Goal: Task Accomplishment & Management: Manage account settings

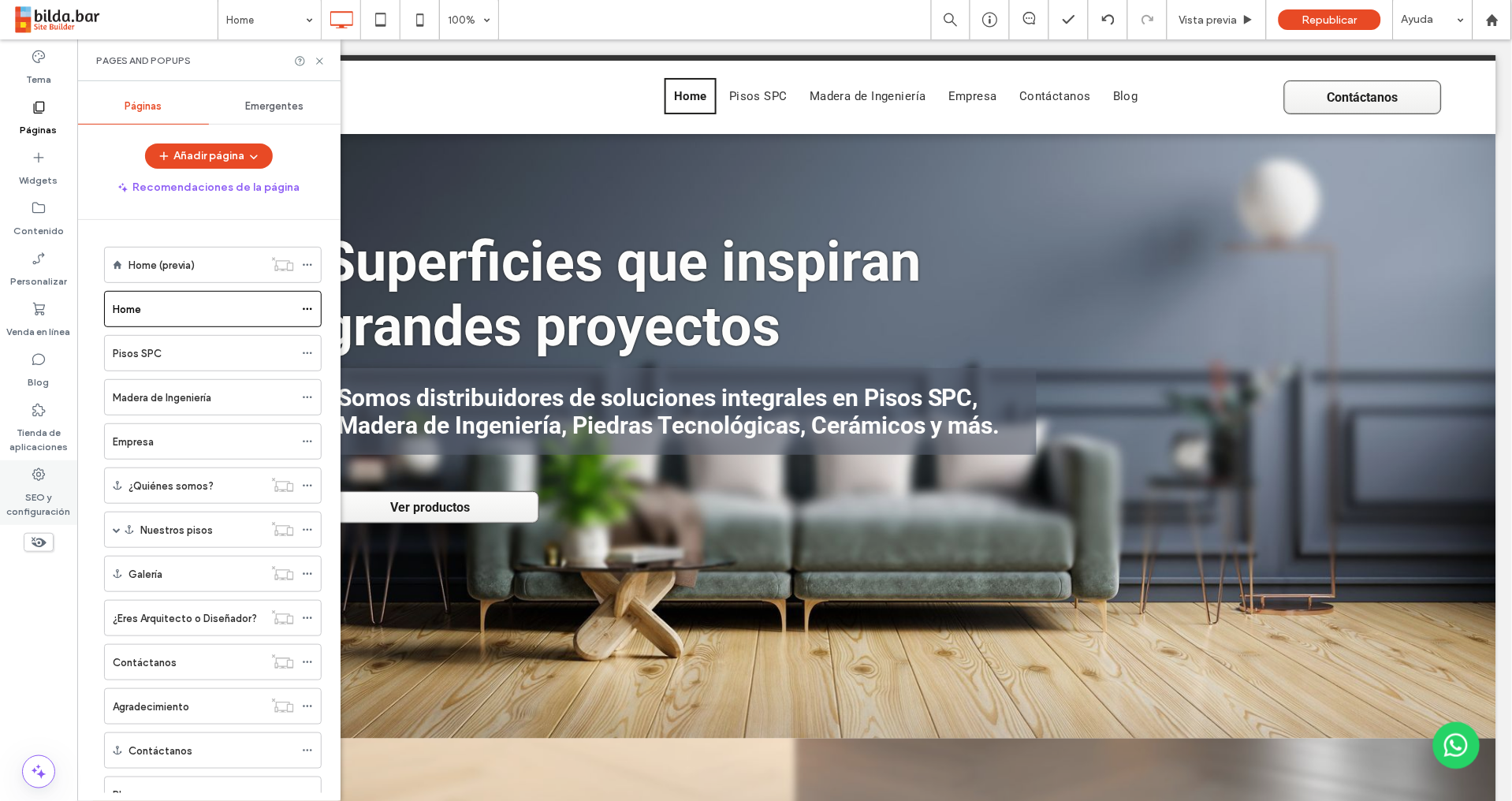
drag, startPoint x: 41, startPoint y: 475, endPoint x: 63, endPoint y: 475, distance: 22.0
click at [41, 475] on icon at bounding box center [38, 474] width 15 height 15
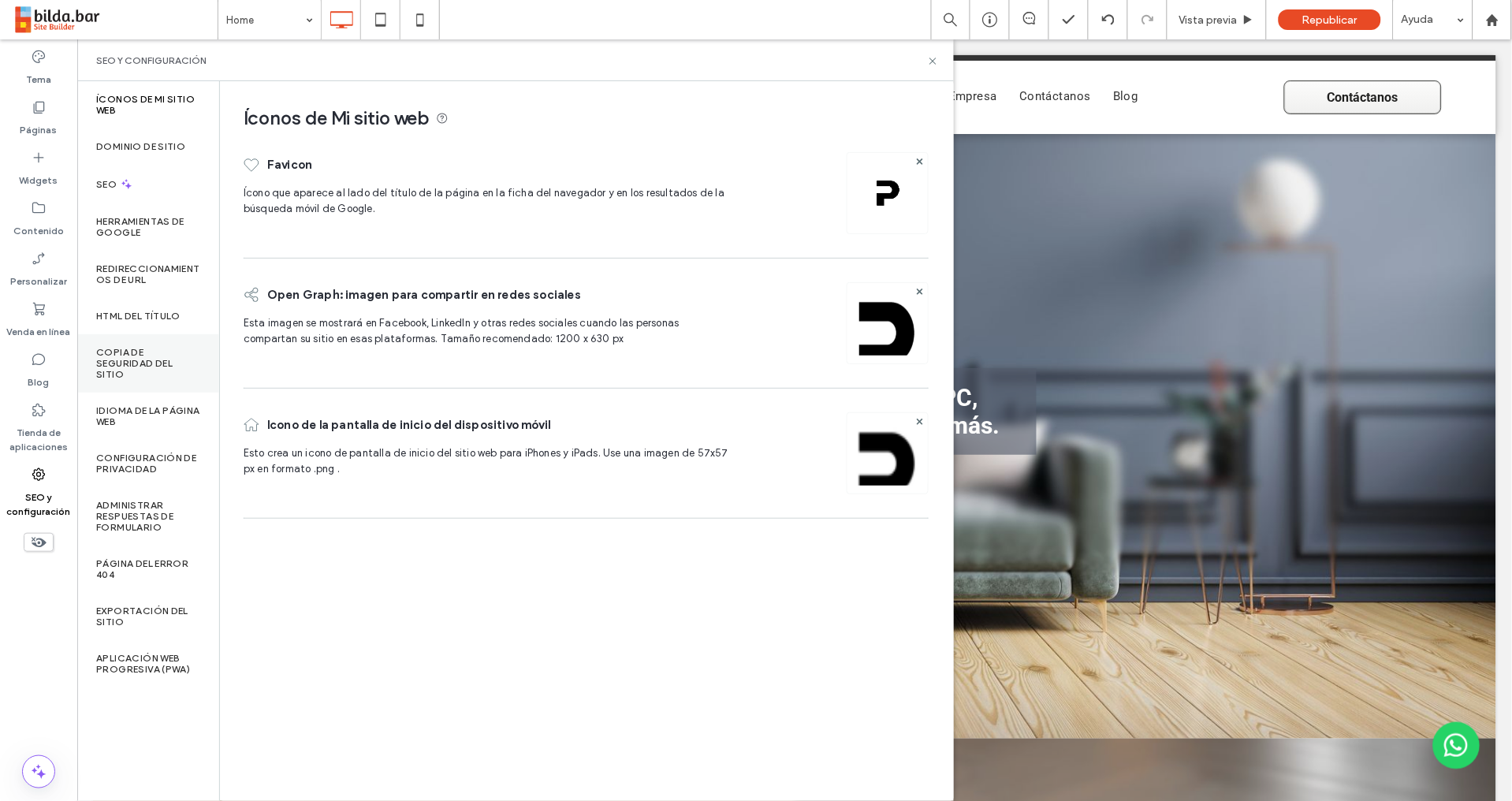
click at [140, 360] on label "Copia de seguridad del sitio" at bounding box center [148, 363] width 104 height 33
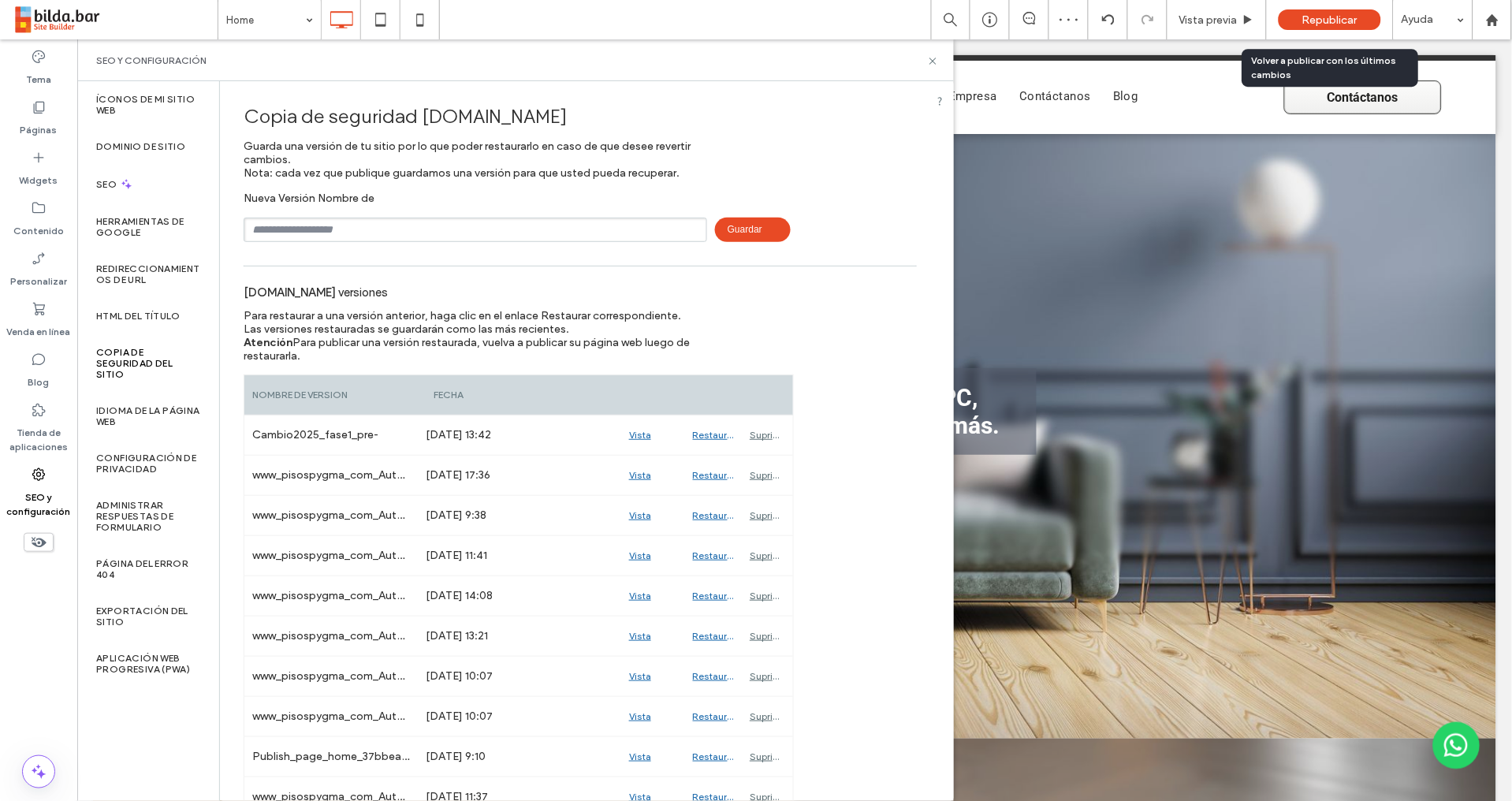
click at [1324, 22] on span "Republicar" at bounding box center [1329, 19] width 55 height 13
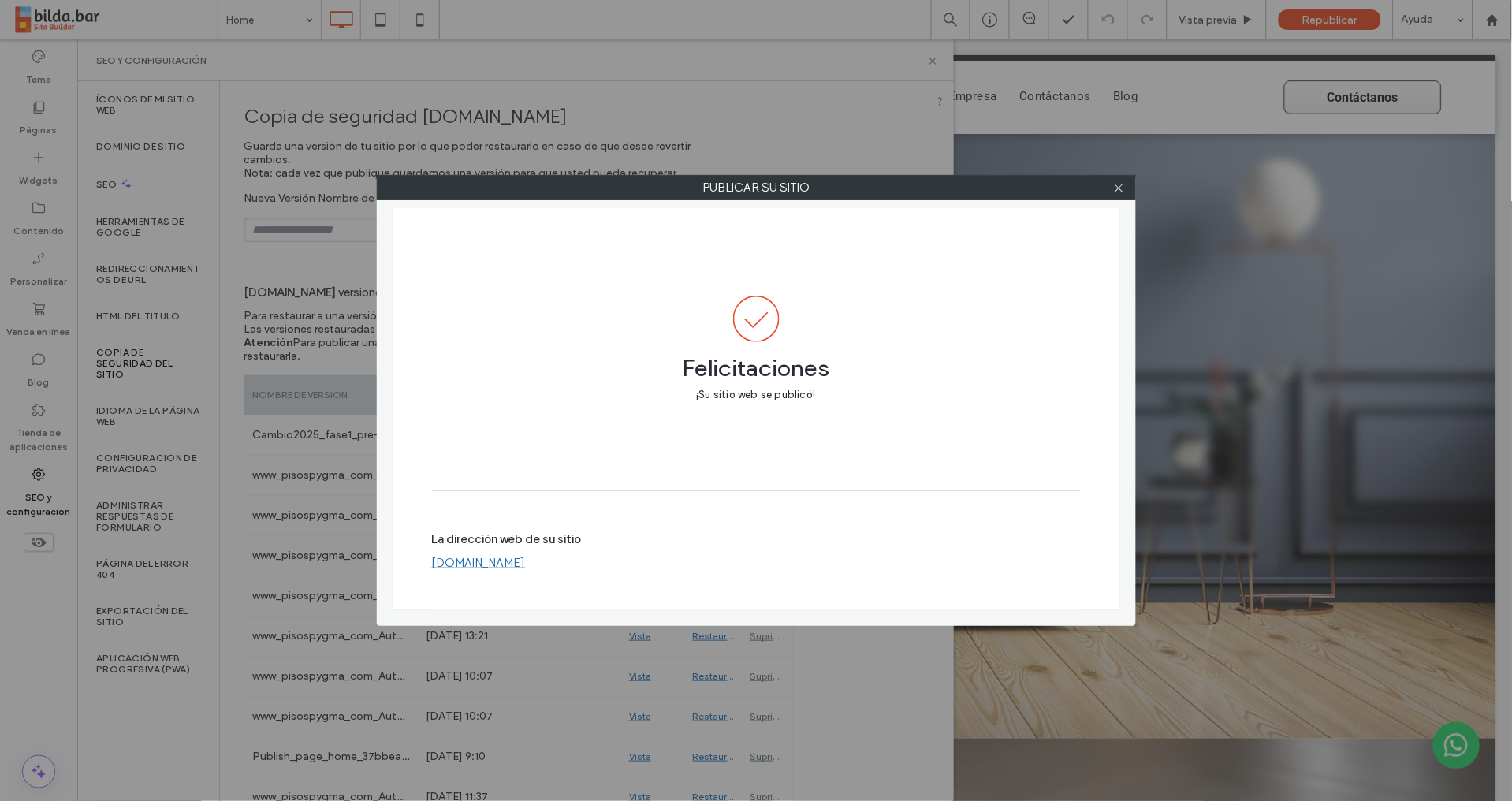
drag, startPoint x: 1121, startPoint y: 188, endPoint x: 1076, endPoint y: 197, distance: 45.9
click at [1118, 188] on icon at bounding box center [1118, 188] width 12 height 12
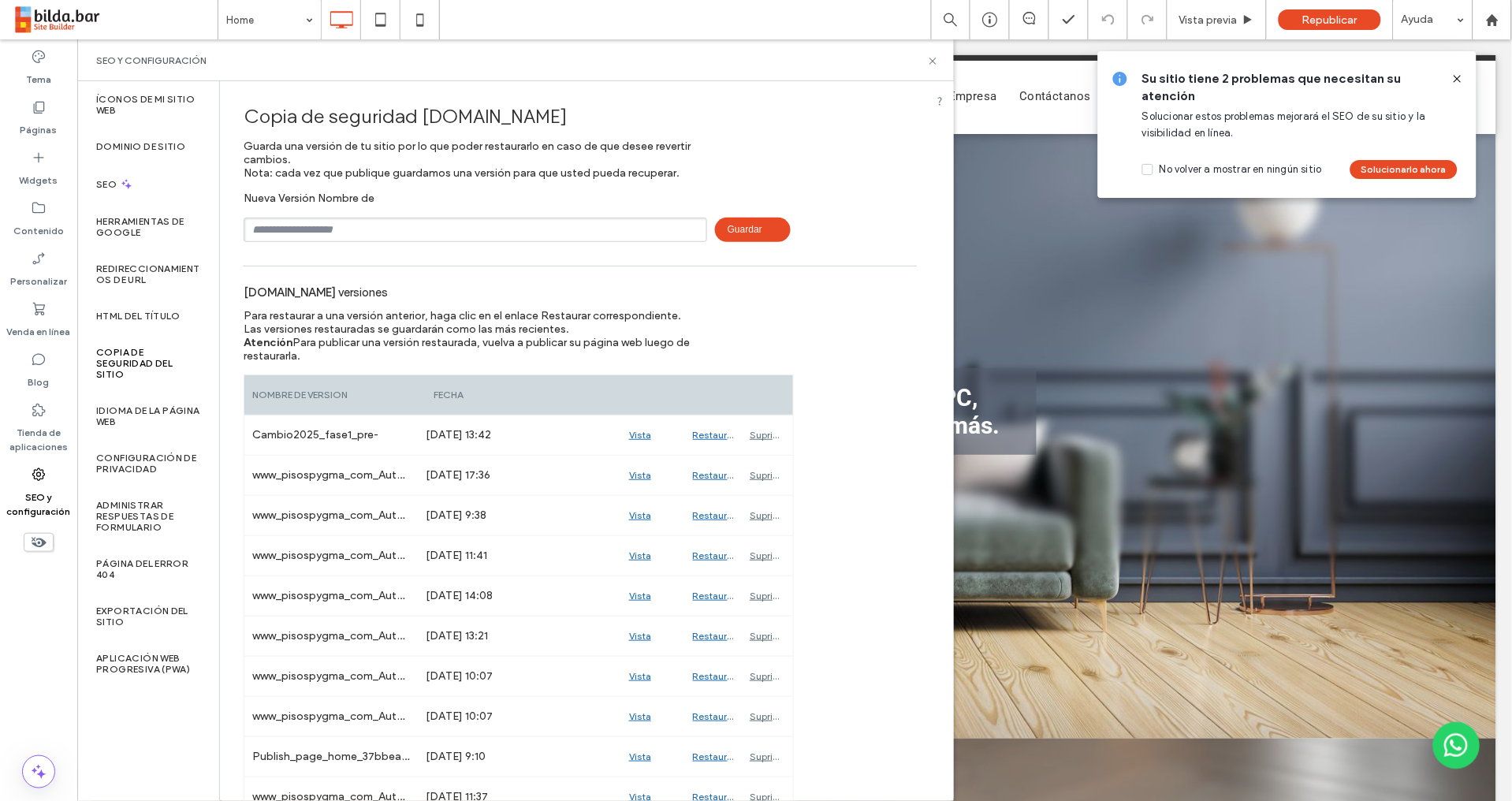
click at [929, 67] on div "SEO y configuración" at bounding box center [515, 60] width 876 height 41
click at [930, 59] on icon at bounding box center [932, 61] width 12 height 12
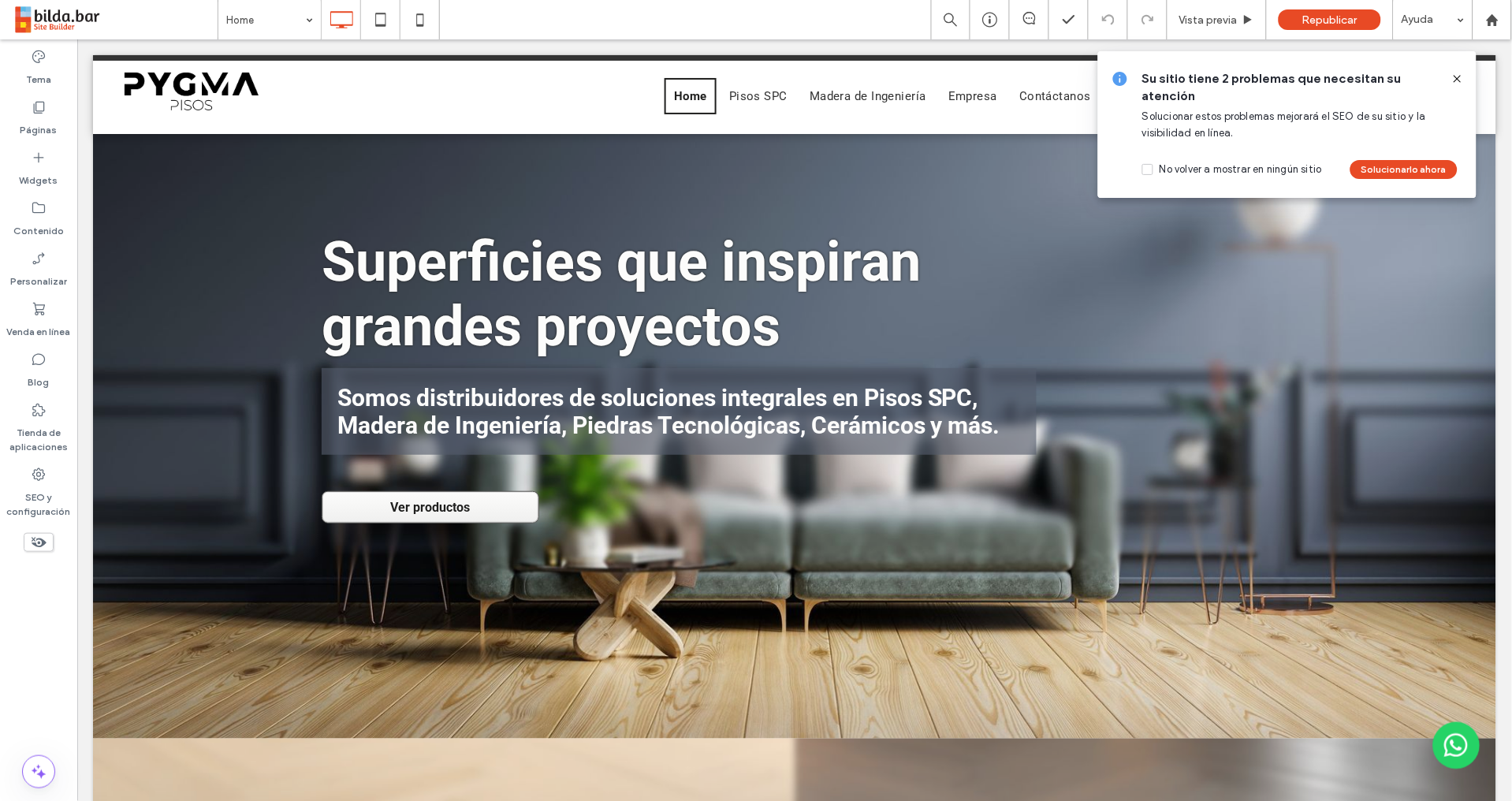
click at [1460, 77] on icon at bounding box center [1458, 79] width 13 height 13
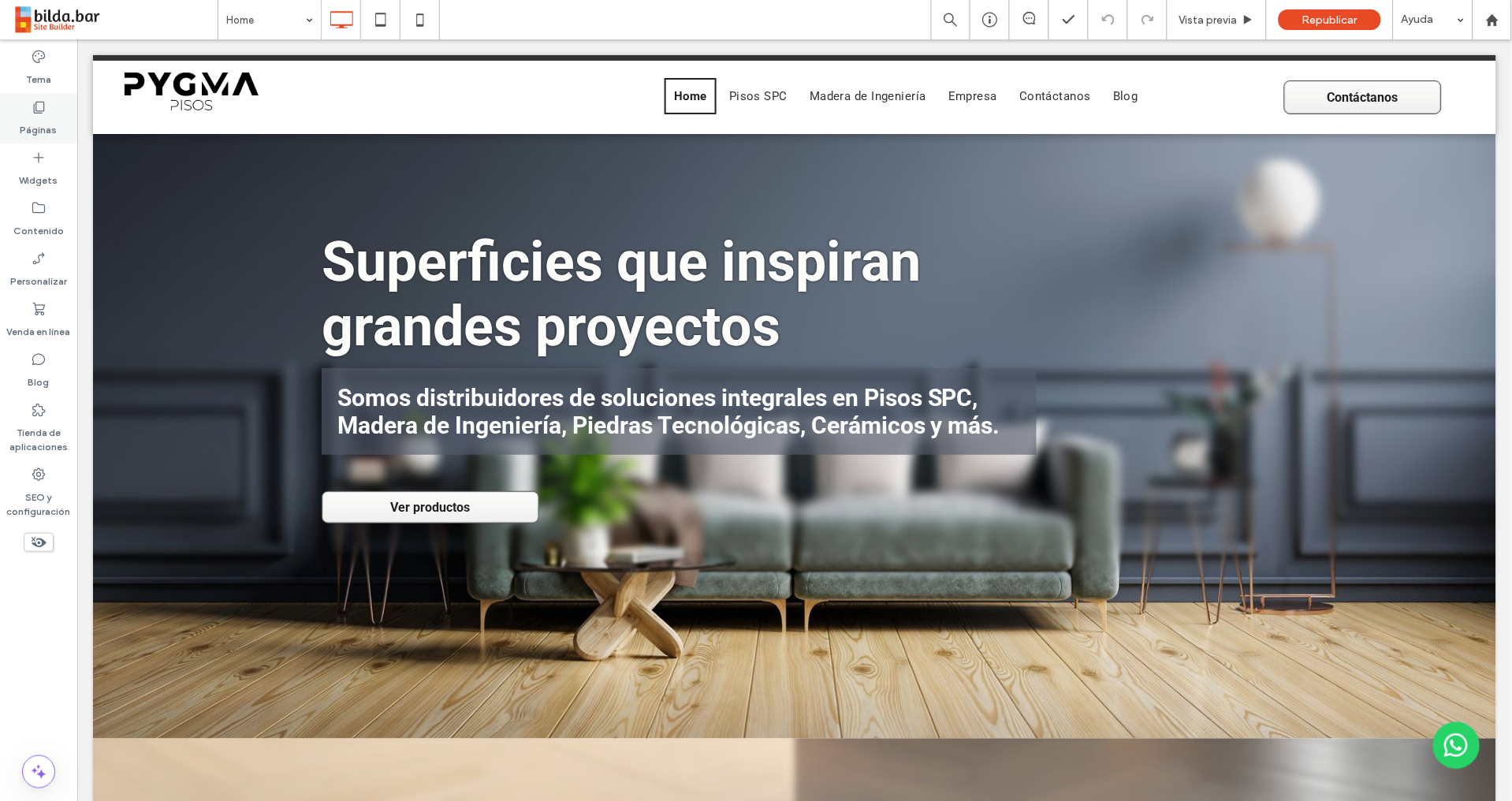
drag, startPoint x: 40, startPoint y: 102, endPoint x: 39, endPoint y: 119, distance: 17.0
click at [40, 104] on icon at bounding box center [38, 106] width 15 height 15
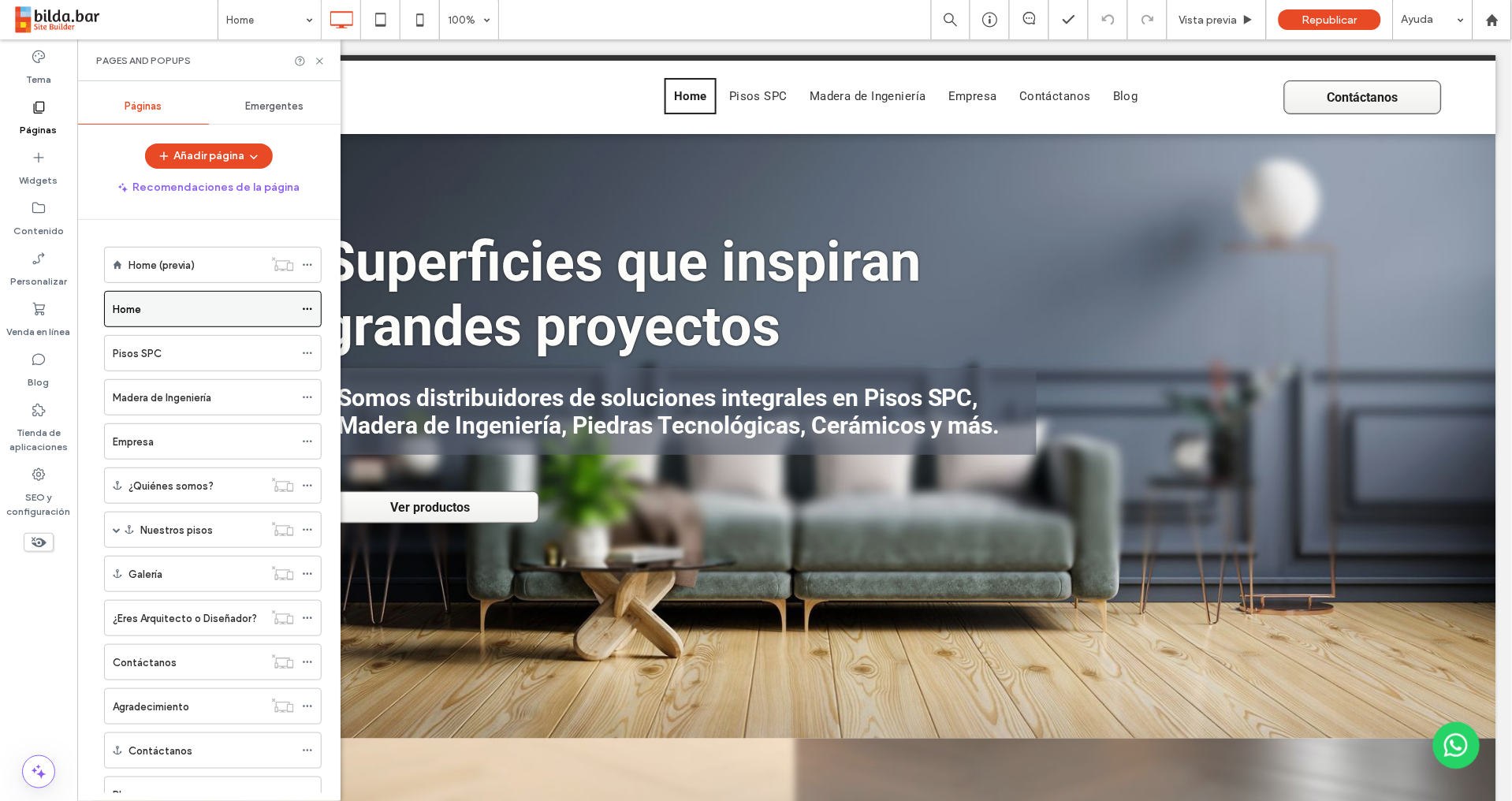
click at [311, 310] on icon at bounding box center [308, 310] width 11 height 11
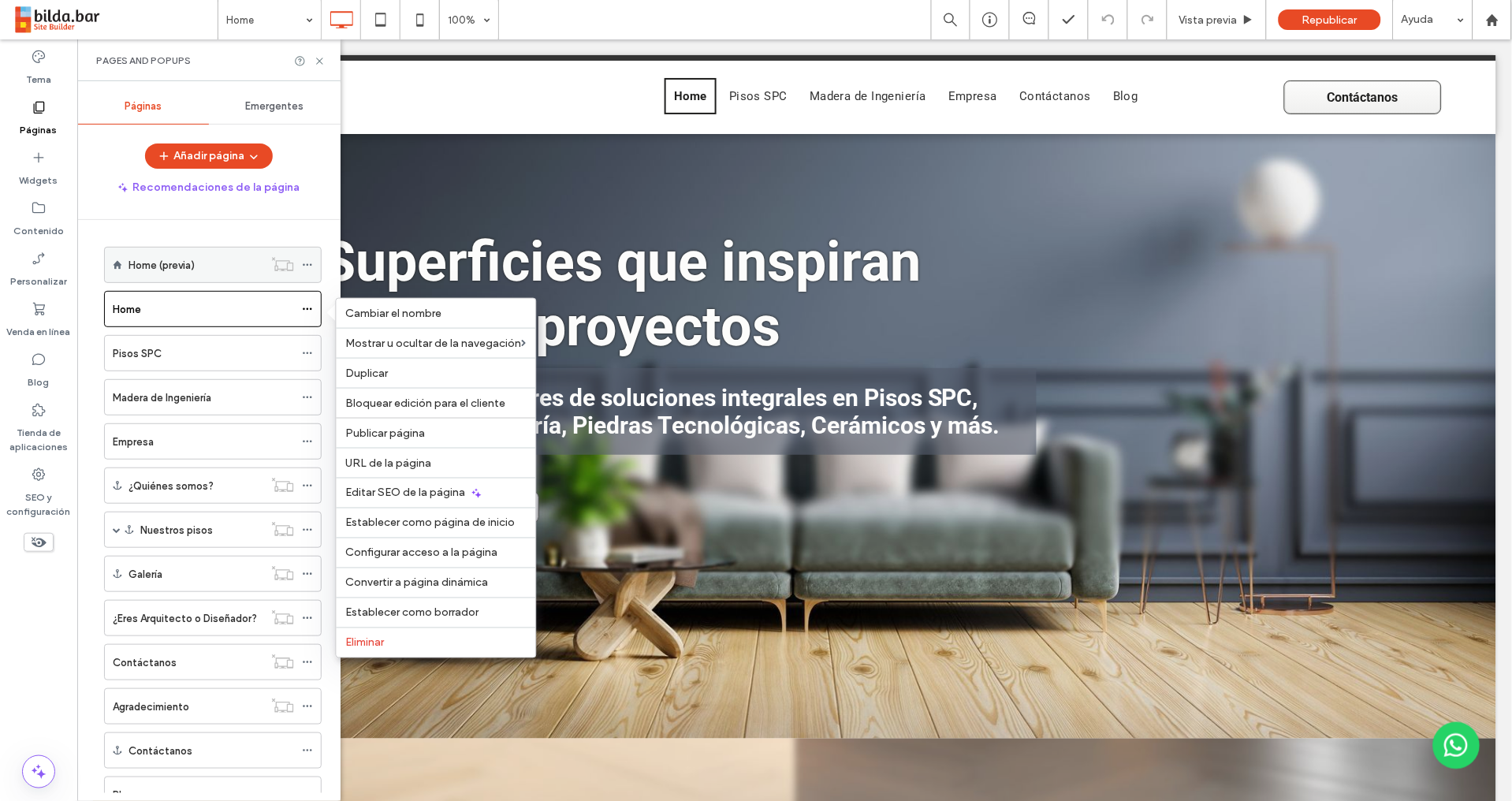
click at [308, 262] on icon at bounding box center [308, 265] width 11 height 11
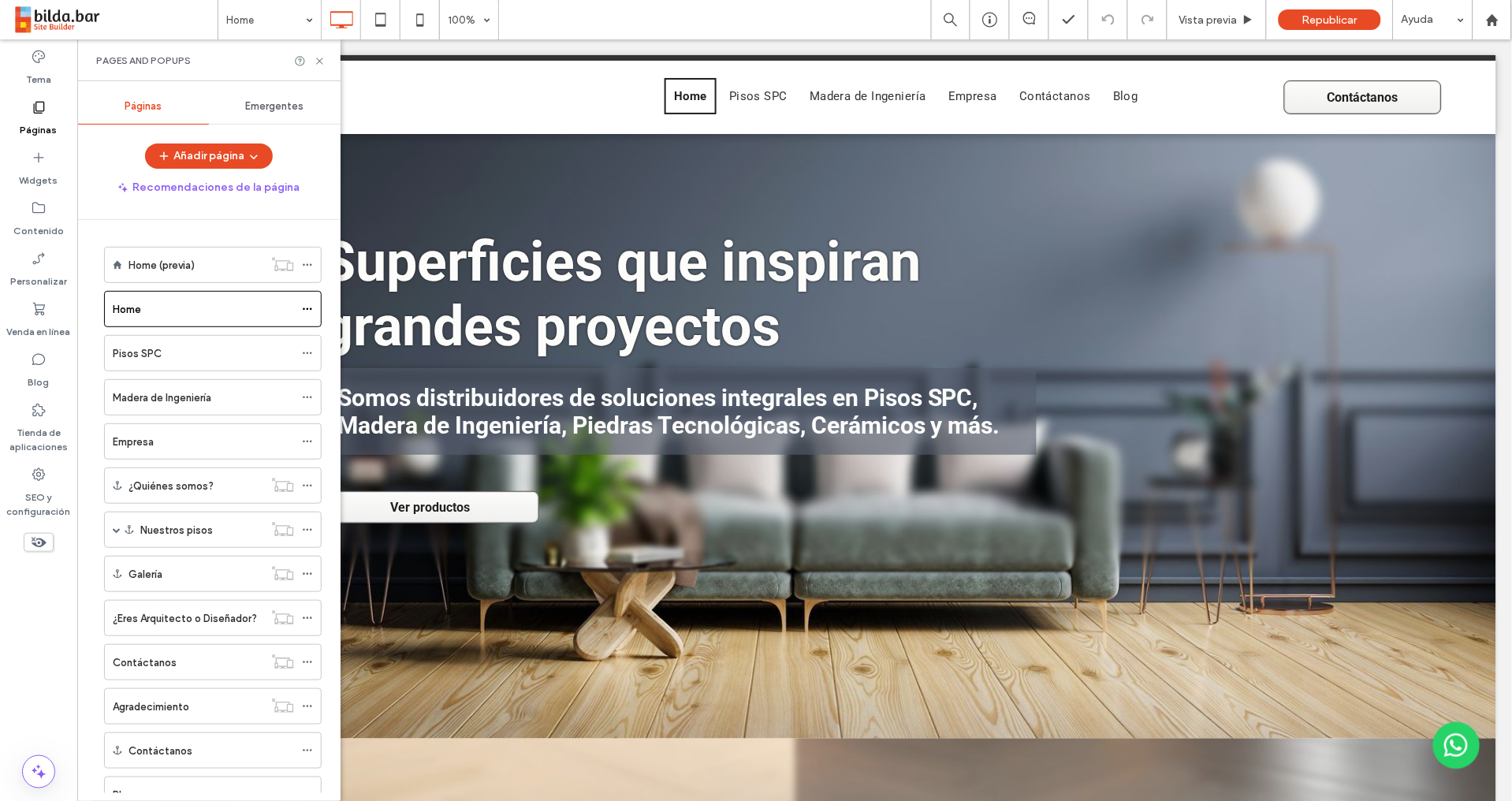
click at [321, 305] on div "Home (previa) Home Pisos SPC Madera de Ingeniería Empresa ¿Quiénes somos? Nuest…" at bounding box center [218, 507] width 244 height 574
click at [307, 311] on icon at bounding box center [308, 310] width 11 height 11
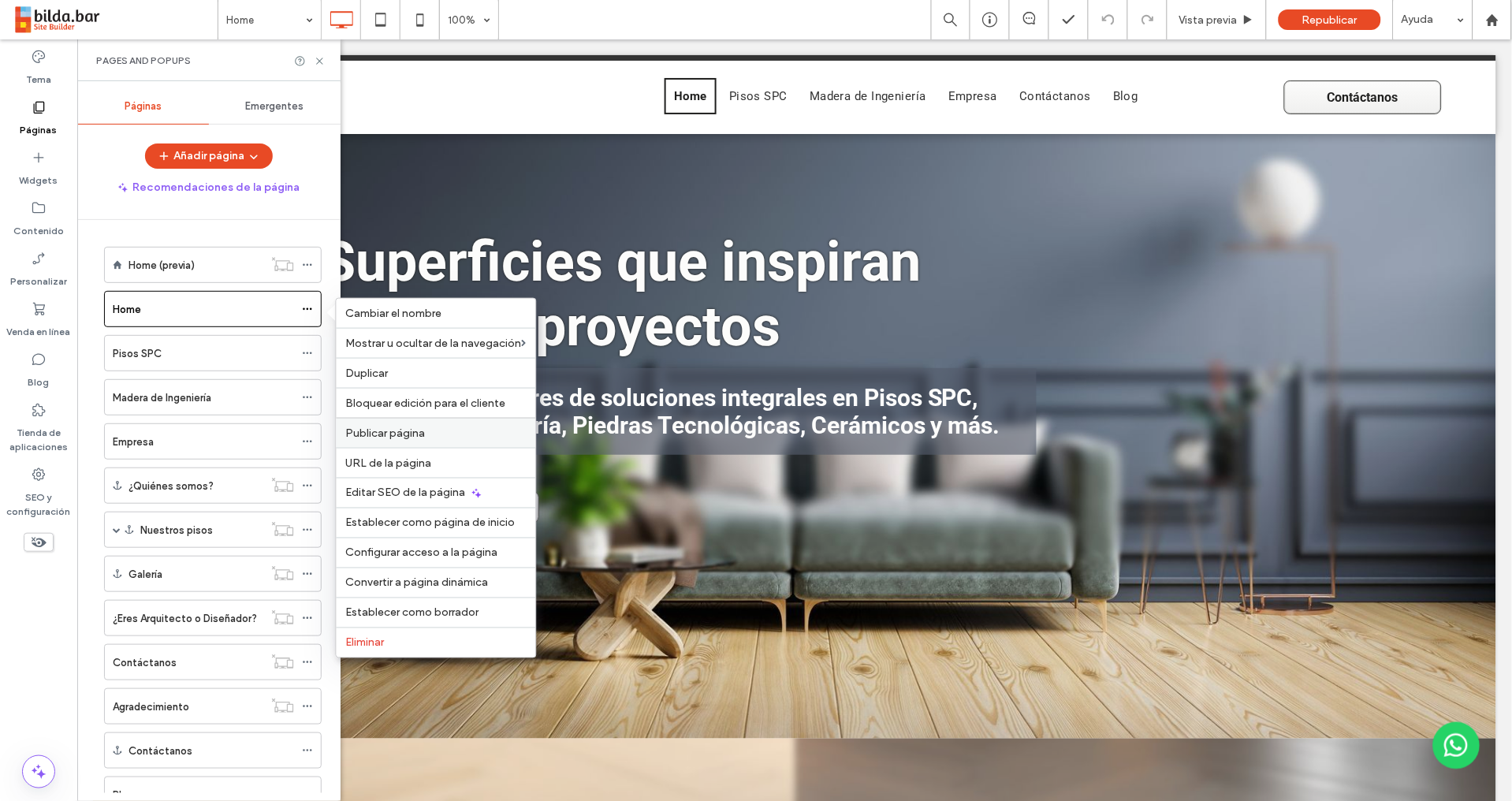
click at [429, 433] on label "Publicar página" at bounding box center [436, 433] width 180 height 13
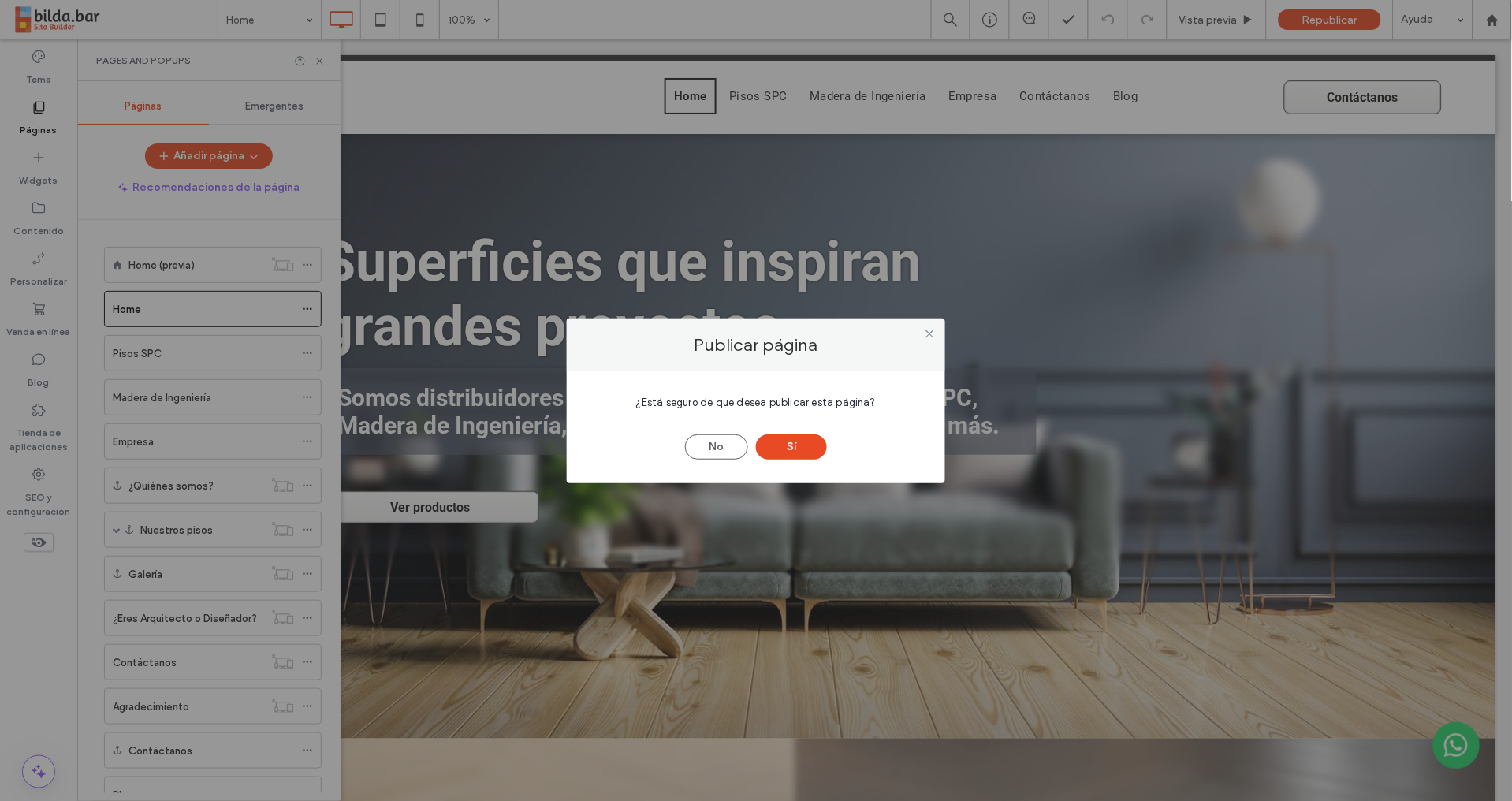
click at [428, 432] on div "Publicar página ¿Está seguro de que desea publicar esta página? No Sí" at bounding box center [756, 400] width 1512 height 801
drag, startPoint x: 792, startPoint y: 451, endPoint x: 737, endPoint y: 425, distance: 60.8
click at [793, 451] on button "Sí" at bounding box center [791, 447] width 71 height 25
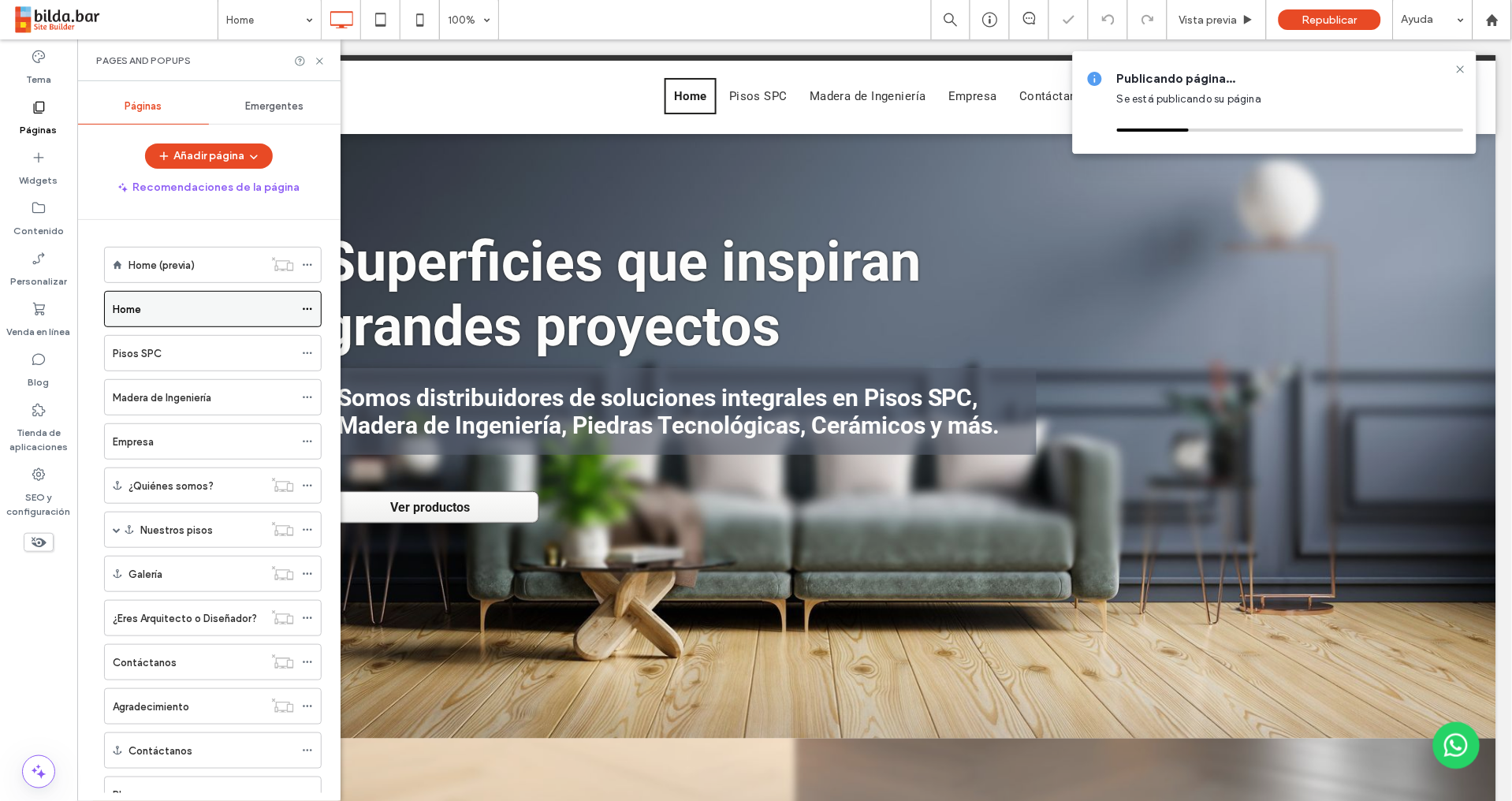
drag, startPoint x: 308, startPoint y: 307, endPoint x: 307, endPoint y: 317, distance: 10.0
click at [307, 308] on icon at bounding box center [308, 310] width 11 height 11
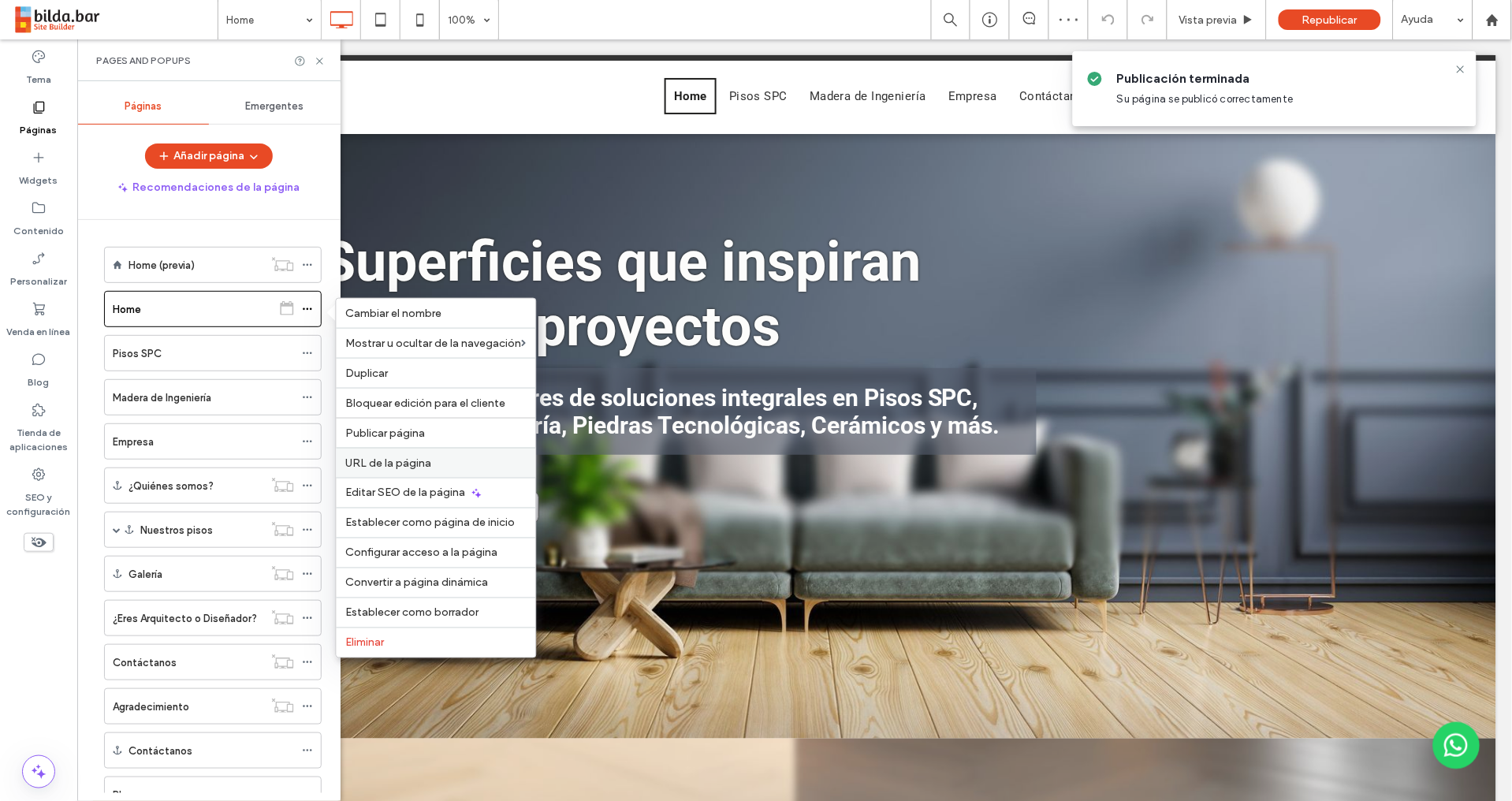
click at [416, 461] on span "URL de la página" at bounding box center [389, 463] width 86 height 13
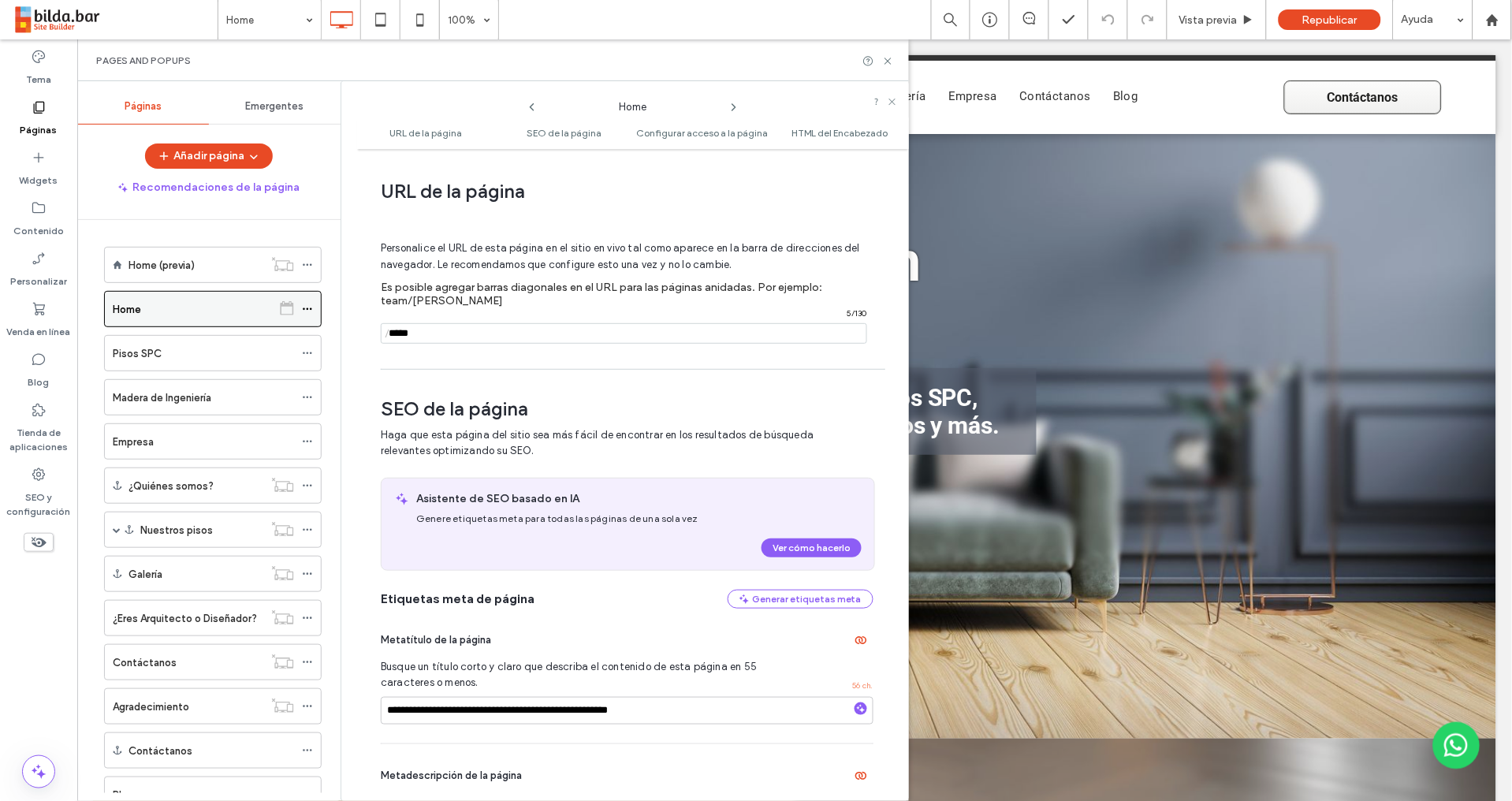
click at [307, 310] on icon at bounding box center [308, 310] width 11 height 11
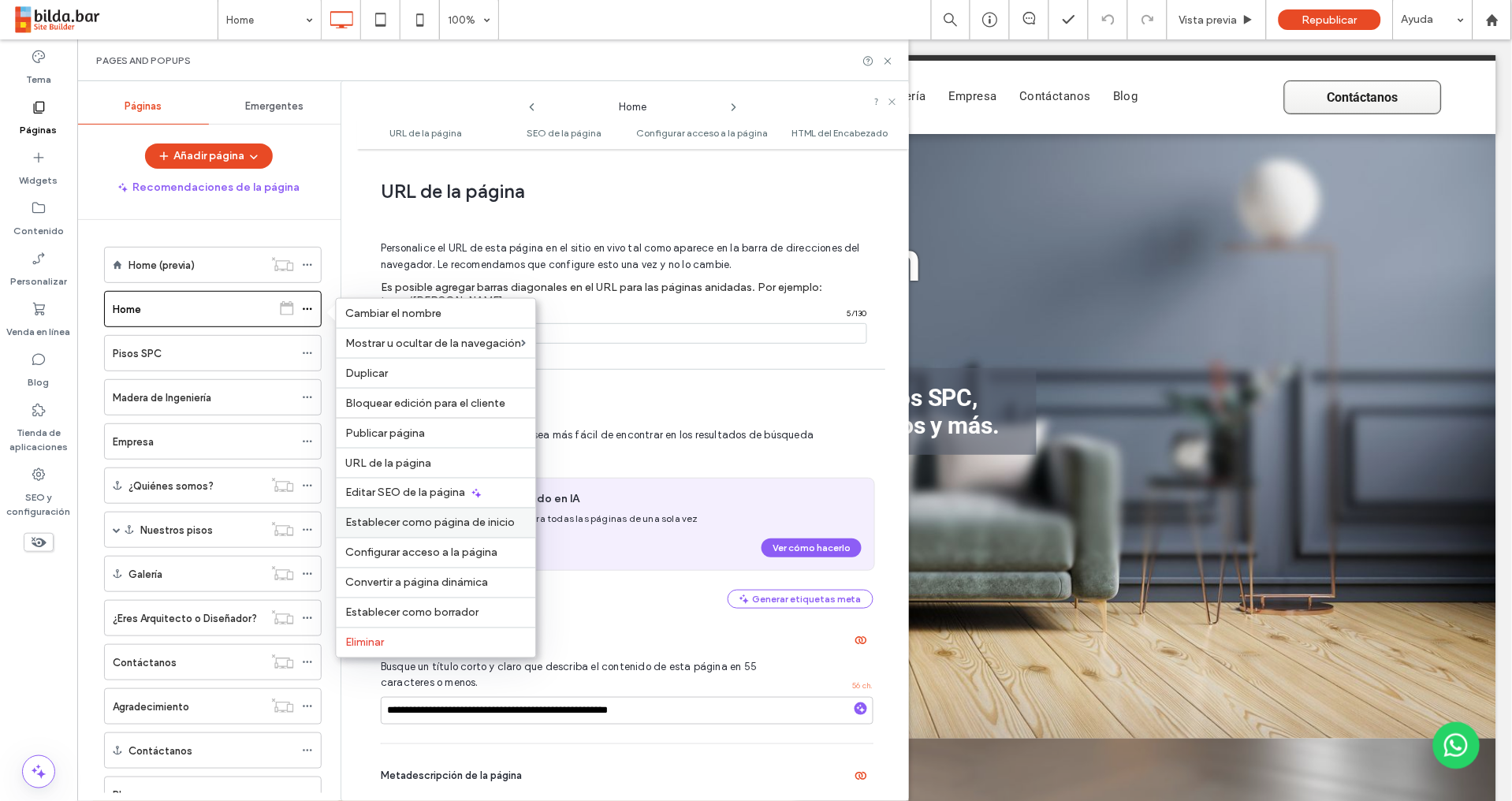
click at [400, 519] on span "Establecer como página de inicio" at bounding box center [430, 523] width 170 height 13
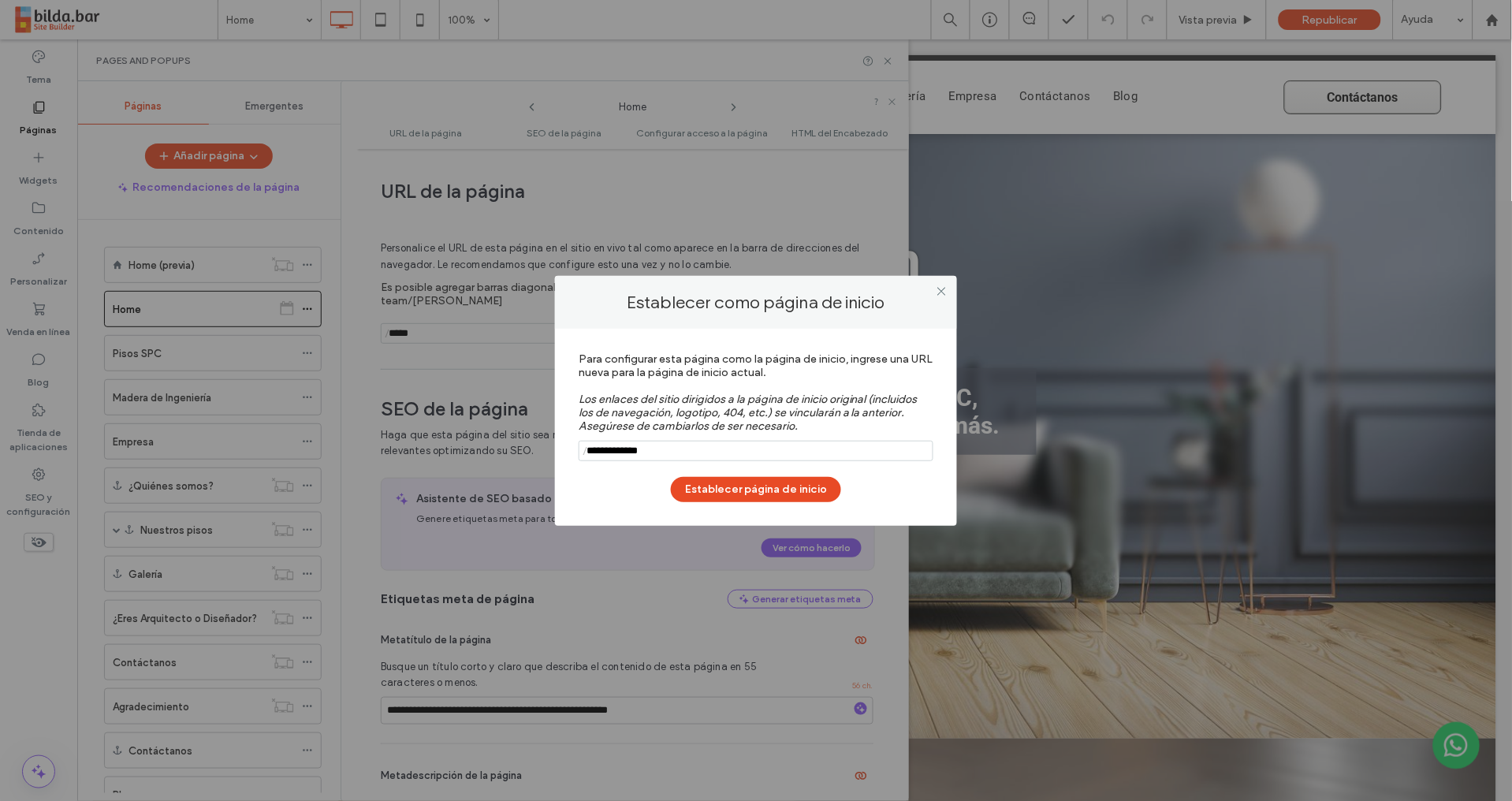
click at [616, 448] on input "notEmpty" at bounding box center [755, 451] width 355 height 20
click at [646, 450] on input "notEmpty" at bounding box center [755, 451] width 355 height 20
drag, startPoint x: 667, startPoint y: 452, endPoint x: 603, endPoint y: 466, distance: 65.5
click at [617, 452] on input "notEmpty" at bounding box center [755, 451] width 355 height 20
click at [681, 448] on input "notEmpty" at bounding box center [755, 451] width 355 height 20
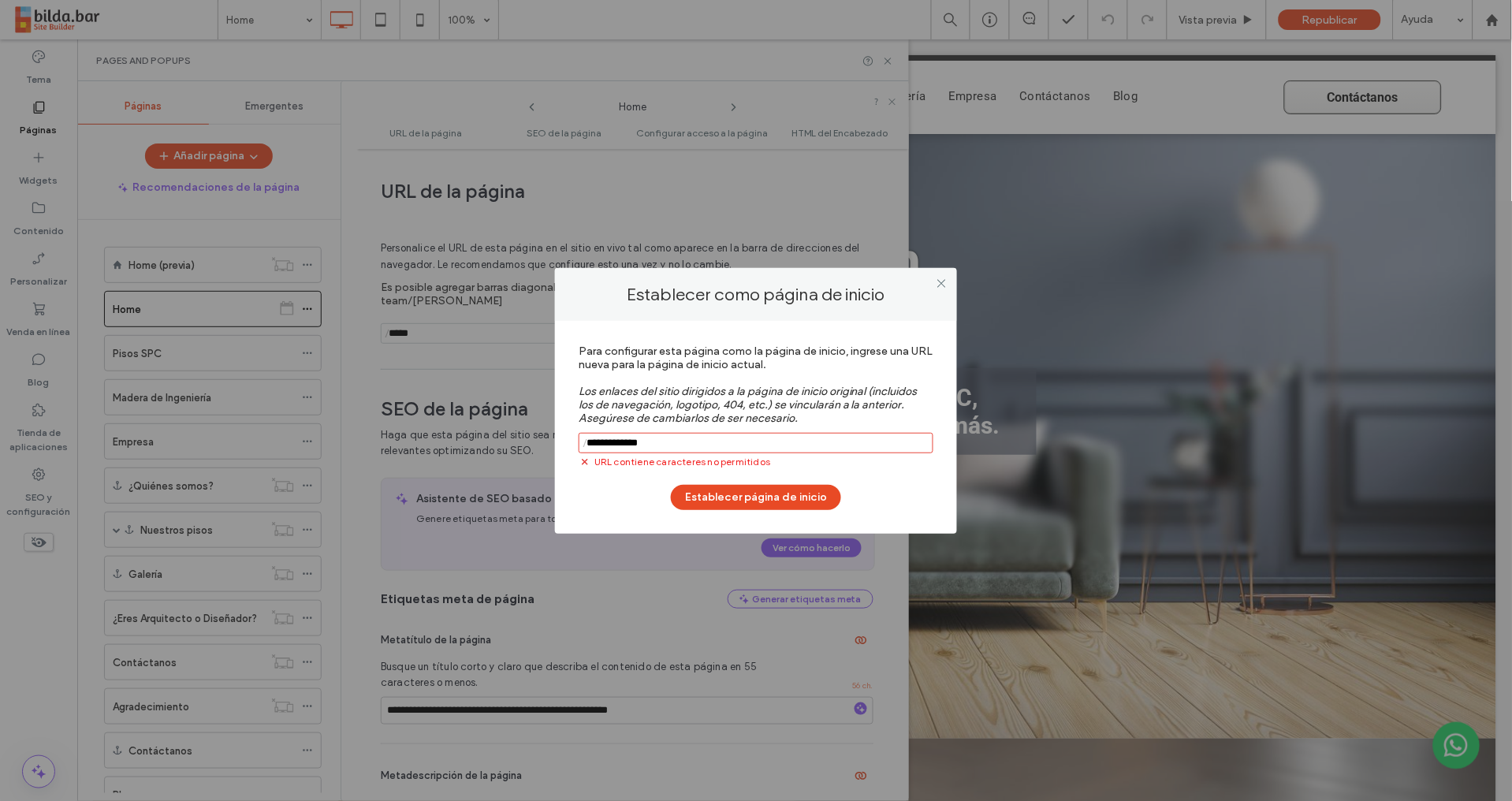
drag, startPoint x: 758, startPoint y: 491, endPoint x: 614, endPoint y: 445, distance: 151.2
click at [626, 443] on div "Para configurar esta página como la página de inicio, ingrese una URL nueva par…" at bounding box center [755, 423] width 355 height 174
click at [620, 443] on input "notEmpty" at bounding box center [755, 443] width 355 height 20
drag, startPoint x: 657, startPoint y: 444, endPoint x: 594, endPoint y: 461, distance: 65.3
click at [619, 444] on input "notEmpty" at bounding box center [755, 443] width 355 height 20
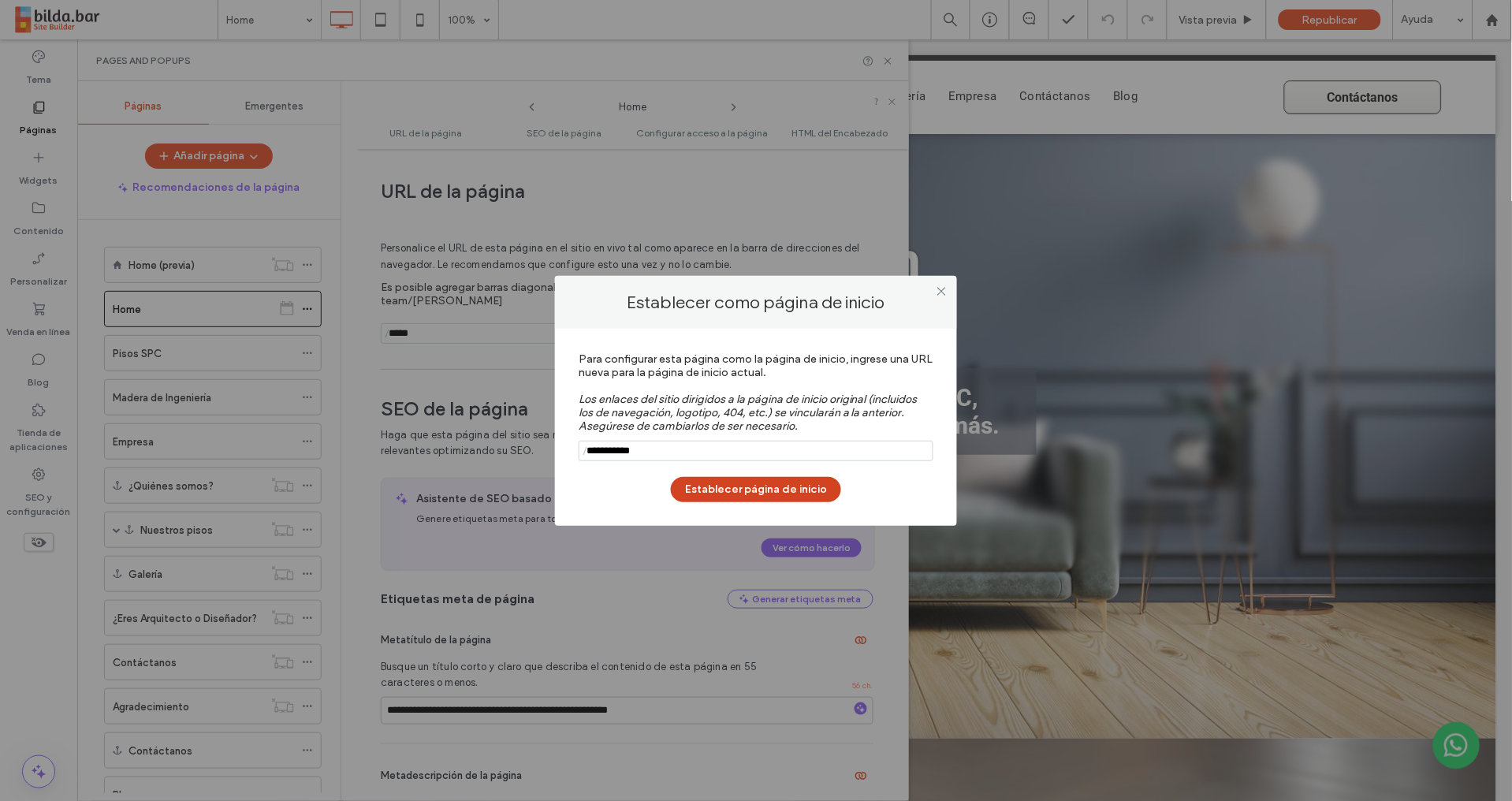
type input "**********"
click at [754, 490] on button "Establecer página de inicio" at bounding box center [756, 489] width 171 height 25
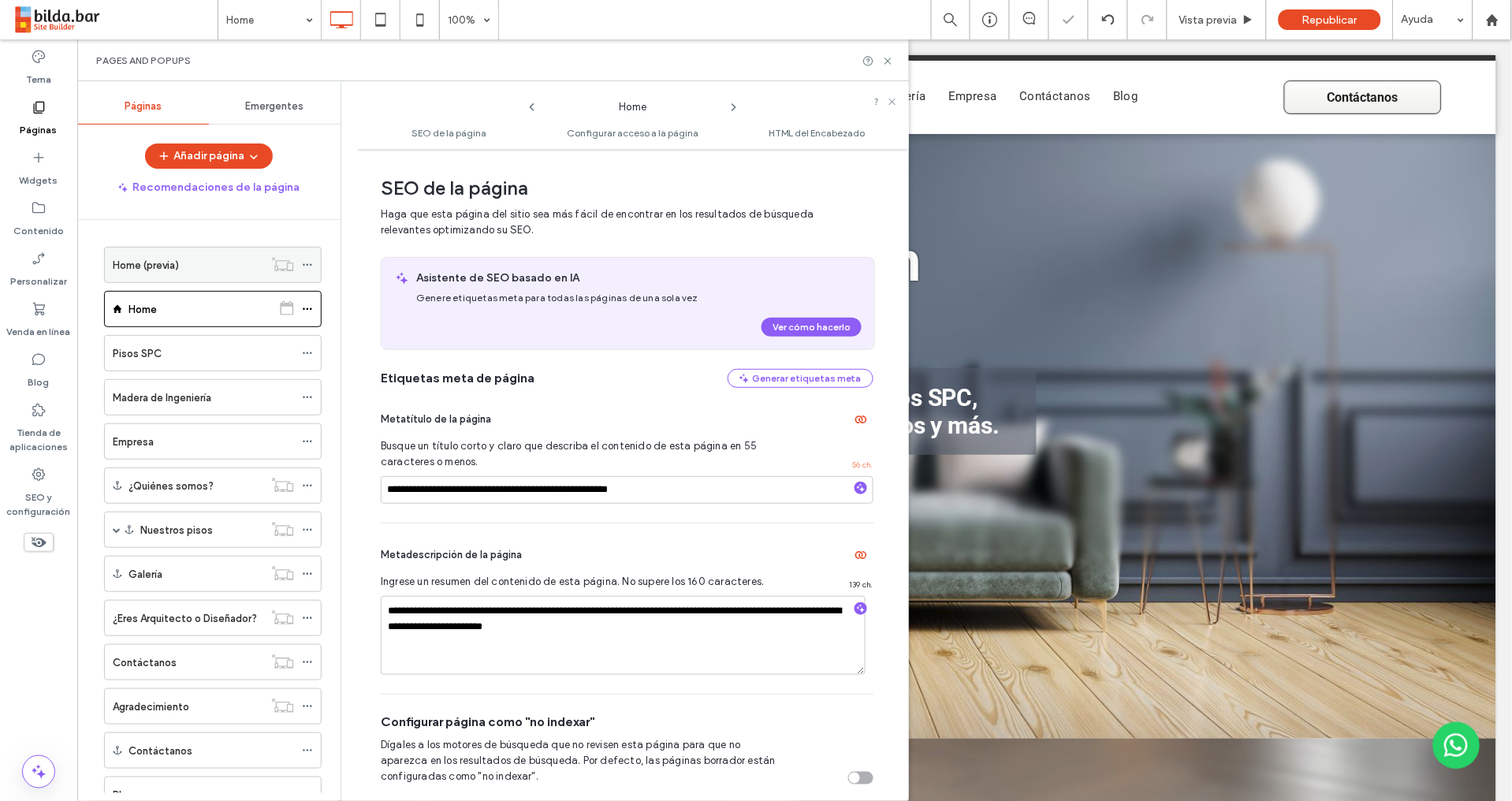
click at [309, 260] on icon at bounding box center [308, 265] width 11 height 11
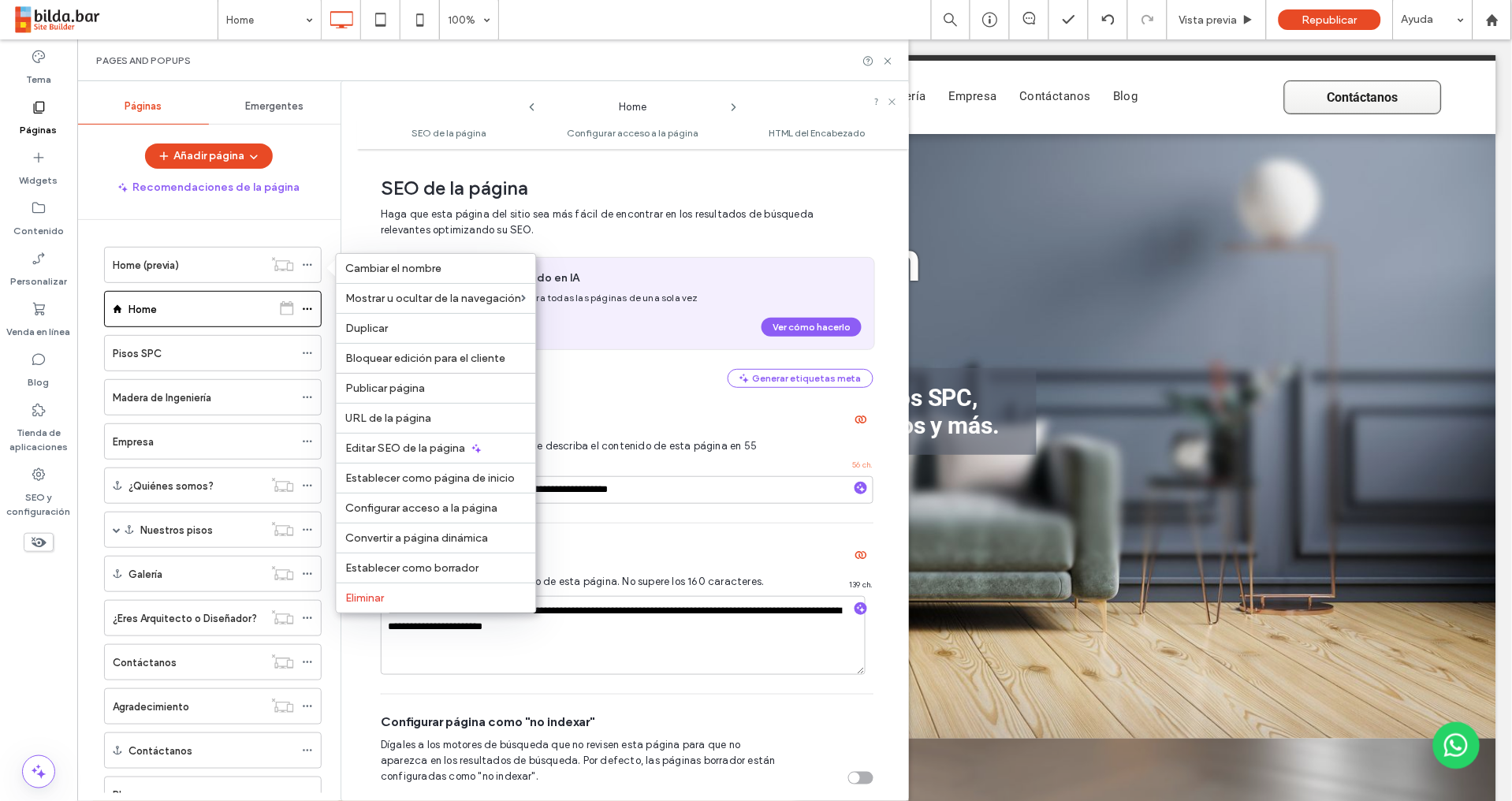
drag, startPoint x: 443, startPoint y: 566, endPoint x: 418, endPoint y: 577, distance: 27.3
click at [443, 566] on span "Establecer como borrador" at bounding box center [413, 568] width 133 height 13
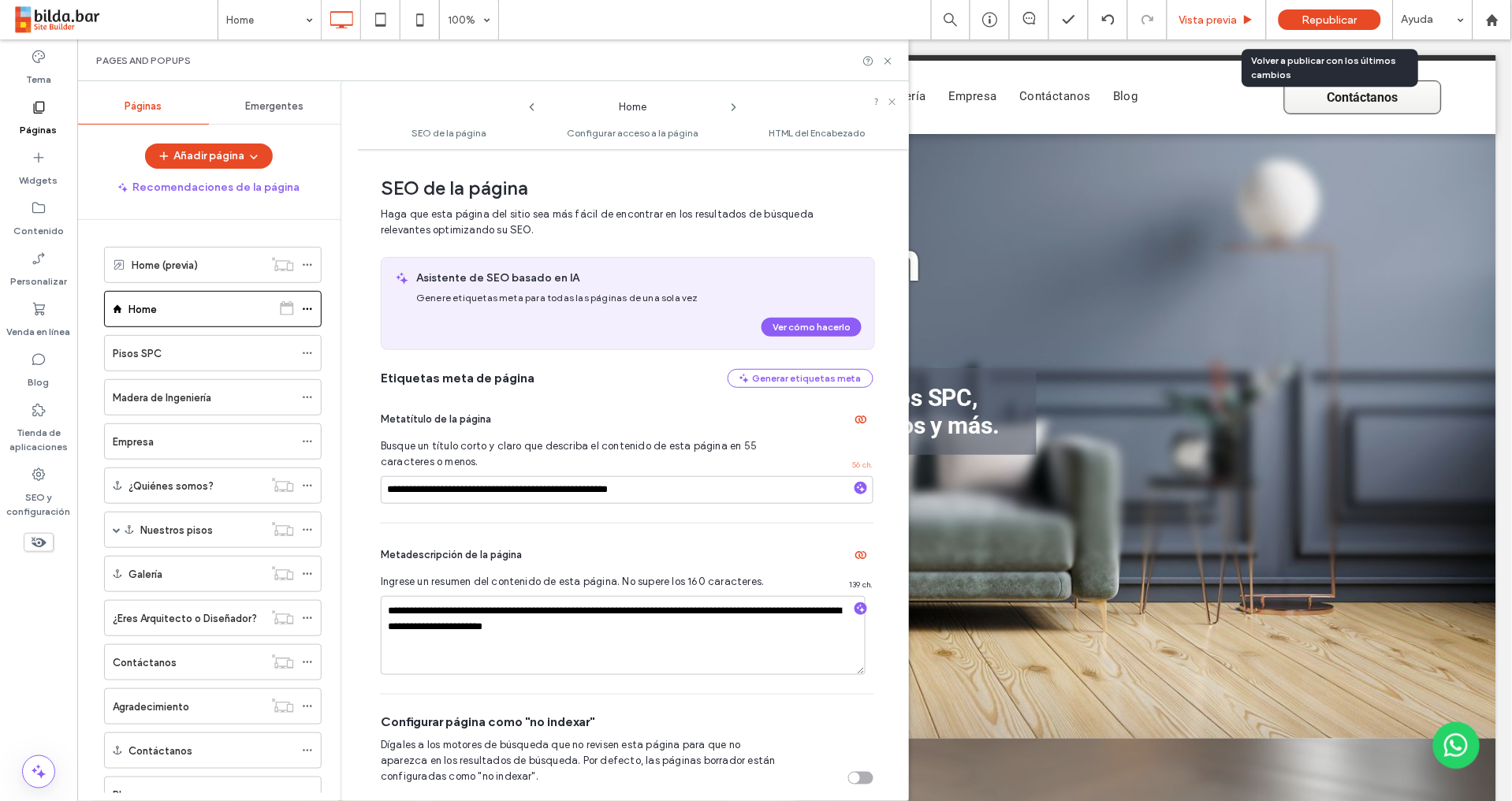
drag, startPoint x: 1336, startPoint y: 19, endPoint x: 1264, endPoint y: 32, distance: 73.2
click at [1336, 19] on span "Republicar" at bounding box center [1329, 19] width 55 height 13
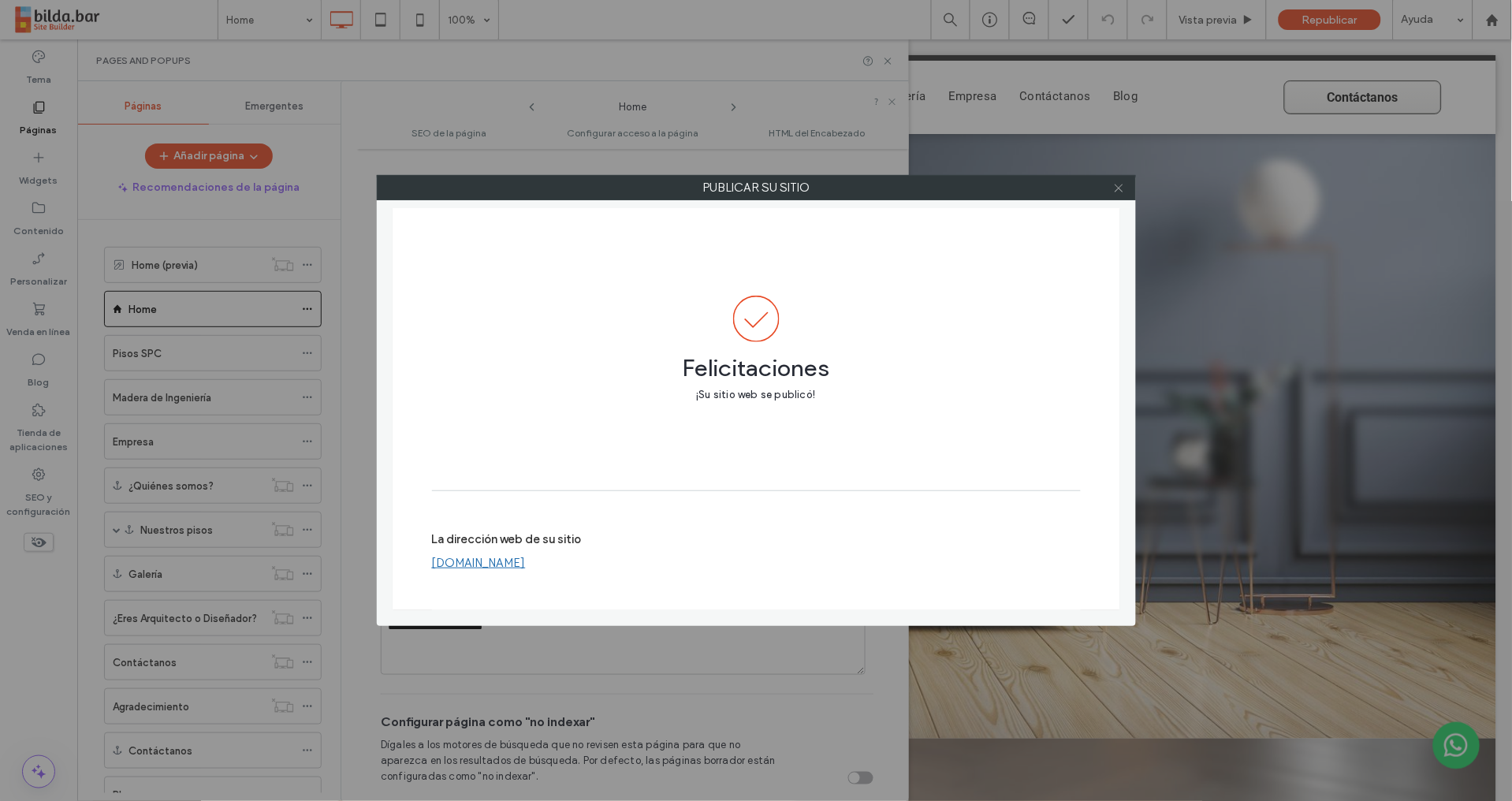
click at [1123, 191] on div at bounding box center [1119, 187] width 24 height 24
click at [1124, 188] on icon at bounding box center [1118, 188] width 12 height 12
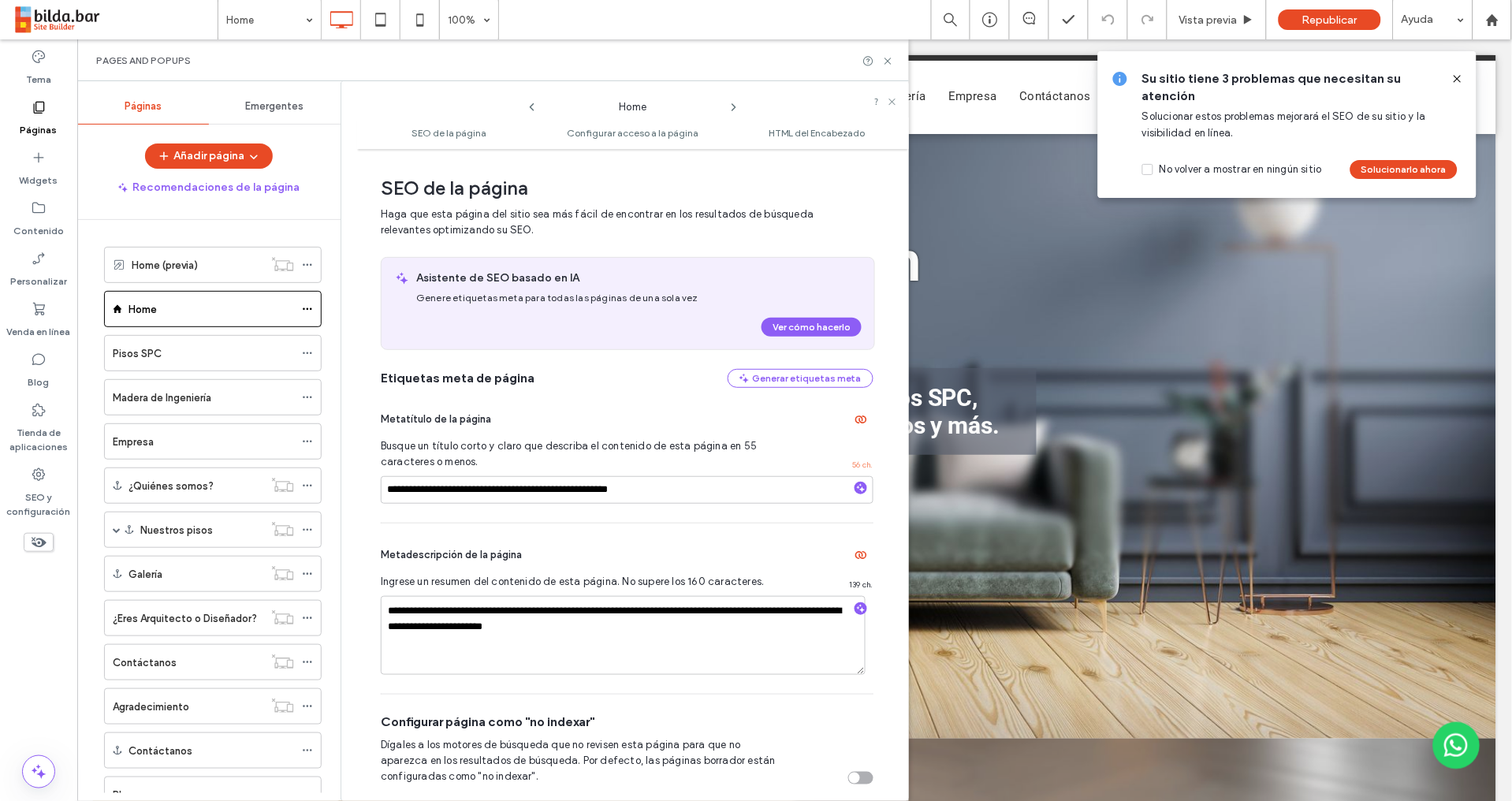
drag, startPoint x: 882, startPoint y: 64, endPoint x: 864, endPoint y: 67, distance: 18.2
click at [880, 65] on div at bounding box center [878, 61] width 32 height 12
click at [44, 104] on use at bounding box center [40, 107] width 11 height 12
click at [883, 63] on div at bounding box center [878, 61] width 32 height 12
click at [890, 63] on icon at bounding box center [888, 61] width 12 height 12
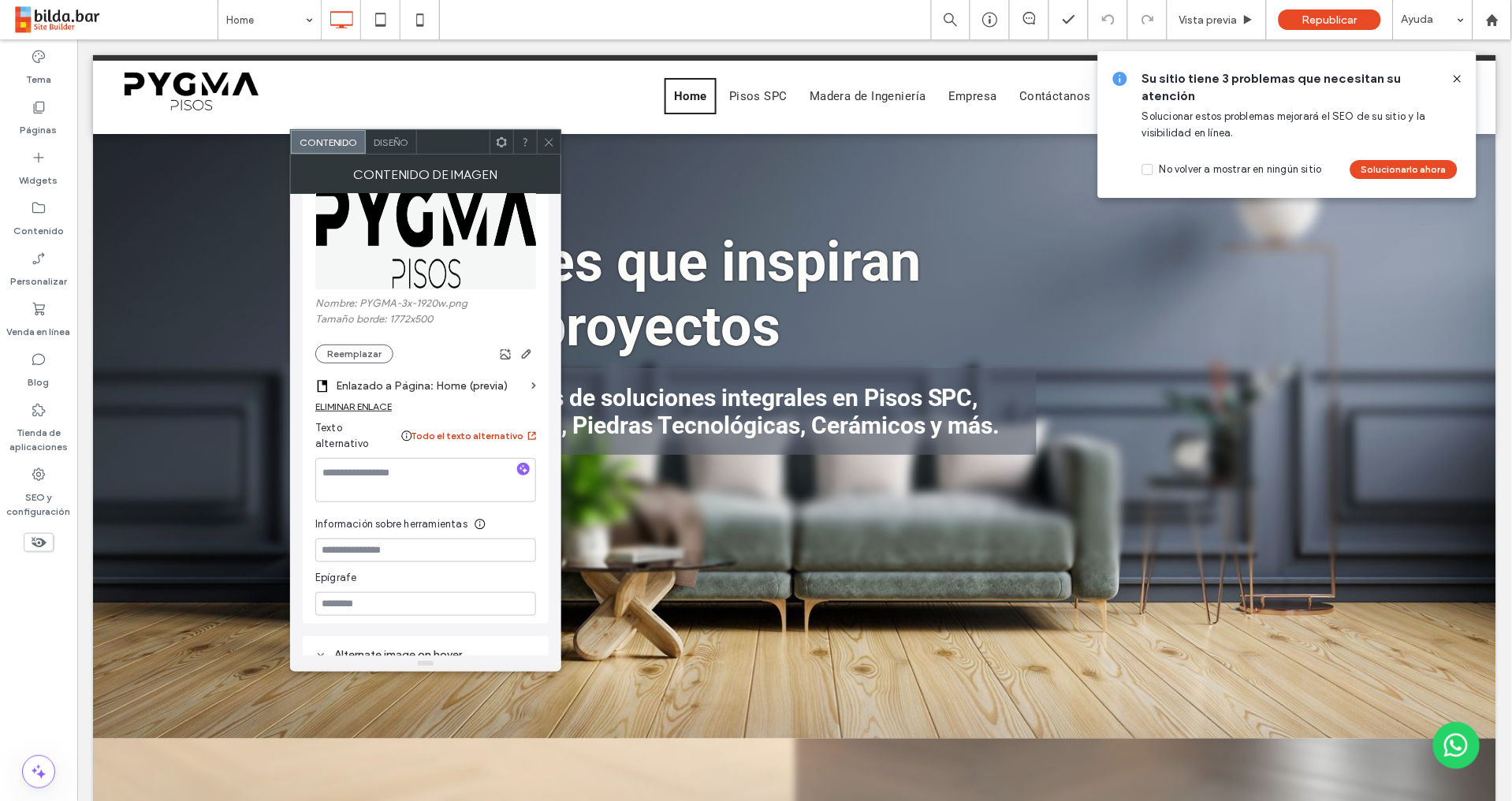
scroll to position [71, 0]
click at [490, 386] on label "Enlazado a Página: Home (previa)" at bounding box center [430, 385] width 189 height 29
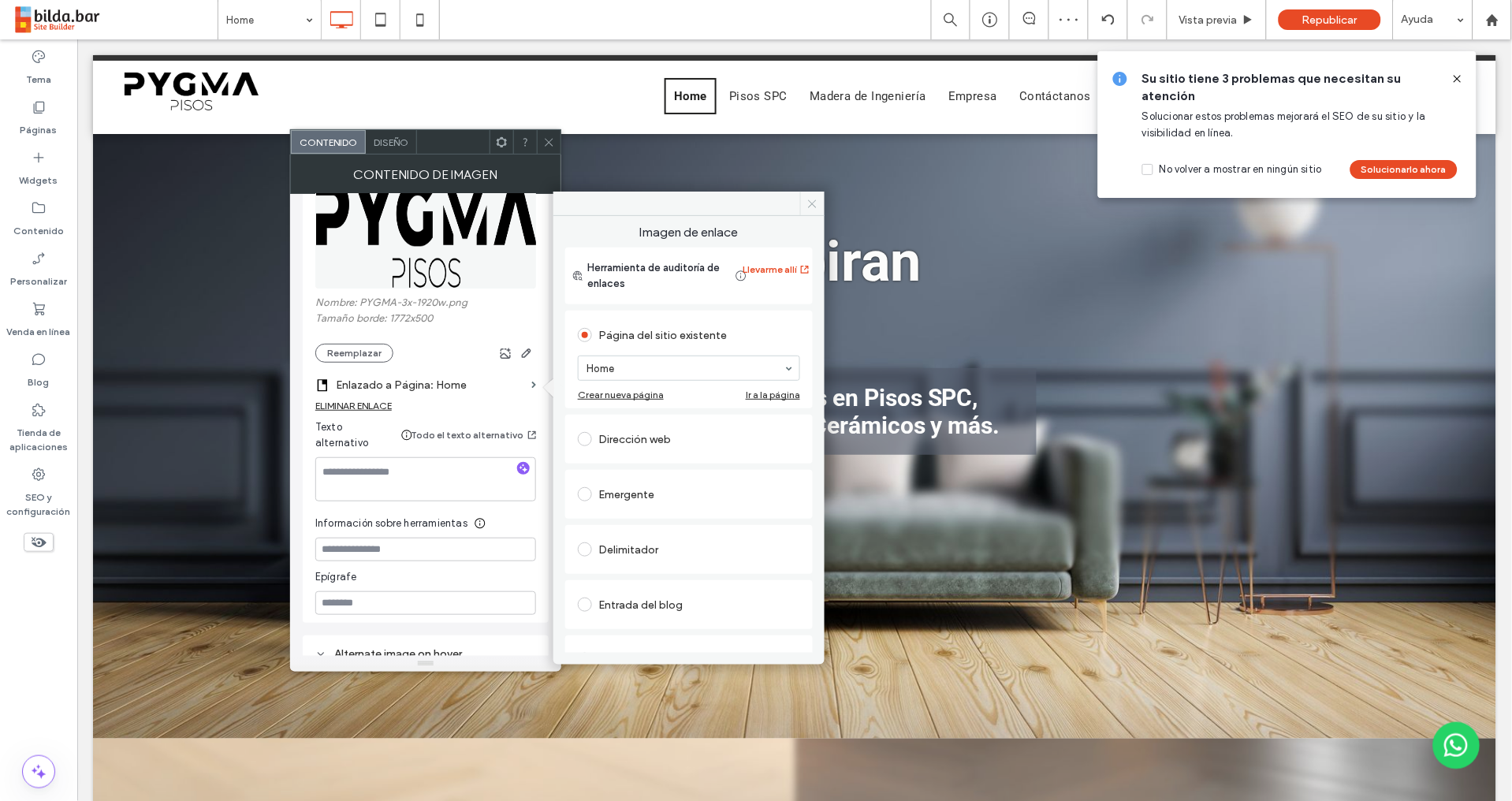
click at [810, 205] on icon at bounding box center [812, 204] width 12 height 12
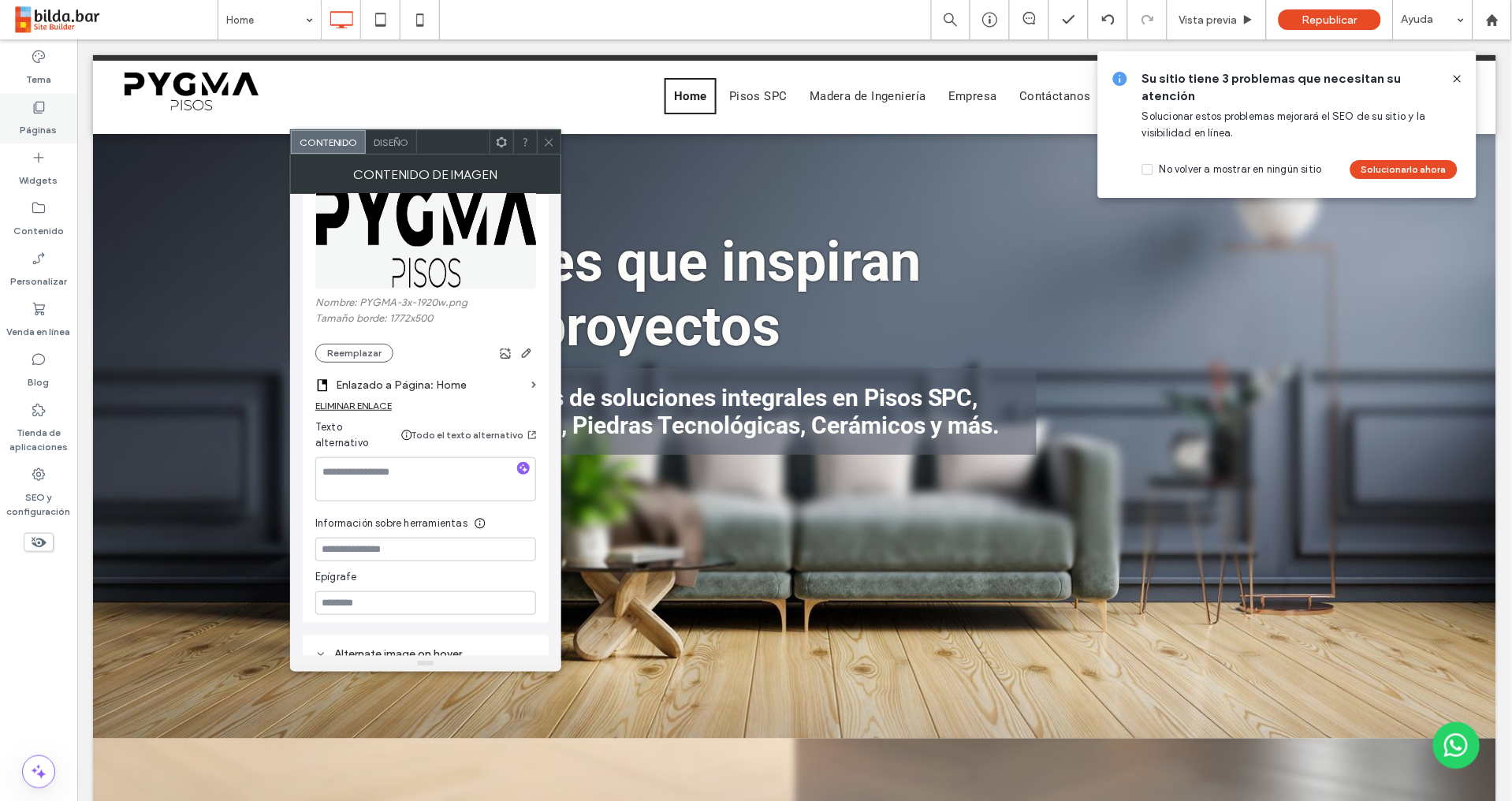
drag, startPoint x: 46, startPoint y: 118, endPoint x: 76, endPoint y: 131, distance: 32.7
click at [47, 117] on label "Páginas" at bounding box center [39, 126] width 37 height 22
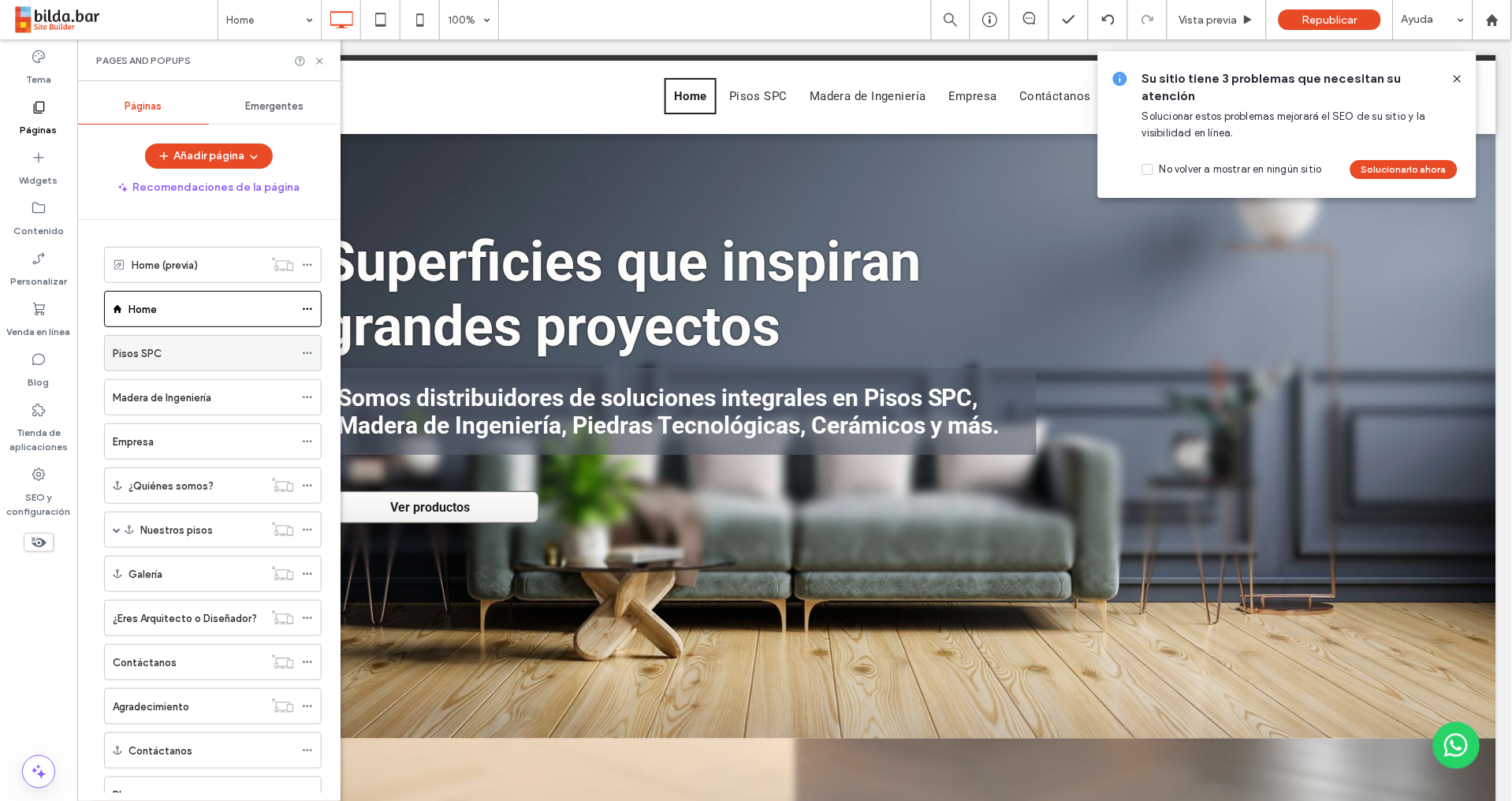
click at [182, 352] on div "Pisos SPC" at bounding box center [203, 353] width 181 height 16
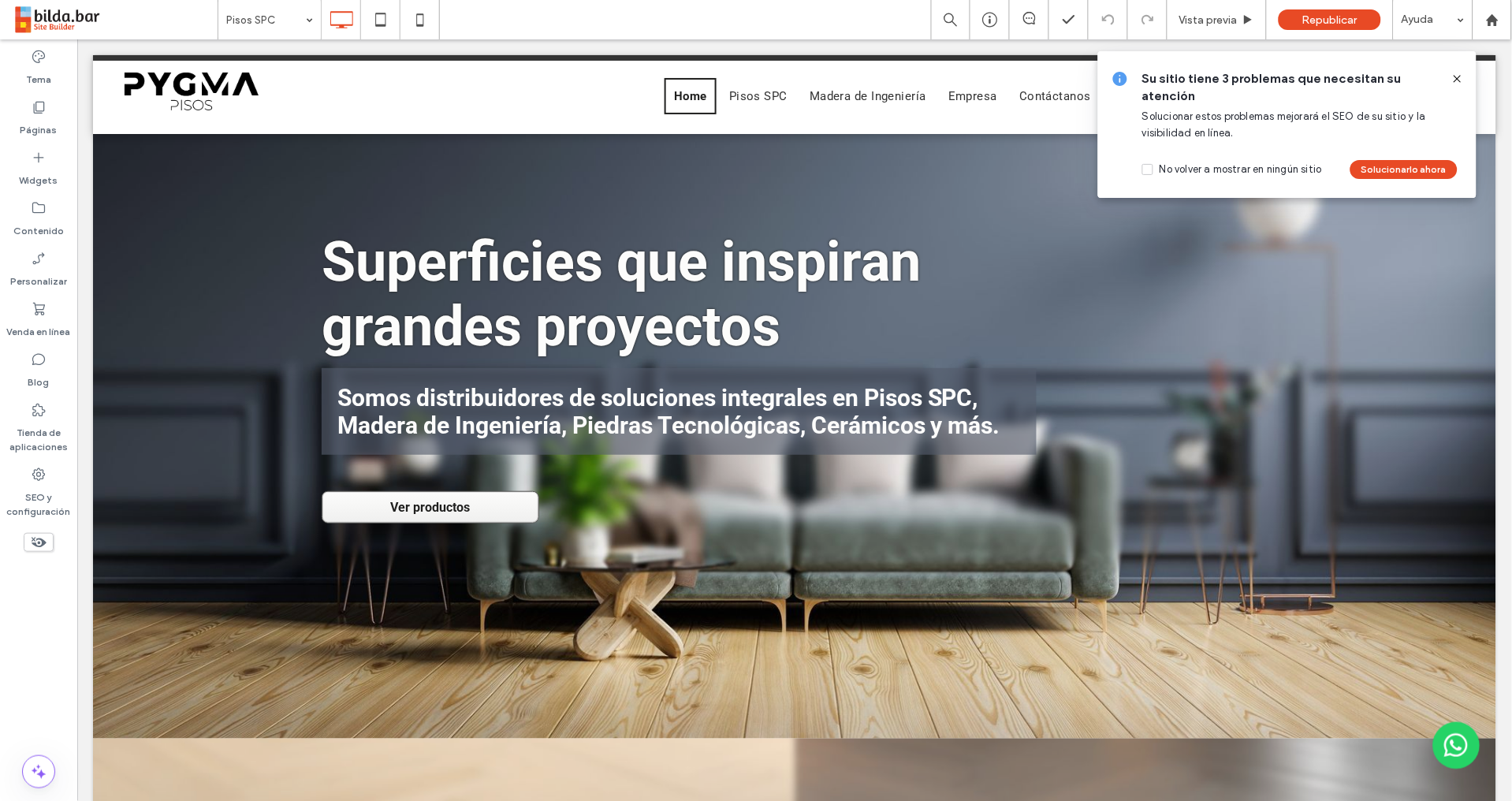
type input "******"
type input "**"
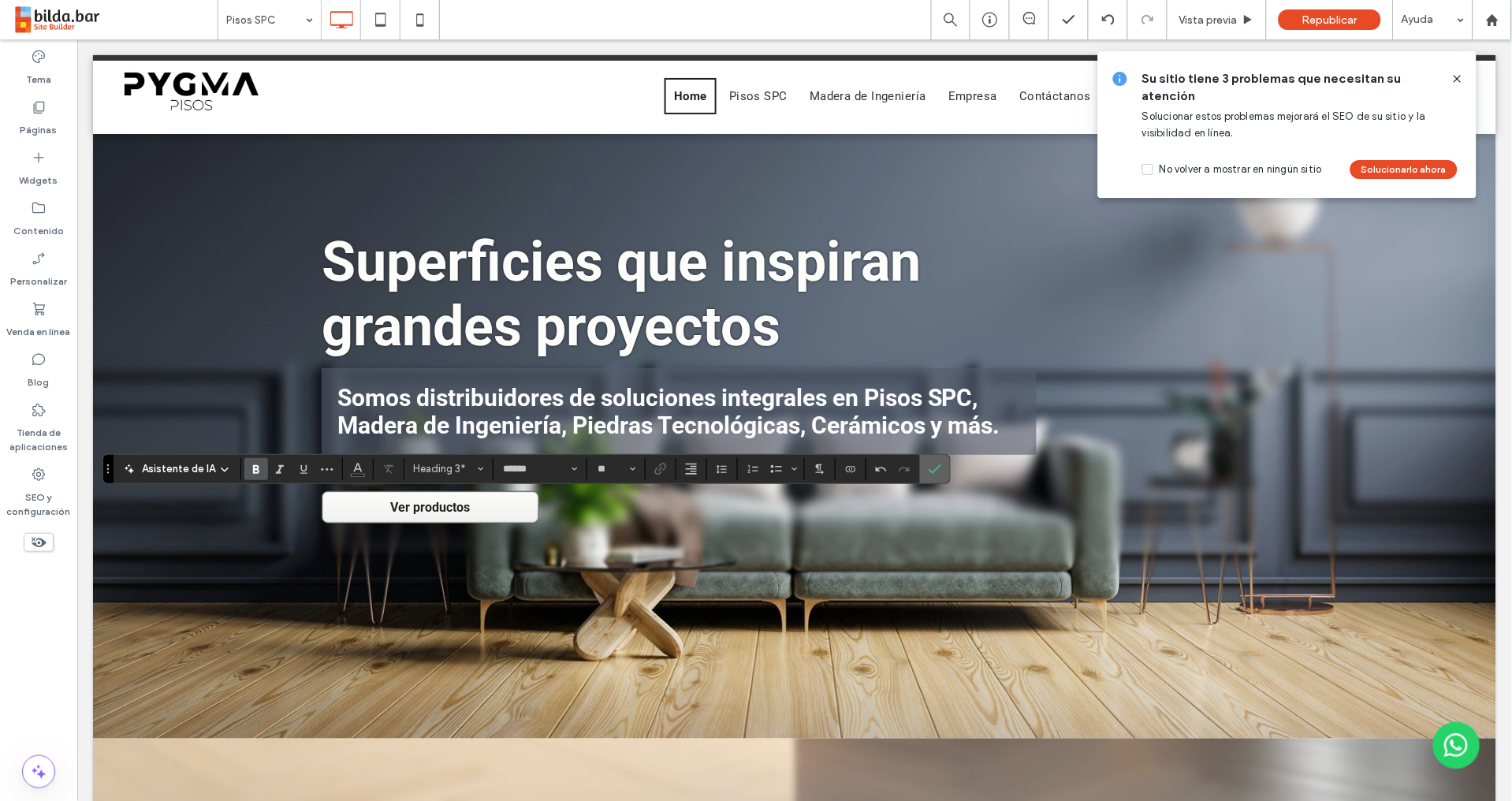
click at [932, 469] on icon "Confirmar" at bounding box center [935, 470] width 13 height 13
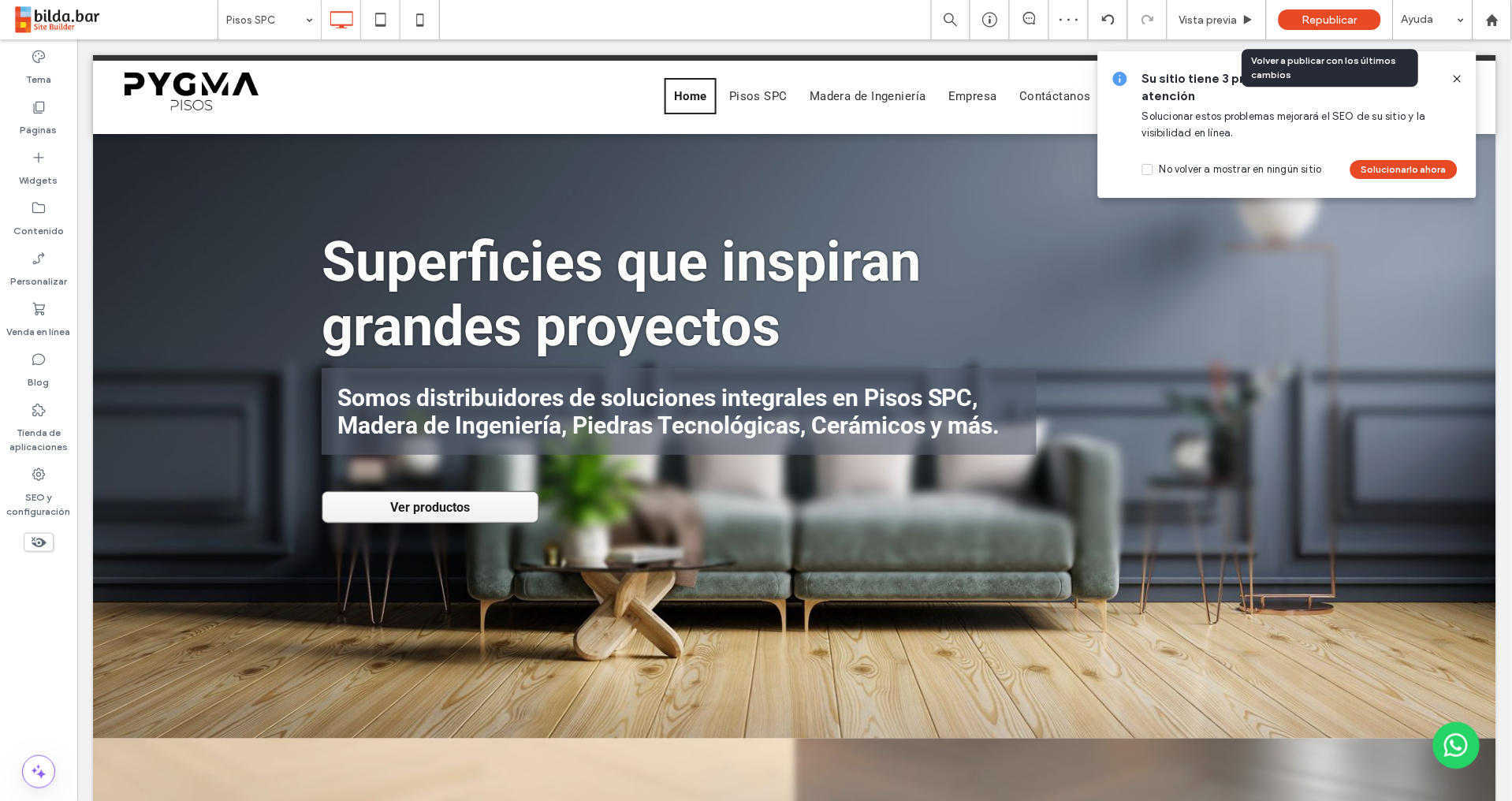
click at [1320, 24] on span "Republicar" at bounding box center [1329, 19] width 55 height 13
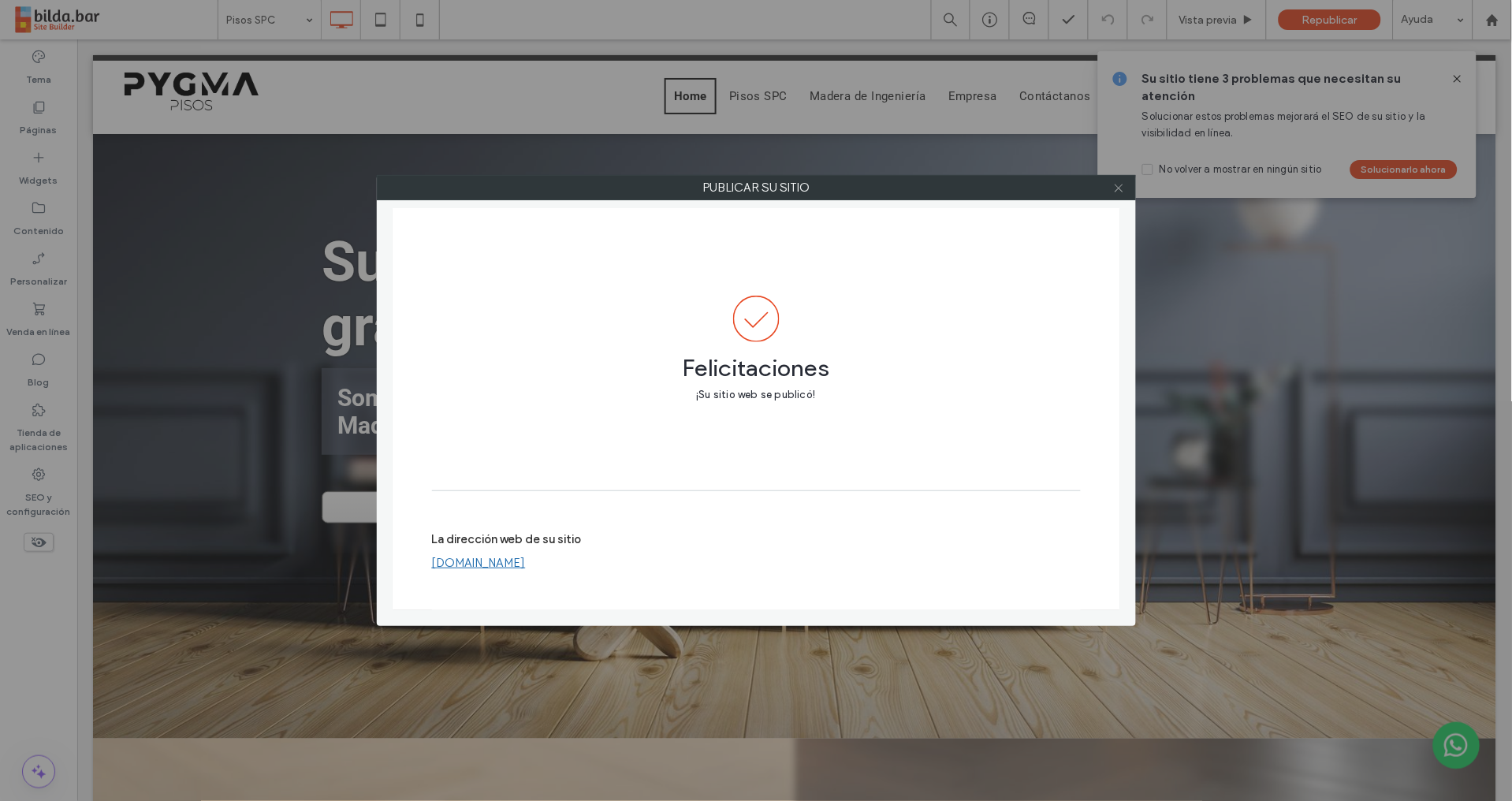
click at [1114, 189] on icon at bounding box center [1118, 188] width 12 height 12
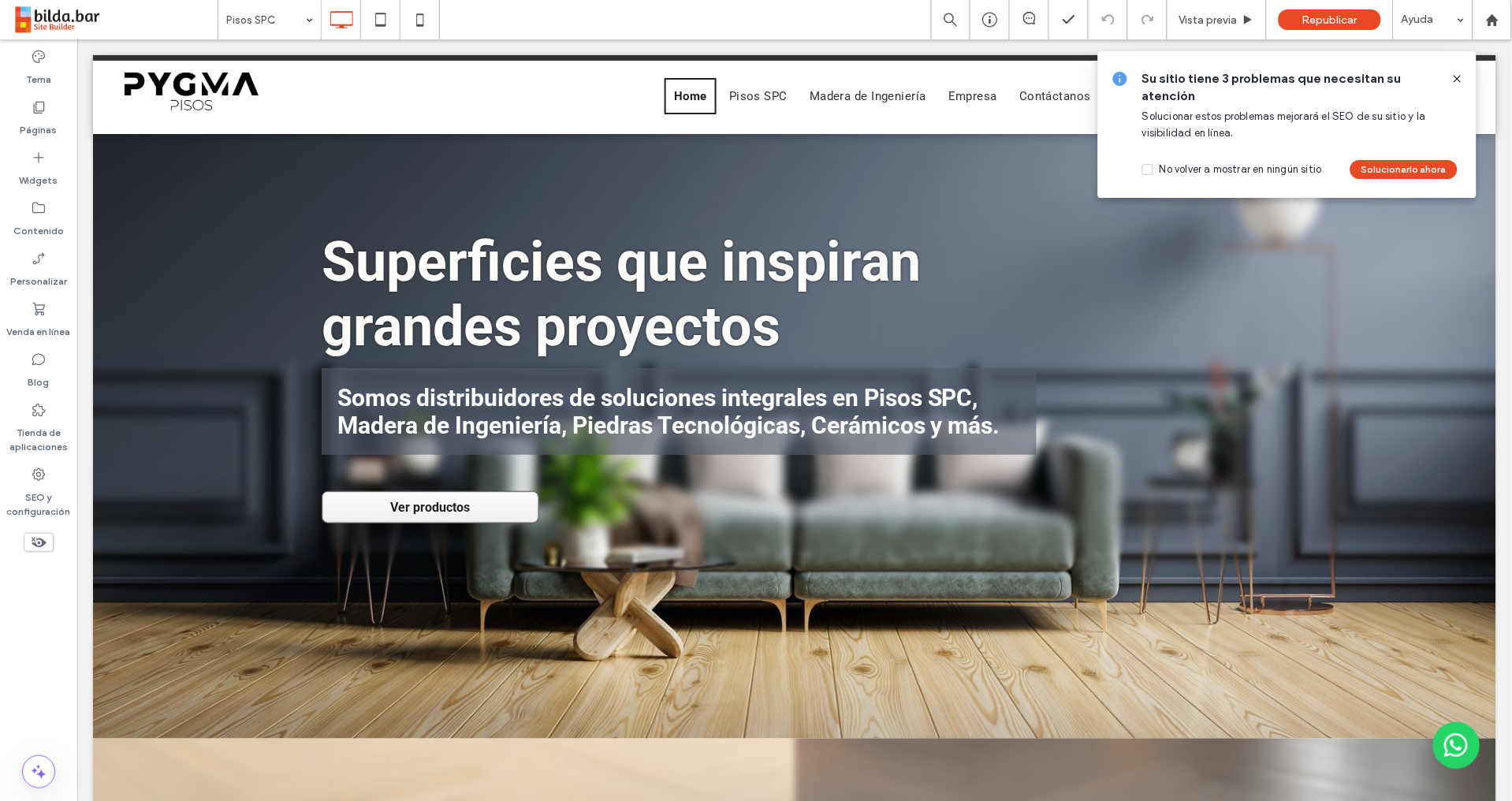
type input "******"
type input "**"
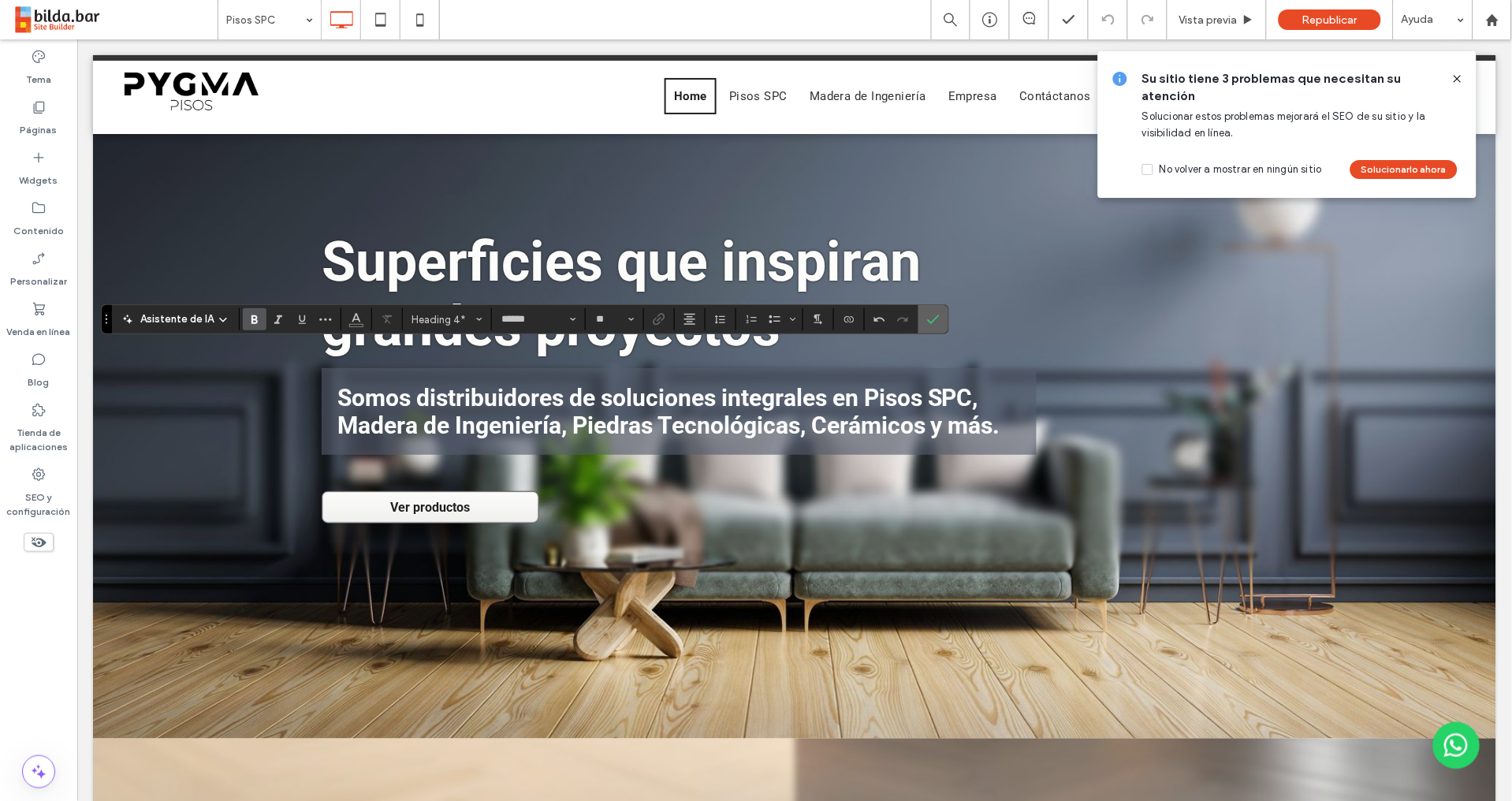
click at [931, 314] on icon "Confirmar" at bounding box center [933, 319] width 13 height 13
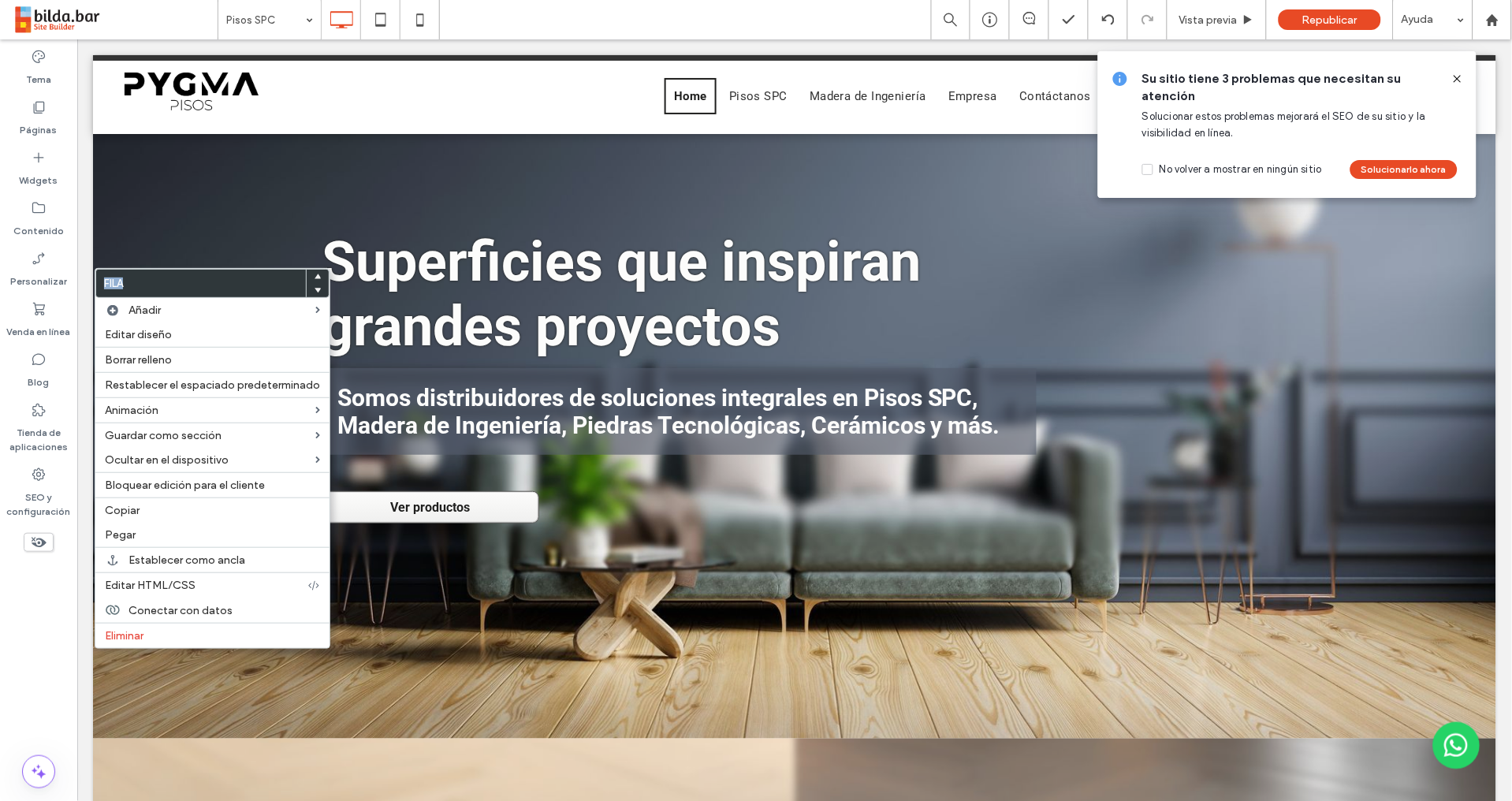
drag, startPoint x: 69, startPoint y: 275, endPoint x: 102, endPoint y: 286, distance: 34.8
click at [106, 285] on label "Fila" at bounding box center [201, 284] width 210 height 28
click at [136, 509] on span "Copiar" at bounding box center [122, 510] width 35 height 13
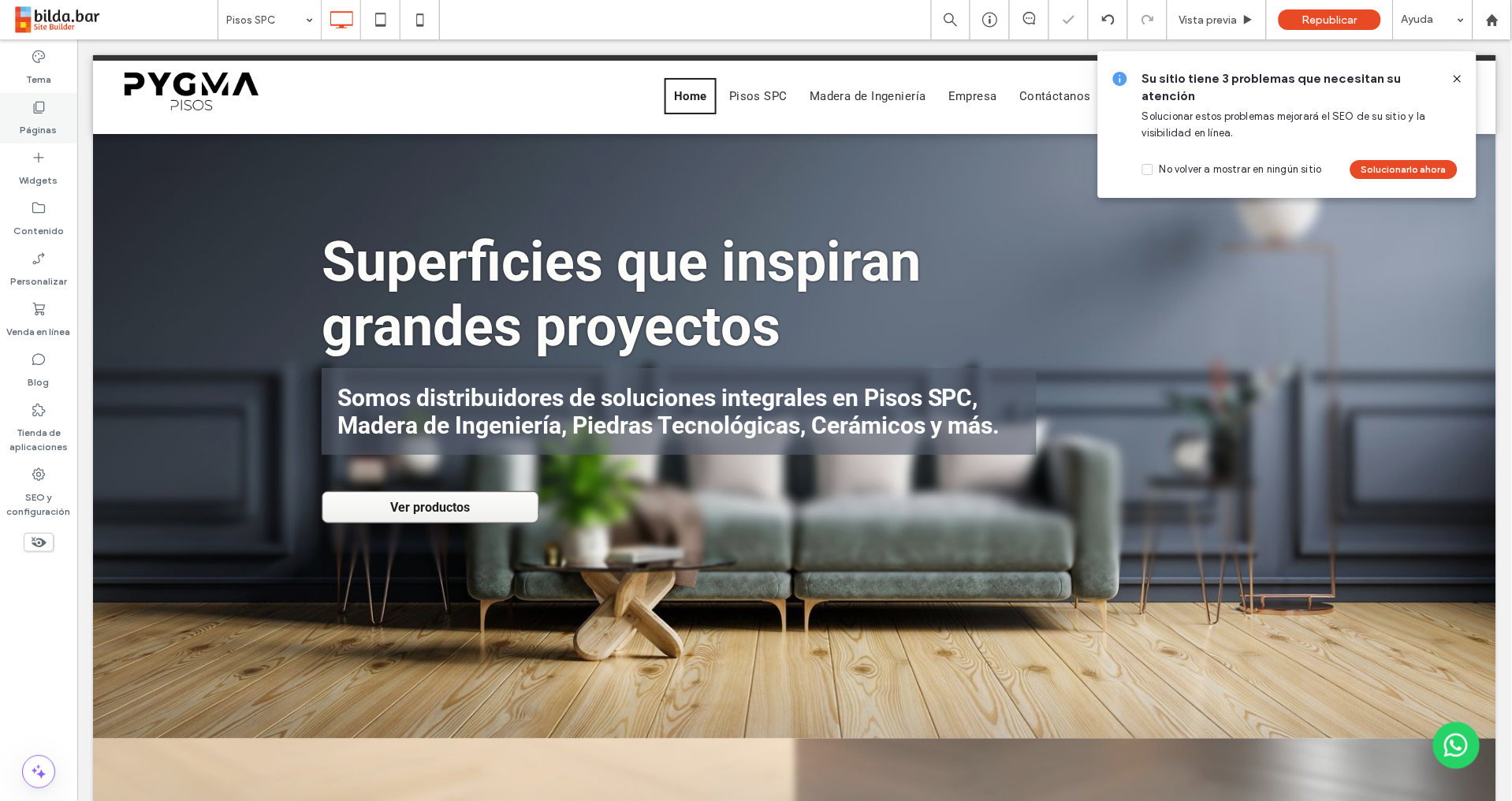
click at [45, 115] on div "Páginas" at bounding box center [38, 119] width 77 height 50
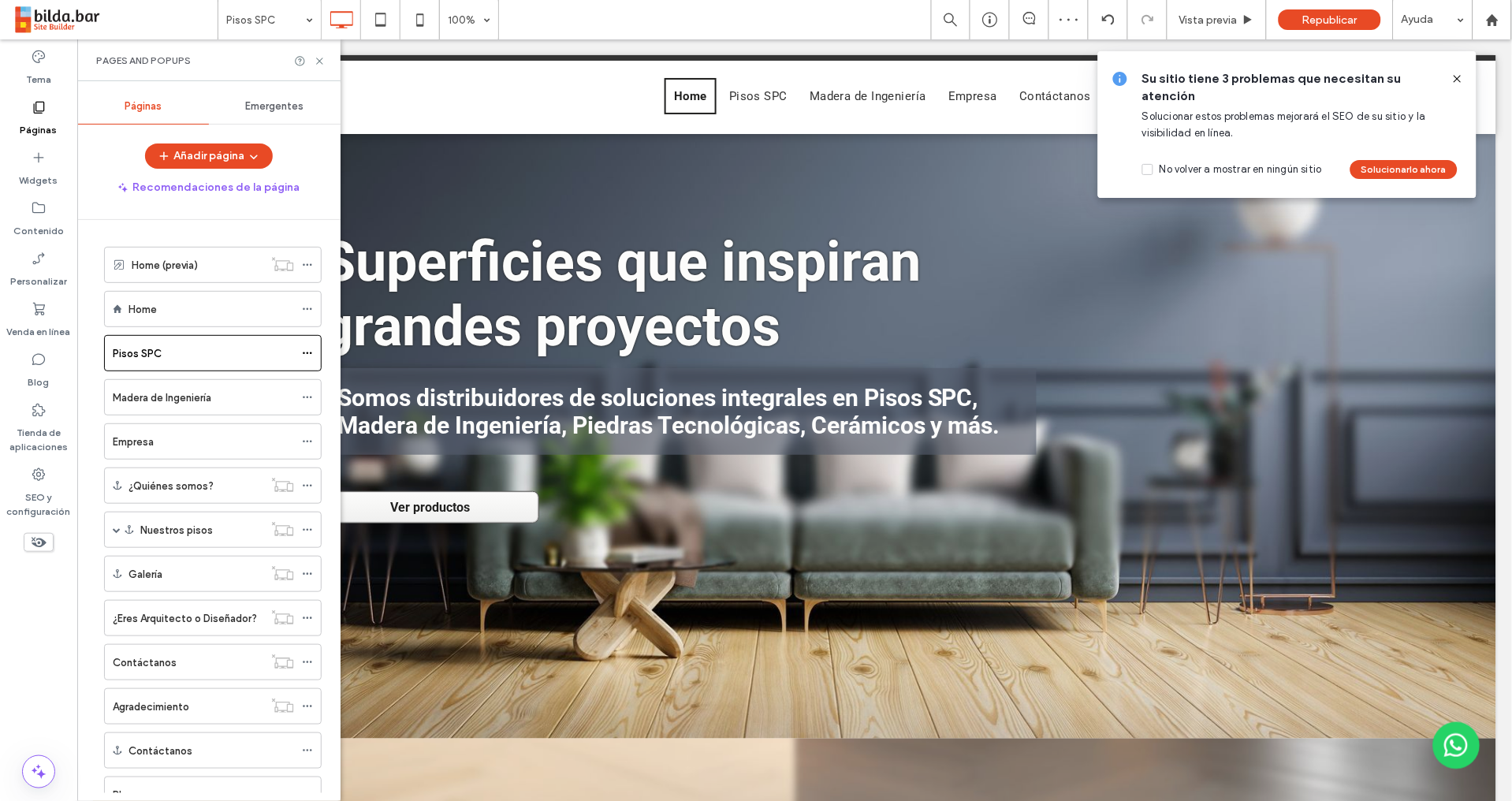
drag, startPoint x: 181, startPoint y: 406, endPoint x: 210, endPoint y: 409, distance: 29.2
click at [181, 405] on label "Madera de Ingeniería" at bounding box center [162, 398] width 98 height 28
click at [317, 65] on icon at bounding box center [319, 61] width 12 height 12
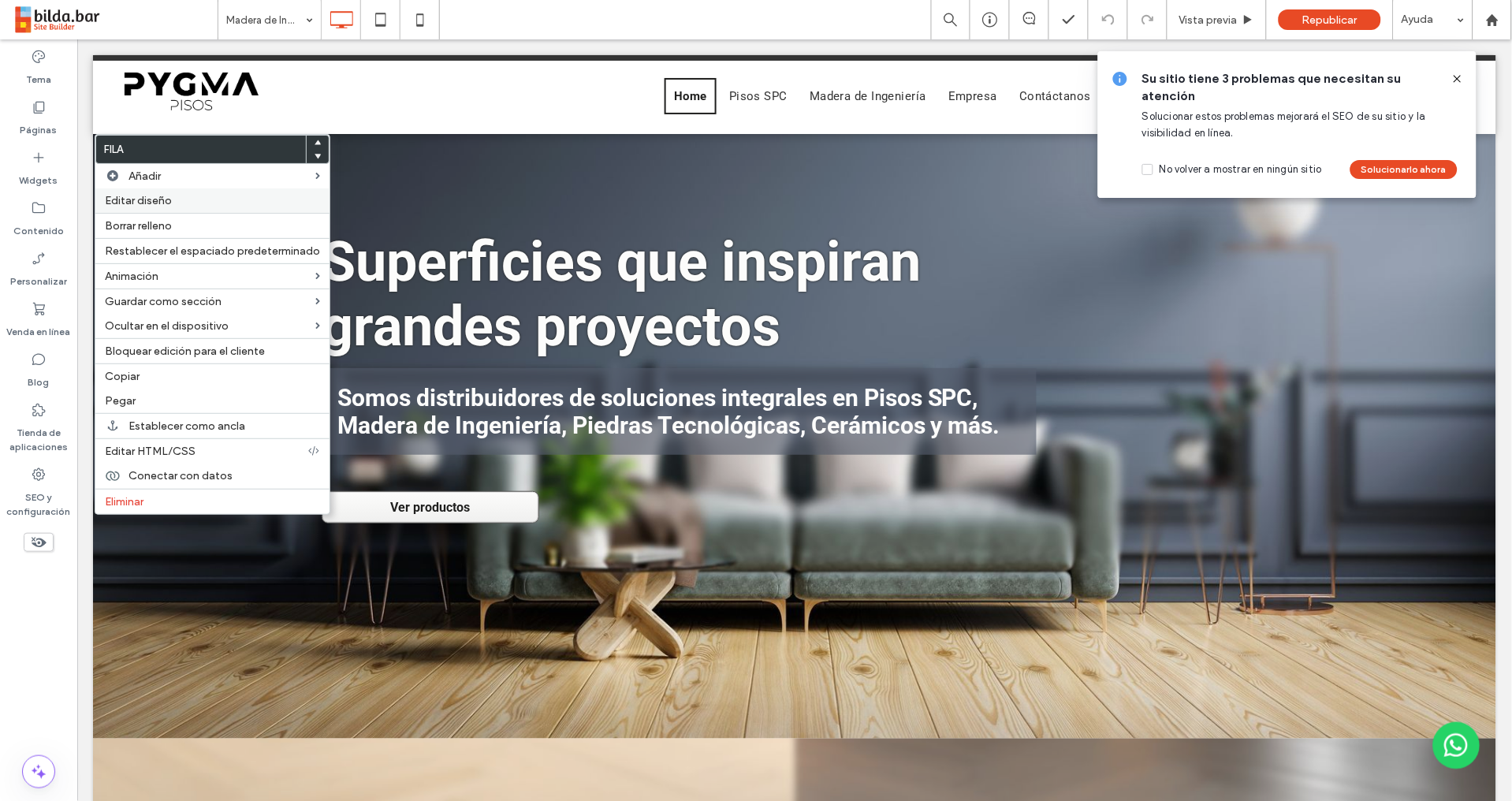
click at [158, 201] on span "Editar diseño" at bounding box center [138, 201] width 67 height 13
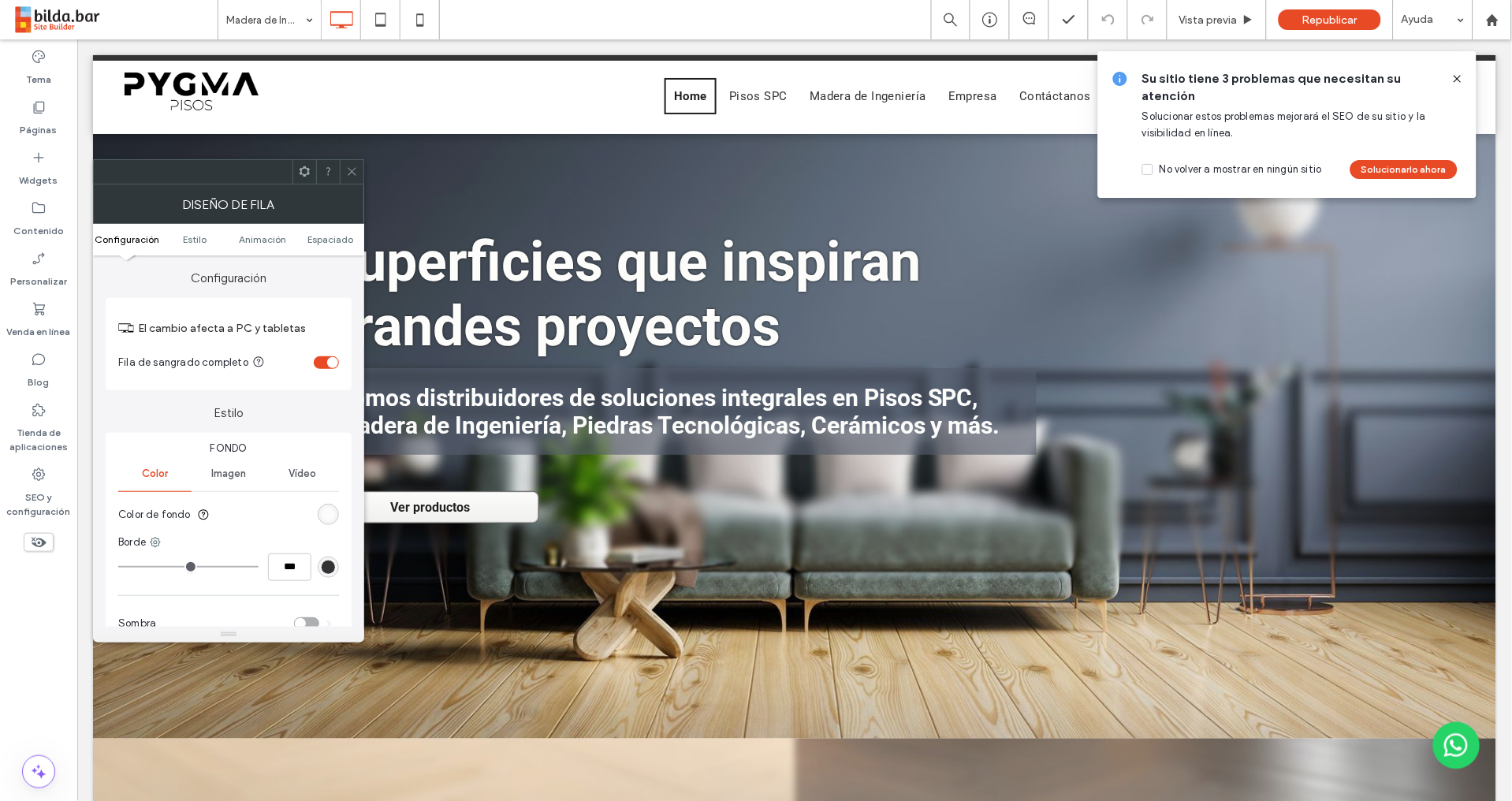
click at [326, 515] on div "rgb(252, 252, 251)" at bounding box center [328, 514] width 13 height 13
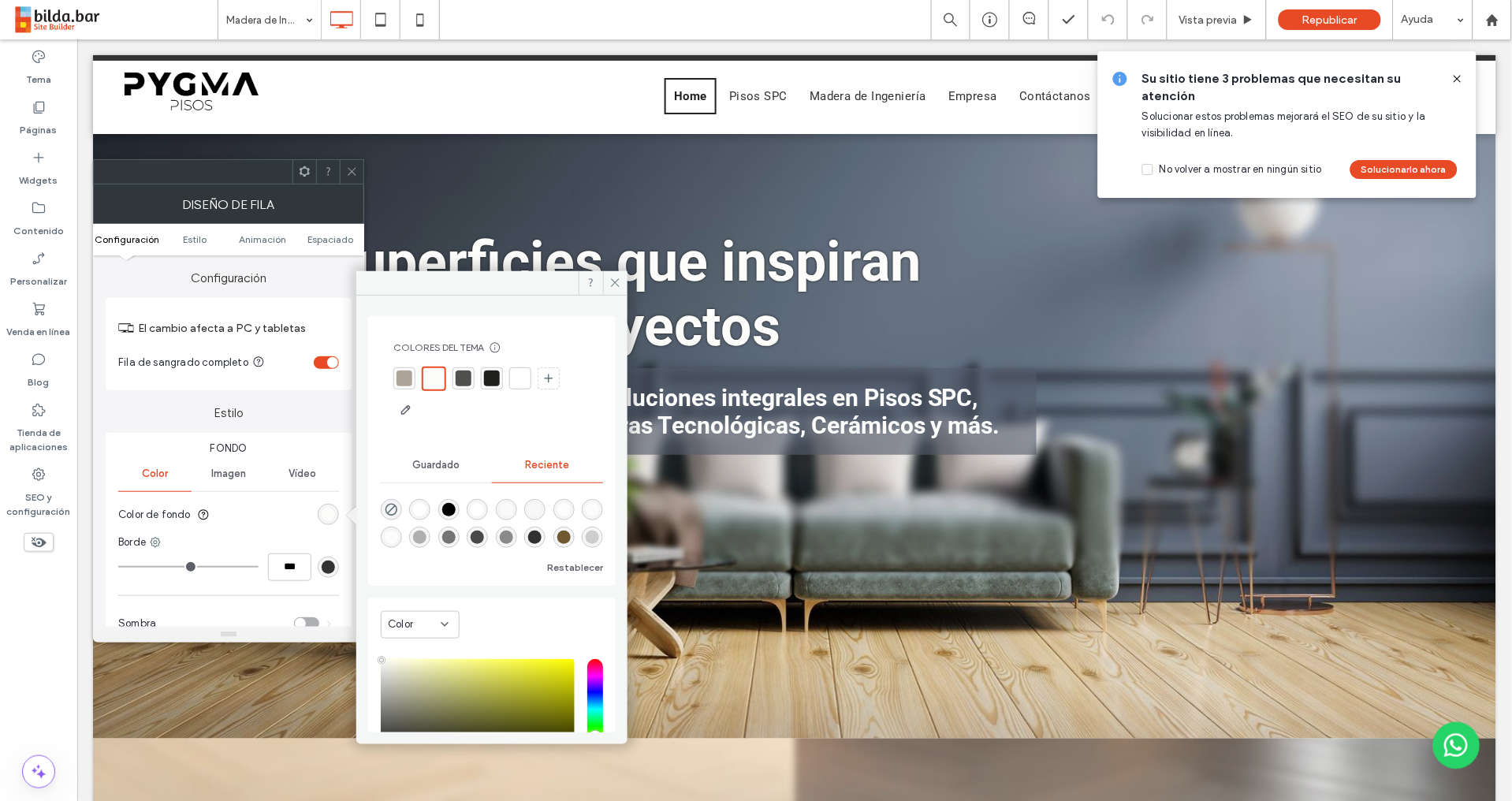
drag, startPoint x: 393, startPoint y: 507, endPoint x: 419, endPoint y: 469, distance: 46.0
click at [392, 507] on icon "rgba(0, 0, 0, 0)" at bounding box center [391, 509] width 13 height 13
type input "*******"
type input "*"
type input "**"
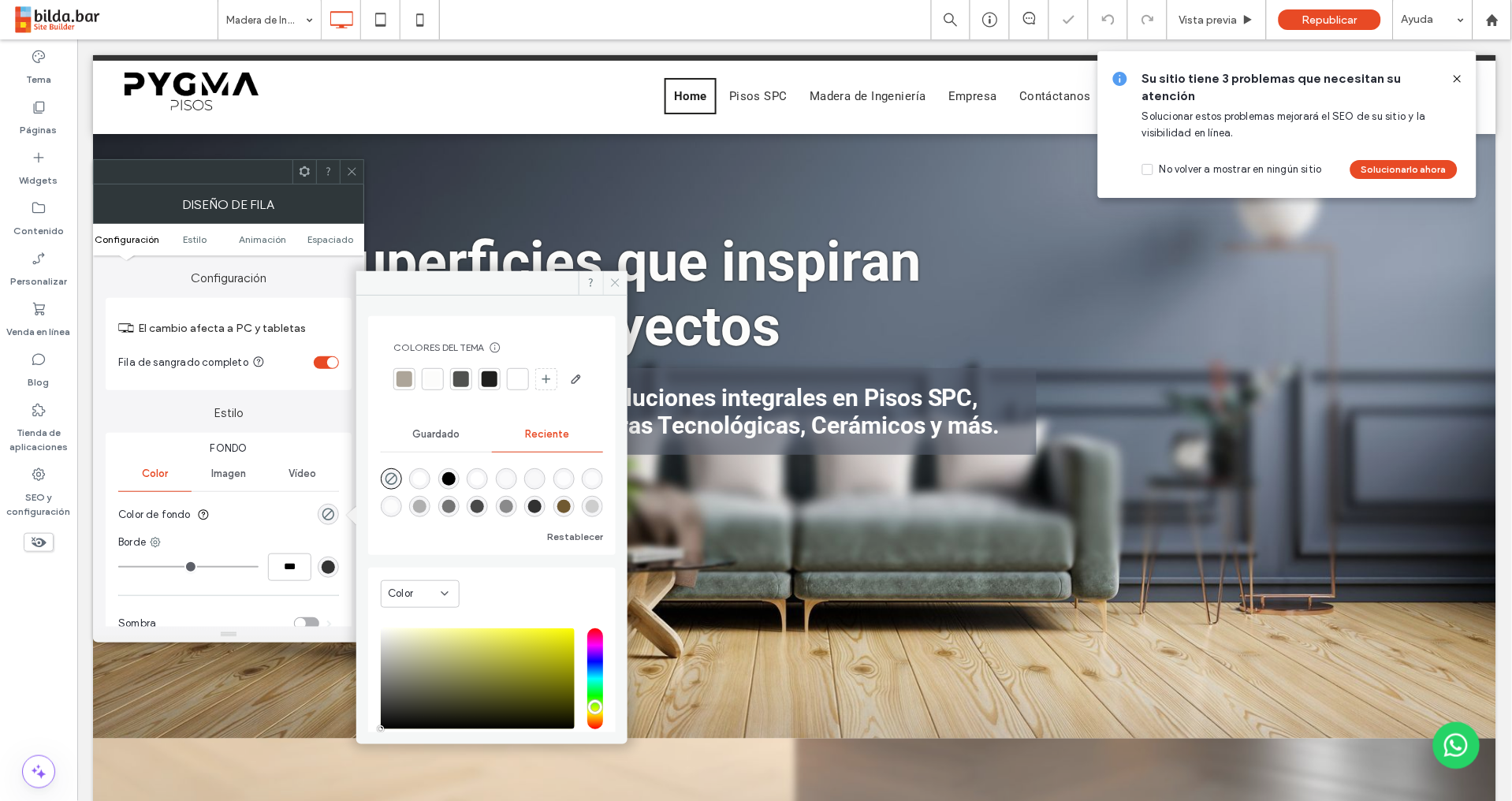
click at [611, 277] on icon at bounding box center [615, 283] width 12 height 12
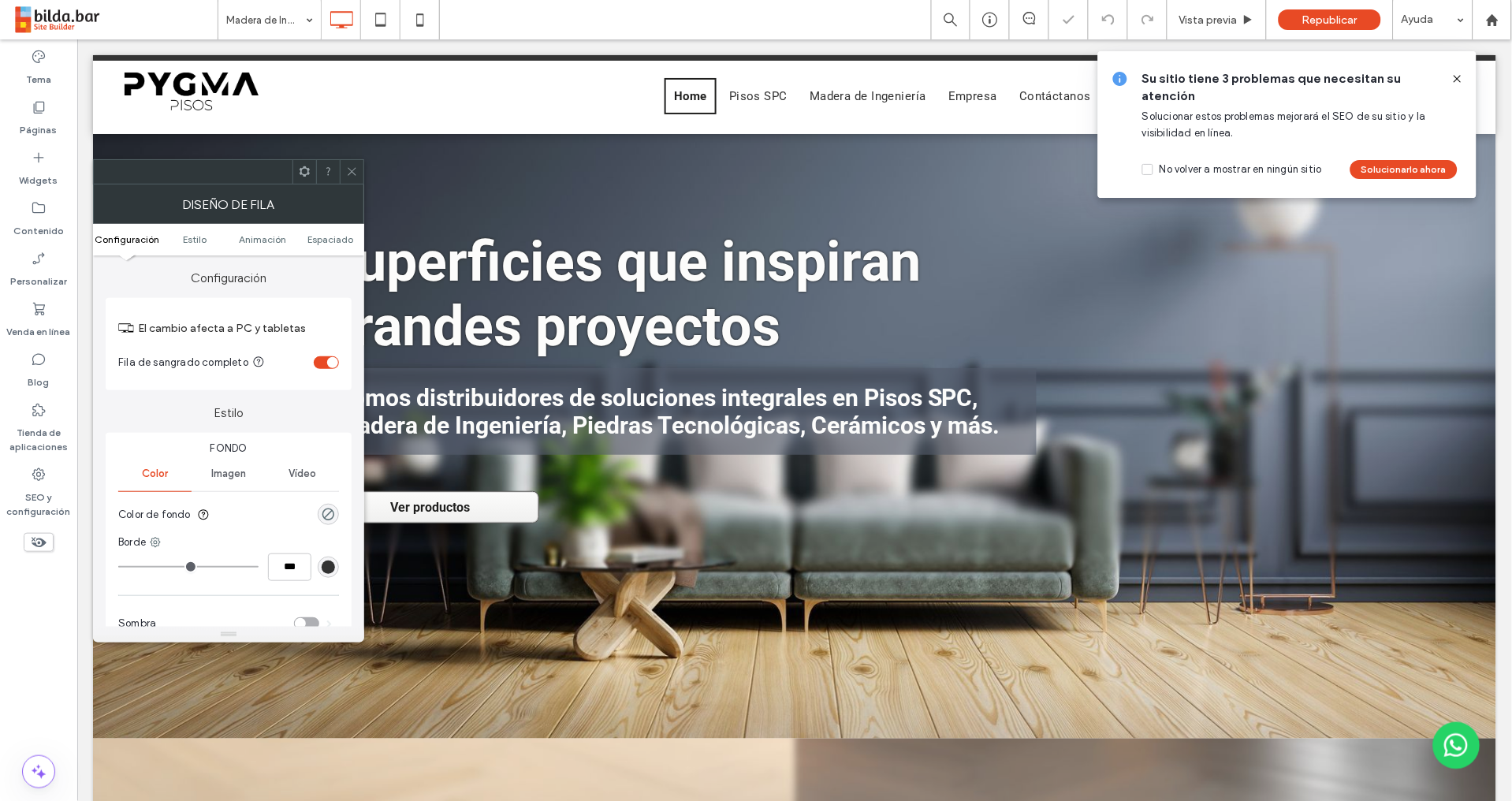
click at [351, 171] on icon at bounding box center [352, 171] width 12 height 12
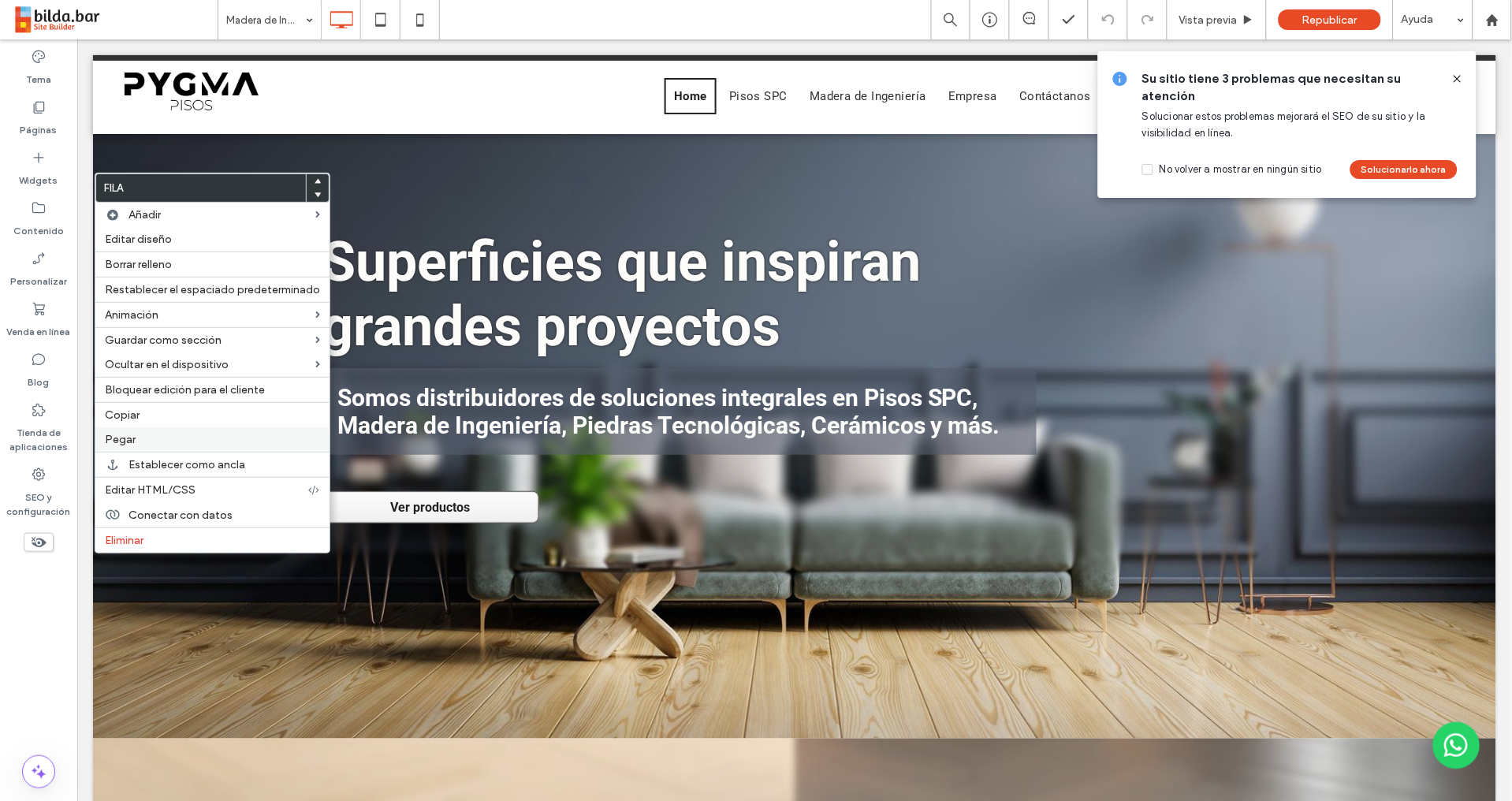
click at [148, 435] on label "Pegar" at bounding box center [212, 439] width 215 height 13
click at [314, 198] on icon at bounding box center [318, 195] width 6 height 6
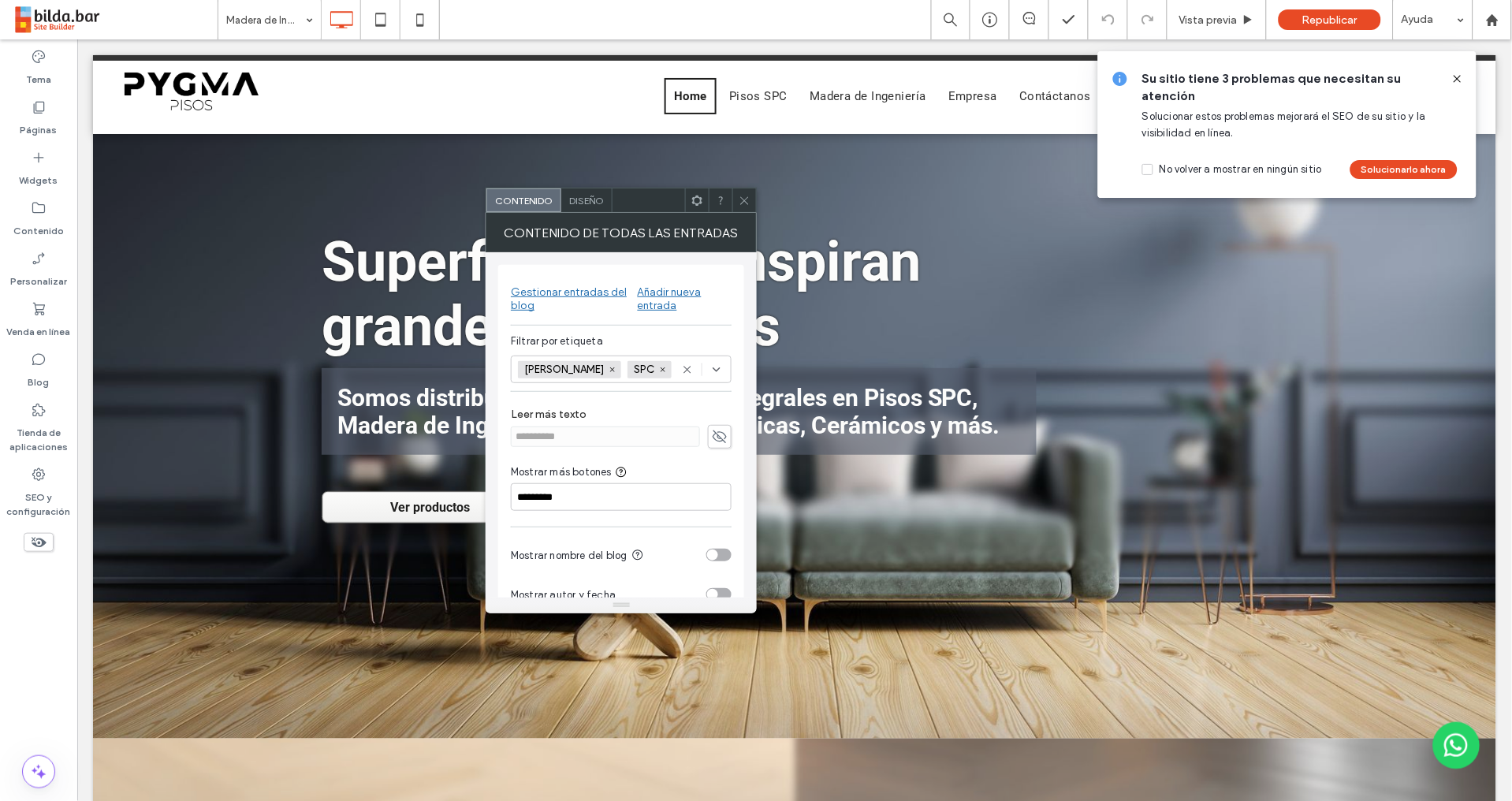
drag, startPoint x: 616, startPoint y: 369, endPoint x: 601, endPoint y: 371, distance: 15.1
click at [659, 369] on icon at bounding box center [663, 370] width 8 height 8
click at [608, 366] on icon at bounding box center [612, 370] width 8 height 8
click at [566, 366] on div "Select" at bounding box center [621, 370] width 221 height 28
click at [521, 450] on icon at bounding box center [524, 452] width 6 height 5
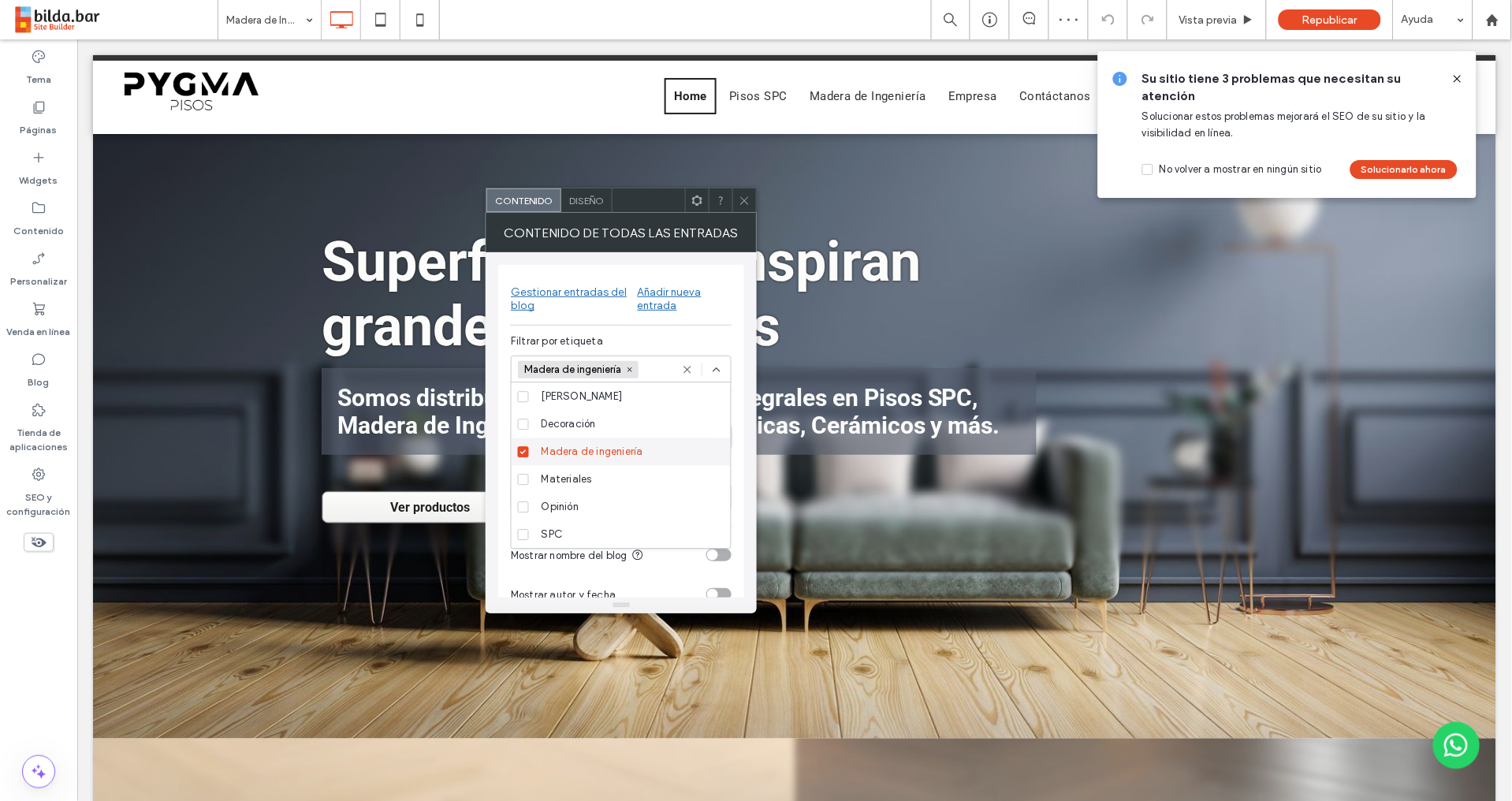
click at [741, 199] on icon at bounding box center [744, 201] width 12 height 12
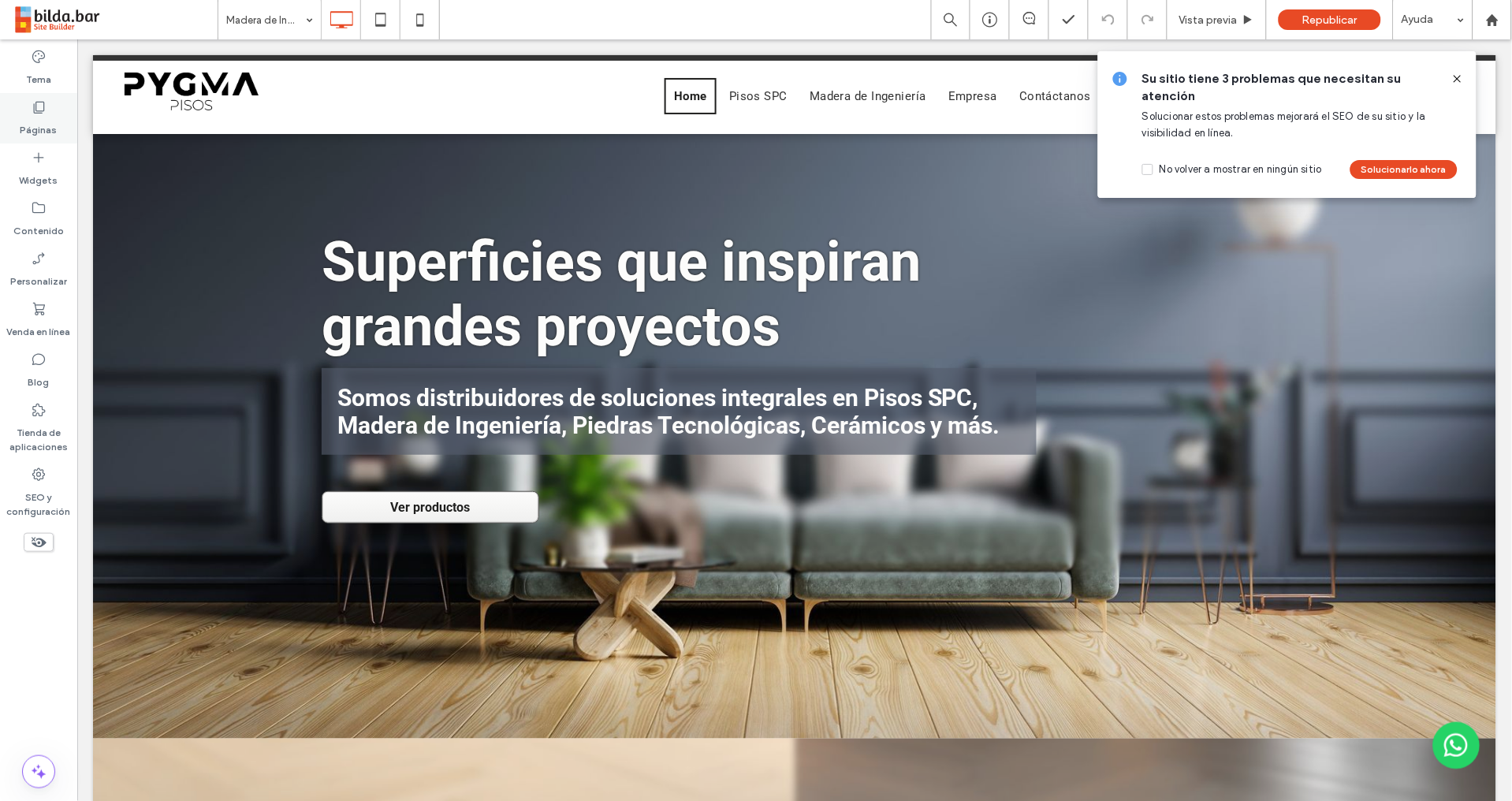
drag, startPoint x: 44, startPoint y: 114, endPoint x: 56, endPoint y: 115, distance: 12.0
click at [44, 114] on icon at bounding box center [38, 106] width 15 height 15
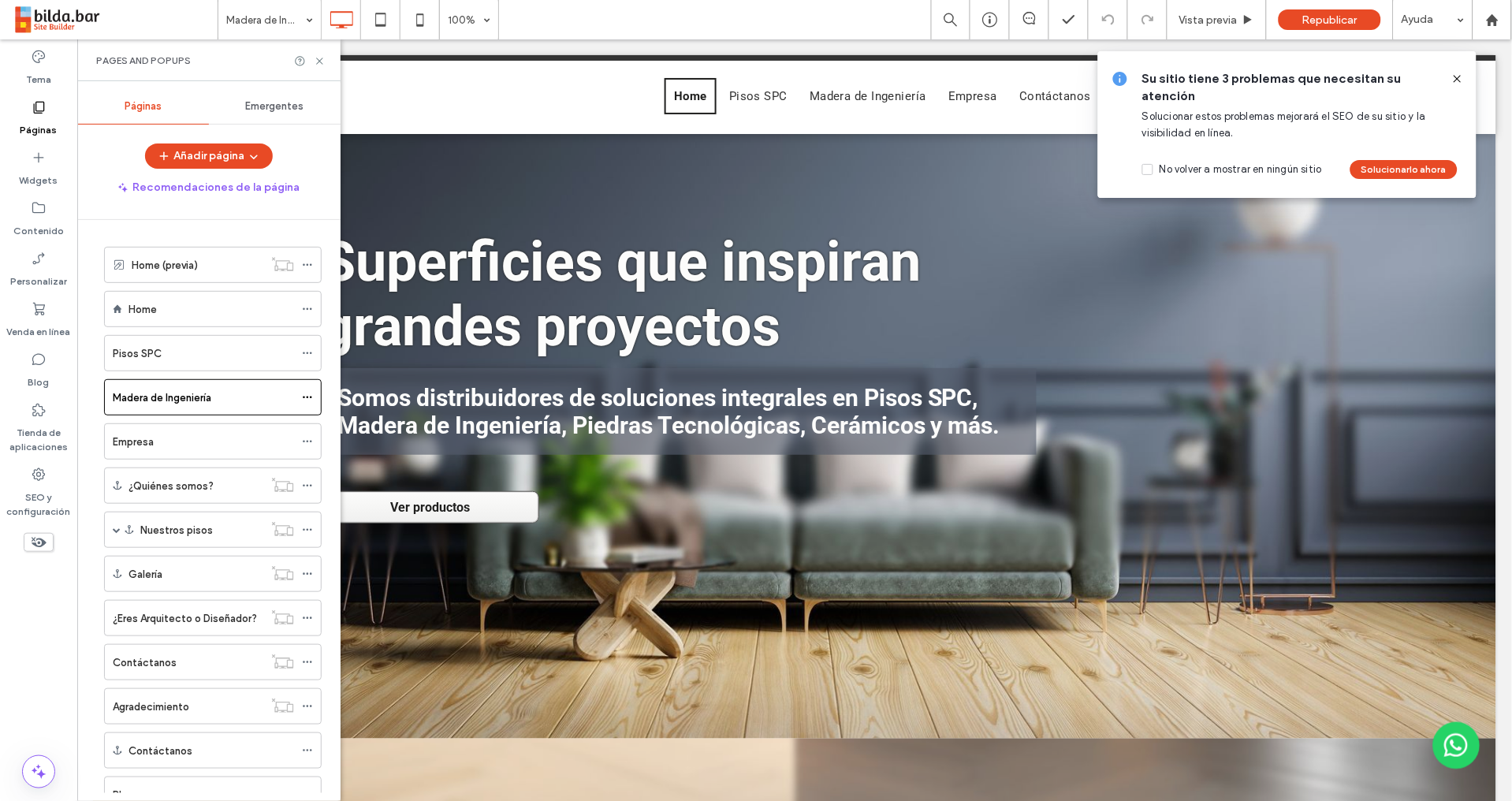
click at [165, 320] on div "Home" at bounding box center [211, 309] width 166 height 35
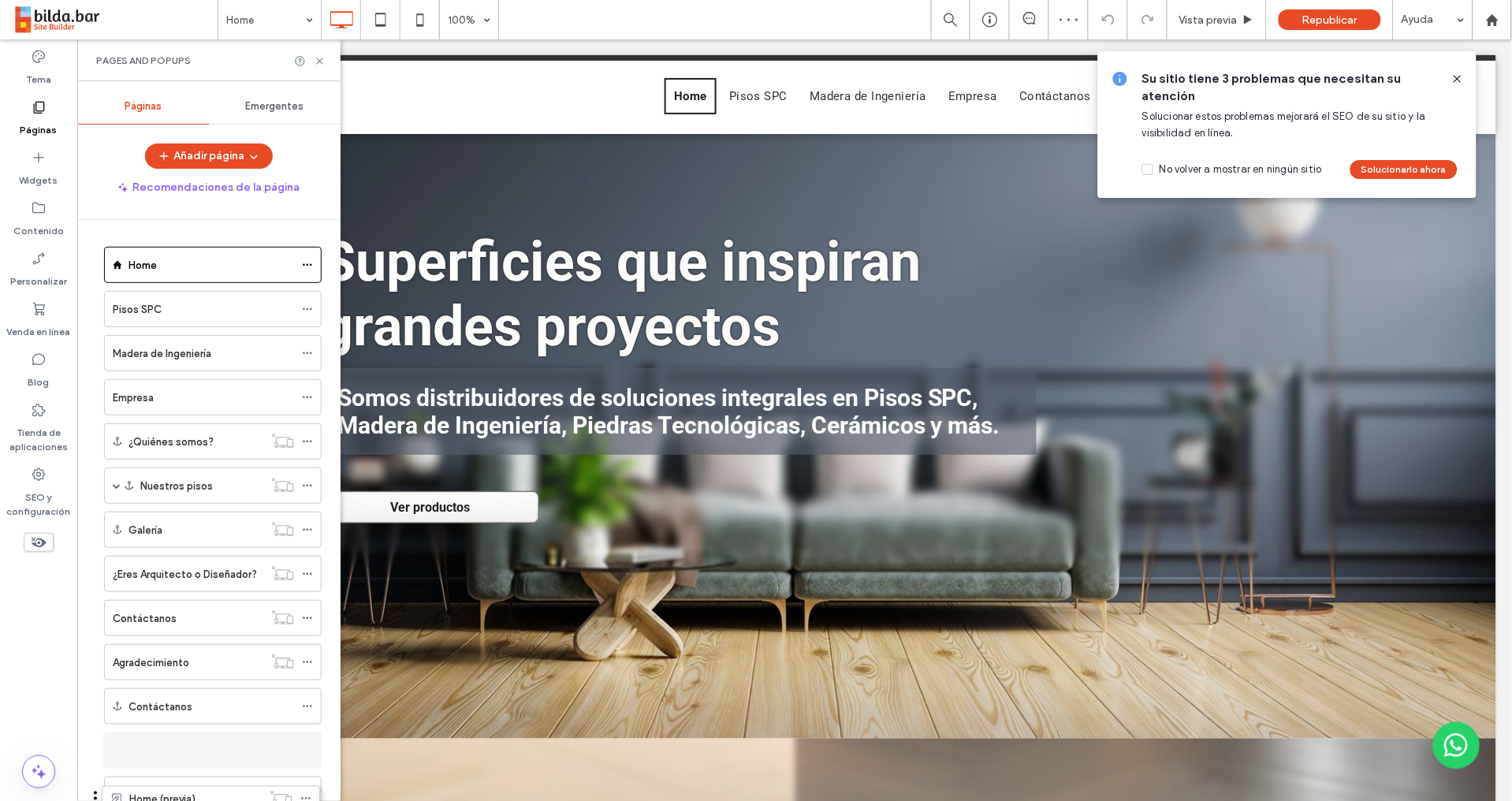
scroll to position [193, 0]
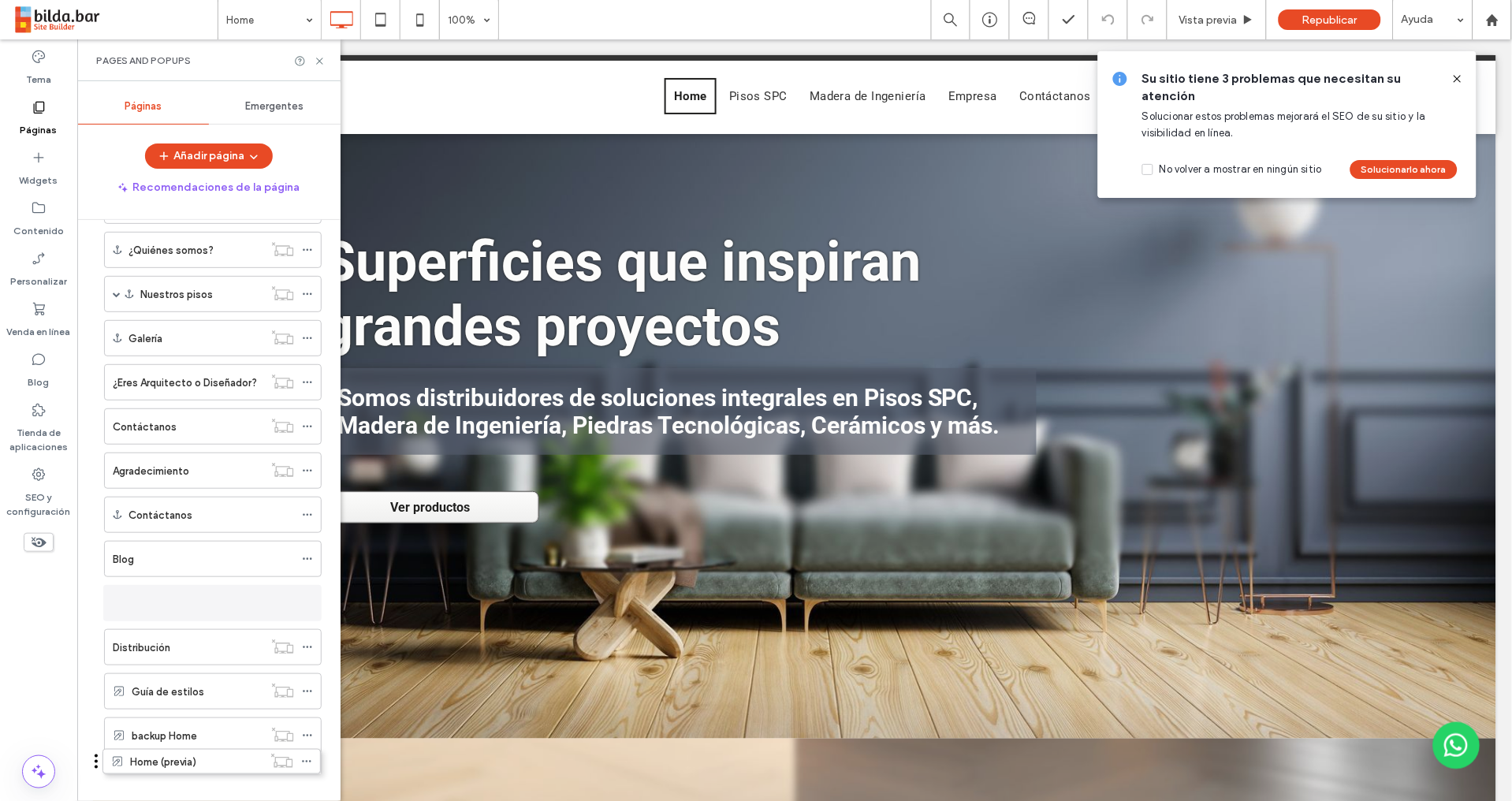
drag, startPoint x: 97, startPoint y: 264, endPoint x: 97, endPoint y: 764, distance: 500.0
drag, startPoint x: 97, startPoint y: 603, endPoint x: 108, endPoint y: 786, distance: 183.3
click at [1459, 76] on icon at bounding box center [1458, 79] width 13 height 13
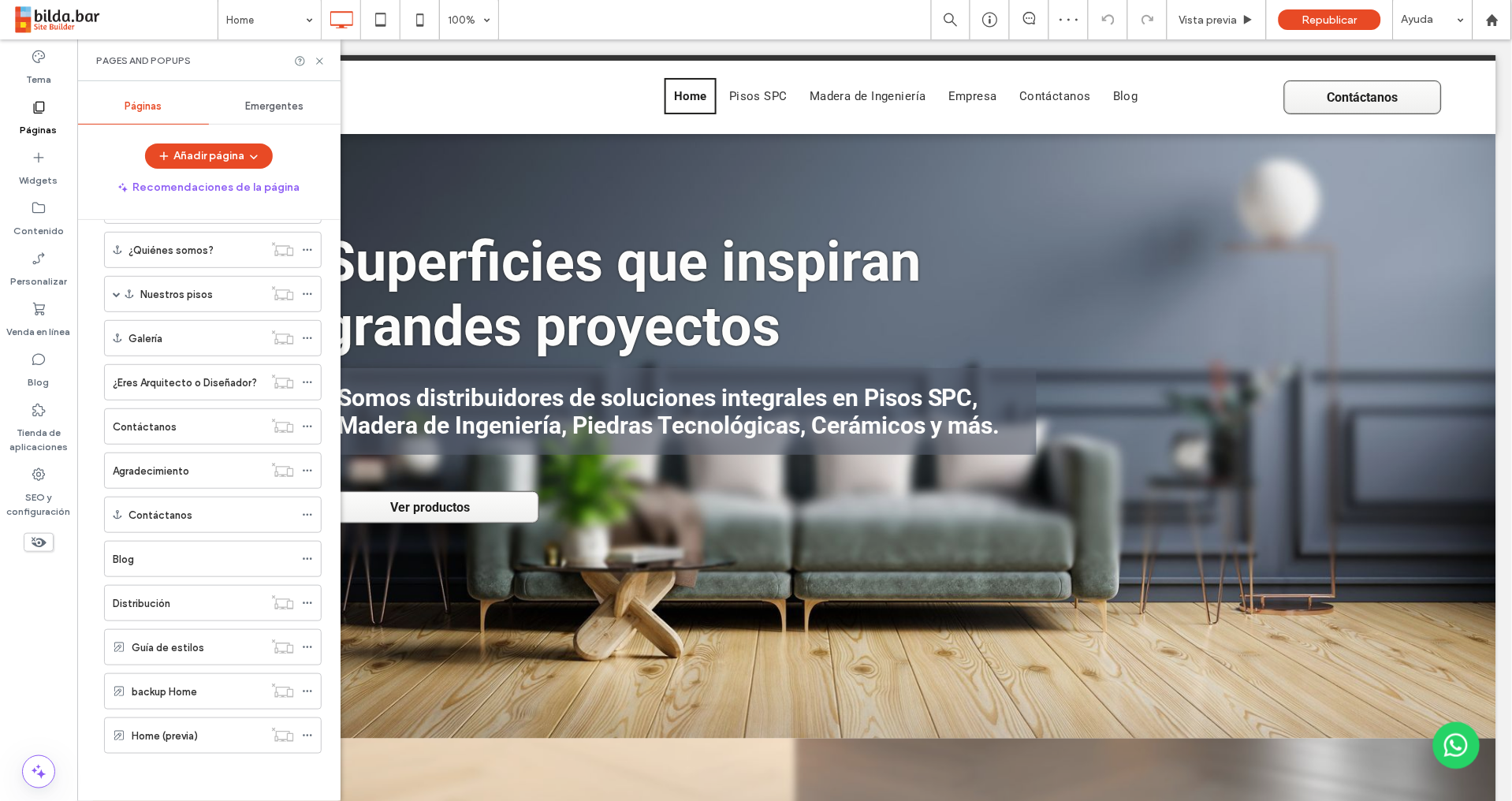
drag, startPoint x: 192, startPoint y: 469, endPoint x: 206, endPoint y: 465, distance: 14.6
click at [192, 468] on div "Agradecimiento" at bounding box center [188, 471] width 150 height 16
click at [152, 413] on div "Contáctanos" at bounding box center [188, 426] width 150 height 35
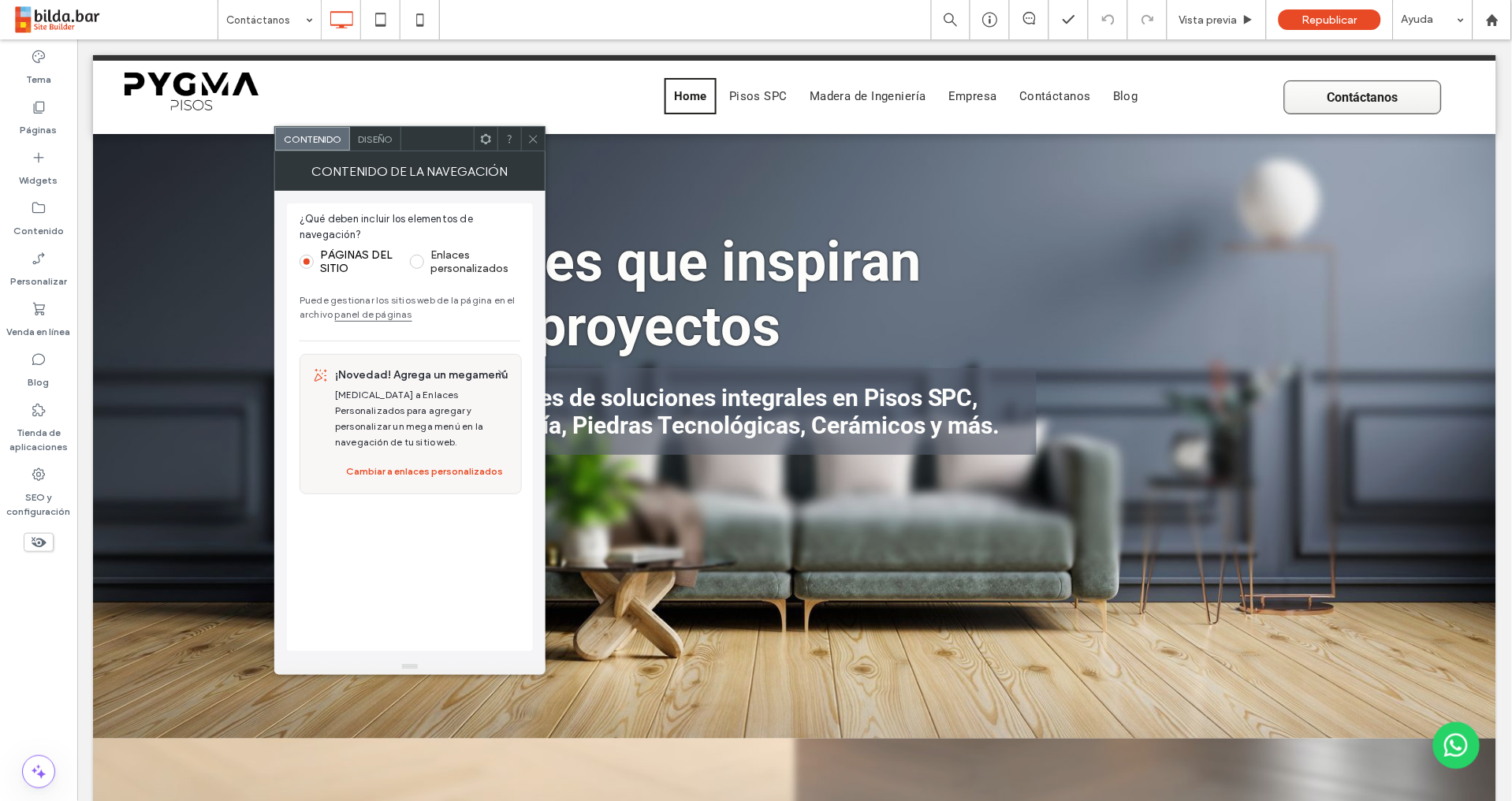
click at [381, 142] on span "Diseño" at bounding box center [375, 139] width 35 height 12
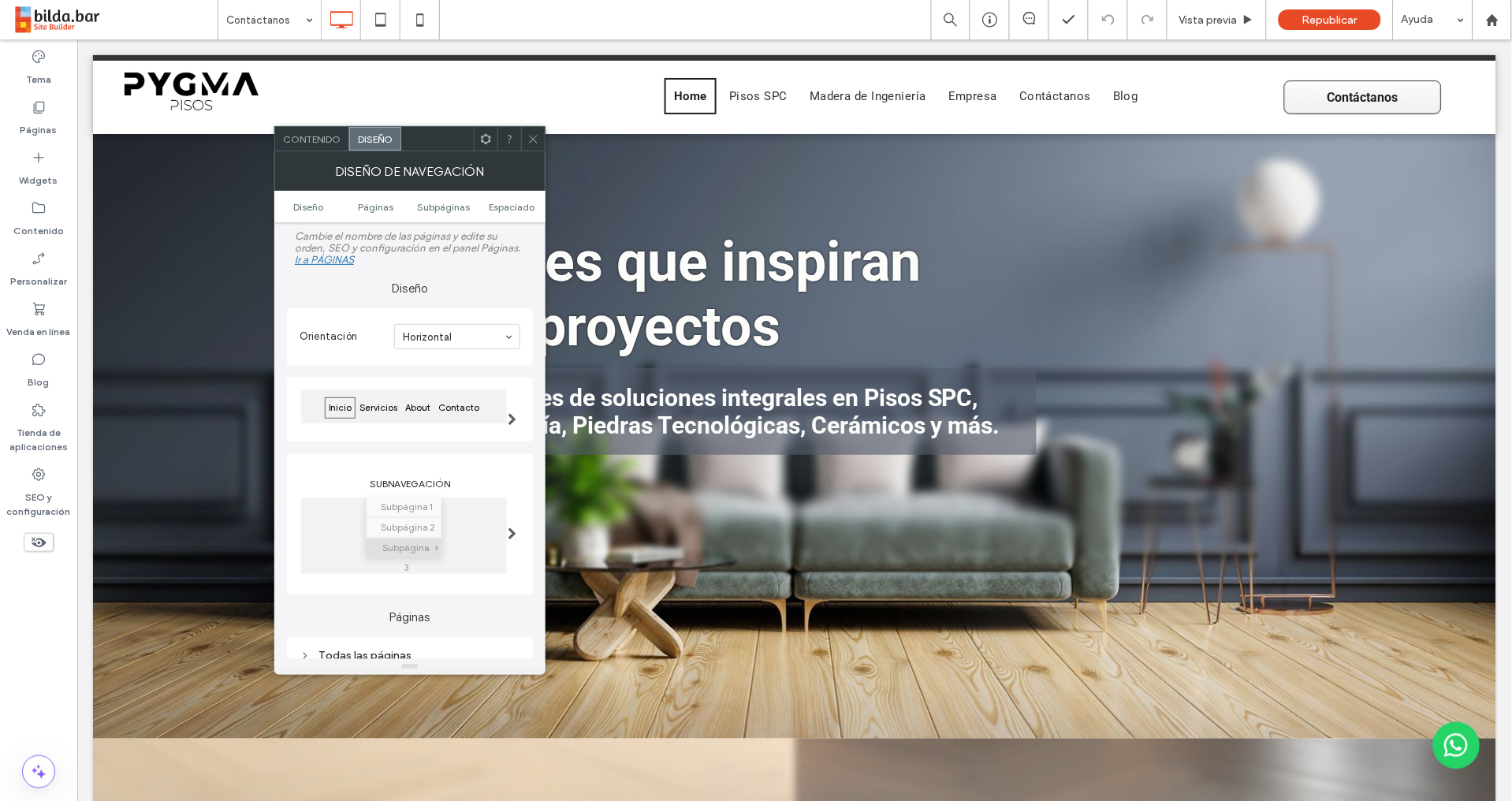
click at [511, 418] on span at bounding box center [512, 420] width 9 height 13
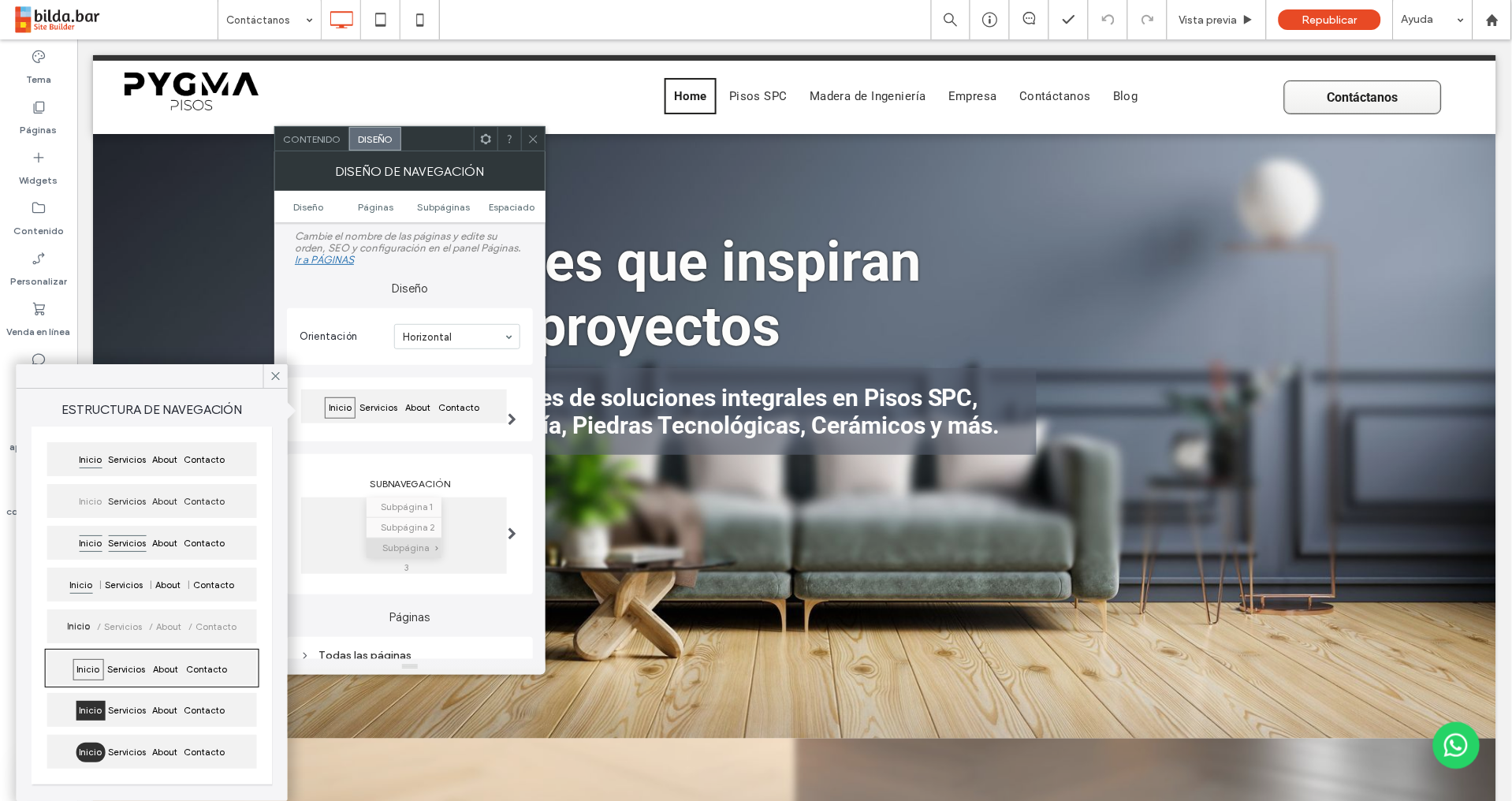
click at [145, 542] on span "Servicios" at bounding box center [127, 543] width 44 height 19
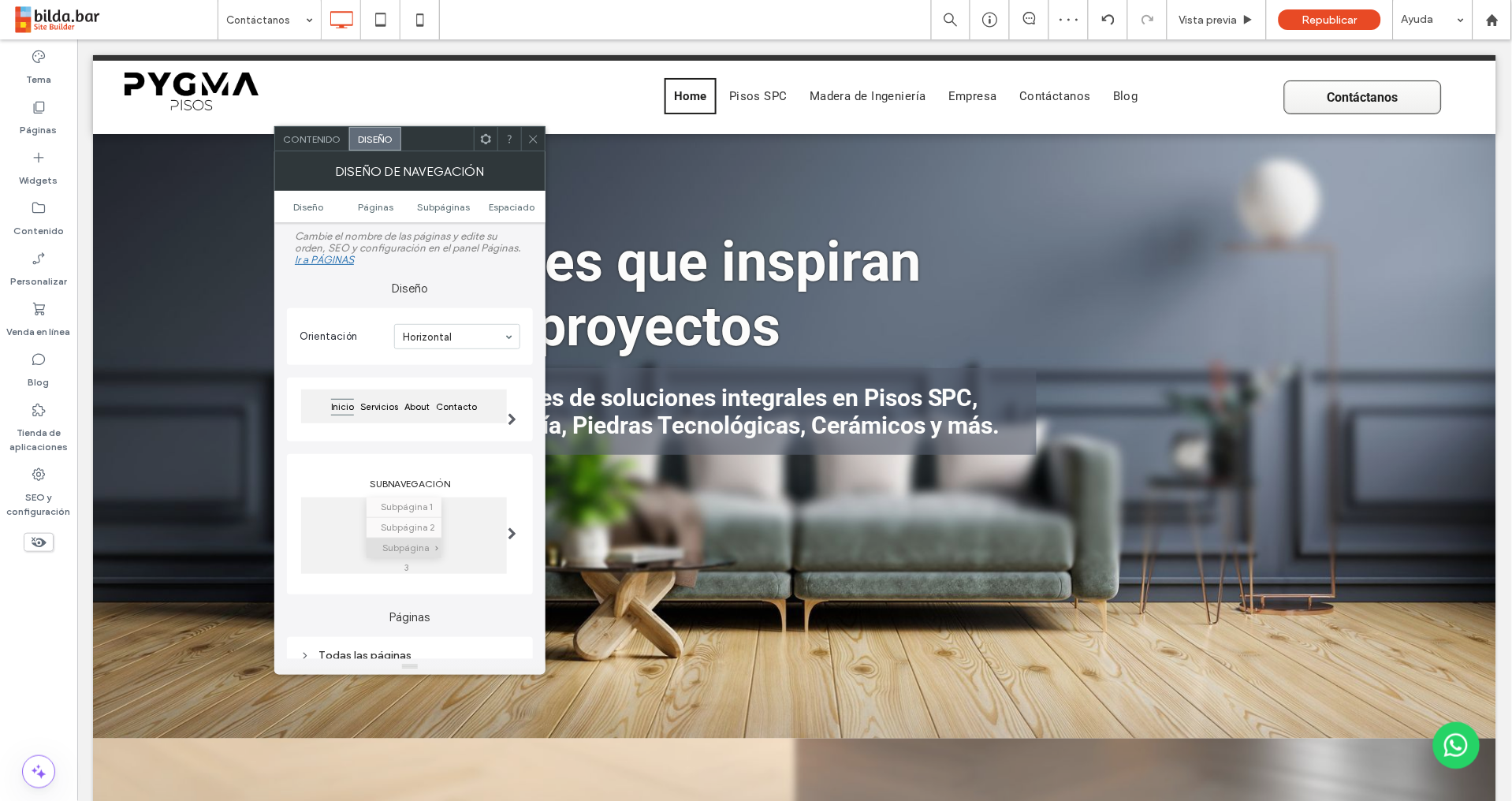
click at [505, 418] on div at bounding box center [512, 409] width 32 height 71
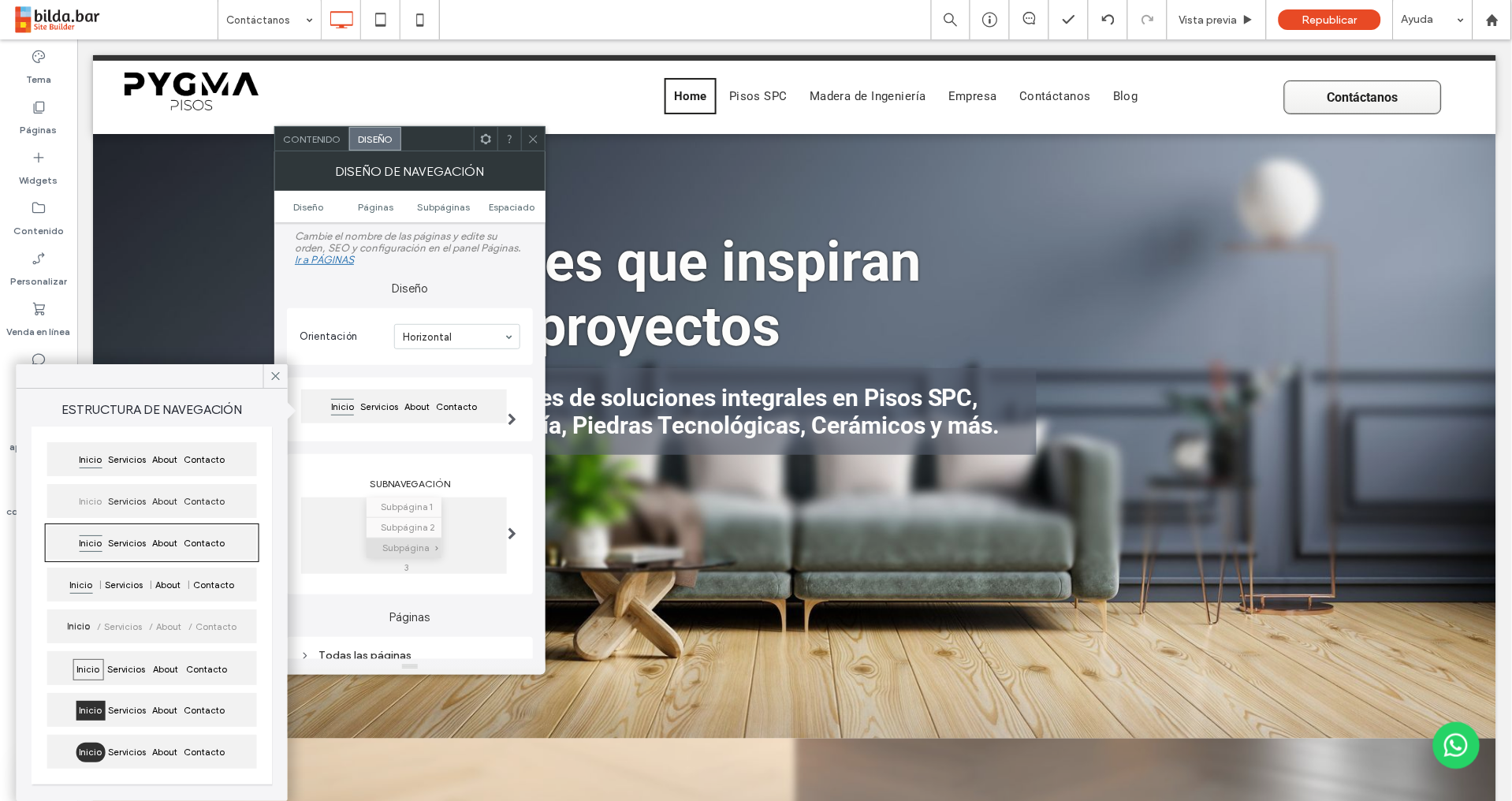
click at [520, 457] on div "Subnavegación Subpágina 1 Subpágina 2 Subpágina 3" at bounding box center [409, 524] width 246 height 141
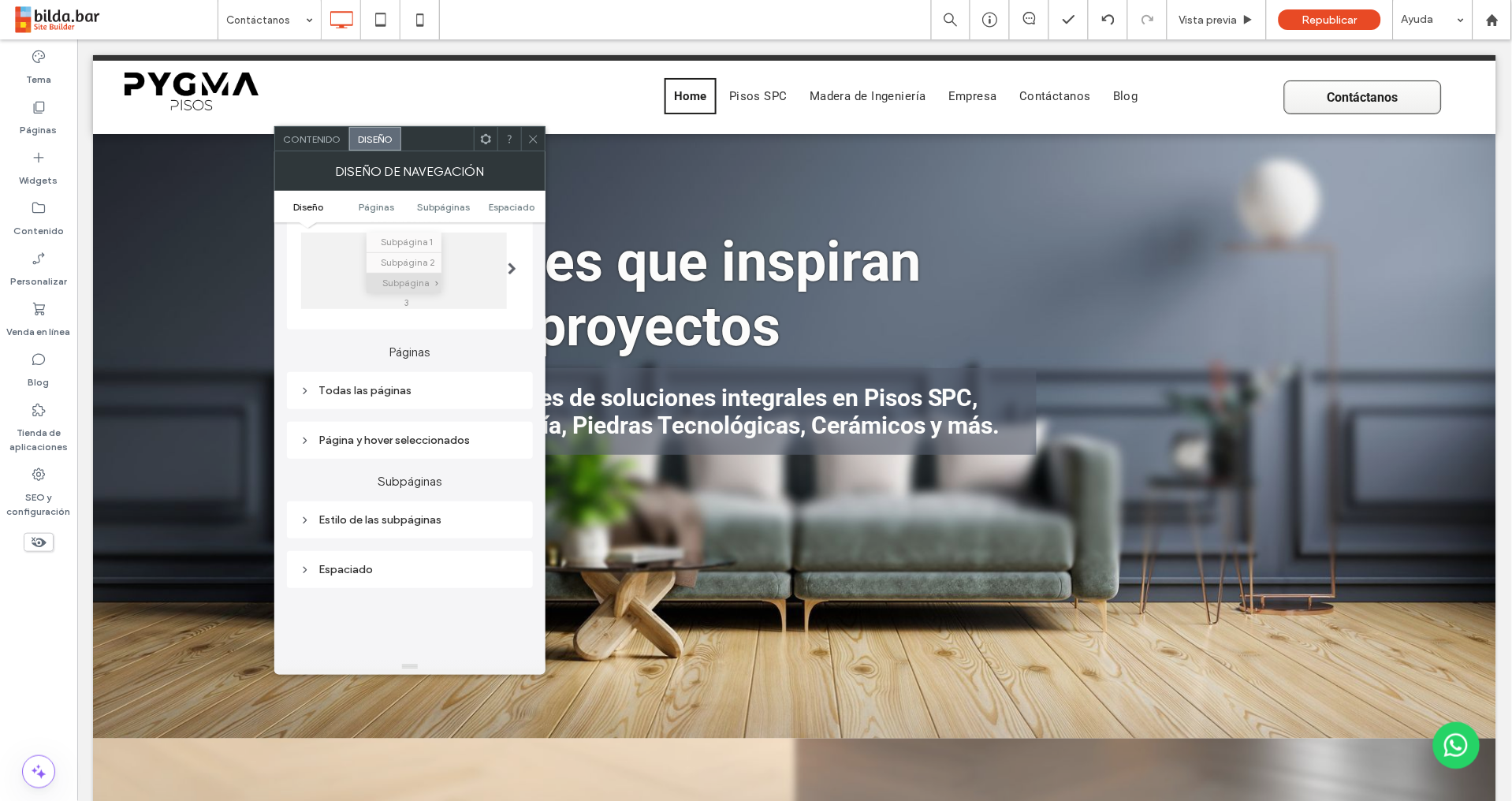
scroll to position [276, 0]
click at [308, 380] on icon at bounding box center [305, 380] width 11 height 11
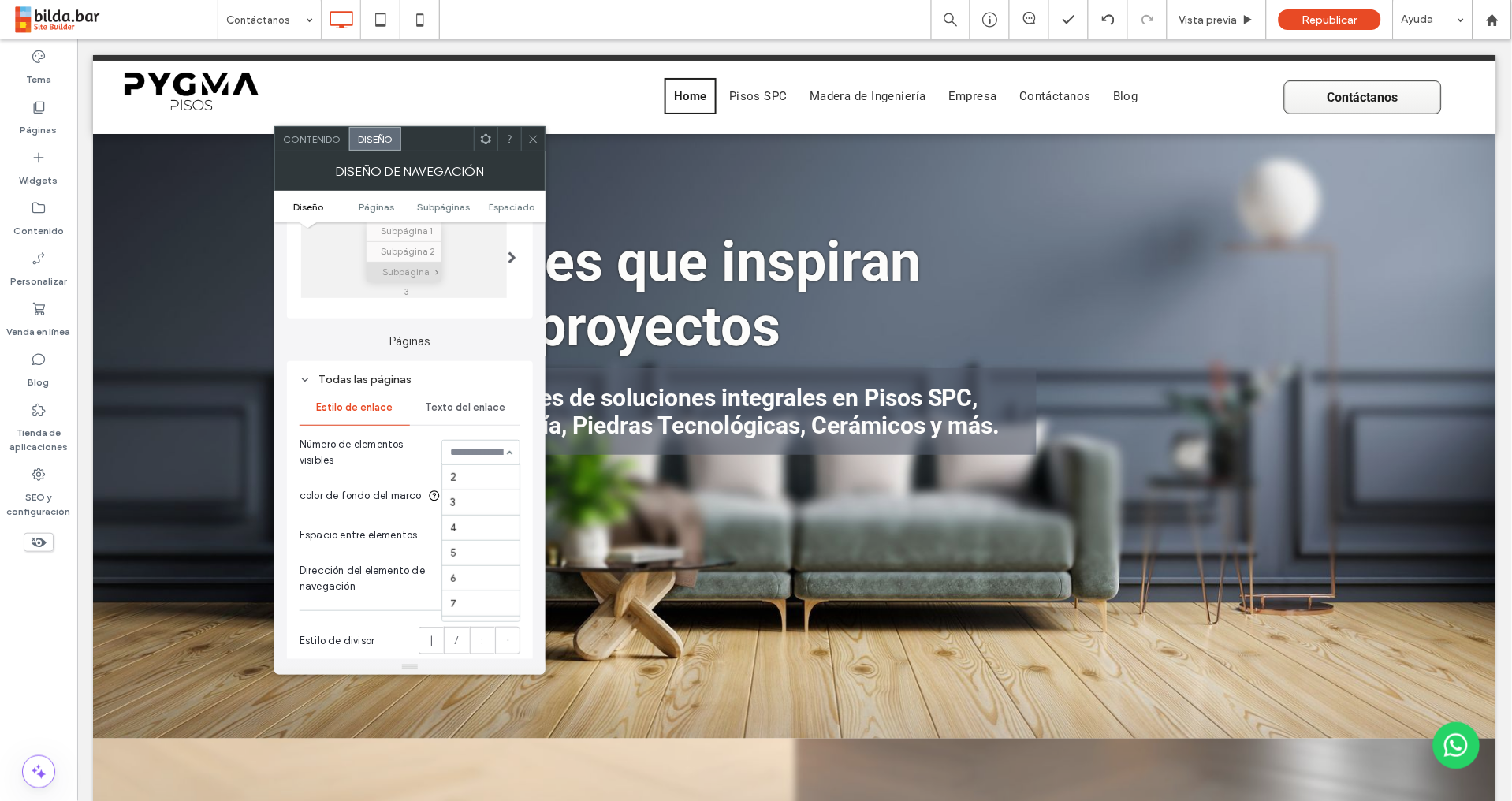
scroll to position [113, 0]
click at [507, 452] on div "Todos los elementos" at bounding box center [481, 452] width 79 height 25
click at [509, 362] on div "Todas las páginas Estilo de enlace Texto del enlace Número de elementos visible…" at bounding box center [409, 524] width 246 height 326
click at [489, 415] on div "Texto del enlace" at bounding box center [465, 407] width 110 height 35
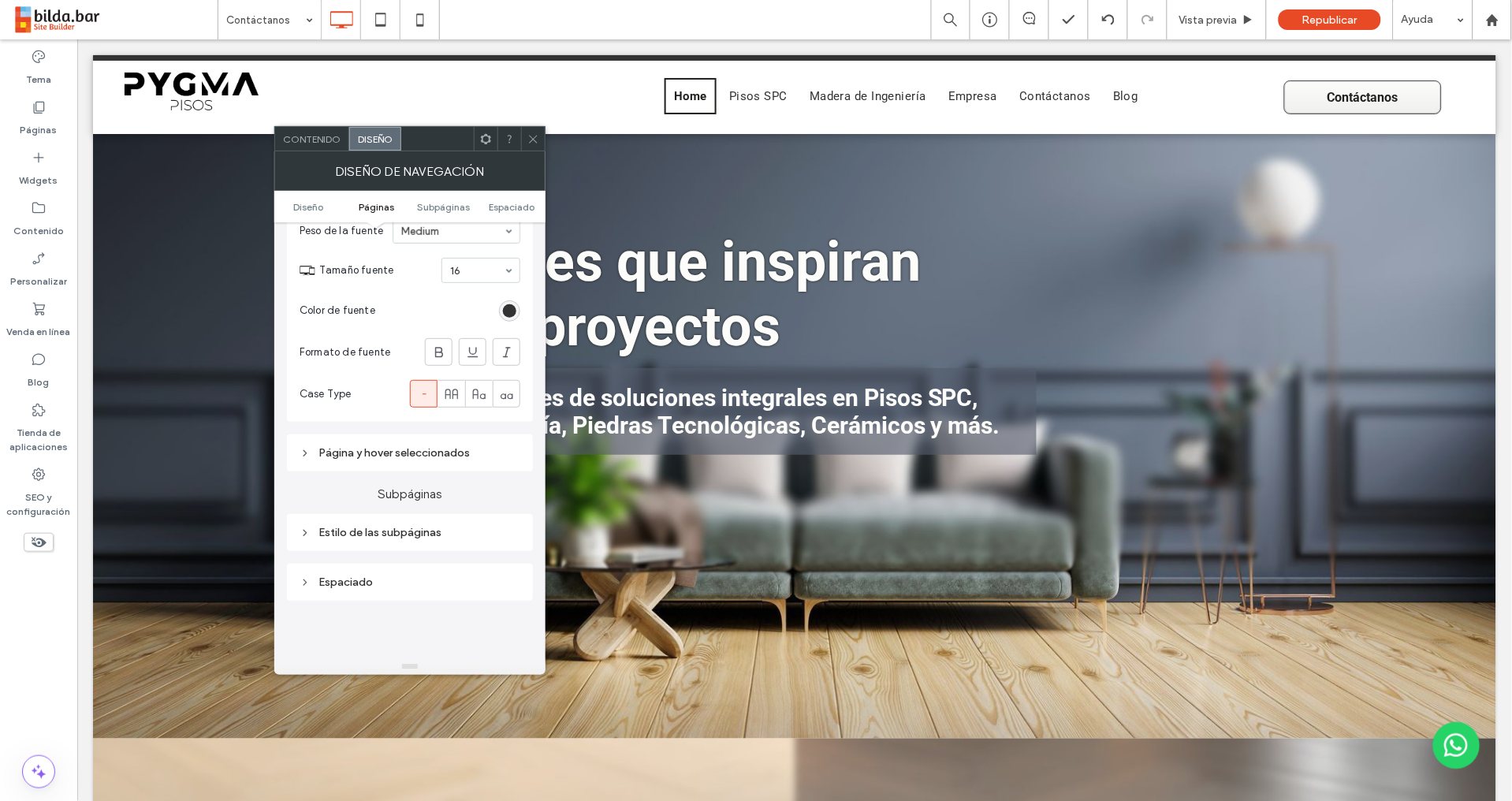
scroll to position [540, 0]
click at [359, 579] on div "Espaciado" at bounding box center [410, 576] width 221 height 13
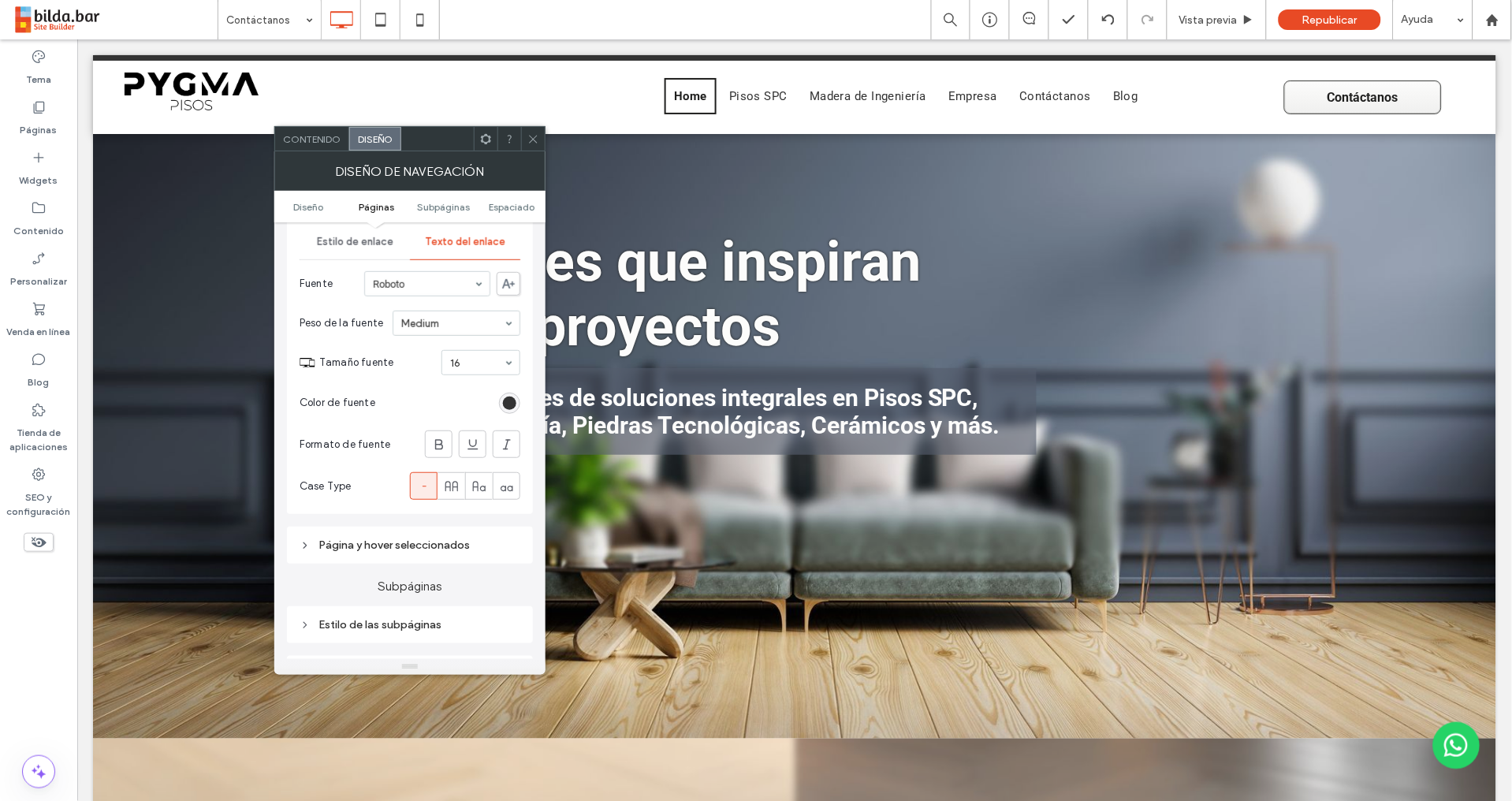
scroll to position [457, 0]
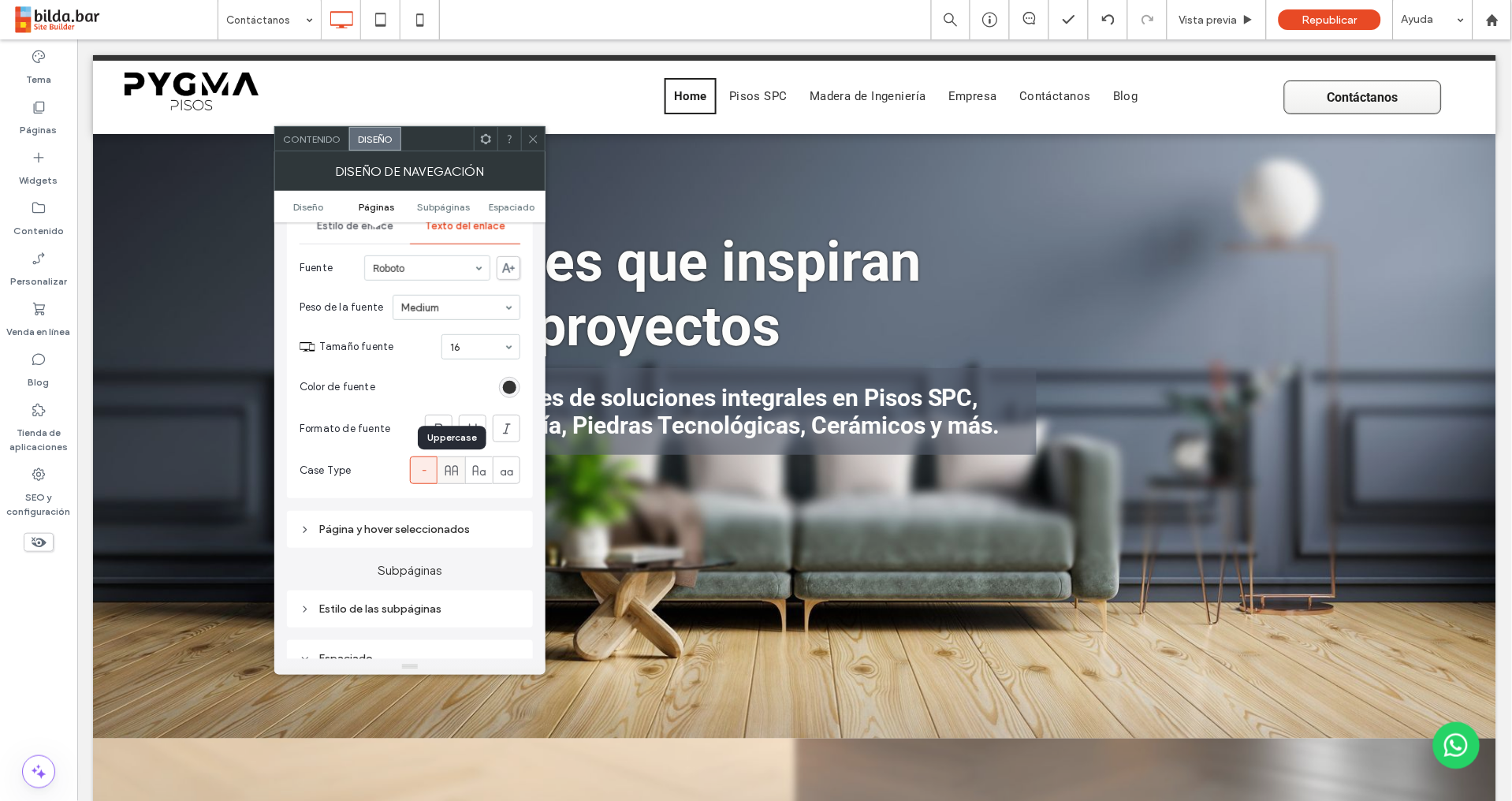
click at [452, 474] on use at bounding box center [451, 470] width 13 height 11
click at [429, 474] on icon at bounding box center [423, 470] width 15 height 15
click at [441, 530] on div "Página y hover seleccionados" at bounding box center [410, 529] width 221 height 13
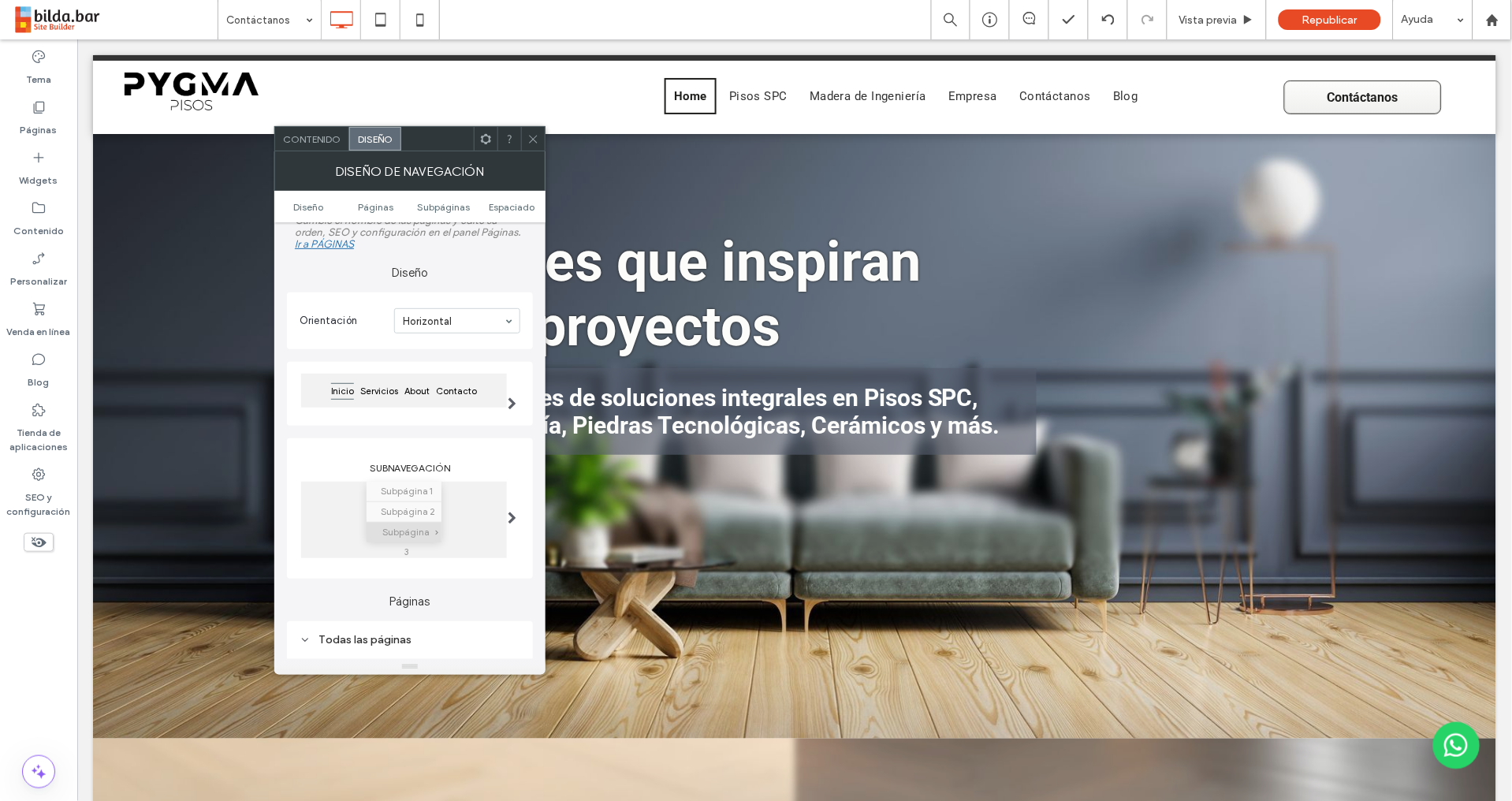
scroll to position [0, 0]
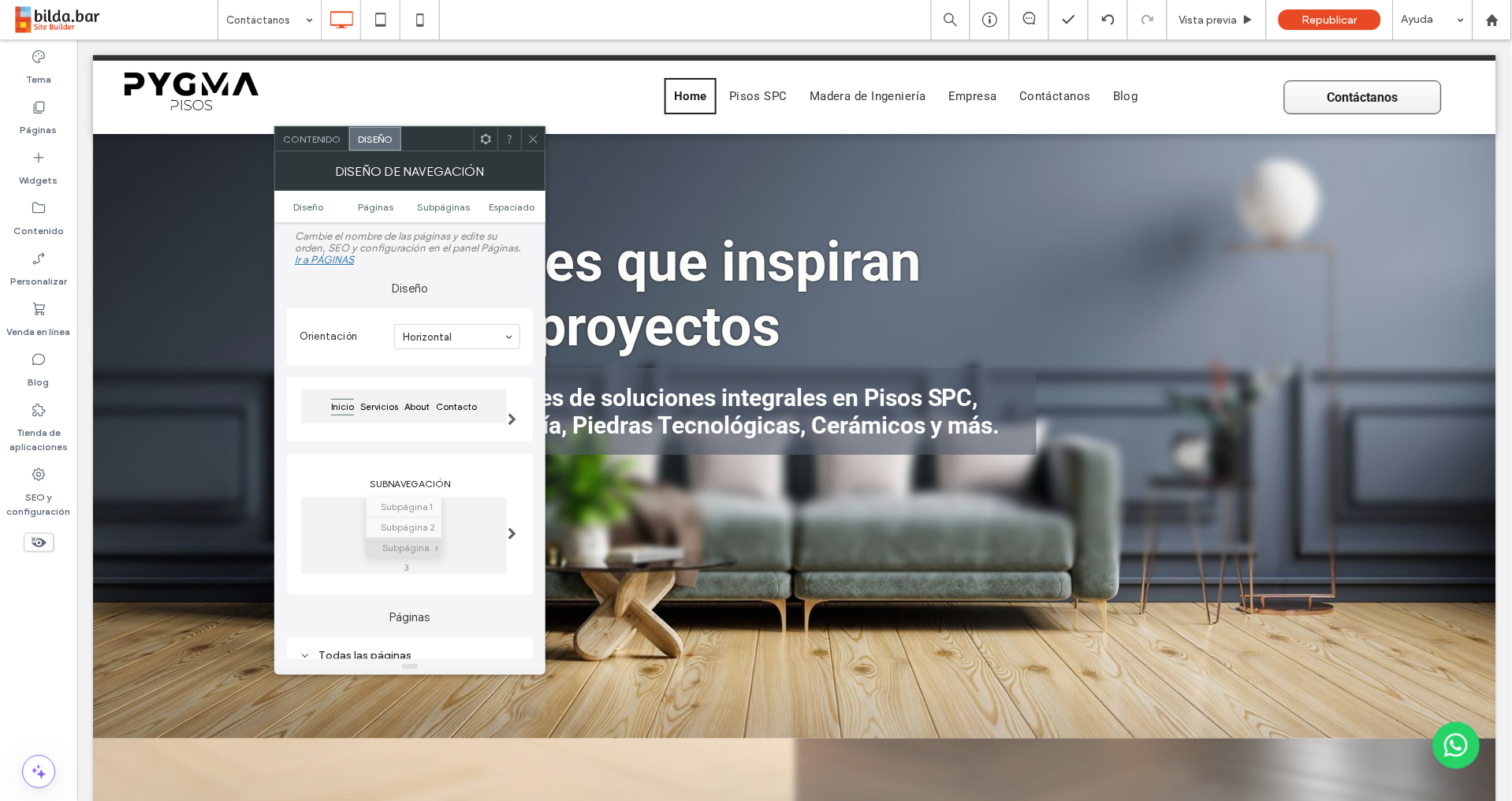
click at [317, 132] on div "Contenido" at bounding box center [312, 138] width 74 height 24
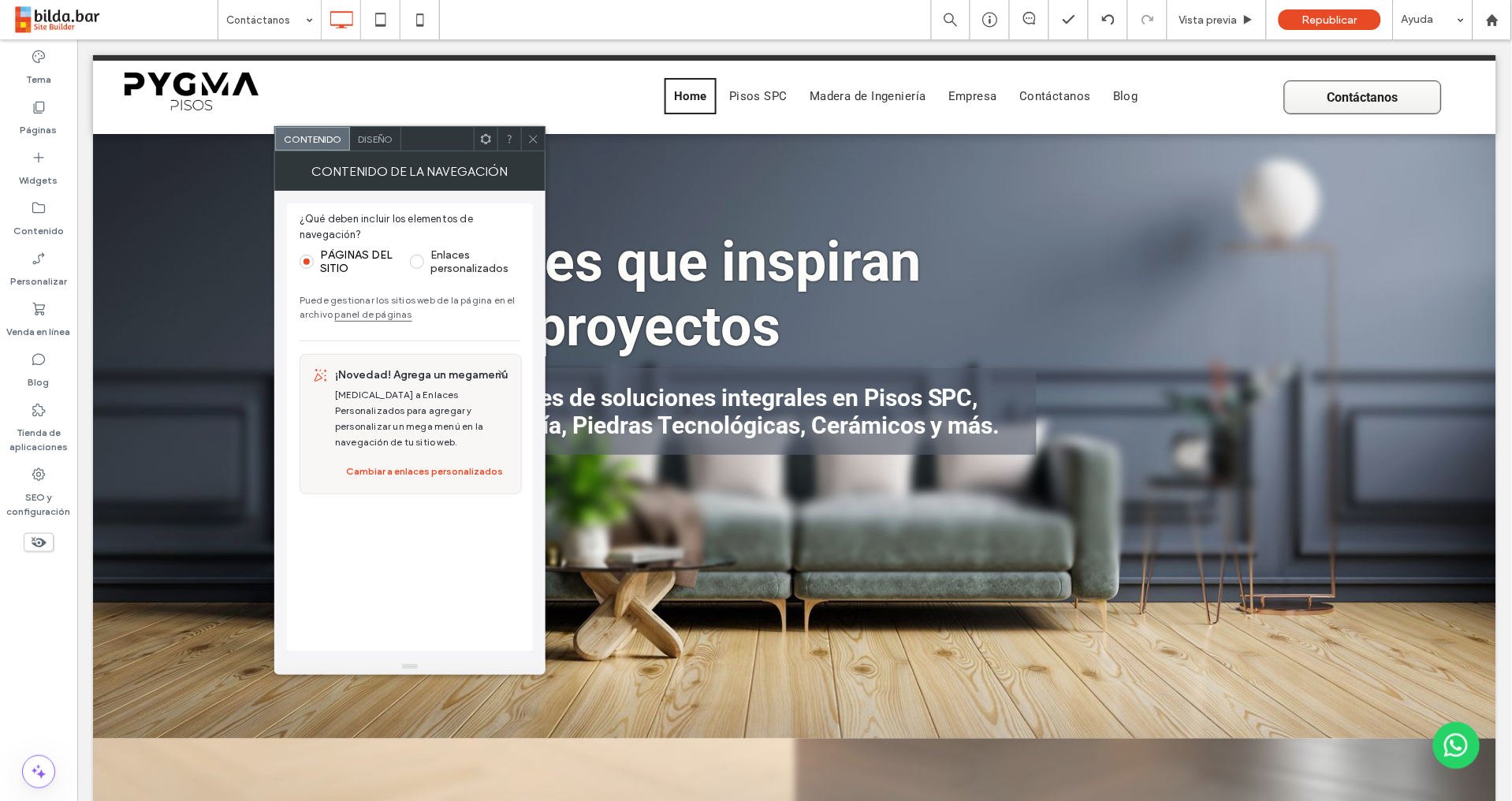
click at [377, 135] on span "Diseño" at bounding box center [375, 139] width 35 height 12
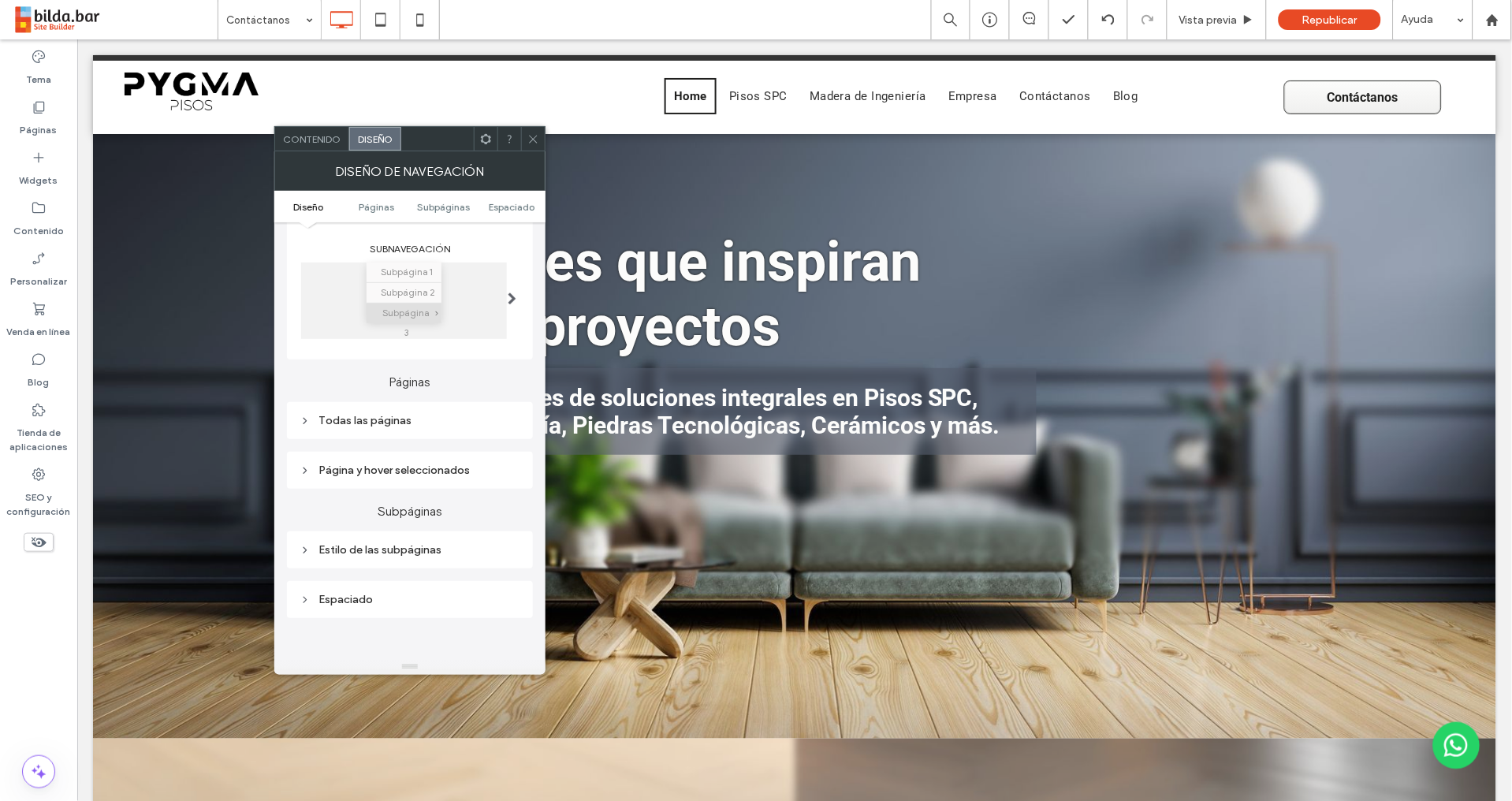
scroll to position [255, 0]
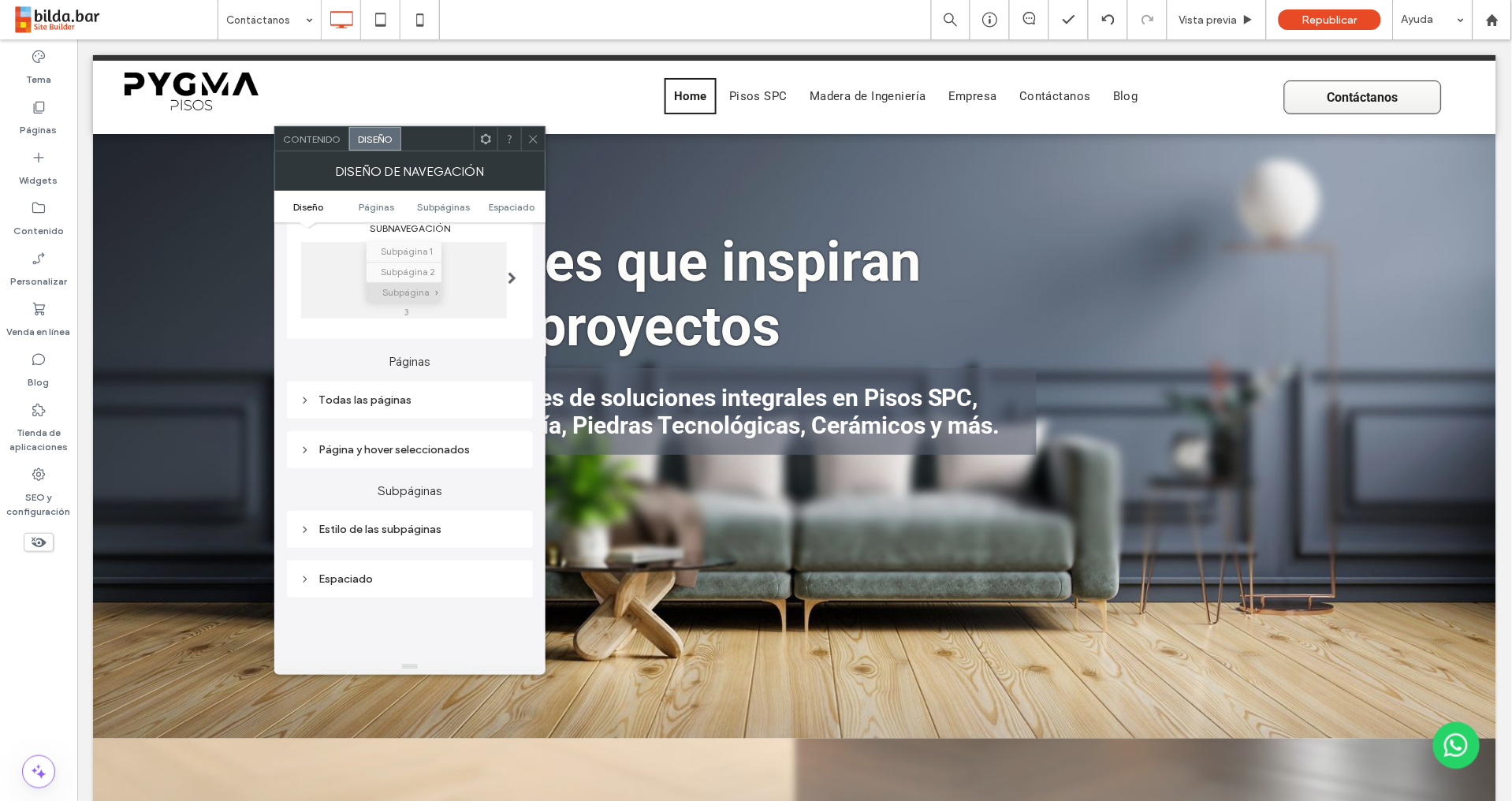
drag, startPoint x: 364, startPoint y: 398, endPoint x: 382, endPoint y: 403, distance: 18.7
click at [365, 398] on div "Todas las páginas" at bounding box center [410, 400] width 221 height 13
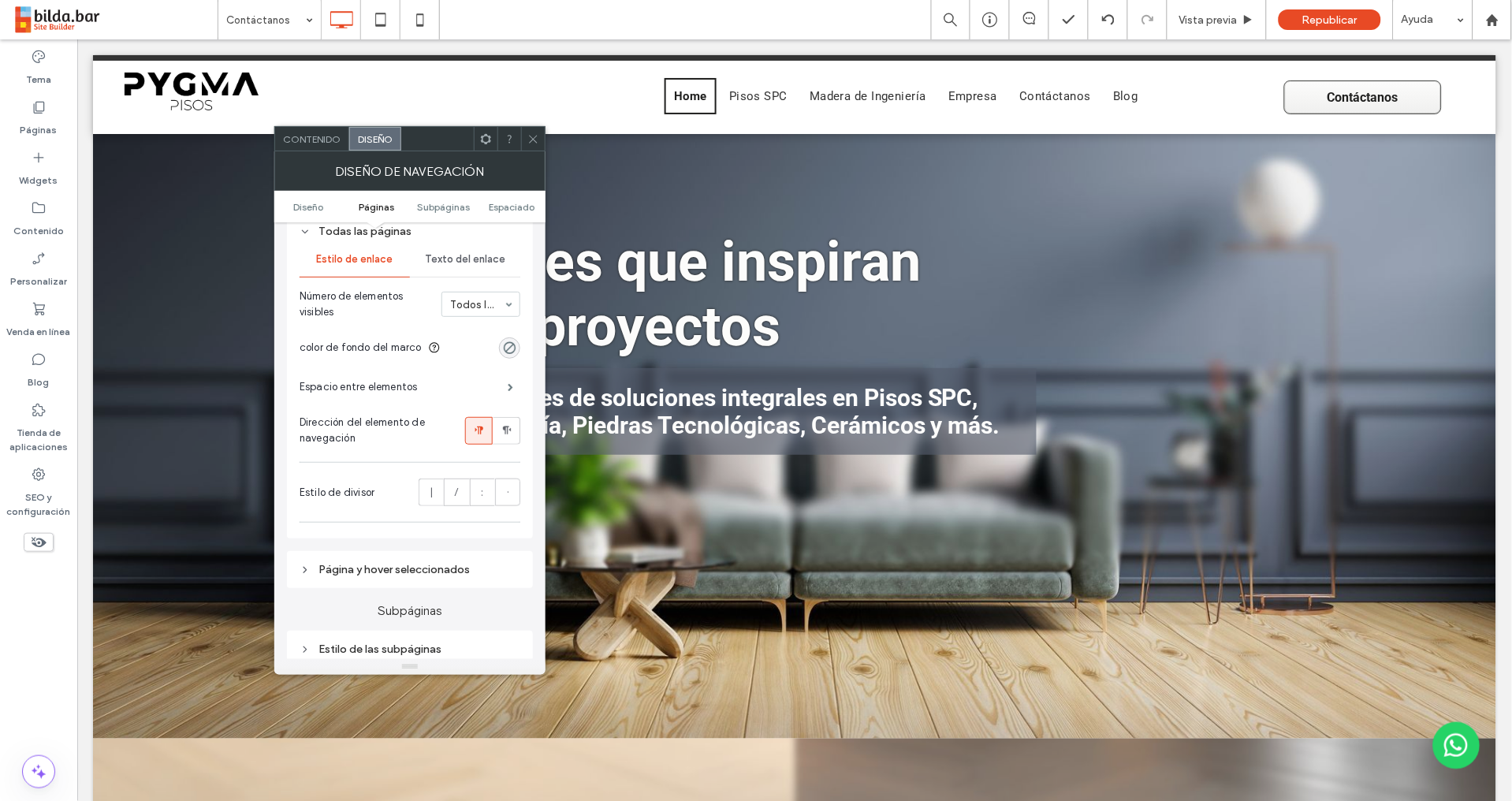
scroll to position [435, 0]
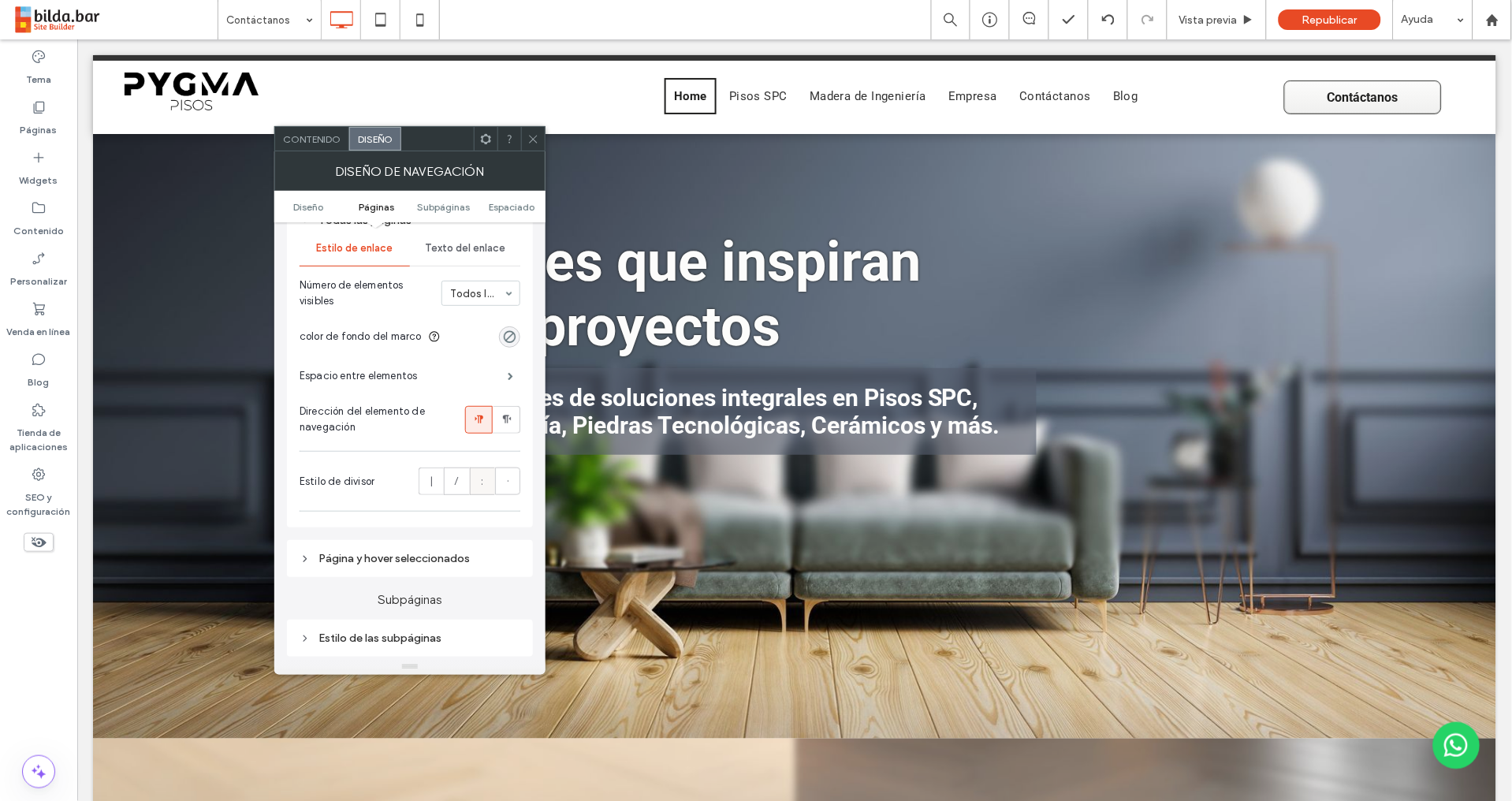
click at [481, 482] on span ":" at bounding box center [482, 481] width 2 height 15
click at [511, 484] on label "·" at bounding box center [508, 482] width 25 height 28
click at [432, 479] on div "|" at bounding box center [431, 482] width 5 height 26
click at [509, 484] on div "·" at bounding box center [508, 482] width 5 height 26
click at [532, 140] on icon at bounding box center [533, 139] width 12 height 12
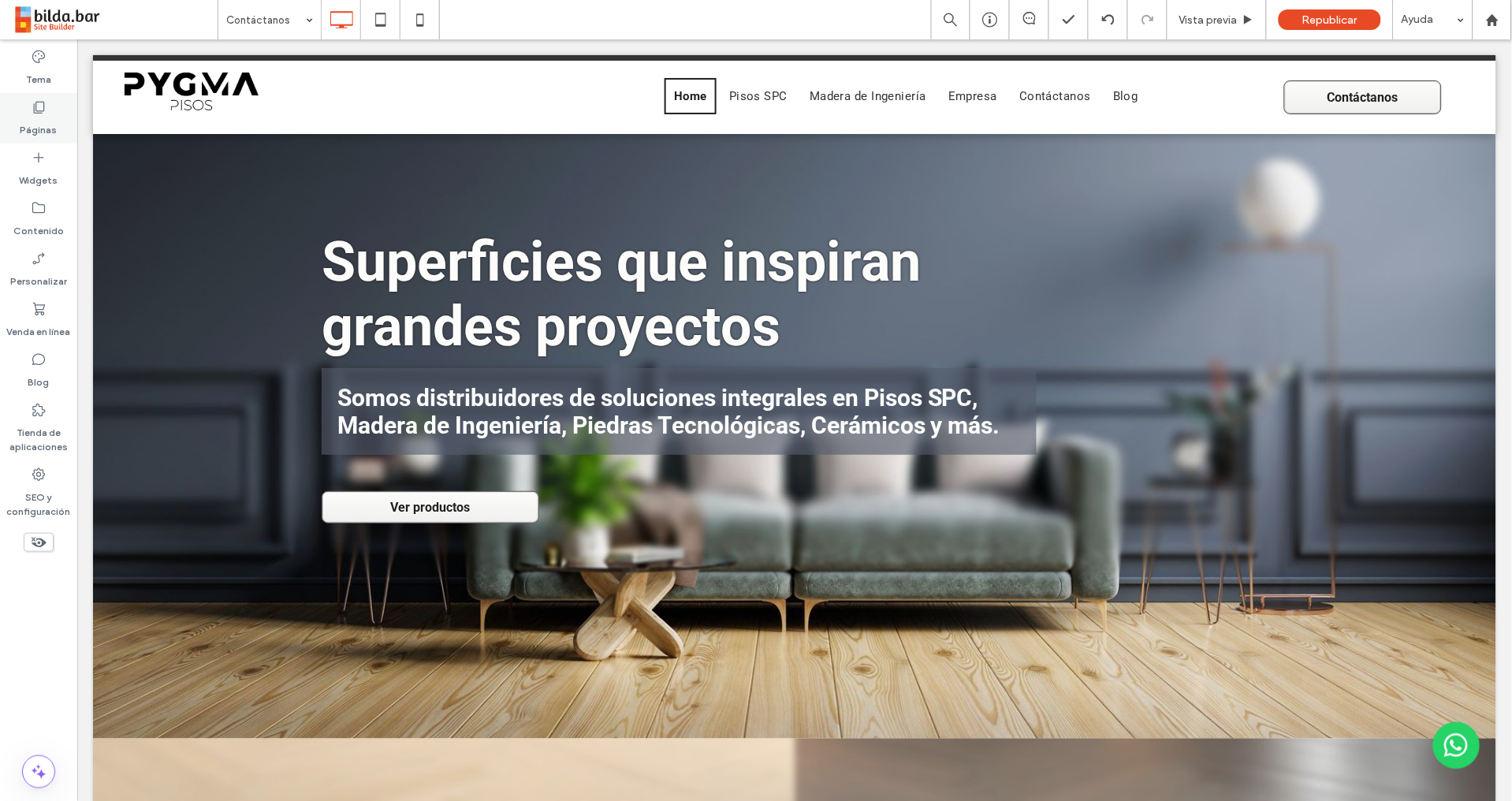
click at [40, 111] on icon at bounding box center [38, 106] width 15 height 15
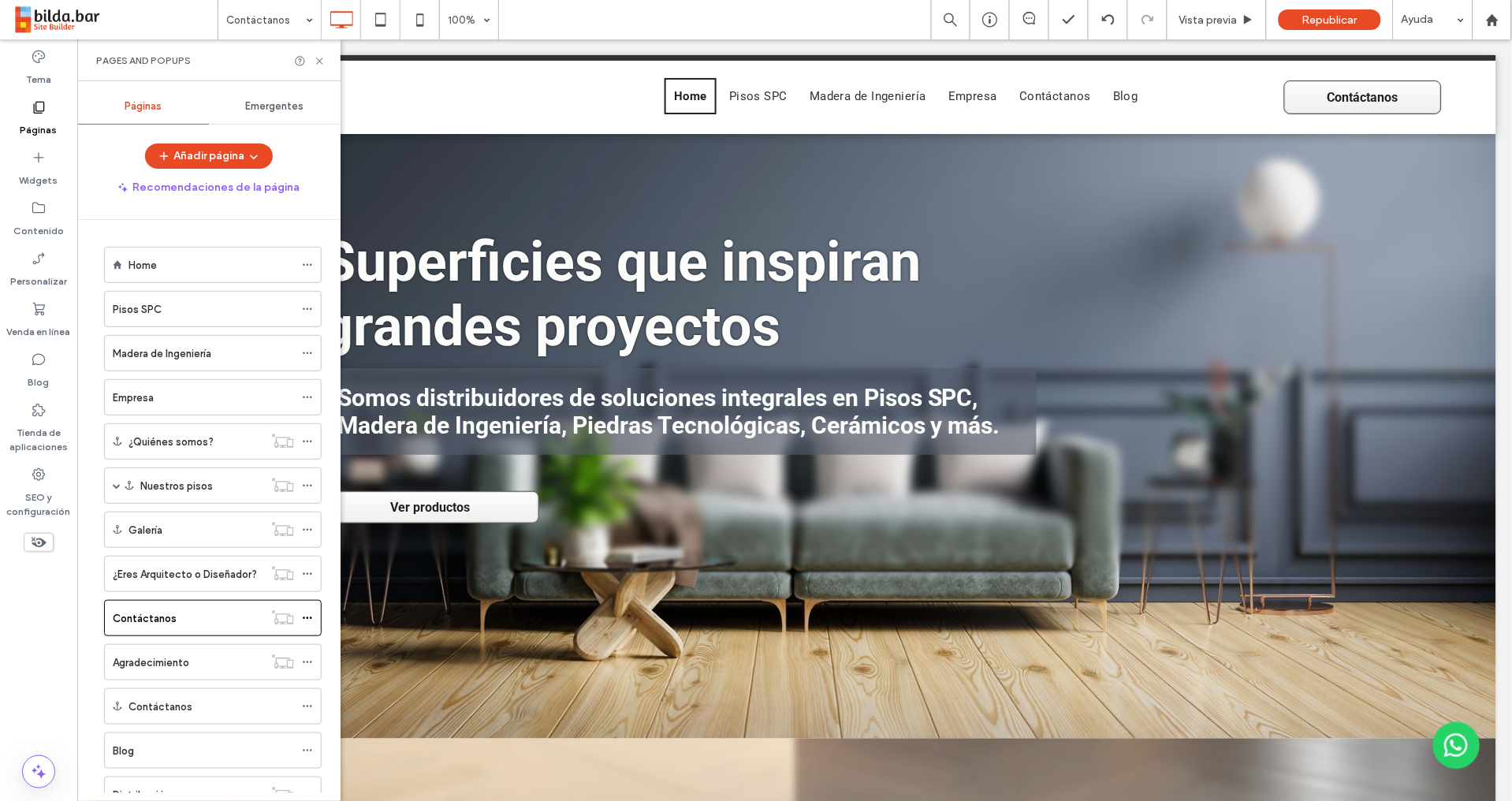
click at [197, 275] on div "Home" at bounding box center [211, 265] width 166 height 35
drag, startPoint x: 36, startPoint y: 160, endPoint x: 63, endPoint y: 244, distance: 88.2
click at [37, 160] on icon at bounding box center [38, 157] width 15 height 15
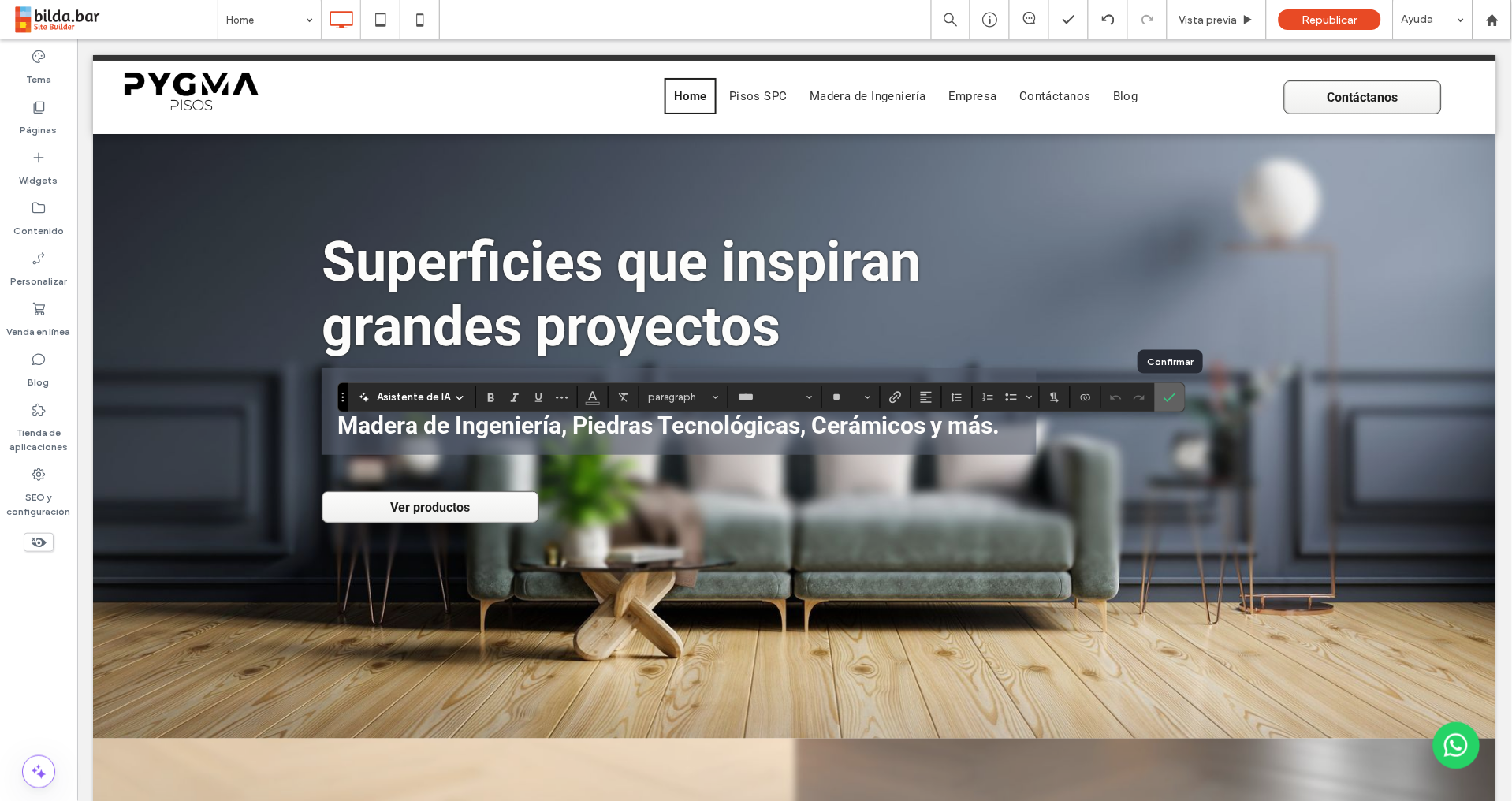
click at [1169, 396] on icon "Confirmar" at bounding box center [1170, 397] width 13 height 13
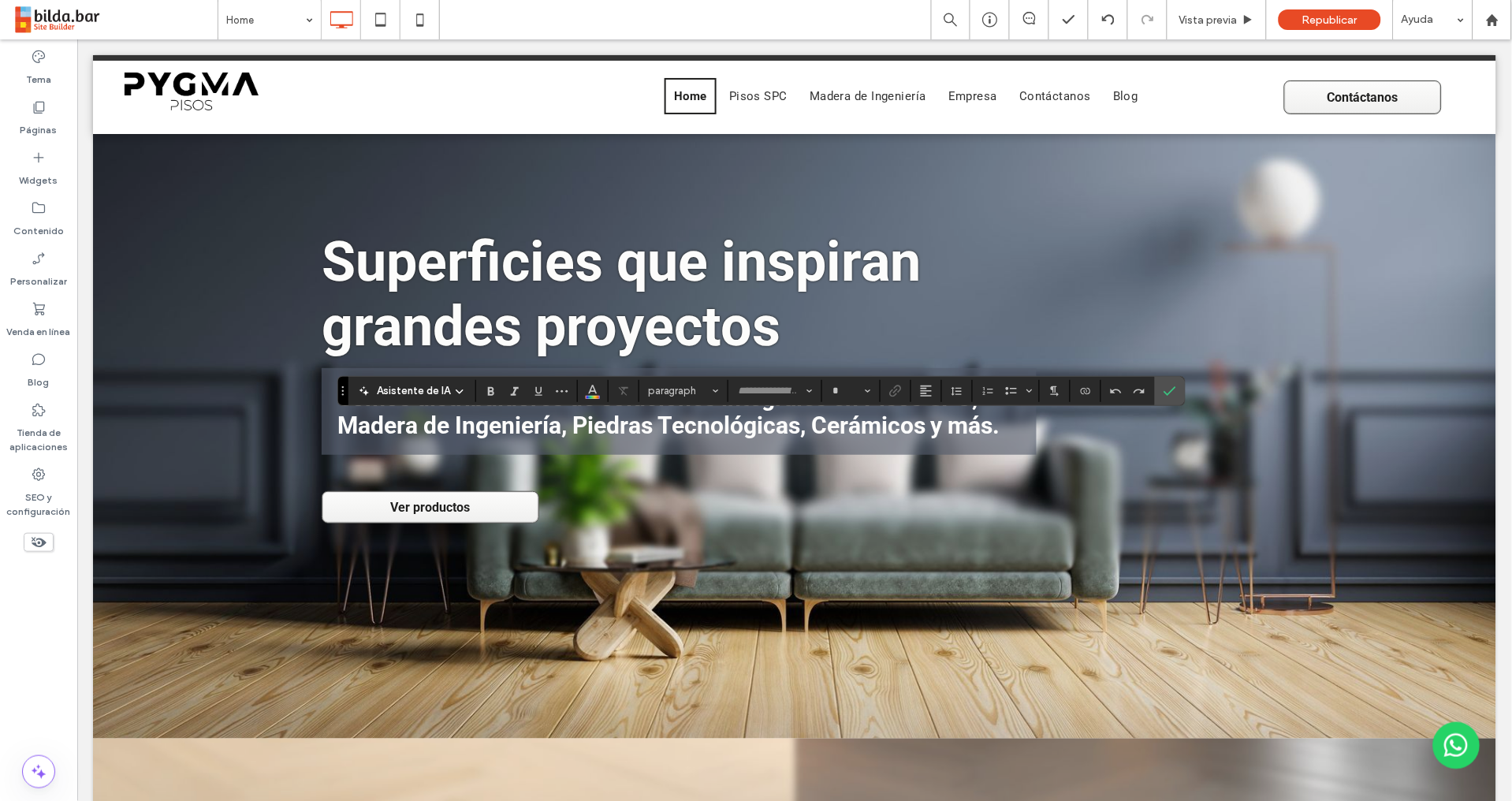
type input "****"
type input "**"
click at [1172, 390] on icon "Confirmar" at bounding box center [1170, 392] width 13 height 13
type input "****"
type input "**"
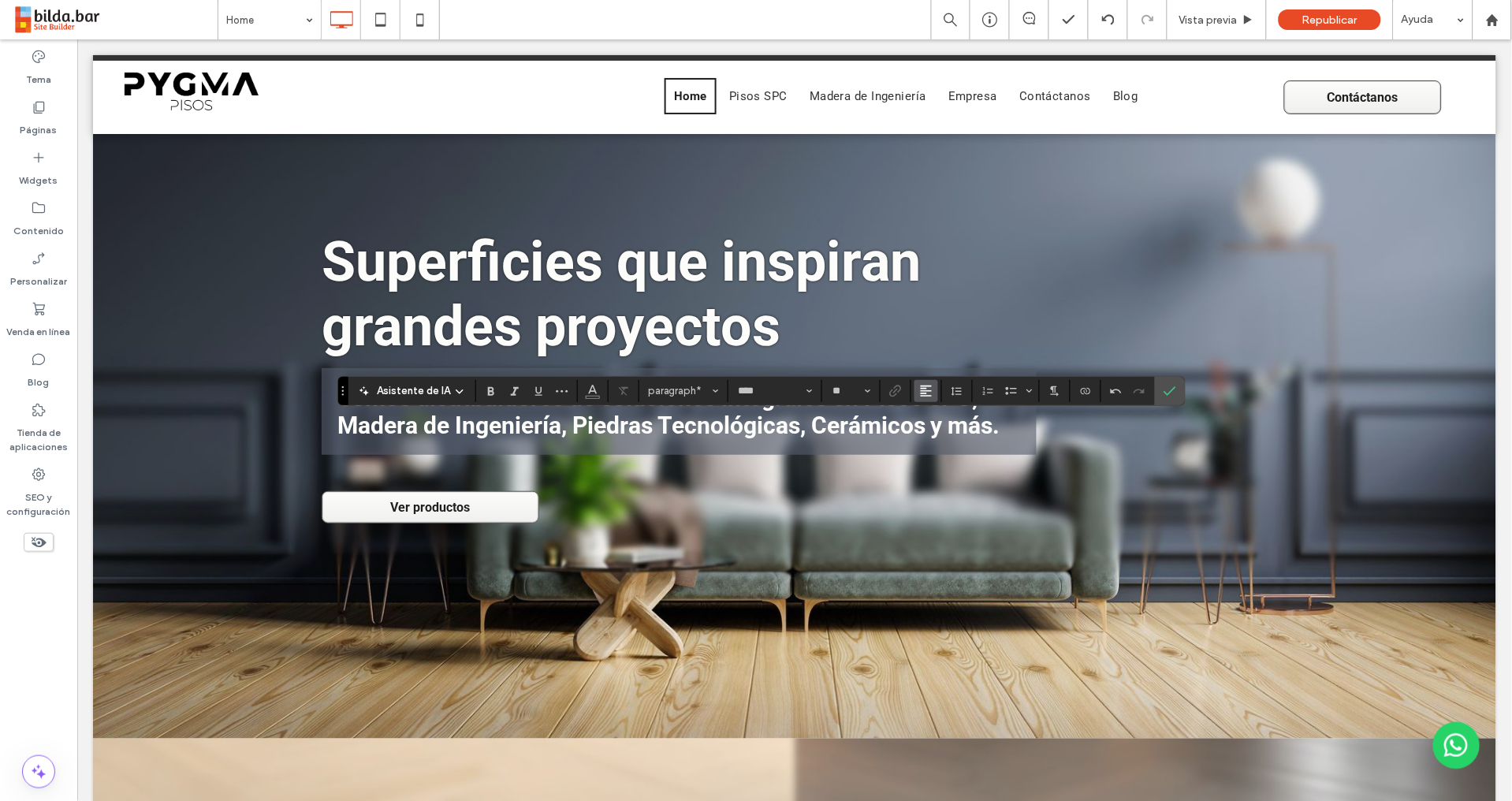
click at [920, 392] on icon "Alineación" at bounding box center [927, 392] width 13 height 13
click at [935, 439] on icon "ui.textEditor.alignment.center" at bounding box center [938, 439] width 13 height 13
click at [1178, 389] on label "Confirmar" at bounding box center [1169, 391] width 24 height 28
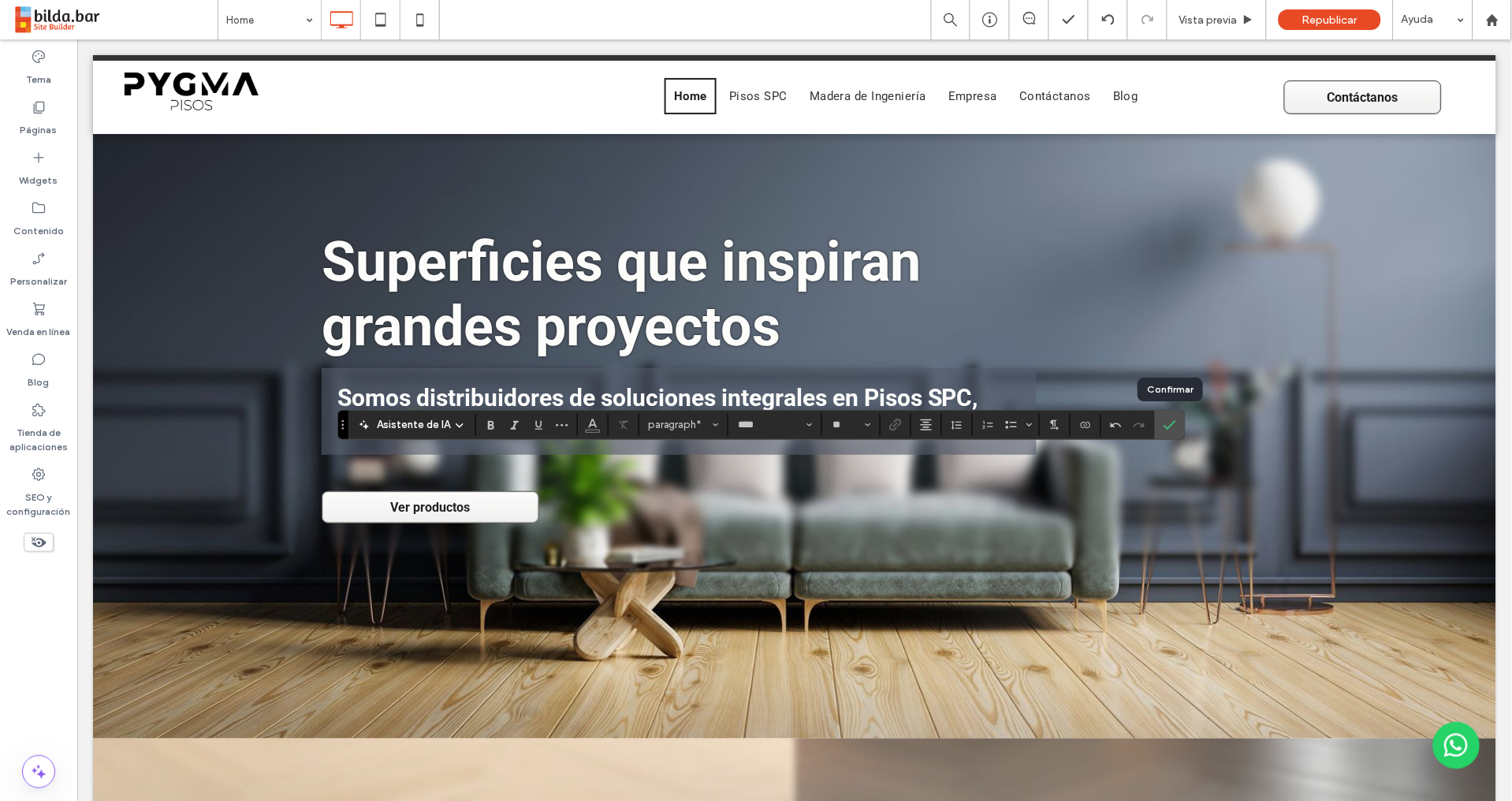
drag, startPoint x: 1170, startPoint y: 422, endPoint x: 1150, endPoint y: 424, distance: 20.1
click at [1169, 422] on icon "Confirmar" at bounding box center [1170, 425] width 13 height 13
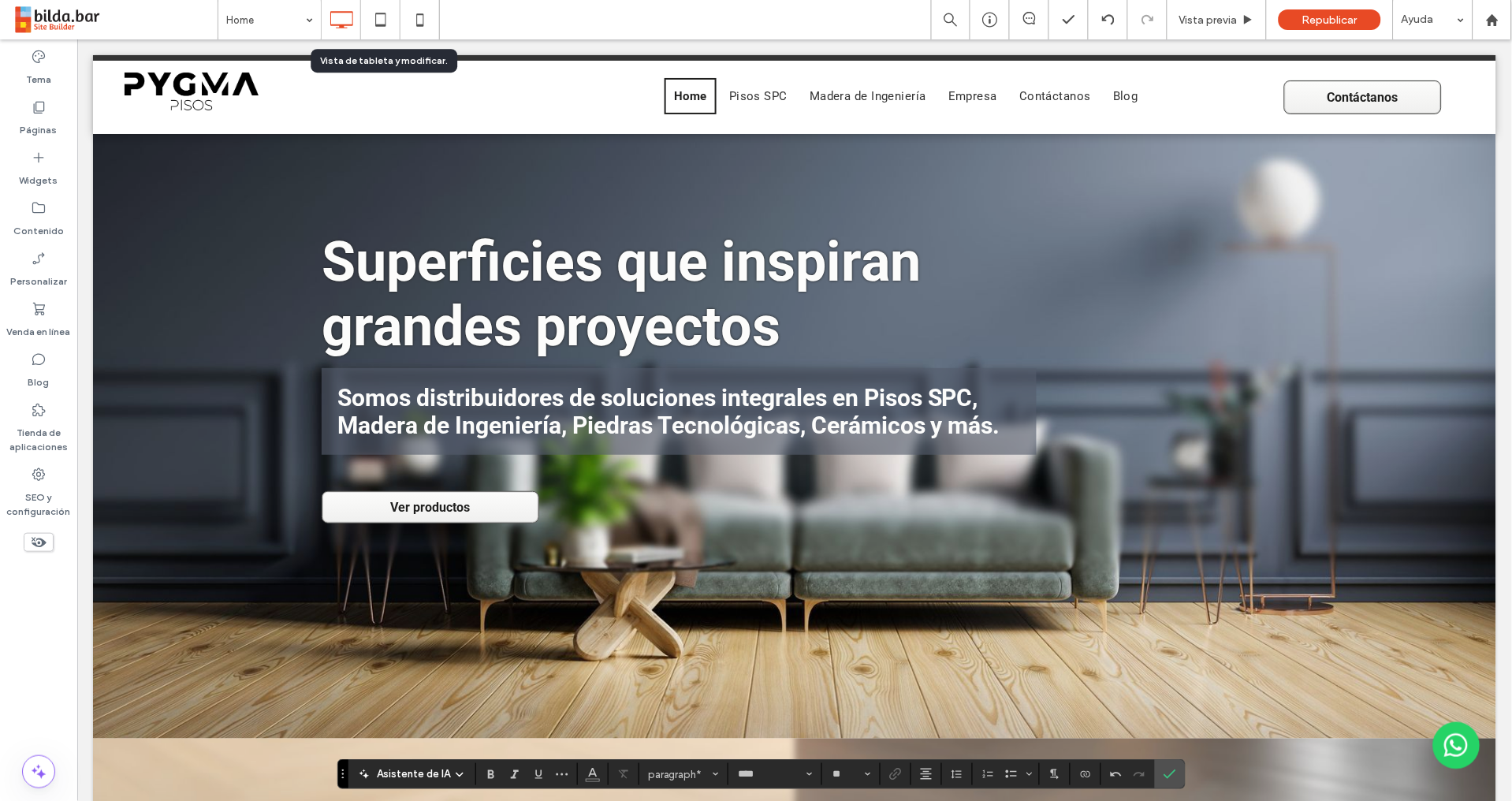
drag, startPoint x: 387, startPoint y: 9, endPoint x: 381, endPoint y: 31, distance: 22.8
click at [387, 10] on icon at bounding box center [380, 19] width 32 height 32
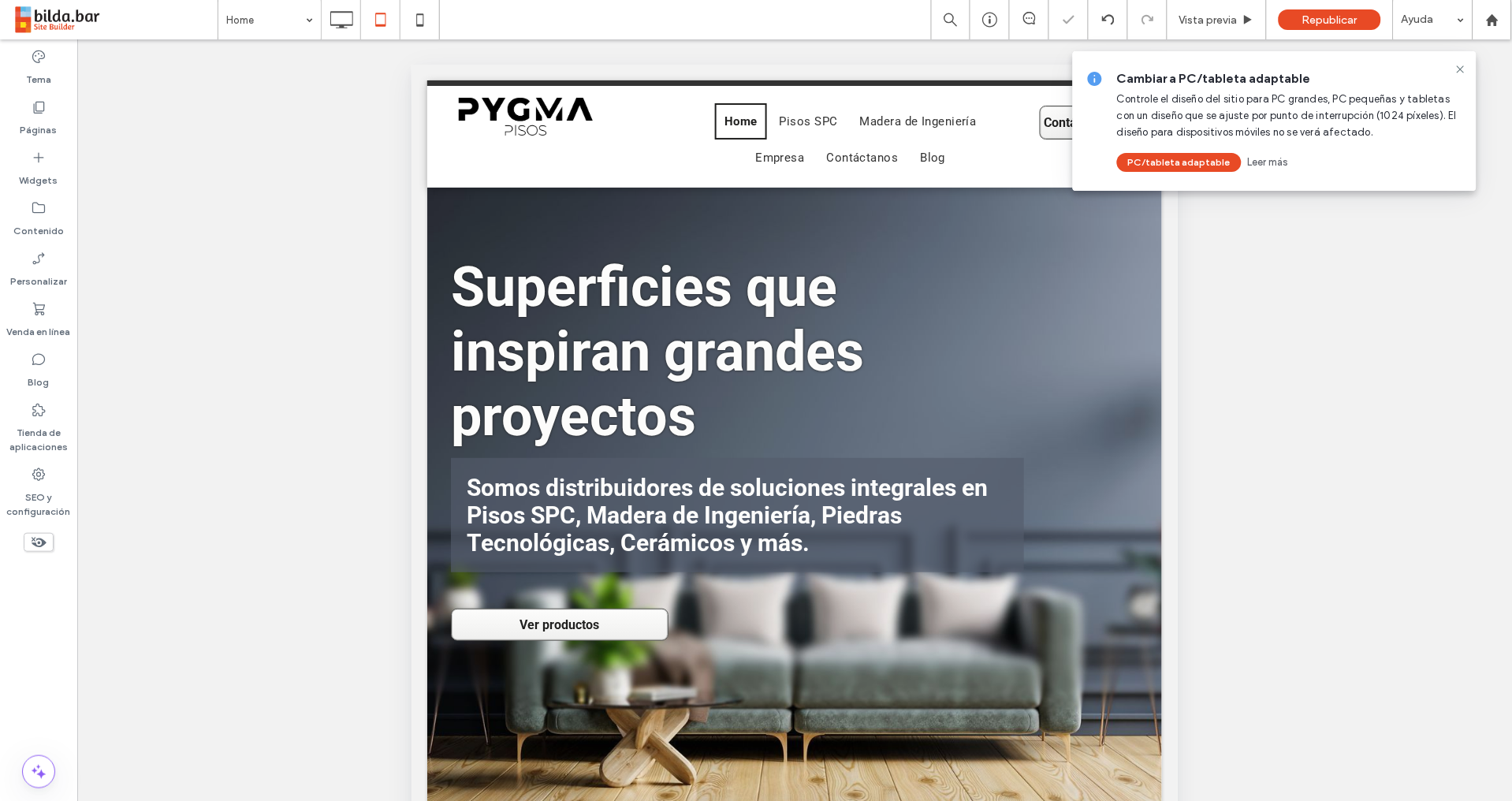
click at [1462, 68] on icon at bounding box center [1461, 70] width 13 height 13
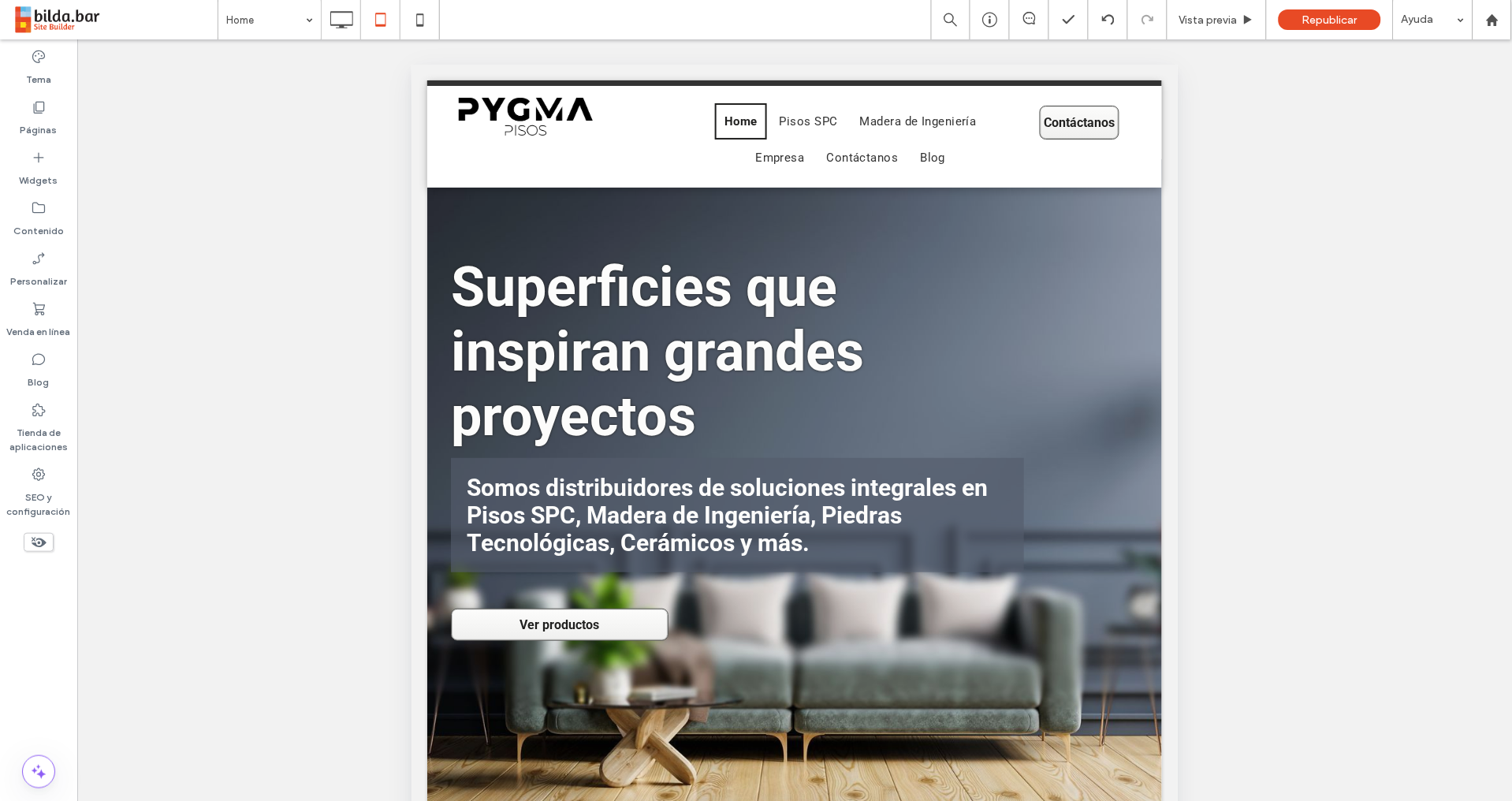
type input "******"
type input "**"
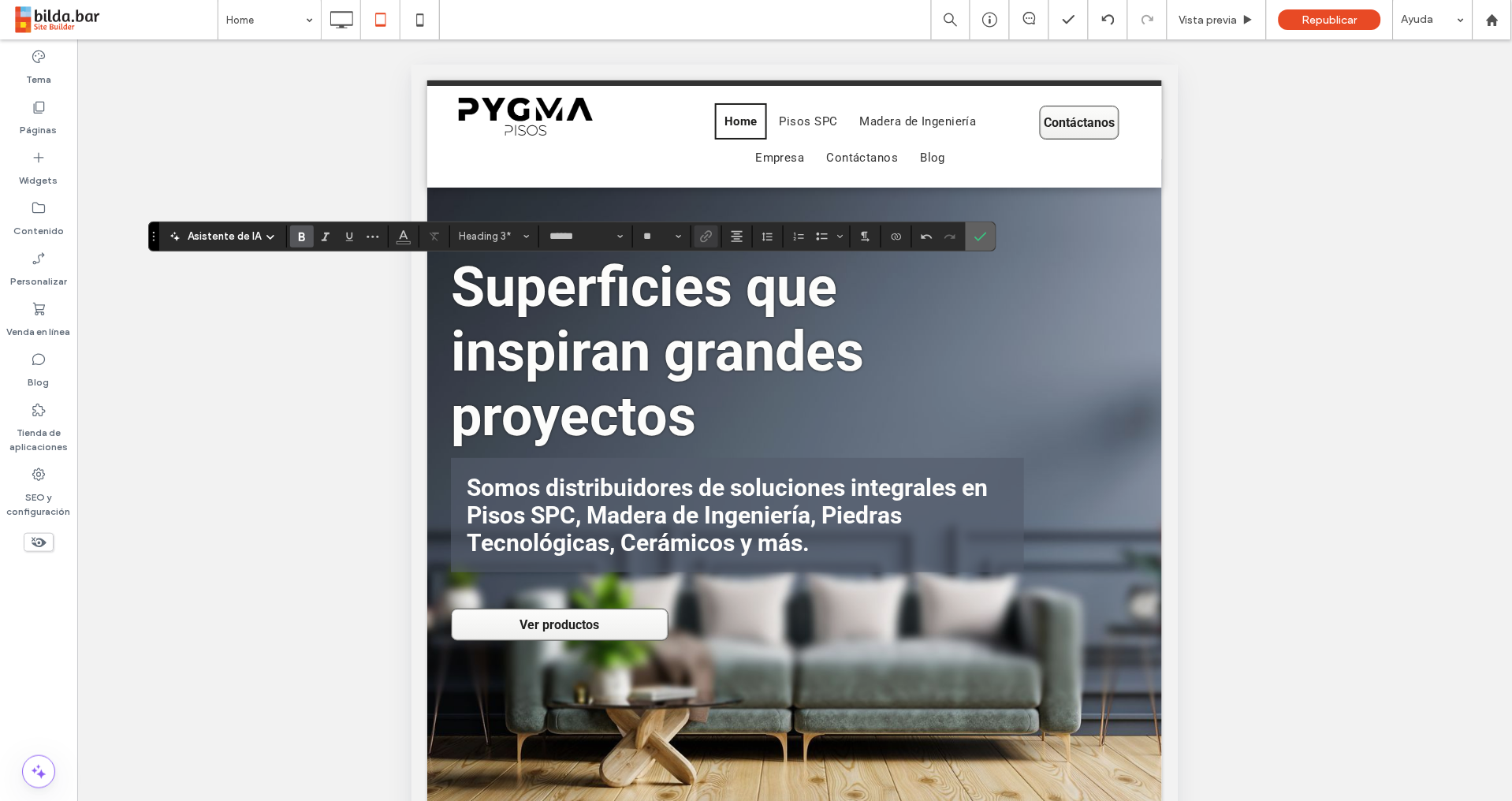
click at [975, 237] on use "Confirmar" at bounding box center [982, 236] width 13 height 10
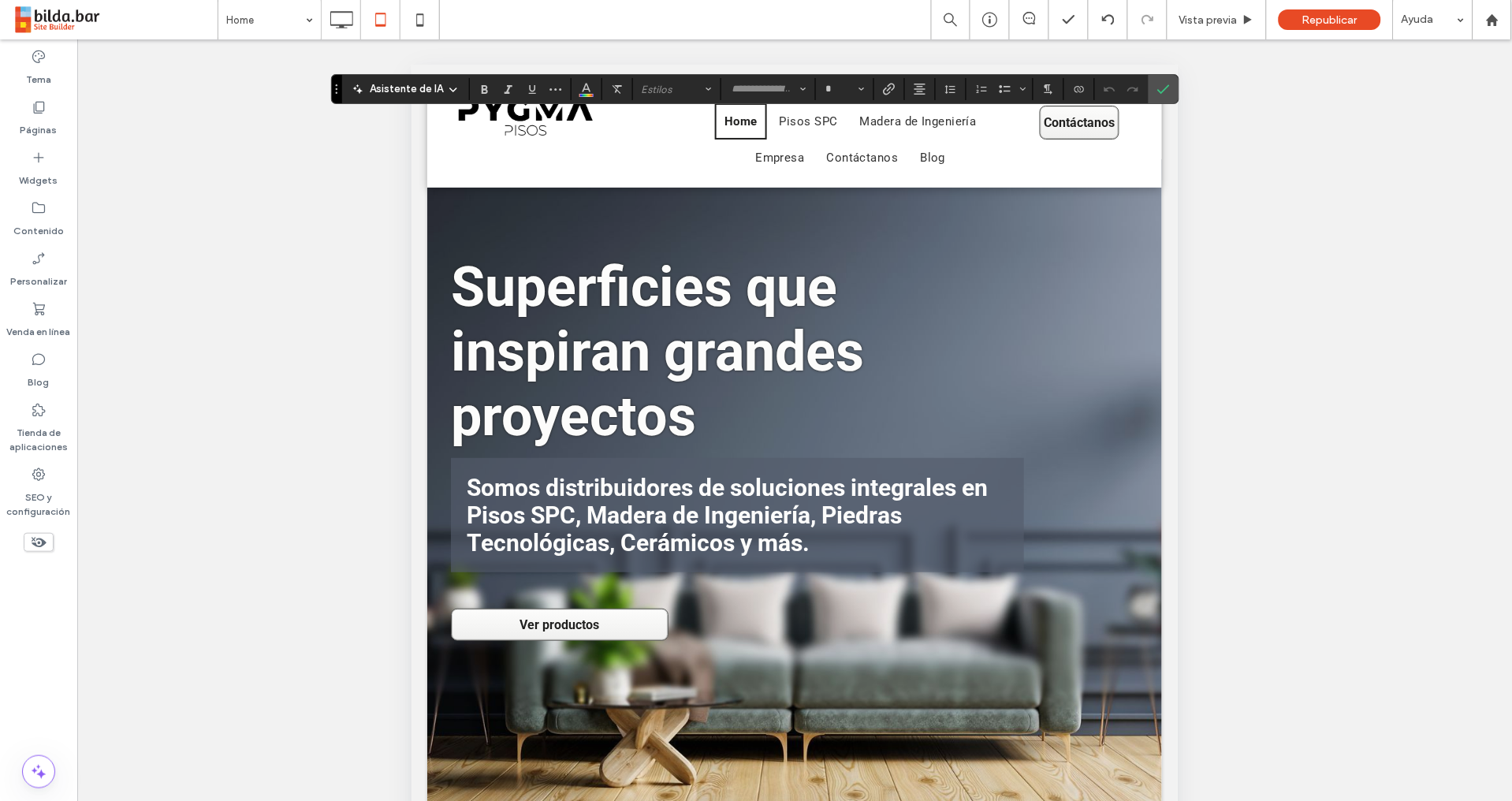
type input "****"
type input "**"
click at [889, 88] on use "Enlace" at bounding box center [888, 89] width 12 height 12
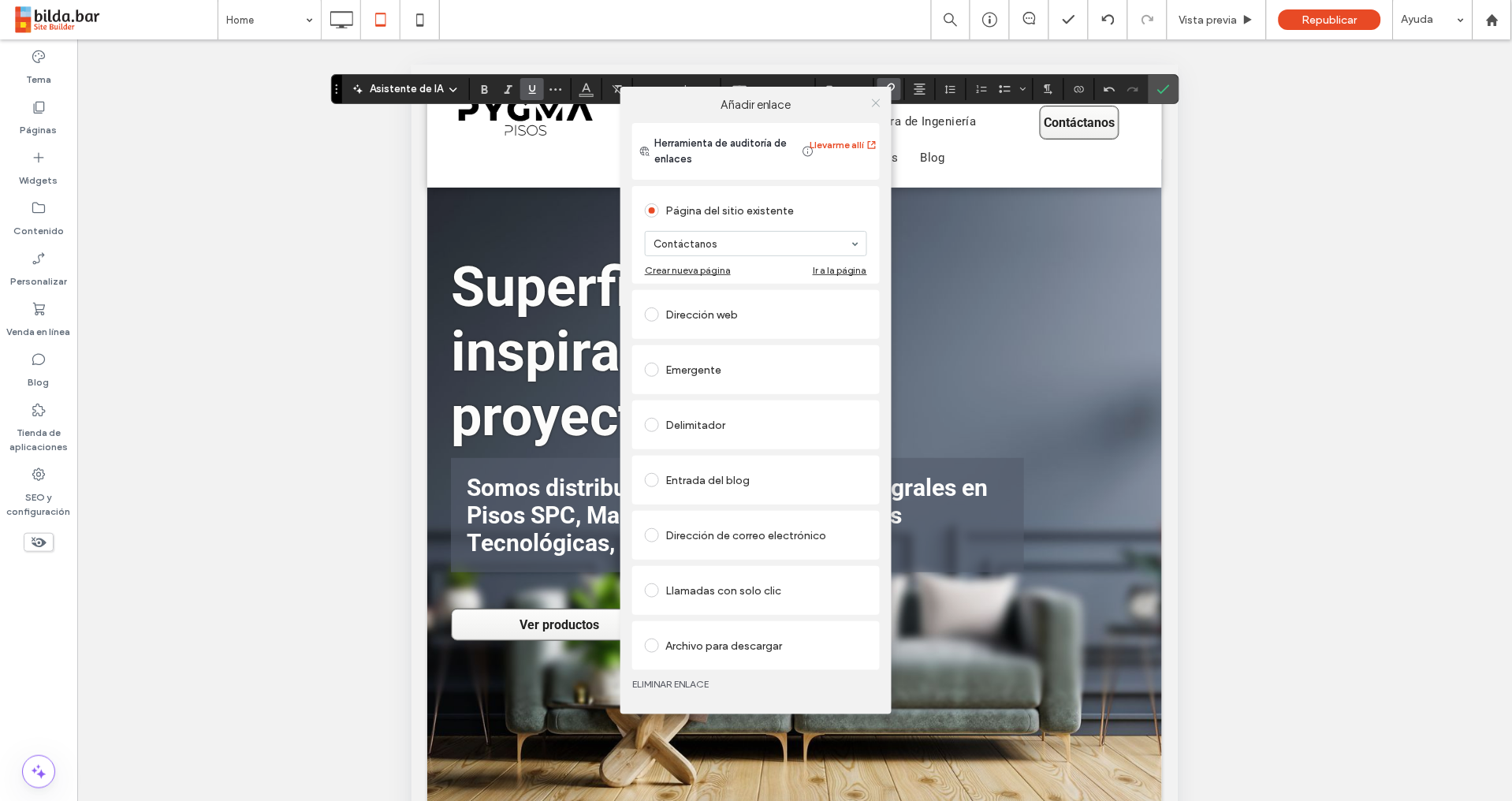
click at [875, 107] on icon at bounding box center [876, 102] width 12 height 12
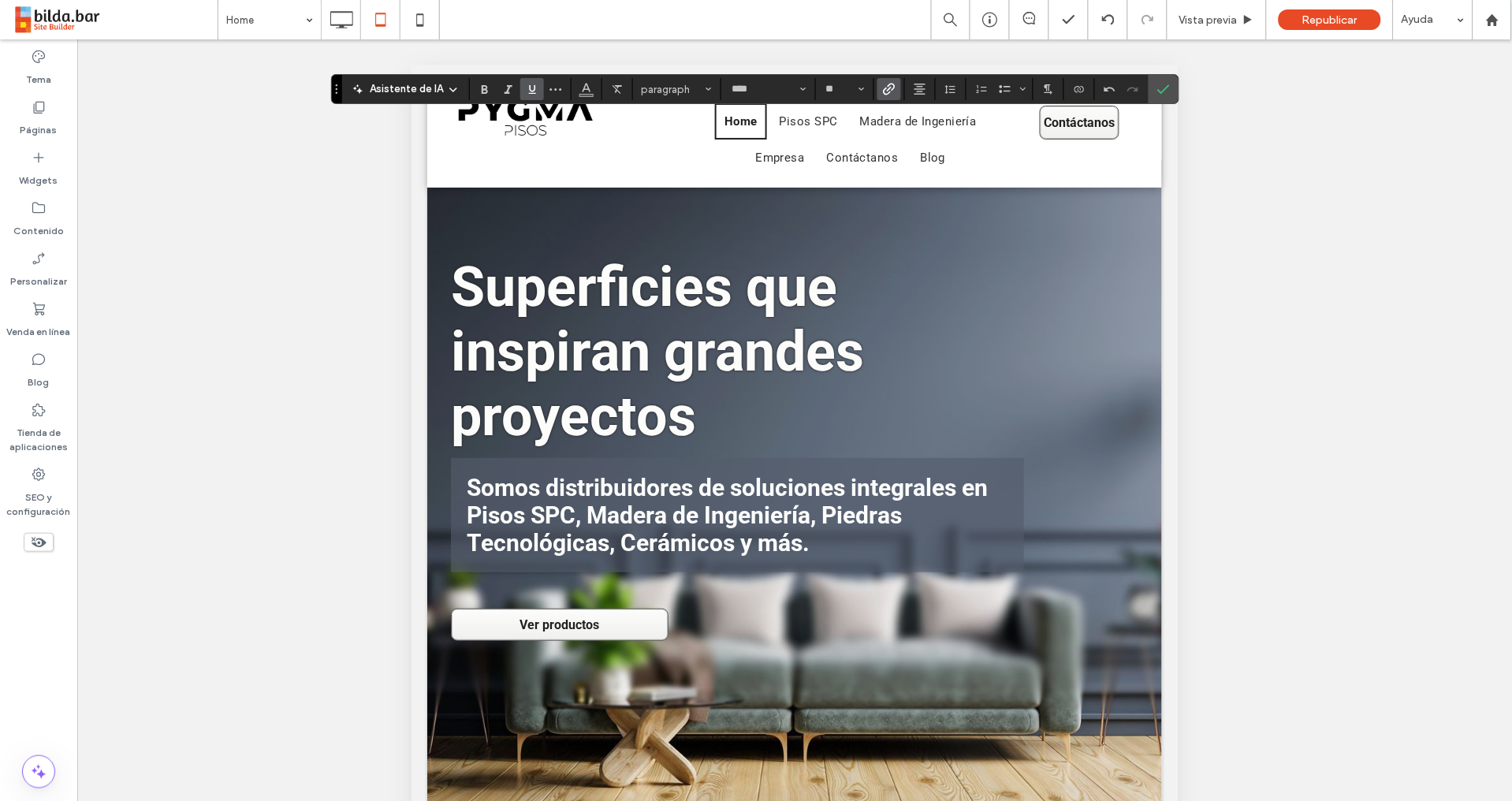
drag, startPoint x: 1344, startPoint y: 388, endPoint x: 1320, endPoint y: 387, distance: 24.0
click at [1344, 388] on div "Hacer visible? Sí Hacer visible? Sí Hacer visible? Sí Hacer visible? Sí Hacer v…" at bounding box center [794, 440] width 1434 height 801
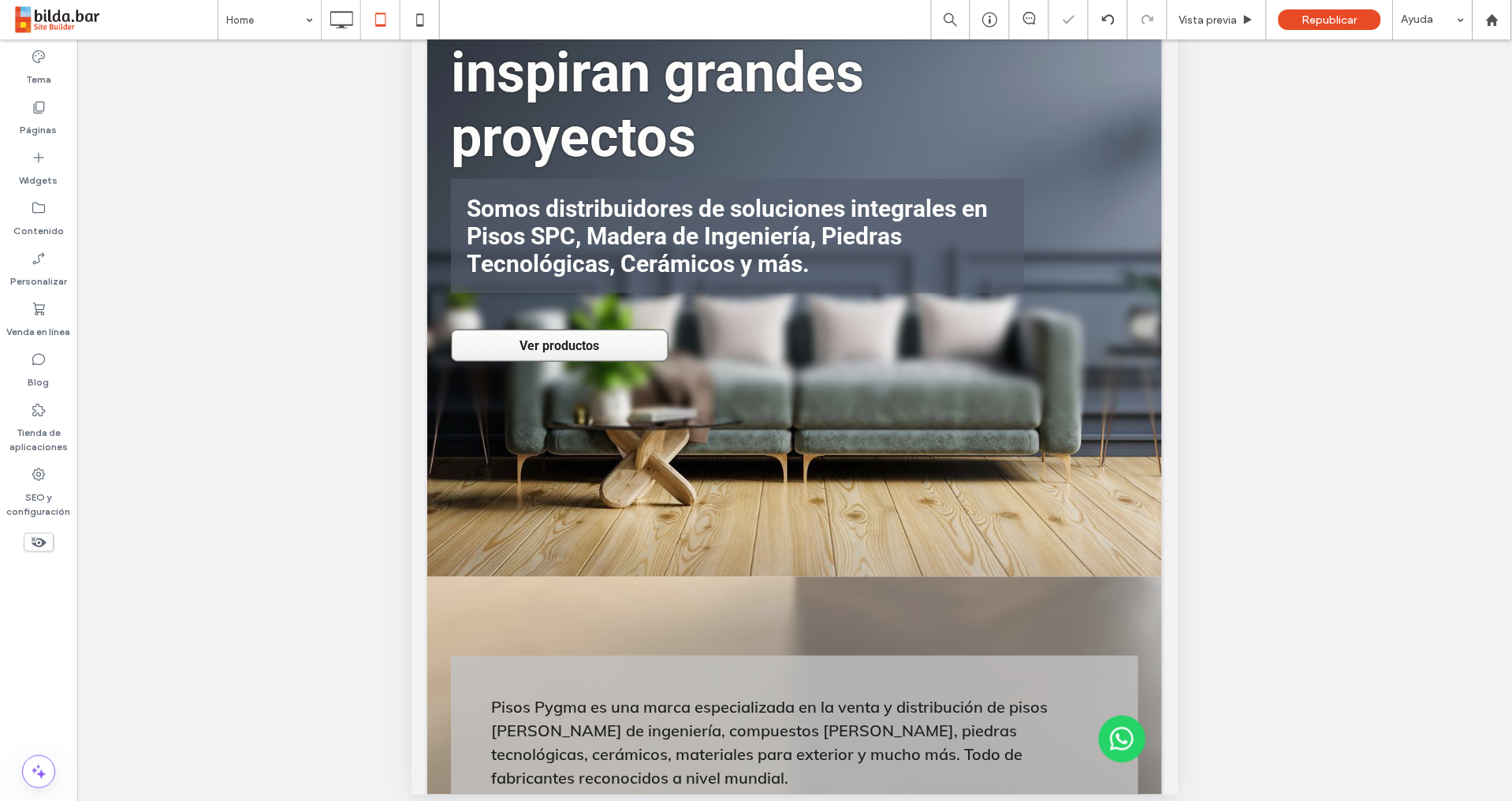
scroll to position [297, 0]
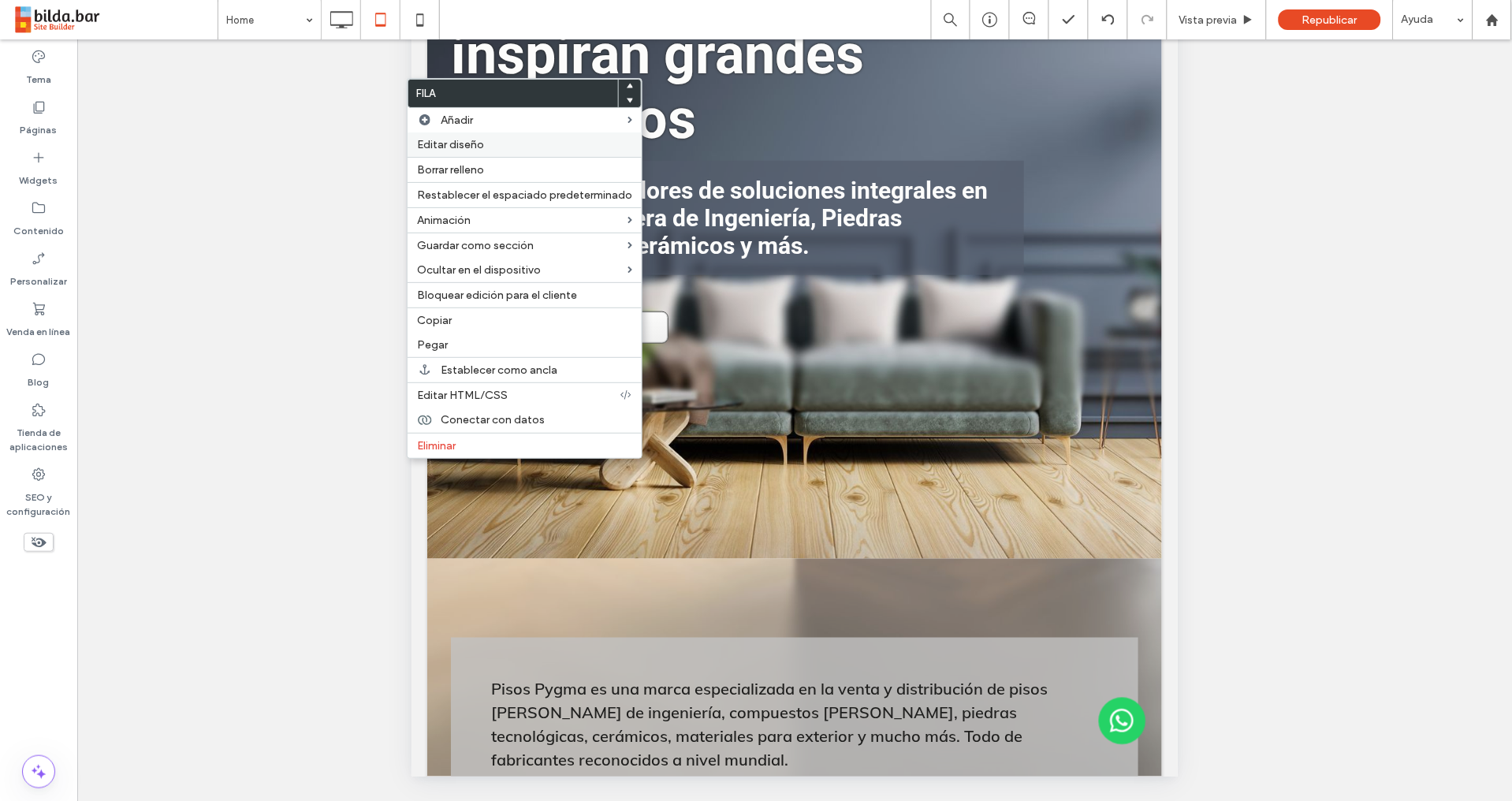
drag, startPoint x: 460, startPoint y: 145, endPoint x: 483, endPoint y: 144, distance: 23.0
click at [461, 143] on span "Editar diseño" at bounding box center [450, 145] width 67 height 13
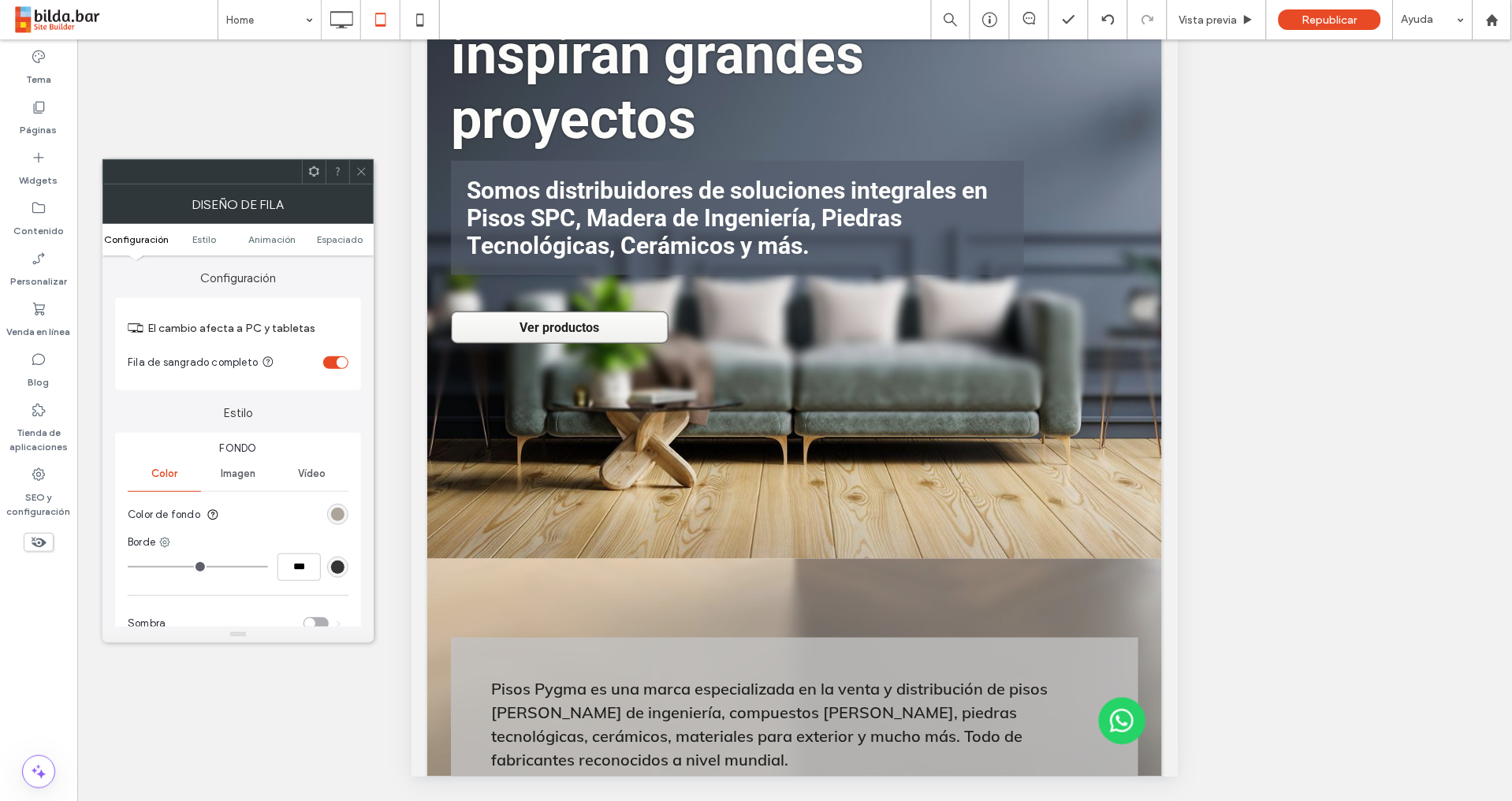
drag, startPoint x: 330, startPoint y: 235, endPoint x: 330, endPoint y: 246, distance: 11.0
click at [330, 235] on span "Espaciado" at bounding box center [339, 239] width 45 height 12
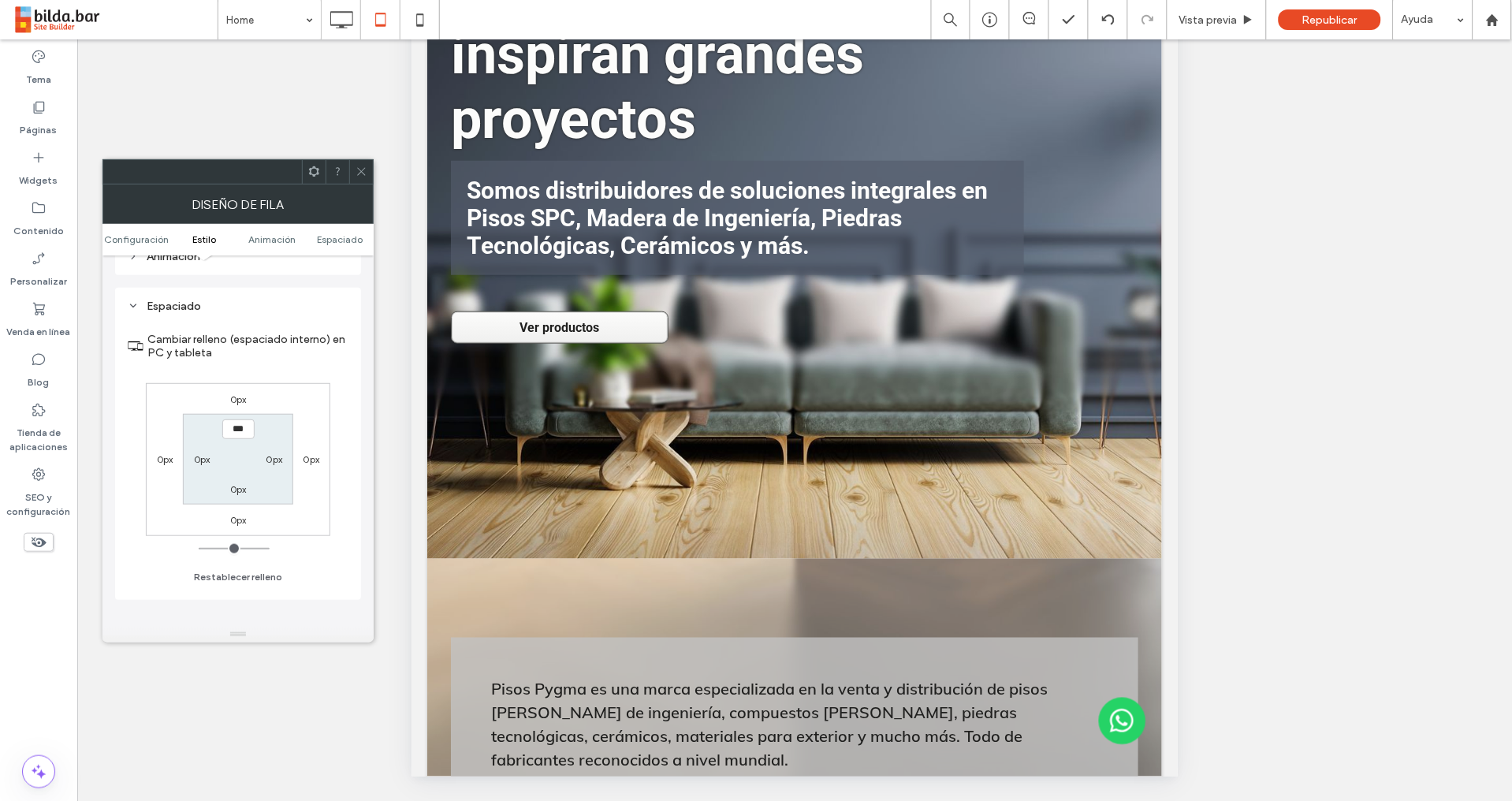
scroll to position [444, 0]
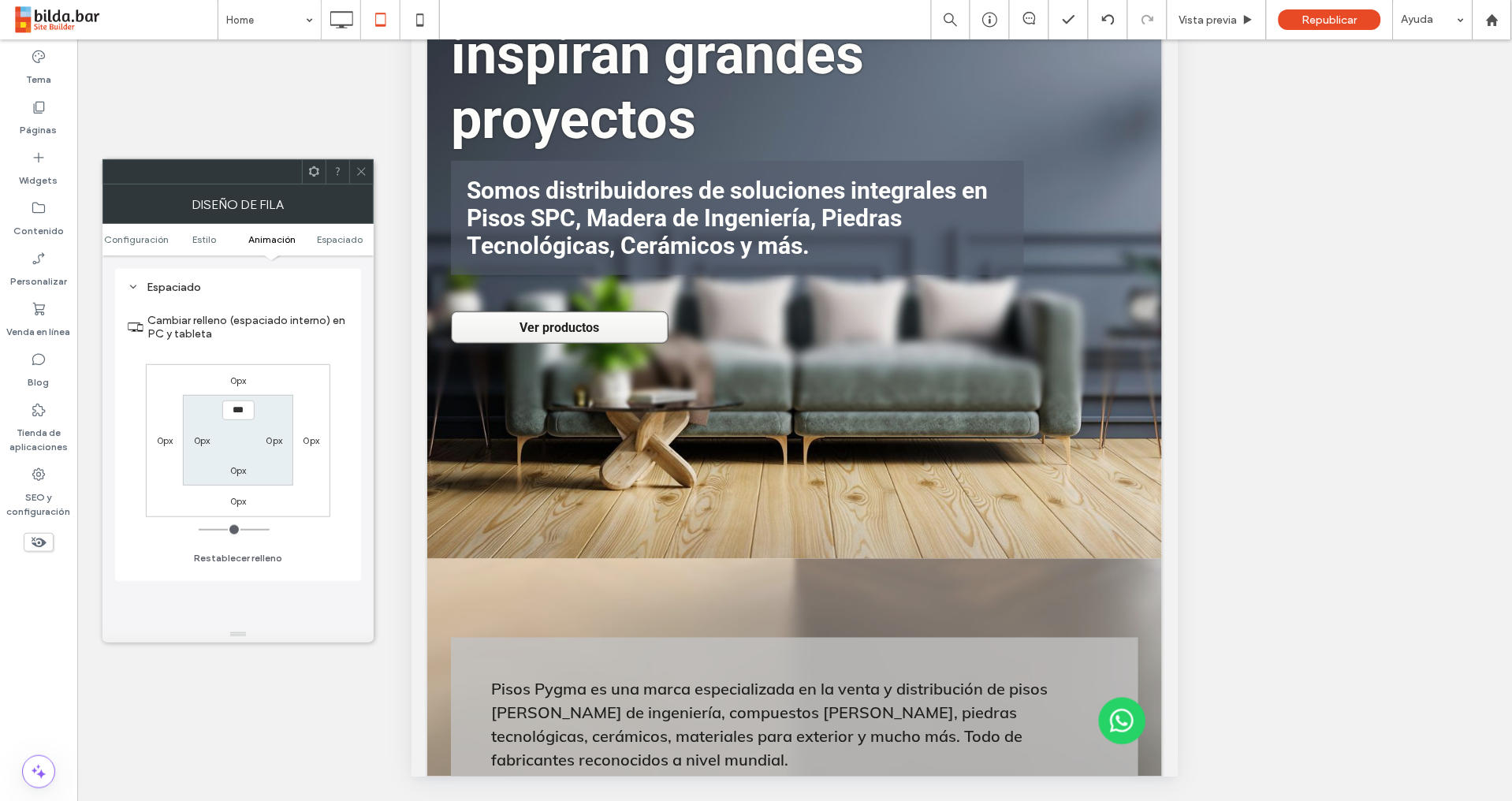
drag, startPoint x: 361, startPoint y: 174, endPoint x: 370, endPoint y: 175, distance: 9.1
click at [361, 174] on icon at bounding box center [361, 171] width 12 height 12
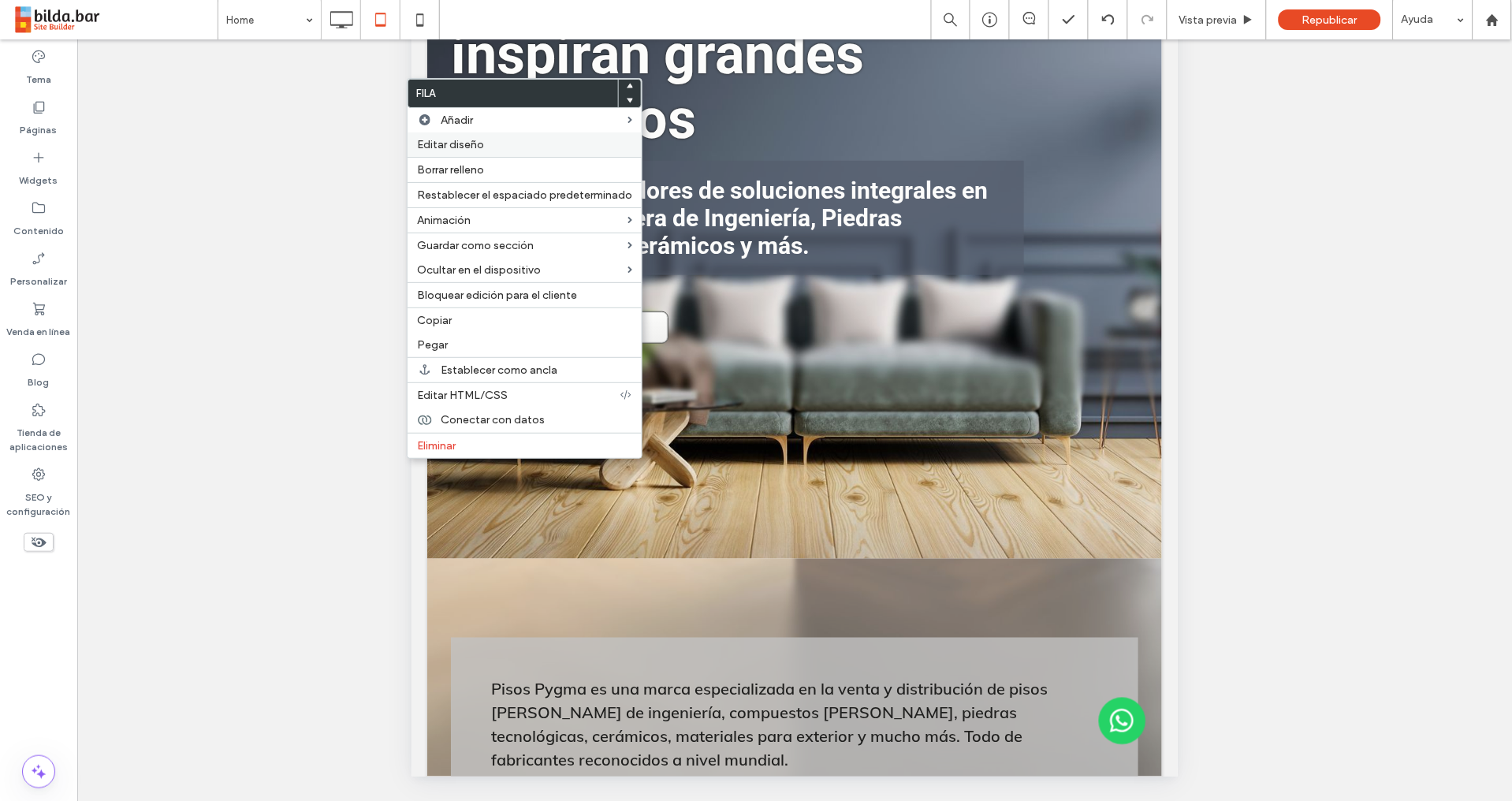
click at [490, 141] on label "Editar diseño" at bounding box center [524, 145] width 215 height 13
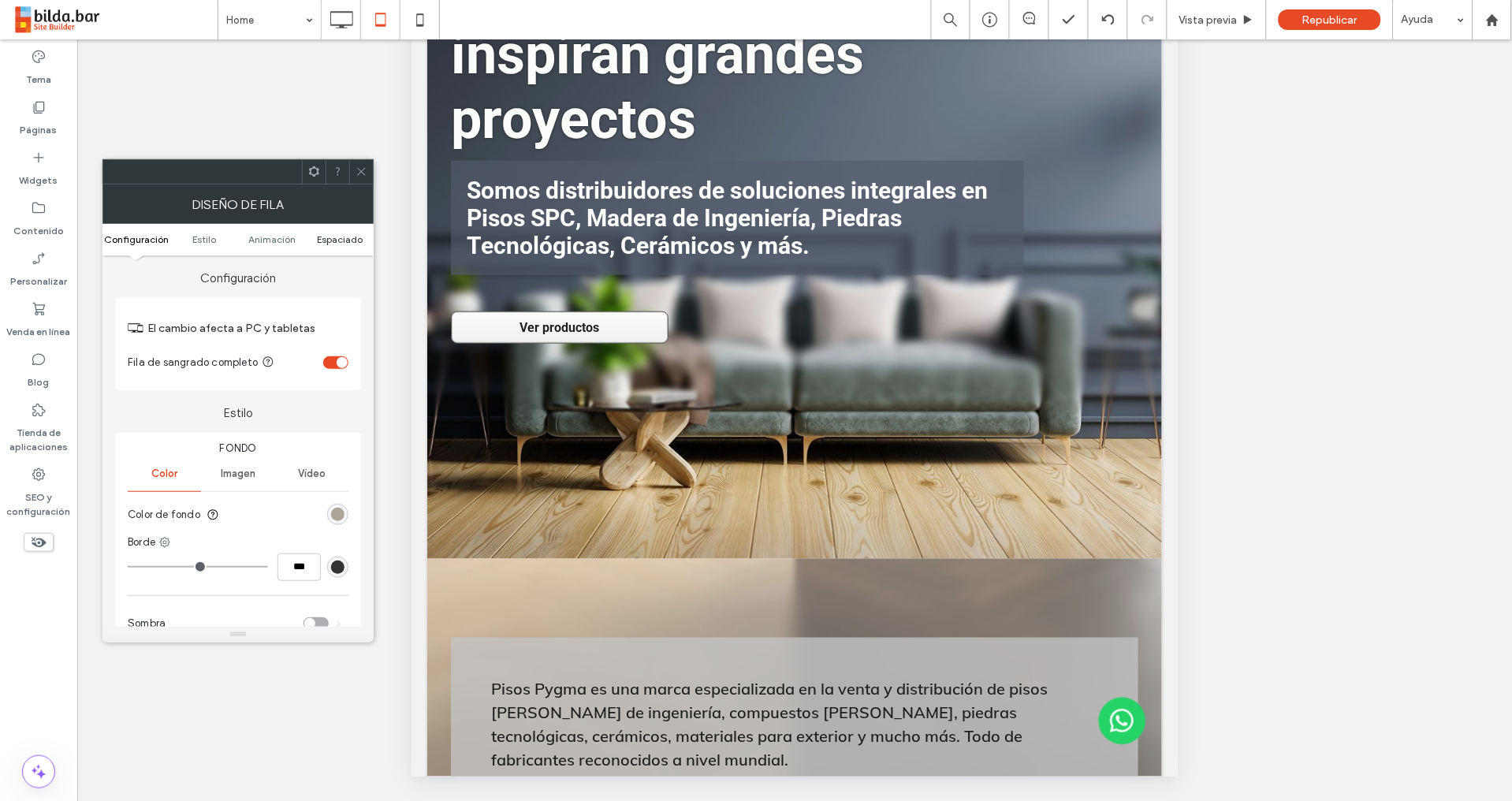
click at [333, 241] on span "Espaciado" at bounding box center [339, 239] width 45 height 12
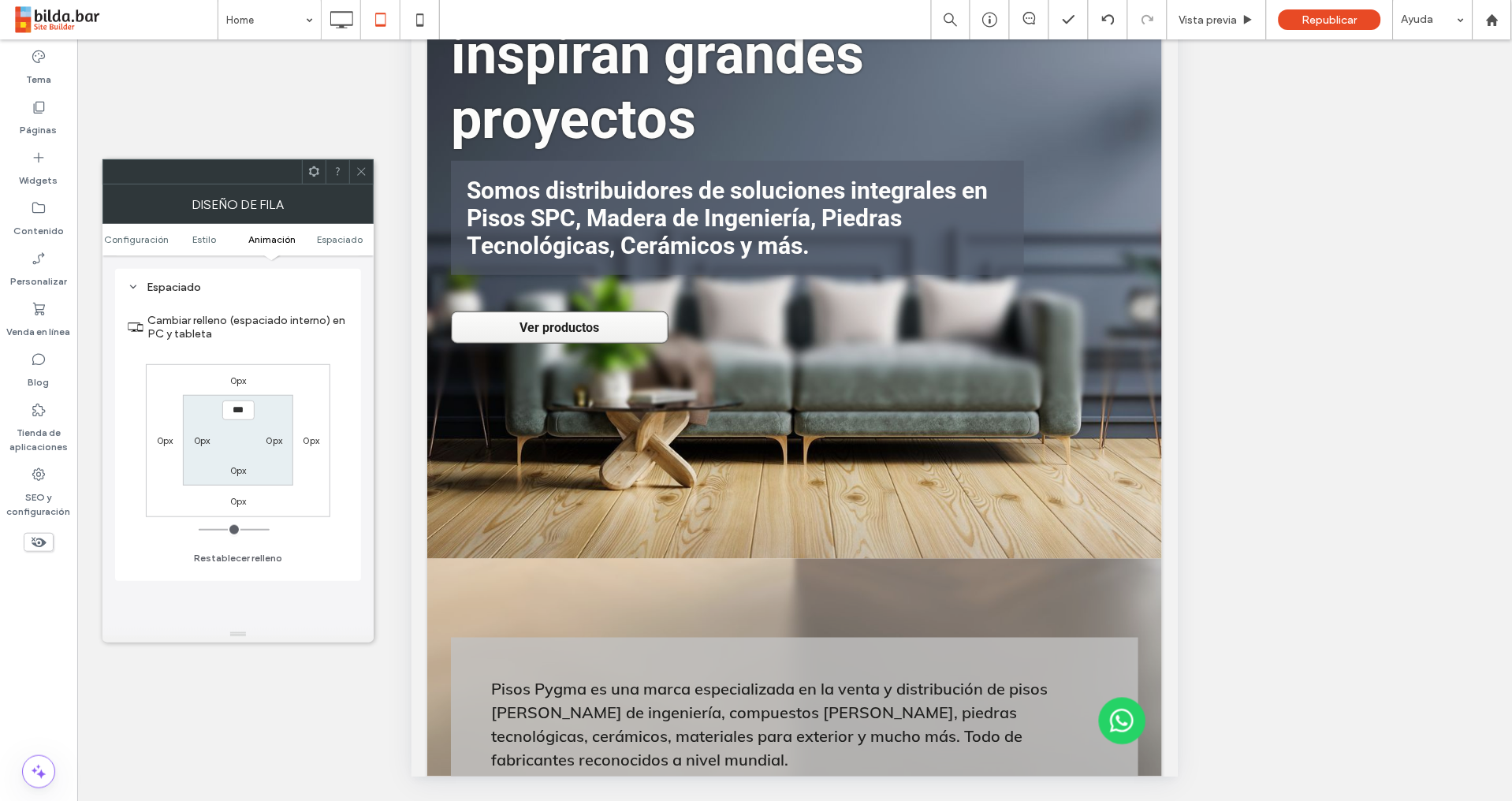
drag, startPoint x: 366, startPoint y: 167, endPoint x: 404, endPoint y: 161, distance: 38.5
click at [364, 167] on icon at bounding box center [361, 171] width 12 height 12
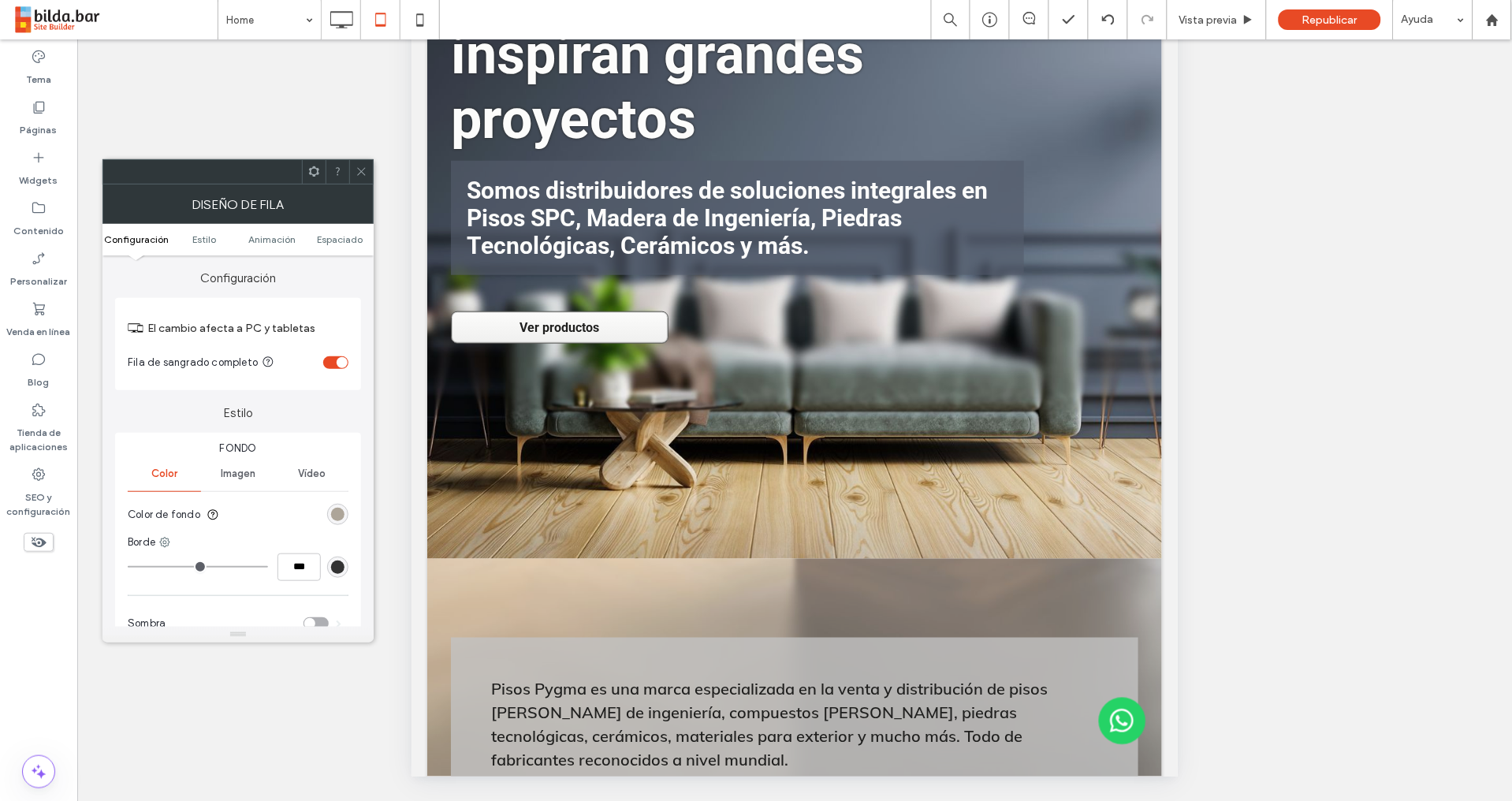
click at [357, 175] on icon at bounding box center [361, 171] width 12 height 12
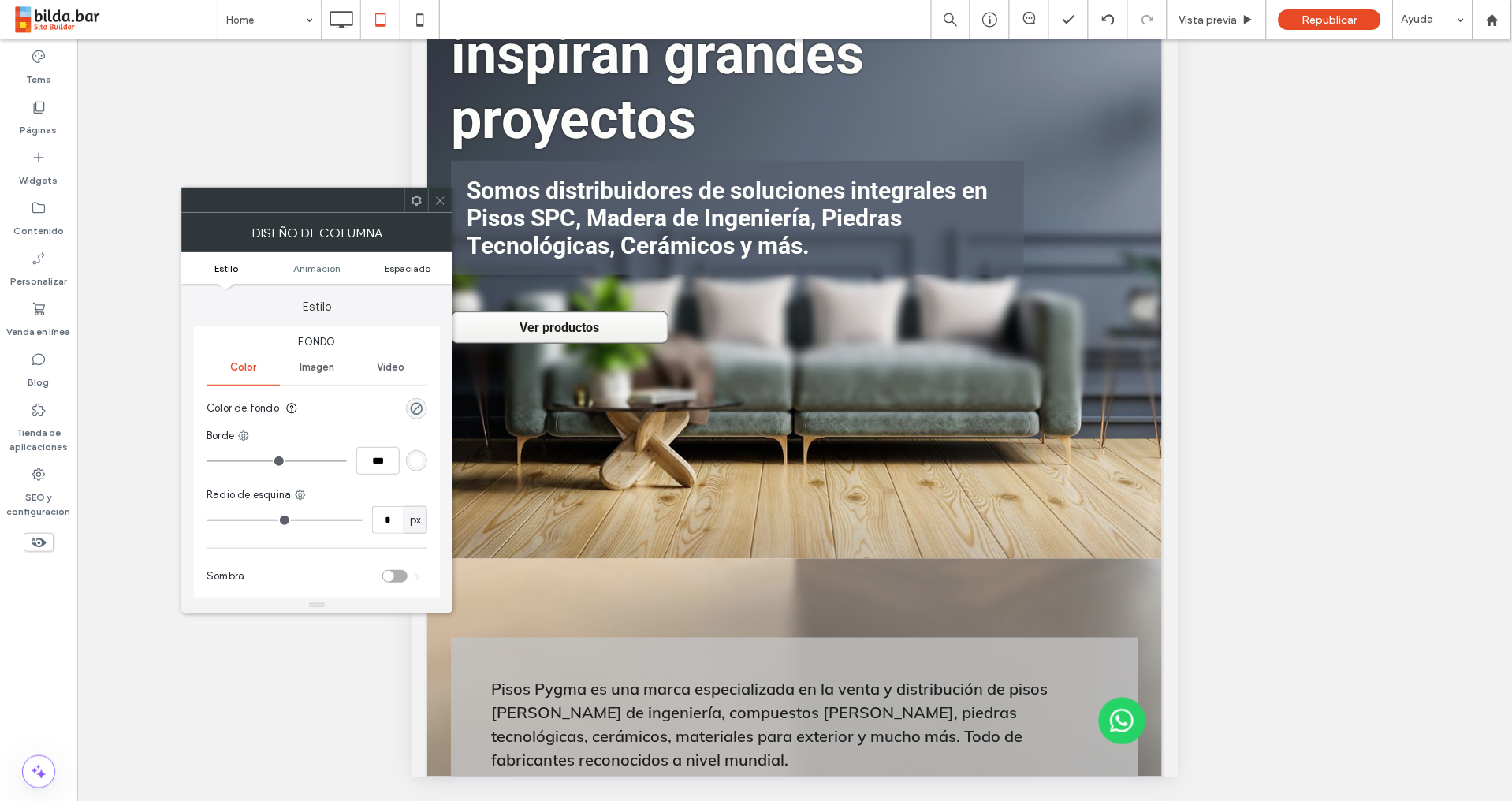
click at [407, 271] on span "Espaciado" at bounding box center [408, 268] width 45 height 12
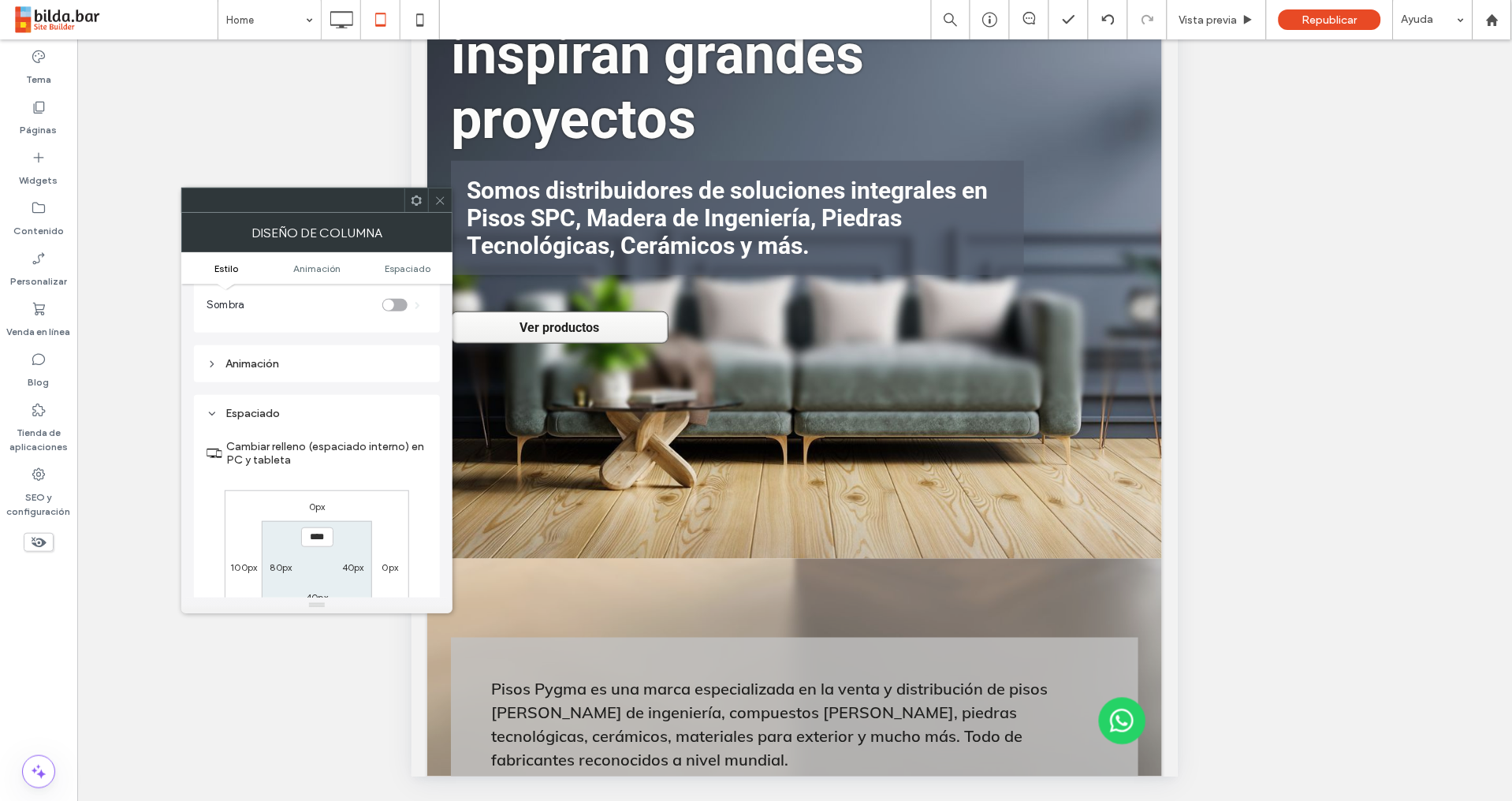
scroll to position [369, 0]
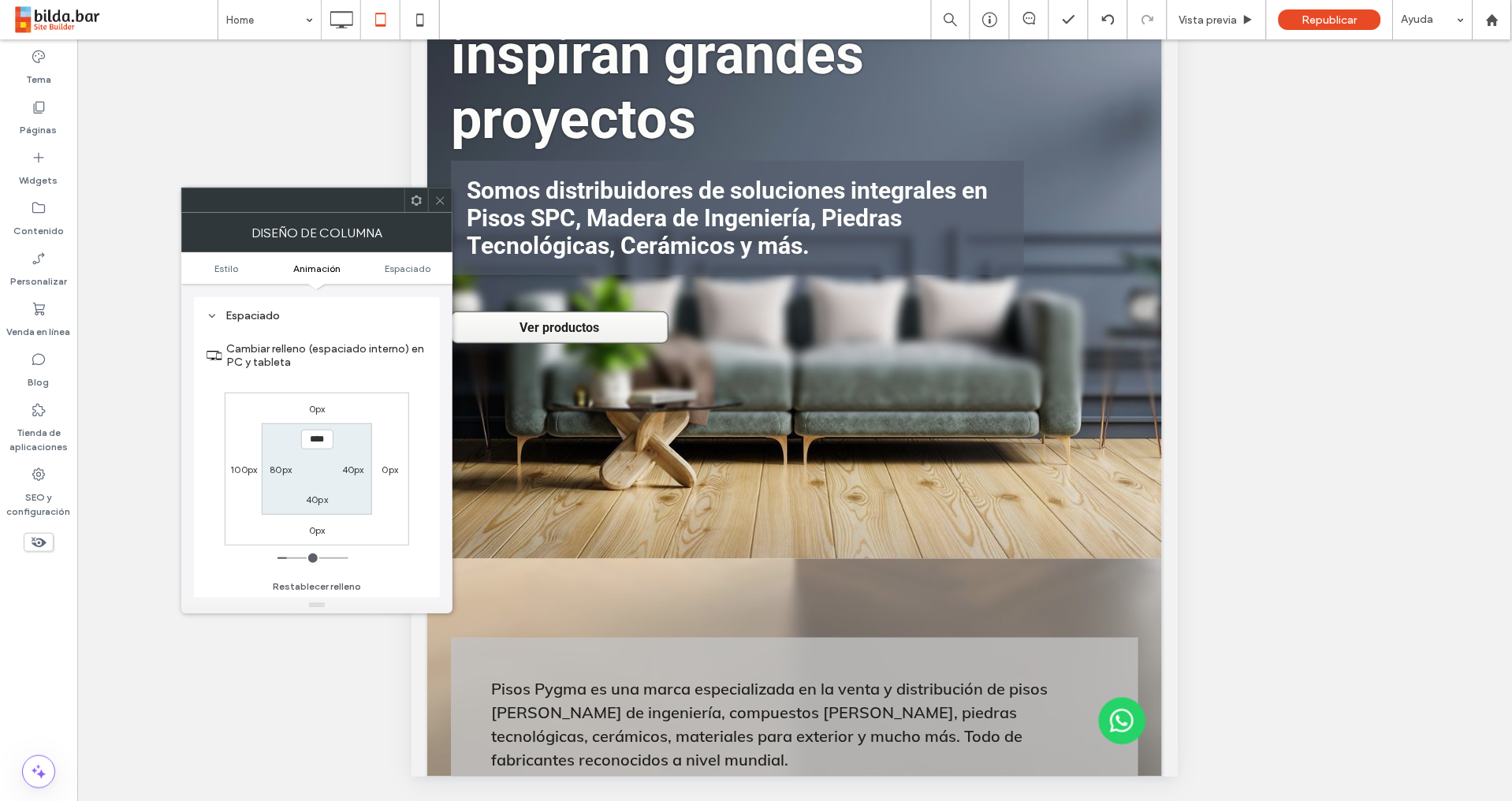
click at [276, 465] on label "80px" at bounding box center [280, 470] width 22 height 12
click at [239, 461] on div "100px" at bounding box center [243, 469] width 27 height 15
click at [243, 468] on label "100px" at bounding box center [243, 470] width 27 height 12
type input "***"
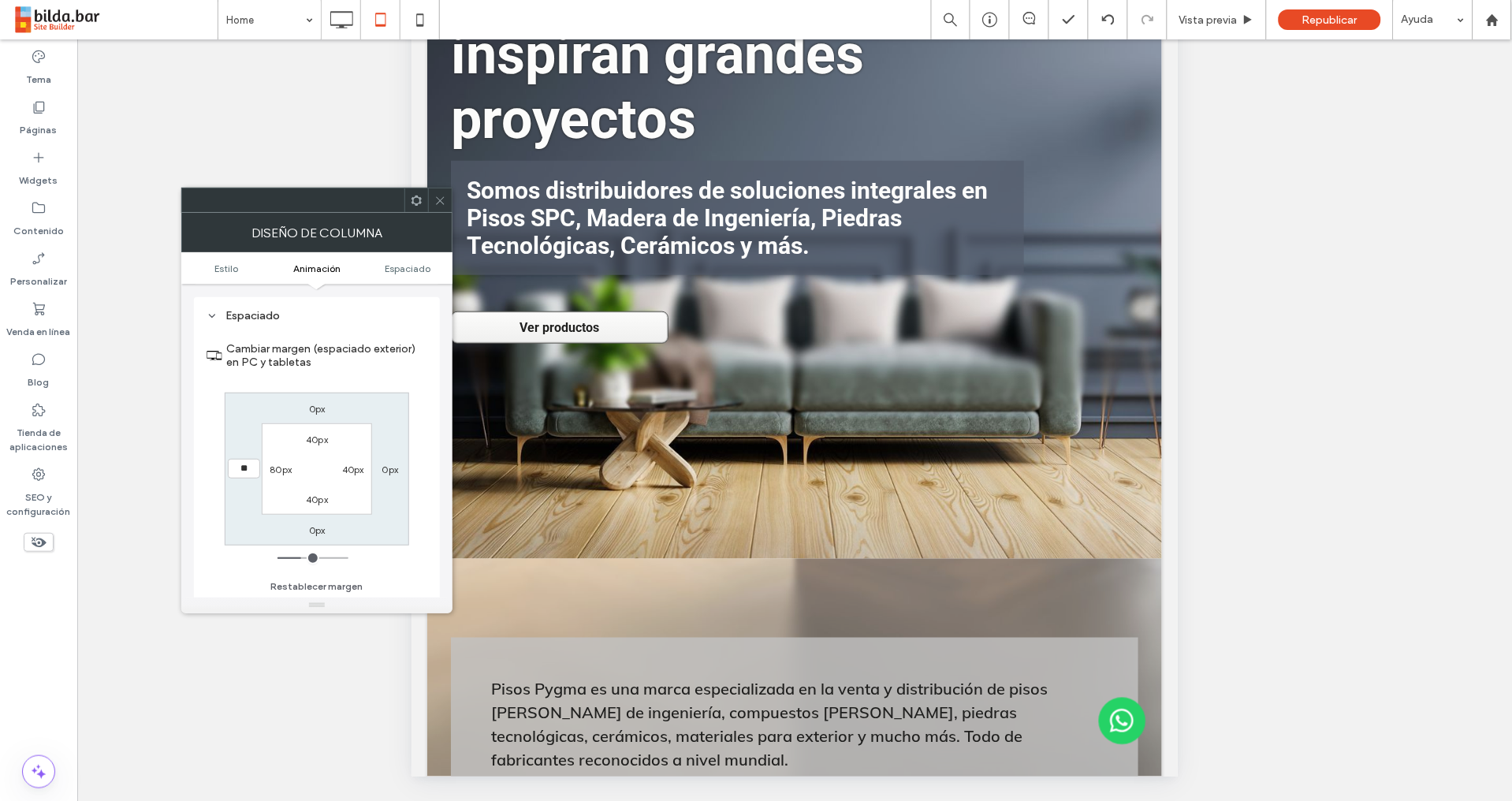
type input "**"
type input "****"
click at [274, 471] on label "80px" at bounding box center [280, 470] width 22 height 12
type input "**"
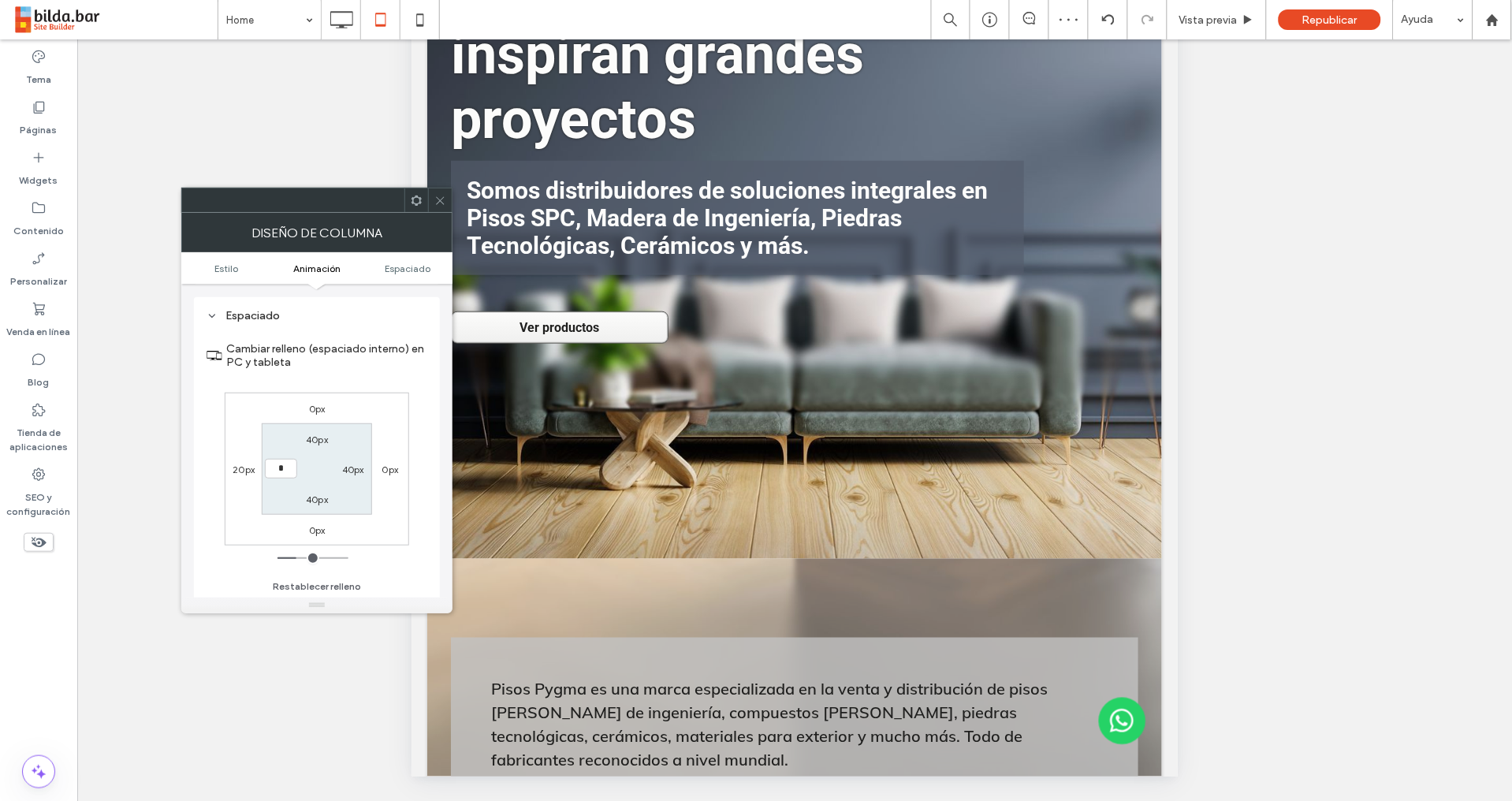
type input "*"
type input "***"
drag, startPoint x: 422, startPoint y: 426, endPoint x: 419, endPoint y: 418, distance: 8.5
click at [421, 426] on div "Cambiar relleno (espaciado interno) en PC y tableta 0px 0px 0px 20px 40px 40px …" at bounding box center [317, 462] width 221 height 272
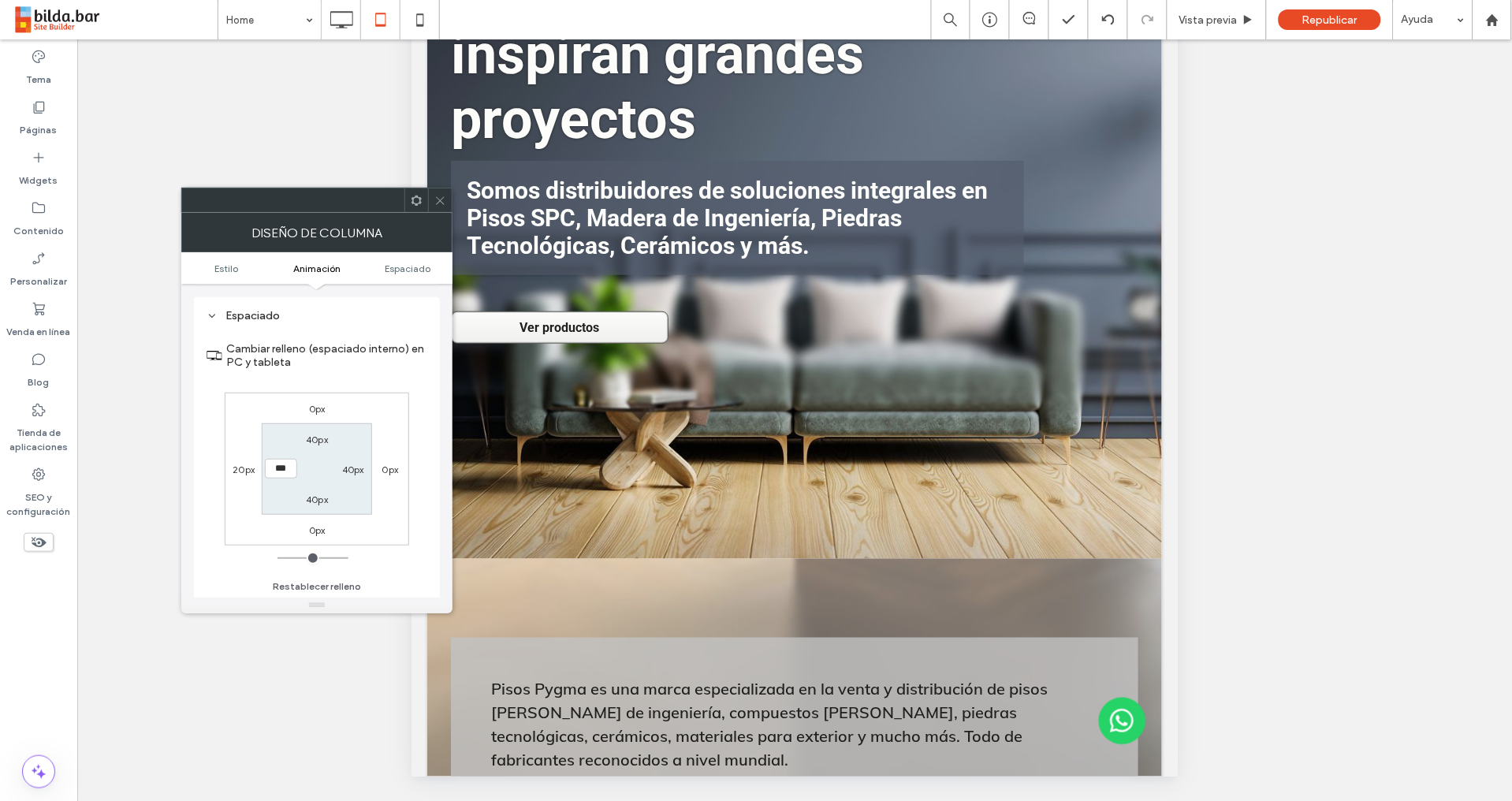
click at [243, 469] on label "20px" at bounding box center [243, 470] width 22 height 12
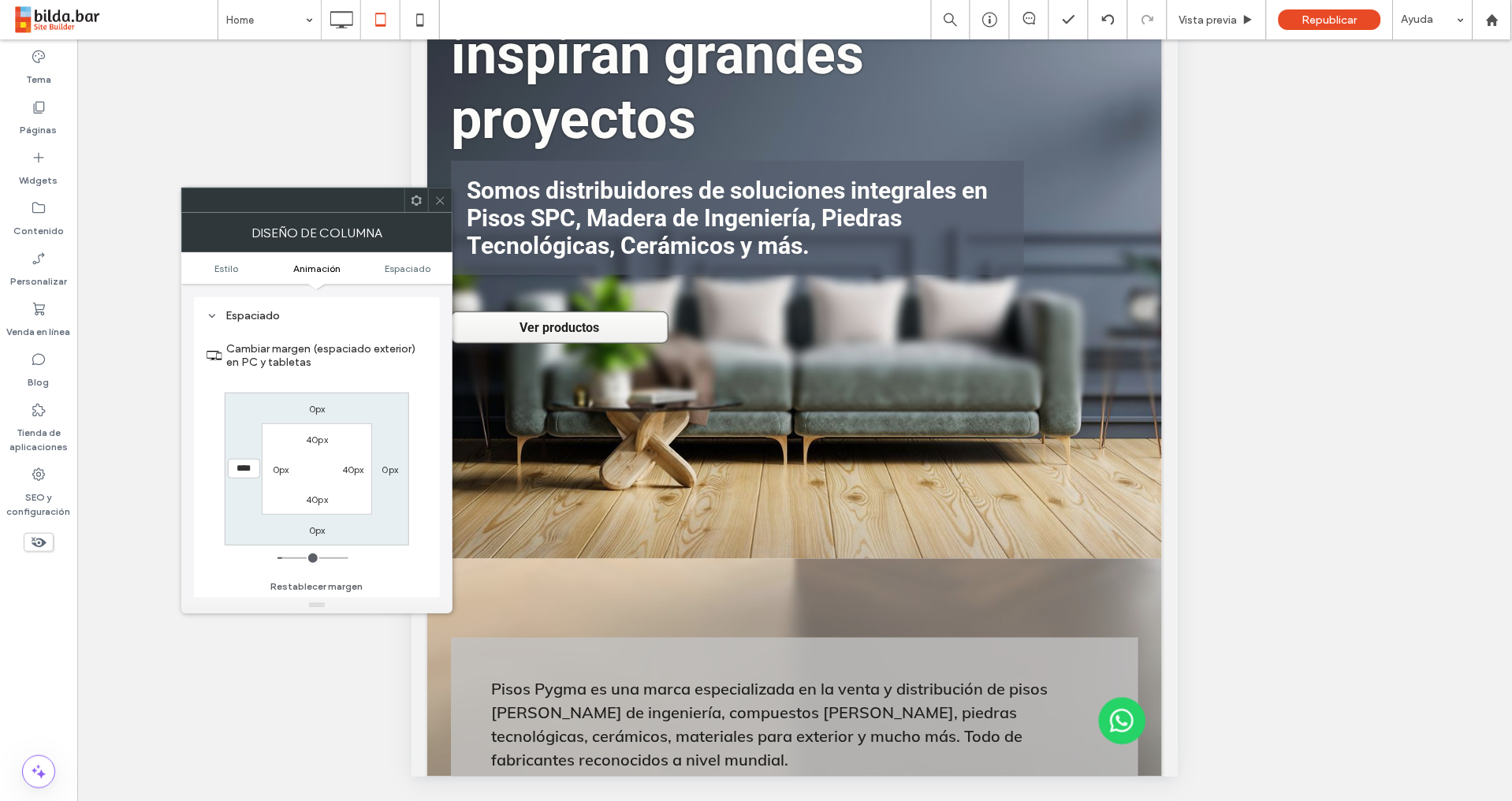
drag, startPoint x: 274, startPoint y: 470, endPoint x: 255, endPoint y: 509, distance: 43.4
click at [274, 470] on label "0px" at bounding box center [281, 470] width 16 height 12
type input "*"
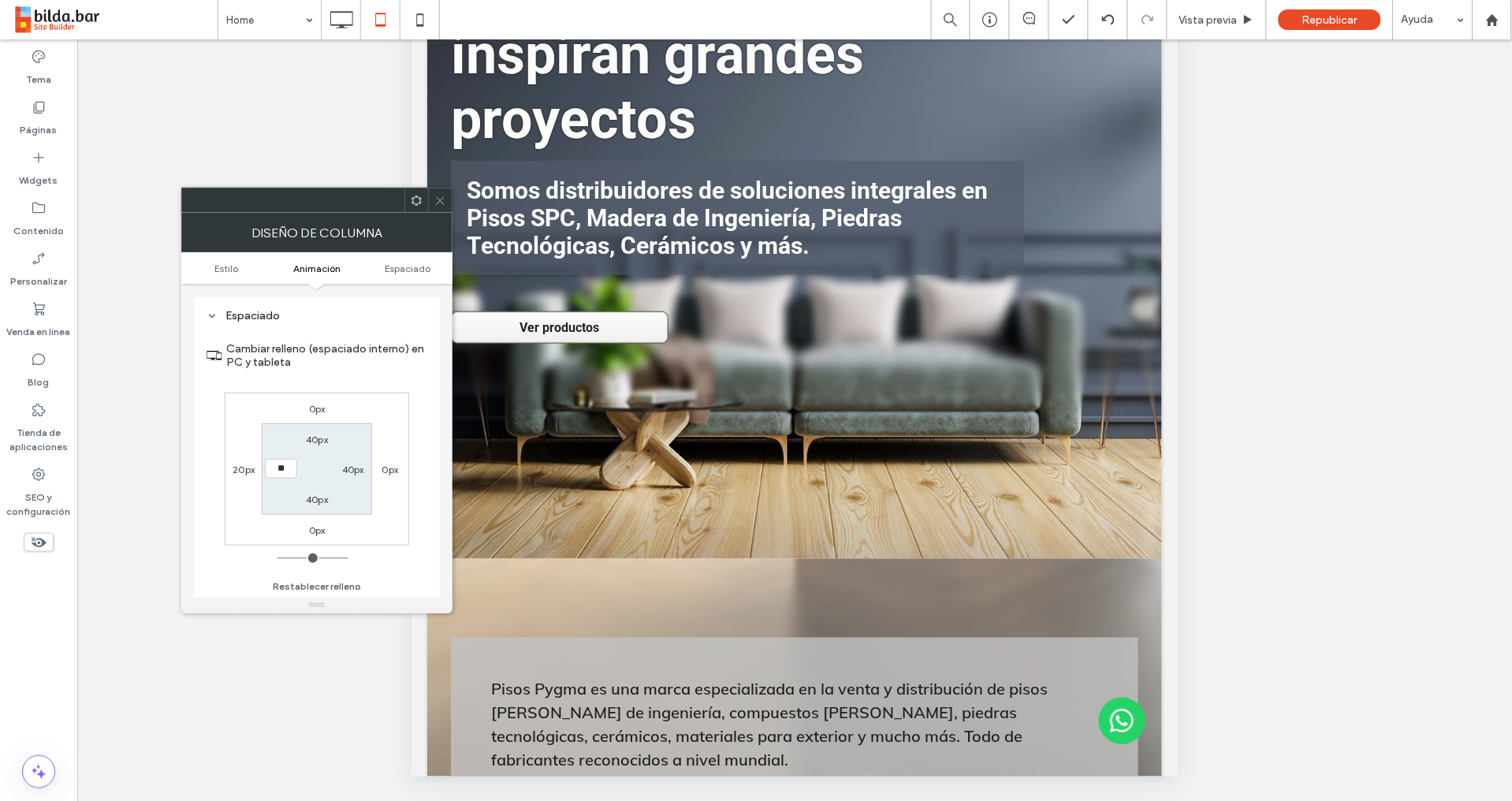
type input "**"
type input "****"
drag, startPoint x: 438, startPoint y: 200, endPoint x: 450, endPoint y: 219, distance: 22.5
click at [438, 201] on icon at bounding box center [440, 201] width 12 height 12
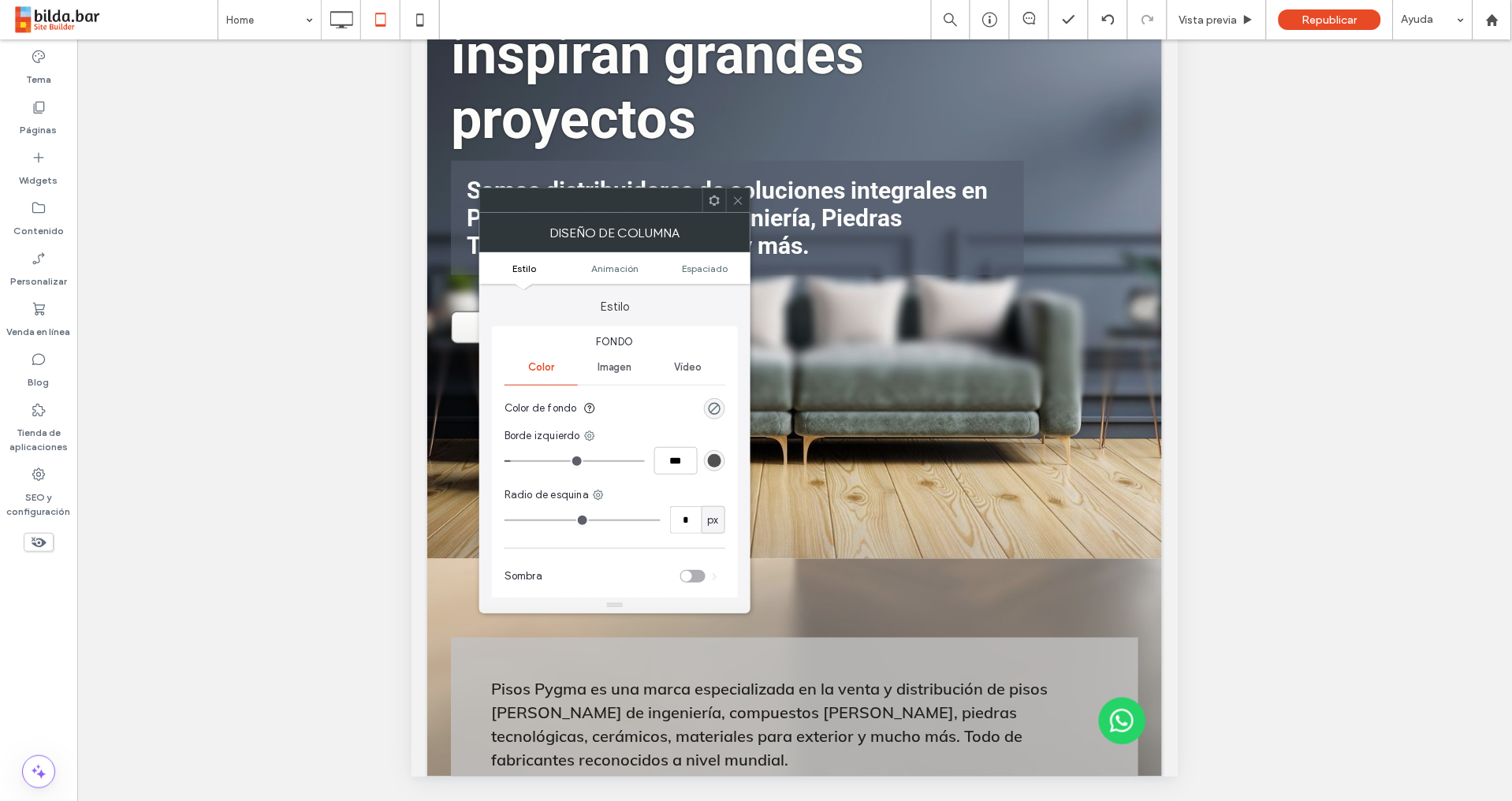
drag, startPoint x: 712, startPoint y: 274, endPoint x: 700, endPoint y: 279, distance: 13.0
click at [711, 274] on ul "Estilo Animación Espaciado" at bounding box center [615, 268] width 271 height 32
click at [702, 267] on span "Espaciado" at bounding box center [706, 268] width 45 height 12
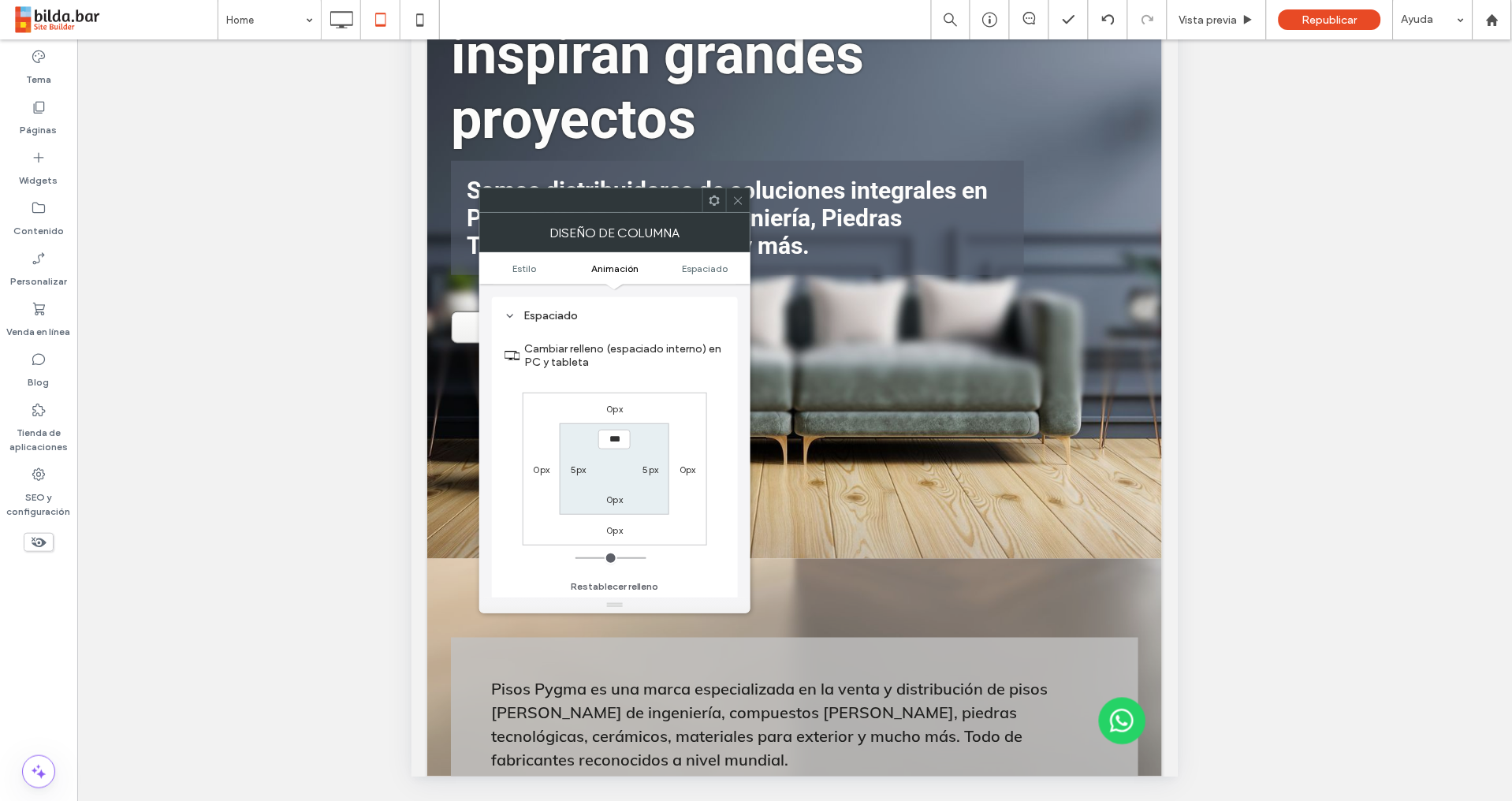
click at [741, 202] on icon at bounding box center [738, 201] width 12 height 12
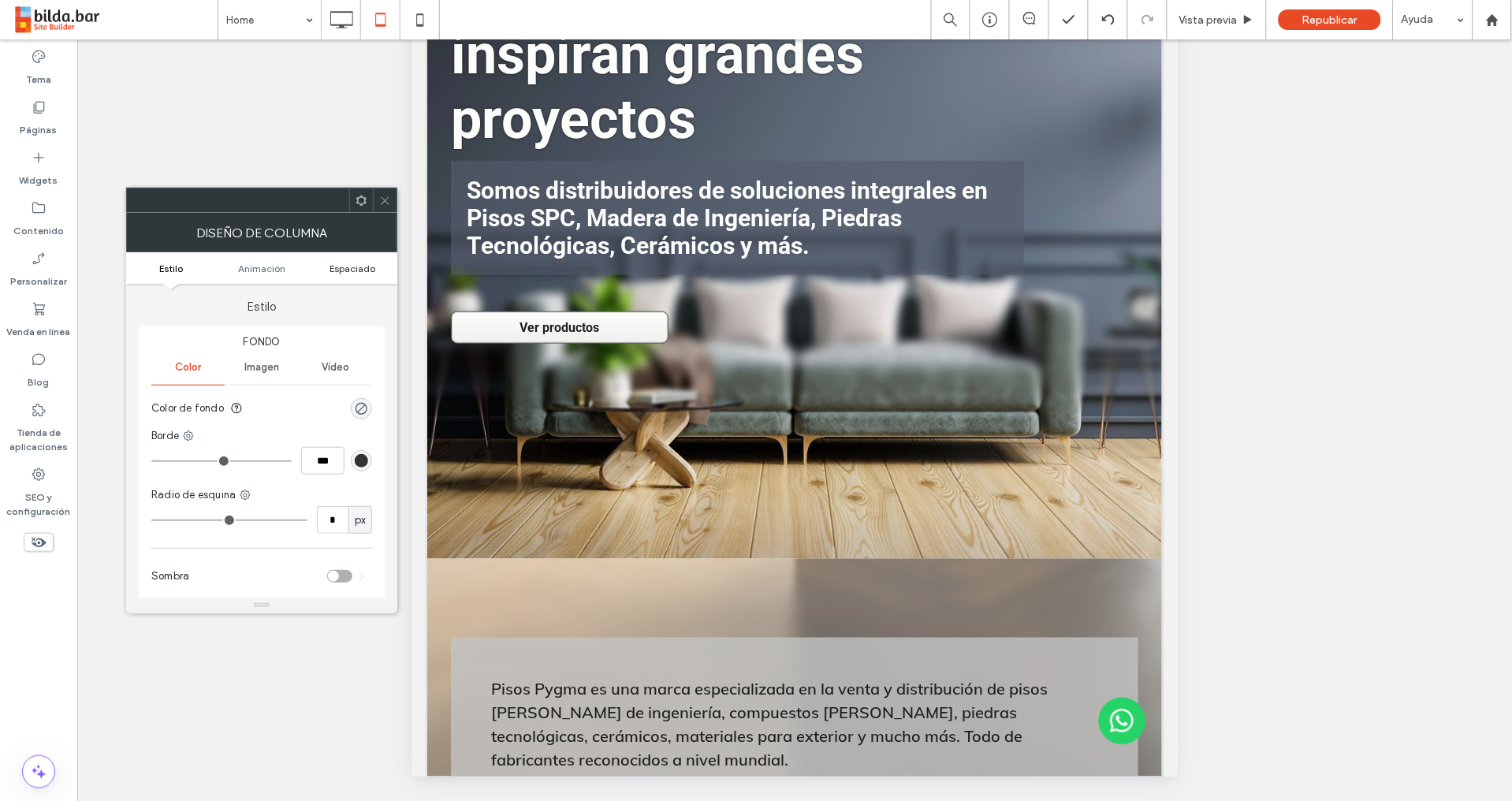
click at [348, 269] on span "Espaciado" at bounding box center [352, 268] width 45 height 12
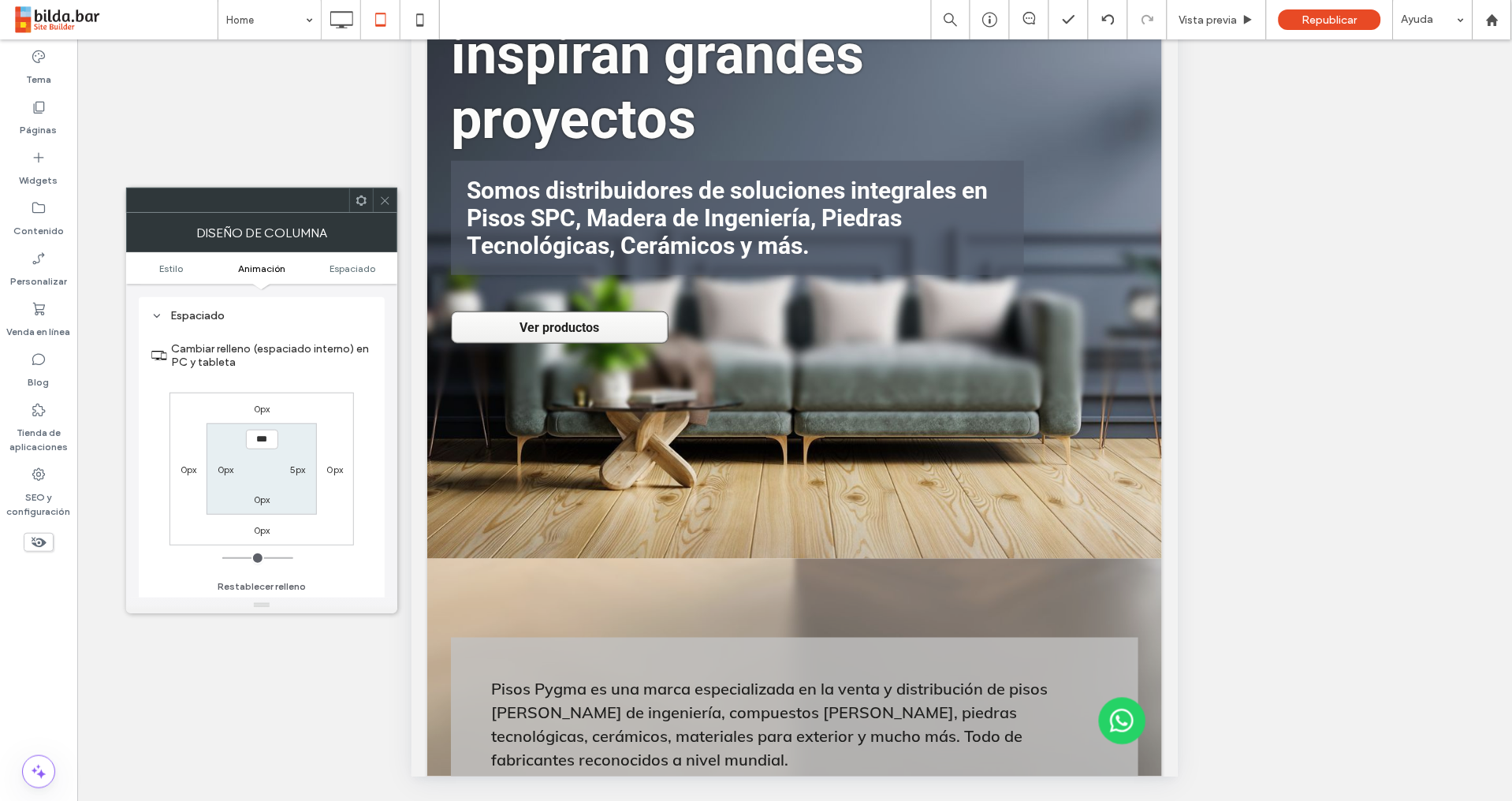
click at [361, 202] on icon at bounding box center [361, 201] width 12 height 12
click at [352, 267] on span "Espaciado" at bounding box center [352, 268] width 45 height 12
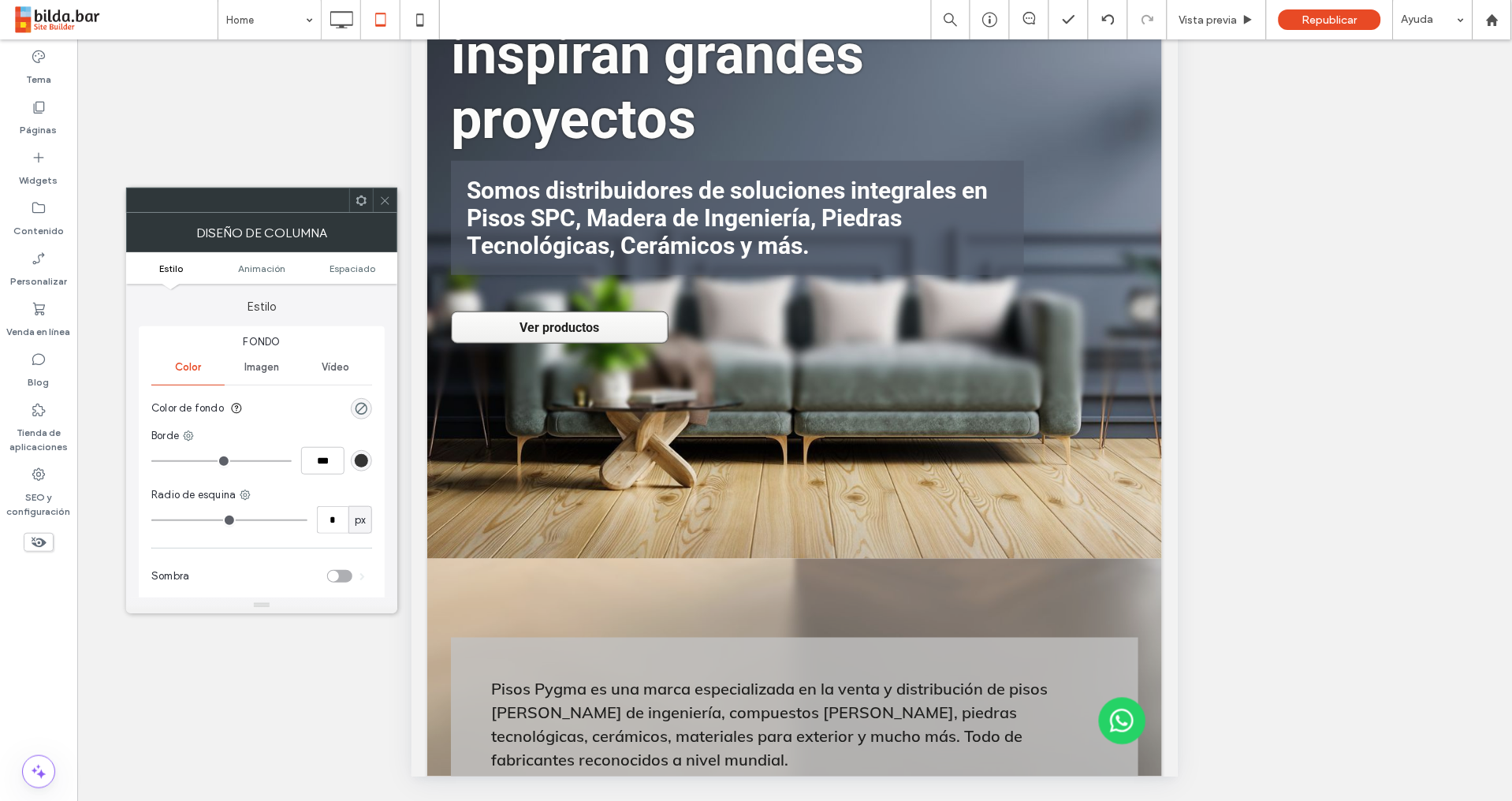
click at [348, 275] on ul "Estilo Animación Espaciado" at bounding box center [261, 268] width 271 height 32
click at [268, 375] on div "Imagen" at bounding box center [261, 367] width 73 height 35
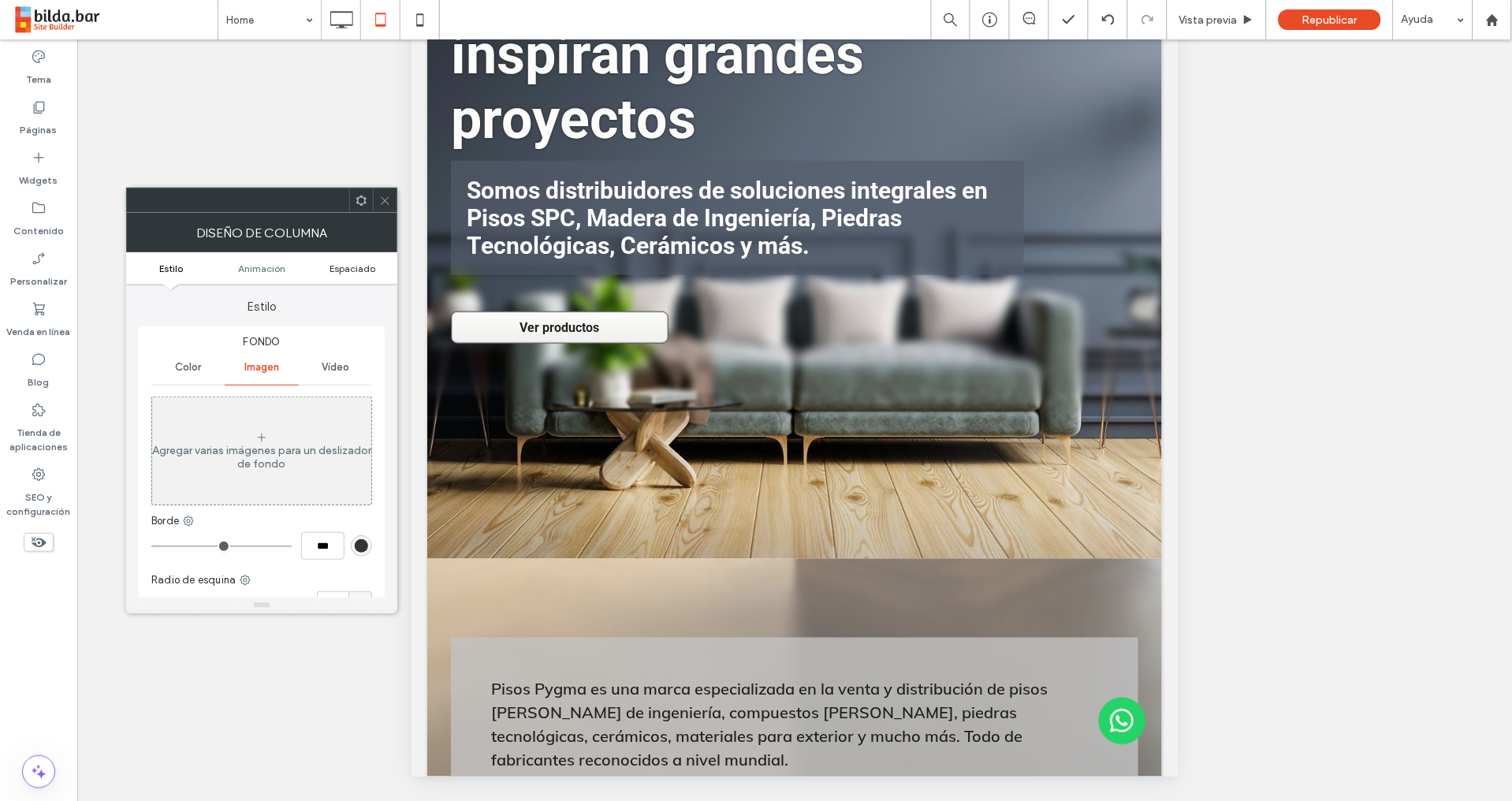
click at [365, 269] on span "Espaciado" at bounding box center [352, 268] width 45 height 12
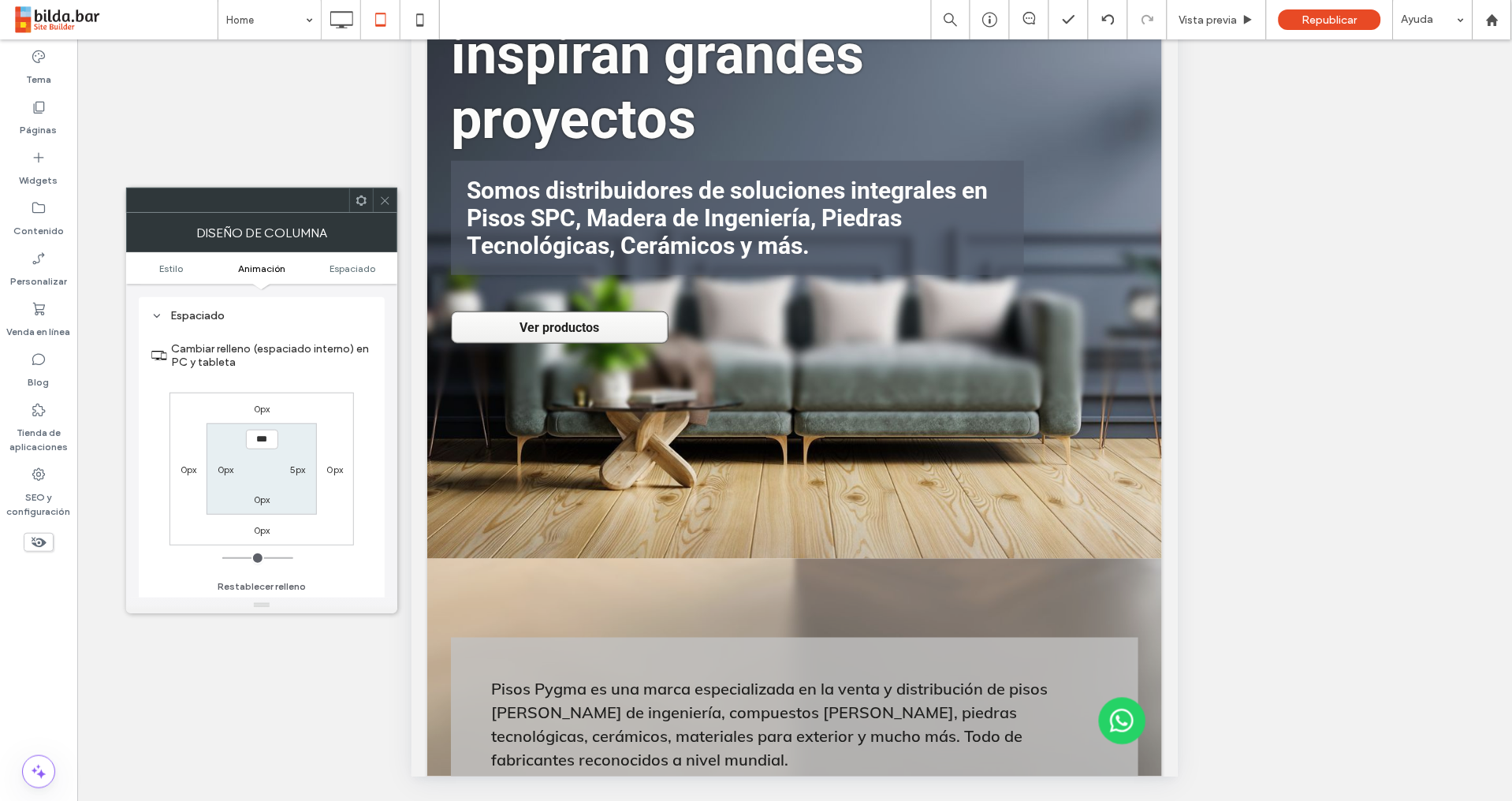
scroll to position [454, 0]
click at [383, 198] on icon at bounding box center [385, 201] width 12 height 12
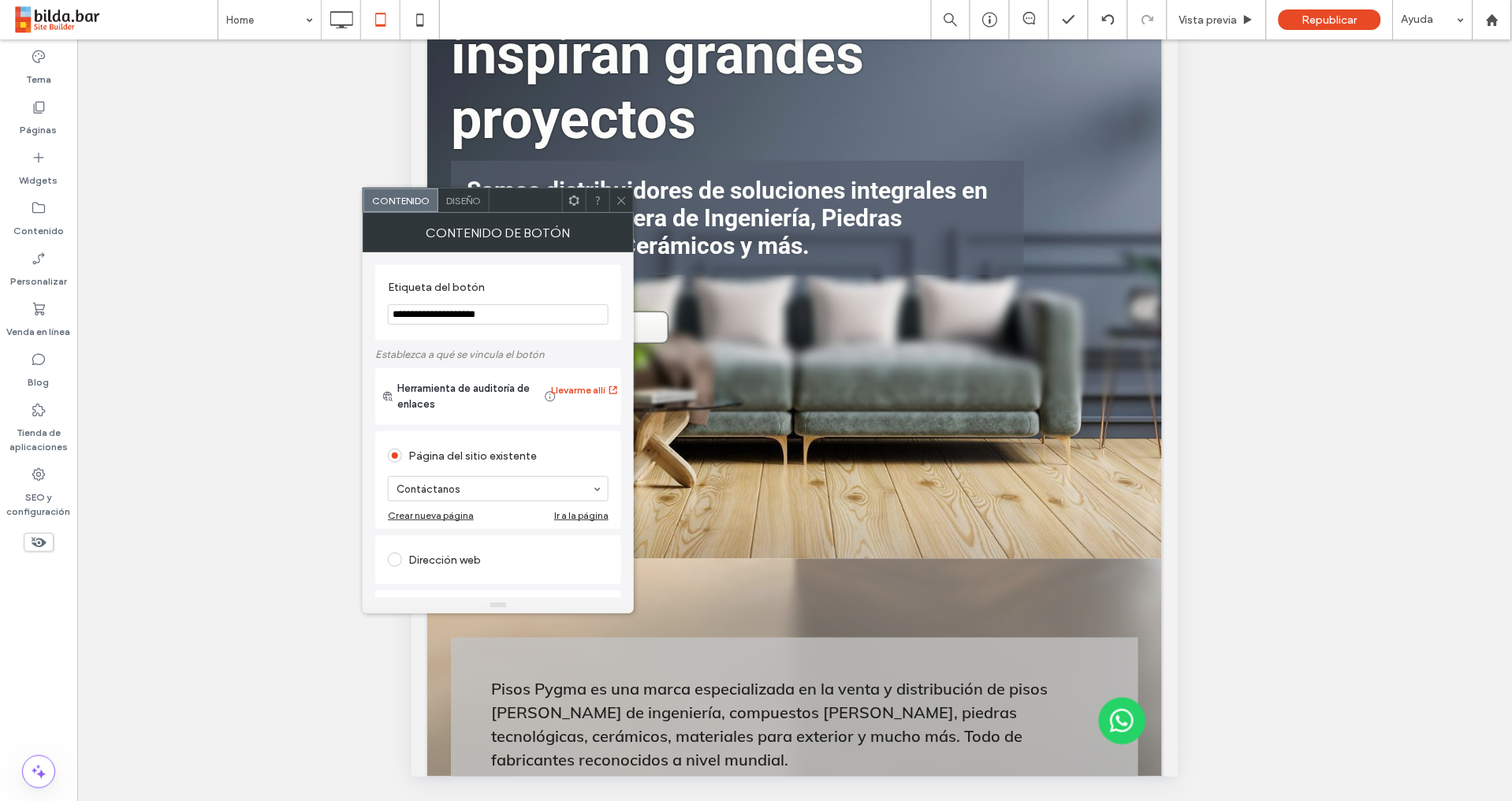
click at [576, 203] on use at bounding box center [574, 200] width 11 height 11
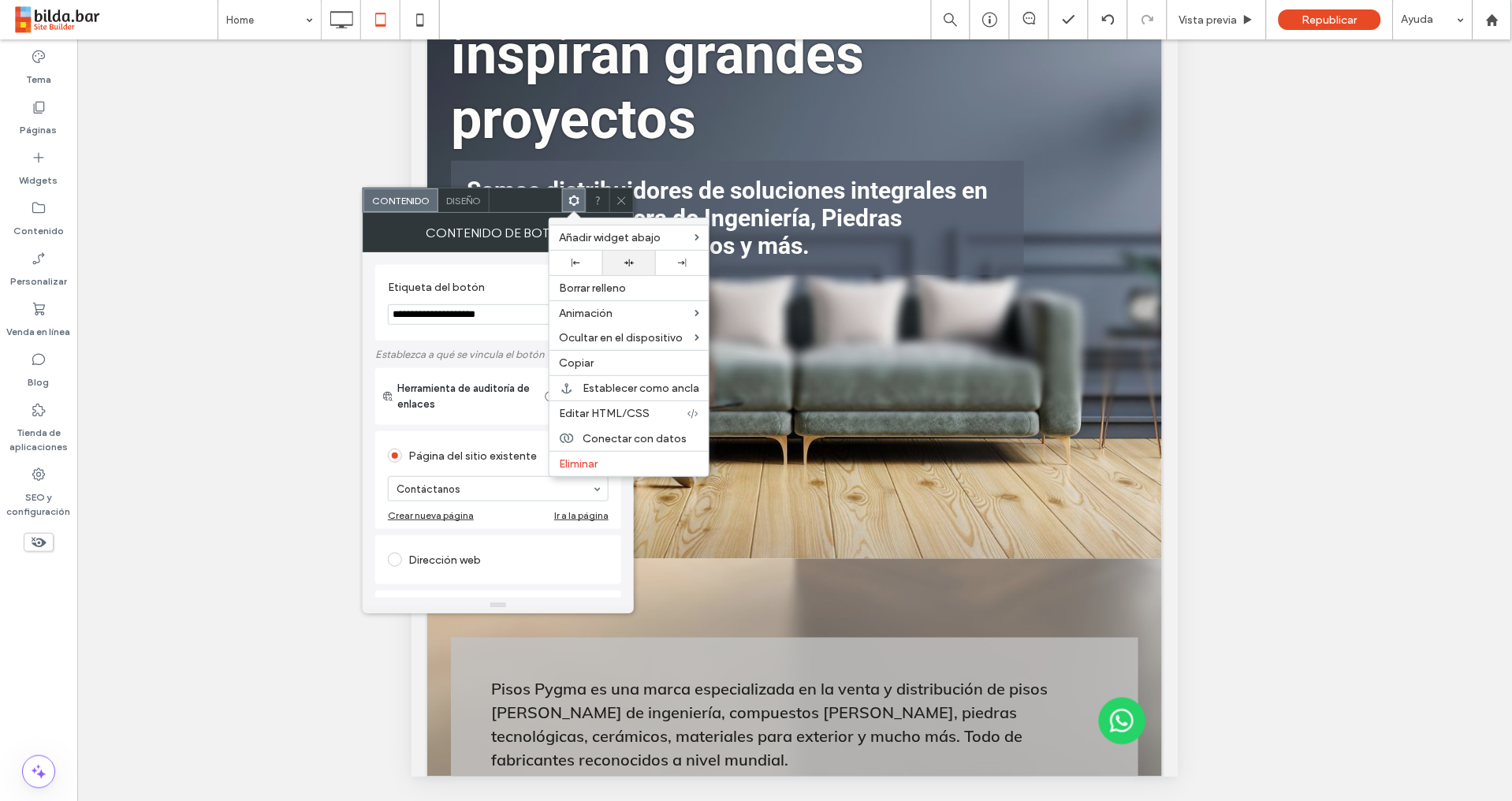
drag, startPoint x: 629, startPoint y: 256, endPoint x: 625, endPoint y: 265, distance: 9.8
click at [629, 258] on div at bounding box center [629, 263] width 53 height 24
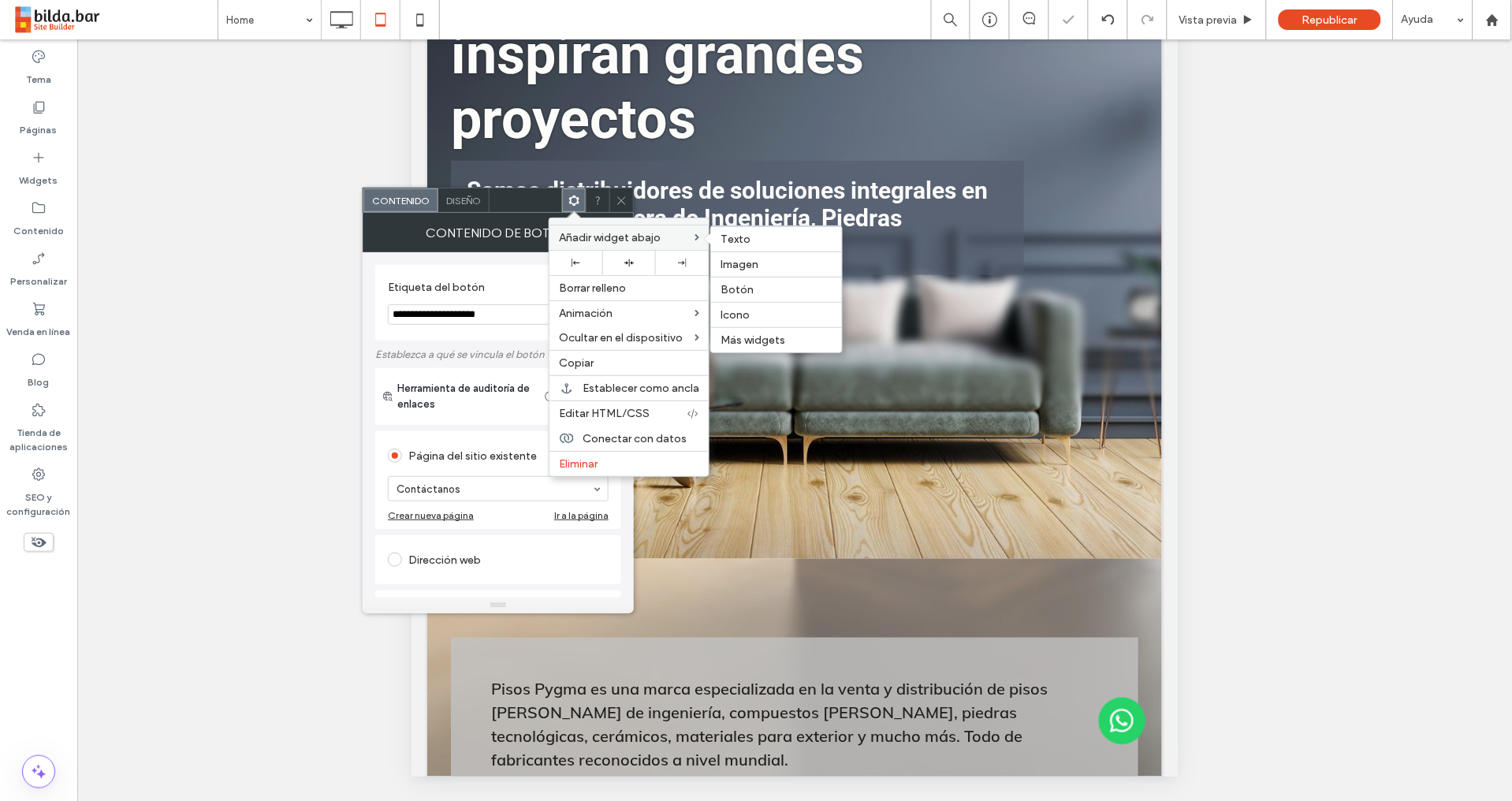
click at [694, 237] on span at bounding box center [697, 237] width 5 height 7
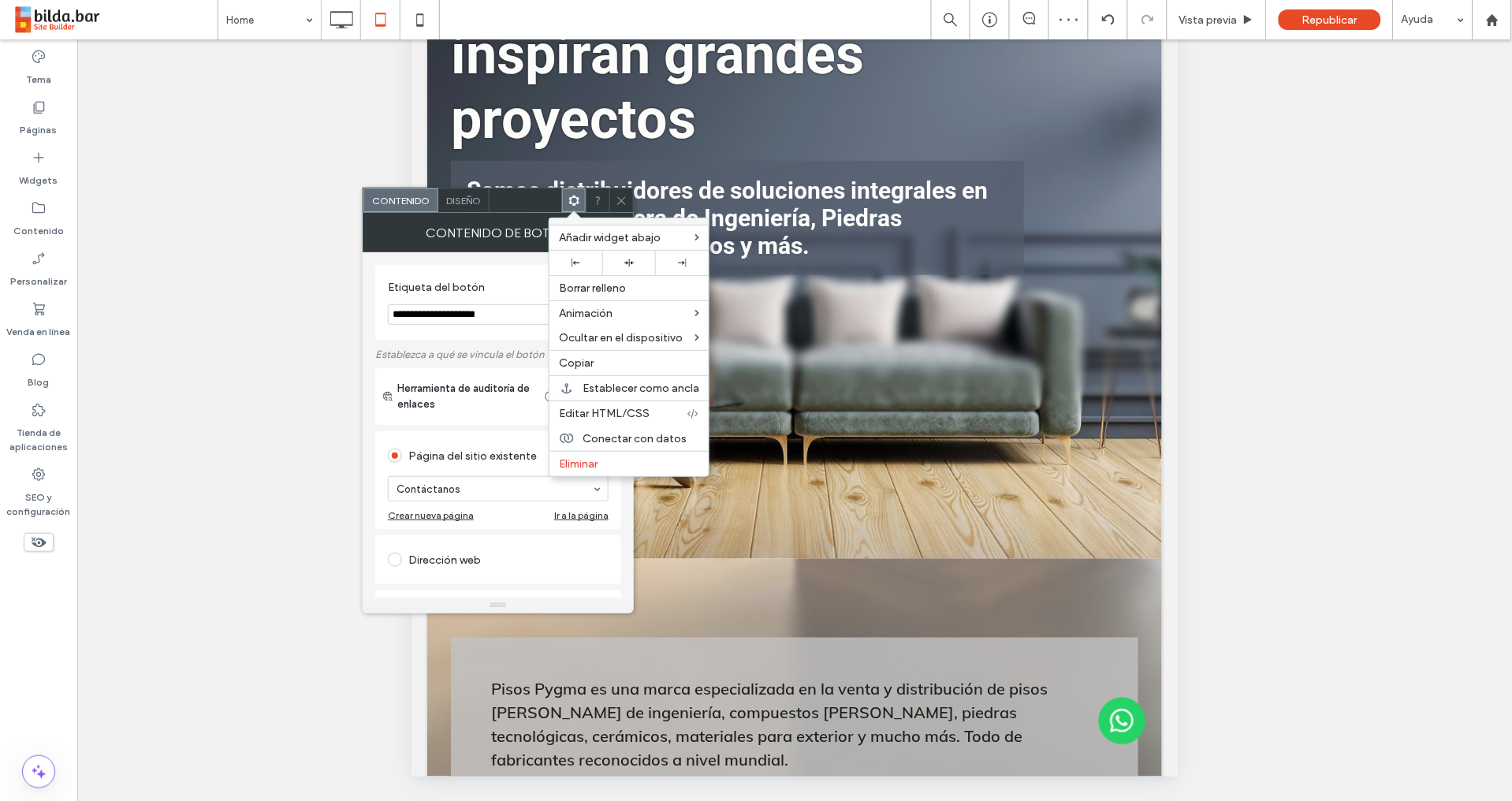
drag, startPoint x: 571, startPoint y: 205, endPoint x: 581, endPoint y: 222, distance: 19.7
click at [572, 206] on icon at bounding box center [574, 201] width 12 height 12
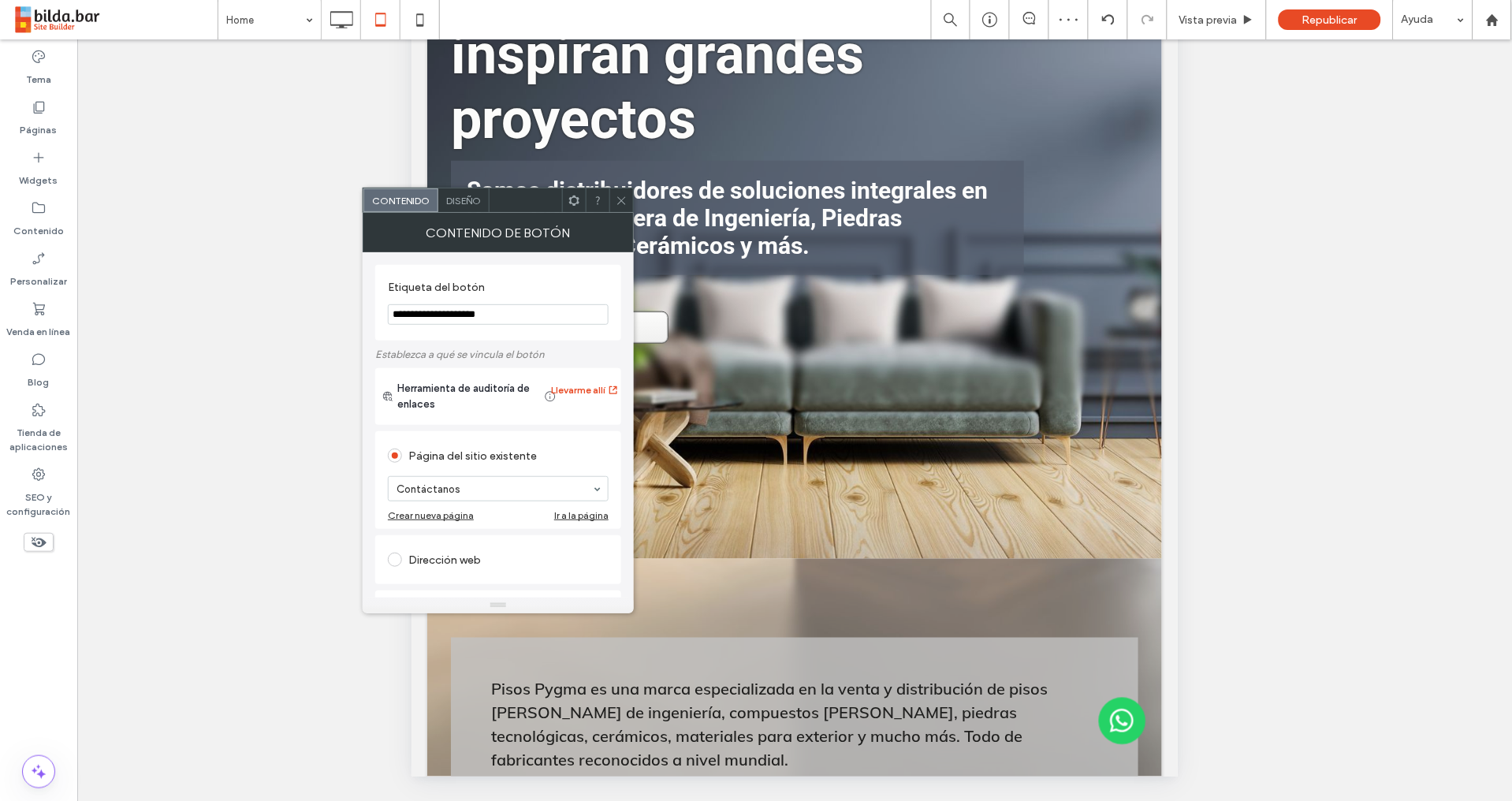
drag, startPoint x: 1372, startPoint y: 362, endPoint x: 1361, endPoint y: 364, distance: 11.2
click at [1367, 363] on div "Hacer visible? Sí Hacer visible? Sí Hacer visible? Sí Hacer visible? Sí Hacer v…" at bounding box center [794, 440] width 1434 height 801
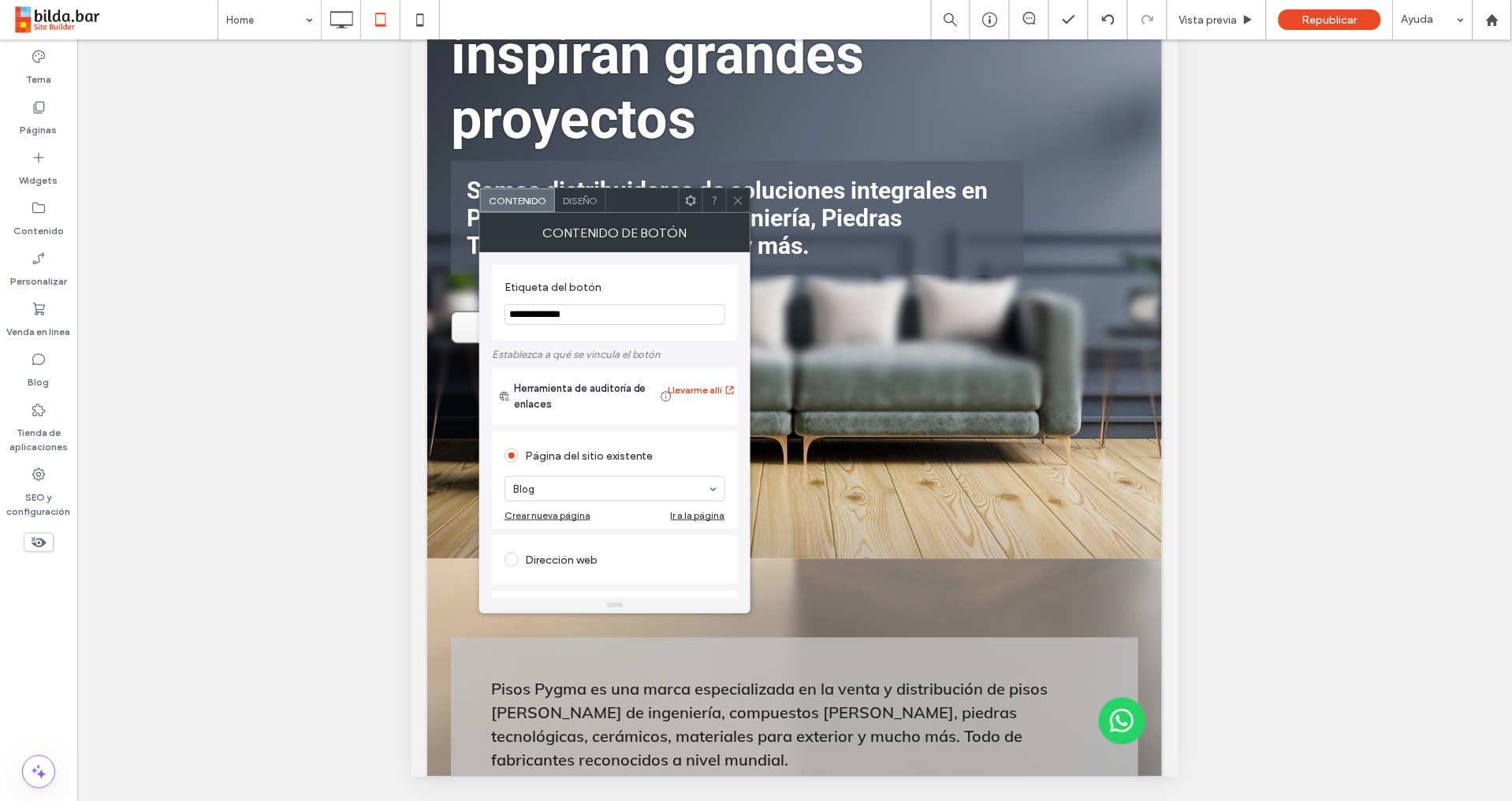
drag, startPoint x: 693, startPoint y: 200, endPoint x: 693, endPoint y: 211, distance: 11.0
click at [693, 201] on icon at bounding box center [690, 201] width 12 height 12
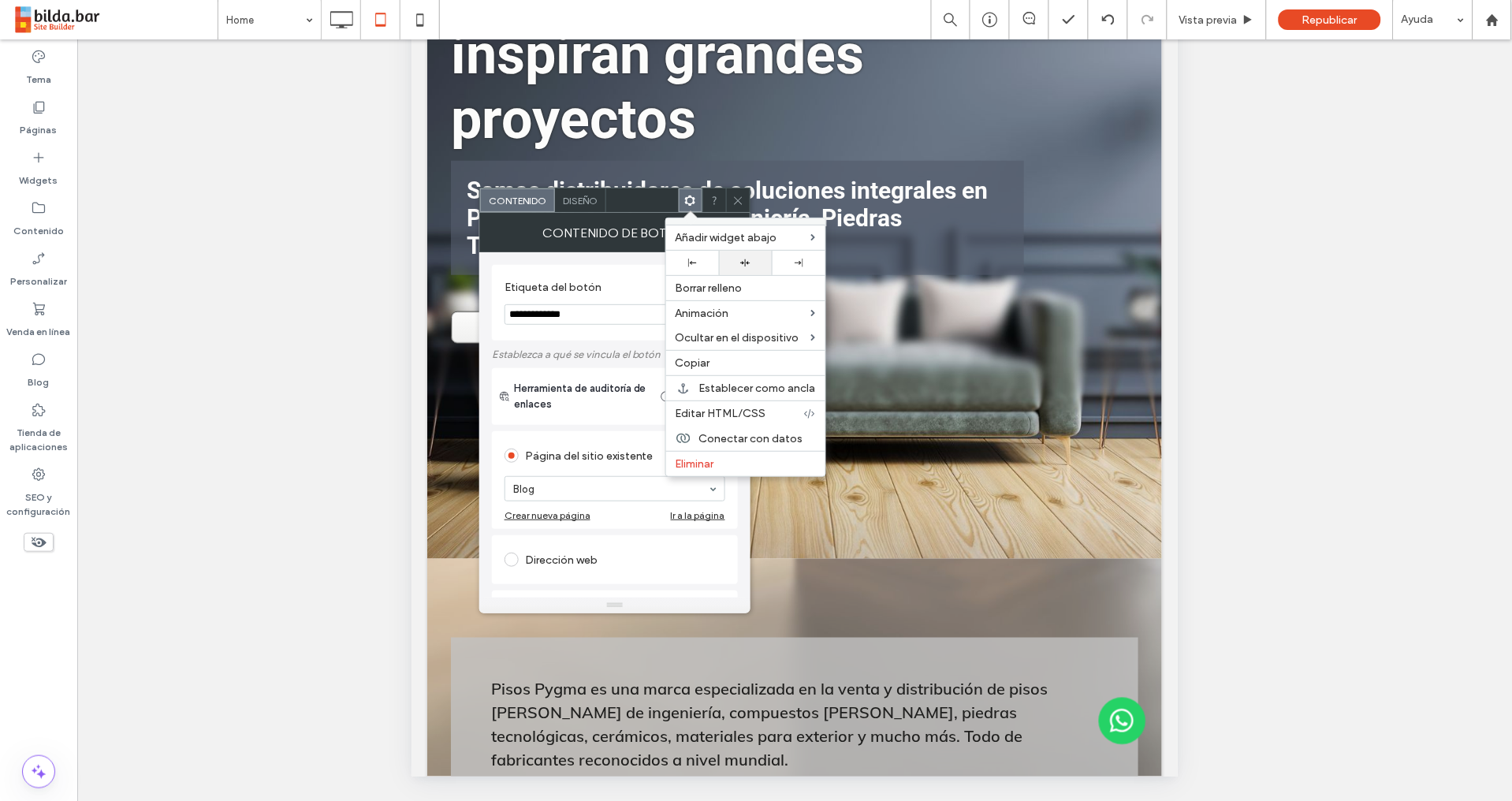
click at [744, 258] on icon at bounding box center [745, 262] width 11 height 11
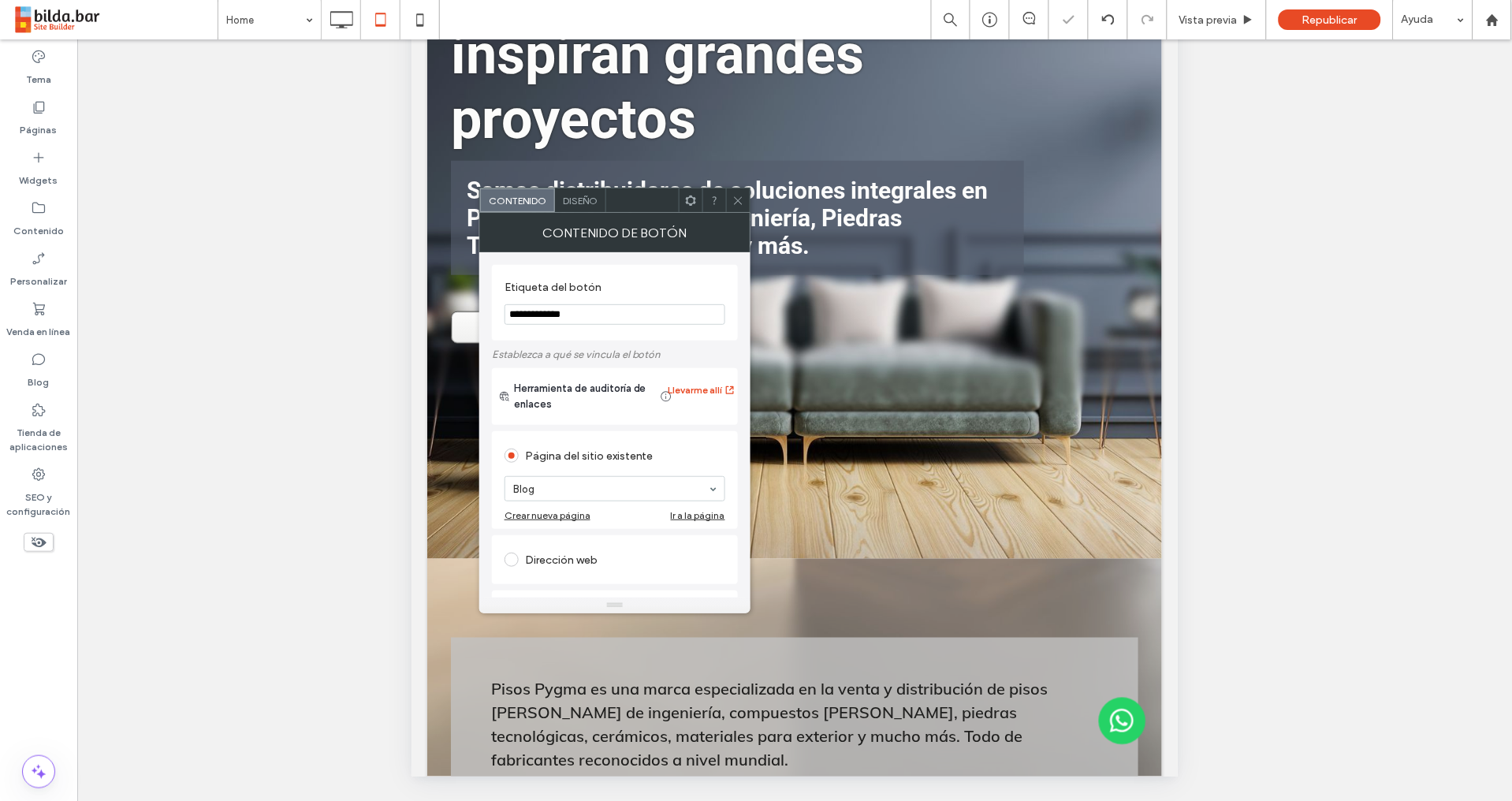
click at [738, 197] on icon at bounding box center [738, 201] width 12 height 12
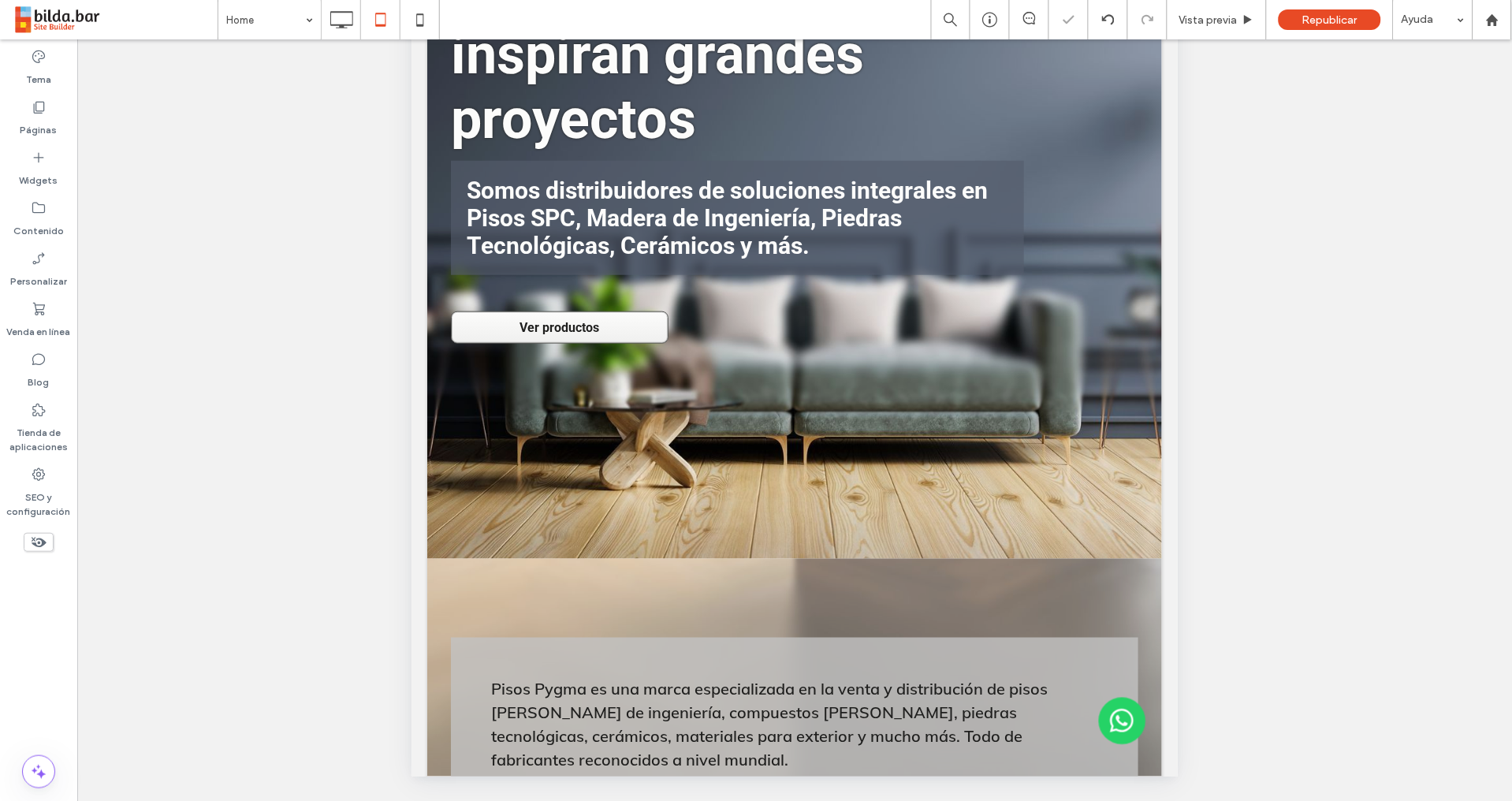
click at [1263, 372] on div "Hacer visible? Sí Hacer visible? Sí Hacer visible? Sí Hacer visible? Sí Hacer v…" at bounding box center [794, 440] width 1434 height 801
click at [39, 106] on icon at bounding box center [38, 106] width 15 height 15
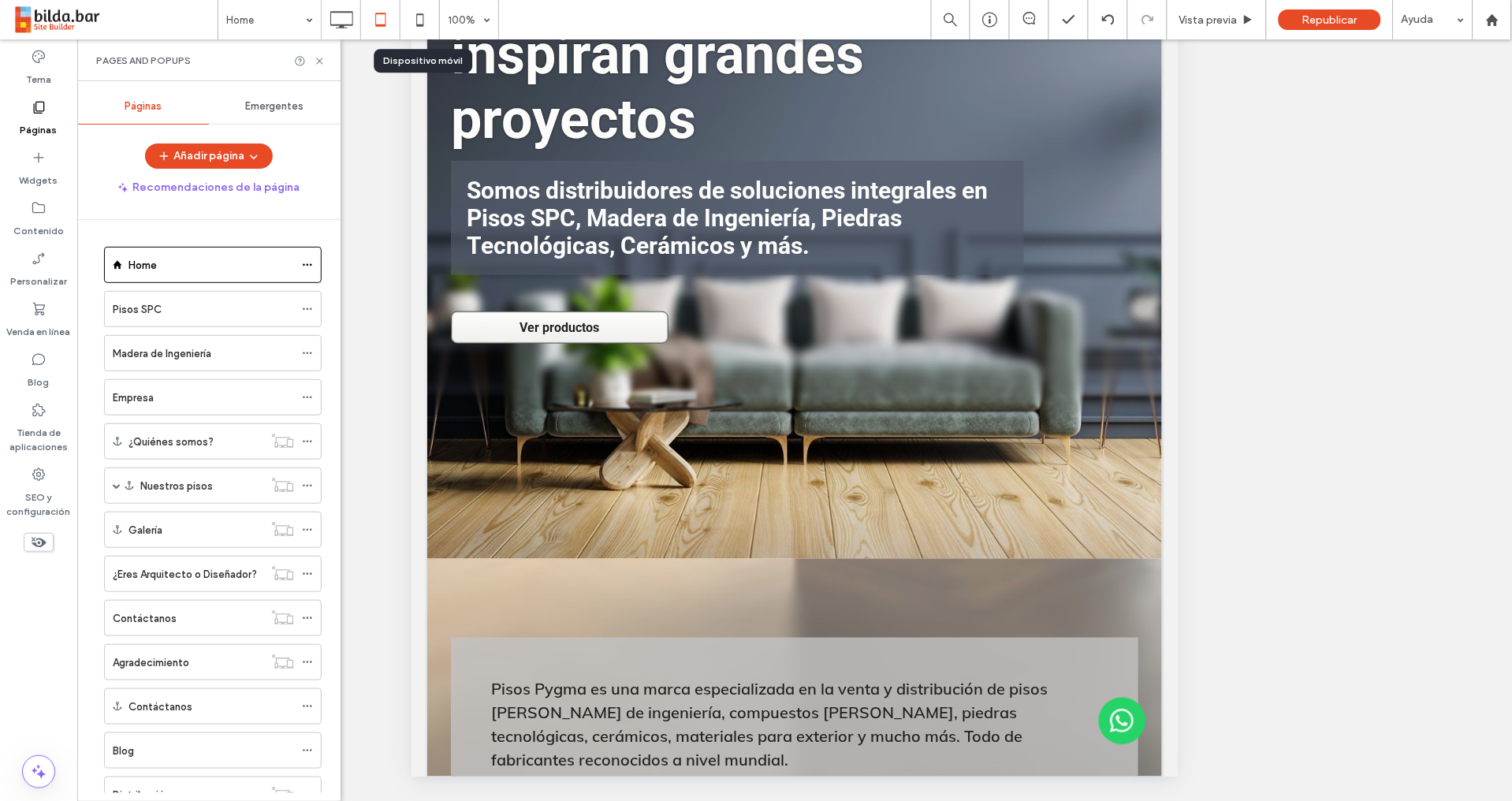
drag, startPoint x: 415, startPoint y: 14, endPoint x: 412, endPoint y: 32, distance: 18.2
click at [415, 15] on icon at bounding box center [420, 19] width 32 height 32
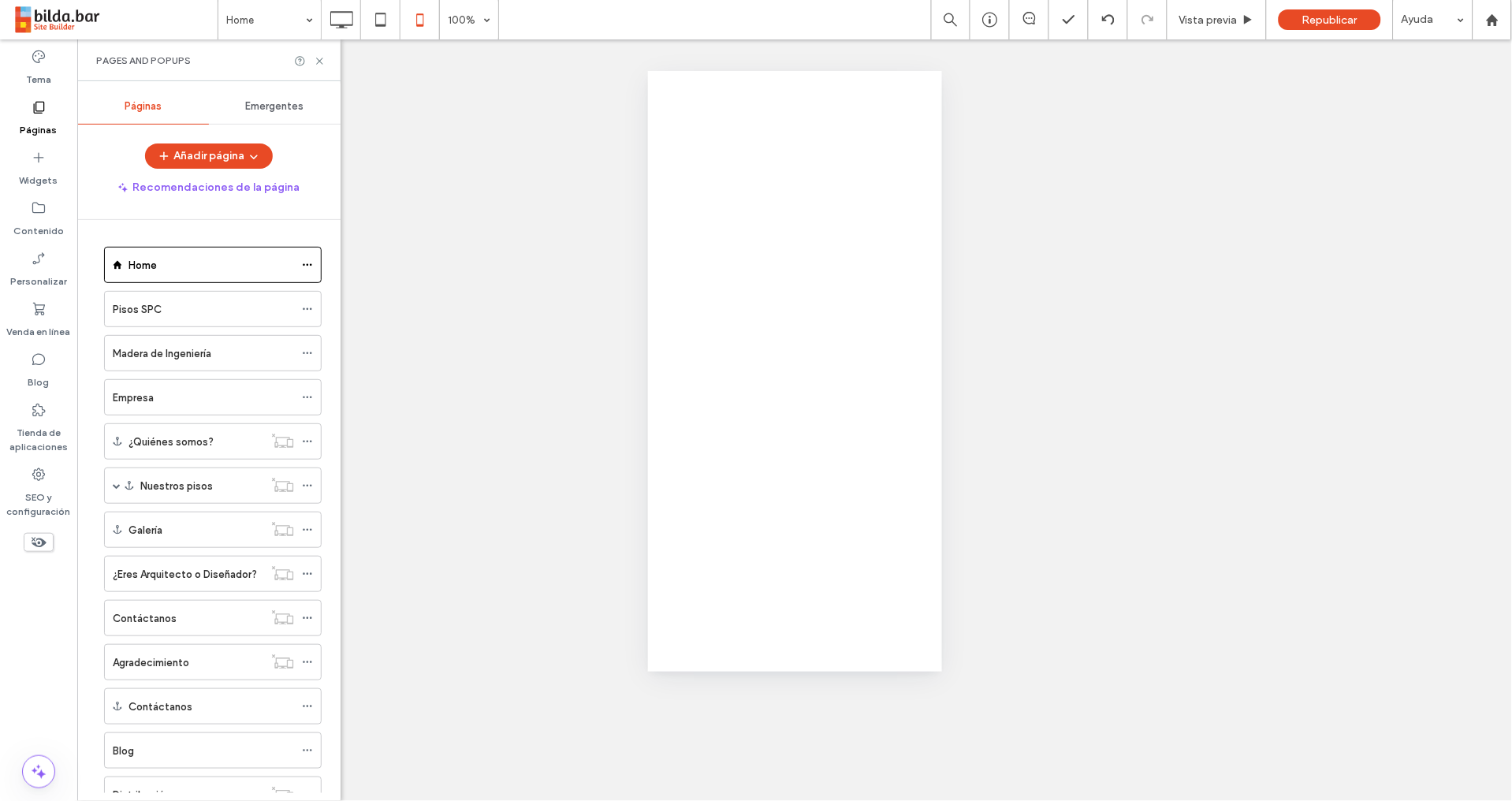
scroll to position [0, 0]
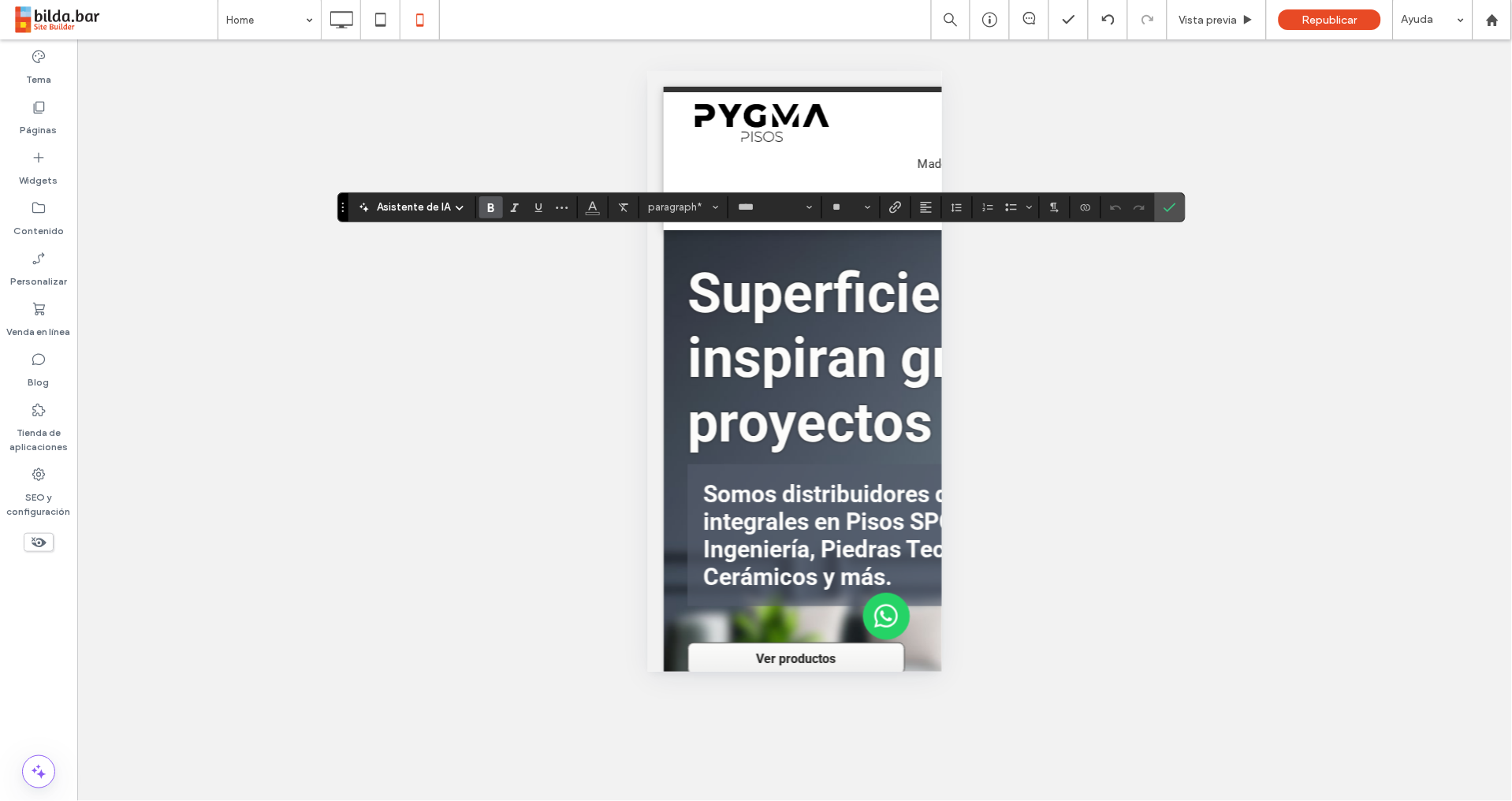
drag, startPoint x: 1178, startPoint y: 203, endPoint x: 1091, endPoint y: 240, distance: 94.5
click at [1177, 204] on label "Confirmar" at bounding box center [1169, 207] width 24 height 28
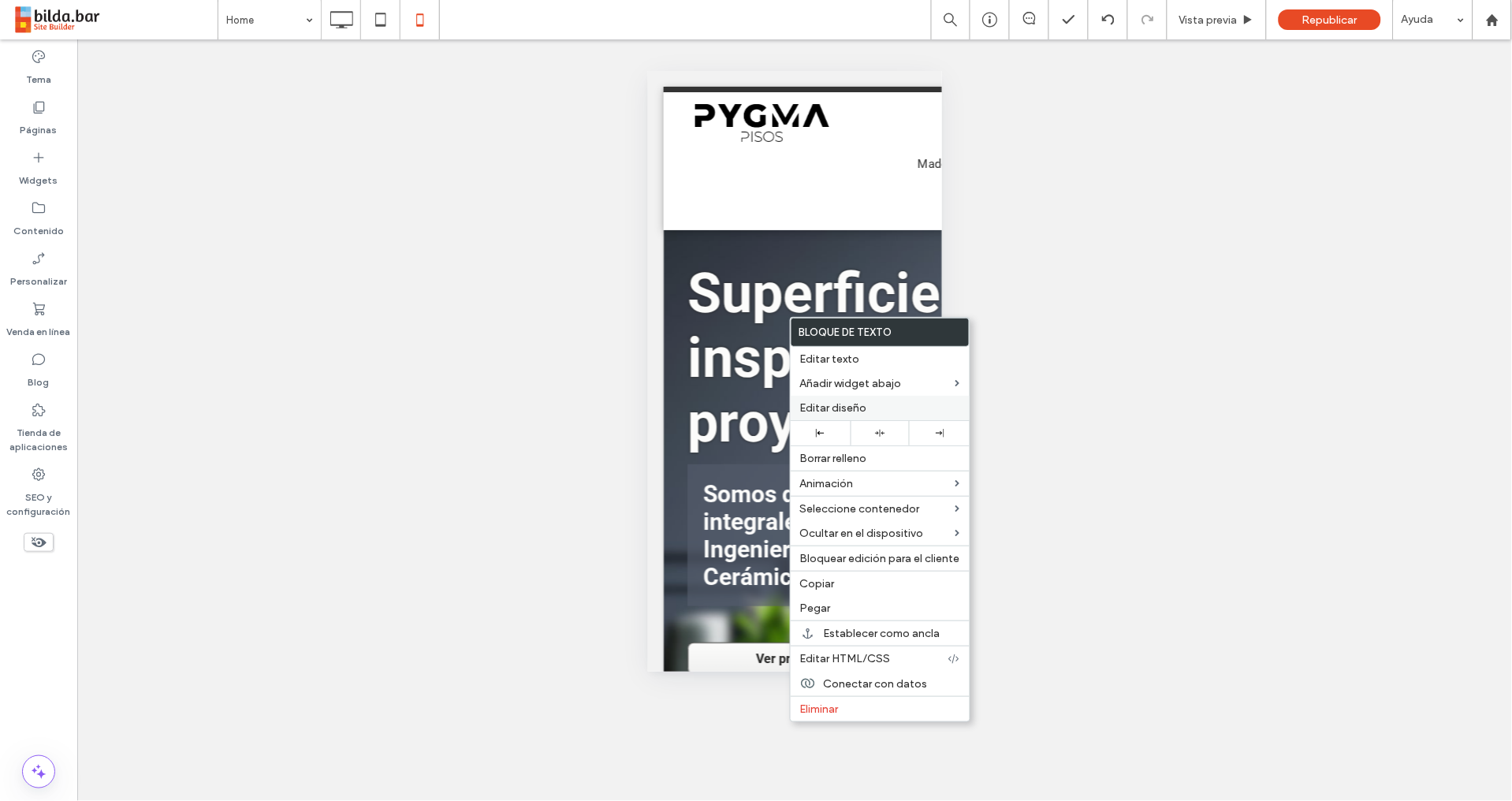
click at [842, 408] on span "Editar diseño" at bounding box center [833, 408] width 67 height 13
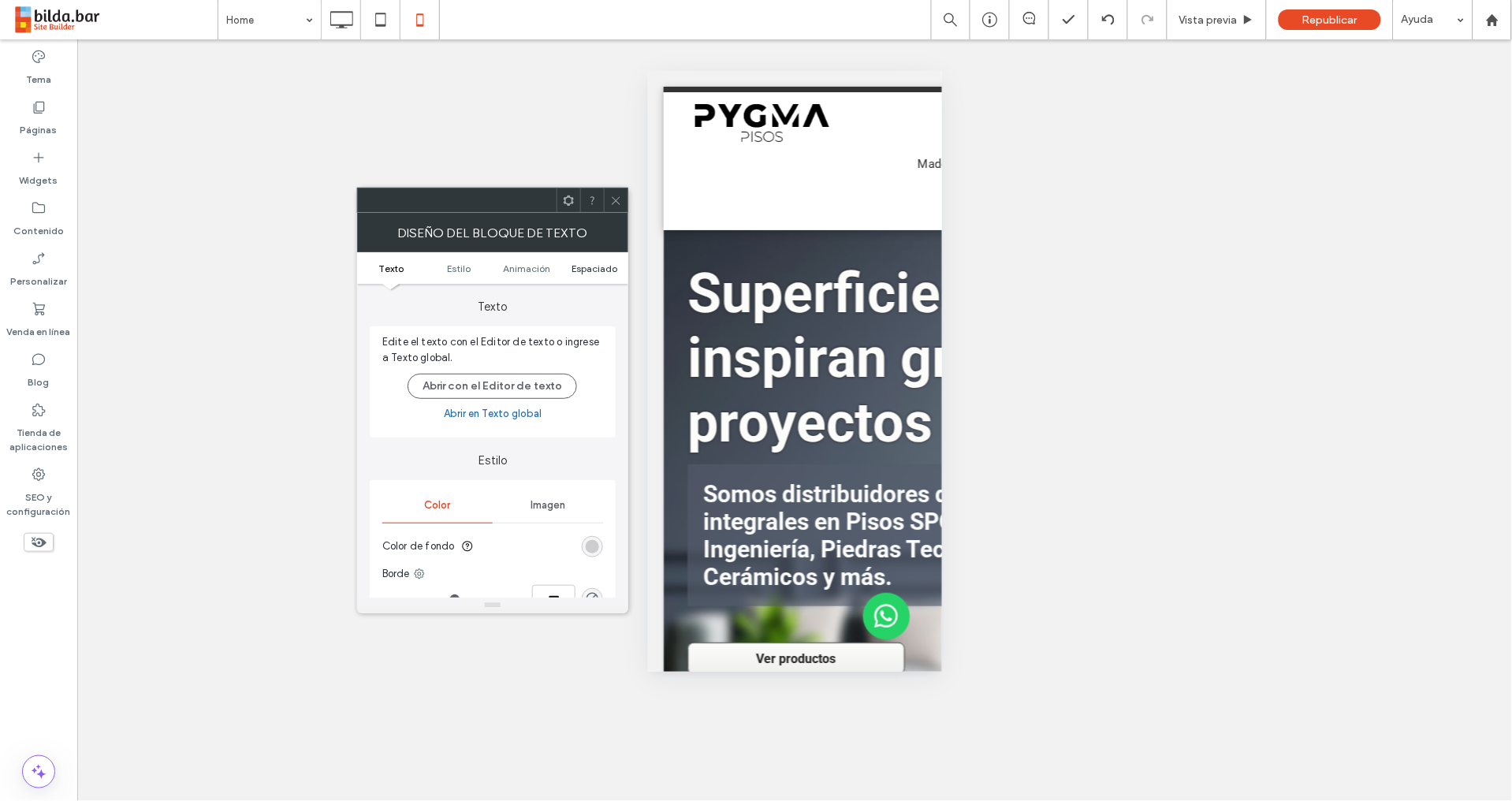
click at [584, 266] on span "Espaciado" at bounding box center [594, 268] width 45 height 12
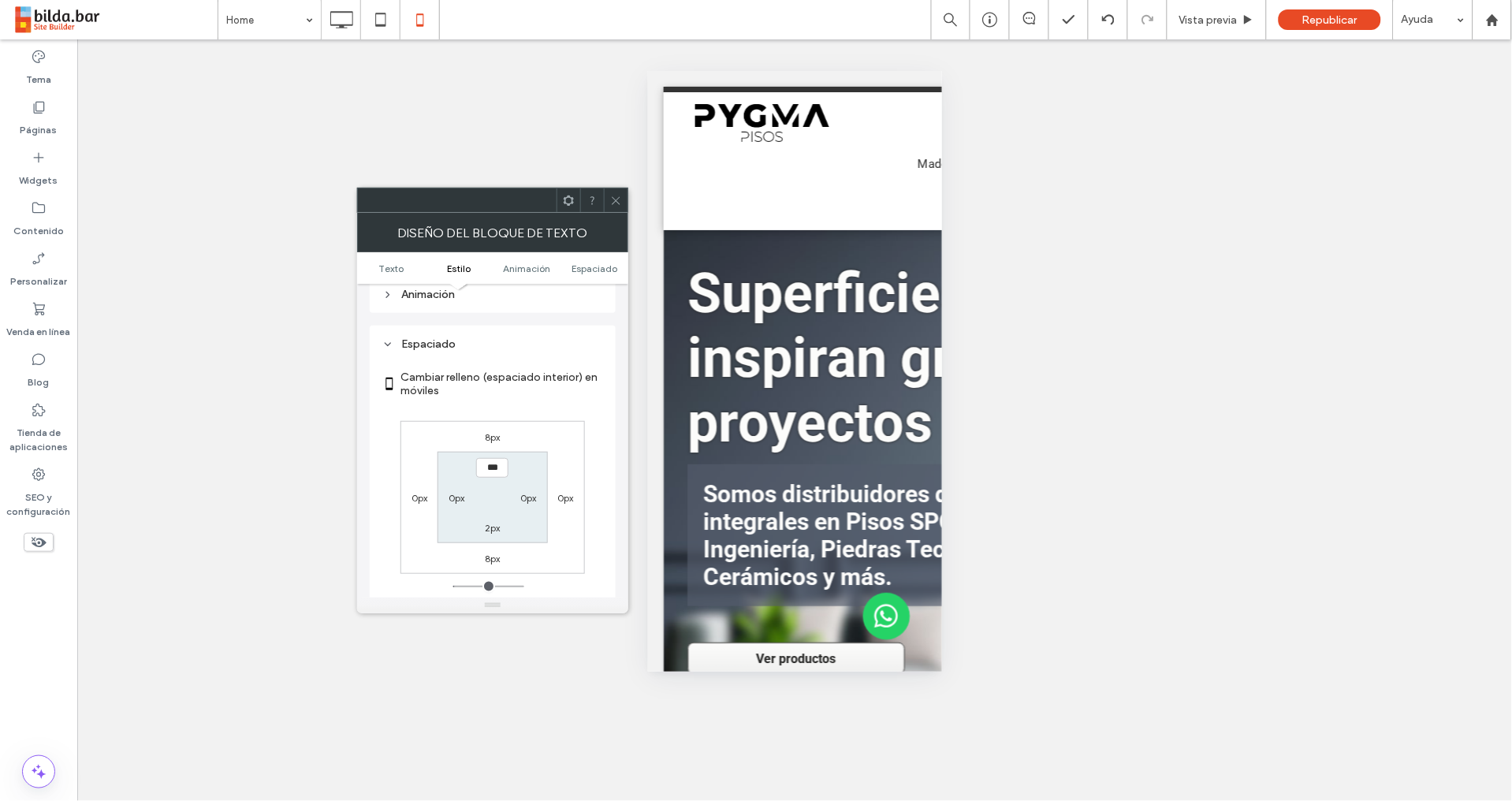
scroll to position [452, 0]
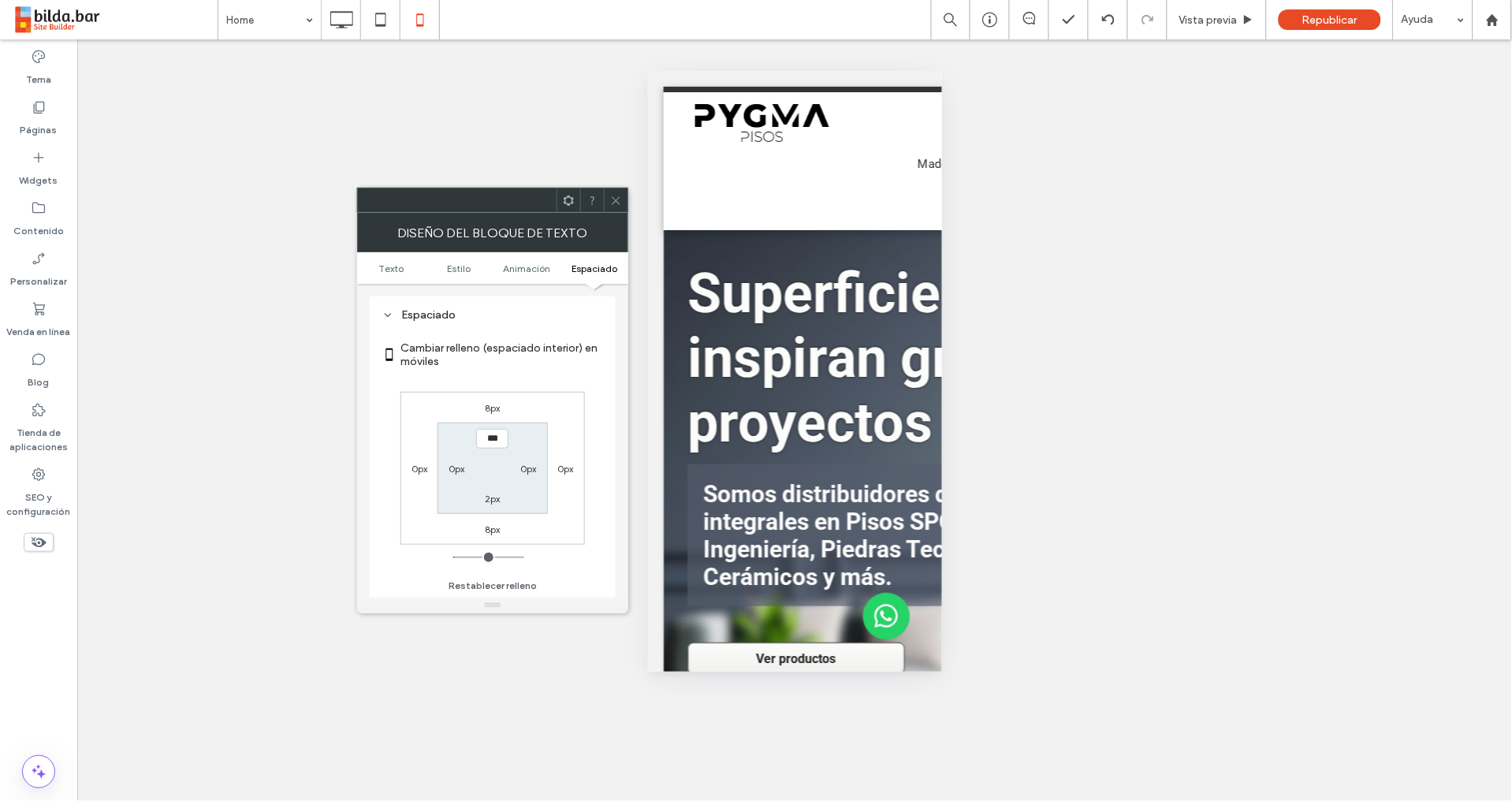
drag, startPoint x: 459, startPoint y: 469, endPoint x: 458, endPoint y: 503, distance: 34.0
click at [458, 470] on label "0px" at bounding box center [456, 469] width 16 height 12
type input "*"
type input "**"
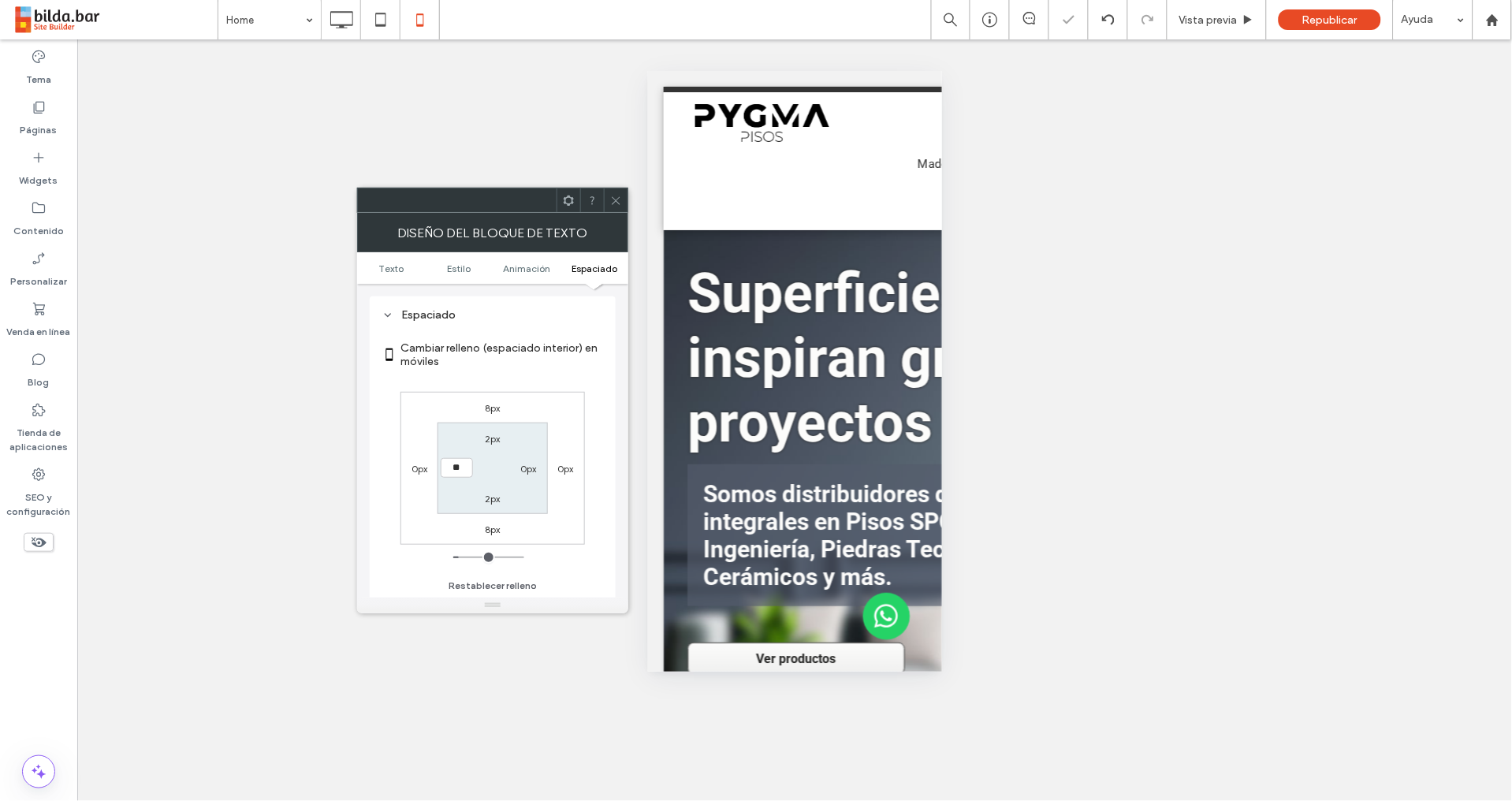
type input "****"
click at [490, 441] on label "2px" at bounding box center [492, 439] width 15 height 12
type input "*"
type input "**"
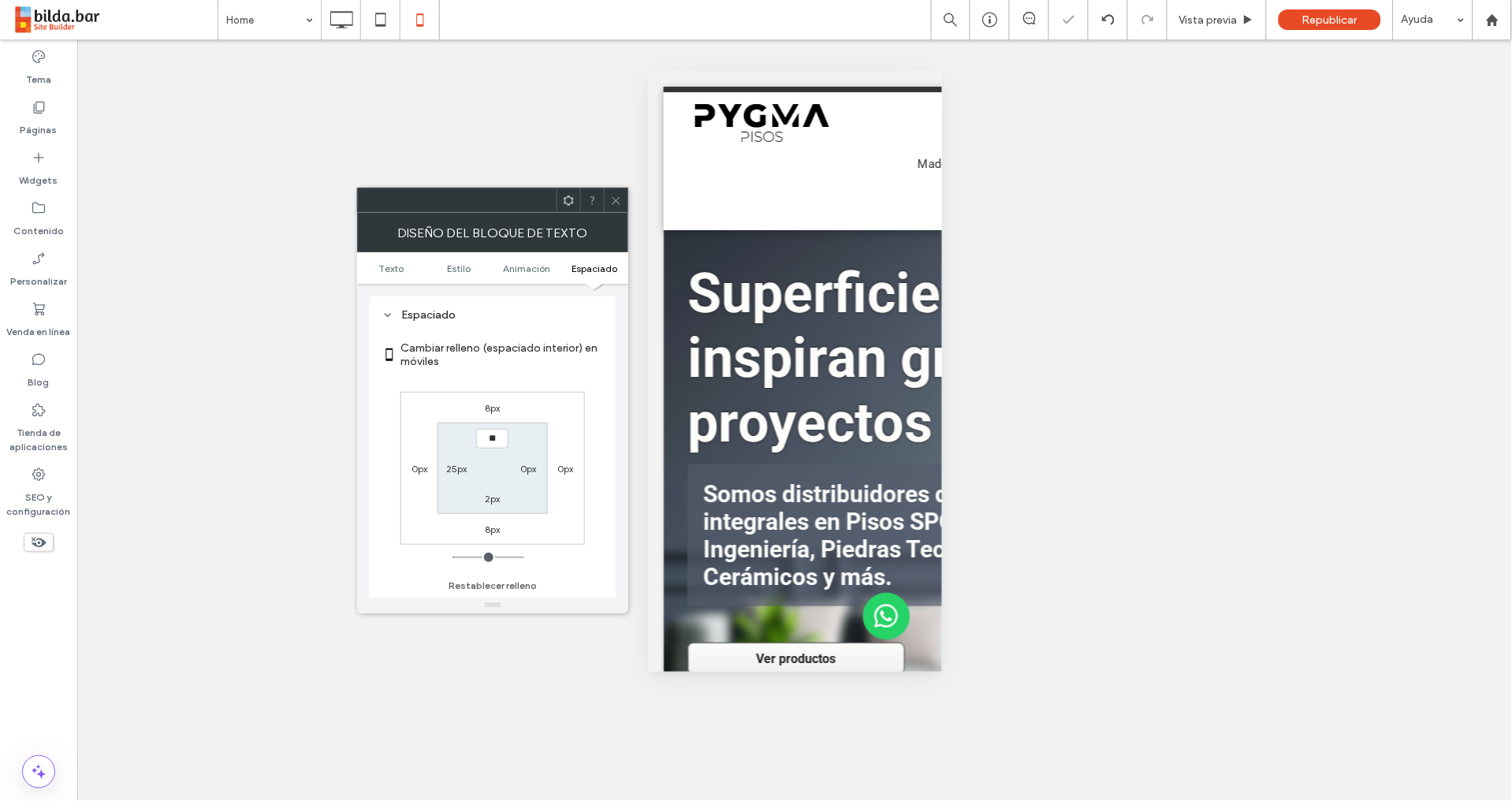
type input "****"
drag, startPoint x: 525, startPoint y: 469, endPoint x: 528, endPoint y: 478, distance: 9.5
click at [525, 469] on label "0px" at bounding box center [529, 469] width 16 height 12
type input "*"
type input "**"
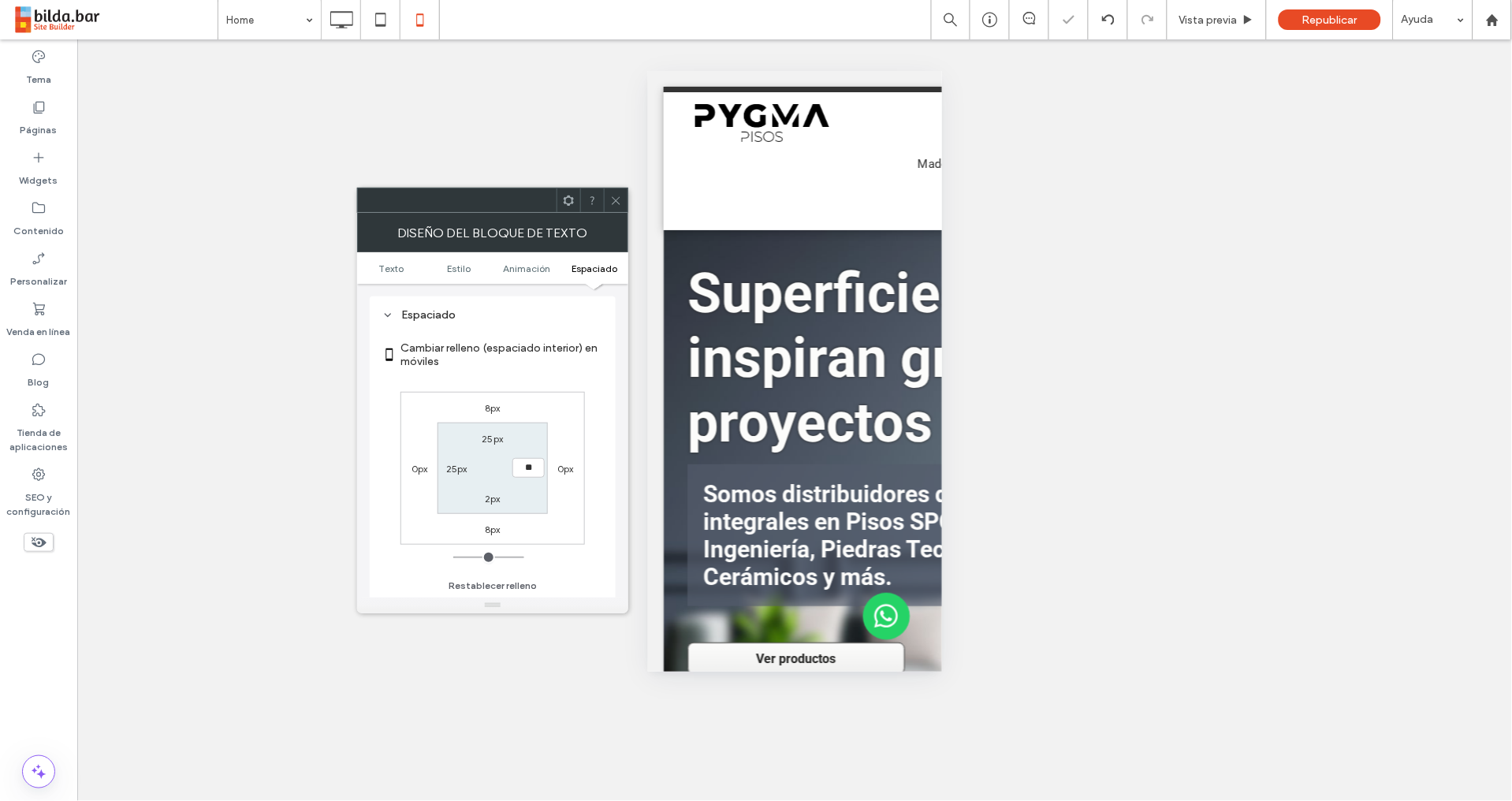
type input "**"
type input "****"
click at [490, 498] on label "2px" at bounding box center [492, 499] width 15 height 12
type input "*"
type input "**"
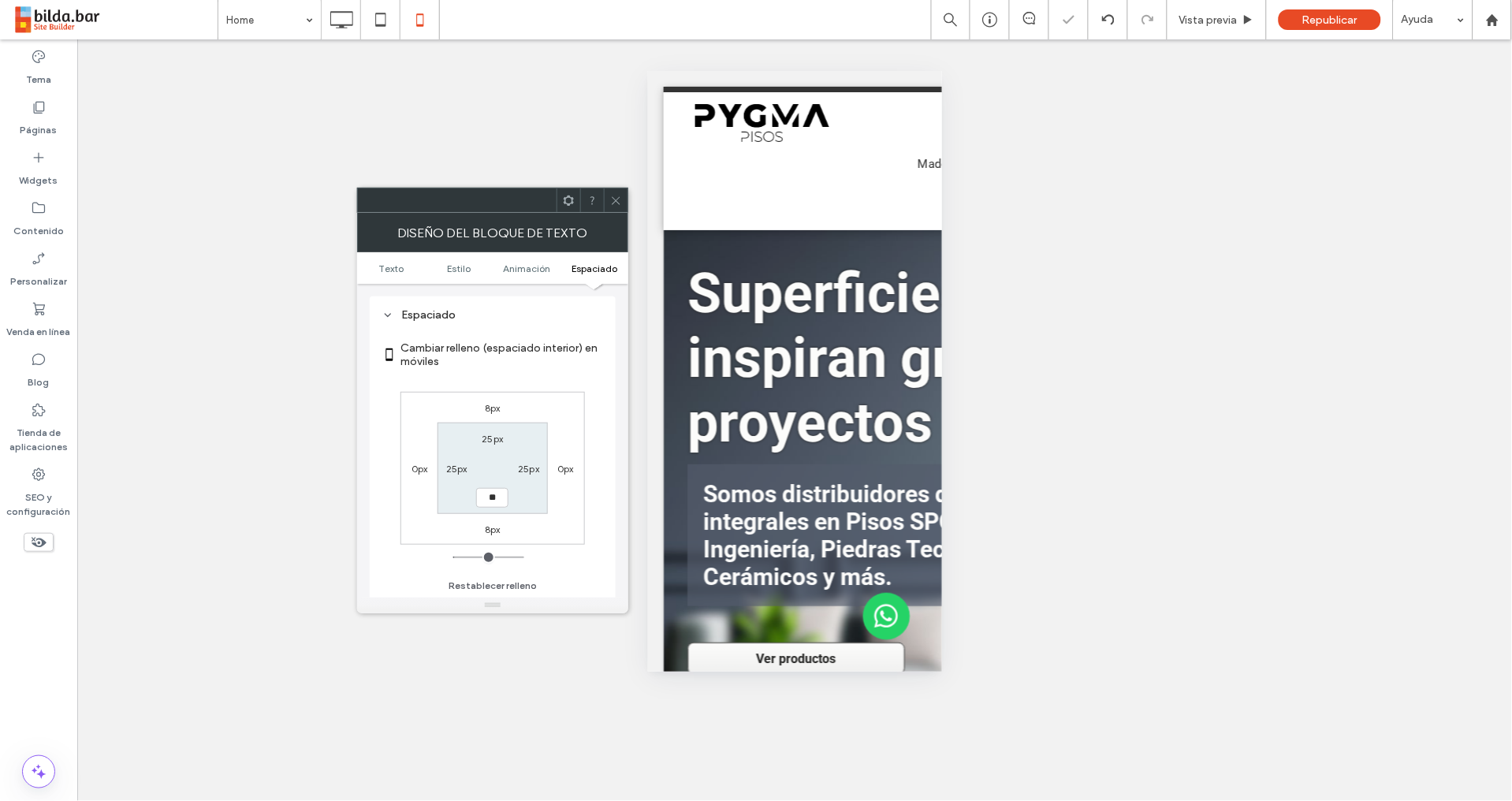
type input "**"
type input "****"
click at [522, 496] on section "25px 25px **** 25px" at bounding box center [492, 468] width 110 height 91
click at [614, 200] on icon at bounding box center [616, 201] width 12 height 12
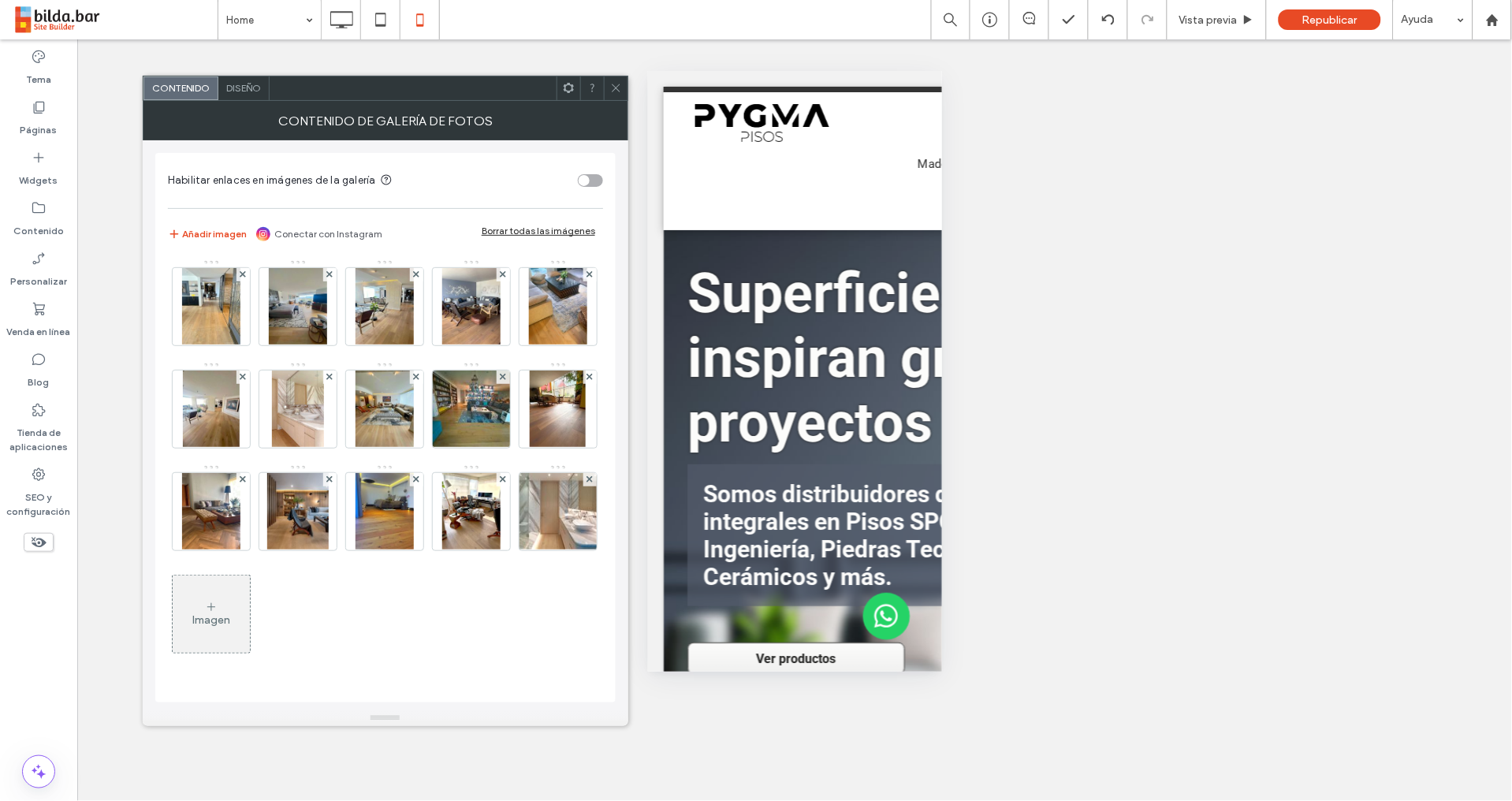
click at [236, 88] on span "Diseño" at bounding box center [244, 88] width 35 height 12
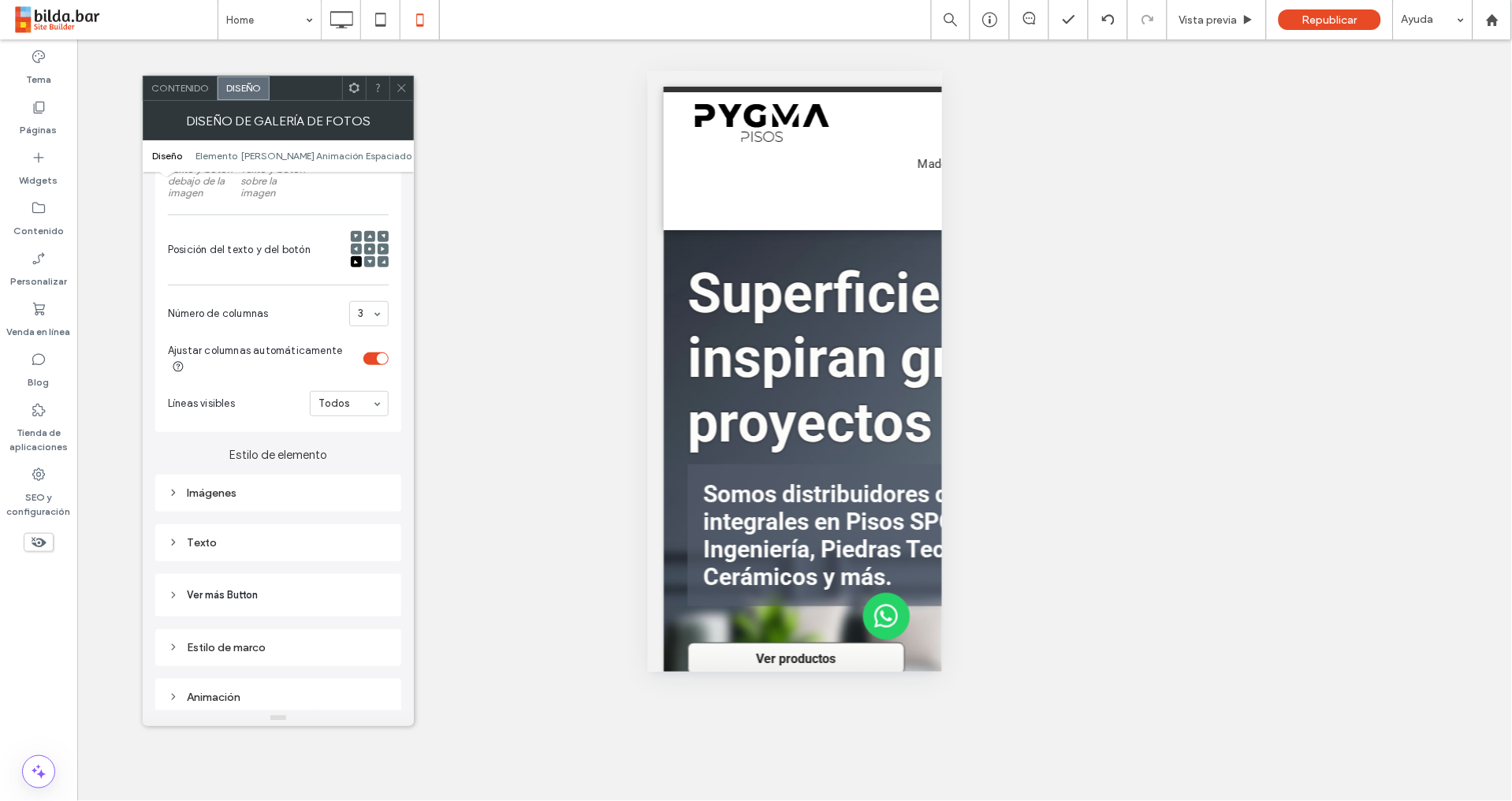
scroll to position [335, 0]
click at [399, 89] on icon at bounding box center [401, 88] width 12 height 12
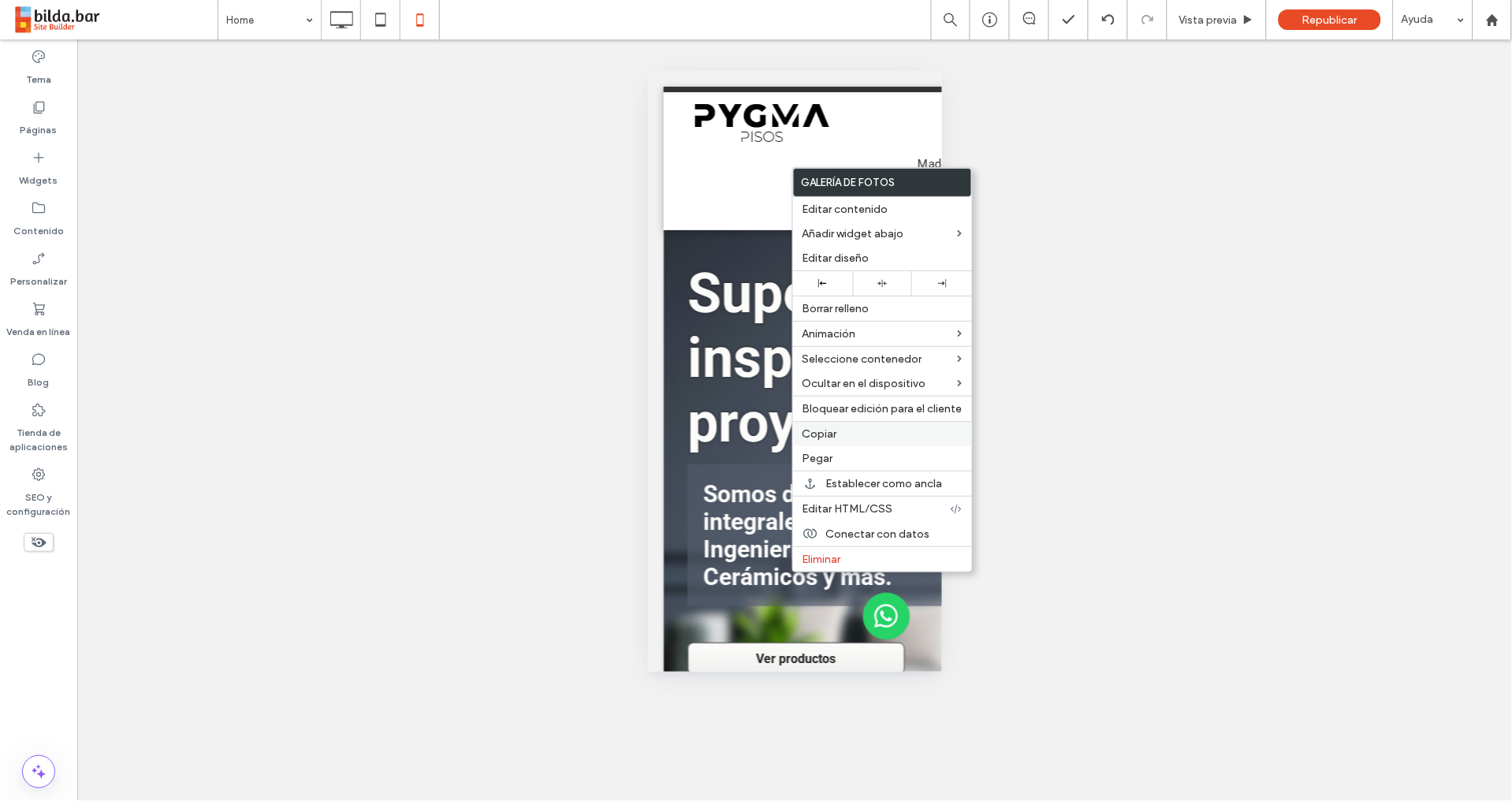
click at [825, 431] on span "Copiar" at bounding box center [819, 434] width 35 height 13
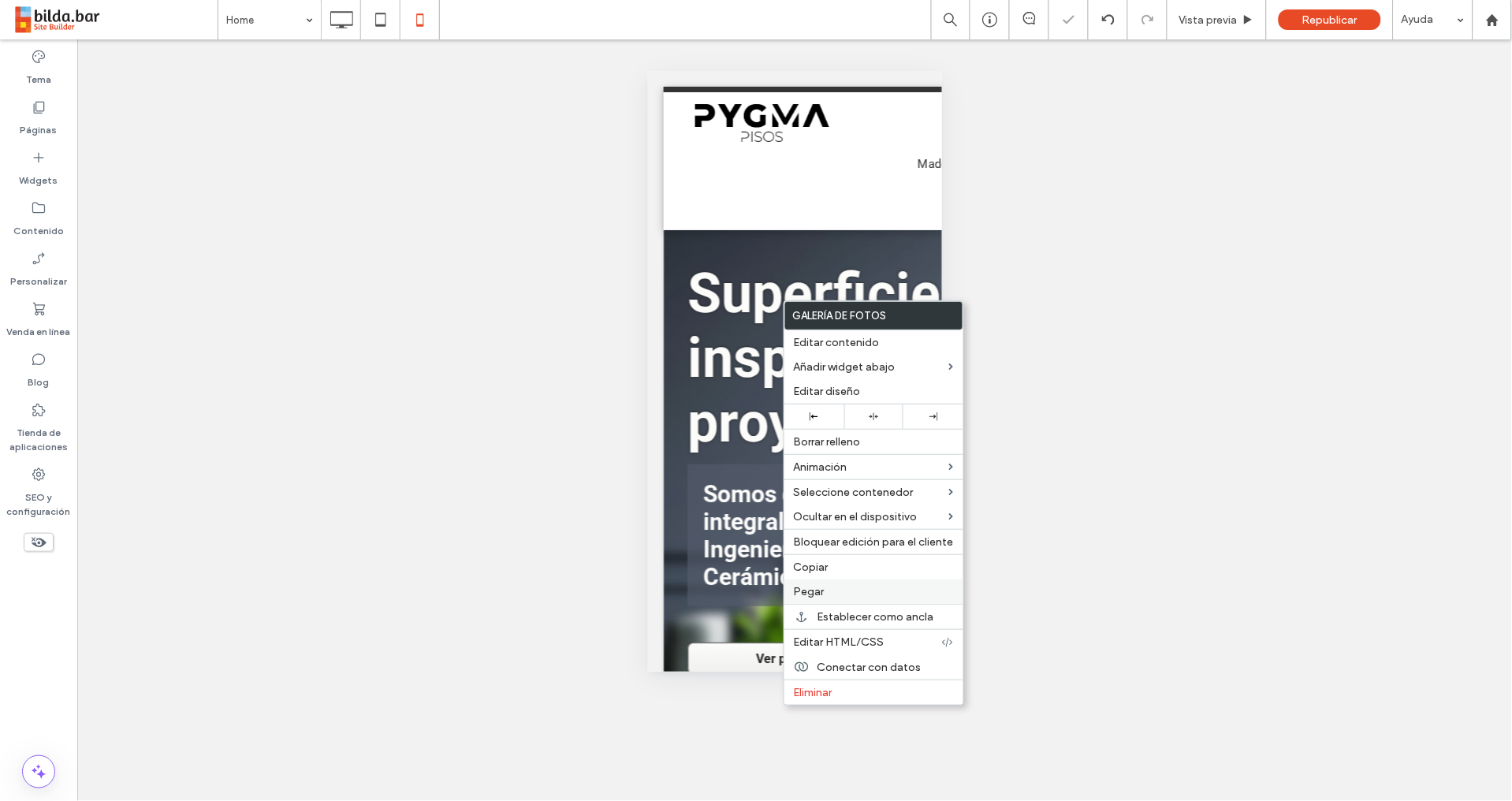
click at [822, 588] on span "Pegar" at bounding box center [809, 591] width 31 height 13
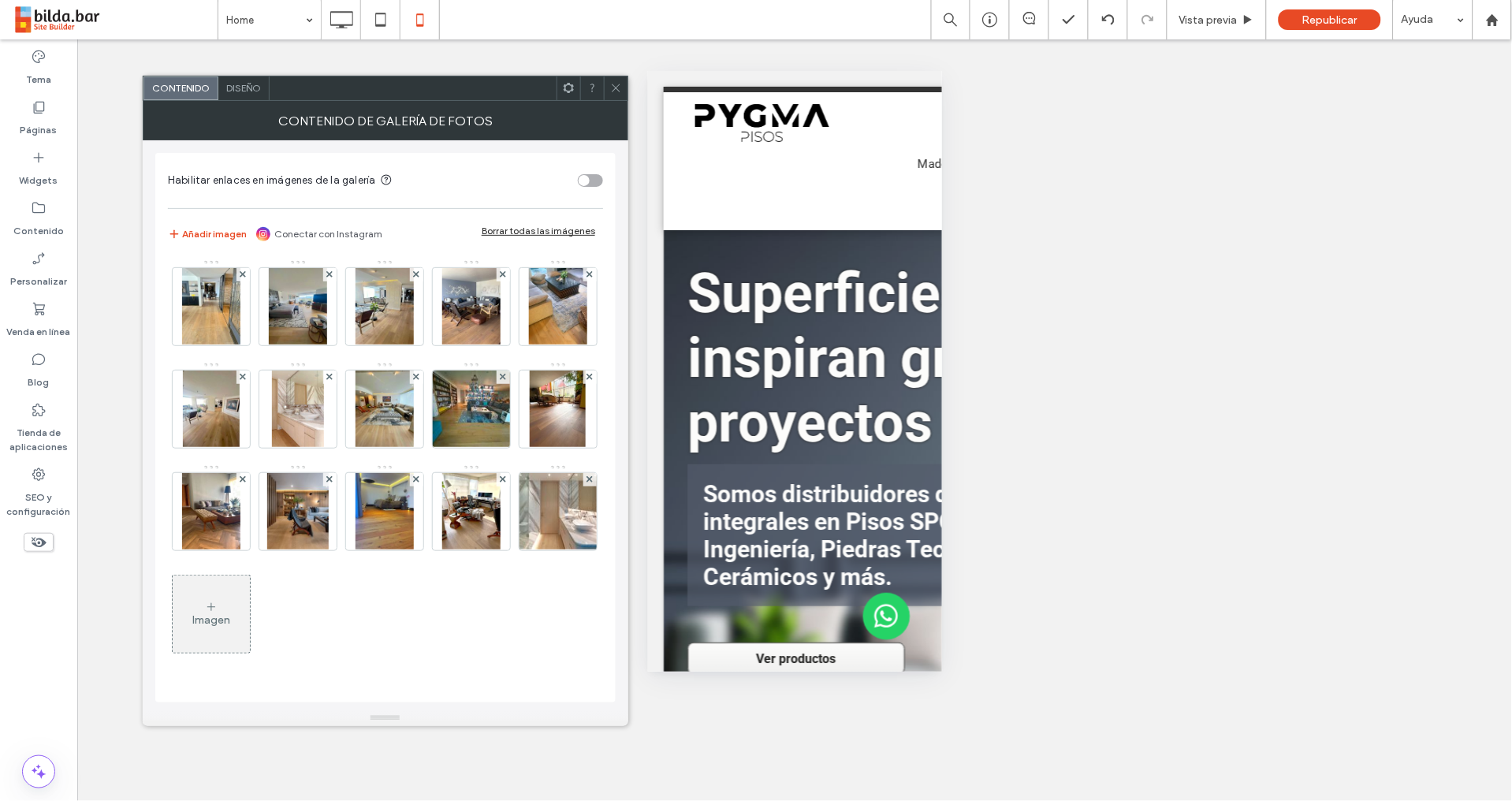
click at [256, 89] on span "Diseño" at bounding box center [244, 88] width 35 height 12
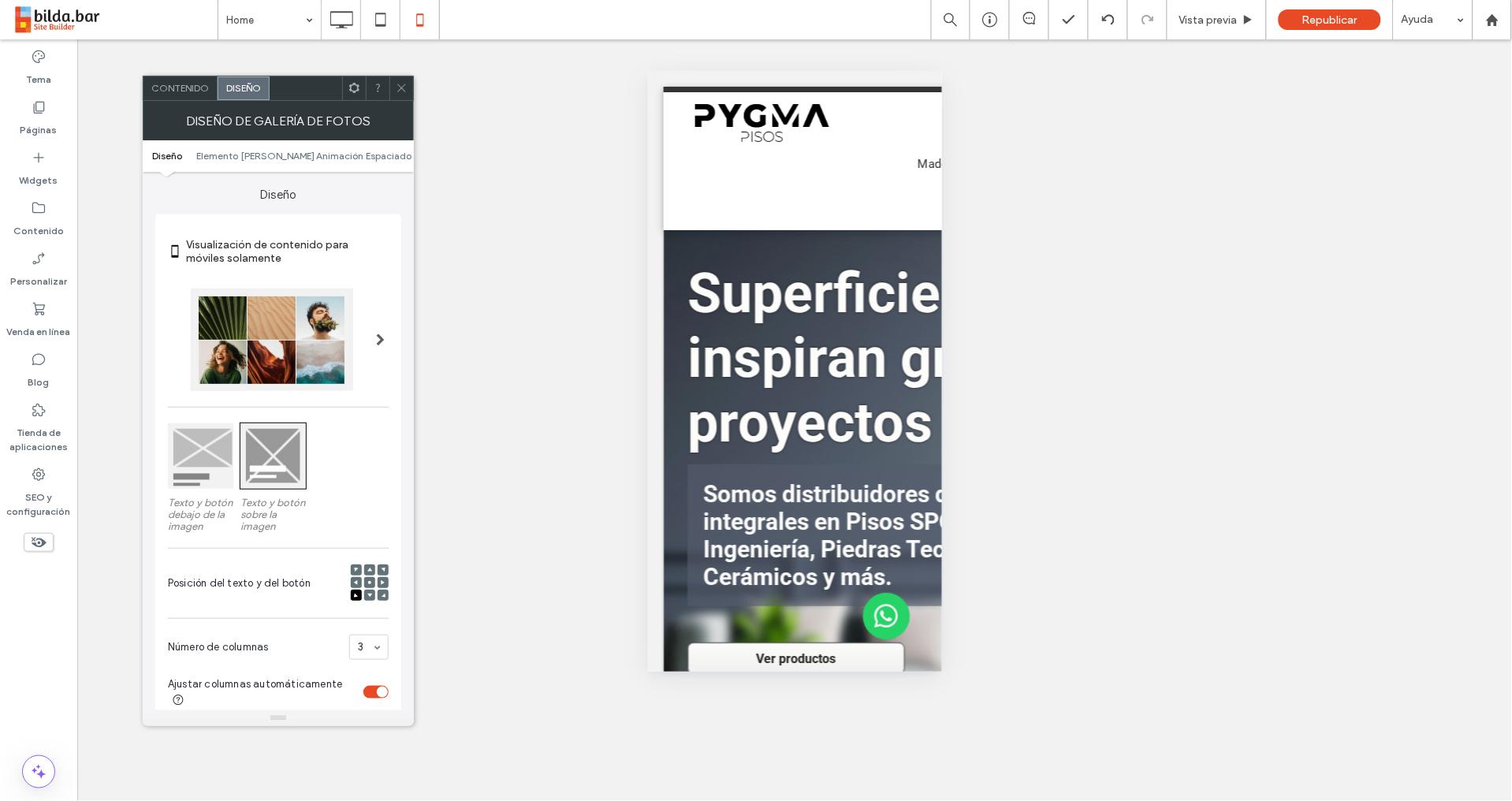
click at [402, 87] on icon at bounding box center [401, 88] width 12 height 12
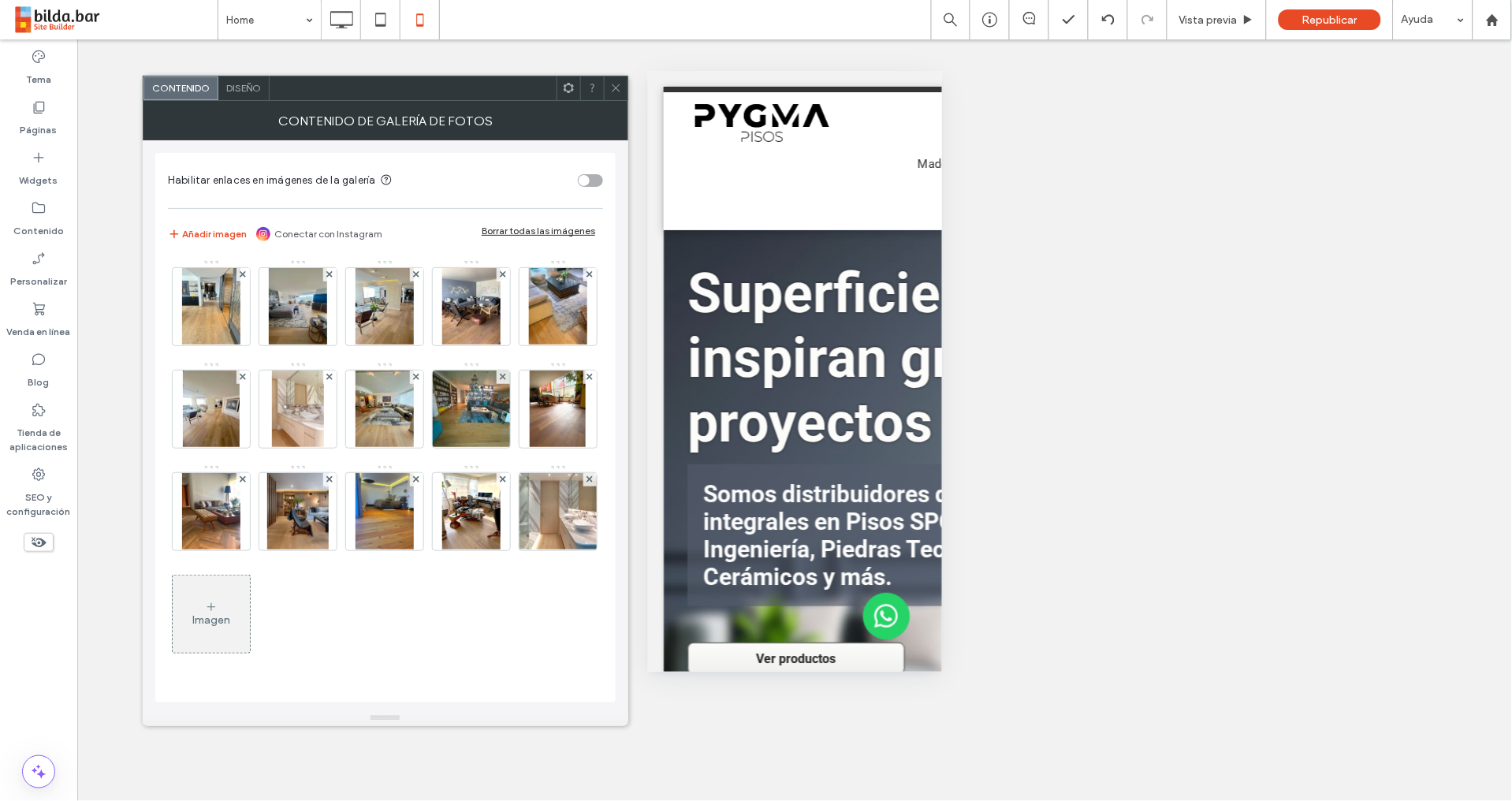
click at [250, 89] on span "Diseño" at bounding box center [244, 88] width 35 height 12
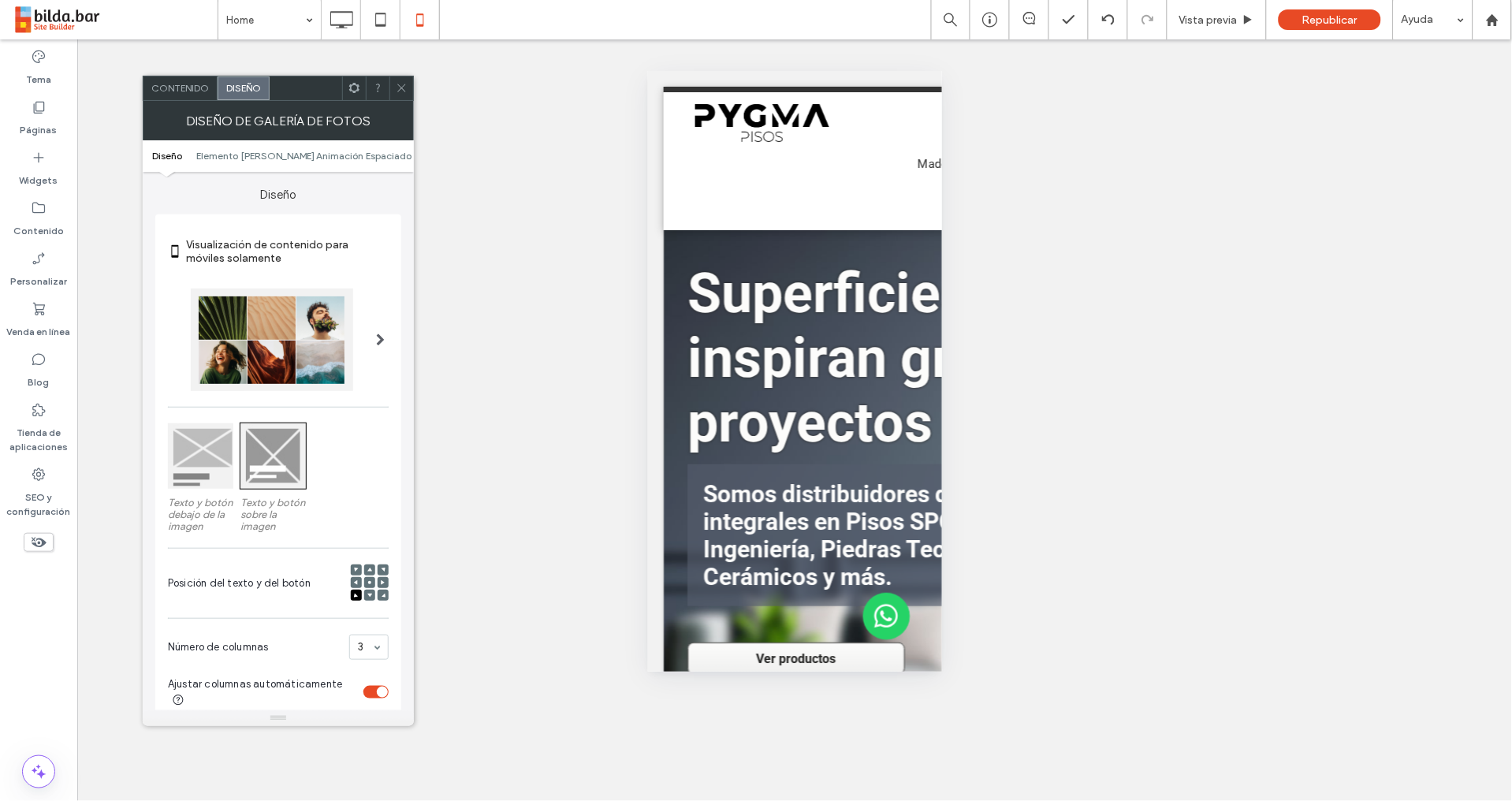
drag, startPoint x: 352, startPoint y: 87, endPoint x: 361, endPoint y: 96, distance: 12.7
click at [352, 88] on icon at bounding box center [354, 88] width 12 height 12
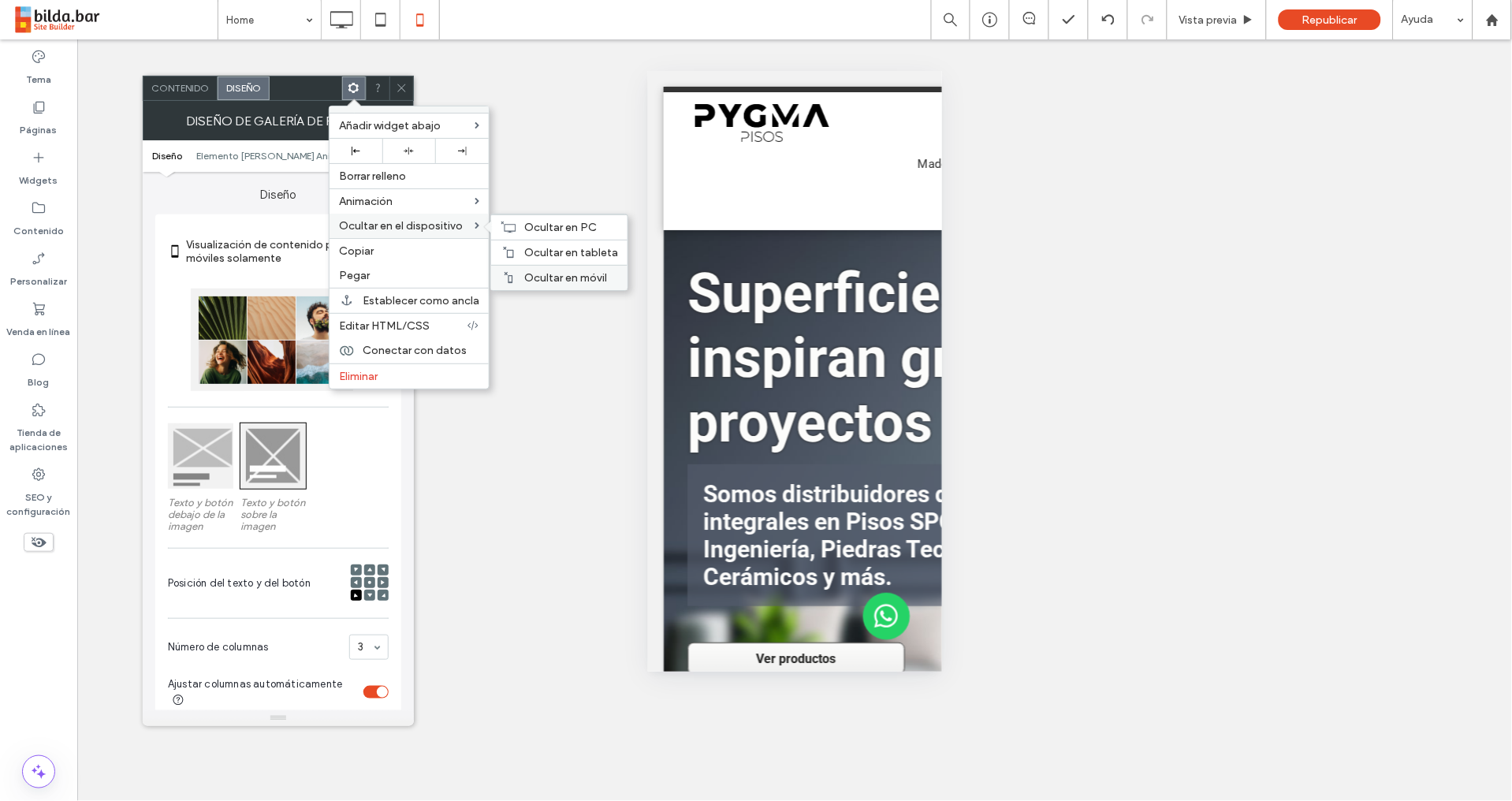
click at [555, 277] on span "Ocultar en móvil" at bounding box center [565, 278] width 83 height 13
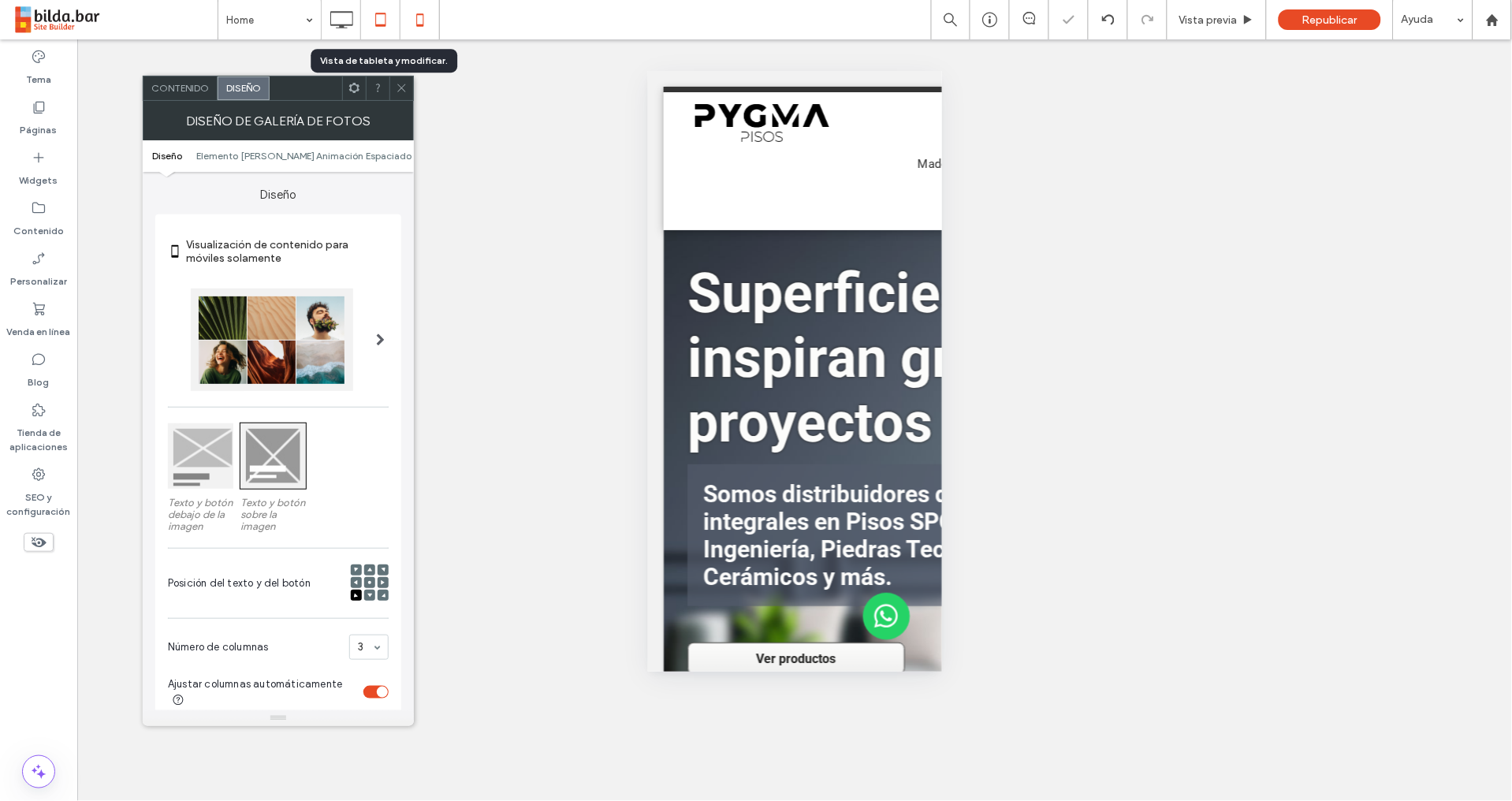
click at [392, 16] on icon at bounding box center [380, 19] width 32 height 32
click at [0, 0] on div at bounding box center [0, 0] width 0 height 0
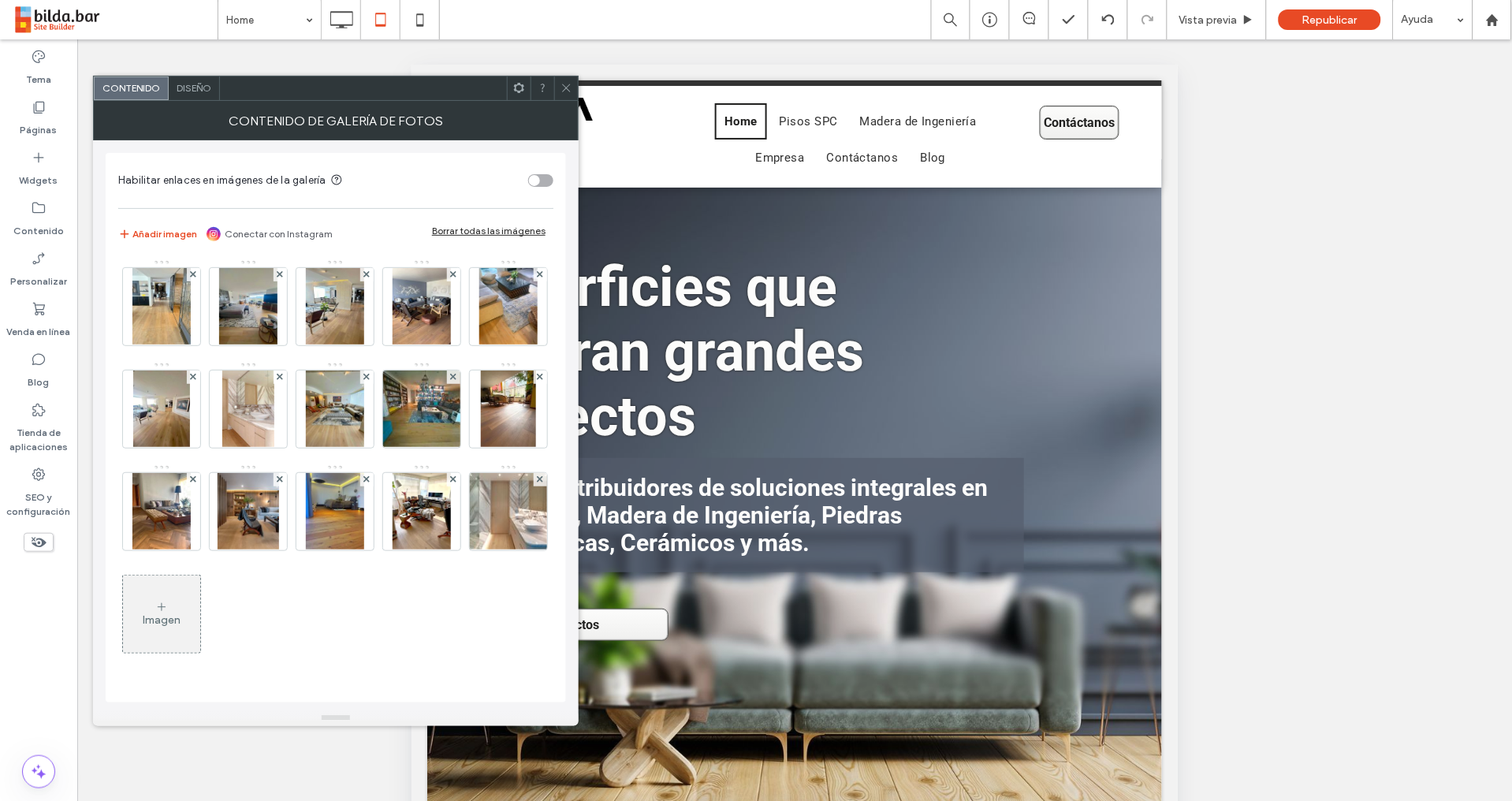
click at [516, 90] on use at bounding box center [519, 88] width 11 height 11
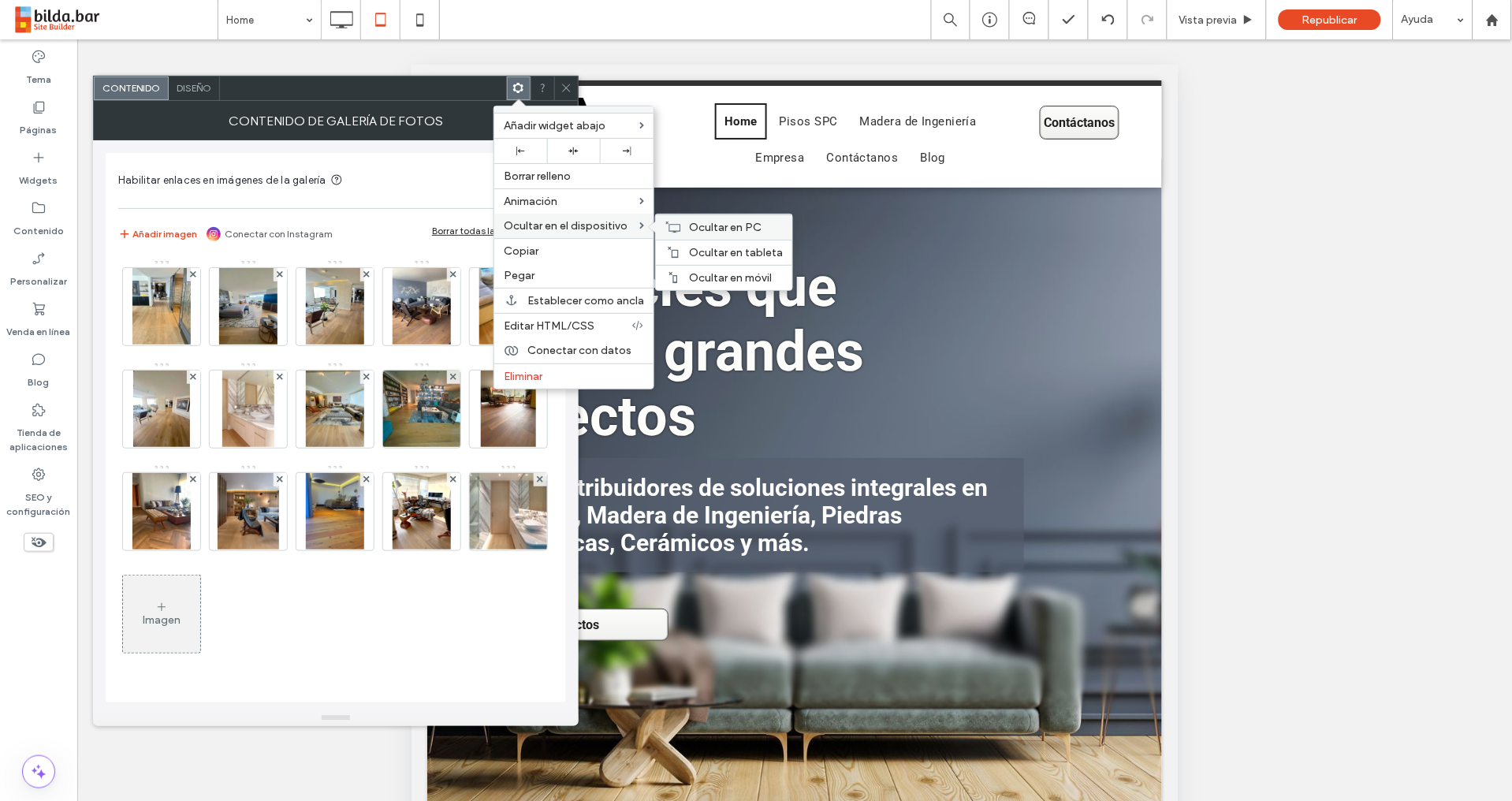
drag, startPoint x: 711, startPoint y: 227, endPoint x: 694, endPoint y: 223, distance: 17.5
click at [711, 227] on span "Ocultar en PC" at bounding box center [724, 227] width 72 height 13
click at [680, 251] on div "Ocultar en tableta" at bounding box center [724, 252] width 136 height 25
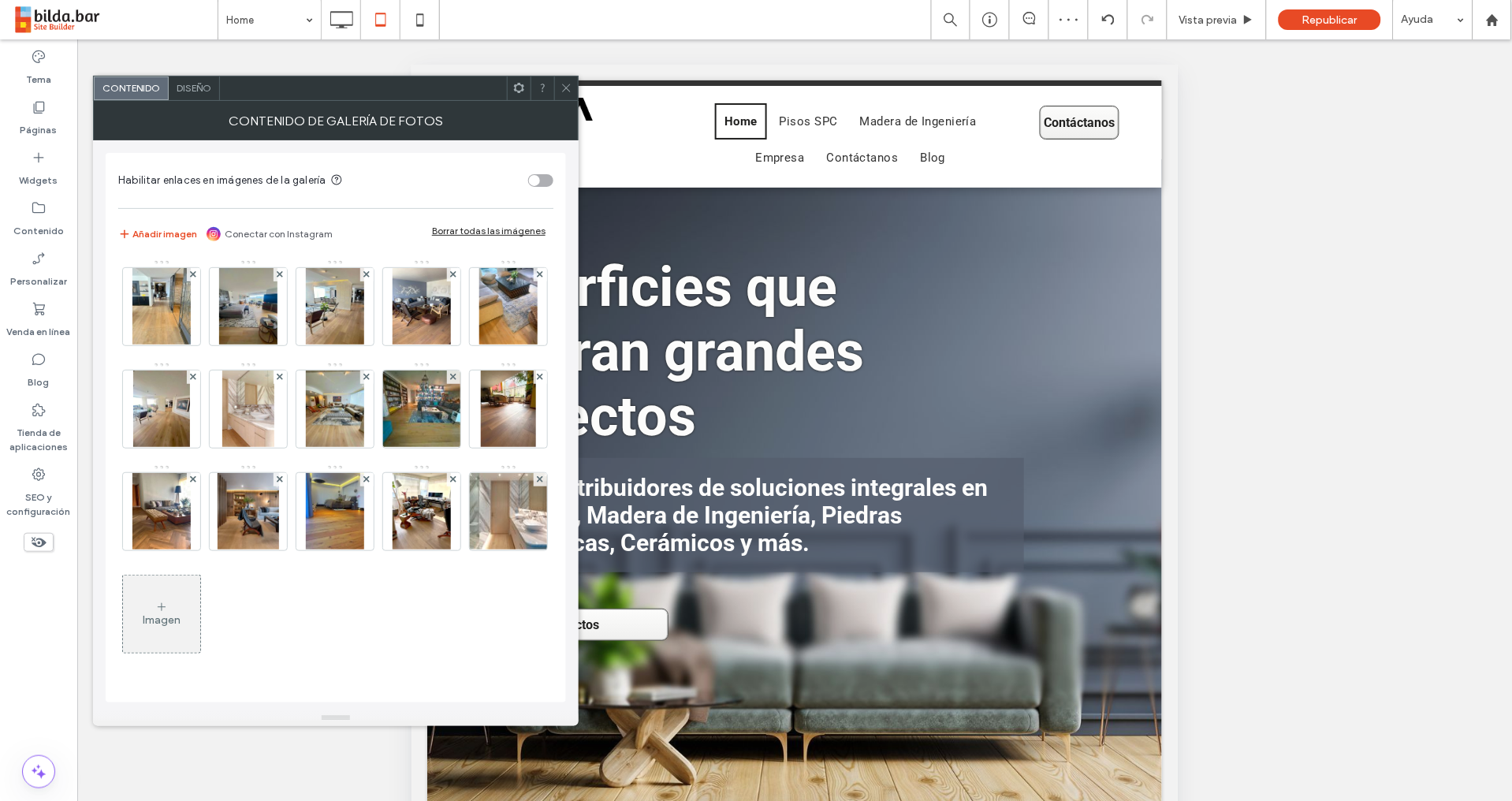
drag, startPoint x: 565, startPoint y: 89, endPoint x: 550, endPoint y: 93, distance: 15.5
click at [565, 89] on use at bounding box center [566, 89] width 8 height 8
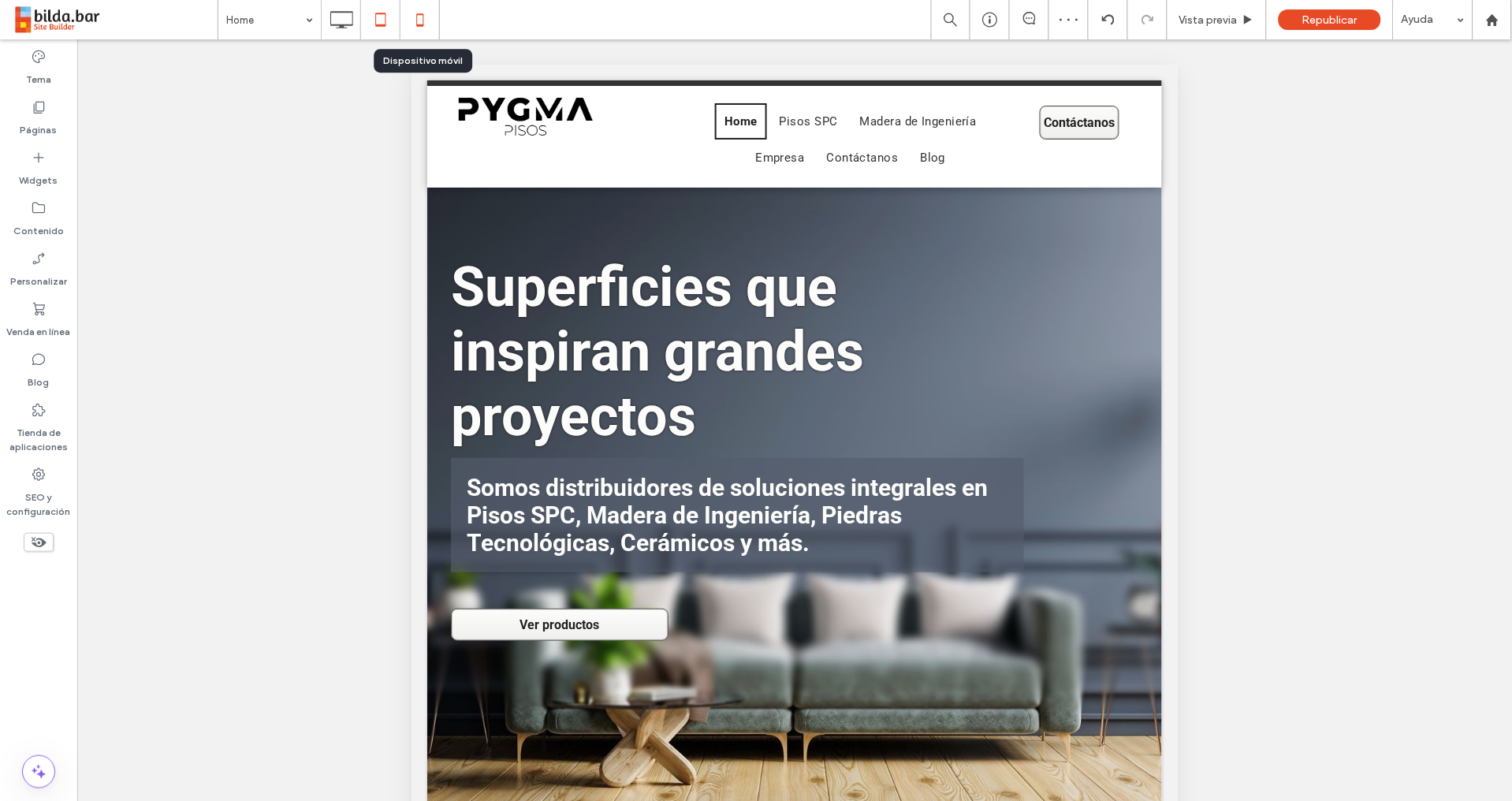
click at [409, 24] on icon at bounding box center [420, 19] width 32 height 32
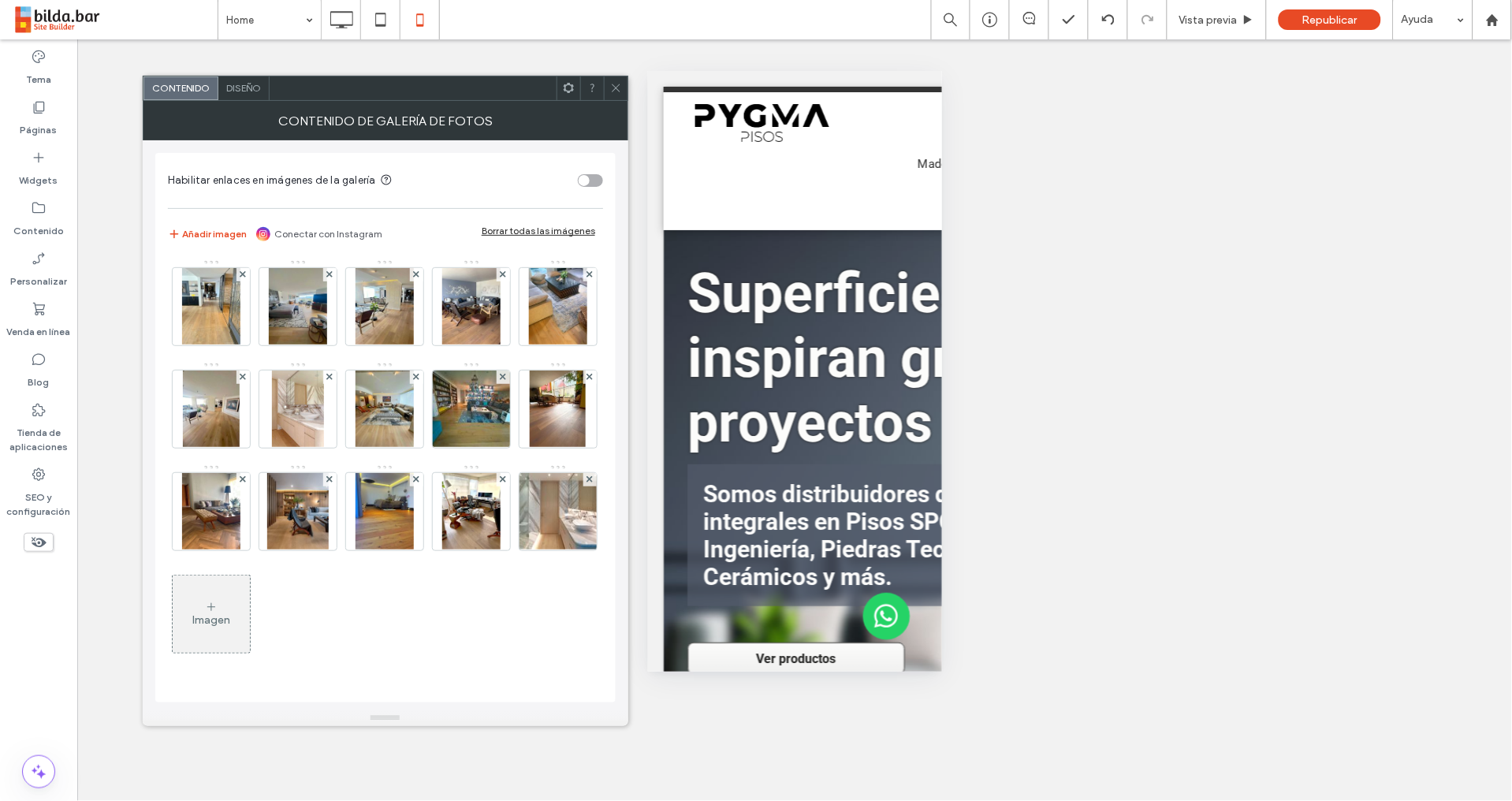
click at [244, 89] on span "Diseño" at bounding box center [244, 88] width 35 height 12
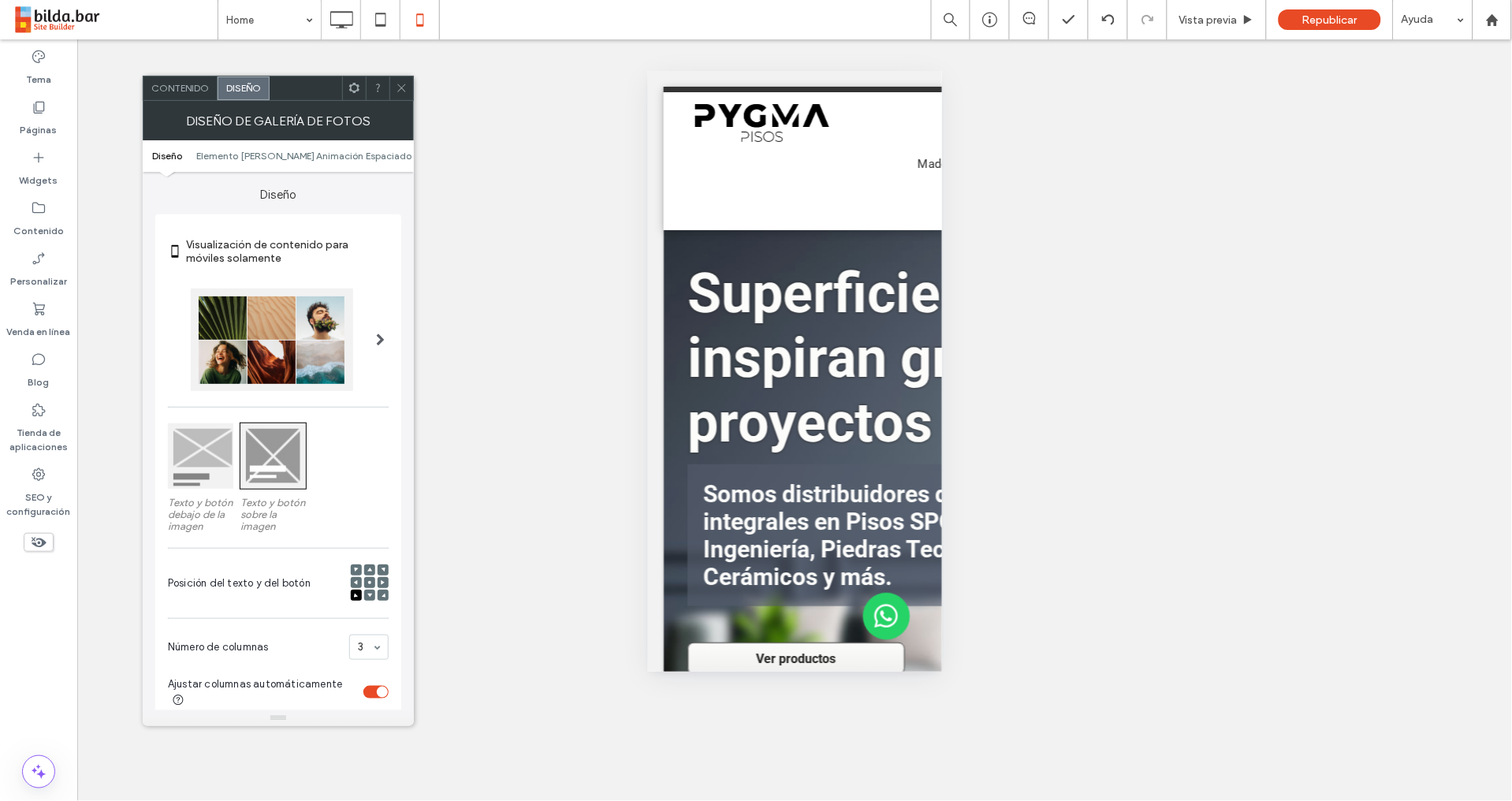
click at [358, 85] on use at bounding box center [354, 88] width 11 height 11
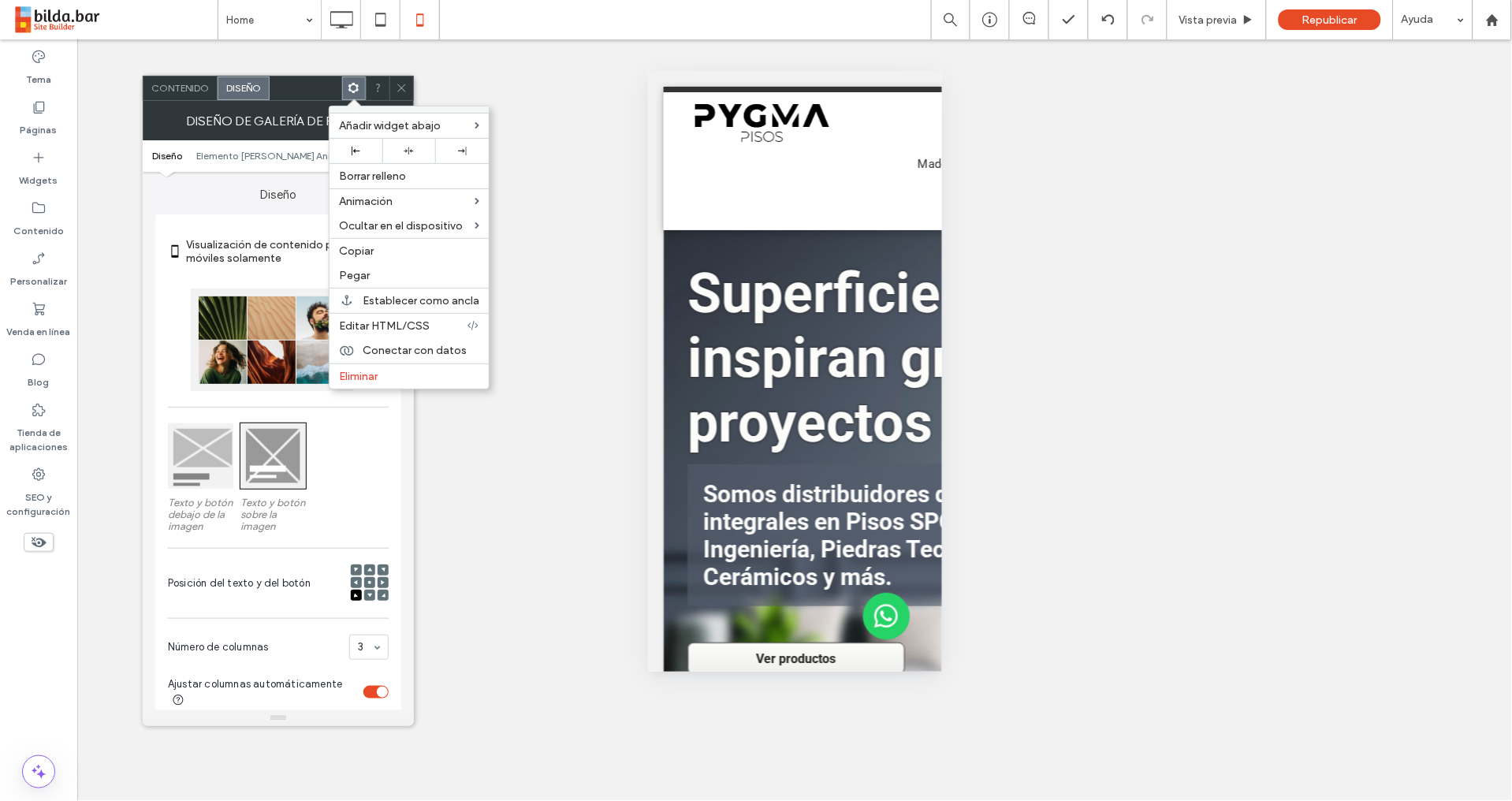
click at [222, 186] on label "Diseño" at bounding box center [278, 187] width 246 height 30
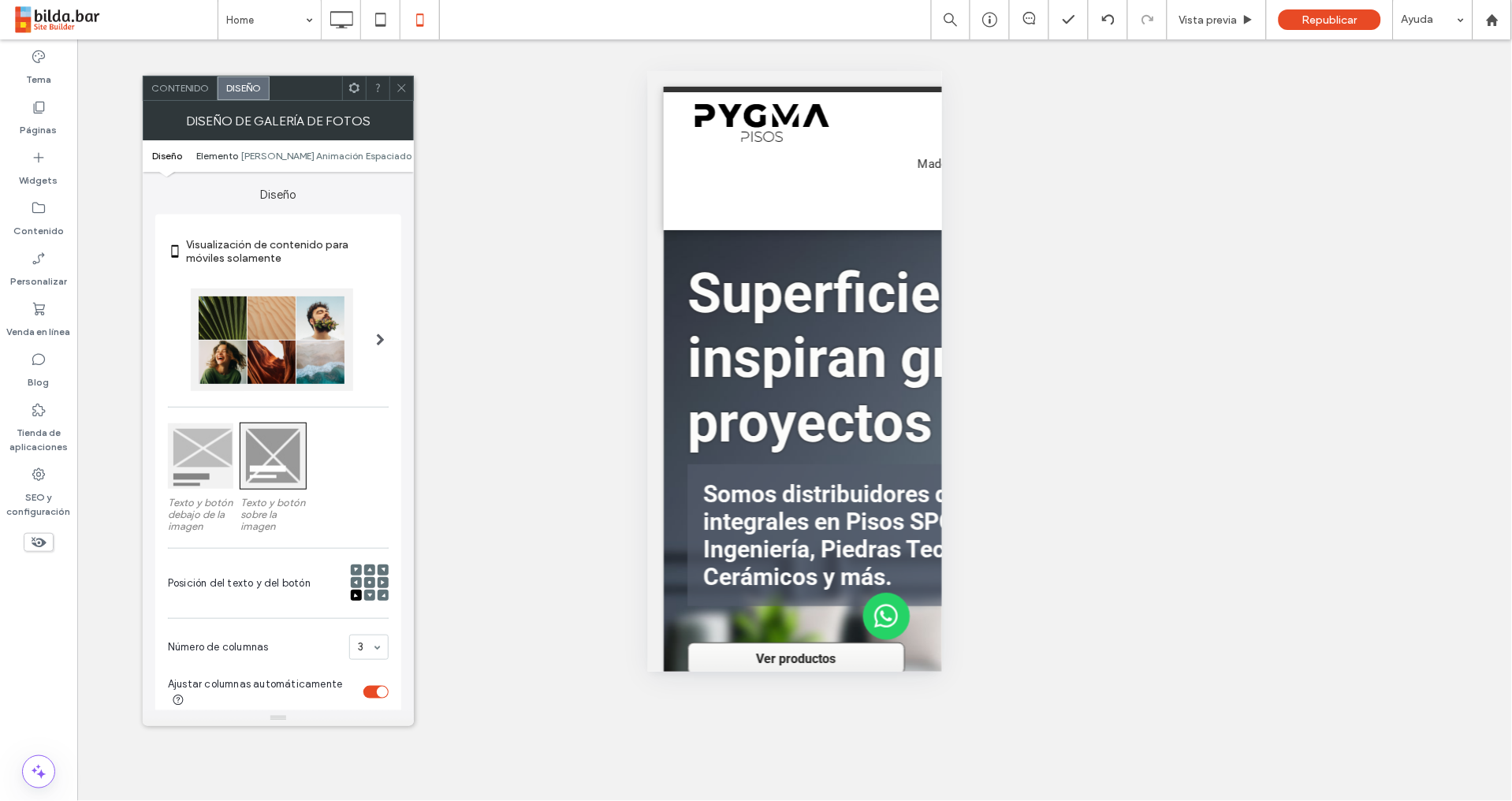
click at [231, 159] on span "Elemento" at bounding box center [217, 155] width 41 height 12
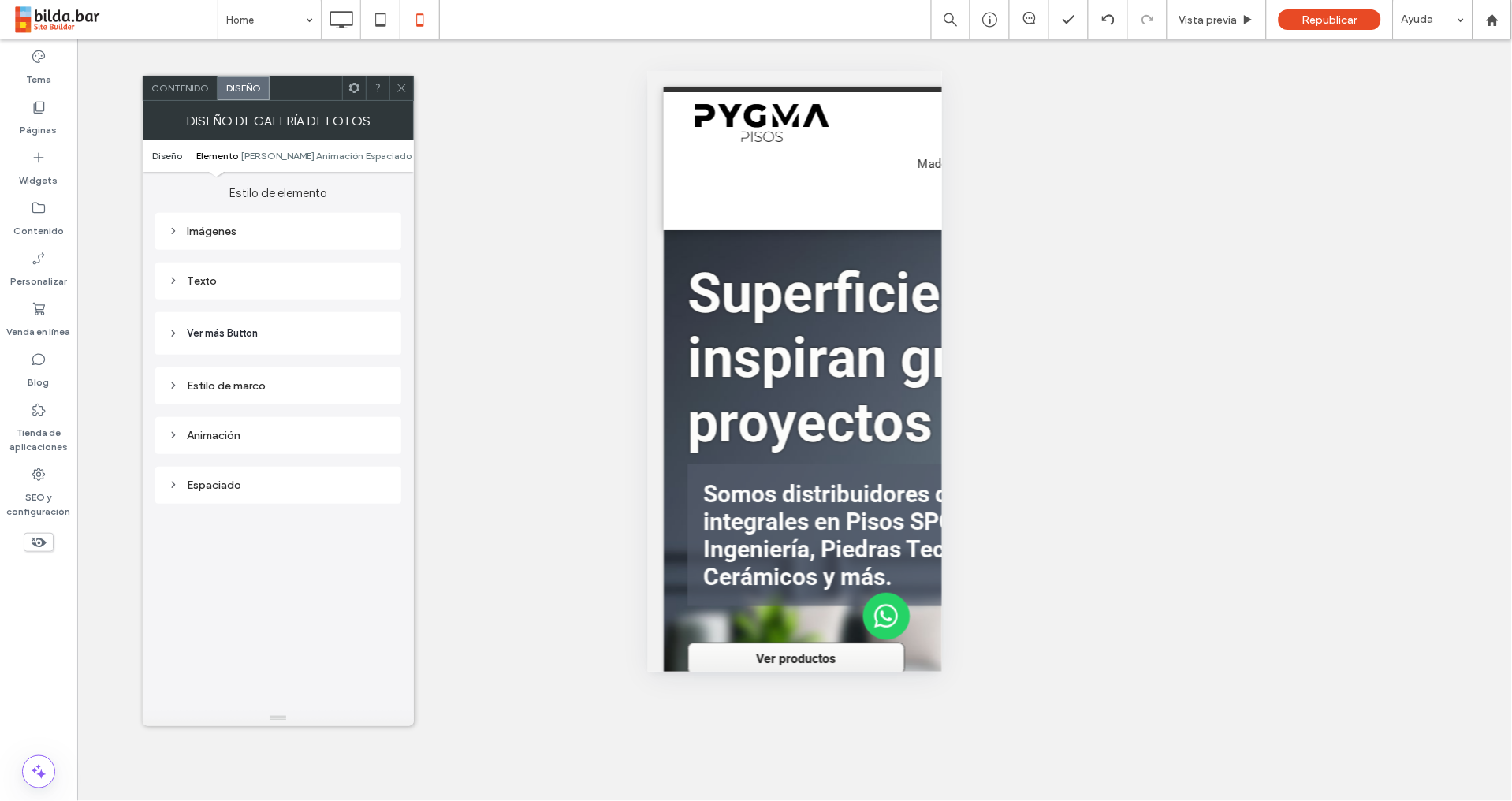
click at [172, 151] on span "Diseño" at bounding box center [166, 155] width 30 height 12
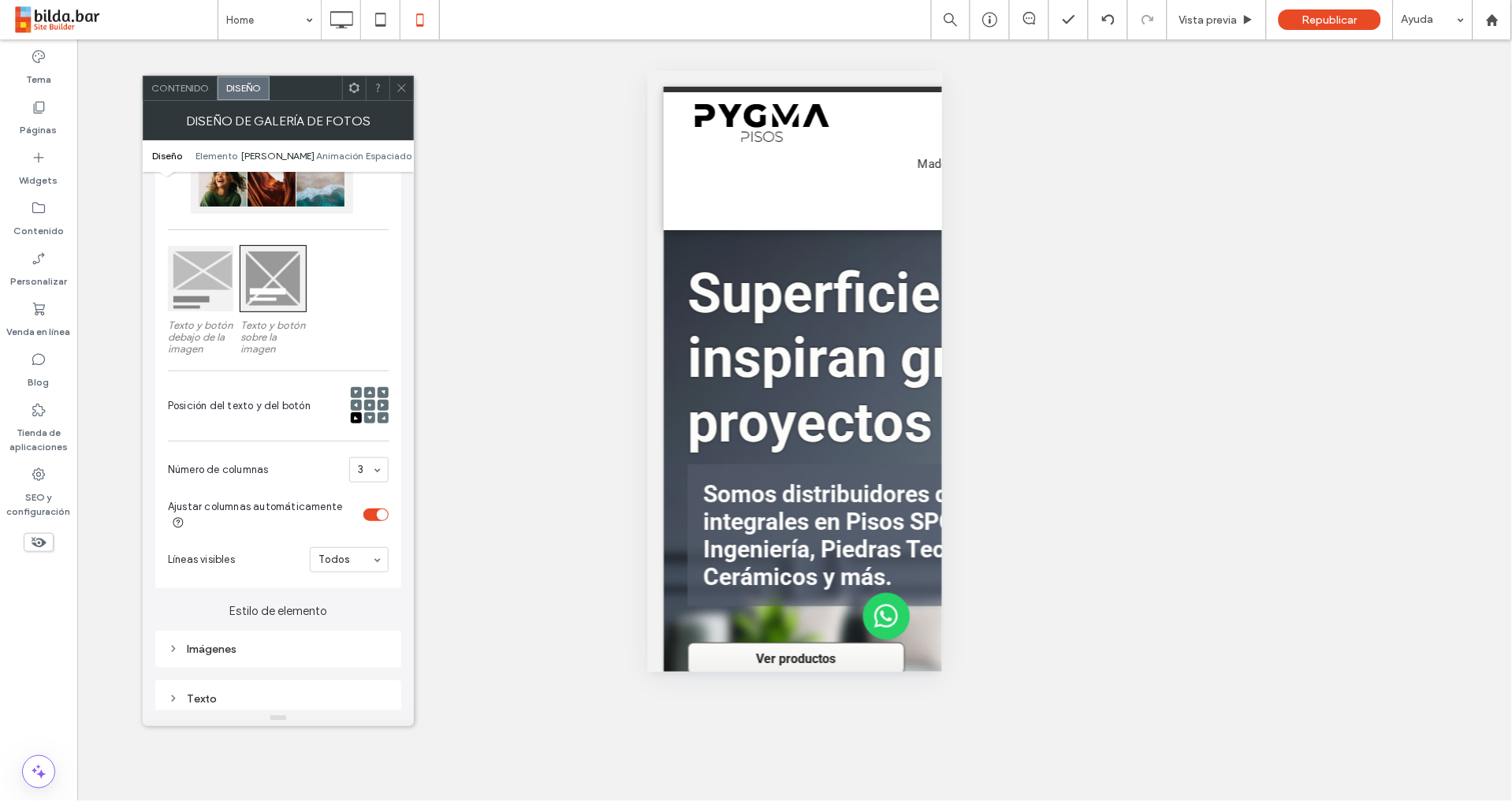
scroll to position [0, 0]
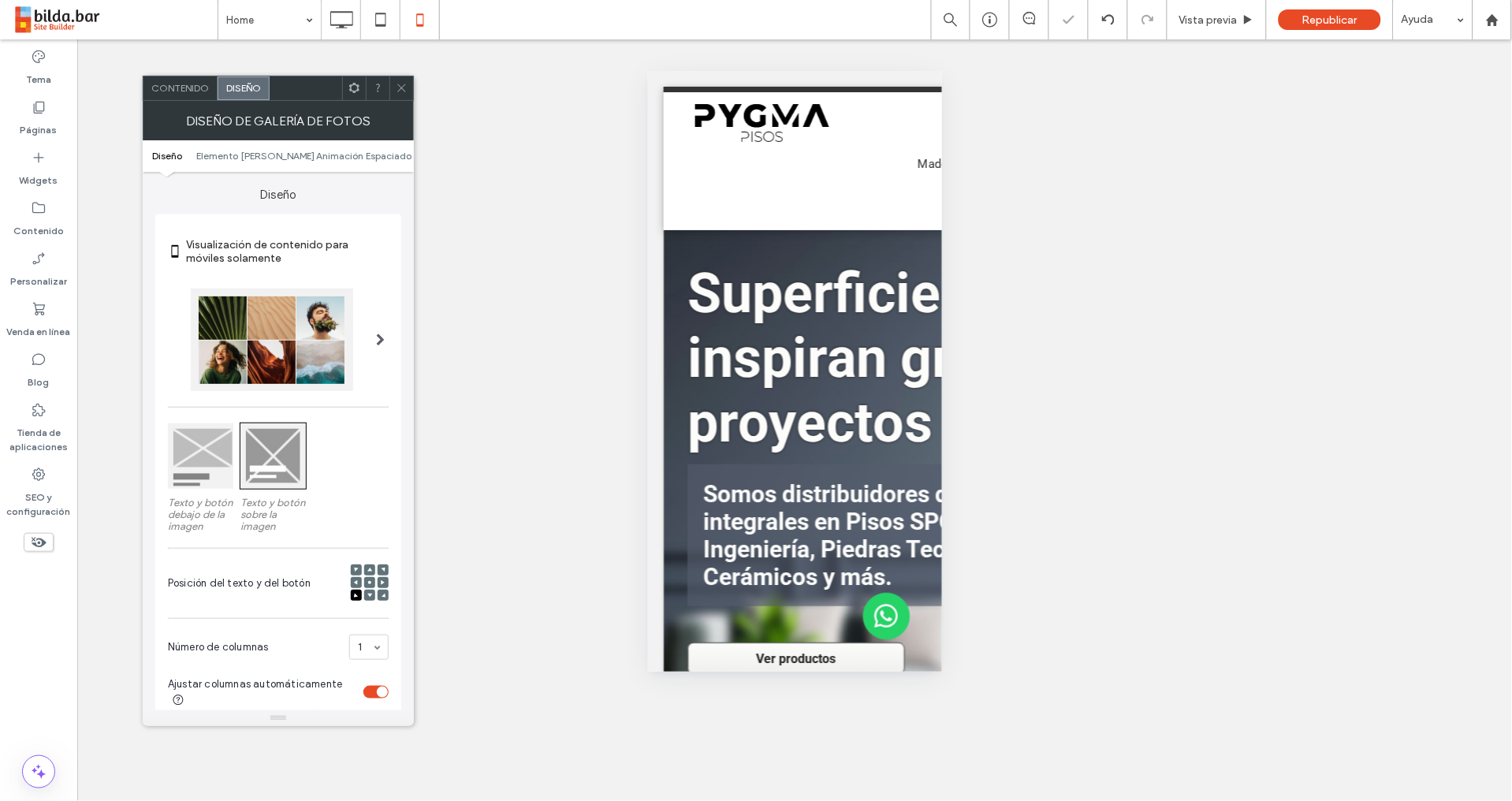
drag, startPoint x: 373, startPoint y: 674, endPoint x: 421, endPoint y: 470, distance: 209.6
drag, startPoint x: 378, startPoint y: 644, endPoint x: 376, endPoint y: 664, distance: 20.1
click at [378, 652] on div "1 2" at bounding box center [369, 647] width 40 height 25
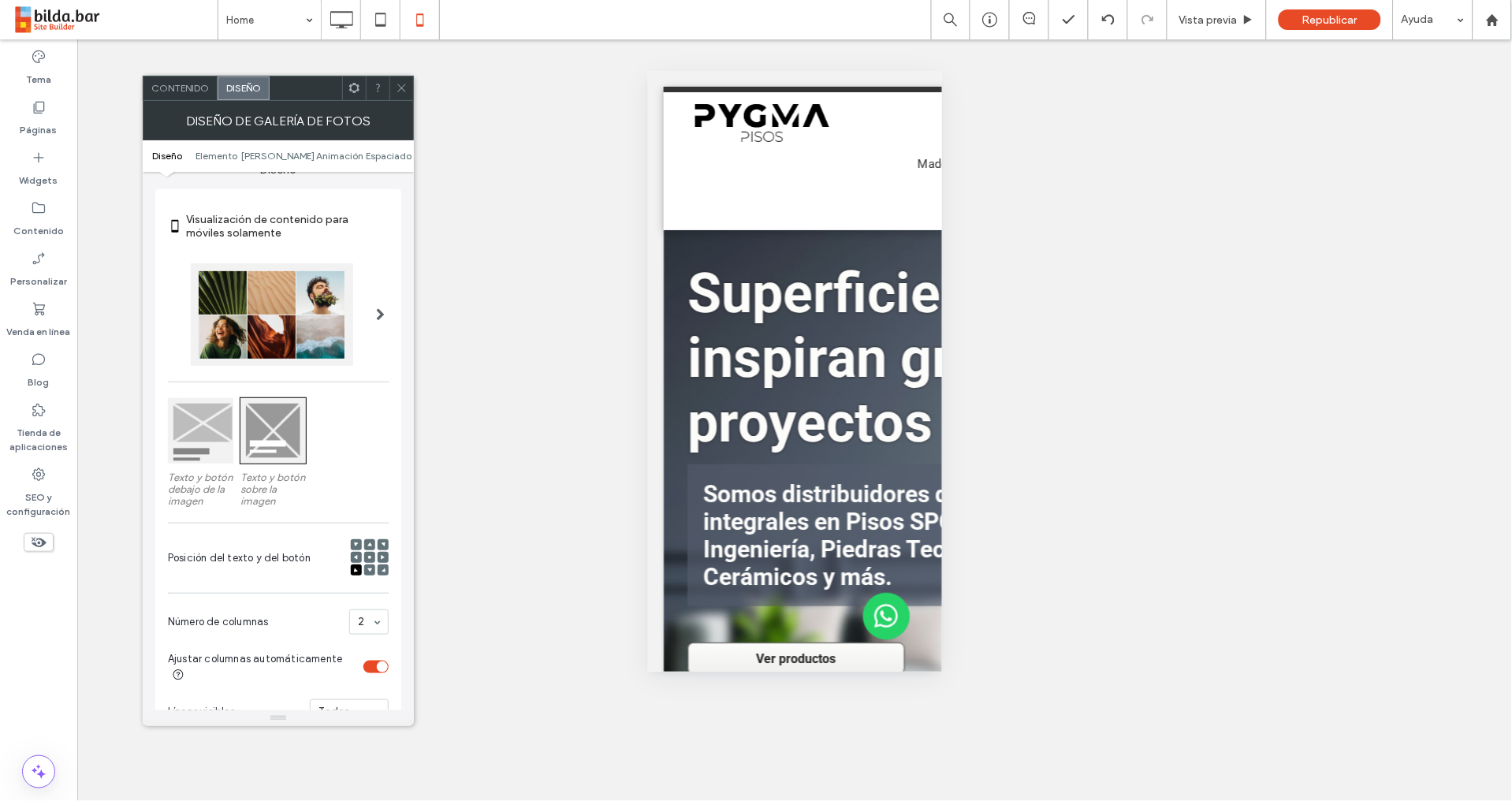
scroll to position [29, 0]
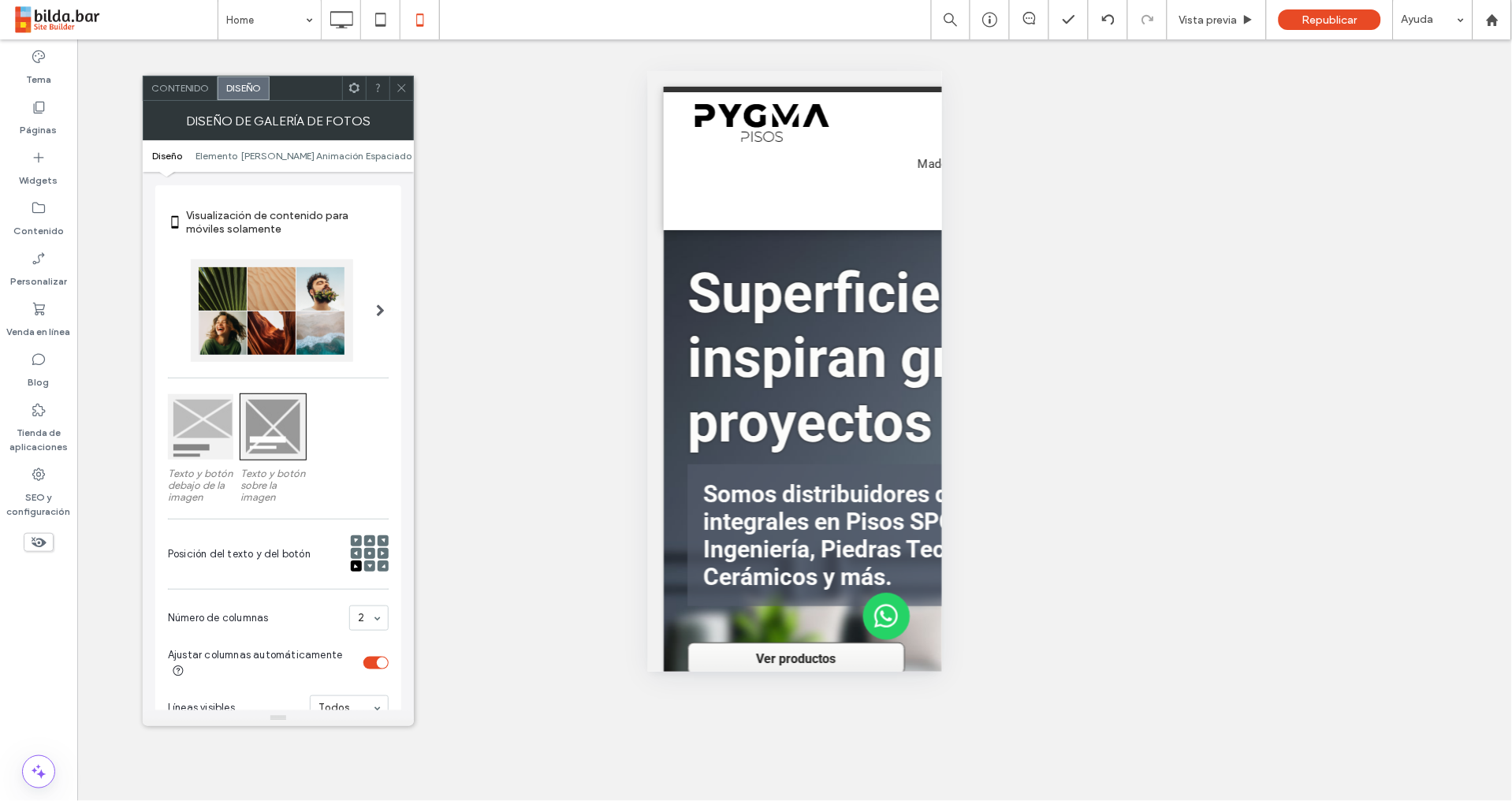
click at [284, 310] on div at bounding box center [272, 310] width 162 height 102
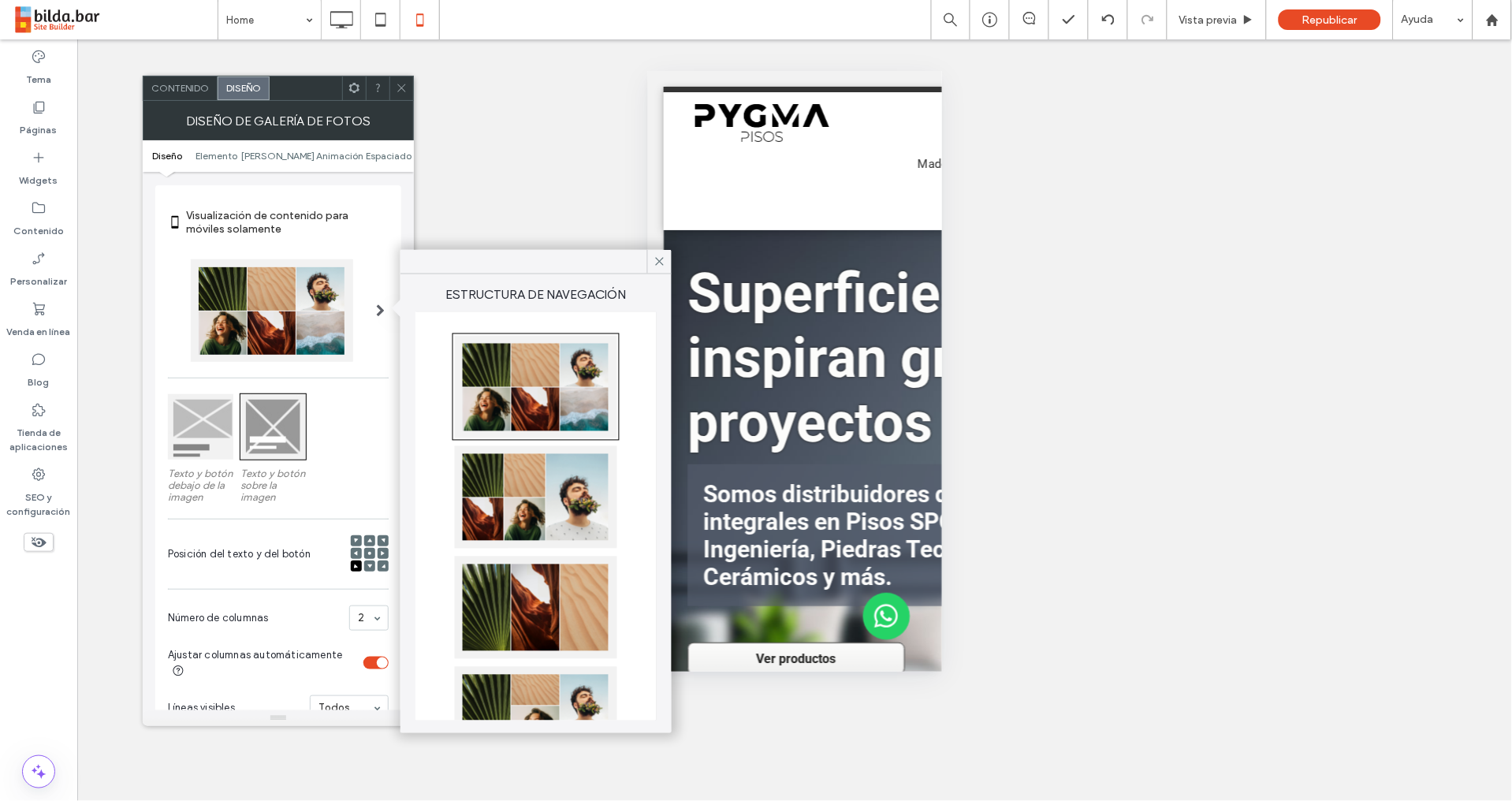
click at [559, 503] on div at bounding box center [536, 497] width 162 height 102
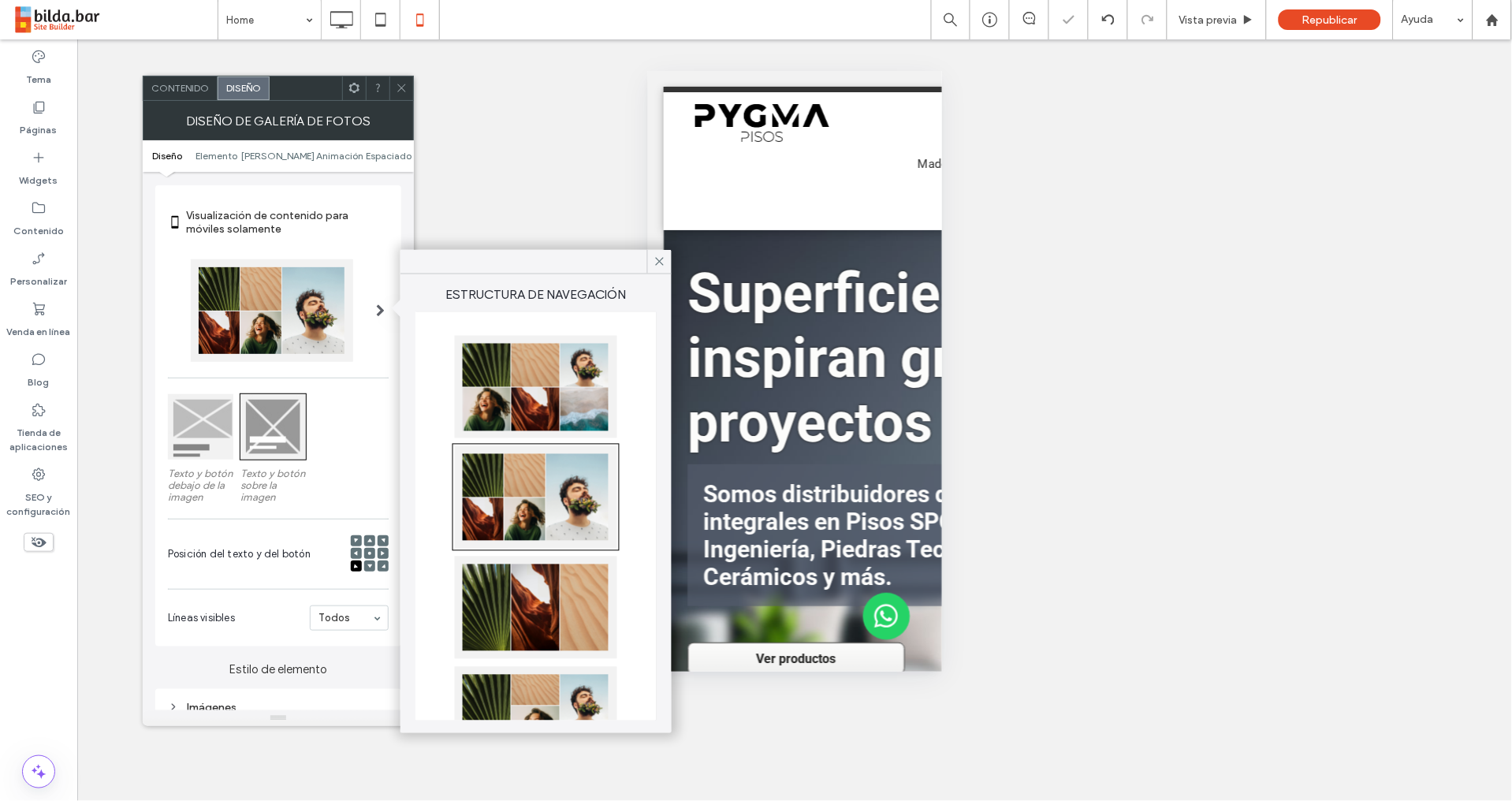
drag, startPoint x: 658, startPoint y: 257, endPoint x: 632, endPoint y: 269, distance: 28.6
click at [657, 257] on icon at bounding box center [659, 261] width 14 height 14
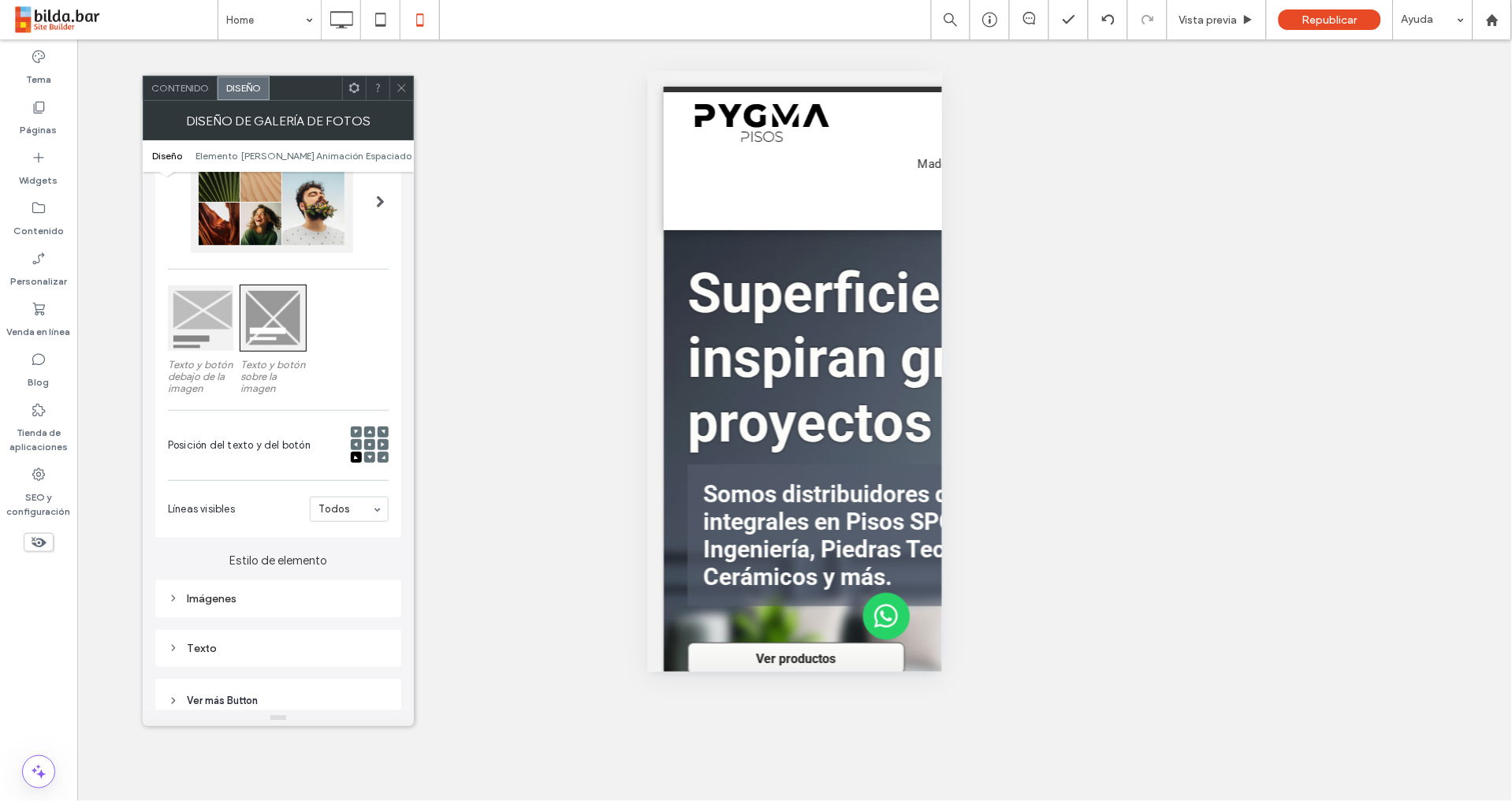
scroll to position [0, 0]
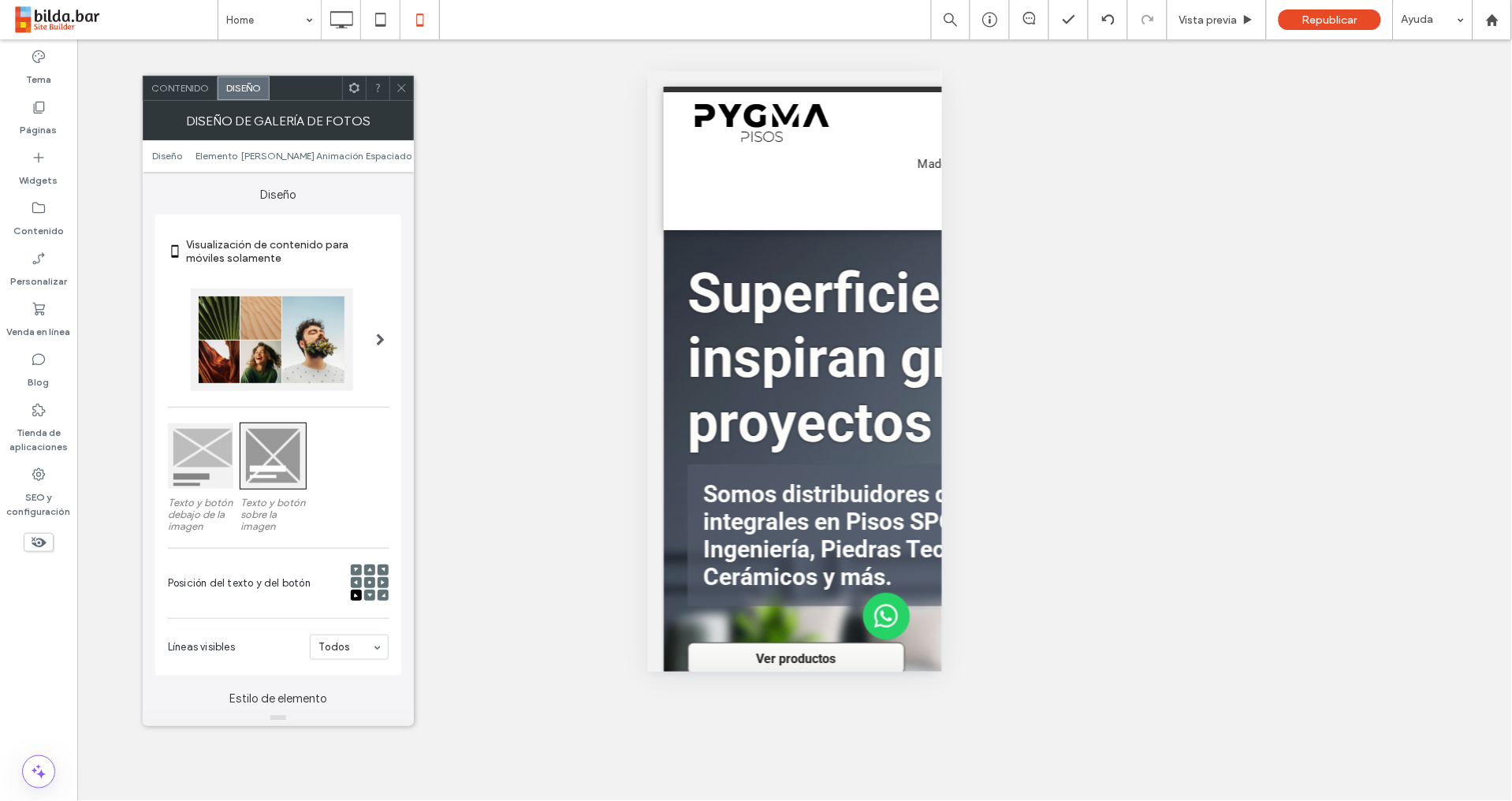
click at [308, 350] on div at bounding box center [272, 340] width 162 height 102
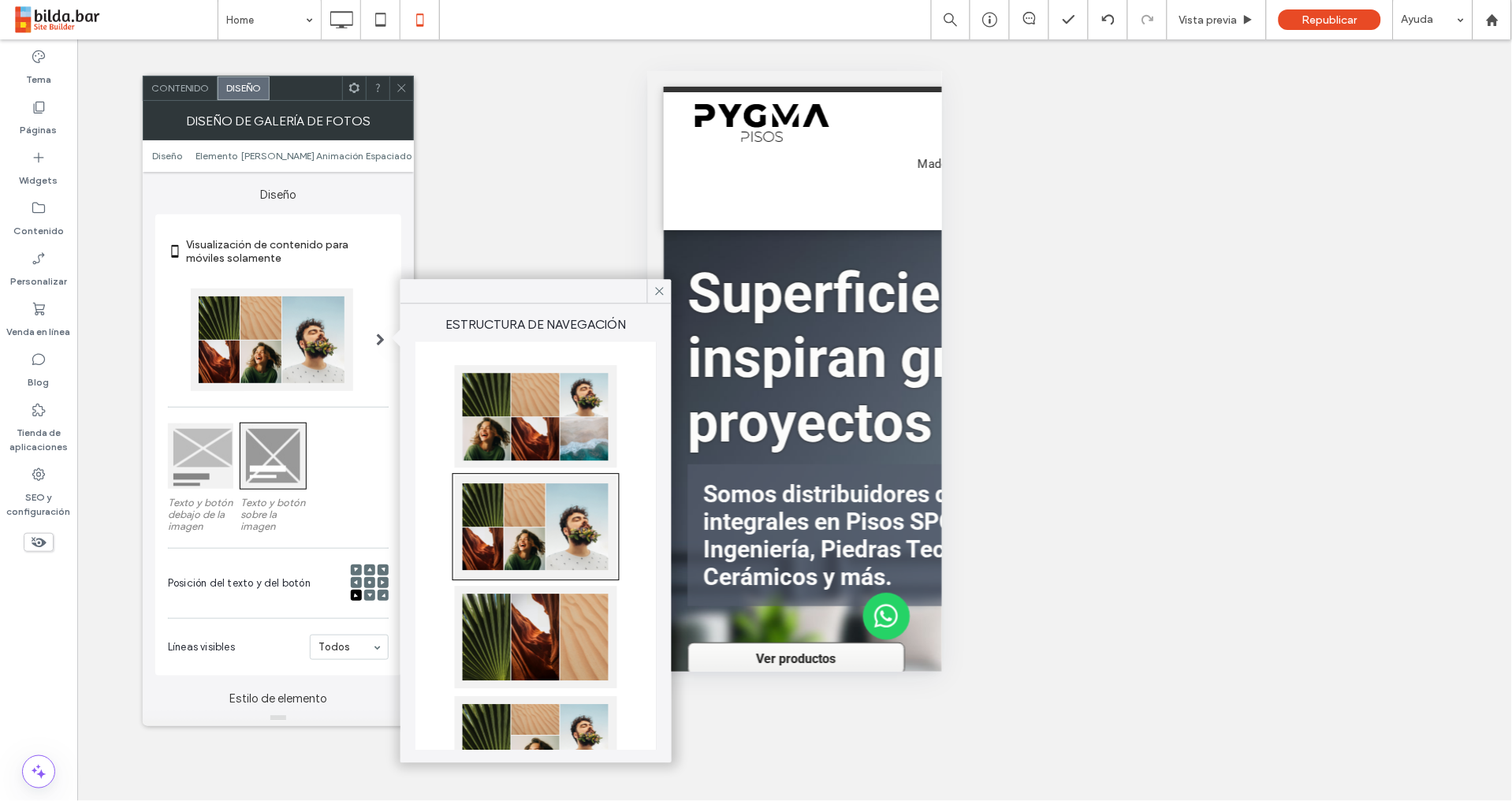
click at [499, 623] on div at bounding box center [536, 637] width 162 height 102
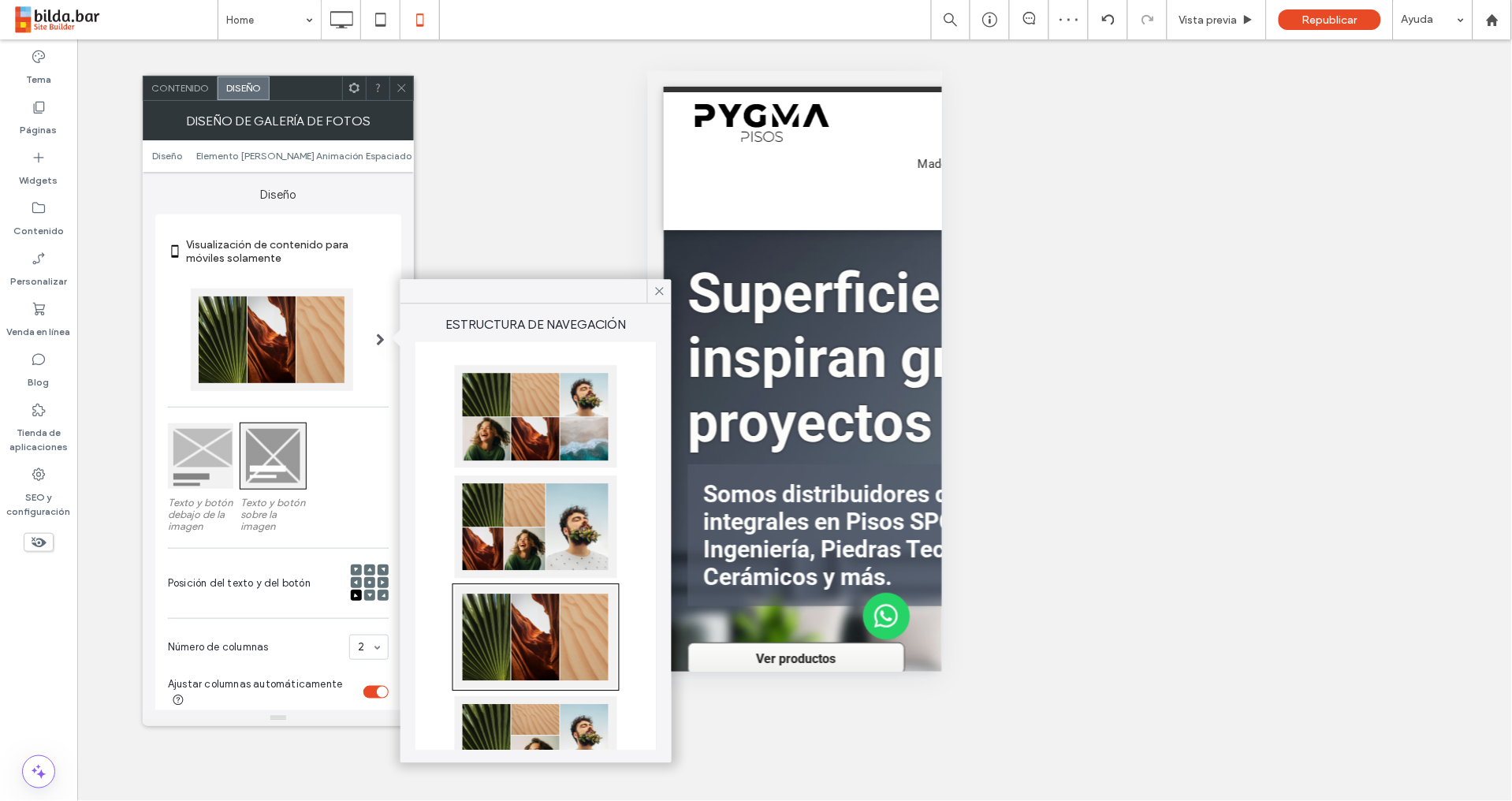
drag, startPoint x: 378, startPoint y: 496, endPoint x: 376, endPoint y: 539, distance: 43.0
click at [378, 496] on div "Texto y botón debajo de la imagen Texto y botón sobre la imagen" at bounding box center [279, 482] width 221 height 117
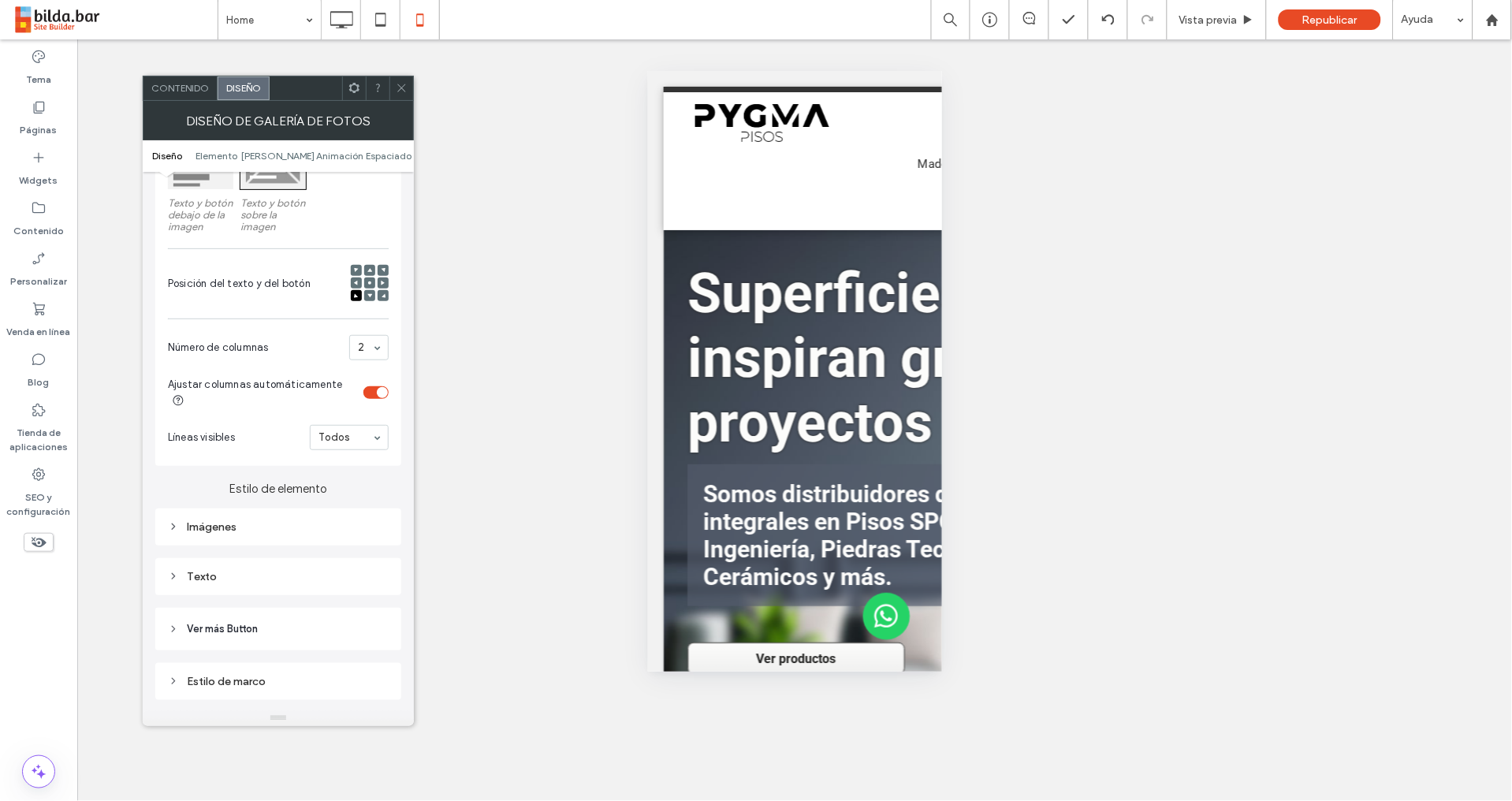
scroll to position [293, 0]
click at [375, 396] on div "toggle" at bounding box center [375, 399] width 25 height 13
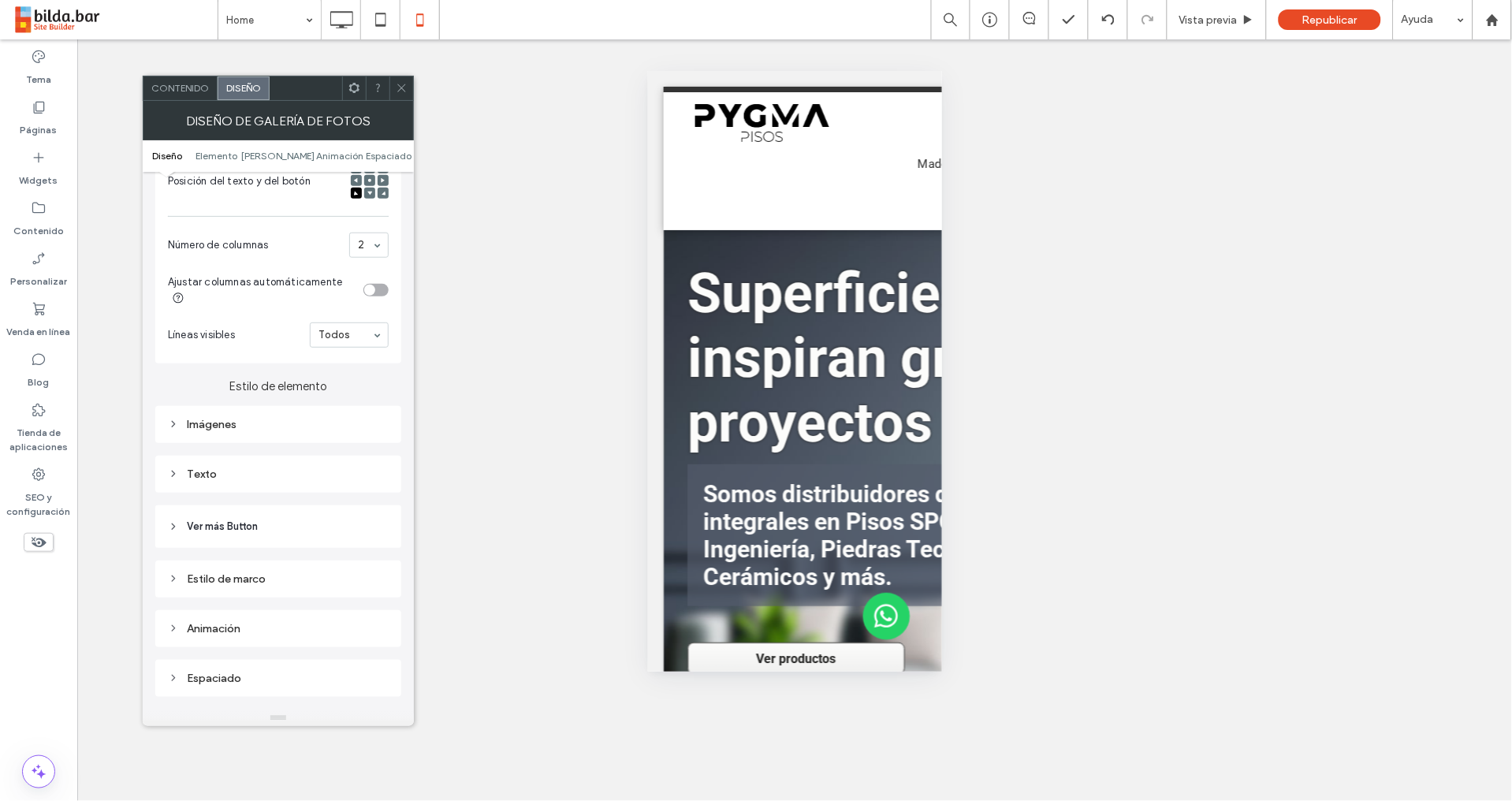
scroll to position [403, 0]
click at [231, 426] on div "Imágenes" at bounding box center [279, 423] width 221 height 13
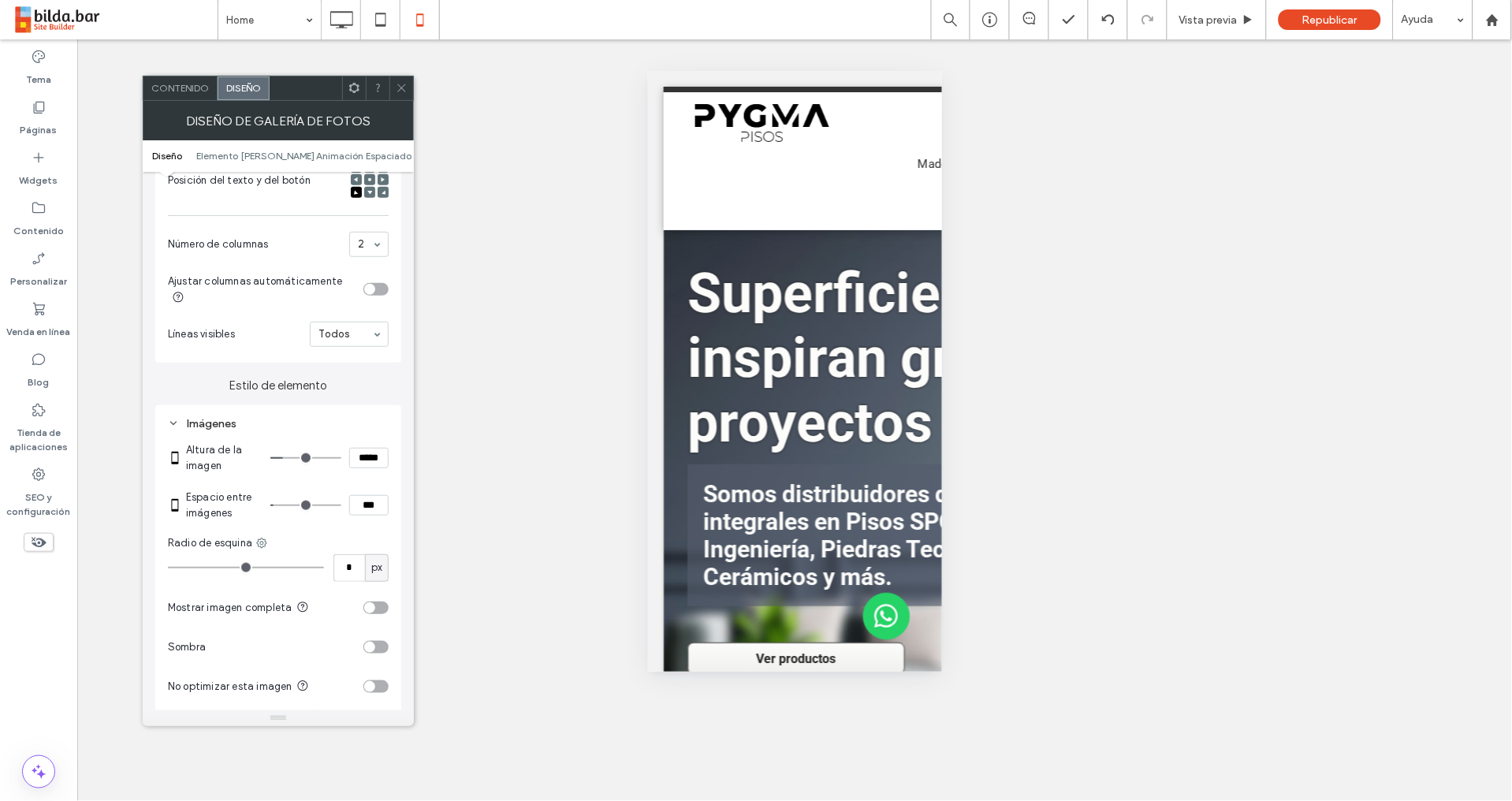
type input "*"
type input "***"
click at [281, 506] on input "range" at bounding box center [305, 505] width 71 height 2
type input "*"
type input "***"
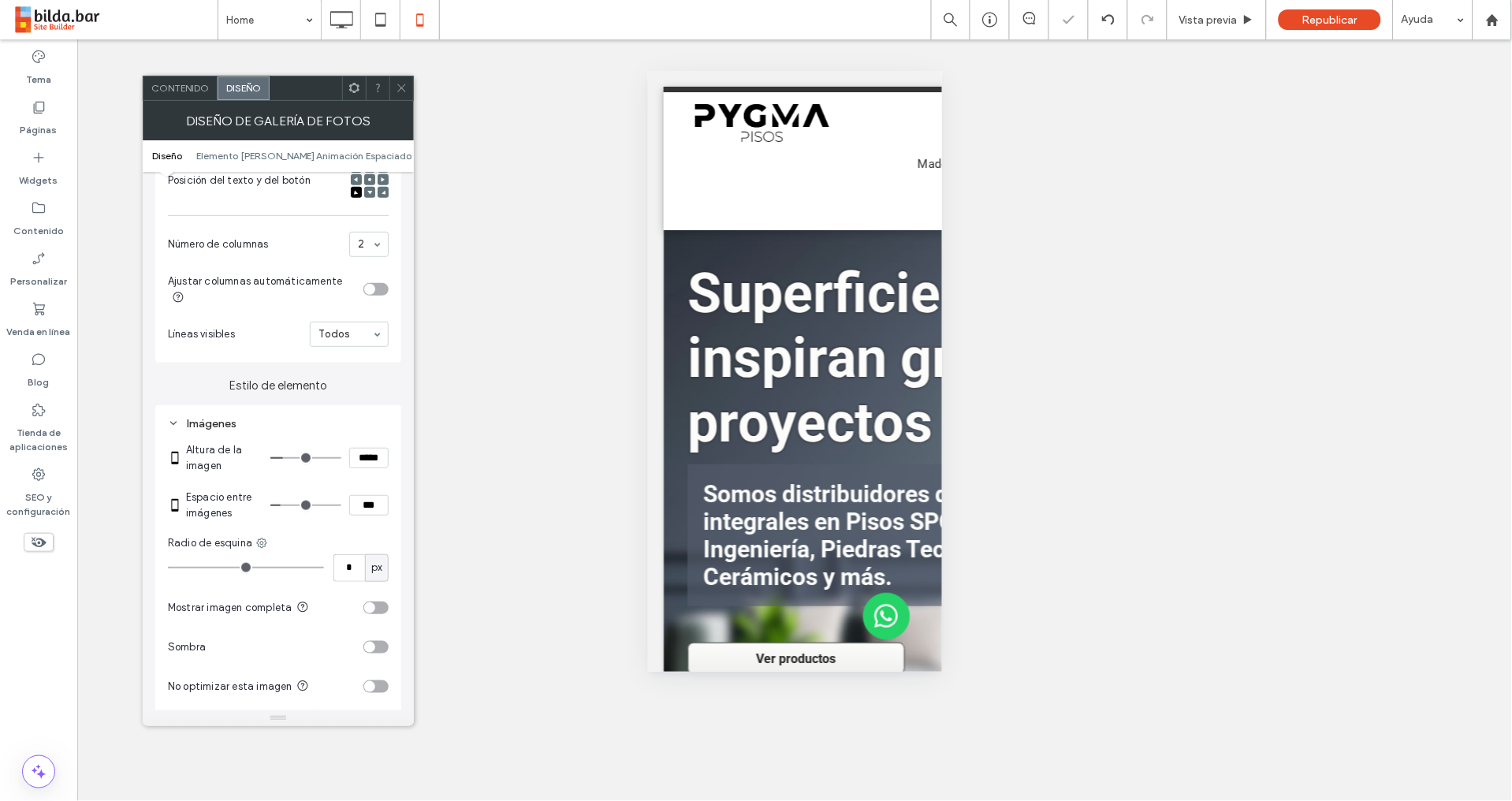
type input "*"
type input "***"
type input "*"
type input "***"
type input "*"
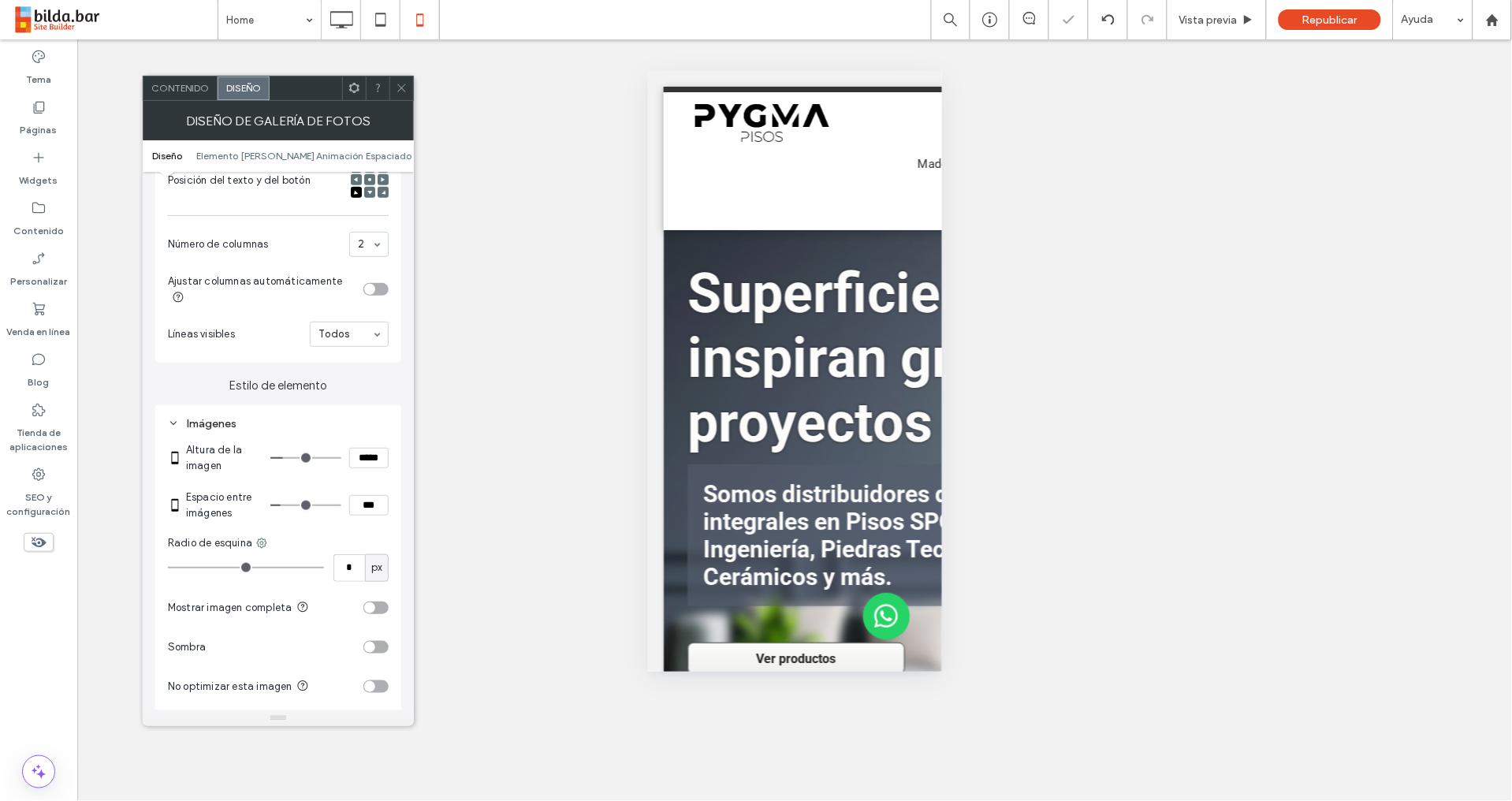
type input "***"
type input "*"
type input "***"
type input "*"
type input "***"
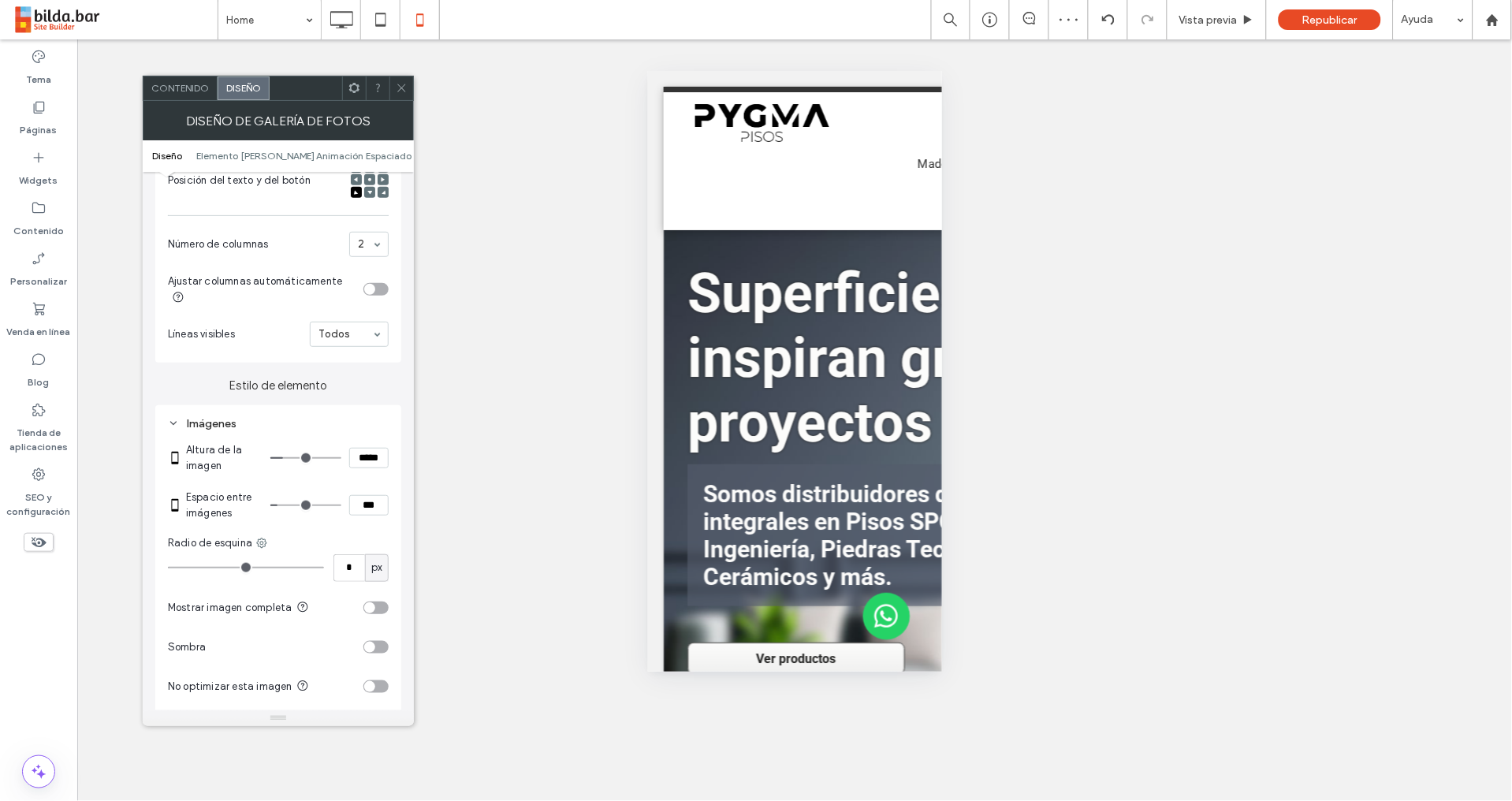
click at [283, 506] on input "range" at bounding box center [305, 505] width 71 height 2
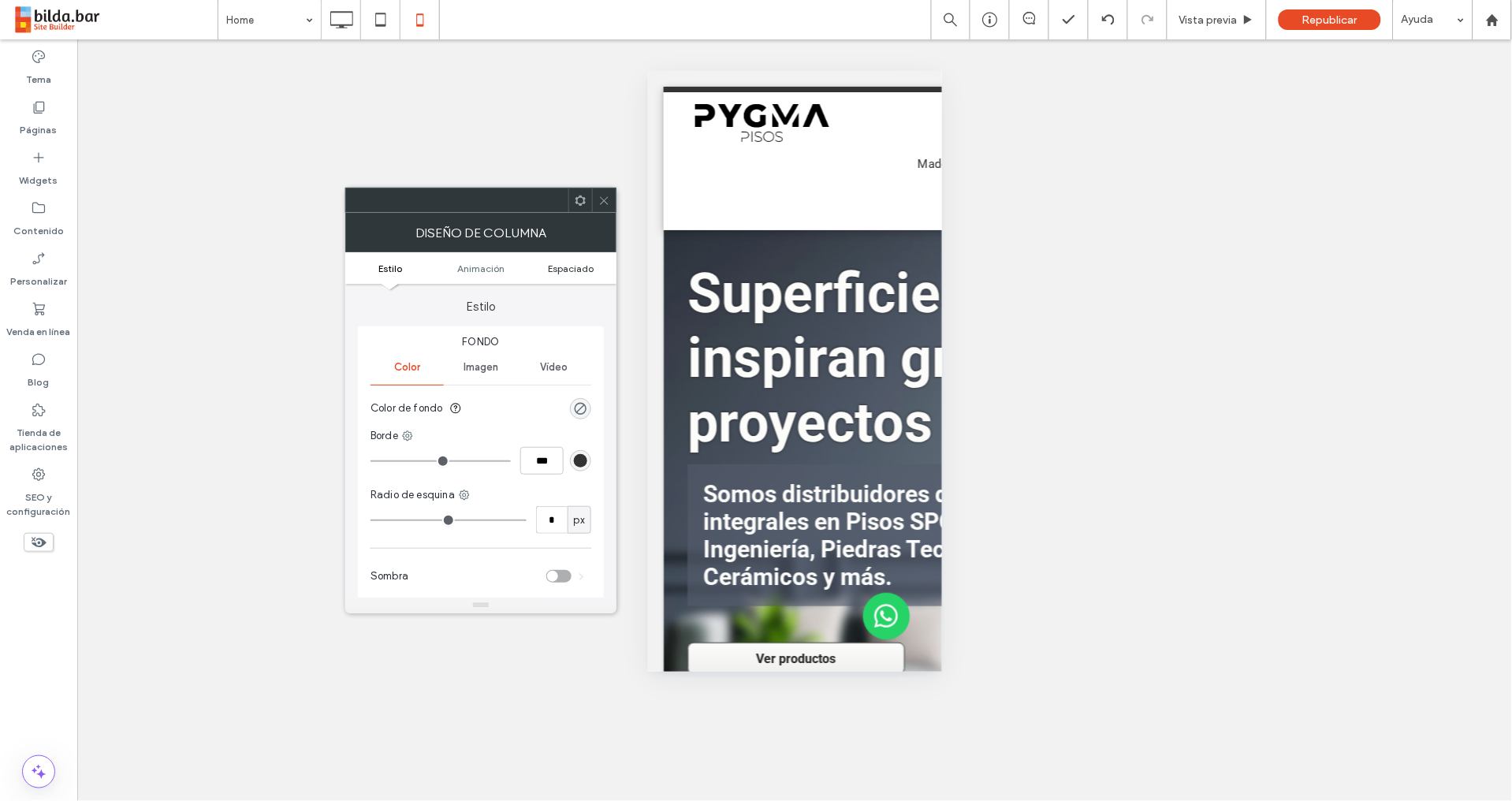
click at [566, 267] on span "Espaciado" at bounding box center [572, 268] width 45 height 12
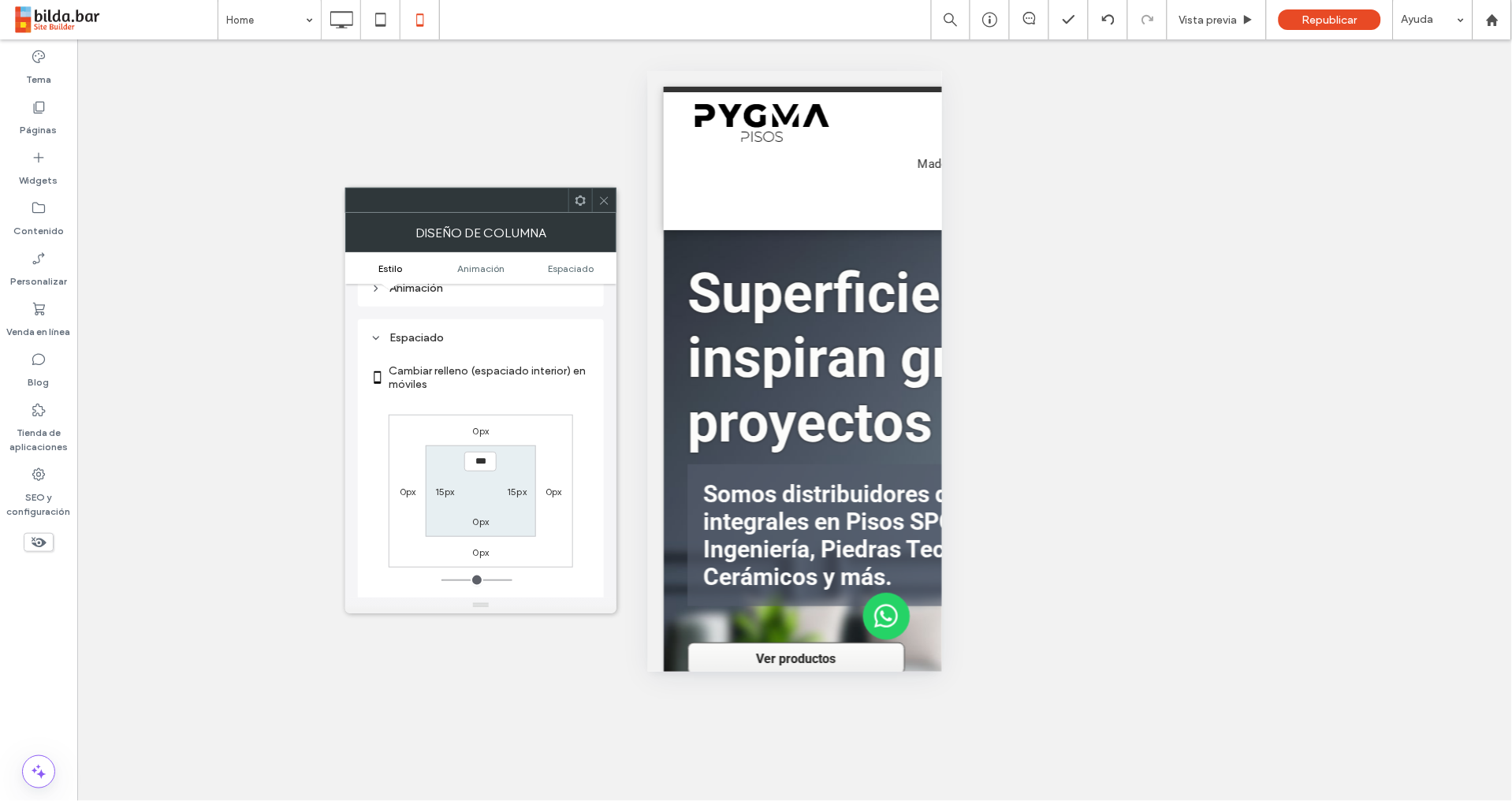
scroll to position [369, 0]
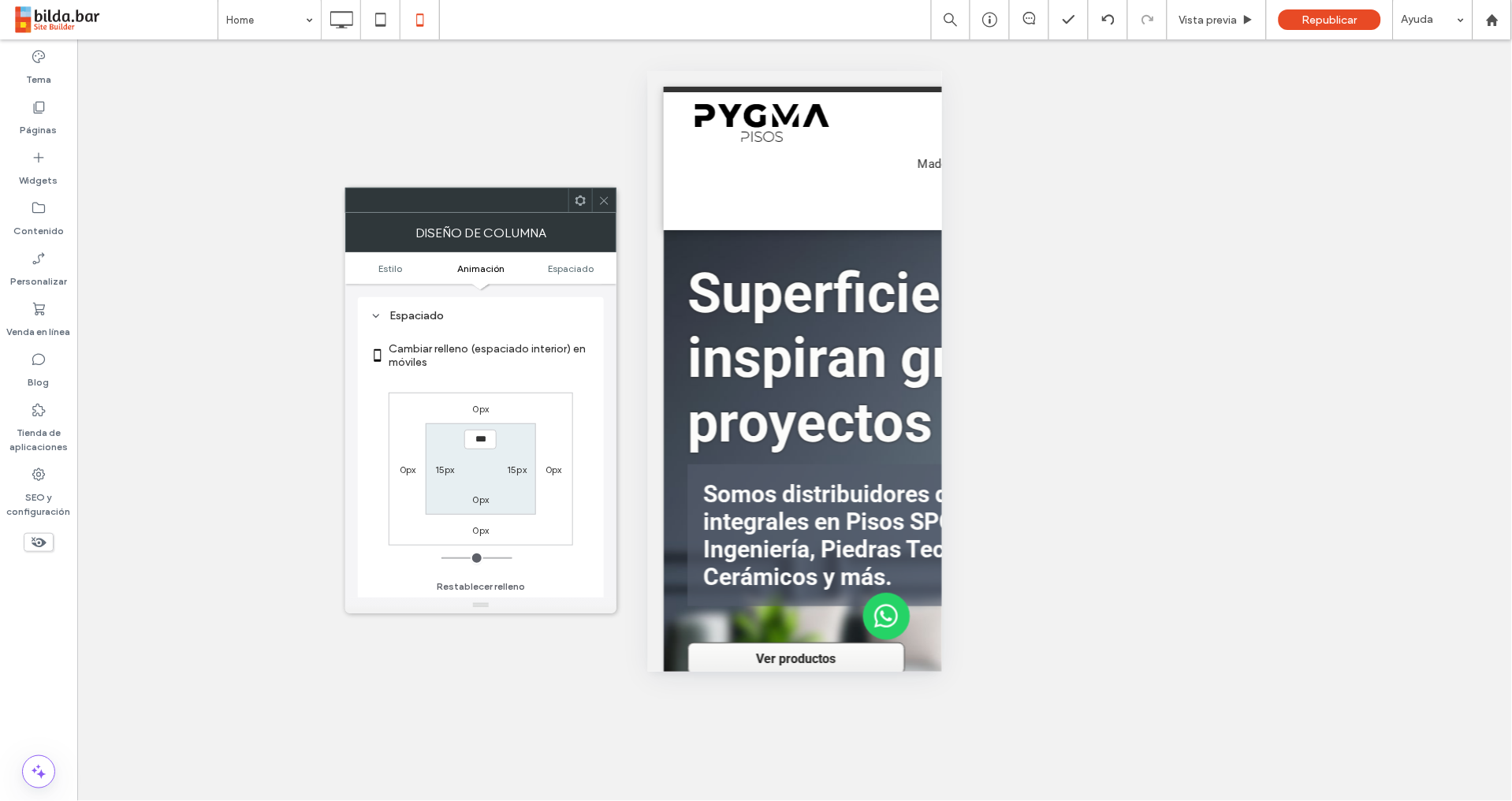
drag, startPoint x: 446, startPoint y: 469, endPoint x: 442, endPoint y: 485, distance: 16.5
click at [445, 469] on label "15px" at bounding box center [445, 470] width 19 height 12
type input "**"
type input "*"
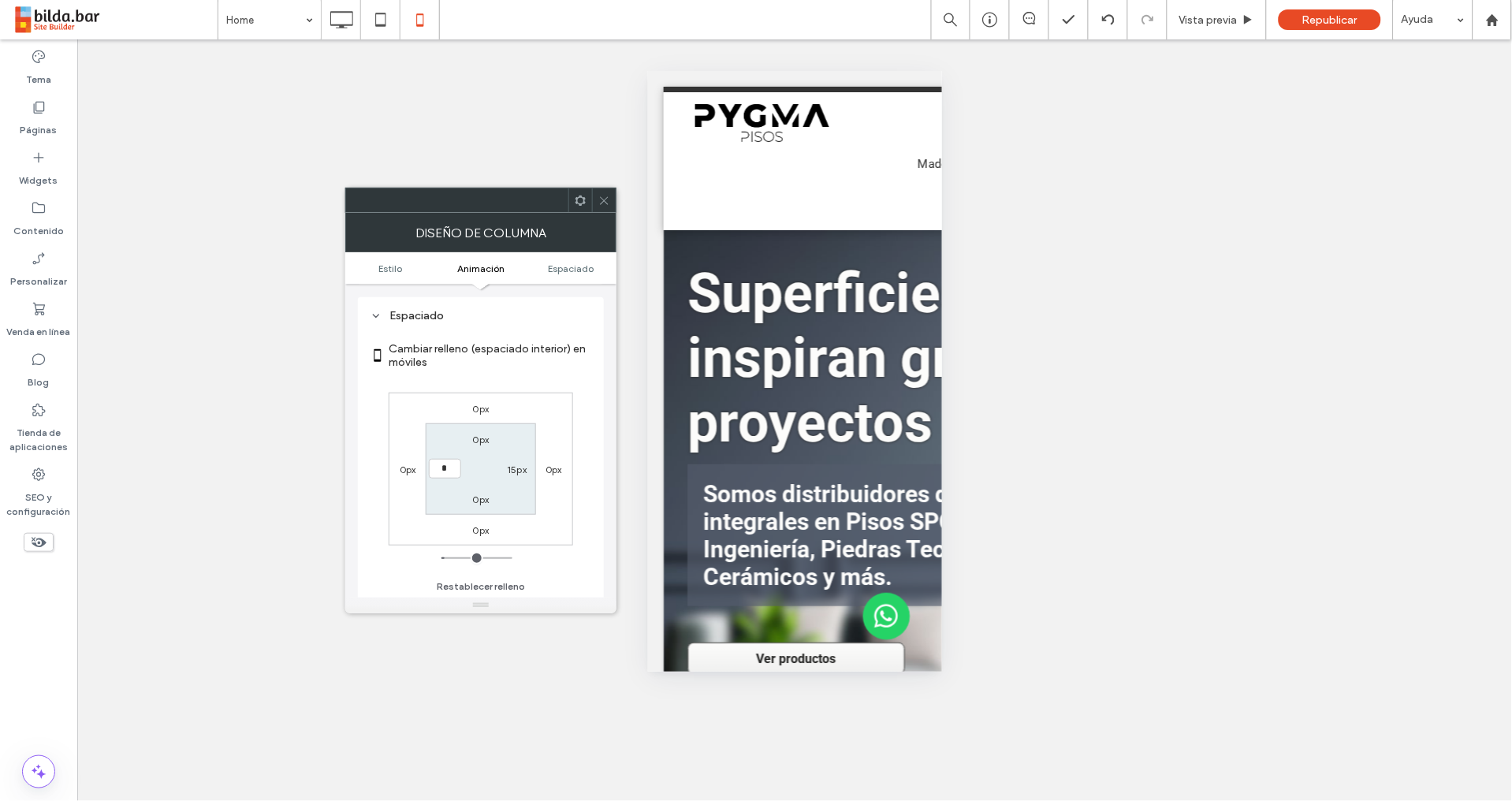
type input "***"
click at [513, 470] on label "15px" at bounding box center [516, 470] width 19 height 12
type input "**"
type input "*"
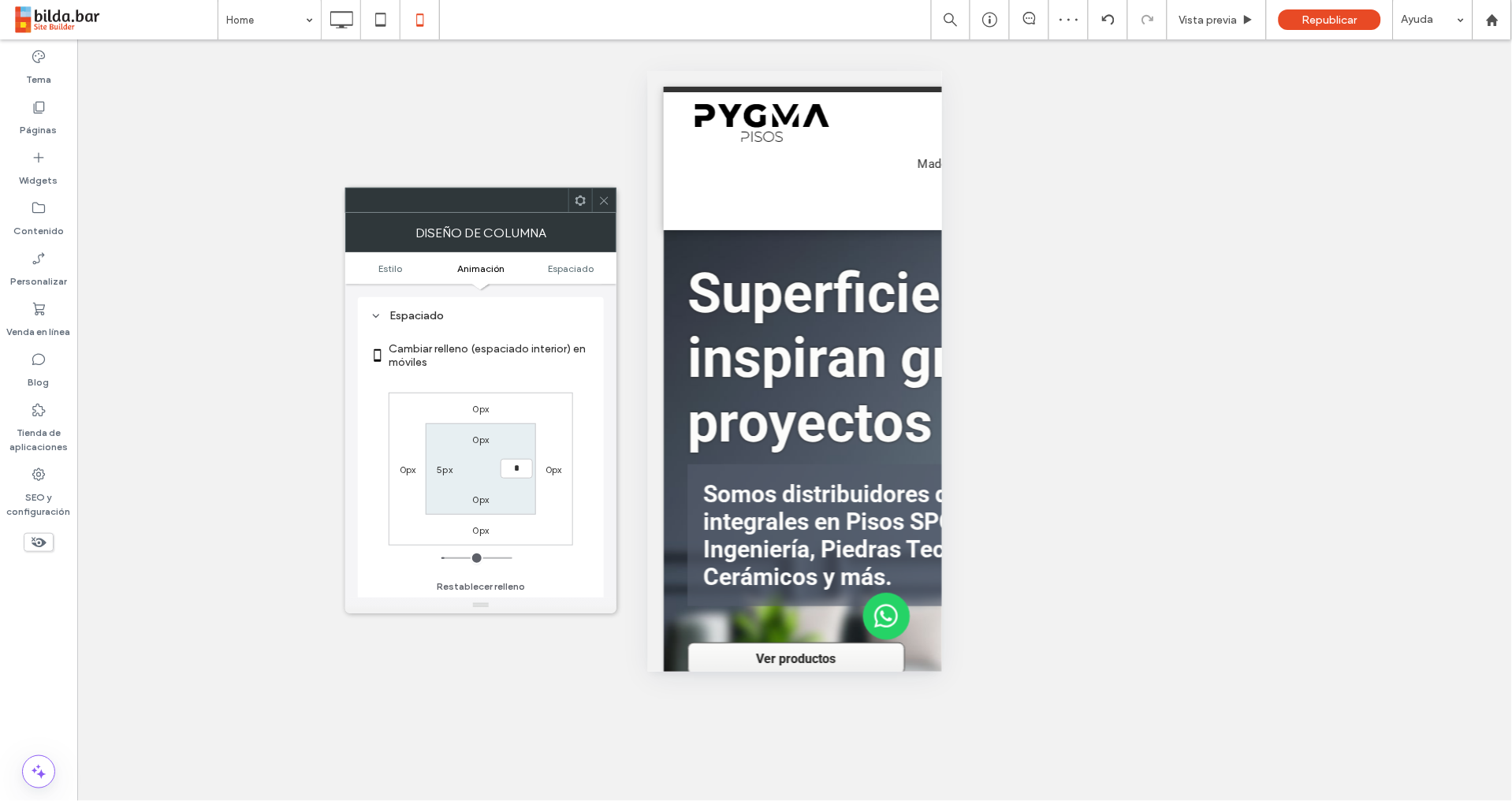
type input "***"
drag, startPoint x: 603, startPoint y: 199, endPoint x: 612, endPoint y: 209, distance: 13.5
click at [603, 201] on icon at bounding box center [604, 201] width 12 height 12
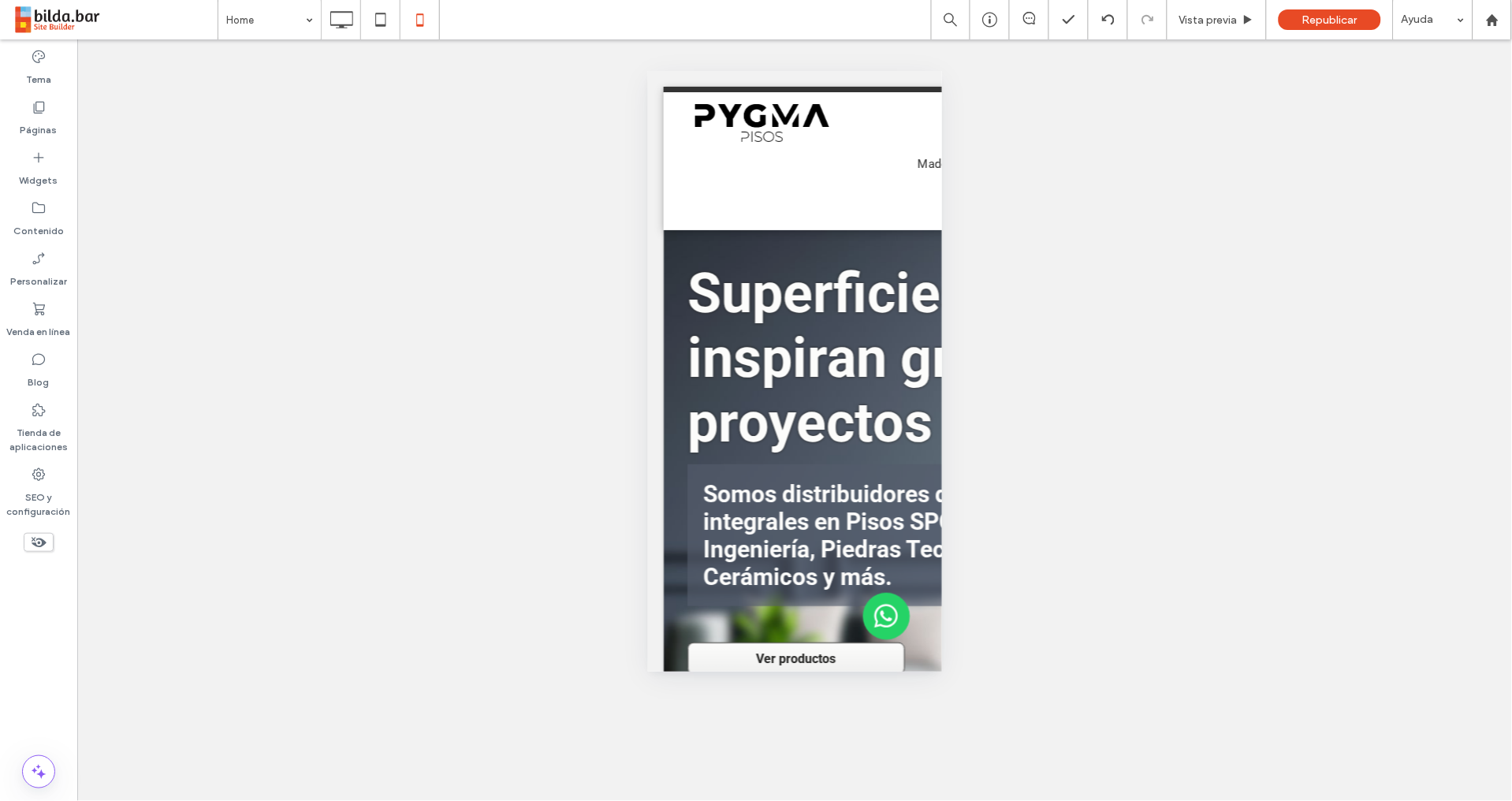
type input "****"
type input "**"
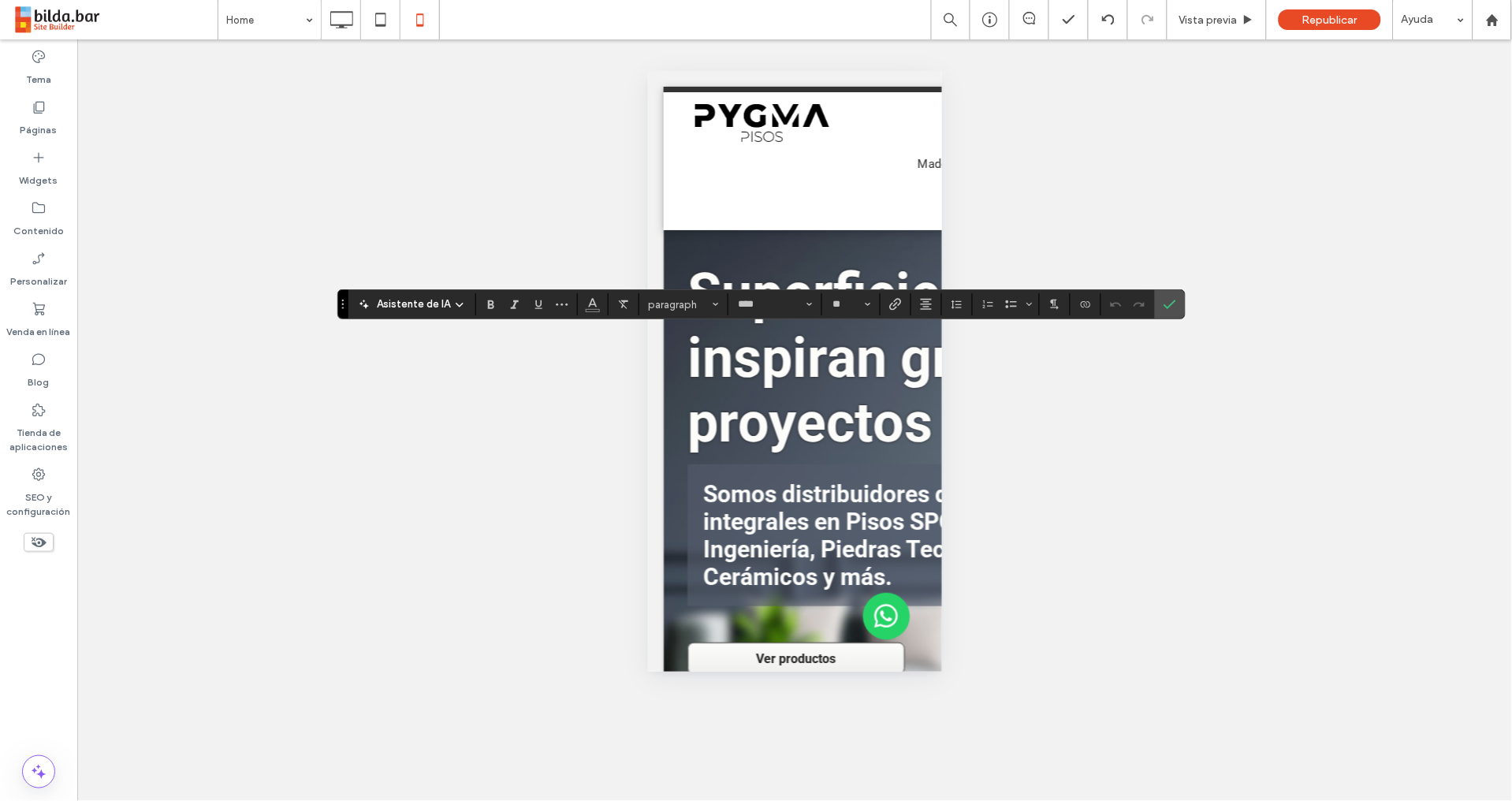
click at [1169, 301] on icon "Confirmar" at bounding box center [1170, 305] width 13 height 13
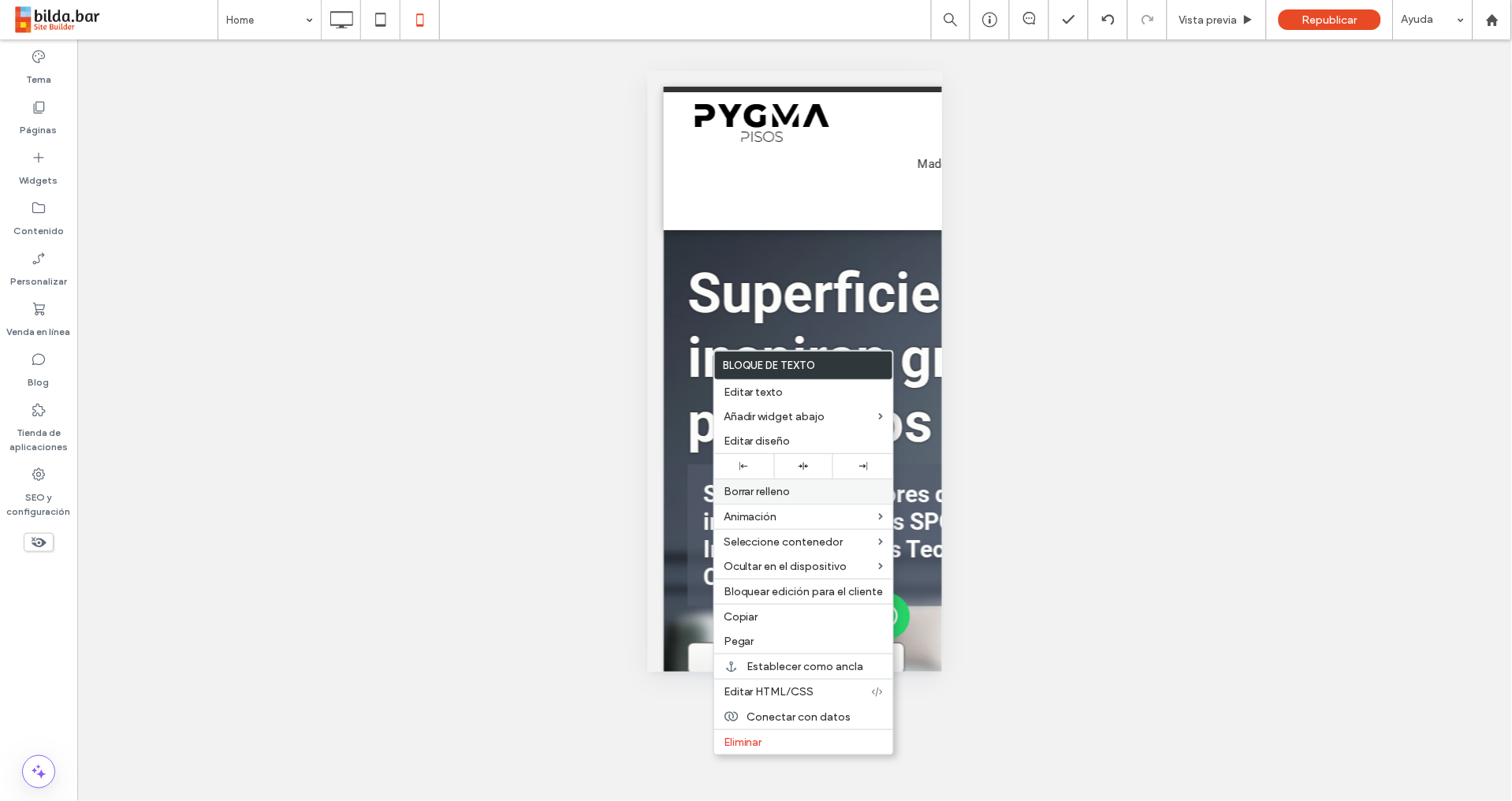
click at [779, 495] on span "Borrar relleno" at bounding box center [757, 491] width 67 height 13
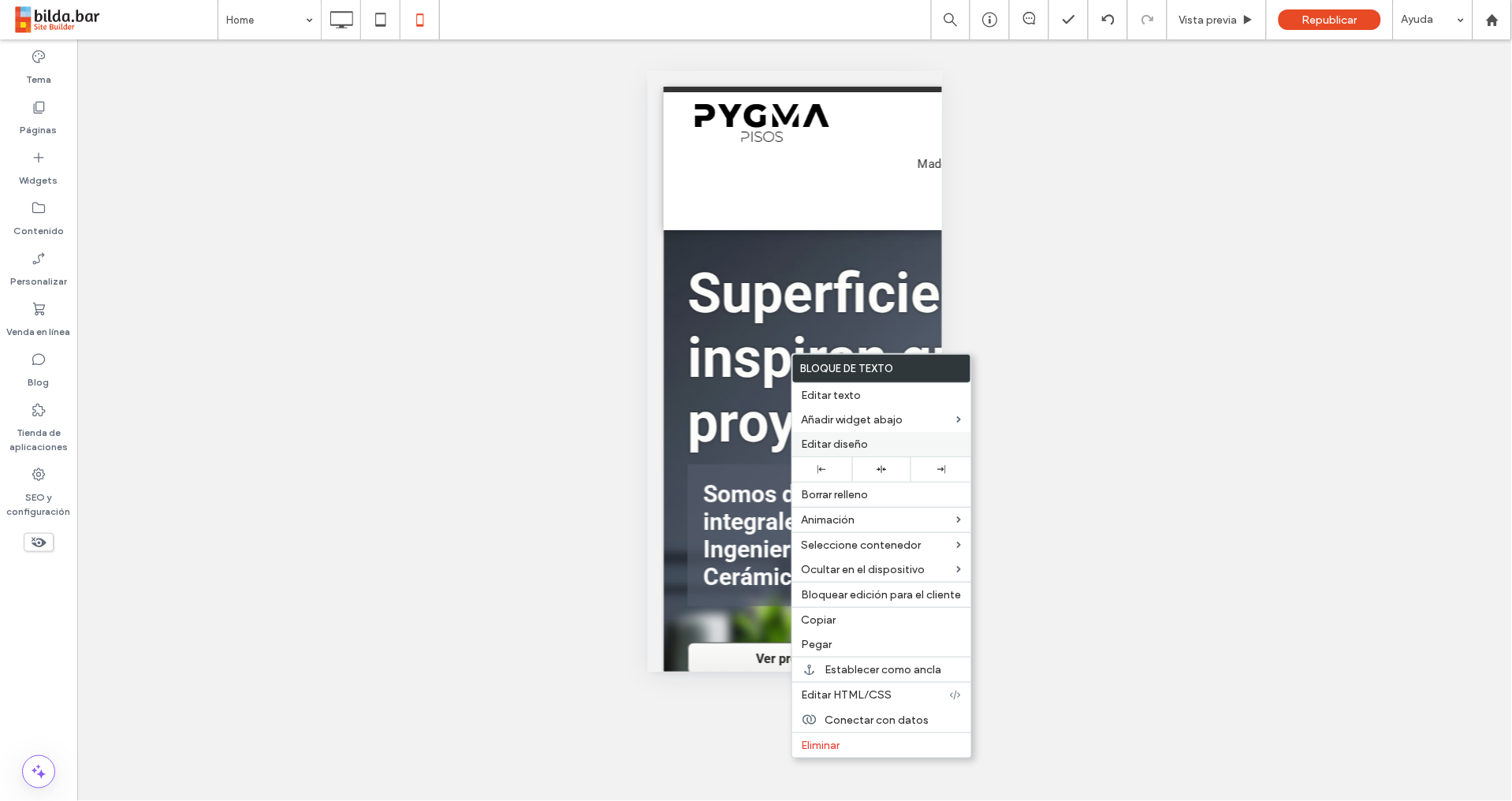
drag, startPoint x: 836, startPoint y: 441, endPoint x: 826, endPoint y: 441, distance: 10.0
click at [836, 442] on span "Editar diseño" at bounding box center [835, 444] width 67 height 13
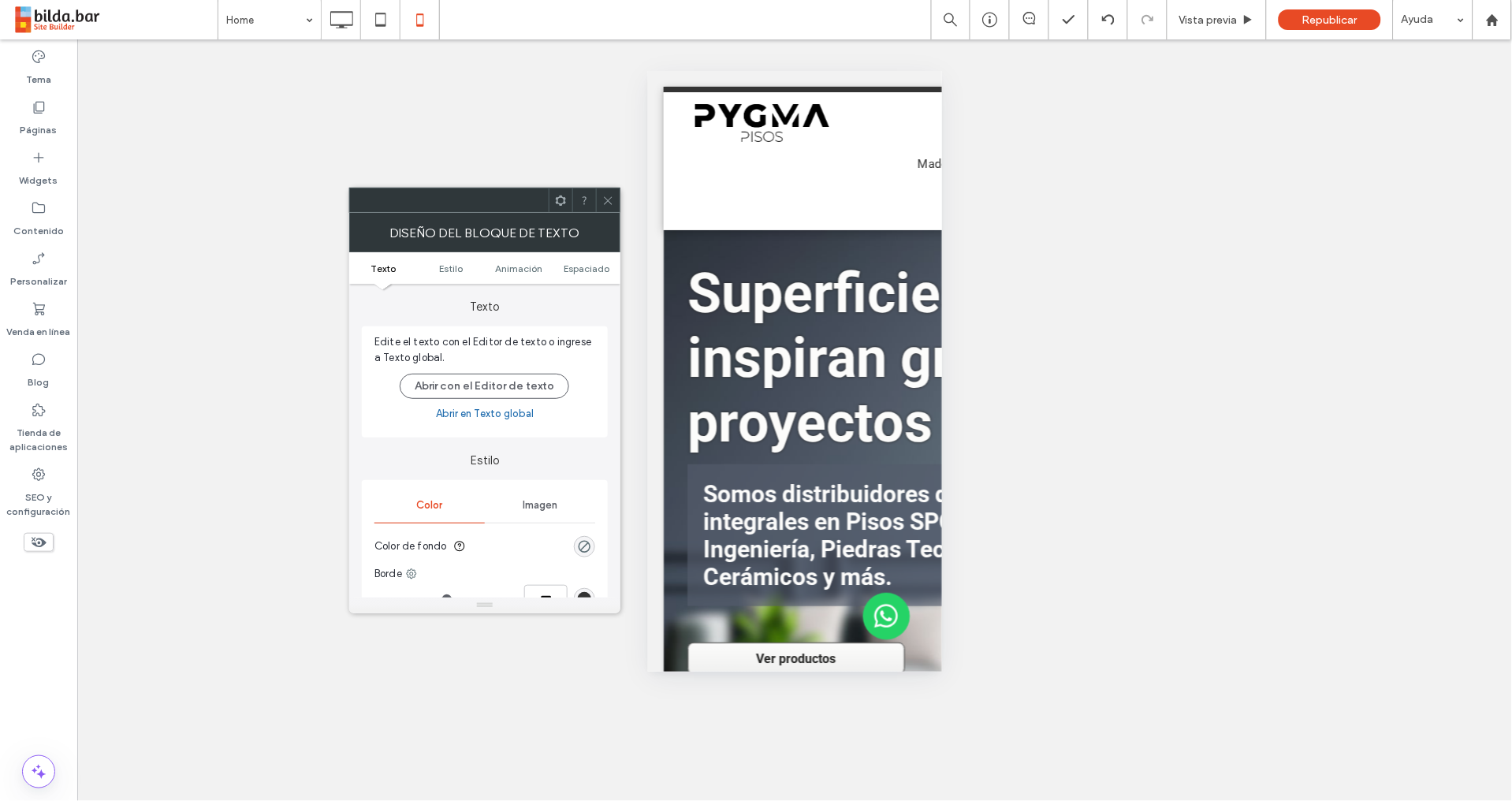
click at [588, 275] on ul "Texto Estilo Animación Espaciado" at bounding box center [485, 268] width 271 height 32
click at [578, 272] on span "Espaciado" at bounding box center [586, 268] width 45 height 12
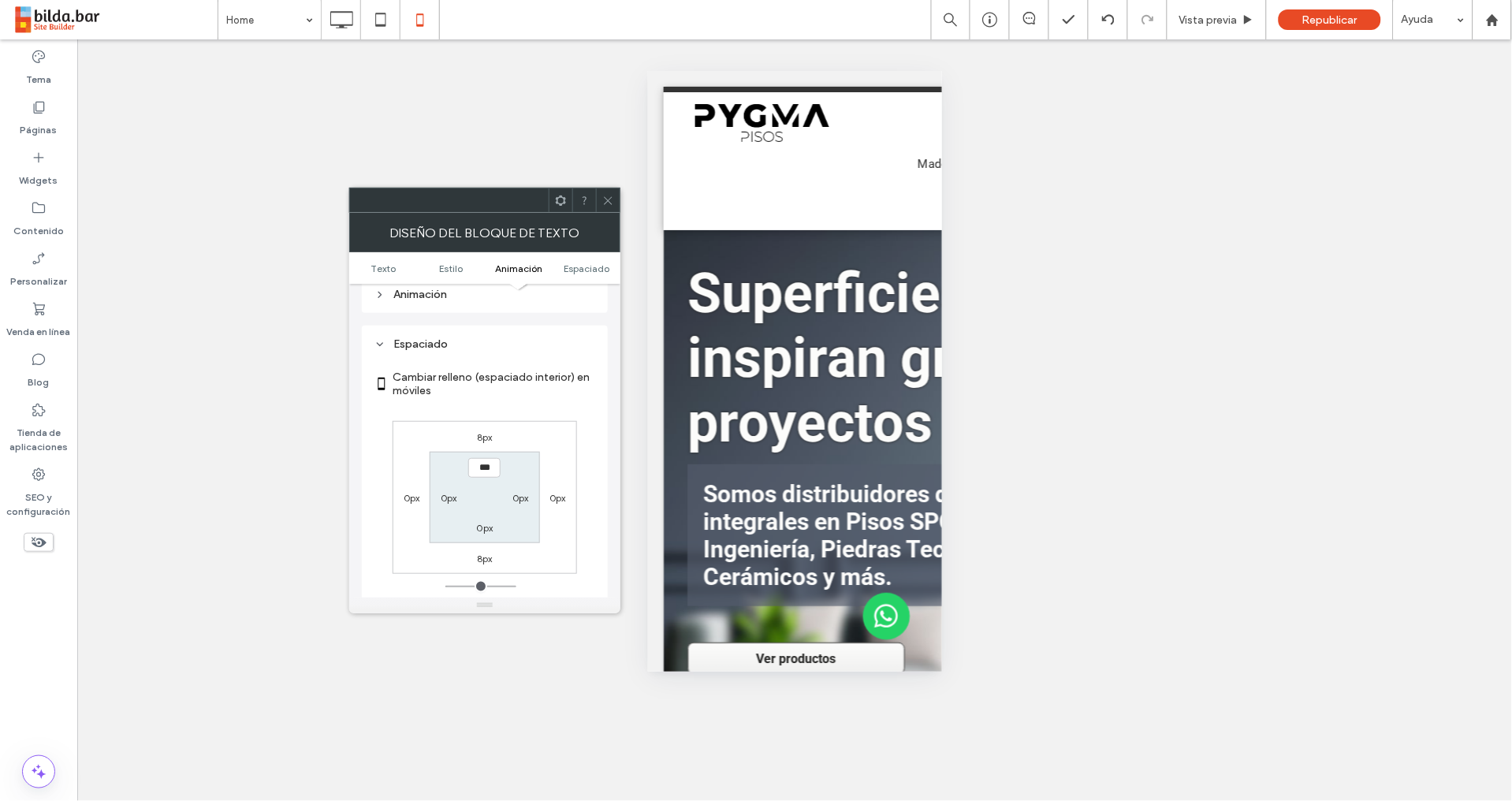
scroll to position [452, 0]
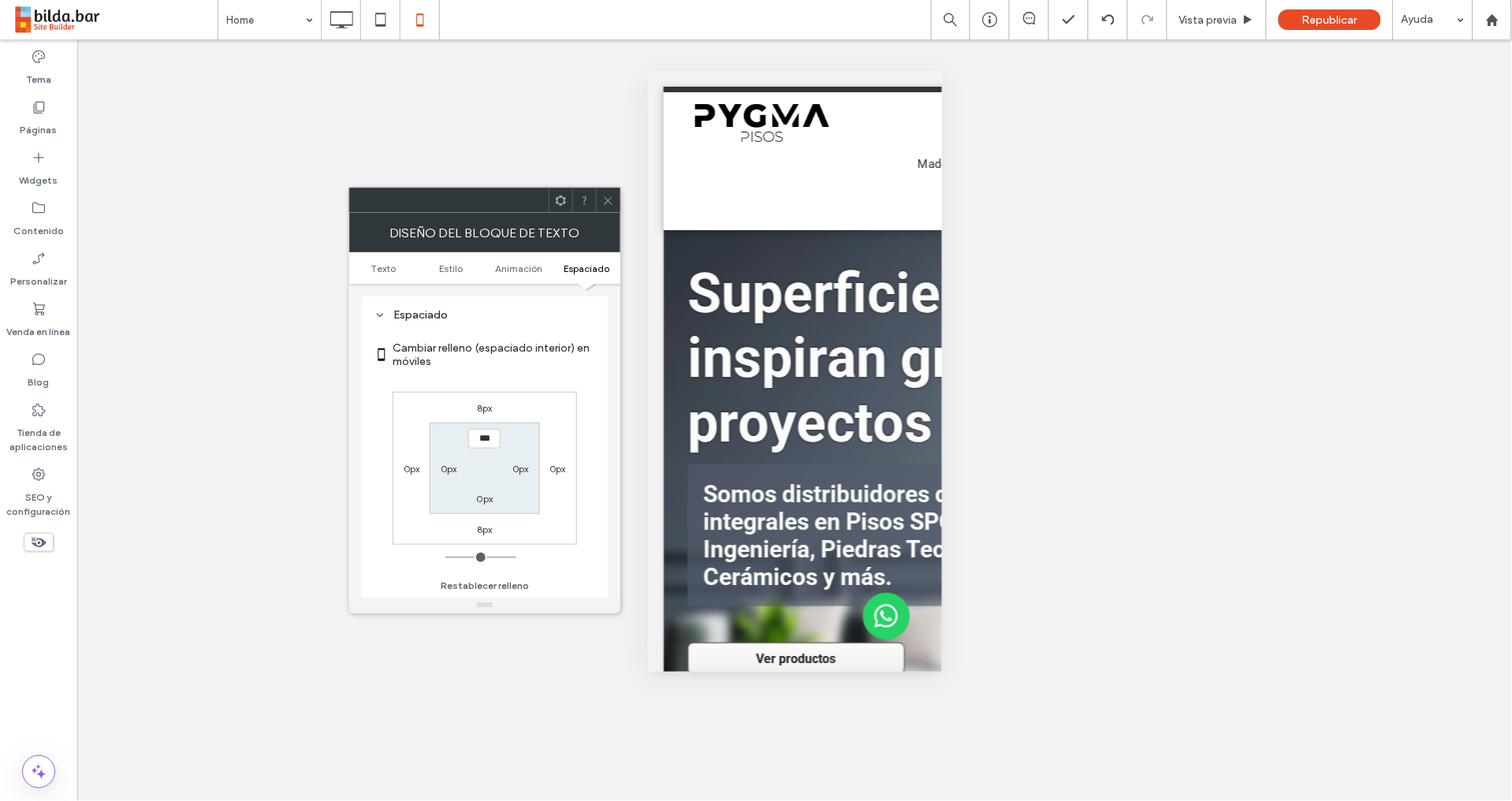
click at [443, 469] on label "0px" at bounding box center [449, 469] width 16 height 12
type input "**"
type input "****"
click at [512, 474] on div "0px" at bounding box center [521, 468] width 37 height 15
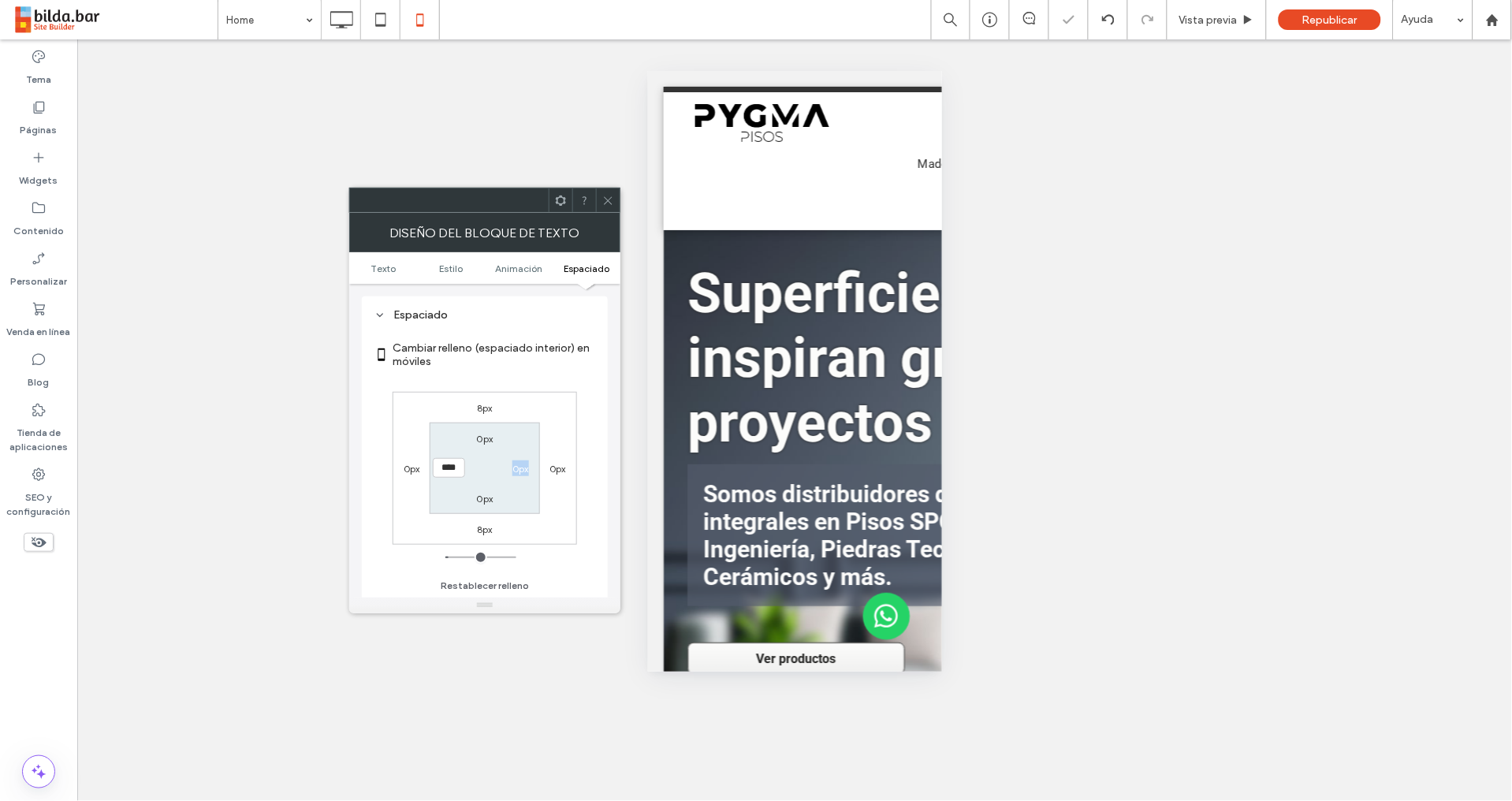
click at [519, 469] on label "0px" at bounding box center [521, 469] width 16 height 12
type input "*"
type input "**"
type input "****"
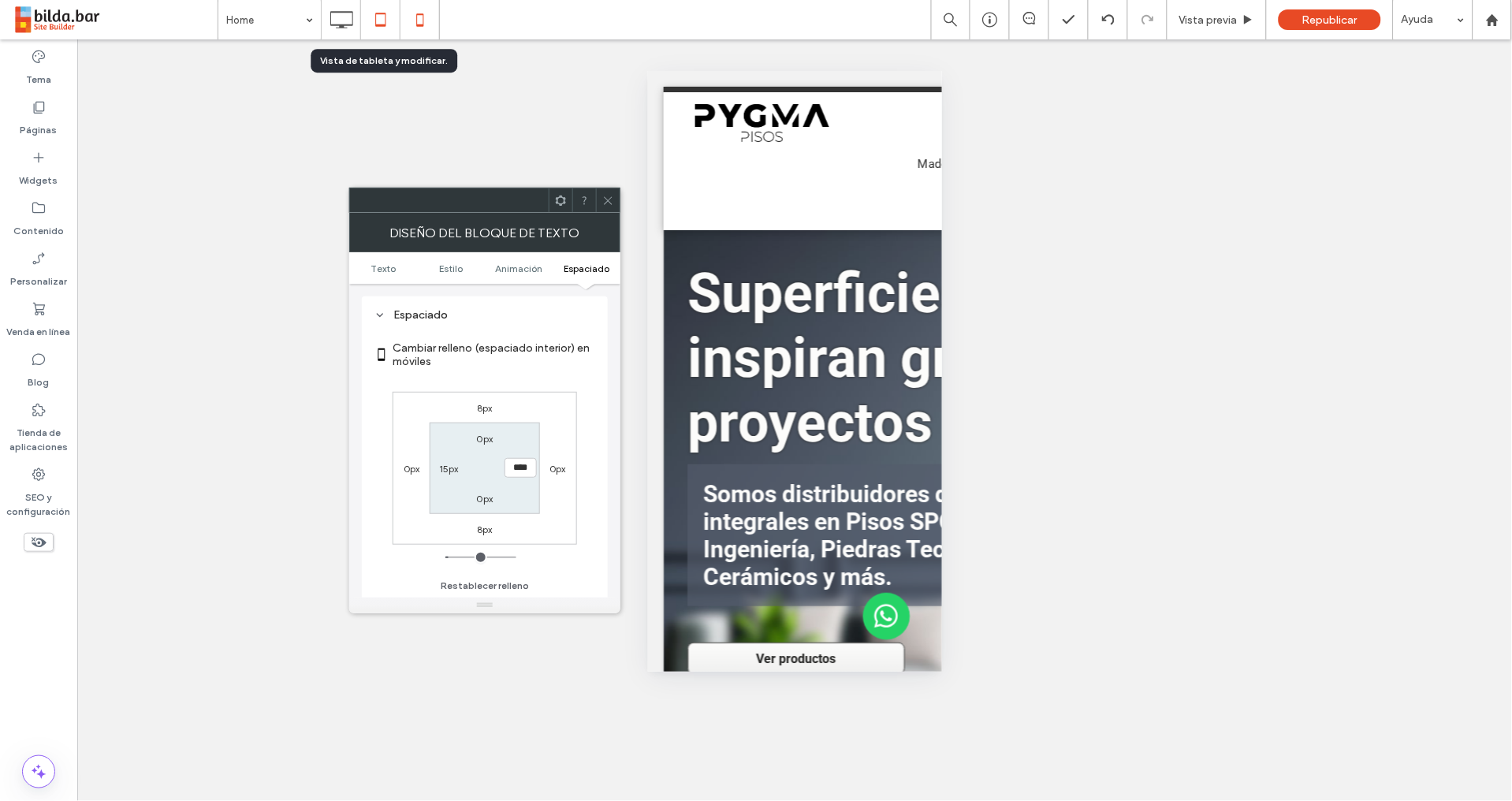
click at [383, 23] on icon at bounding box center [380, 19] width 32 height 32
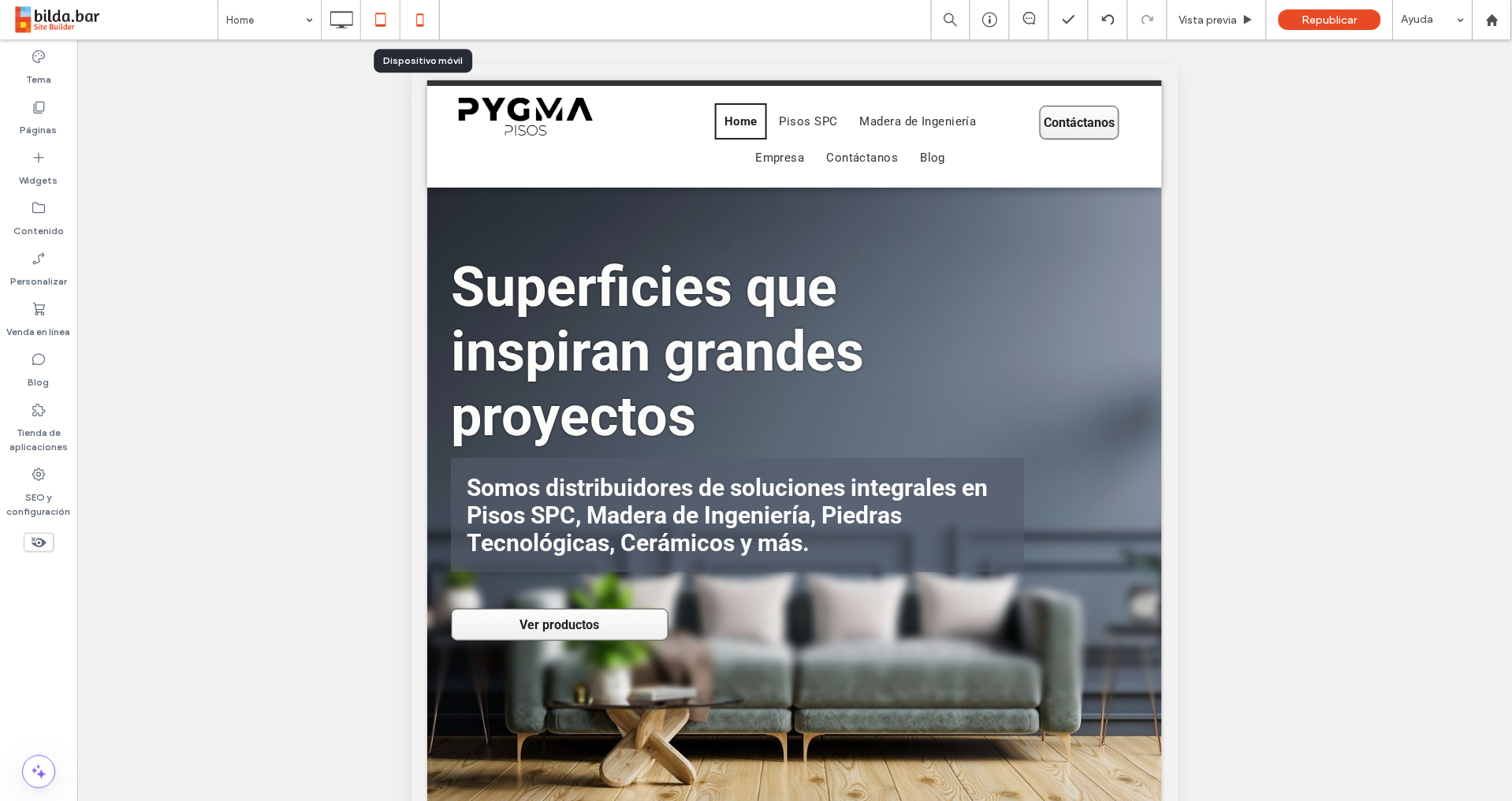
click at [421, 26] on icon at bounding box center [420, 19] width 32 height 32
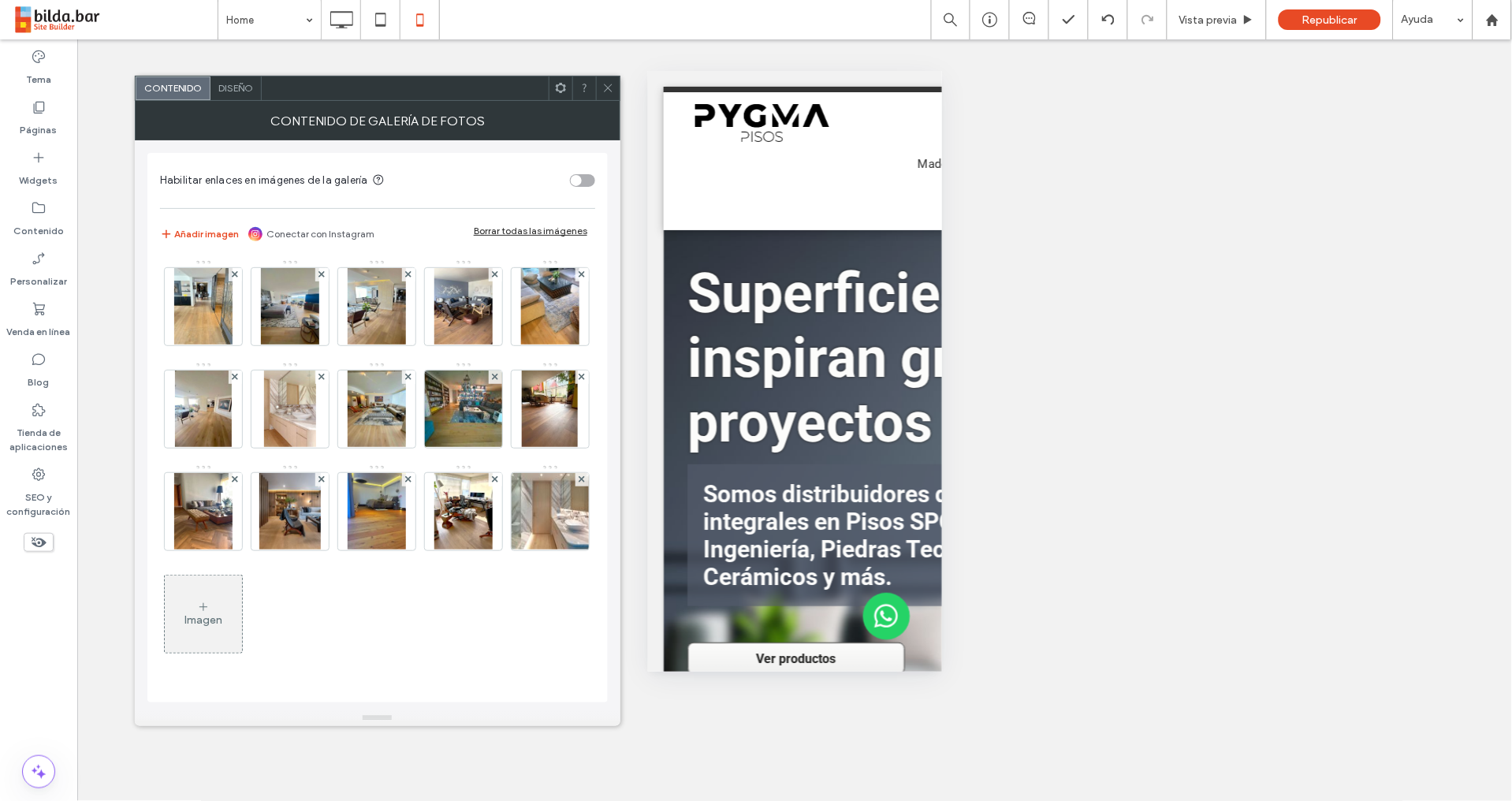
click at [233, 89] on span "Diseño" at bounding box center [235, 88] width 35 height 12
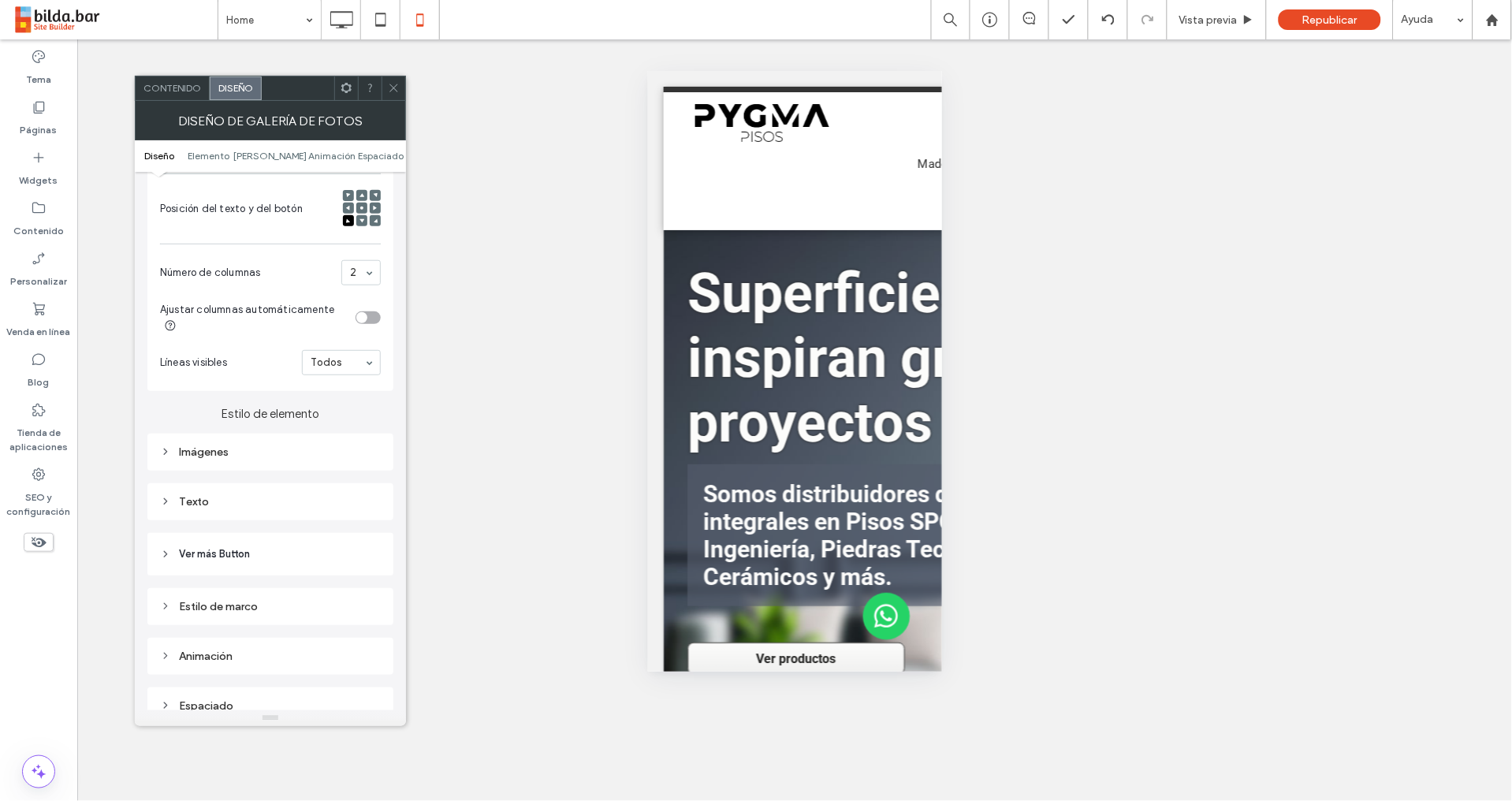
scroll to position [381, 0]
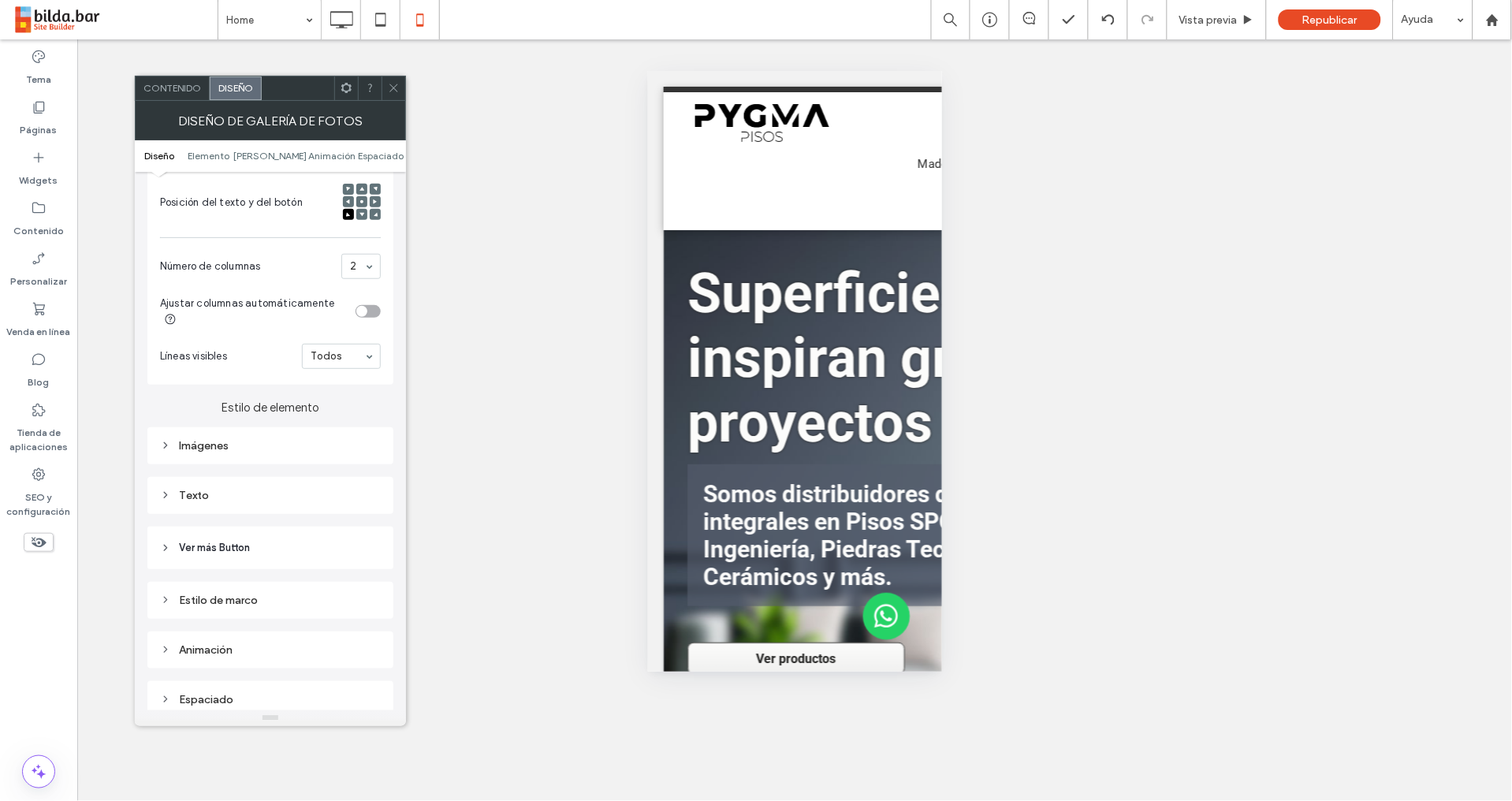
click at [232, 450] on div "Imágenes" at bounding box center [270, 446] width 221 height 13
drag, startPoint x: 361, startPoint y: 483, endPoint x: 345, endPoint y: 489, distance: 17.1
click at [361, 483] on input "*****" at bounding box center [361, 479] width 40 height 20
type input "*****"
type input "***"
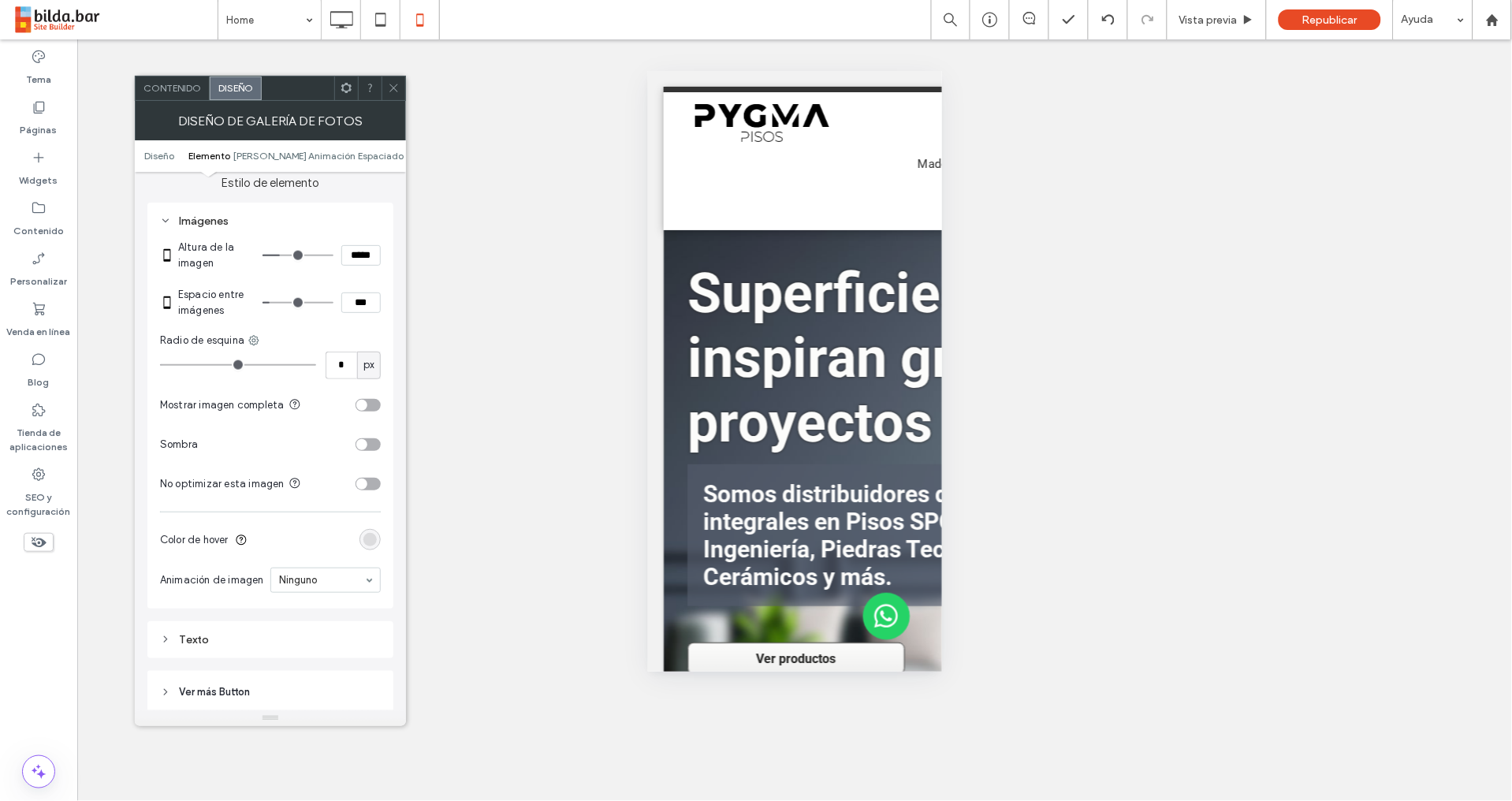
scroll to position [620, 0]
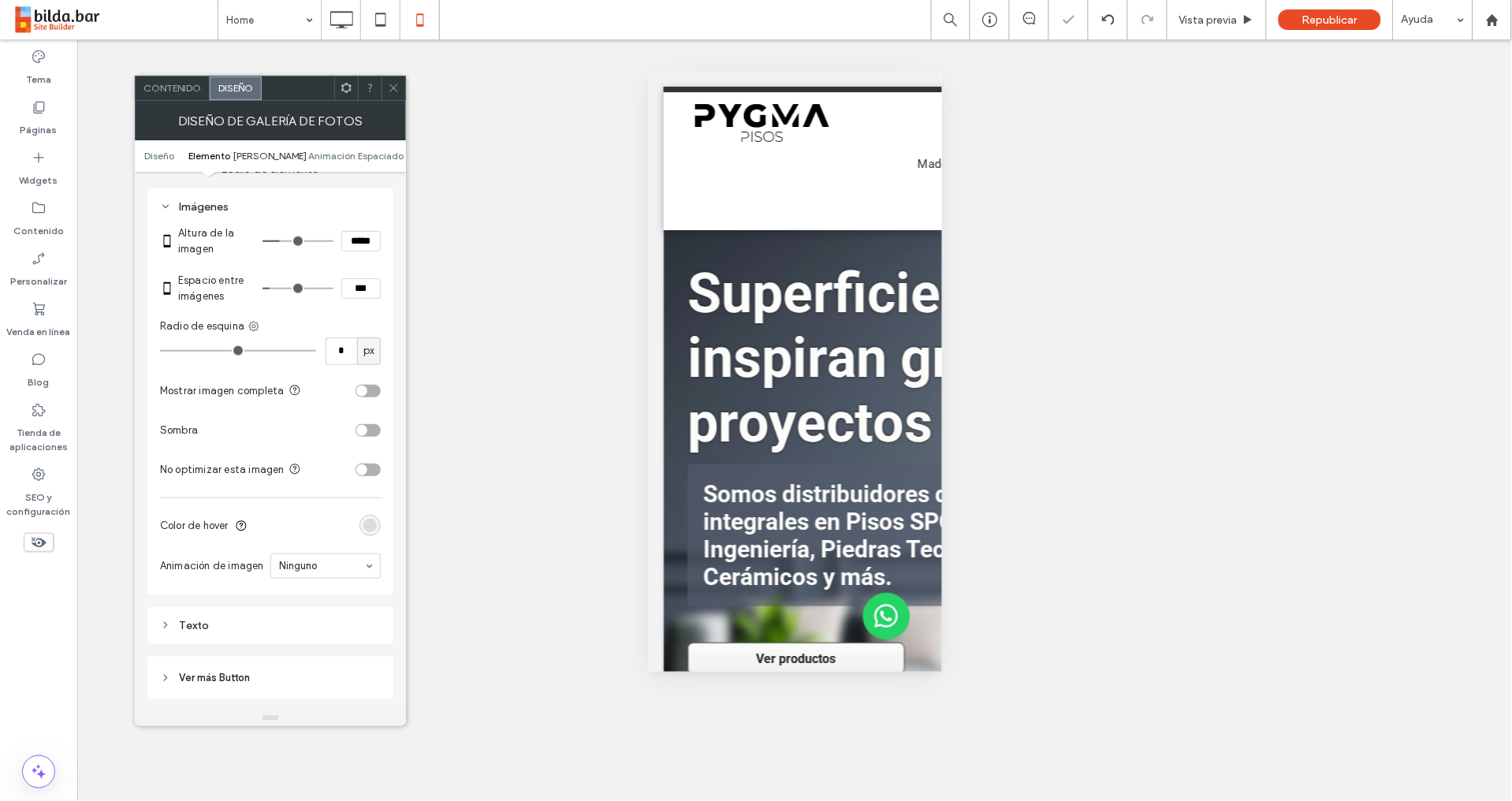
click at [274, 153] on span "[PERSON_NAME]" at bounding box center [270, 155] width 73 height 12
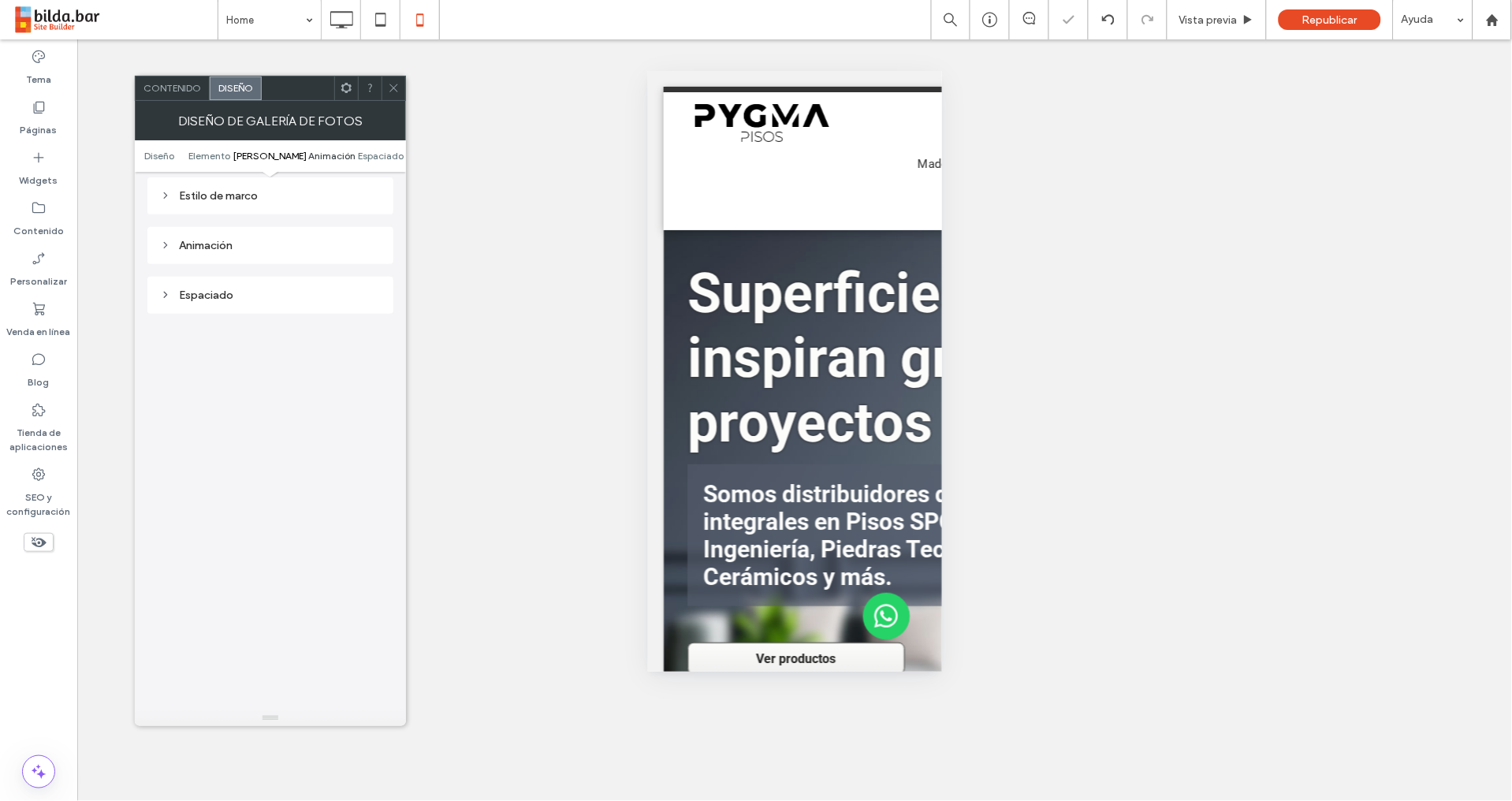
click at [324, 158] on span "Animación" at bounding box center [331, 155] width 47 height 12
click at [166, 155] on span "Diseño" at bounding box center [159, 155] width 30 height 12
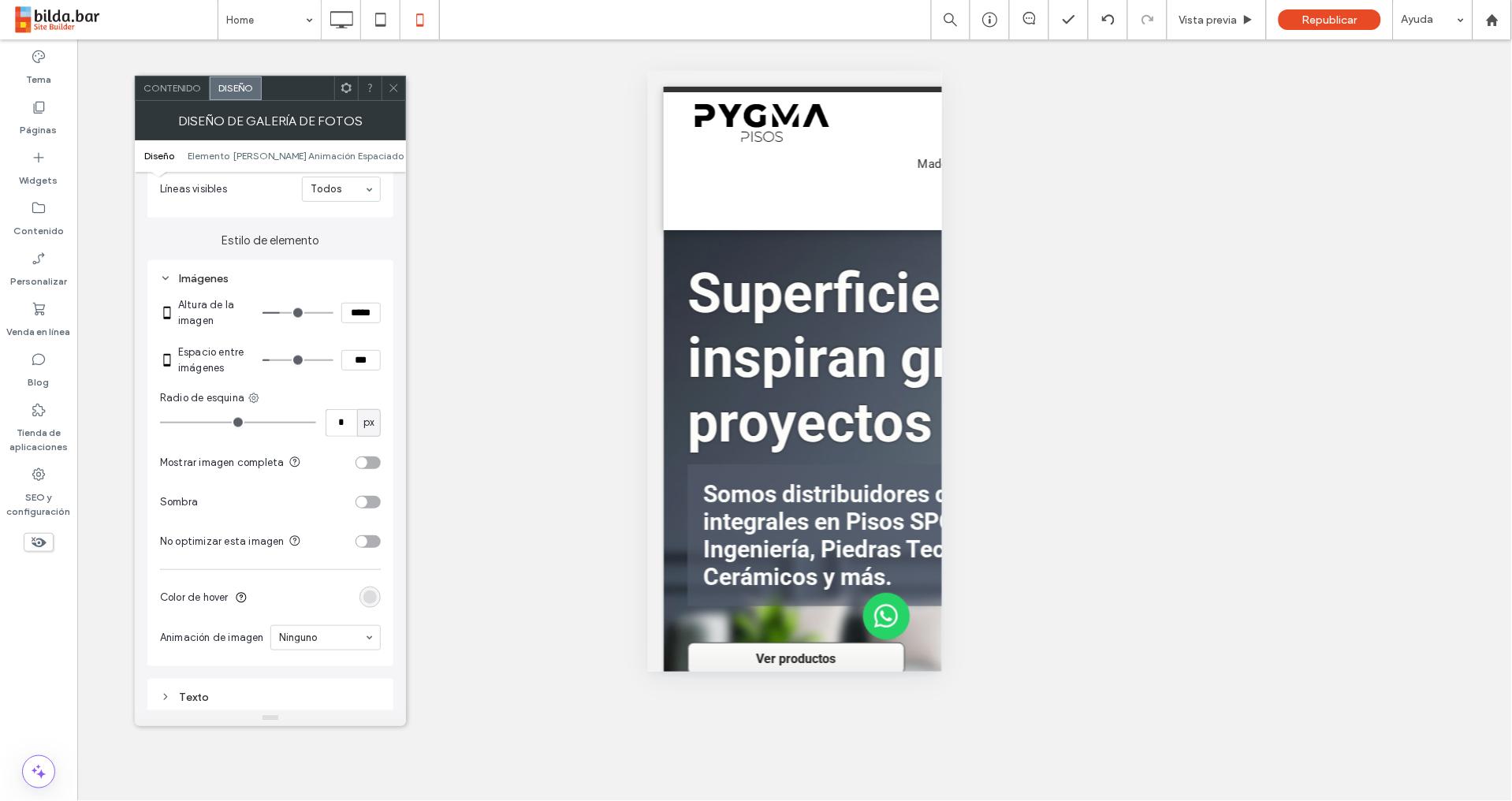
scroll to position [545, 0]
drag, startPoint x: 356, startPoint y: 314, endPoint x: 335, endPoint y: 321, distance: 22.1
click at [339, 318] on div "*****" at bounding box center [322, 316] width 119 height 20
type input "*****"
type input "***"
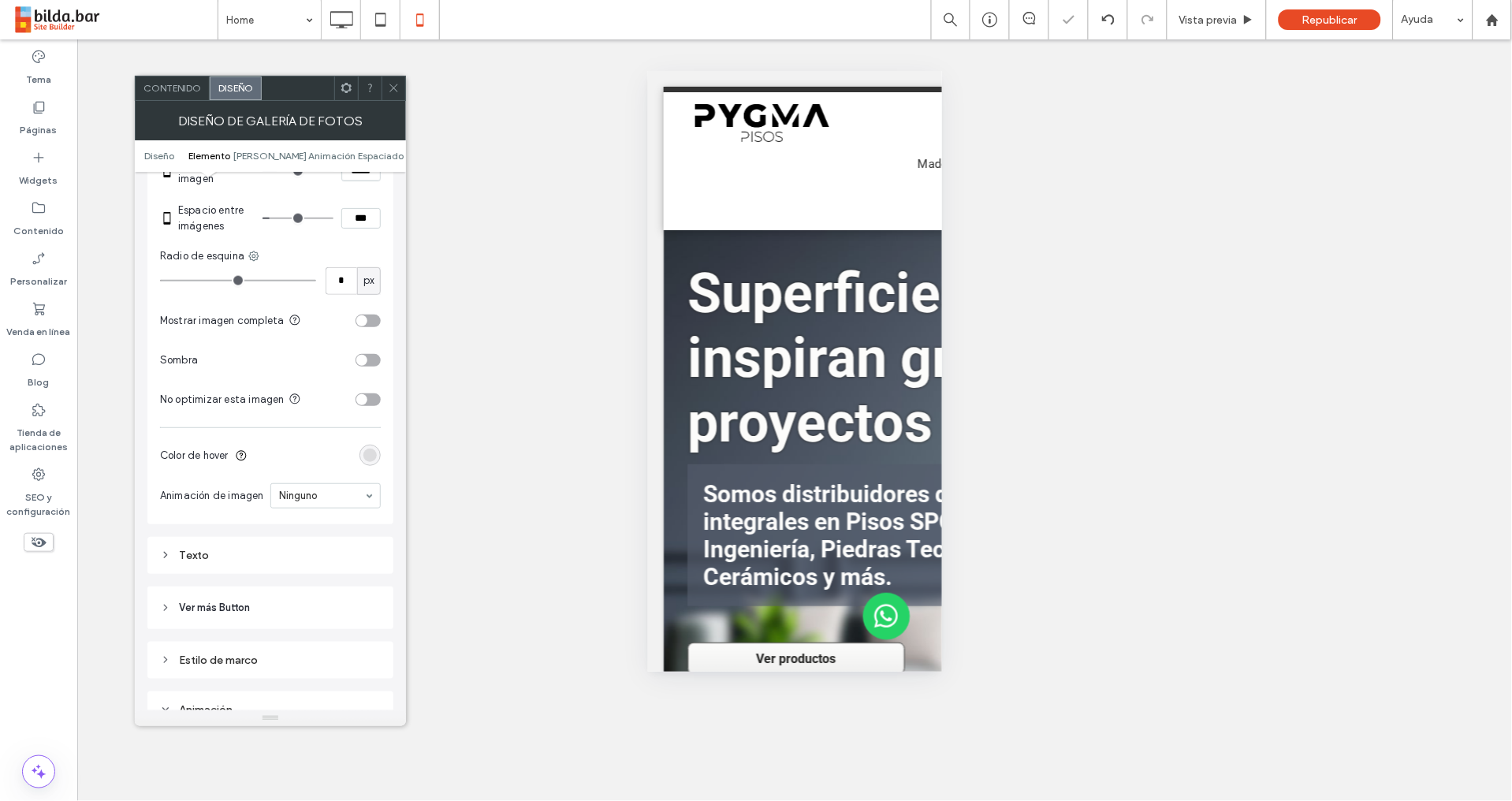
drag, startPoint x: 188, startPoint y: 554, endPoint x: 199, endPoint y: 544, distance: 14.9
click at [190, 552] on div "Texto" at bounding box center [270, 556] width 221 height 21
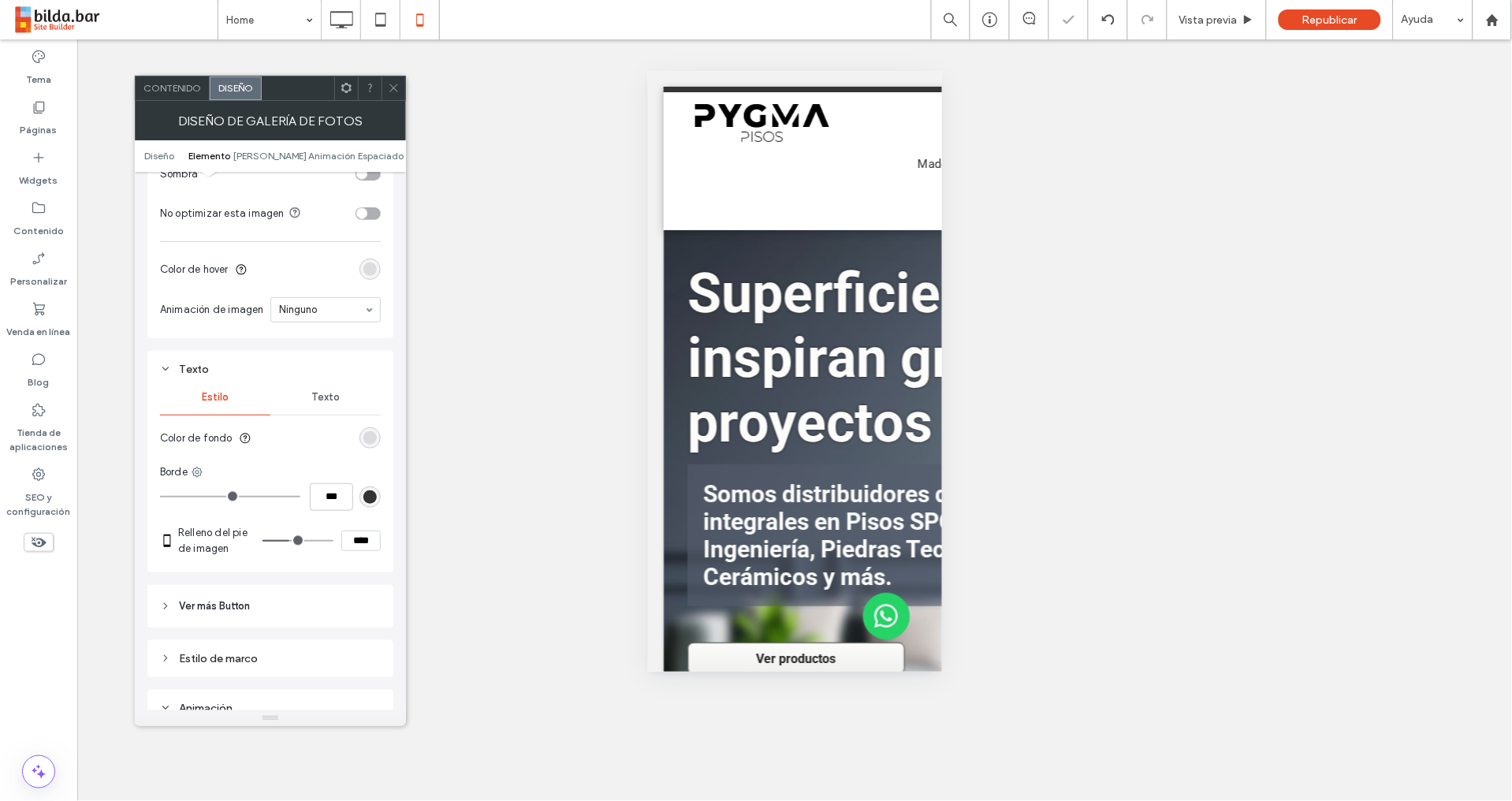
click at [337, 397] on span "Texto" at bounding box center [325, 397] width 28 height 13
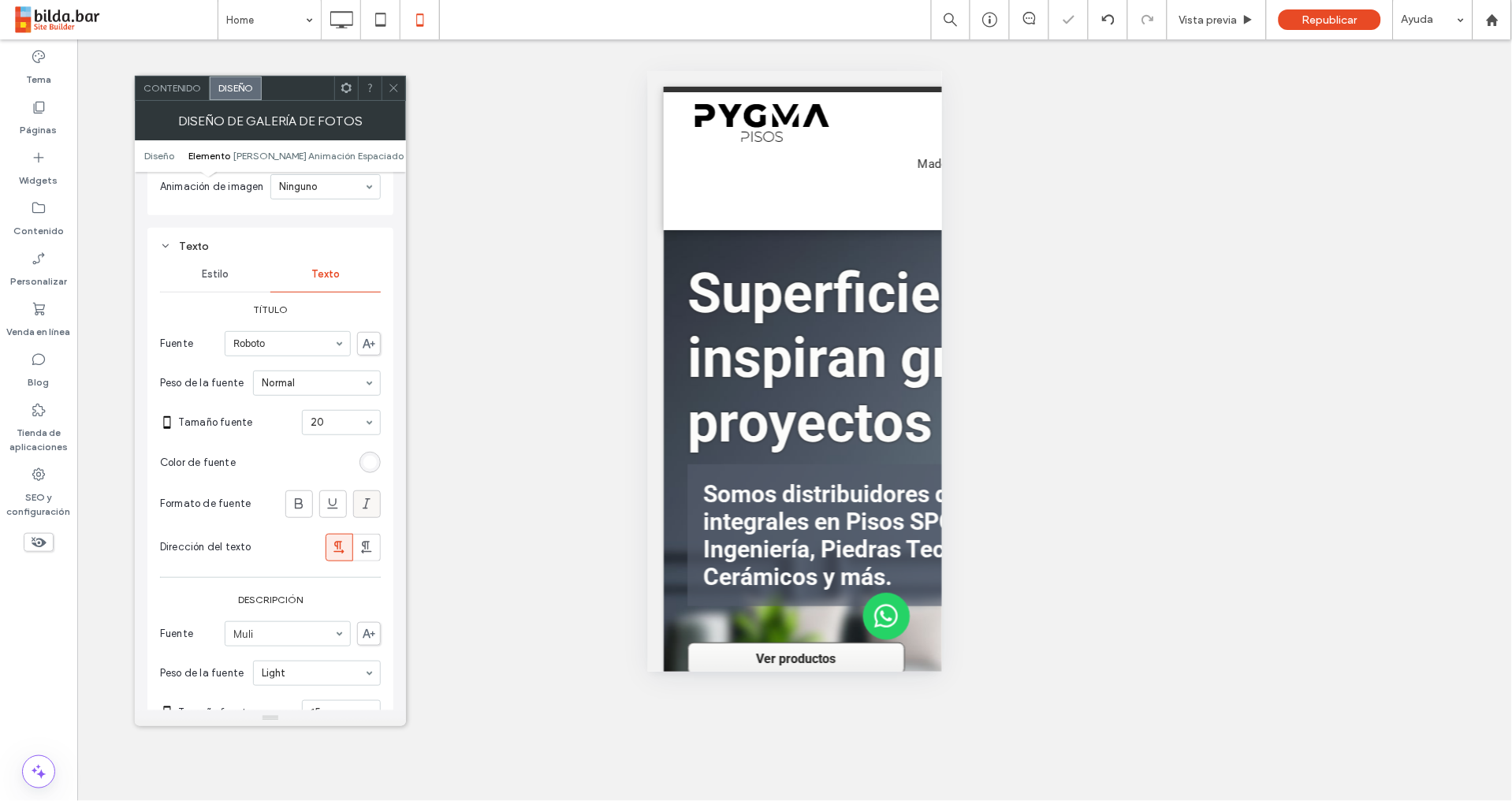
scroll to position [1007, 0]
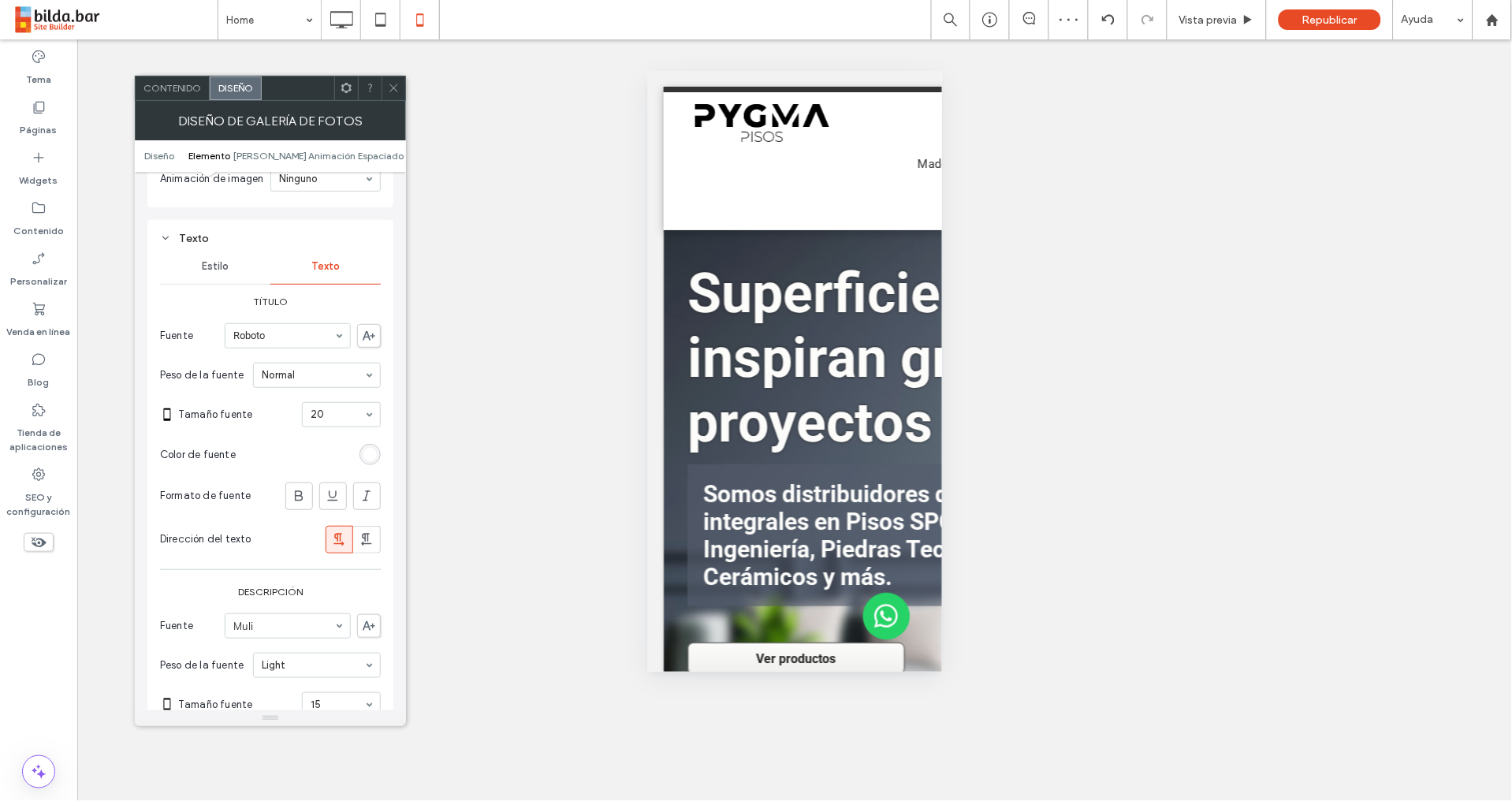
drag, startPoint x: 361, startPoint y: 423, endPoint x: 356, endPoint y: 431, distance: 9.4
click at [364, 417] on div "14" at bounding box center [341, 414] width 79 height 25
drag, startPoint x: 388, startPoint y: 444, endPoint x: 380, endPoint y: 447, distance: 8.5
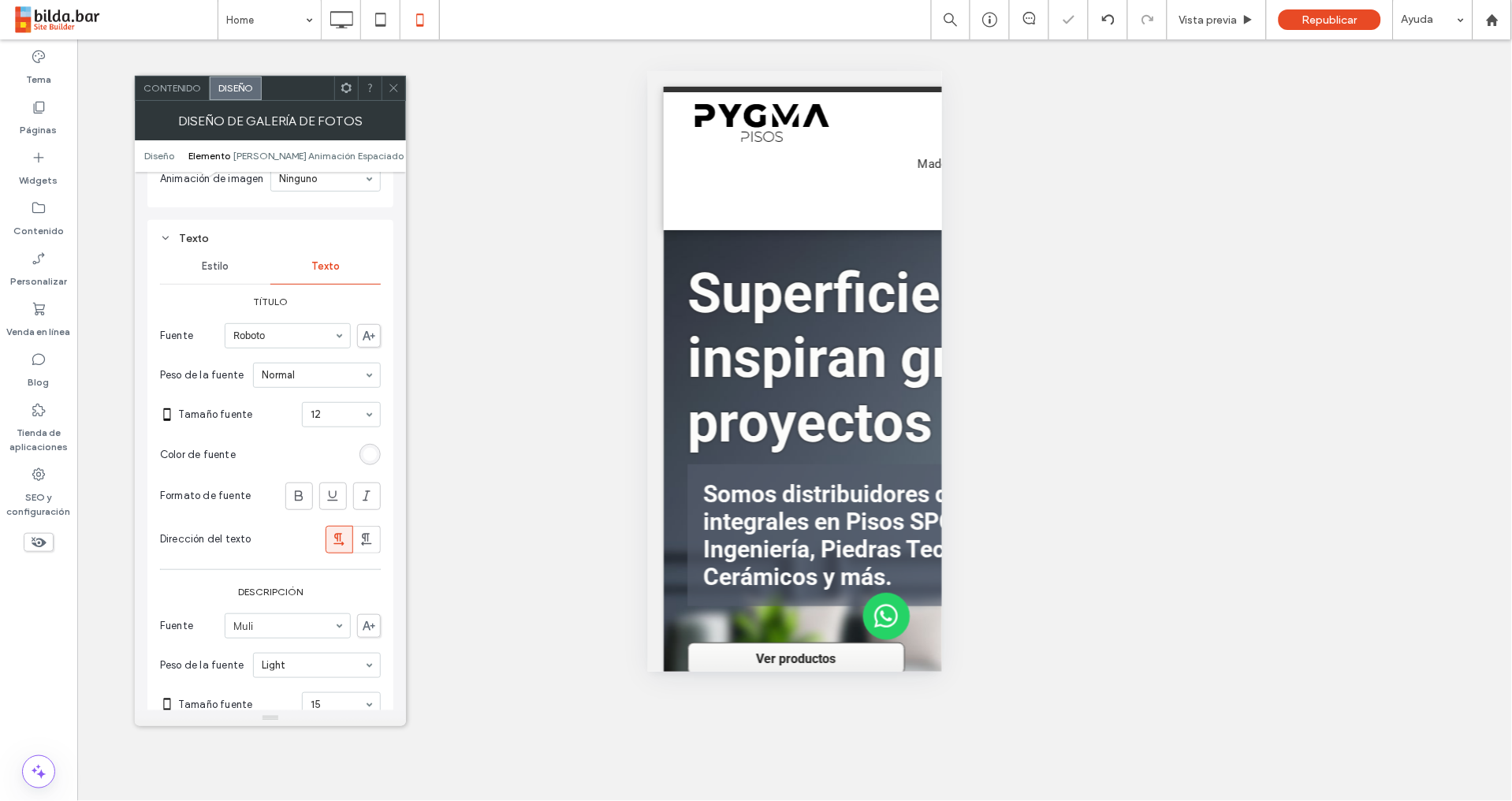
click at [388, 444] on div "Texto Estilo Texto Título Fuente Roboto Peso de la fuente Normal Tamaño fuente …" at bounding box center [270, 548] width 246 height 656
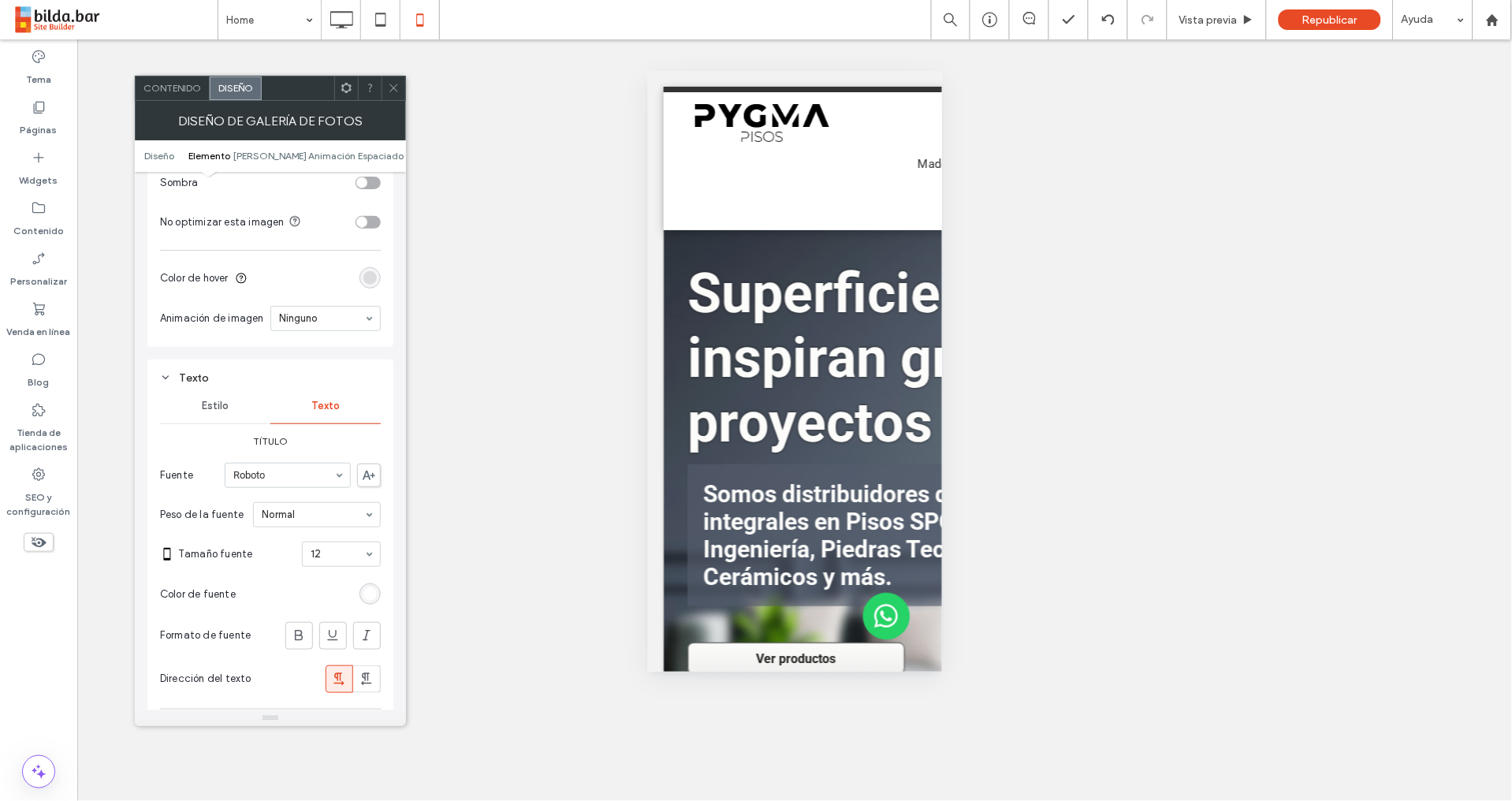
scroll to position [866, 0]
click at [391, 93] on icon at bounding box center [394, 88] width 12 height 12
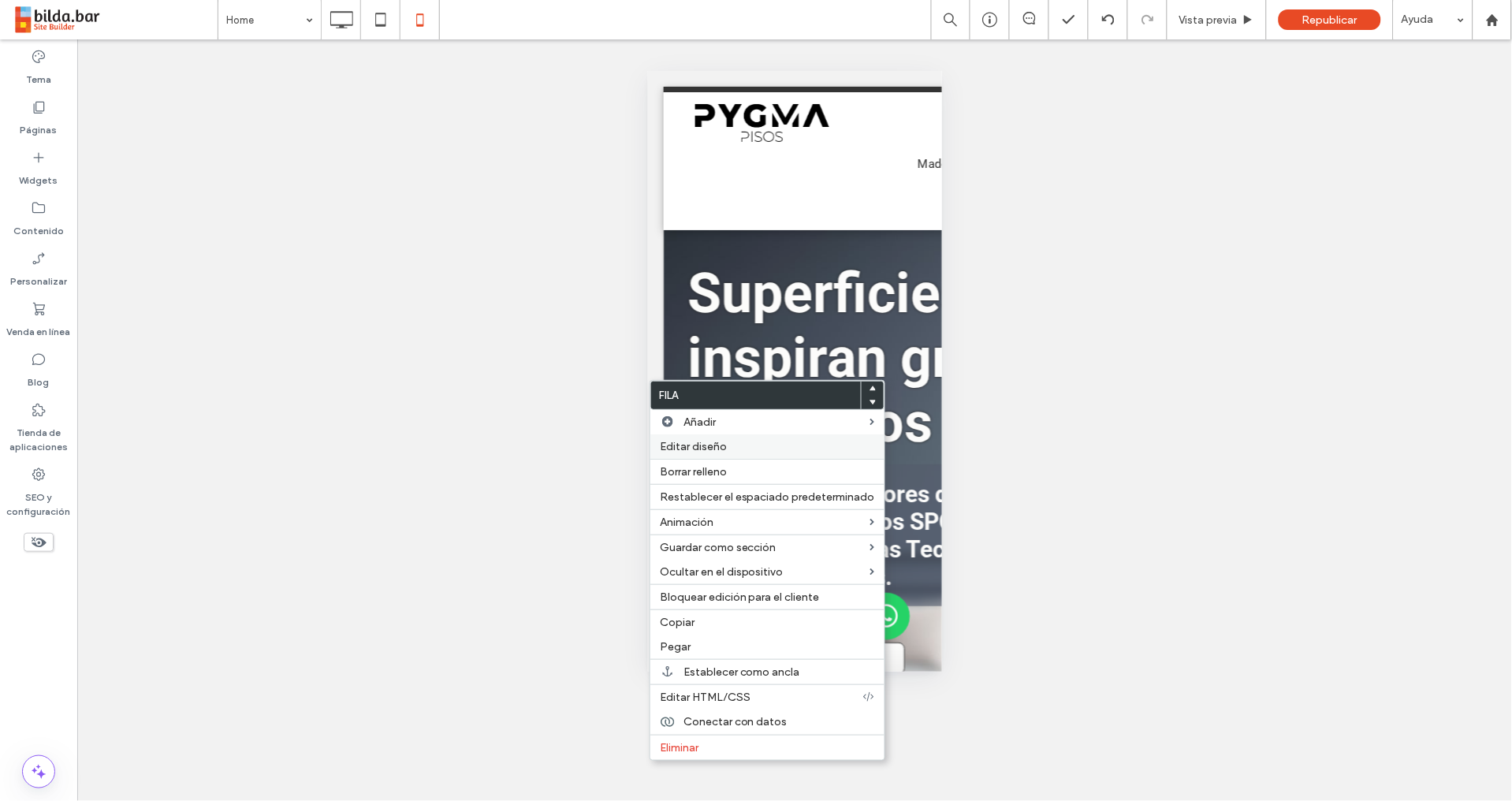
drag, startPoint x: 712, startPoint y: 442, endPoint x: 692, endPoint y: 448, distance: 20.9
click at [712, 442] on span "Editar diseño" at bounding box center [693, 447] width 67 height 13
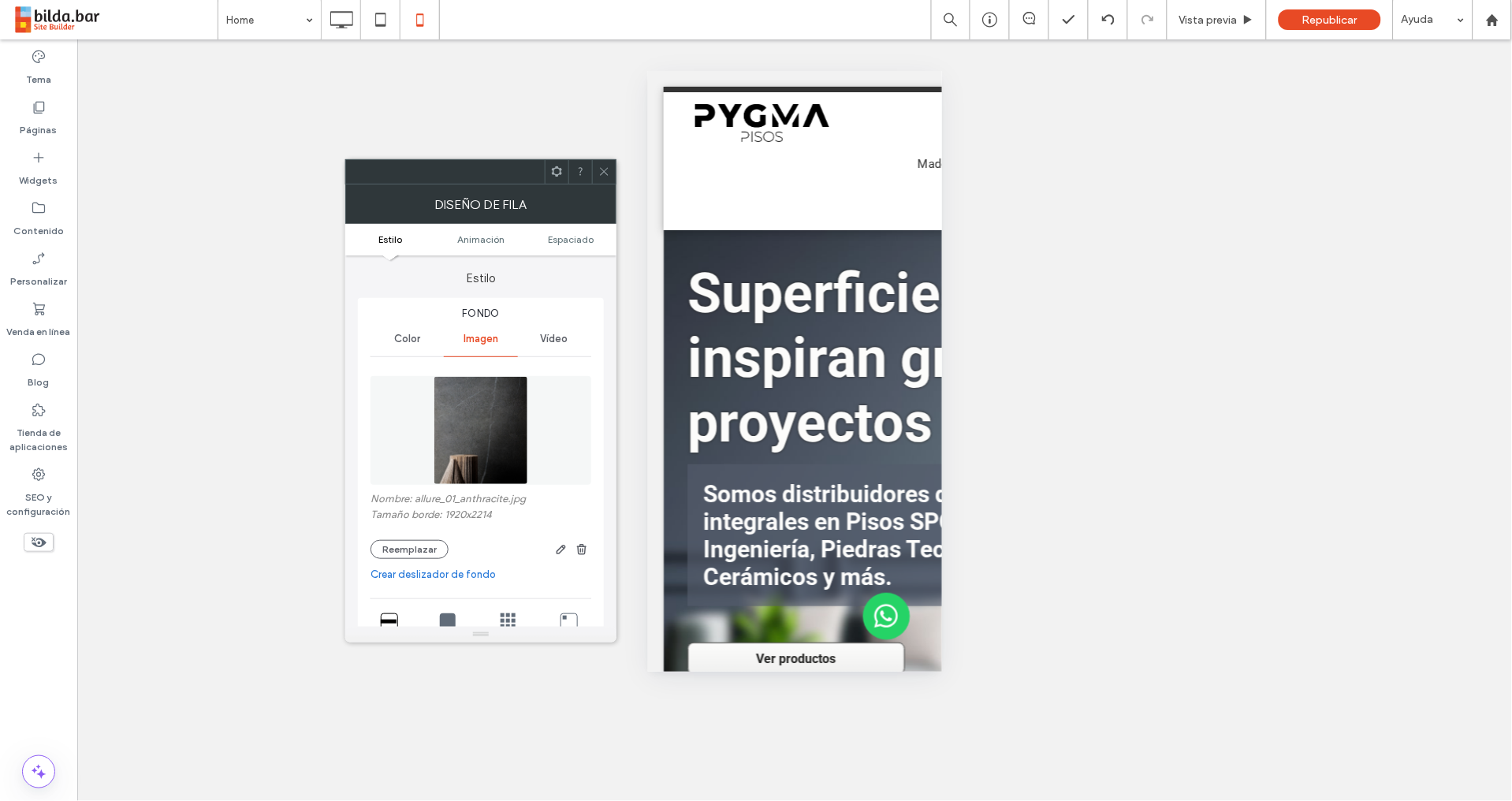
drag, startPoint x: 576, startPoint y: 246, endPoint x: 565, endPoint y: 282, distance: 37.6
click at [574, 248] on ul "Estilo Animación Espaciado" at bounding box center [481, 240] width 271 height 32
drag, startPoint x: 574, startPoint y: 234, endPoint x: 550, endPoint y: 267, distance: 40.8
click at [574, 234] on span "Espaciado" at bounding box center [572, 239] width 45 height 12
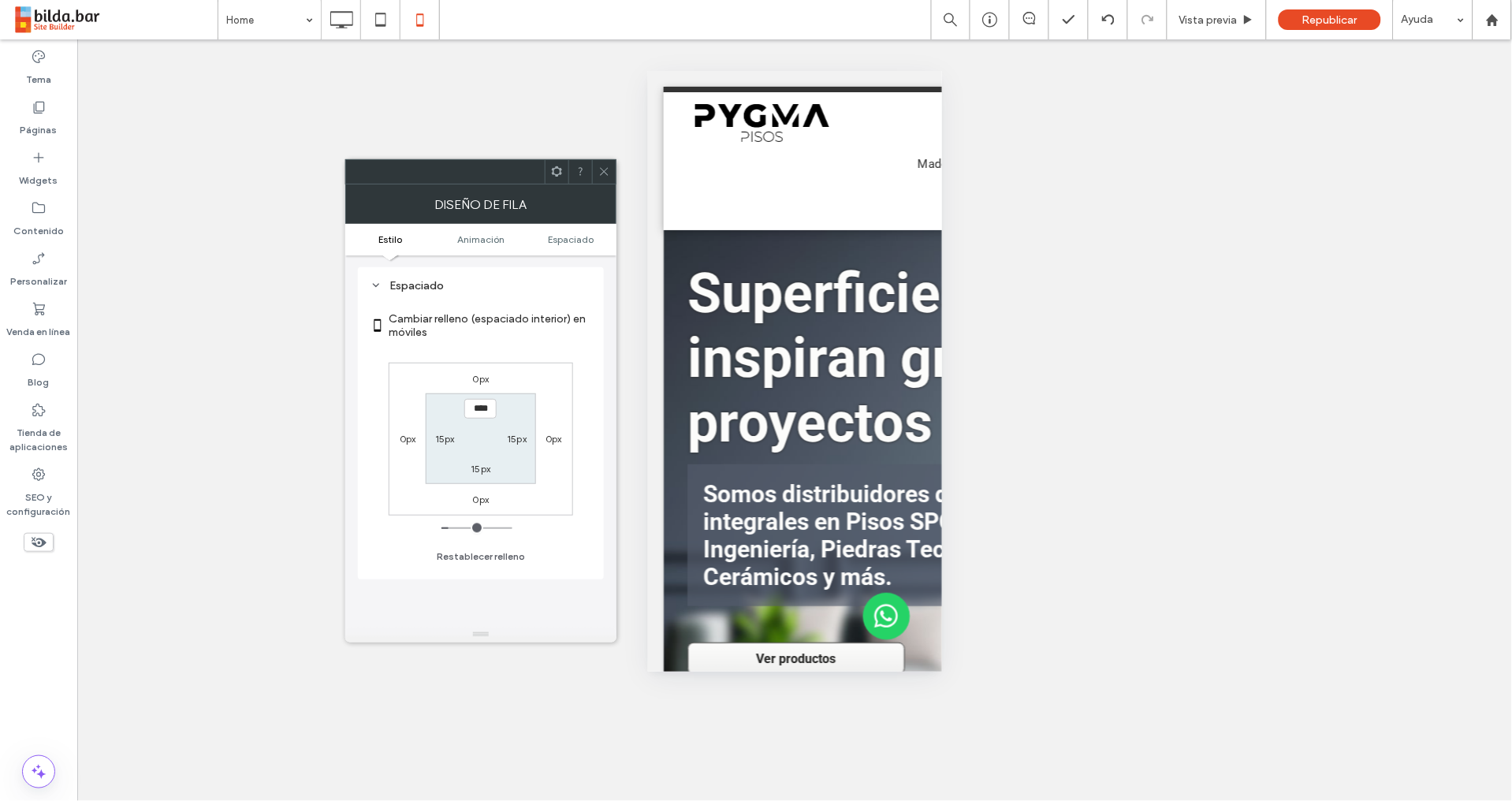
scroll to position [853, 0]
type input "*"
type input "****"
click at [473, 470] on label "15px" at bounding box center [481, 469] width 19 height 12
type input "**"
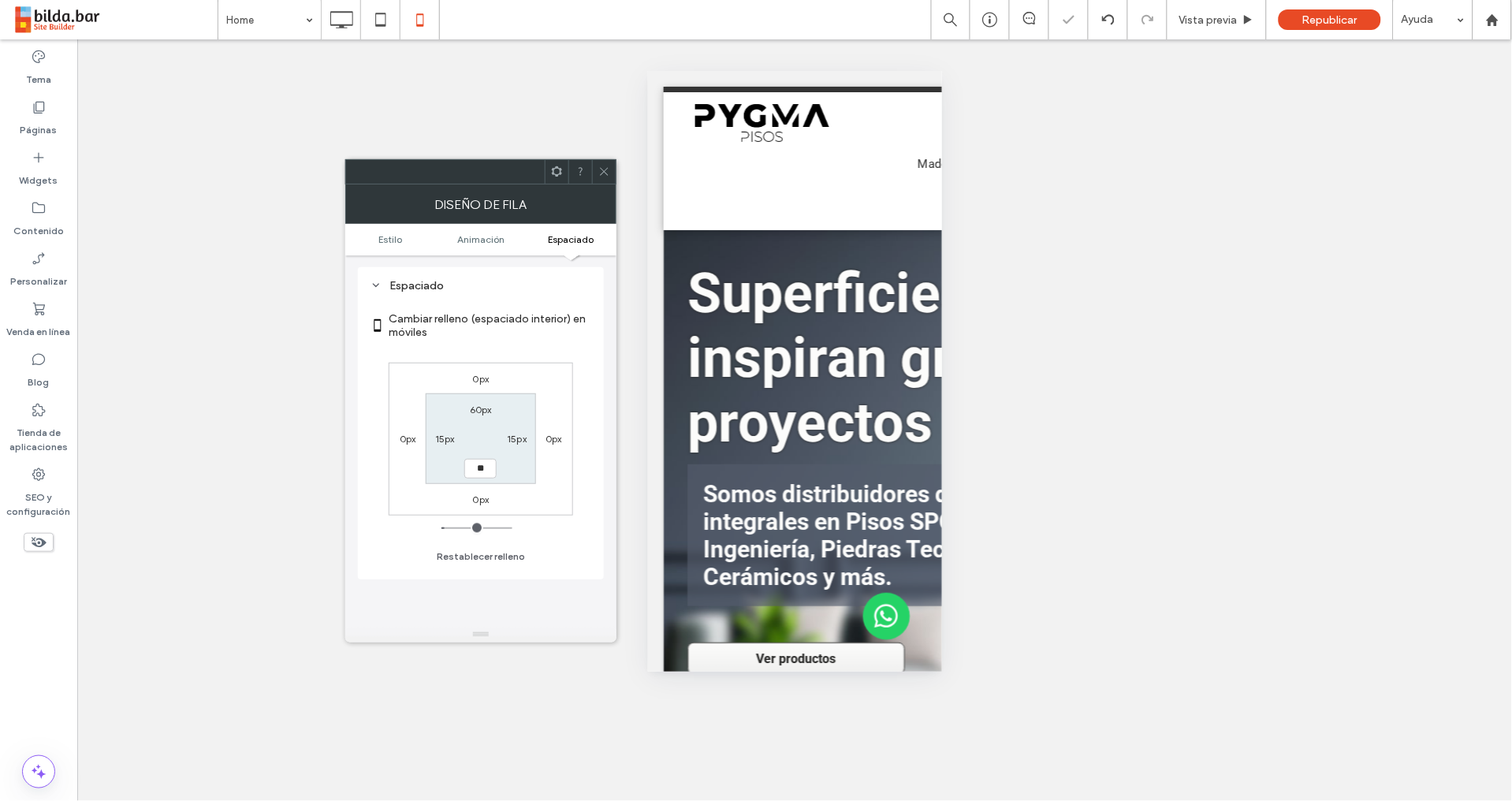
type input "**"
drag, startPoint x: 475, startPoint y: 469, endPoint x: 429, endPoint y: 469, distance: 46.0
click at [469, 469] on input "****" at bounding box center [481, 469] width 32 height 19
type input "****"
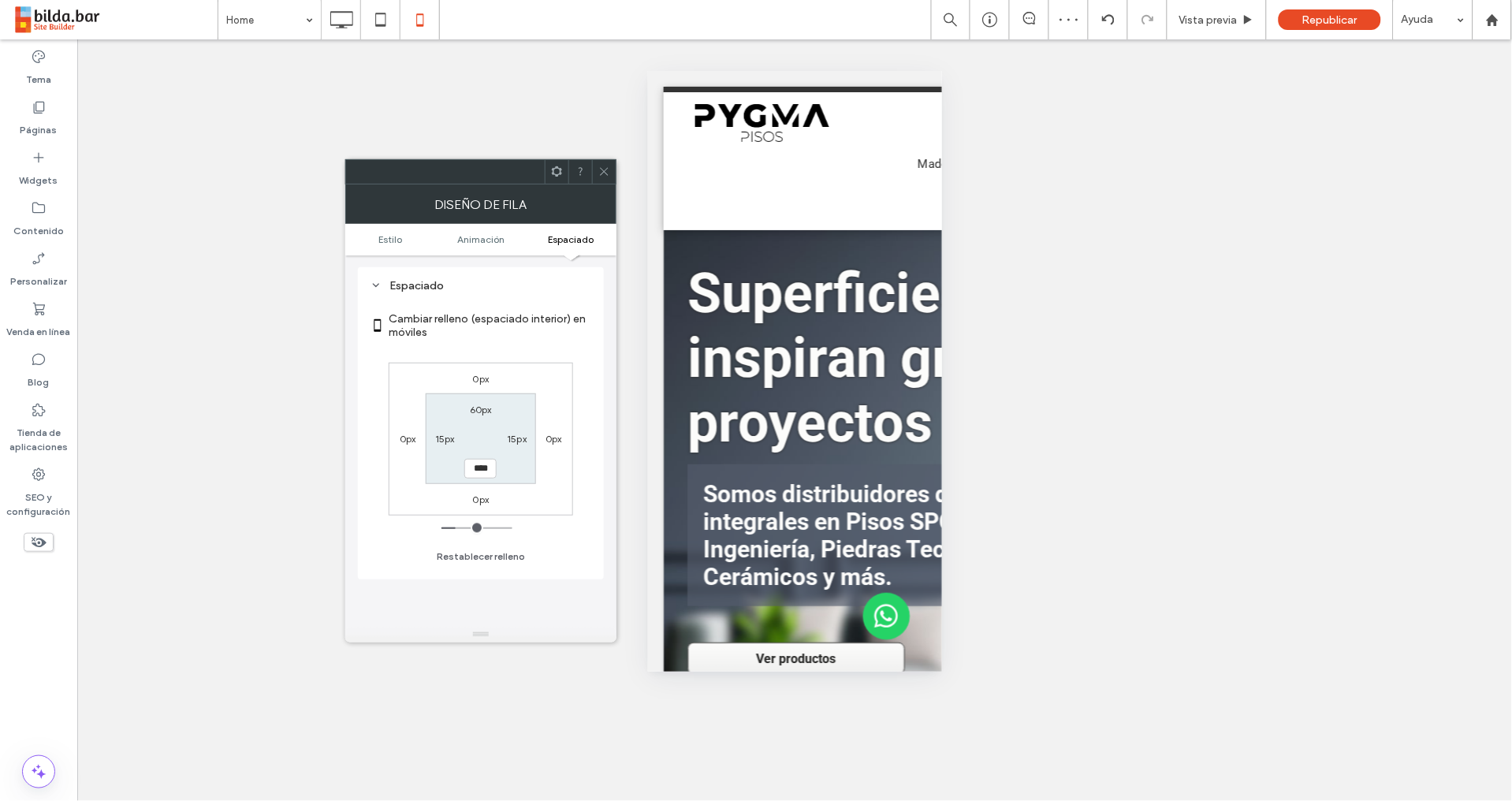
type input "**"
click at [603, 166] on icon at bounding box center [604, 171] width 12 height 12
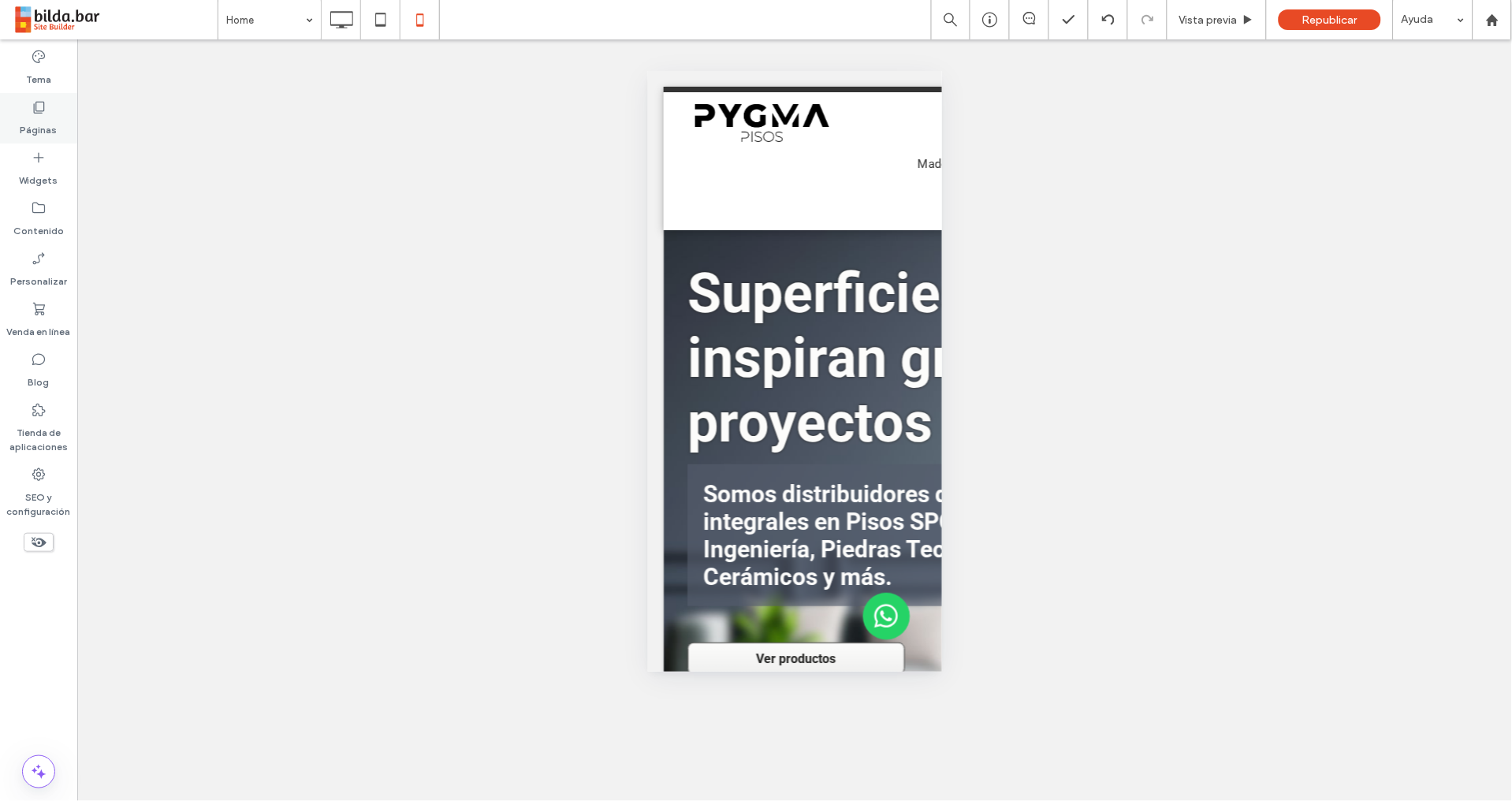
click at [40, 119] on label "Páginas" at bounding box center [39, 126] width 37 height 22
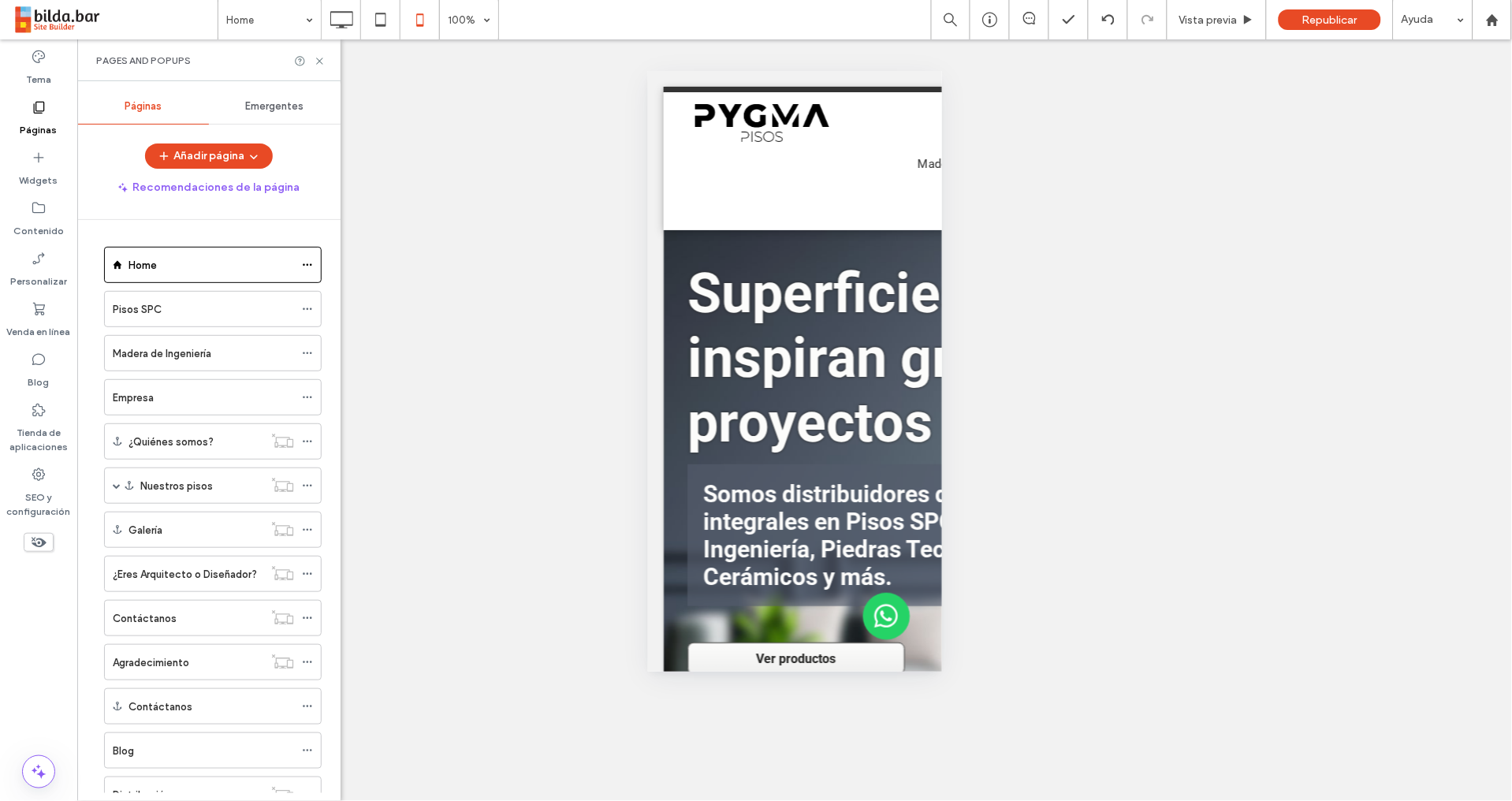
click at [207, 308] on div "Pisos SPC" at bounding box center [203, 310] width 181 height 16
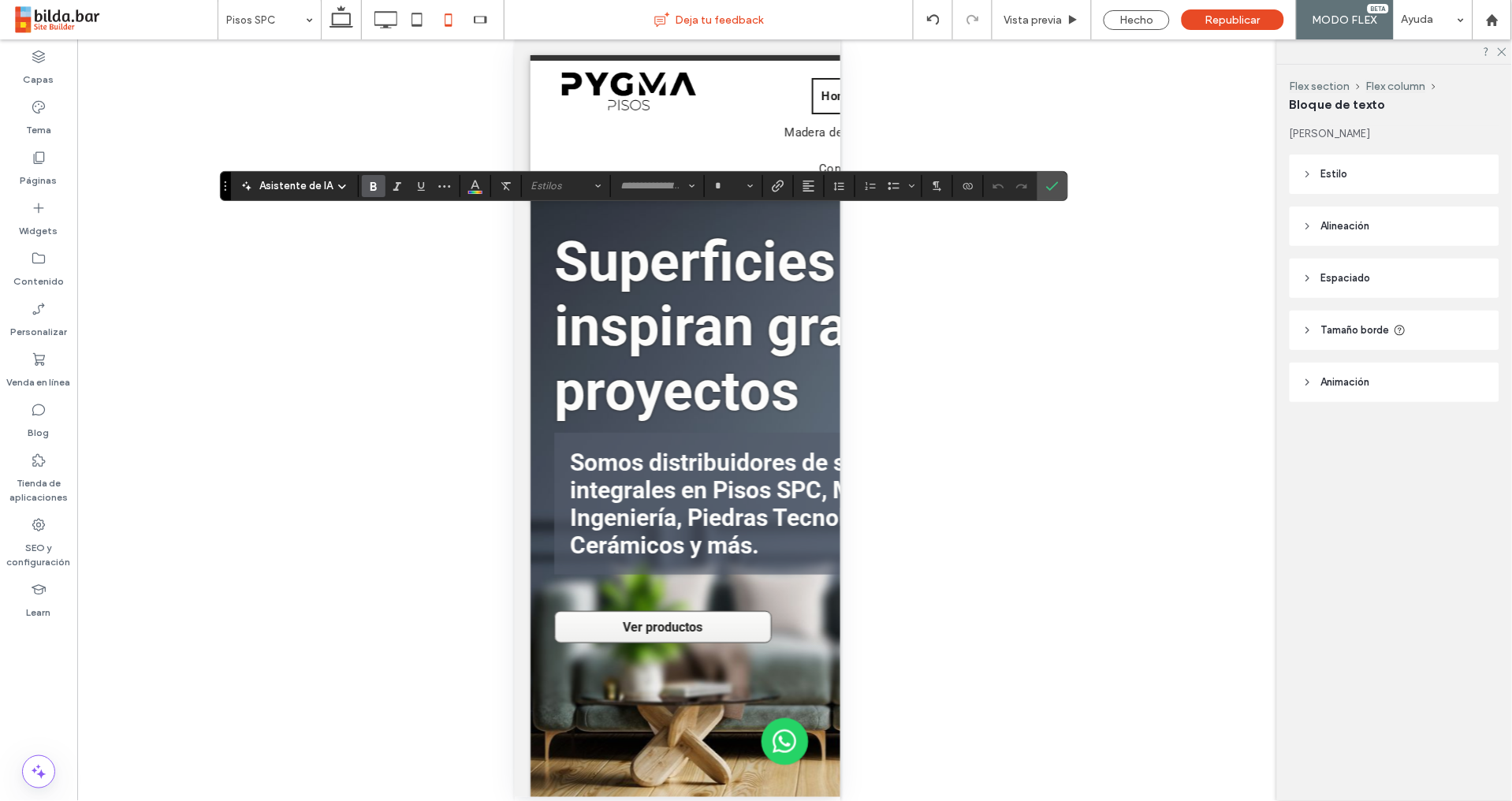
type input "******"
type input "**"
click at [378, 19] on icon at bounding box center [385, 19] width 32 height 32
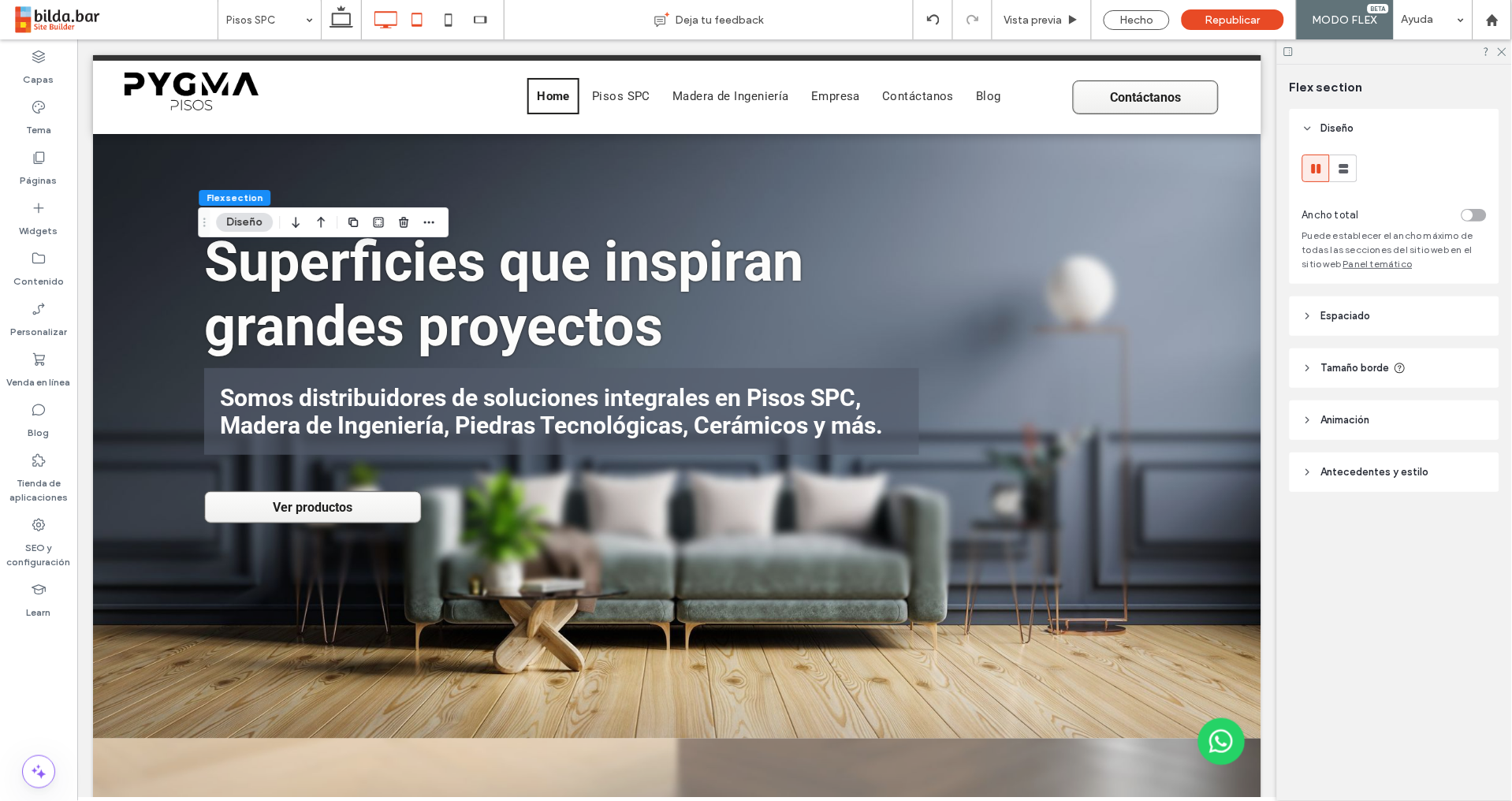
click at [419, 18] on icon at bounding box center [417, 19] width 32 height 32
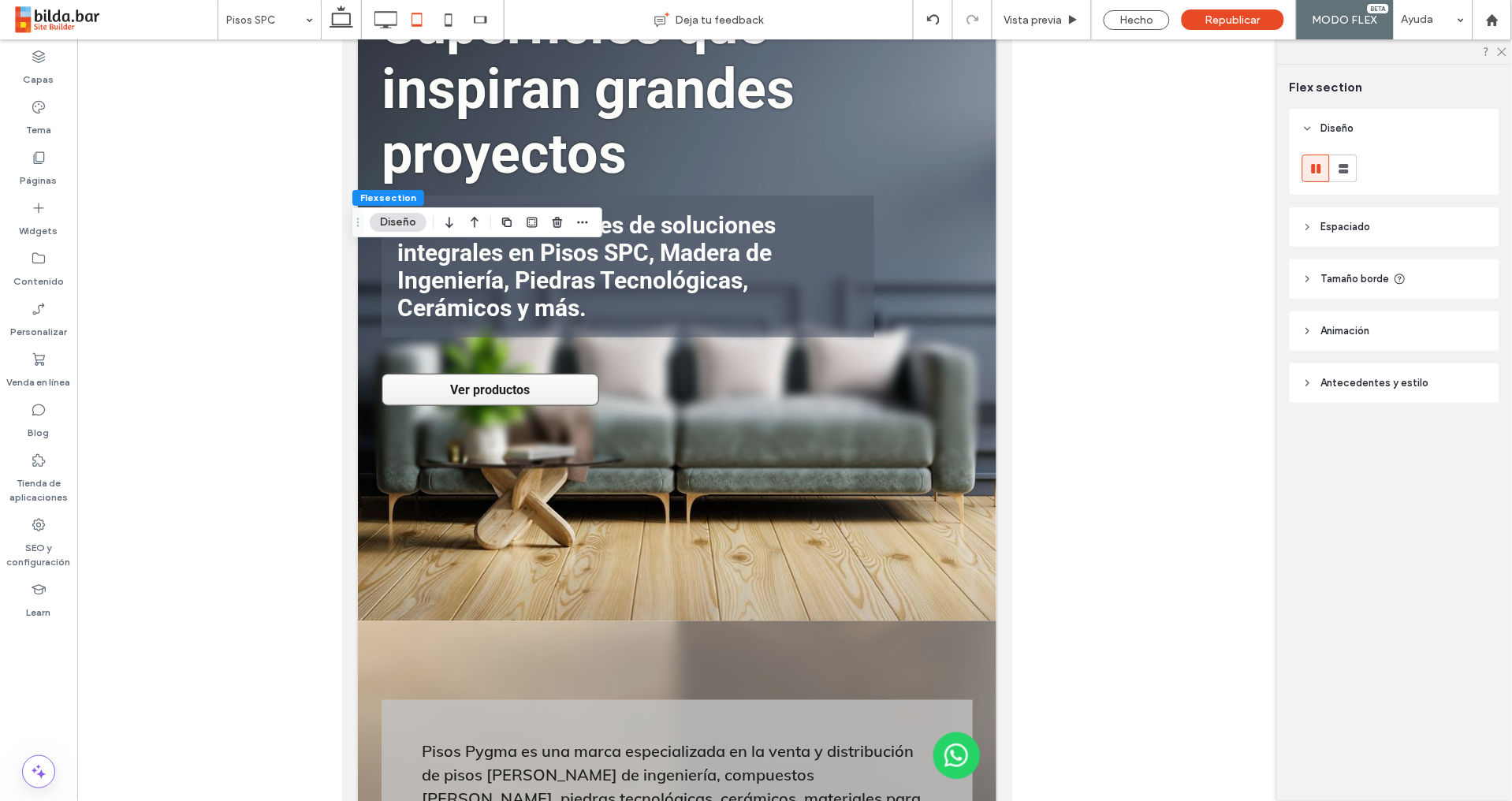
scroll to position [250, 0]
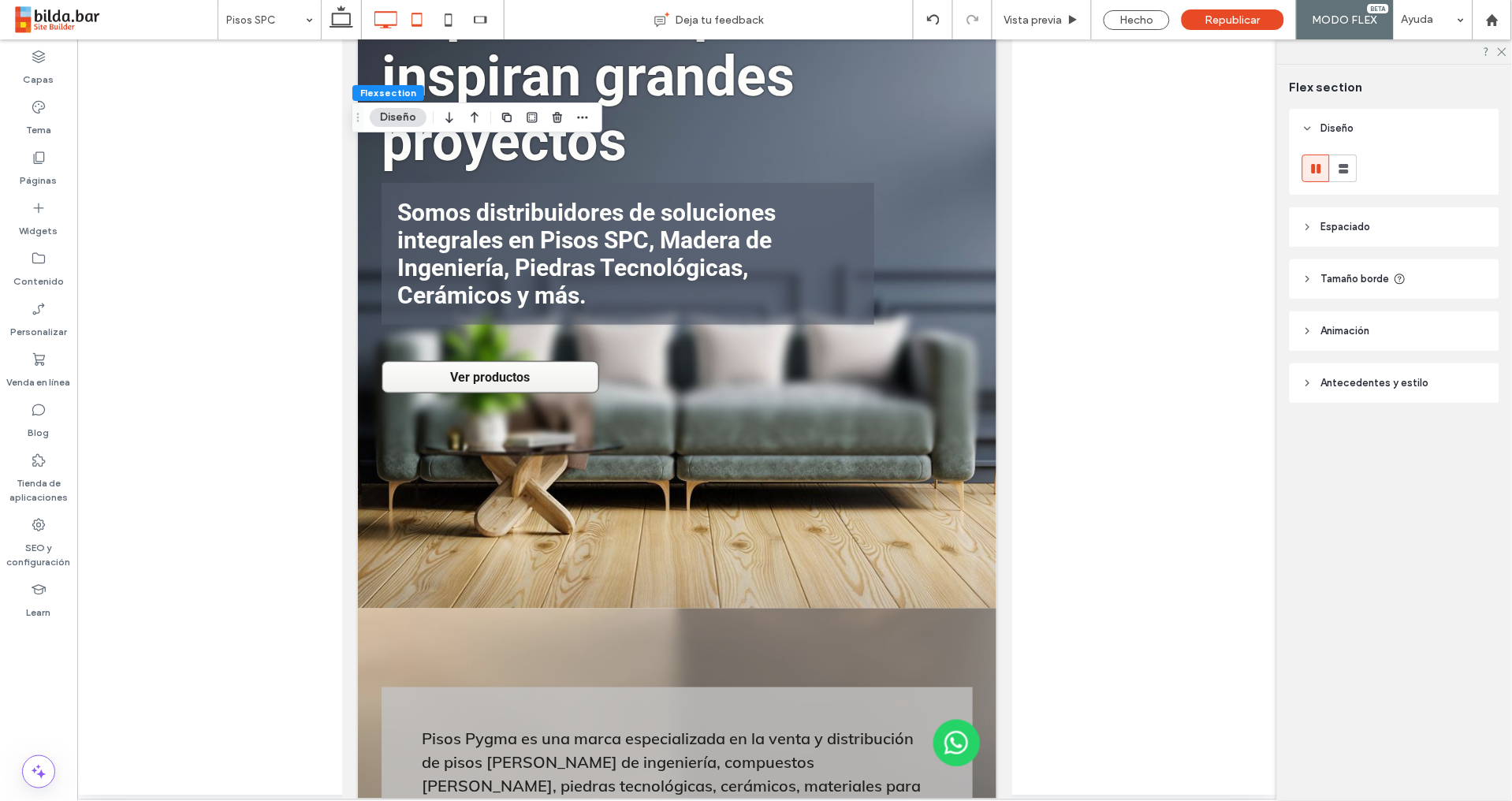
click at [389, 24] on icon at bounding box center [385, 19] width 32 height 32
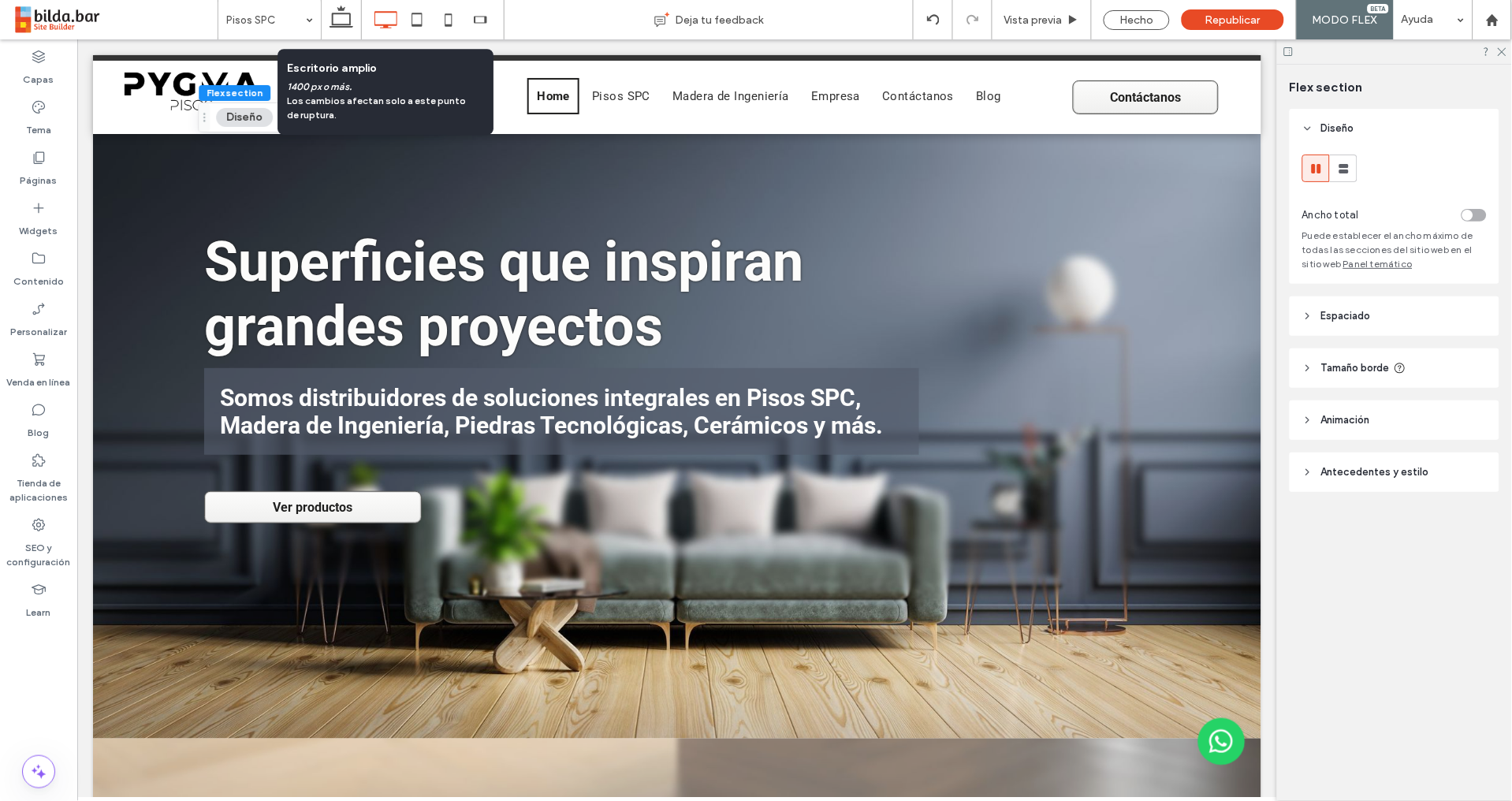
scroll to position [0, 0]
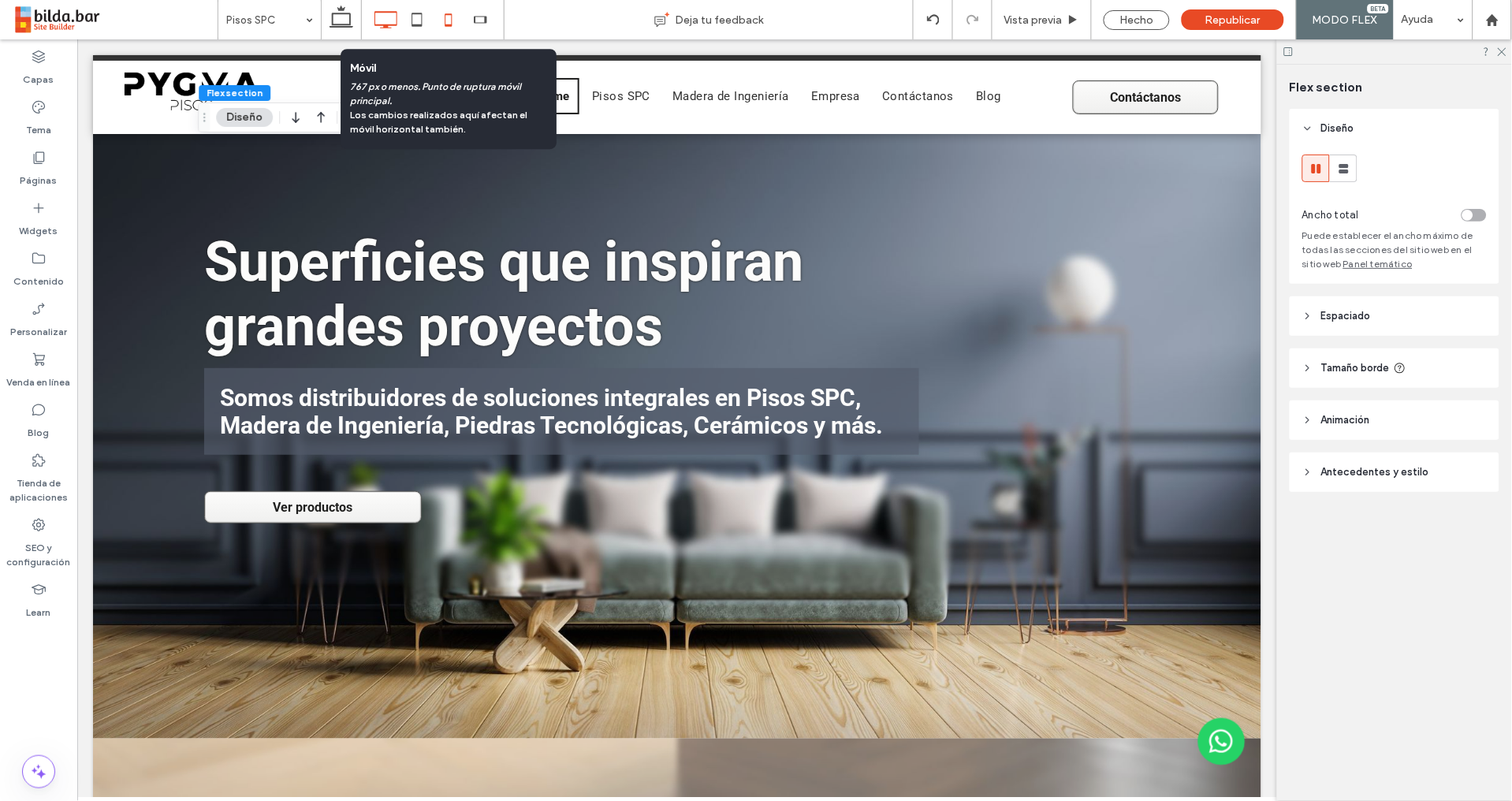
click at [452, 21] on icon at bounding box center [448, 19] width 32 height 32
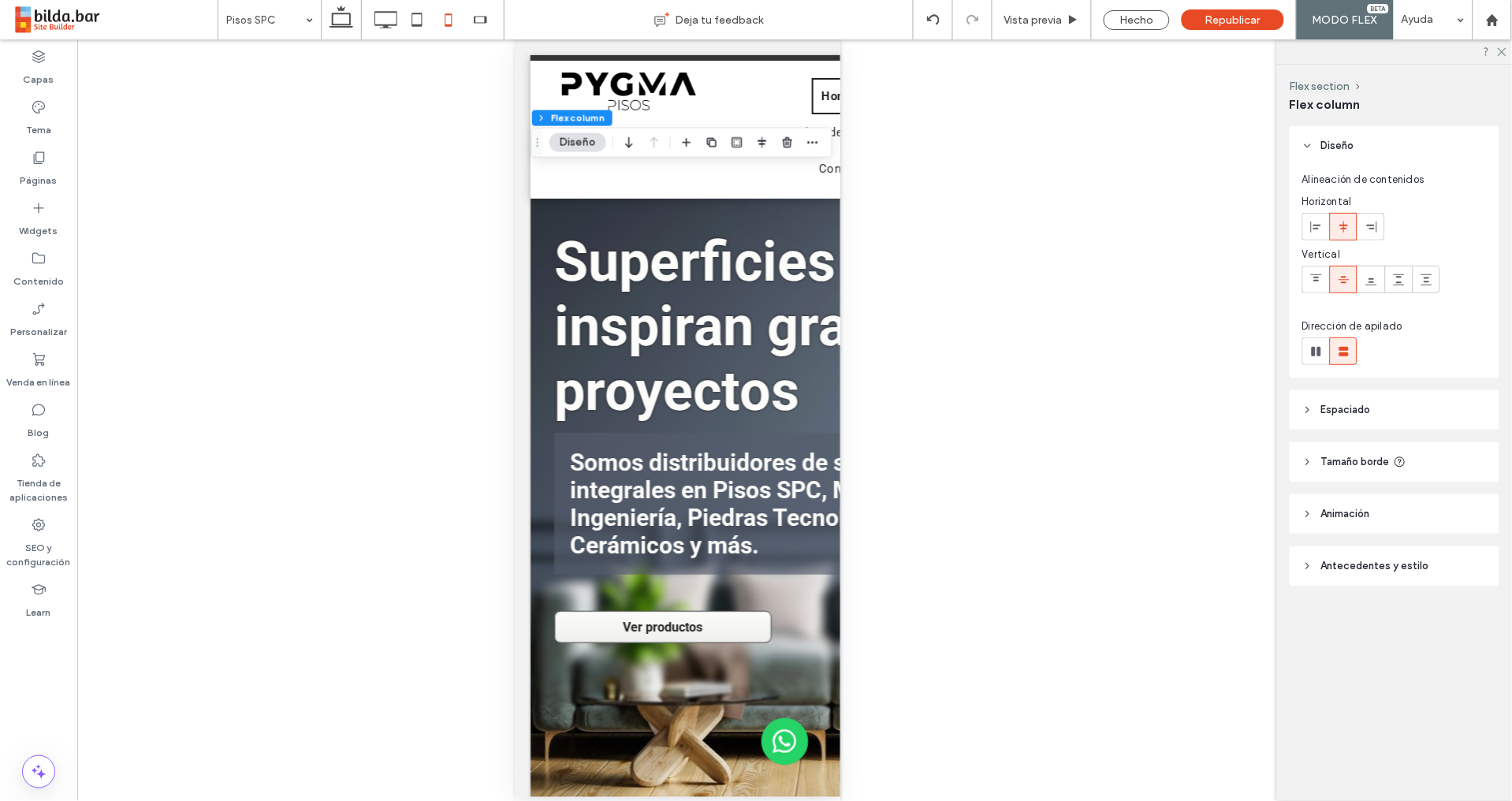
click at [590, 141] on button "Diseño" at bounding box center [577, 142] width 57 height 19
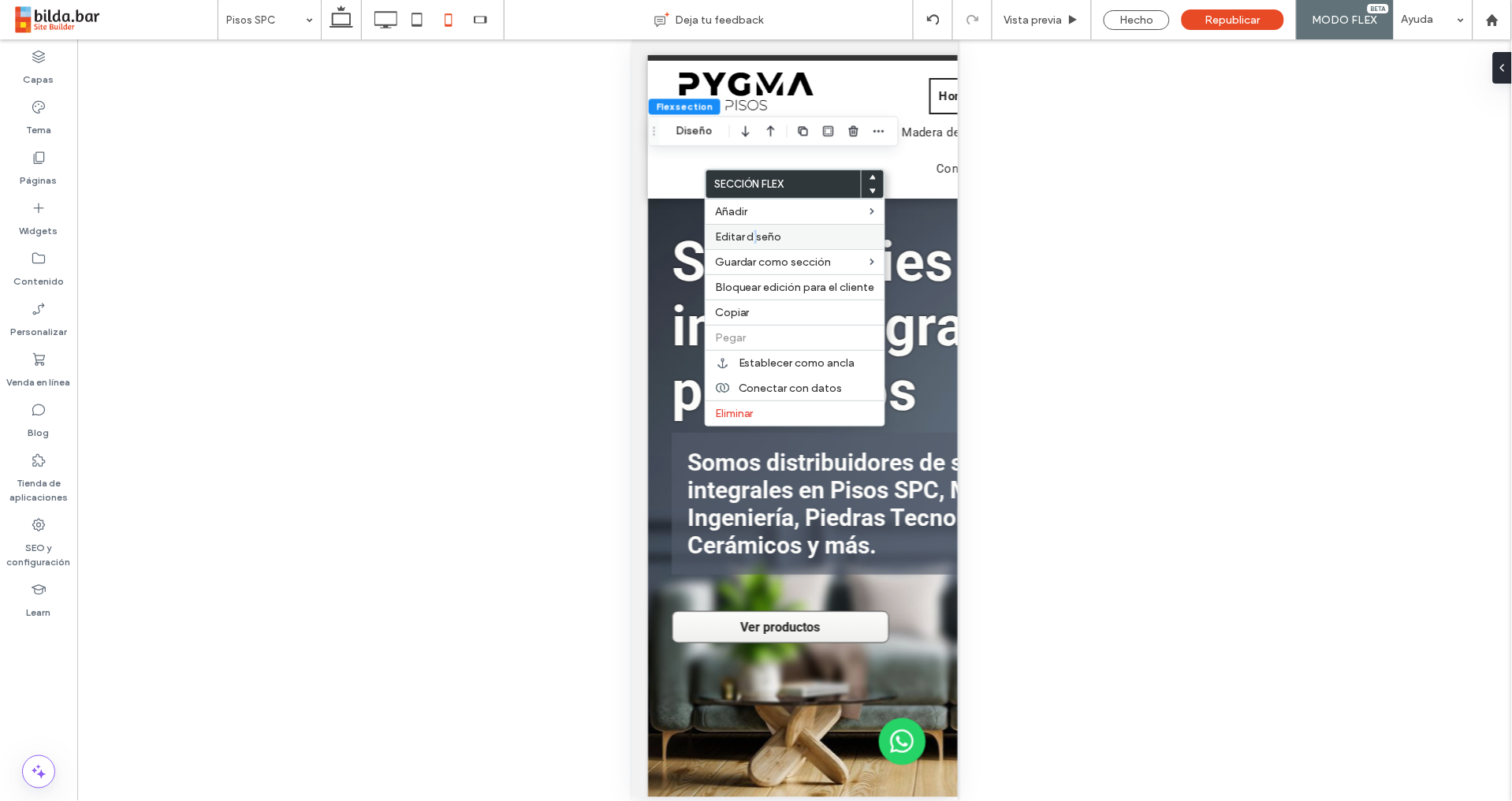
click at [755, 238] on span "Editar diseño" at bounding box center [748, 236] width 67 height 13
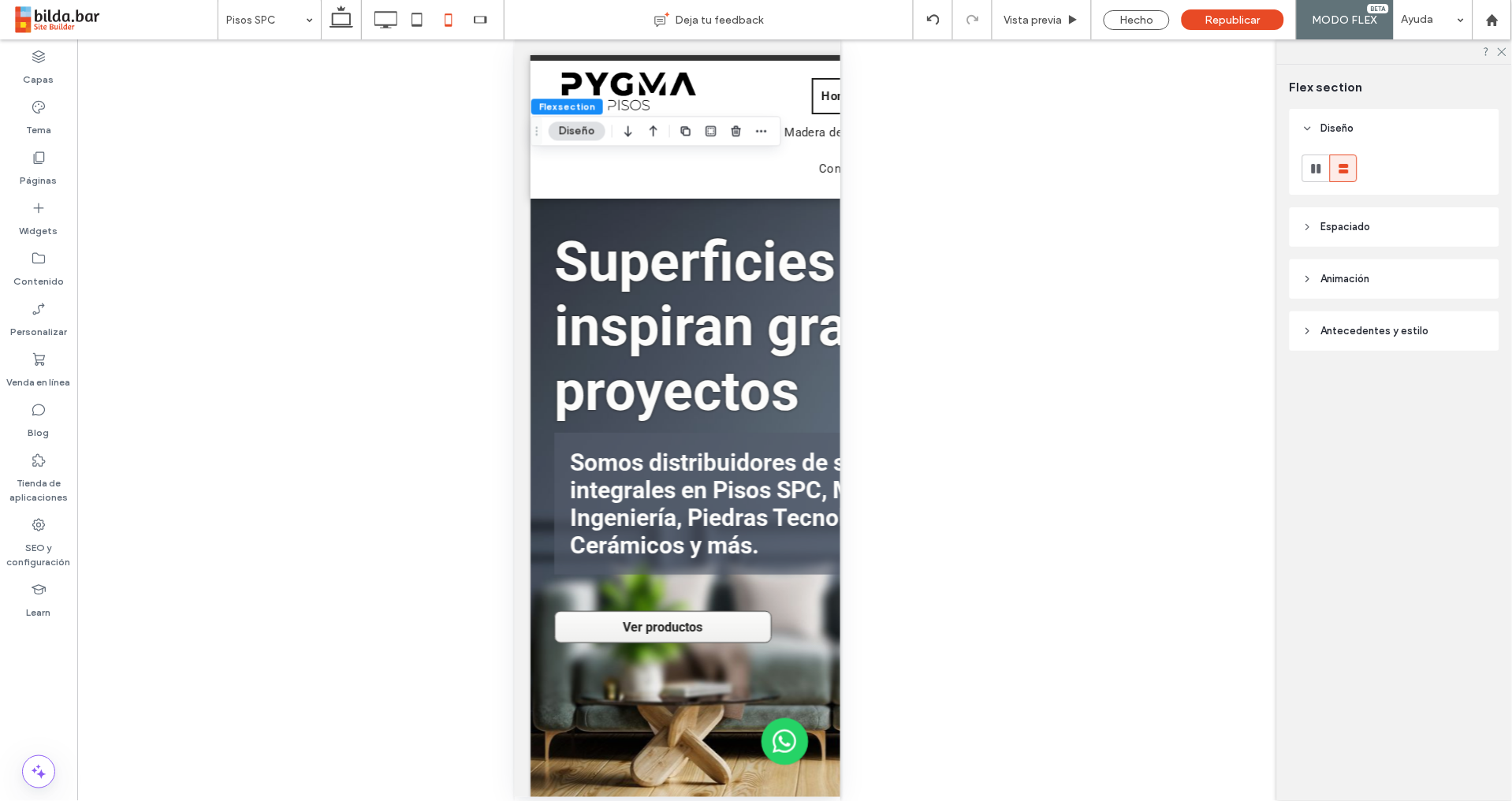
click at [1341, 225] on span "Espaciado" at bounding box center [1346, 227] width 50 height 15
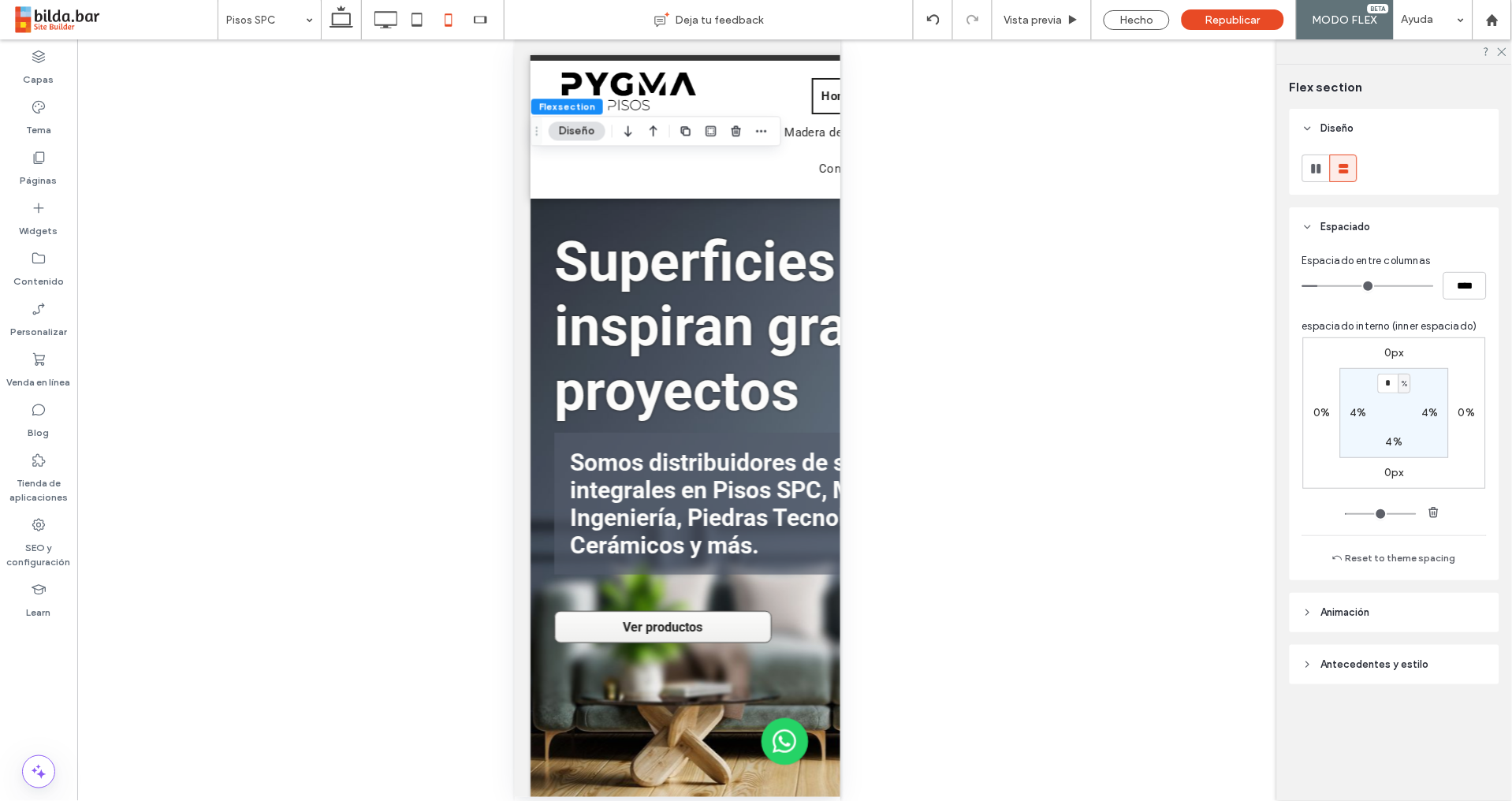
click at [1359, 420] on section "* % 4% 4% 4%" at bounding box center [1394, 413] width 109 height 90
drag, startPoint x: 1350, startPoint y: 409, endPoint x: 1358, endPoint y: 415, distance: 10.0
click at [1350, 409] on div "4%" at bounding box center [1359, 413] width 36 height 14
click at [1354, 412] on label "4%" at bounding box center [1359, 413] width 16 height 13
type input "*"
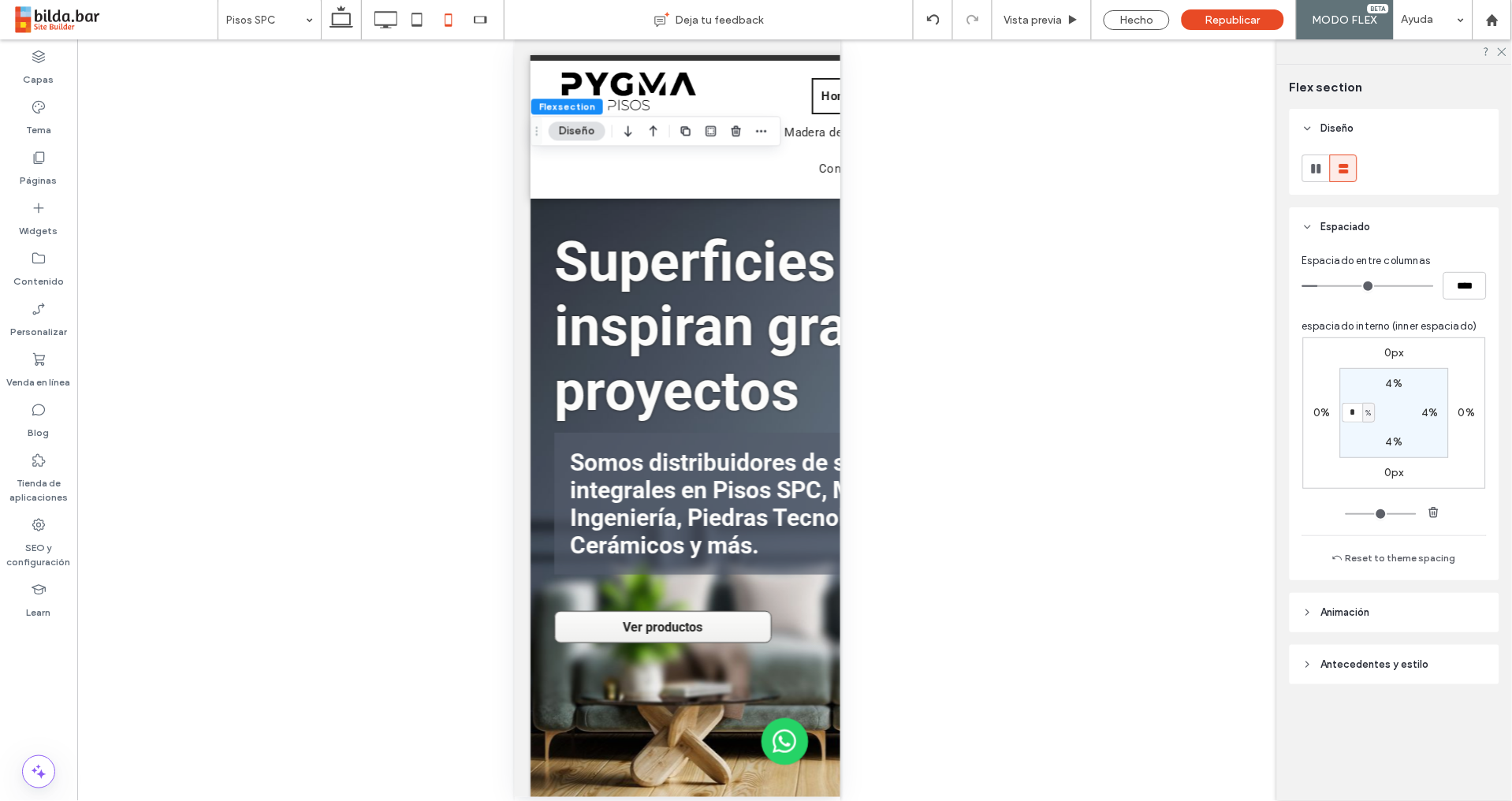
click at [1431, 416] on label "4%" at bounding box center [1430, 413] width 16 height 13
type input "*"
click at [1468, 469] on div "0px 0% 0px 0% 4% * % 4% 0%" at bounding box center [1393, 413] width 183 height 151
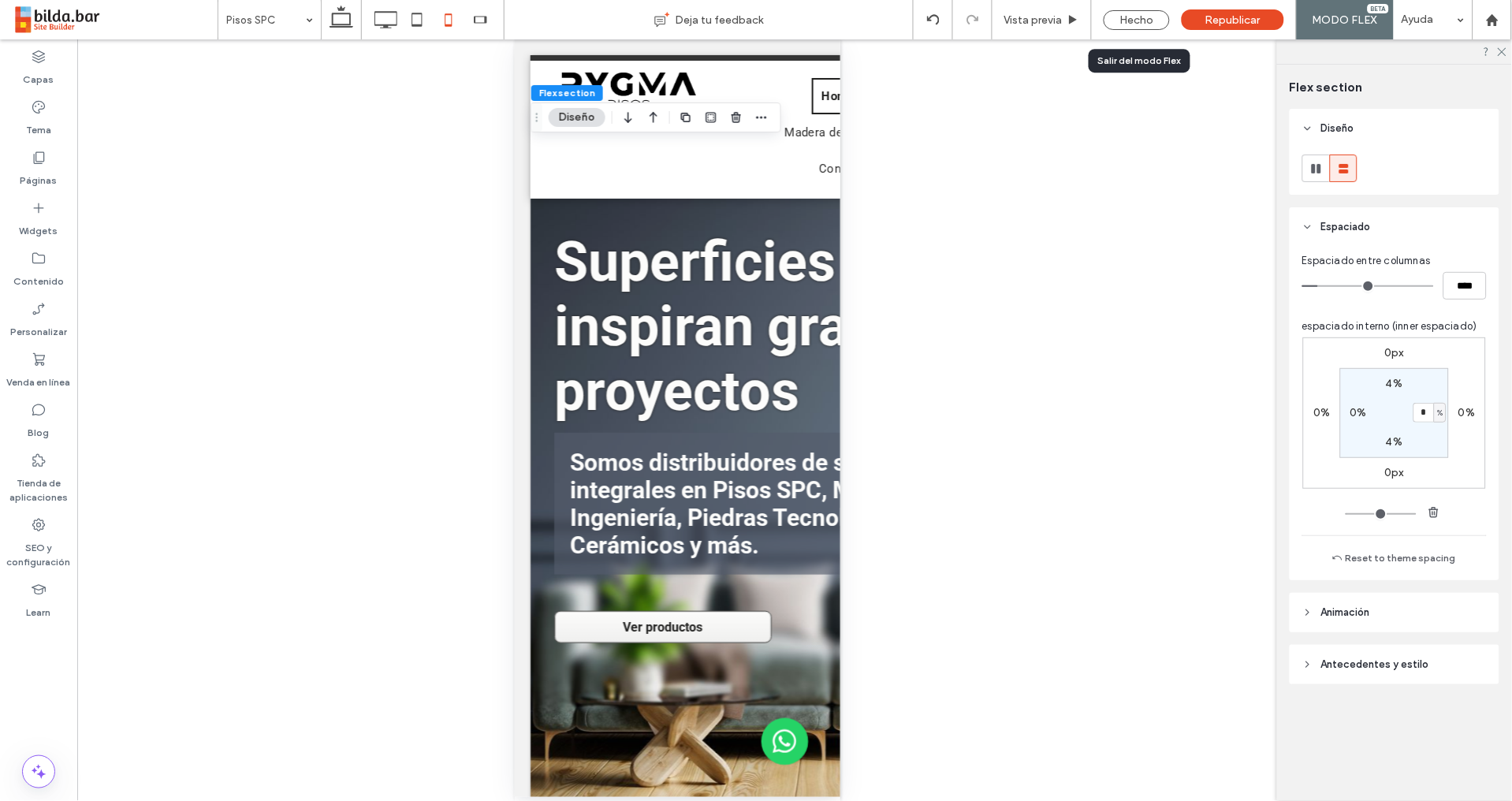
click at [1142, 17] on div "Hecho" at bounding box center [1137, 20] width 67 height 19
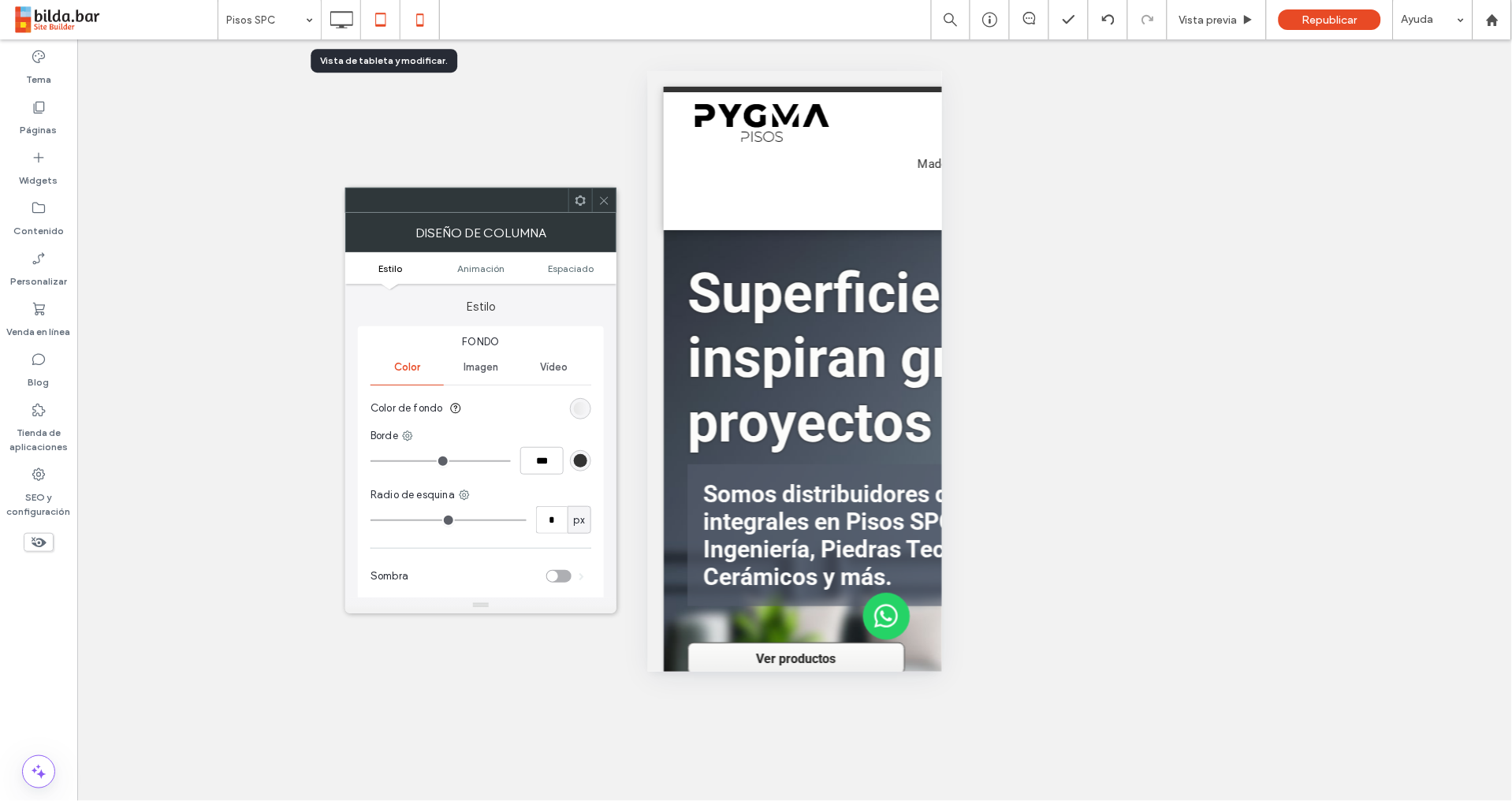
drag, startPoint x: 383, startPoint y: 15, endPoint x: 396, endPoint y: 21, distance: 14.3
click at [382, 15] on icon at bounding box center [380, 19] width 32 height 32
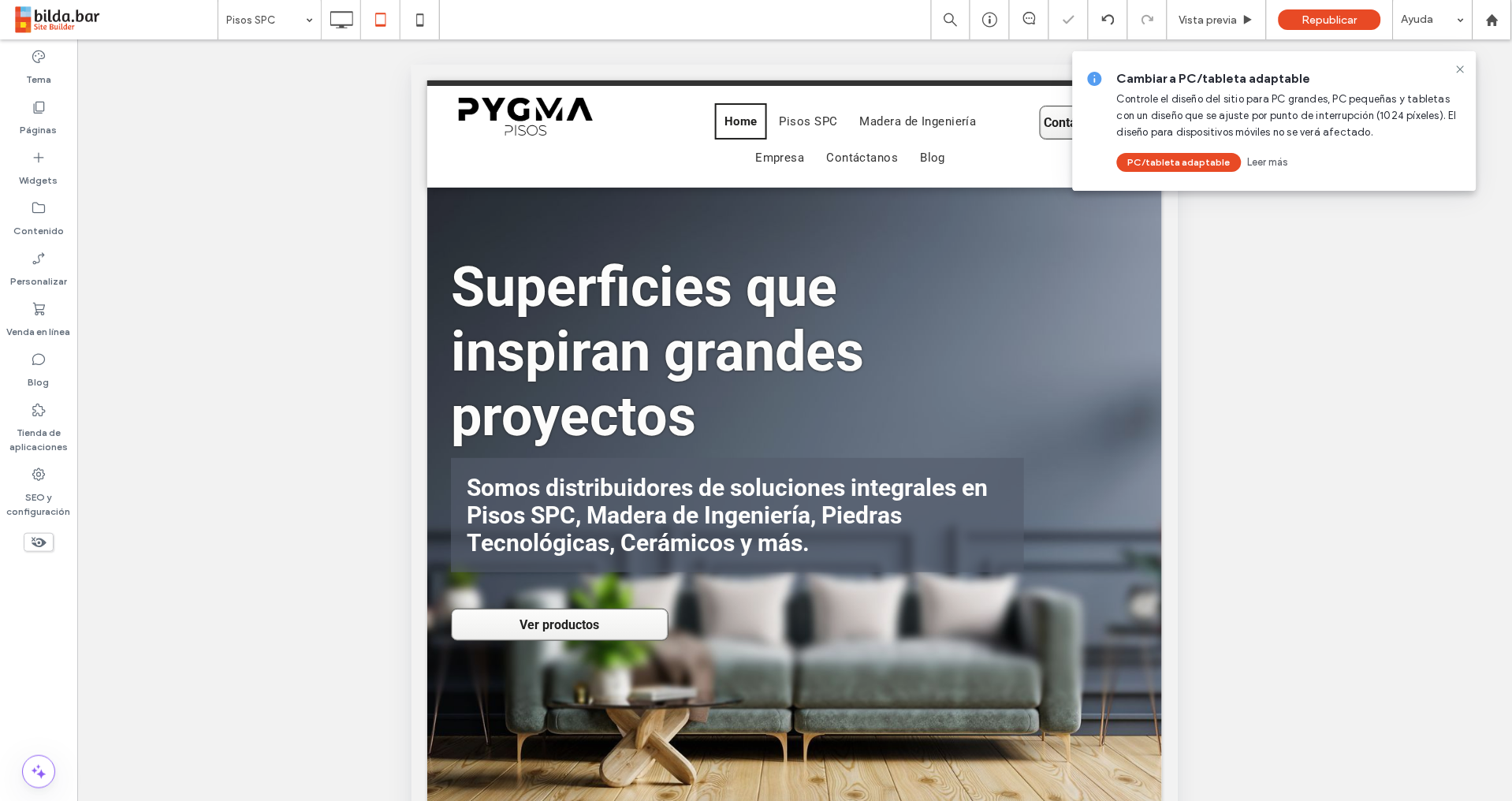
click at [1460, 69] on icon at bounding box center [1461, 70] width 13 height 13
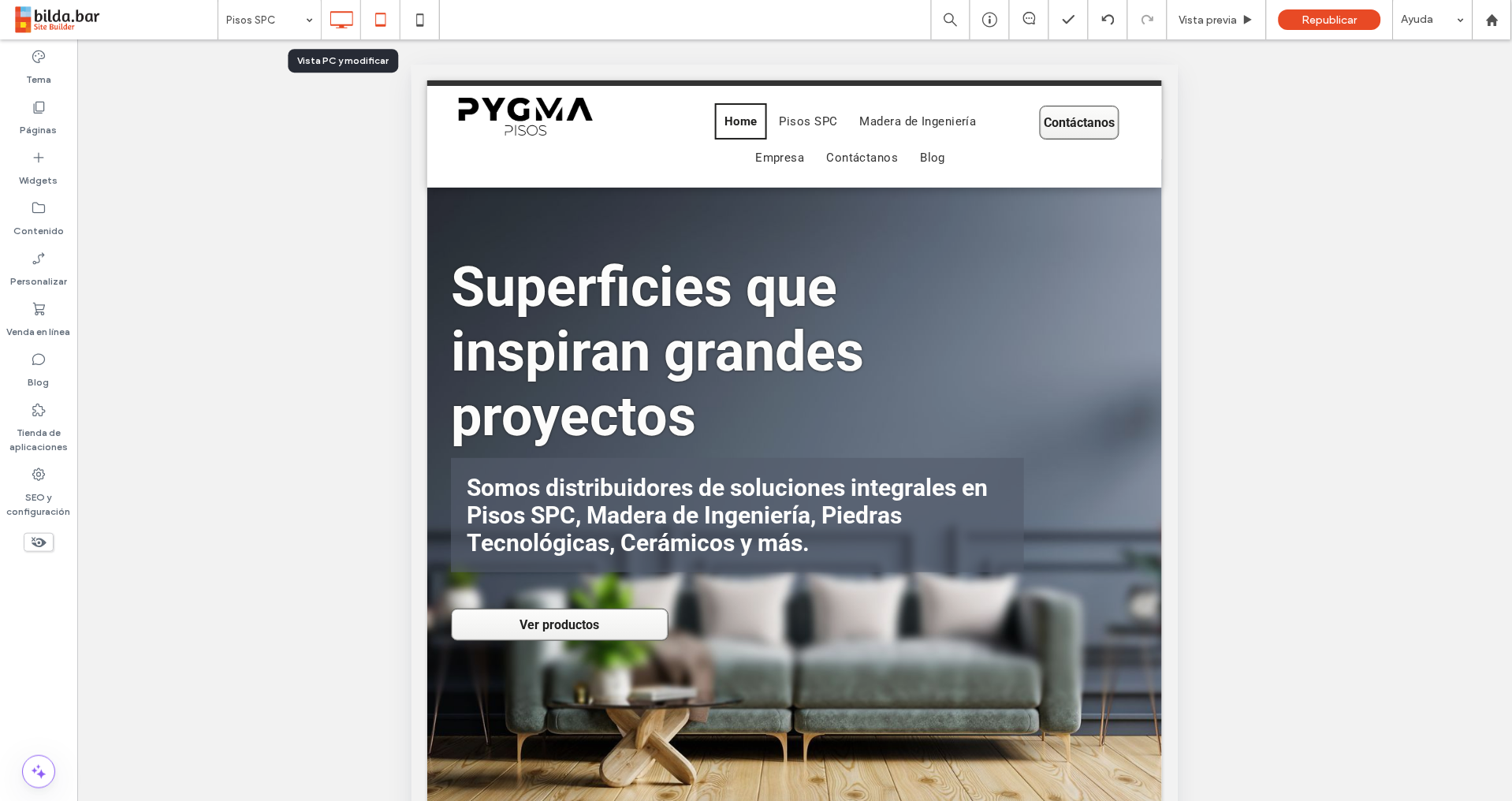
drag, startPoint x: 335, startPoint y: 19, endPoint x: 329, endPoint y: 27, distance: 10.0
click at [336, 19] on icon at bounding box center [341, 19] width 32 height 32
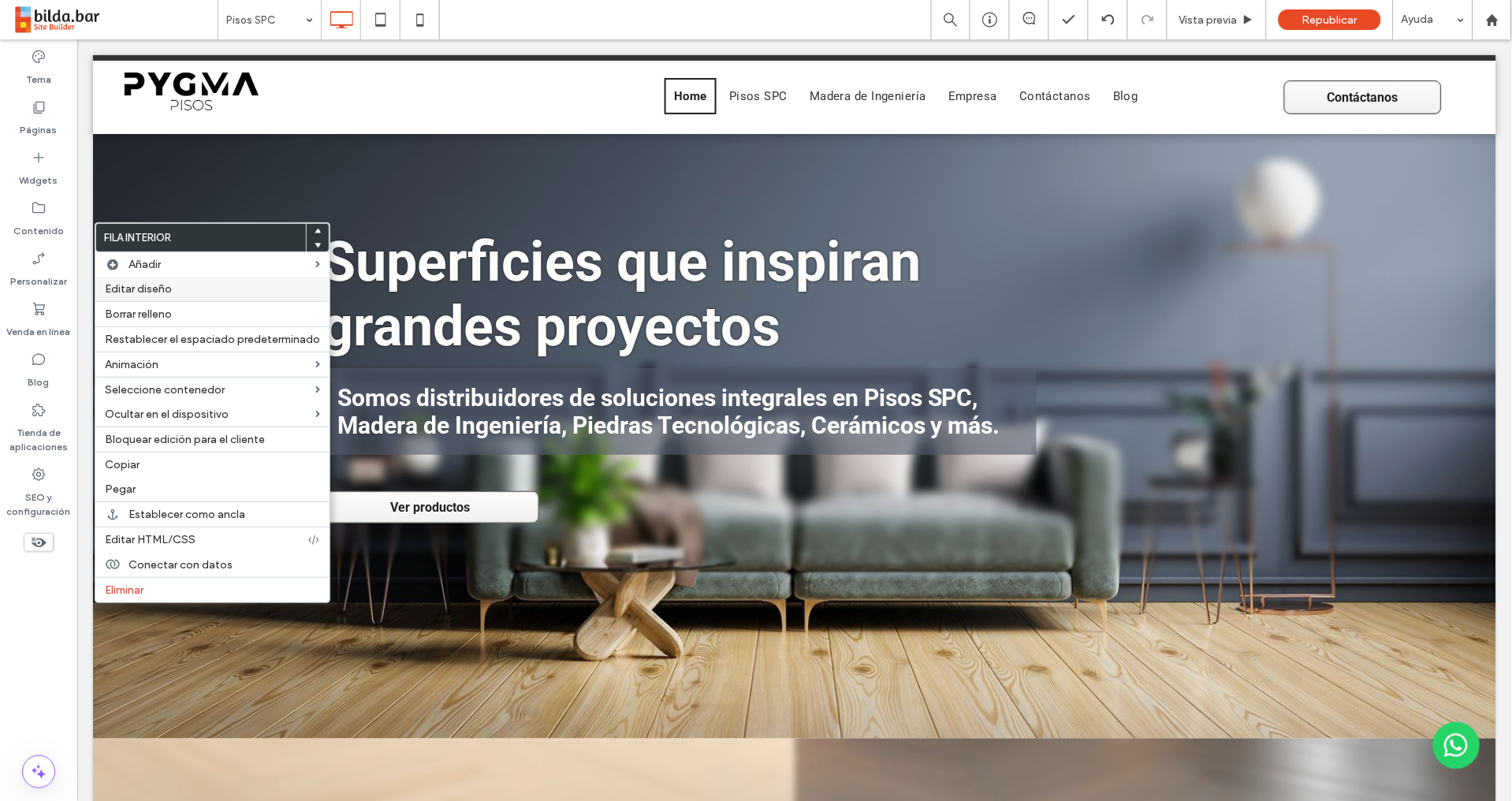
click at [165, 289] on span "Editar diseño" at bounding box center [138, 288] width 67 height 13
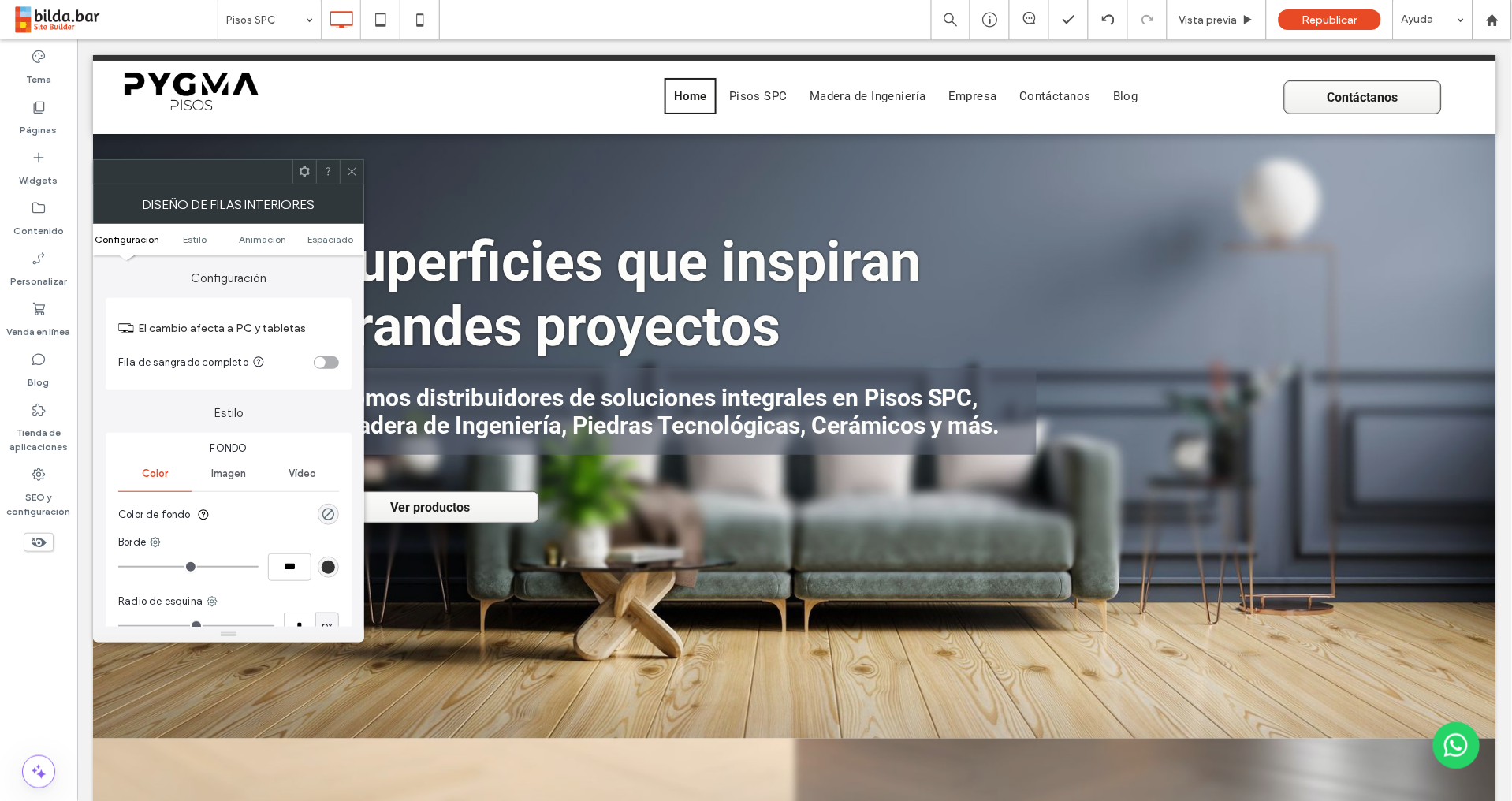
click at [350, 173] on use at bounding box center [352, 172] width 8 height 8
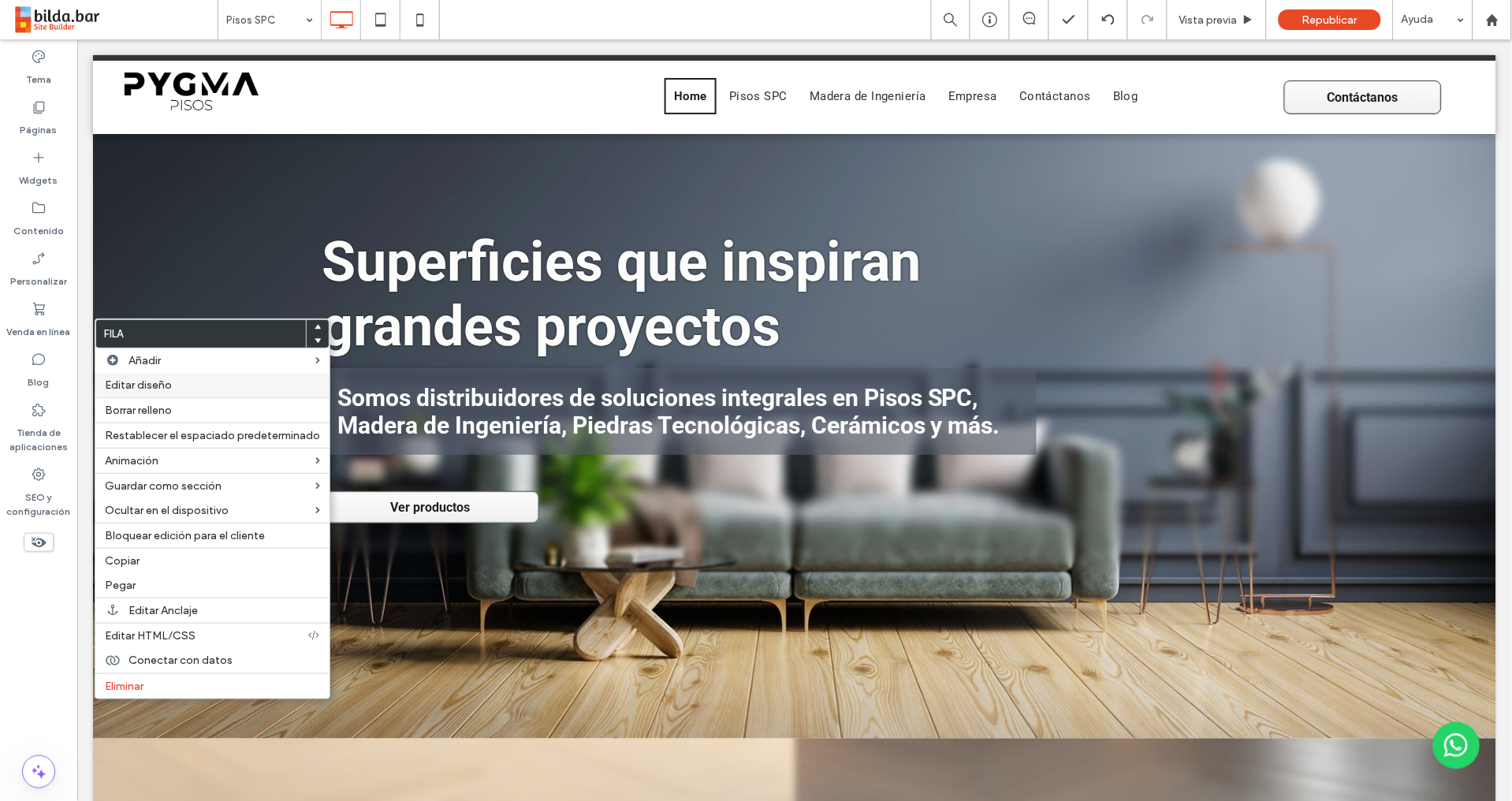
click at [150, 383] on span "Editar diseño" at bounding box center [138, 385] width 67 height 13
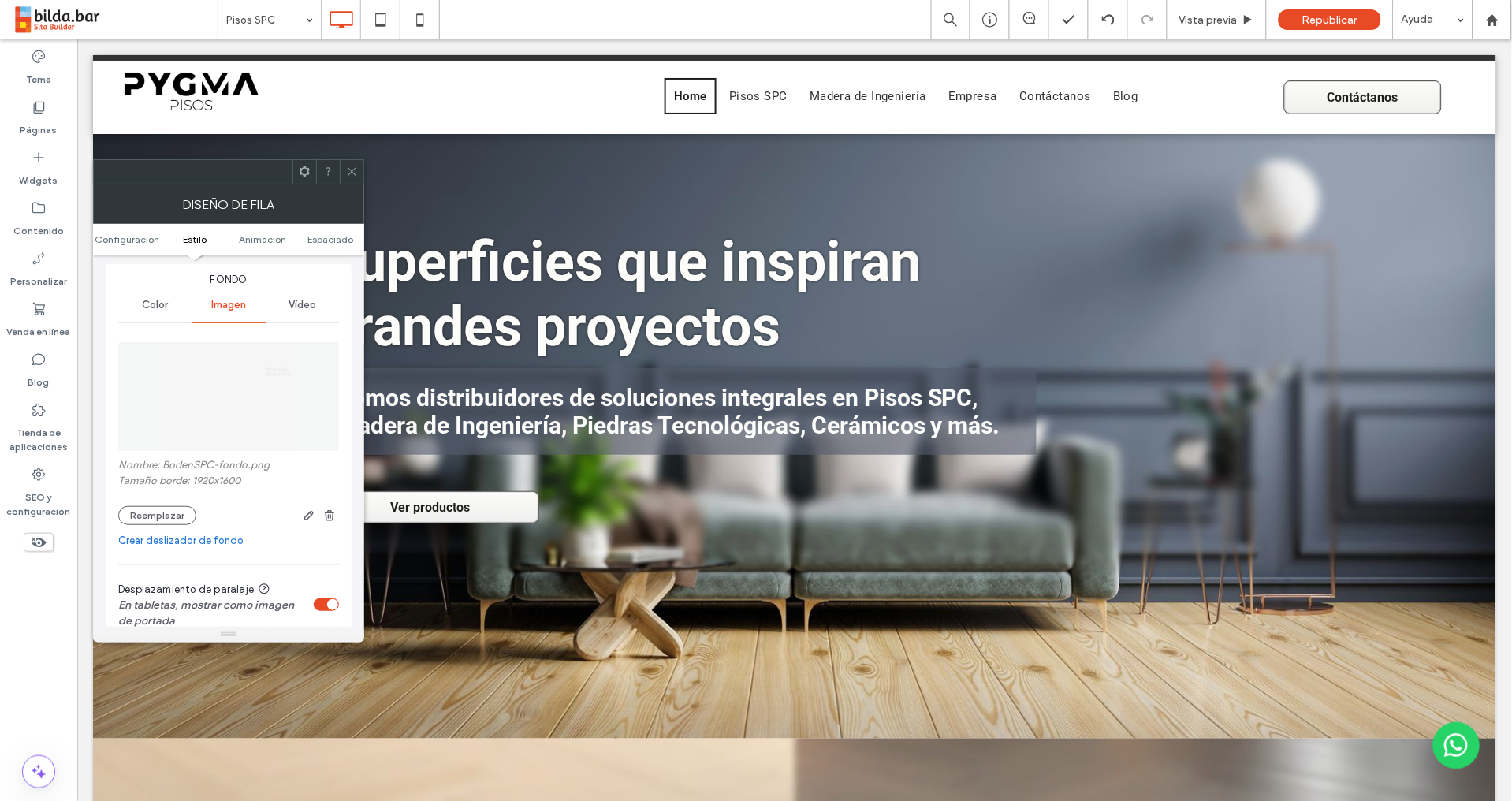
scroll to position [175, 0]
click at [352, 173] on icon at bounding box center [352, 171] width 12 height 12
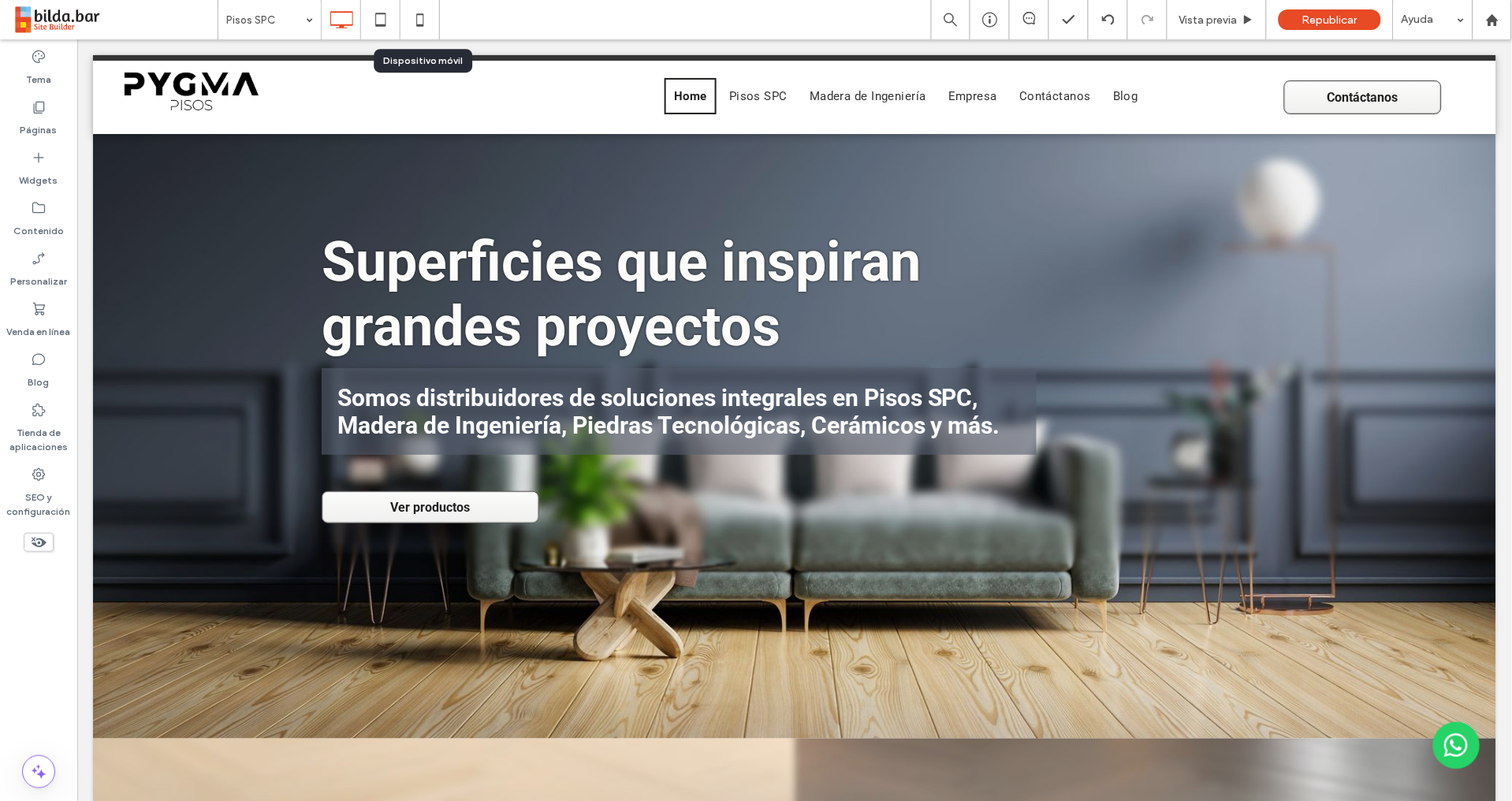
drag, startPoint x: 416, startPoint y: 22, endPoint x: 394, endPoint y: 61, distance: 44.8
click at [416, 22] on icon at bounding box center [420, 19] width 32 height 32
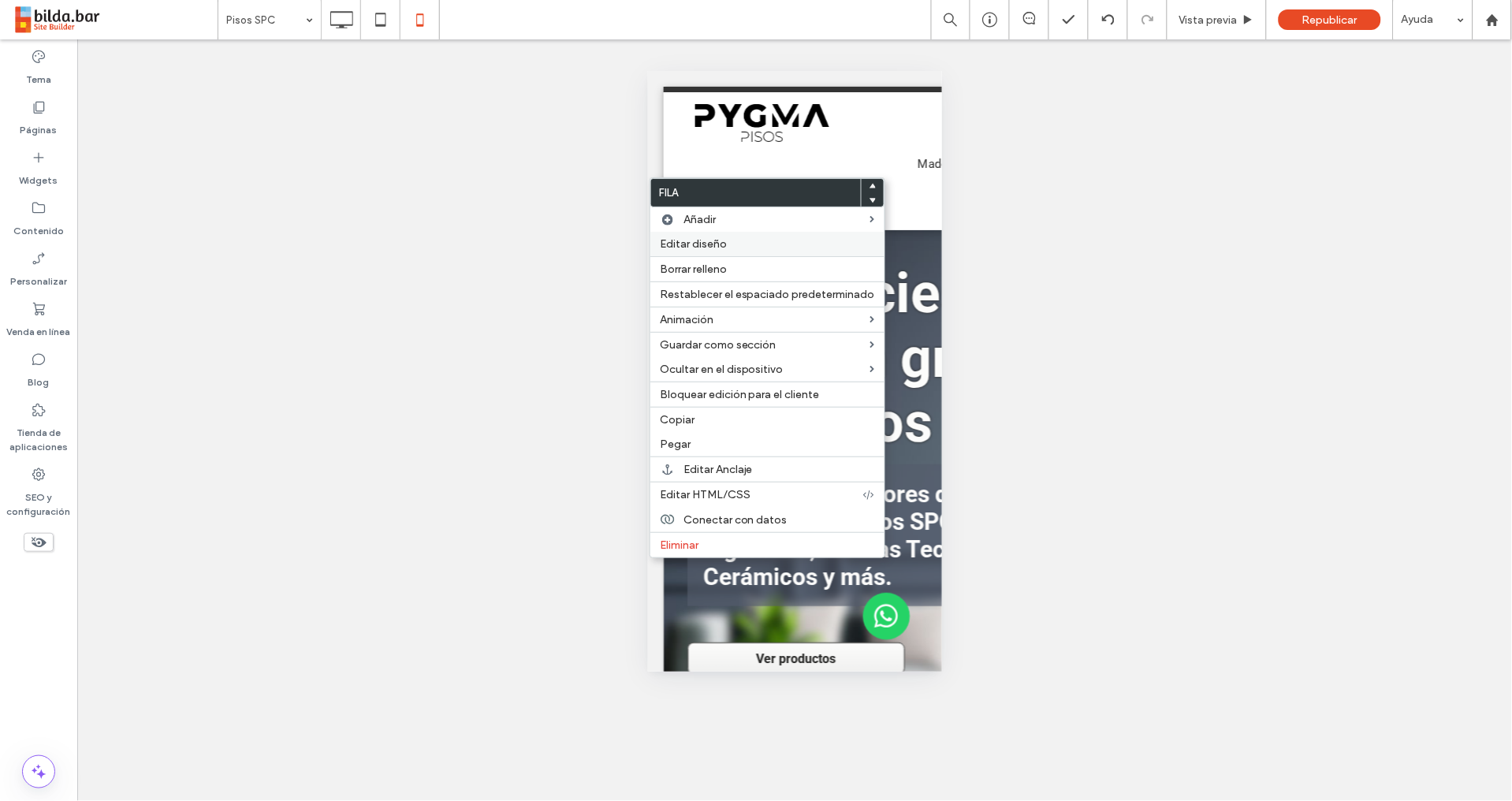
click at [706, 241] on span "Editar diseño" at bounding box center [693, 244] width 67 height 13
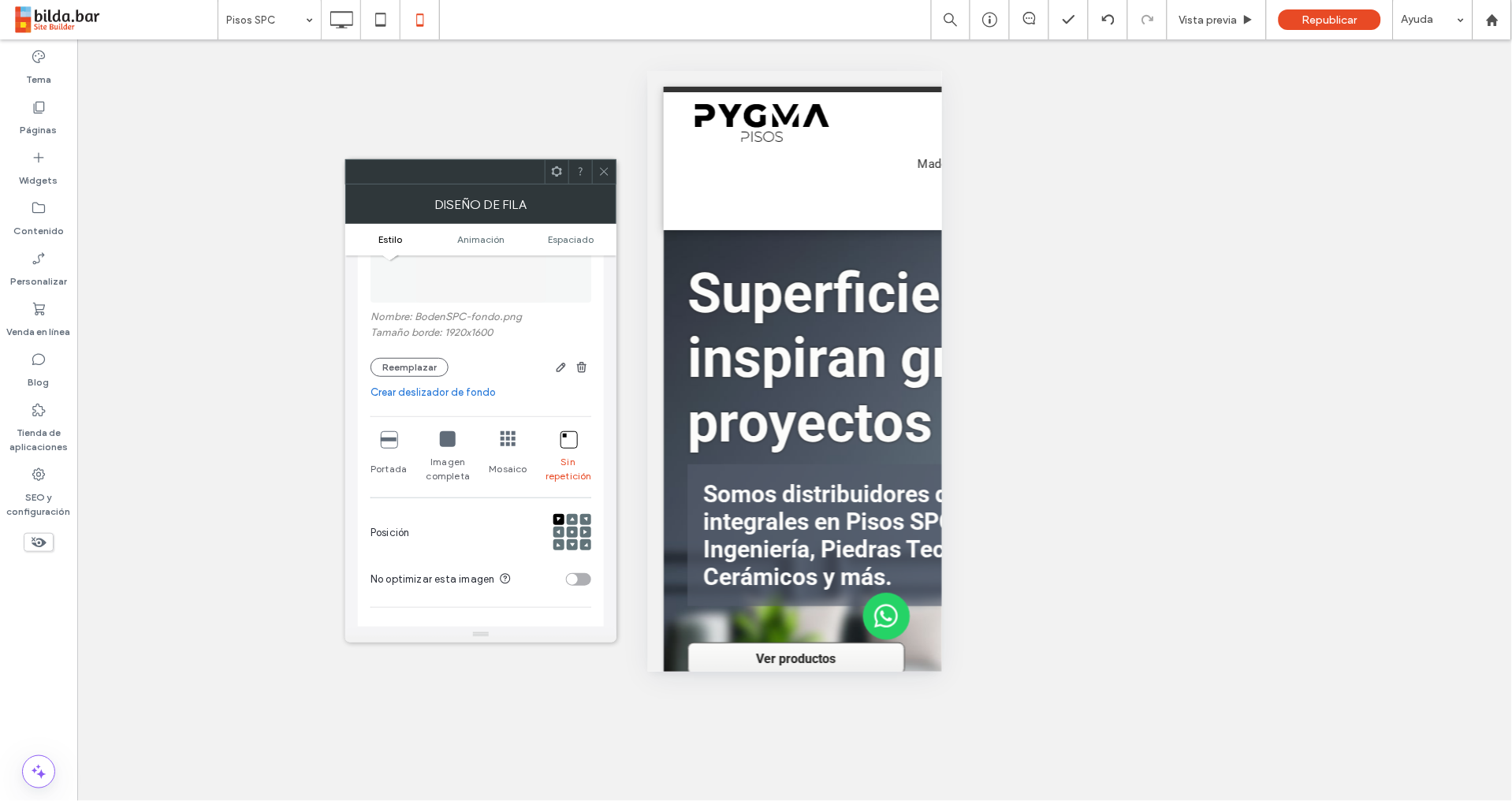
scroll to position [174, 0]
click at [603, 175] on icon at bounding box center [604, 171] width 12 height 12
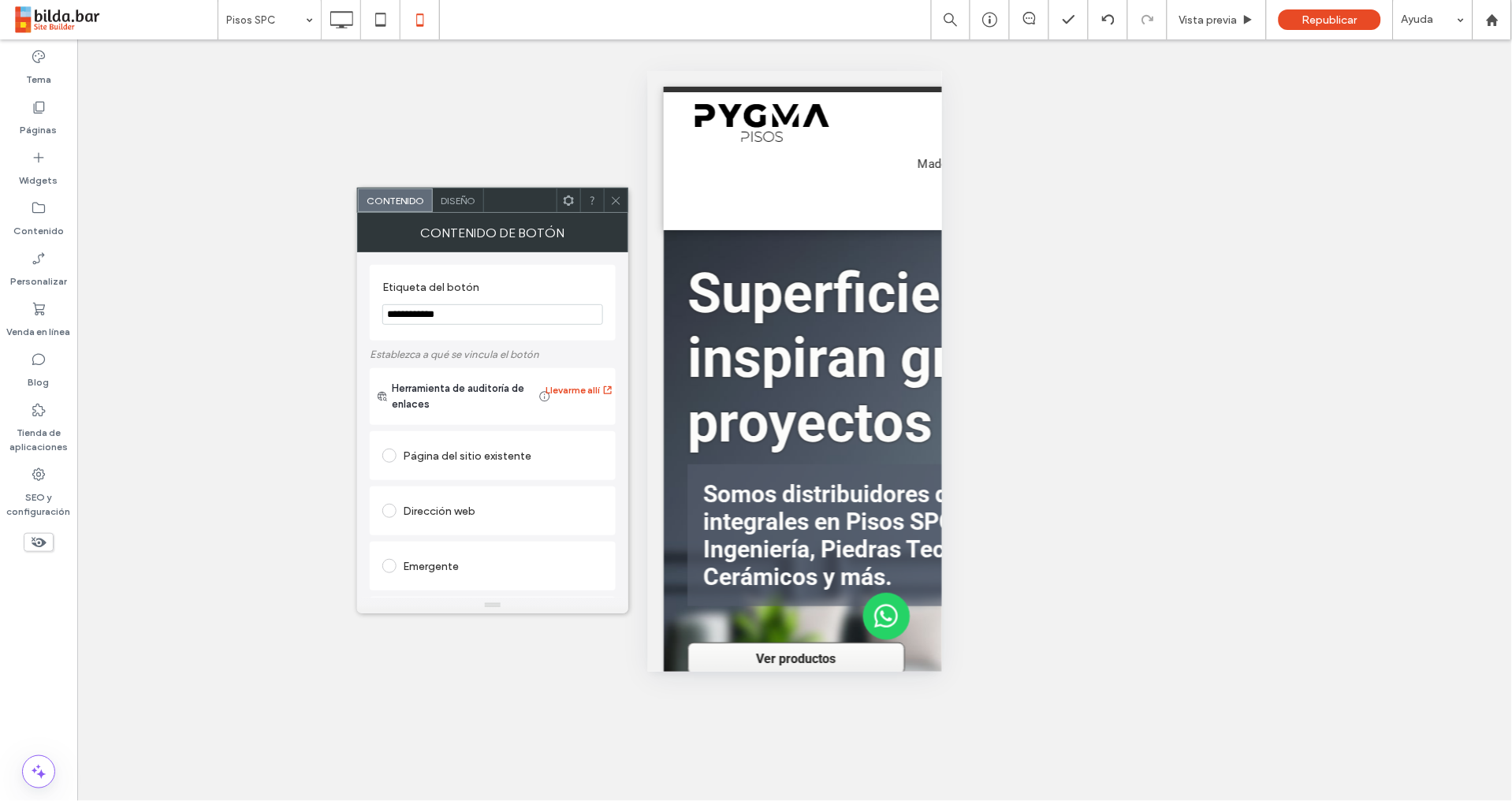
click at [460, 193] on div "Diseño" at bounding box center [458, 200] width 51 height 24
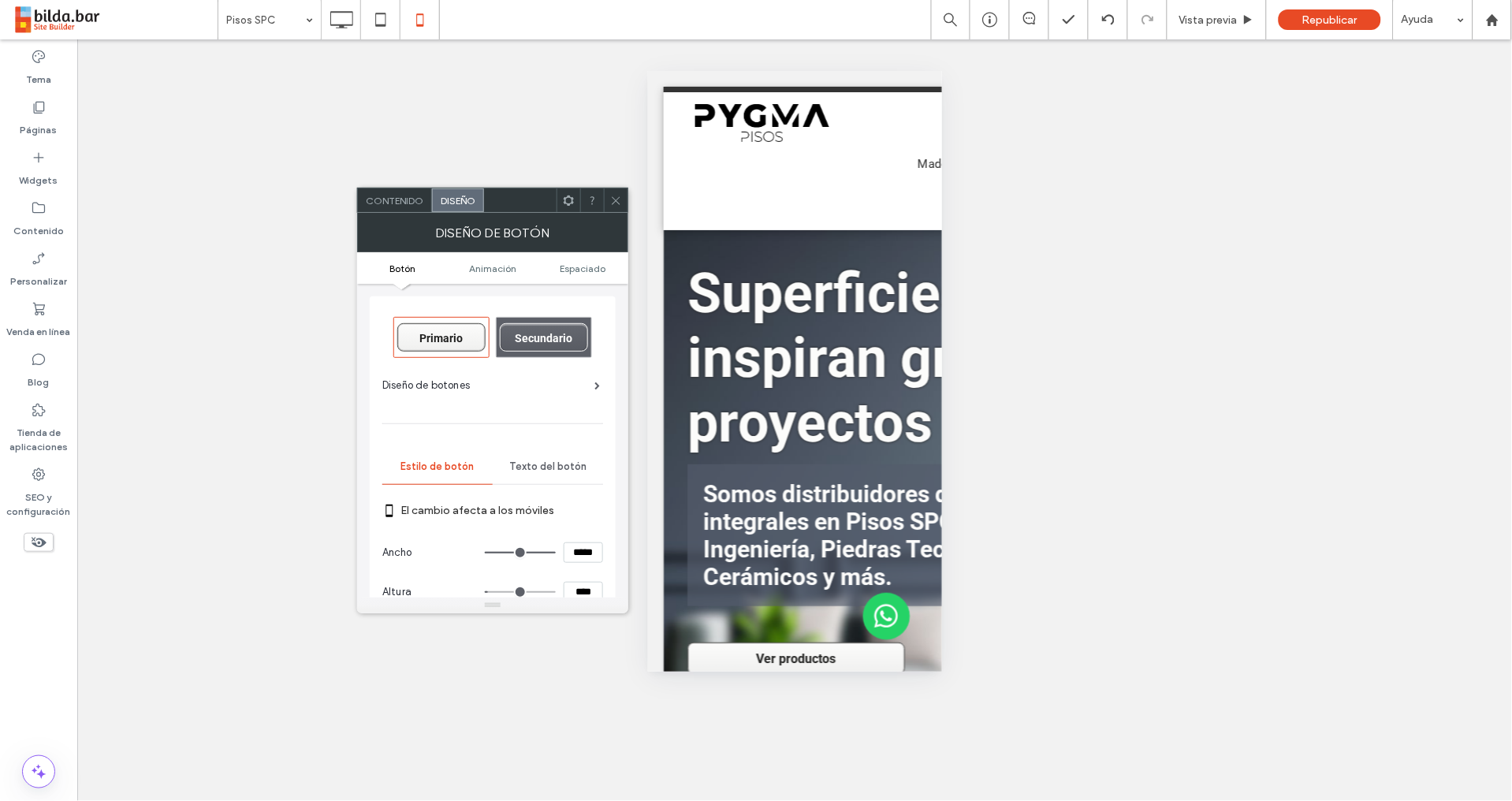
click at [389, 197] on span "Contenido" at bounding box center [394, 201] width 58 height 12
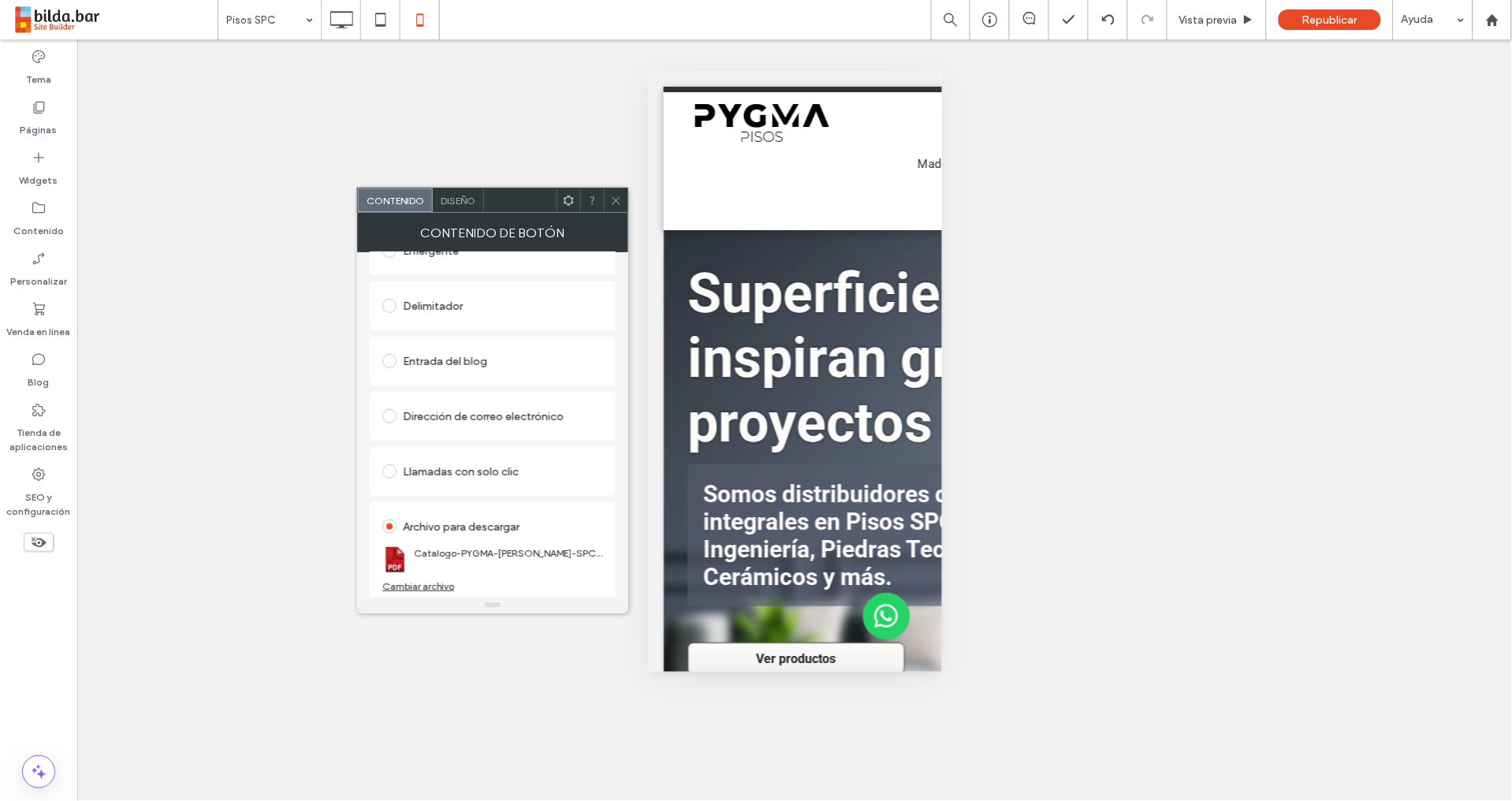
scroll to position [318, 0]
drag, startPoint x: 616, startPoint y: 202, endPoint x: 636, endPoint y: 247, distance: 49.2
click at [614, 201] on icon at bounding box center [616, 201] width 12 height 12
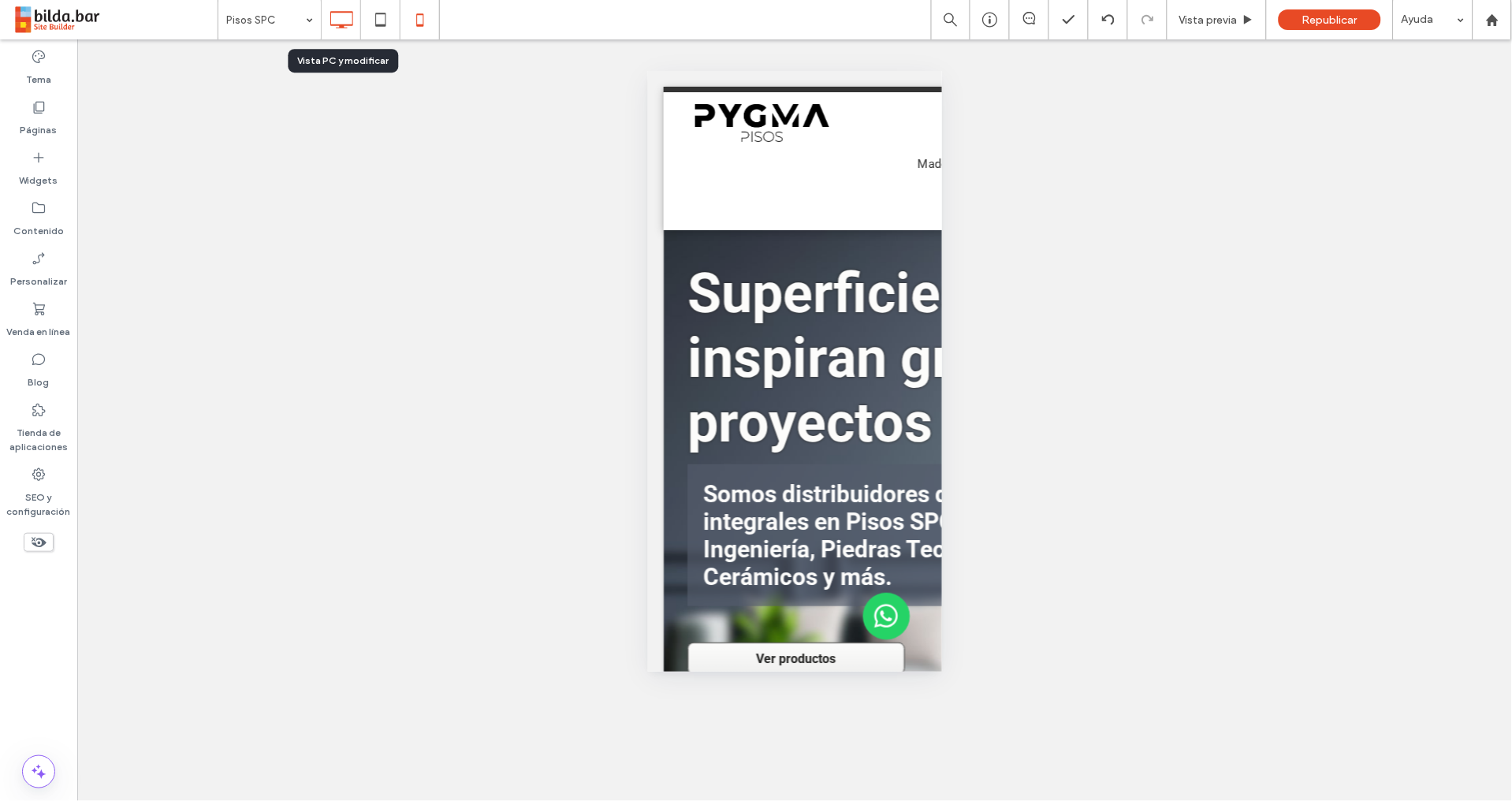
click at [343, 22] on icon at bounding box center [341, 19] width 32 height 32
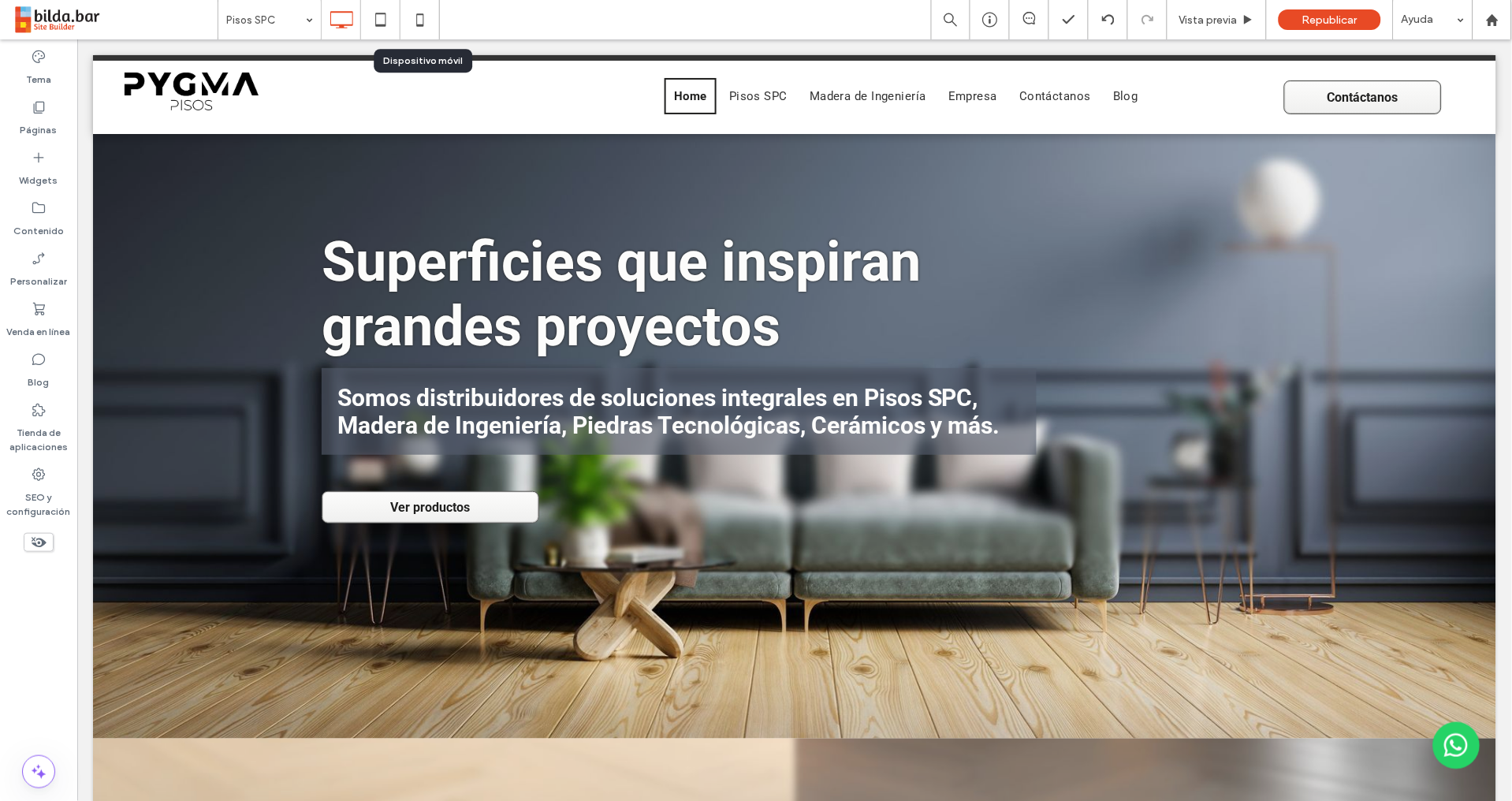
drag, startPoint x: 419, startPoint y: 14, endPoint x: 411, endPoint y: 19, distance: 9.4
click at [419, 14] on use at bounding box center [419, 19] width 7 height 13
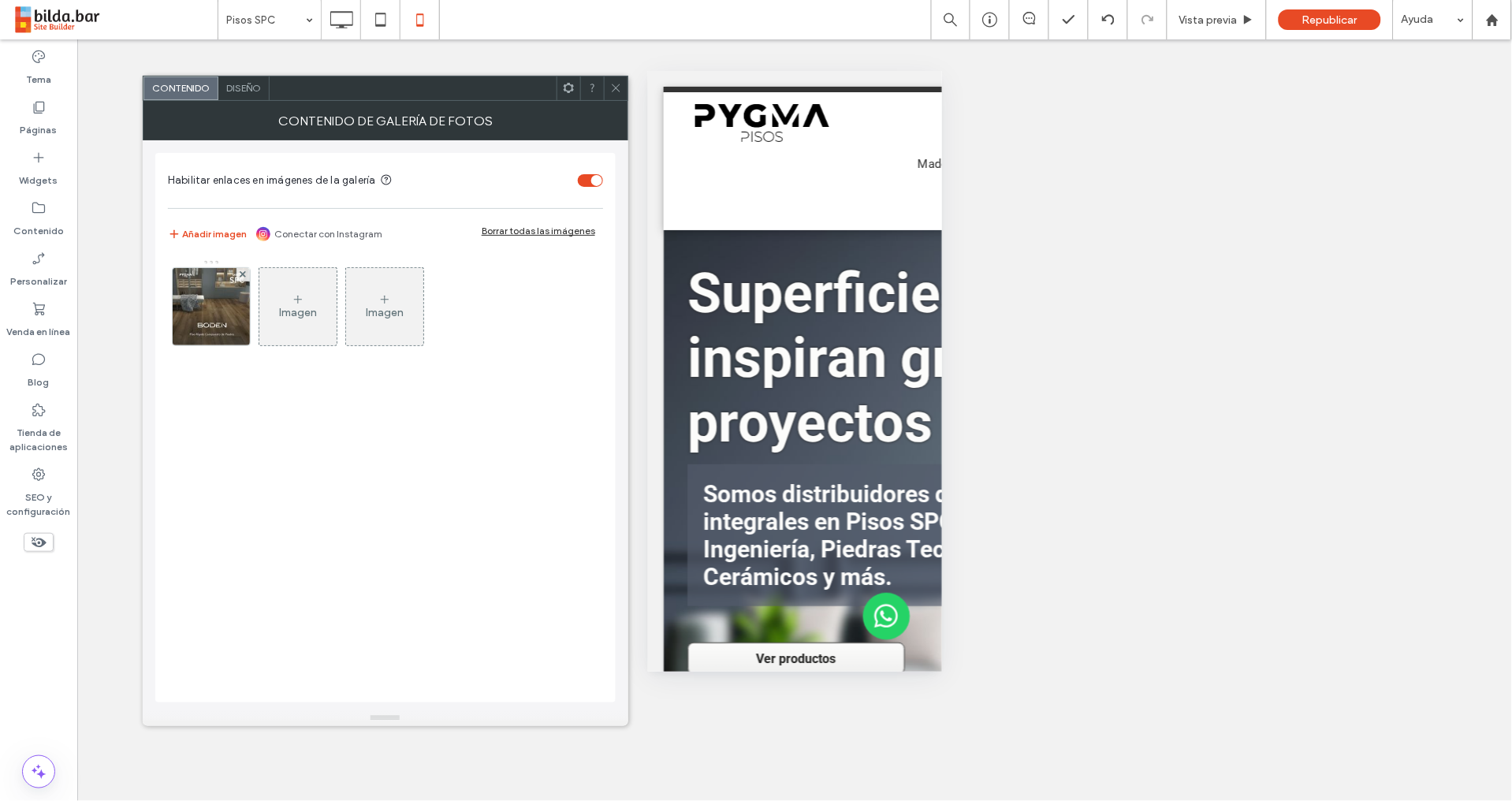
click at [249, 84] on span "Diseño" at bounding box center [244, 88] width 35 height 12
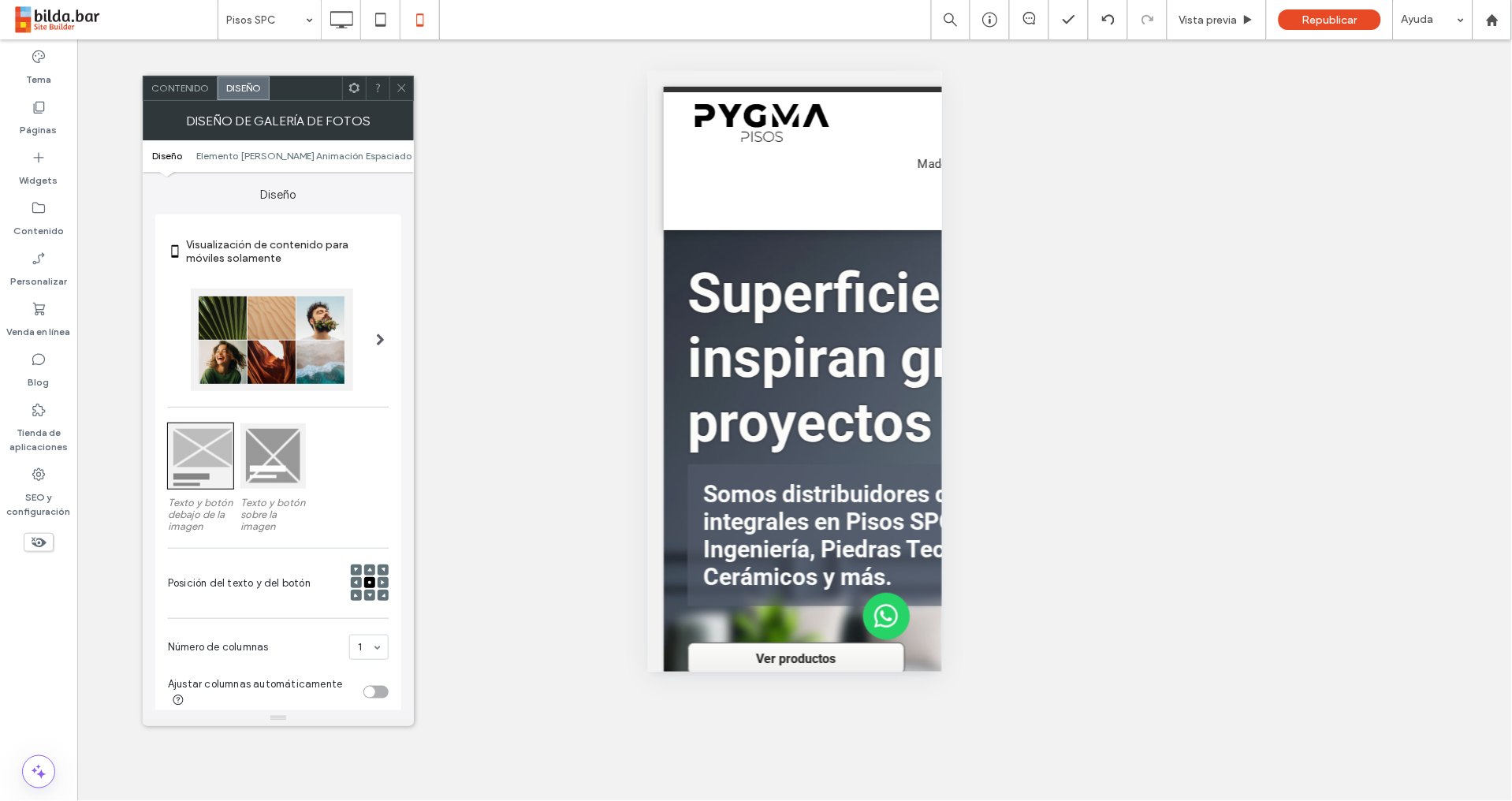
drag, startPoint x: 405, startPoint y: 85, endPoint x: 410, endPoint y: 96, distance: 12.1
click at [405, 85] on icon at bounding box center [401, 88] width 12 height 12
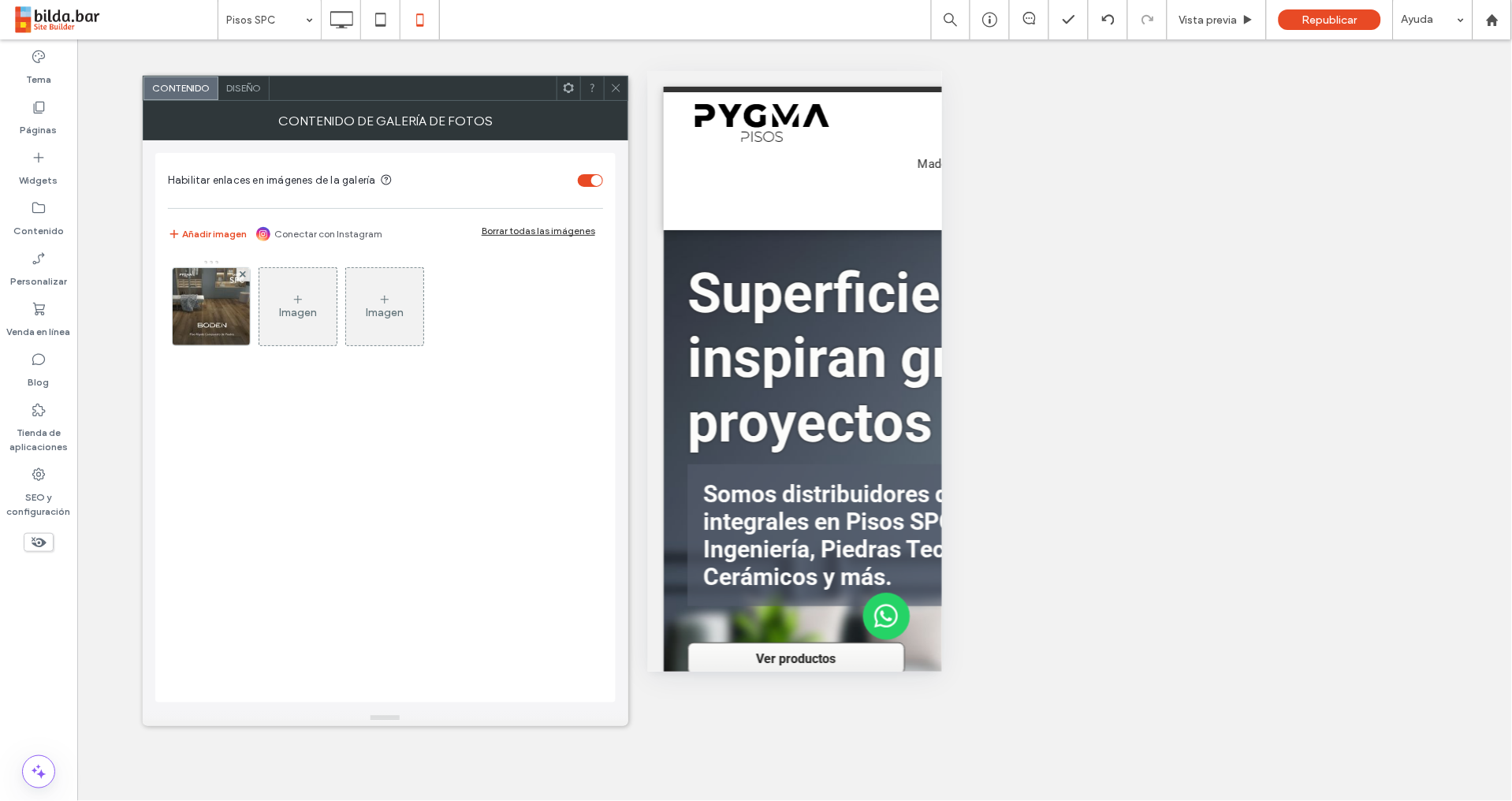
click at [245, 92] on span "Diseño" at bounding box center [244, 88] width 35 height 12
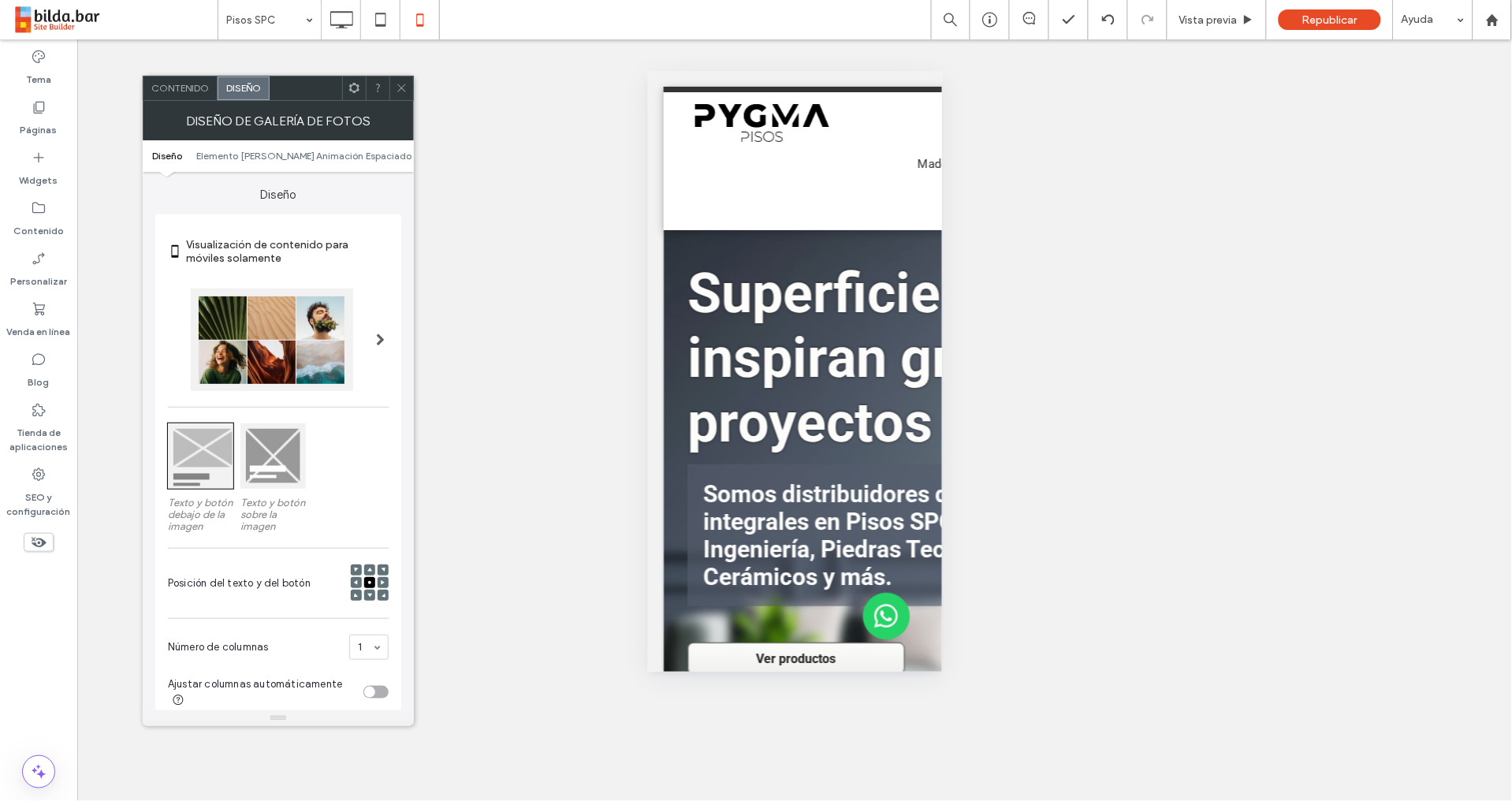
click at [176, 88] on span "Contenido" at bounding box center [179, 88] width 58 height 12
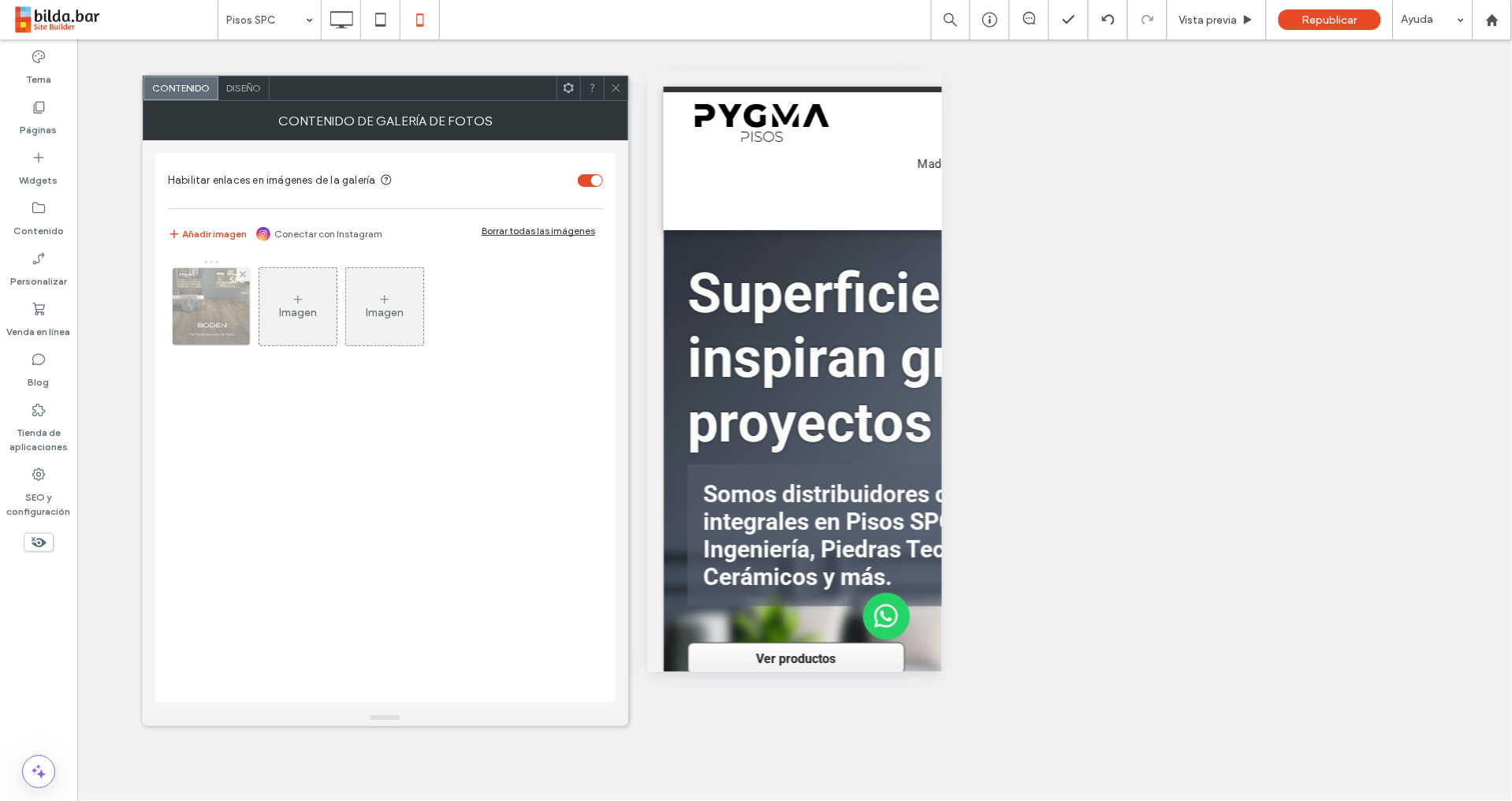
click at [224, 327] on img at bounding box center [211, 306] width 77 height 77
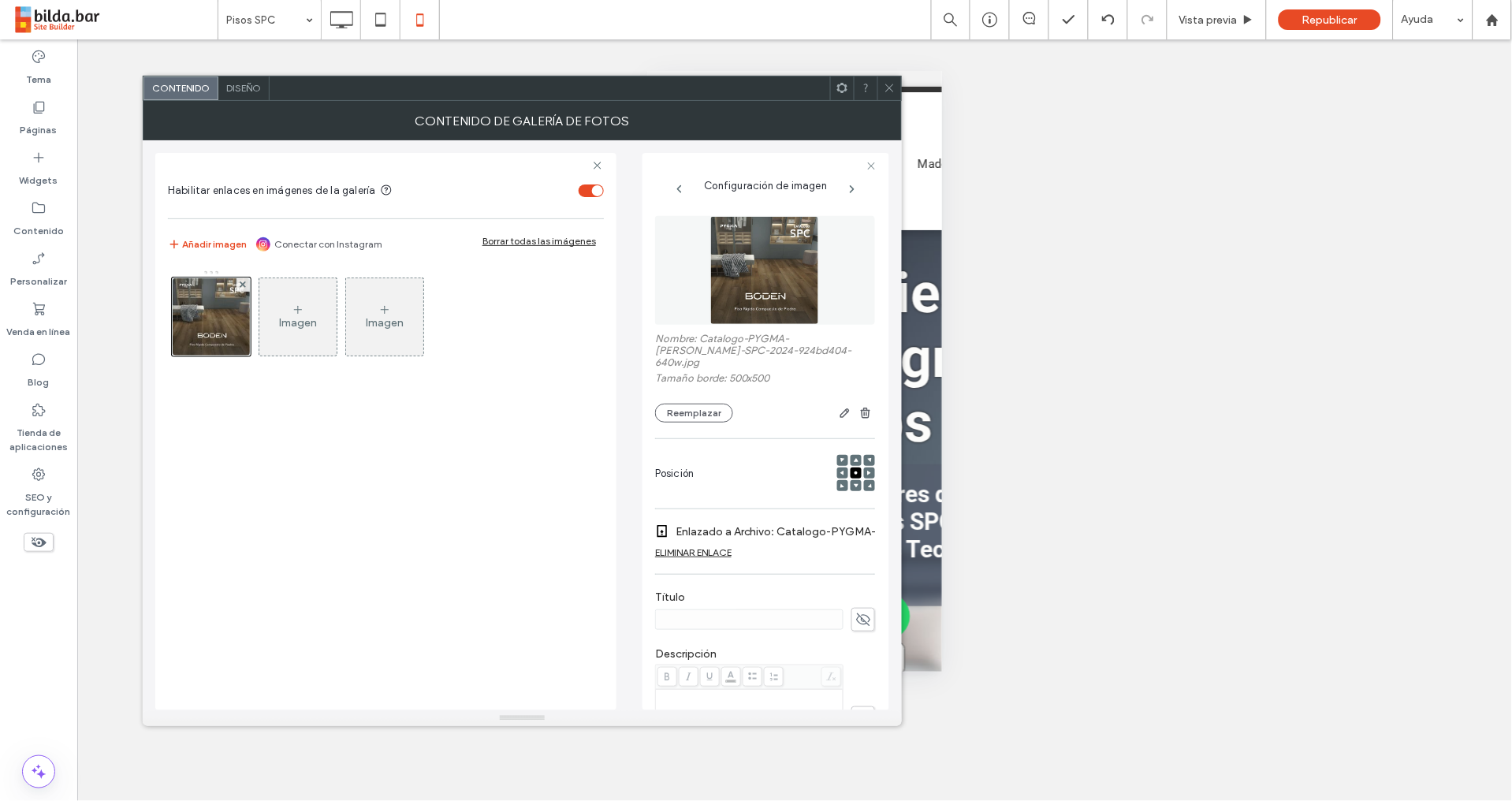
click at [850, 518] on label "Enlazado a Archivo: Catalogo-PYGMA-Boden-SPC-2024.pdf" at bounding box center [785, 532] width 220 height 29
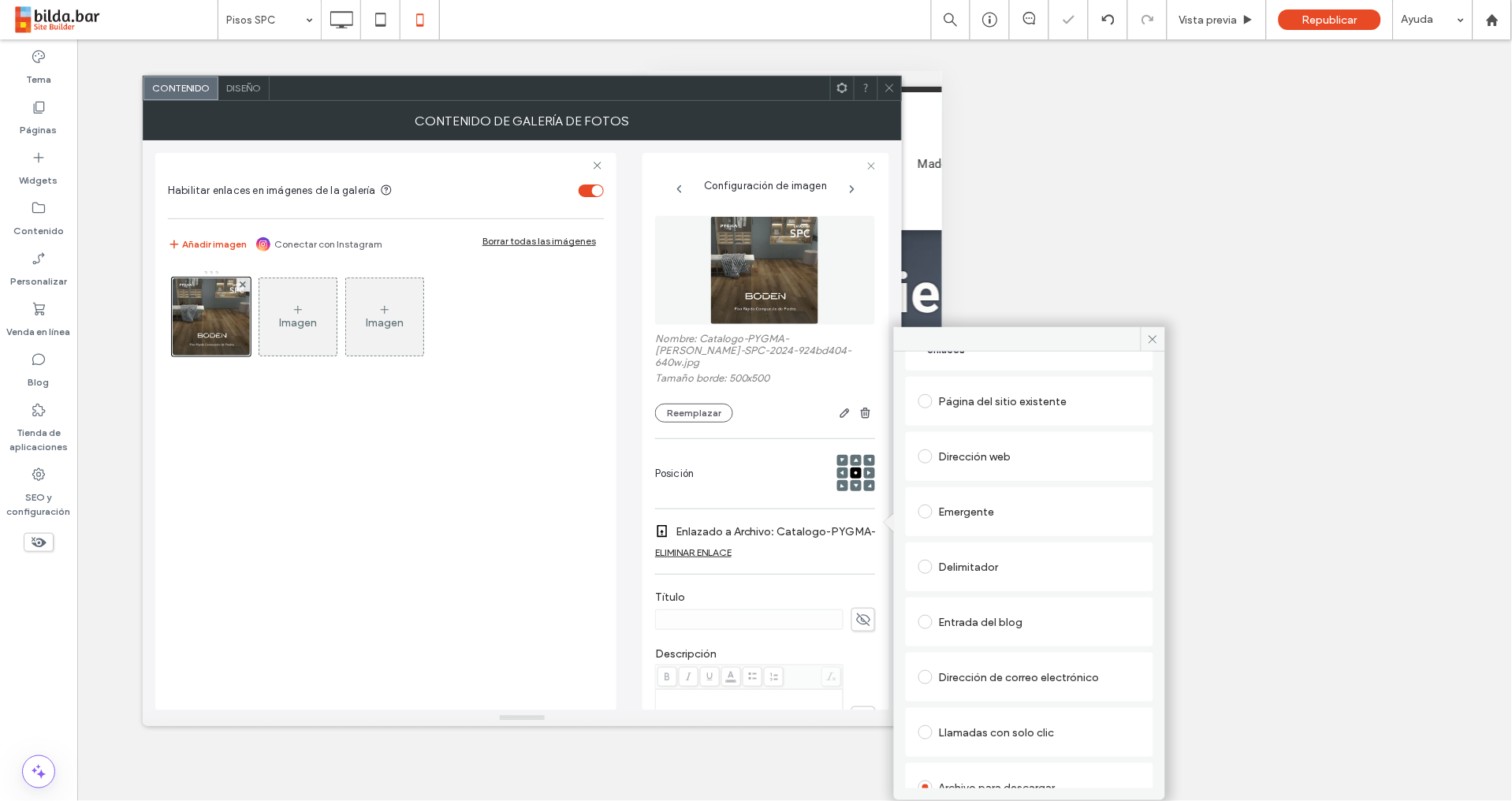
scroll to position [169, 0]
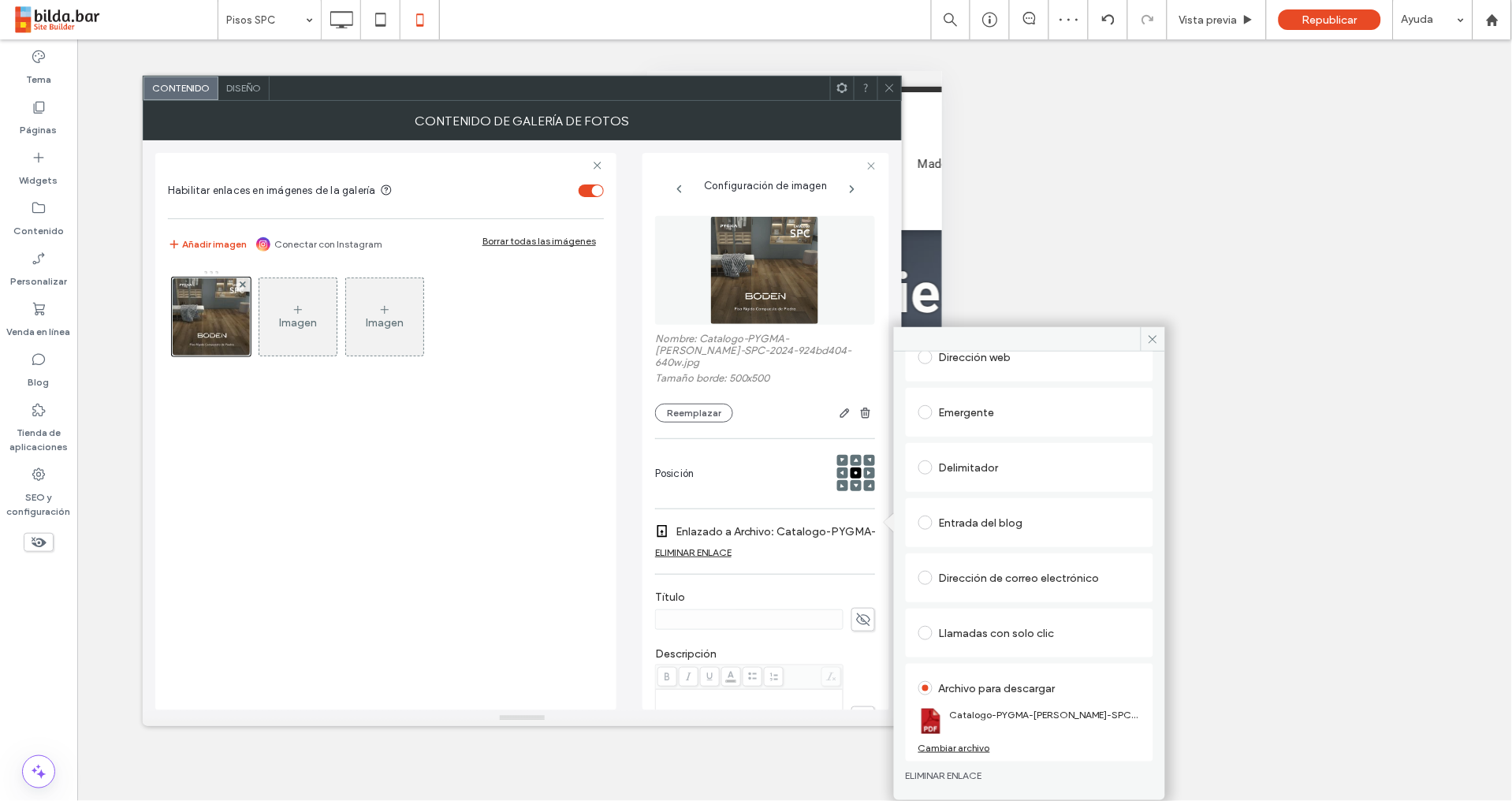
drag, startPoint x: 1156, startPoint y: 336, endPoint x: 1121, endPoint y: 309, distance: 44.2
click at [1156, 337] on icon at bounding box center [1152, 340] width 12 height 12
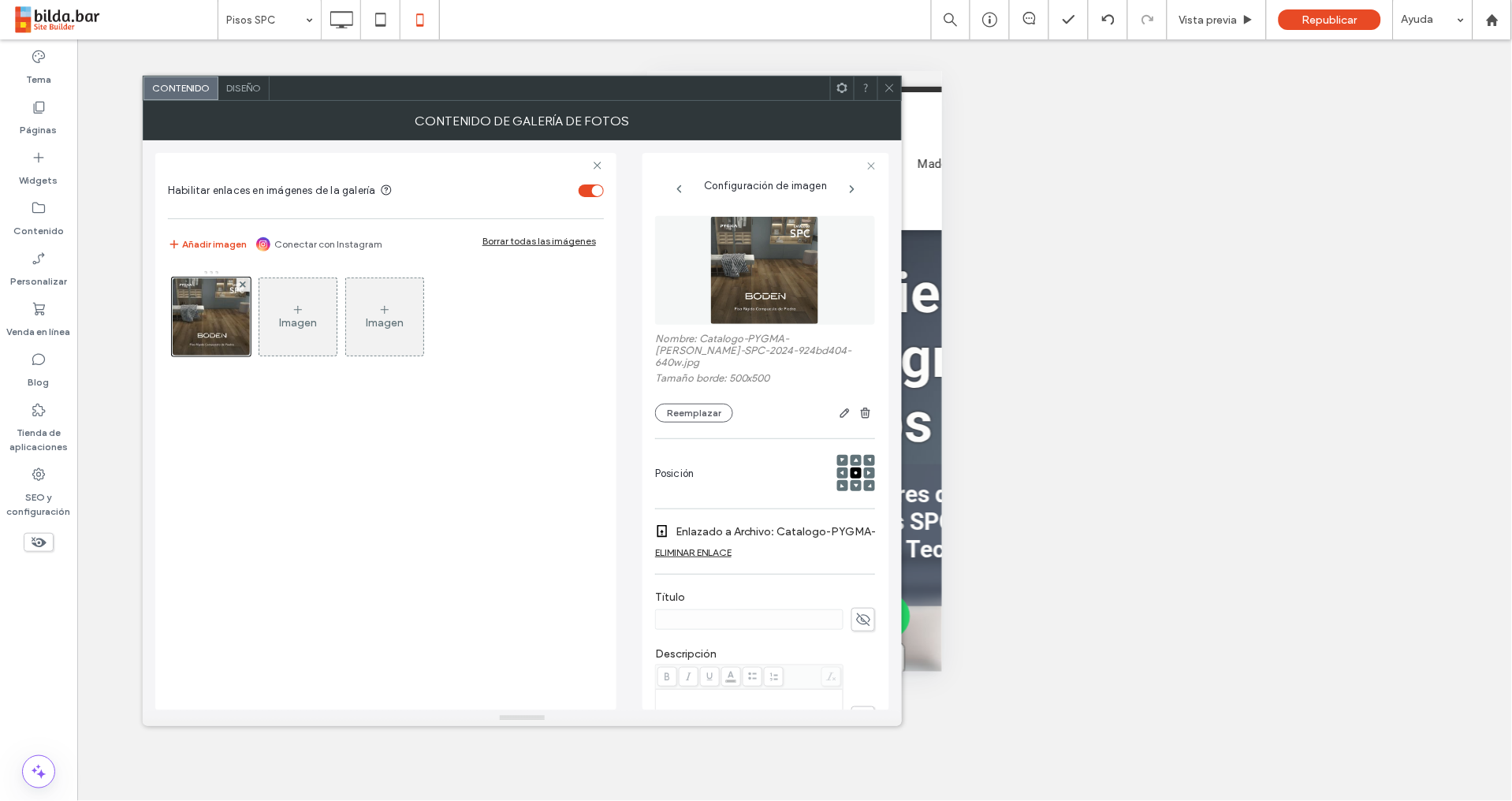
click at [889, 87] on icon at bounding box center [889, 88] width 12 height 12
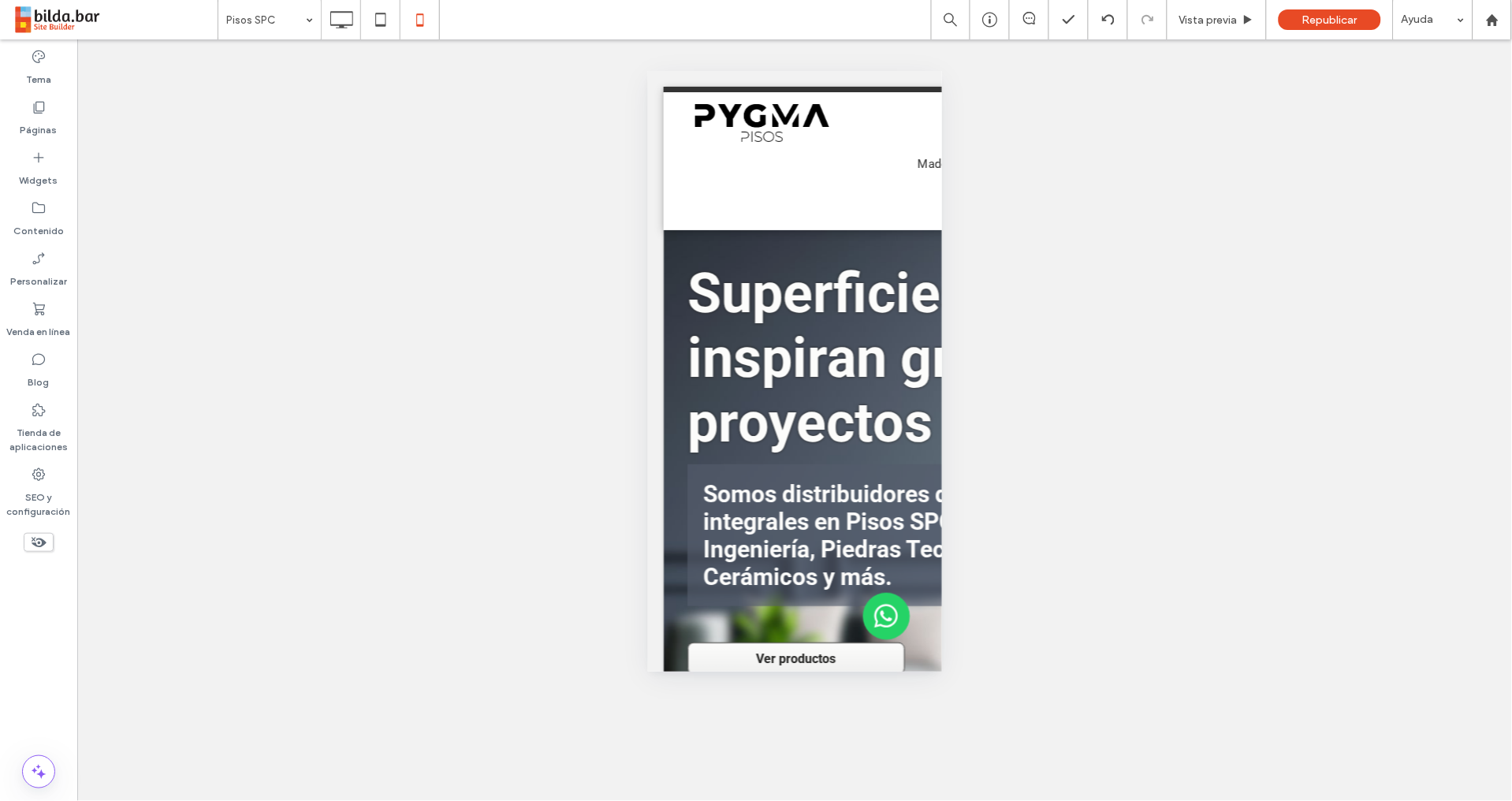
drag, startPoint x: 40, startPoint y: 112, endPoint x: 171, endPoint y: 174, distance: 144.9
click at [40, 112] on icon at bounding box center [38, 106] width 15 height 15
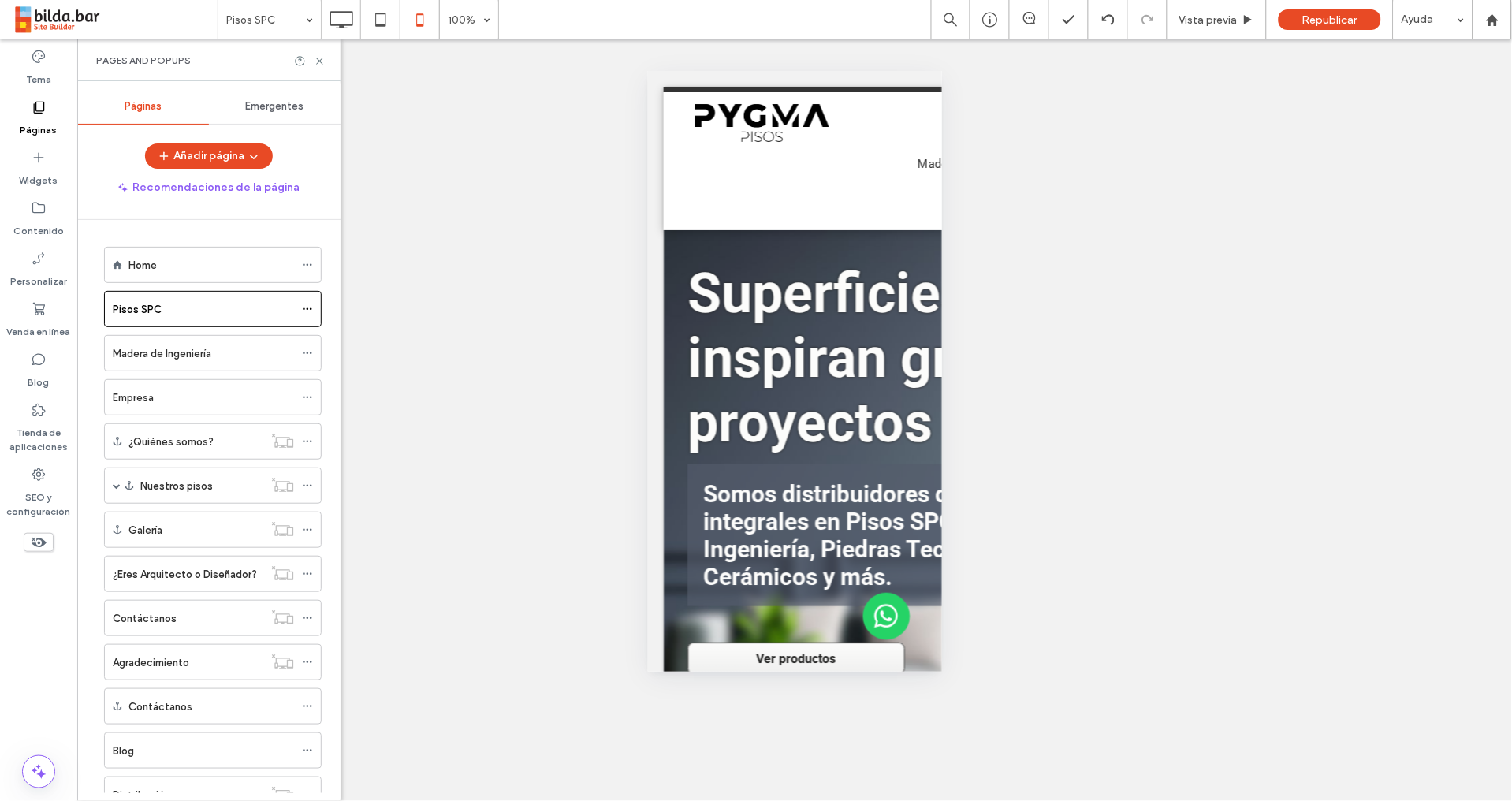
click at [210, 362] on div "Madera de Ingeniería" at bounding box center [203, 353] width 181 height 35
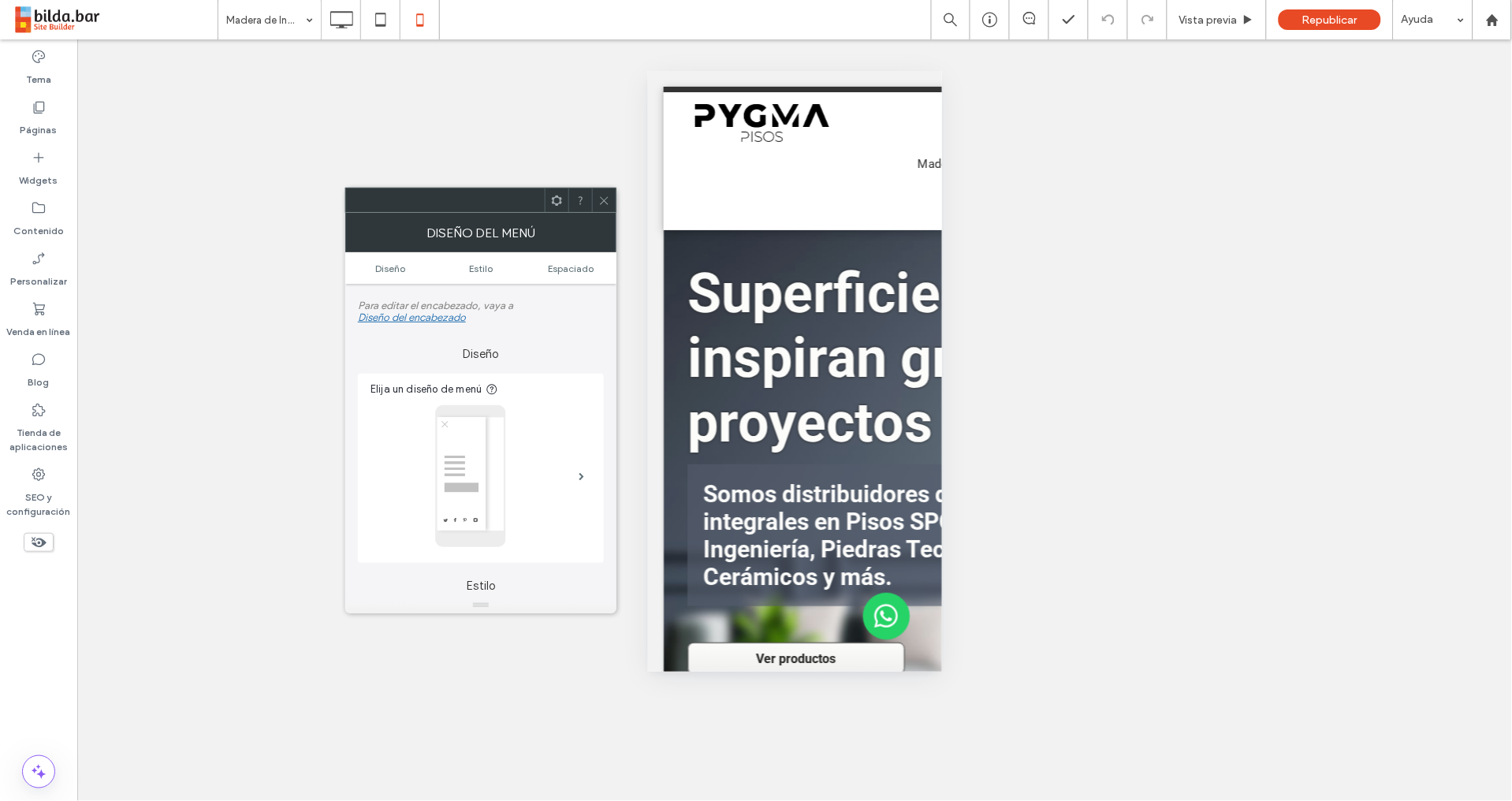
click at [602, 205] on icon at bounding box center [604, 201] width 12 height 12
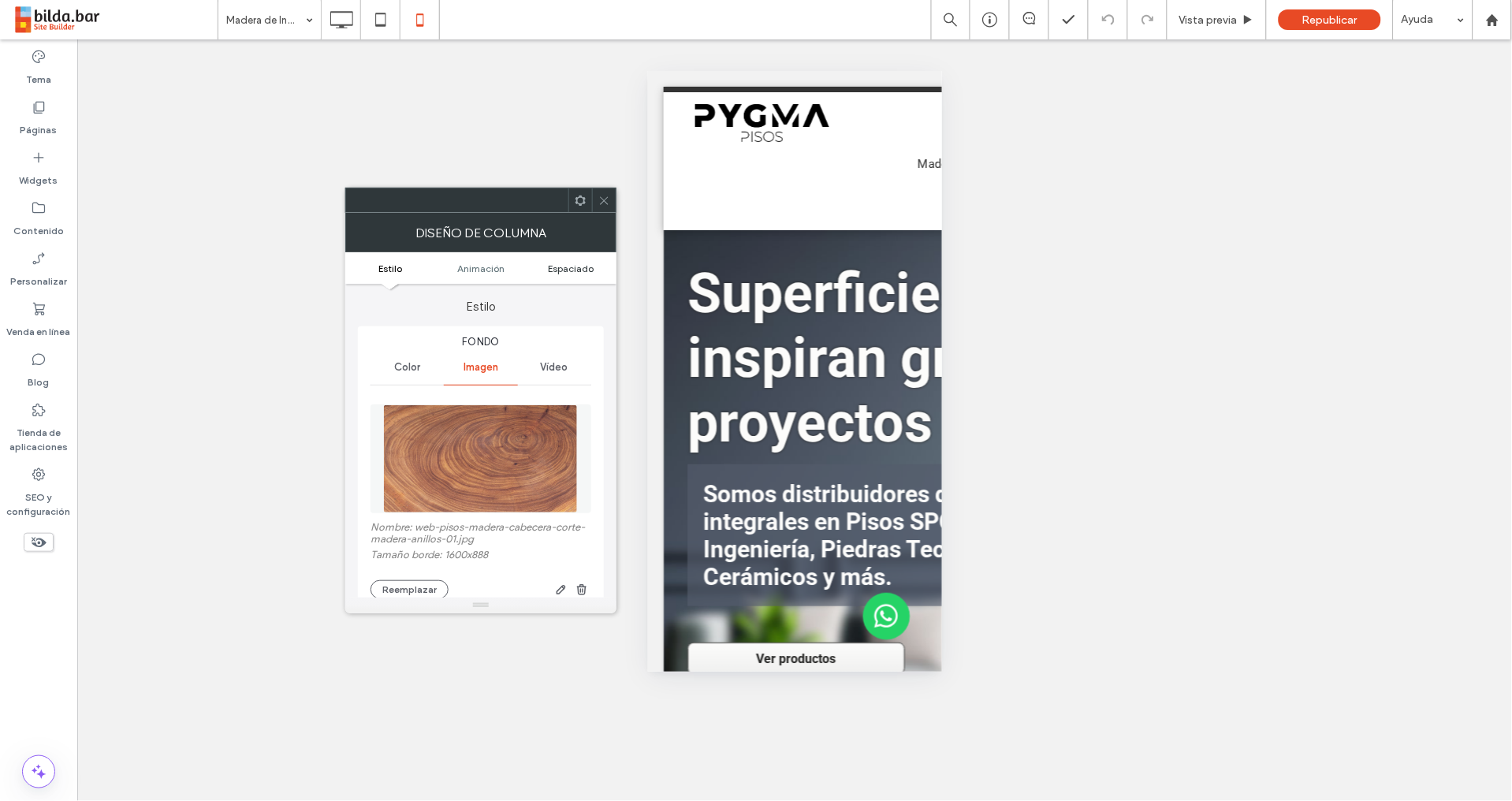
click at [564, 266] on span "Espaciado" at bounding box center [572, 268] width 45 height 12
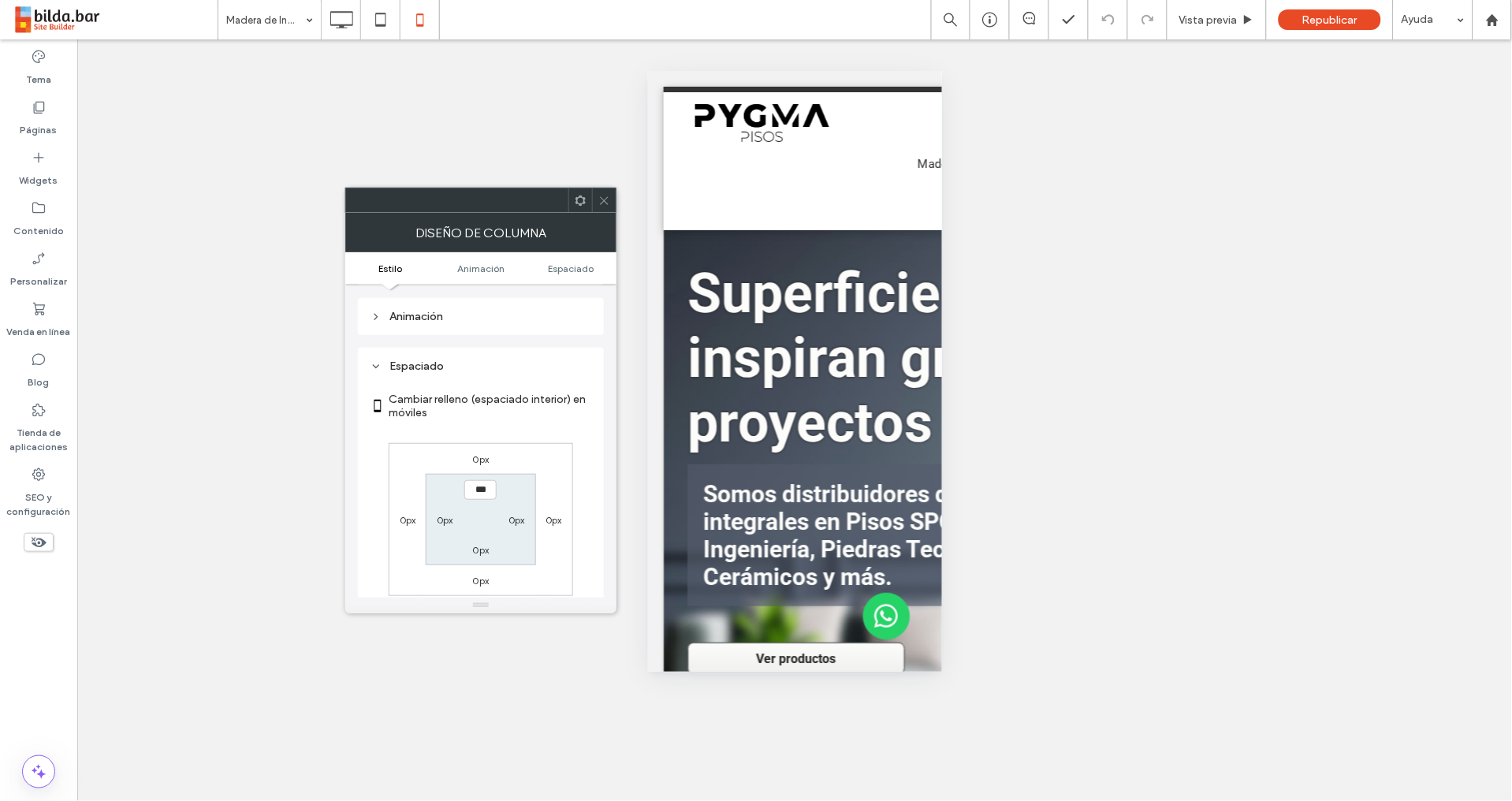
scroll to position [838, 0]
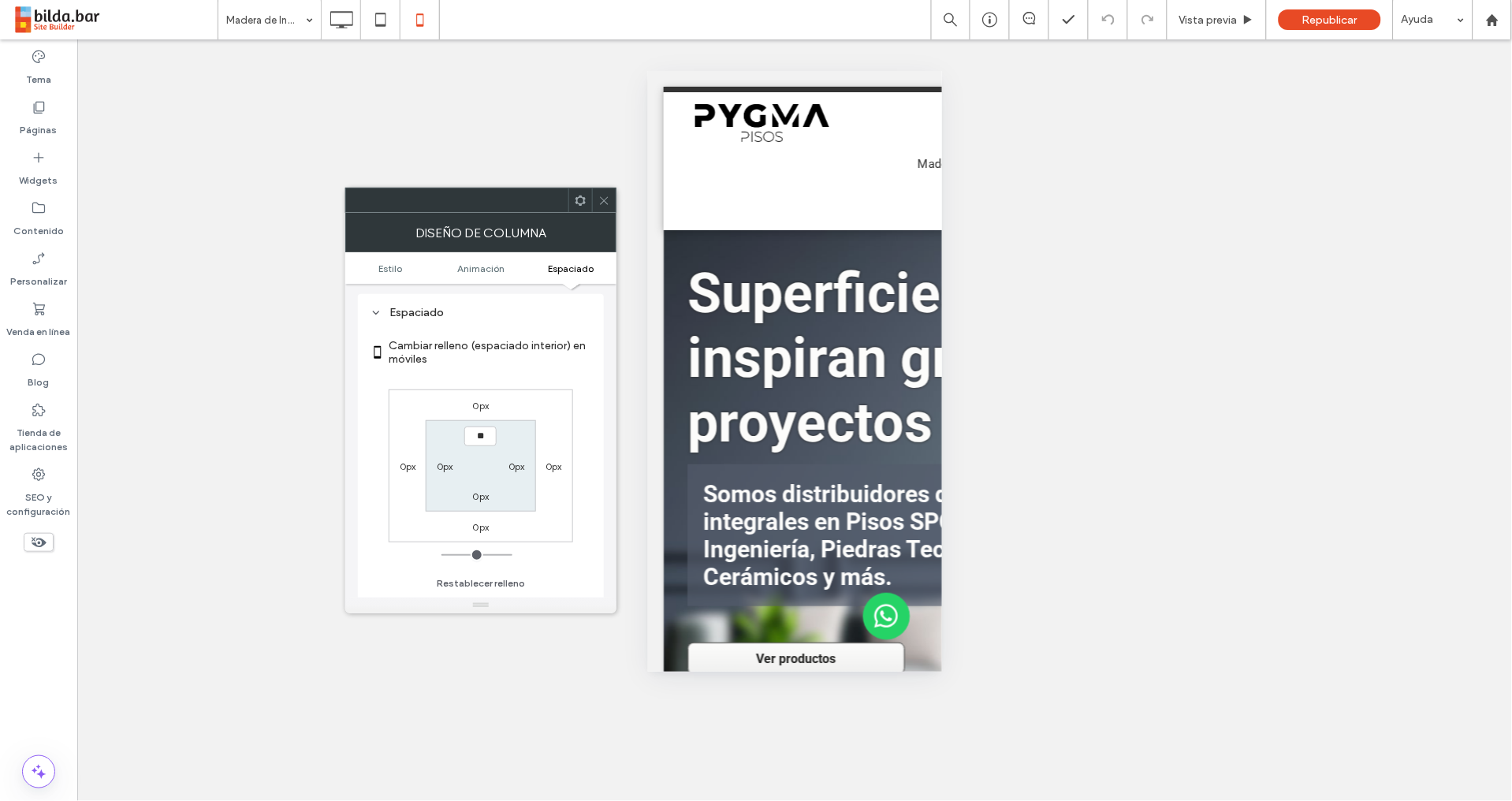
type input "****"
click at [474, 496] on label "0px" at bounding box center [481, 496] width 16 height 12
type input "*"
type input "**"
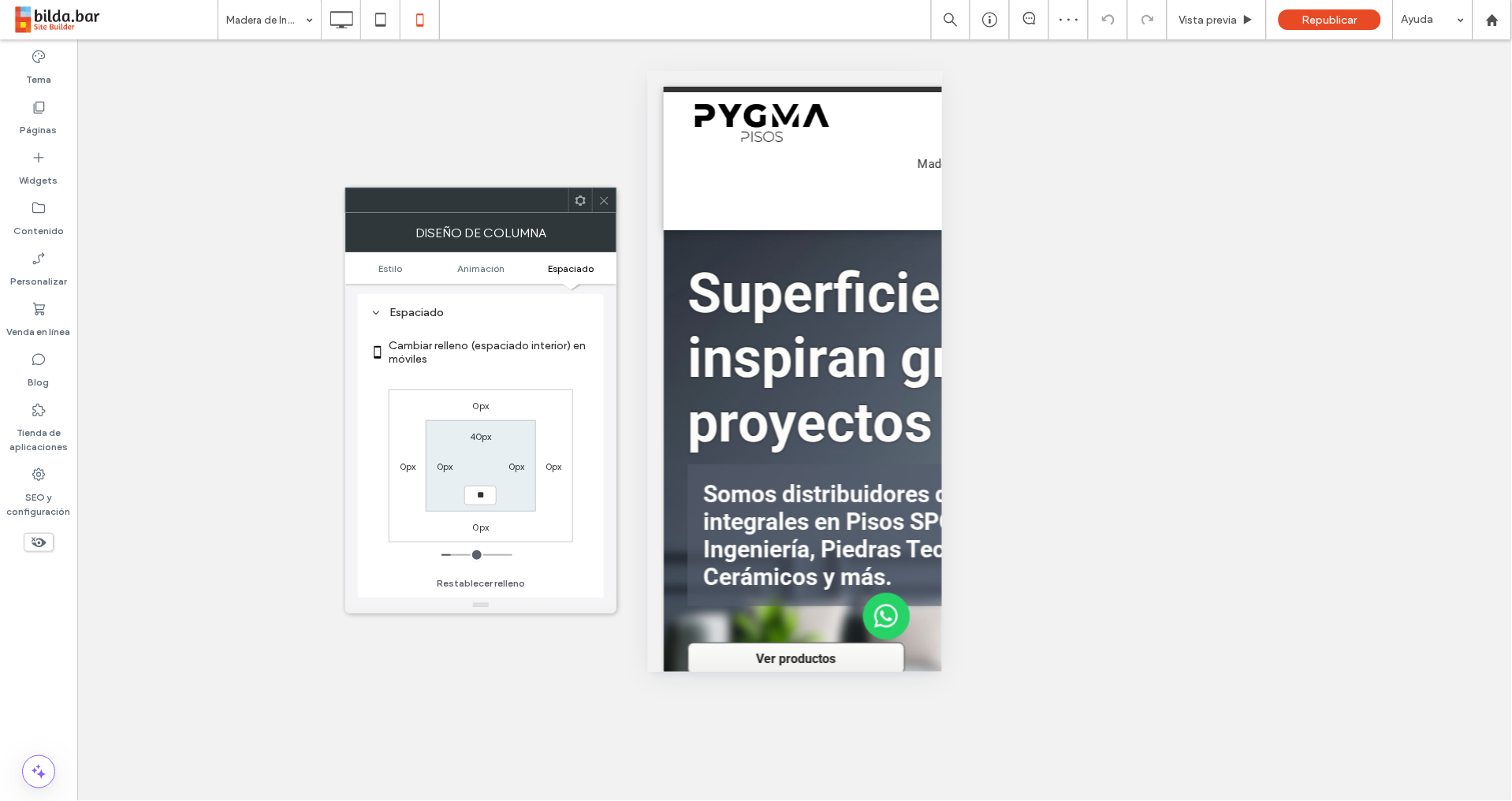
type input "****"
click at [537, 413] on div "0px 0px 0px 0px 40px 0px **** 0px" at bounding box center [480, 465] width 184 height 153
click at [477, 439] on label "40px" at bounding box center [480, 436] width 22 height 12
type input "*"
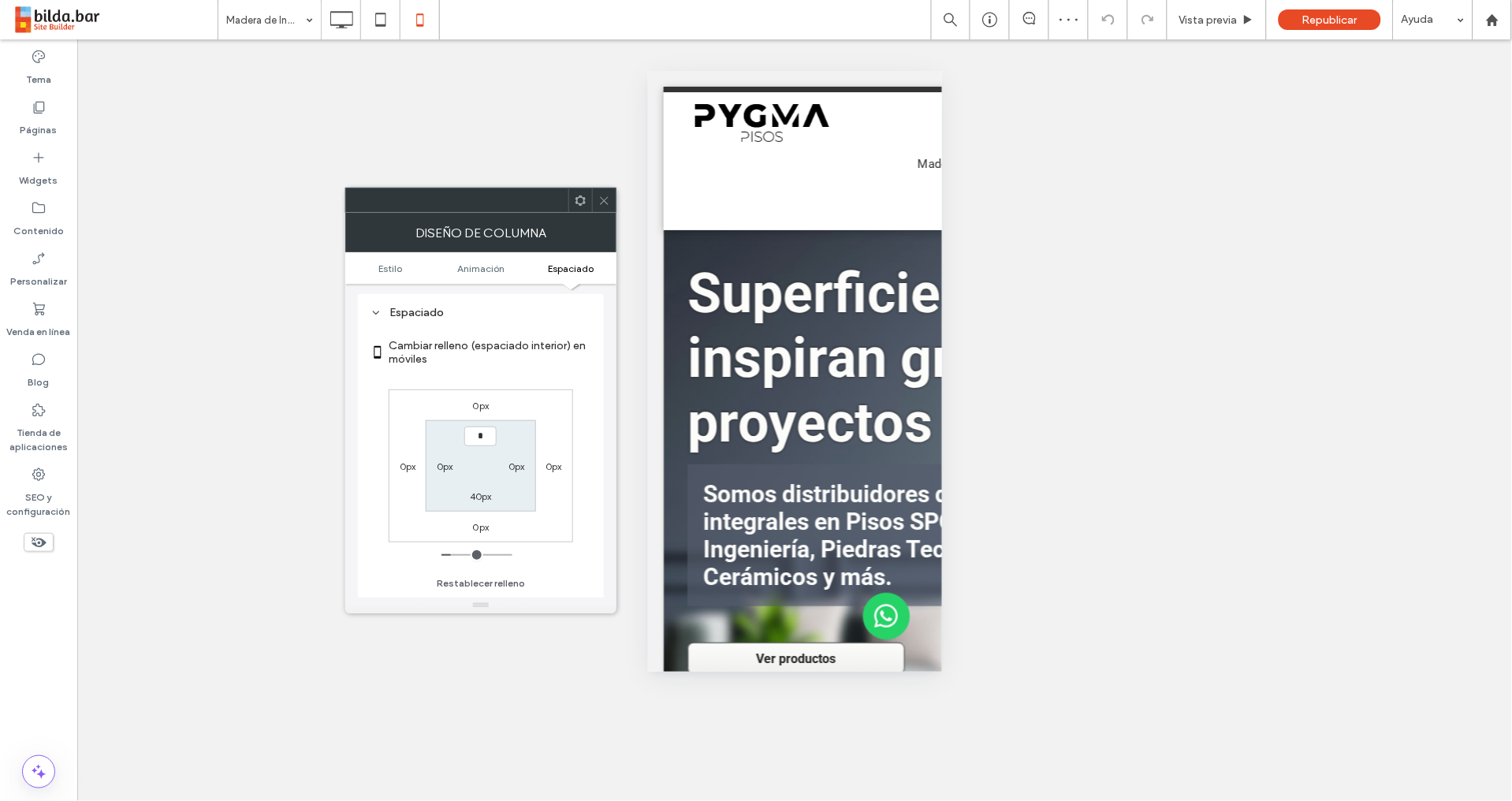
type input "***"
drag, startPoint x: 473, startPoint y: 511, endPoint x: 476, endPoint y: 503, distance: 8.5
click at [473, 511] on section "*** 0px 40px 0px" at bounding box center [480, 465] width 110 height 91
click at [477, 496] on label "40px" at bounding box center [480, 496] width 22 height 12
type input "**"
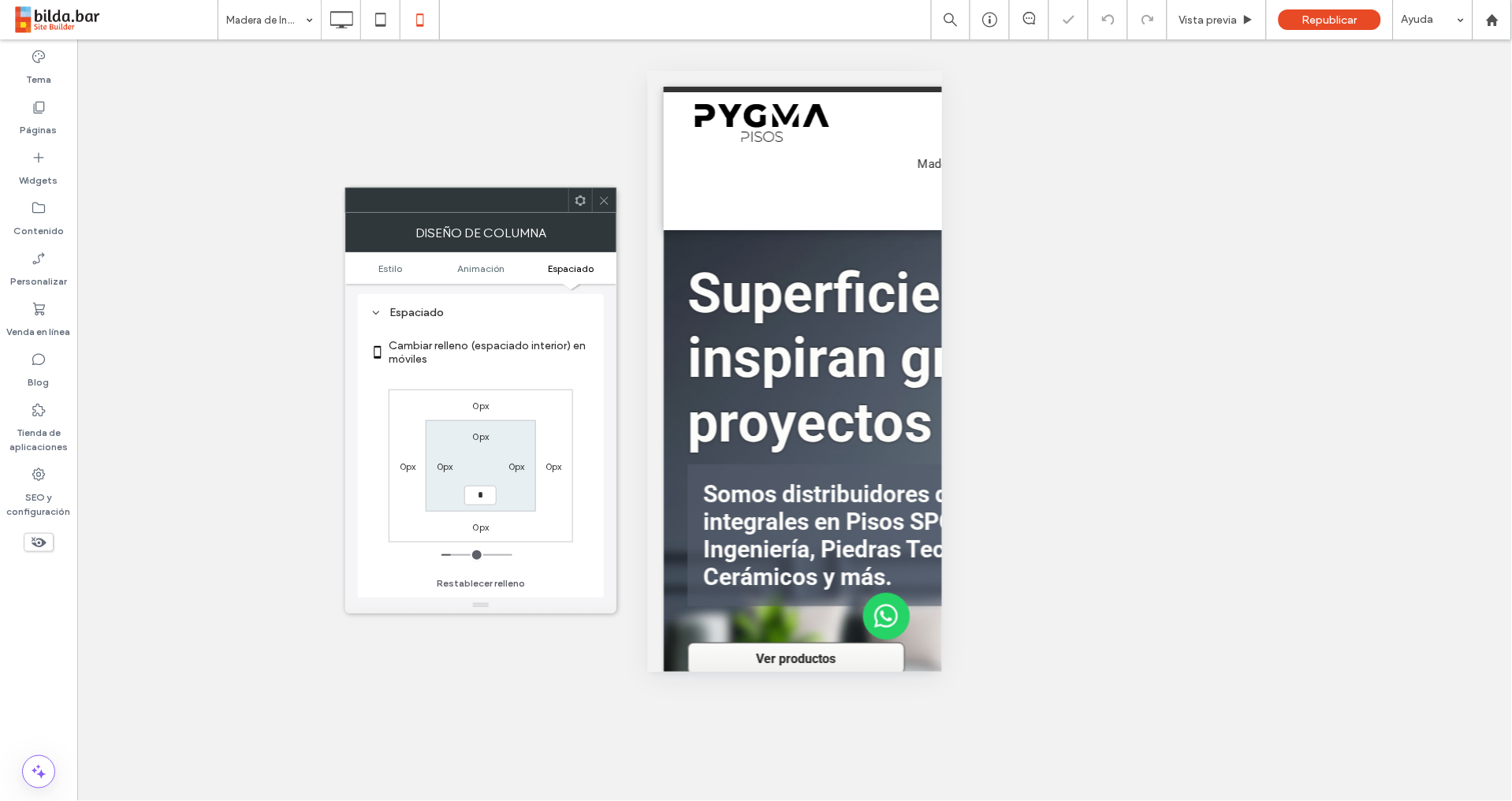
type input "*"
type input "***"
click at [548, 422] on div "0px 0px 0px 0px 0px 0px *** 0px" at bounding box center [480, 465] width 184 height 153
drag, startPoint x: 593, startPoint y: 204, endPoint x: 607, endPoint y: 210, distance: 15.2
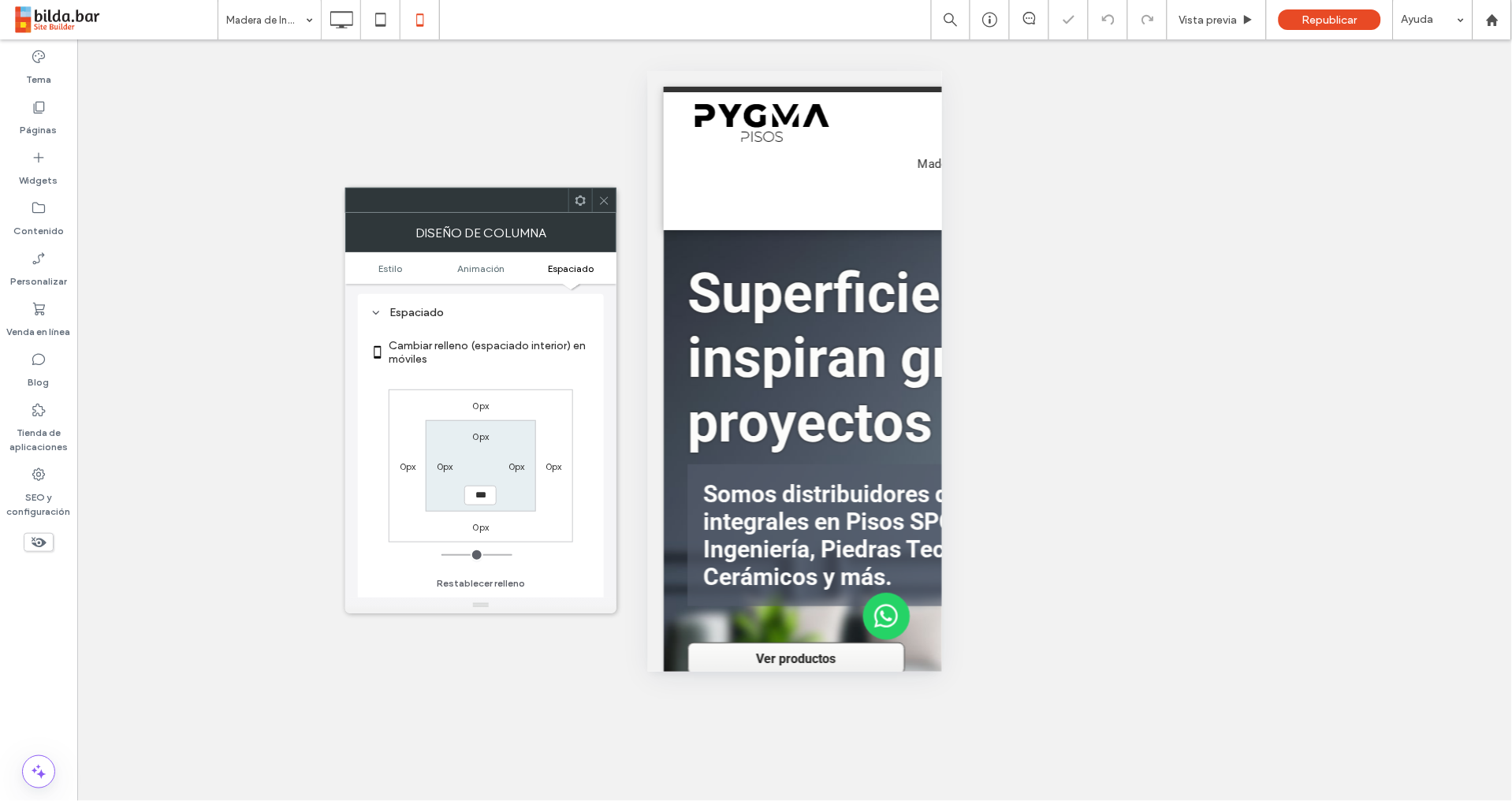
click at [595, 202] on div at bounding box center [603, 200] width 24 height 24
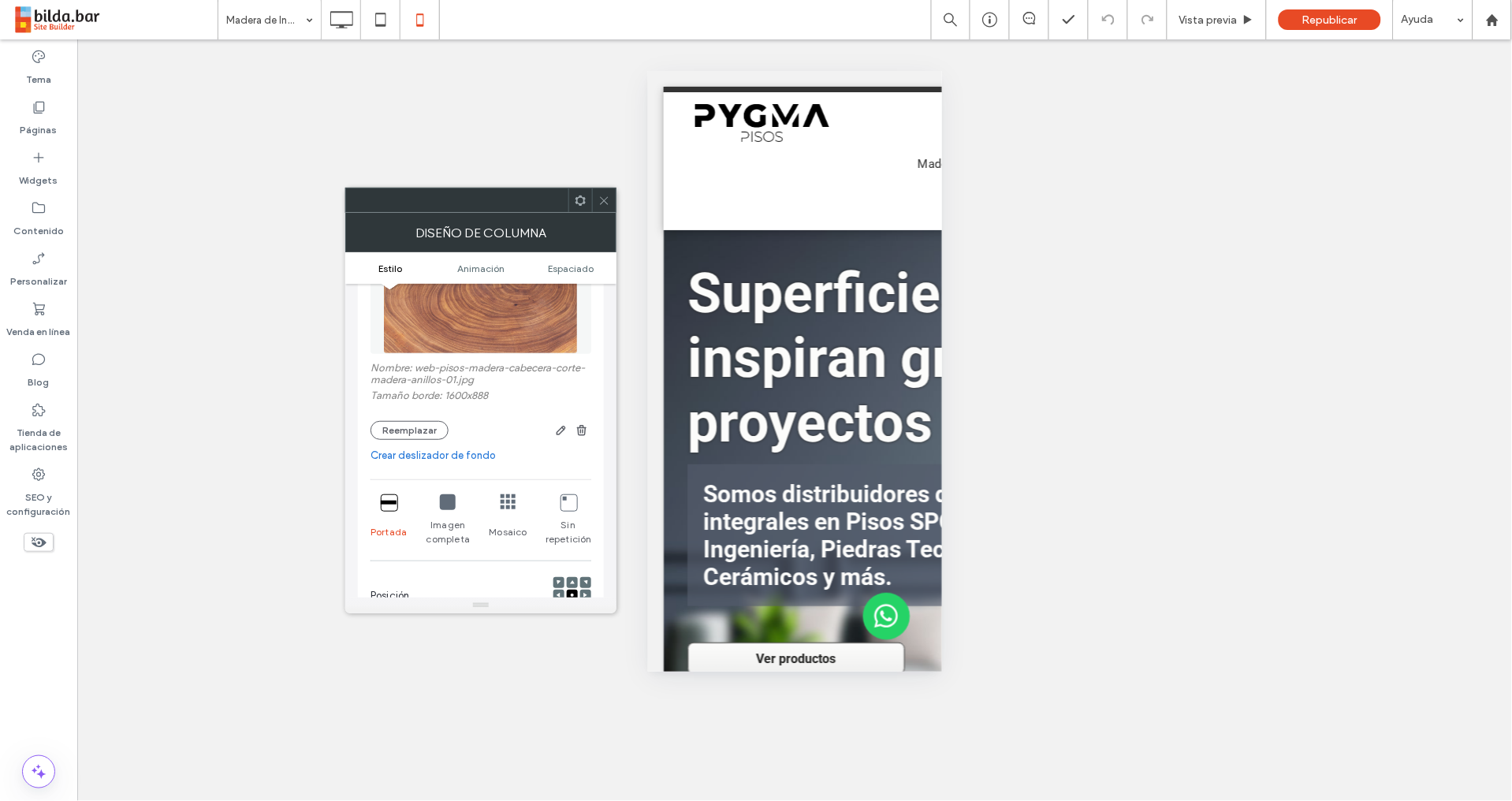
drag, startPoint x: 566, startPoint y: 268, endPoint x: 559, endPoint y: 279, distance: 13.0
click at [566, 269] on span "Espaciado" at bounding box center [572, 268] width 45 height 12
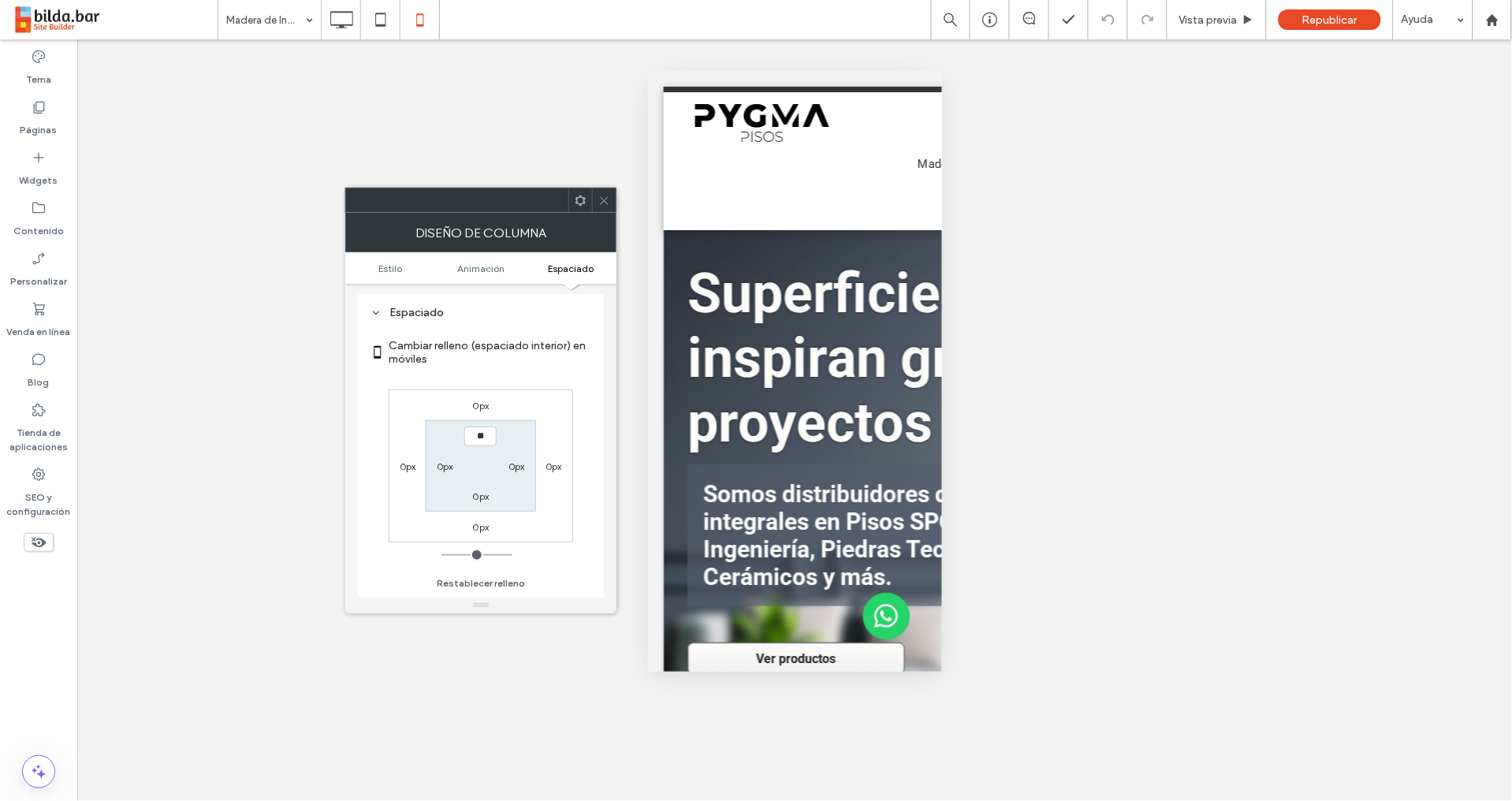
type input "****"
click at [487, 496] on label "0px" at bounding box center [481, 496] width 16 height 12
type input "*"
type input "**"
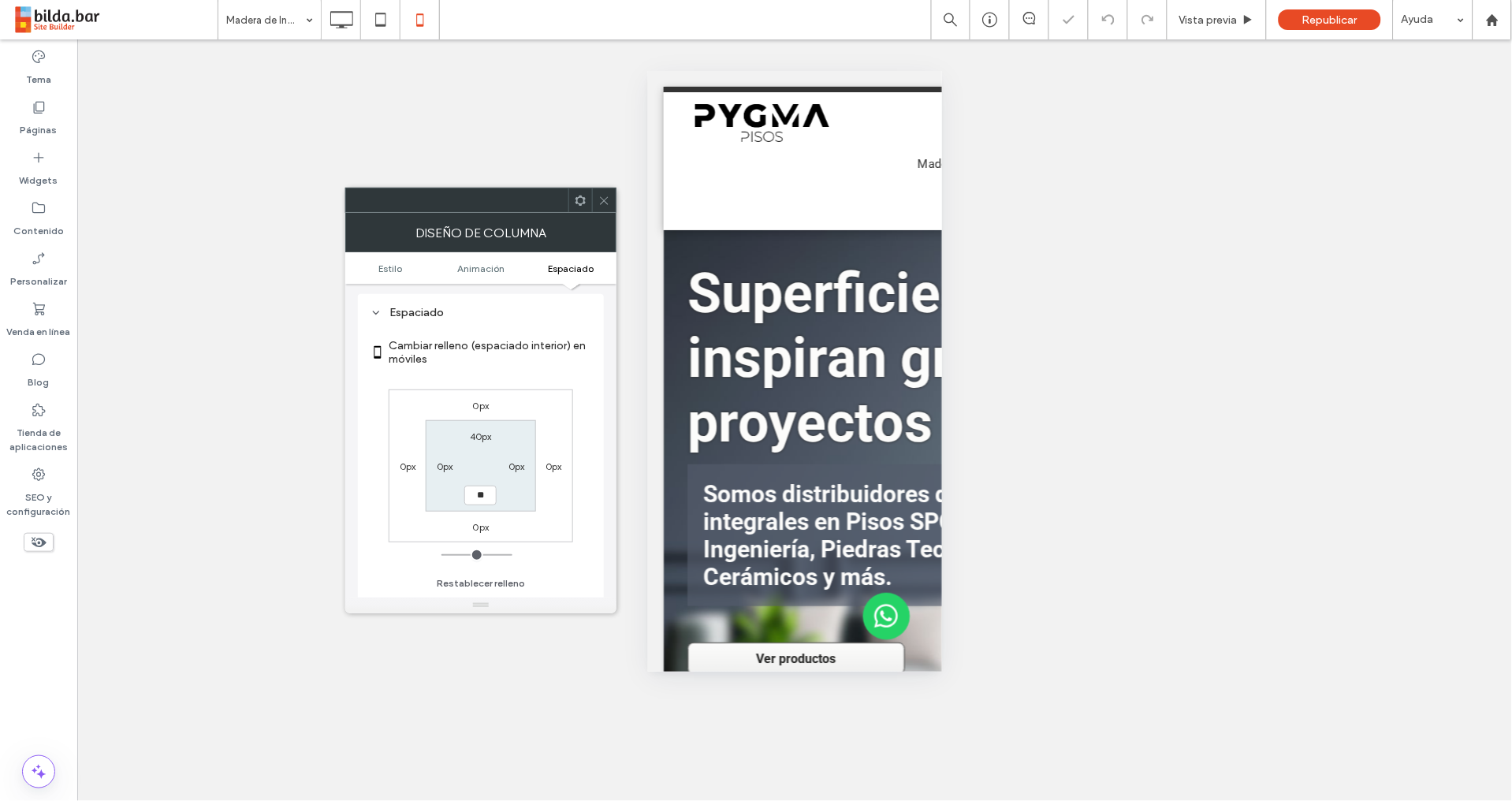
type input "****"
click at [555, 552] on div "Cambiar relleno (espaciado interior) en móviles 0px 0px 0px 0px 40px 0px **** 0…" at bounding box center [481, 459] width 221 height 272
drag, startPoint x: 484, startPoint y: 440, endPoint x: 490, endPoint y: 450, distance: 11.7
click at [484, 441] on label "40px" at bounding box center [480, 436] width 22 height 12
drag, startPoint x: 481, startPoint y: 435, endPoint x: 451, endPoint y: 446, distance: 32.0
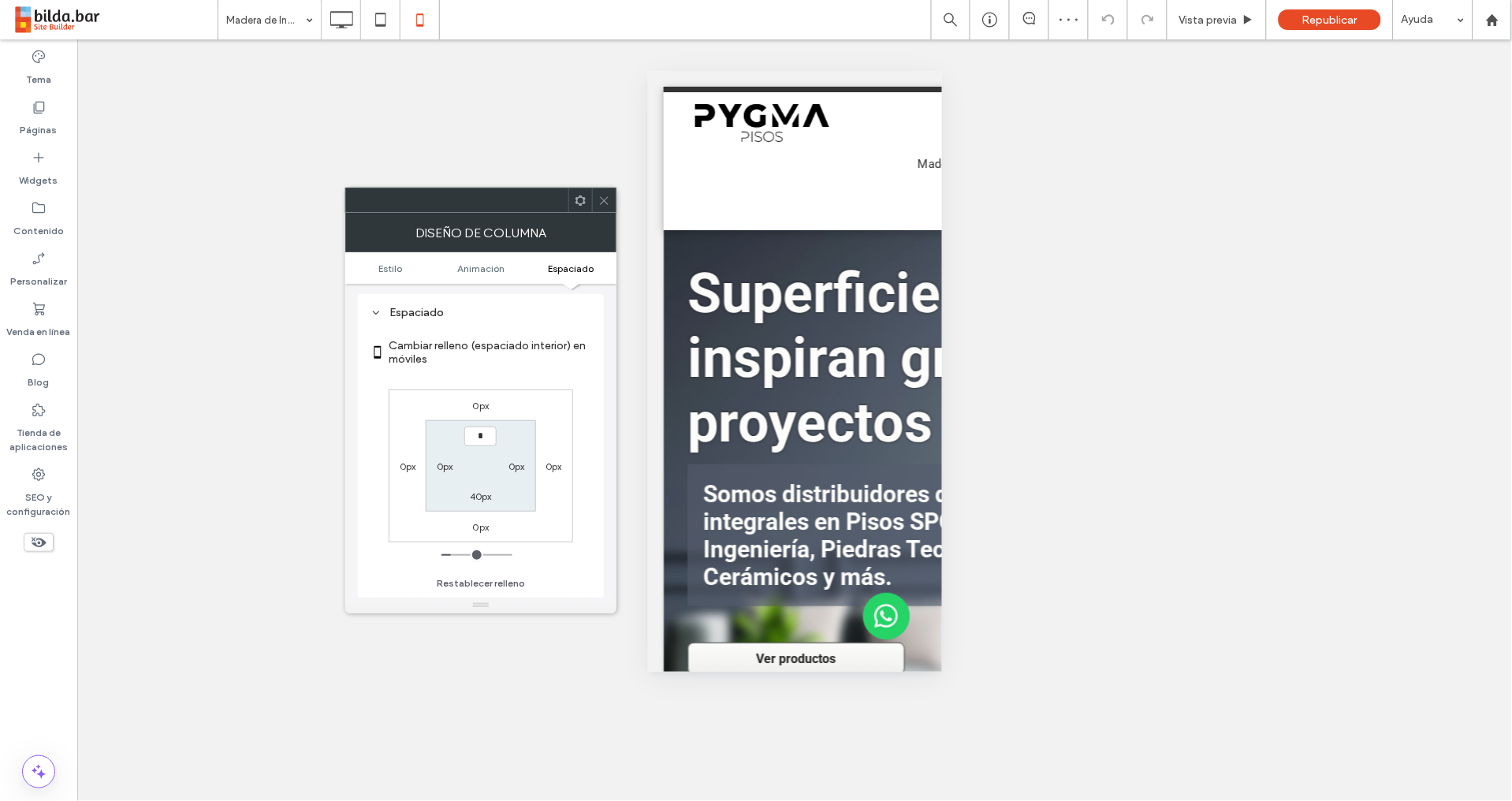
click at [466, 437] on input "*" at bounding box center [481, 436] width 32 height 19
type input "*"
type input "***"
click at [484, 496] on label "40px" at bounding box center [480, 496] width 22 height 12
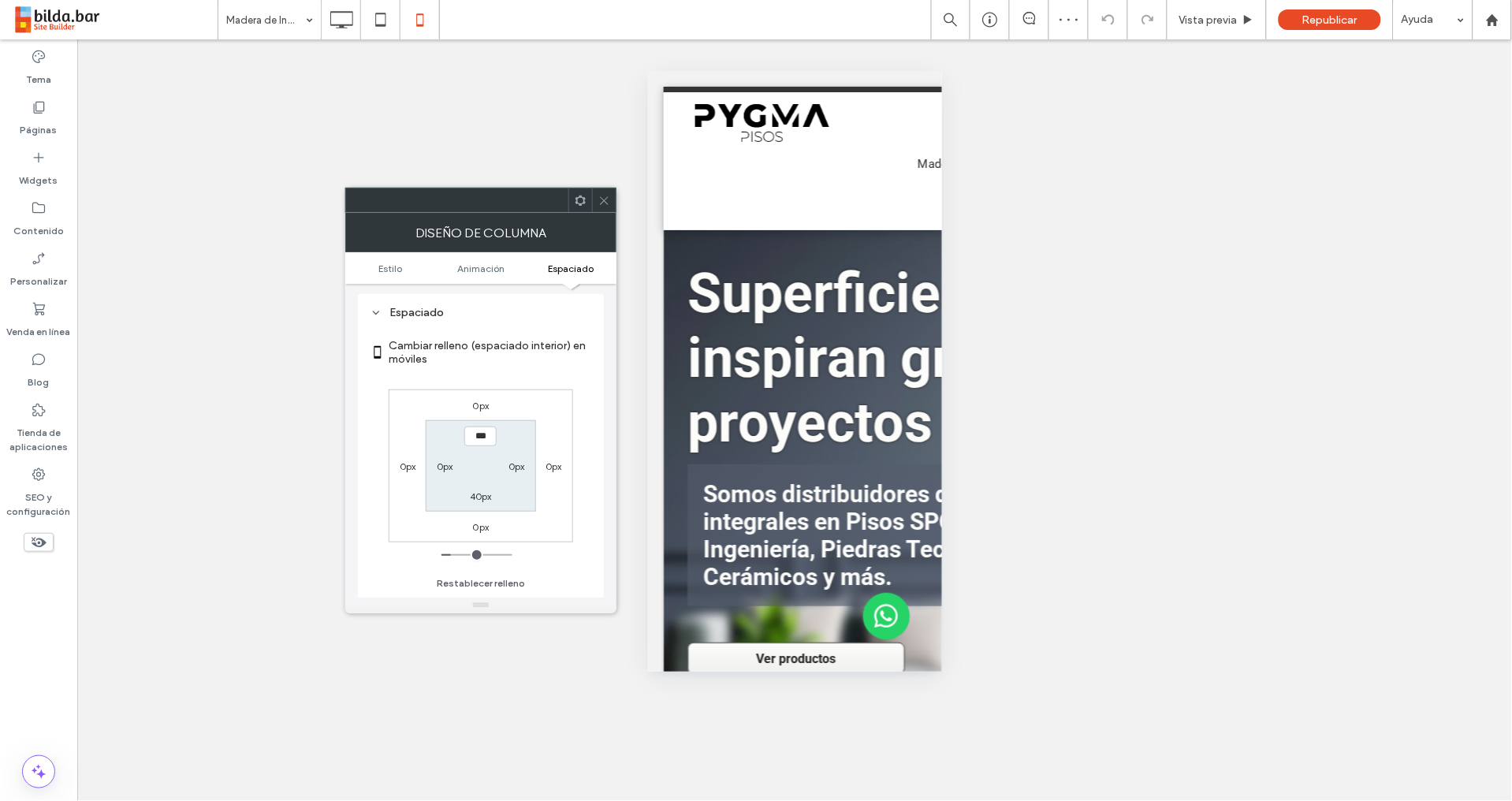
type input "**"
type input "*"
type input "***"
click at [538, 576] on div "Cambiar relleno (espaciado interior) en móviles 0px 0px 0px 0px 0px 0px *** 0px…" at bounding box center [481, 459] width 221 height 272
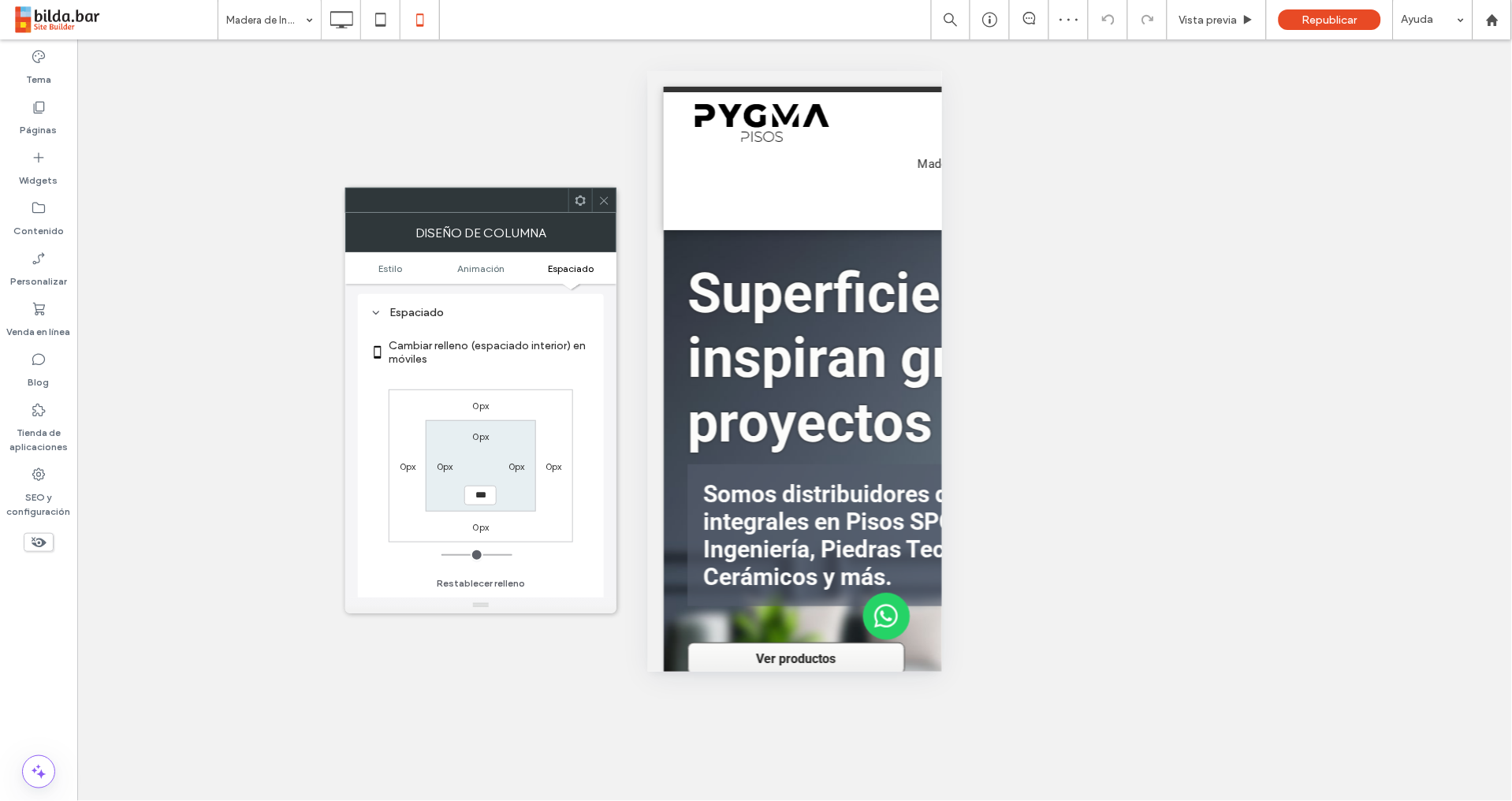
click at [607, 200] on icon at bounding box center [604, 201] width 12 height 12
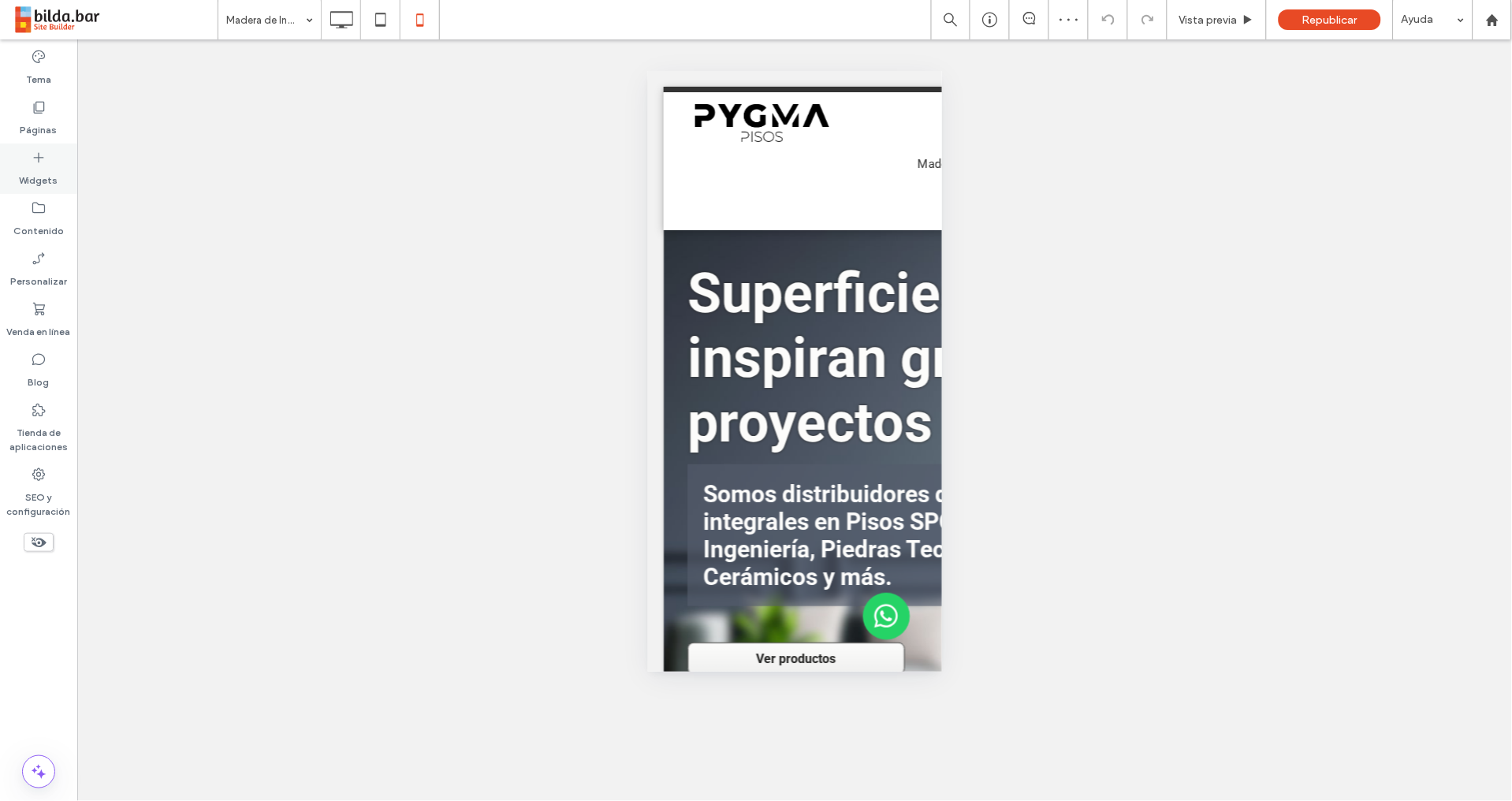
drag, startPoint x: 36, startPoint y: 166, endPoint x: 55, endPoint y: 174, distance: 20.6
click at [36, 167] on label "Widgets" at bounding box center [39, 176] width 39 height 22
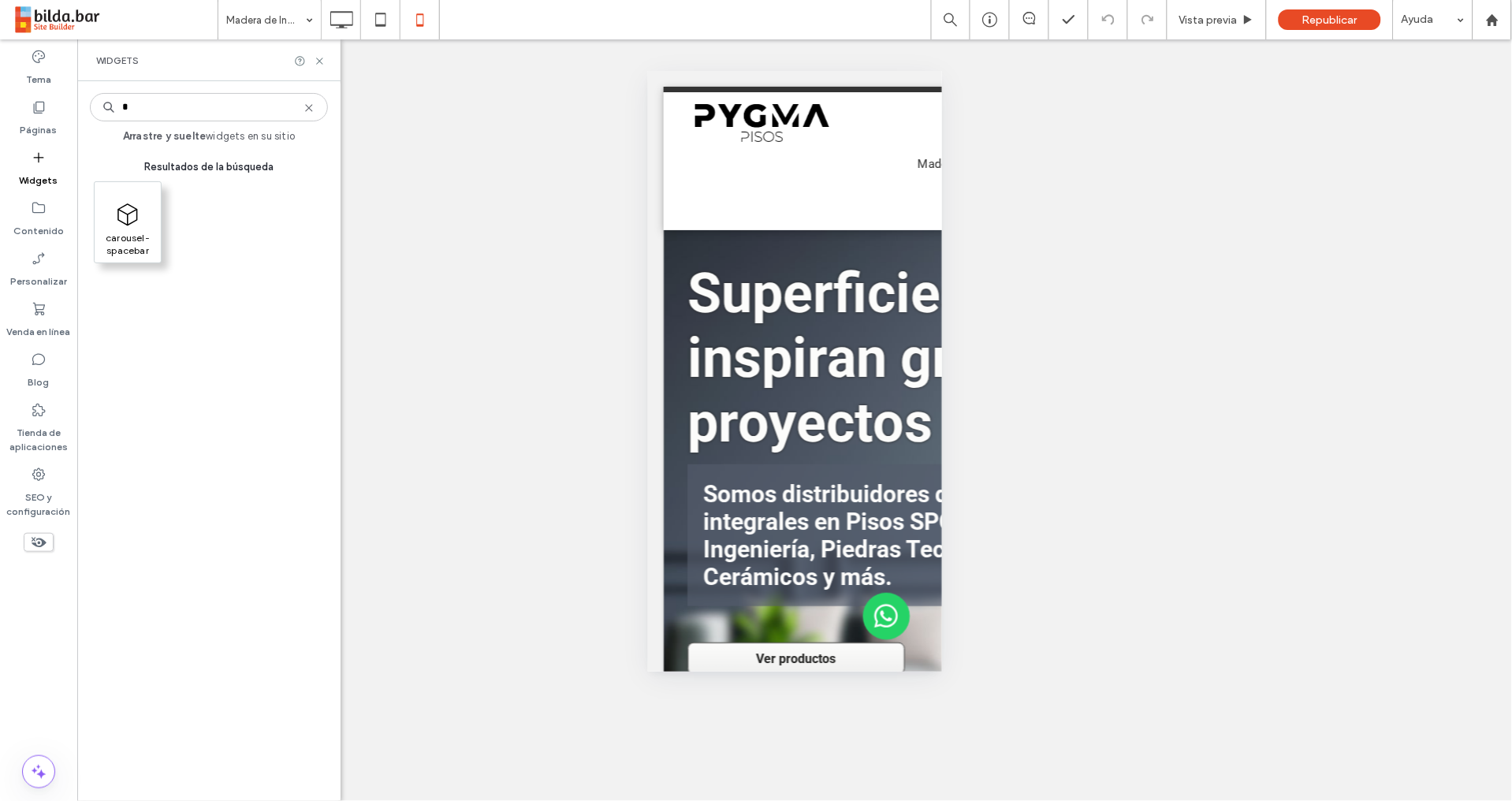
type input "*"
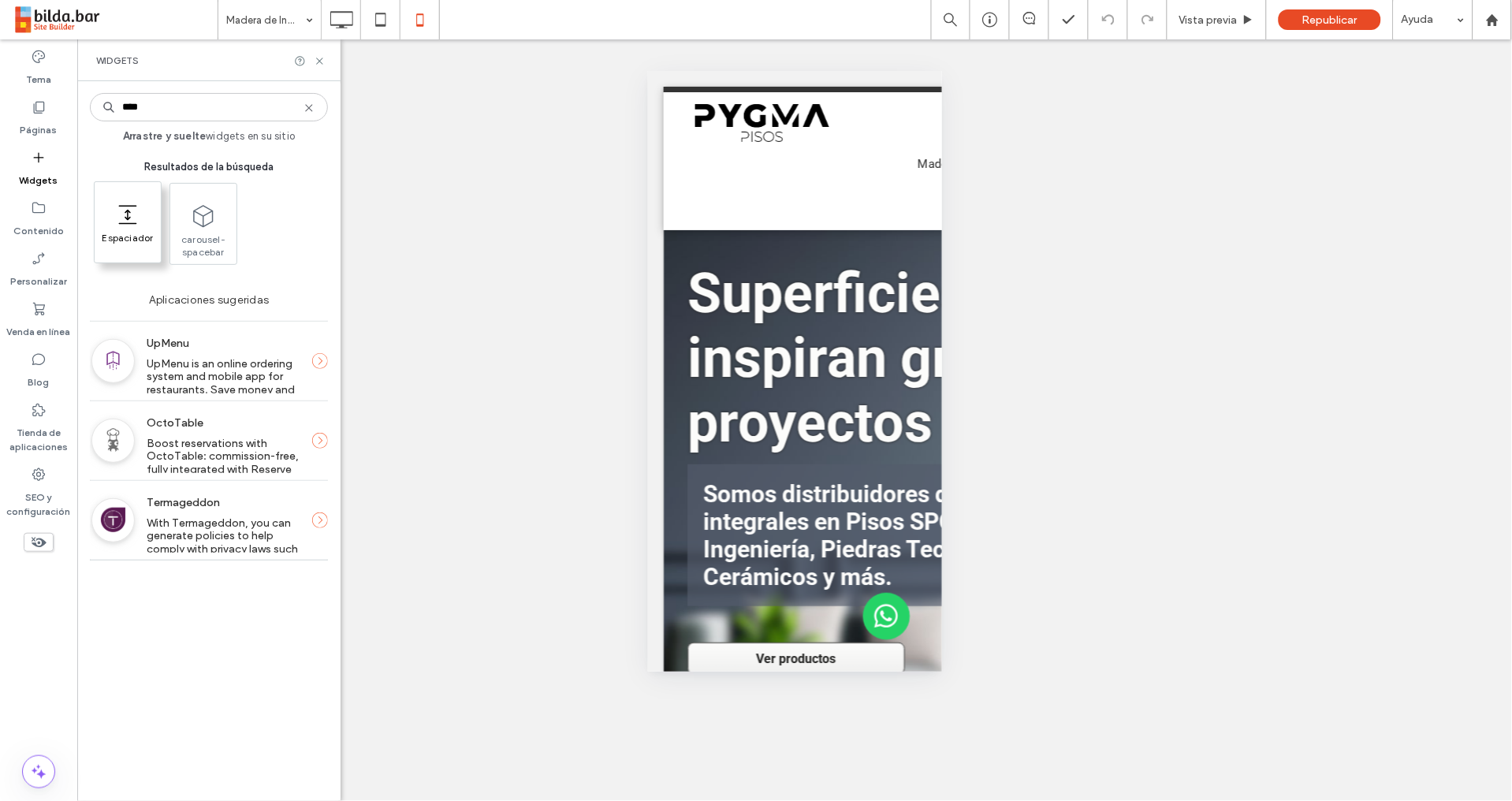
type input "****"
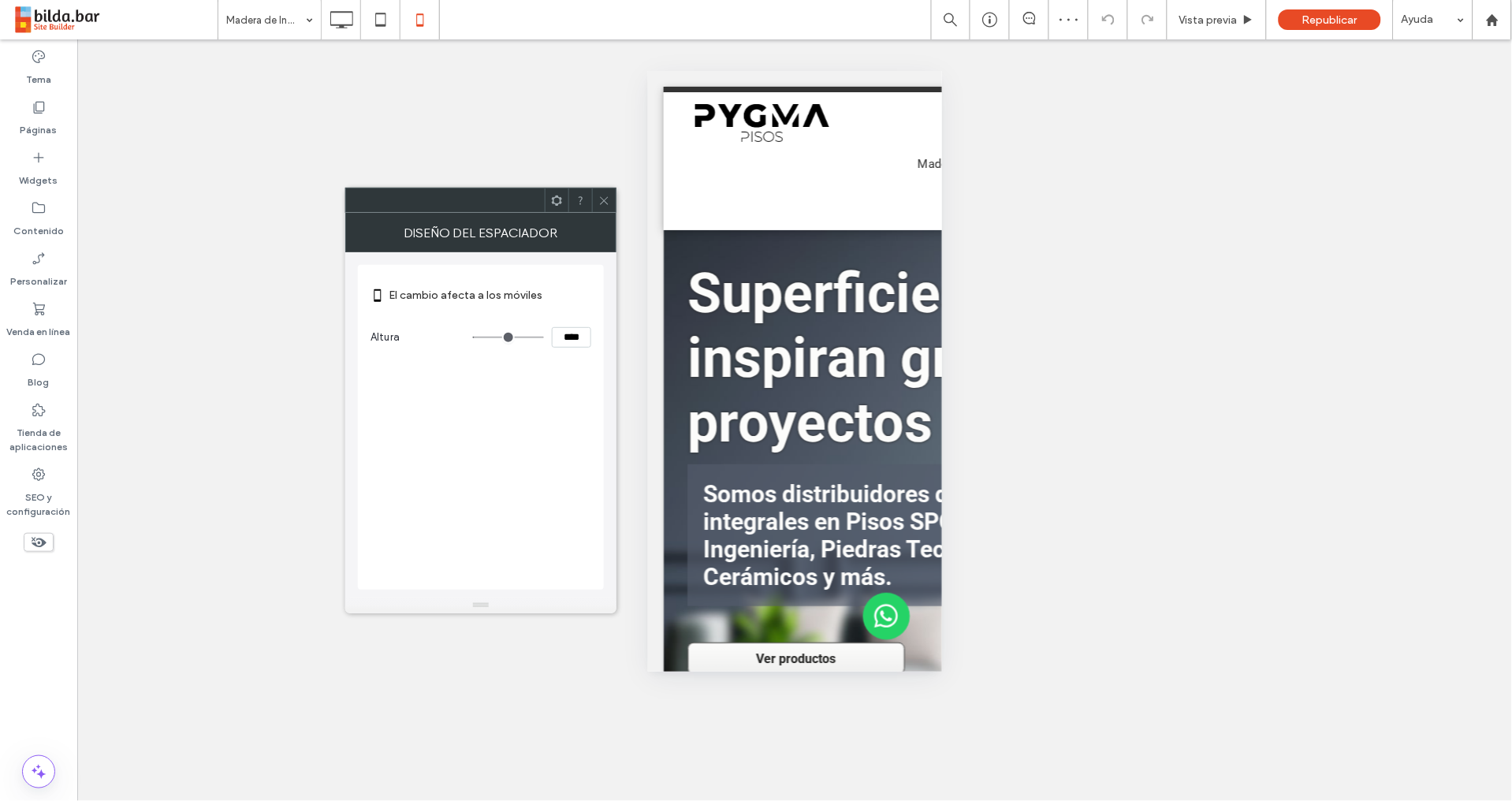
type input "**"
type input "****"
type input "**"
type input "****"
type input "**"
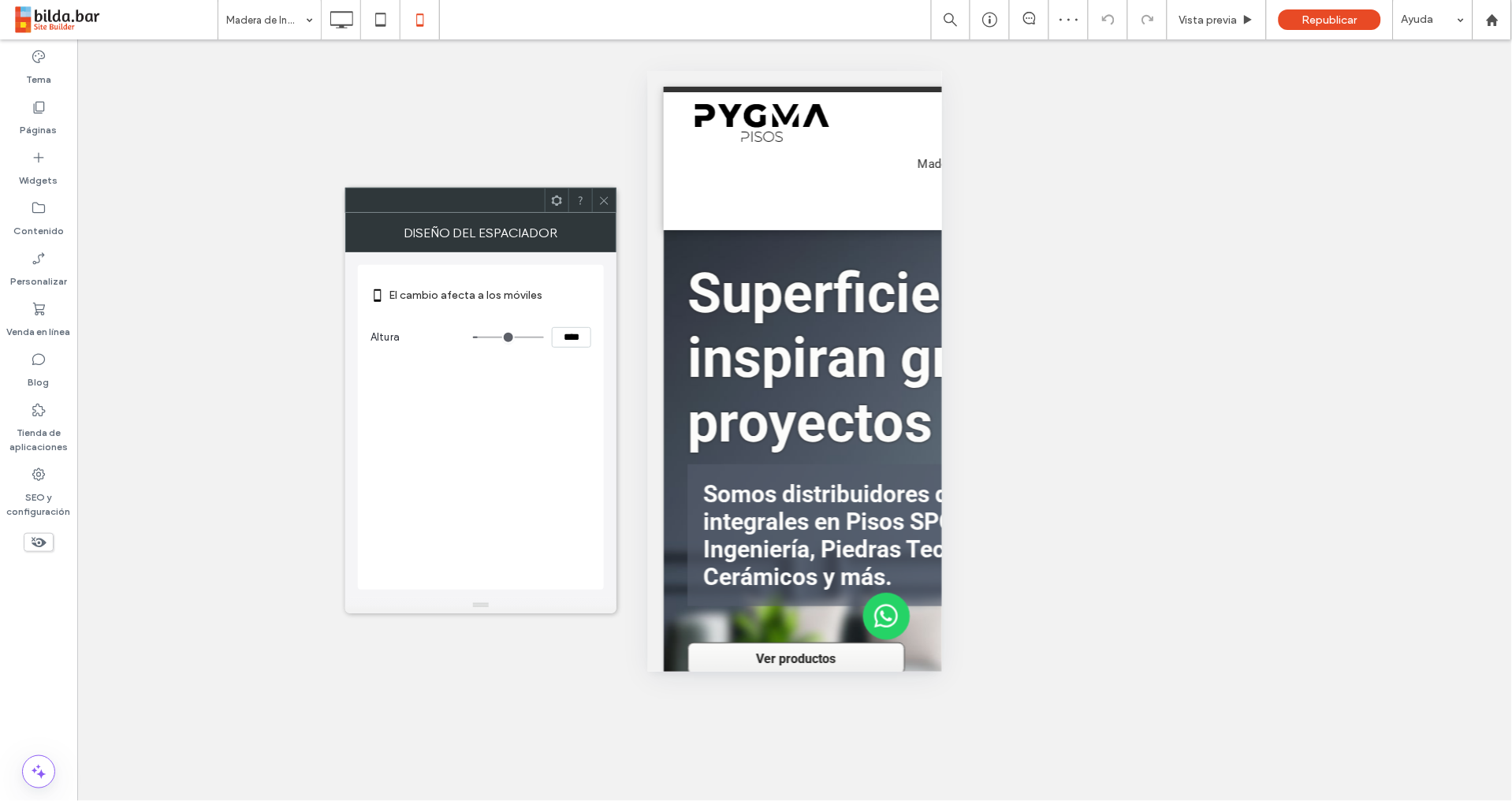
type input "****"
type input "***"
type input "*****"
type input "***"
type input "*****"
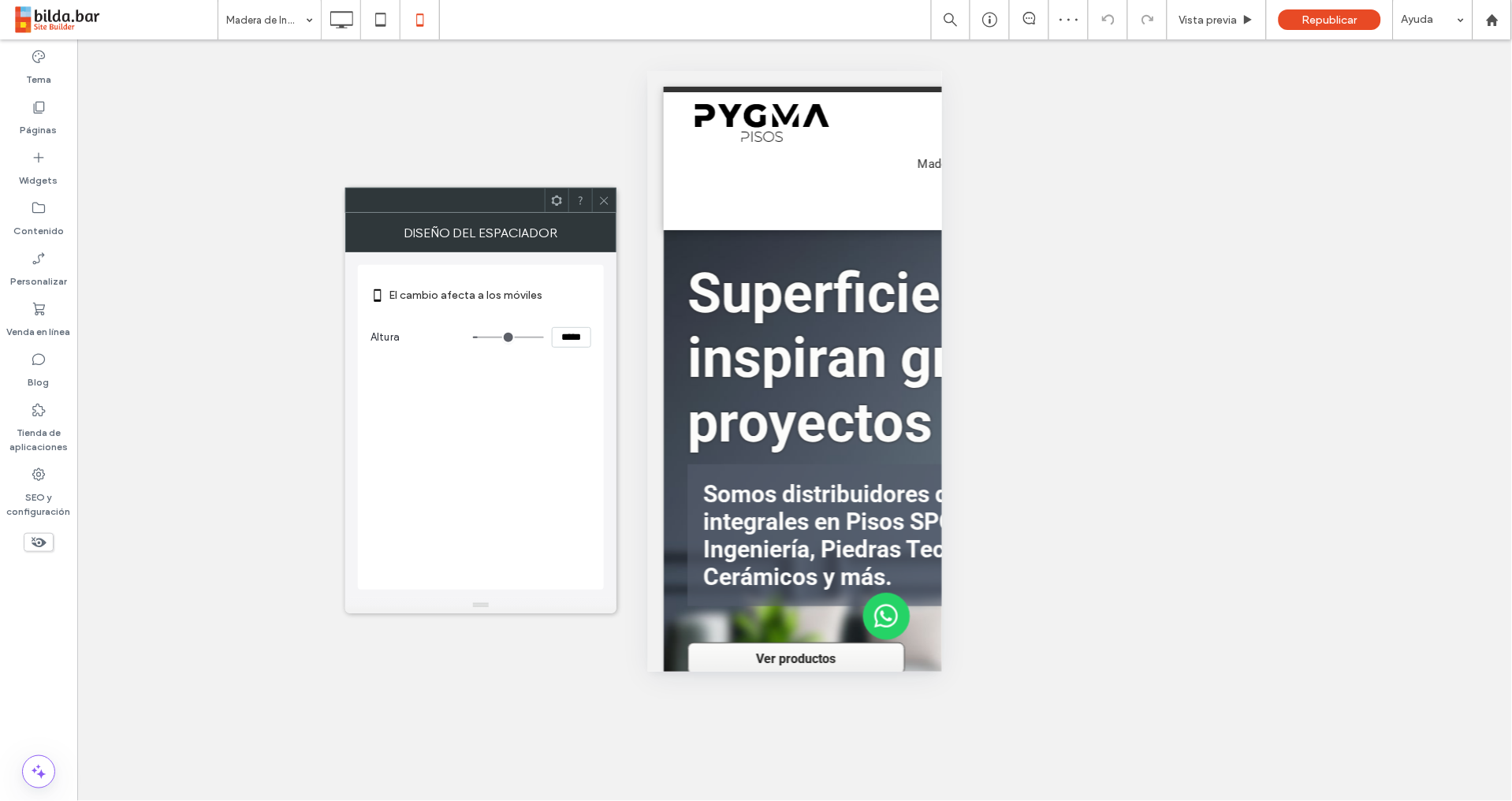
type input "***"
type input "*****"
type input "***"
type input "*****"
type input "***"
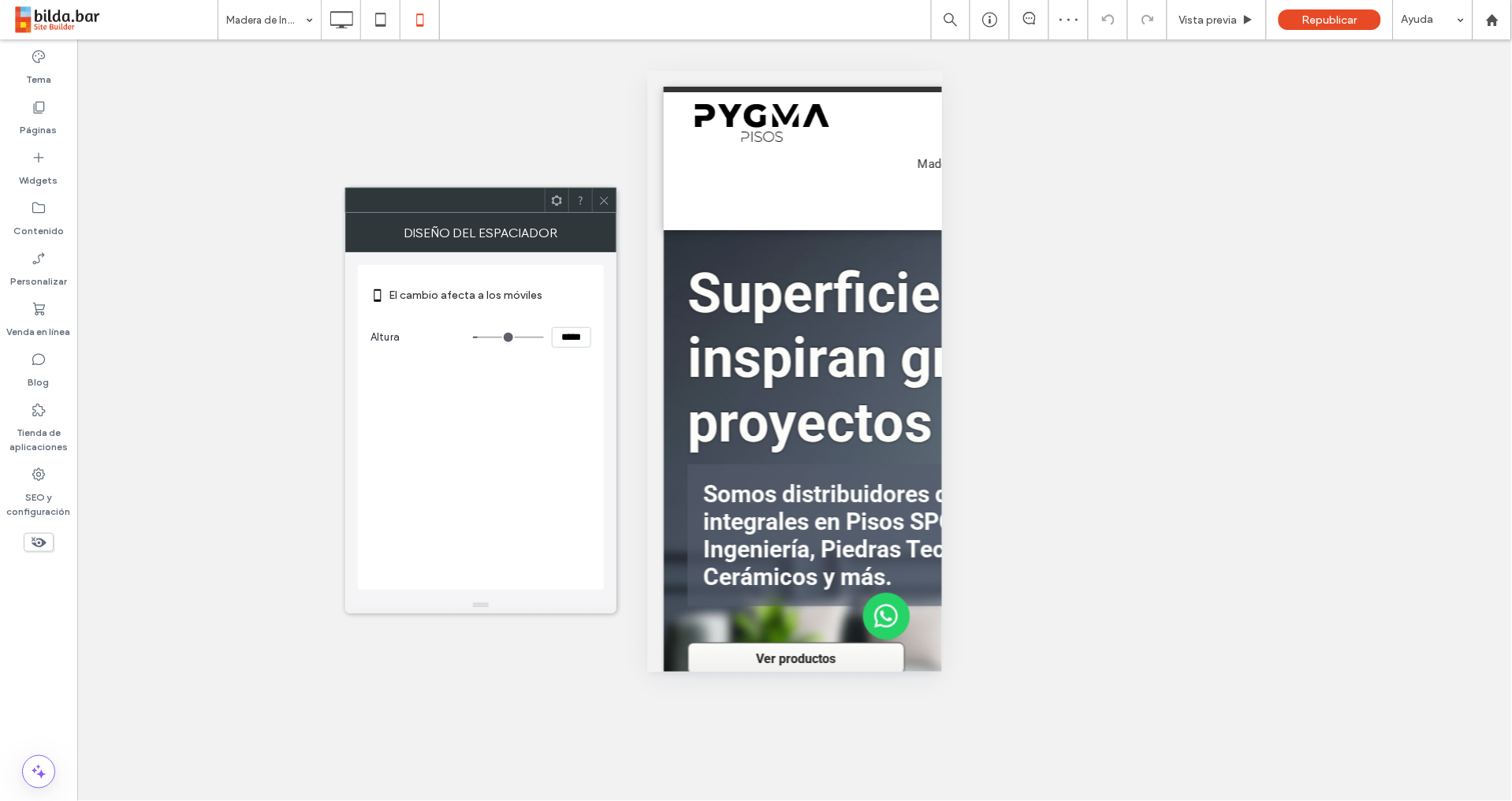
type input "*****"
type input "***"
type input "*****"
type input "***"
type input "*****"
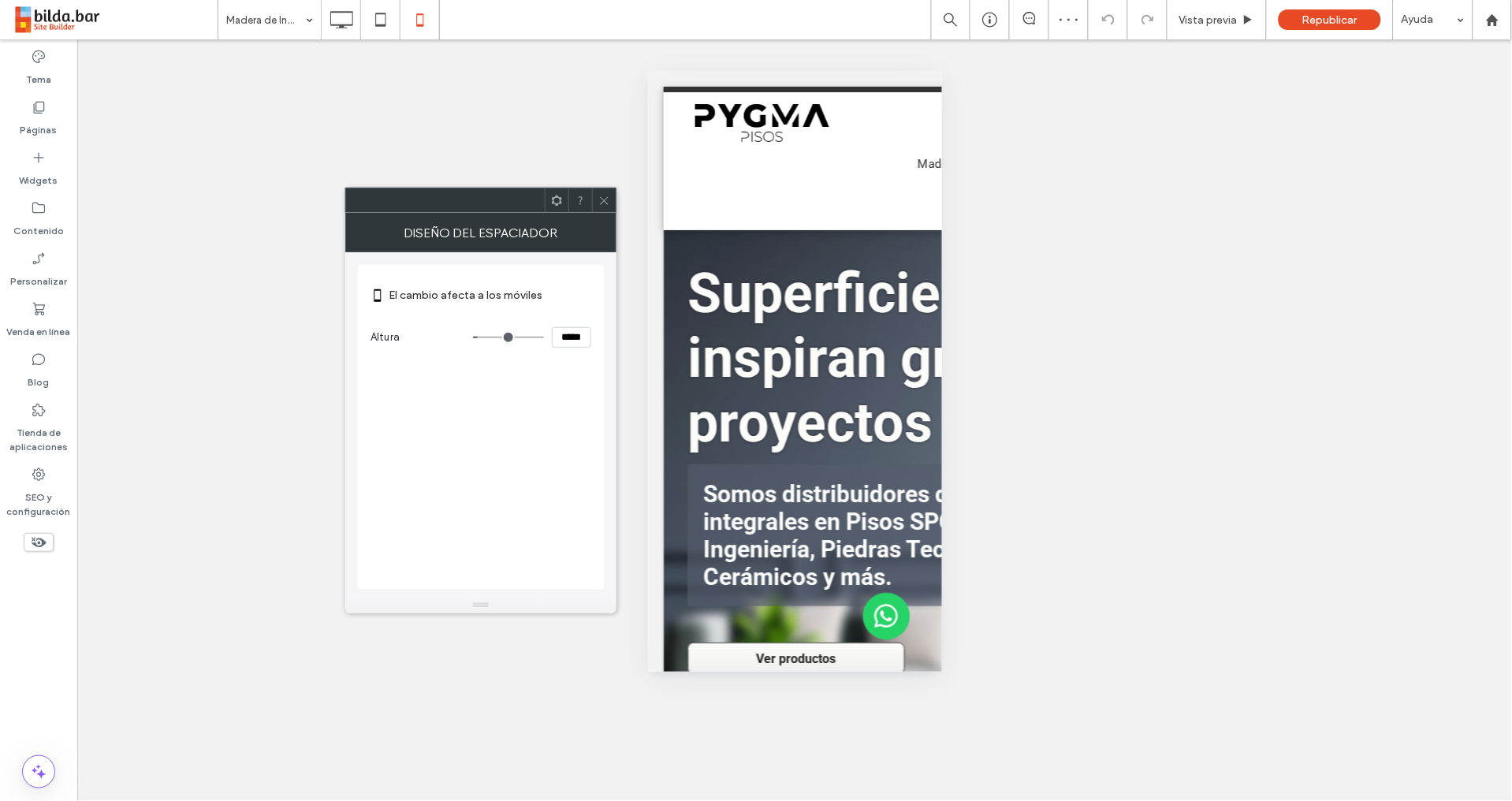
type input "***"
type input "*****"
type input "***"
type input "*****"
type input "***"
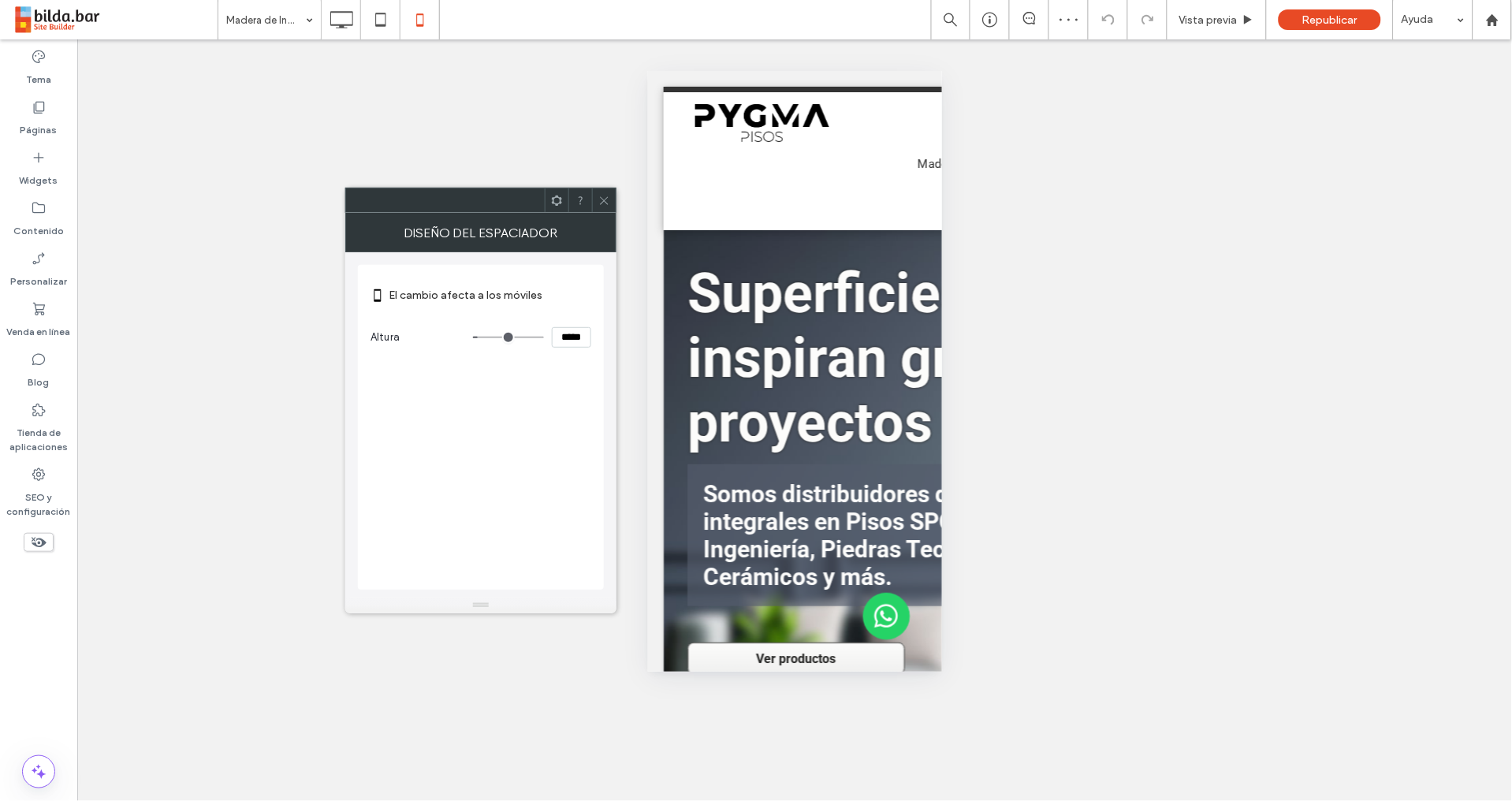
type input "*****"
type input "***"
type input "*****"
type input "***"
type input "*****"
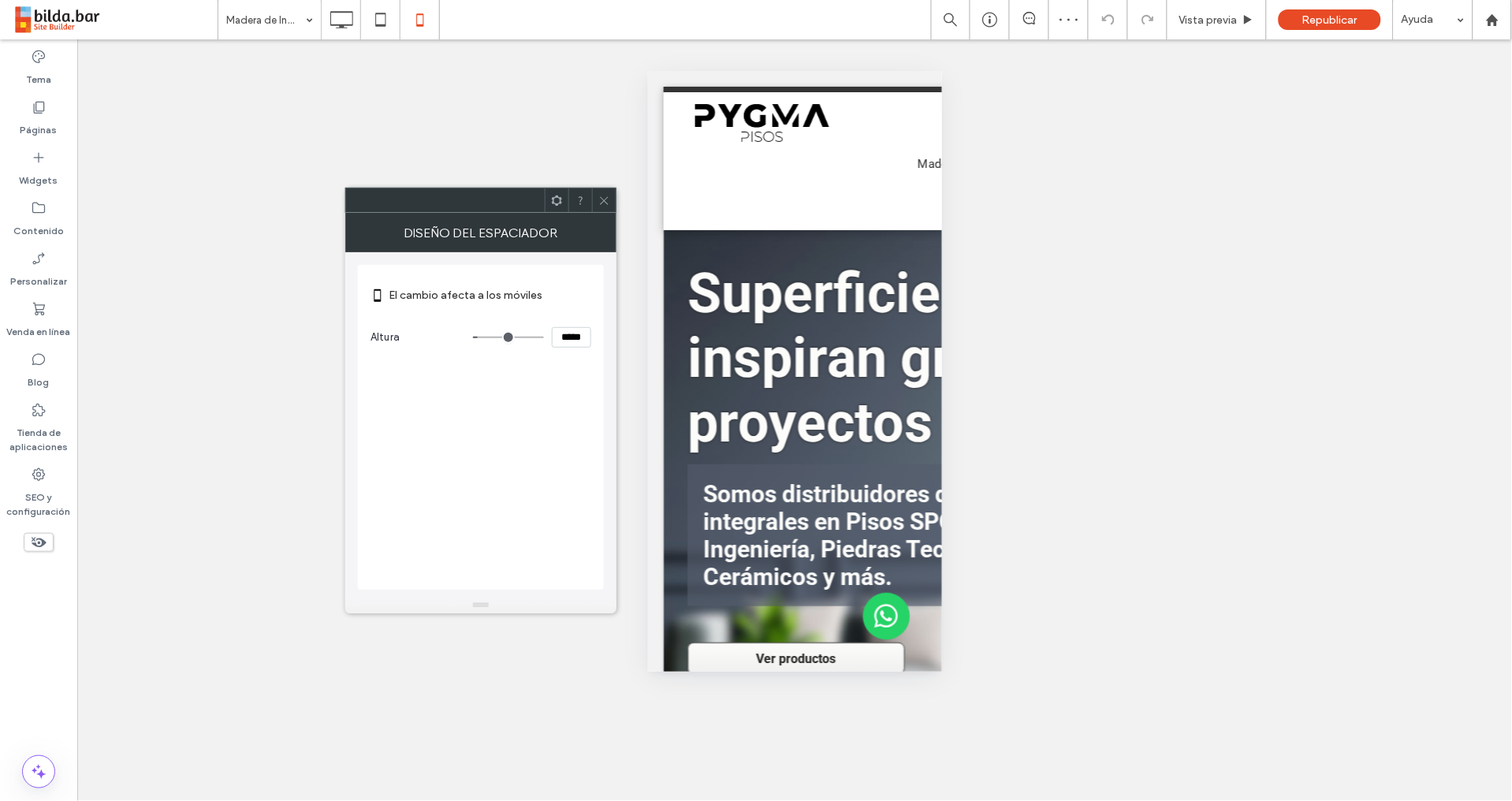
type input "***"
type input "*****"
type input "***"
type input "*****"
type input "***"
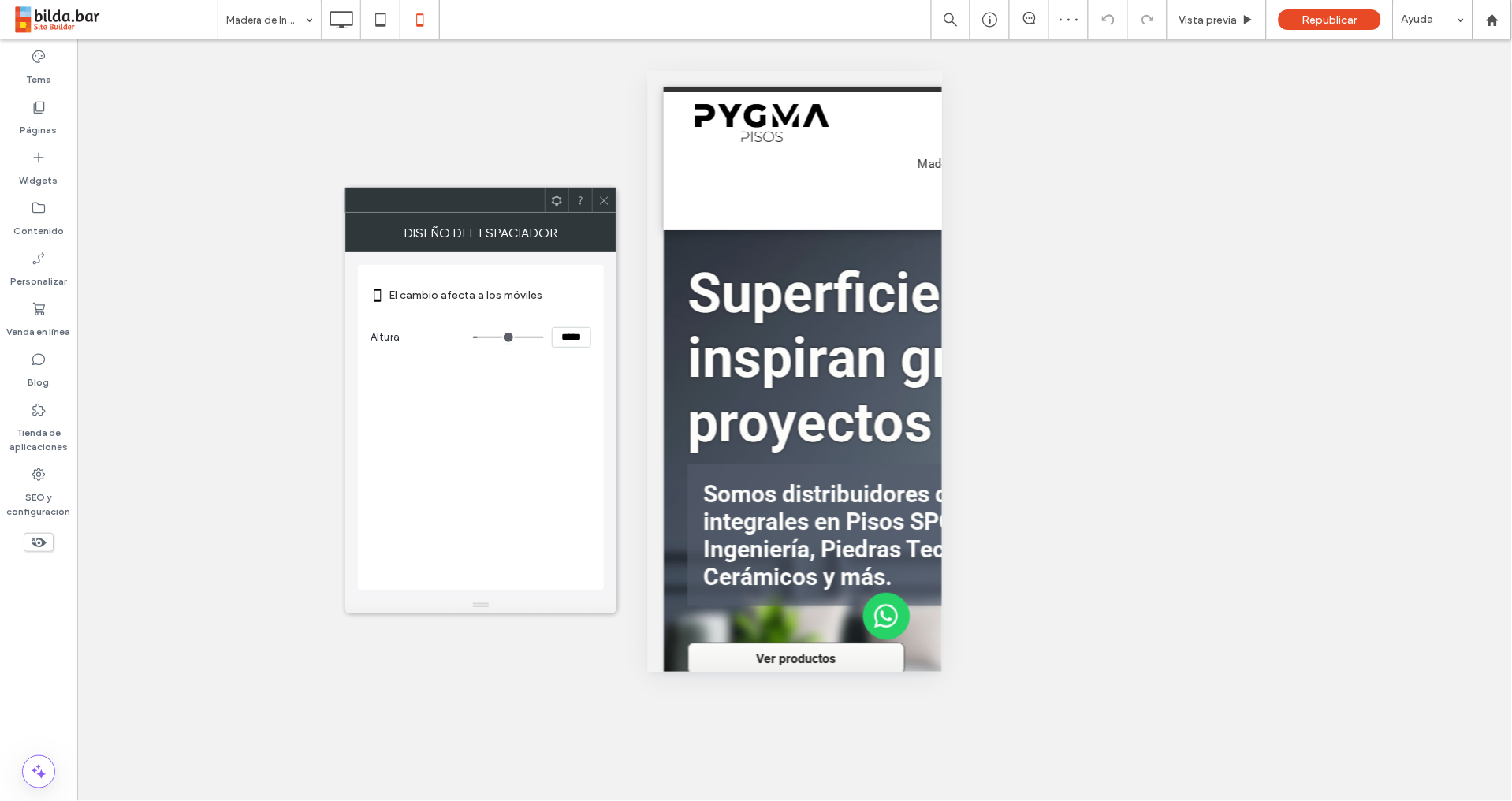
type input "*****"
type input "***"
type input "*****"
type input "***"
type input "*****"
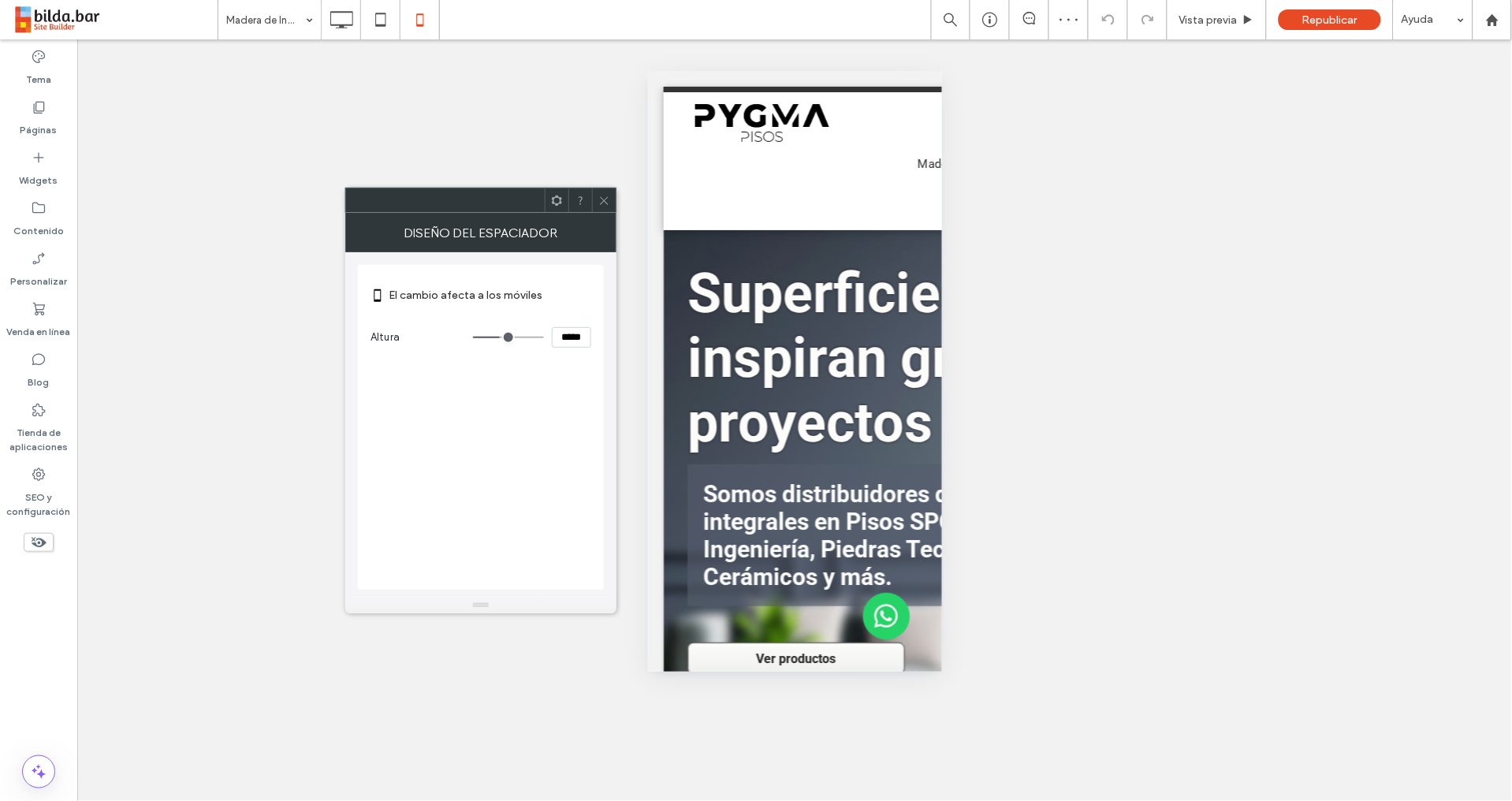
type input "***"
type input "*****"
type input "***"
type input "*****"
type input "***"
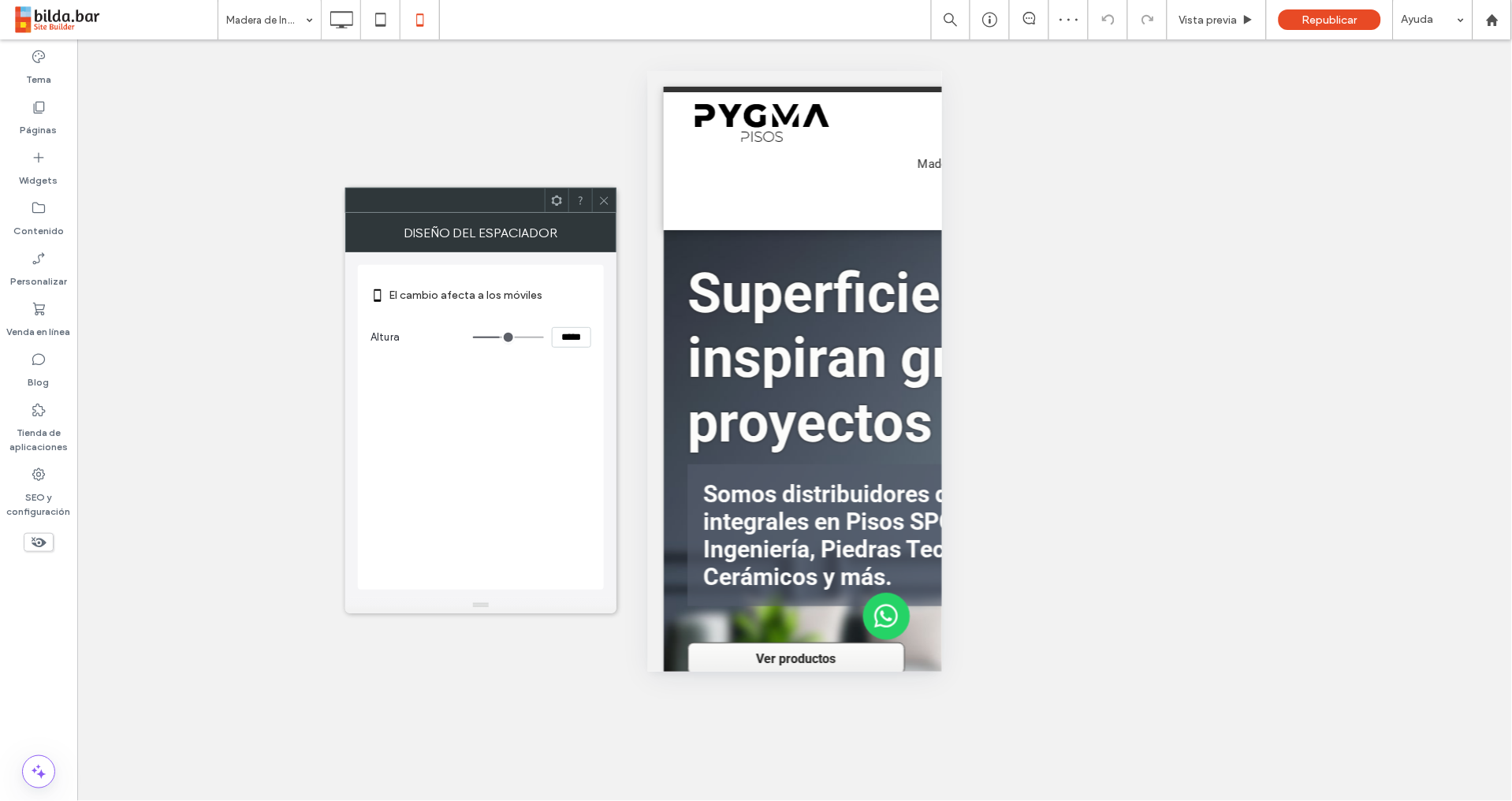
type input "*****"
type input "***"
type input "*****"
type input "***"
type input "*****"
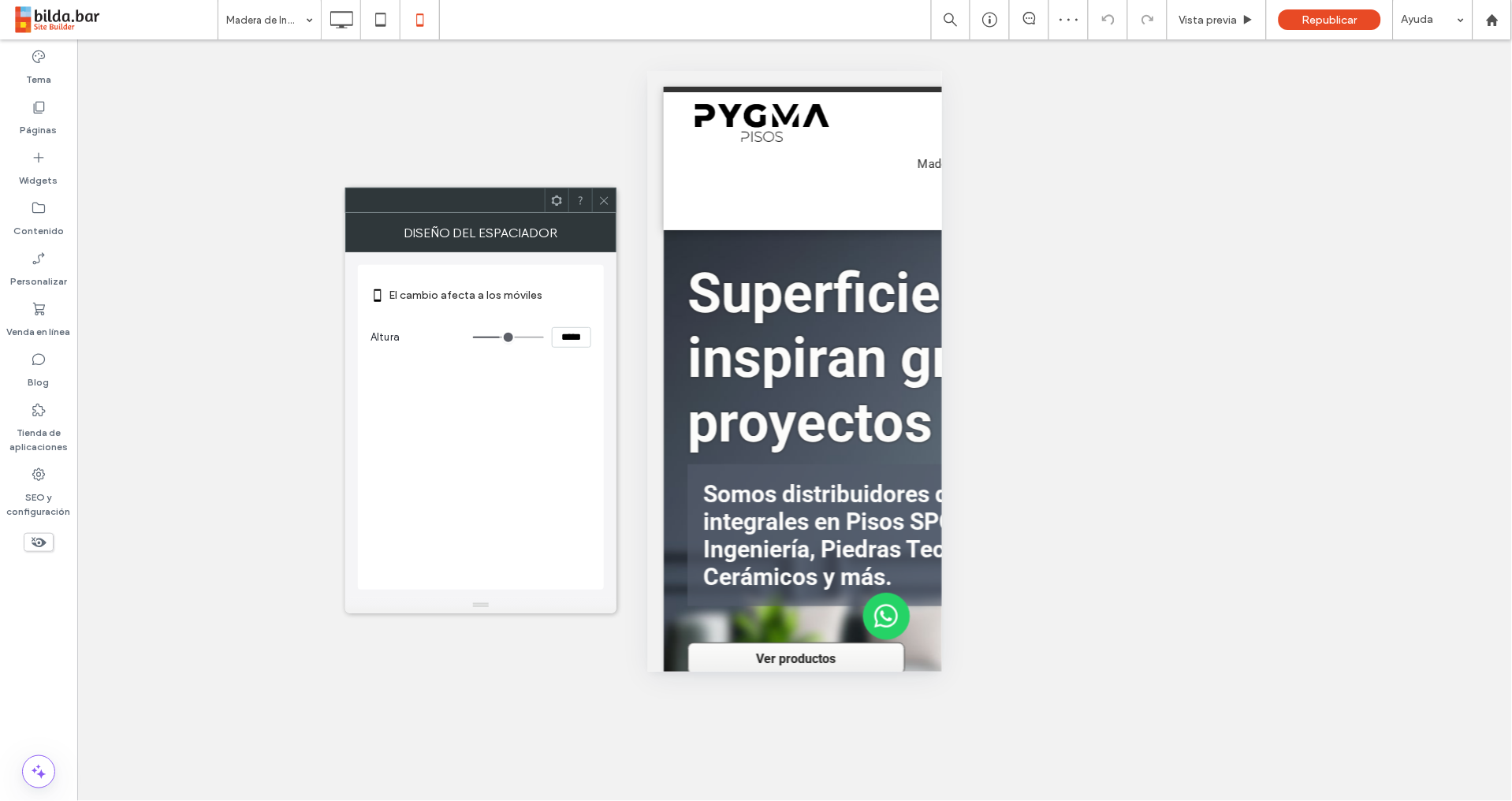
type input "***"
type input "*****"
type input "***"
type input "*****"
type input "***"
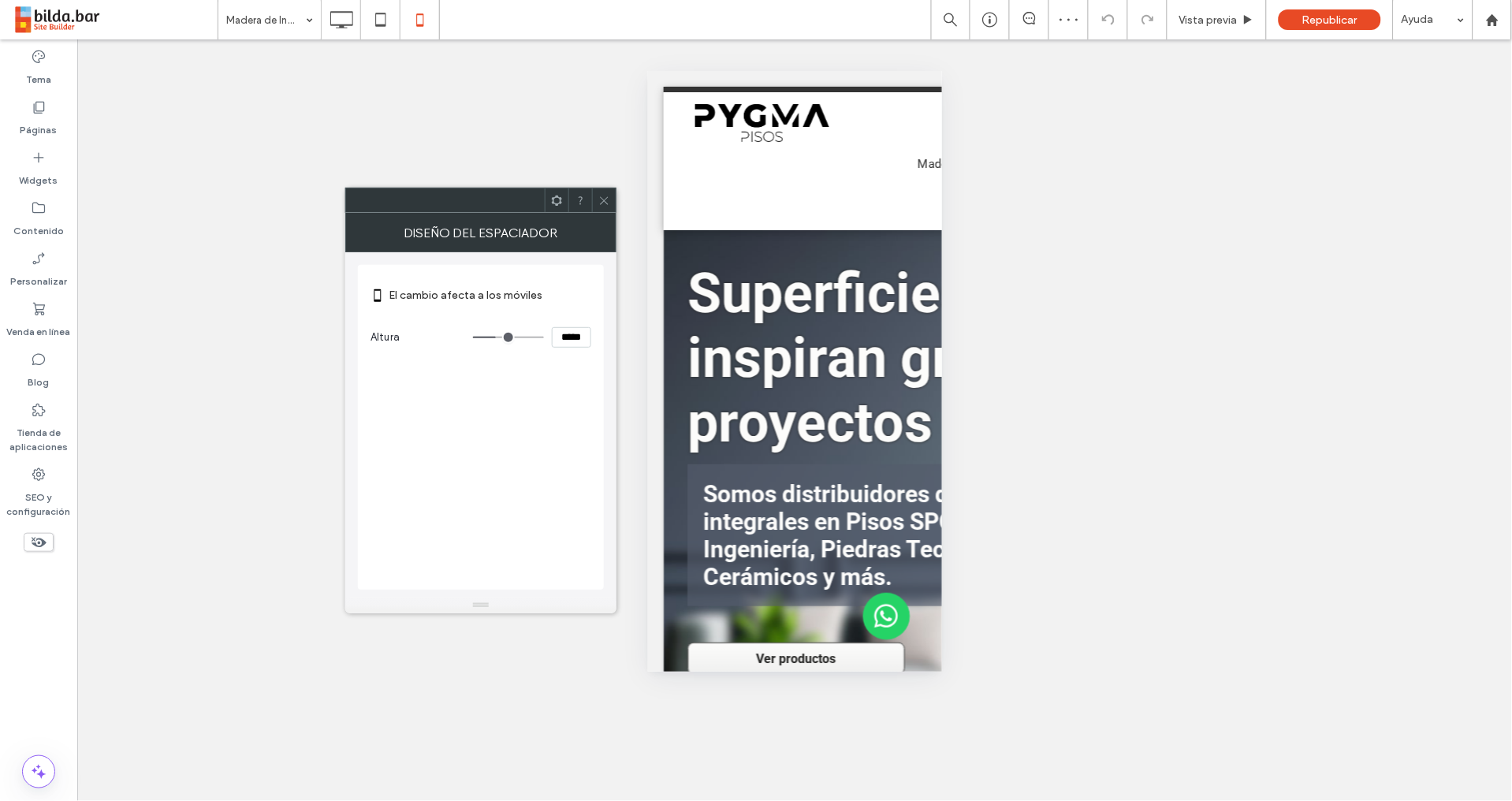
type input "*****"
type input "***"
type input "*****"
type input "***"
type input "*****"
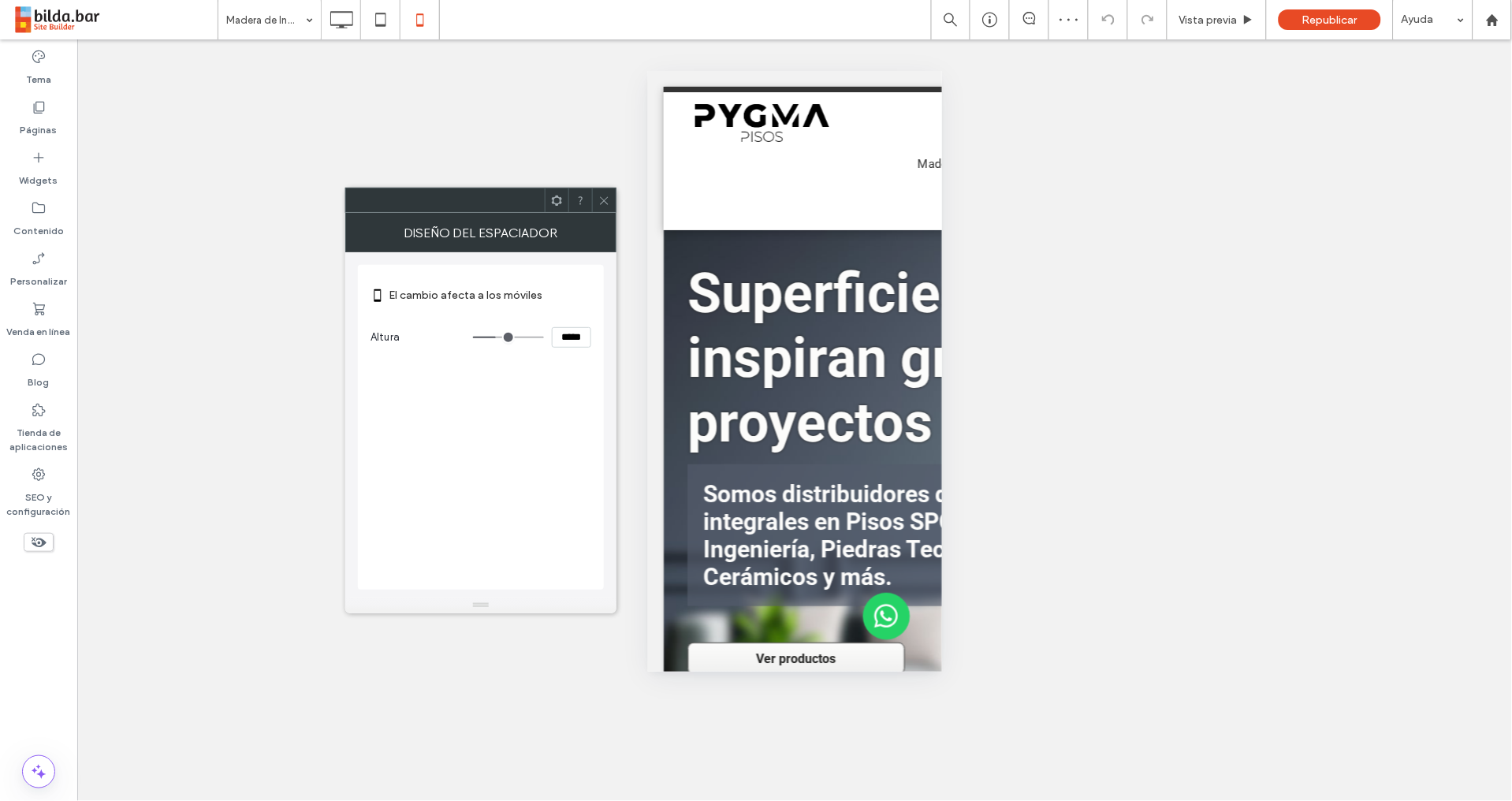
type input "***"
type input "*****"
type input "***"
type input "*****"
type input "***"
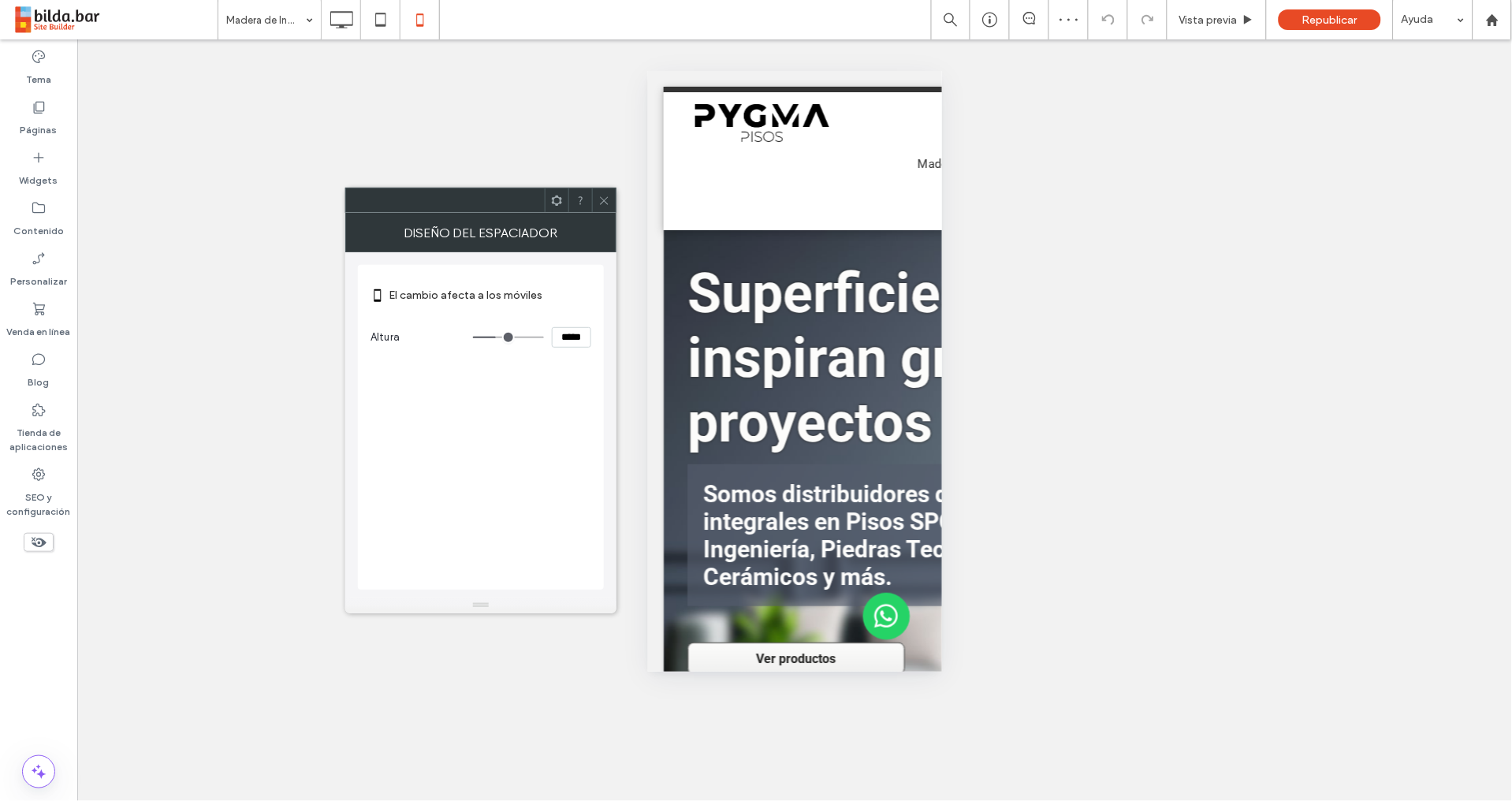
type input "*****"
type input "***"
type input "*****"
type input "***"
type input "*****"
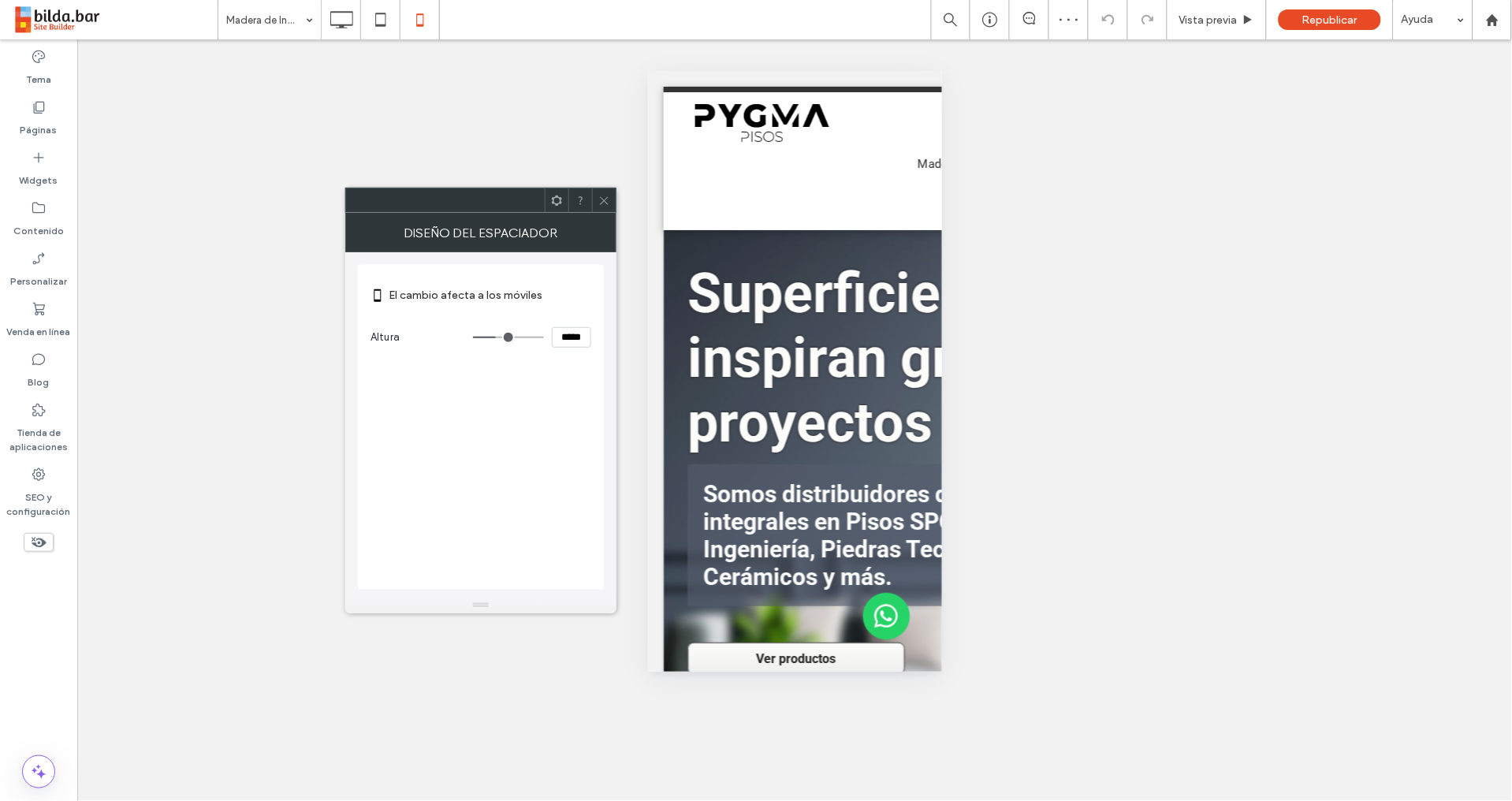
type input "***"
type input "*****"
type input "***"
type input "*****"
type input "***"
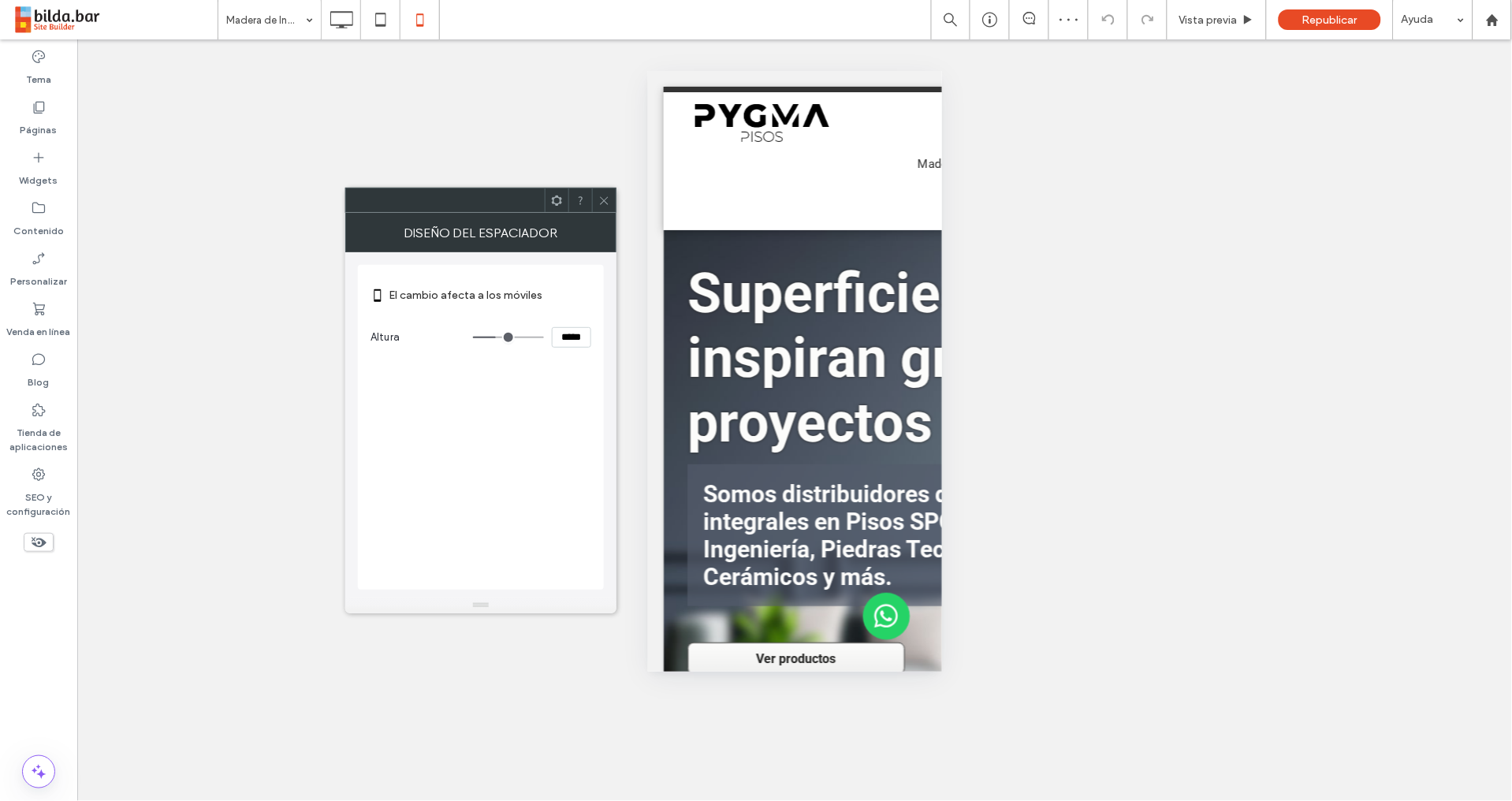
type input "*****"
type input "***"
type input "*****"
type input "***"
type input "*****"
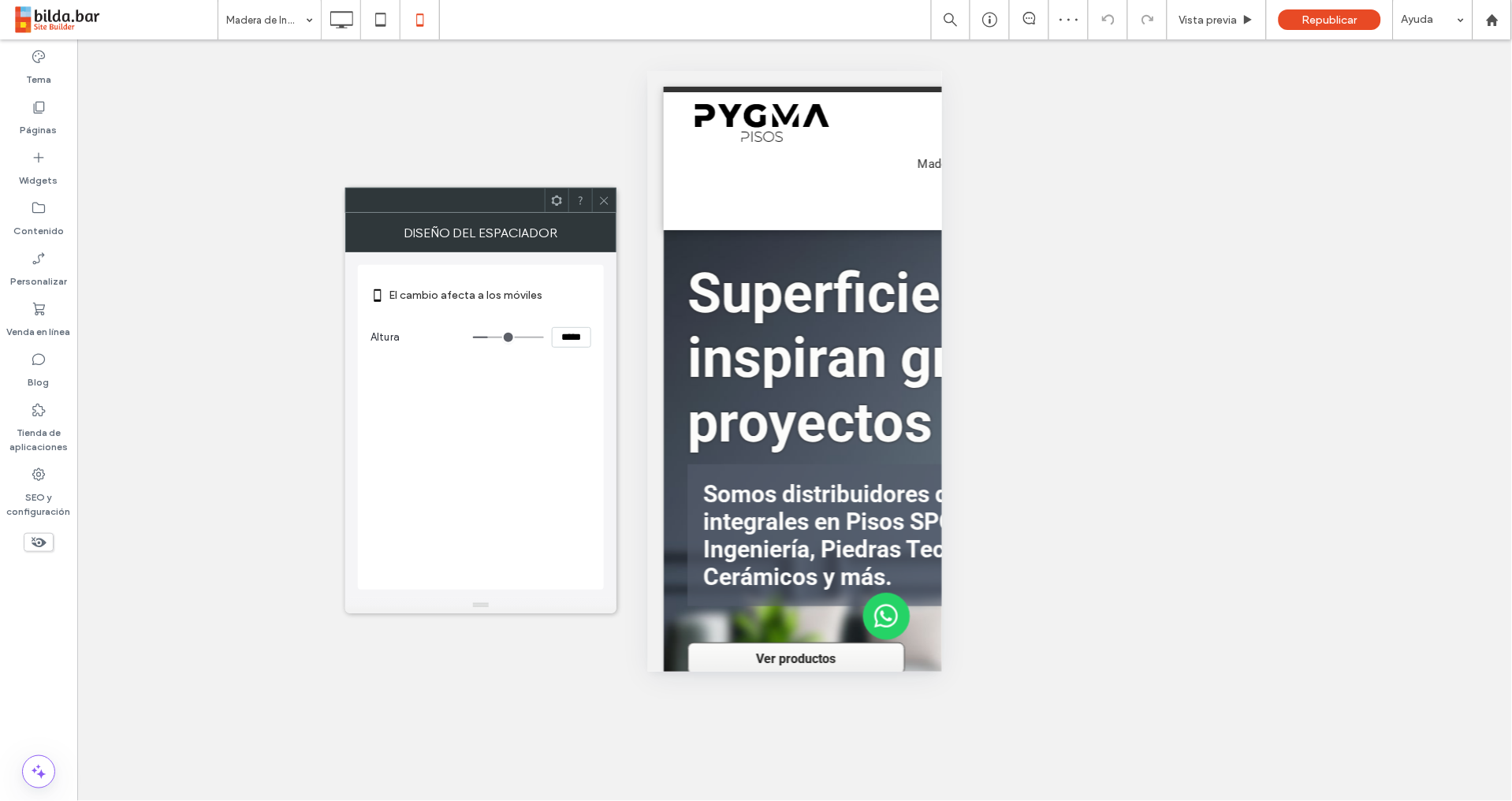
type input "***"
type input "*****"
drag, startPoint x: 482, startPoint y: 336, endPoint x: 499, endPoint y: 339, distance: 17.3
click at [499, 336] on input "range" at bounding box center [508, 337] width 71 height 2
click at [572, 335] on input "*****" at bounding box center [571, 337] width 40 height 20
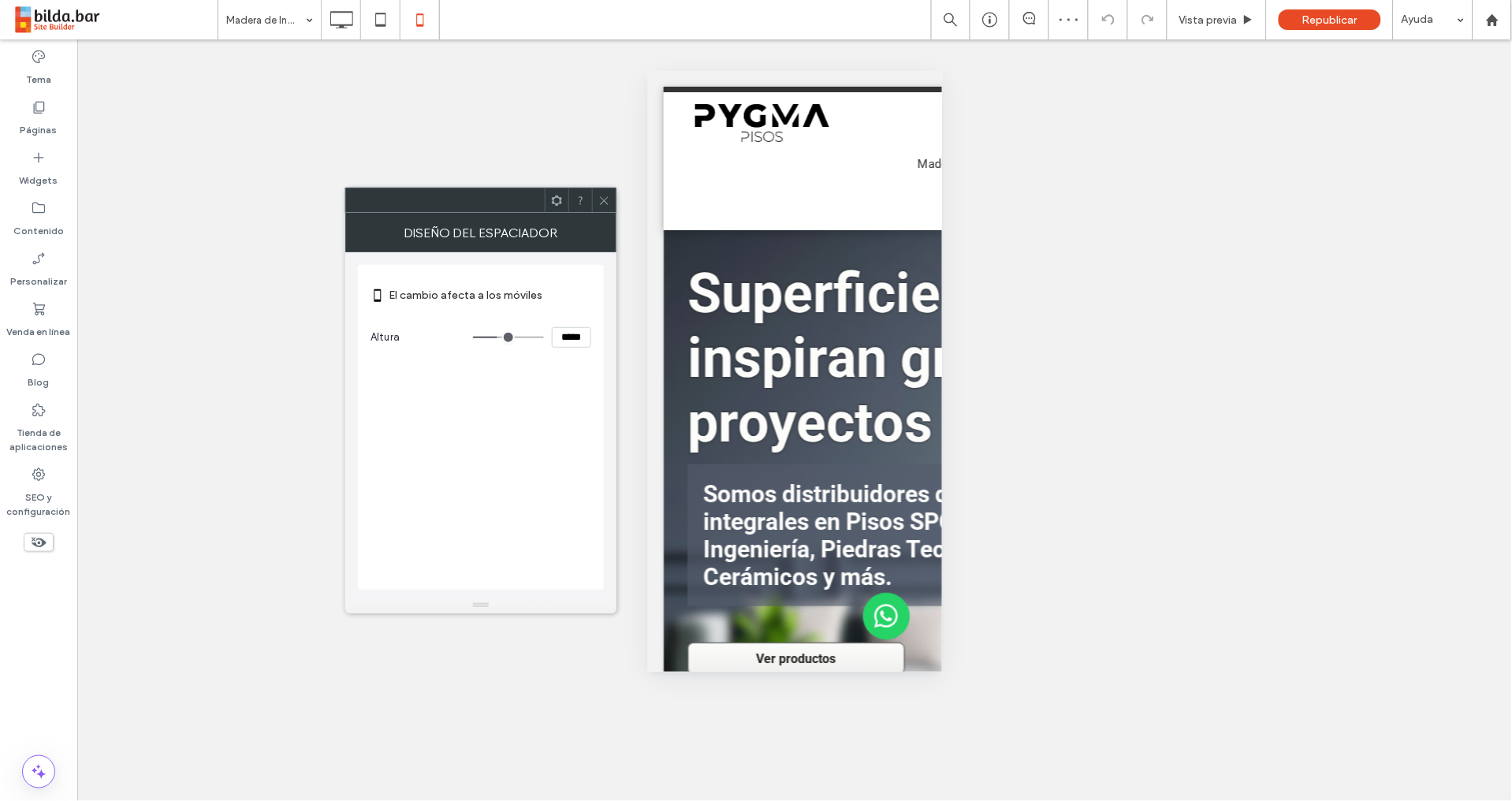
drag, startPoint x: 602, startPoint y: 197, endPoint x: 603, endPoint y: 189, distance: 8.1
click at [602, 197] on icon at bounding box center [604, 201] width 12 height 12
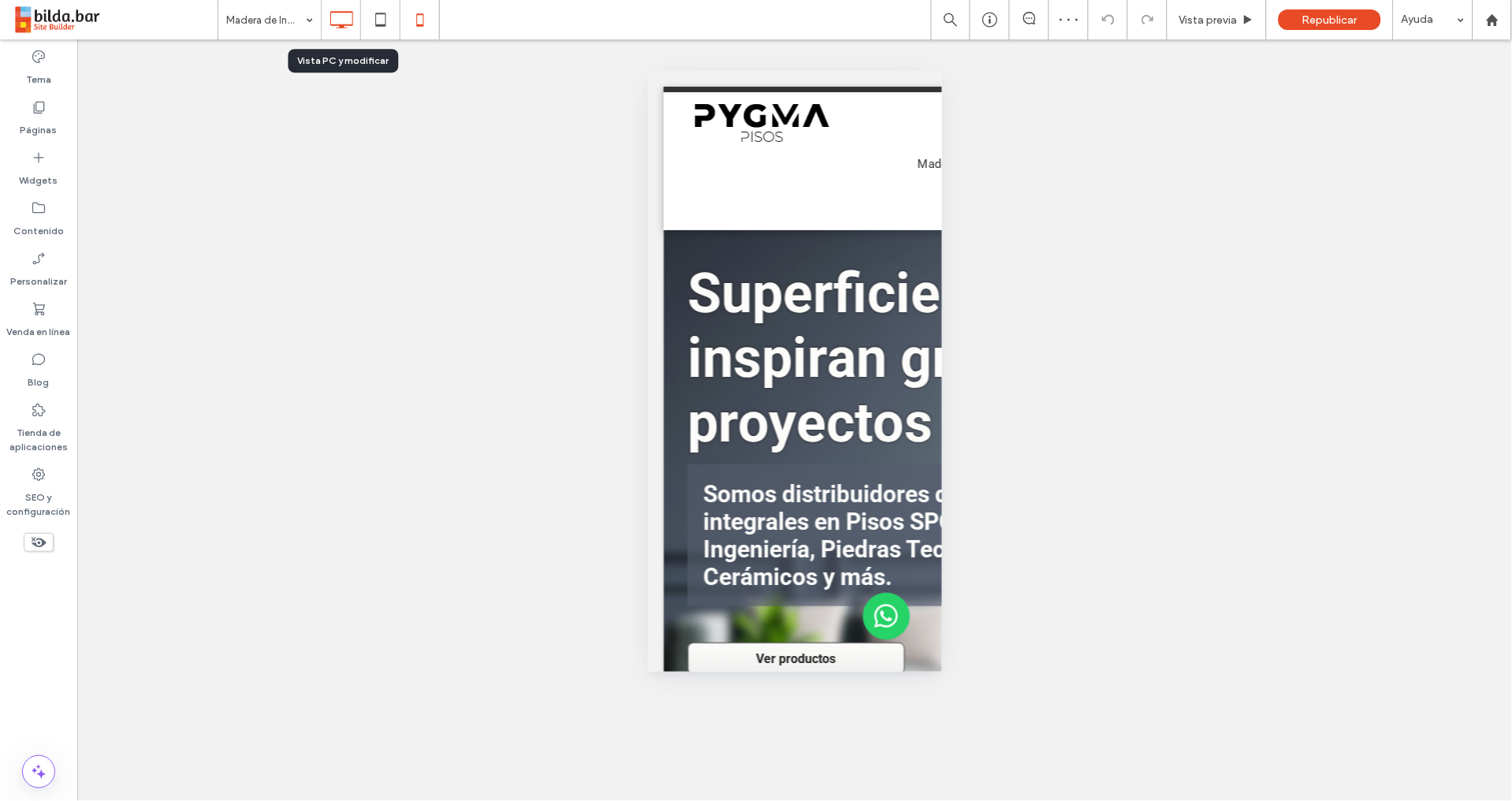
click at [346, 22] on icon at bounding box center [341, 19] width 32 height 32
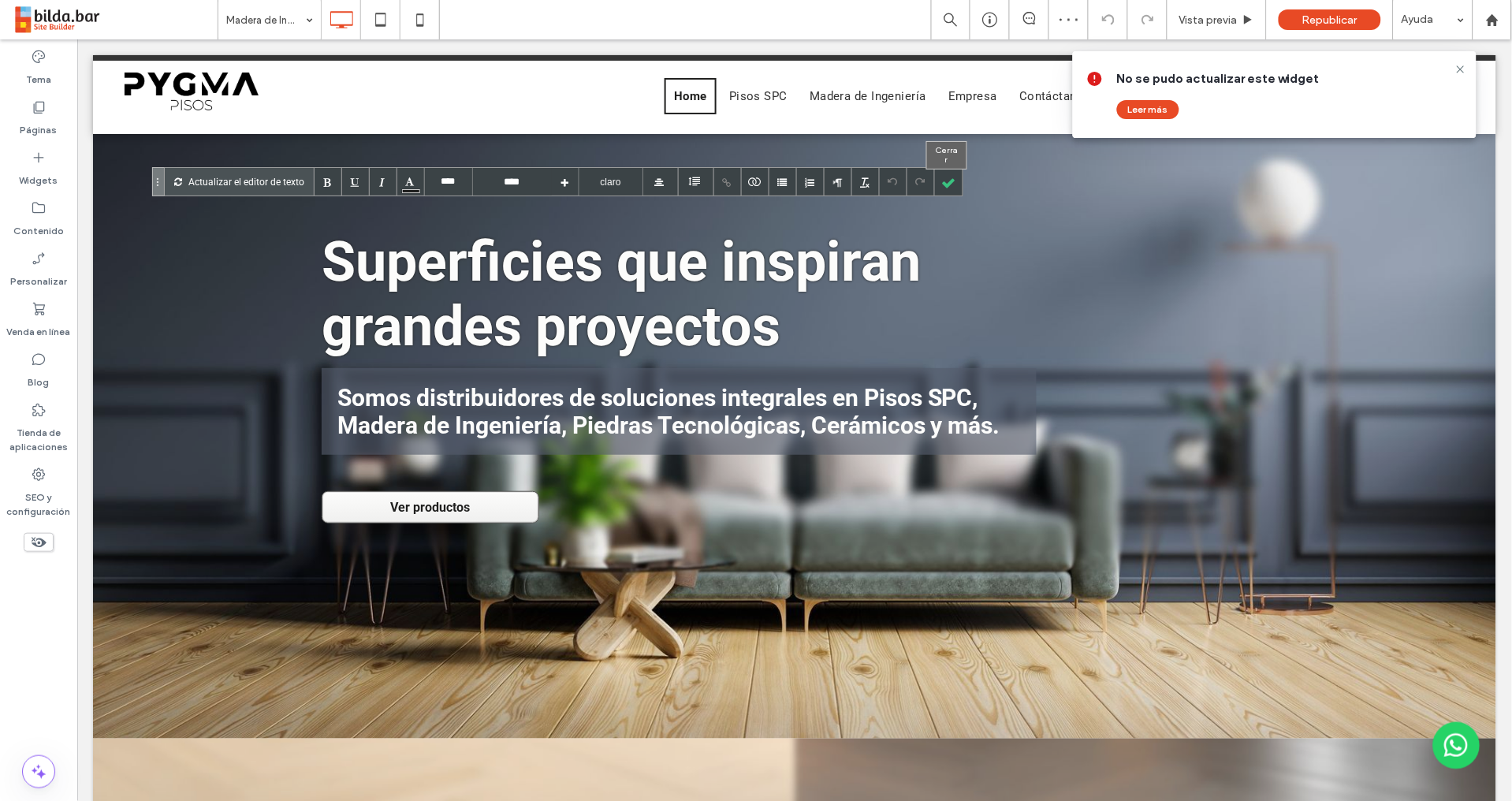
click at [947, 184] on div at bounding box center [948, 182] width 28 height 28
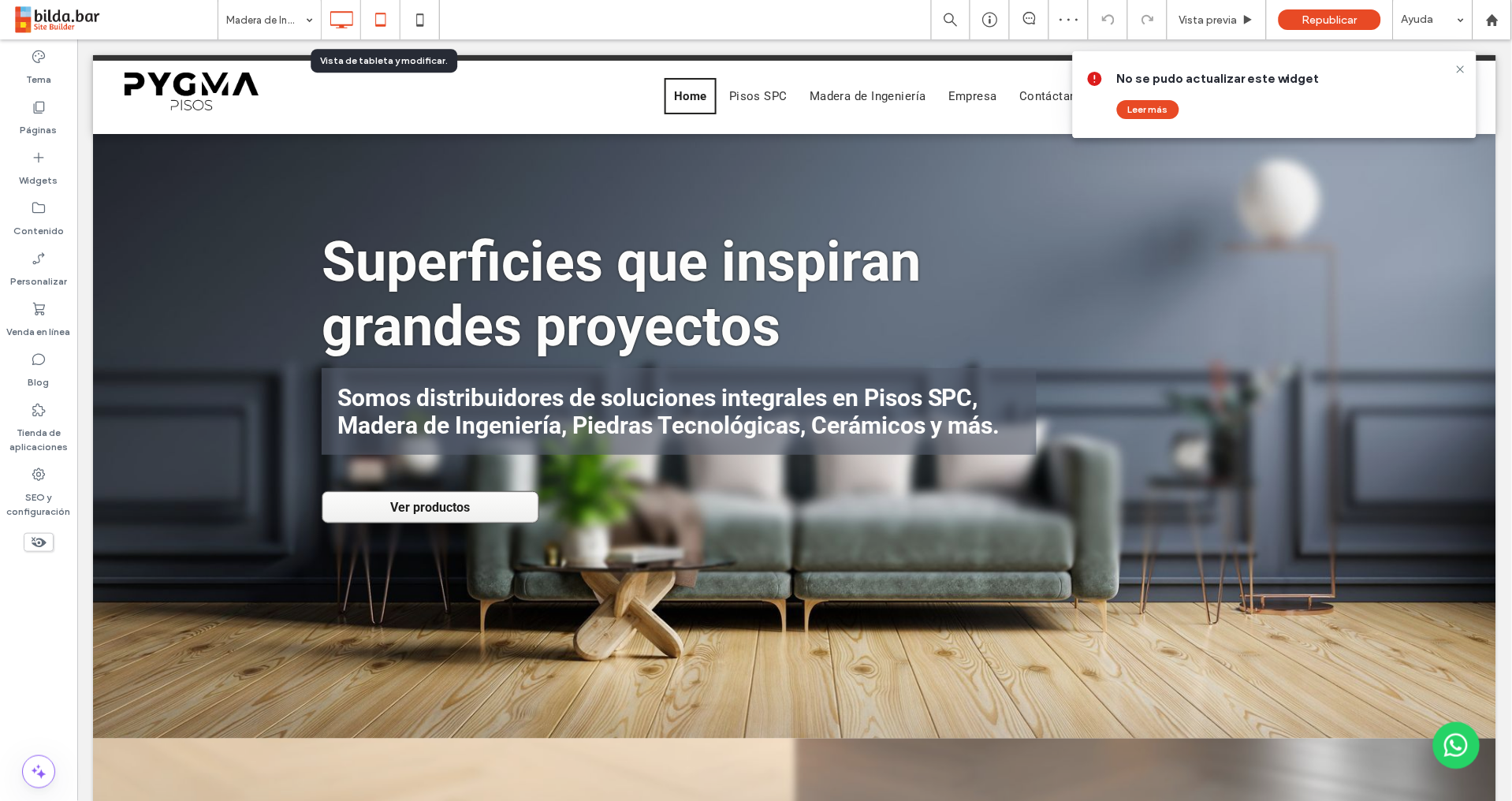
drag, startPoint x: 383, startPoint y: 20, endPoint x: 395, endPoint y: 22, distance: 12.2
click at [384, 23] on icon at bounding box center [380, 19] width 32 height 32
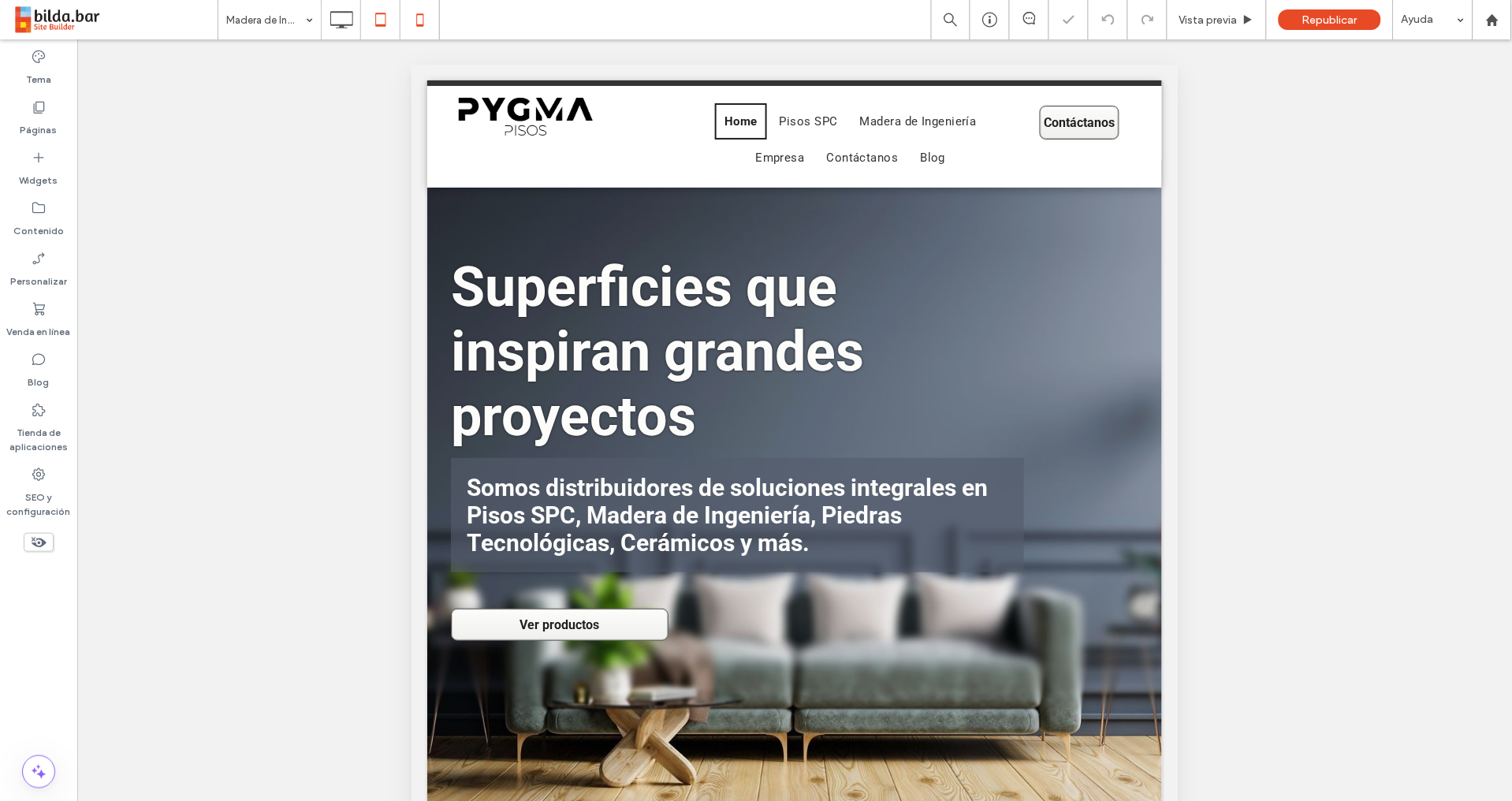
click at [425, 24] on icon at bounding box center [420, 19] width 32 height 32
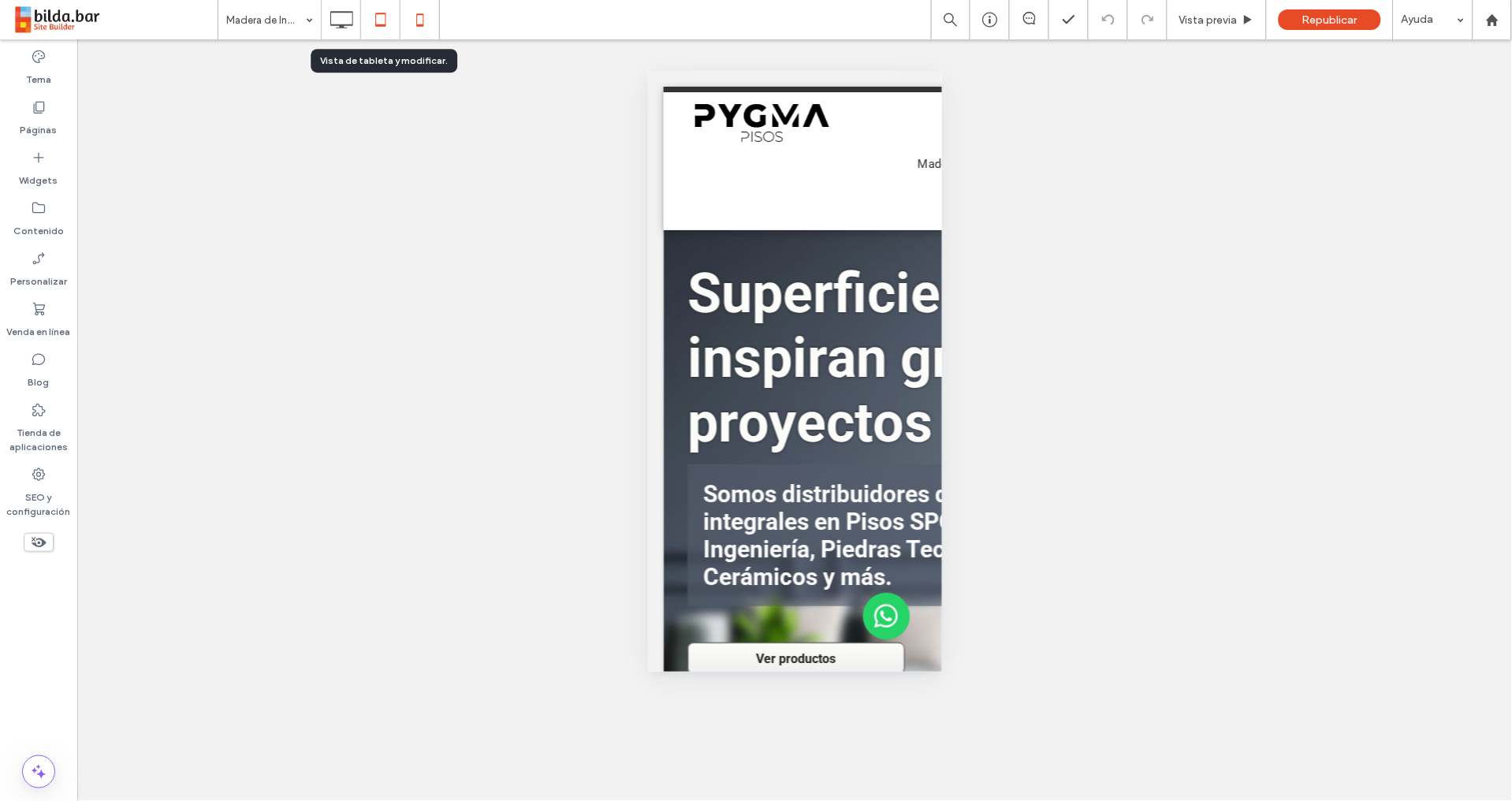
click at [388, 26] on icon at bounding box center [380, 19] width 32 height 32
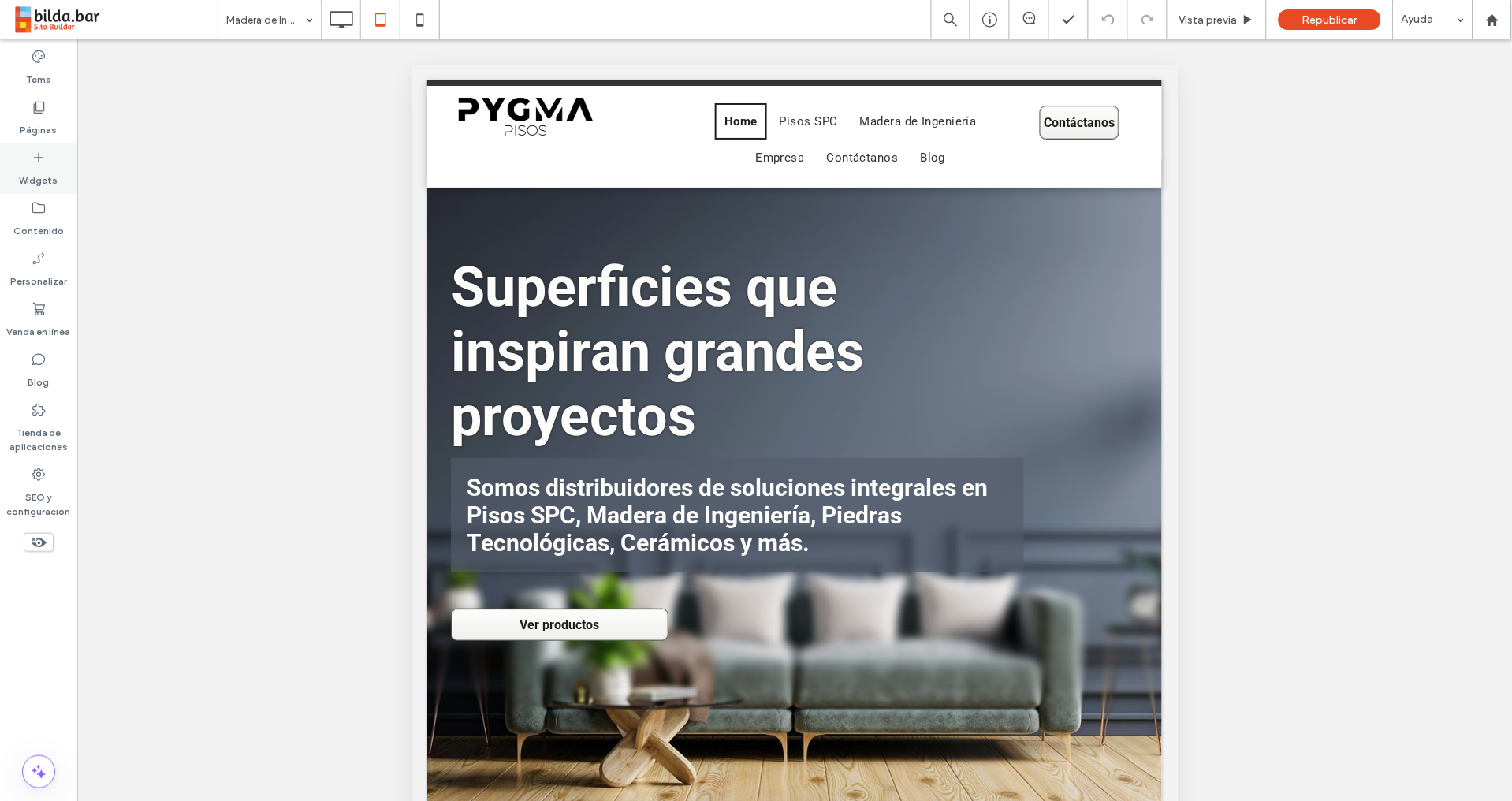
drag, startPoint x: 32, startPoint y: 118, endPoint x: 63, endPoint y: 147, distance: 42.4
click at [32, 117] on label "Páginas" at bounding box center [39, 126] width 37 height 22
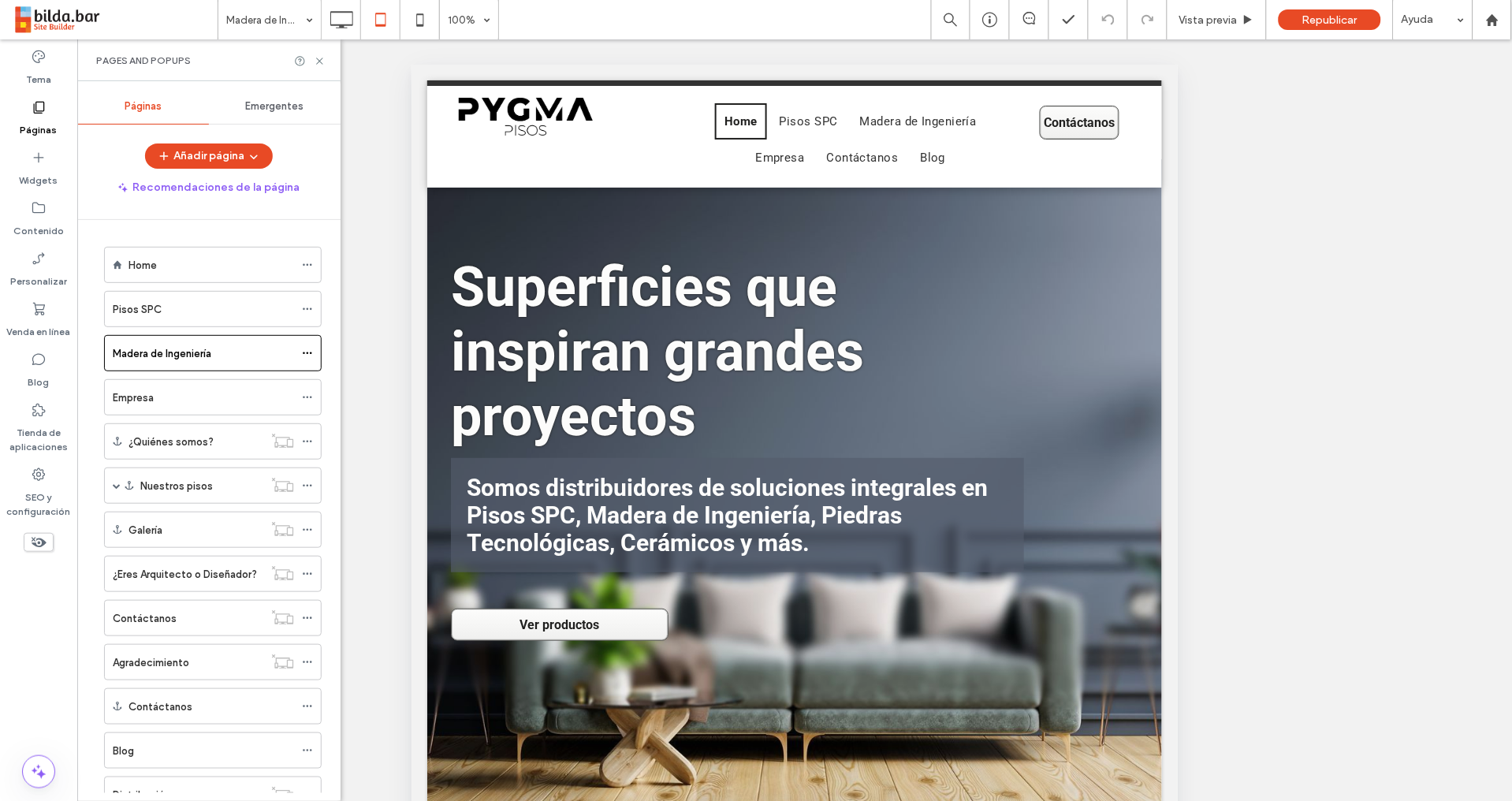
click at [208, 304] on div "Pisos SPC" at bounding box center [203, 310] width 181 height 16
drag, startPoint x: 425, startPoint y: 18, endPoint x: 426, endPoint y: 28, distance: 10.0
click at [426, 19] on icon at bounding box center [420, 19] width 32 height 32
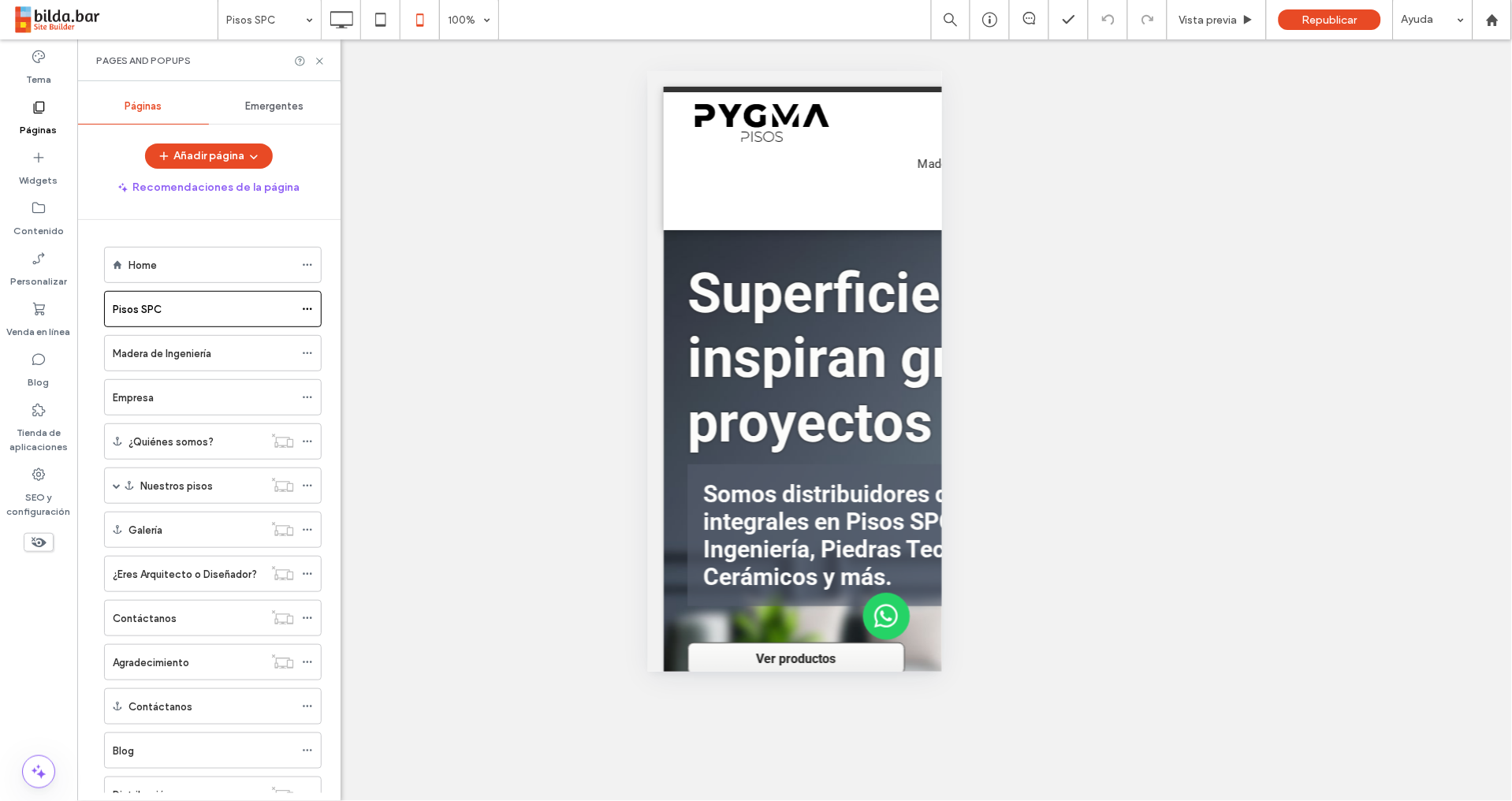
click at [35, 112] on icon at bounding box center [38, 106] width 15 height 15
click at [44, 106] on icon at bounding box center [38, 106] width 15 height 15
click at [145, 347] on label "Madera de Ingeniería" at bounding box center [162, 353] width 98 height 28
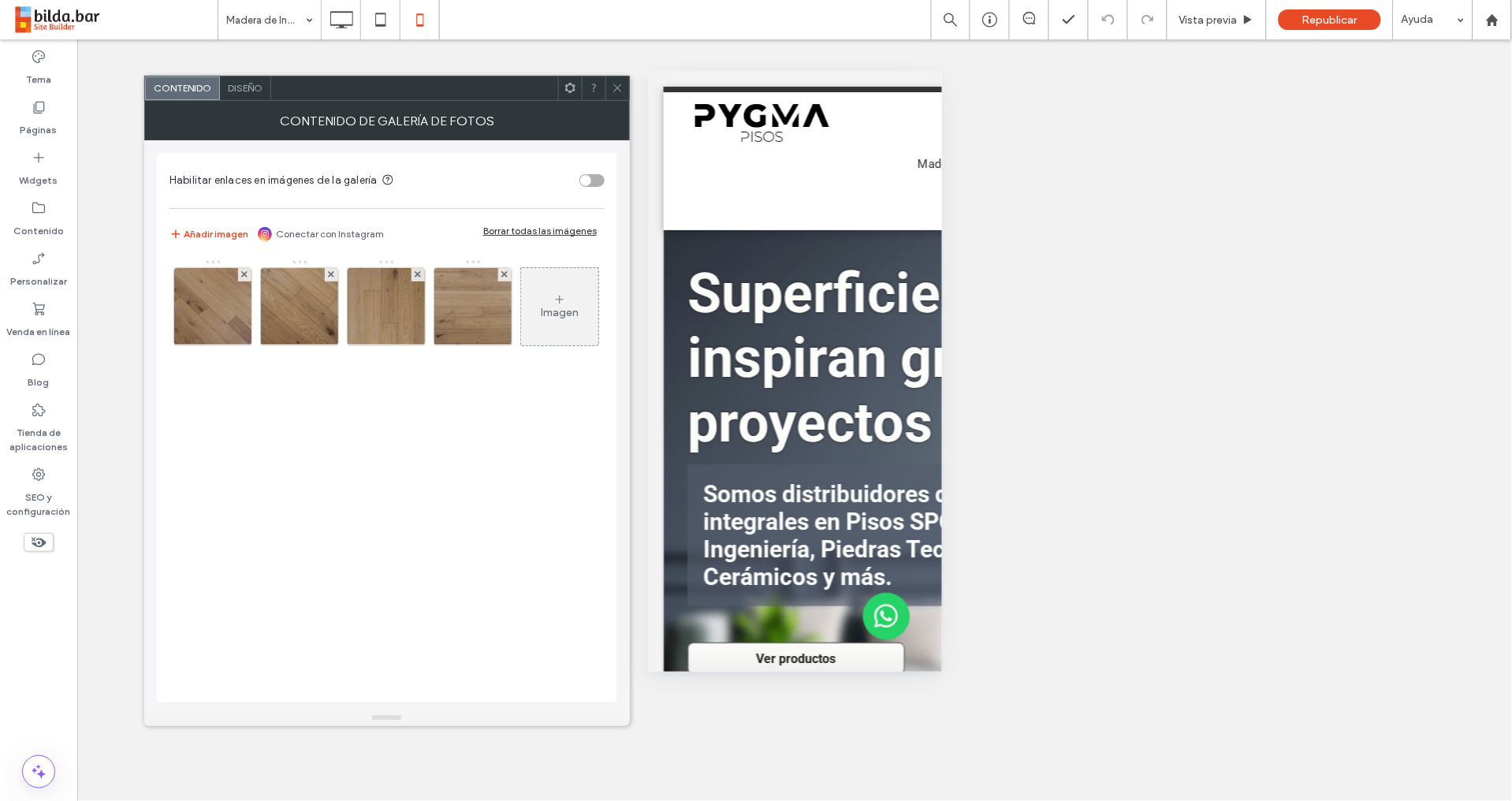
click at [251, 90] on span "Diseño" at bounding box center [244, 88] width 35 height 12
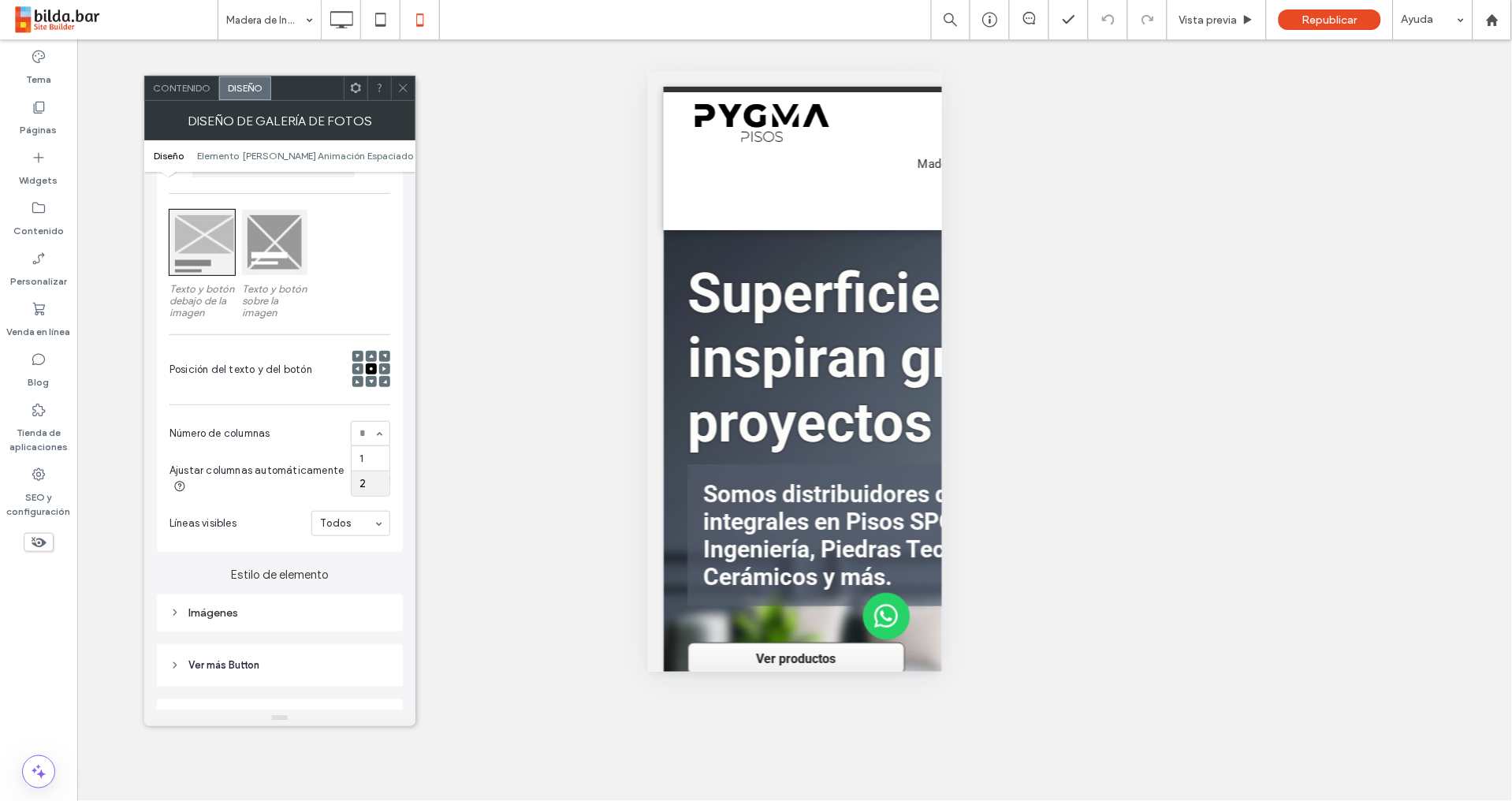
scroll to position [229, 0]
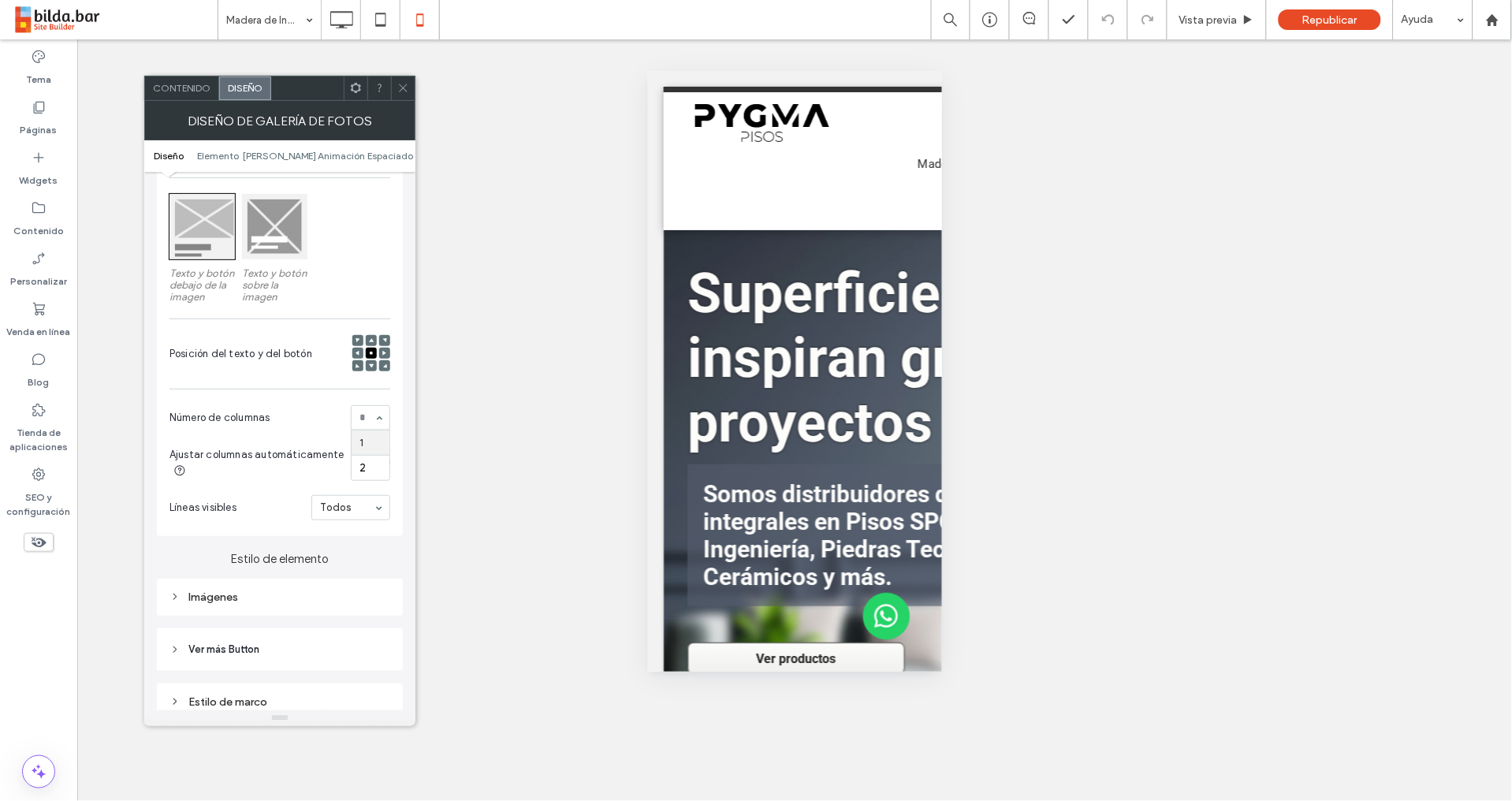
drag, startPoint x: 383, startPoint y: 236, endPoint x: 388, endPoint y: 246, distance: 11.2
click at [384, 234] on div "Texto y botón debajo de la imagen Texto y botón sobre la imagen" at bounding box center [280, 253] width 221 height 117
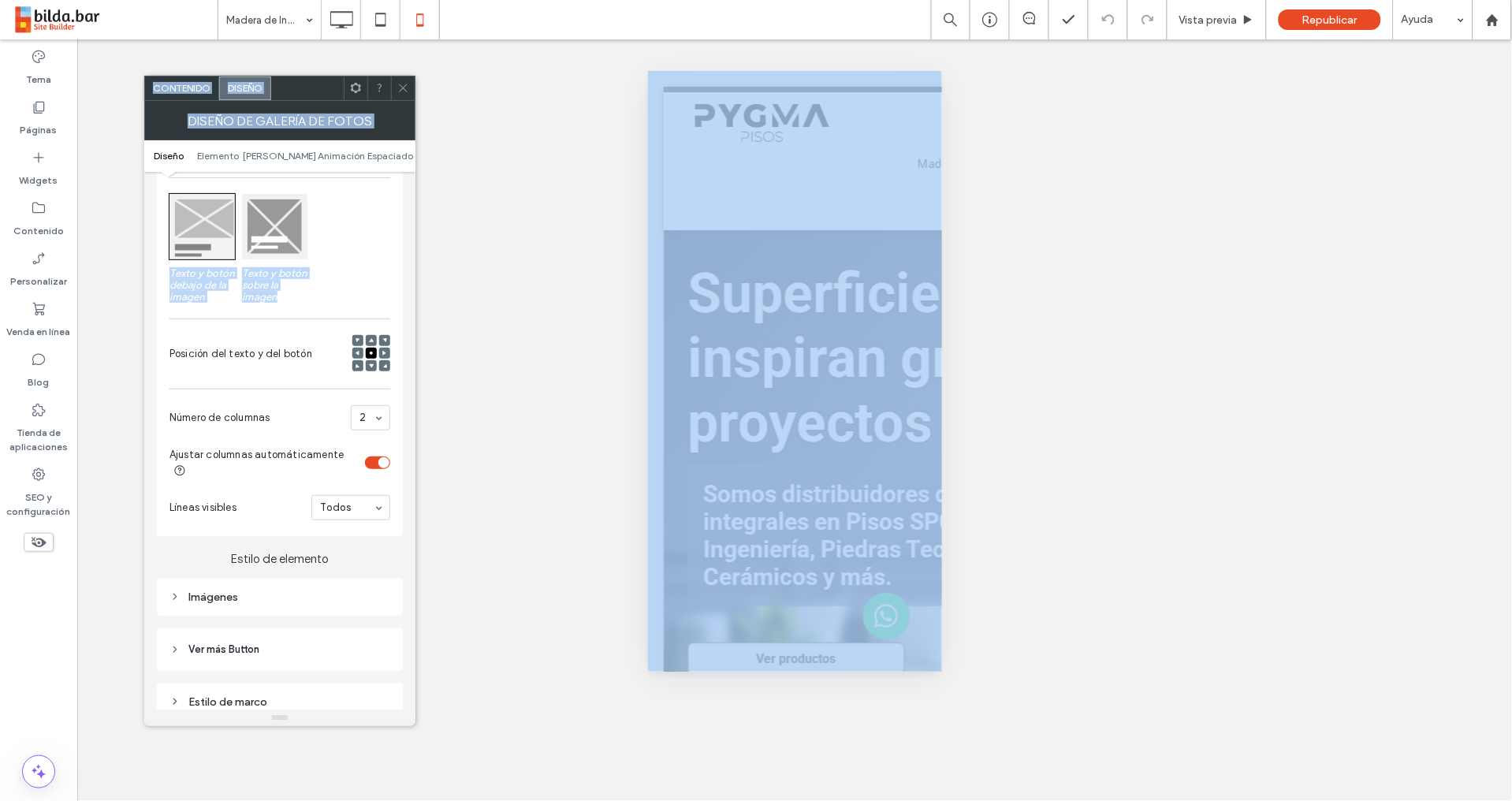
click at [415, 301] on div "Diseño Visualización de contenido para móviles solamente Texto y botón debajo d…" at bounding box center [280, 441] width 271 height 539
drag, startPoint x: 415, startPoint y: 301, endPoint x: 370, endPoint y: 345, distance: 62.9
click at [408, 272] on body ".wqwq-1{fill:#231f20;} .cls-1q, .cls-2q { fill-rule: evenodd; } .cls-2q { fill:…" at bounding box center [756, 400] width 1512 height 801
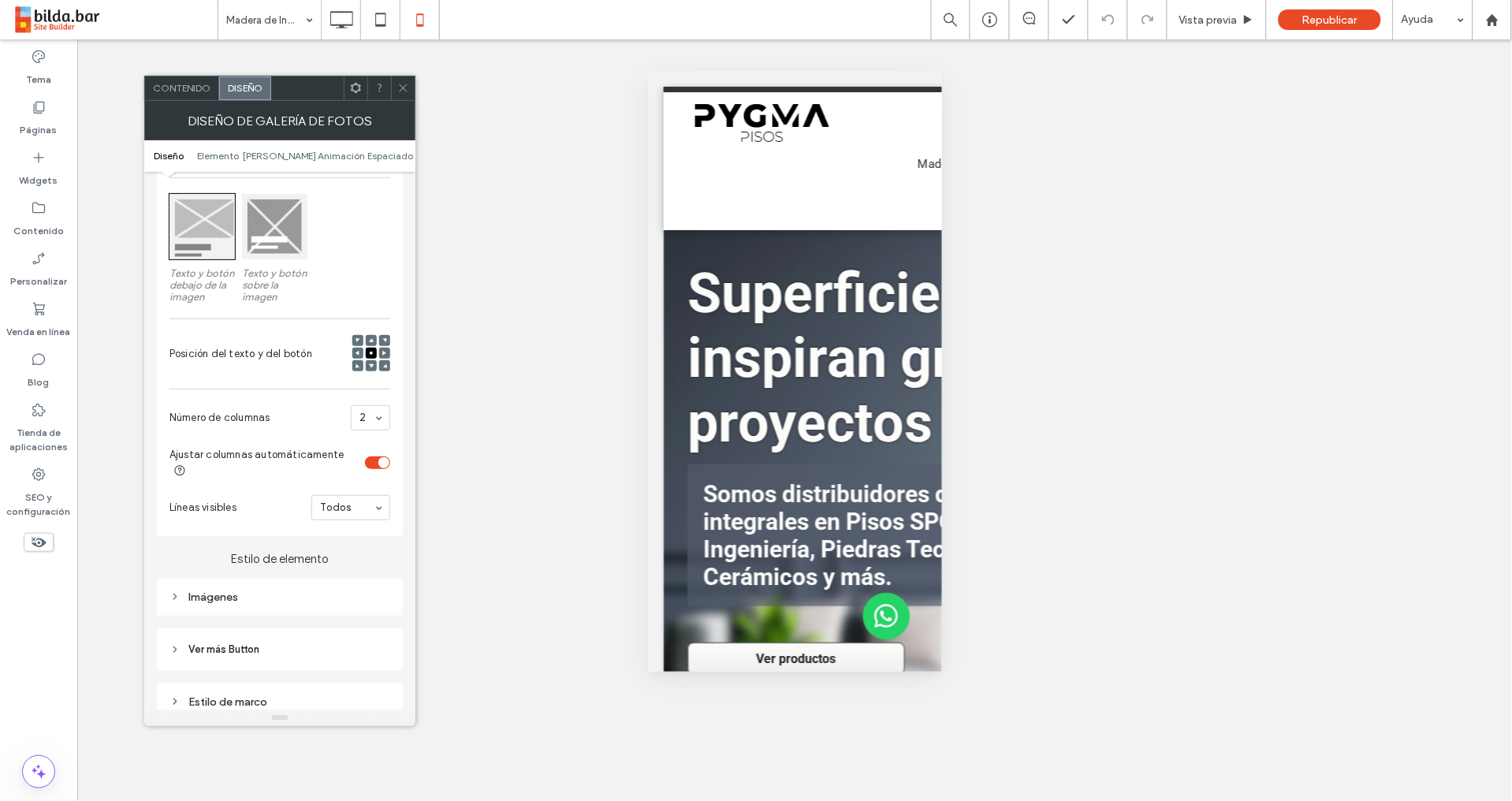
click at [377, 465] on div "toggle" at bounding box center [377, 463] width 25 height 13
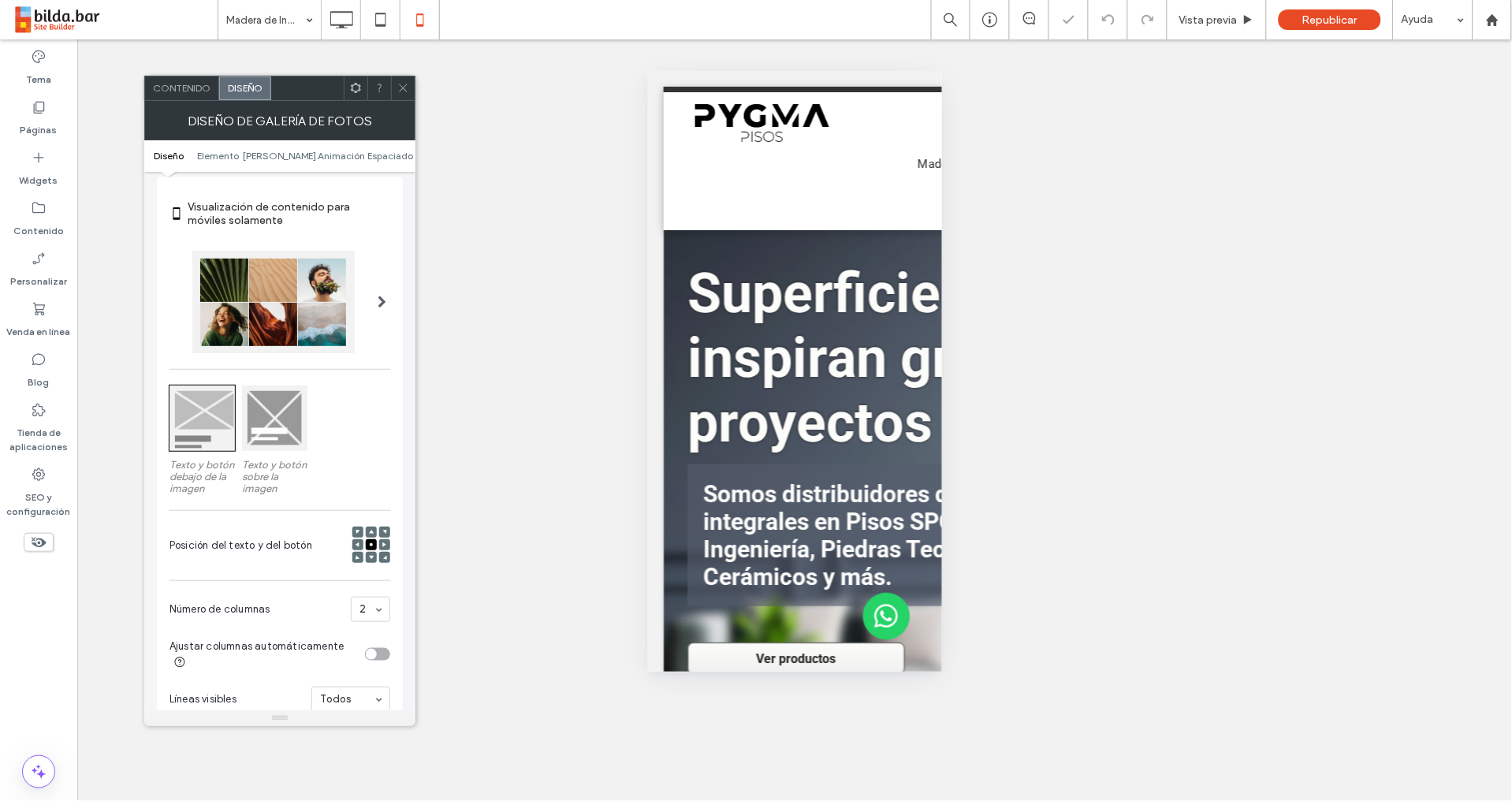
scroll to position [0, 0]
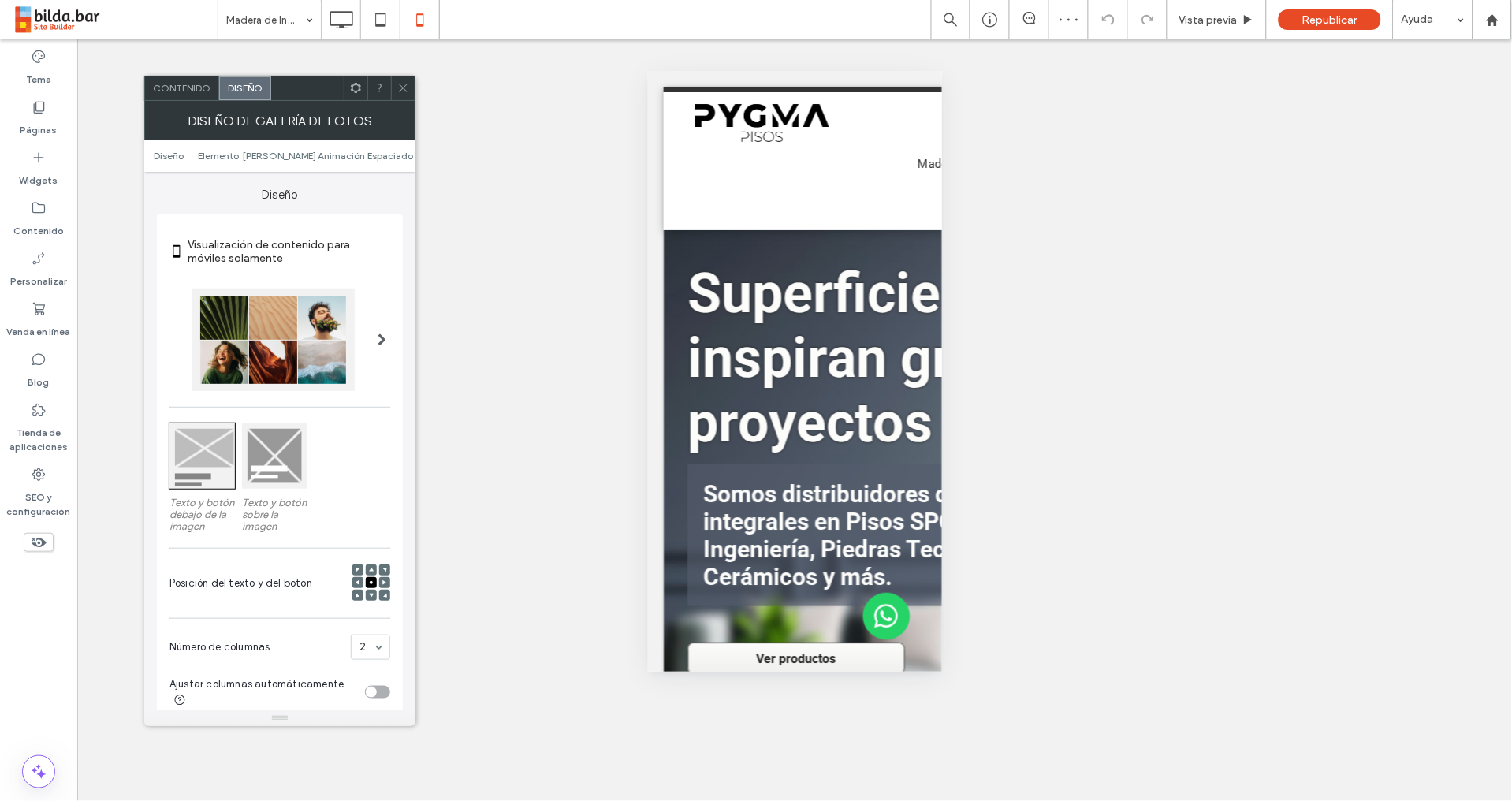
drag, startPoint x: 352, startPoint y: 346, endPoint x: 343, endPoint y: 353, distance: 11.4
click at [351, 346] on div at bounding box center [274, 340] width 162 height 102
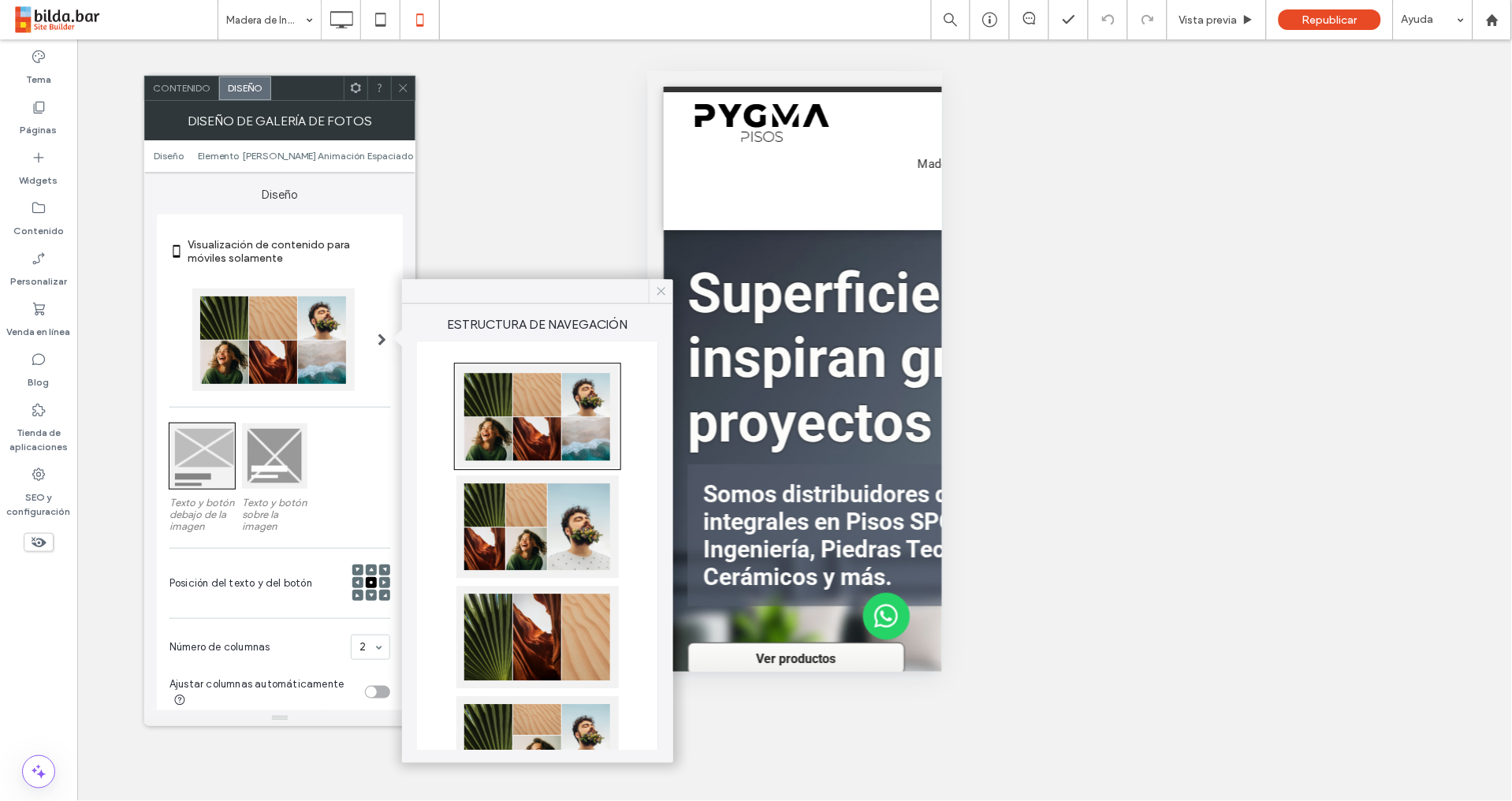
click at [663, 291] on icon at bounding box center [661, 290] width 14 height 14
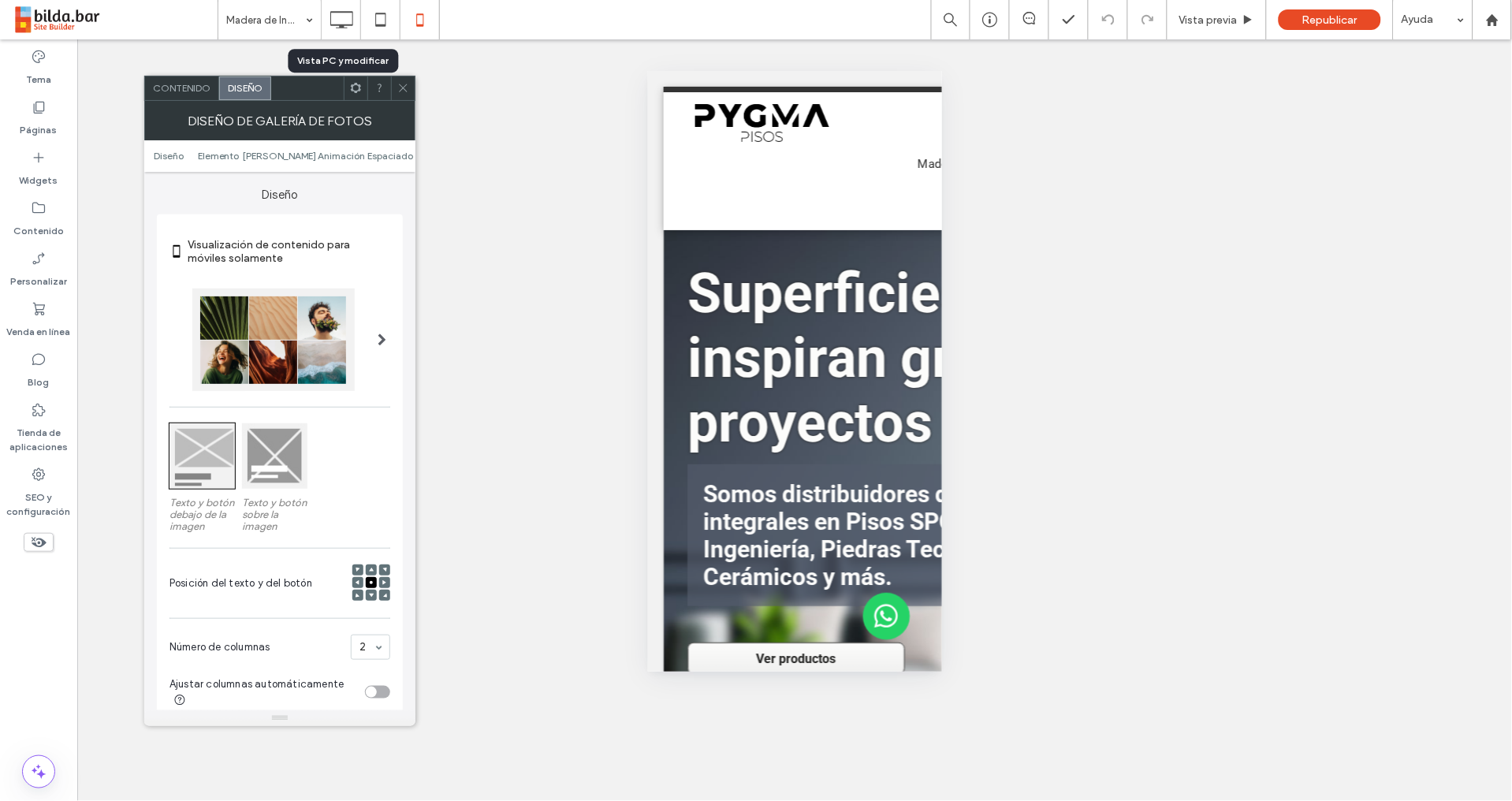
drag, startPoint x: 347, startPoint y: 14, endPoint x: 335, endPoint y: 27, distance: 17.7
click at [346, 15] on icon at bounding box center [341, 19] width 32 height 32
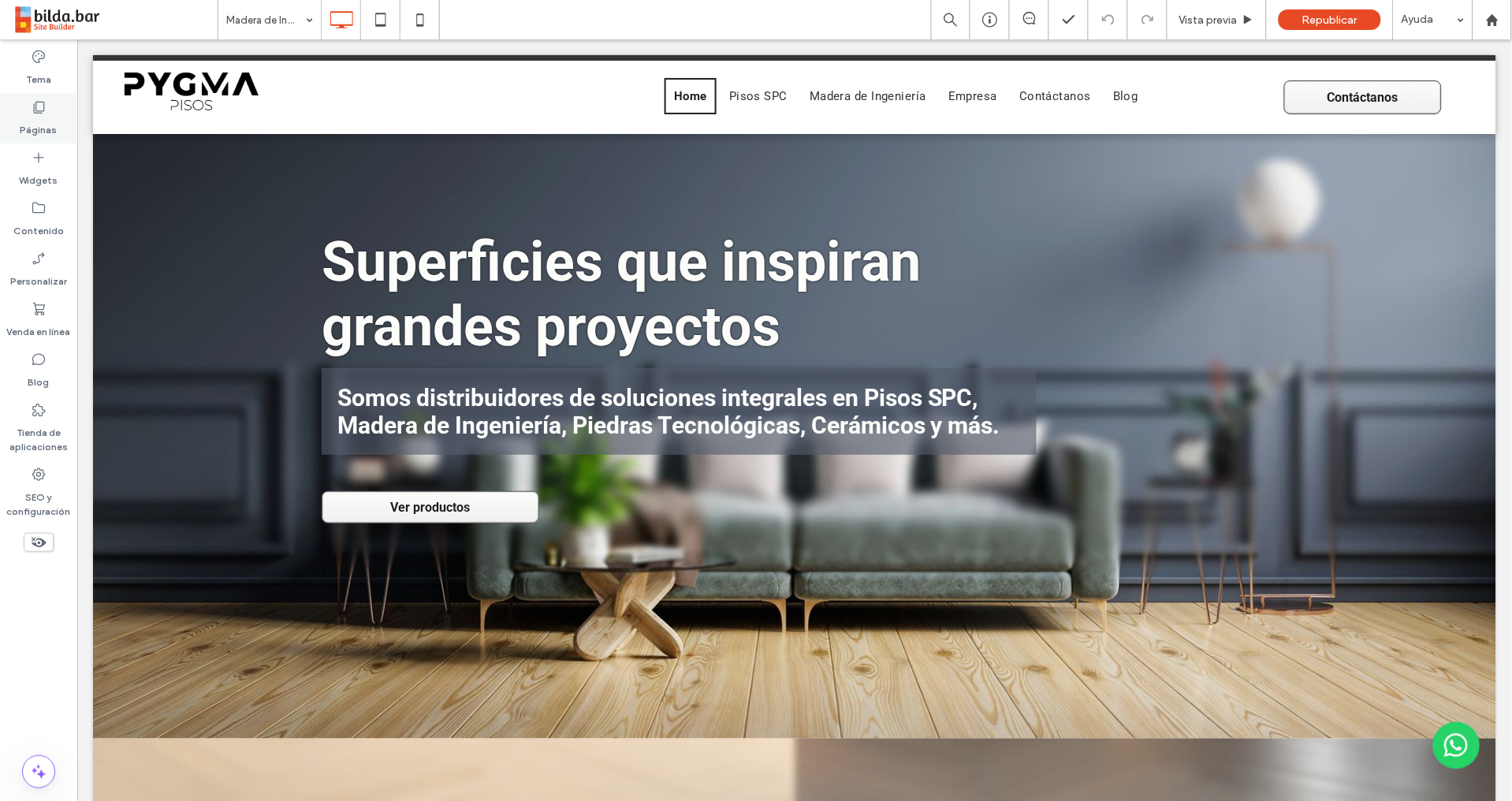
drag, startPoint x: 46, startPoint y: 118, endPoint x: 58, endPoint y: 126, distance: 14.4
click at [46, 118] on label "Páginas" at bounding box center [39, 126] width 37 height 22
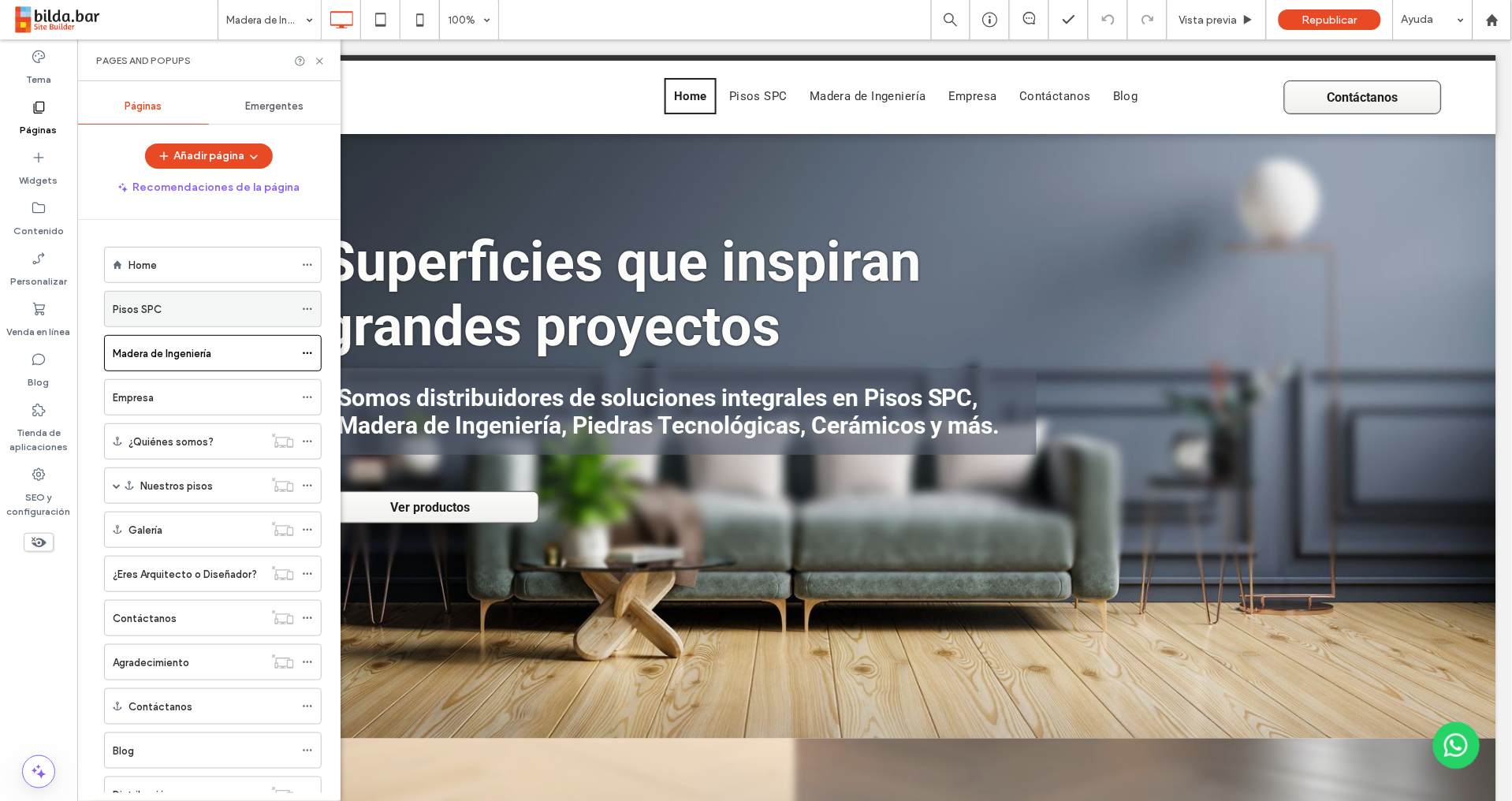
click at [192, 314] on div "Pisos SPC" at bounding box center [203, 310] width 181 height 16
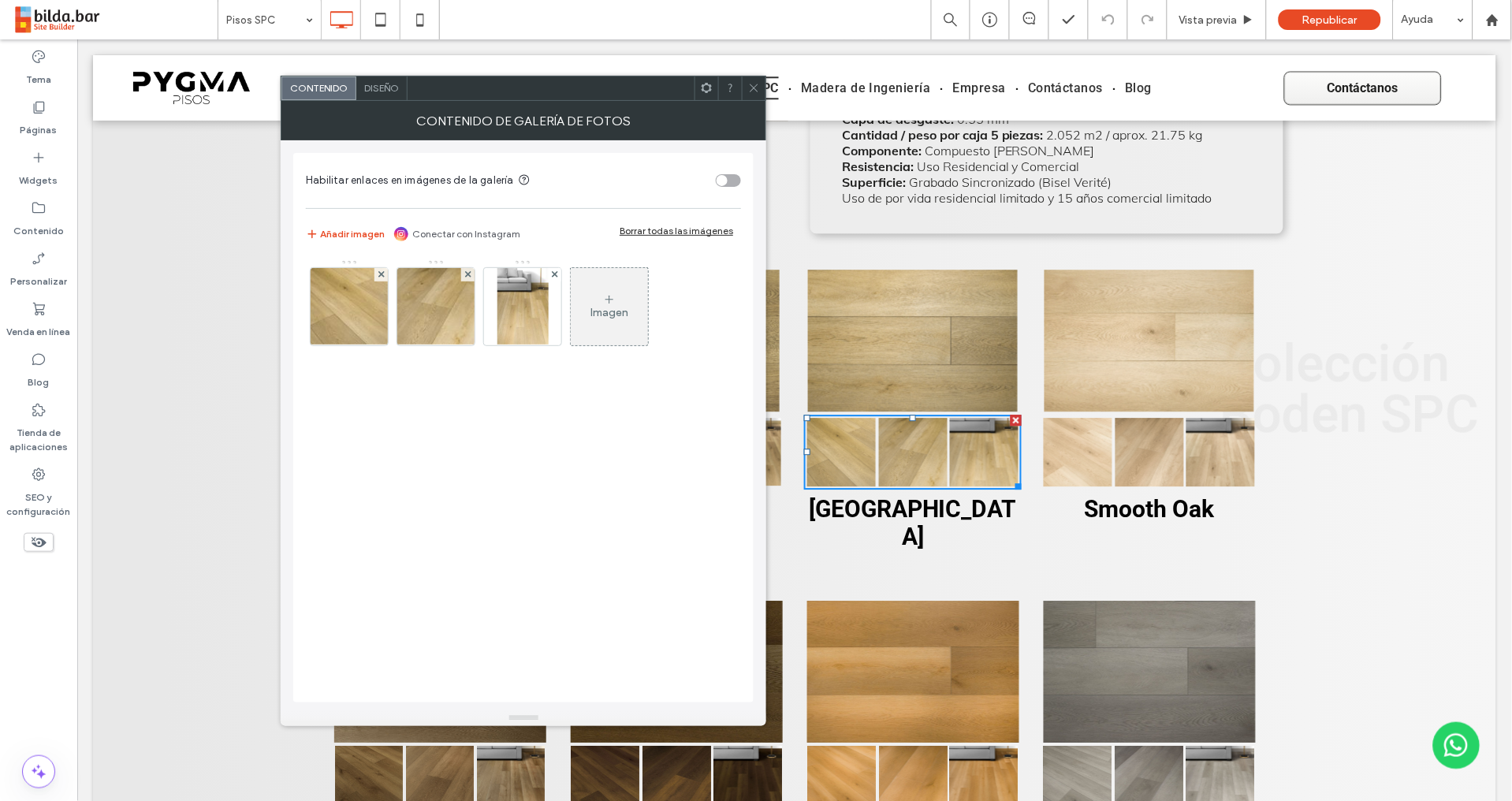
click at [373, 89] on span "Diseño" at bounding box center [381, 88] width 35 height 12
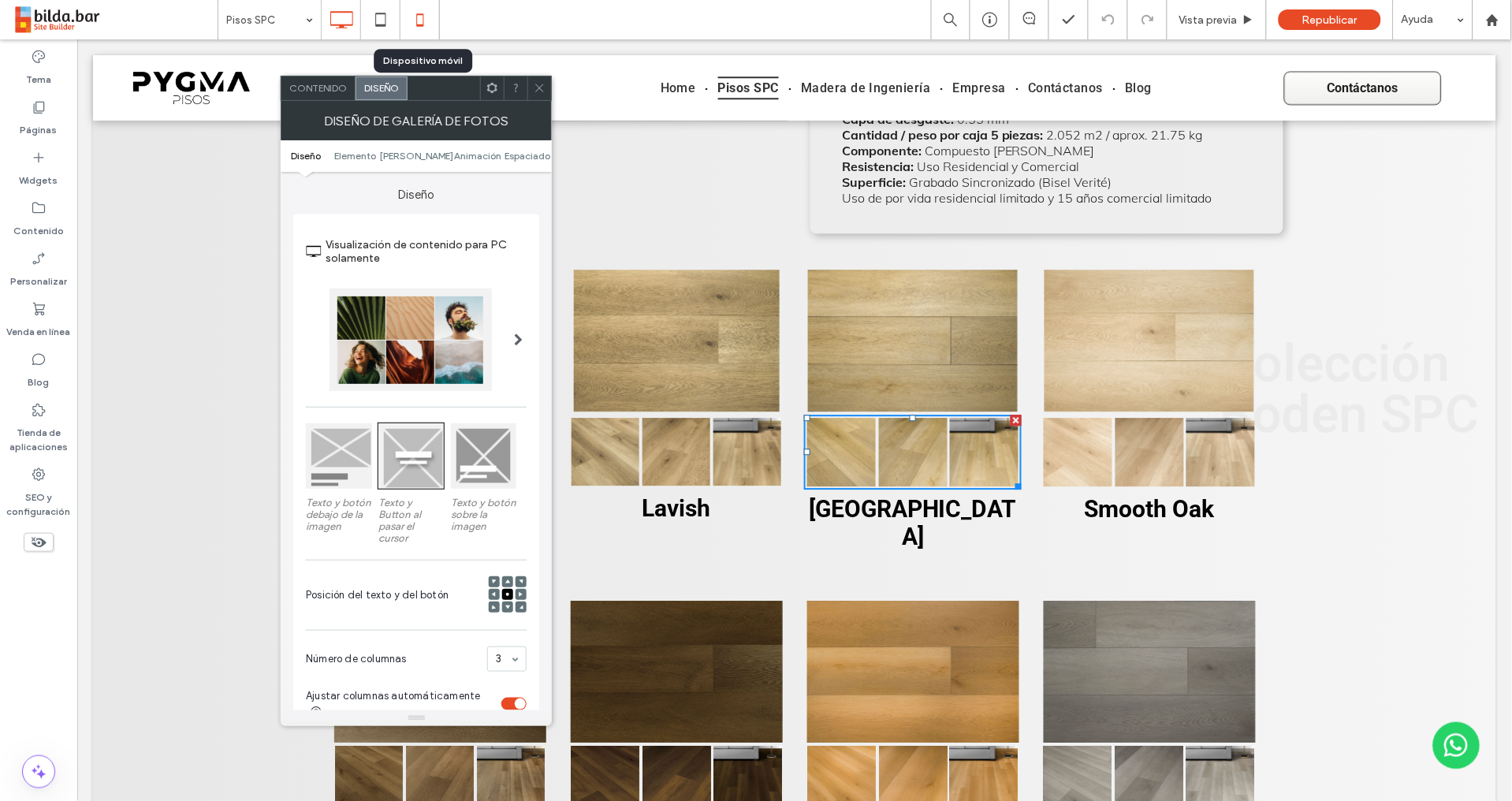
click at [415, 19] on icon at bounding box center [420, 19] width 32 height 32
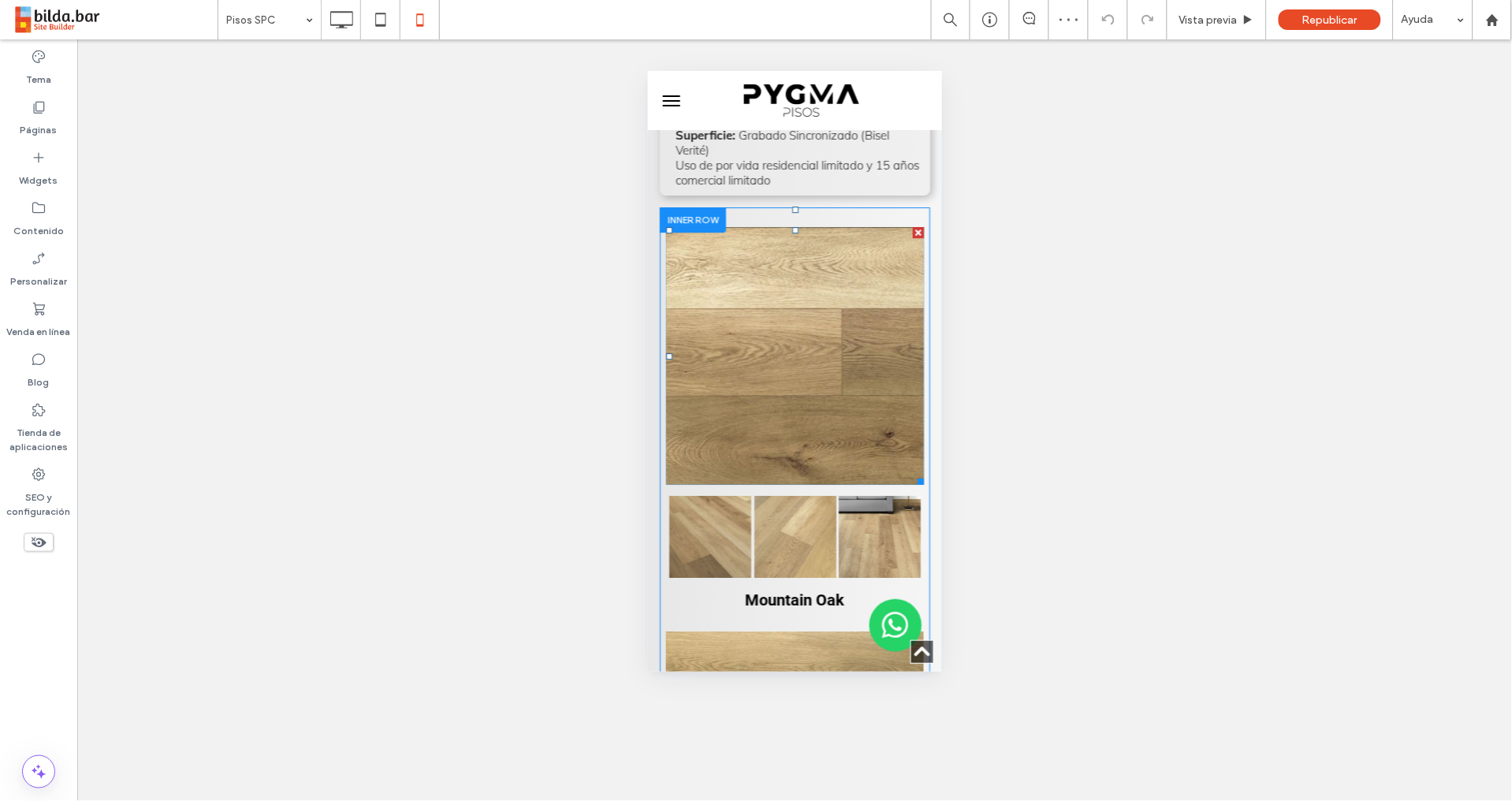
scroll to position [1389, 0]
click at [727, 495] on link at bounding box center [709, 535] width 82 height 82
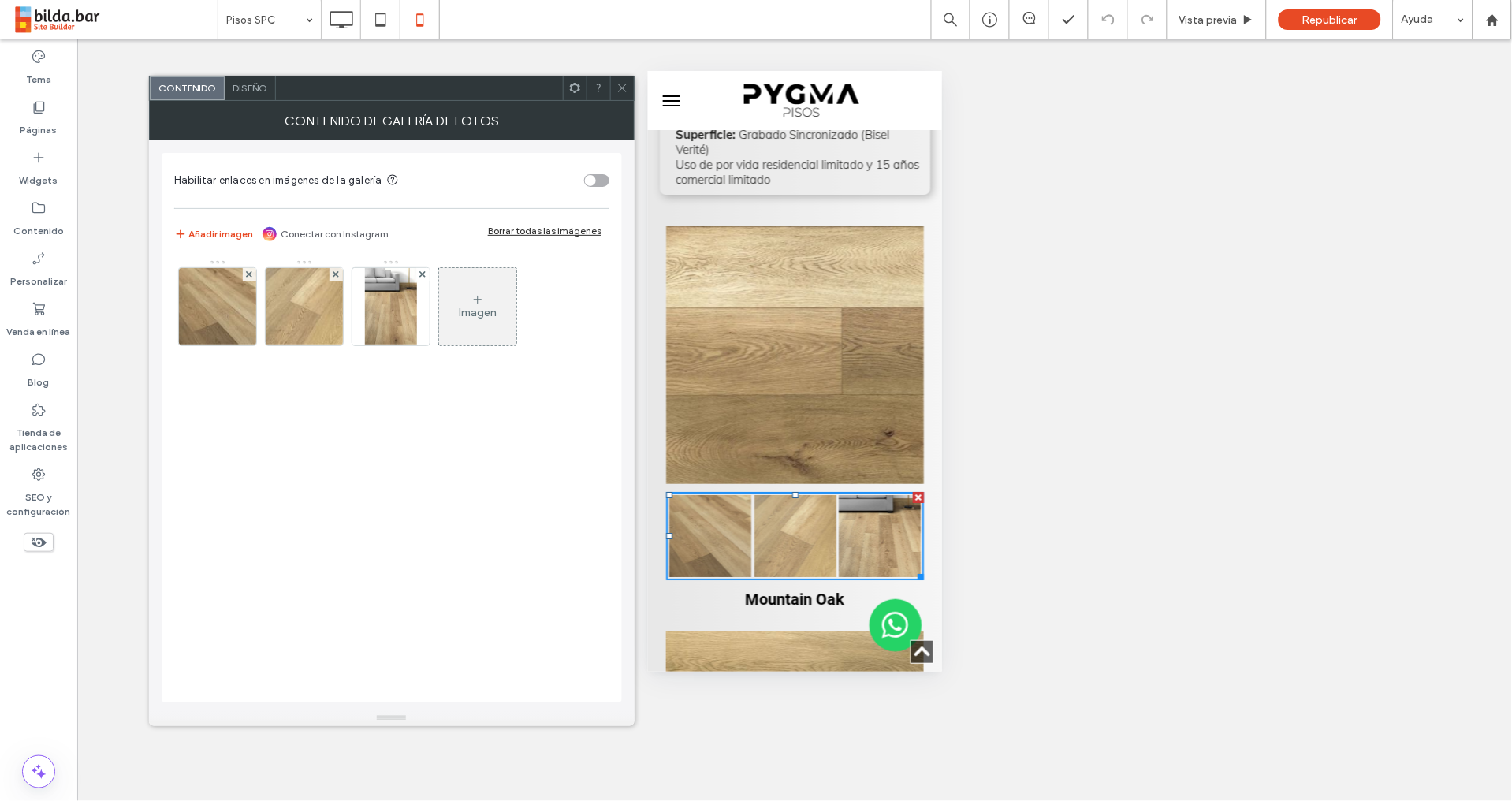
click at [256, 90] on span "Diseño" at bounding box center [249, 88] width 35 height 12
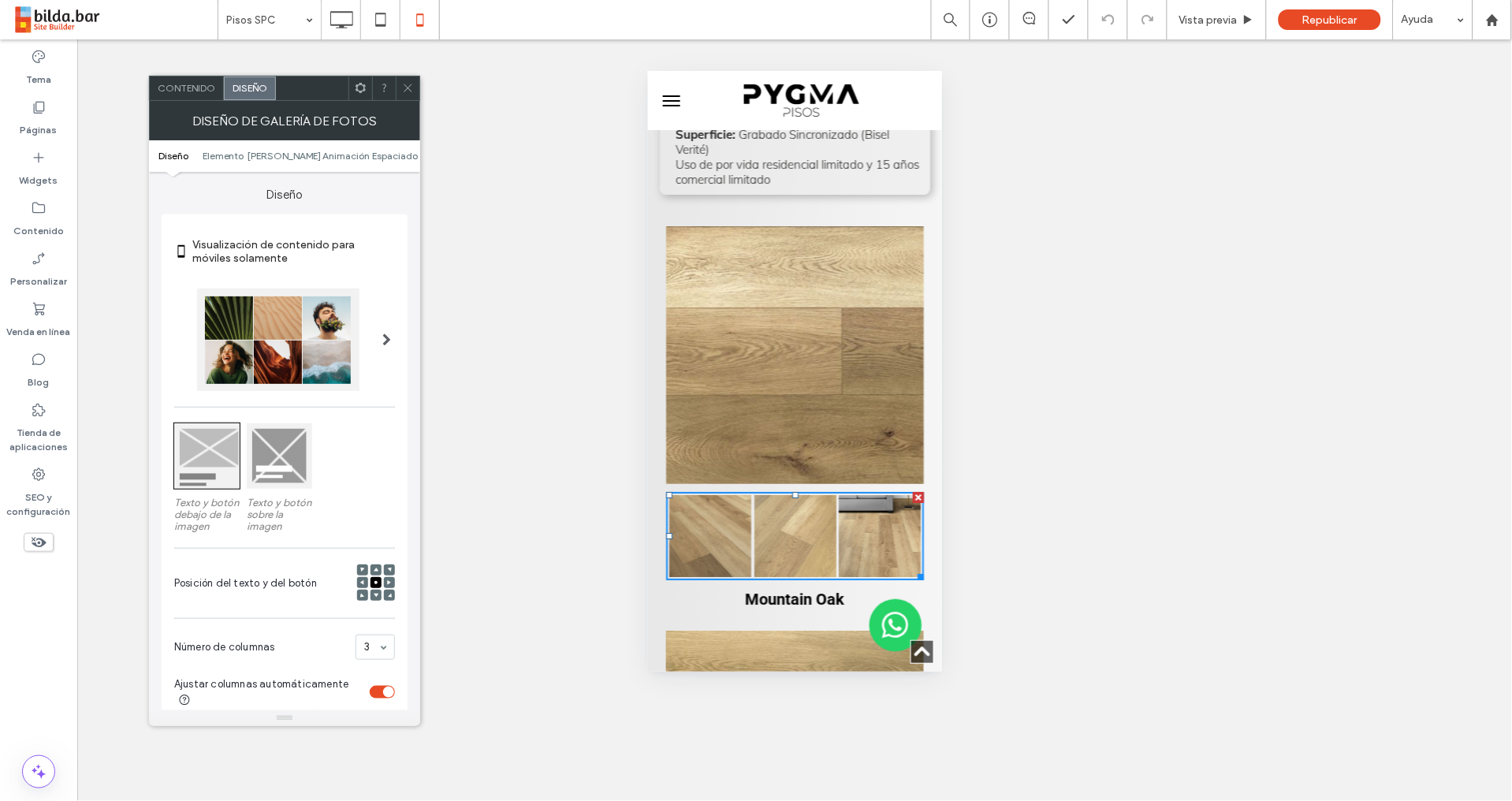
drag, startPoint x: 406, startPoint y: 84, endPoint x: 411, endPoint y: 60, distance: 24.5
click at [406, 84] on icon at bounding box center [408, 88] width 12 height 12
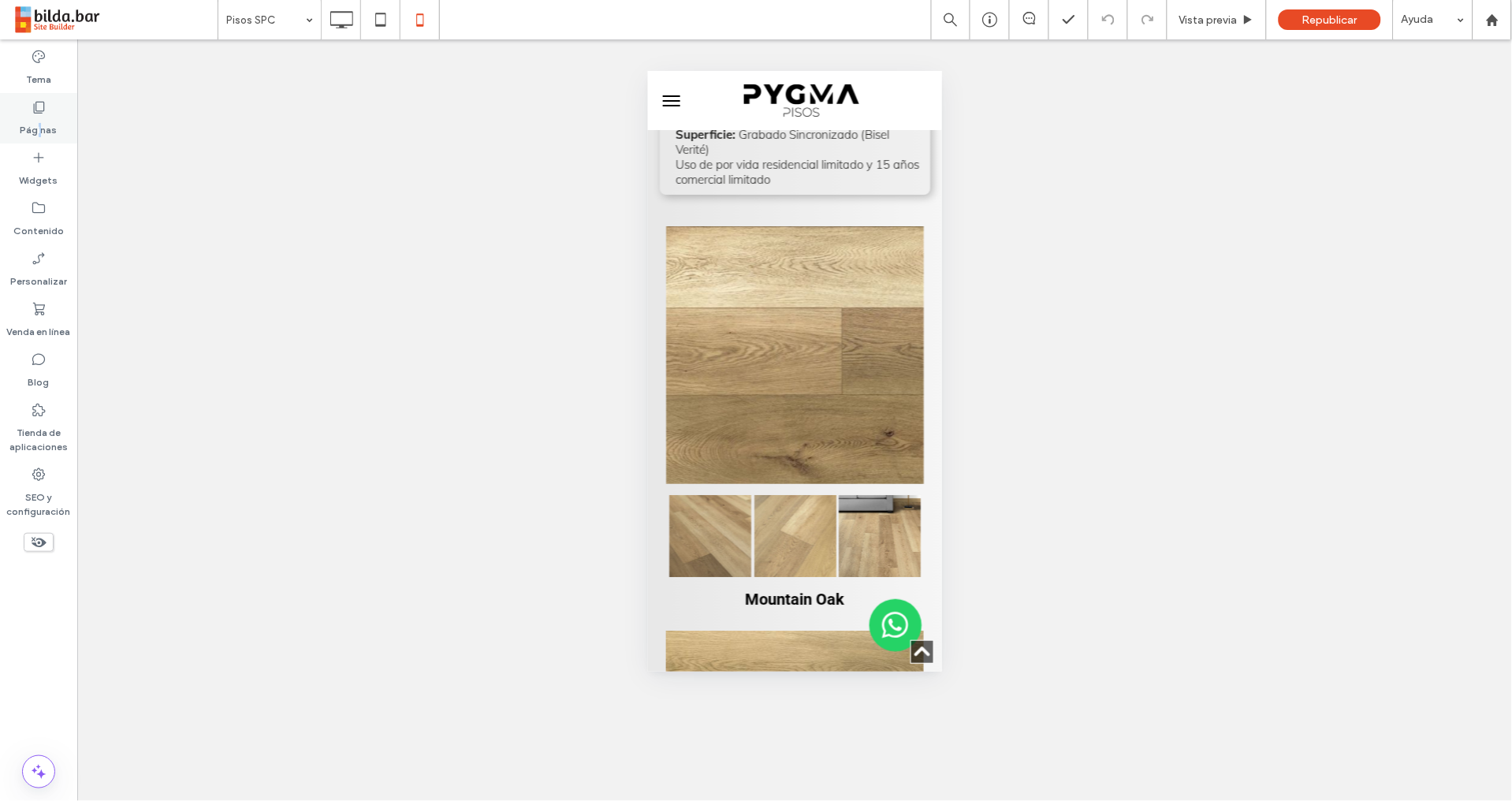
click at [39, 124] on label "Páginas" at bounding box center [39, 126] width 37 height 22
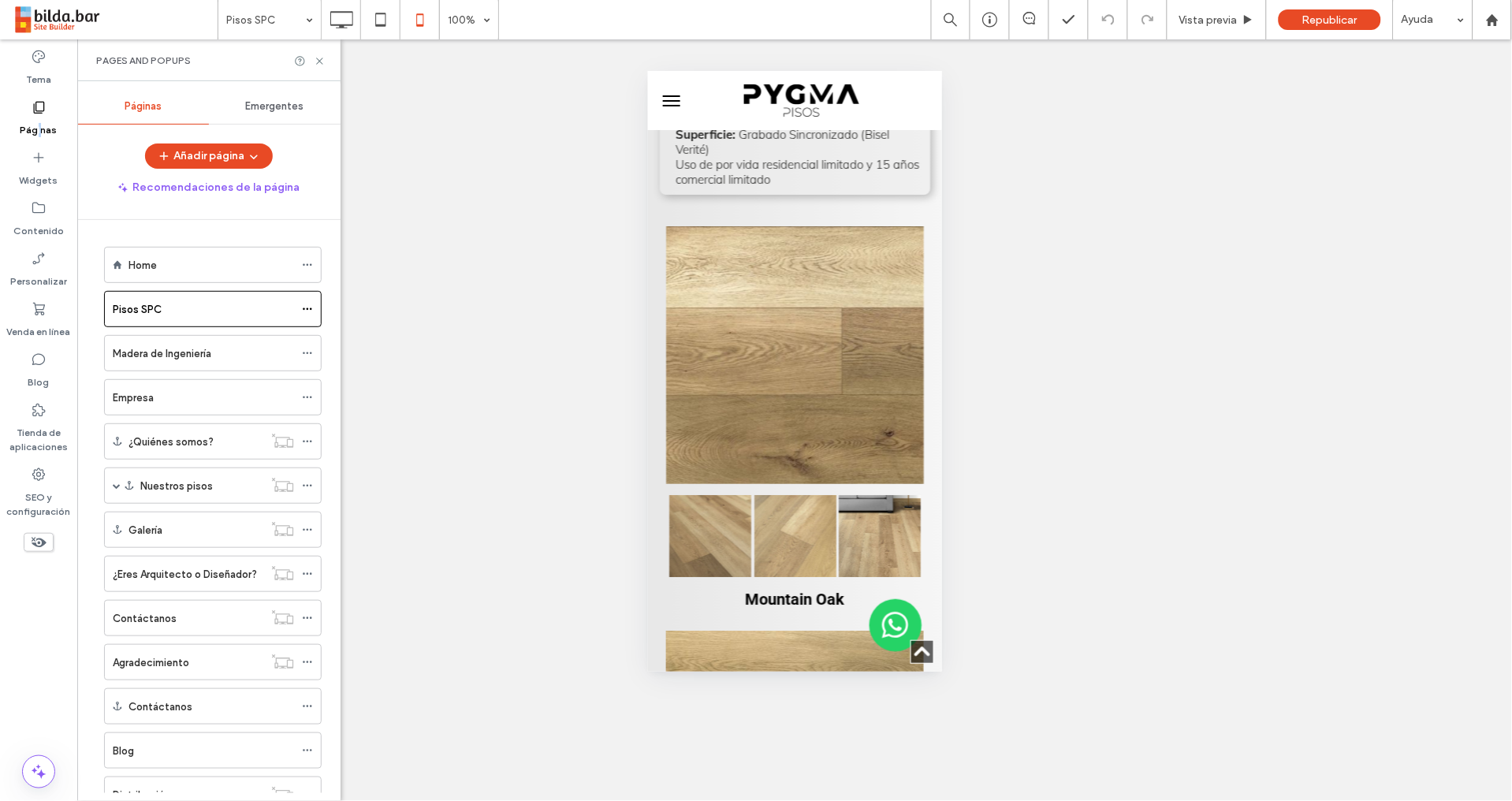
click at [171, 362] on label "Madera de Ingeniería" at bounding box center [162, 353] width 98 height 28
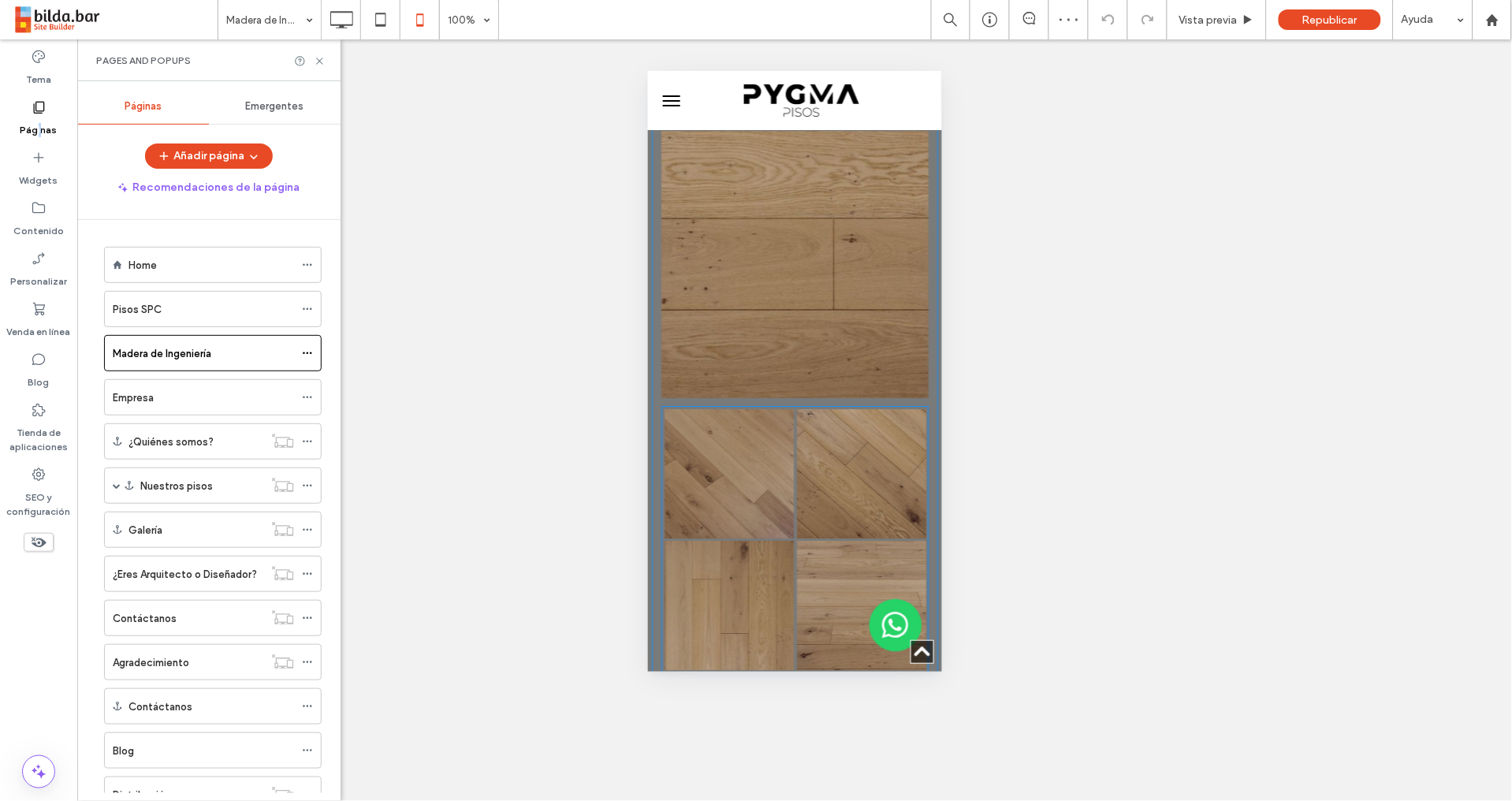
scroll to position [1386, 0]
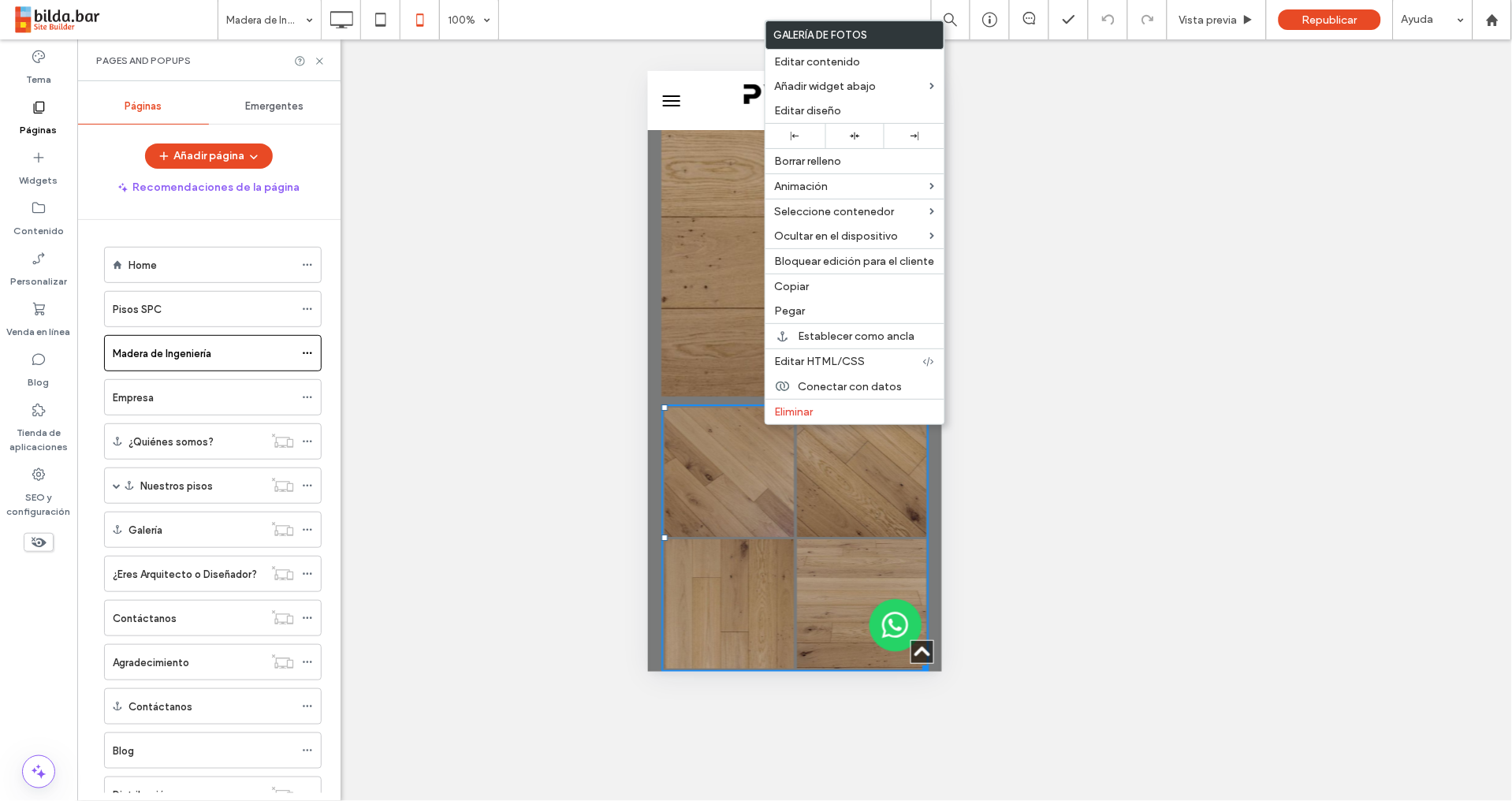
click at [572, 378] on div "**********" at bounding box center [794, 421] width 1434 height 762
drag, startPoint x: 1038, startPoint y: 291, endPoint x: 1020, endPoint y: 204, distance: 88.8
click at [1039, 289] on div "**********" at bounding box center [794, 421] width 1434 height 762
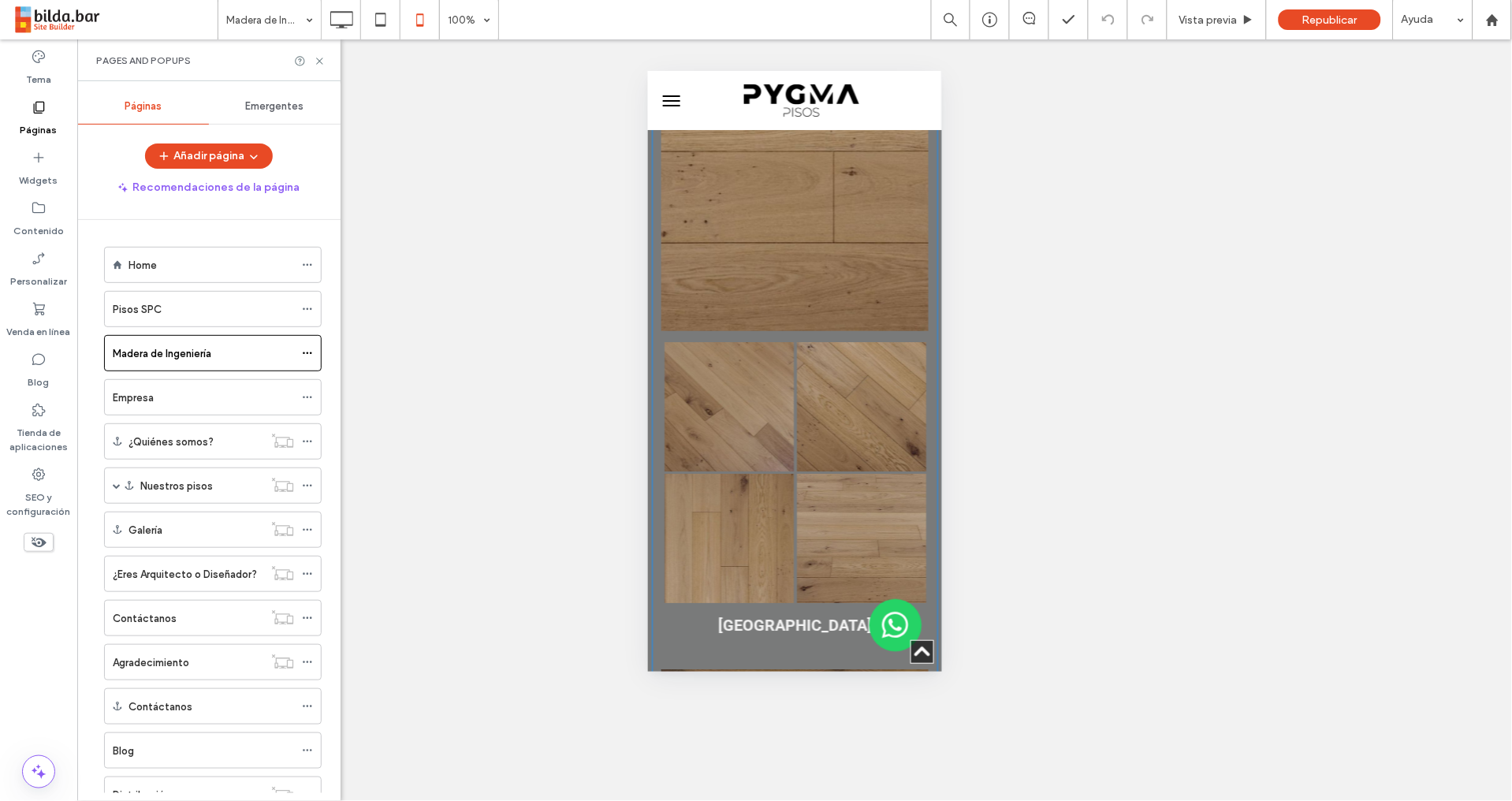
scroll to position [1440, 0]
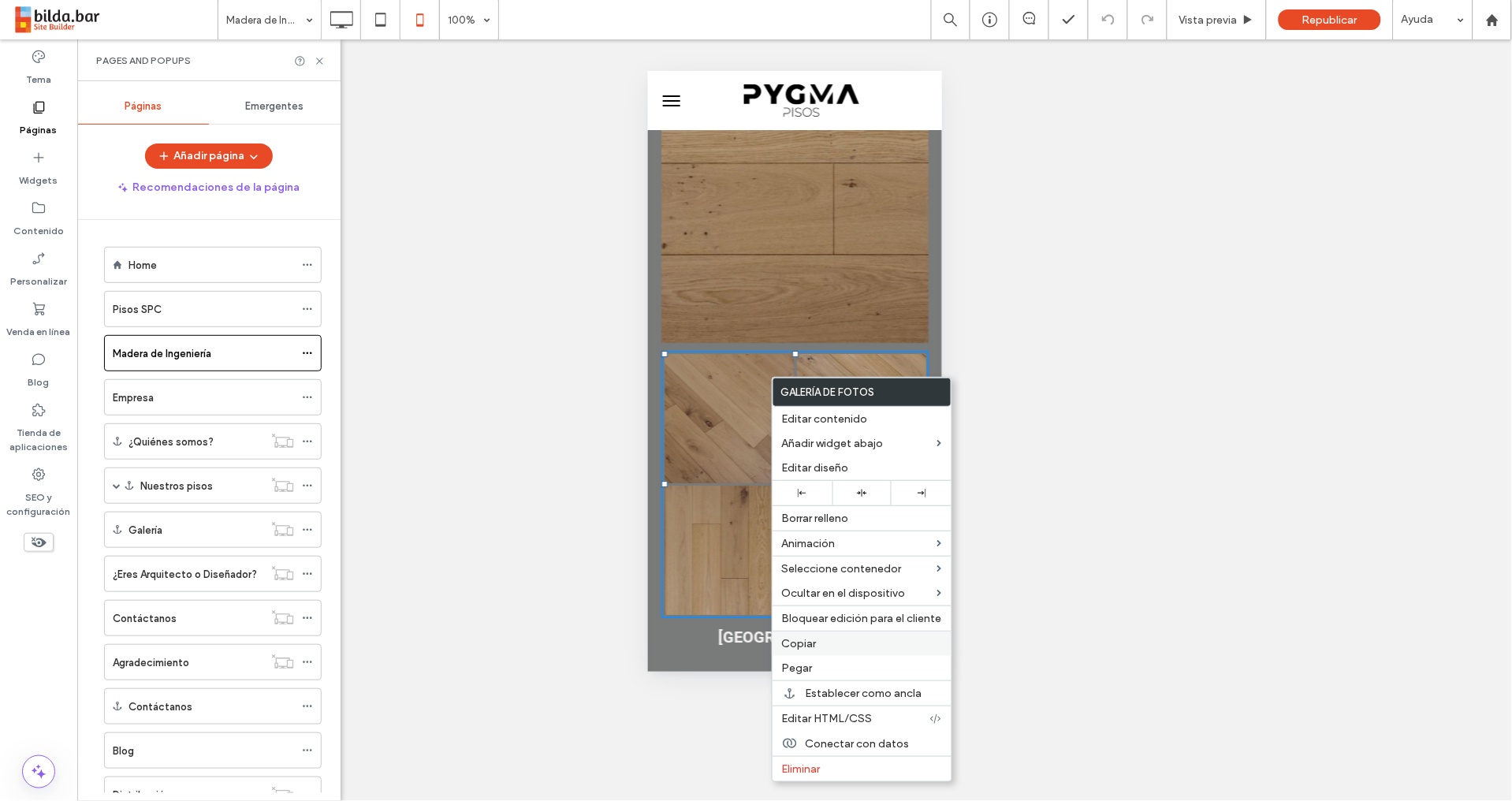
click at [792, 646] on span "Copiar" at bounding box center [799, 643] width 35 height 13
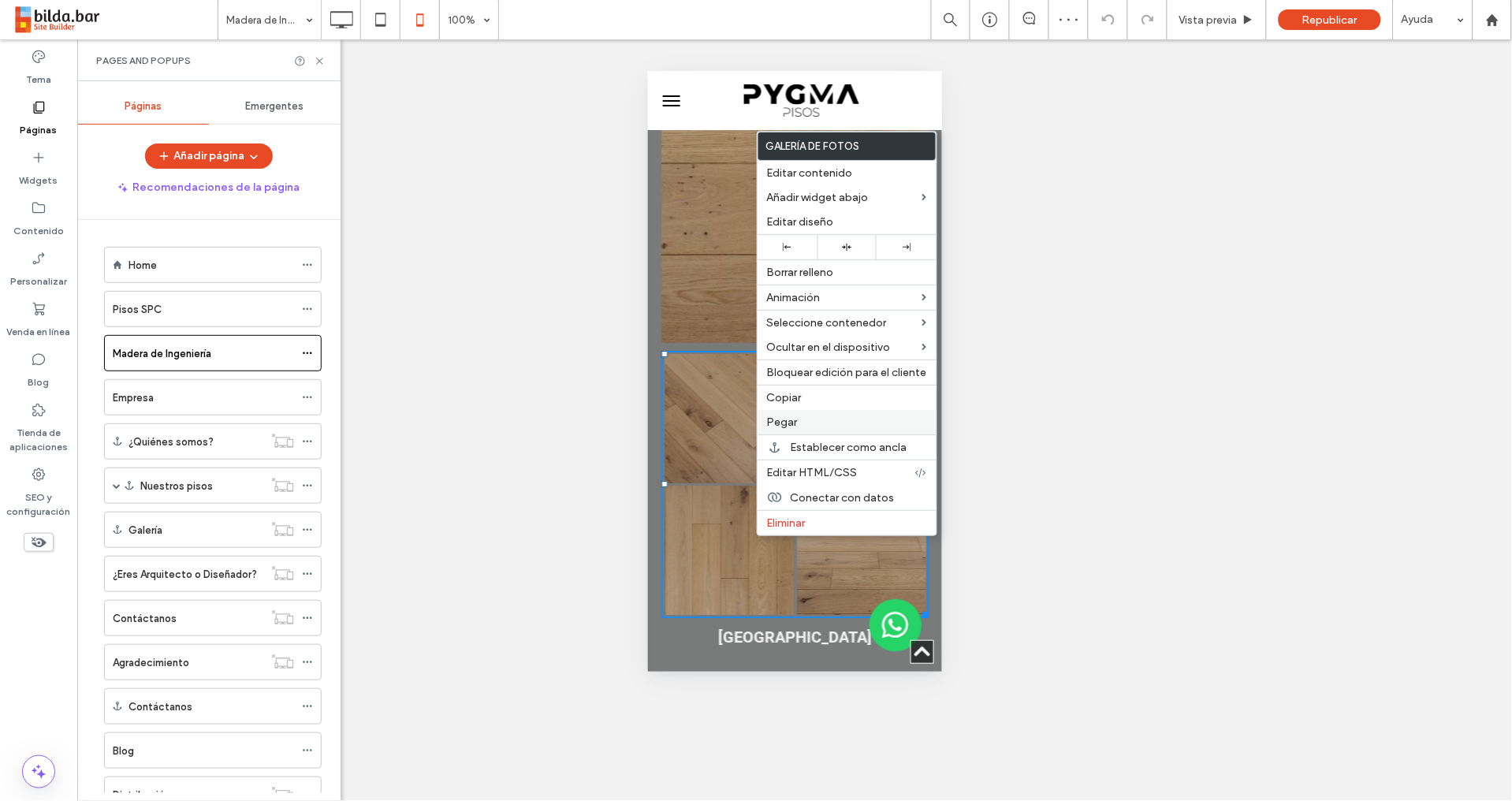
click at [789, 416] on span "Pegar" at bounding box center [782, 422] width 31 height 13
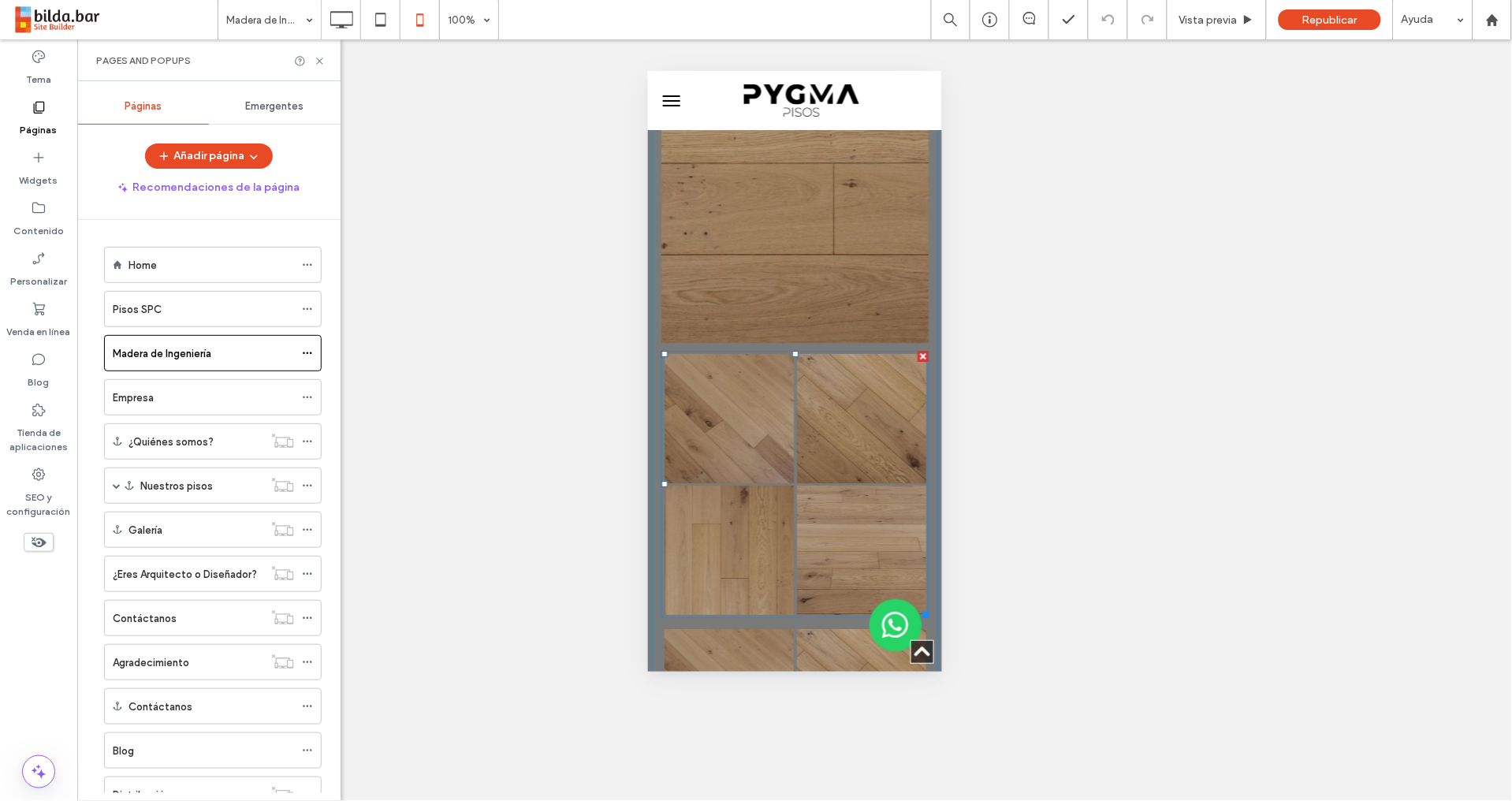
click at [763, 377] on link at bounding box center [728, 418] width 129 height 129
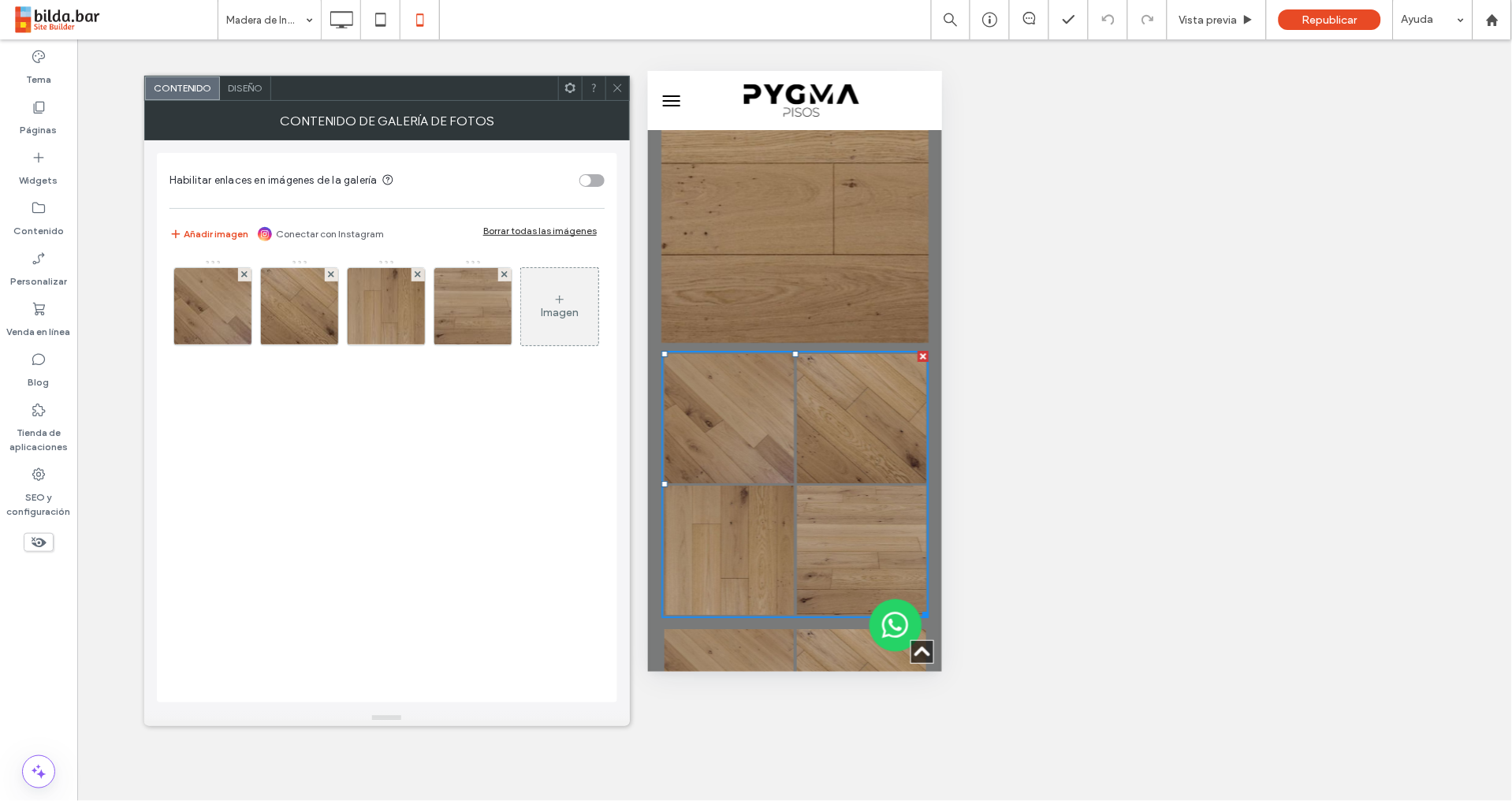
click at [253, 83] on span "Diseño" at bounding box center [244, 88] width 35 height 12
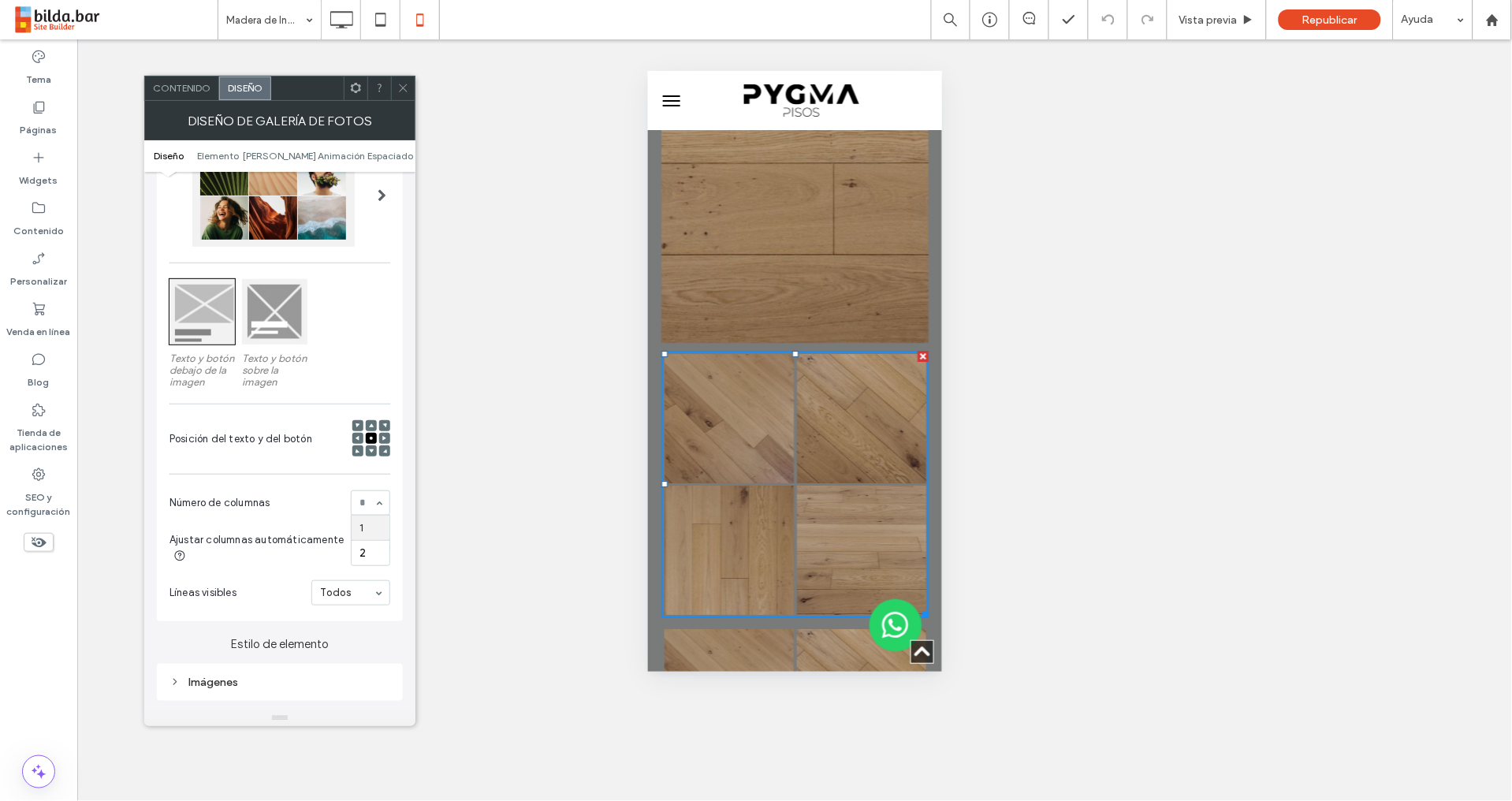
scroll to position [169, 0]
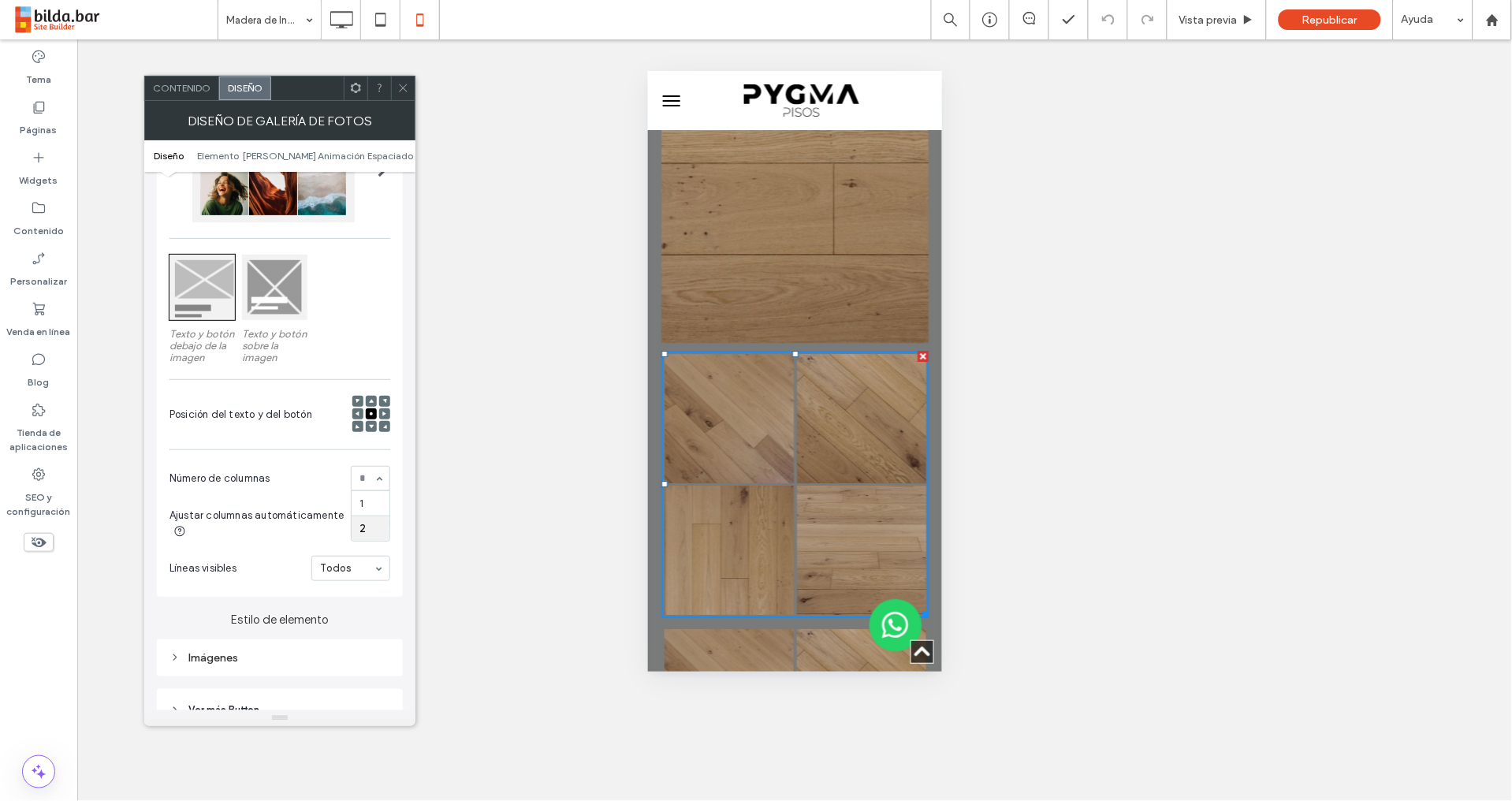
drag, startPoint x: 270, startPoint y: 528, endPoint x: 271, endPoint y: 501, distance: 27.0
click at [270, 527] on div "Ajustar columnas automáticamente" at bounding box center [264, 523] width 189 height 33
click at [201, 93] on div "Contenido" at bounding box center [182, 88] width 74 height 24
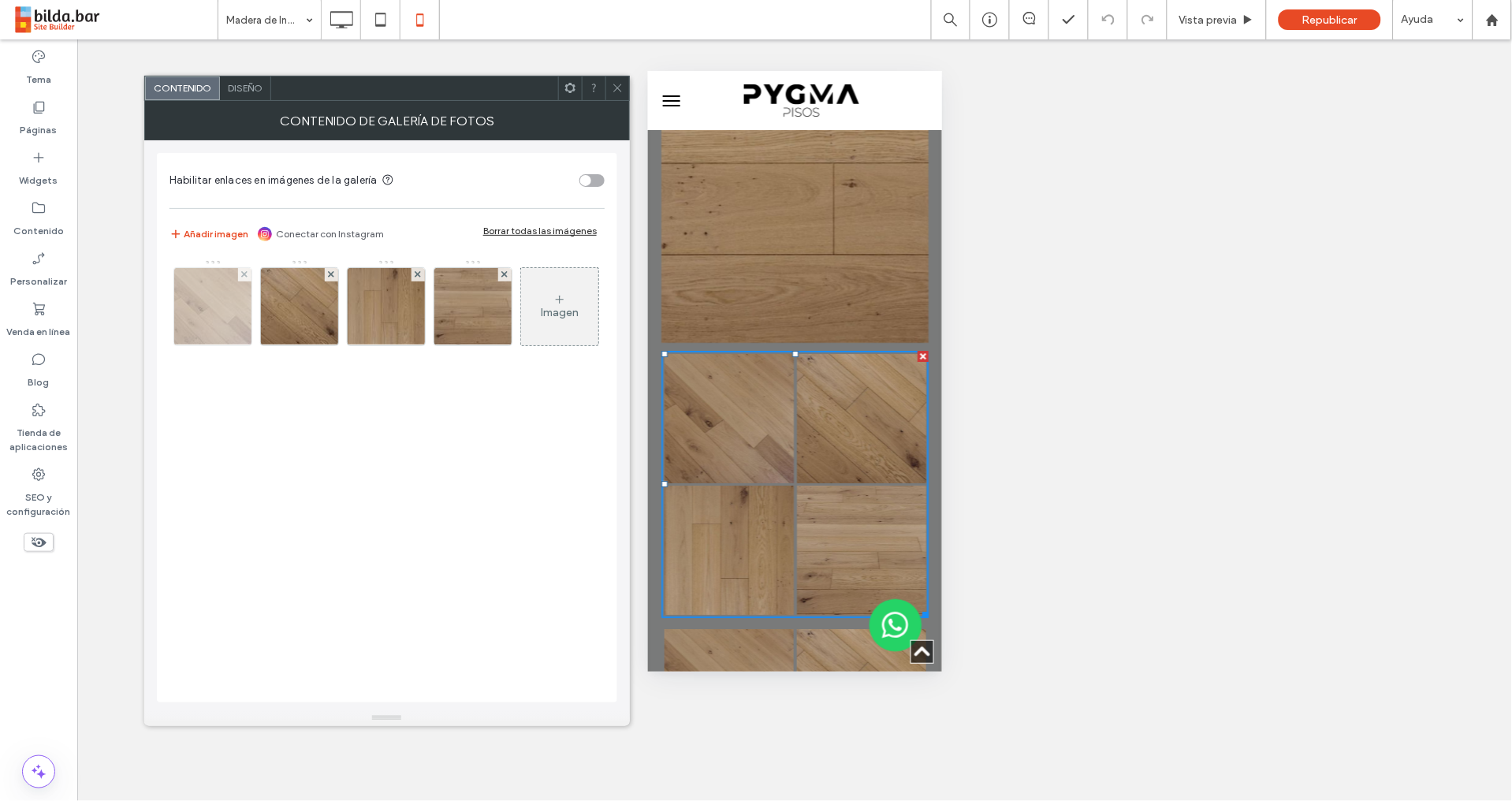
click at [227, 309] on img at bounding box center [213, 306] width 117 height 77
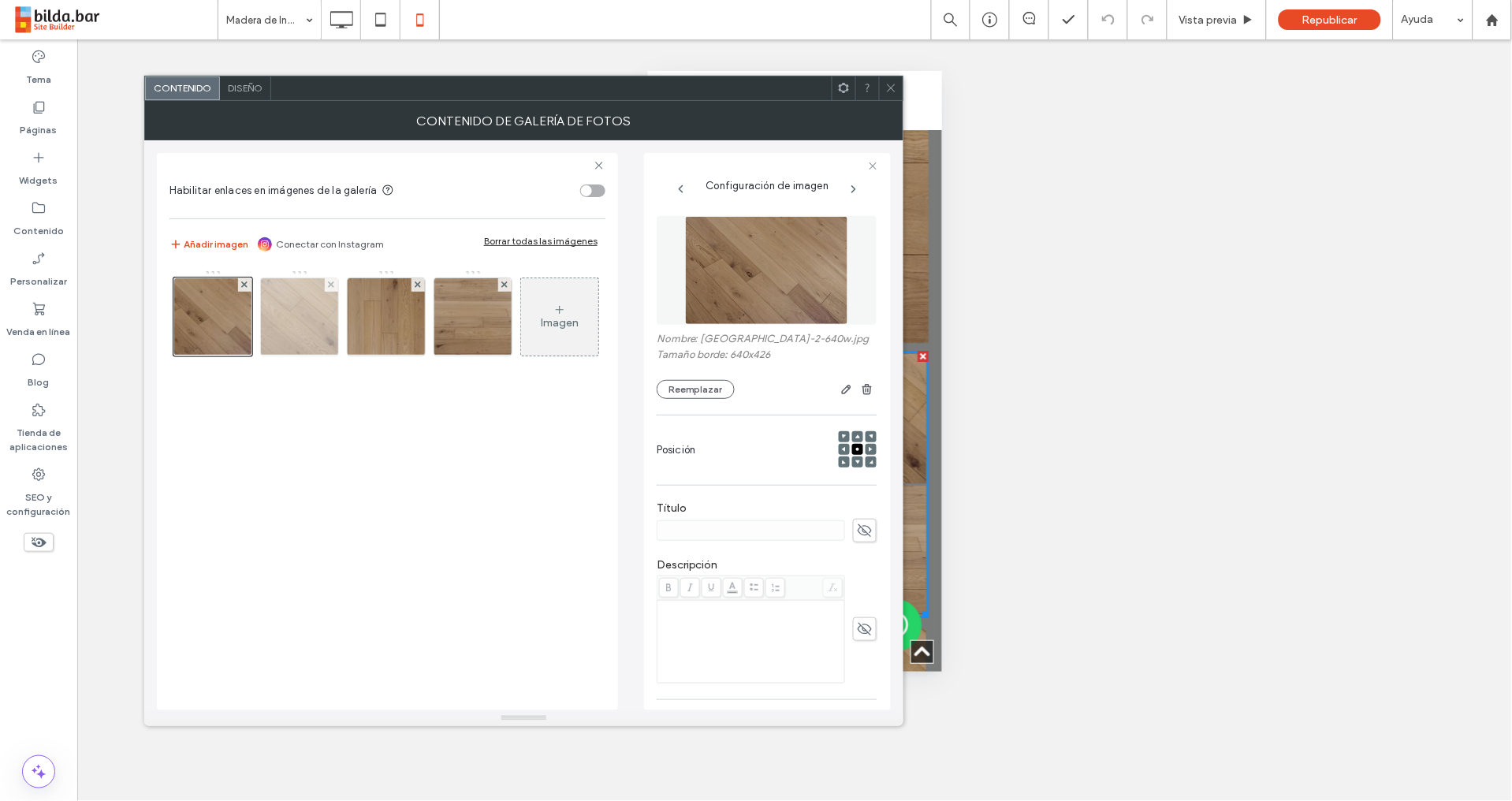
click at [322, 318] on img at bounding box center [300, 317] width 117 height 77
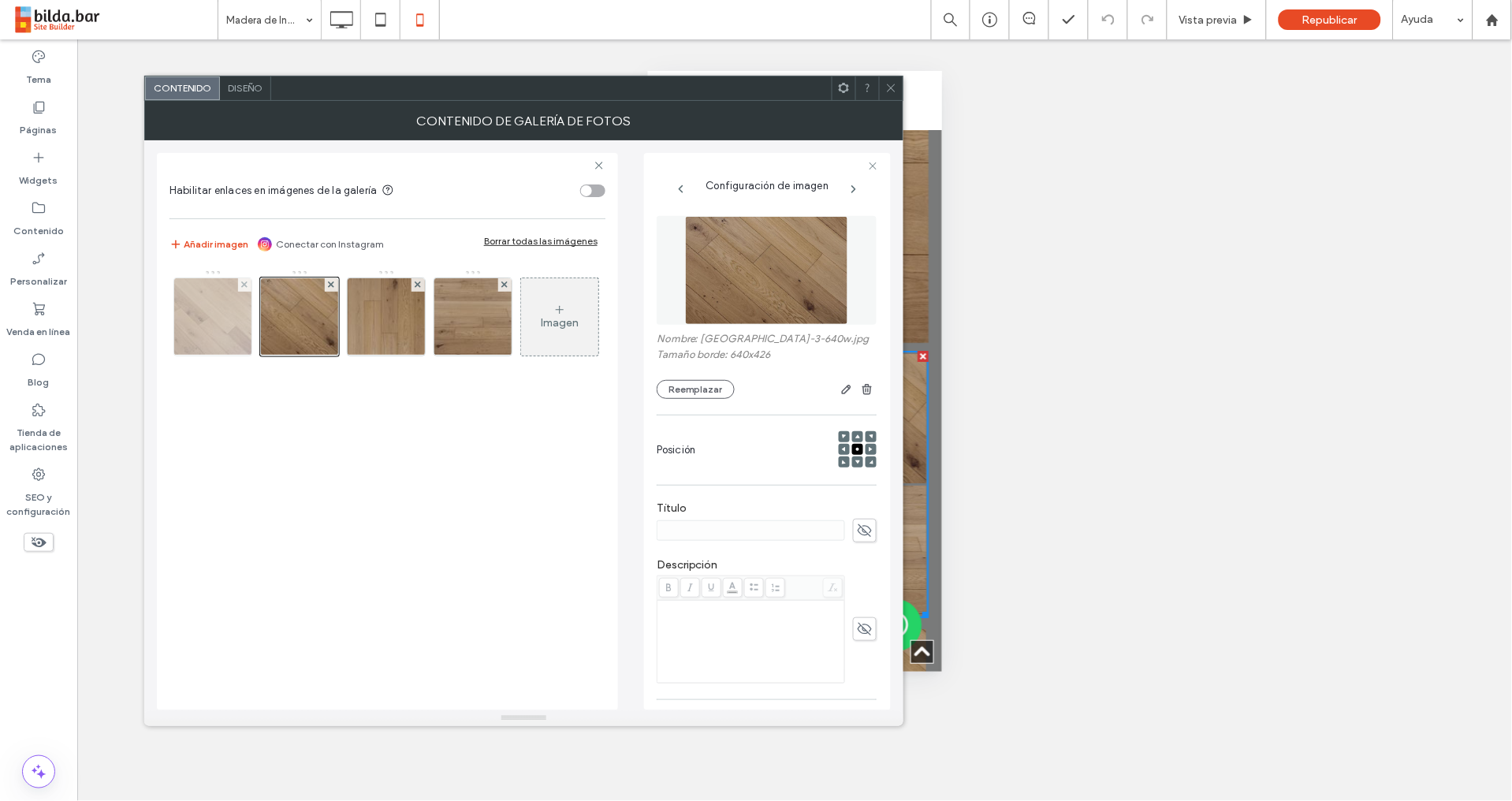
click at [235, 322] on img at bounding box center [213, 317] width 117 height 77
click at [245, 284] on icon at bounding box center [244, 284] width 6 height 6
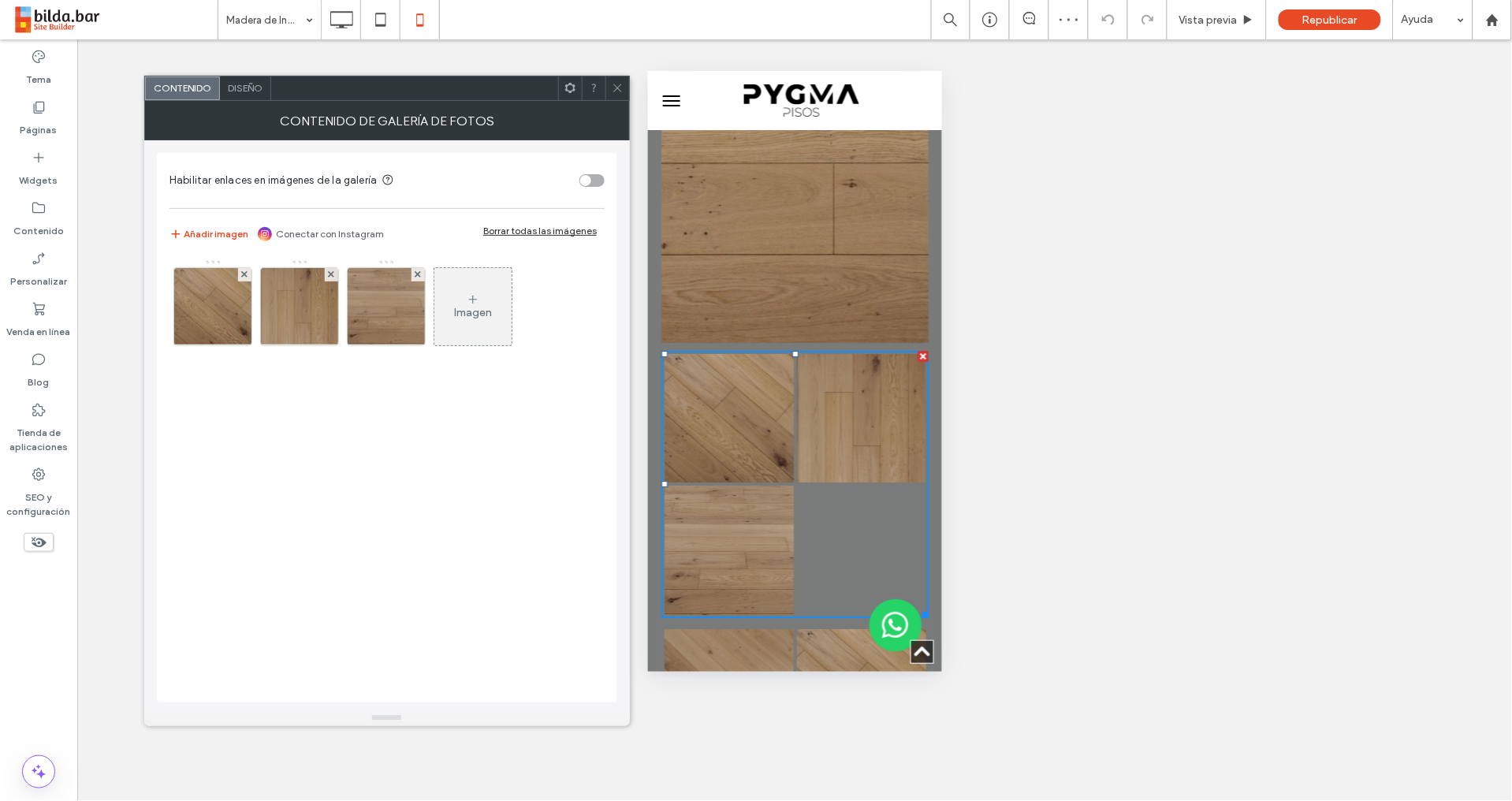
click at [243, 93] on div "Diseño" at bounding box center [245, 88] width 51 height 24
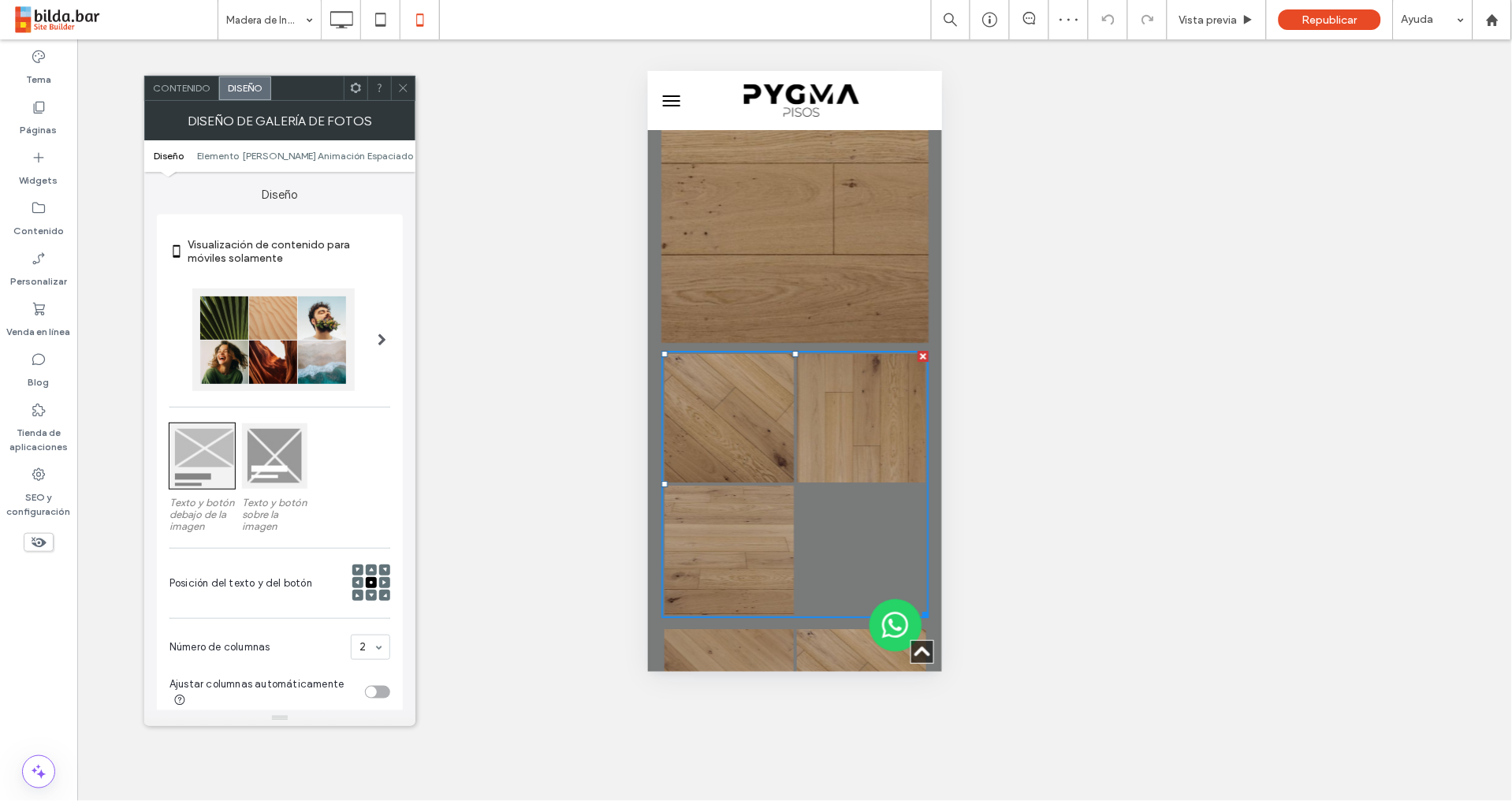
drag, startPoint x: 371, startPoint y: 656, endPoint x: 380, endPoint y: 653, distance: 9.5
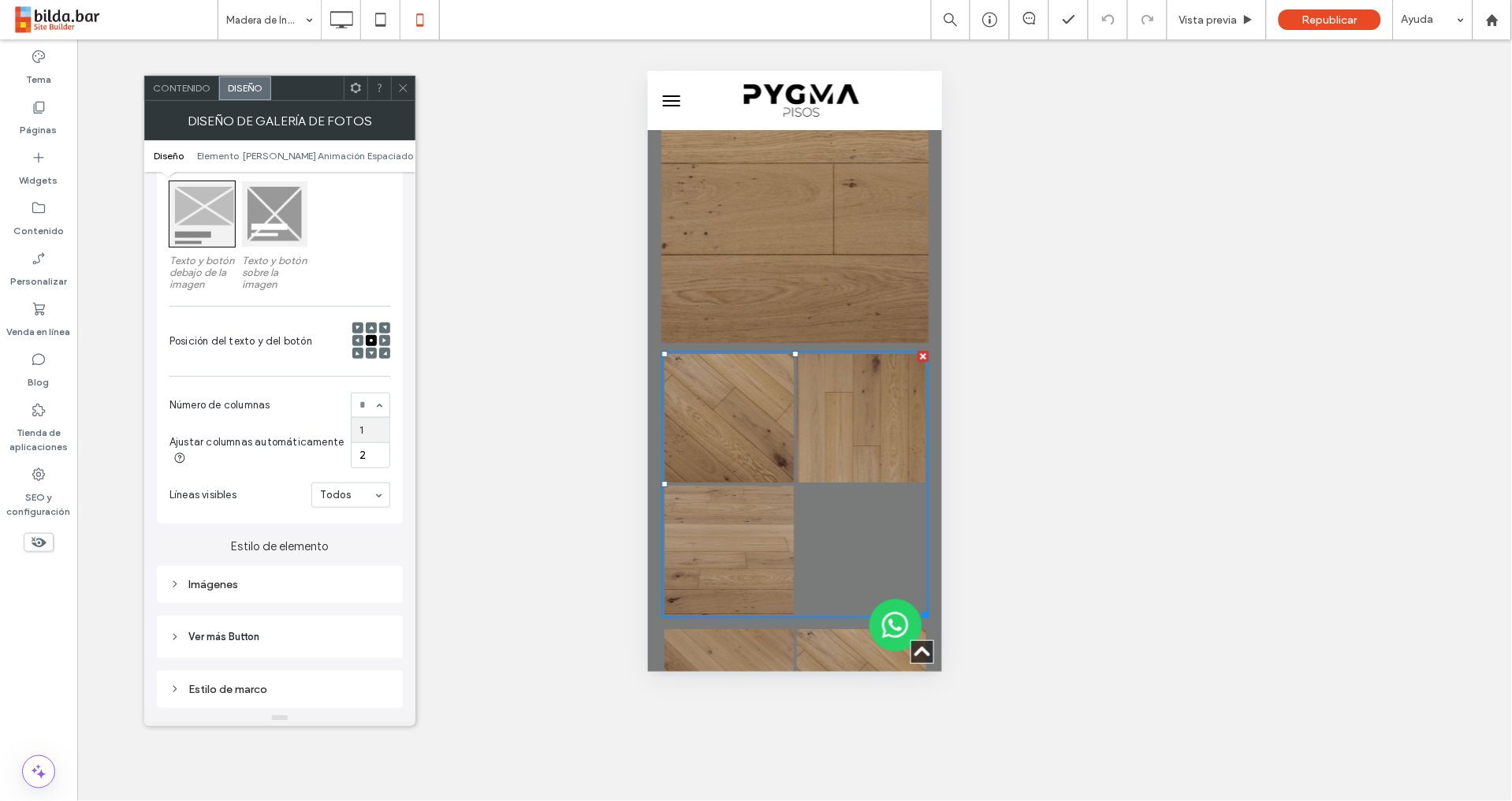
scroll to position [245, 0]
click at [292, 359] on div "Posición del texto y del botón" at bounding box center [280, 338] width 221 height 54
click at [357, 336] on icon at bounding box center [358, 337] width 5 height 5
click at [372, 335] on div at bounding box center [371, 338] width 11 height 11
click at [361, 240] on div "Texto y botón debajo de la imagen Texto y botón sobre la imagen" at bounding box center [280, 236] width 221 height 117
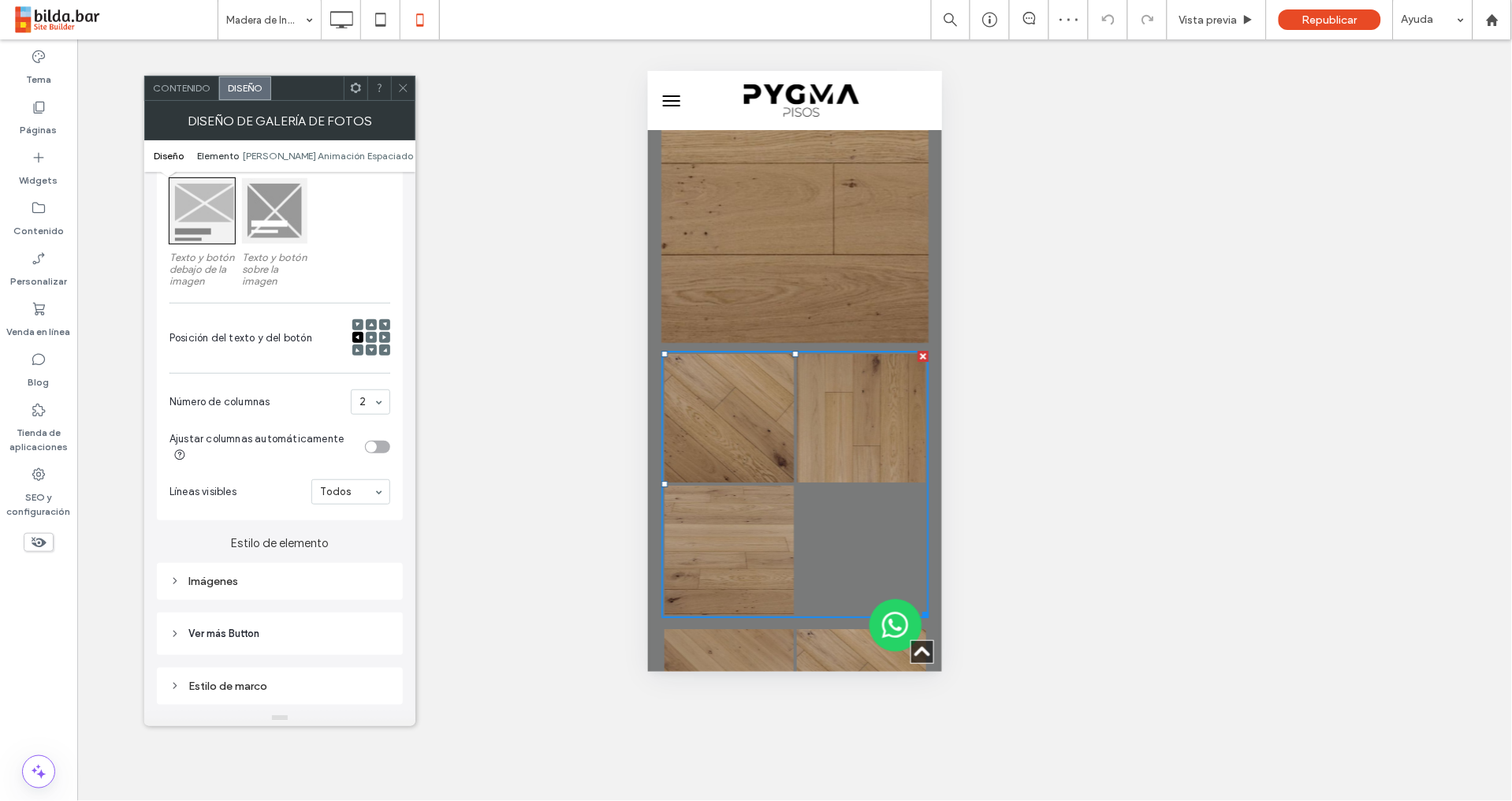
click at [221, 157] on span "Elemento" at bounding box center [218, 155] width 41 height 12
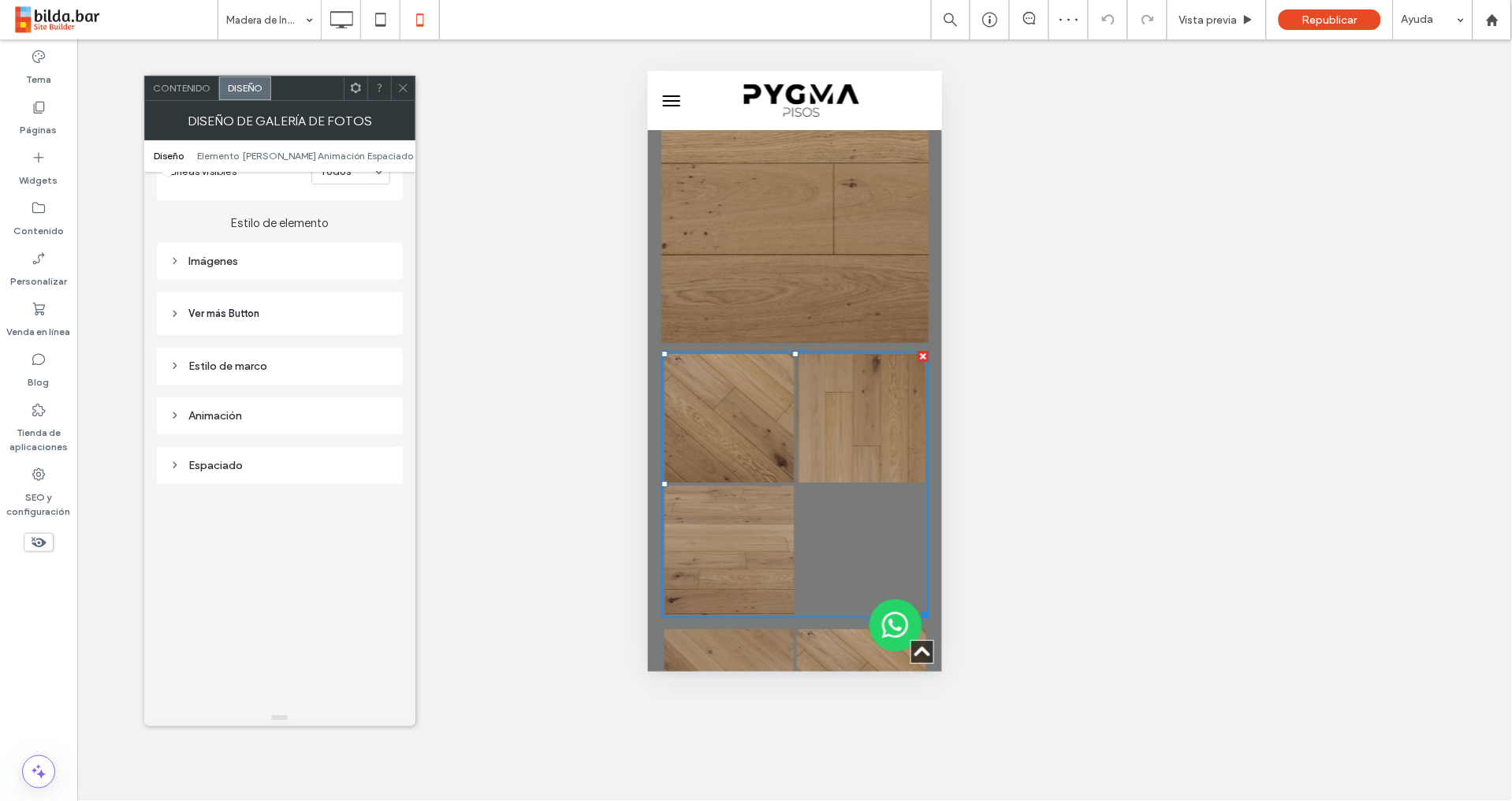
scroll to position [595, 0]
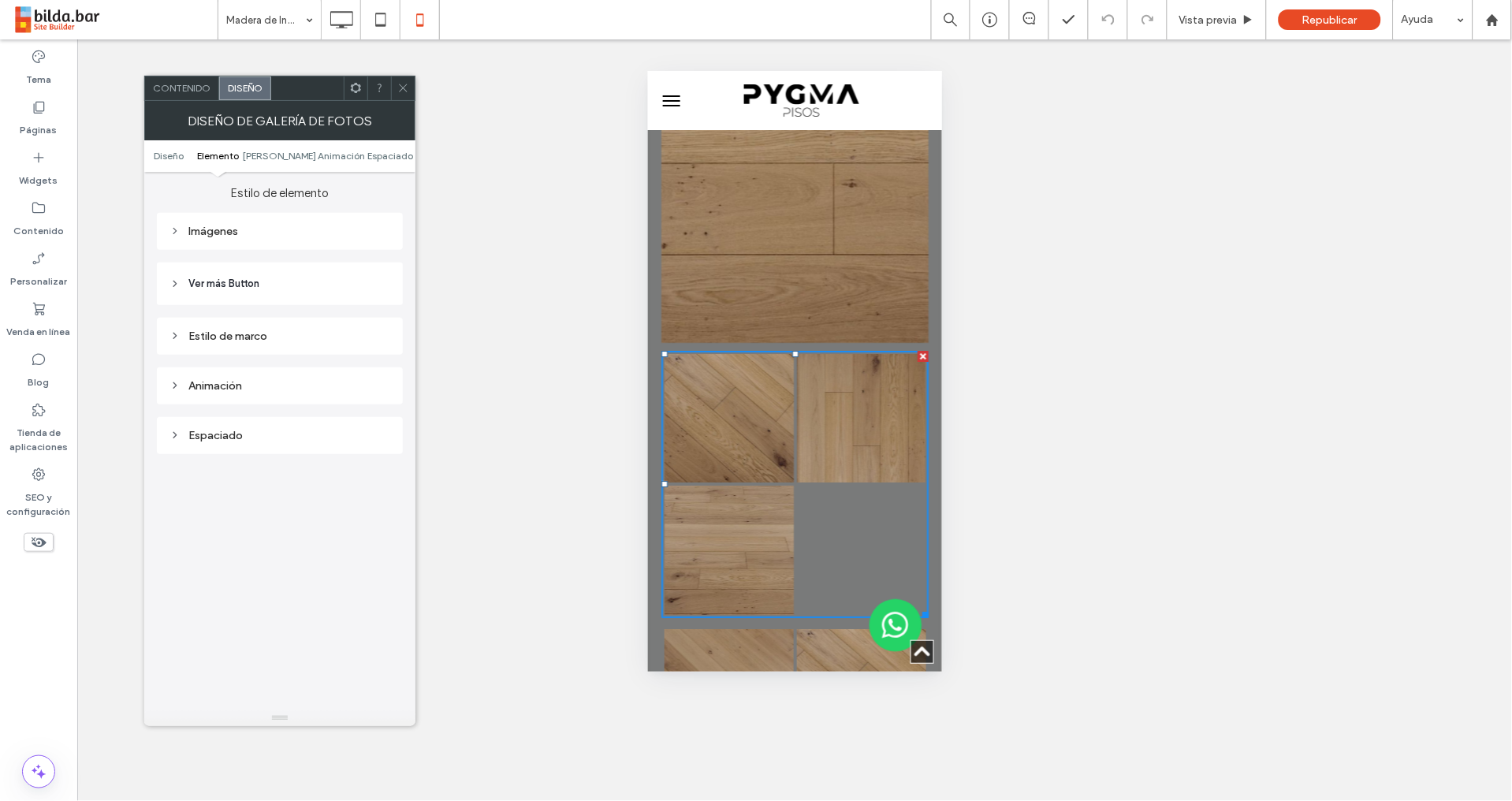
click at [257, 236] on div "Imágenes" at bounding box center [280, 232] width 221 height 13
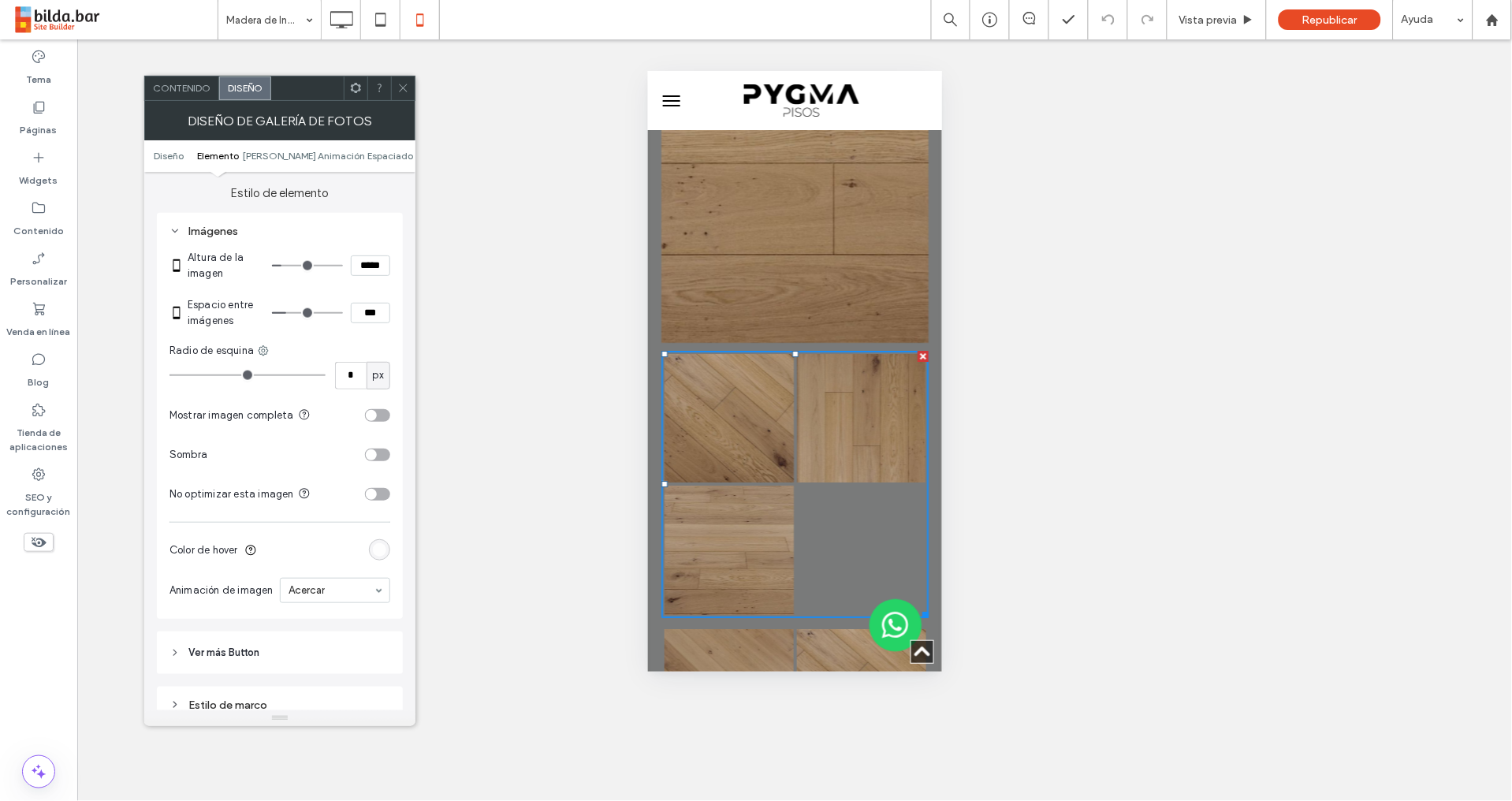
click at [399, 92] on icon at bounding box center [403, 88] width 12 height 12
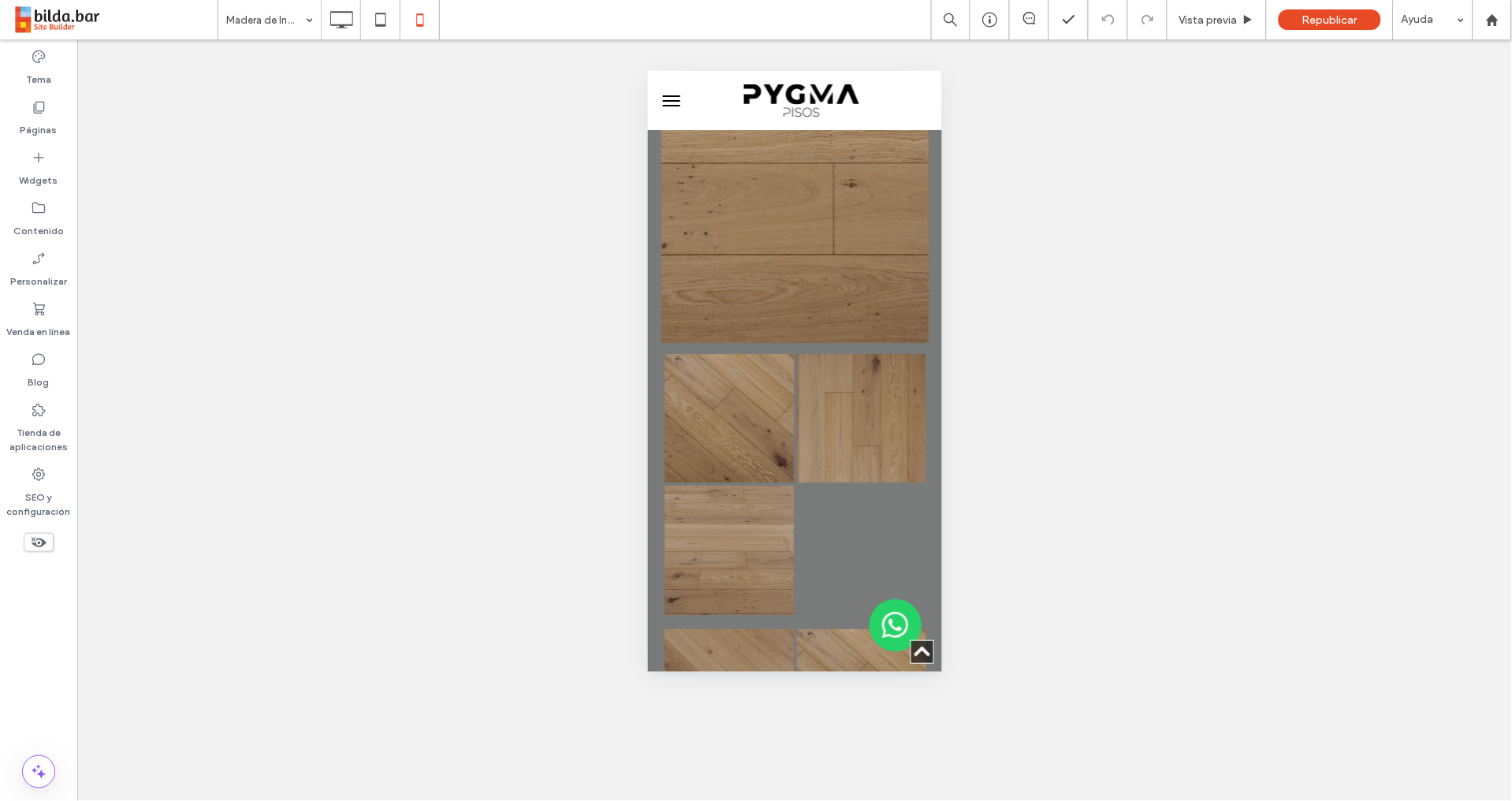
click at [416, 341] on div "**********" at bounding box center [794, 421] width 1434 height 762
click at [388, 21] on icon at bounding box center [380, 19] width 32 height 32
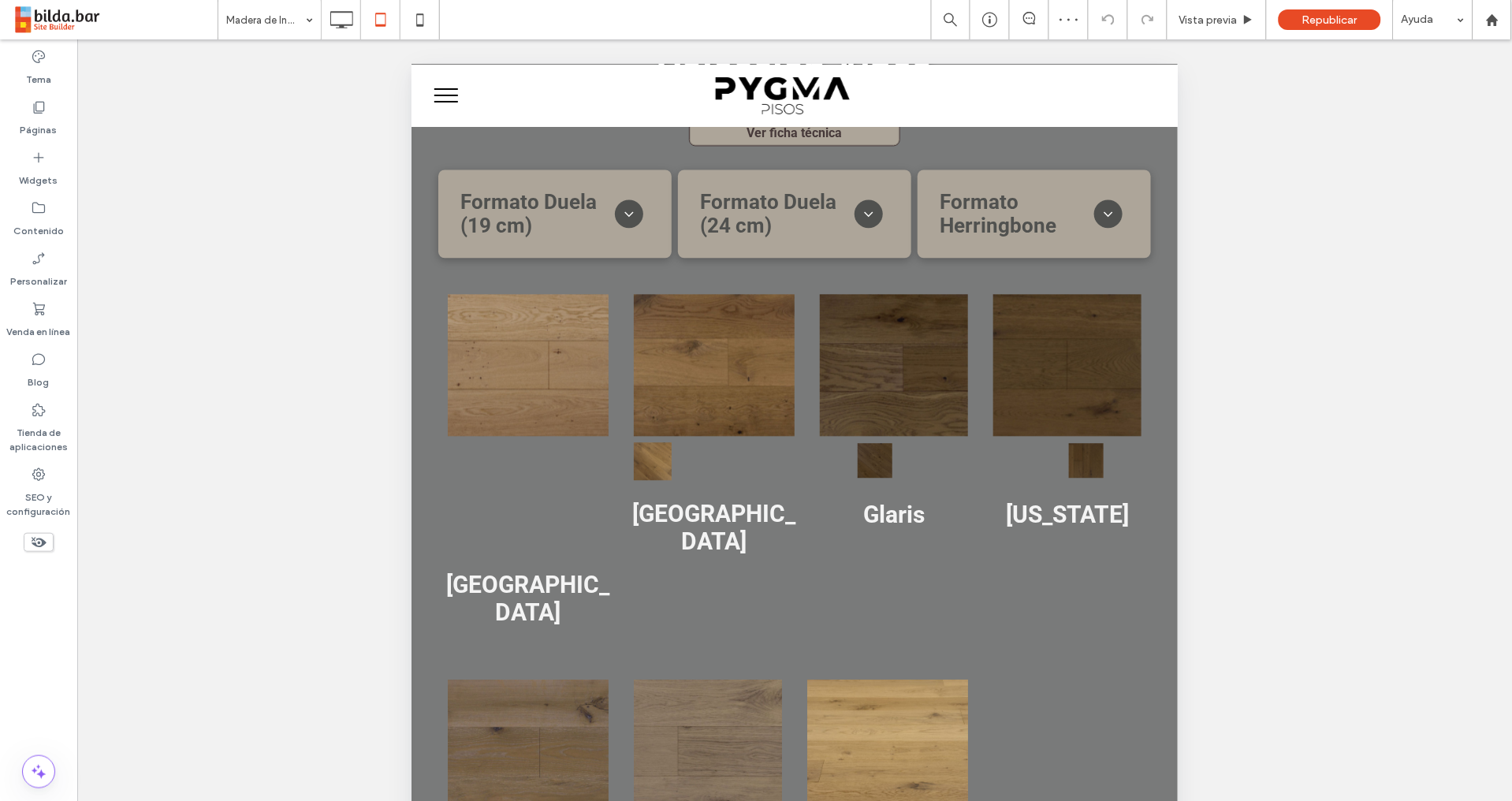
scroll to position [994, 0]
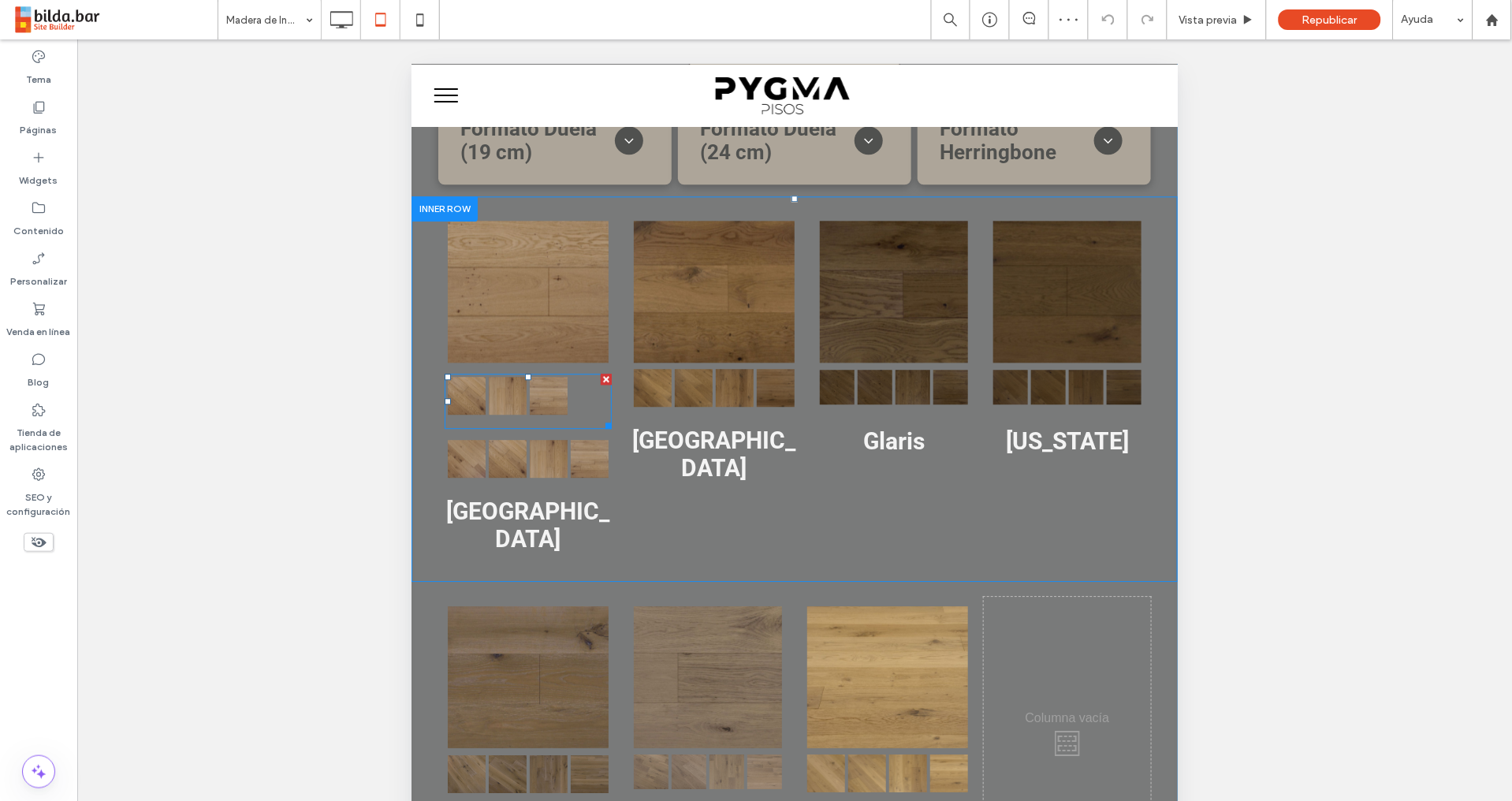
click at [516, 375] on div "Button" at bounding box center [507, 395] width 41 height 41
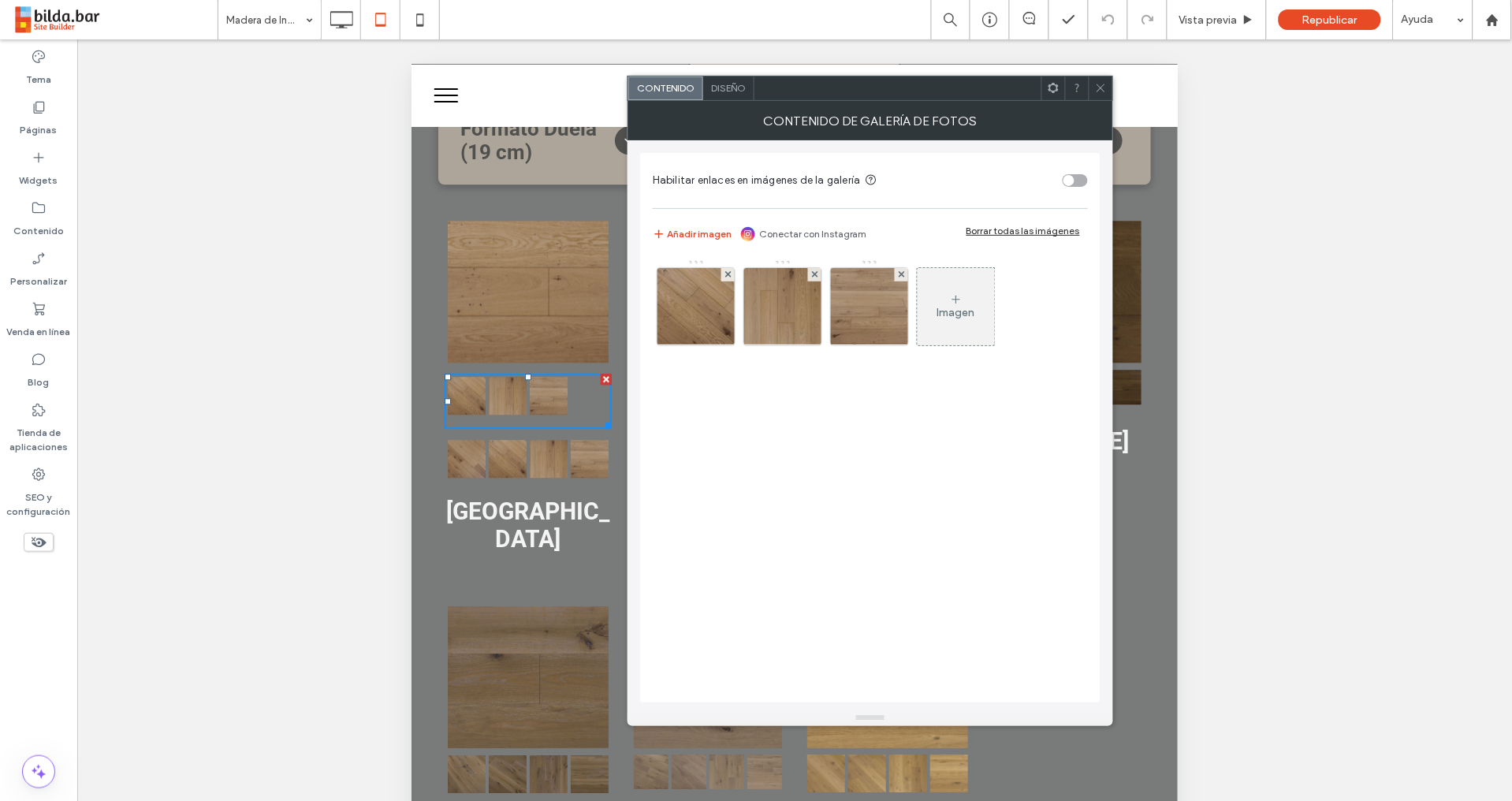
click at [728, 93] on span "Diseño" at bounding box center [728, 88] width 35 height 12
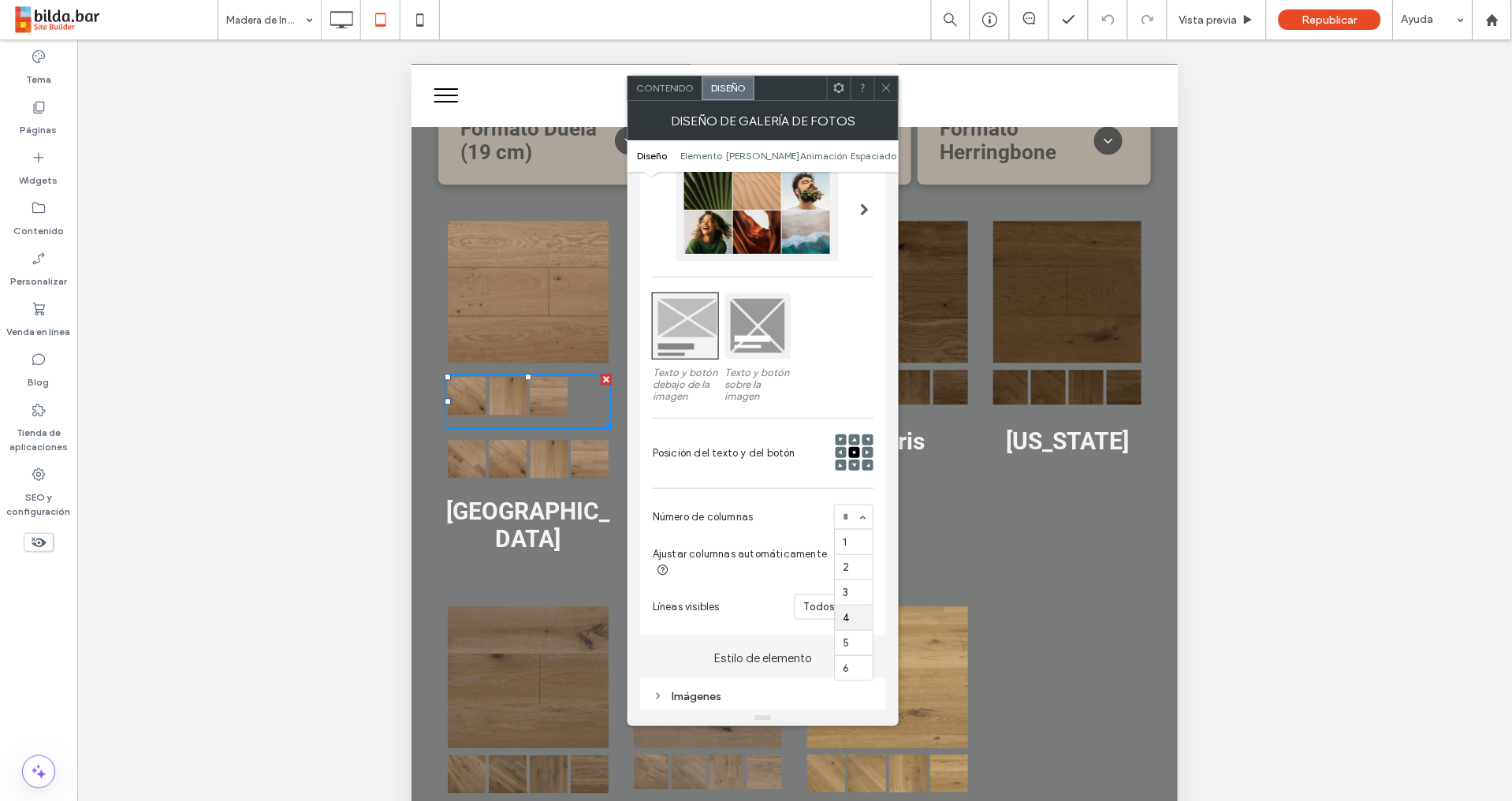
scroll to position [132, 0]
drag, startPoint x: 857, startPoint y: 589, endPoint x: 848, endPoint y: 577, distance: 15.0
click at [884, 84] on icon at bounding box center [886, 88] width 12 height 12
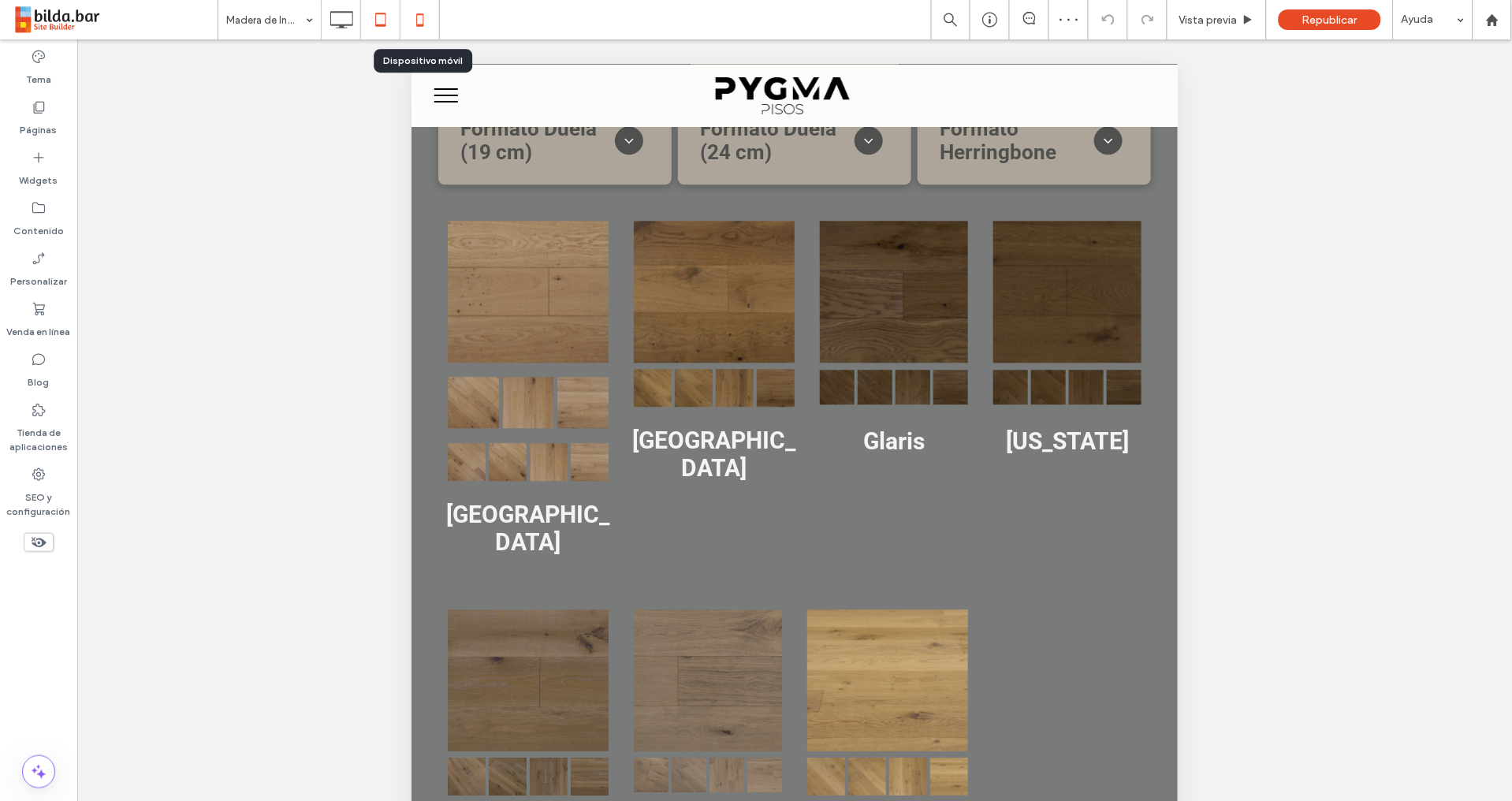
click at [424, 18] on icon at bounding box center [420, 19] width 32 height 32
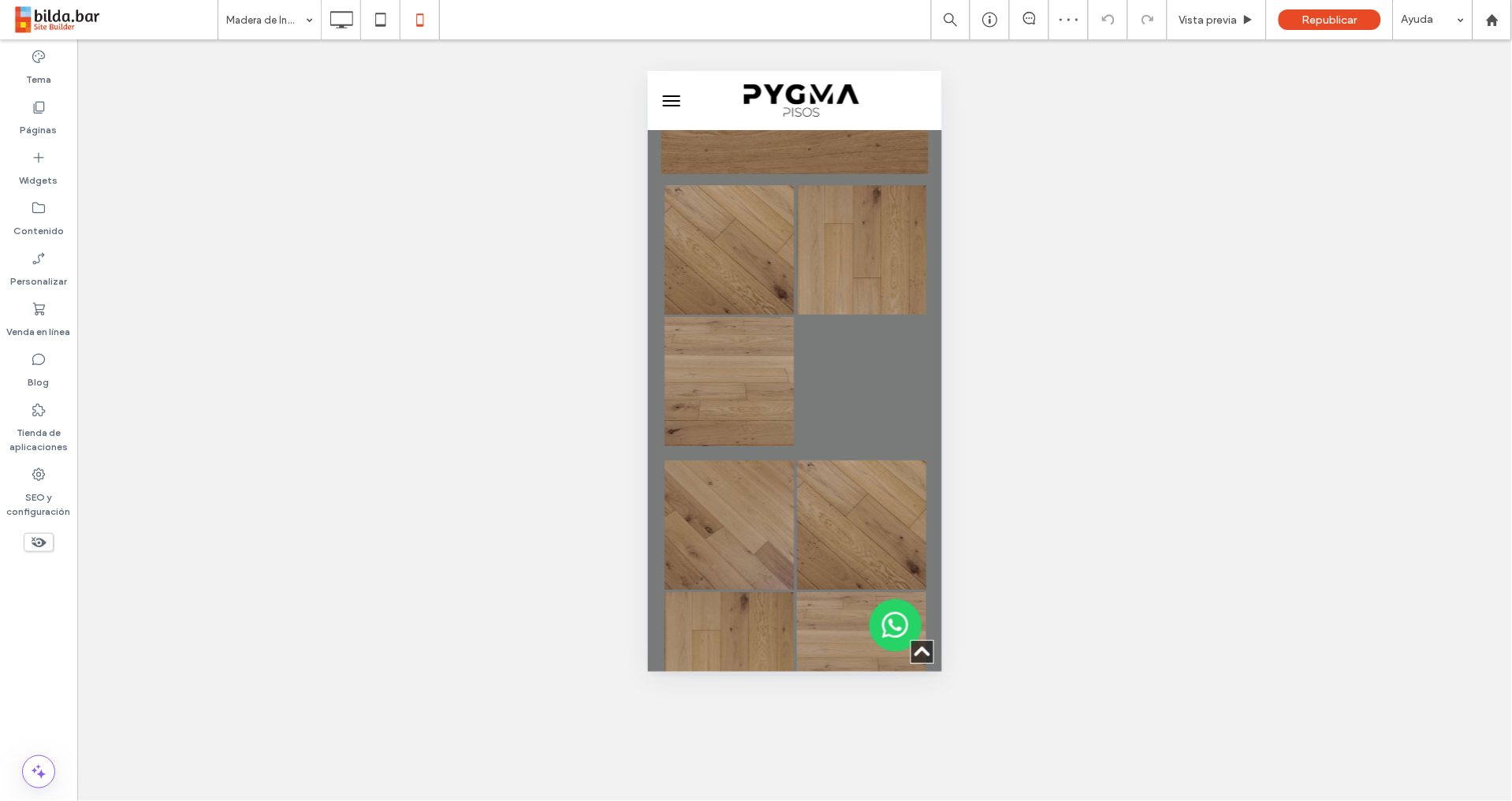
scroll to position [1611, 0]
click at [861, 314] on div at bounding box center [860, 378] width 132 height 132
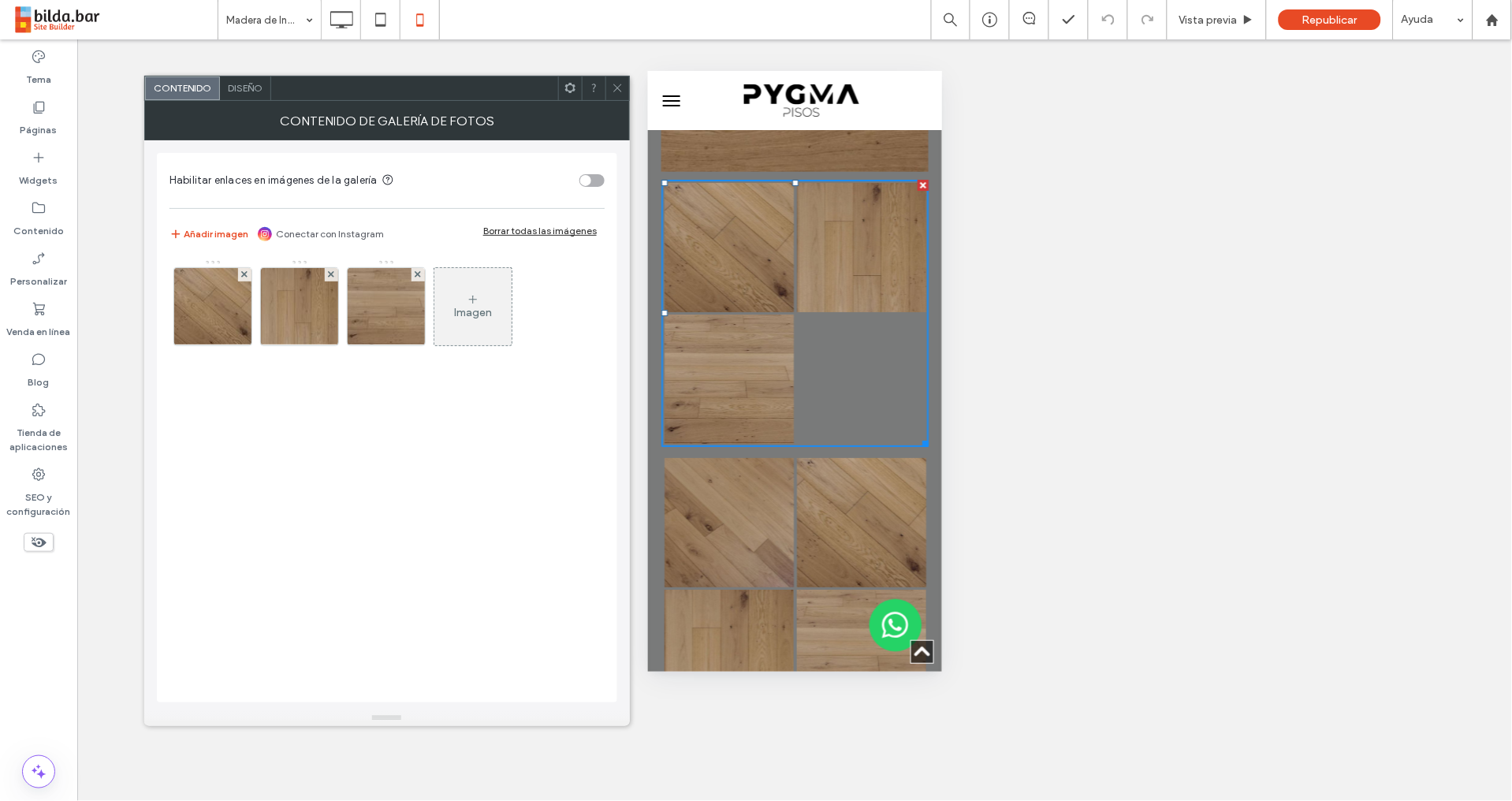
click at [241, 88] on span "Diseño" at bounding box center [244, 88] width 35 height 12
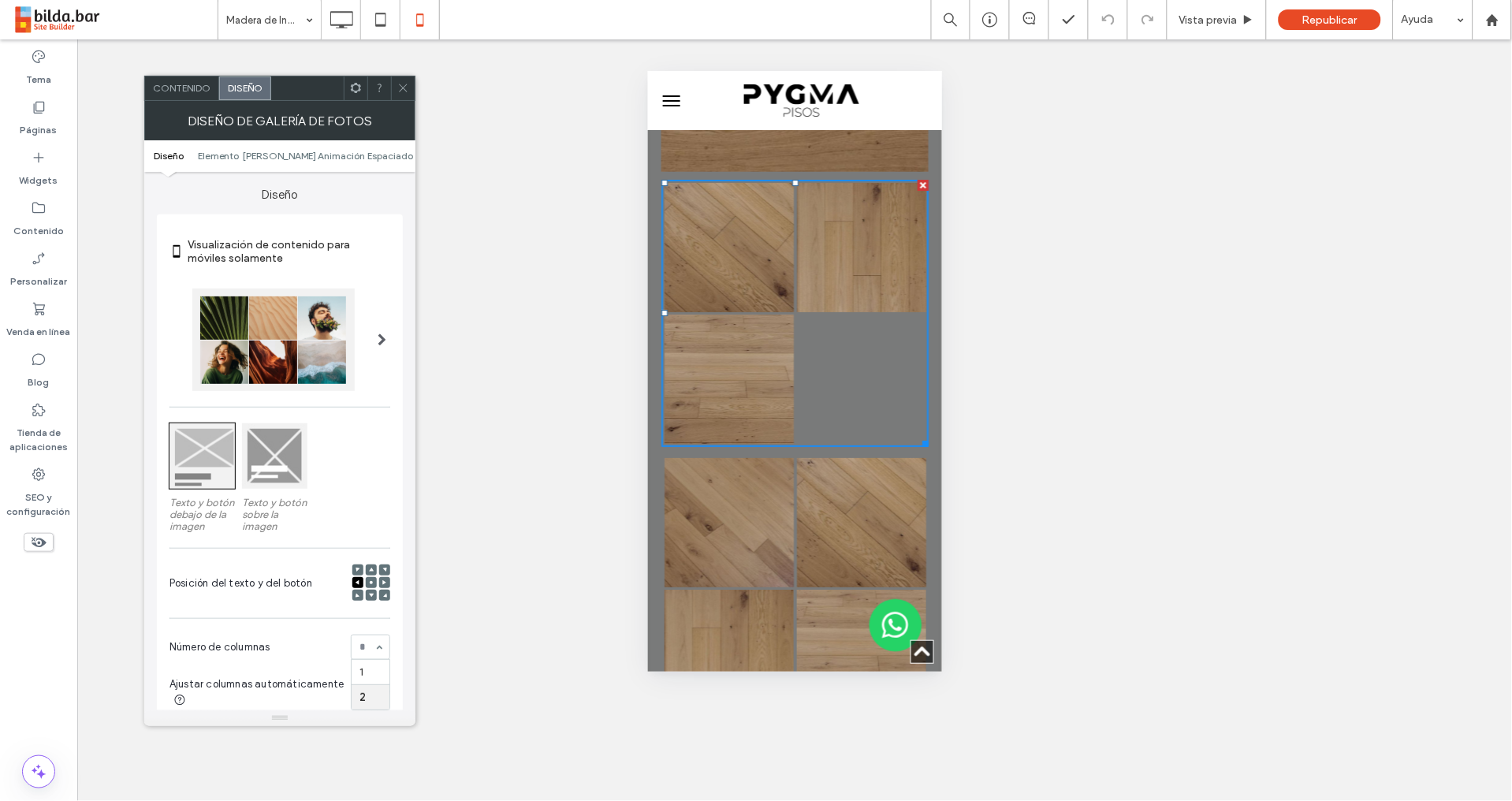
drag, startPoint x: 376, startPoint y: 648, endPoint x: 383, endPoint y: 657, distance: 11.4
click at [303, 318] on div at bounding box center [274, 340] width 162 height 102
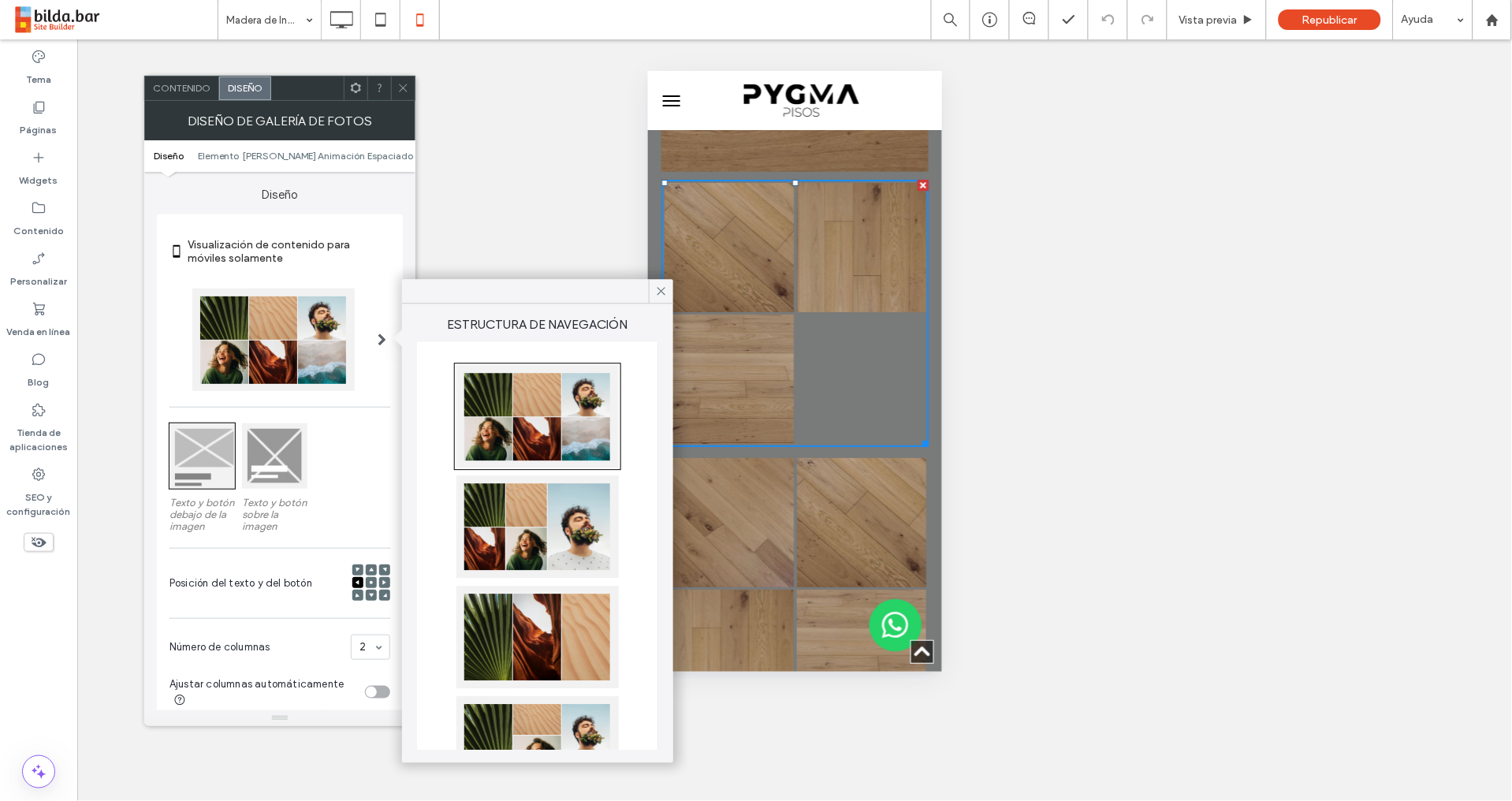
drag, startPoint x: 542, startPoint y: 652, endPoint x: 543, endPoint y: 640, distance: 12.0
click at [542, 651] on div at bounding box center [538, 637] width 162 height 102
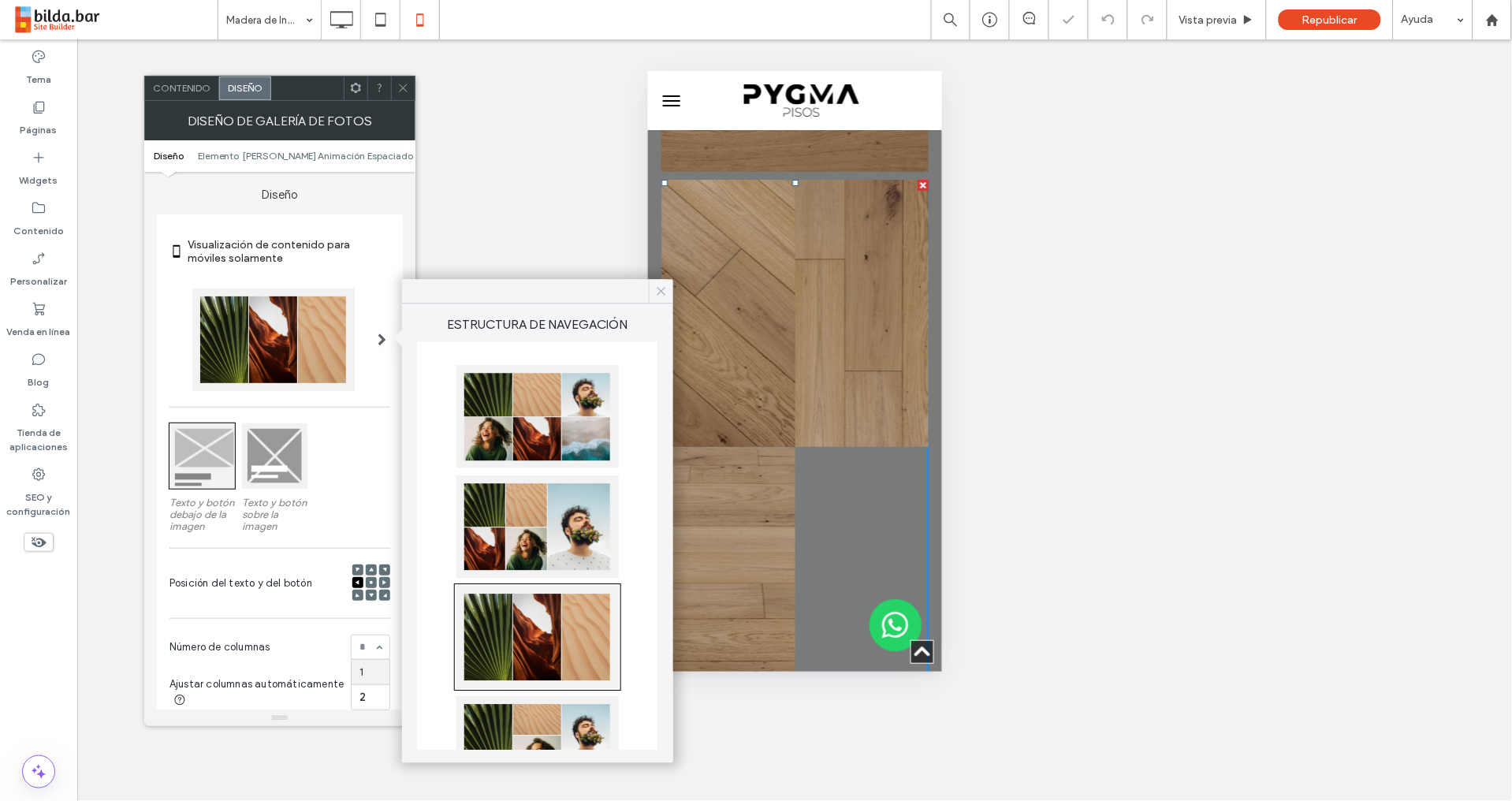
click at [666, 288] on icon at bounding box center [661, 290] width 14 height 14
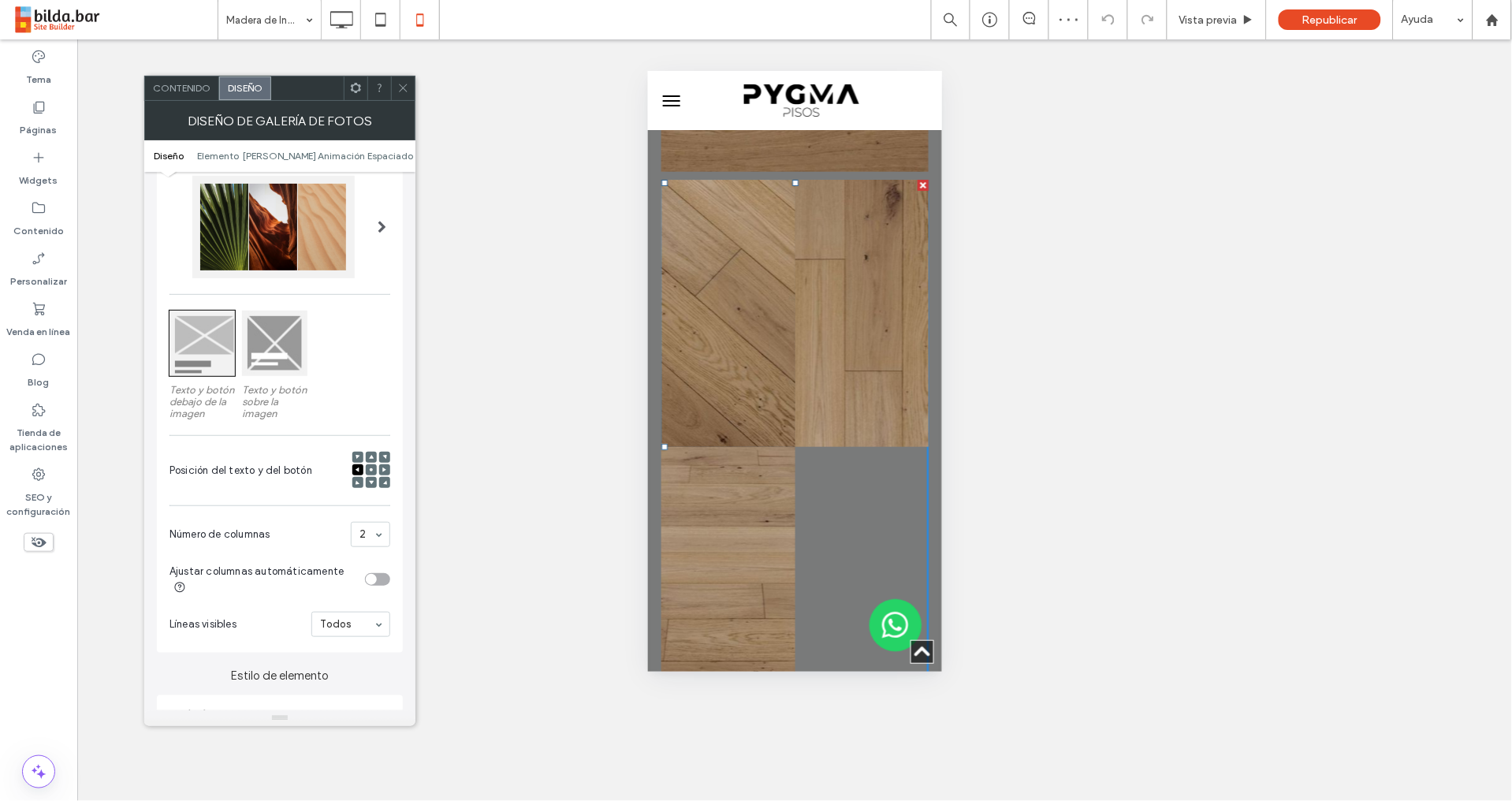
scroll to position [120, 0]
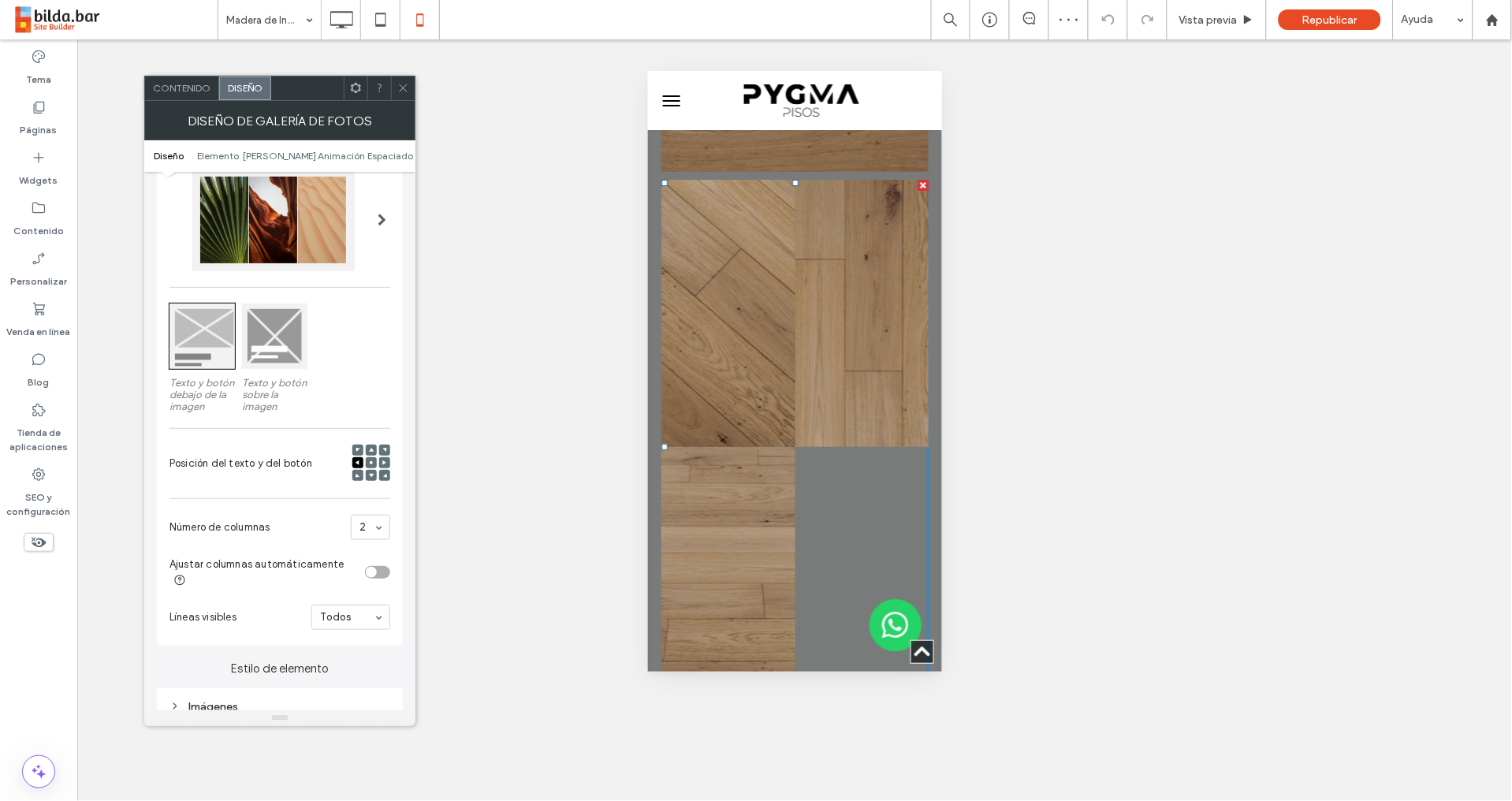
drag, startPoint x: 369, startPoint y: 581, endPoint x: 365, endPoint y: 563, distance: 18.4
click at [382, 533] on div "1 2" at bounding box center [370, 527] width 40 height 25
drag, startPoint x: 361, startPoint y: 553, endPoint x: 380, endPoint y: 521, distance: 37.2
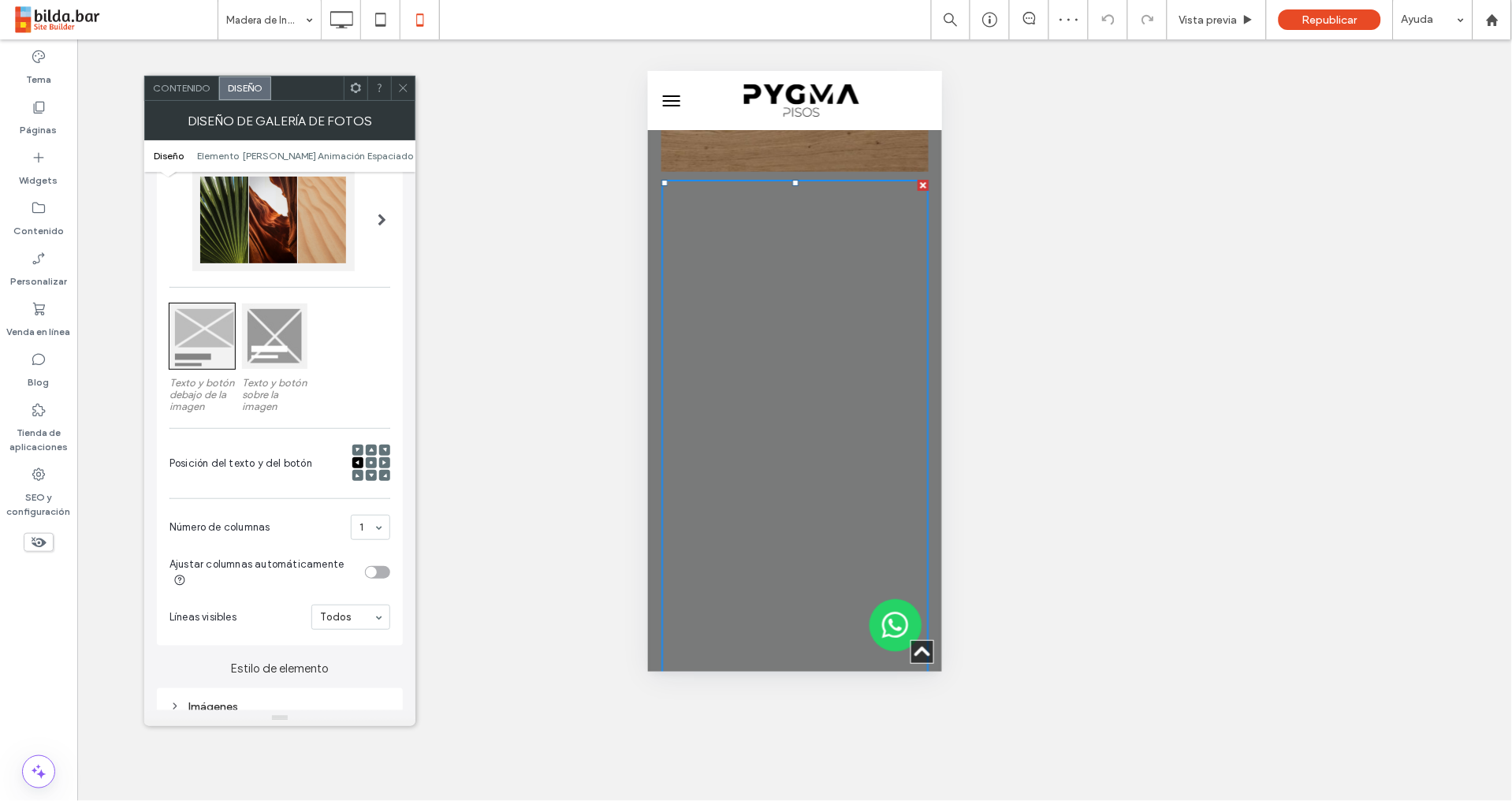
click at [321, 493] on div "Visualización de contenido para móviles solamente Texto y botón debajo de la im…" at bounding box center [279, 370] width 246 height 551
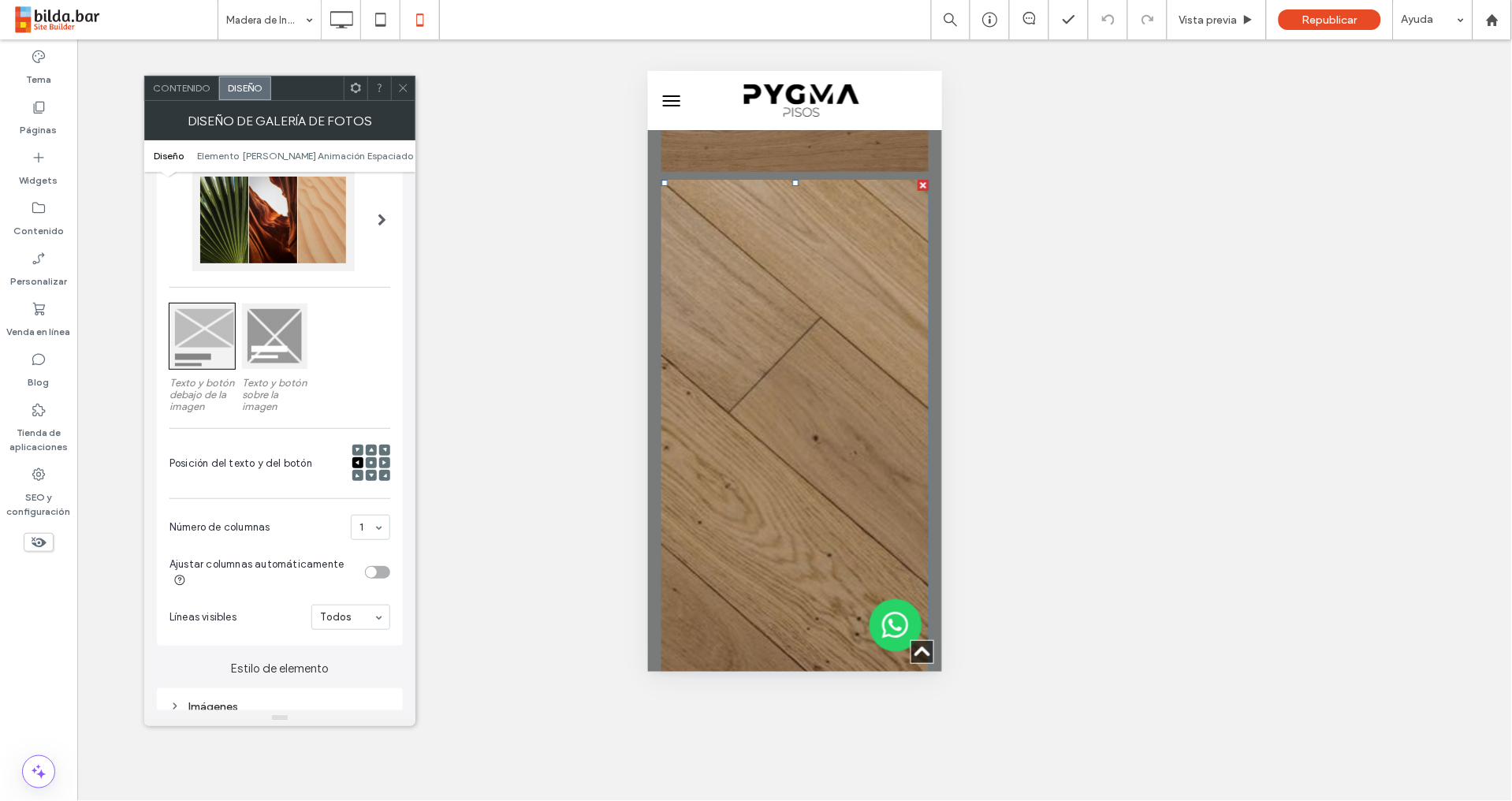
click at [372, 465] on icon at bounding box center [371, 463] width 5 height 5
drag, startPoint x: 368, startPoint y: 560, endPoint x: 373, endPoint y: 569, distance: 10.3
click at [368, 560] on section "Ajustar columnas automáticamente" at bounding box center [280, 573] width 221 height 49
click at [387, 572] on div "toggle" at bounding box center [377, 573] width 25 height 13
drag, startPoint x: 346, startPoint y: 576, endPoint x: 335, endPoint y: 560, distance: 19.4
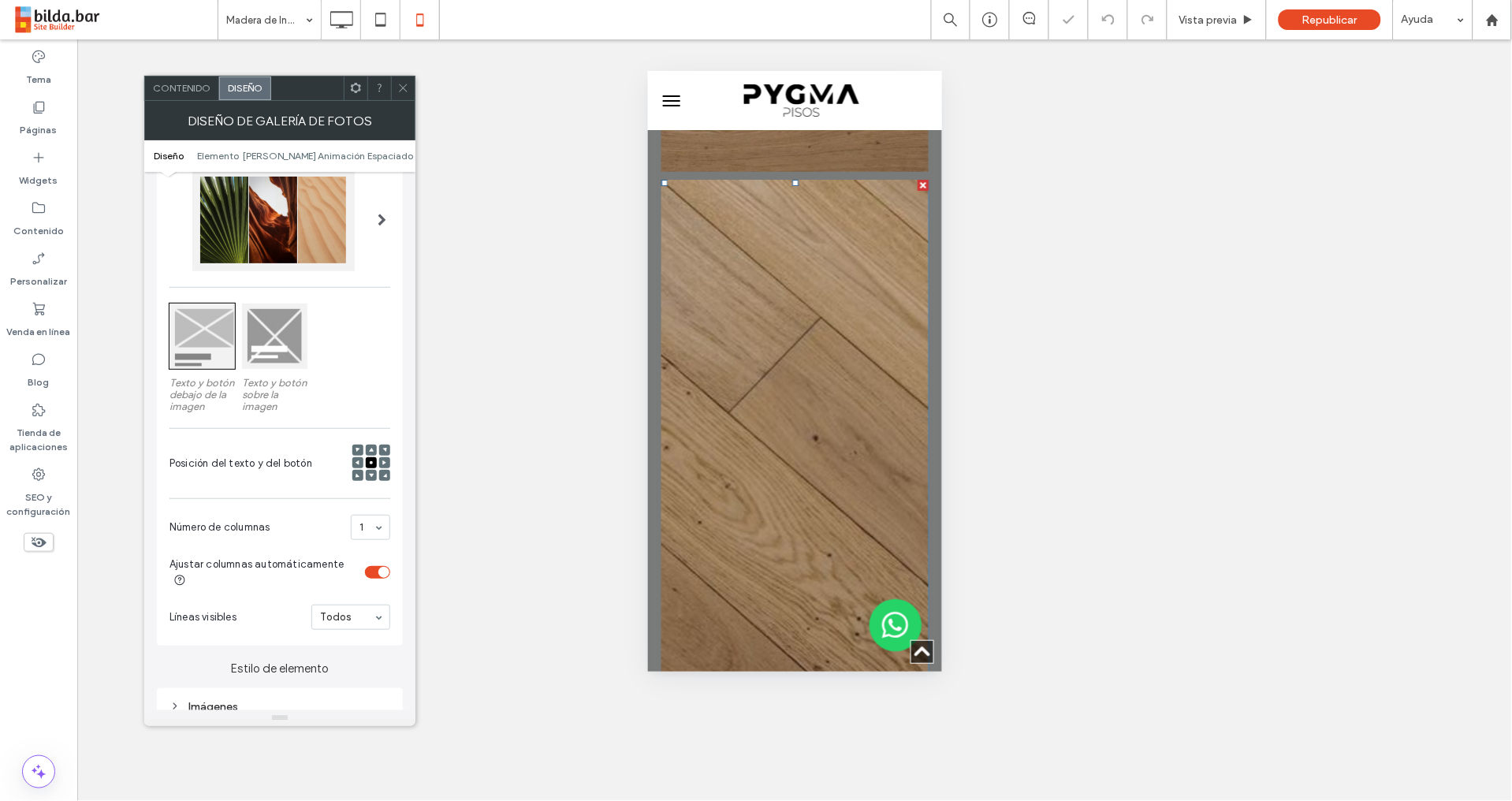
click at [343, 575] on div "Ajustar columnas automáticamente" at bounding box center [264, 572] width 189 height 33
drag, startPoint x: 379, startPoint y: 578, endPoint x: 385, endPoint y: 556, distance: 22.8
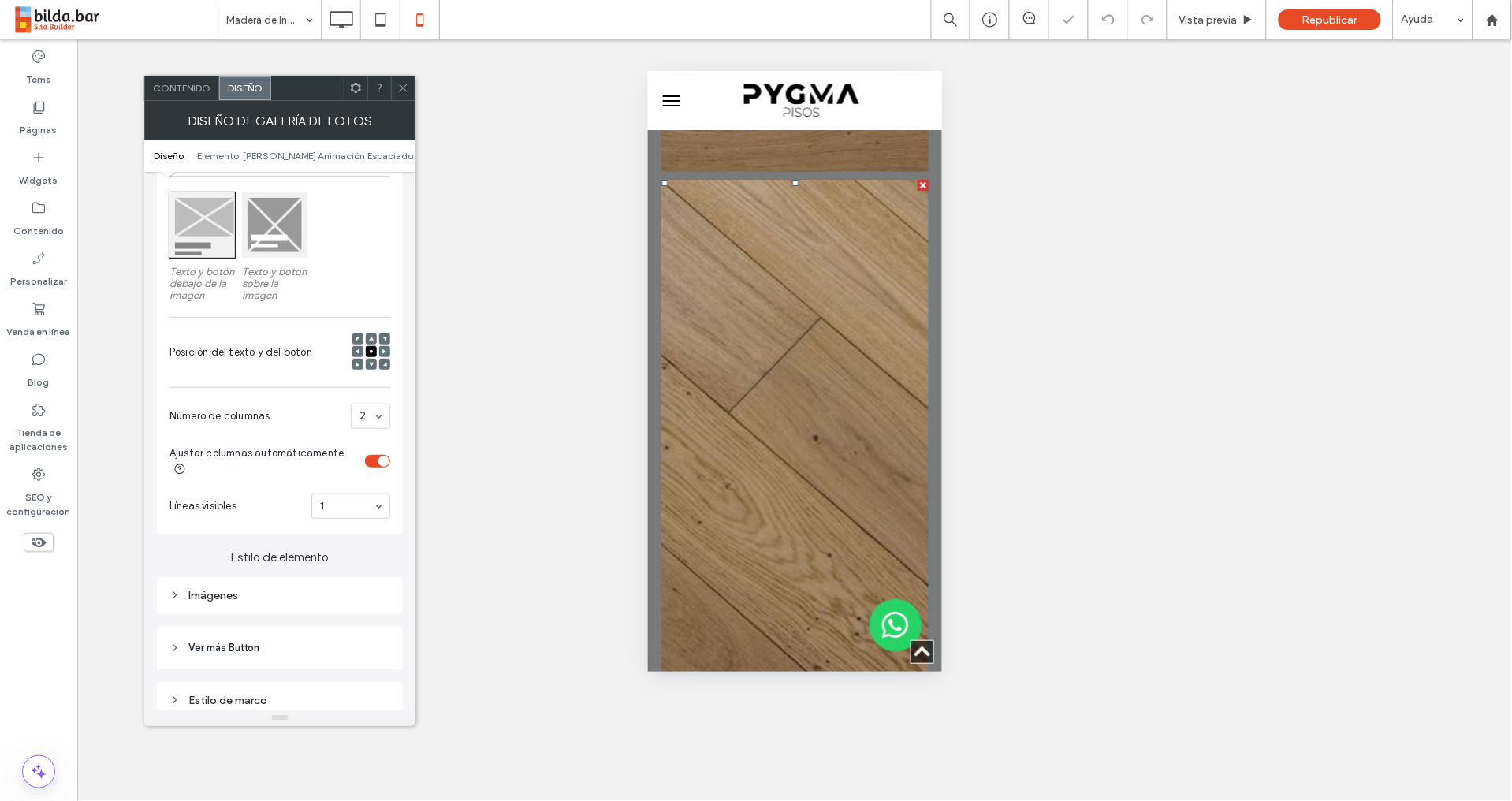
click at [318, 470] on div "Ajustar columnas automáticamente" at bounding box center [264, 461] width 189 height 33
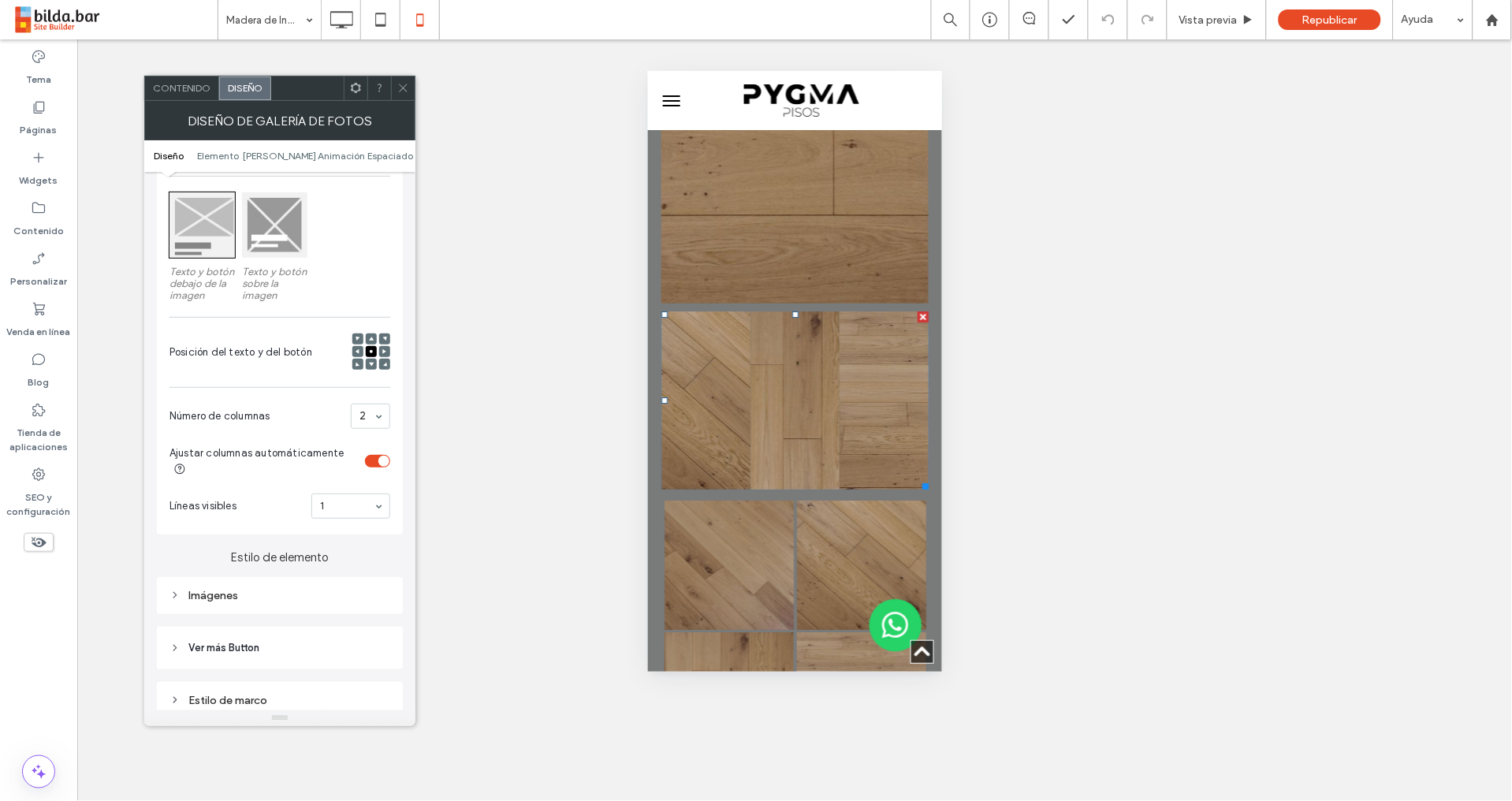
scroll to position [1478, 0]
click at [378, 412] on div "2" at bounding box center [370, 416] width 40 height 25
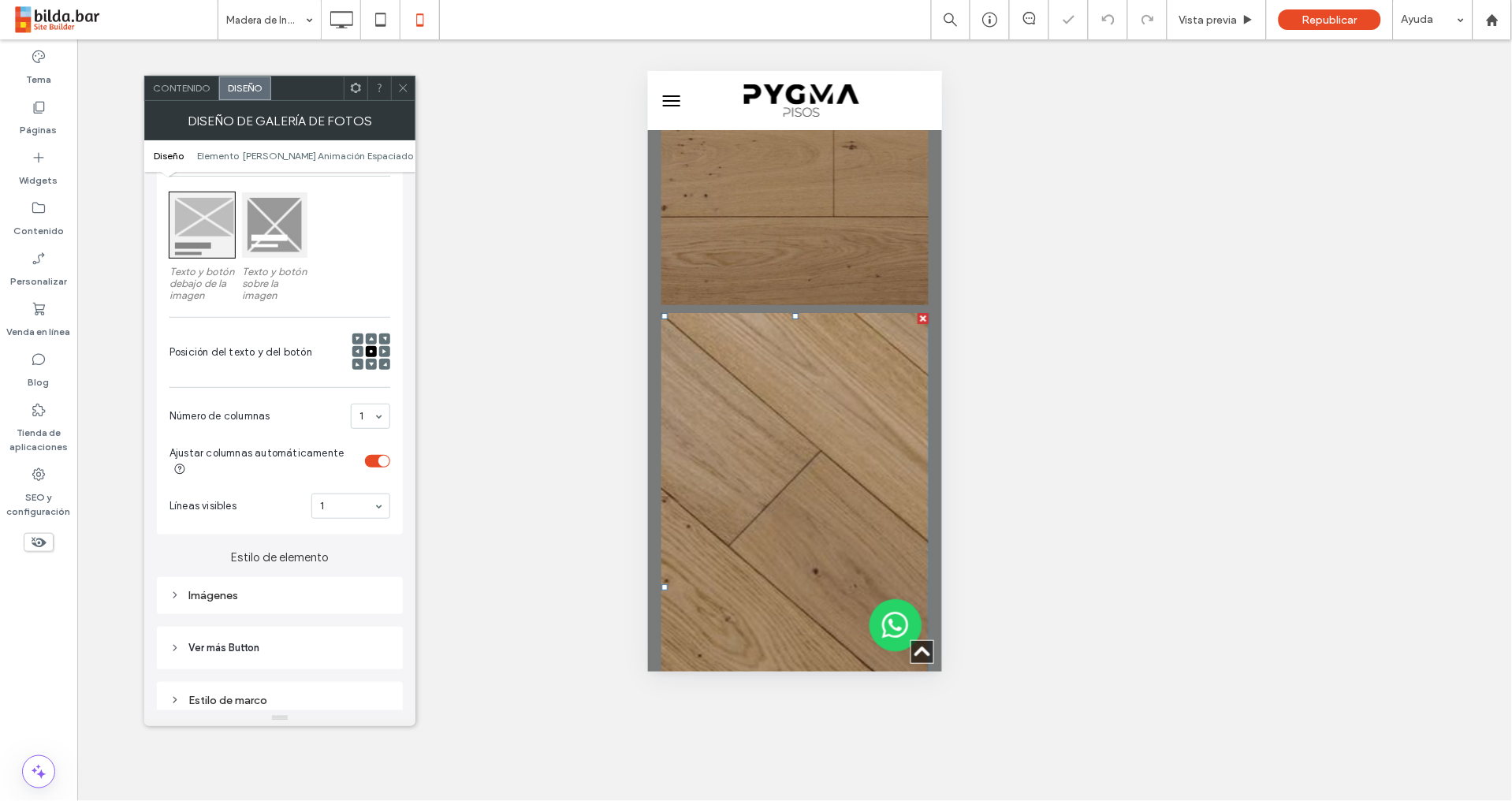
click at [381, 427] on div "1" at bounding box center [370, 416] width 40 height 25
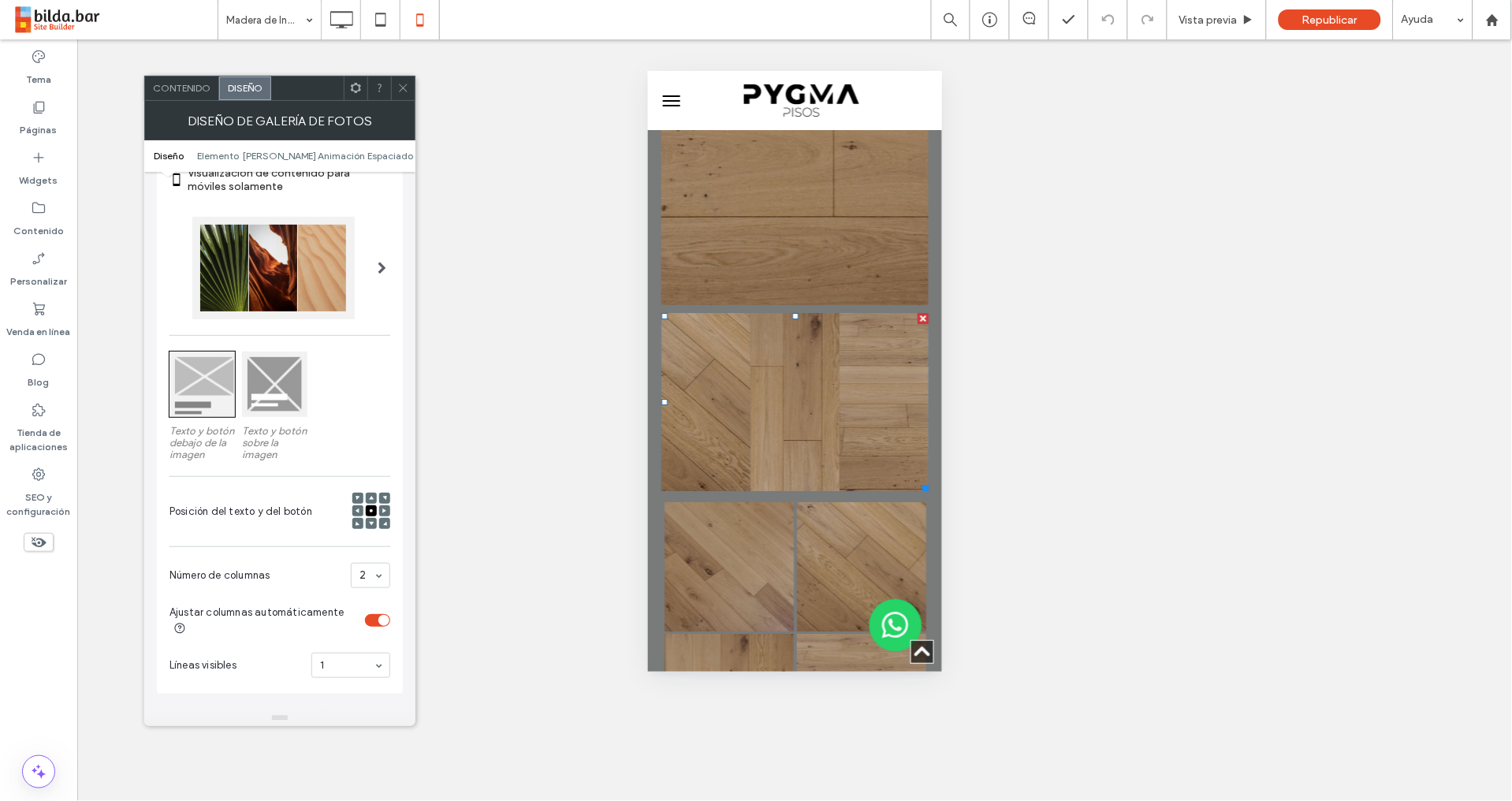
scroll to position [69, 0]
drag, startPoint x: 333, startPoint y: 266, endPoint x: 388, endPoint y: 326, distance: 81.4
click at [333, 266] on div at bounding box center [274, 271] width 162 height 102
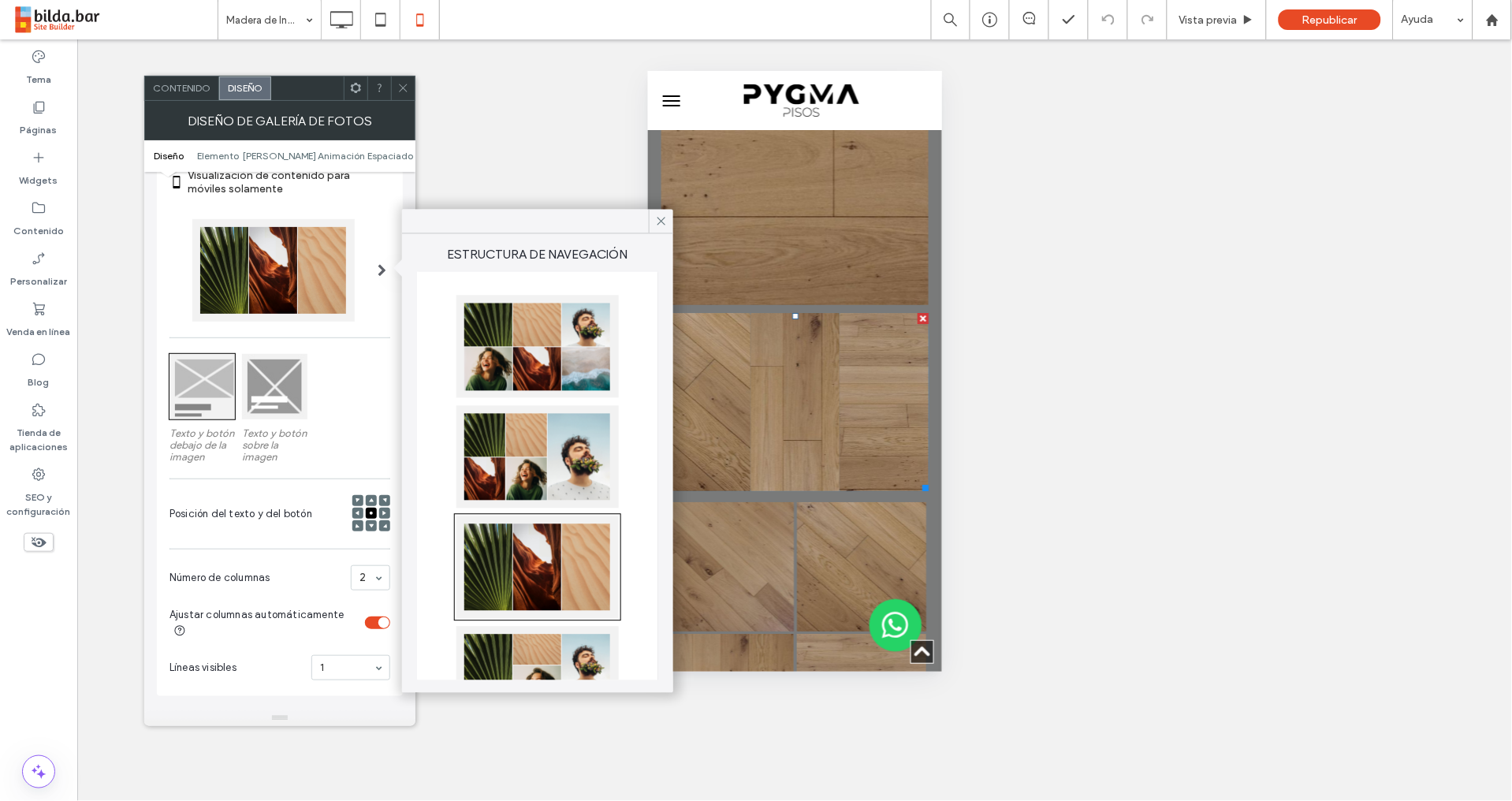
drag, startPoint x: 494, startPoint y: 331, endPoint x: 465, endPoint y: 349, distance: 34.1
click at [495, 331] on div at bounding box center [538, 347] width 162 height 102
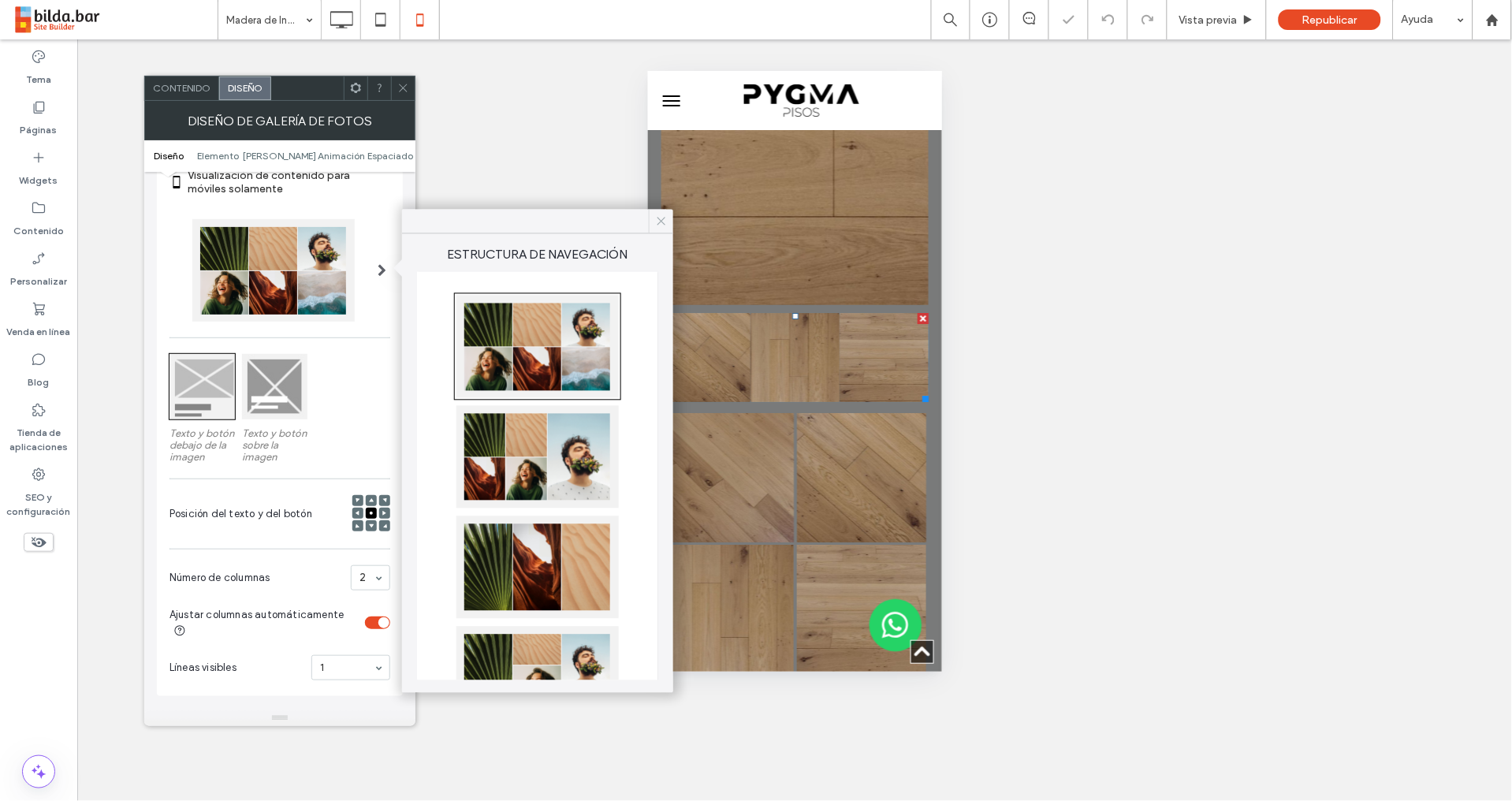
click at [662, 221] on icon at bounding box center [661, 221] width 14 height 14
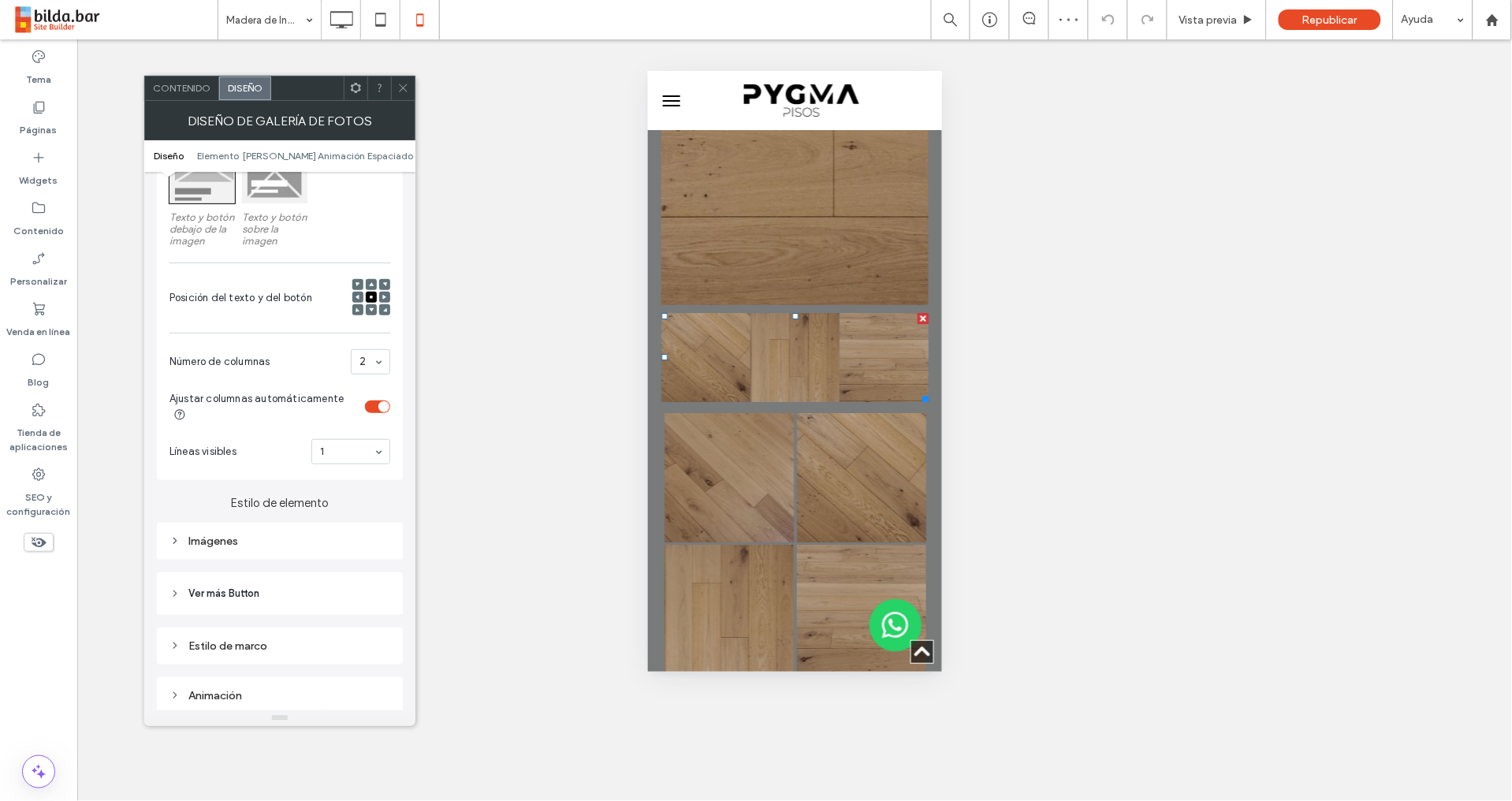
scroll to position [282, 0]
click at [230, 548] on div "Imágenes" at bounding box center [280, 544] width 221 height 13
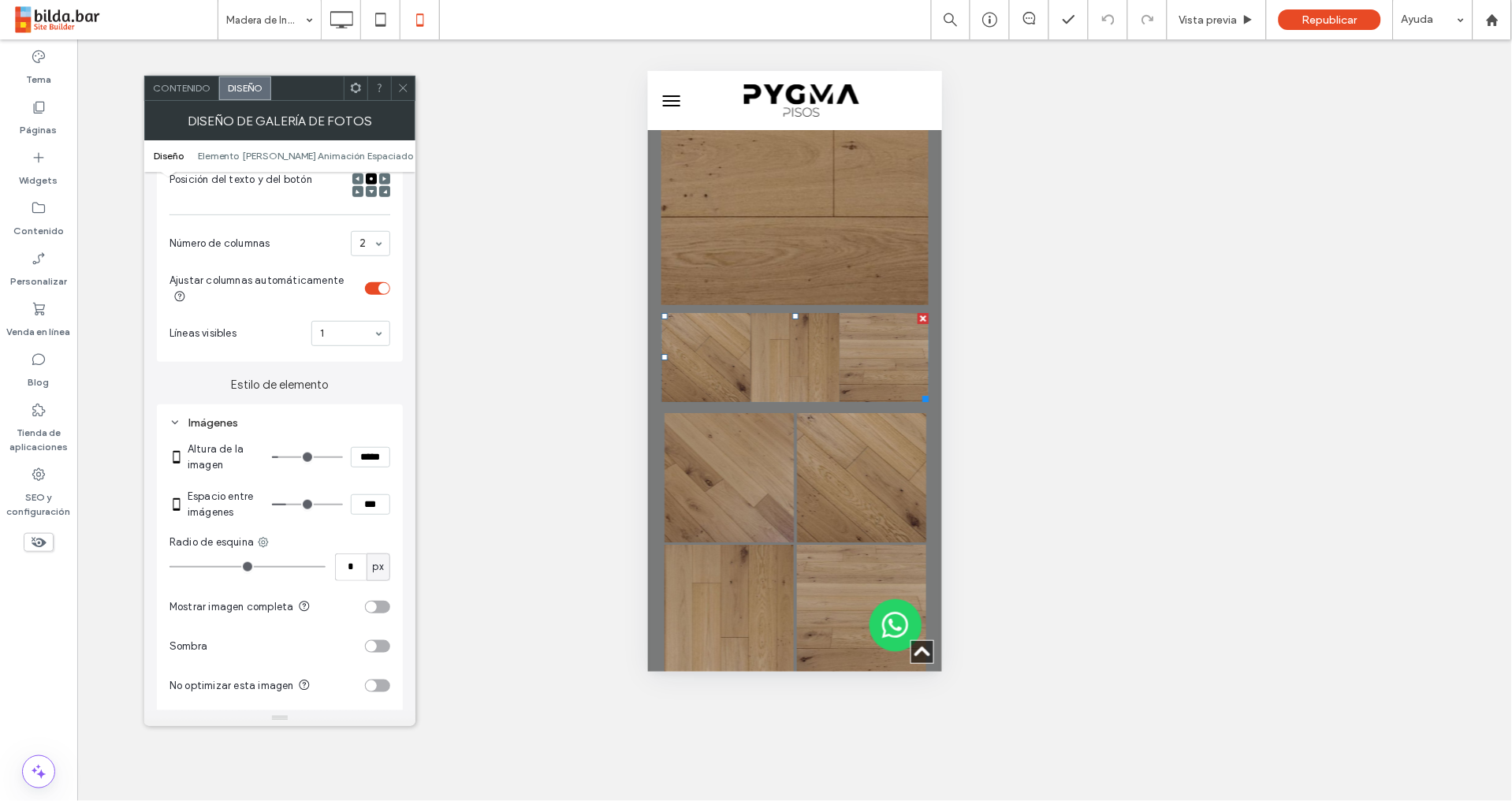
scroll to position [410, 0]
type input "*"
type input "***"
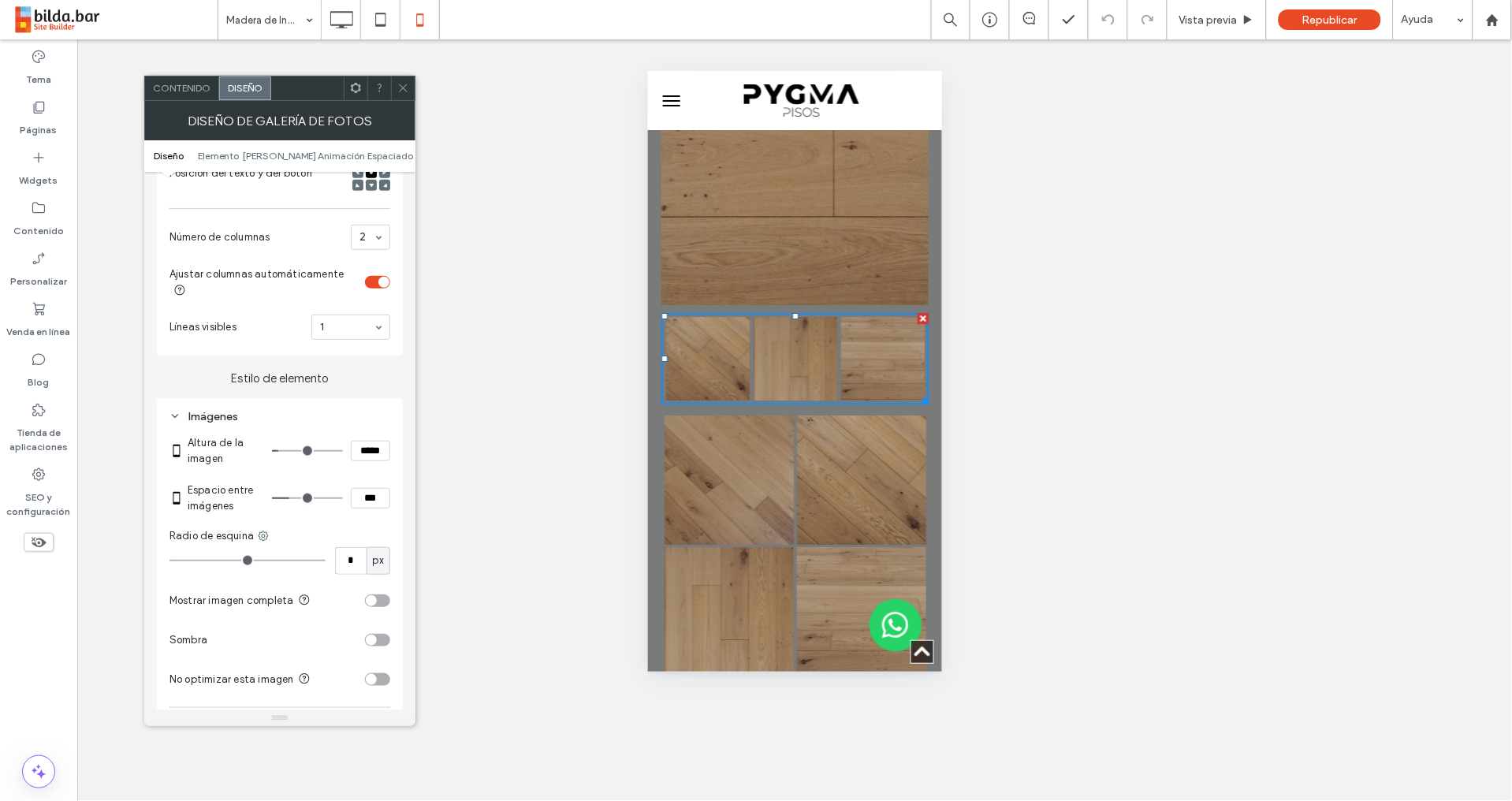
type input "*"
type input "***"
drag, startPoint x: 289, startPoint y: 498, endPoint x: 297, endPoint y: 504, distance: 10.0
click at [289, 498] on input "range" at bounding box center [307, 498] width 71 height 2
click at [404, 86] on icon at bounding box center [403, 88] width 12 height 12
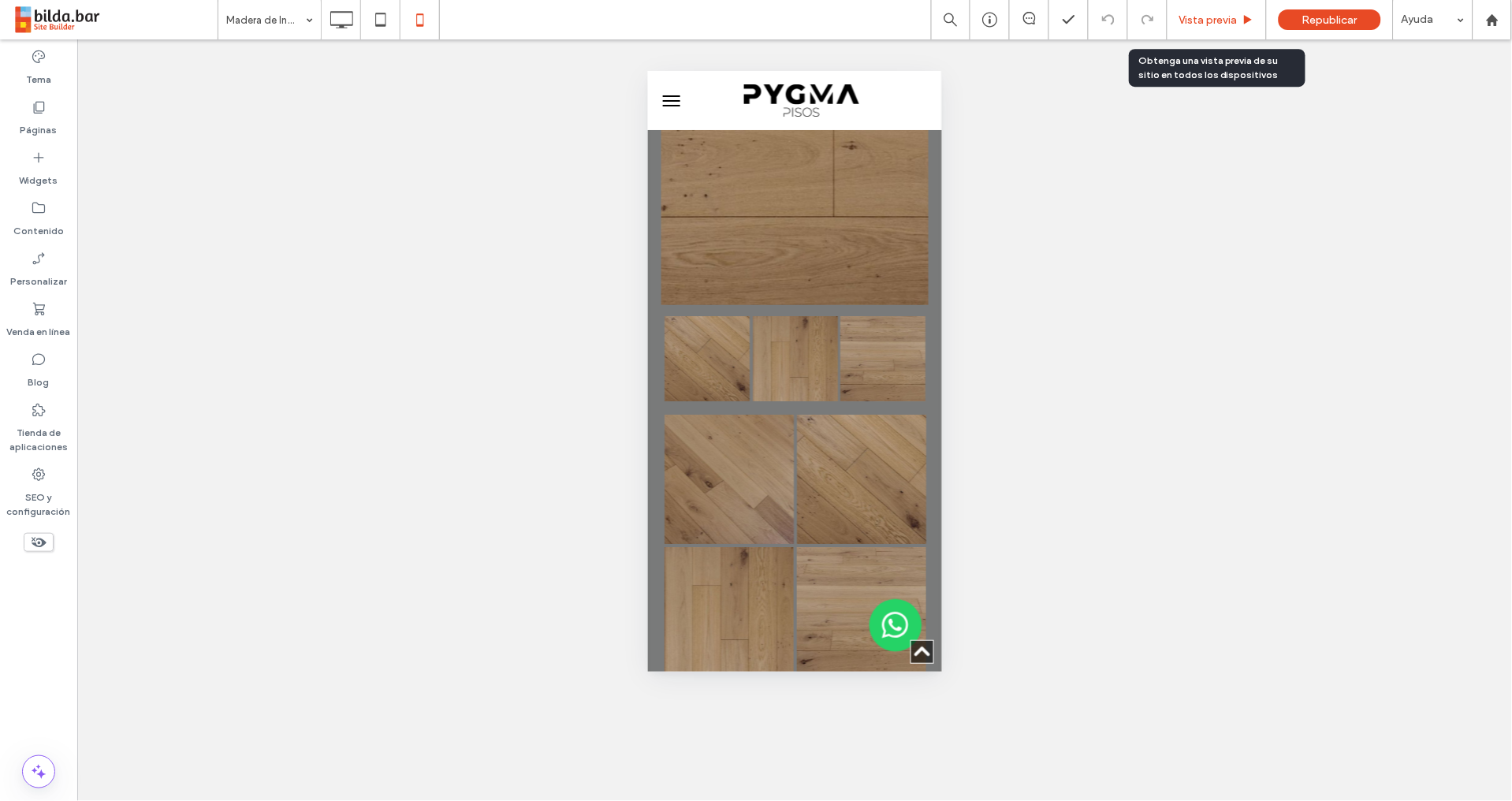
click at [1207, 21] on span "Vista previa" at bounding box center [1208, 19] width 58 height 13
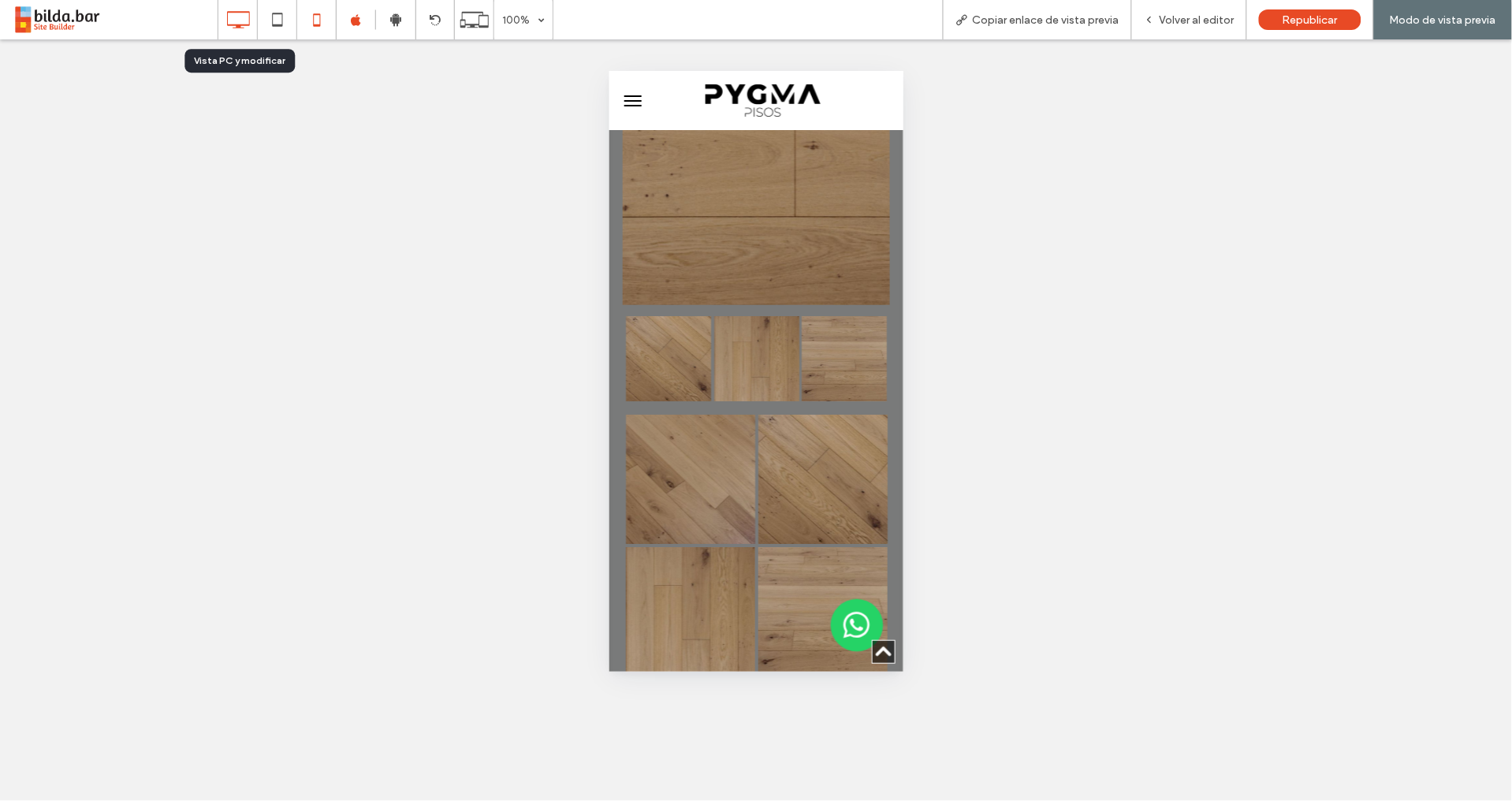
drag, startPoint x: 238, startPoint y: 19, endPoint x: 238, endPoint y: 30, distance: 11.0
click at [237, 19] on icon at bounding box center [238, 19] width 32 height 32
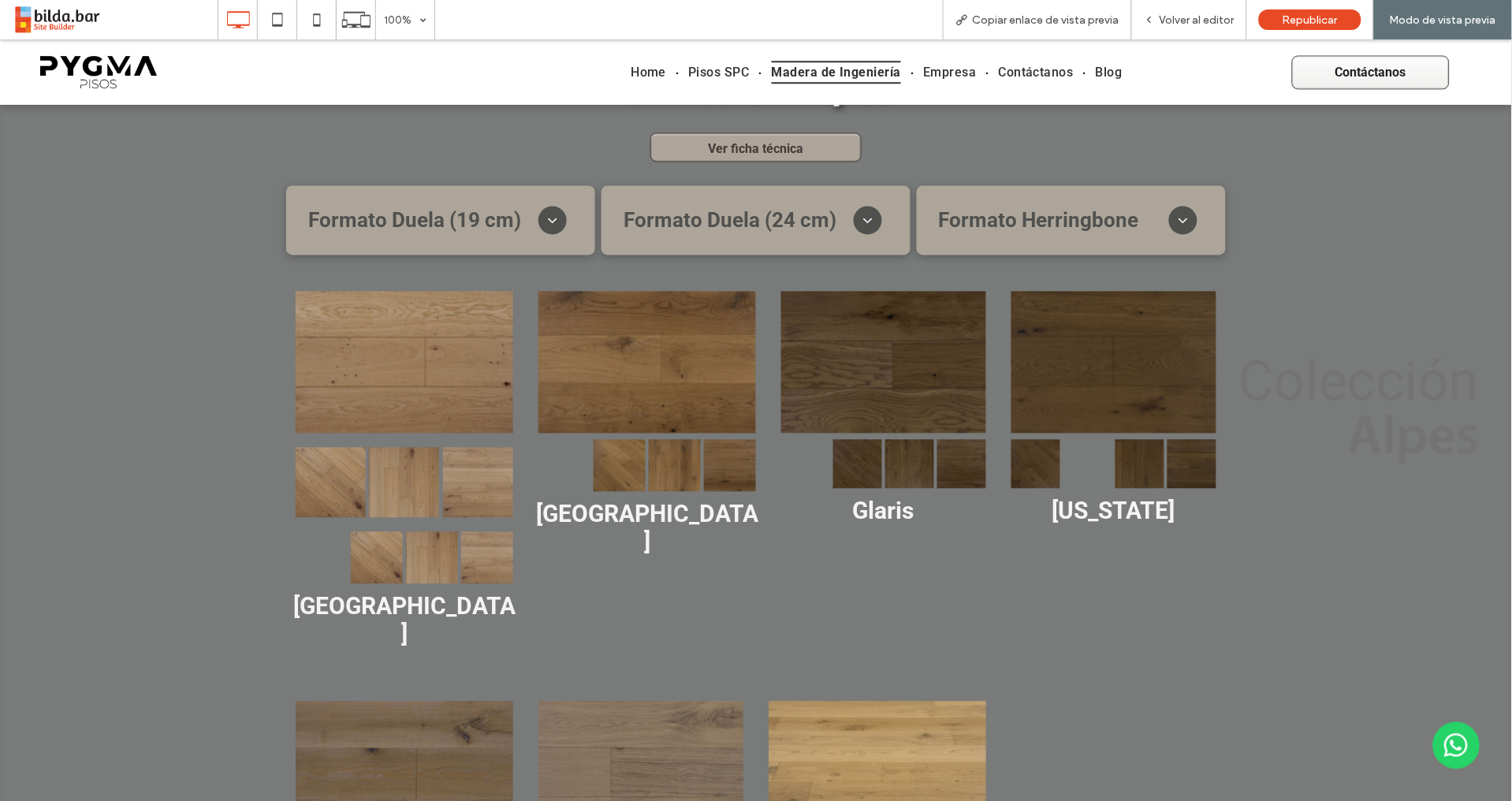
scroll to position [785, 0]
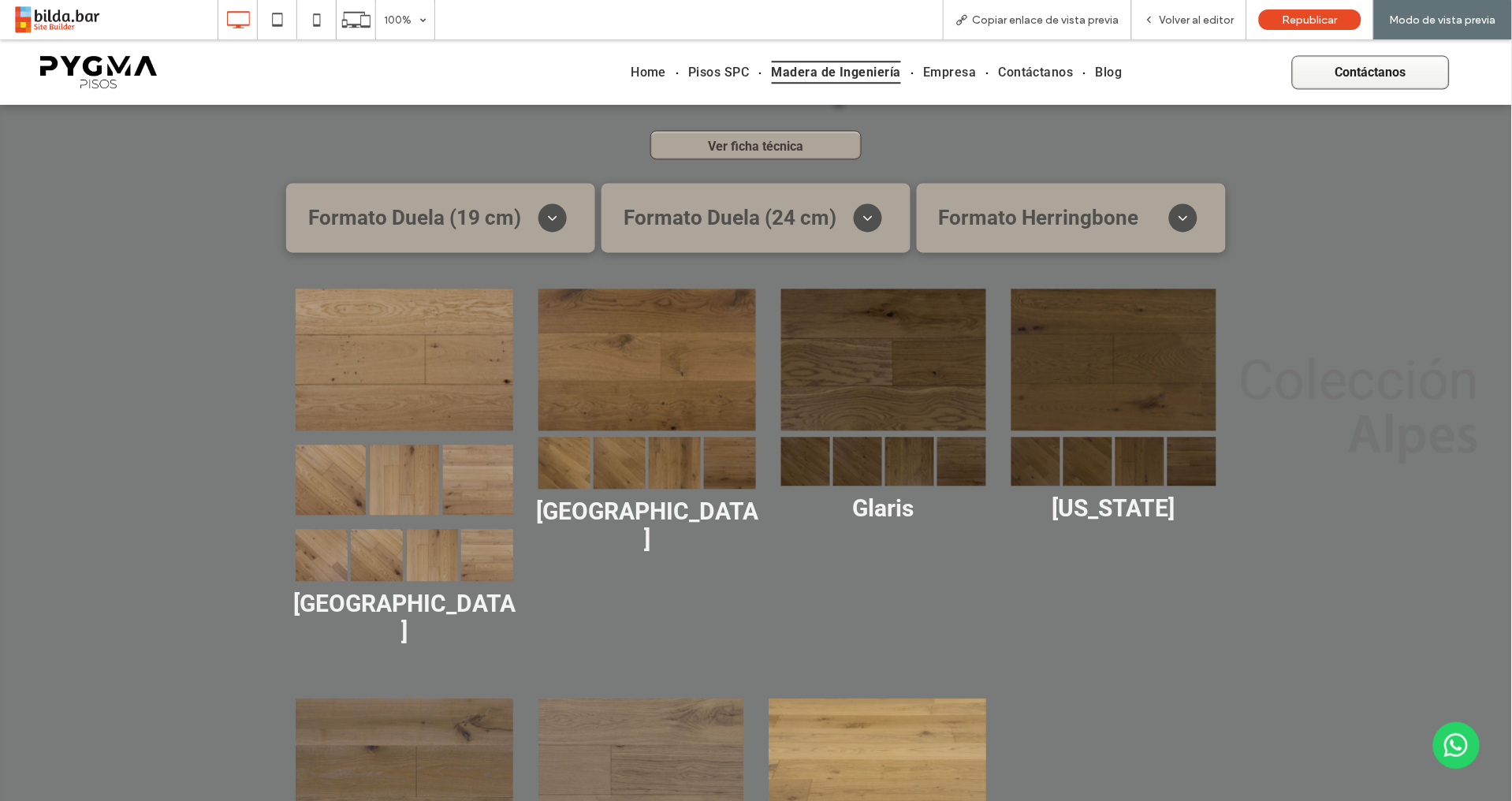
click at [466, 552] on link at bounding box center [487, 555] width 52 height 52
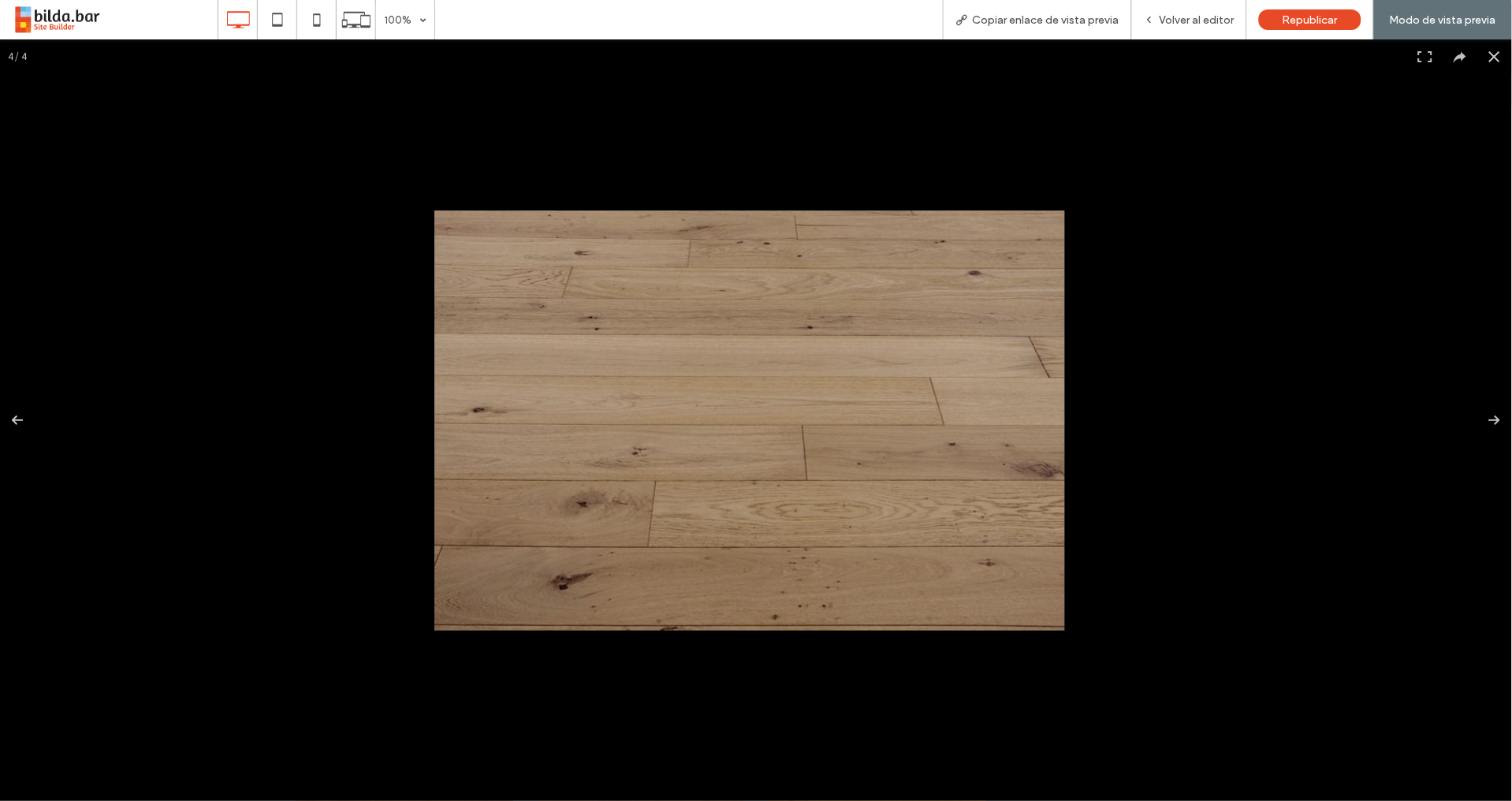
drag, startPoint x: 1481, startPoint y: 49, endPoint x: 1444, endPoint y: 55, distance: 37.5
click at [1481, 50] on button at bounding box center [1494, 56] width 35 height 35
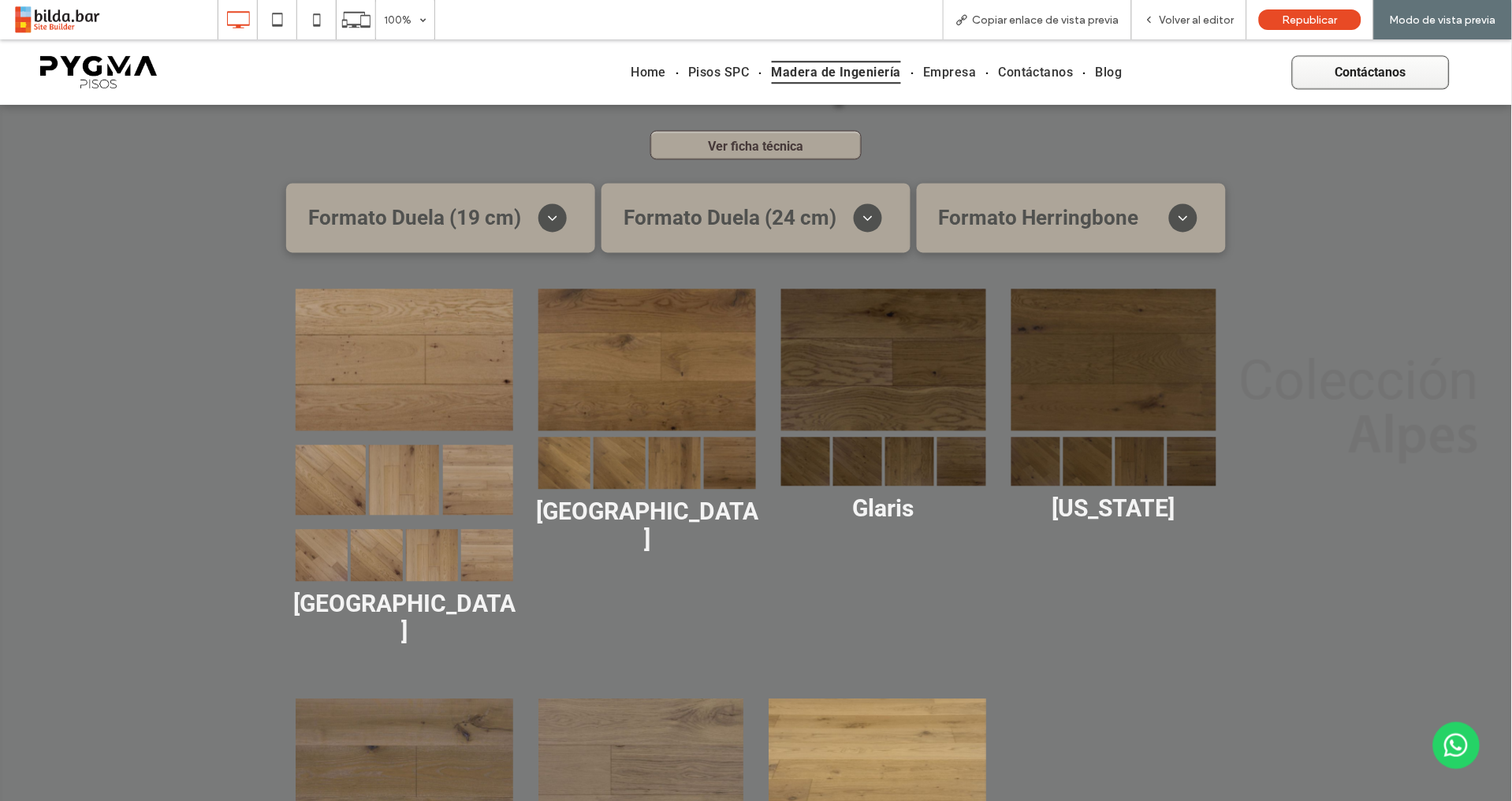
click at [479, 529] on link at bounding box center [487, 555] width 52 height 52
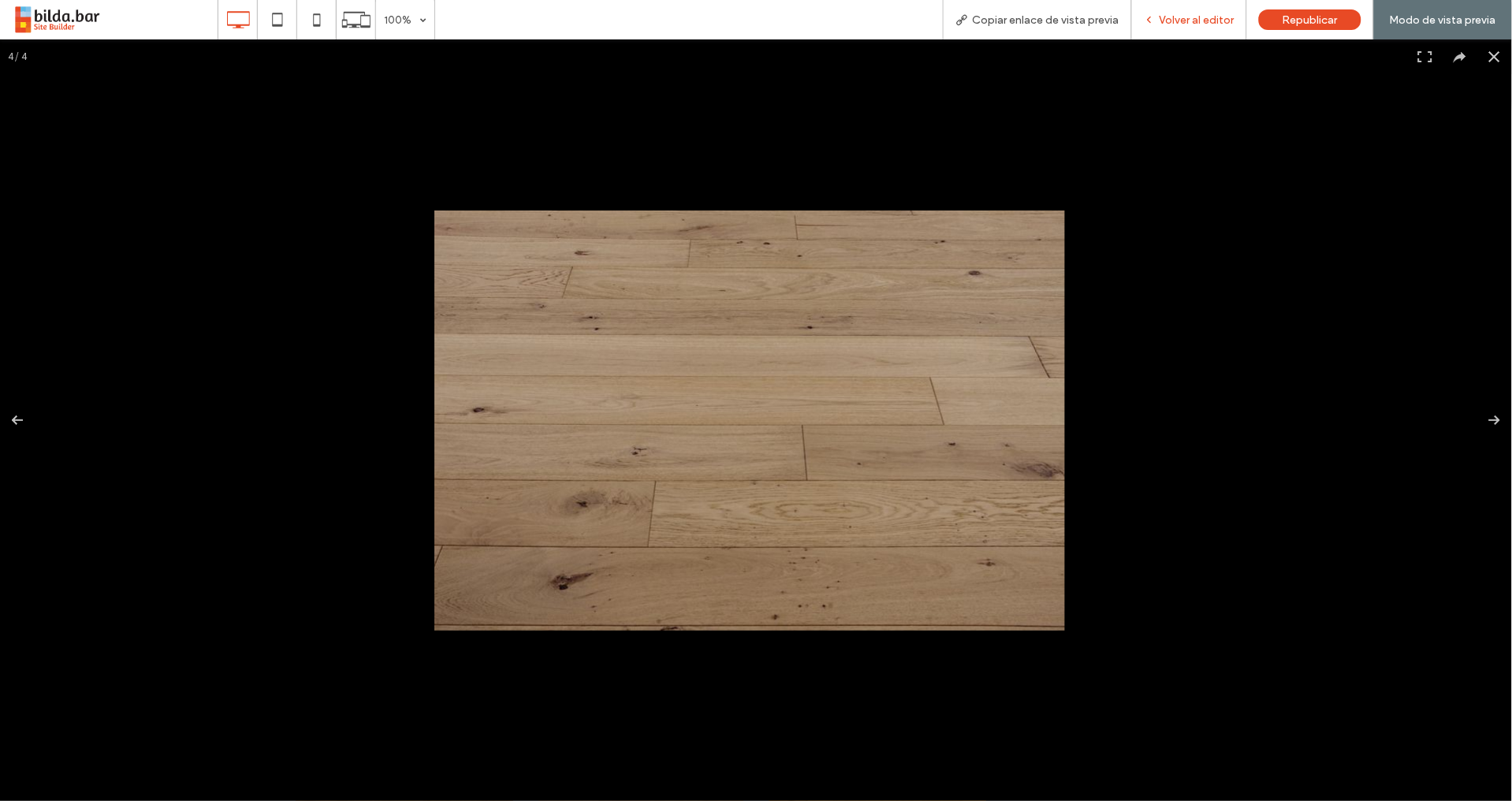
click at [1213, 23] on span "Volver al editor" at bounding box center [1197, 19] width 75 height 13
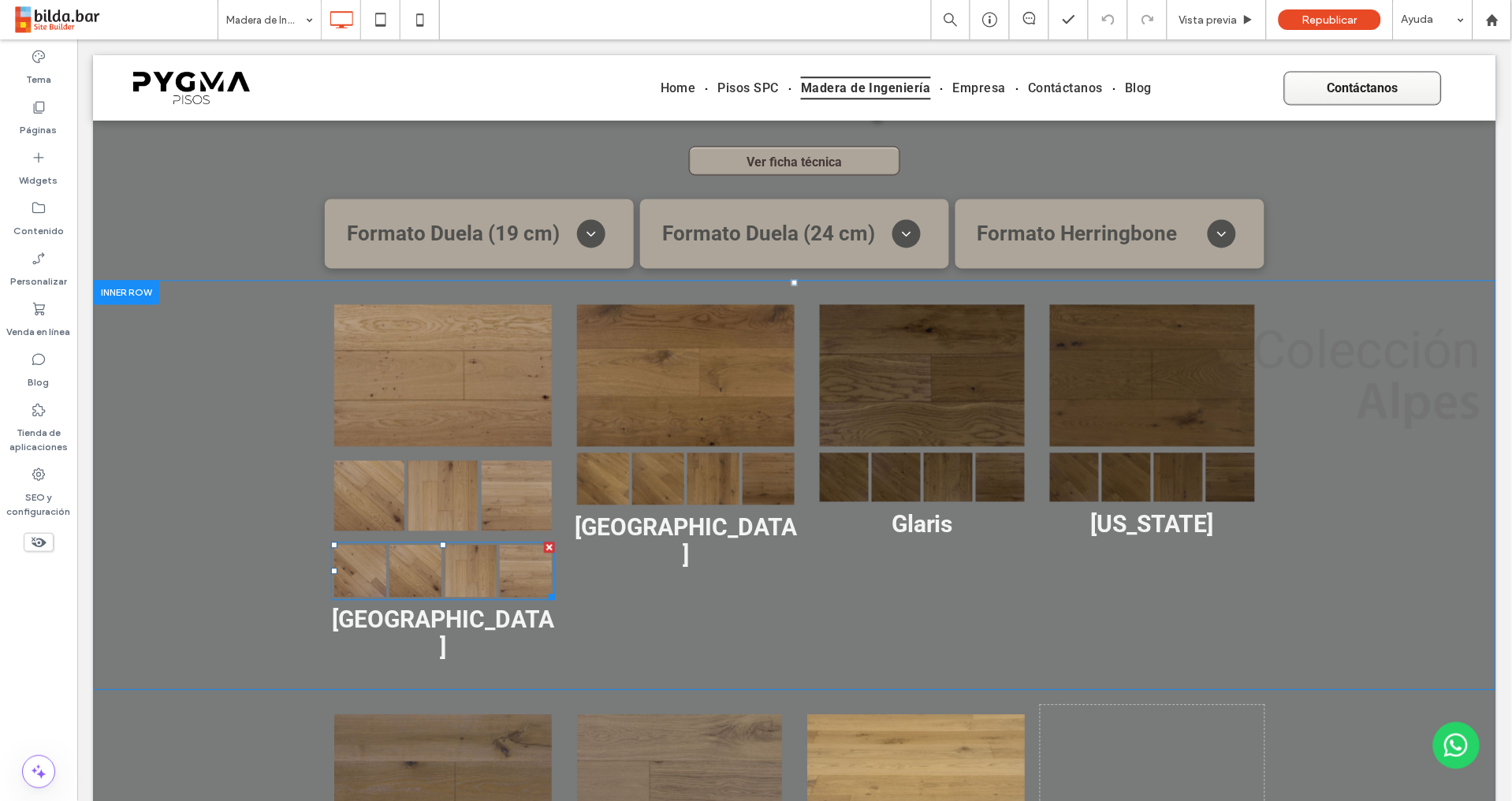
click at [543, 543] on div at bounding box center [549, 548] width 11 height 11
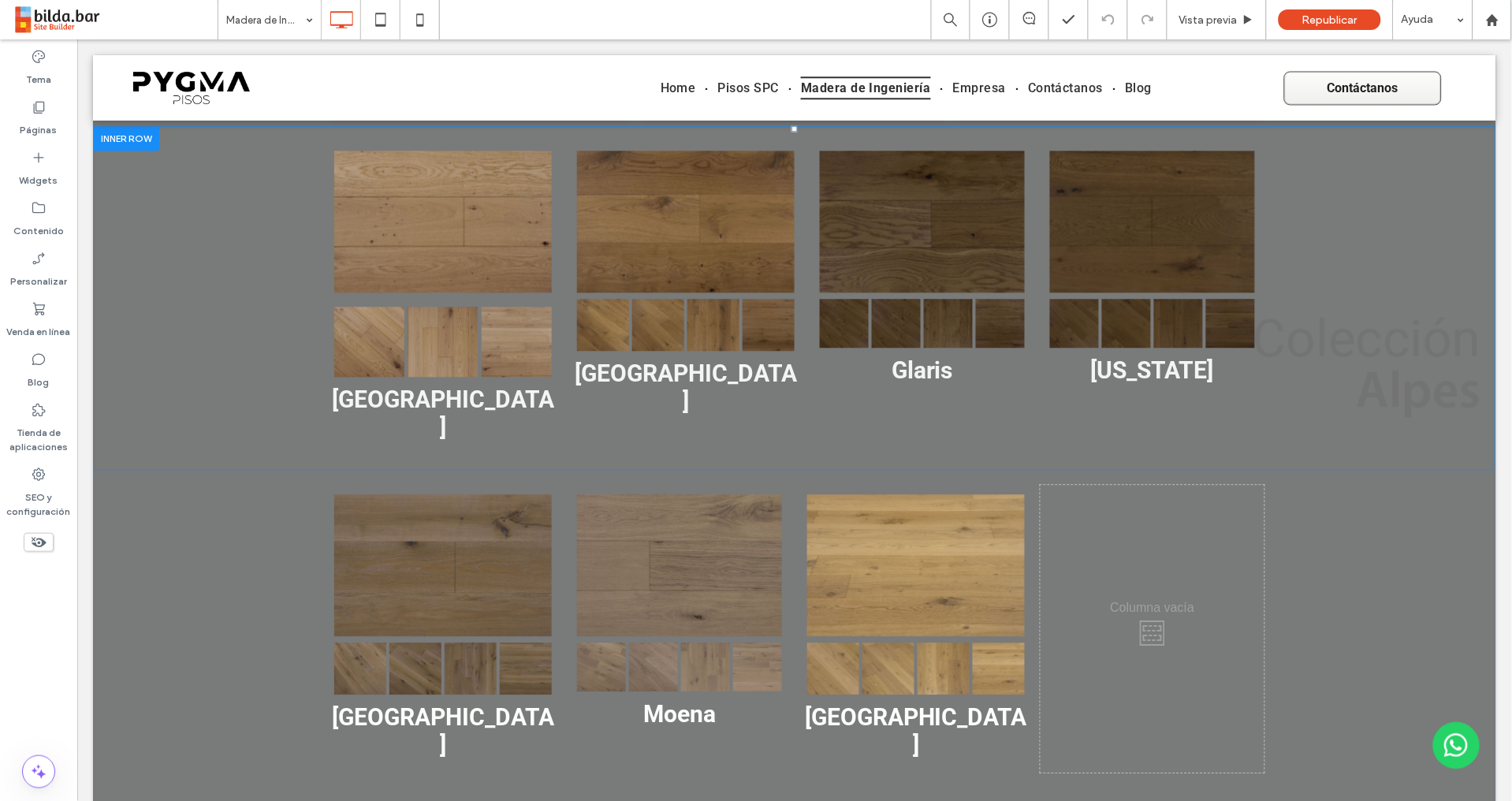
scroll to position [898, 0]
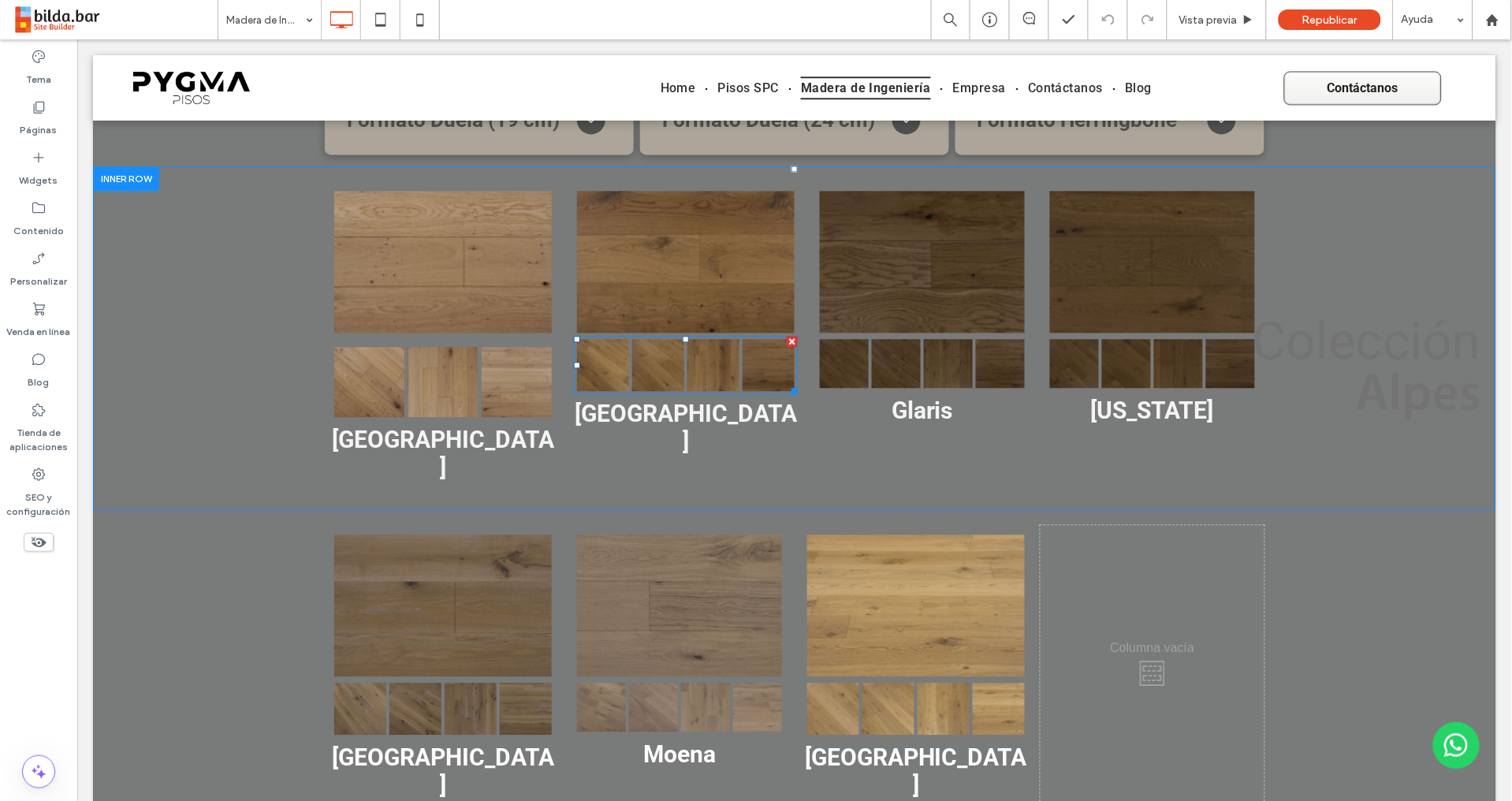
drag, startPoint x: 643, startPoint y: 368, endPoint x: 663, endPoint y: 377, distance: 21.9
click at [645, 367] on link at bounding box center [657, 364] width 52 height 52
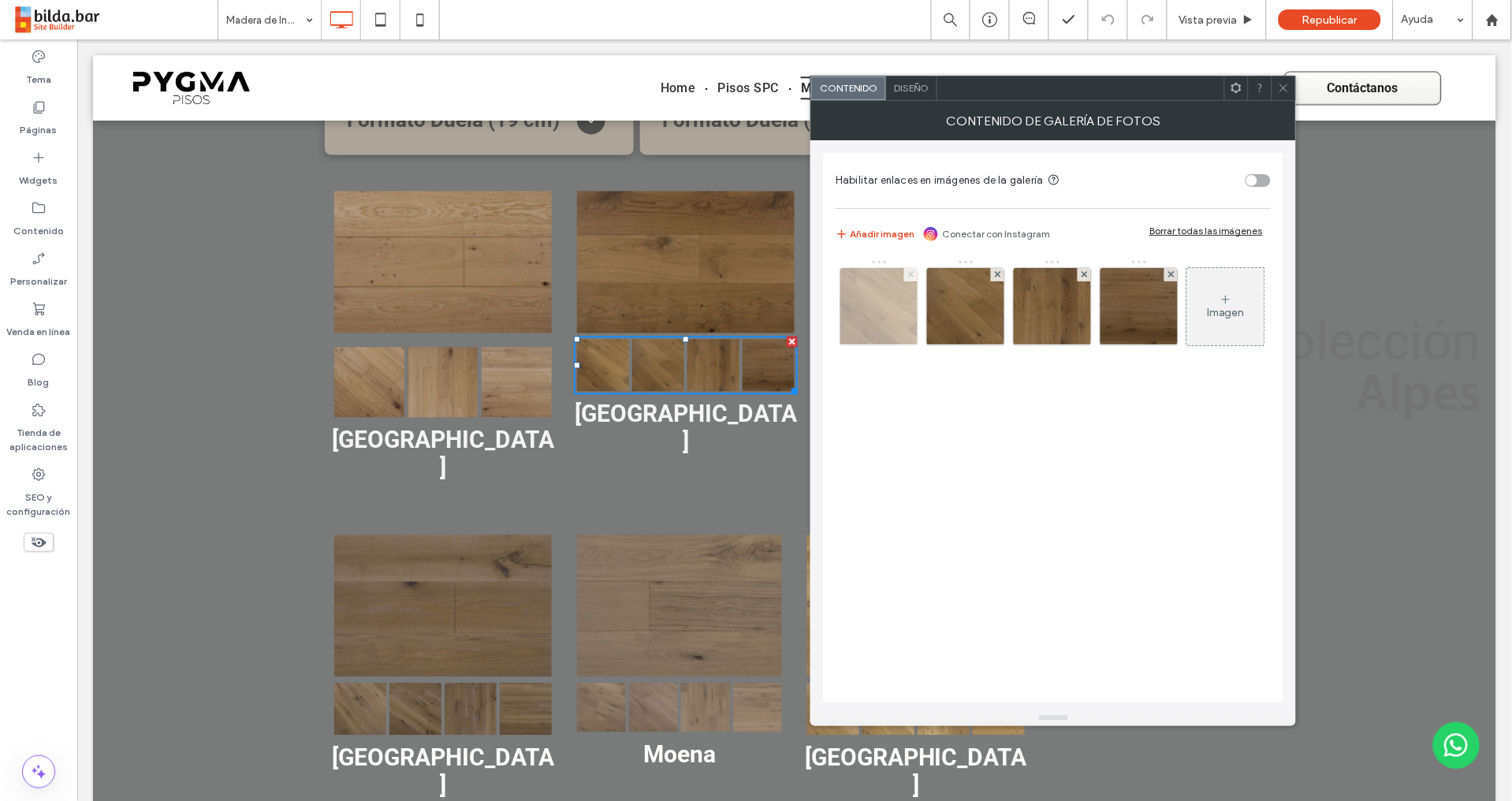
click at [913, 275] on icon at bounding box center [911, 275] width 6 height 6
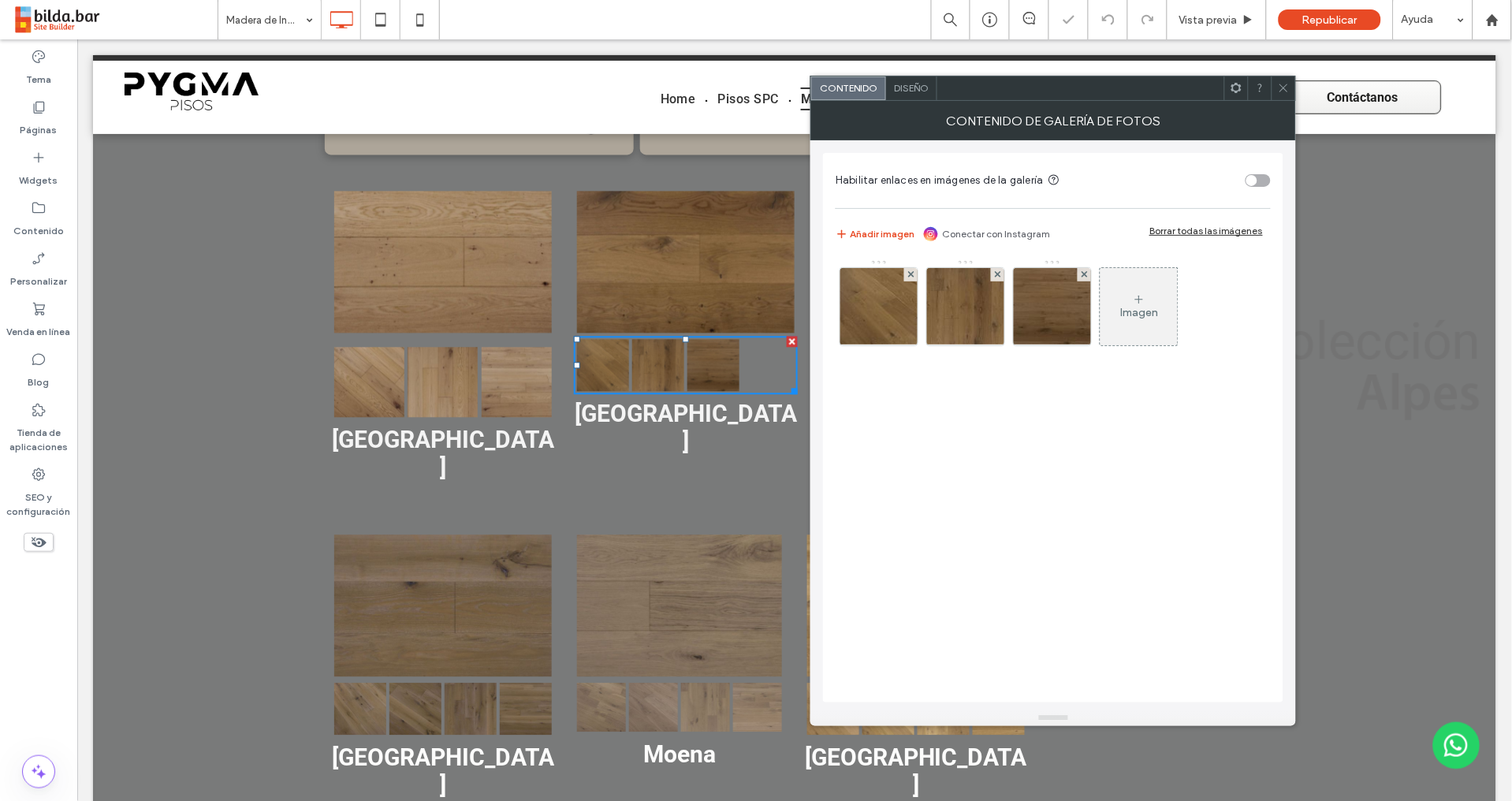
drag, startPoint x: 1288, startPoint y: 89, endPoint x: 1241, endPoint y: 95, distance: 47.4
click at [1287, 89] on icon at bounding box center [1283, 88] width 12 height 12
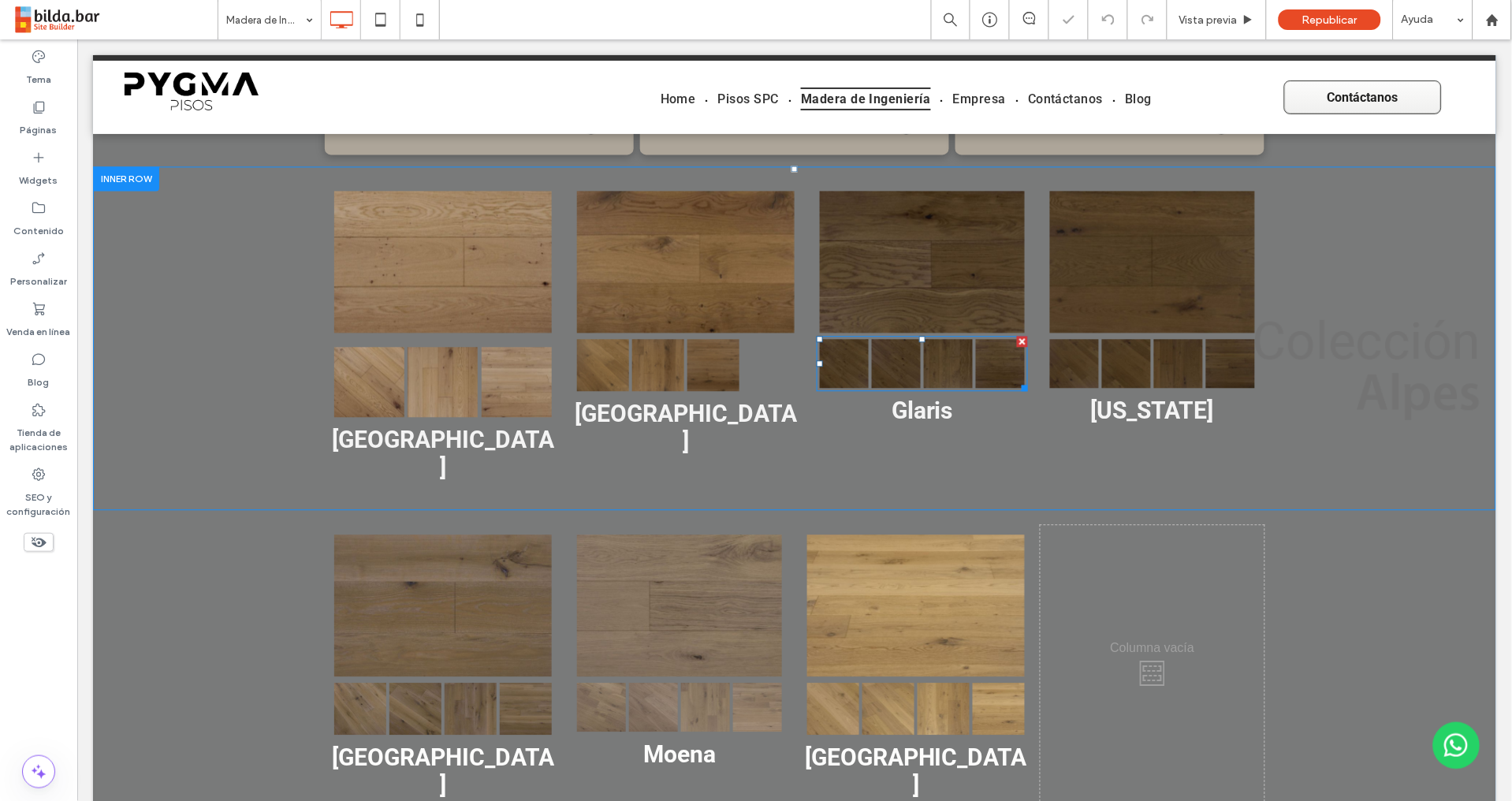
drag, startPoint x: 902, startPoint y: 357, endPoint x: 894, endPoint y: 361, distance: 8.9
click at [902, 357] on div "Button" at bounding box center [896, 362] width 52 height 52
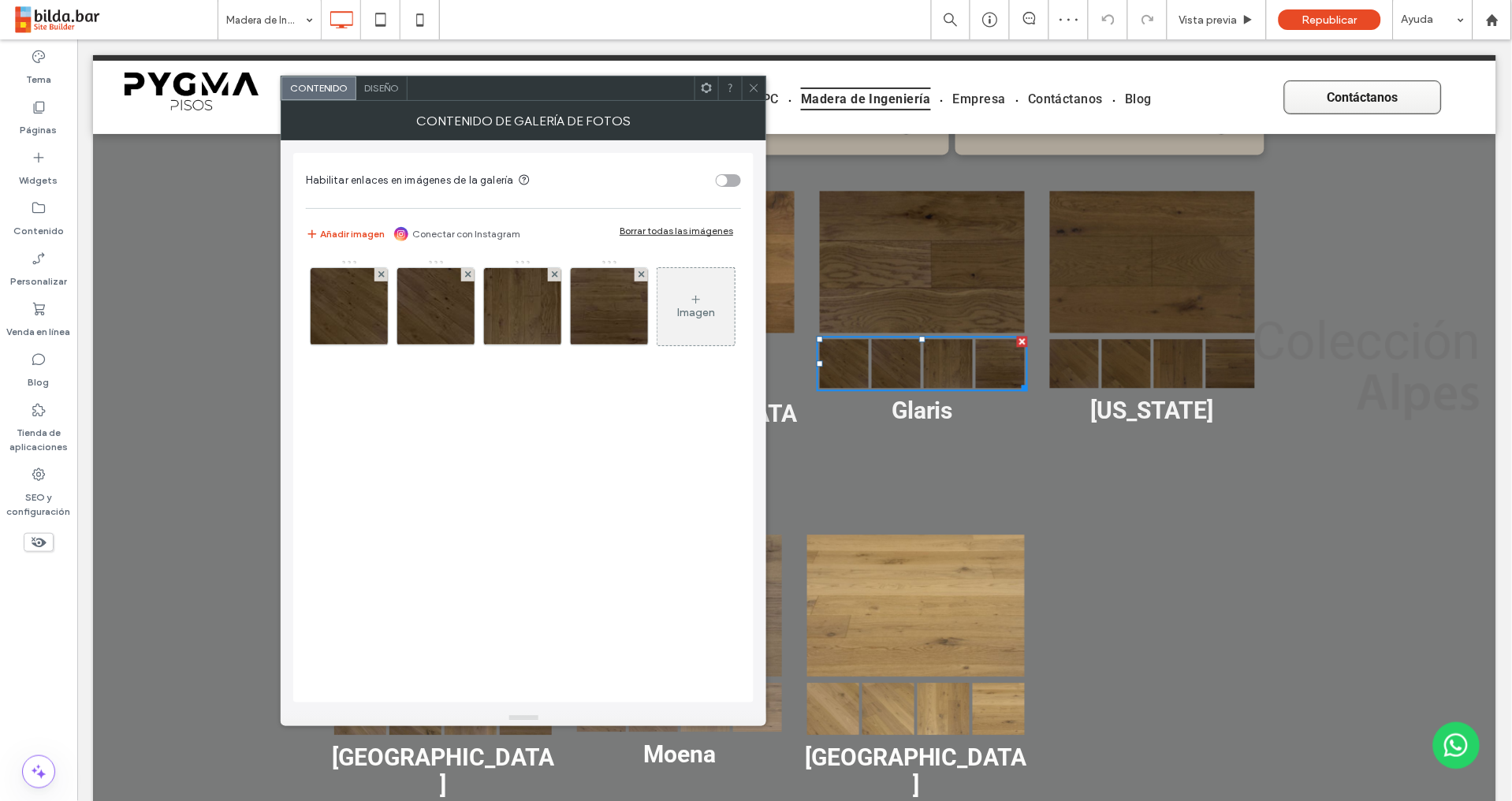
drag, startPoint x: 378, startPoint y: 275, endPoint x: 393, endPoint y: 283, distance: 17.0
click at [378, 275] on icon at bounding box center [382, 275] width 6 height 6
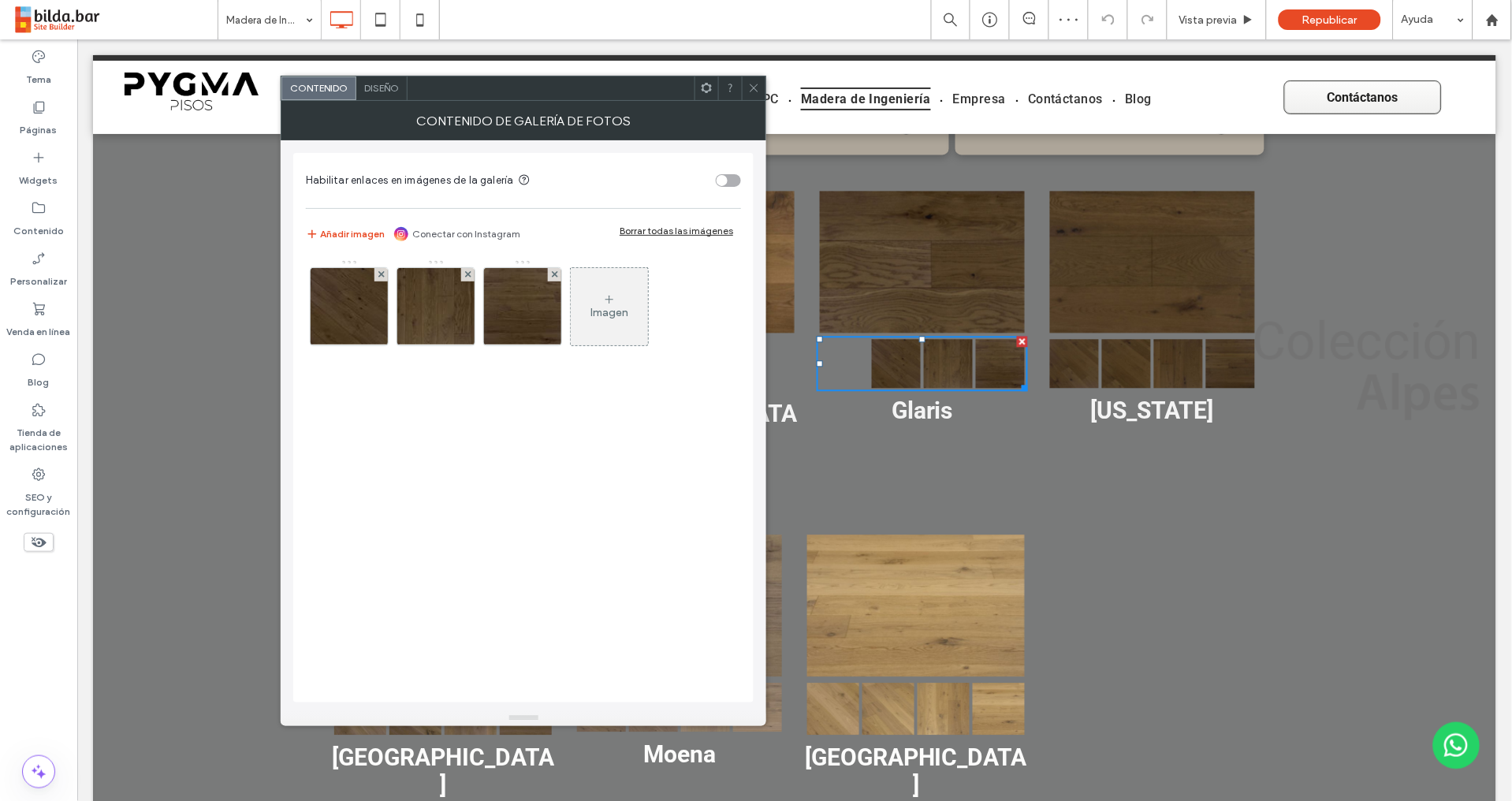
click at [1139, 357] on div "Button" at bounding box center [1125, 362] width 52 height 52
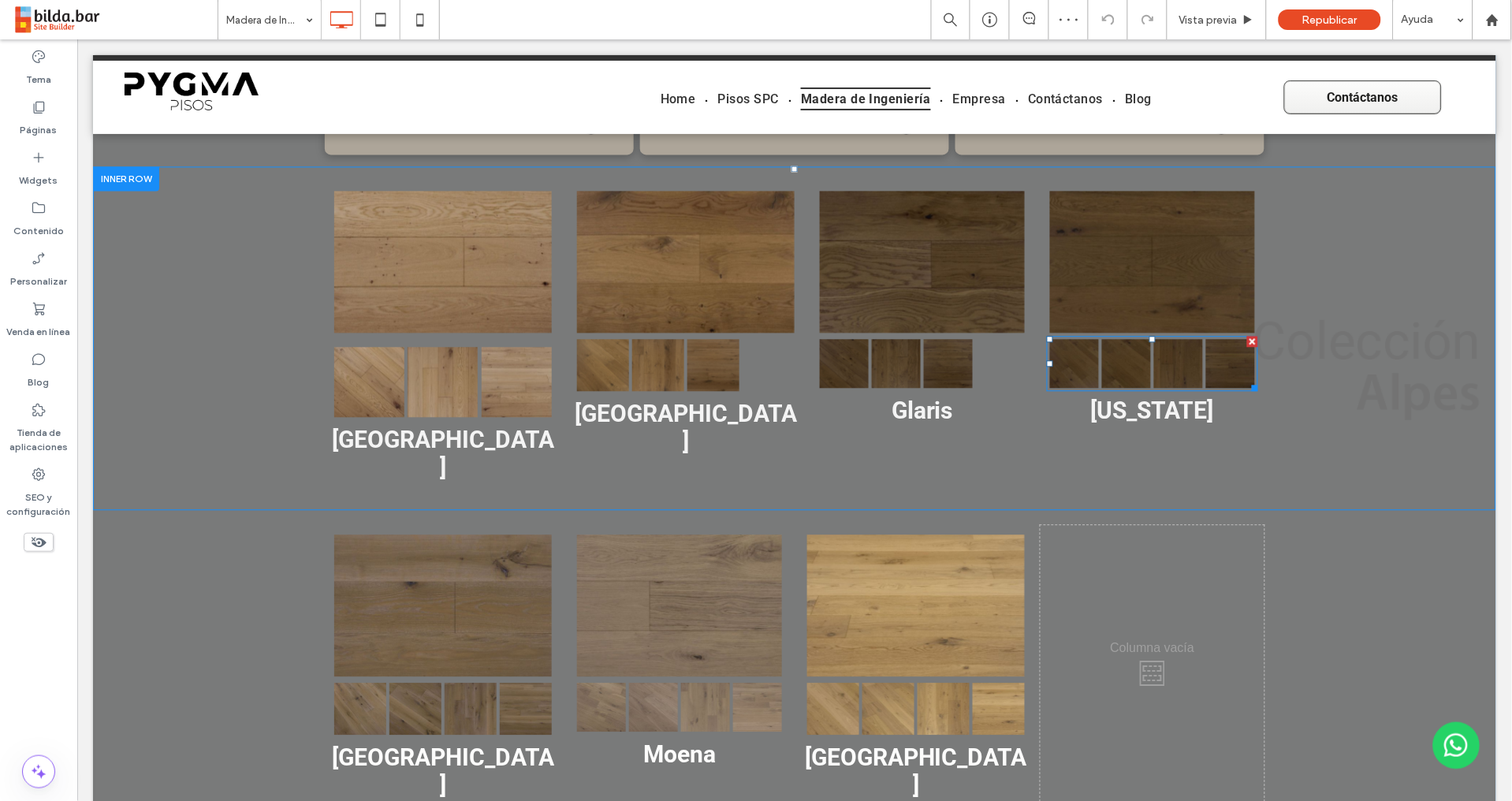
drag, startPoint x: 1099, startPoint y: 357, endPoint x: 1056, endPoint y: 357, distance: 43.0
click at [1101, 357] on link at bounding box center [1125, 362] width 49 height 49
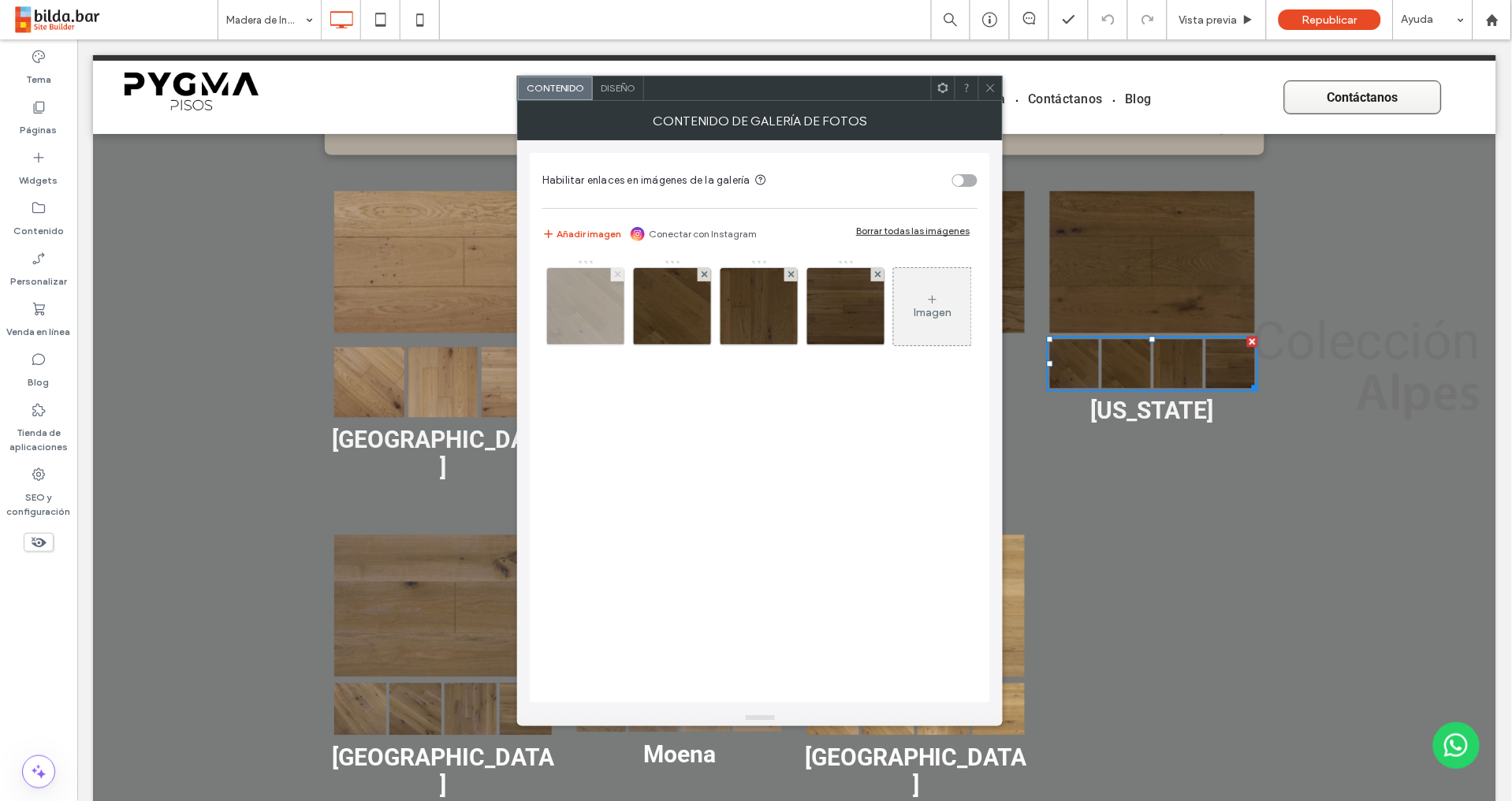
click at [617, 273] on icon at bounding box center [618, 275] width 6 height 6
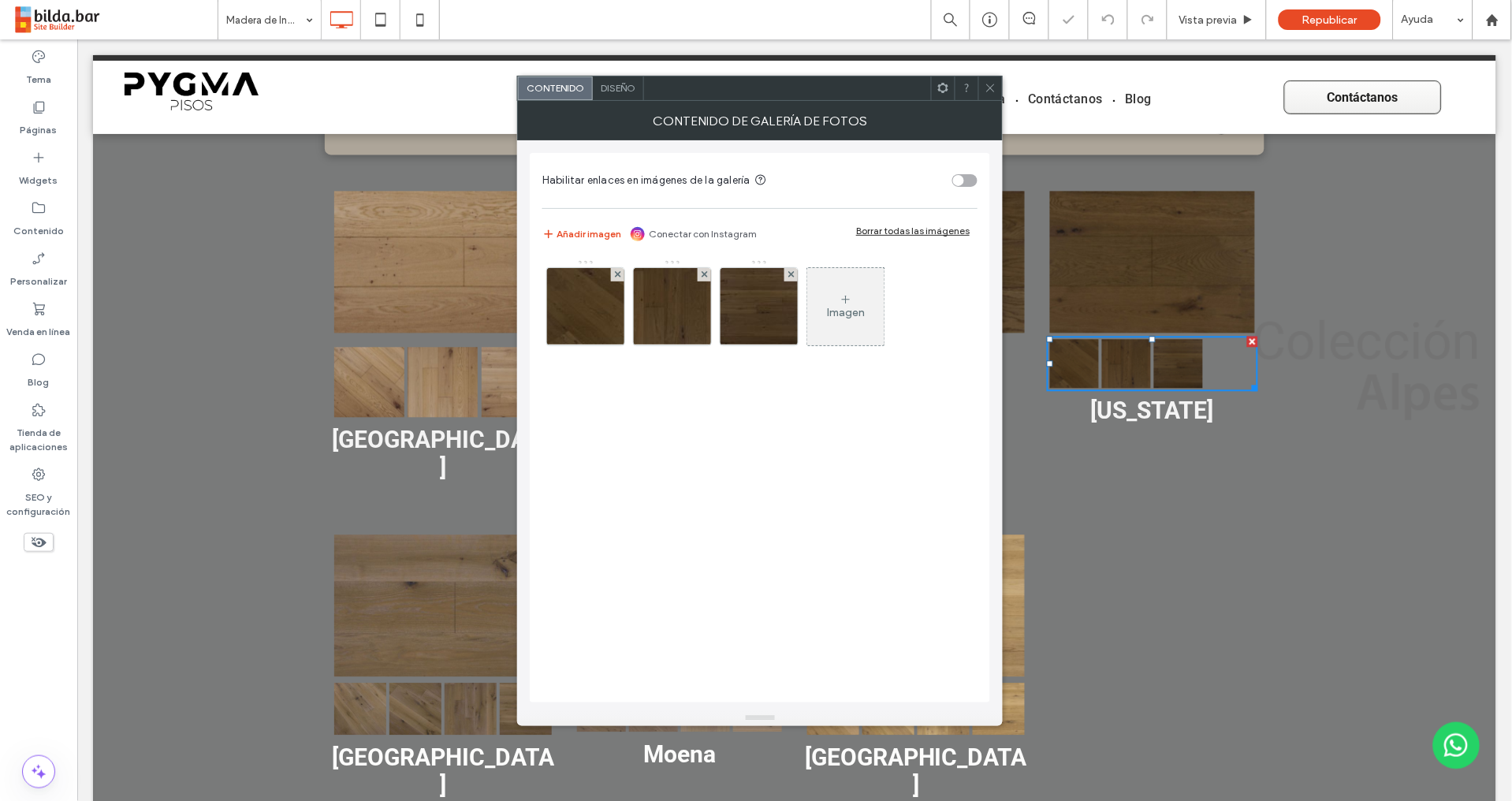
click at [983, 89] on div at bounding box center [989, 88] width 24 height 24
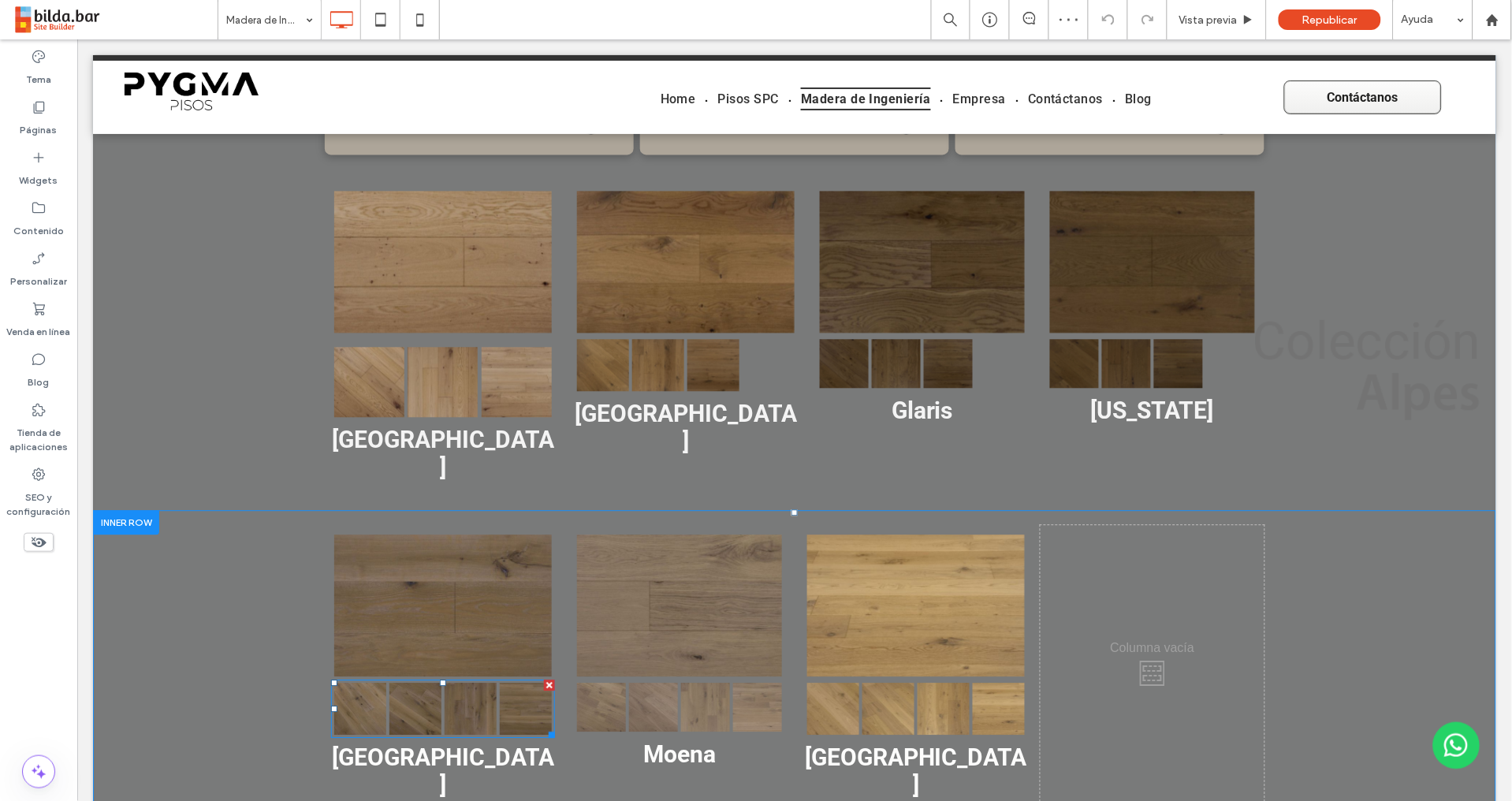
drag, startPoint x: 443, startPoint y: 670, endPoint x: 441, endPoint y: 662, distance: 8.2
click at [443, 681] on div "Button" at bounding box center [469, 708] width 55 height 55
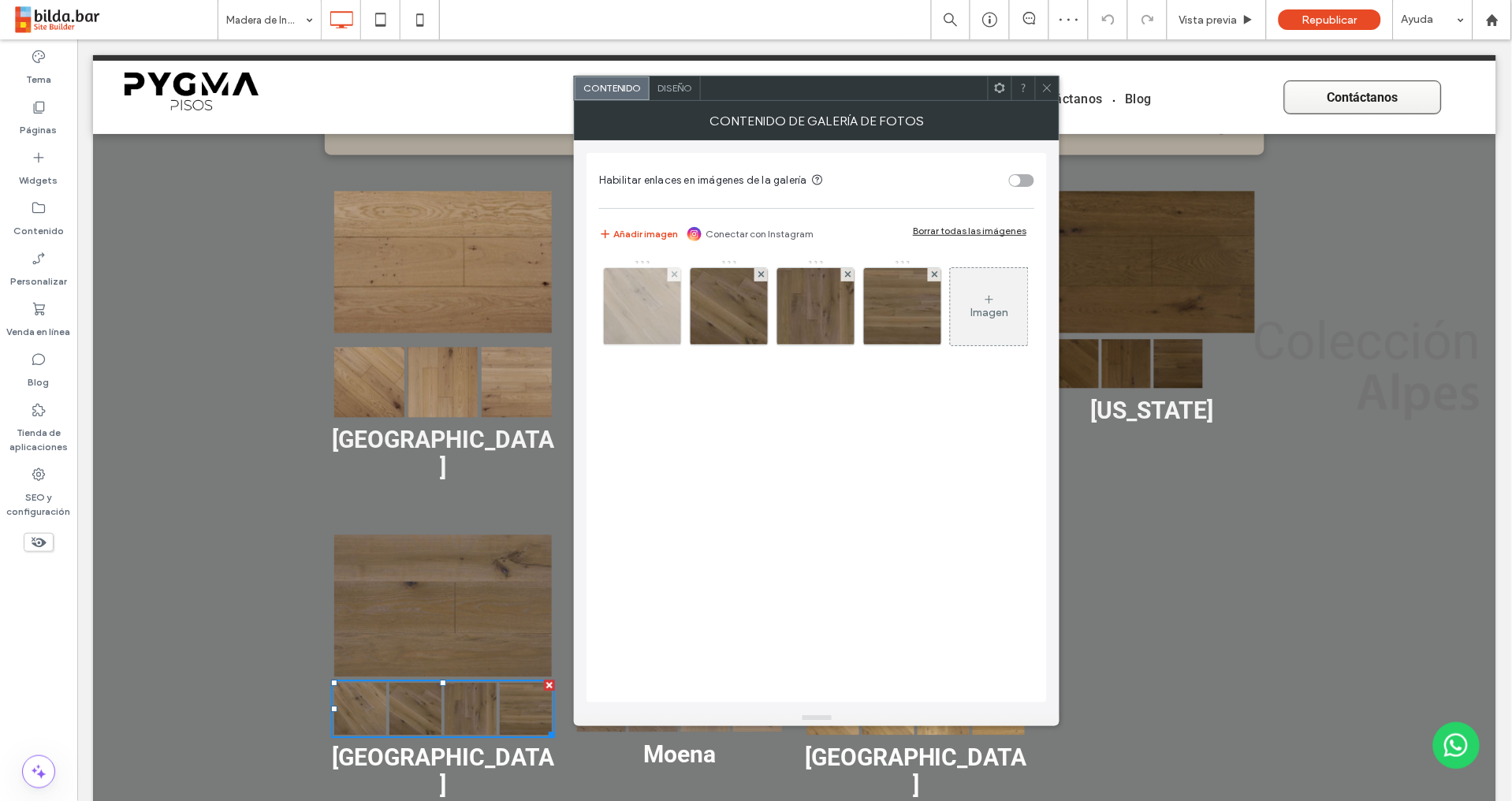
click at [638, 315] on img at bounding box center [642, 306] width 117 height 77
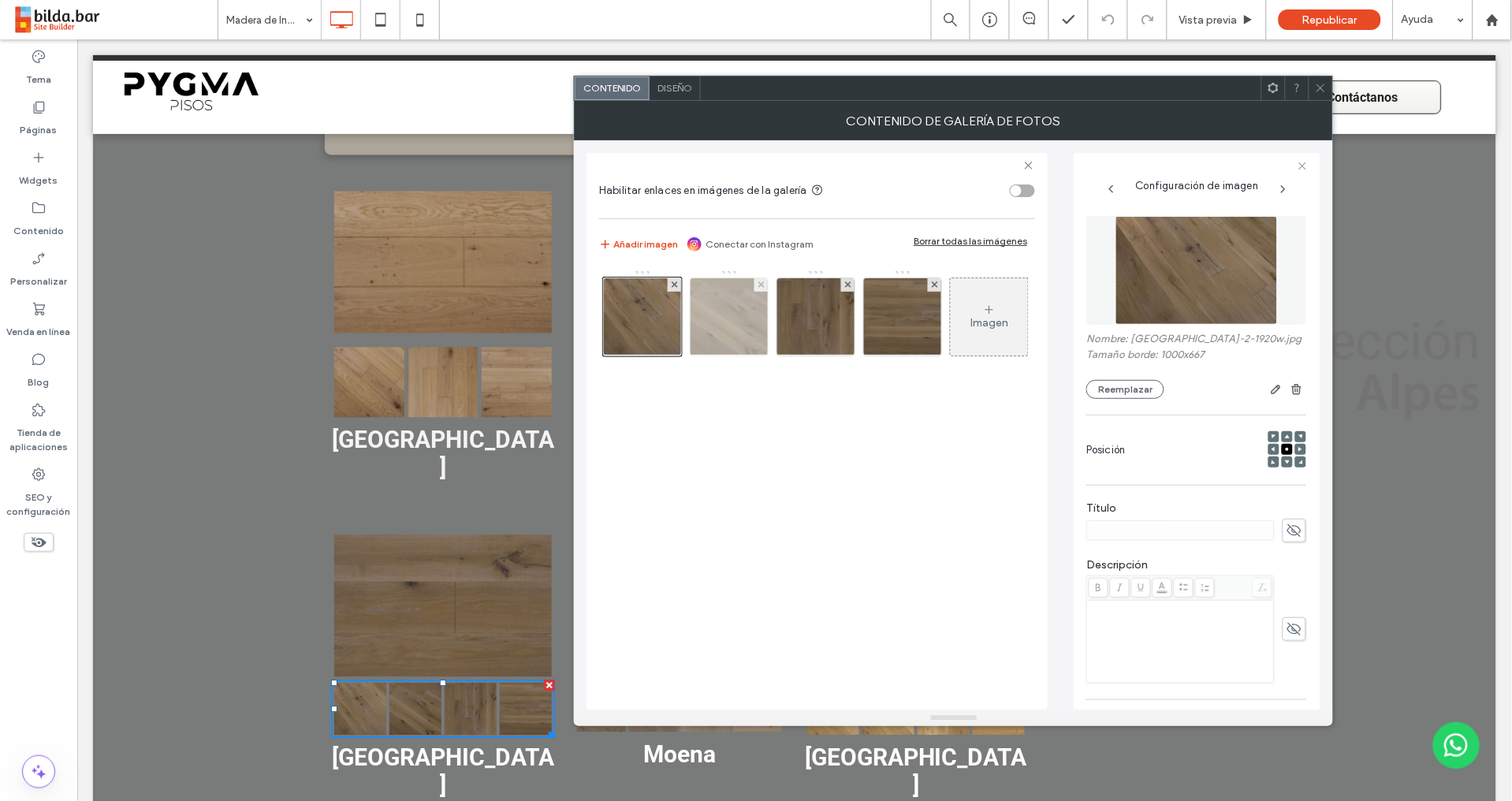
click at [741, 328] on img at bounding box center [729, 317] width 117 height 77
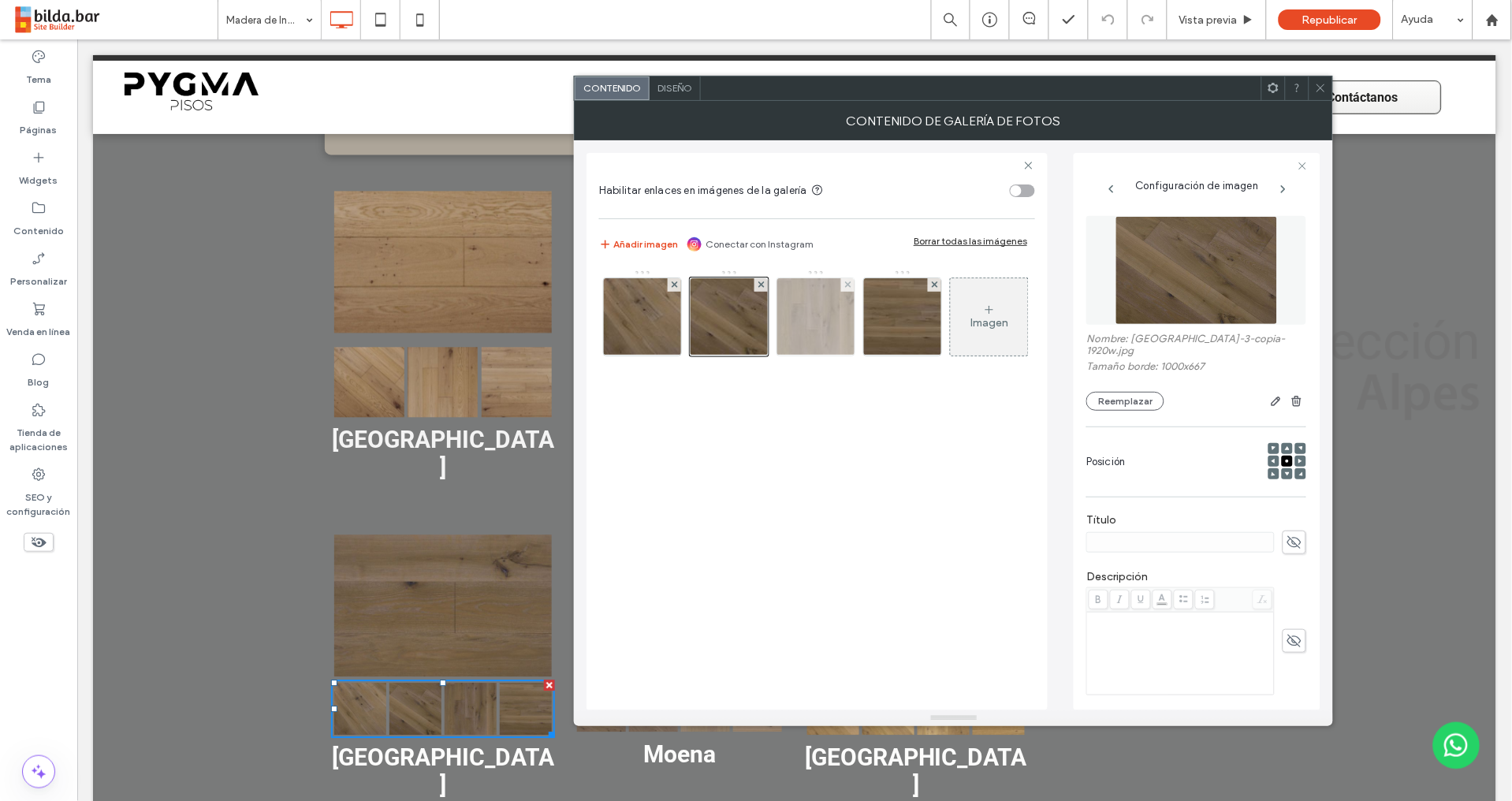
drag, startPoint x: 797, startPoint y: 320, endPoint x: 817, endPoint y: 318, distance: 20.1
click at [797, 319] on img at bounding box center [816, 317] width 117 height 77
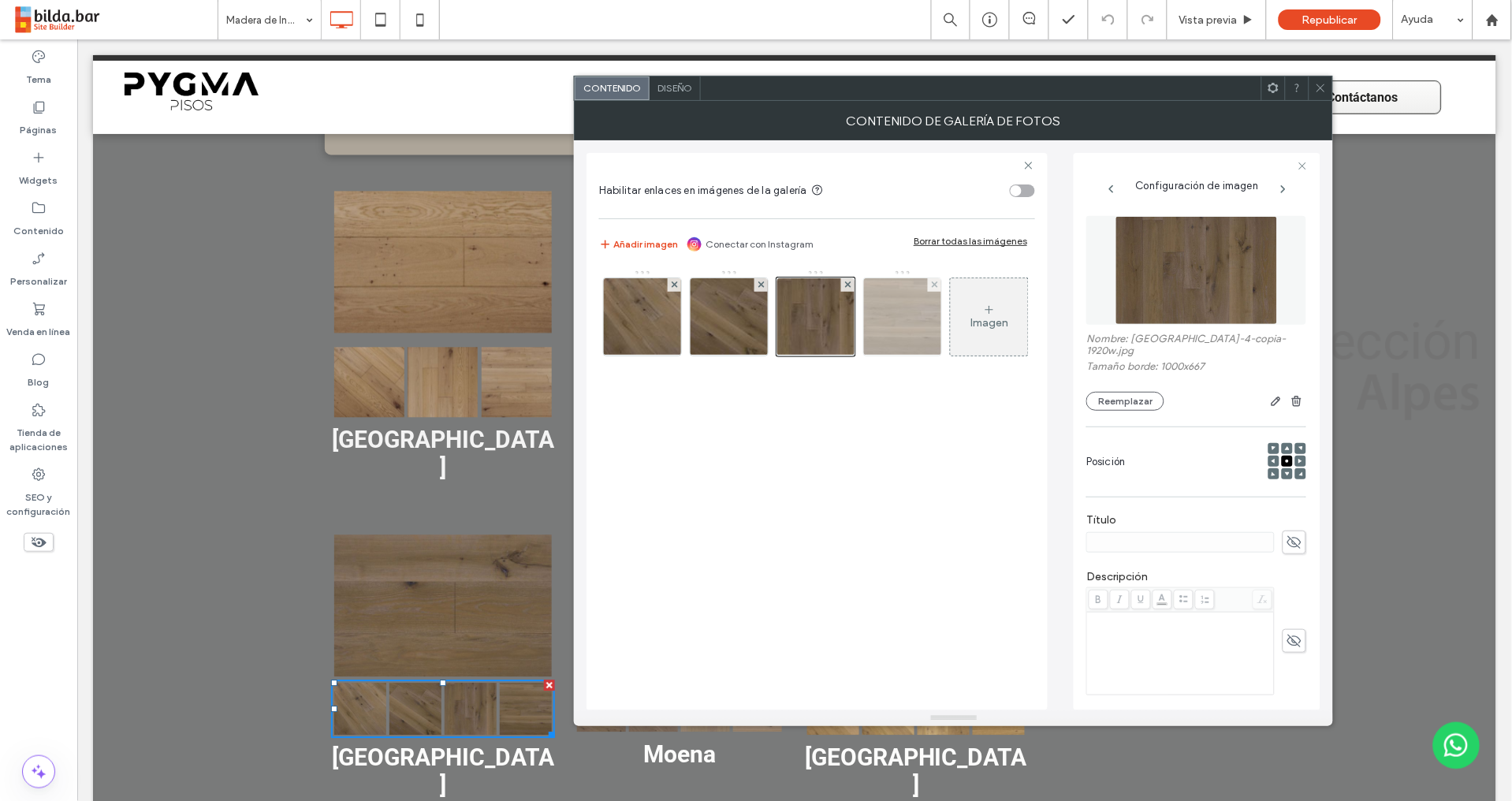
click at [923, 314] on img at bounding box center [902, 317] width 117 height 77
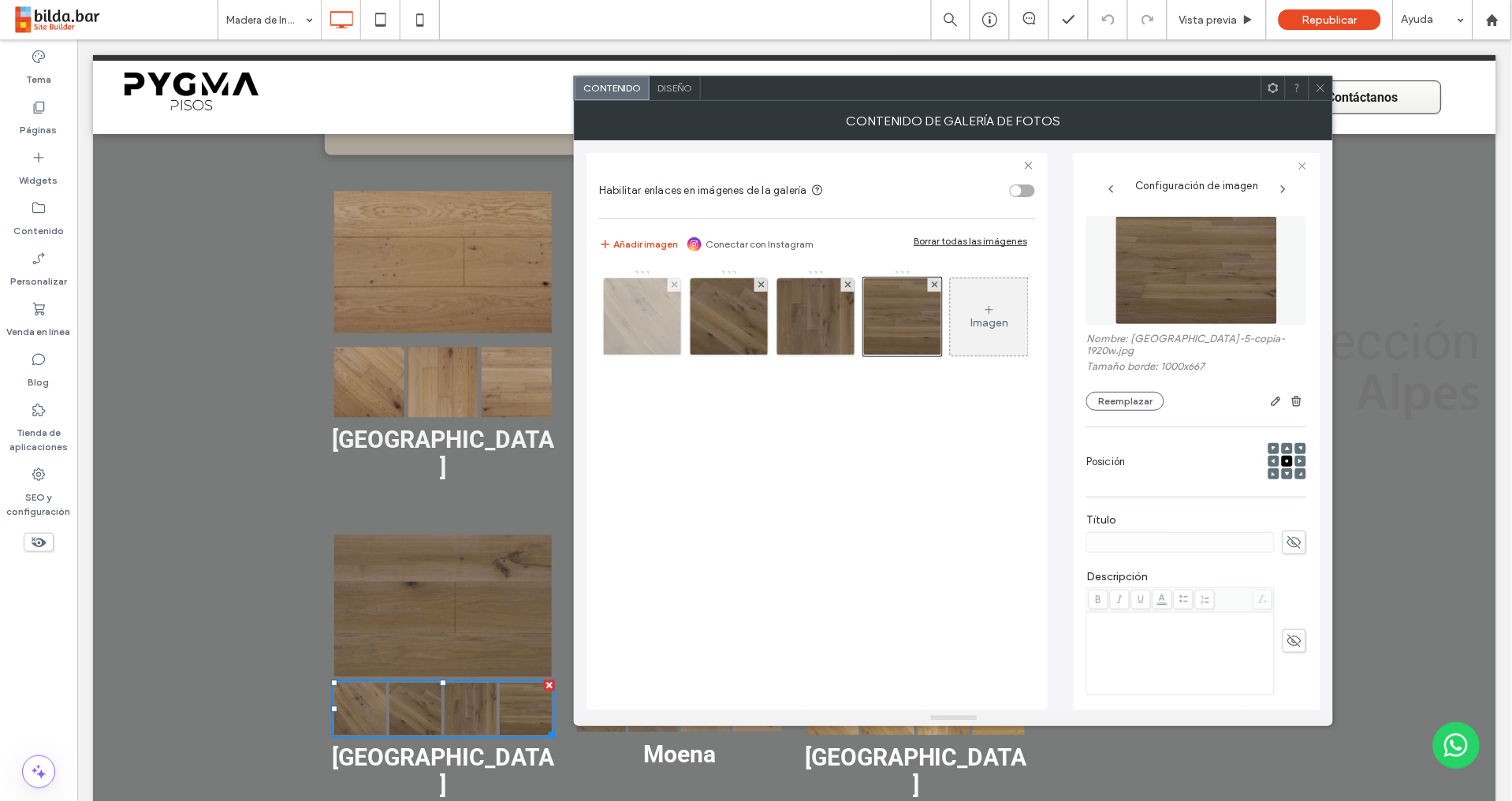
drag, startPoint x: 675, startPoint y: 285, endPoint x: 673, endPoint y: 293, distance: 8.2
click at [676, 285] on use at bounding box center [675, 284] width 6 height 6
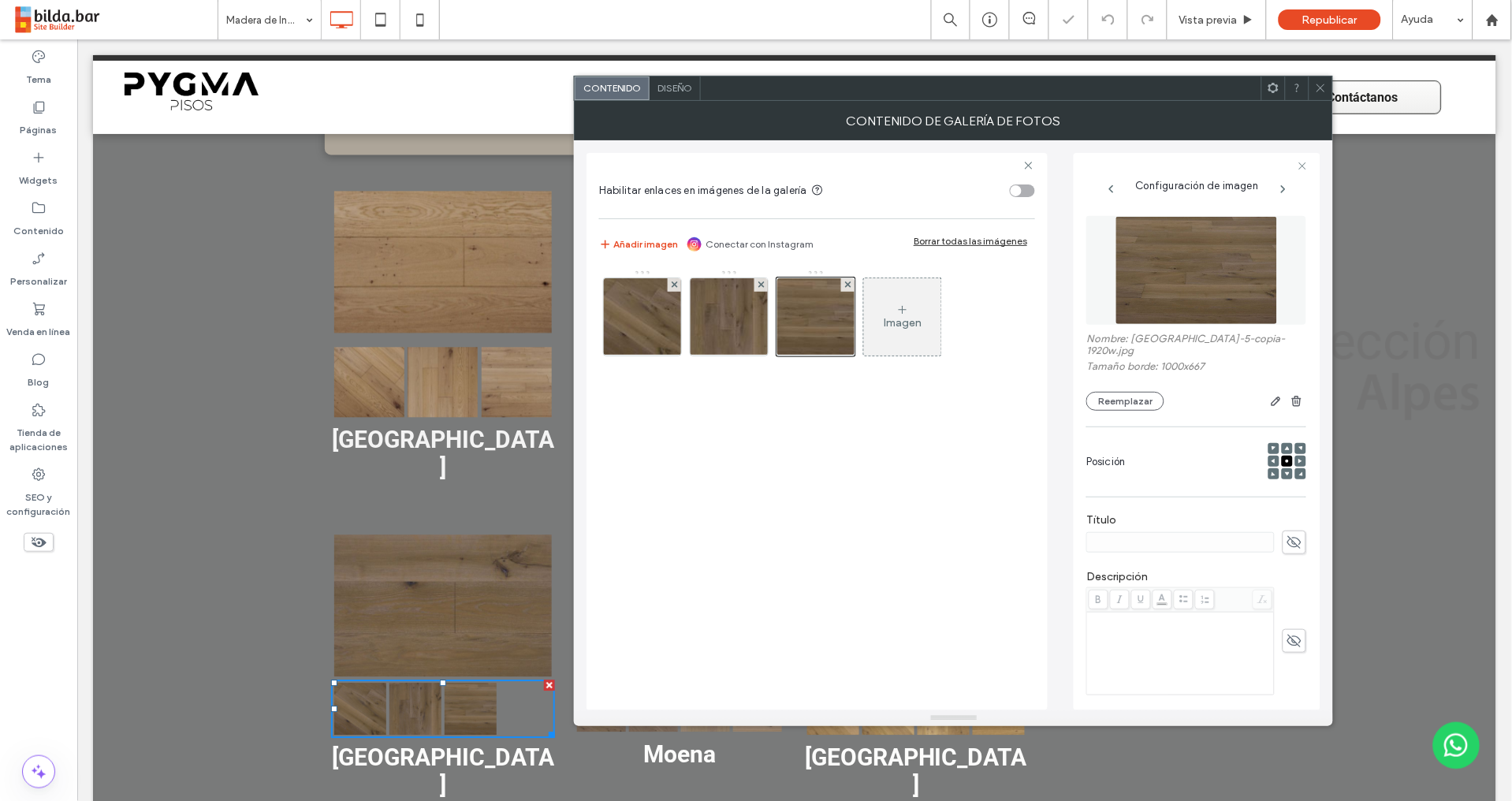
drag, startPoint x: 1320, startPoint y: 89, endPoint x: 1284, endPoint y: 104, distance: 39.0
click at [1318, 91] on icon at bounding box center [1320, 88] width 12 height 12
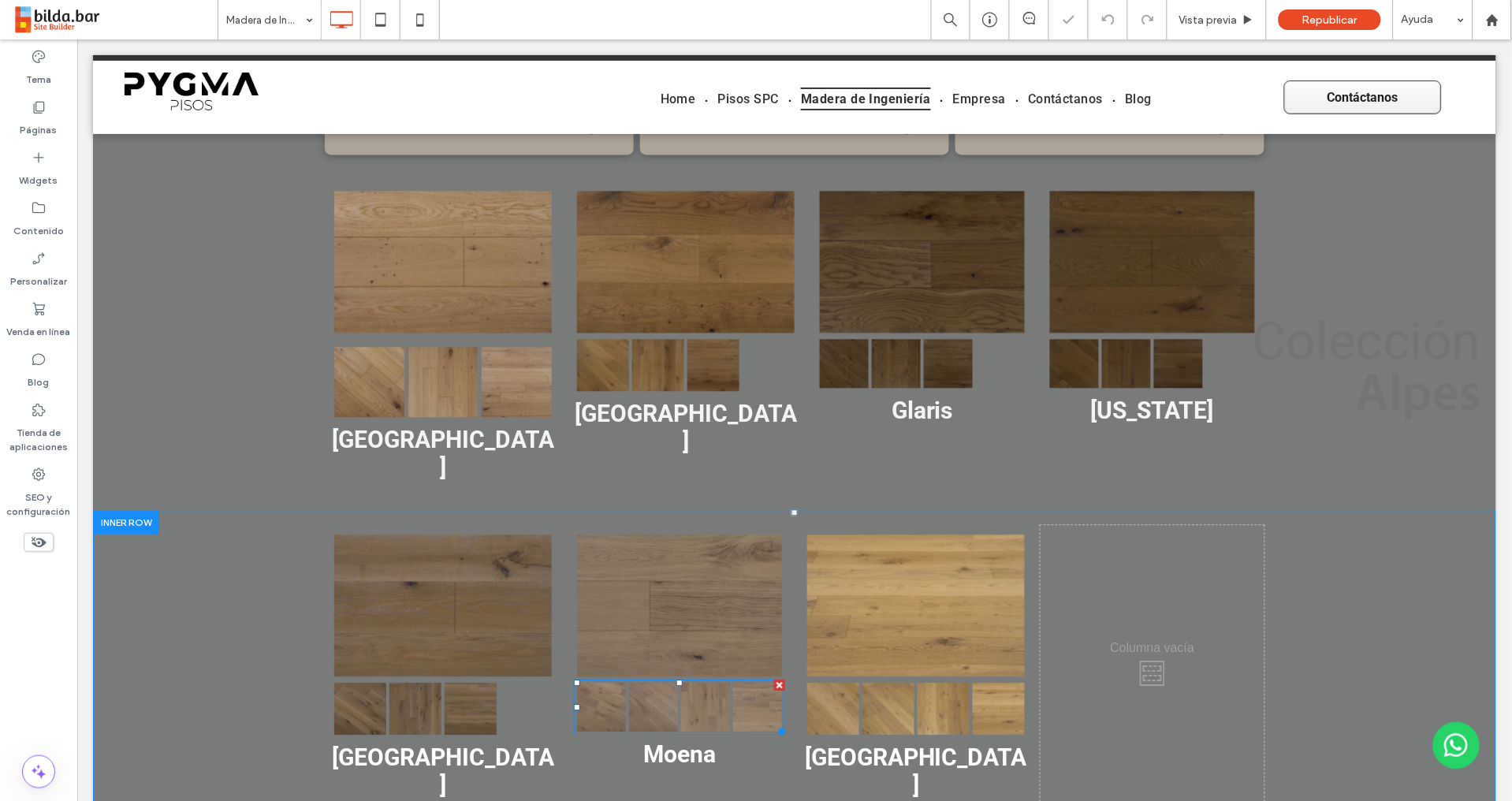
click at [685, 681] on div "Button" at bounding box center [705, 707] width 52 height 52
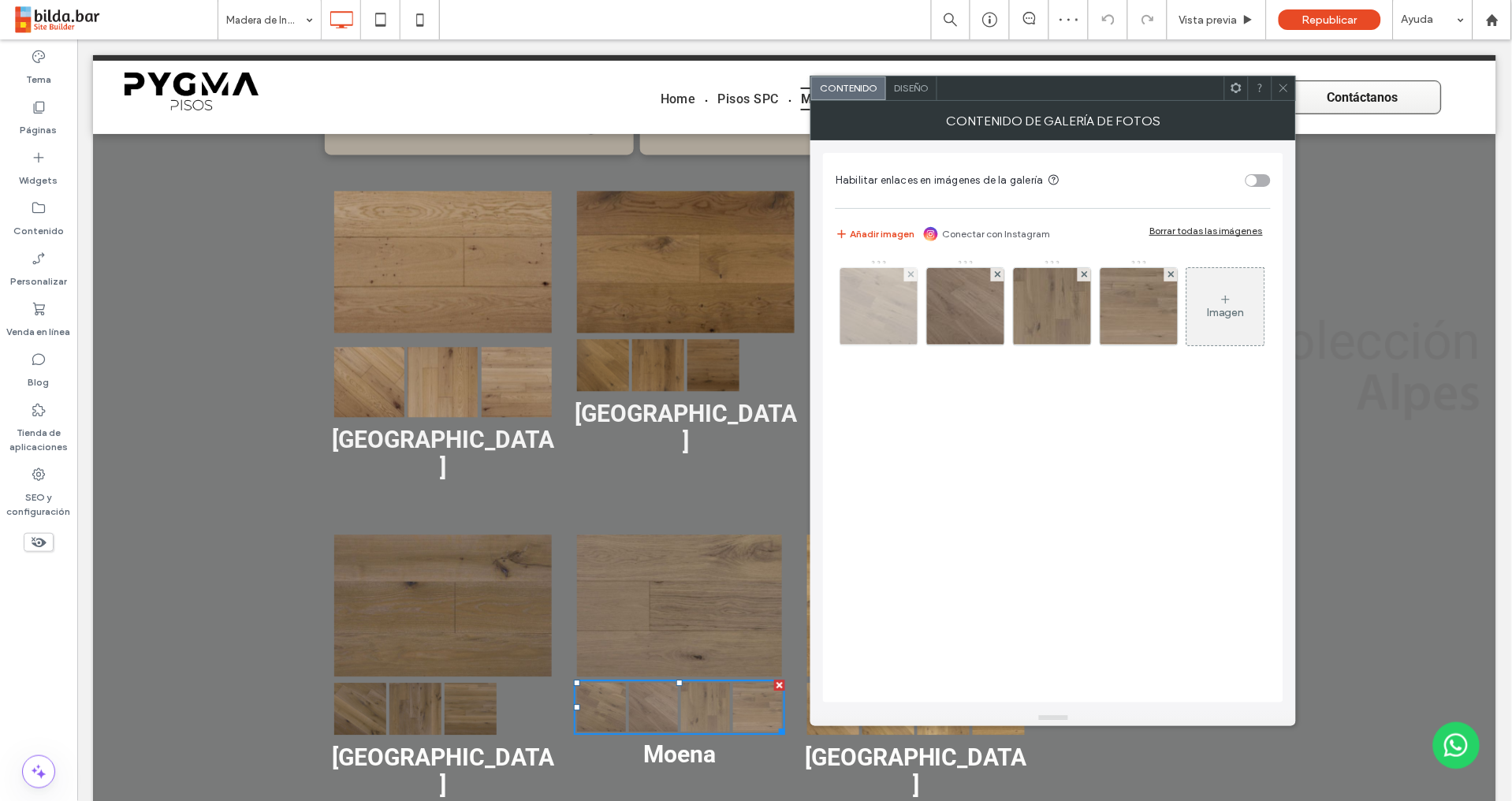
drag, startPoint x: 914, startPoint y: 275, endPoint x: 901, endPoint y: 293, distance: 22.2
click at [914, 275] on div at bounding box center [910, 275] width 13 height 13
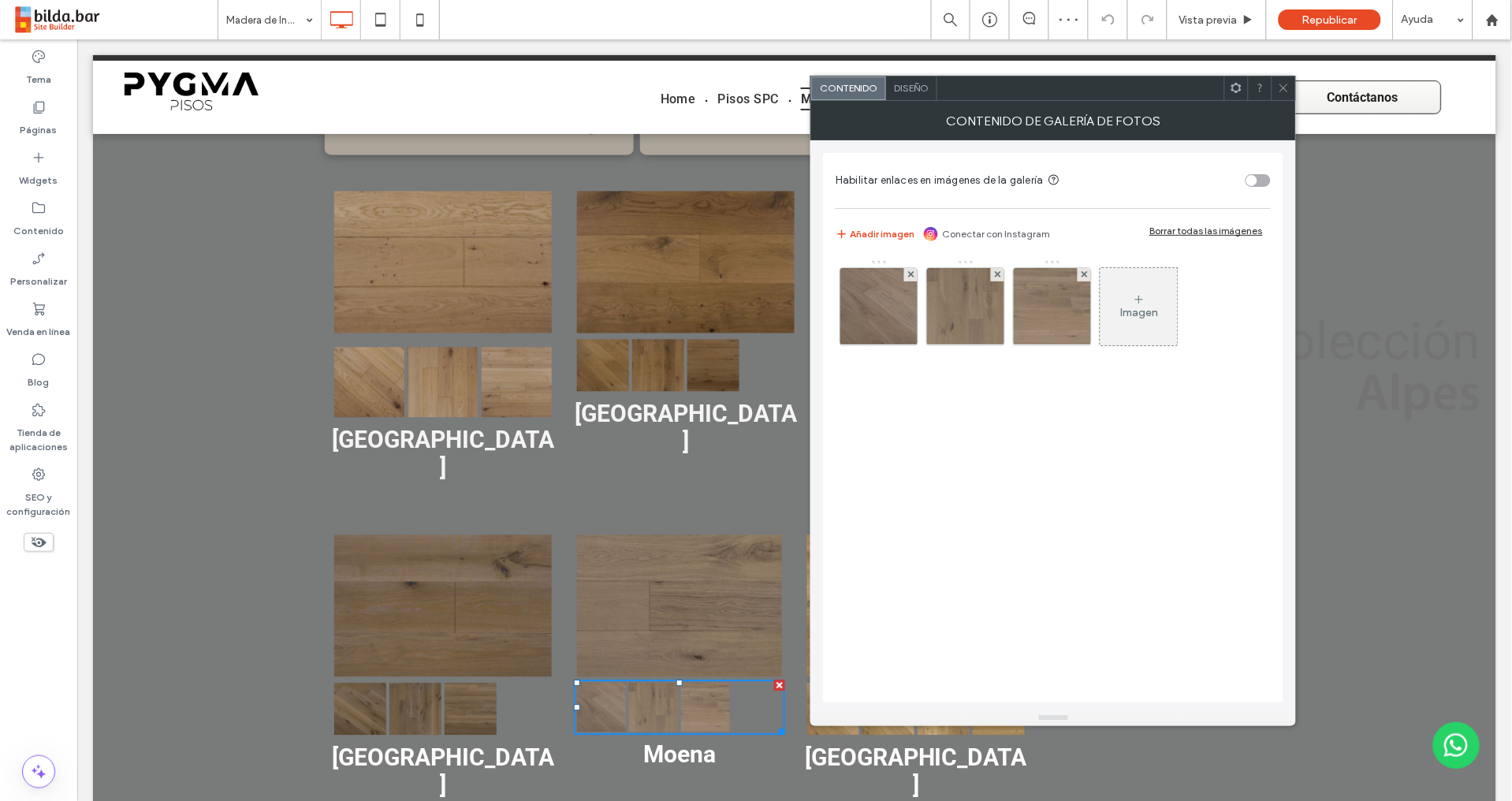
drag, startPoint x: 1286, startPoint y: 90, endPoint x: 1241, endPoint y: 126, distance: 57.6
click at [1286, 89] on icon at bounding box center [1283, 88] width 12 height 12
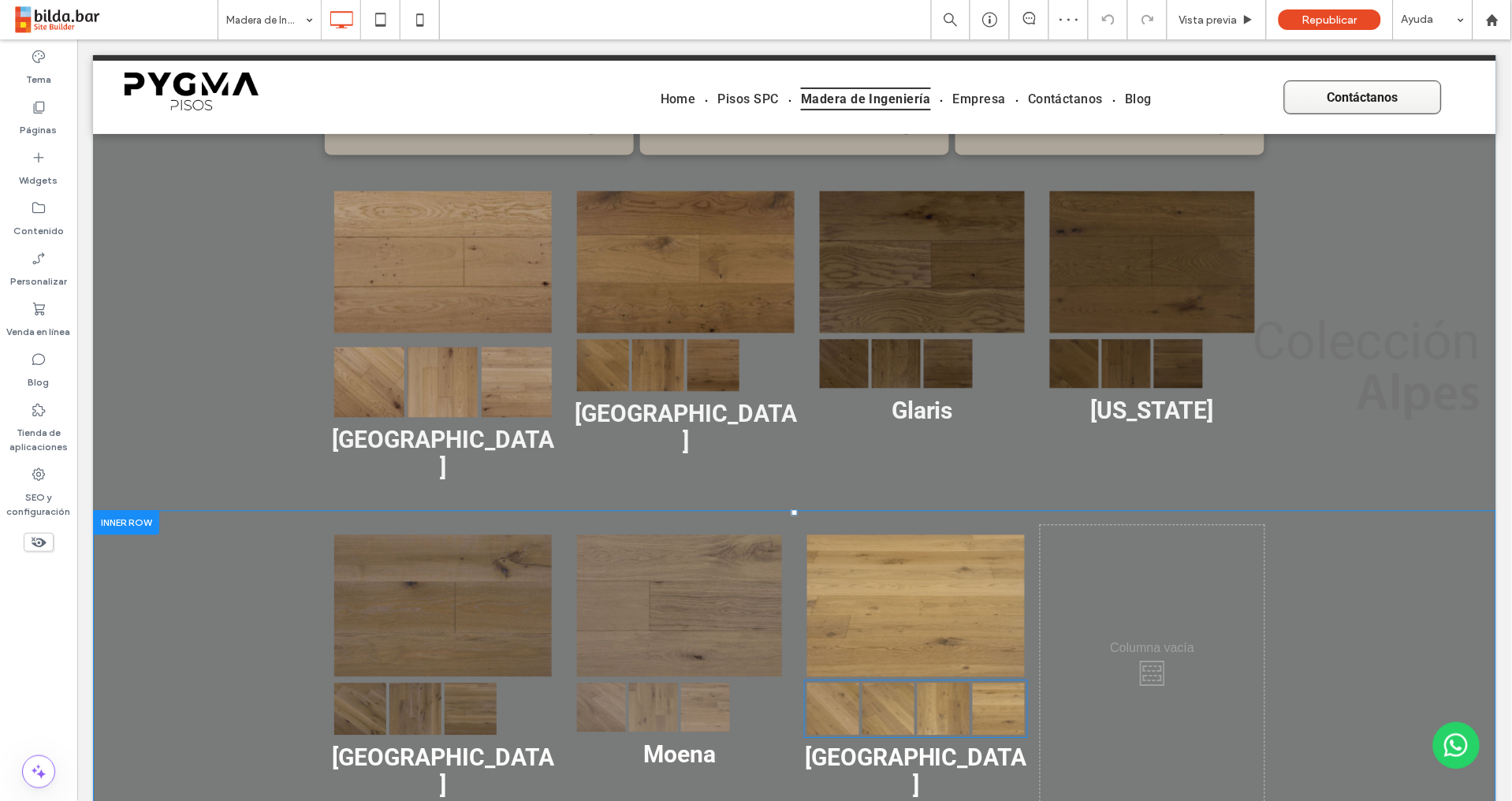
click at [883, 682] on link at bounding box center [888, 708] width 52 height 52
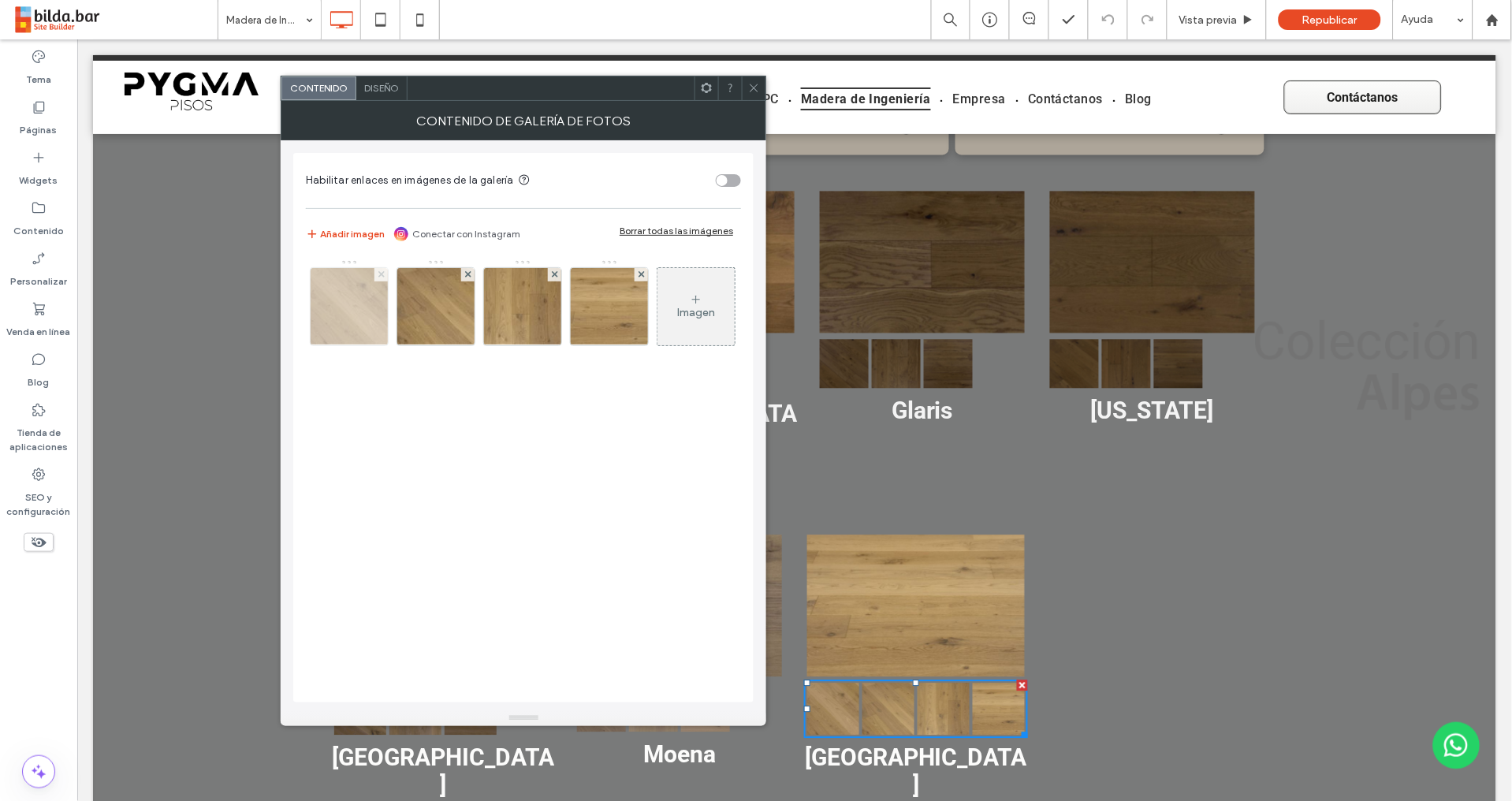
click at [378, 276] on icon at bounding box center [382, 275] width 6 height 6
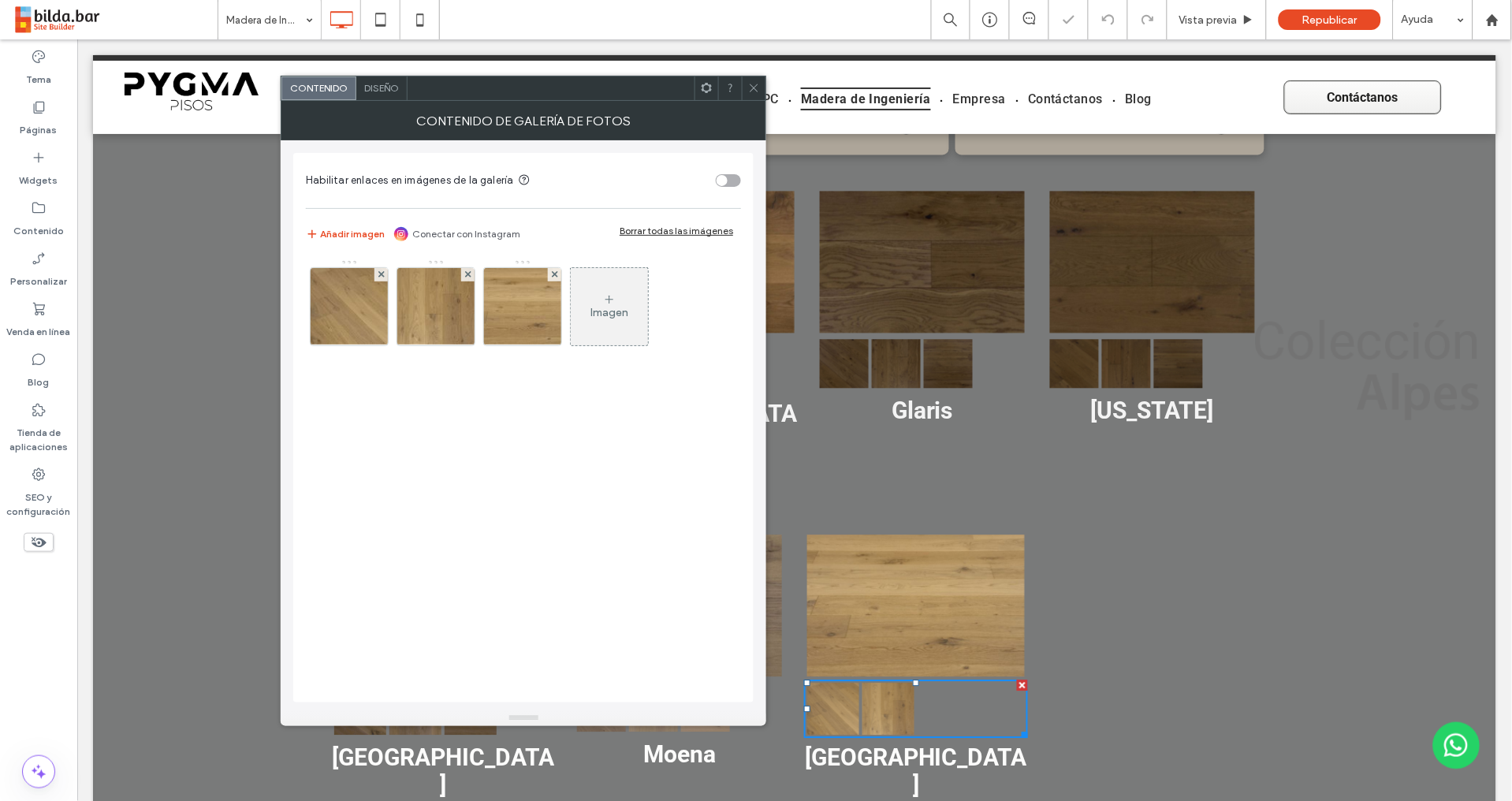
click at [756, 89] on icon at bounding box center [754, 88] width 12 height 12
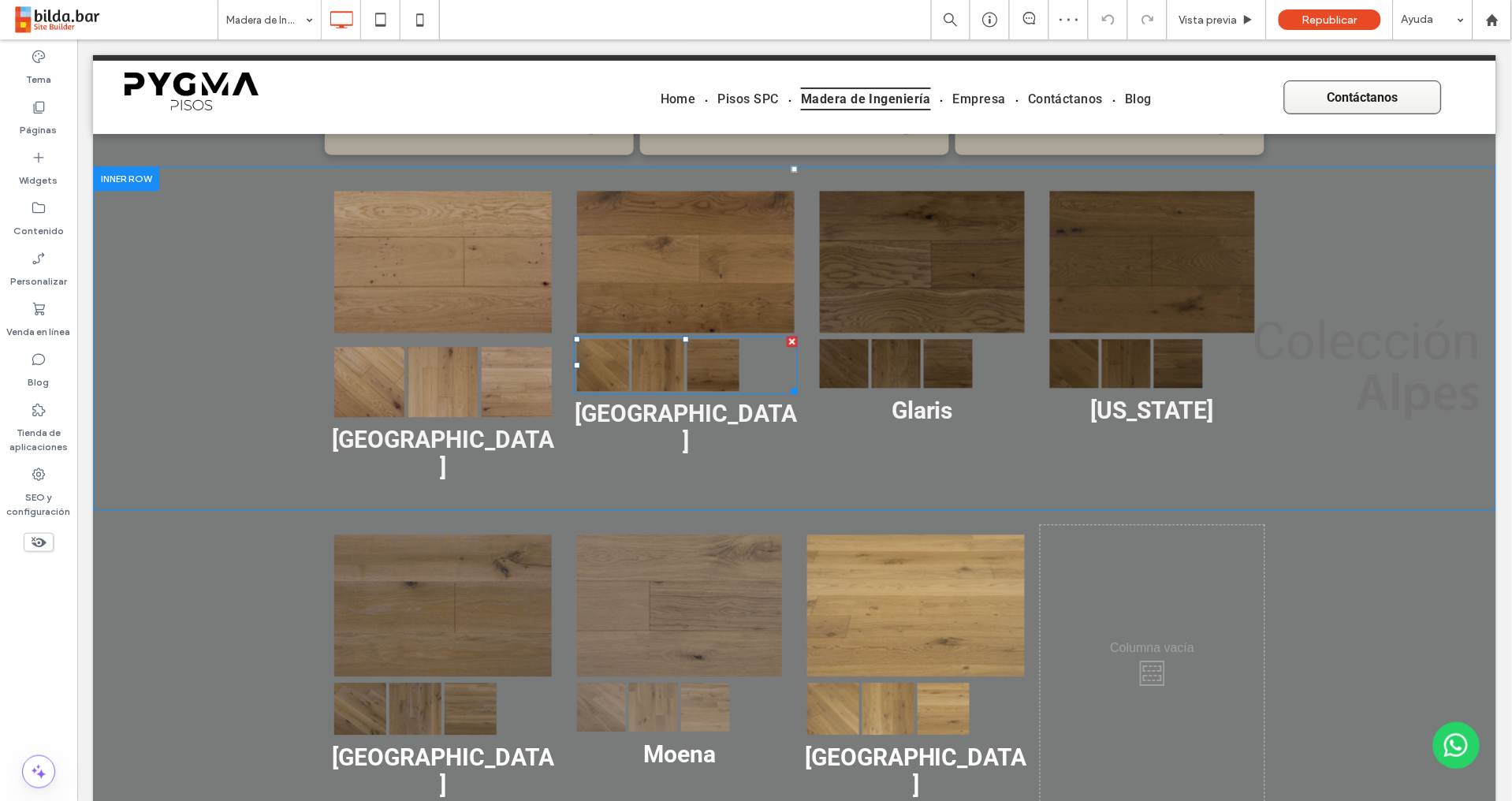
click at [654, 355] on link at bounding box center [657, 364] width 52 height 52
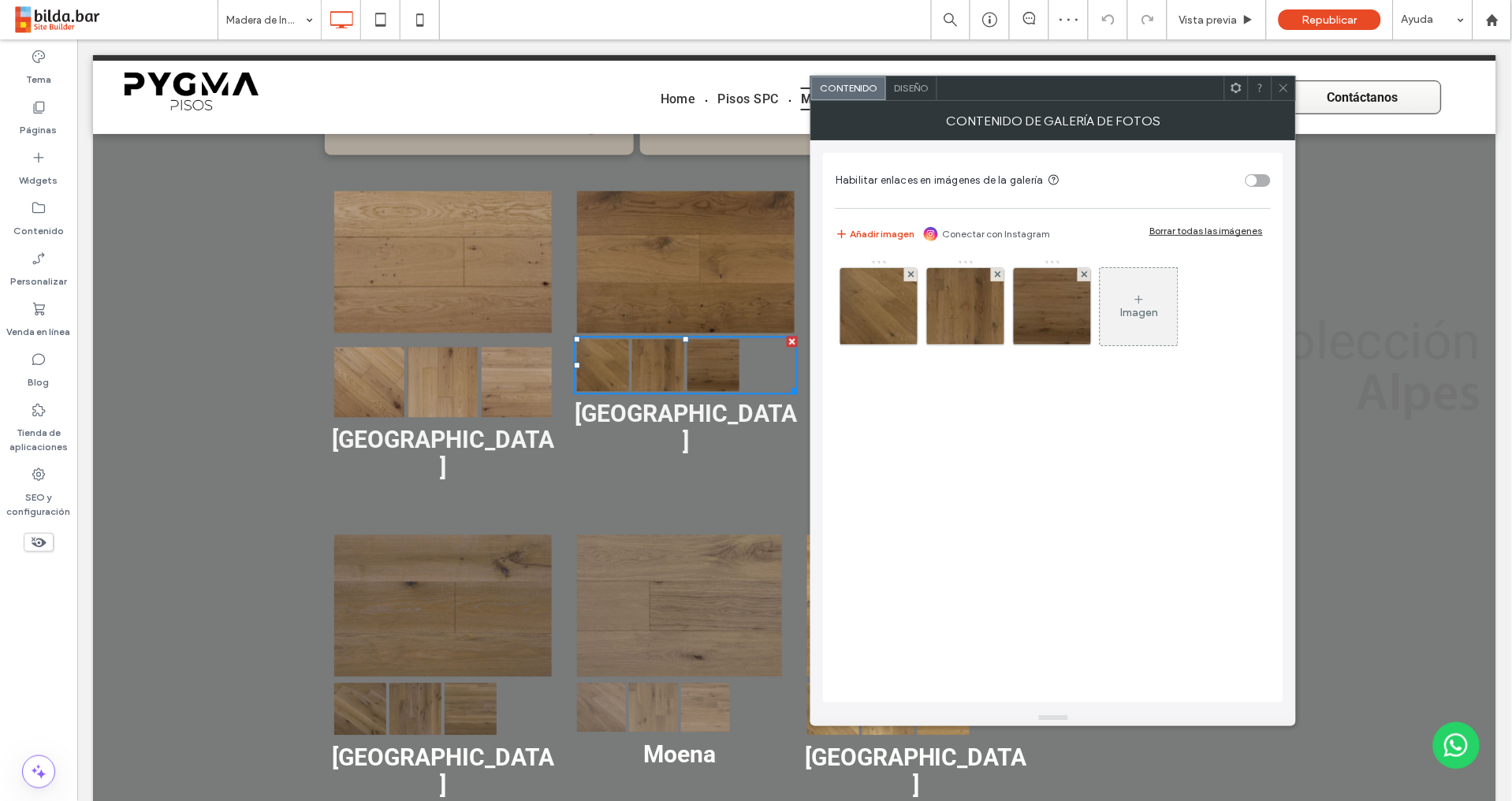
click at [915, 87] on span "Diseño" at bounding box center [911, 88] width 35 height 12
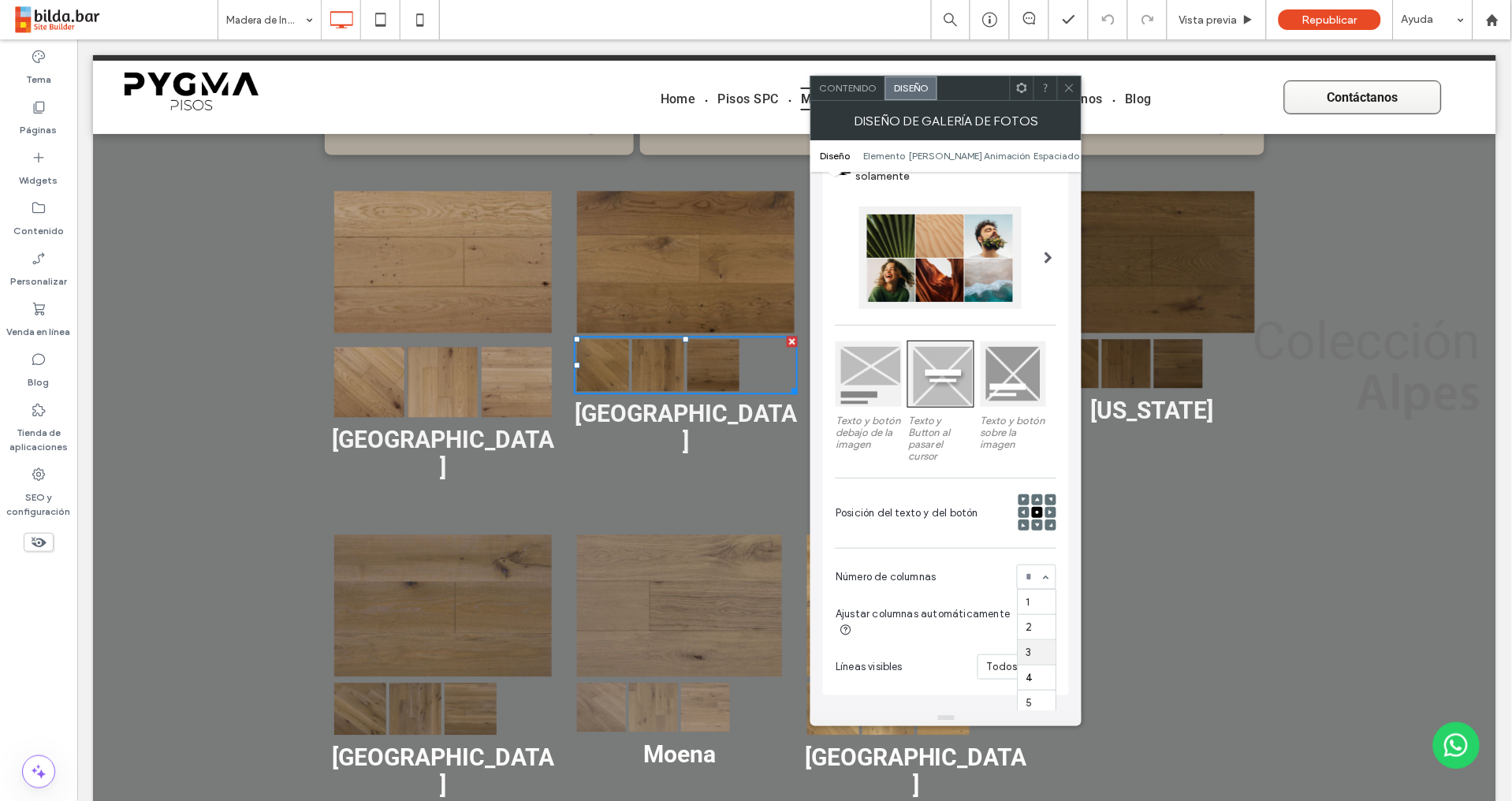
scroll to position [167, 0]
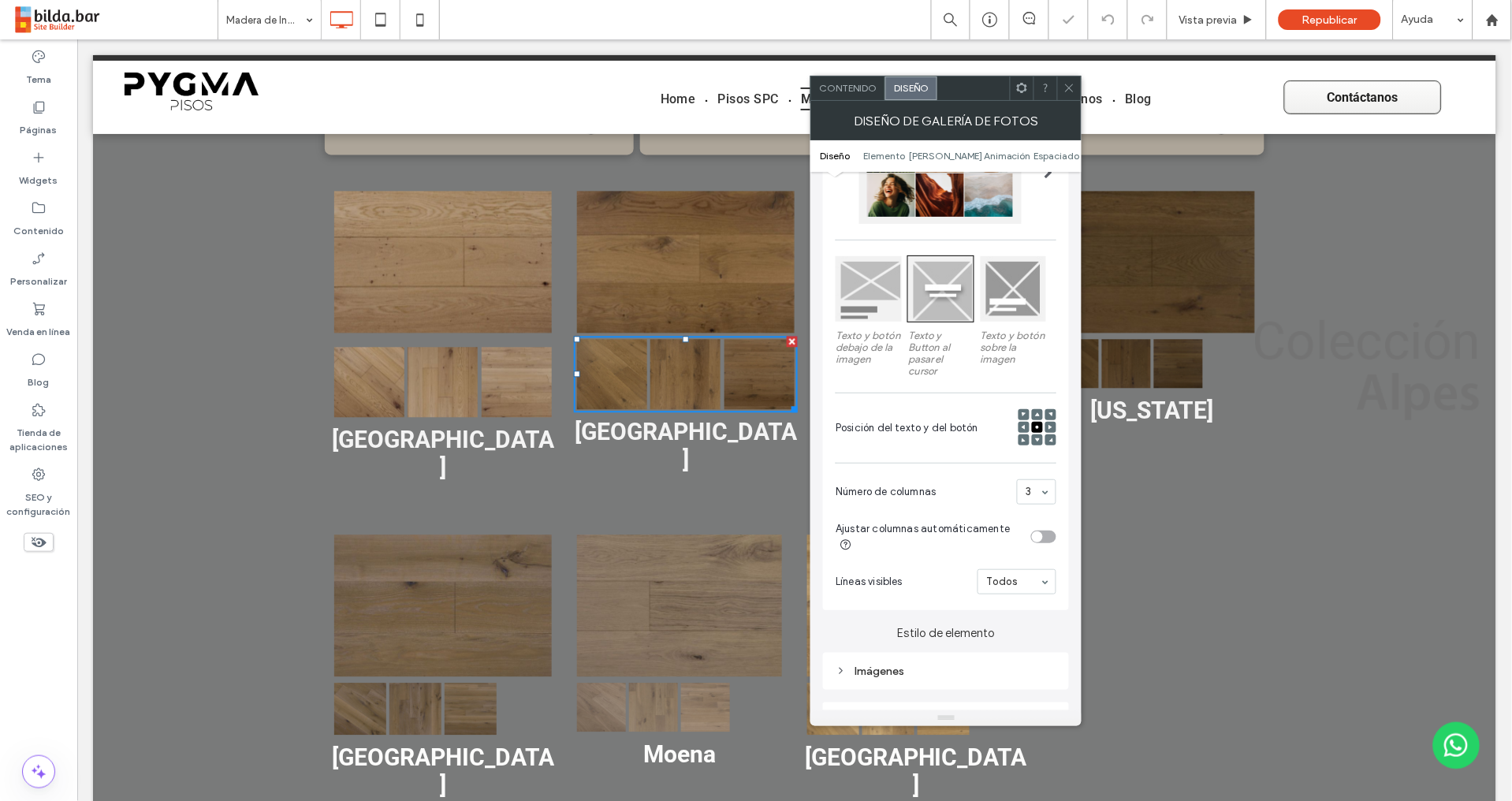
click at [1074, 89] on icon at bounding box center [1069, 88] width 12 height 12
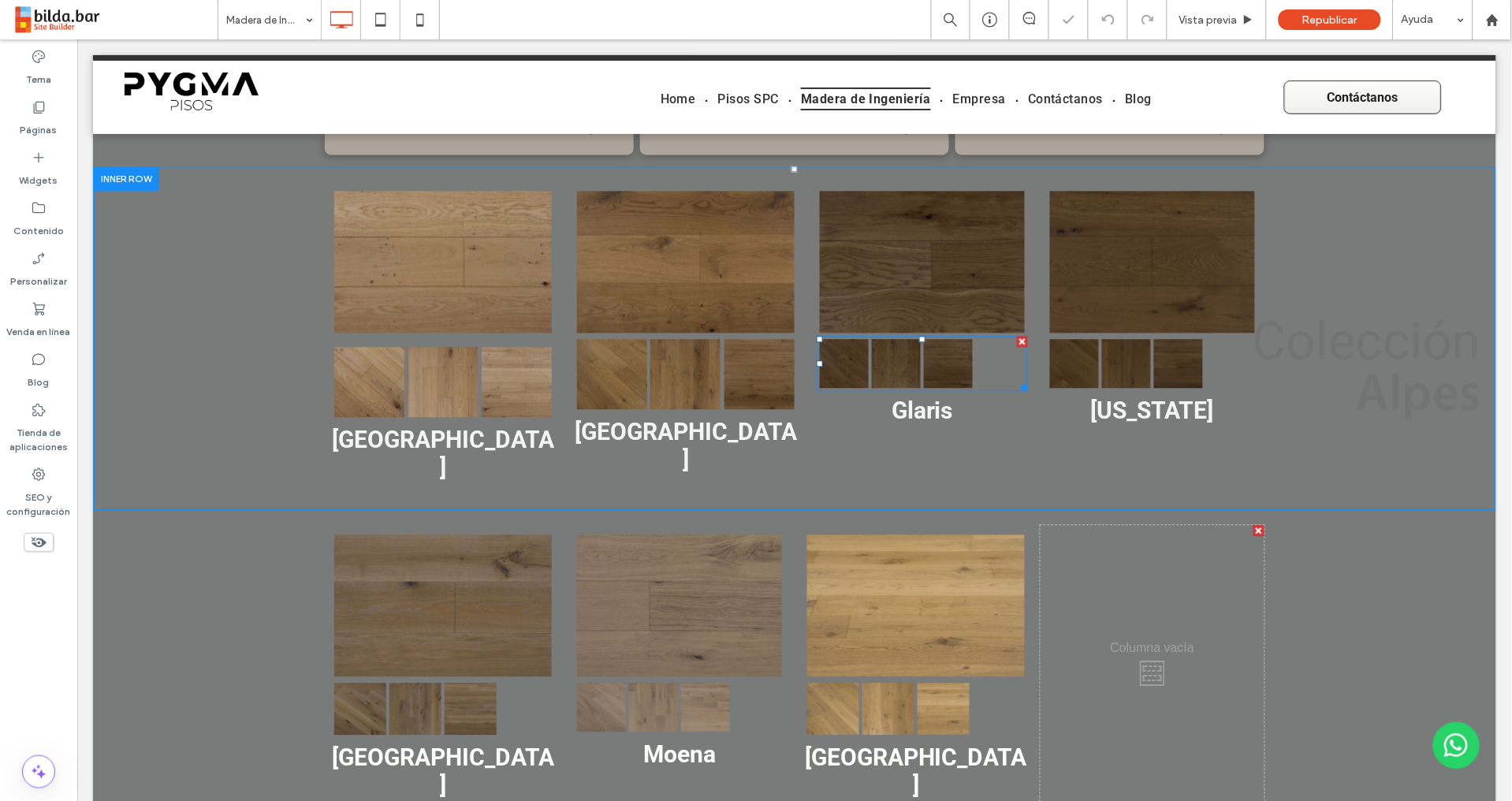
click at [931, 374] on link at bounding box center [948, 362] width 49 height 49
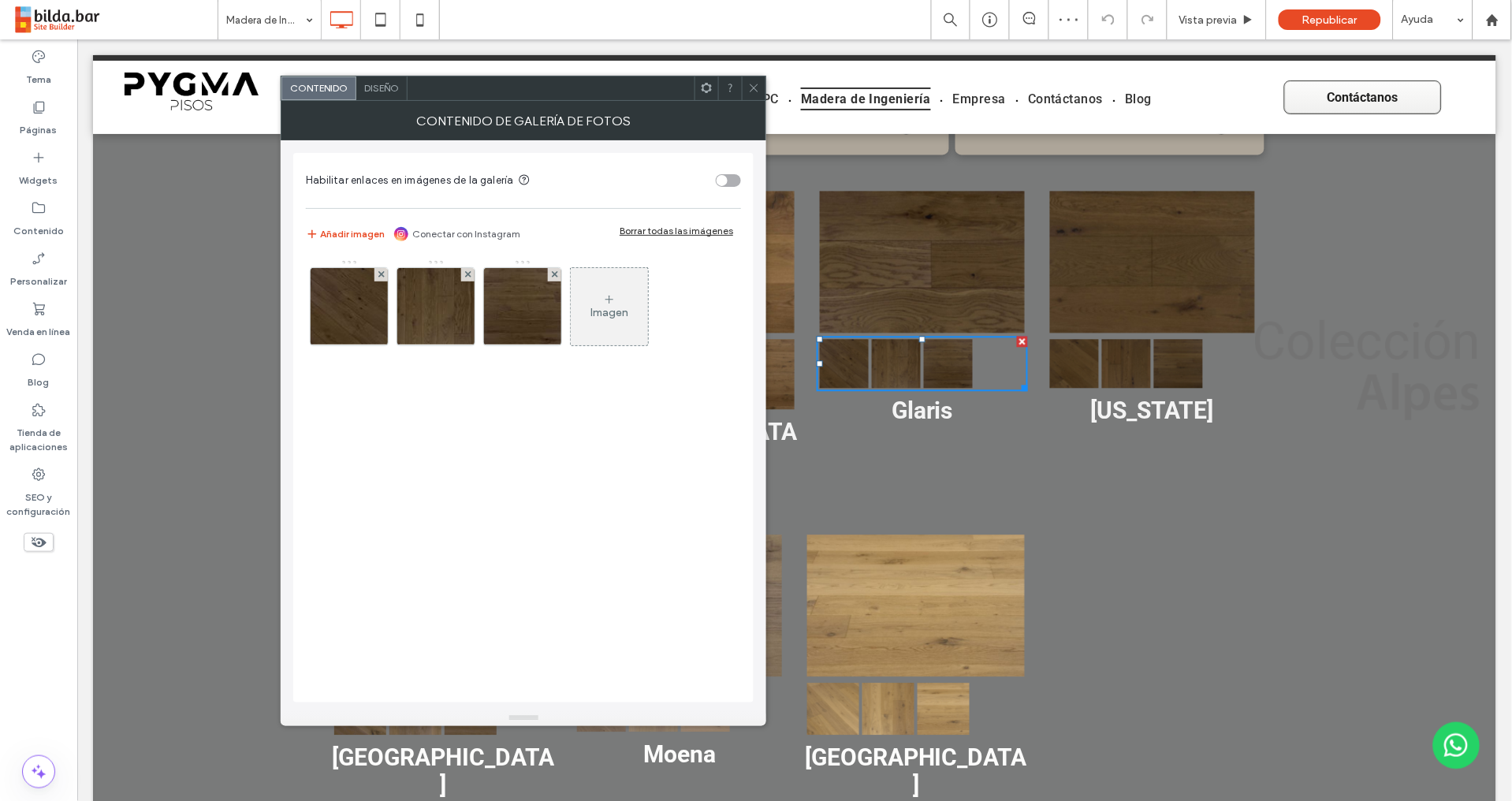
click at [387, 89] on span "Diseño" at bounding box center [381, 88] width 35 height 12
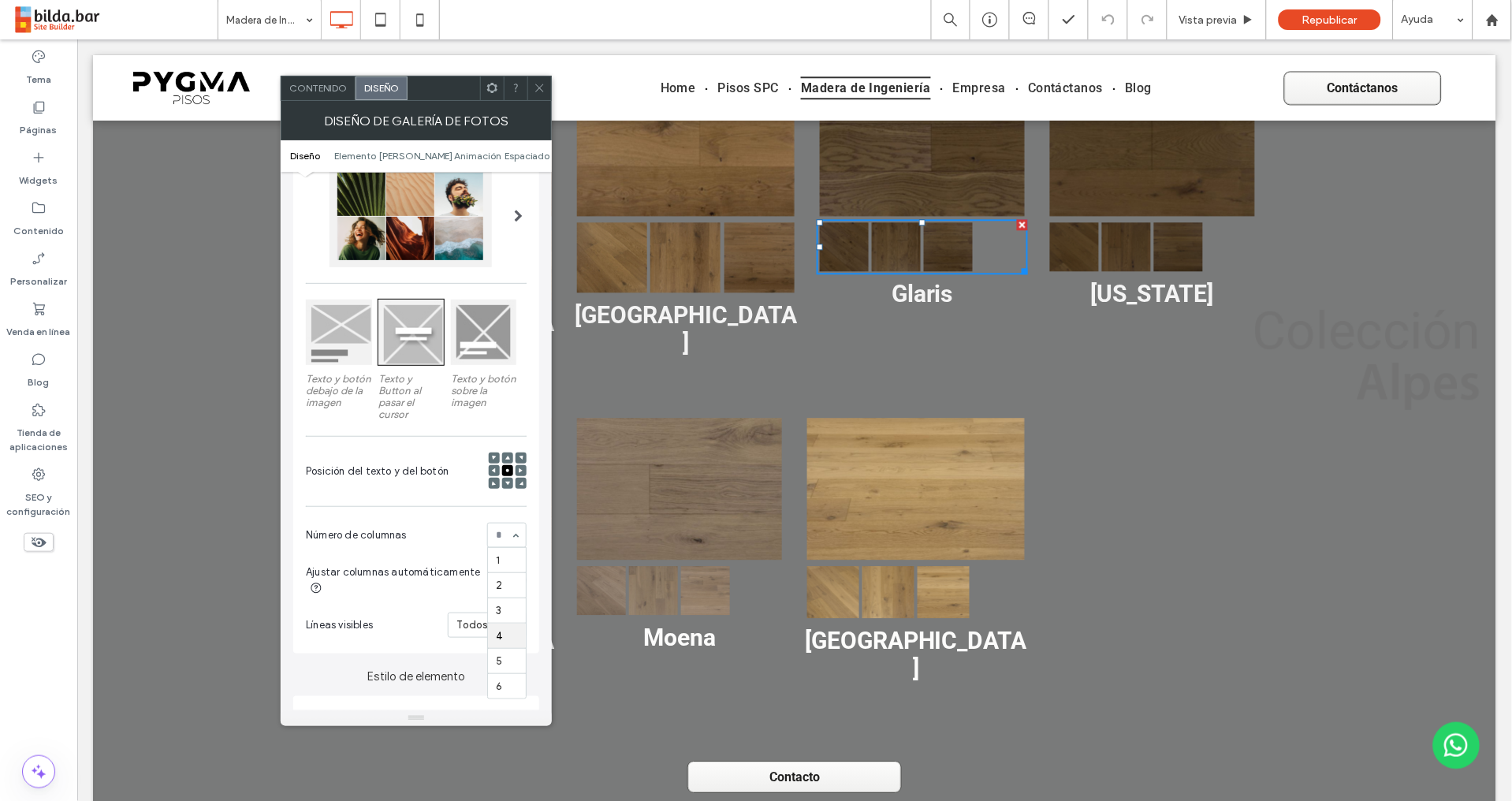
scroll to position [132, 0]
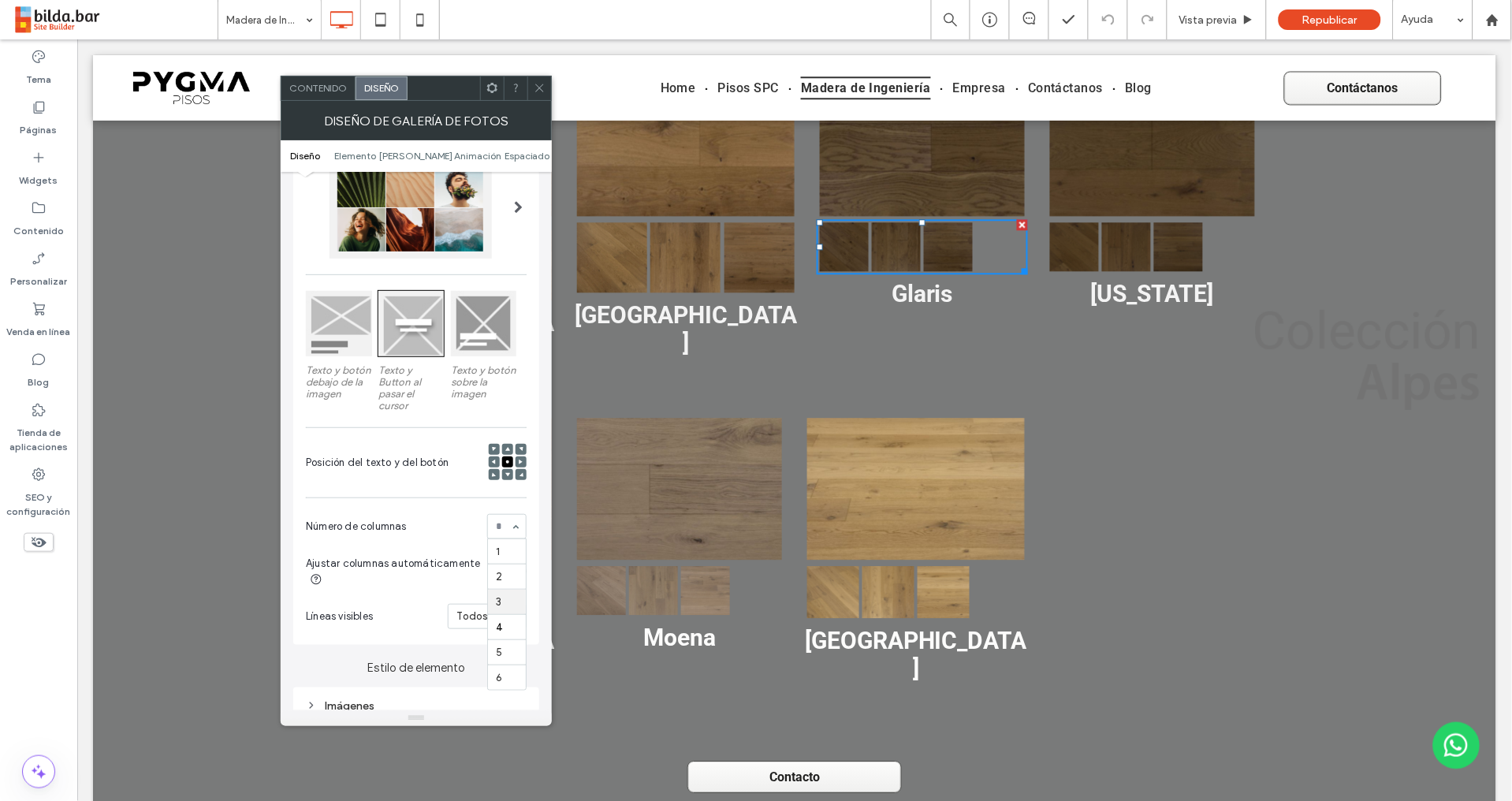
drag, startPoint x: 508, startPoint y: 605, endPoint x: 536, endPoint y: 585, distance: 34.4
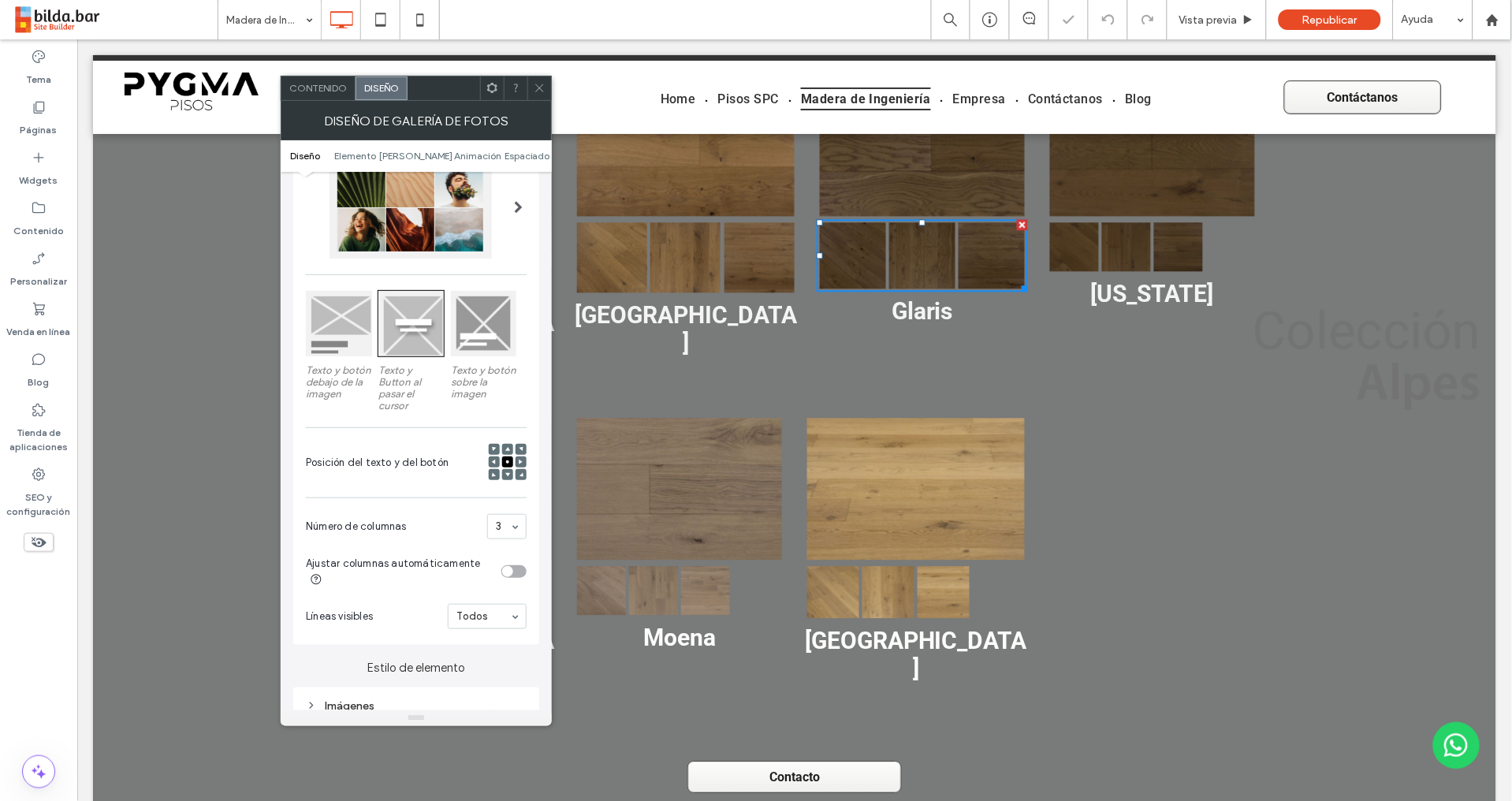
drag, startPoint x: 1125, startPoint y: 243, endPoint x: 1068, endPoint y: 251, distance: 57.6
click at [1124, 244] on link at bounding box center [1125, 246] width 49 height 49
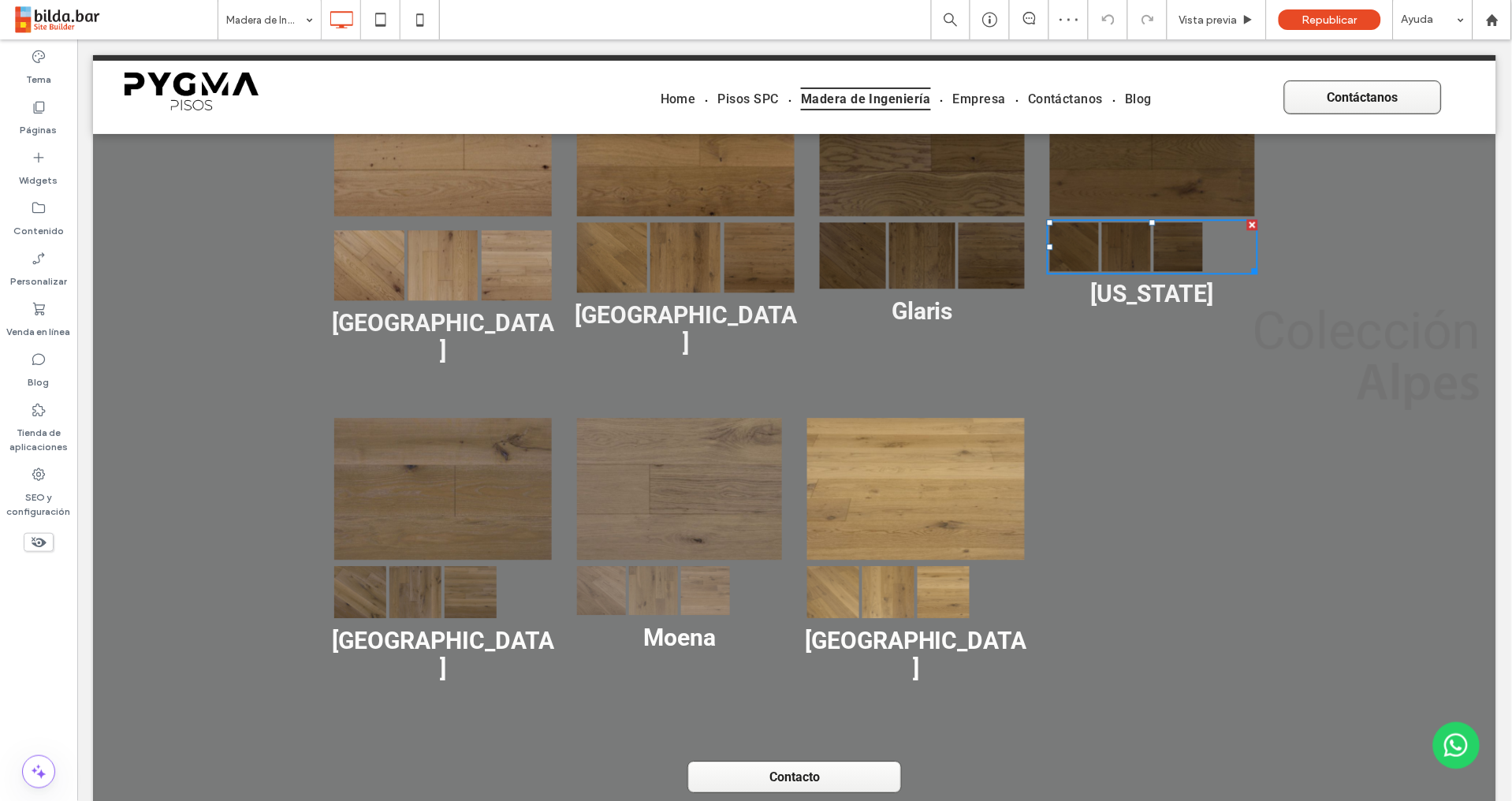
drag, startPoint x: 1117, startPoint y: 245, endPoint x: 1095, endPoint y: 242, distance: 22.2
click at [1117, 245] on link at bounding box center [1125, 246] width 49 height 49
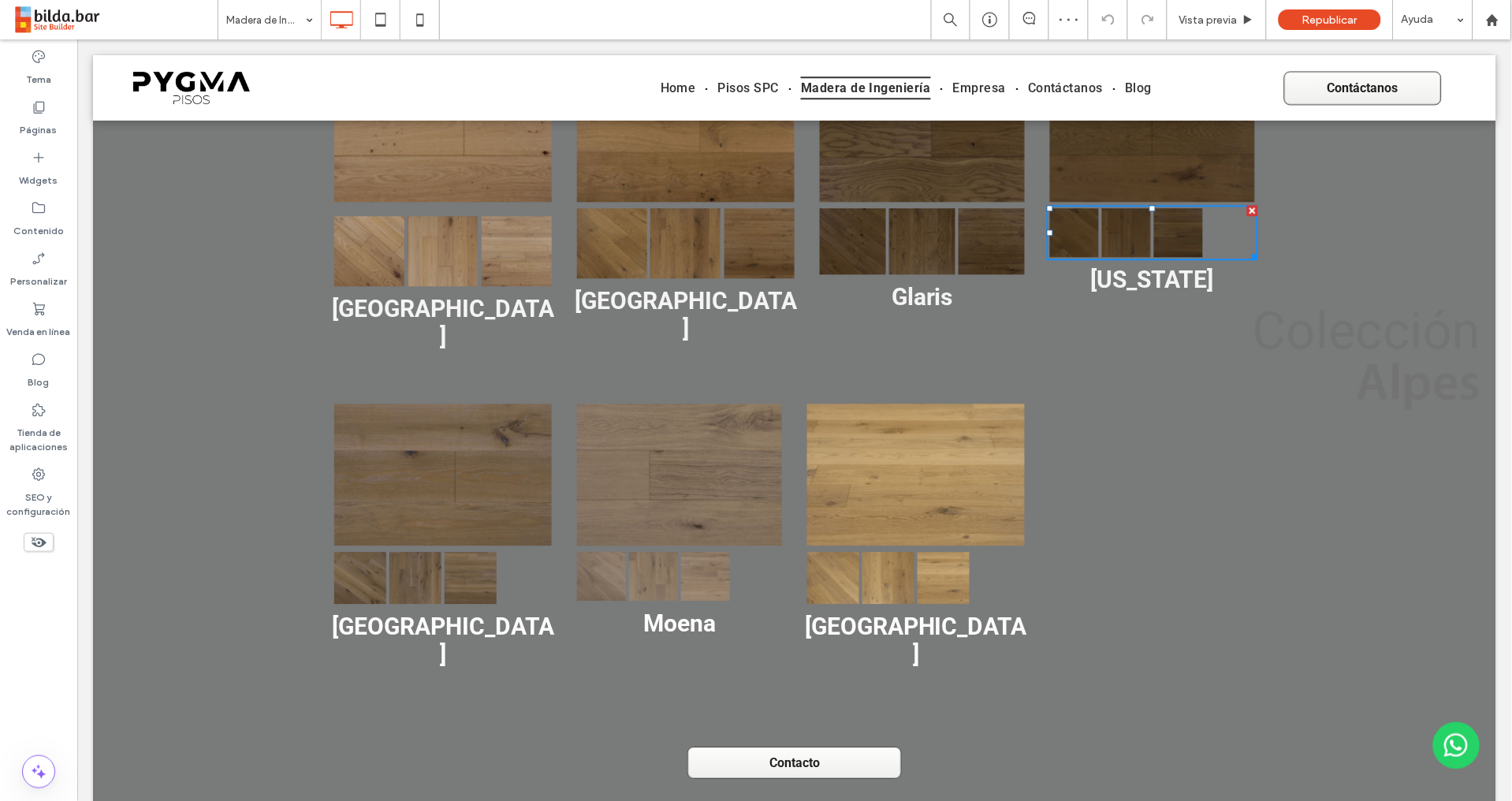
scroll to position [1037, 0]
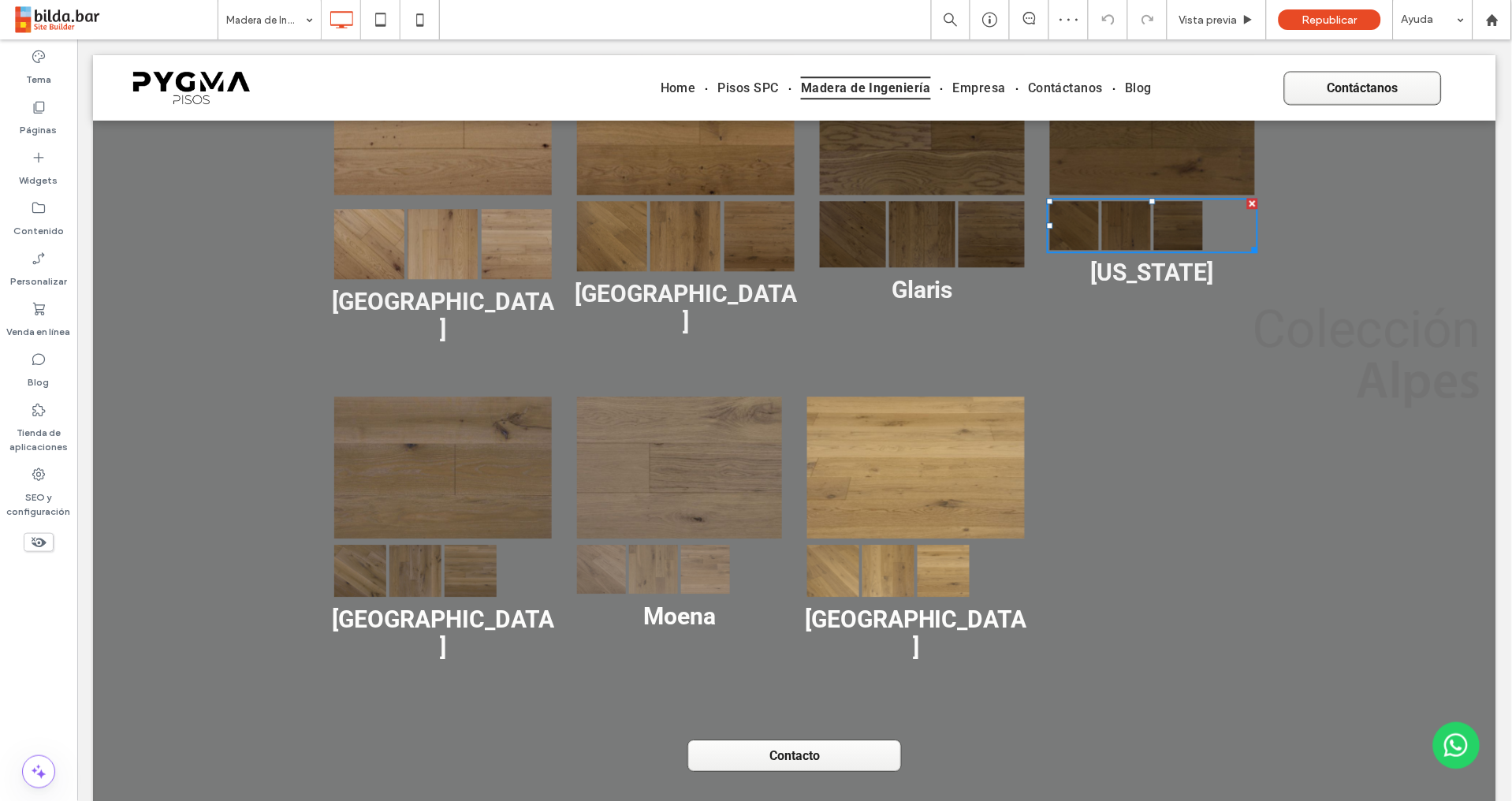
click at [1203, 219] on div at bounding box center [1229, 225] width 52 height 52
click at [961, 250] on link at bounding box center [991, 234] width 67 height 67
click at [1104, 227] on link at bounding box center [1125, 225] width 49 height 49
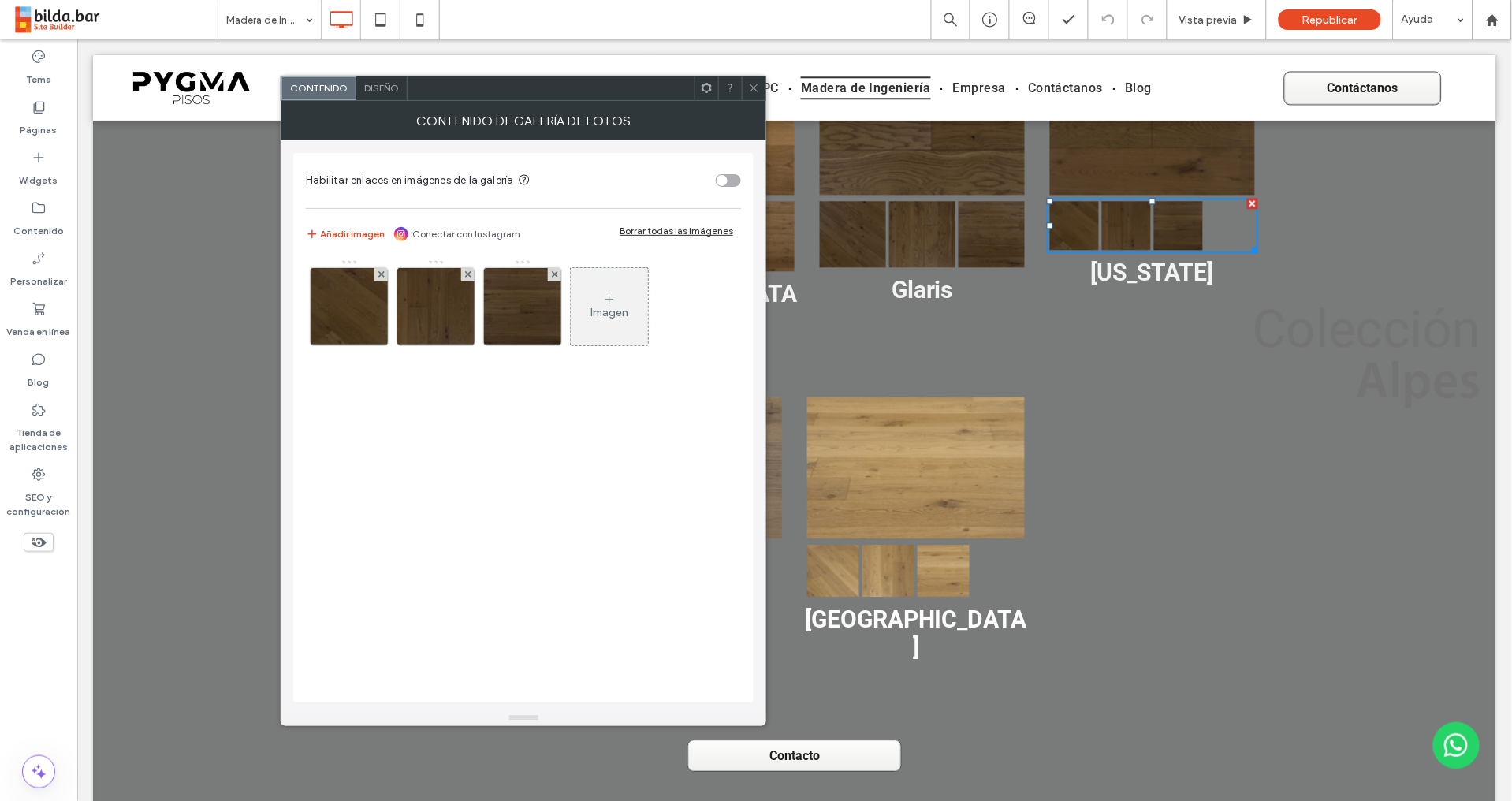
click at [385, 93] on span "Diseño" at bounding box center [381, 88] width 35 height 12
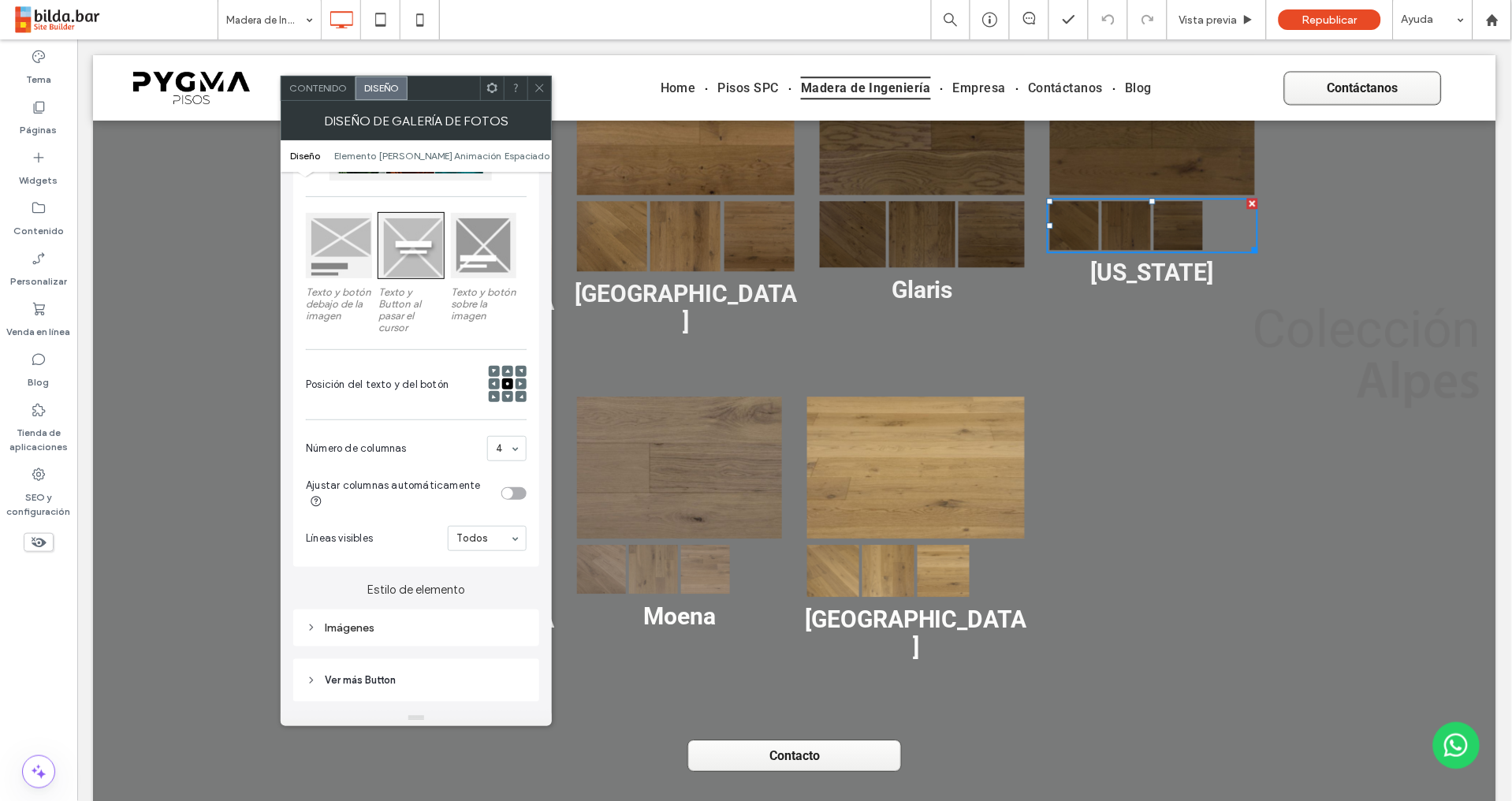
scroll to position [213, 0]
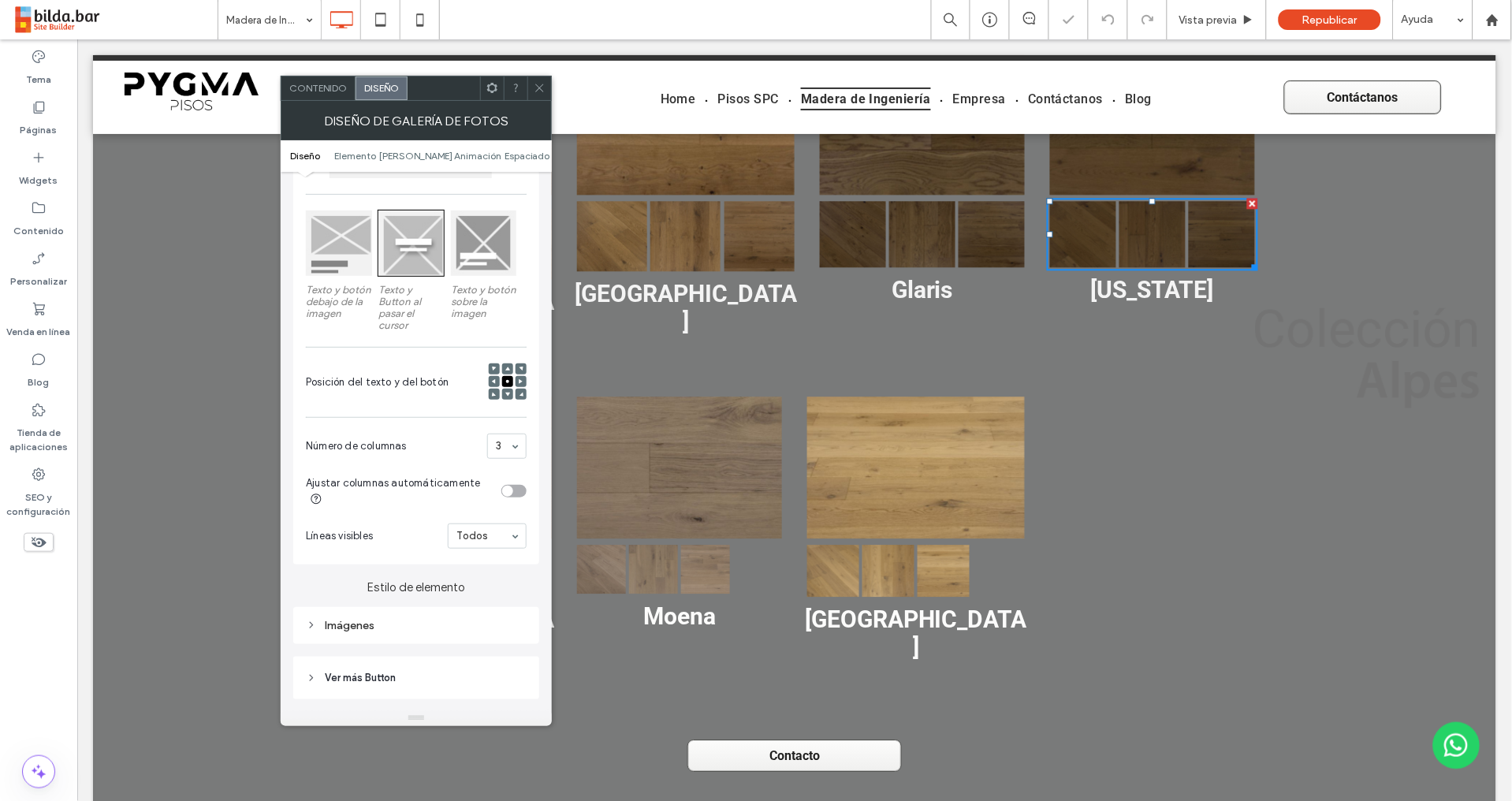
click at [540, 89] on icon at bounding box center [539, 88] width 12 height 12
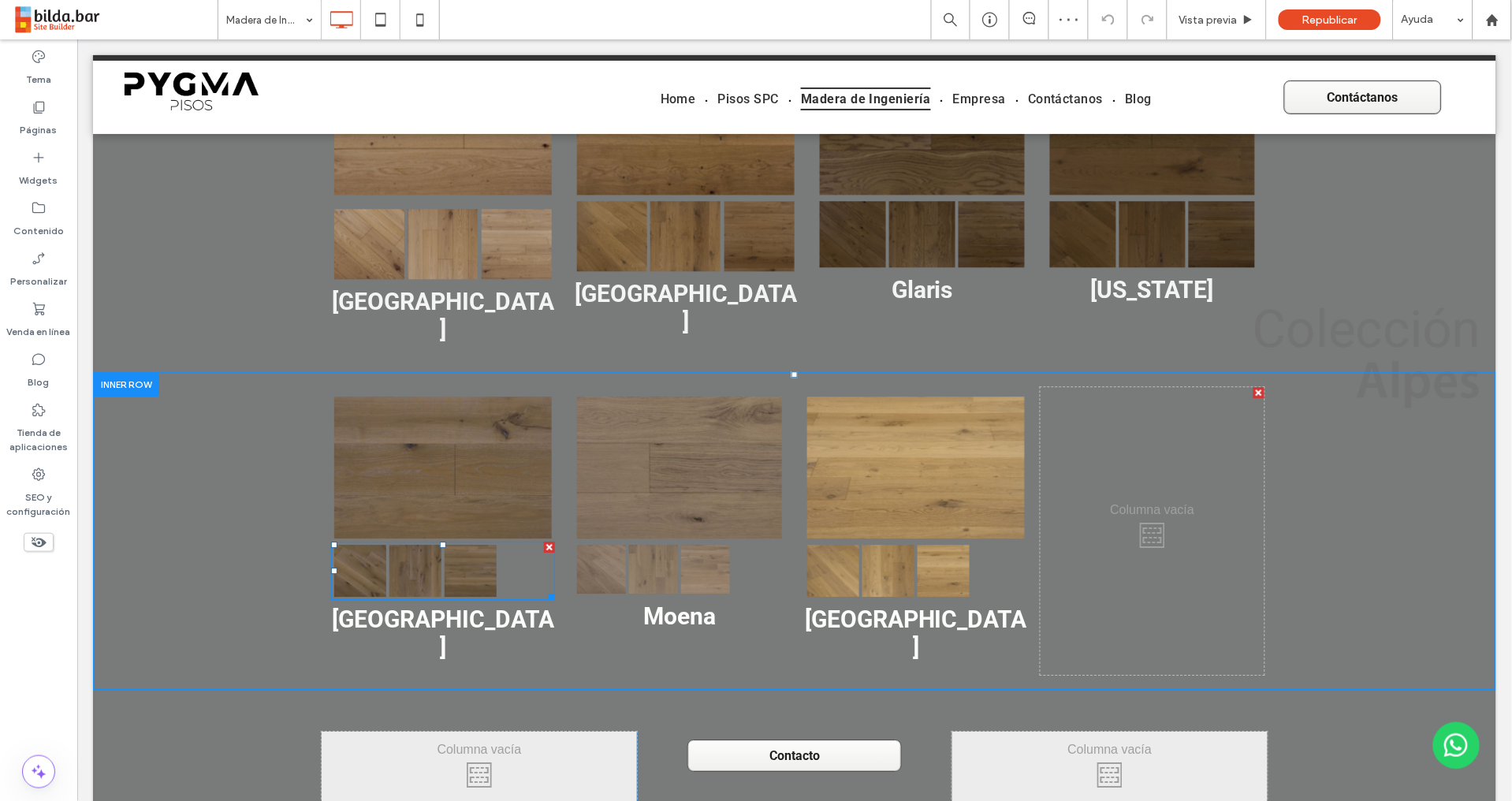
click at [469, 544] on link at bounding box center [469, 570] width 52 height 52
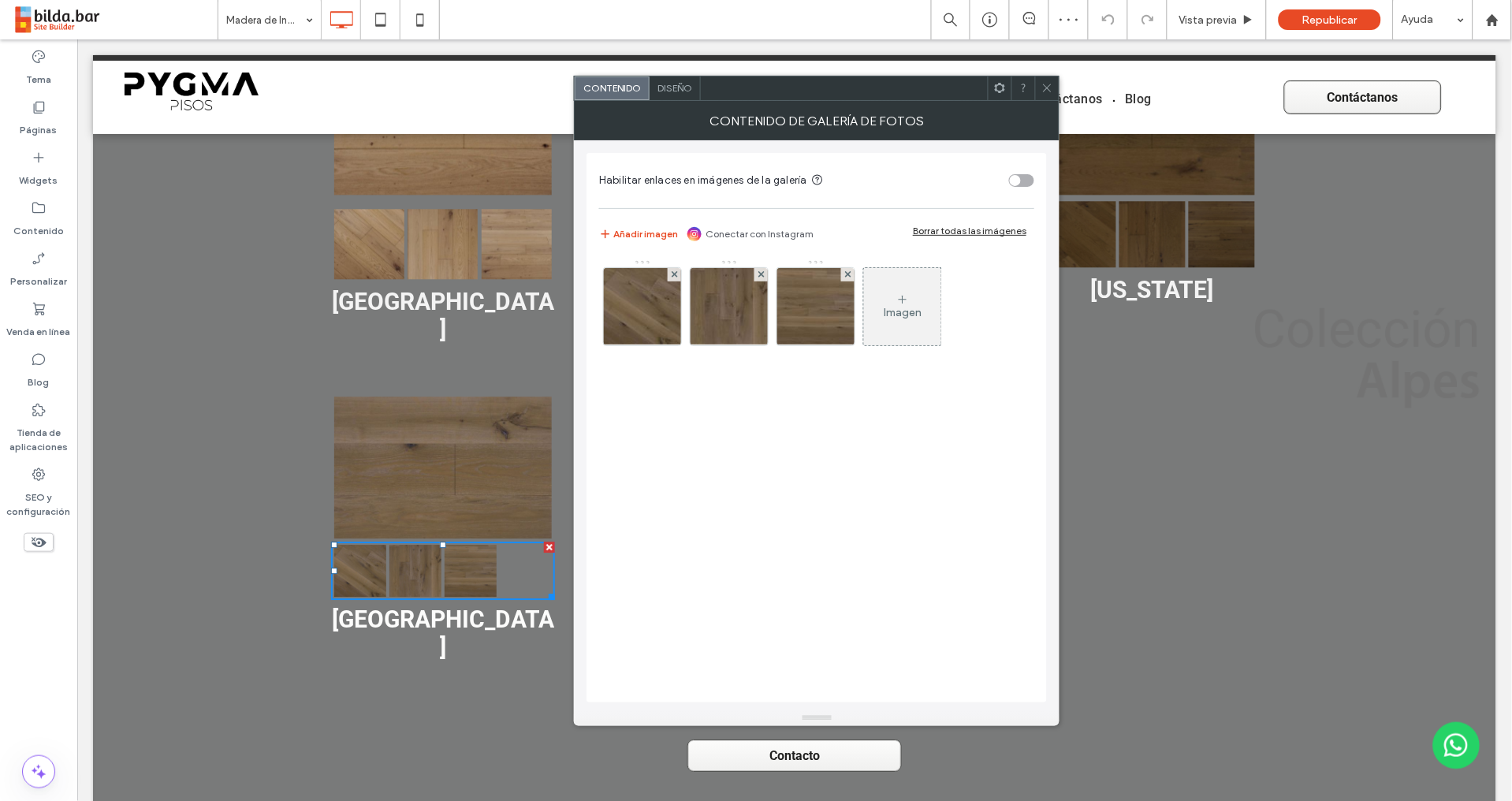
click at [679, 89] on span "Diseño" at bounding box center [674, 88] width 35 height 12
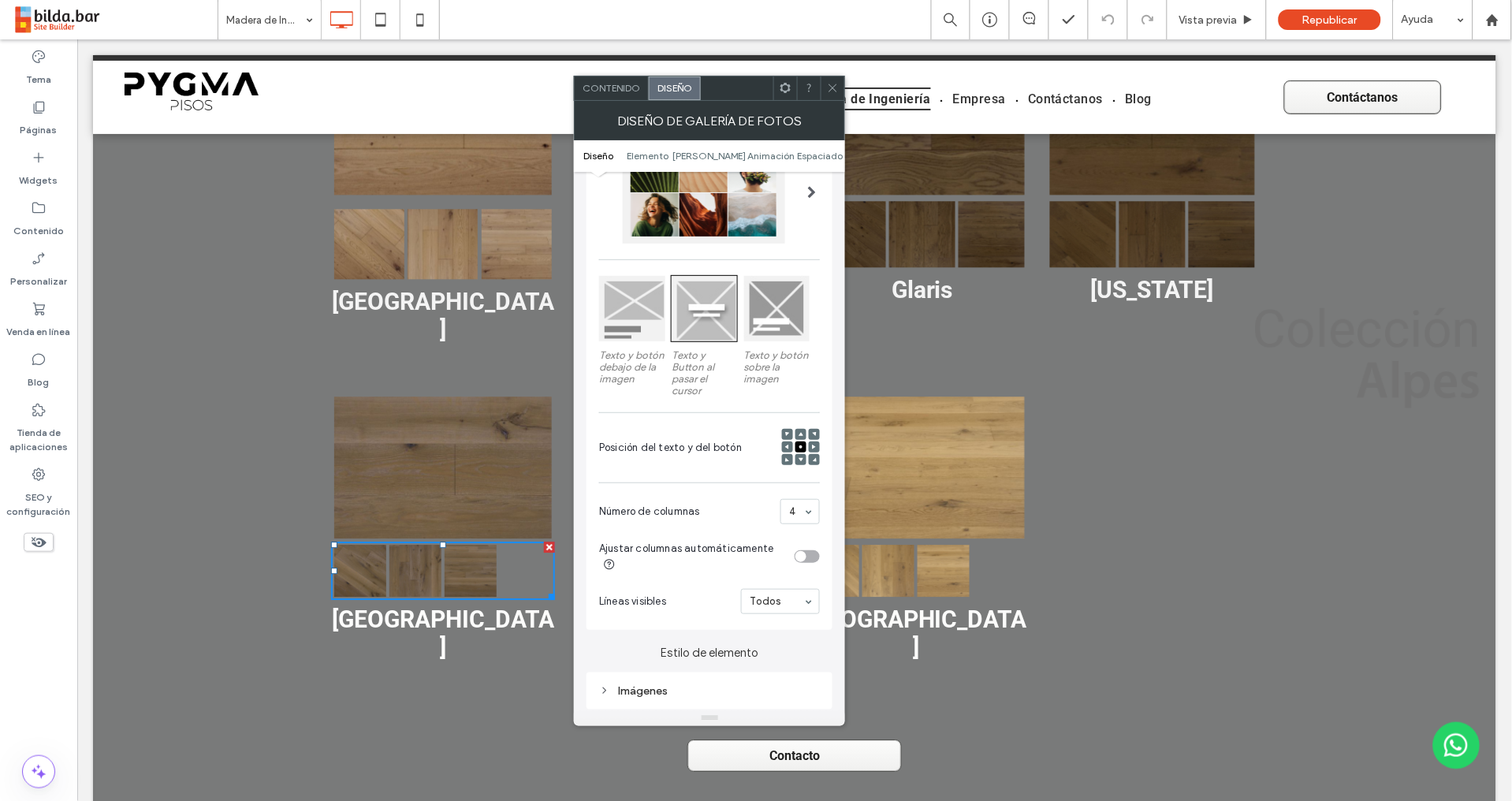
scroll to position [176, 0]
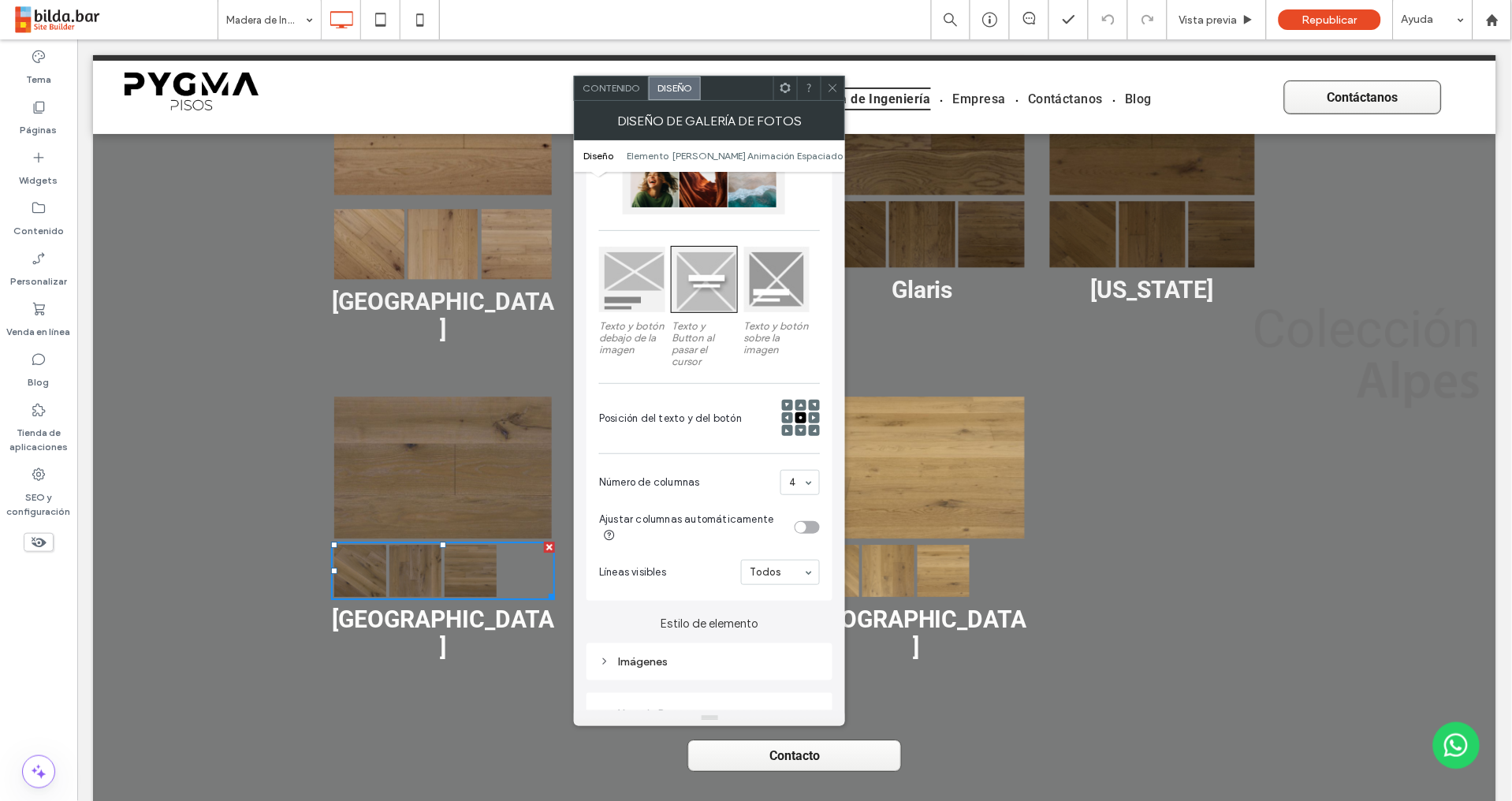
drag, startPoint x: 812, startPoint y: 484, endPoint x: 809, endPoint y: 492, distance: 8.5
drag, startPoint x: 801, startPoint y: 563, endPoint x: 801, endPoint y: 548, distance: 15.0
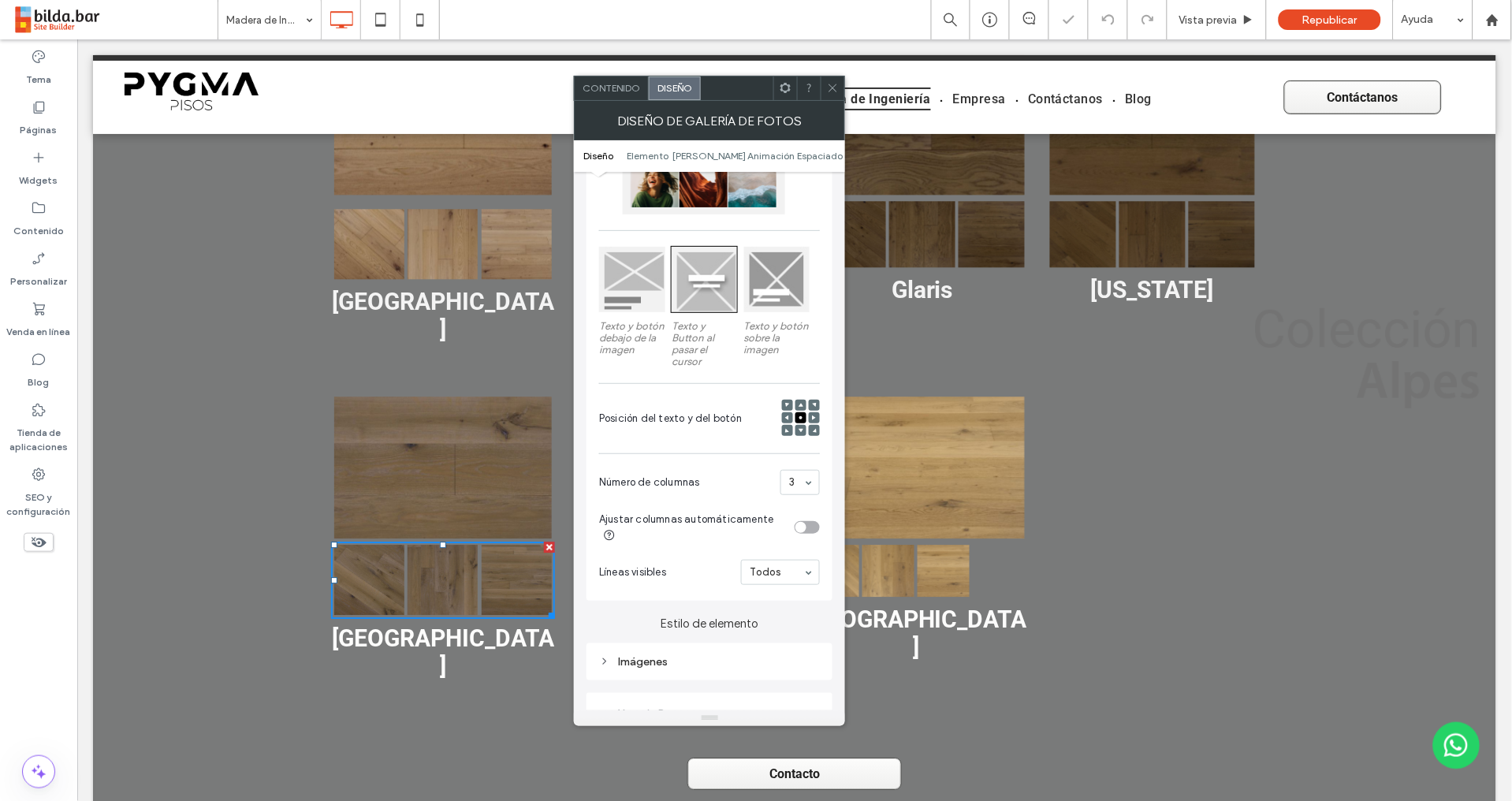
drag, startPoint x: 833, startPoint y: 86, endPoint x: 828, endPoint y: 98, distance: 13.0
click at [836, 88] on icon at bounding box center [832, 88] width 12 height 12
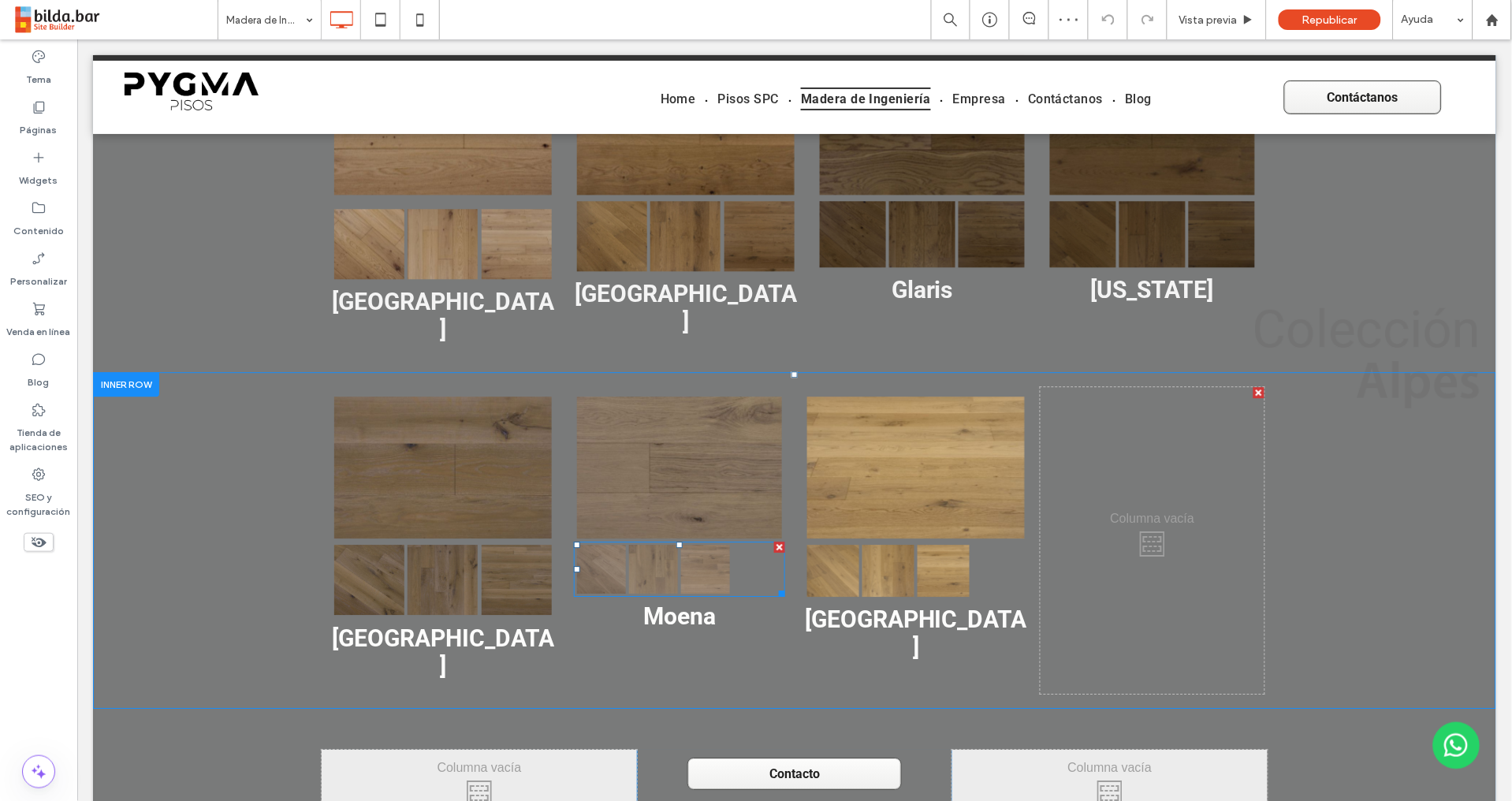
click at [731, 543] on div at bounding box center [757, 569] width 52 height 52
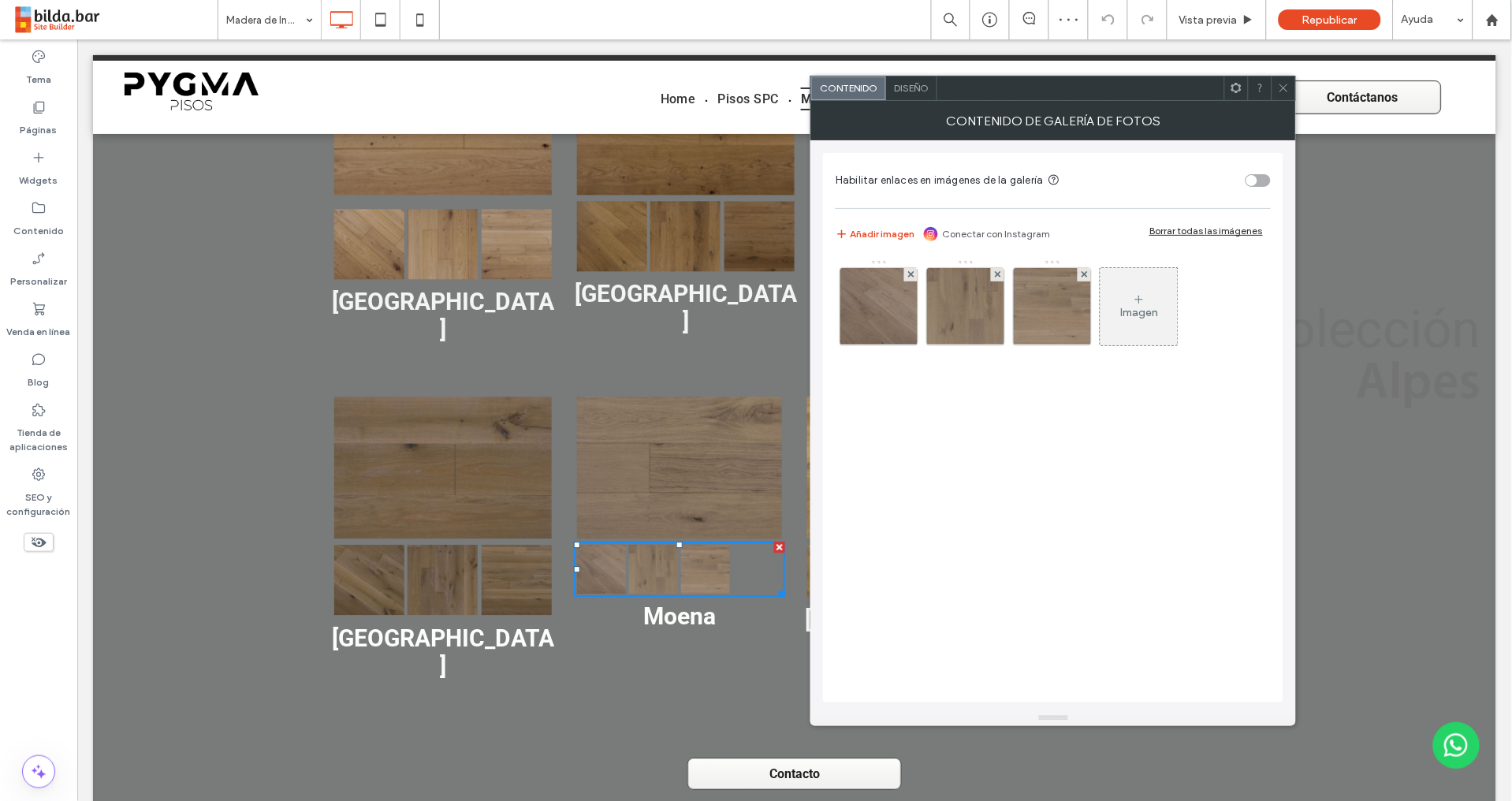
click at [917, 89] on span "Diseño" at bounding box center [911, 88] width 35 height 12
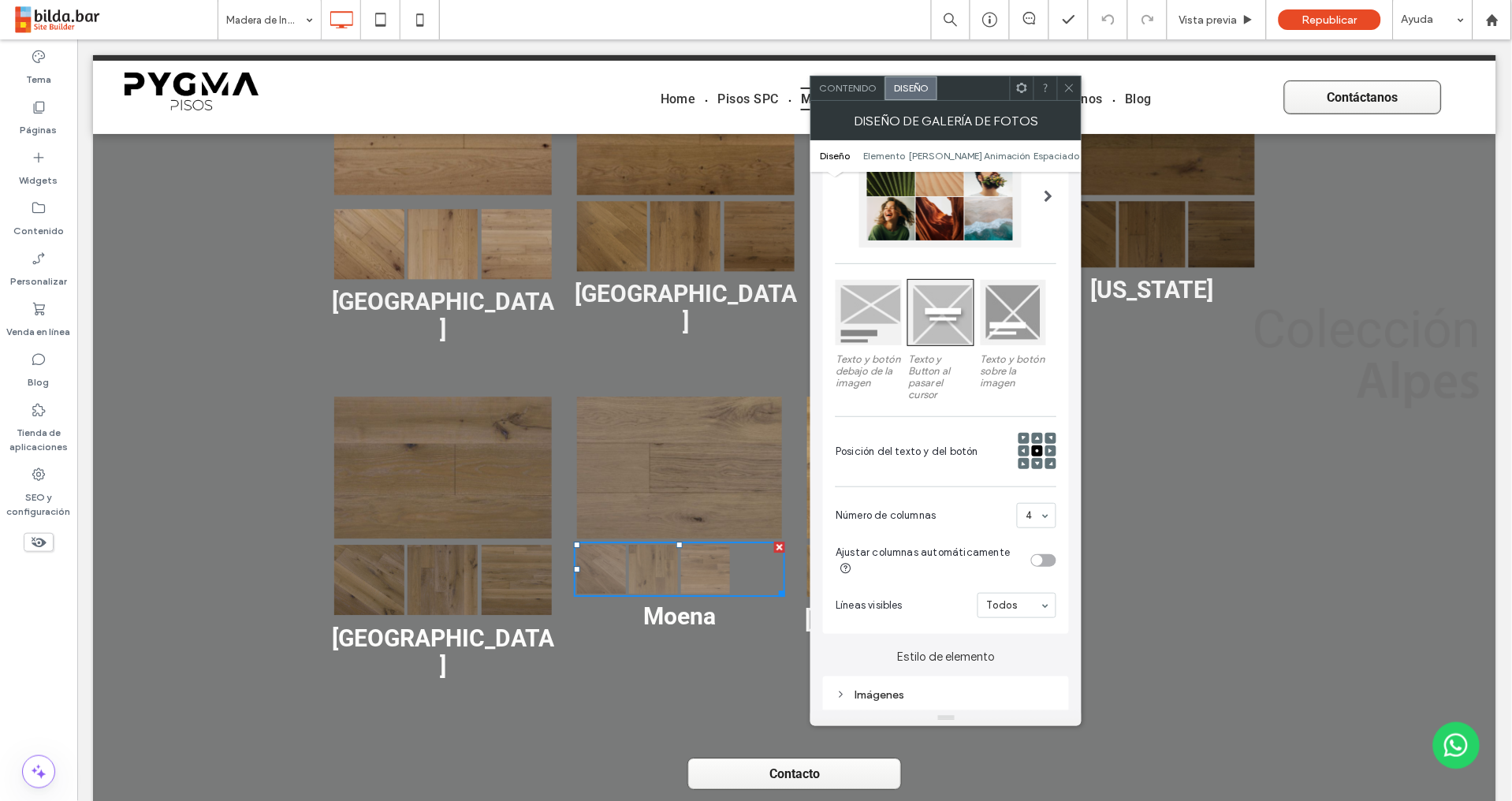
scroll to position [145, 0]
click at [1069, 93] on icon at bounding box center [1069, 88] width 12 height 12
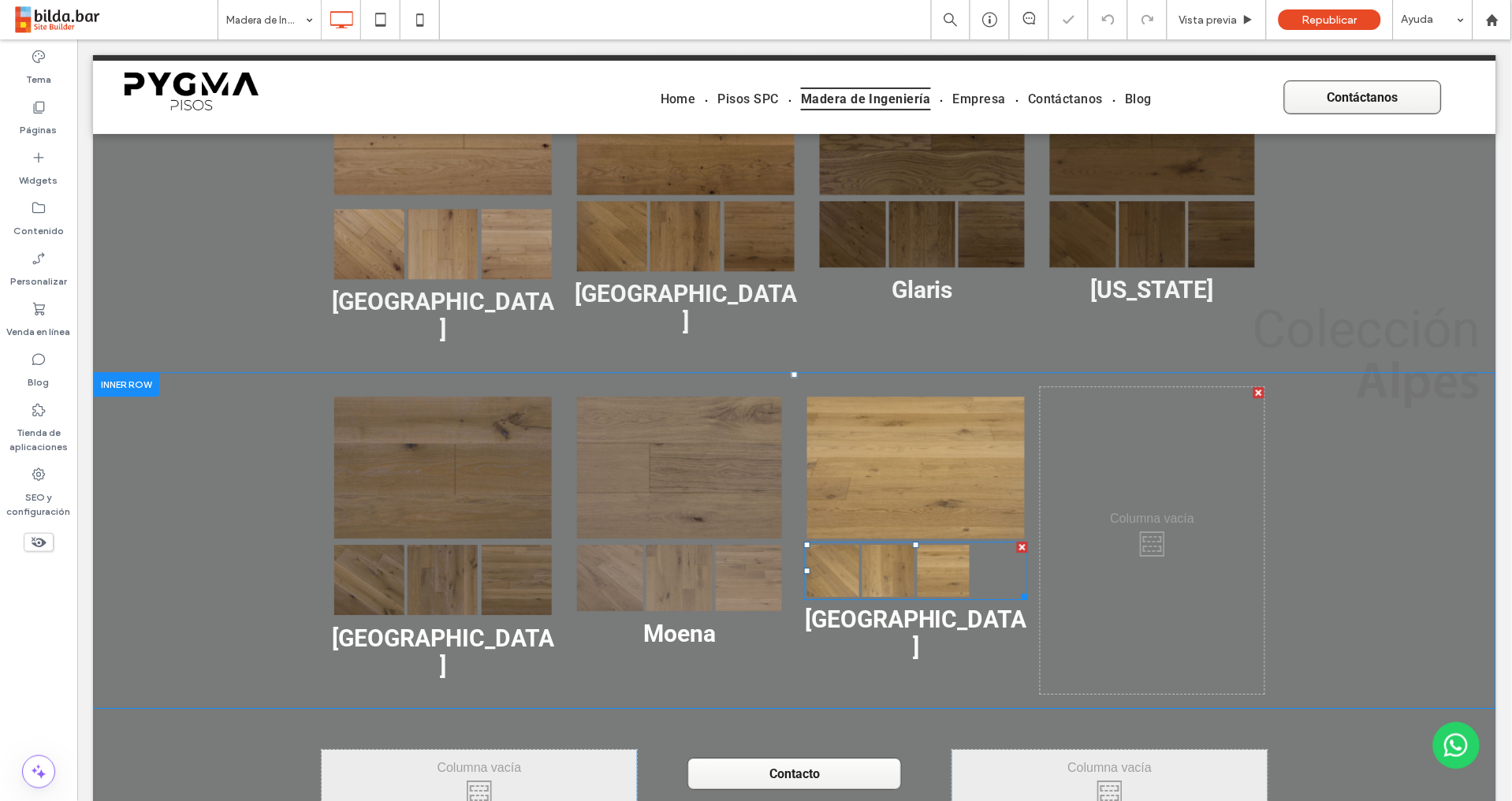
click at [917, 552] on link at bounding box center [943, 570] width 52 height 52
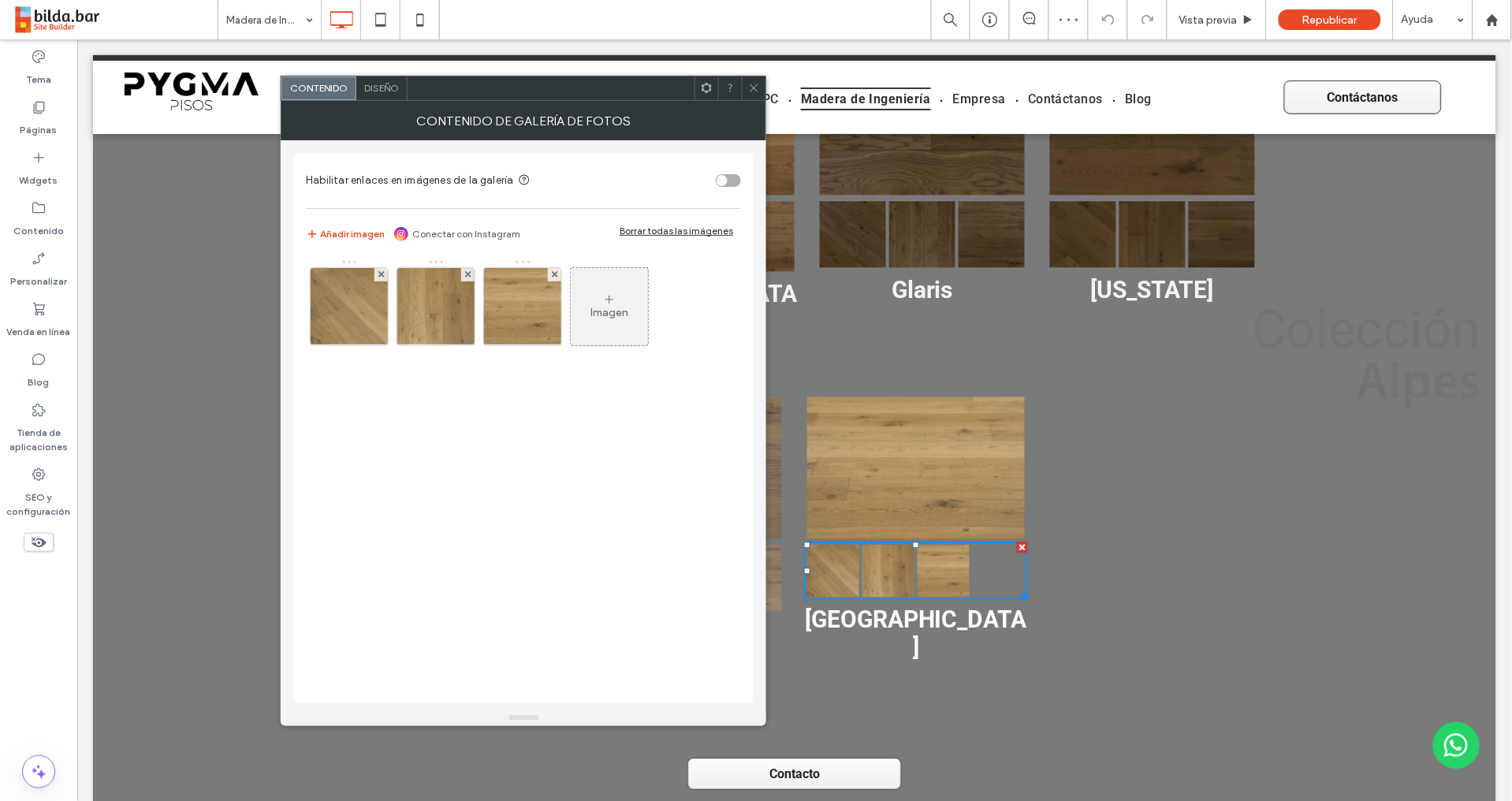
click at [395, 88] on span "Diseño" at bounding box center [381, 88] width 35 height 12
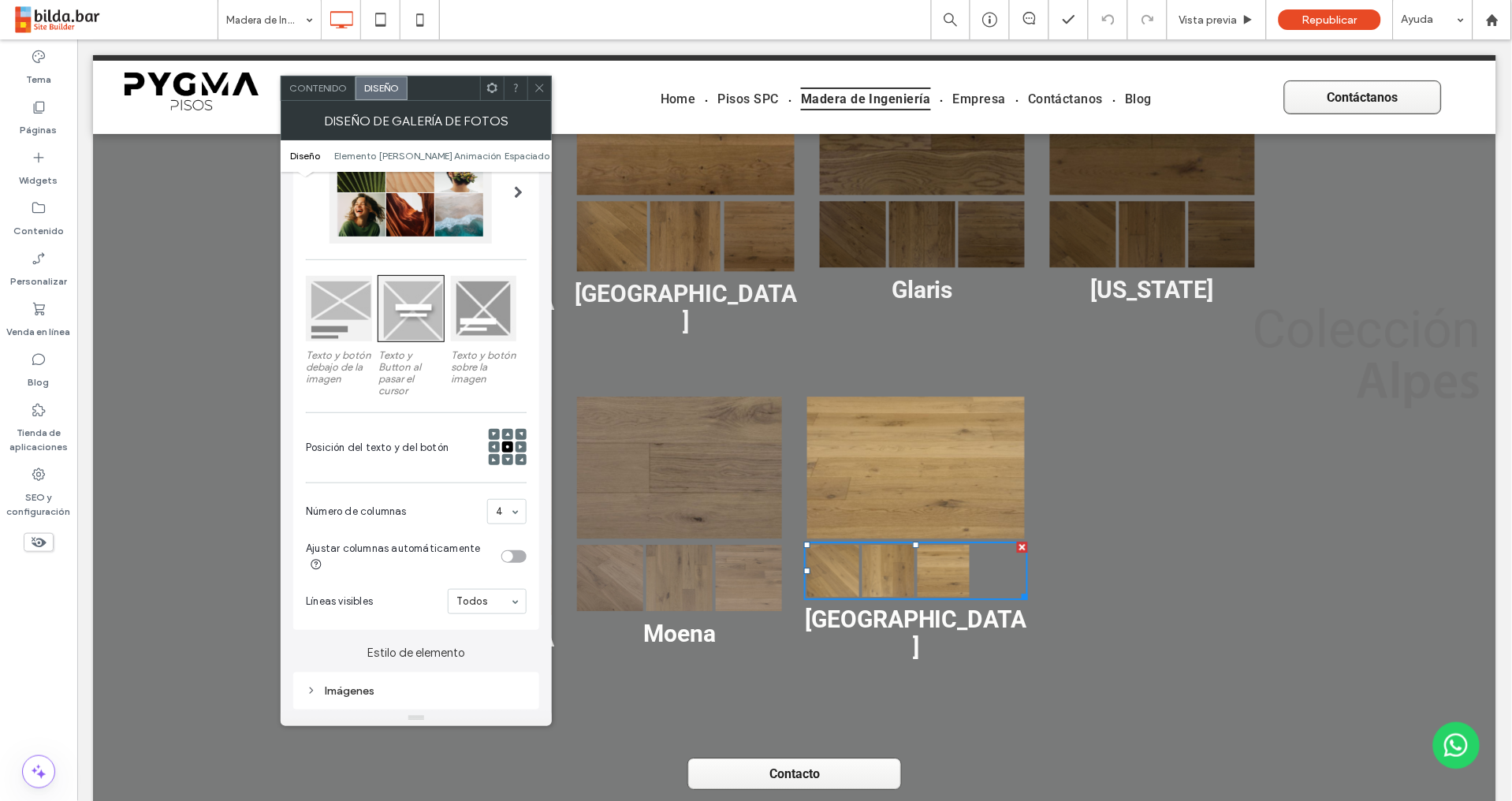
scroll to position [150, 0]
drag, startPoint x: 521, startPoint y: 504, endPoint x: 521, endPoint y: 517, distance: 13.0
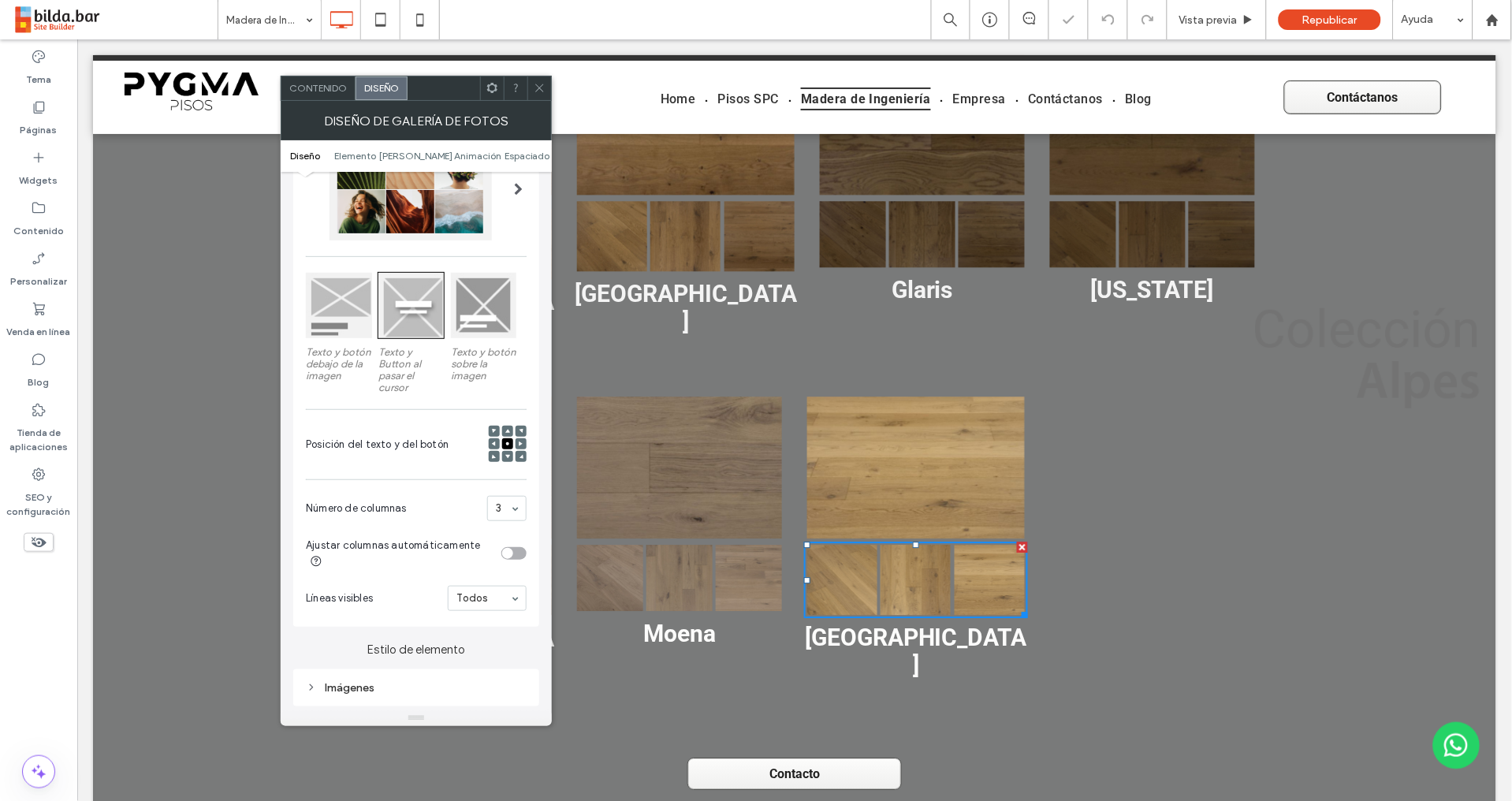
click at [541, 85] on icon at bounding box center [539, 88] width 12 height 12
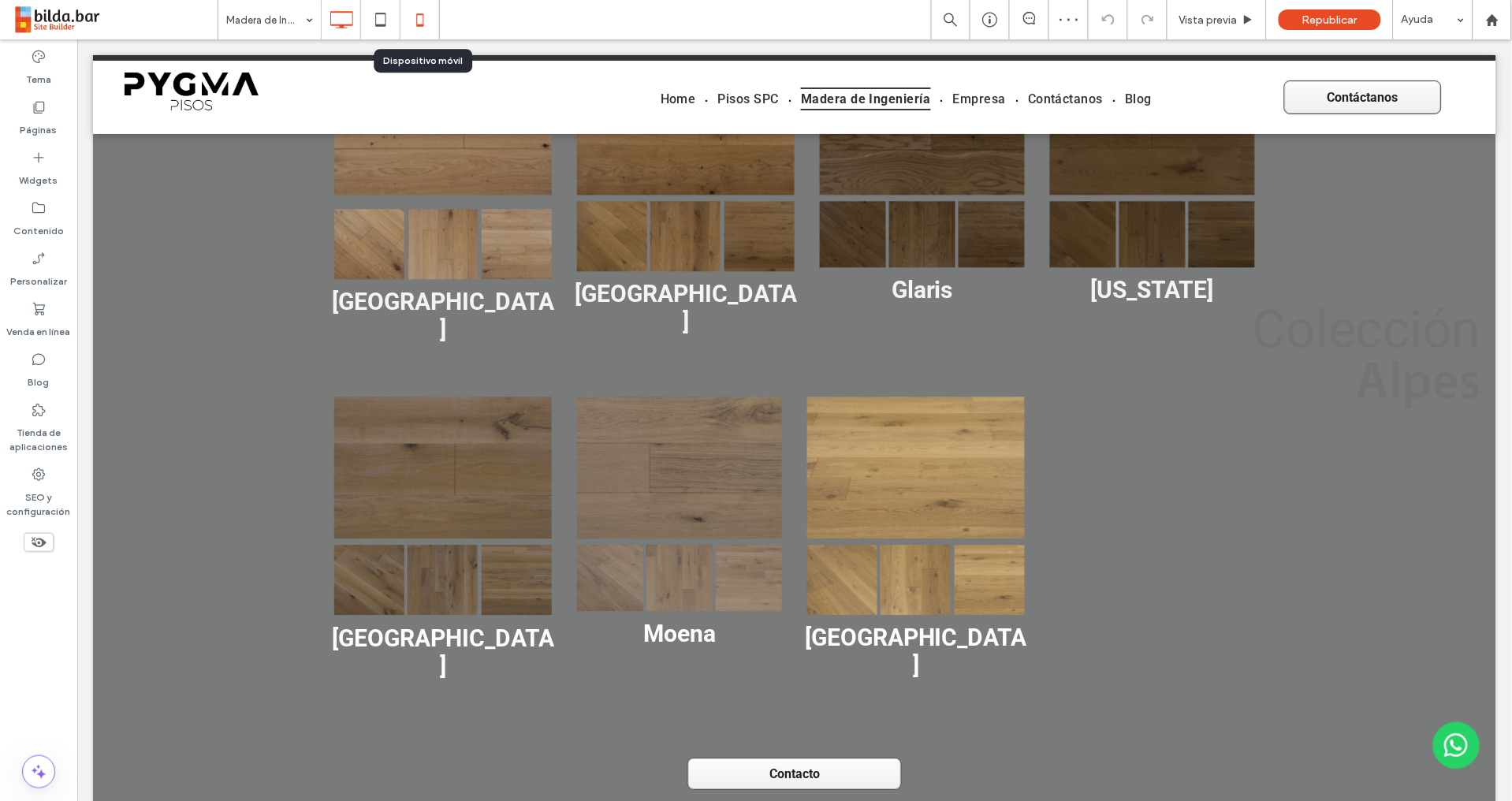
click at [430, 23] on icon at bounding box center [420, 19] width 32 height 32
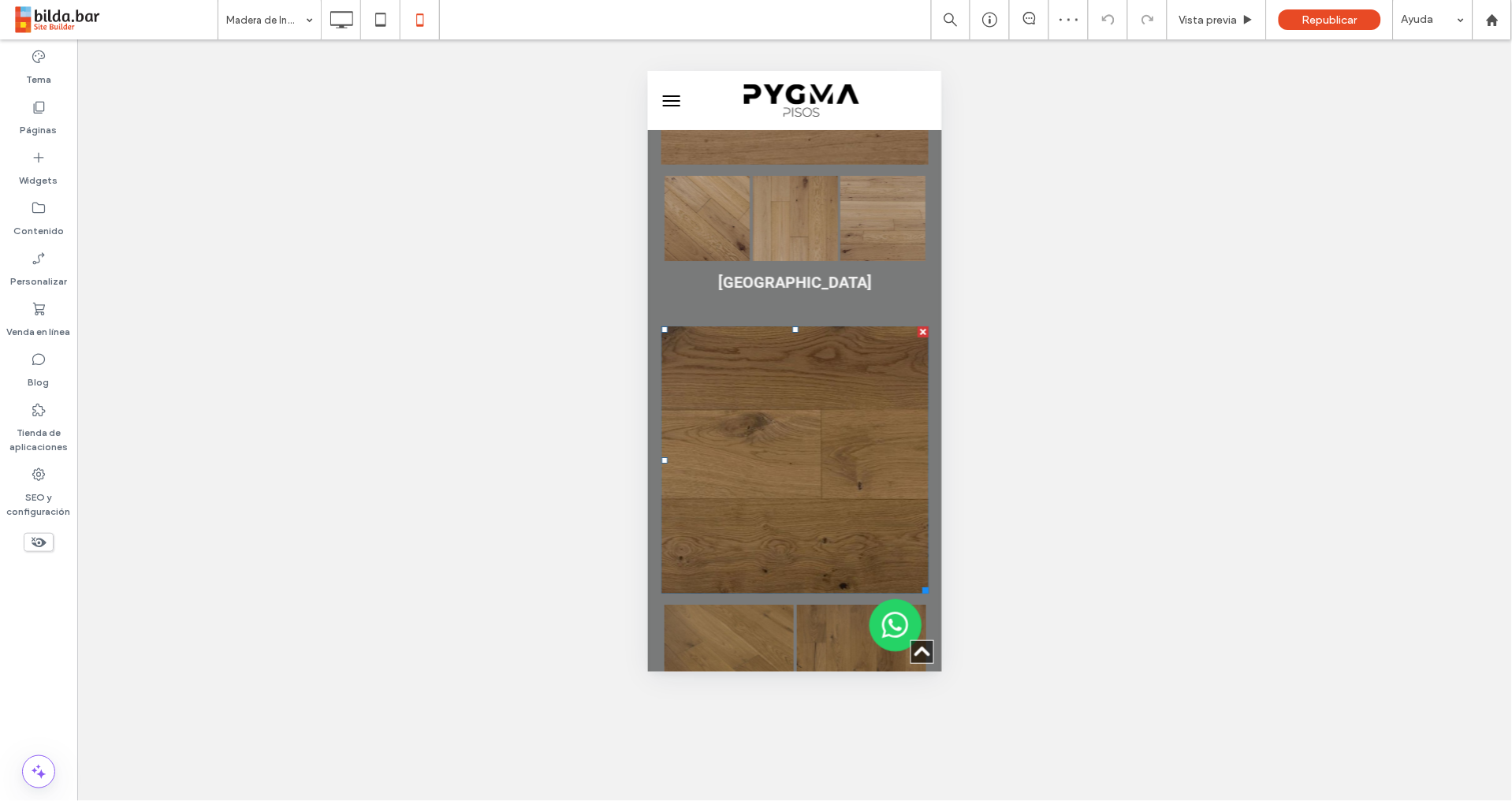
scroll to position [1648, 0]
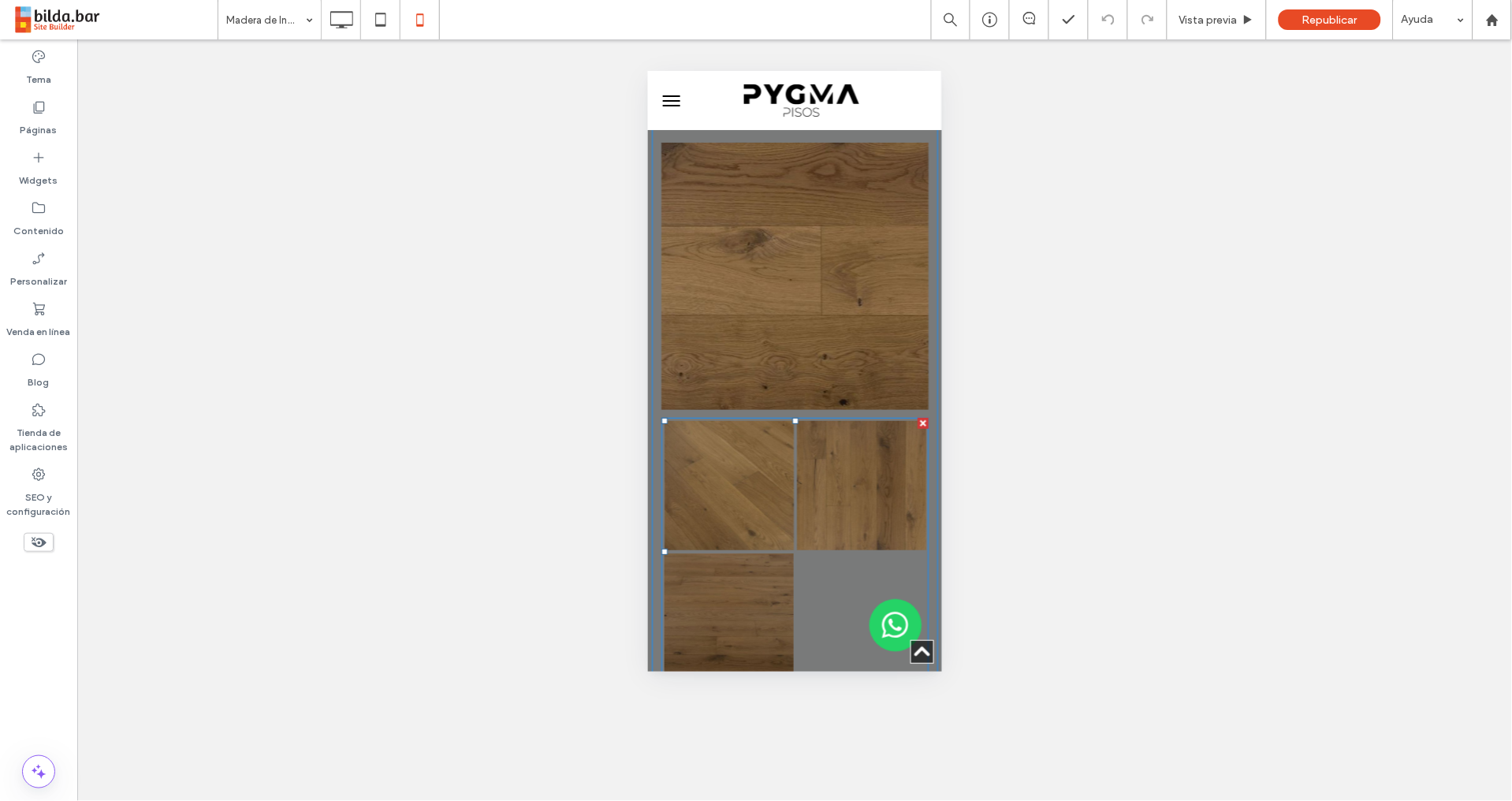
drag, startPoint x: 733, startPoint y: 419, endPoint x: 728, endPoint y: 412, distance: 8.6
click at [732, 420] on link at bounding box center [728, 484] width 129 height 129
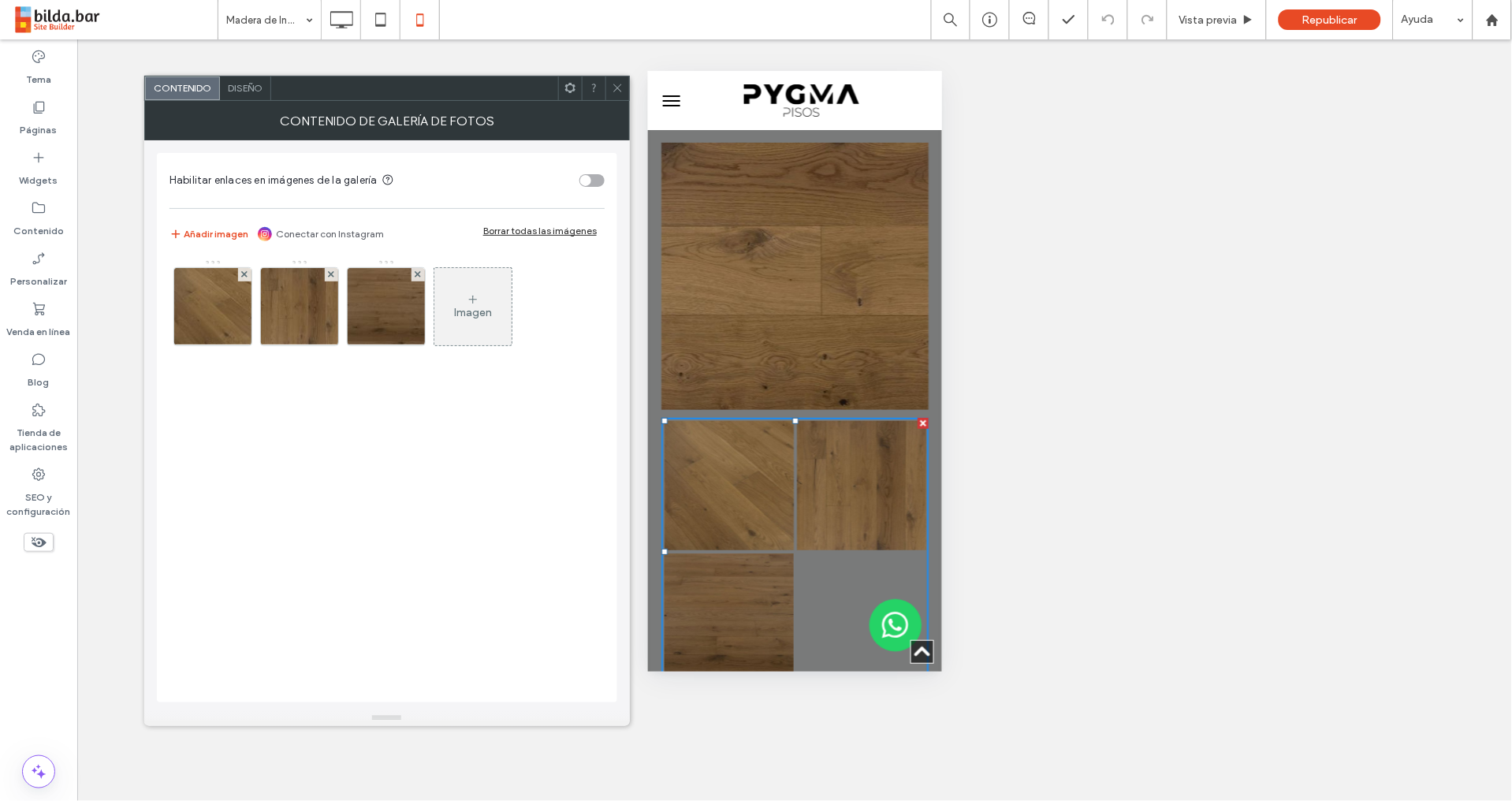
click at [239, 85] on span "Diseño" at bounding box center [244, 88] width 35 height 12
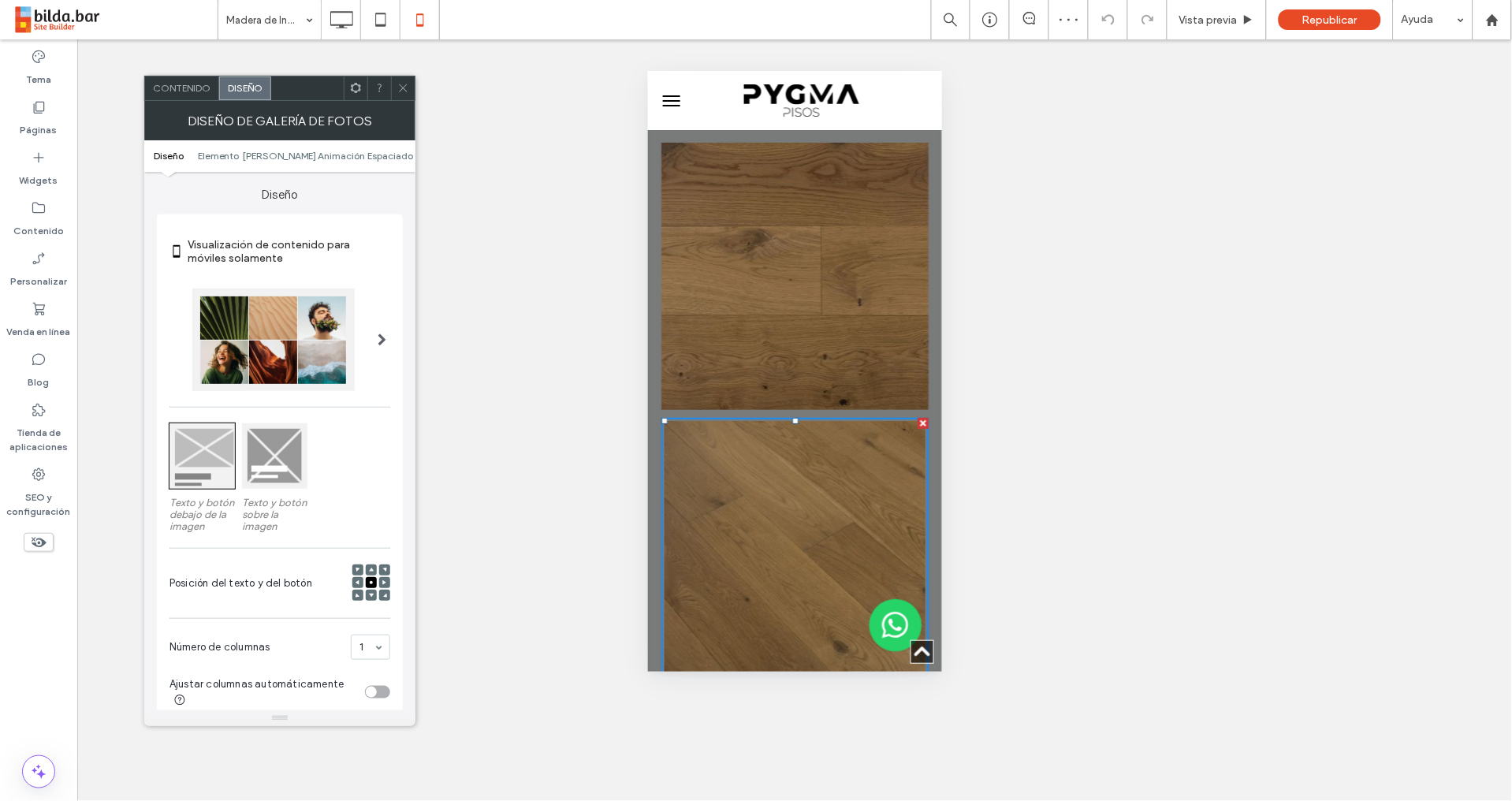
click at [301, 331] on div at bounding box center [274, 340] width 162 height 102
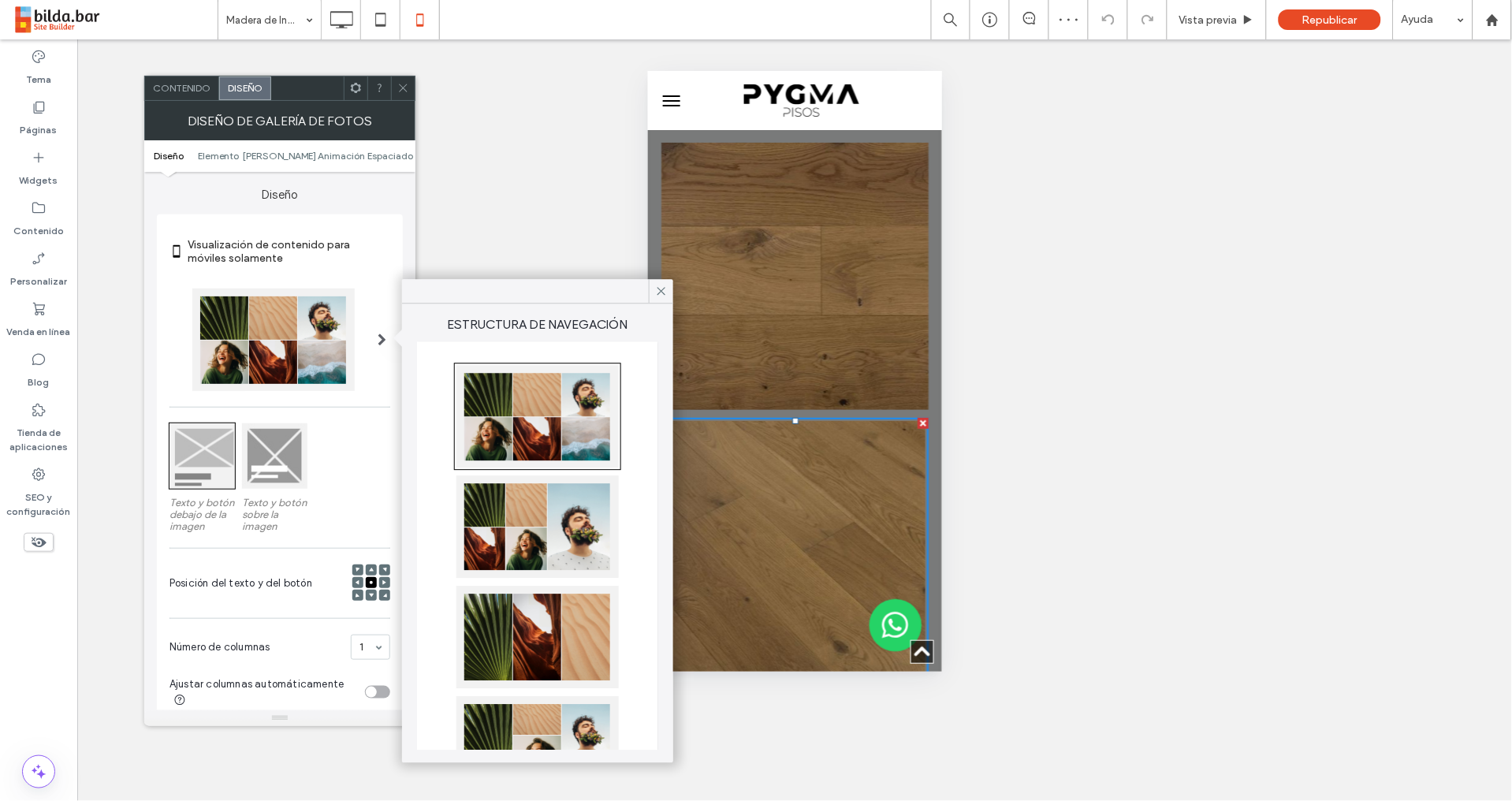
click at [559, 439] on div at bounding box center [538, 416] width 162 height 102
drag, startPoint x: 381, startPoint y: 696, endPoint x: 380, endPoint y: 678, distance: 18.0
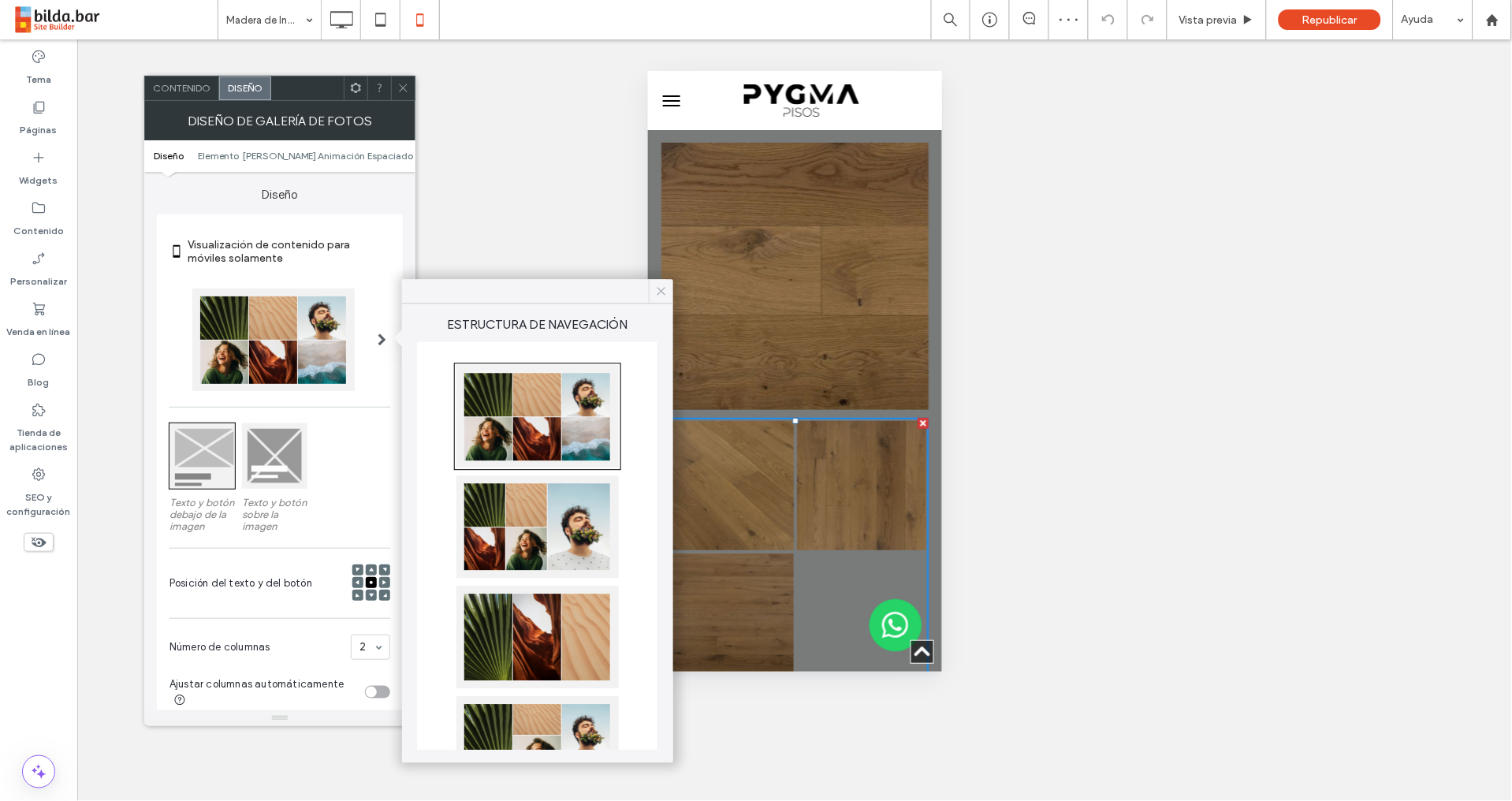
click at [661, 288] on icon at bounding box center [661, 290] width 14 height 14
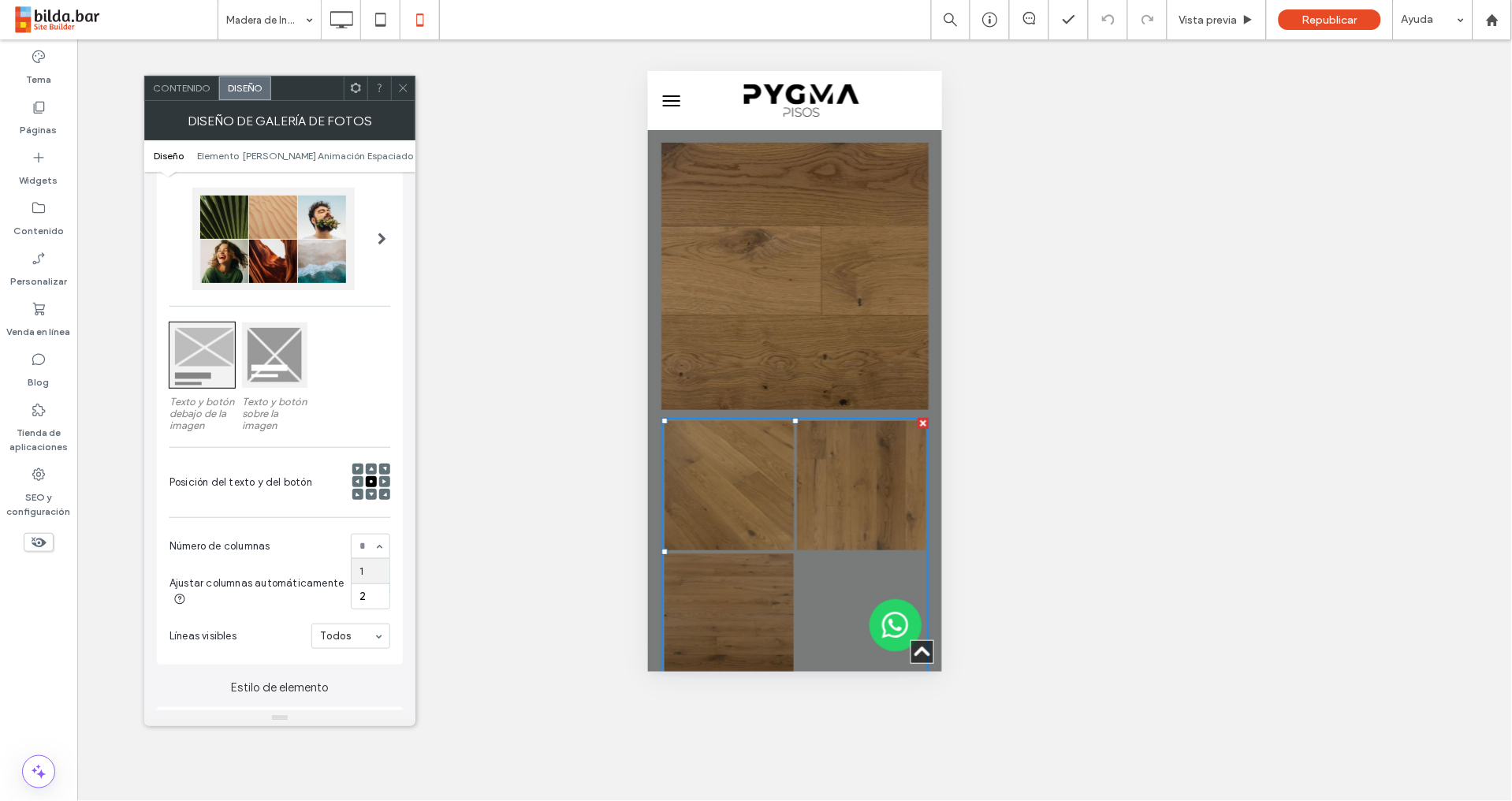
scroll to position [116, 0]
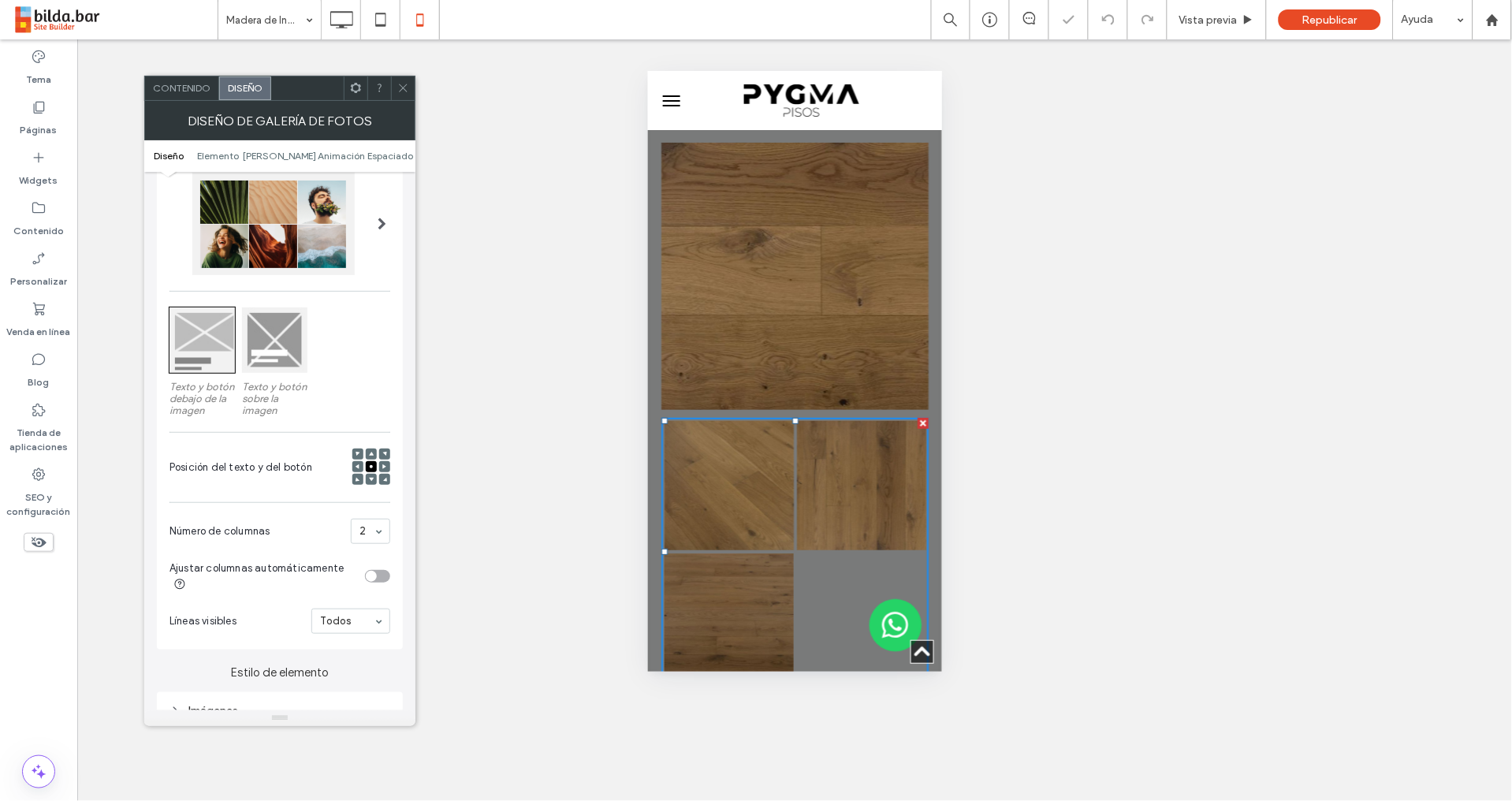
drag, startPoint x: 375, startPoint y: 582, endPoint x: 370, endPoint y: 591, distance: 10.3
click at [383, 226] on span at bounding box center [382, 224] width 9 height 13
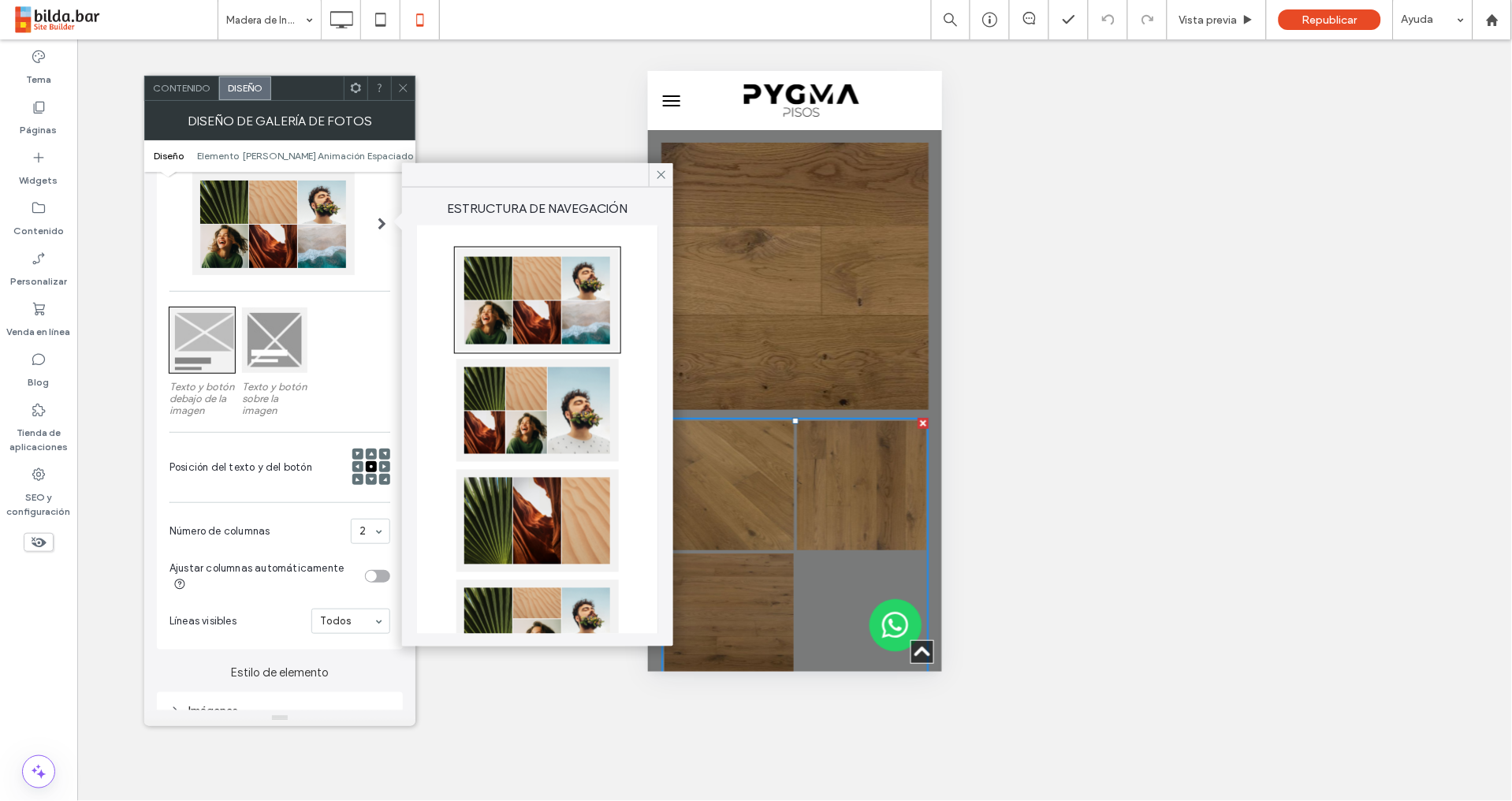
click at [500, 520] on div at bounding box center [538, 521] width 162 height 102
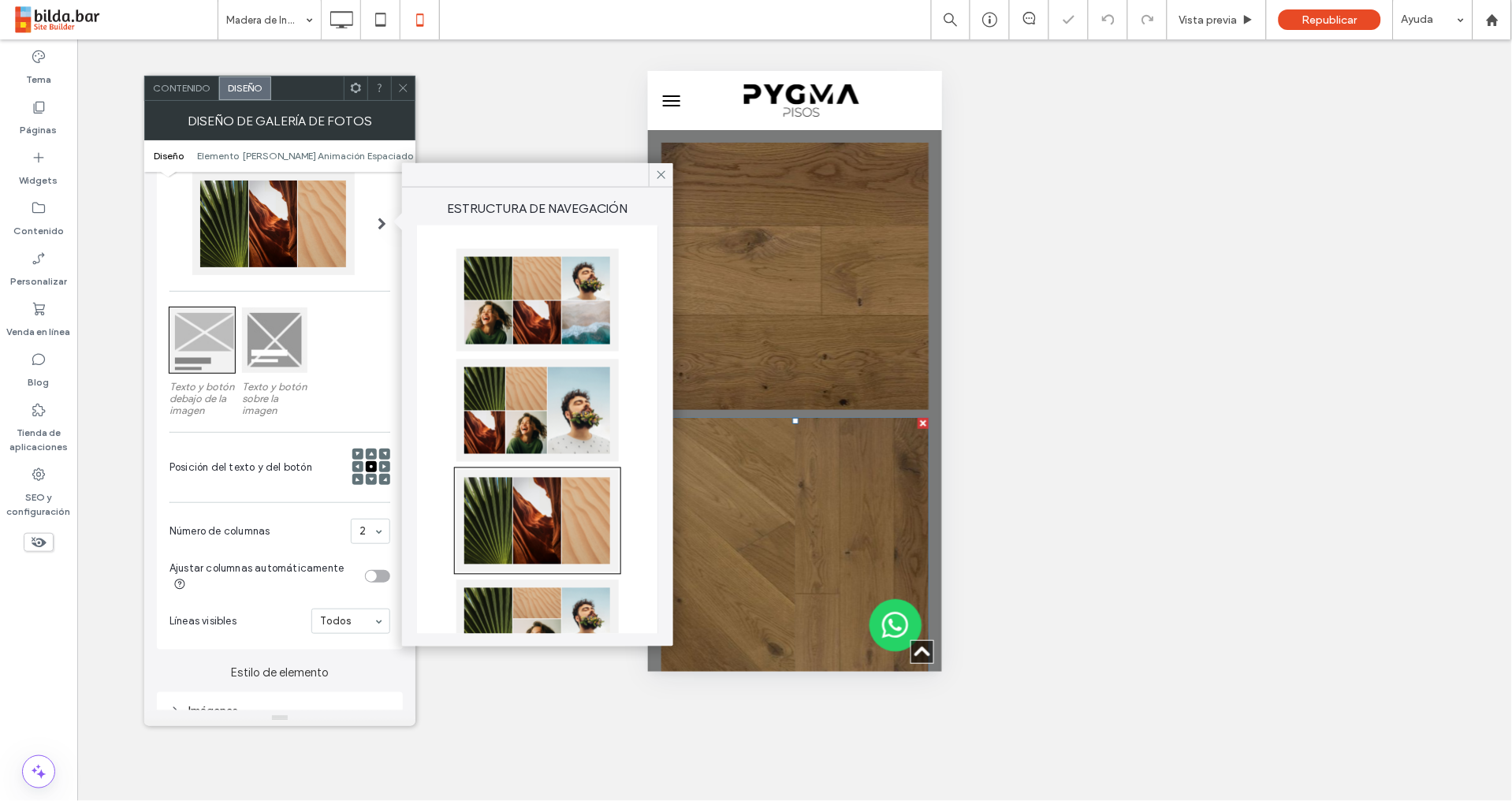
drag, startPoint x: 662, startPoint y: 171, endPoint x: 634, endPoint y: 196, distance: 37.5
click at [662, 173] on icon at bounding box center [661, 175] width 14 height 14
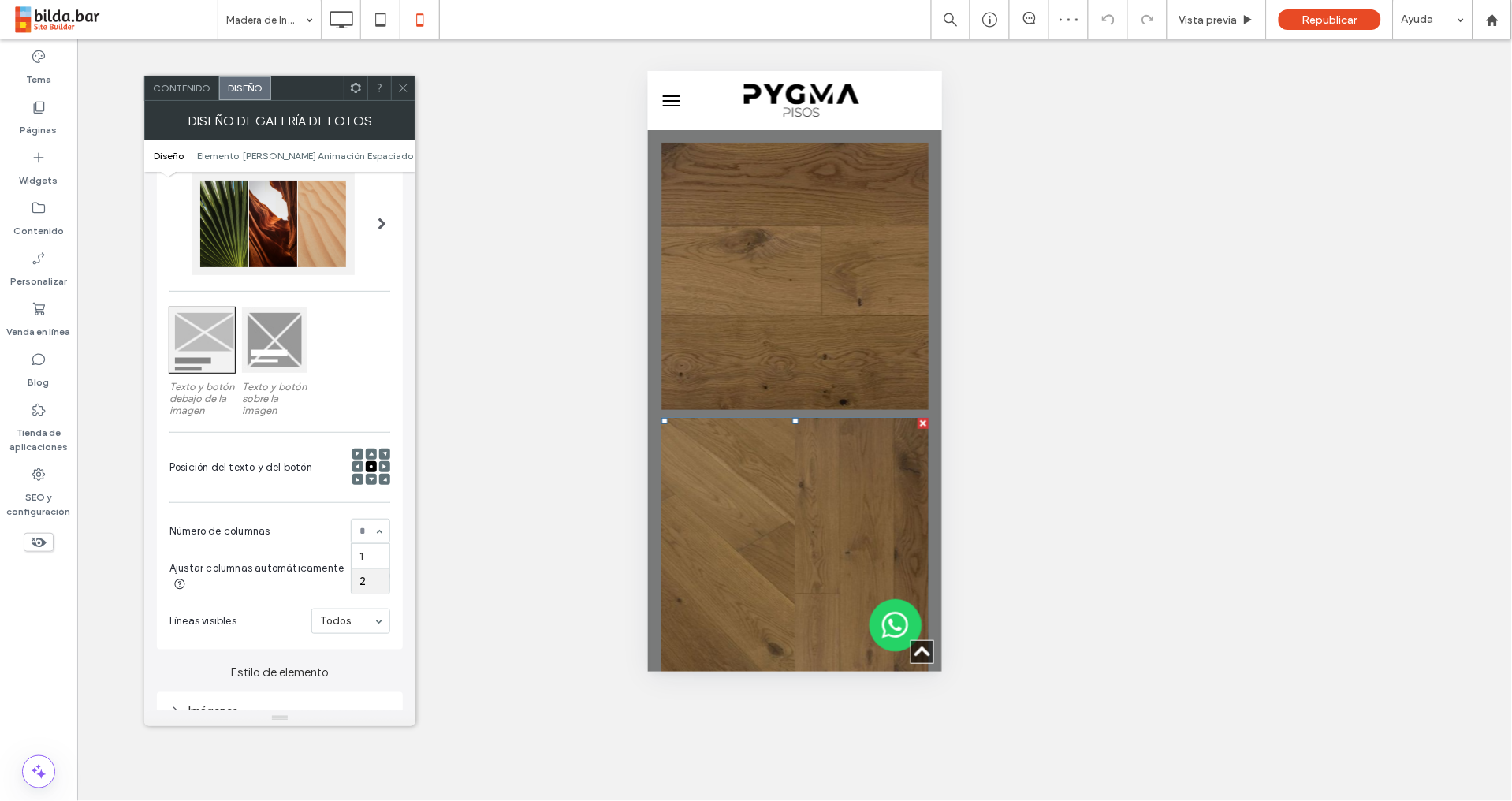
click at [375, 530] on div "1 2" at bounding box center [370, 531] width 40 height 25
drag, startPoint x: 382, startPoint y: 219, endPoint x: 391, endPoint y: 224, distance: 10.3
click at [382, 219] on span at bounding box center [382, 224] width 9 height 13
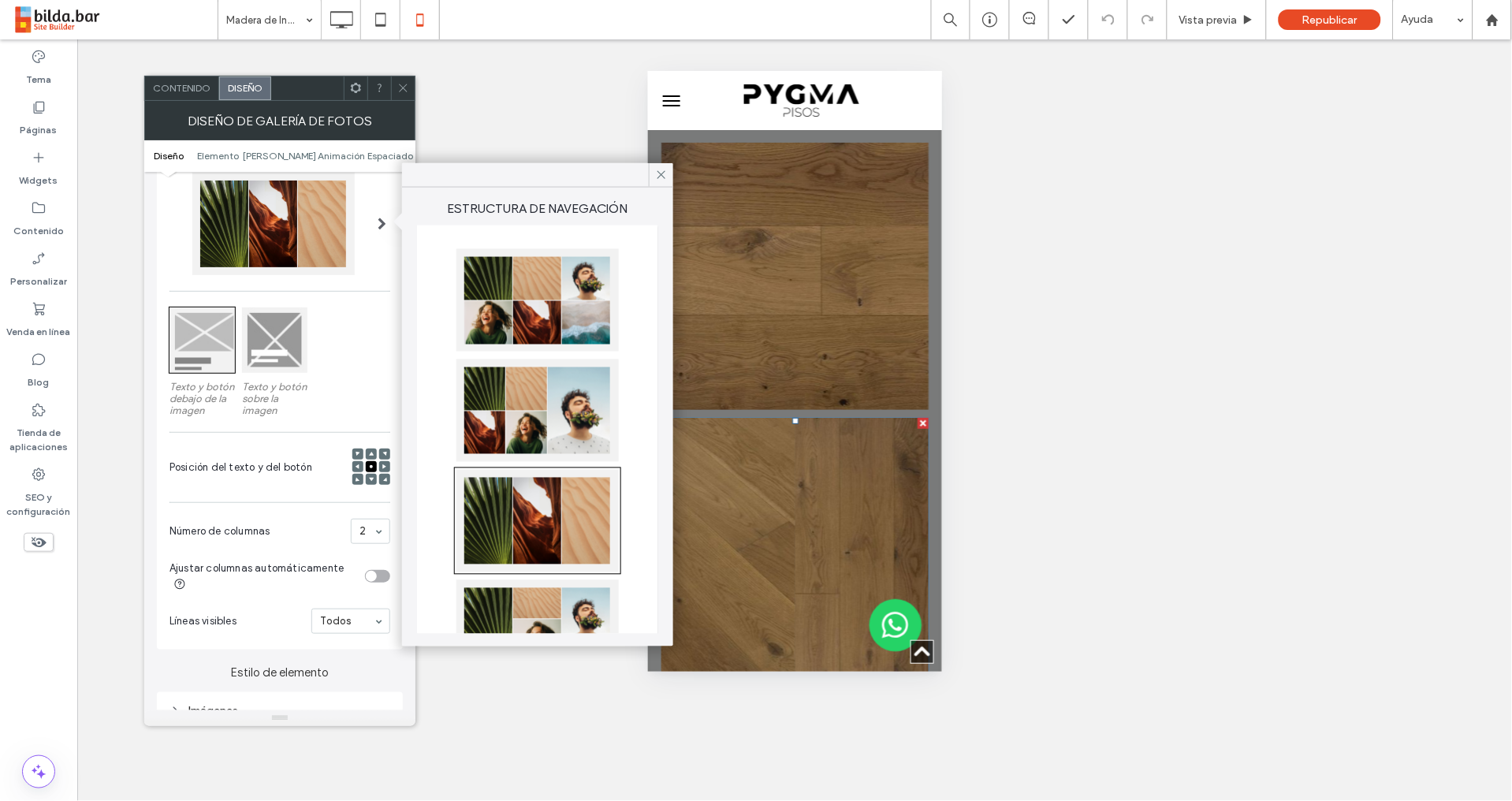
click at [544, 287] on div at bounding box center [538, 301] width 162 height 102
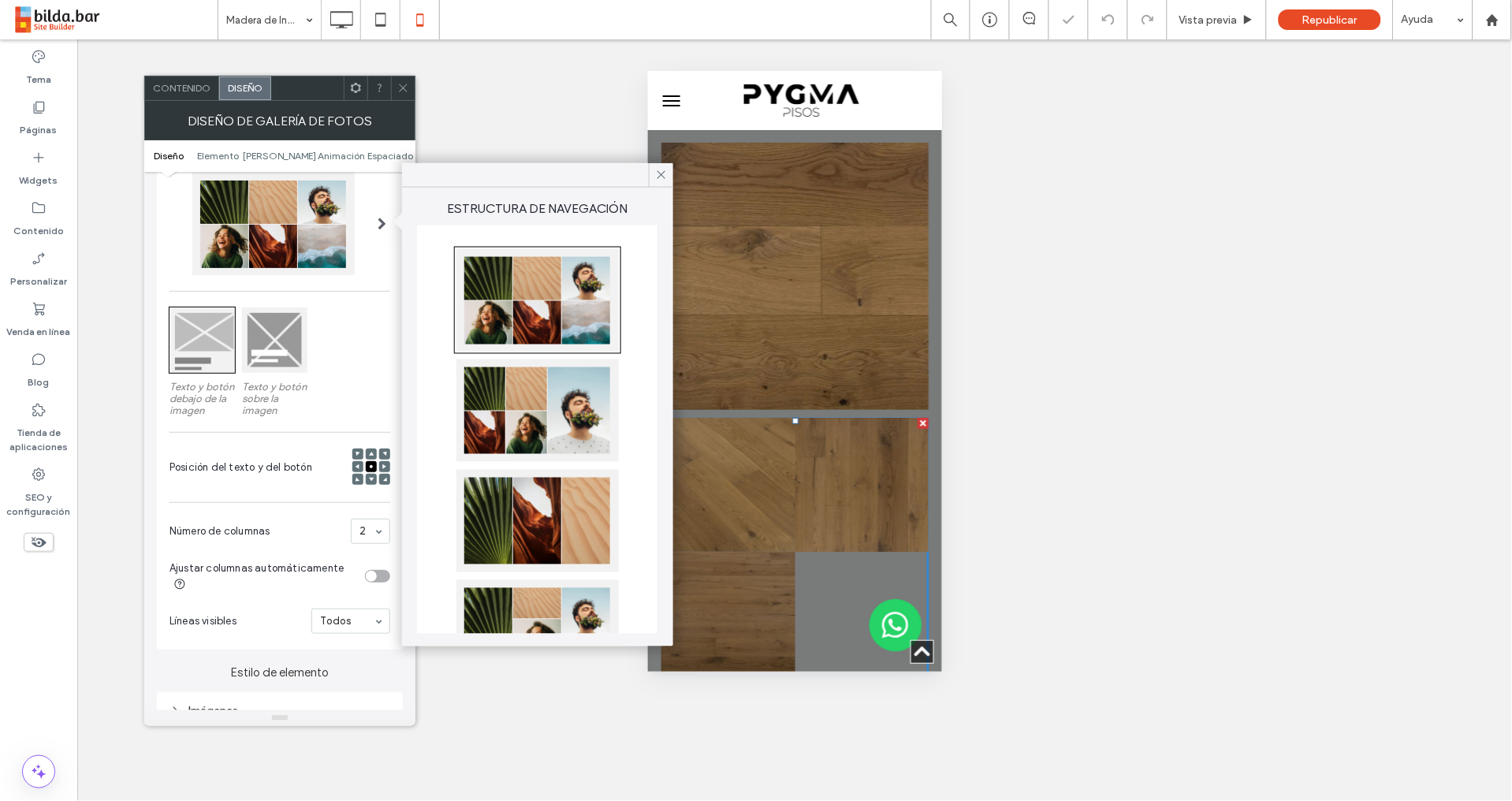
click at [404, 84] on icon at bounding box center [403, 88] width 12 height 12
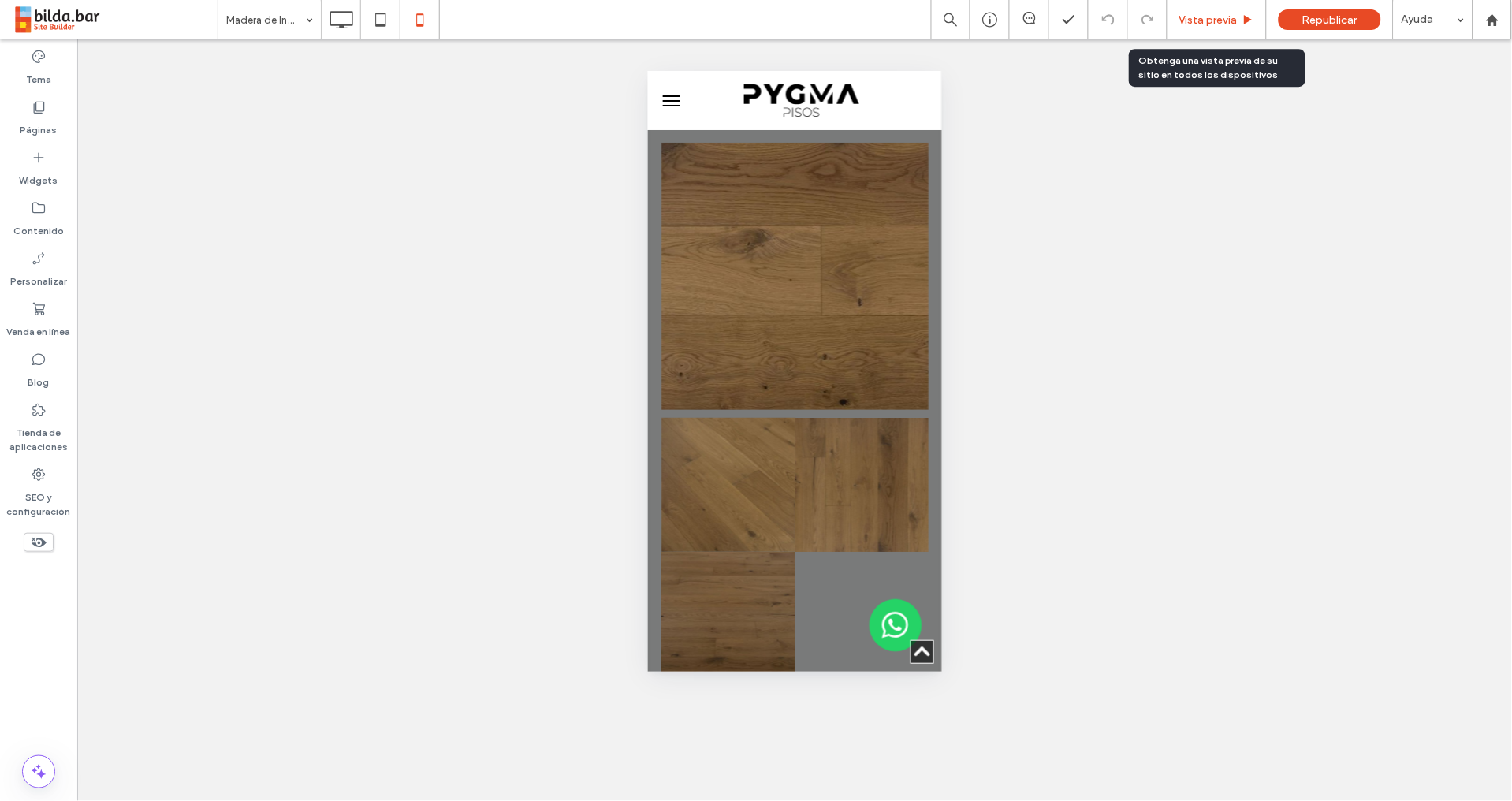
click at [1225, 16] on span "Vista previa" at bounding box center [1208, 19] width 58 height 13
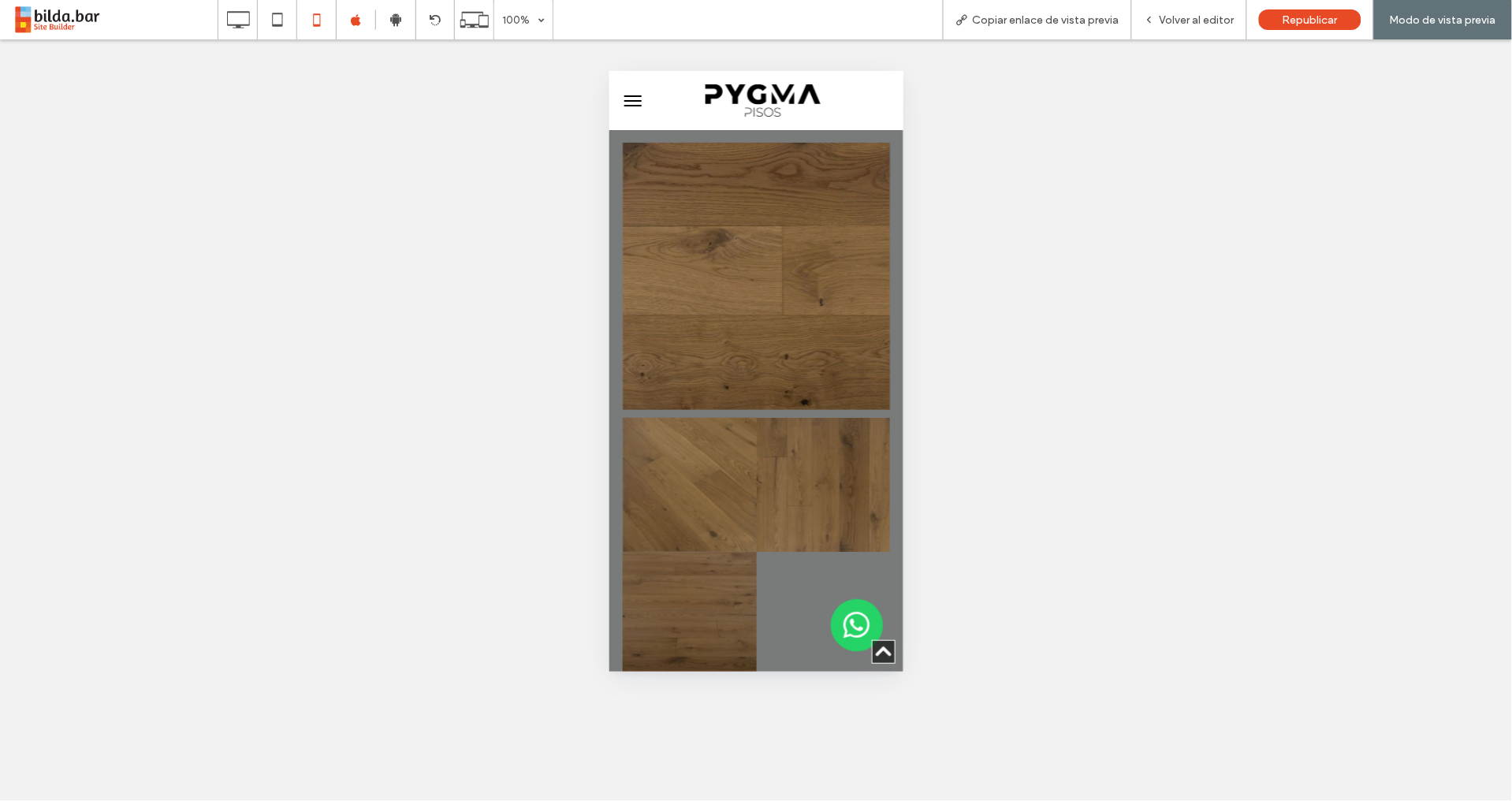
click at [880, 169] on div "Nature's Symphony Breathtaking colors of our planet Button Ver más Button Butto…" at bounding box center [755, 427] width 280 height 600
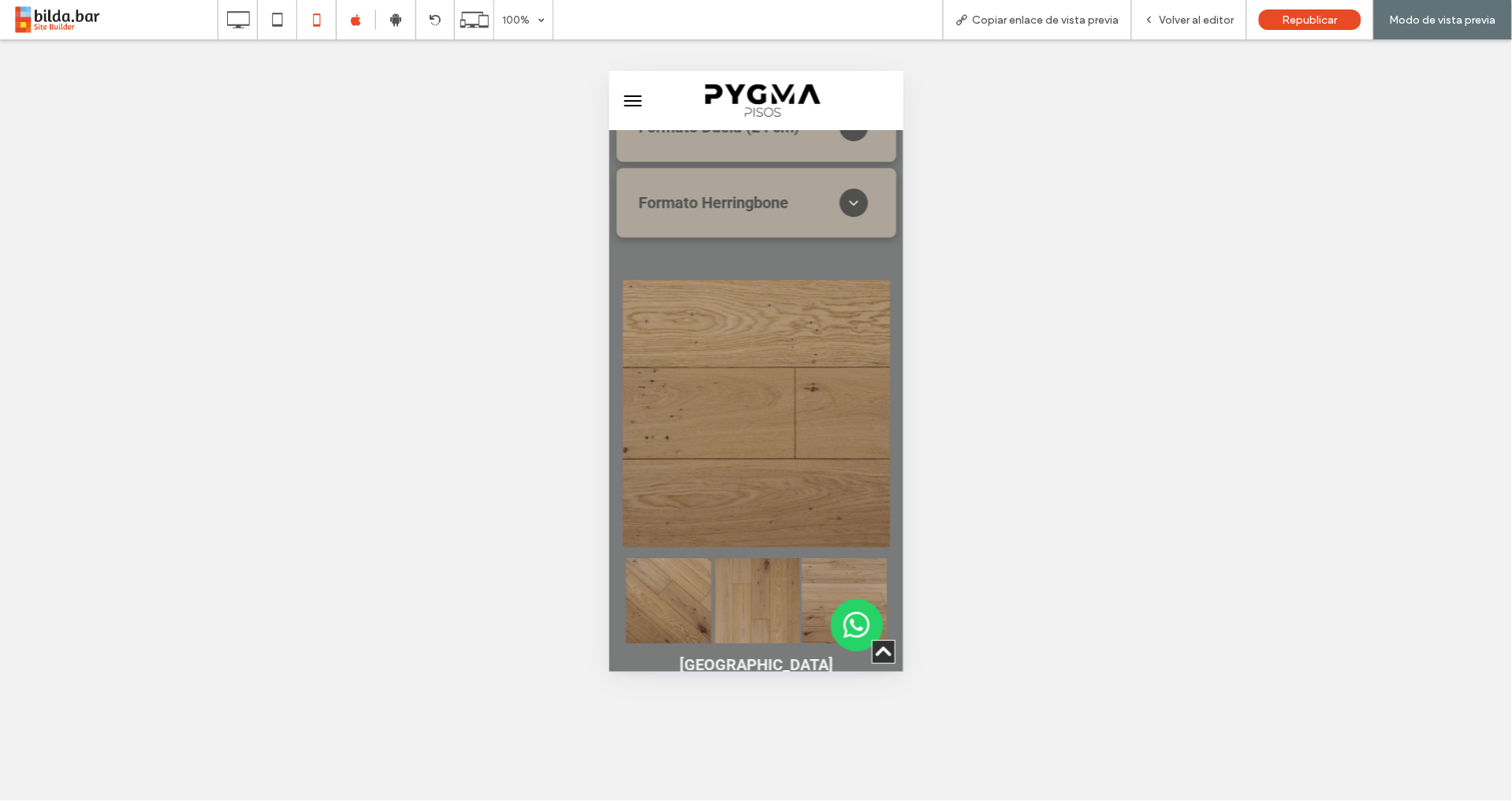
scroll to position [1514, 0]
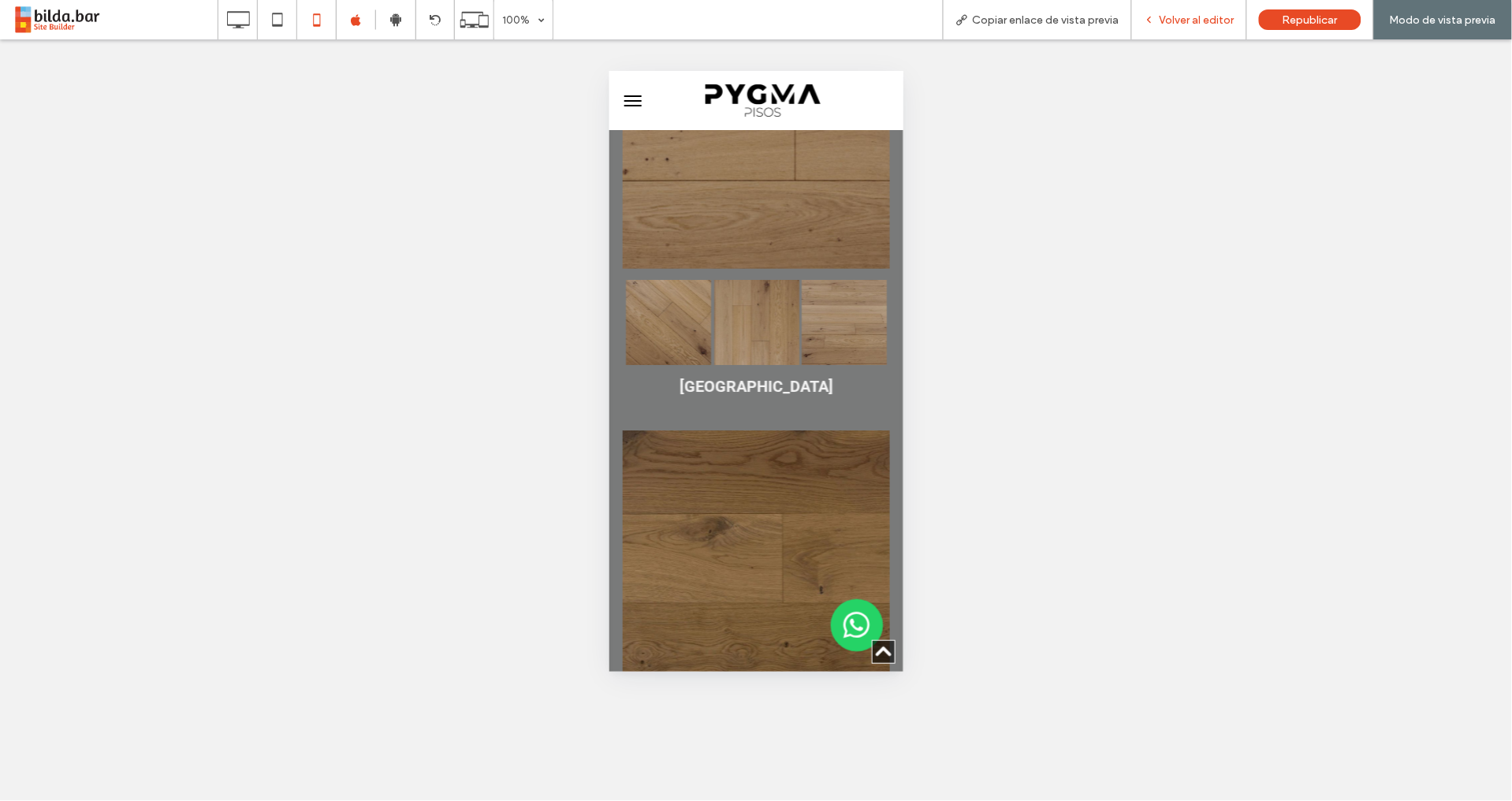
click at [1194, 23] on span "Volver al editor" at bounding box center [1197, 19] width 75 height 13
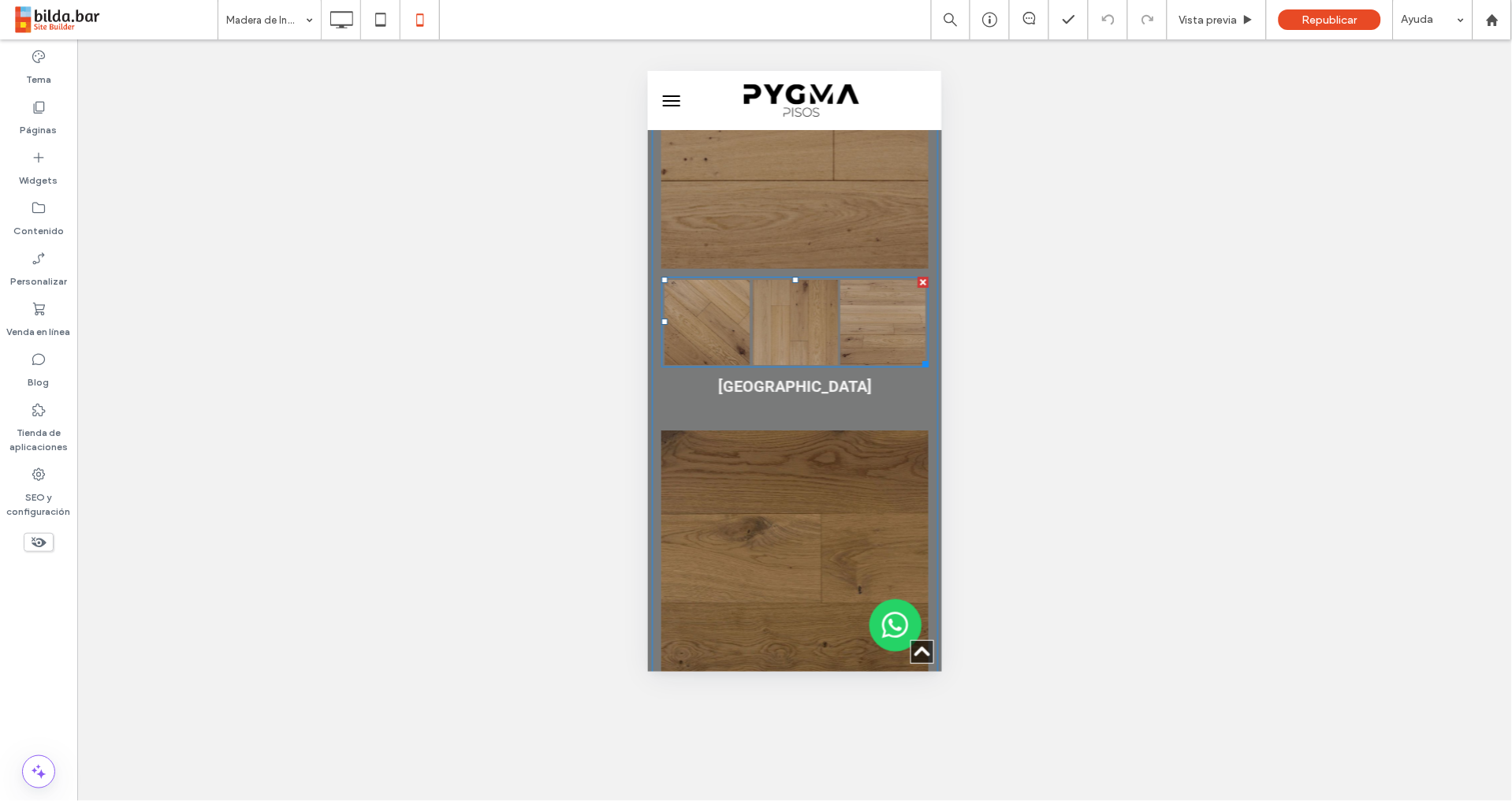
click at [821, 279] on div "Button" at bounding box center [794, 322] width 89 height 89
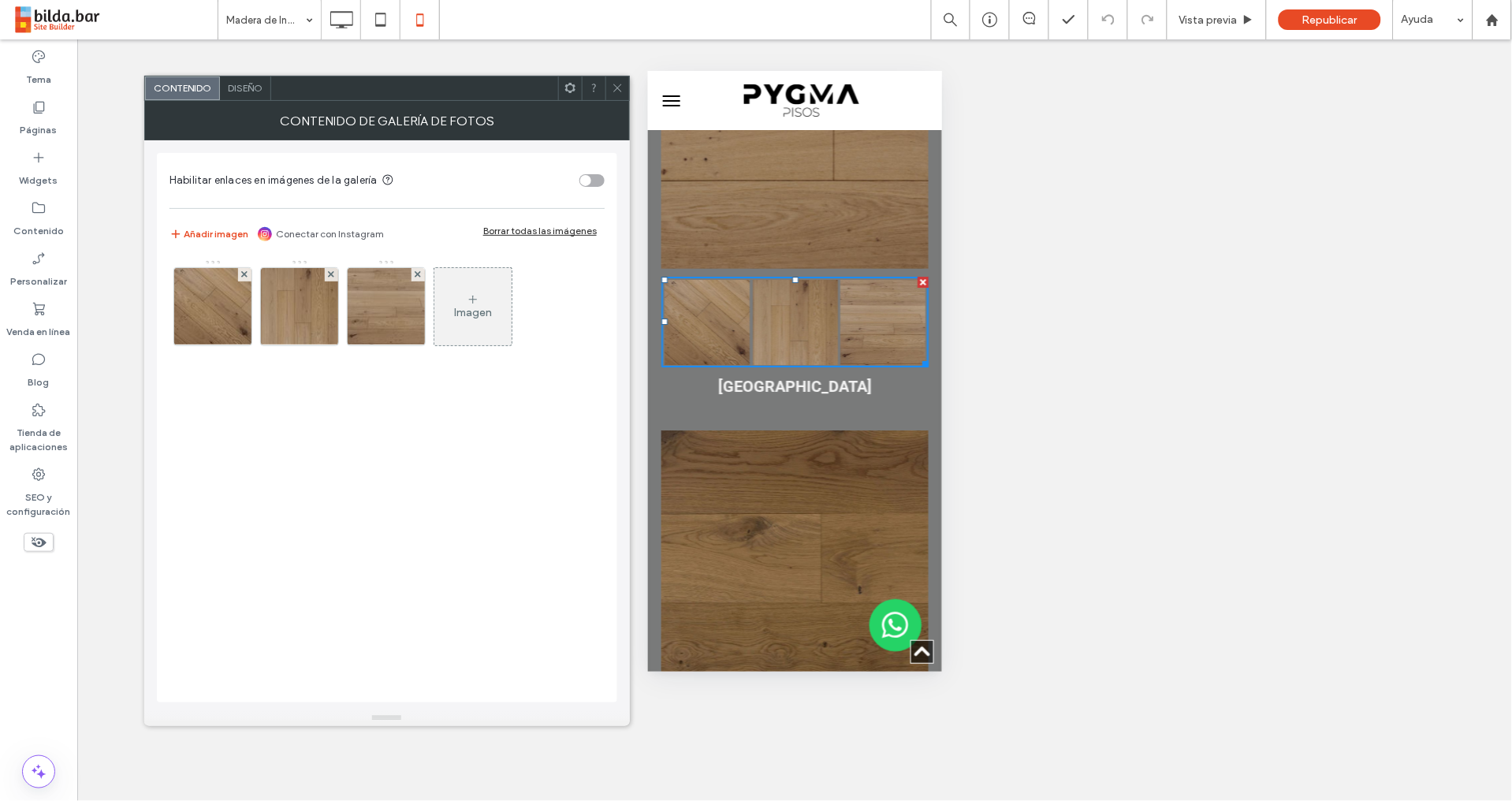
click at [246, 92] on span "Diseño" at bounding box center [244, 88] width 35 height 12
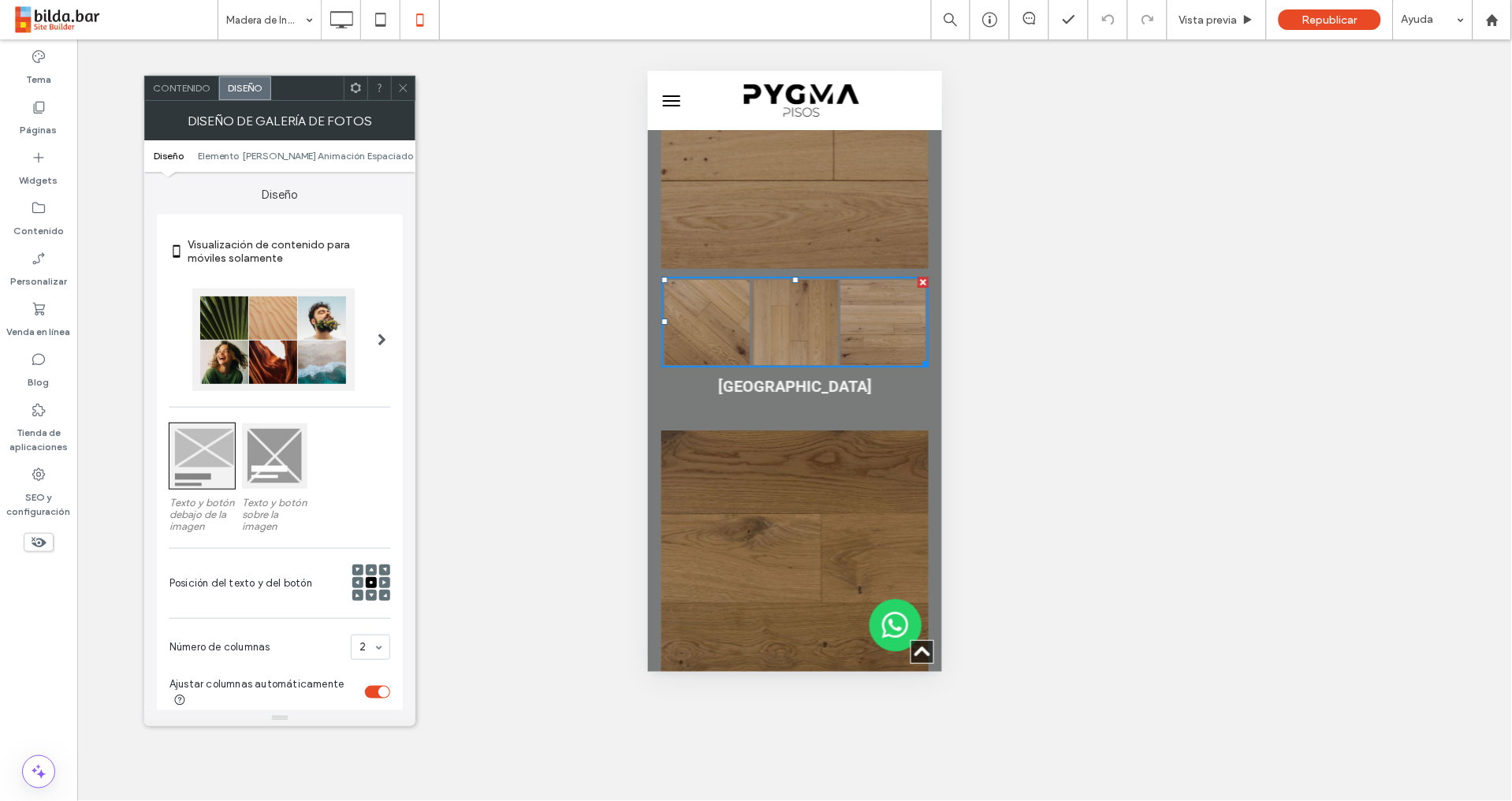
drag, startPoint x: 403, startPoint y: 87, endPoint x: 415, endPoint y: 97, distance: 15.6
click at [404, 87] on use at bounding box center [403, 89] width 8 height 8
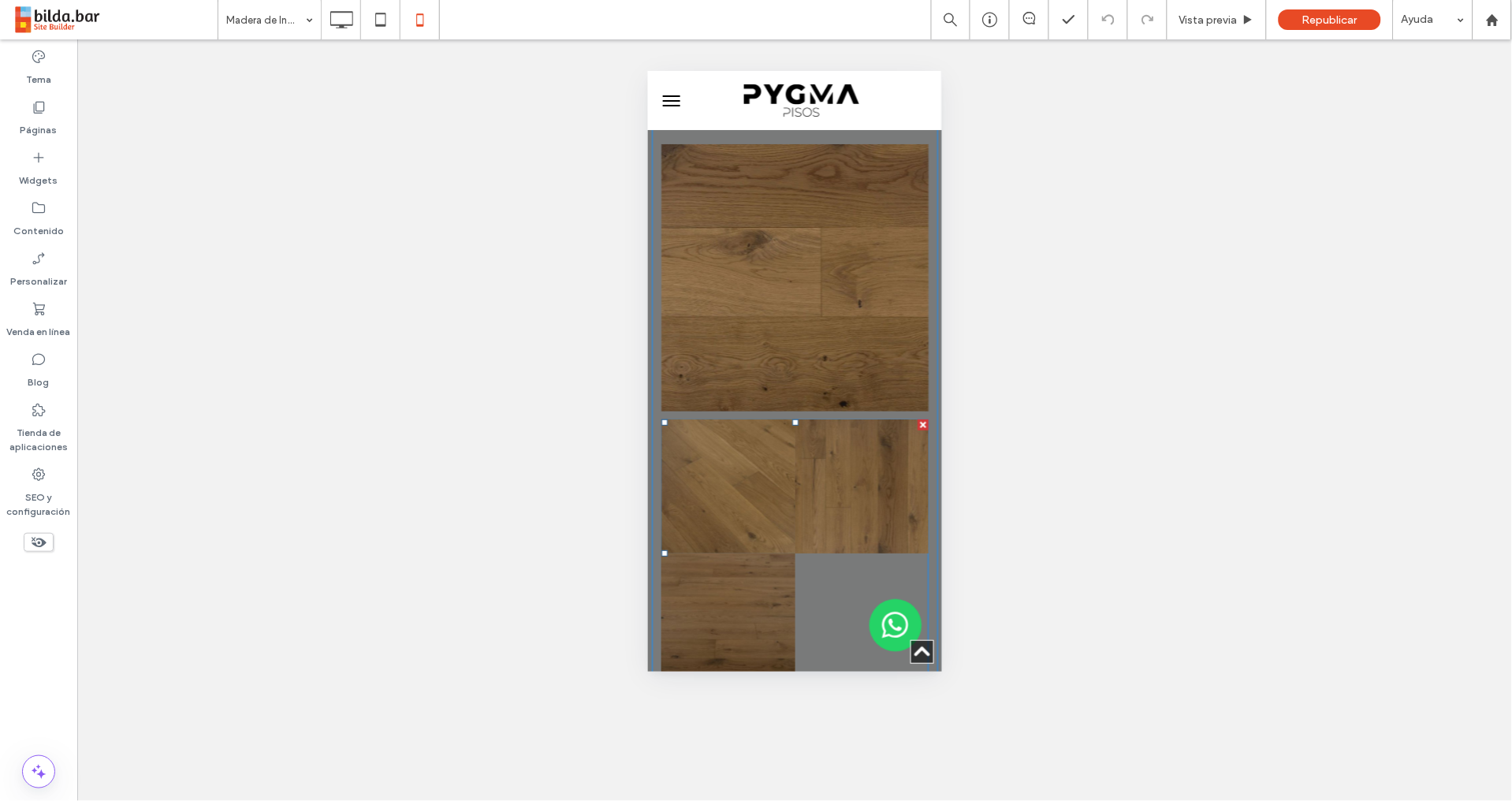
scroll to position [1819, 0]
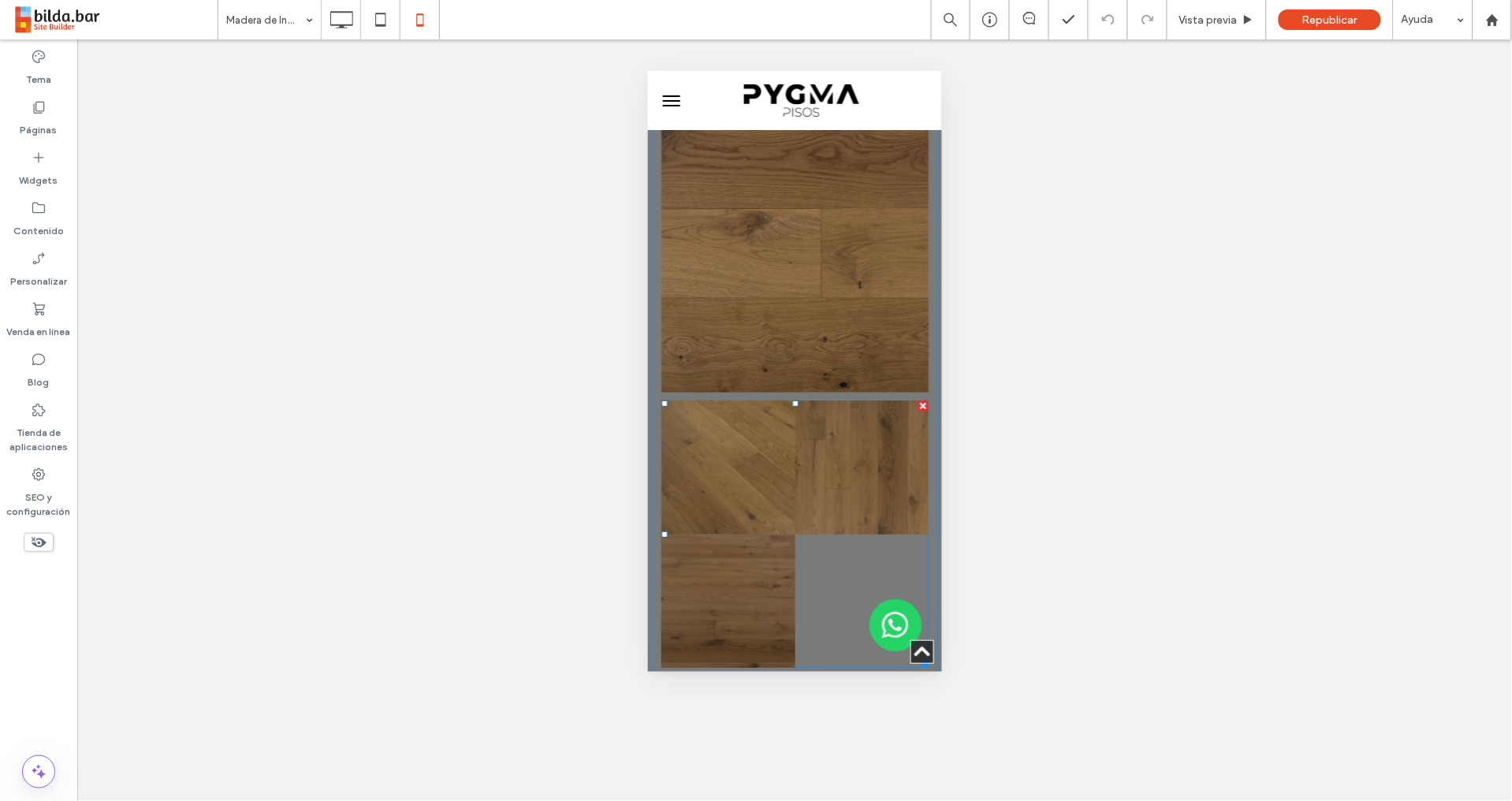
click at [775, 400] on link at bounding box center [727, 466] width 134 height 134
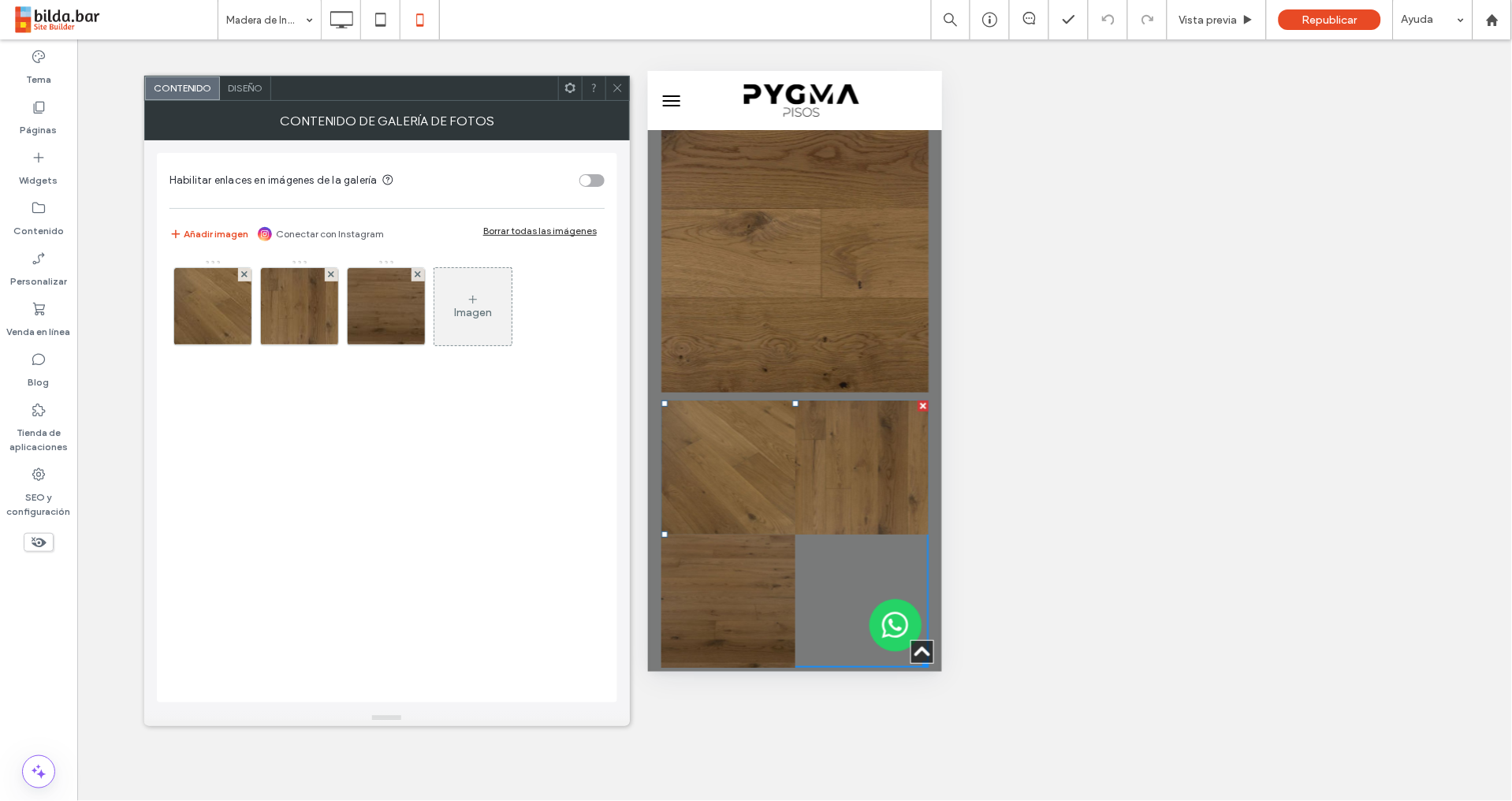
click at [224, 89] on div "Diseño" at bounding box center [245, 88] width 51 height 24
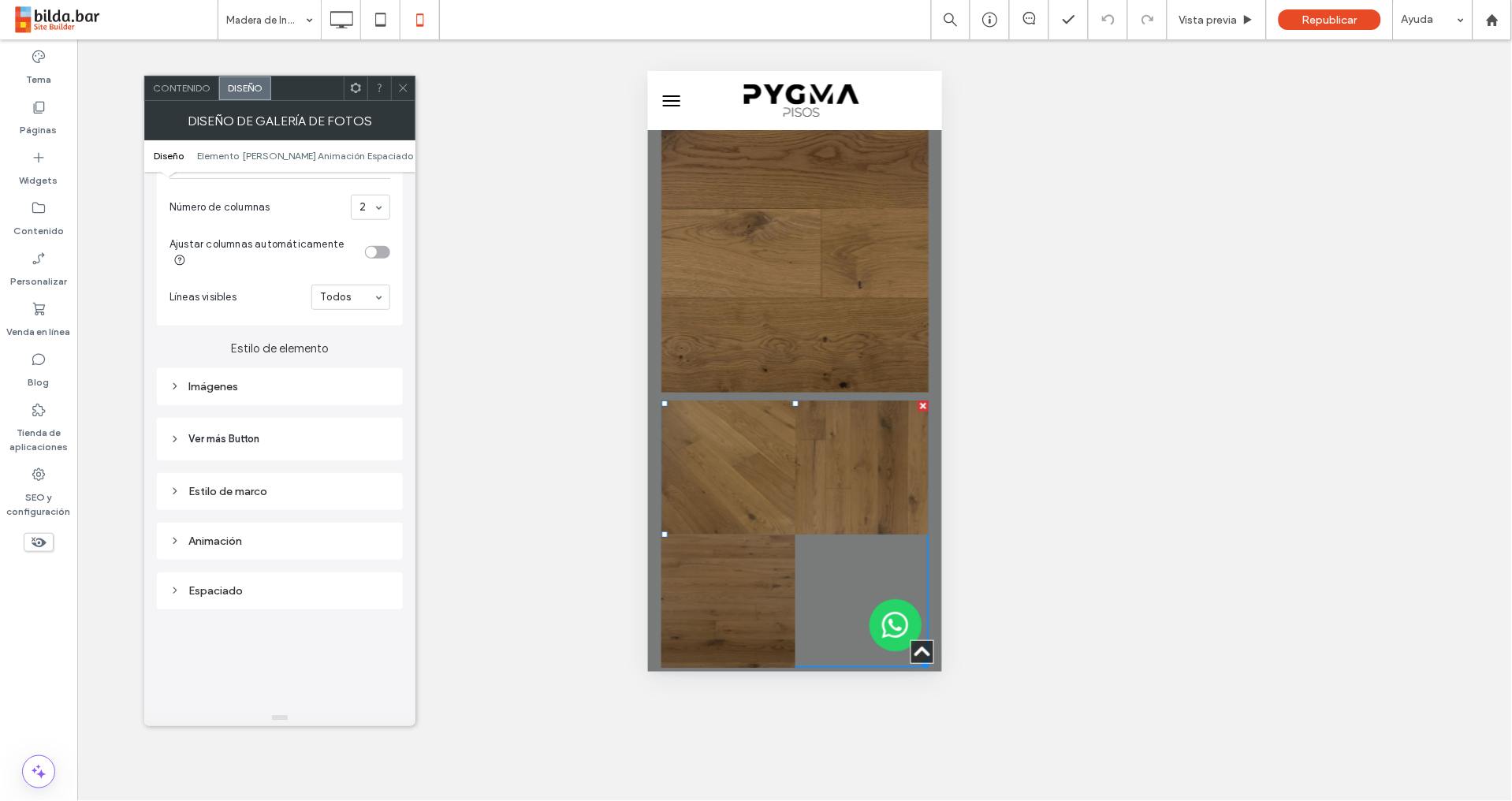
scroll to position [424, 0]
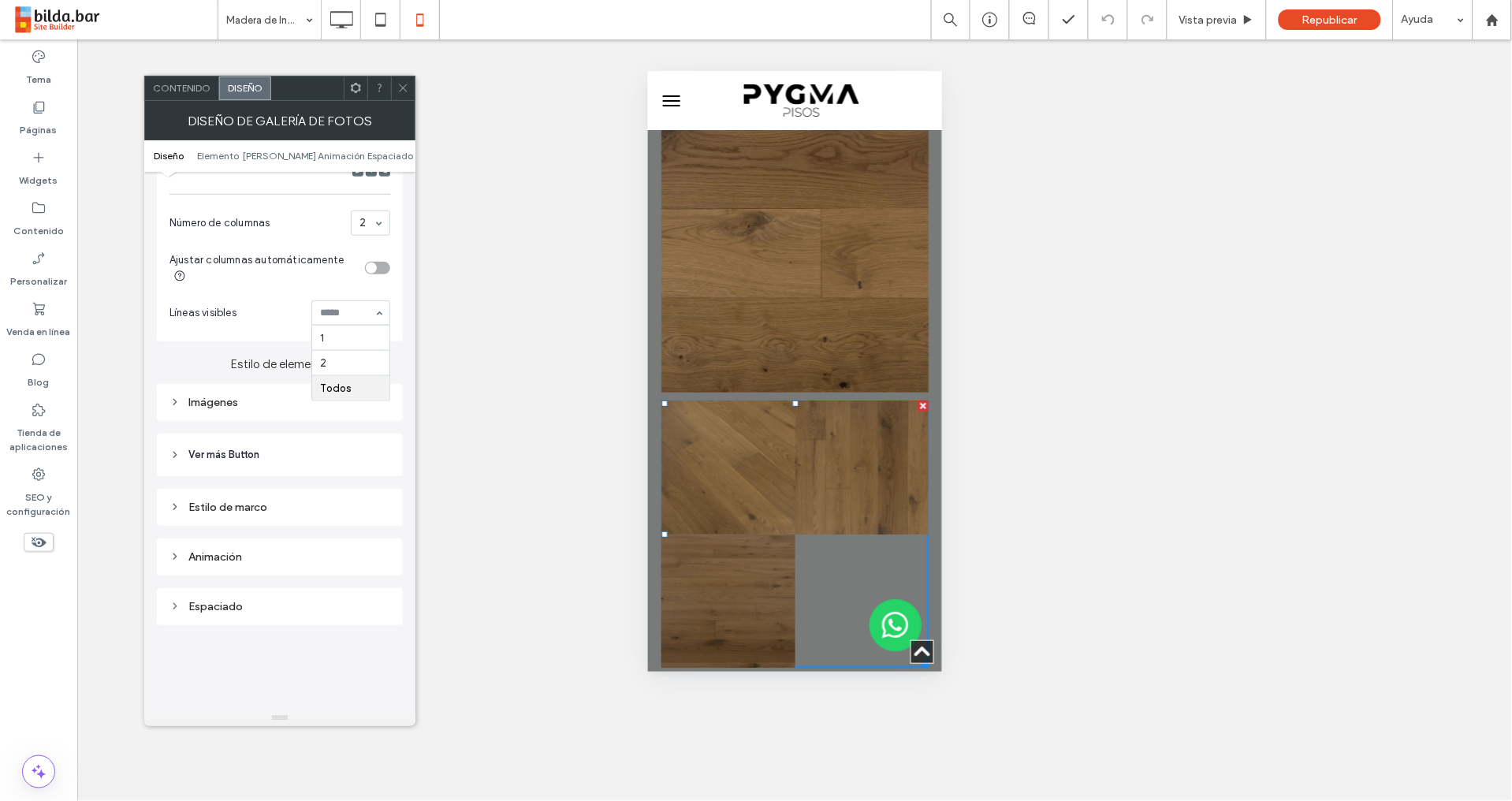
drag, startPoint x: 356, startPoint y: 317, endPoint x: 358, endPoint y: 332, distance: 15.1
click at [335, 319] on div at bounding box center [350, 313] width 77 height 24
click at [334, 349] on div "1" at bounding box center [350, 338] width 77 height 25
drag, startPoint x: 330, startPoint y: 338, endPoint x: 333, endPoint y: 329, distance: 9.5
click at [196, 405] on div "Imágenes" at bounding box center [280, 402] width 221 height 13
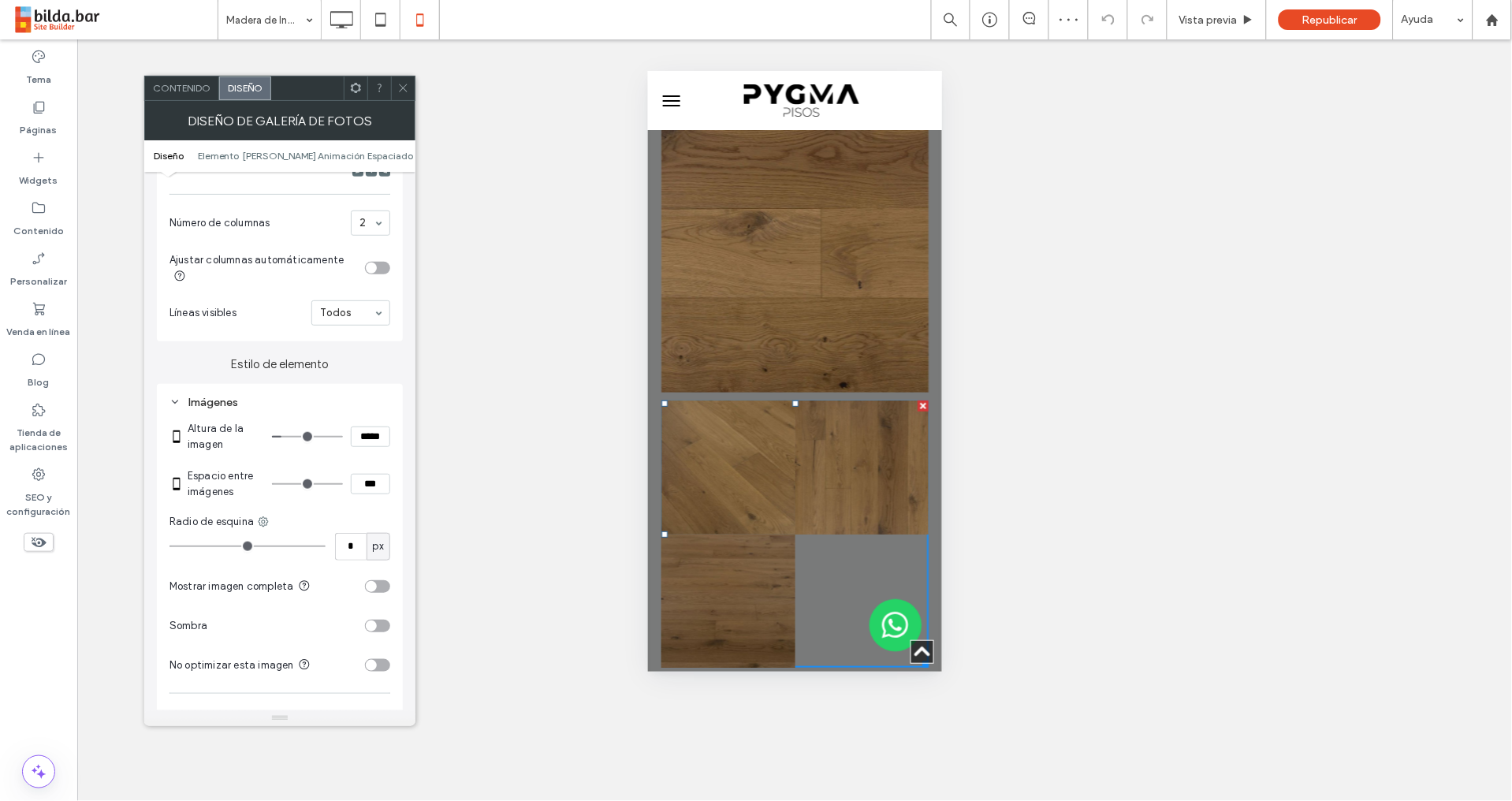
click at [369, 435] on input "*****" at bounding box center [370, 436] width 40 height 20
type input "*****"
type input "***"
click at [354, 484] on input "***" at bounding box center [370, 483] width 40 height 20
type input "***"
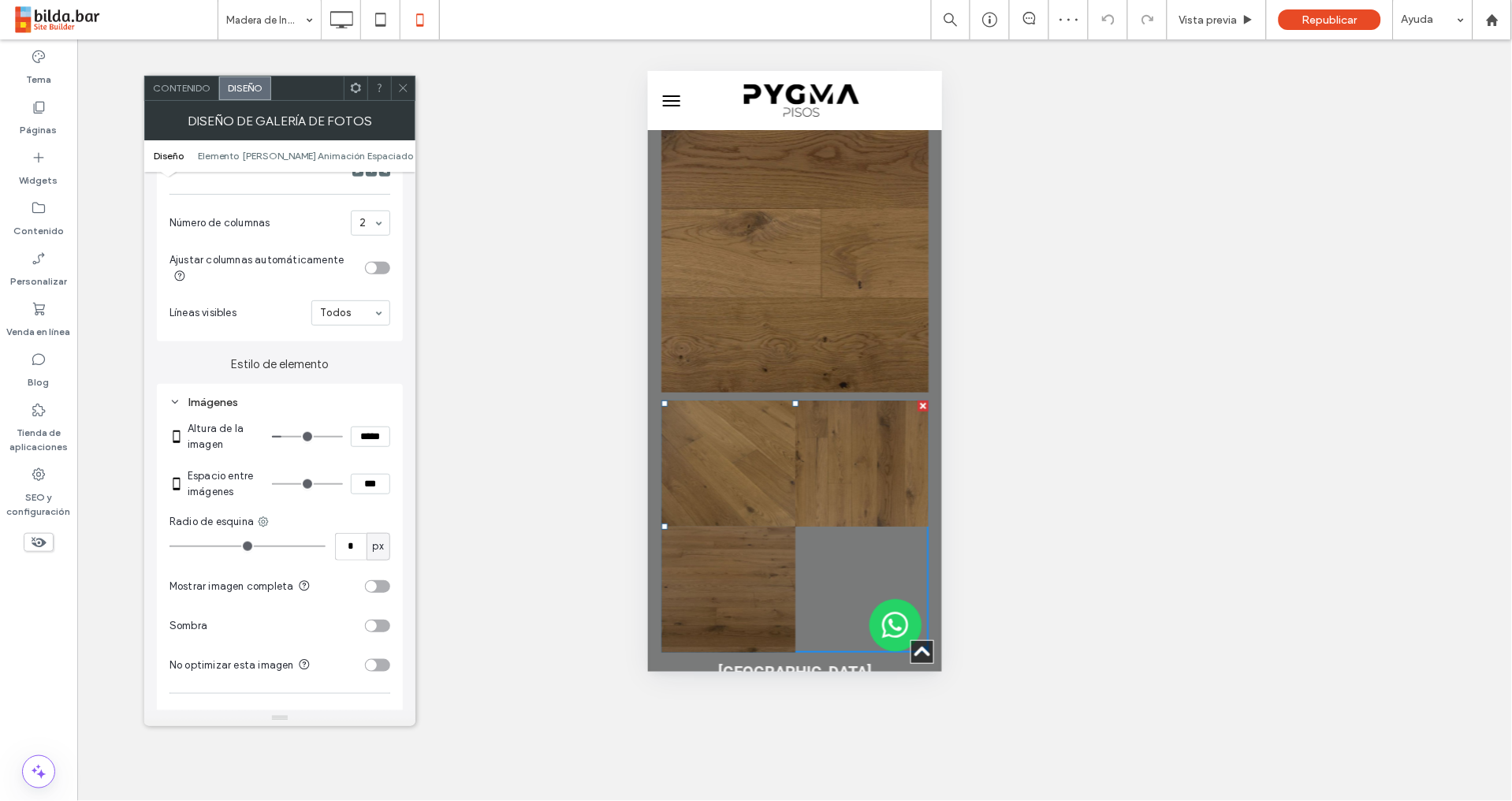
type input "*"
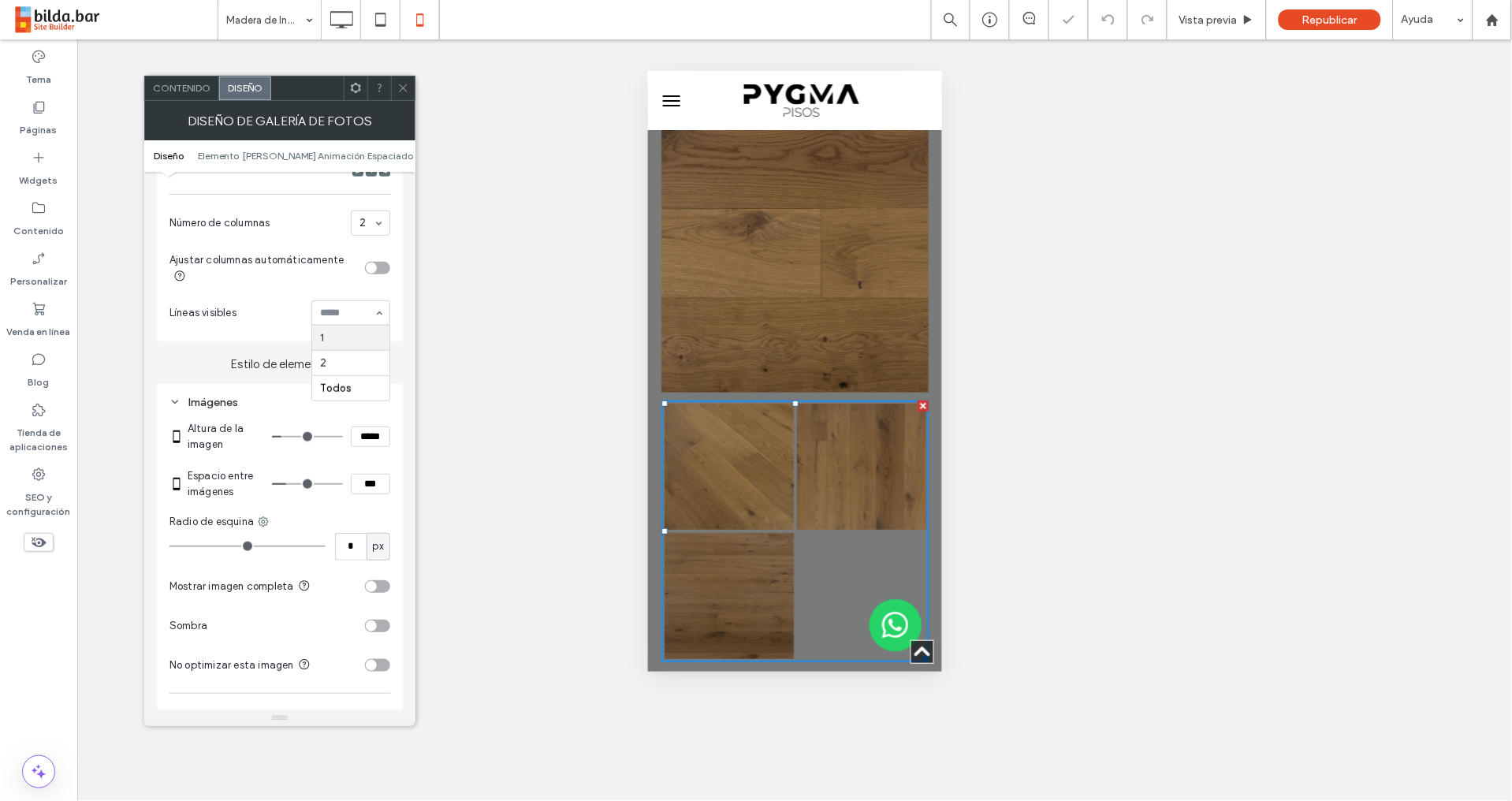
click at [338, 279] on div "Ajustar columnas automáticamente" at bounding box center [264, 268] width 189 height 33
click at [382, 270] on div "toggle" at bounding box center [377, 268] width 25 height 13
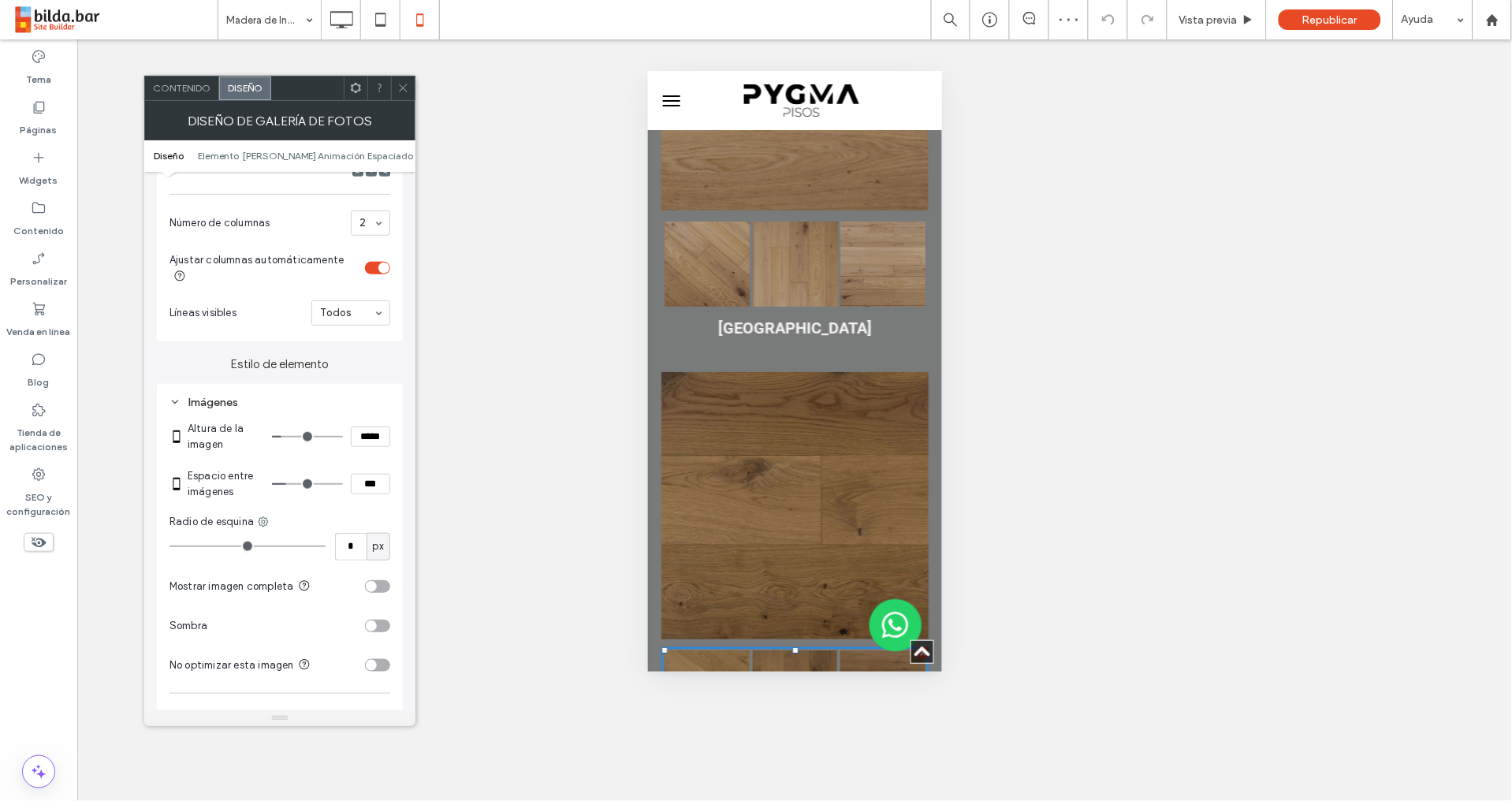
scroll to position [1570, 0]
click at [797, 225] on link at bounding box center [794, 265] width 85 height 85
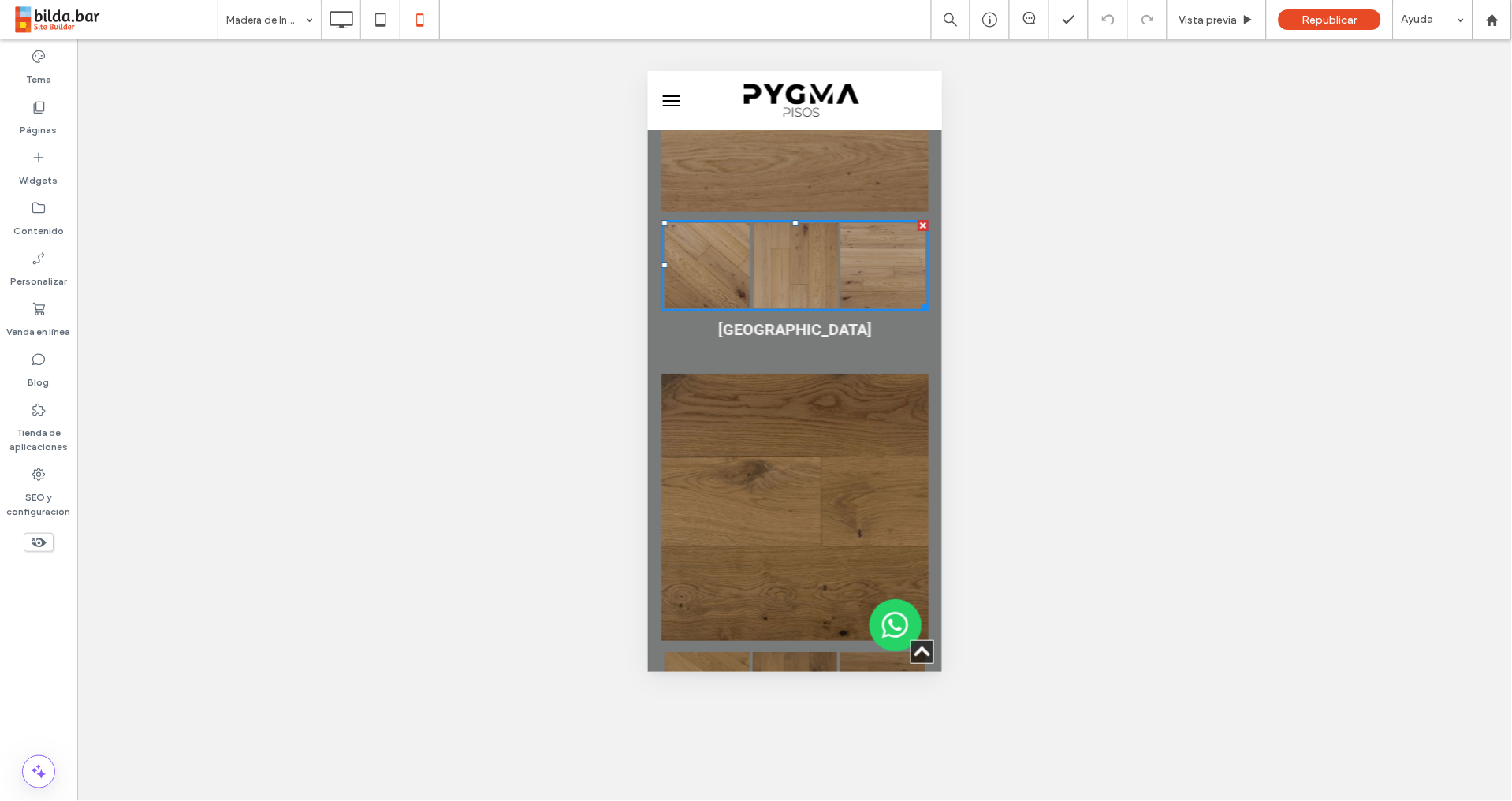
click at [774, 229] on link at bounding box center [794, 265] width 85 height 85
click at [790, 223] on link at bounding box center [794, 265] width 85 height 85
click at [557, 242] on div "**********" at bounding box center [794, 421] width 1434 height 762
click at [750, 221] on li "Button" at bounding box center [794, 265] width 89 height 89
click at [1068, 118] on div "**********" at bounding box center [794, 421] width 1434 height 762
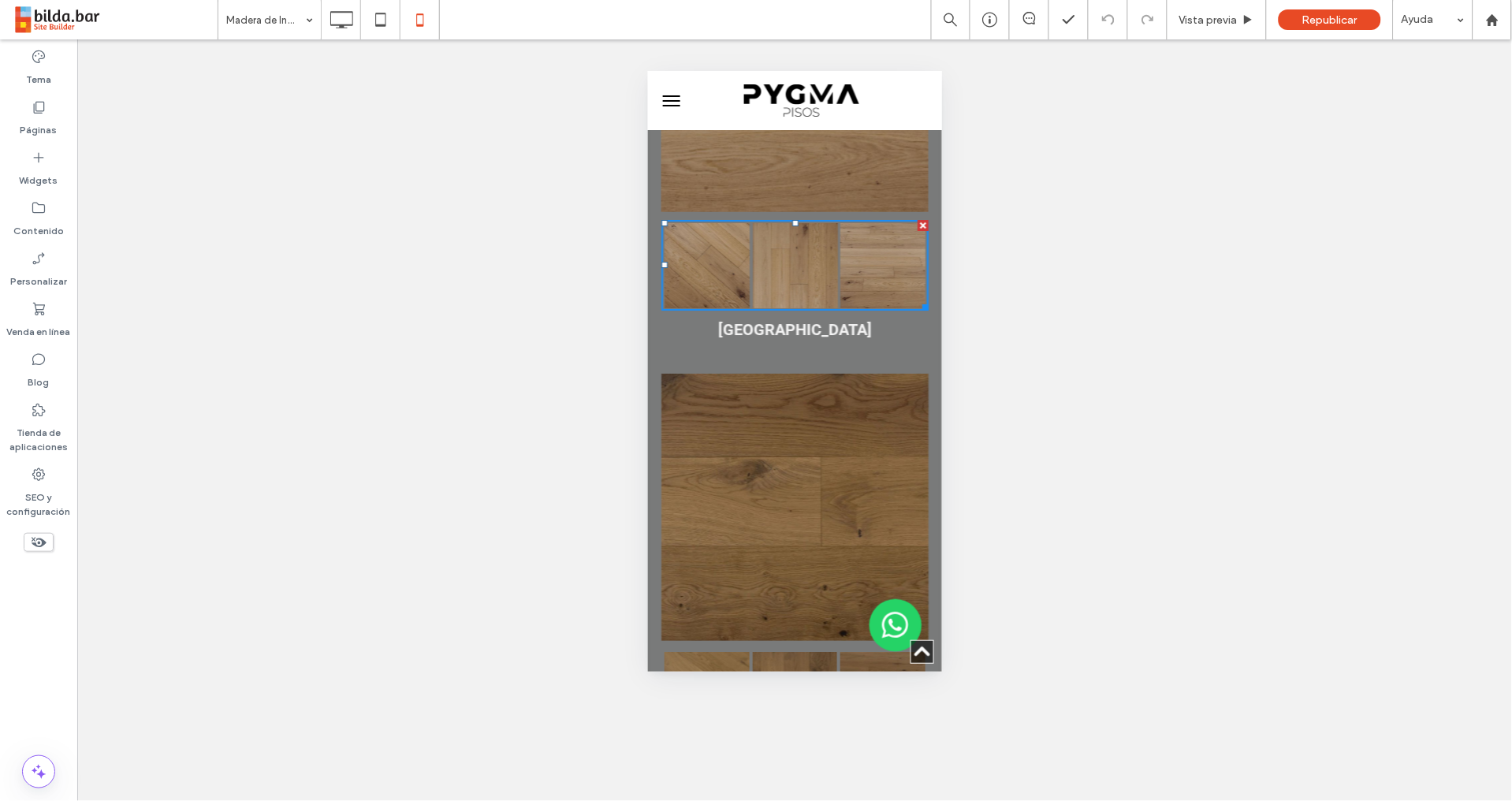
drag, startPoint x: 871, startPoint y: 307, endPoint x: 858, endPoint y: 318, distance: 17.0
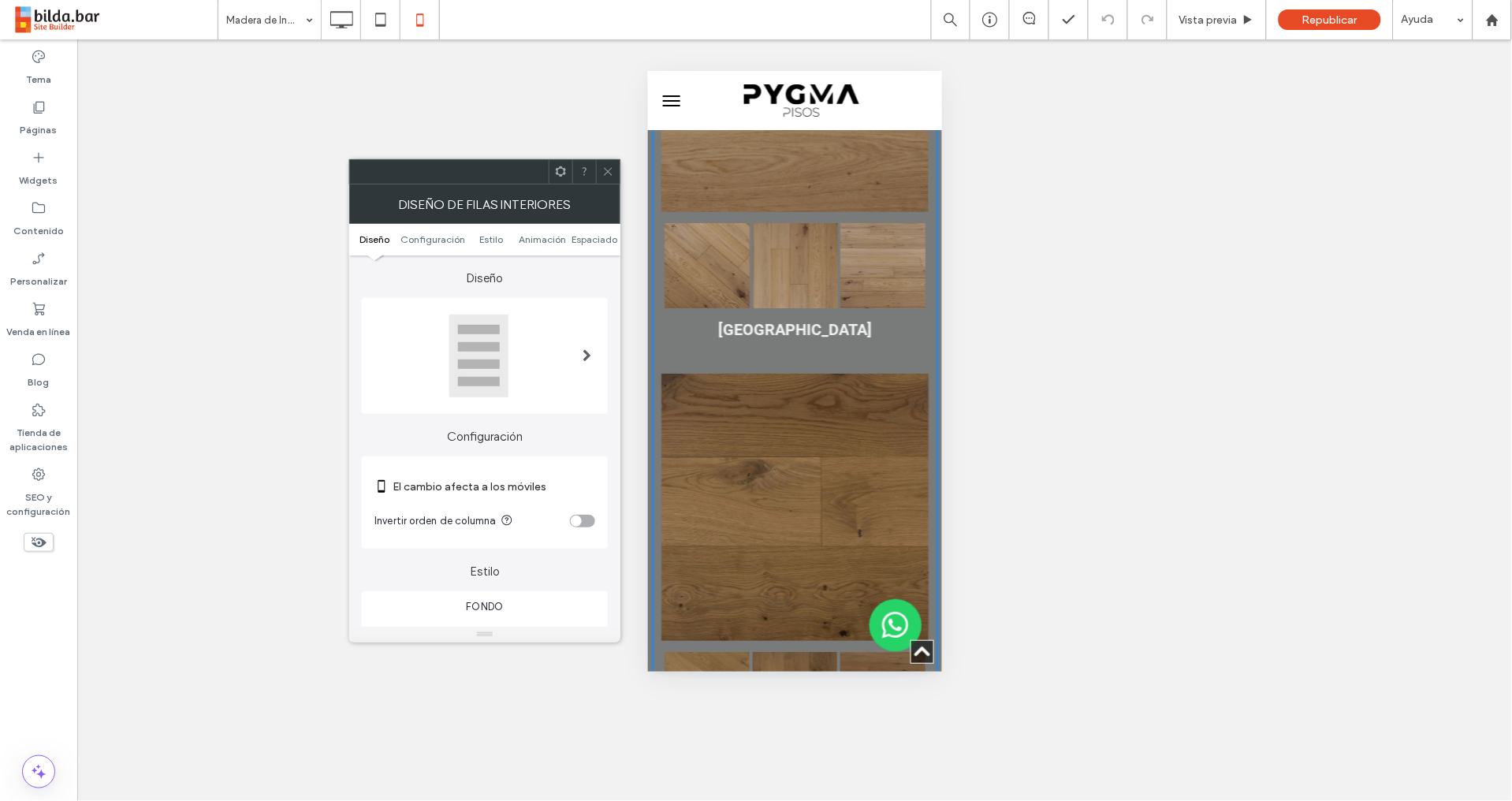
click at [844, 373] on link at bounding box center [793, 506] width 267 height 267
click at [811, 223] on link at bounding box center [794, 265] width 85 height 85
click at [603, 174] on icon at bounding box center [608, 171] width 12 height 12
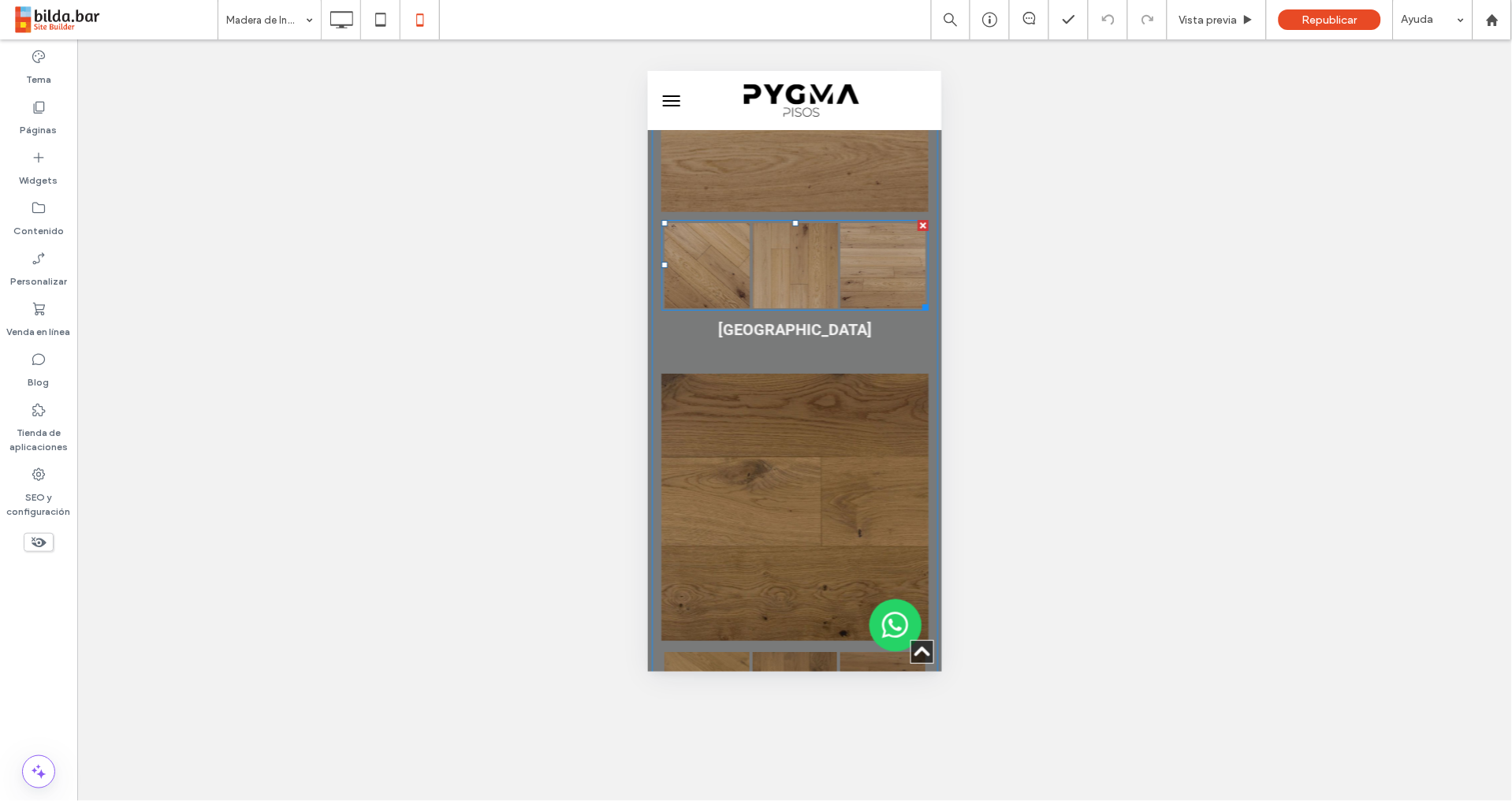
click at [719, 223] on link at bounding box center [706, 265] width 85 height 85
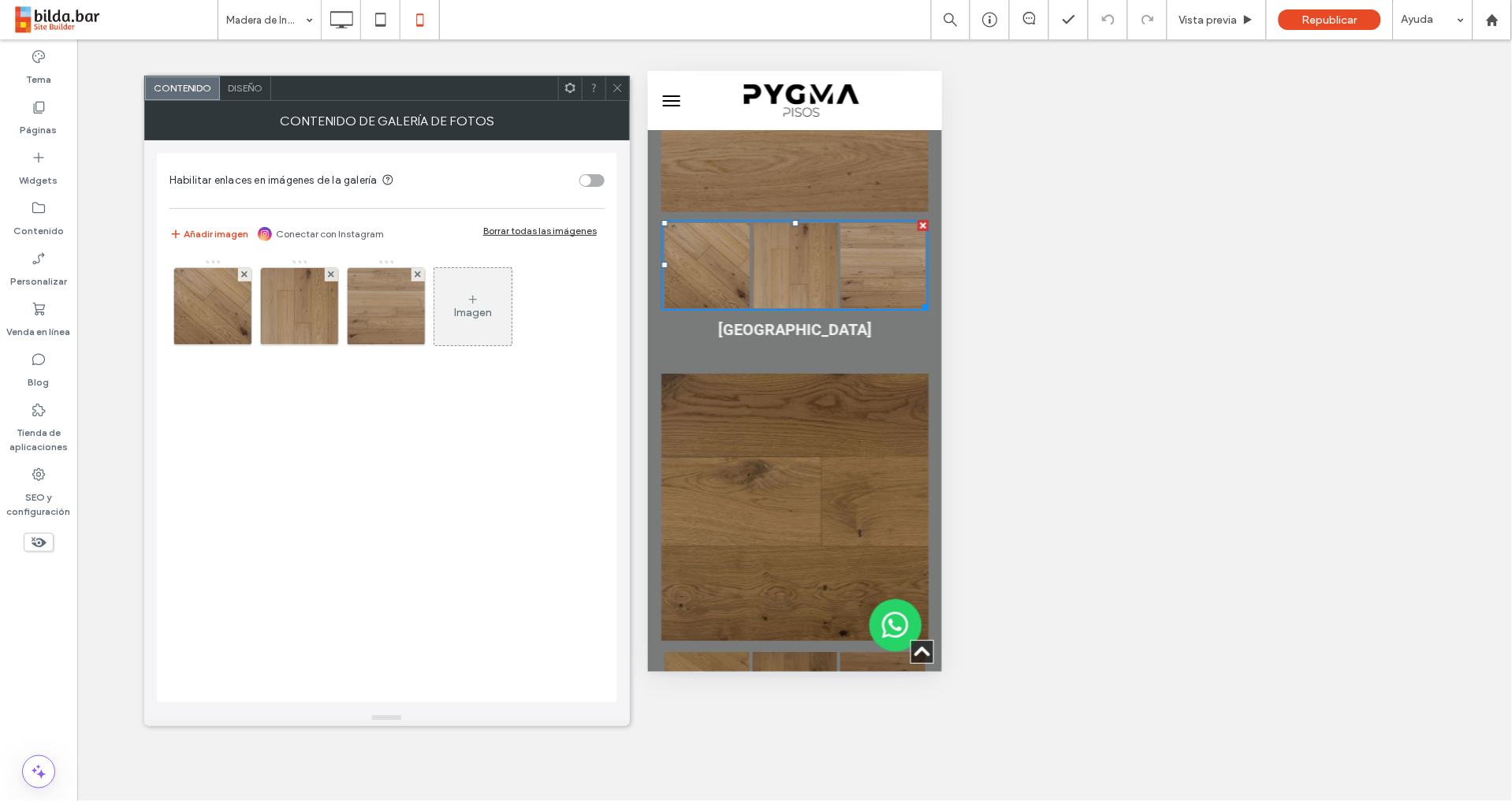
click at [255, 91] on span "Diseño" at bounding box center [244, 88] width 35 height 12
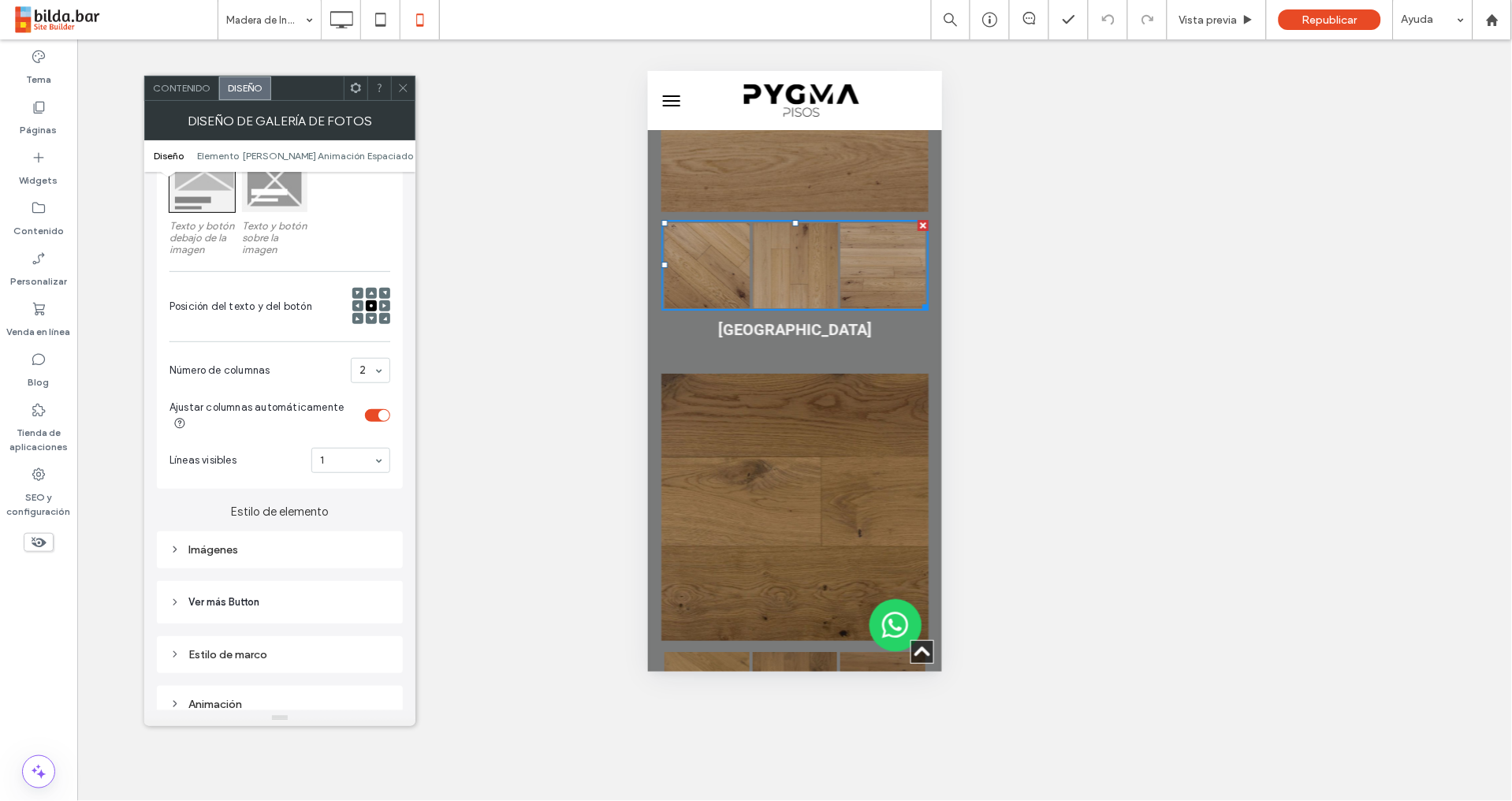
click at [263, 545] on div "Imágenes" at bounding box center [280, 550] width 221 height 13
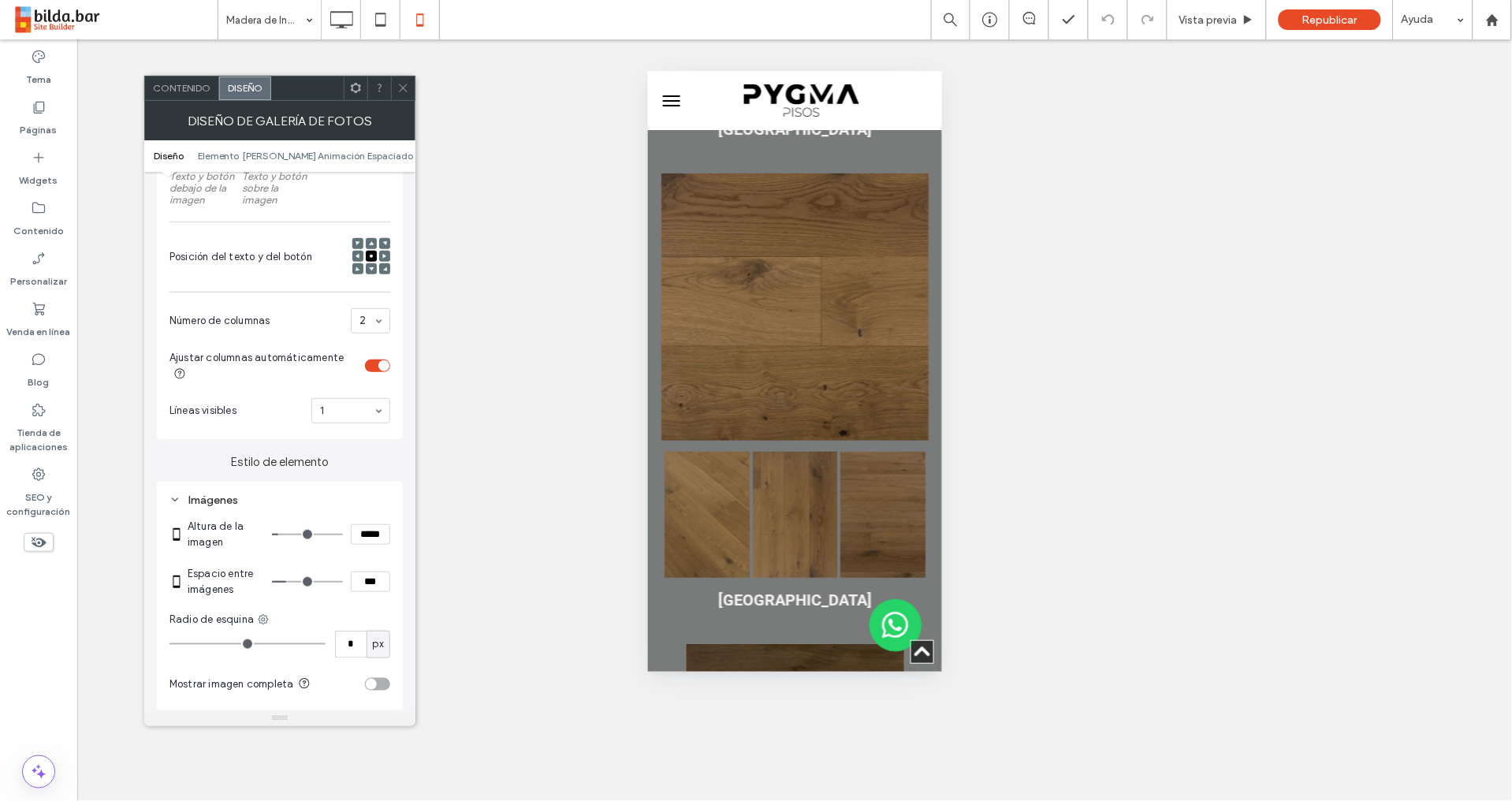
scroll to position [1769, 0]
drag, startPoint x: 787, startPoint y: 469, endPoint x: 776, endPoint y: 469, distance: 11.0
click at [786, 469] on link at bounding box center [794, 515] width 85 height 126
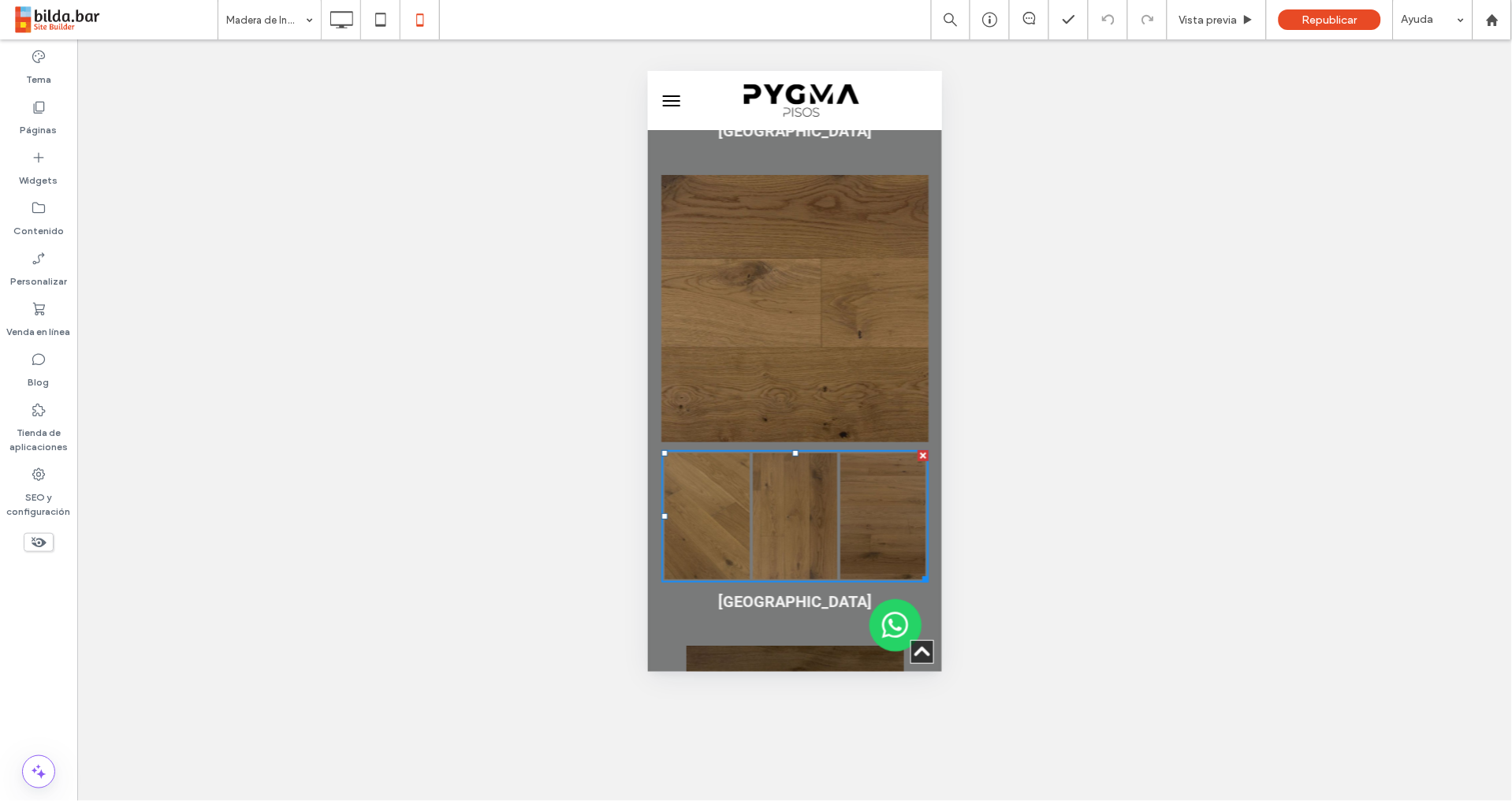
click at [719, 452] on link at bounding box center [706, 515] width 85 height 126
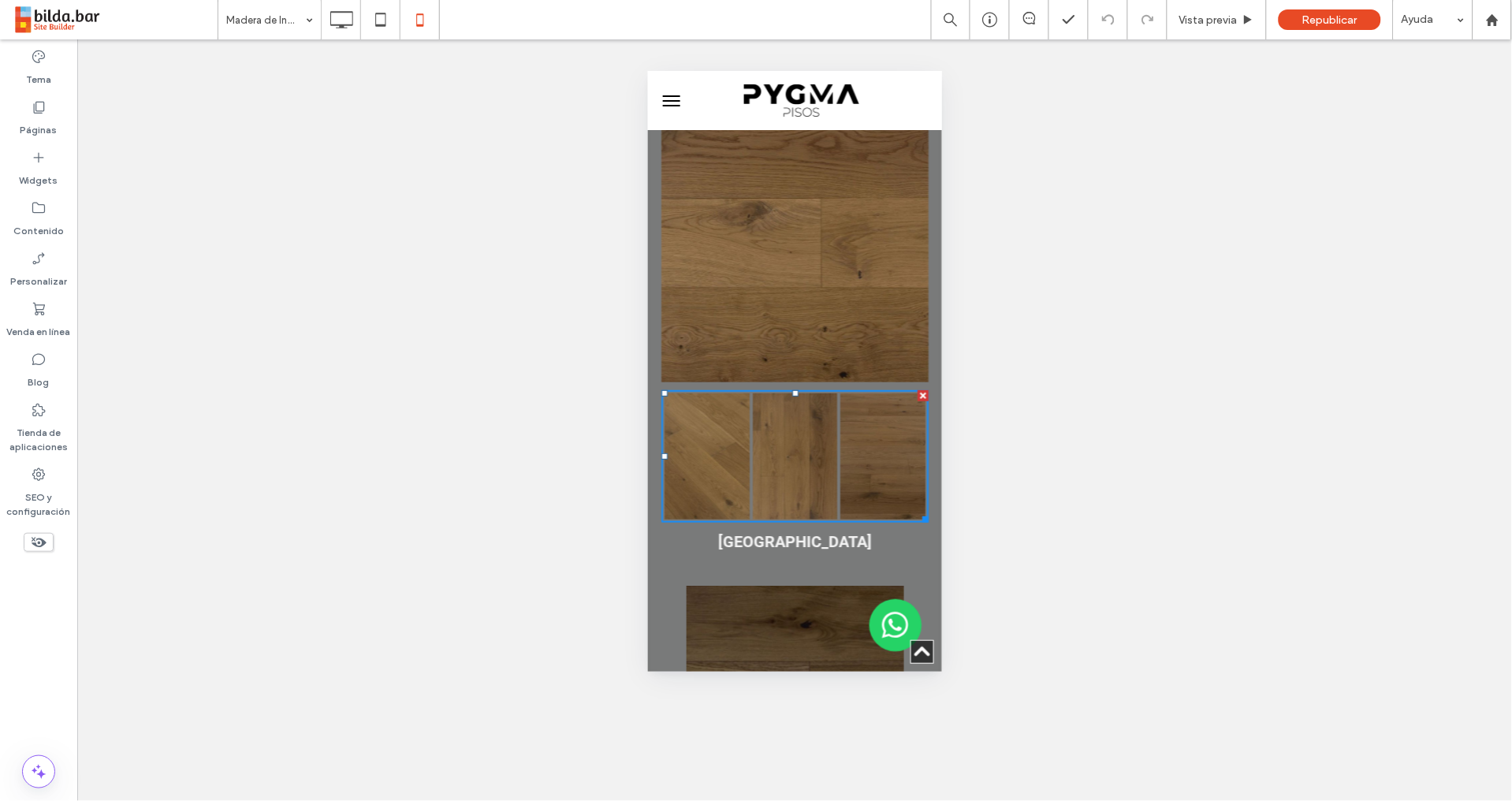
scroll to position [1868, 0]
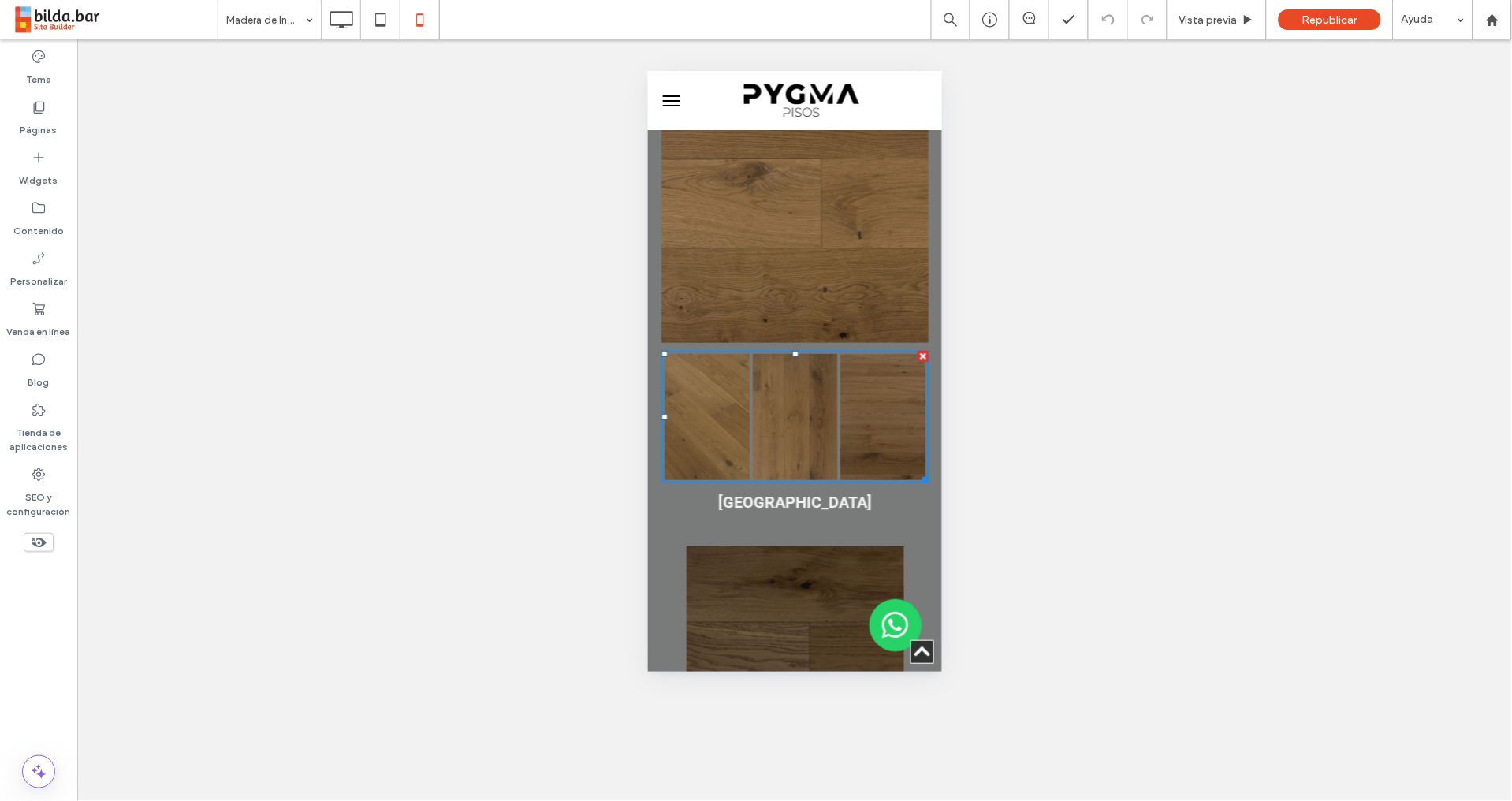
click at [741, 353] on link at bounding box center [706, 416] width 85 height 126
drag, startPoint x: 798, startPoint y: 235, endPoint x: 798, endPoint y: 244, distance: 9.0
click at [798, 235] on link at bounding box center [793, 208] width 267 height 267
click at [809, 353] on link at bounding box center [794, 416] width 85 height 126
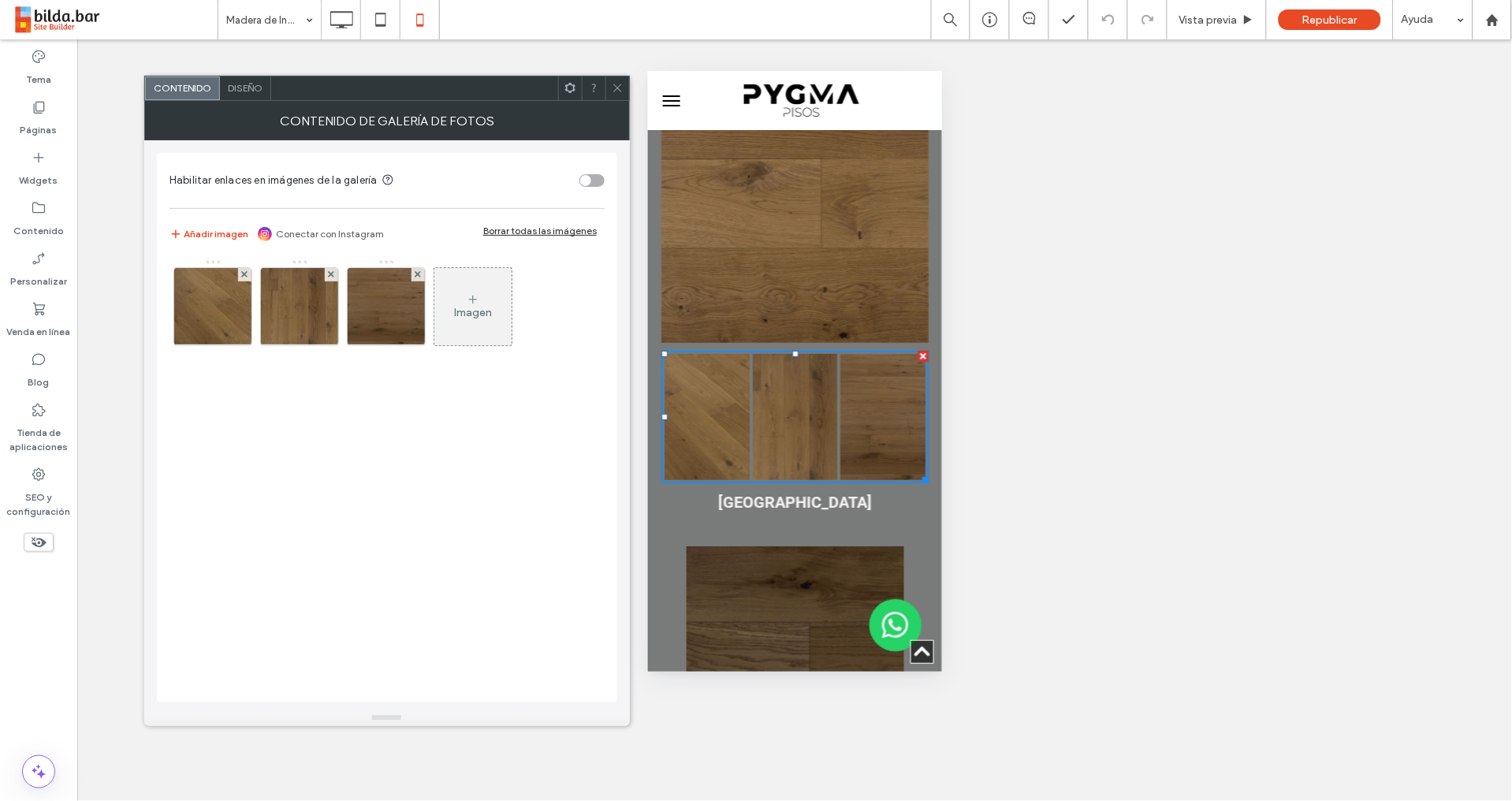
click at [249, 91] on span "Diseño" at bounding box center [244, 88] width 35 height 12
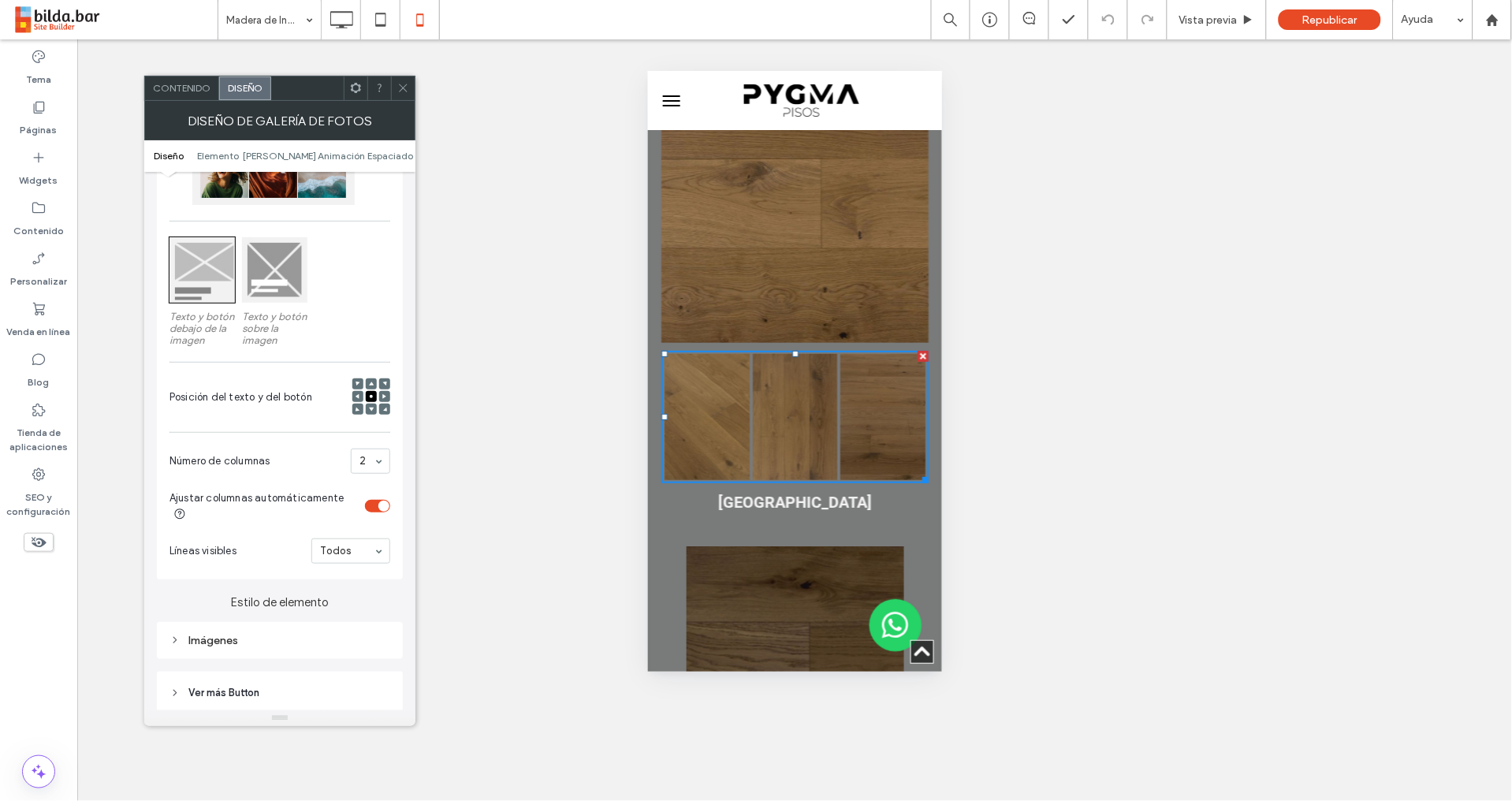
scroll to position [193, 0]
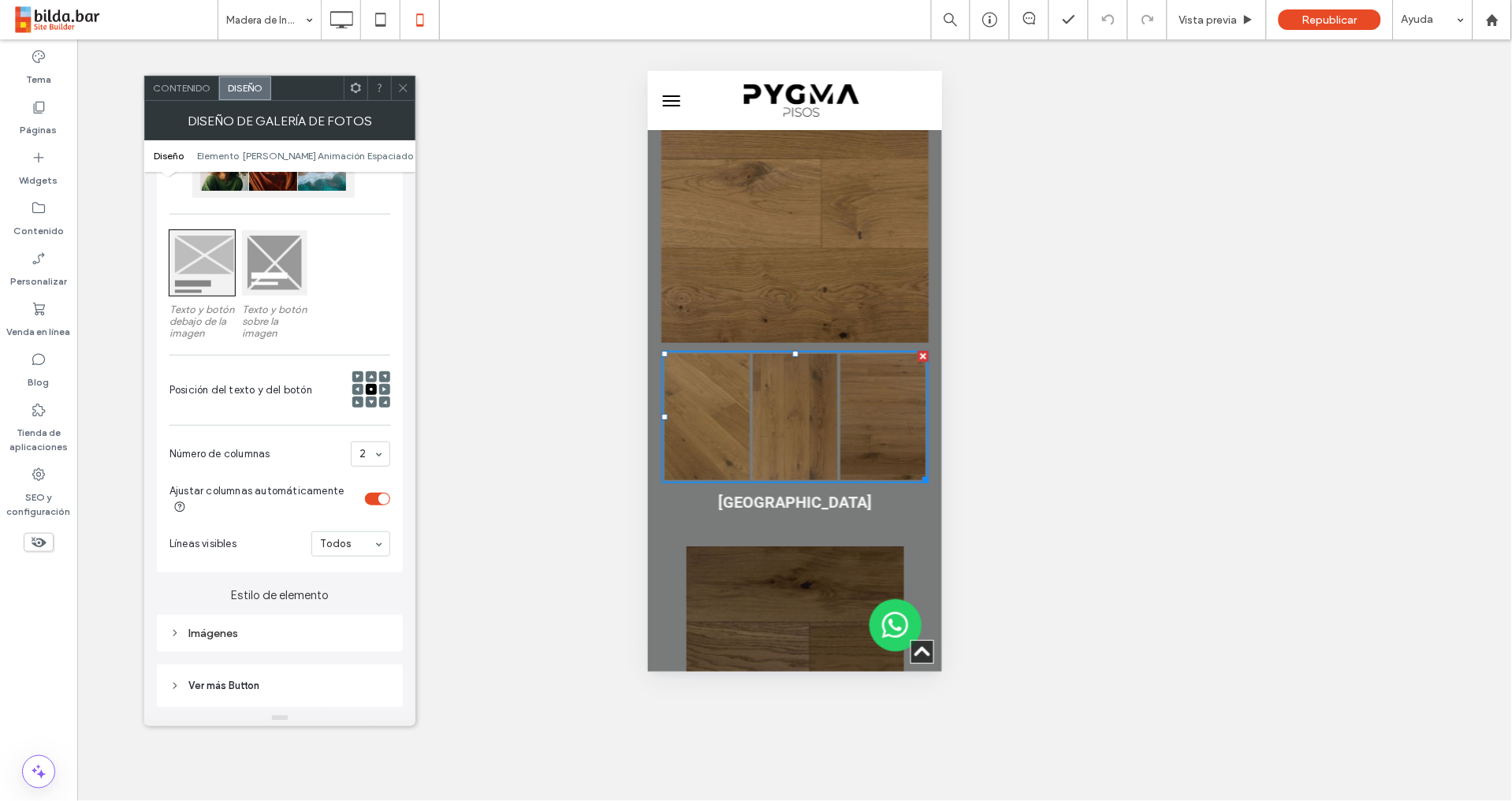
click at [212, 632] on div "Imágenes" at bounding box center [280, 634] width 221 height 13
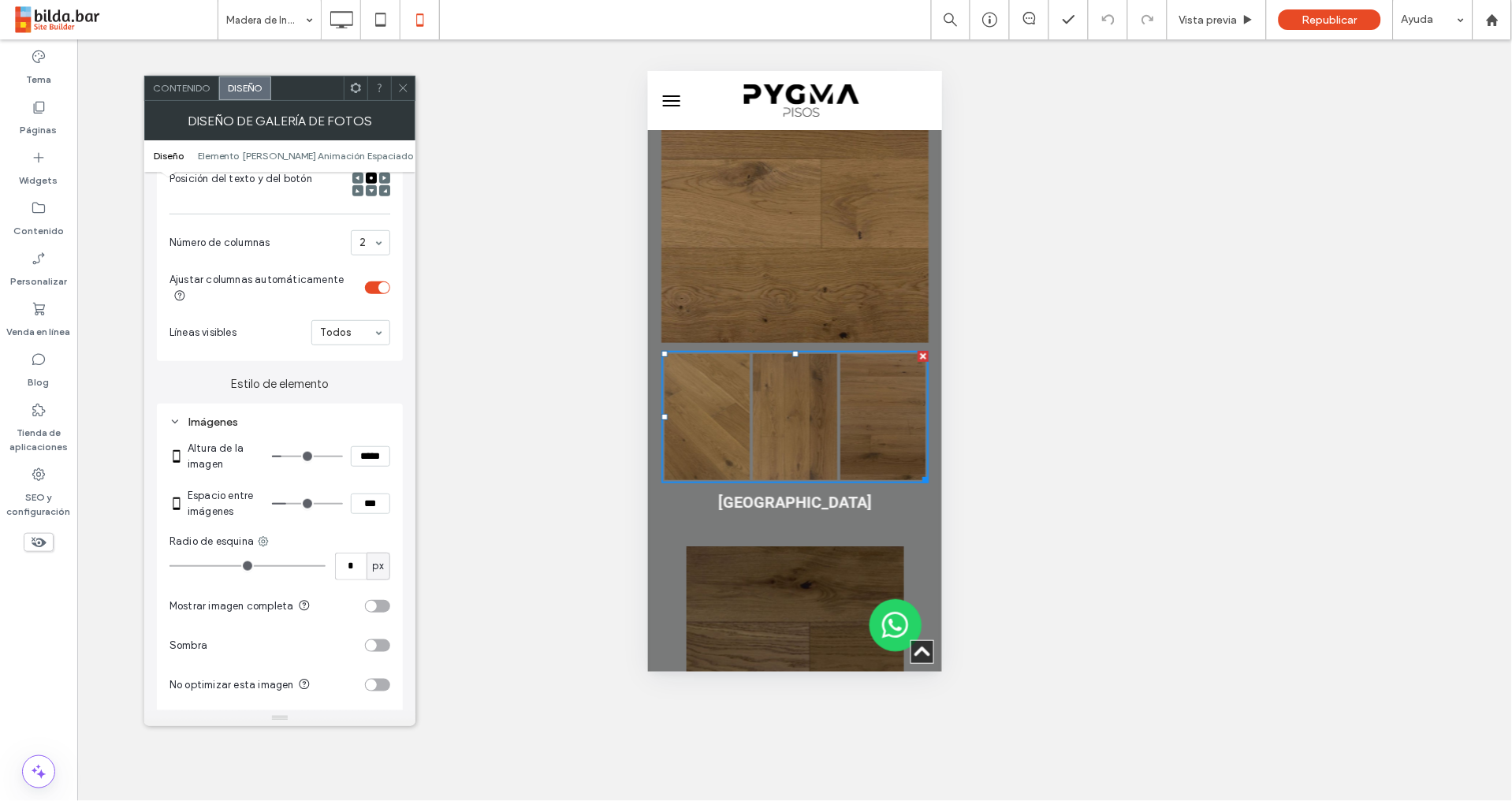
scroll to position [420, 0]
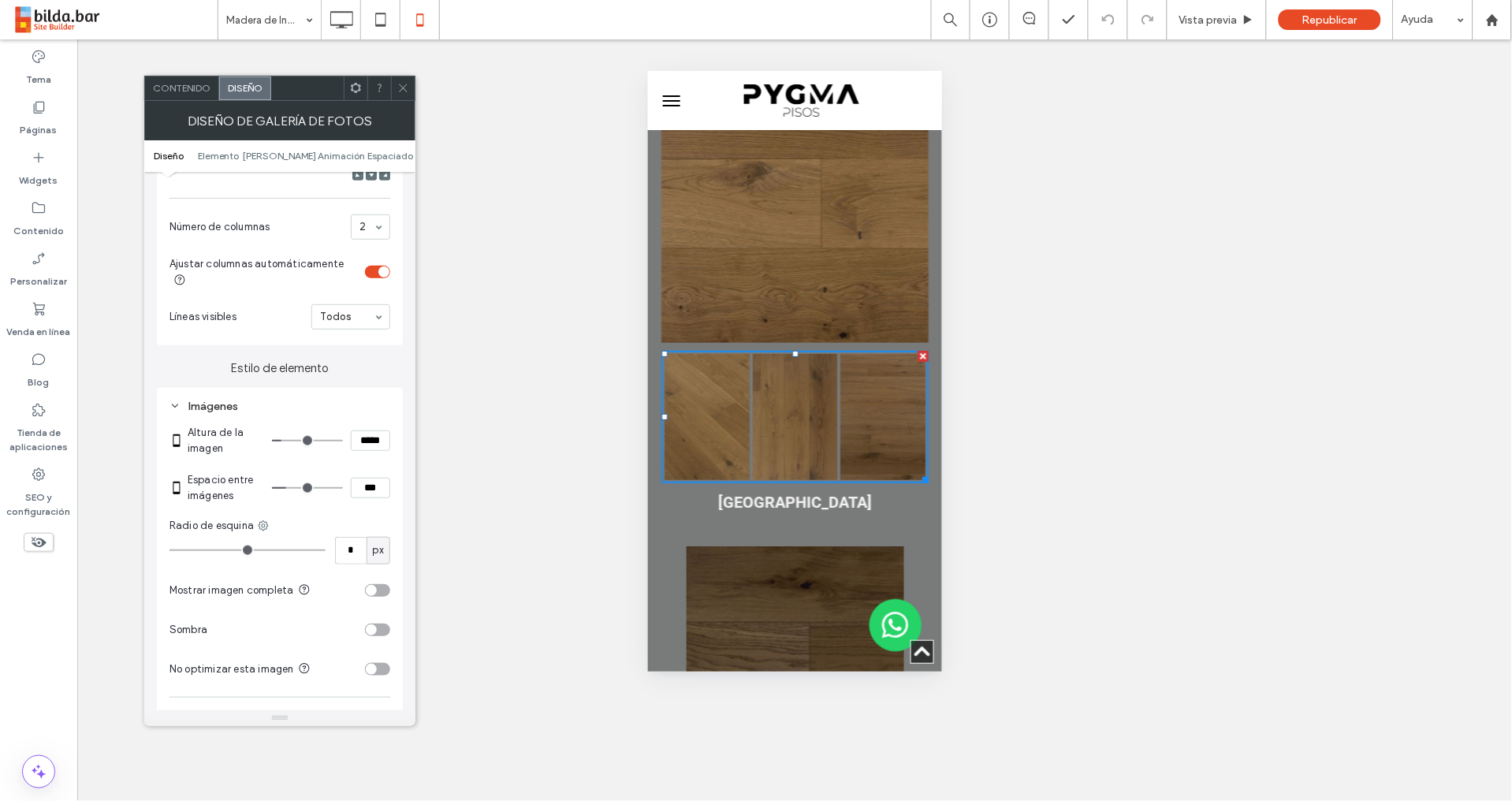
drag, startPoint x: 367, startPoint y: 442, endPoint x: 330, endPoint y: 470, distance: 46.4
click at [365, 442] on input "*****" at bounding box center [370, 440] width 40 height 20
type input "*****"
type input "***"
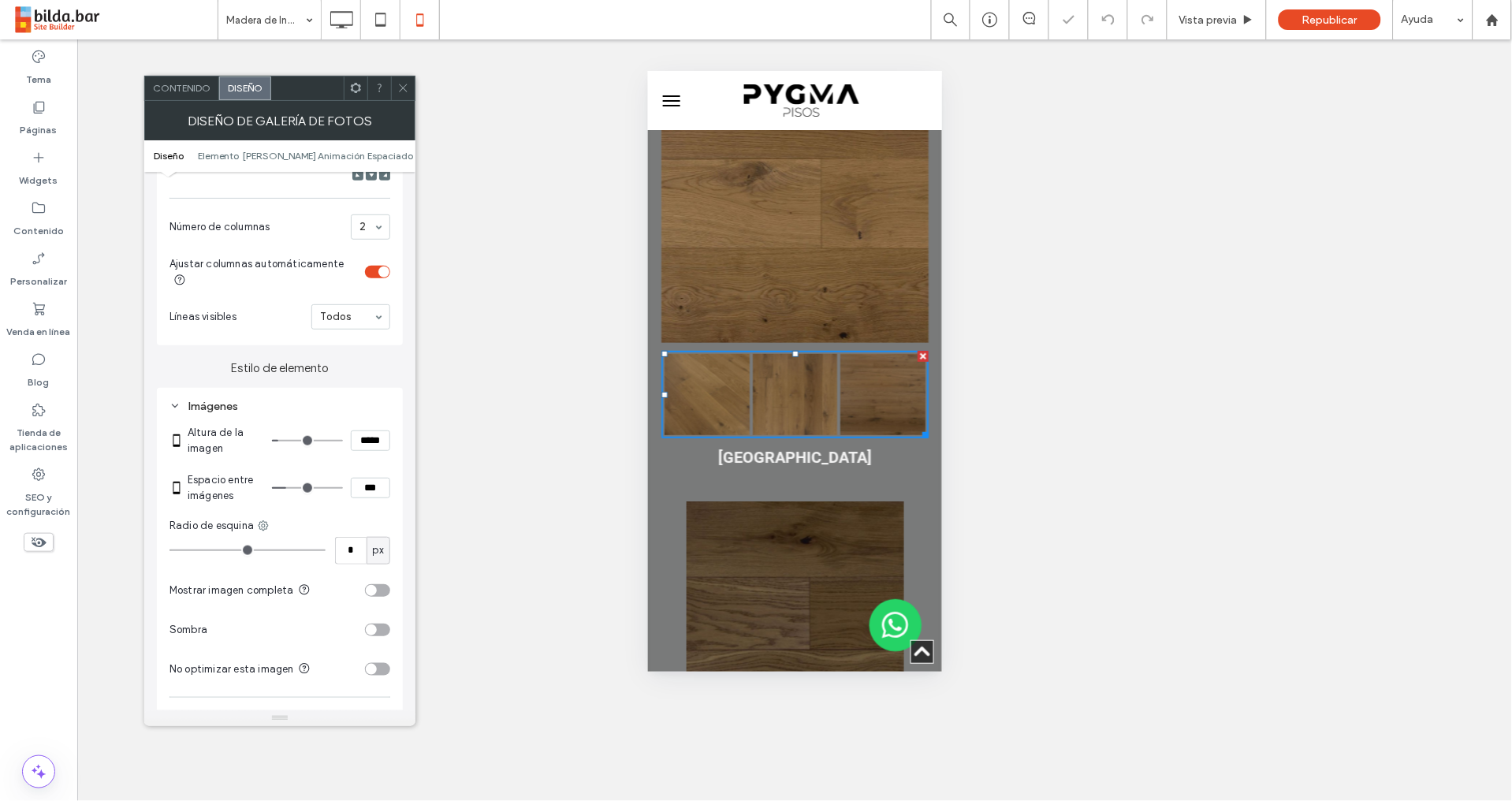
click at [405, 88] on icon at bounding box center [403, 88] width 12 height 12
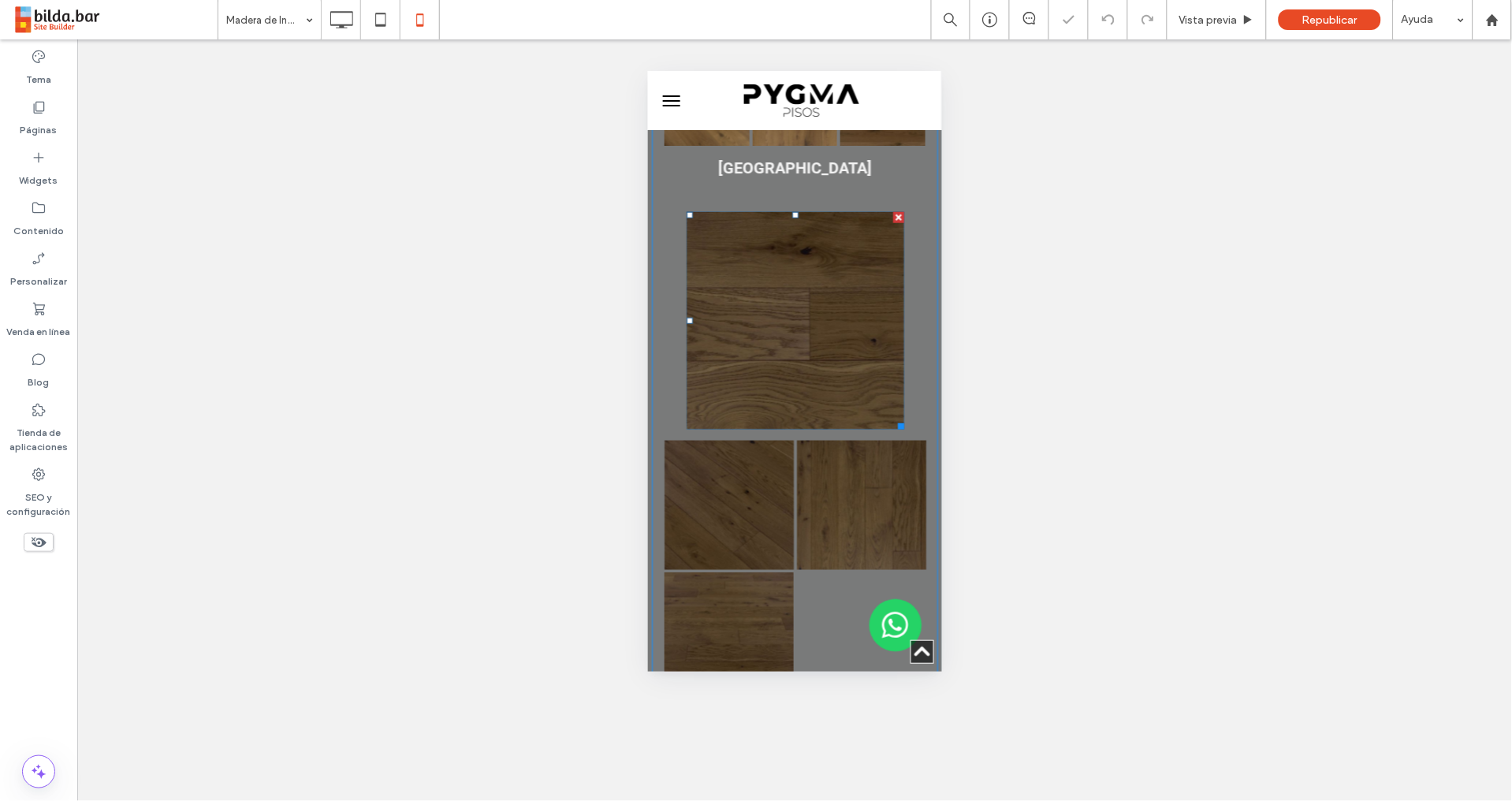
scroll to position [2212, 0]
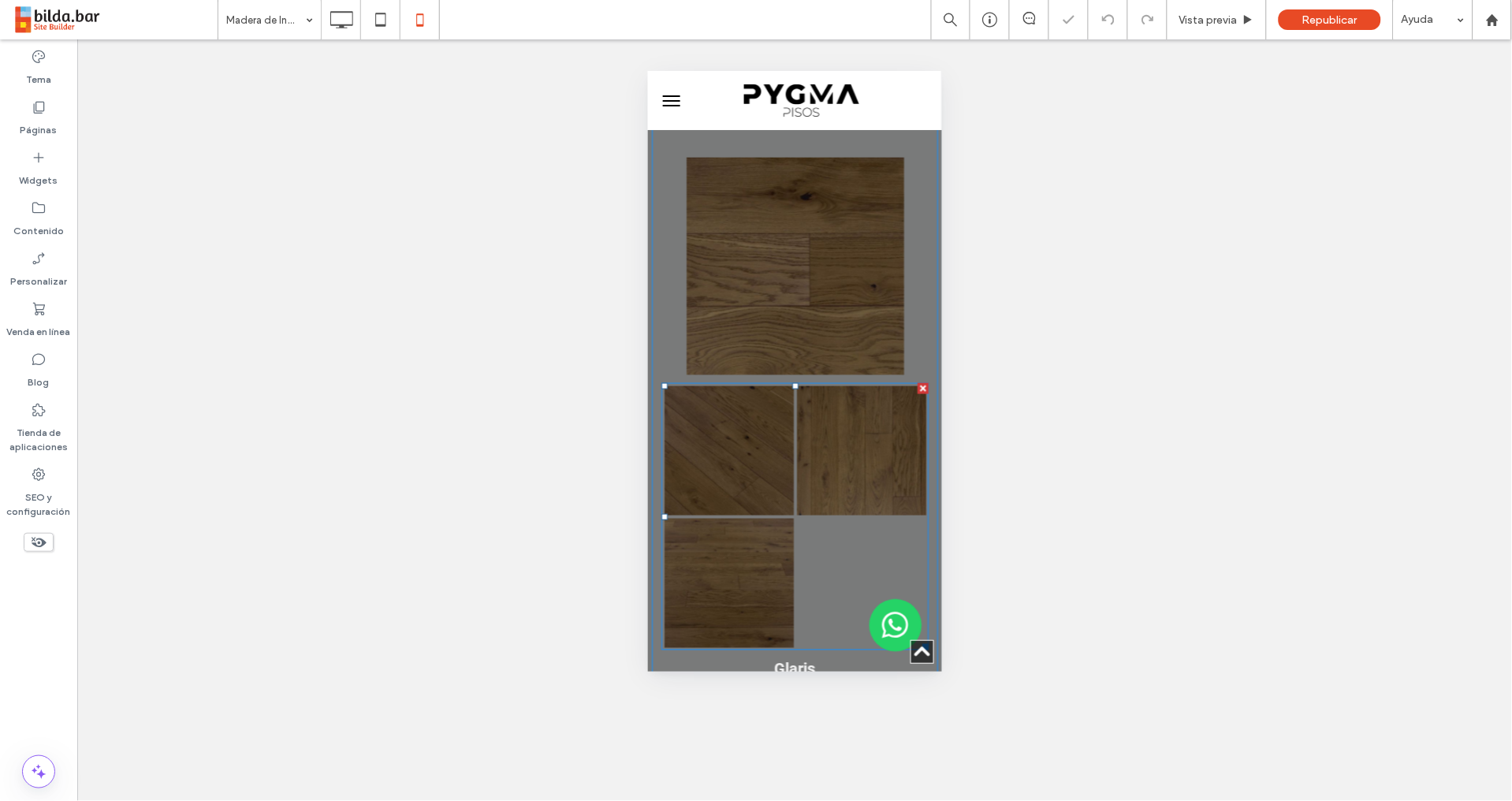
click at [743, 386] on link at bounding box center [728, 450] width 129 height 129
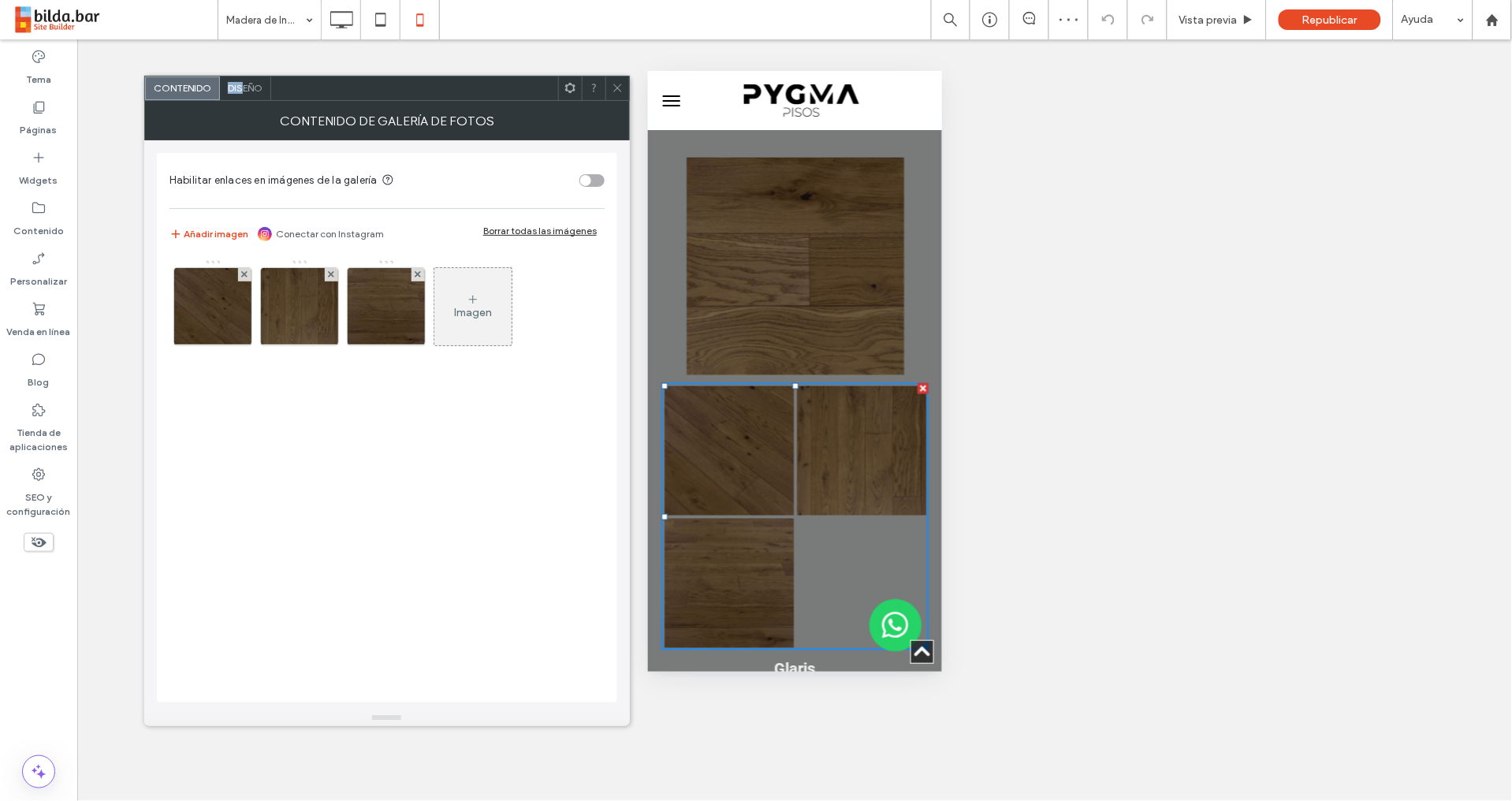
click at [241, 81] on div "Diseño" at bounding box center [245, 88] width 51 height 24
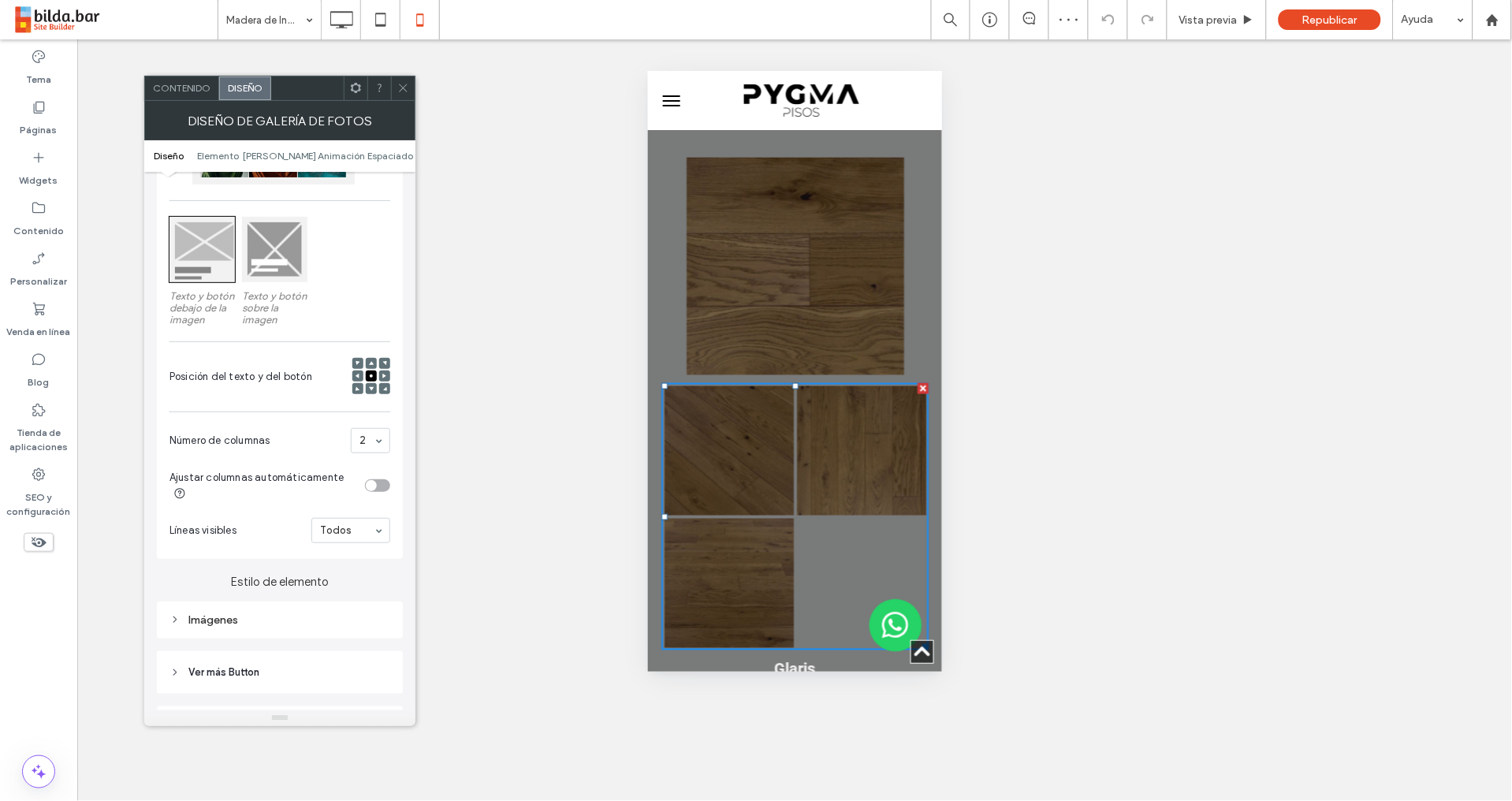
scroll to position [210, 0]
click at [382, 469] on section "Ajustar columnas automáticamente" at bounding box center [280, 482] width 221 height 49
click at [385, 481] on div "toggle" at bounding box center [377, 482] width 25 height 13
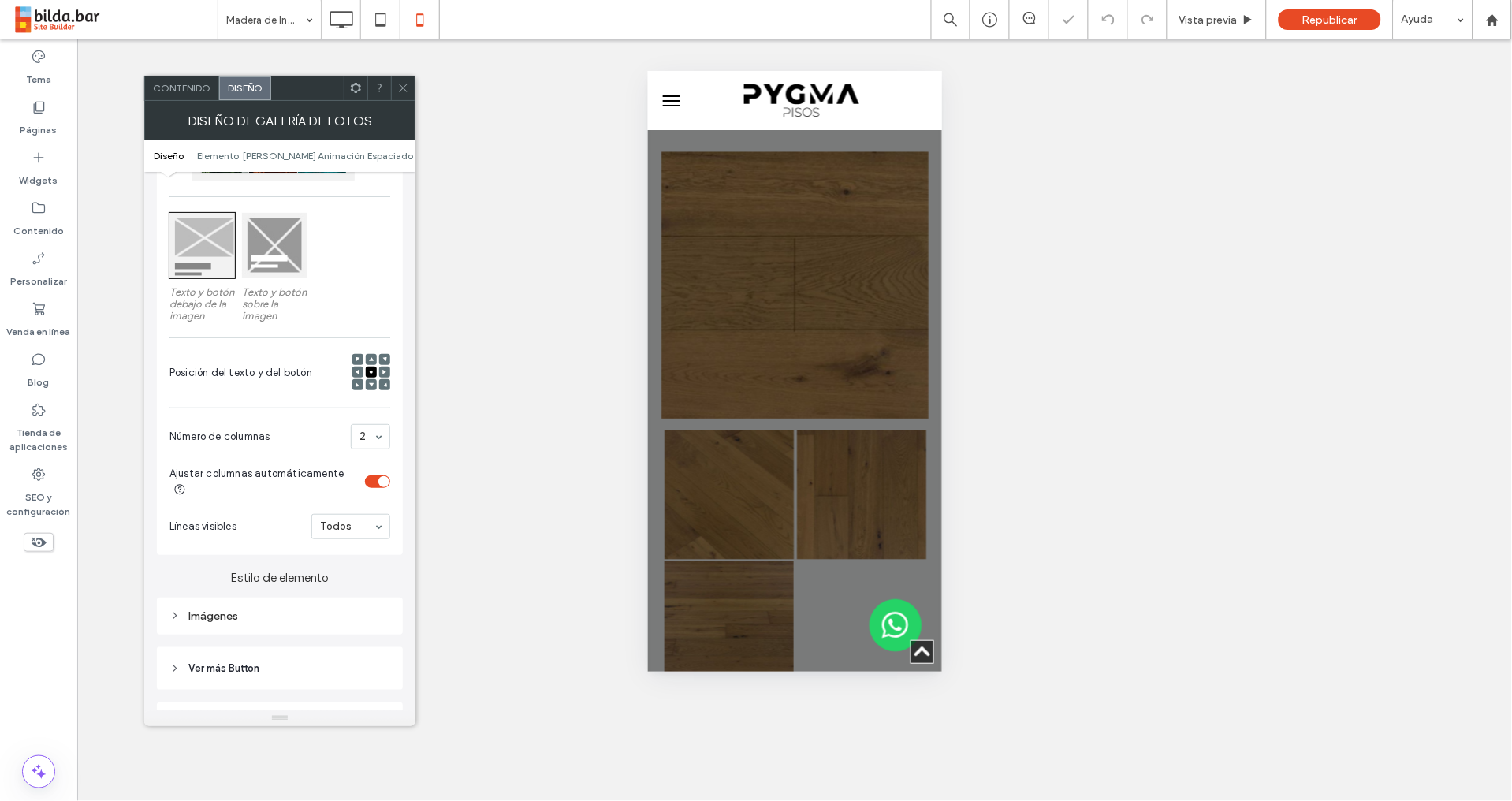
scroll to position [2661, 0]
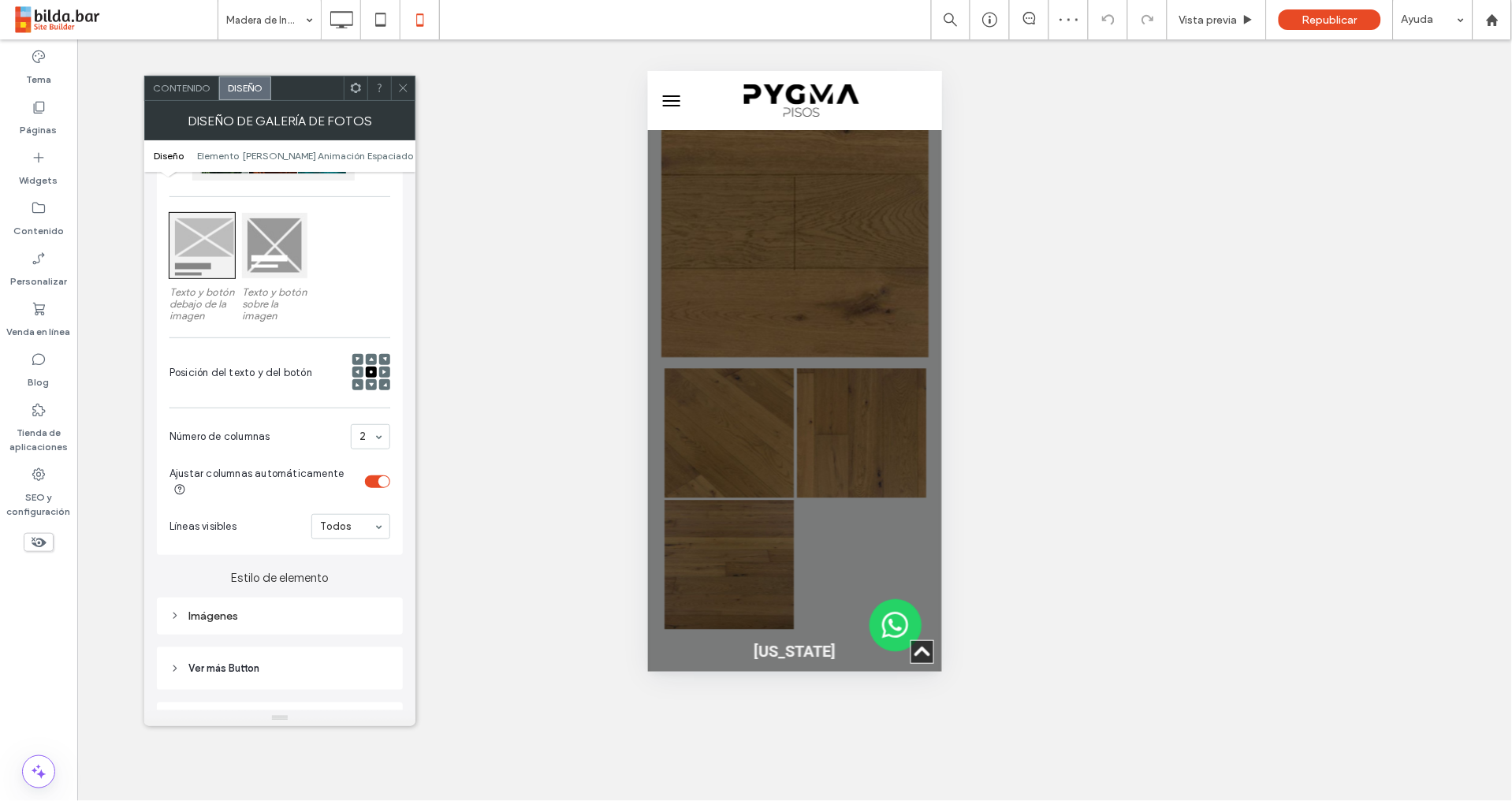
drag, startPoint x: 793, startPoint y: 342, endPoint x: 776, endPoint y: 353, distance: 20.2
click at [796, 367] on link at bounding box center [860, 431] width 129 height 129
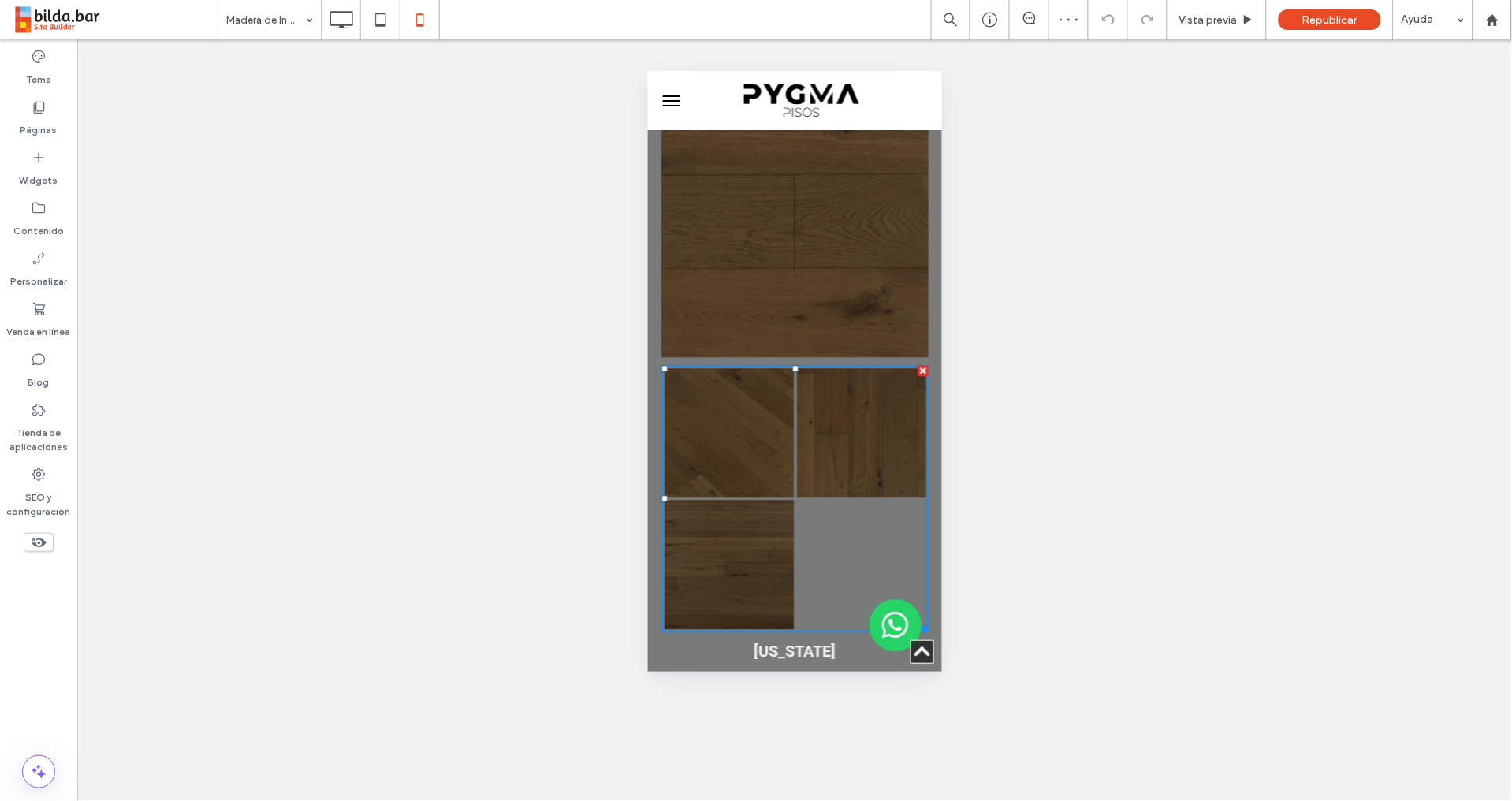
click at [682, 367] on link at bounding box center [728, 431] width 129 height 129
click at [794, 366] on li "Button" at bounding box center [860, 431] width 132 height 132
click at [1069, 267] on div "**********" at bounding box center [794, 421] width 1434 height 762
click at [851, 367] on link at bounding box center [860, 431] width 129 height 129
click at [840, 195] on link at bounding box center [793, 223] width 267 height 267
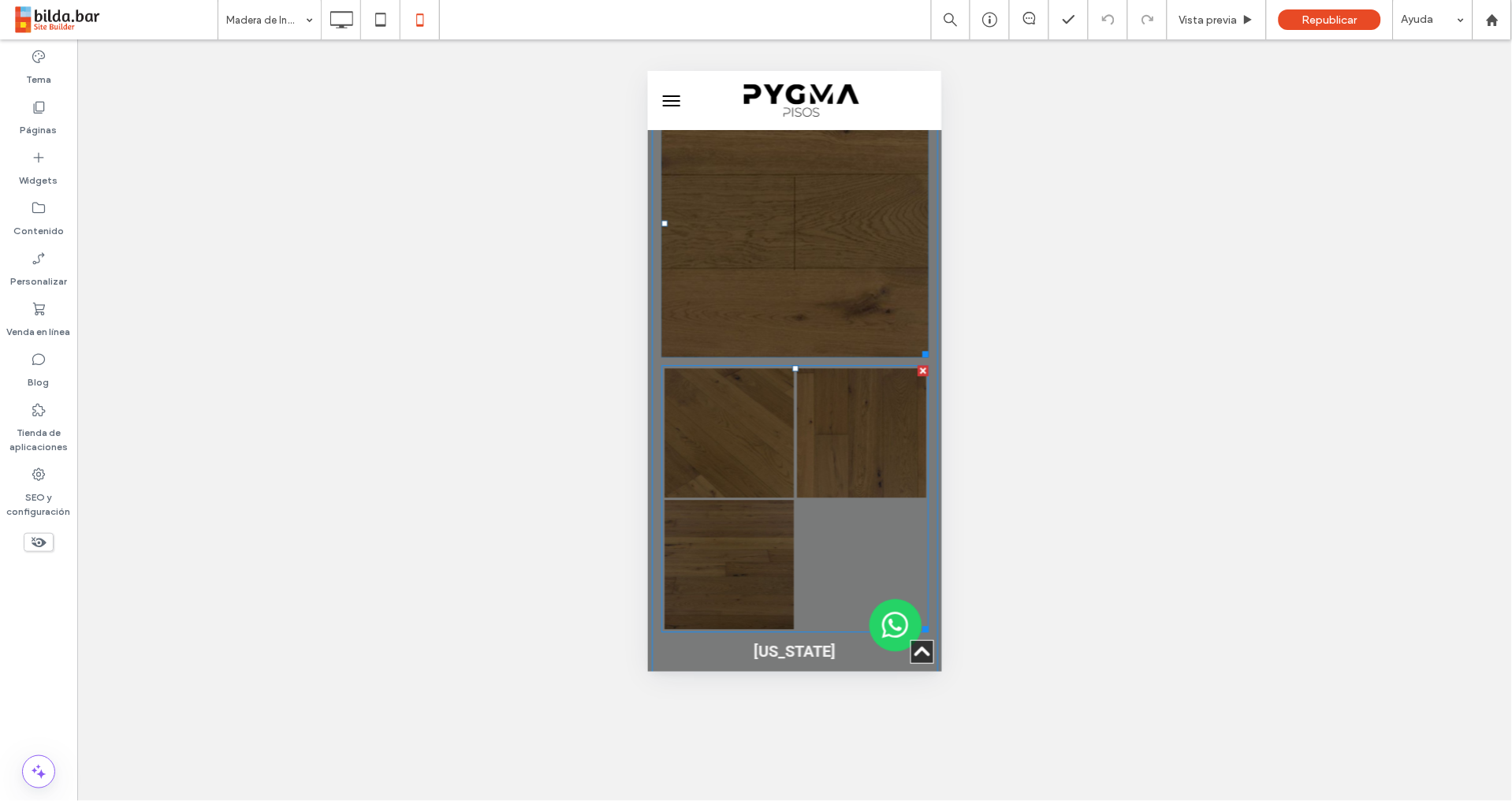
click at [810, 367] on link at bounding box center [860, 431] width 129 height 129
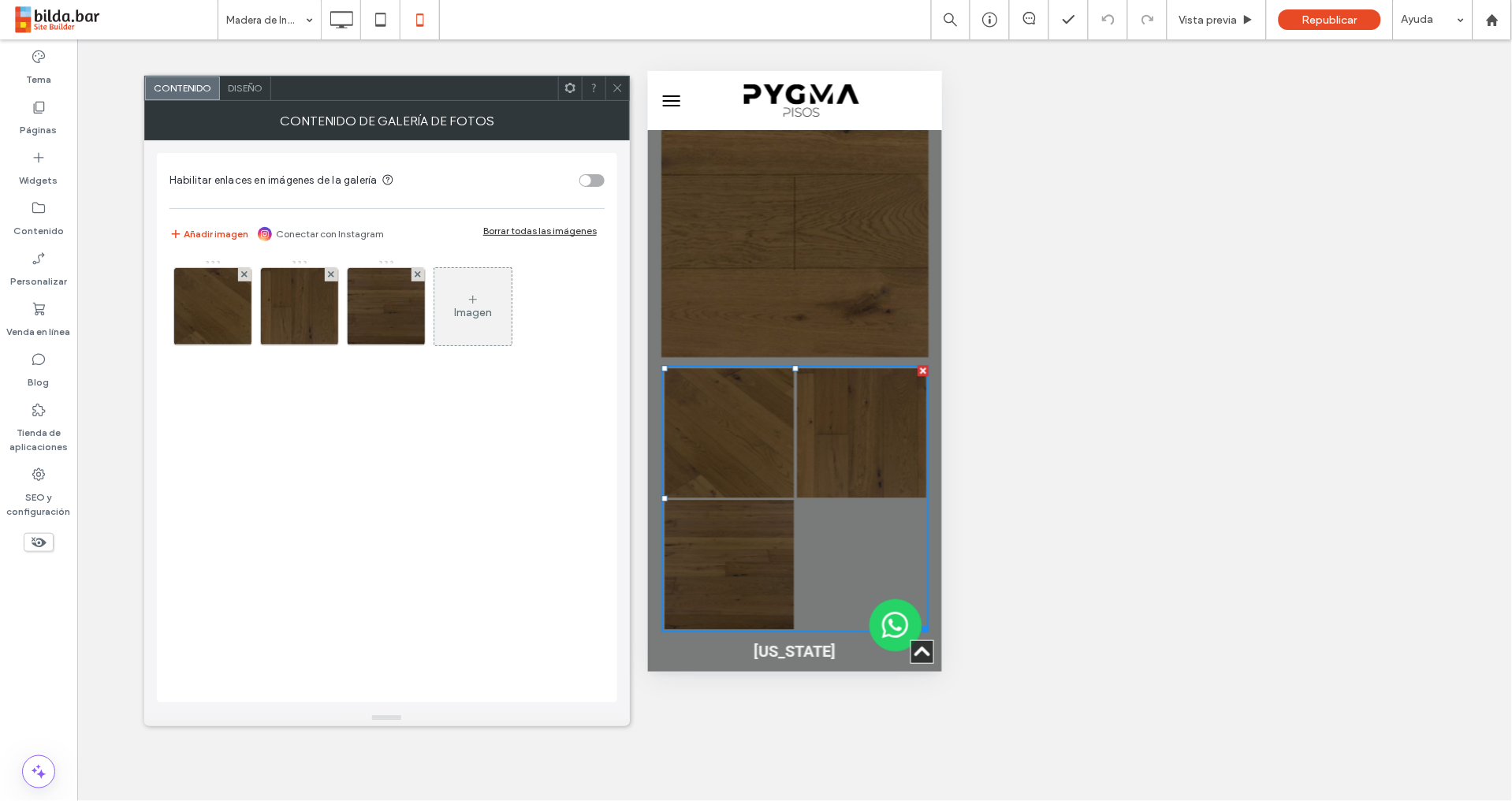
click at [249, 87] on span "Diseño" at bounding box center [244, 88] width 35 height 12
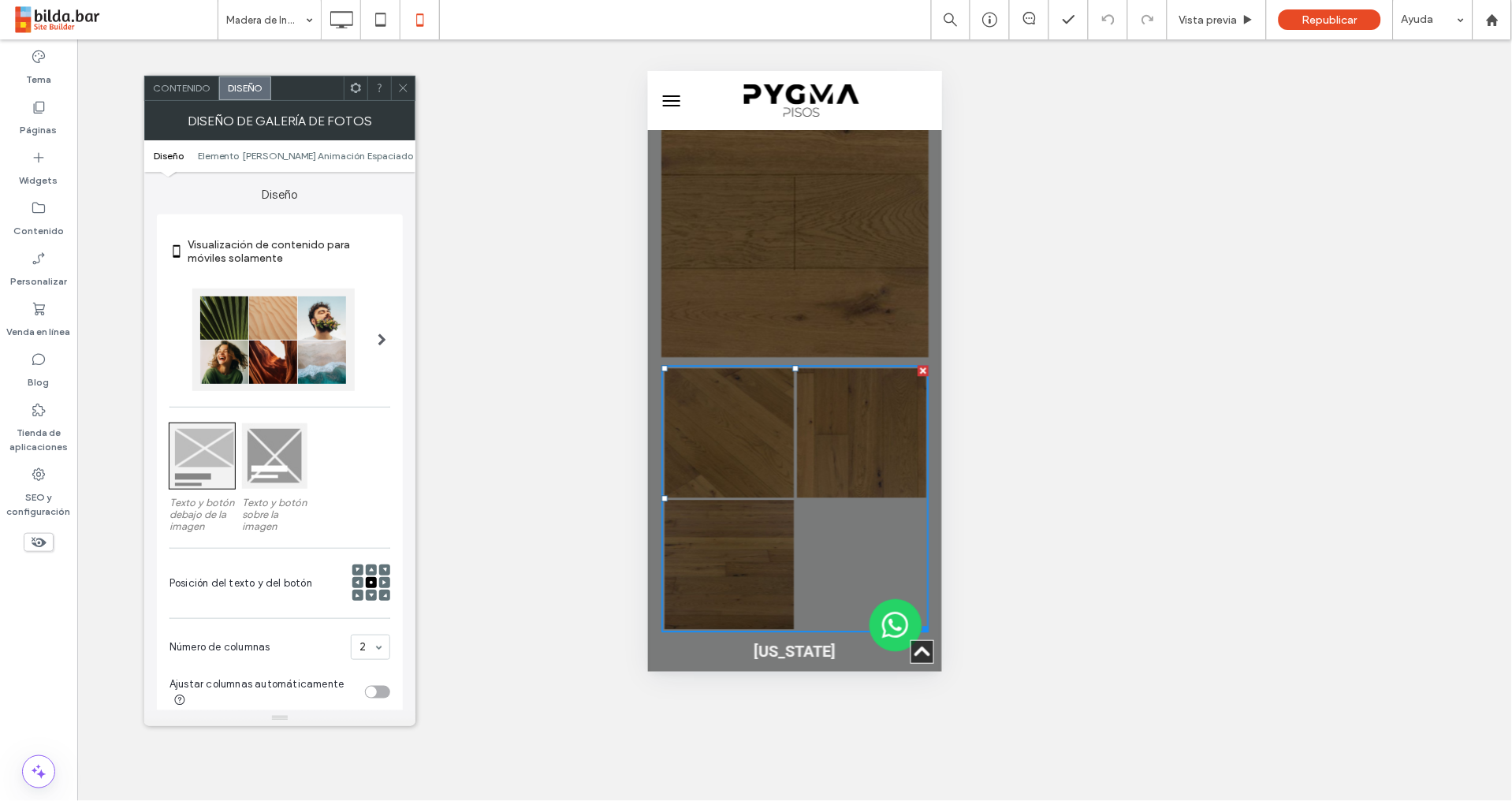
drag, startPoint x: 384, startPoint y: 699, endPoint x: 397, endPoint y: 682, distance: 21.4
click at [384, 698] on div "toggle" at bounding box center [377, 692] width 25 height 13
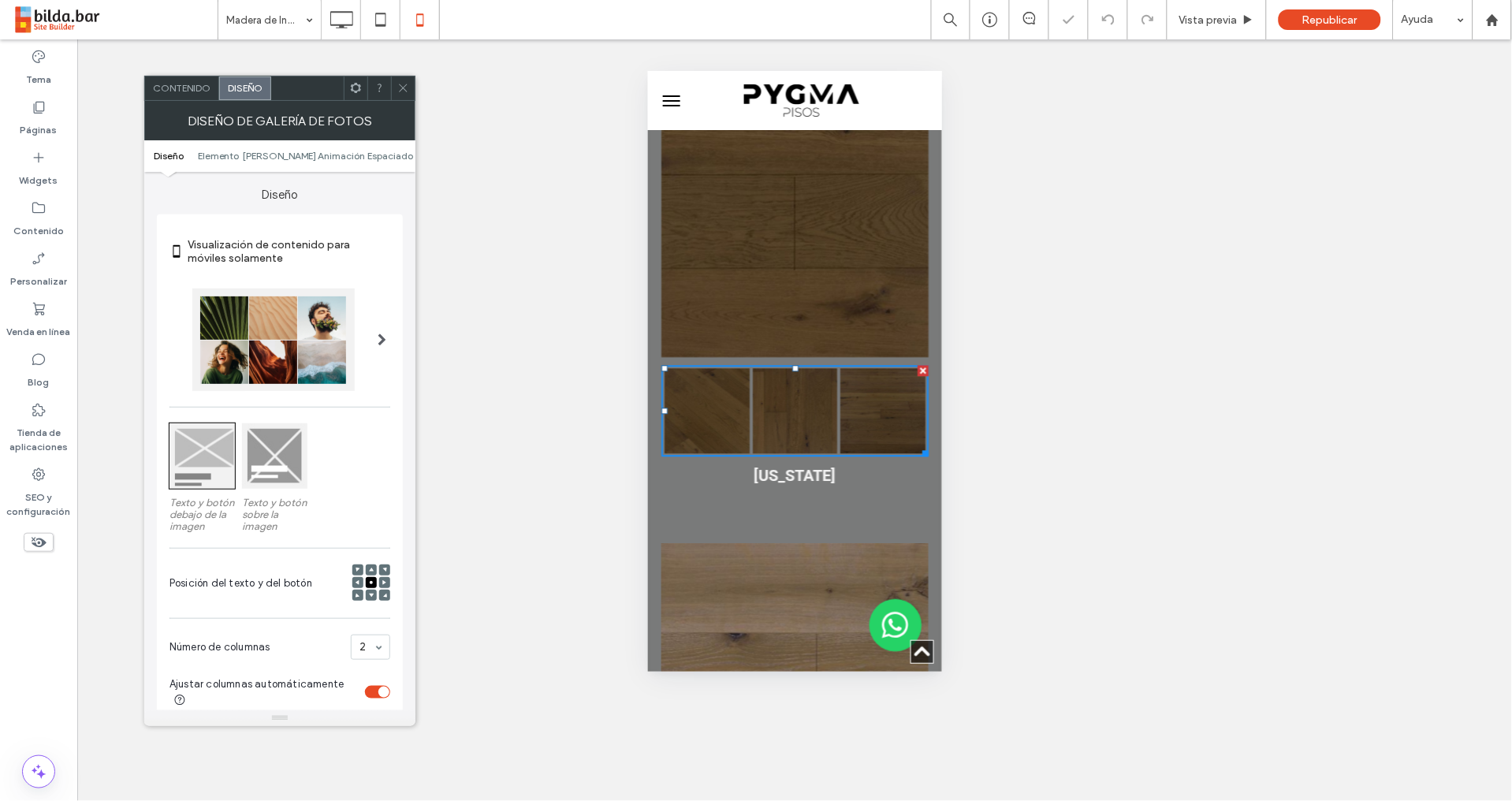
click at [1067, 308] on div "**********" at bounding box center [794, 421] width 1434 height 762
click at [404, 83] on icon at bounding box center [403, 88] width 12 height 12
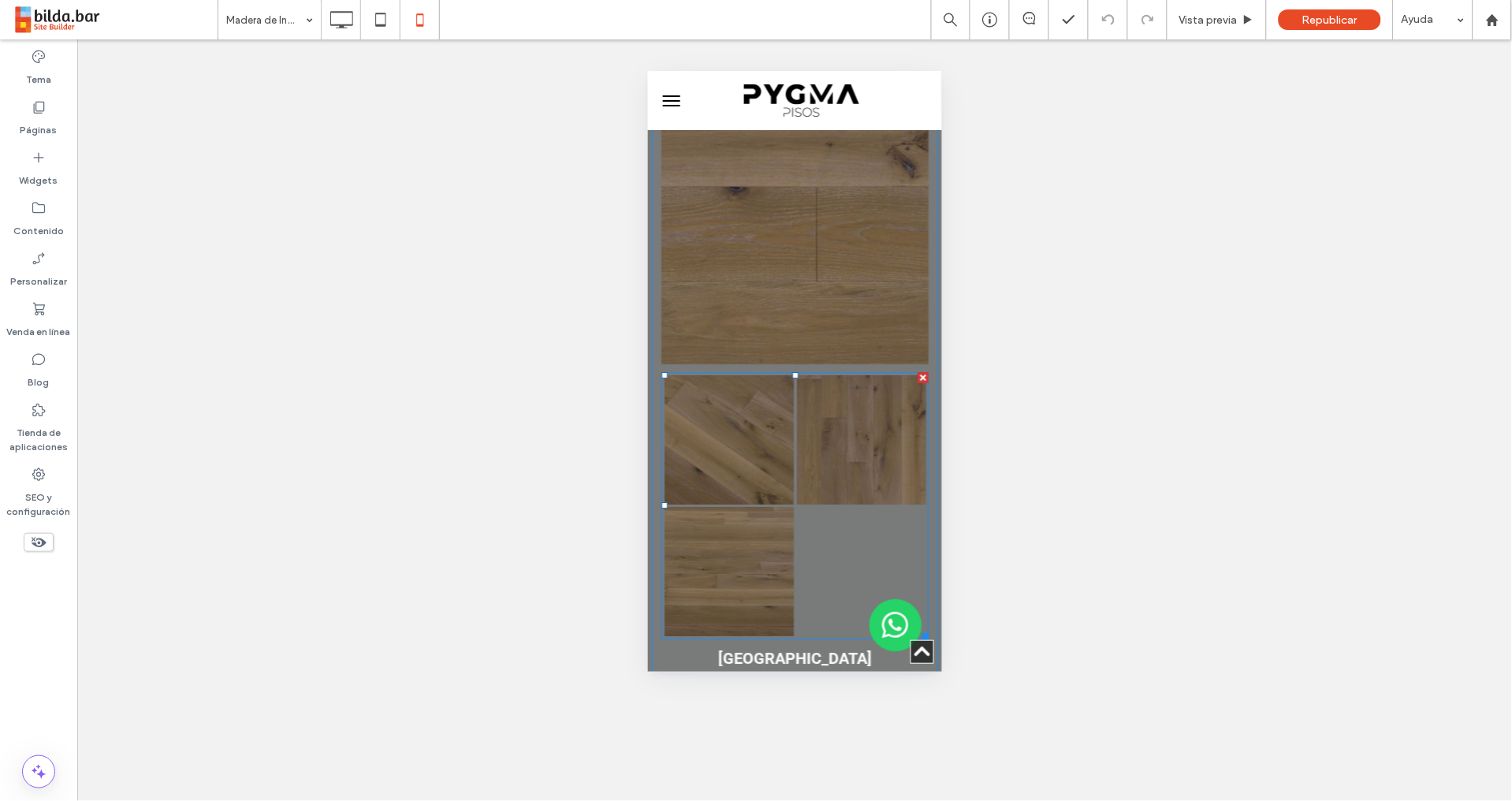
scroll to position [3108, 0]
click at [820, 373] on link at bounding box center [860, 437] width 129 height 129
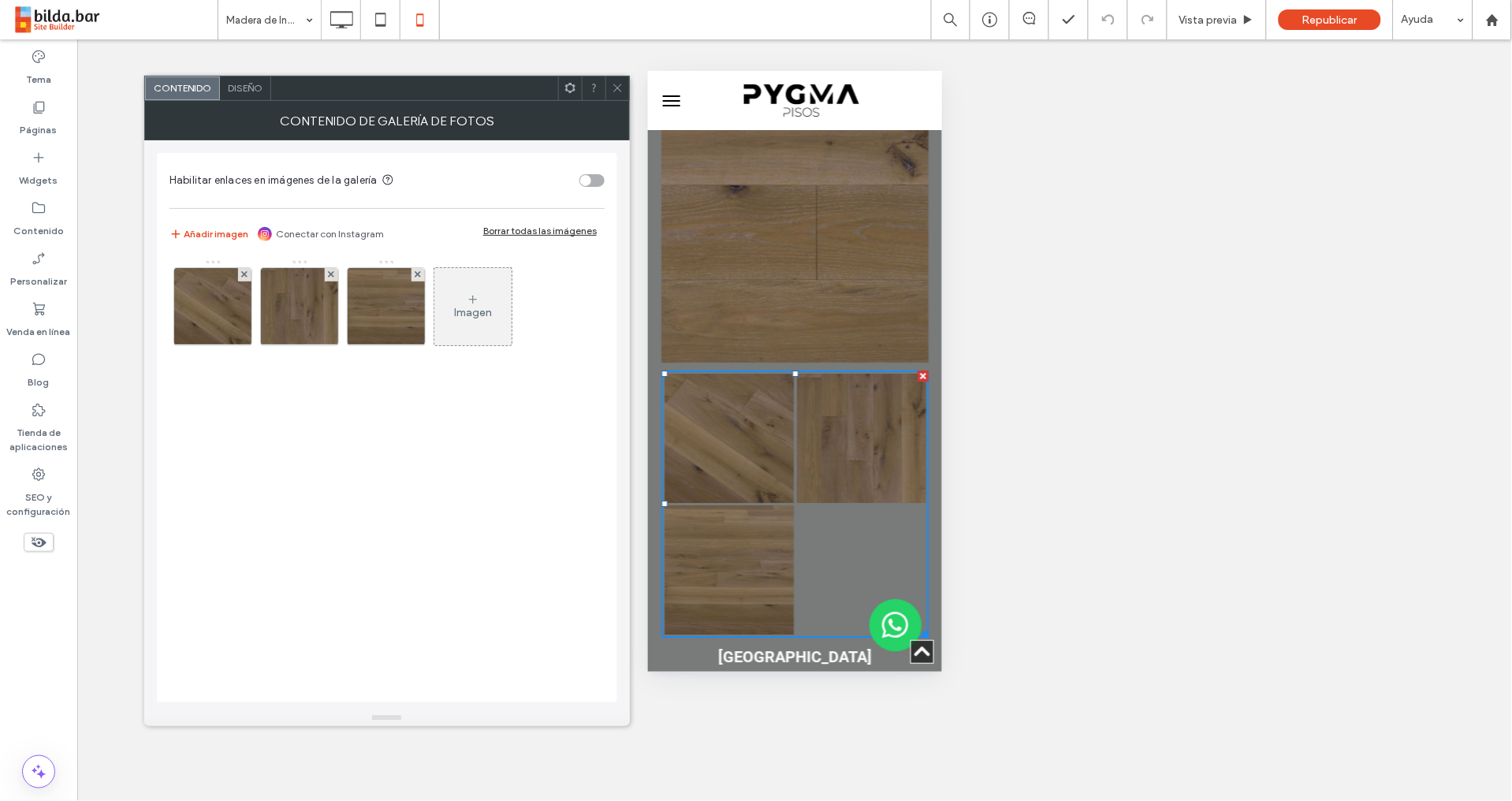
click at [245, 85] on span "Diseño" at bounding box center [244, 88] width 35 height 12
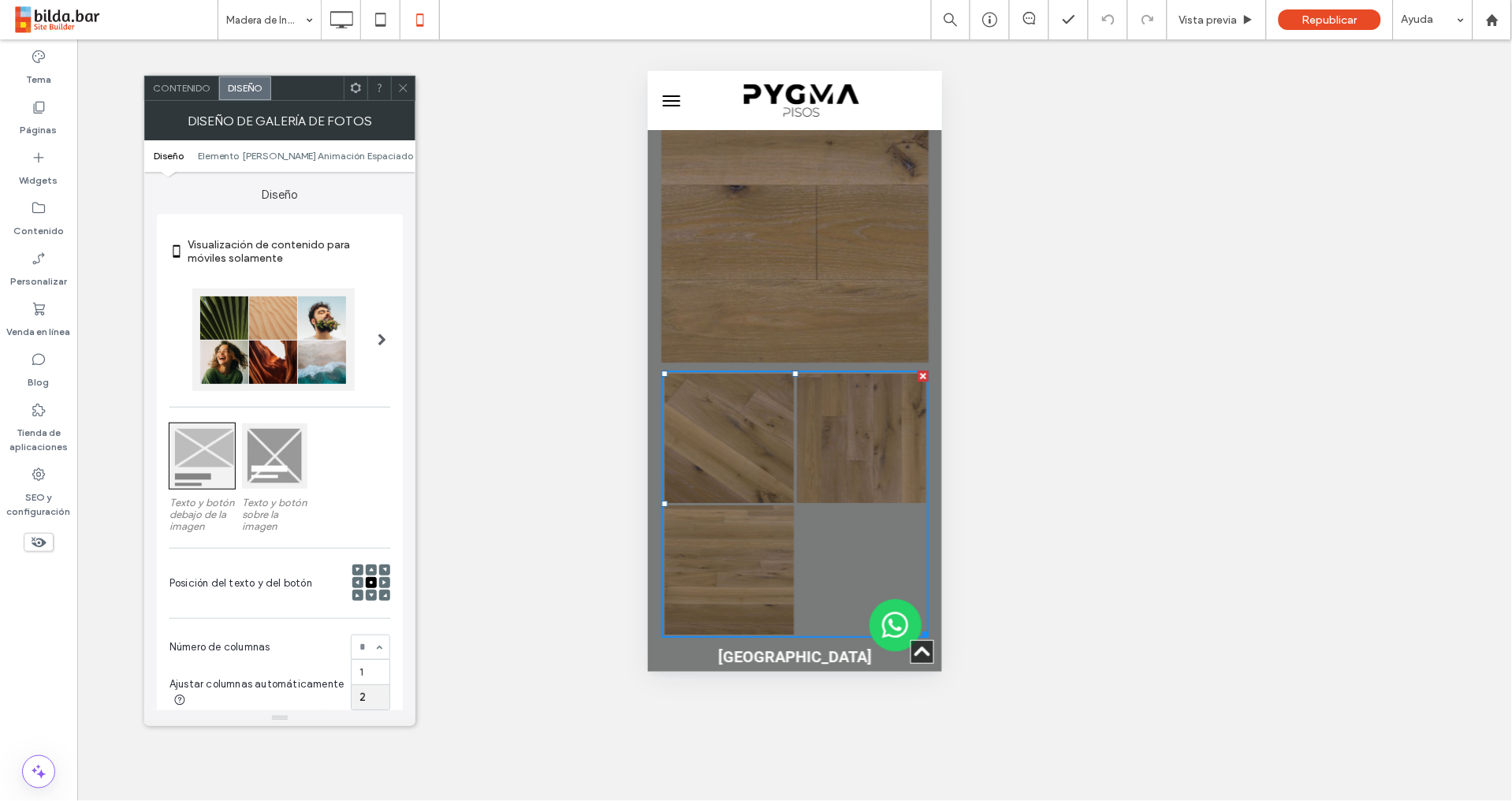
drag, startPoint x: 374, startPoint y: 649, endPoint x: 308, endPoint y: 627, distance: 69.6
drag, startPoint x: 308, startPoint y: 627, endPoint x: 308, endPoint y: 635, distance: 8.0
click at [308, 628] on section "Número de columnas 2" at bounding box center [280, 647] width 221 height 41
click at [381, 691] on div "toggle" at bounding box center [377, 692] width 25 height 13
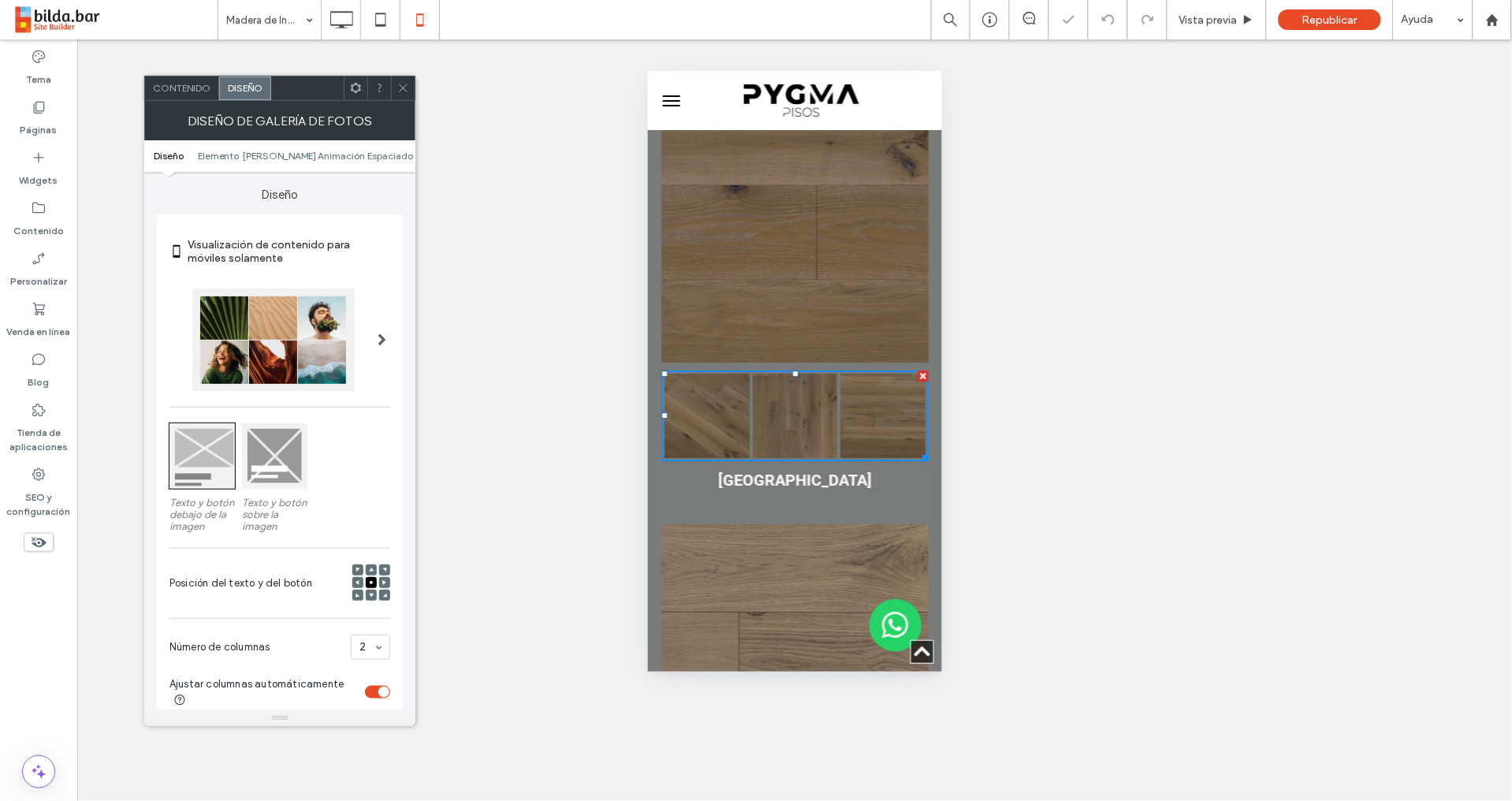
click at [402, 84] on icon at bounding box center [403, 88] width 12 height 12
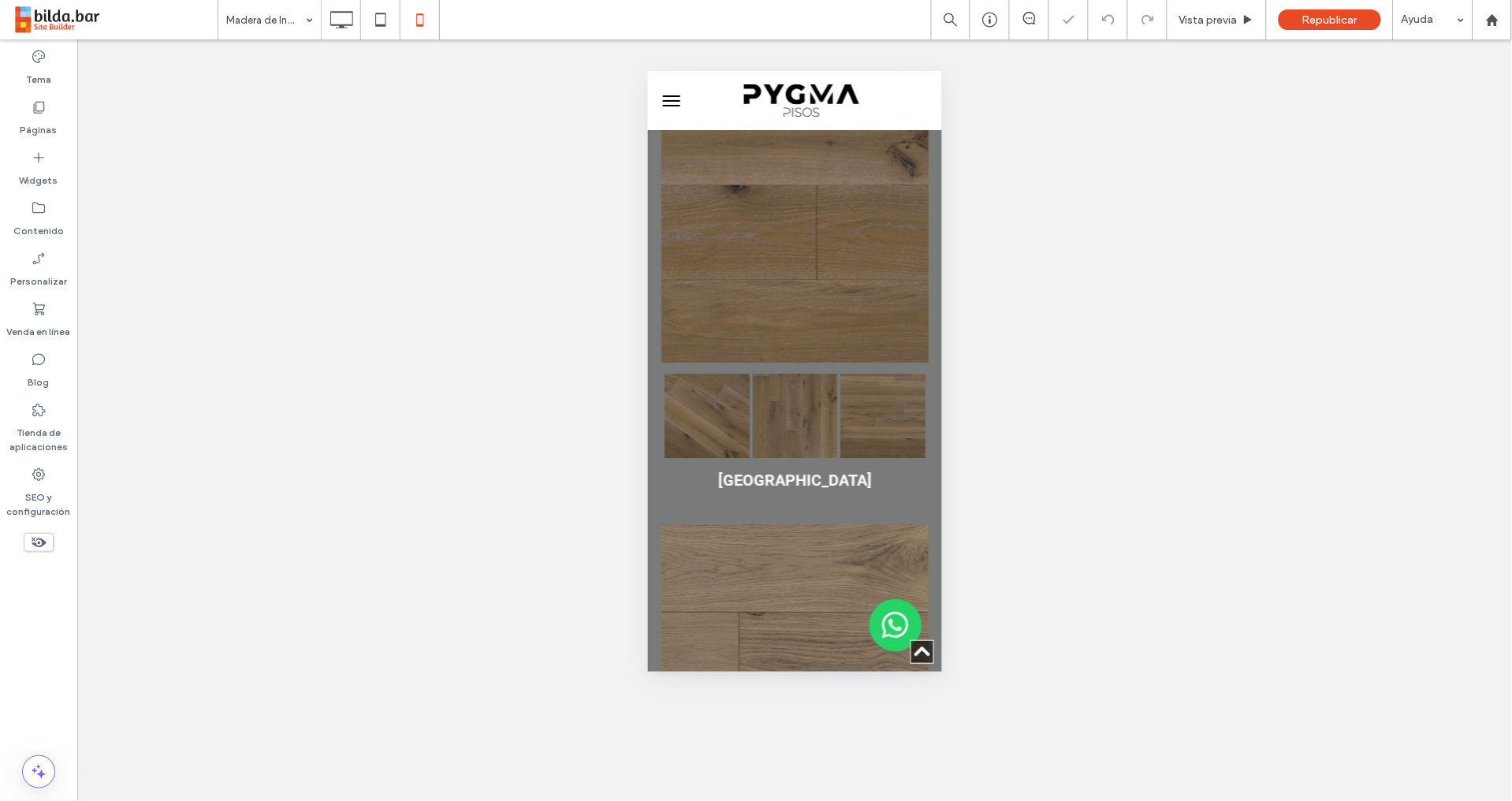
click at [1037, 320] on div "**********" at bounding box center [794, 421] width 1434 height 762
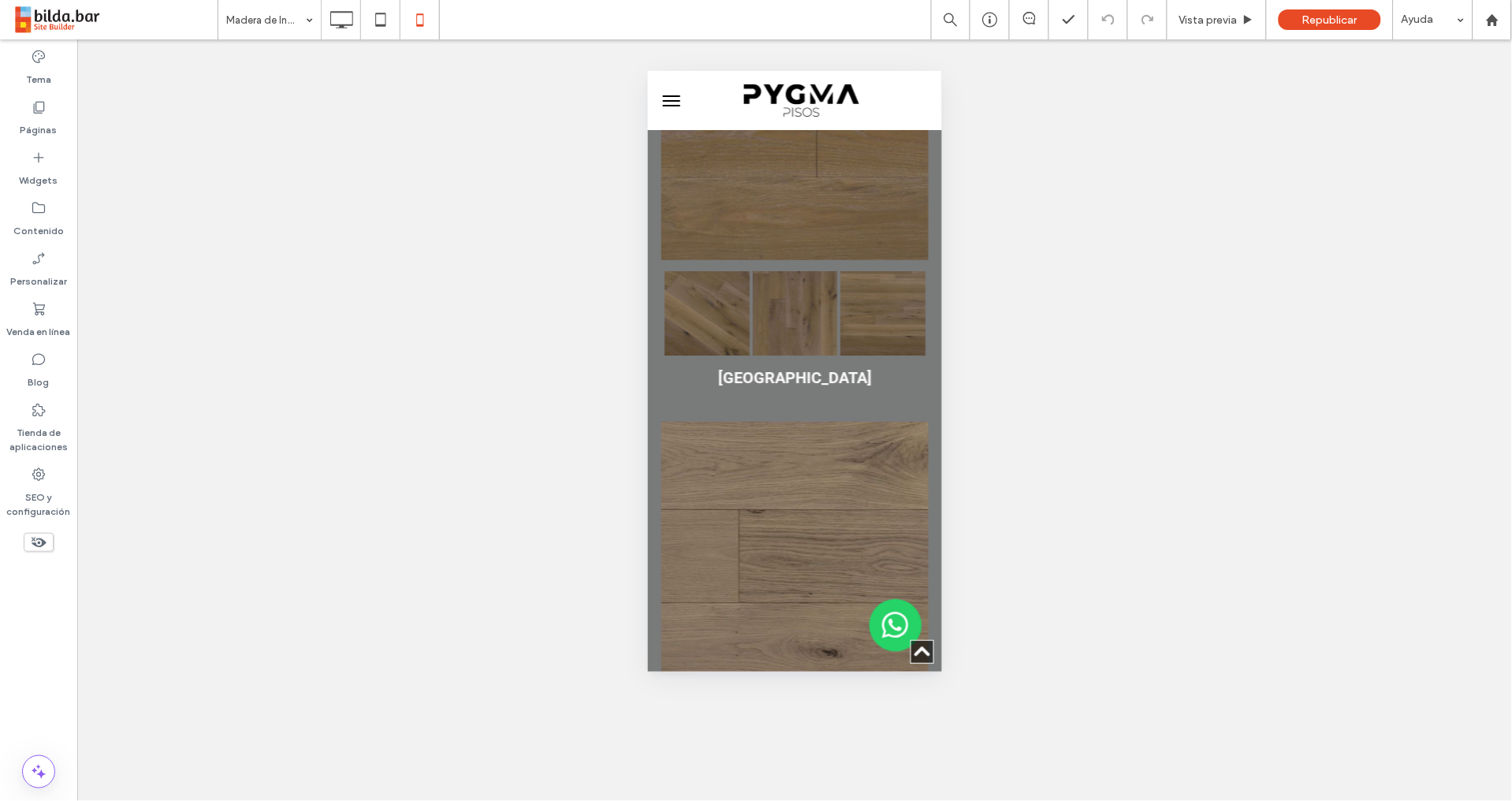
scroll to position [3475, 0]
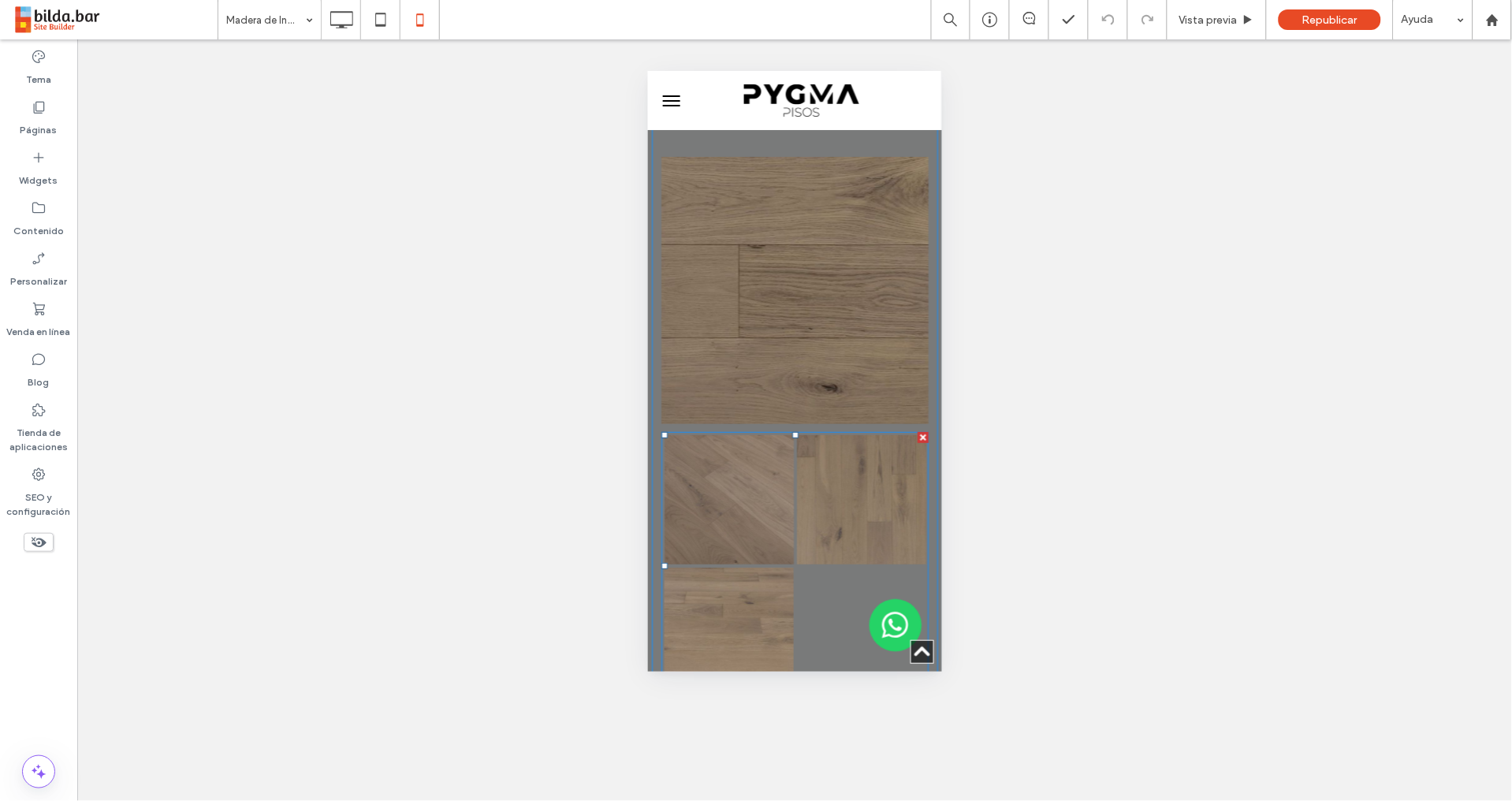
drag, startPoint x: 784, startPoint y: 390, endPoint x: 775, endPoint y: 389, distance: 9.1
click at [785, 433] on div "Button" at bounding box center [728, 499] width 132 height 132
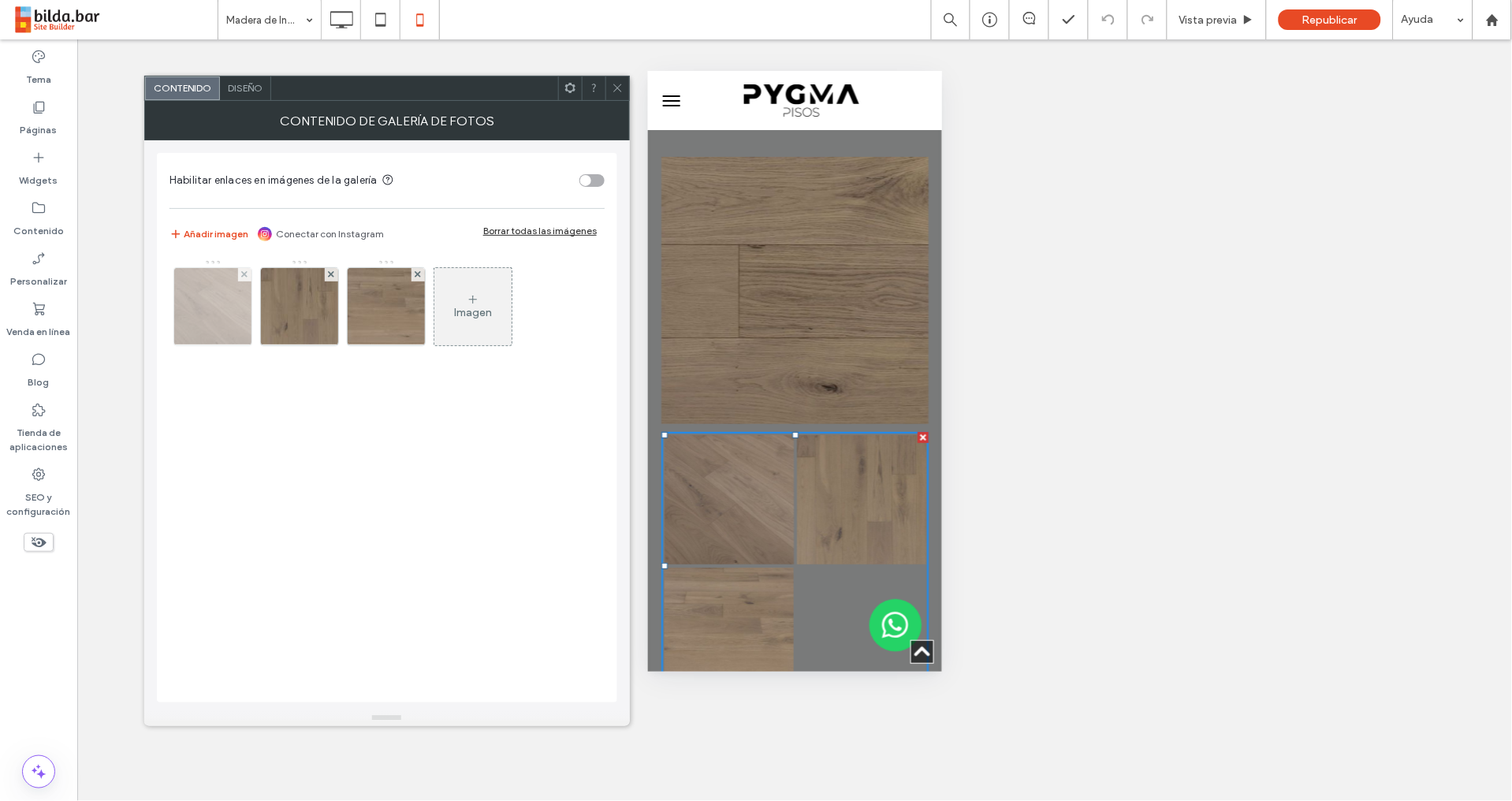
click at [222, 310] on img at bounding box center [213, 306] width 117 height 77
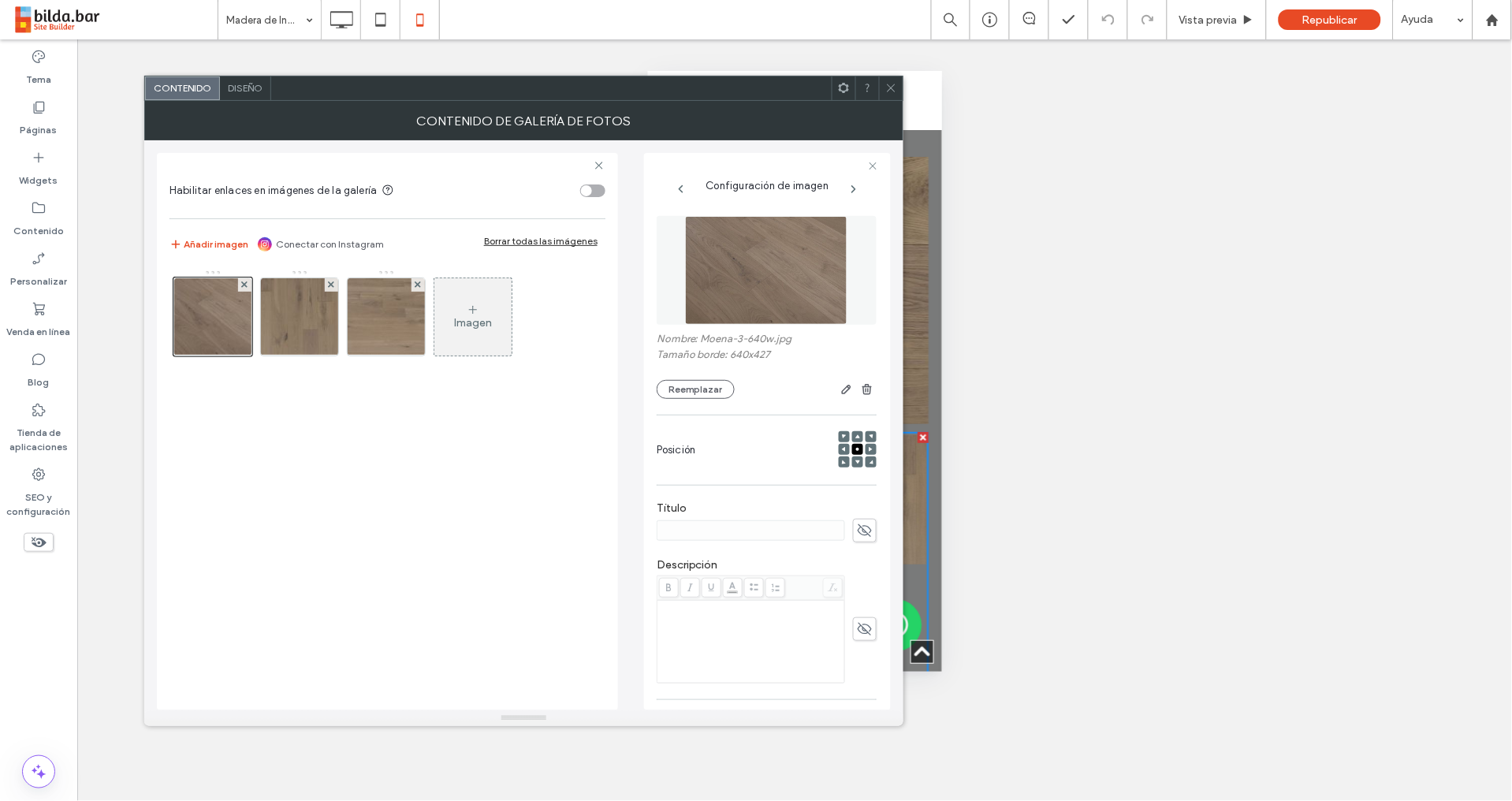
click at [465, 314] on div "Imagen" at bounding box center [473, 317] width 77 height 74
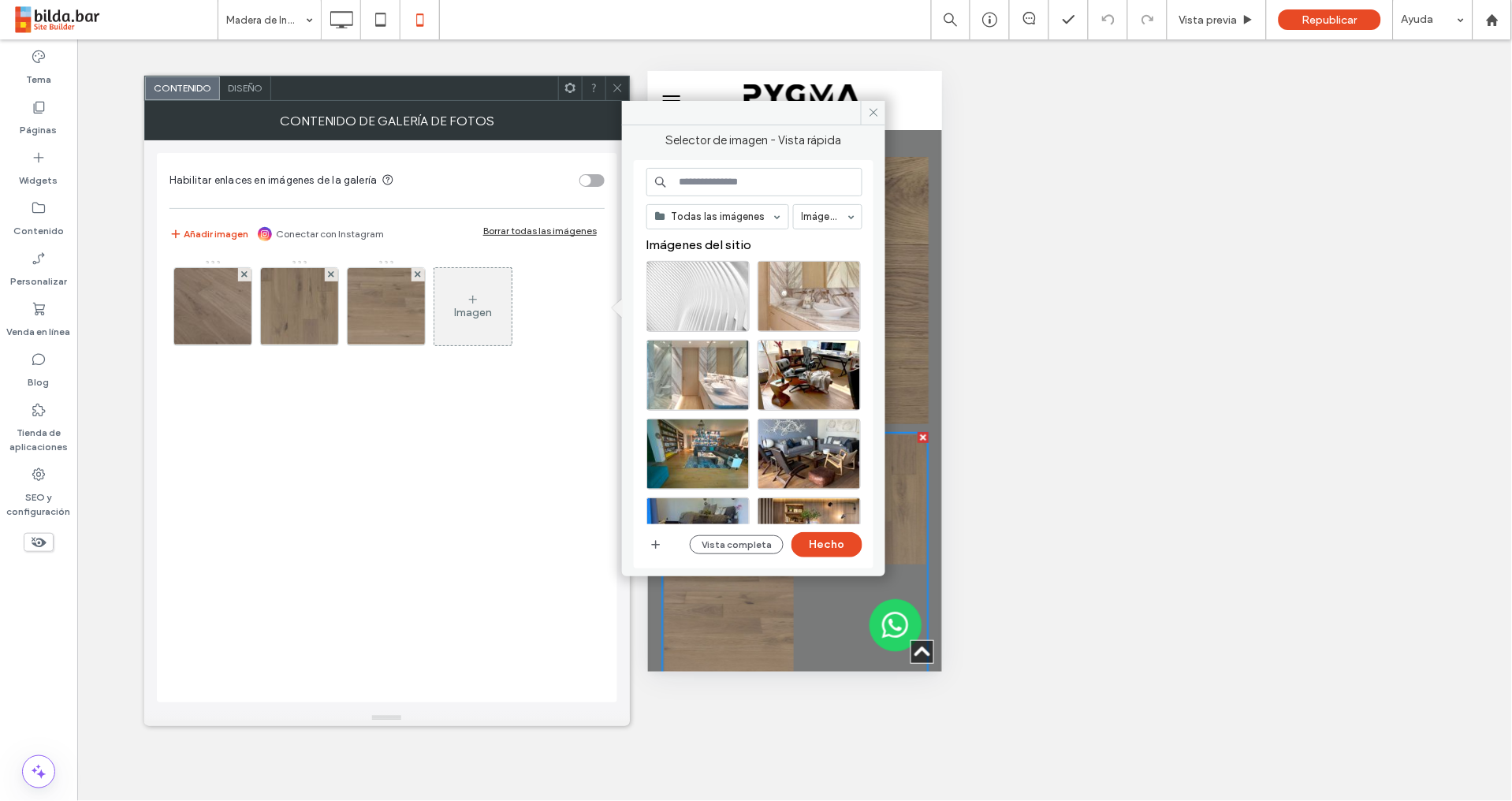
click at [737, 179] on input at bounding box center [754, 182] width 216 height 28
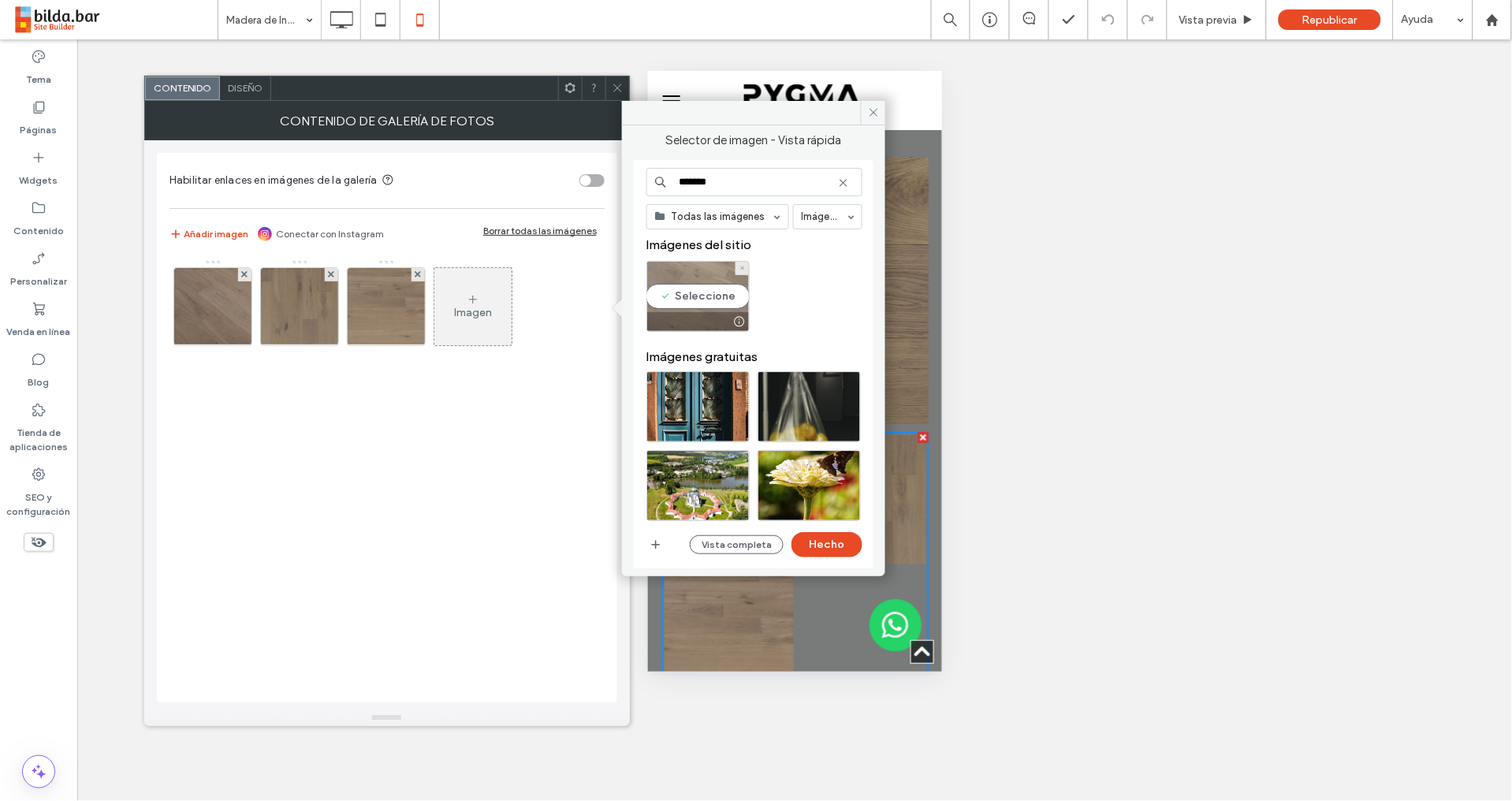
type input "*******"
click at [716, 275] on div "Seleccione" at bounding box center [698, 296] width 103 height 71
click at [850, 546] on button "Hecho" at bounding box center [826, 544] width 71 height 25
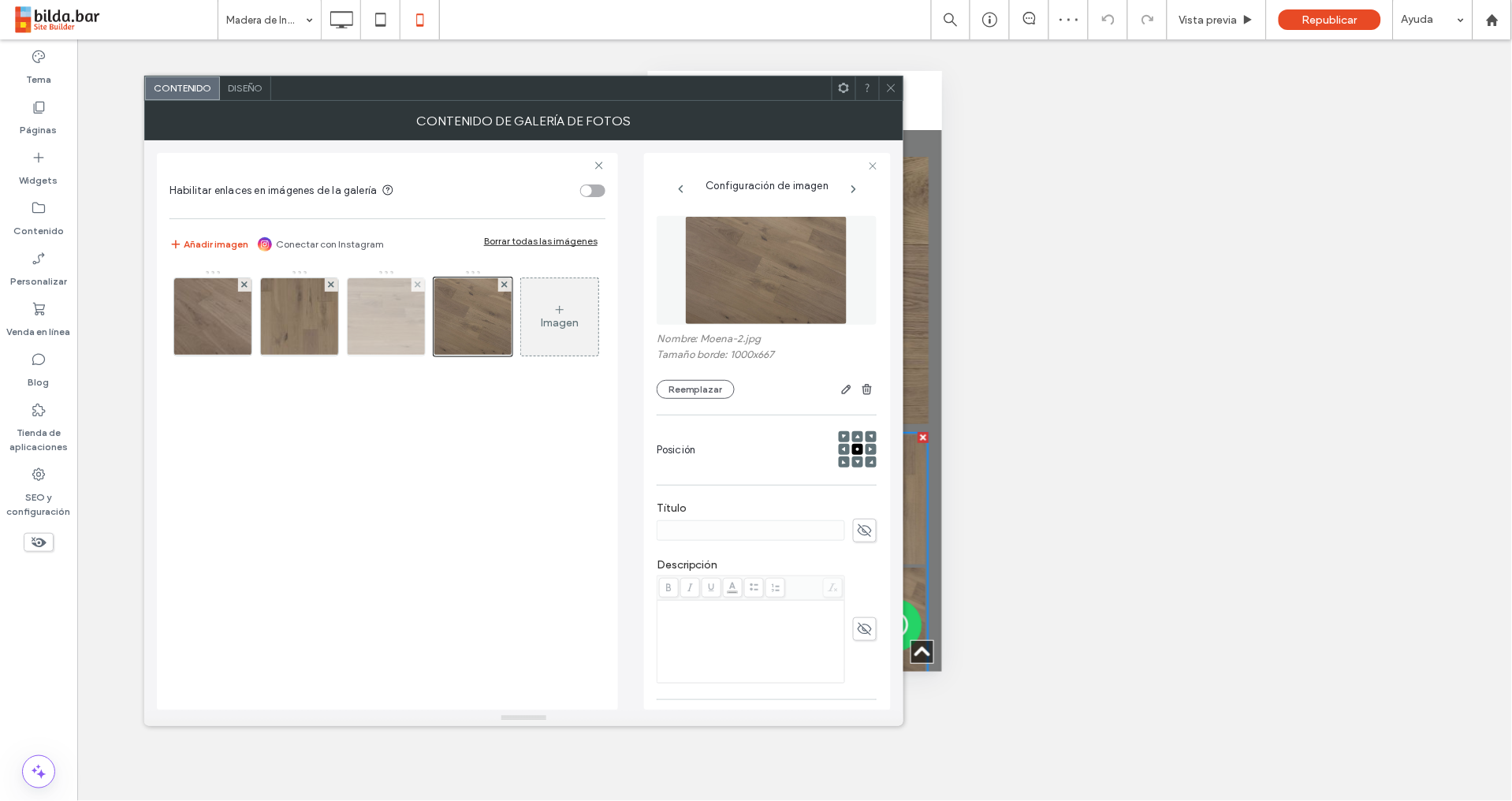
click at [397, 323] on img at bounding box center [387, 317] width 117 height 77
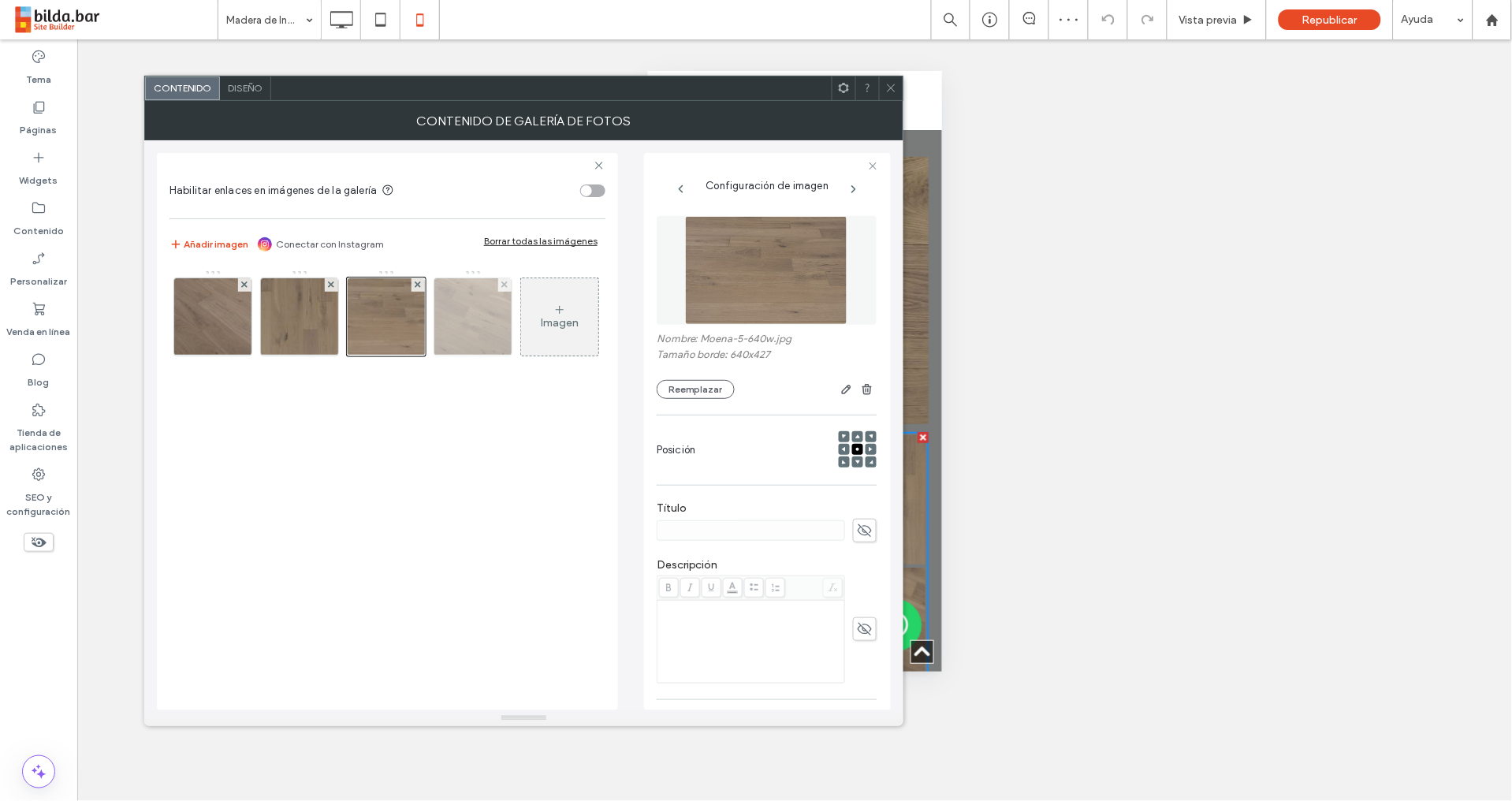
click at [446, 308] on img at bounding box center [473, 317] width 116 height 77
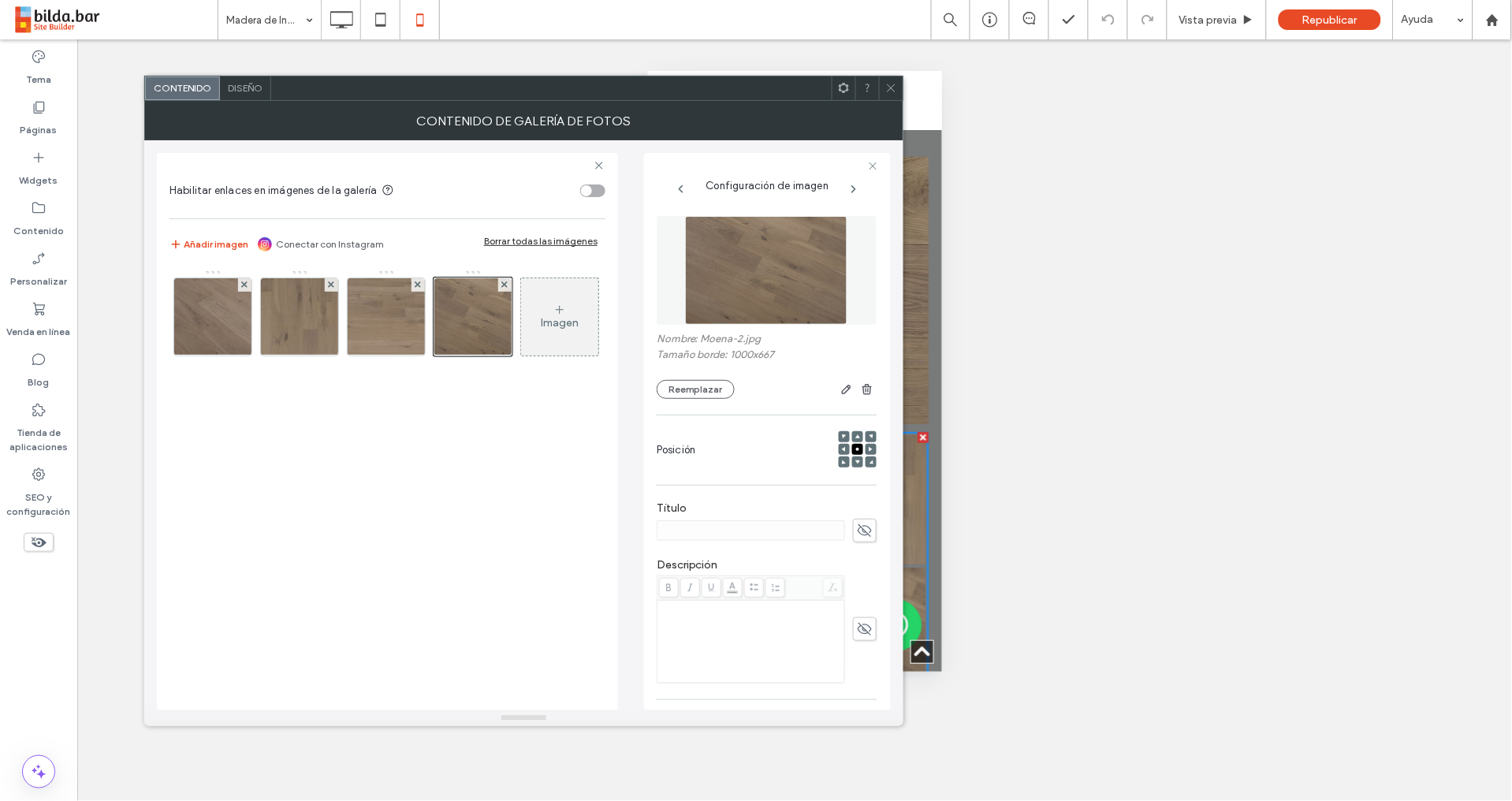
drag, startPoint x: 889, startPoint y: 87, endPoint x: 849, endPoint y: 102, distance: 42.7
click at [889, 87] on use at bounding box center [891, 89] width 8 height 8
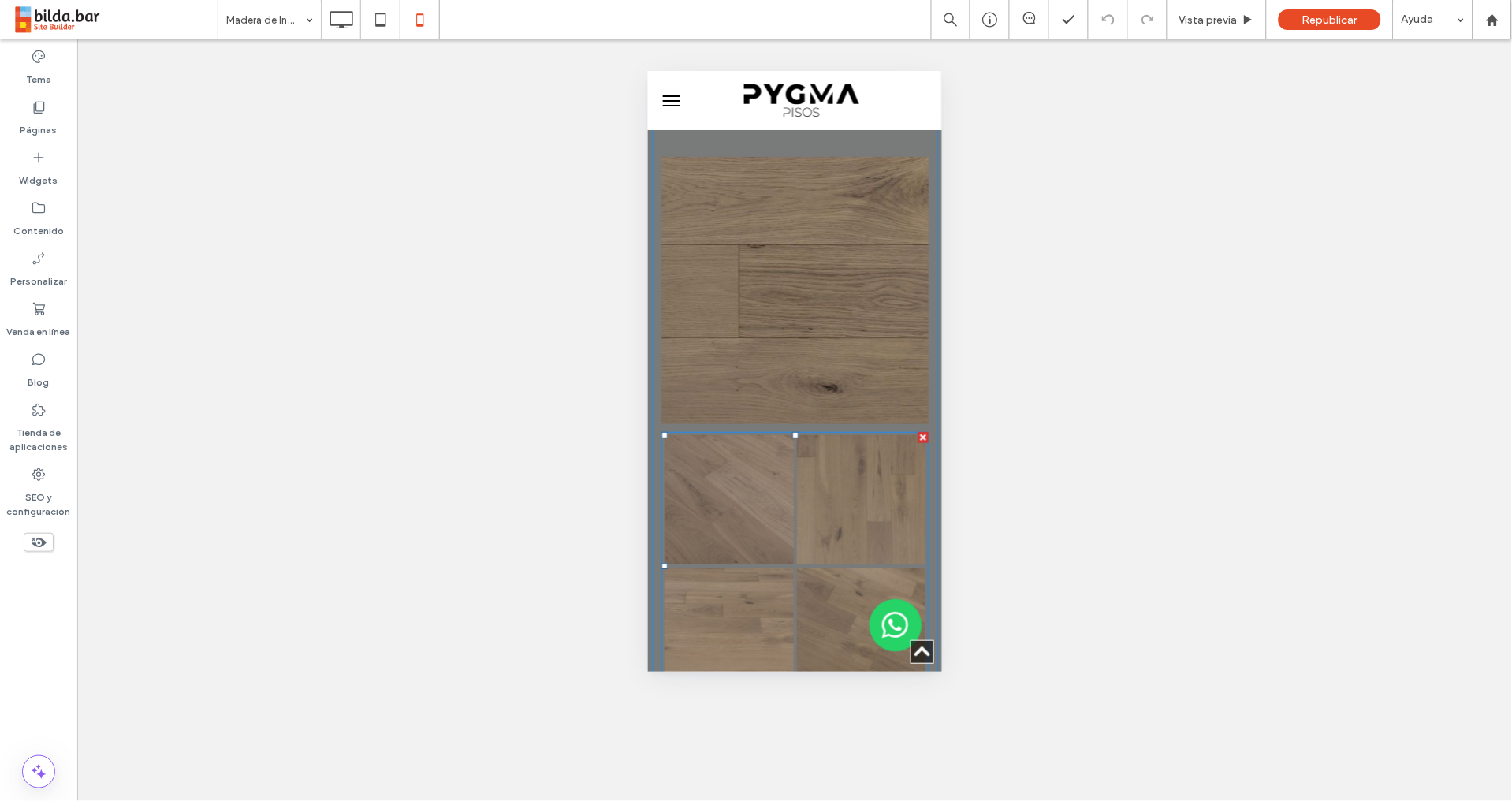
click at [724, 435] on link at bounding box center [728, 499] width 129 height 129
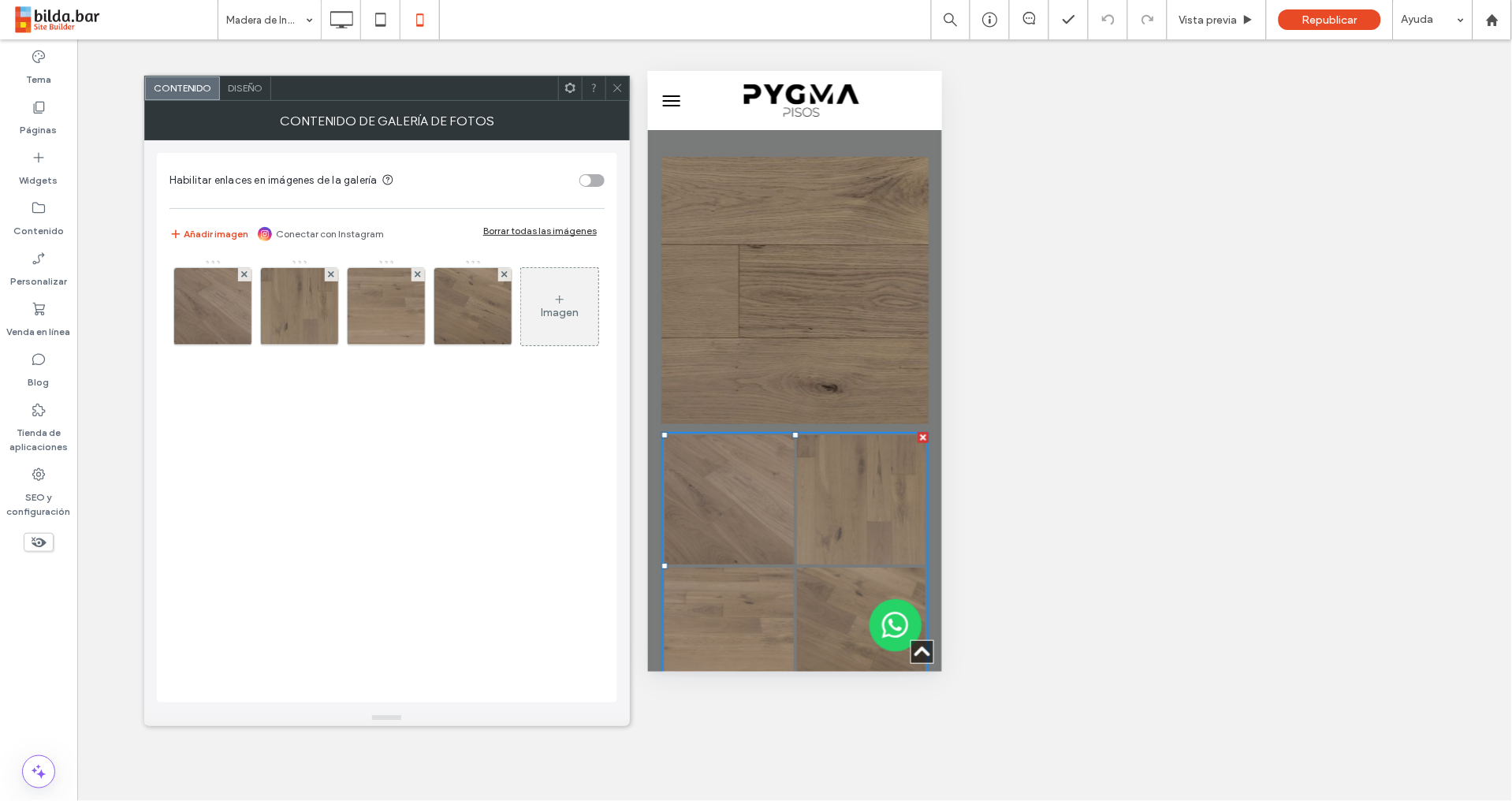
click at [251, 91] on span "Diseño" at bounding box center [244, 88] width 35 height 12
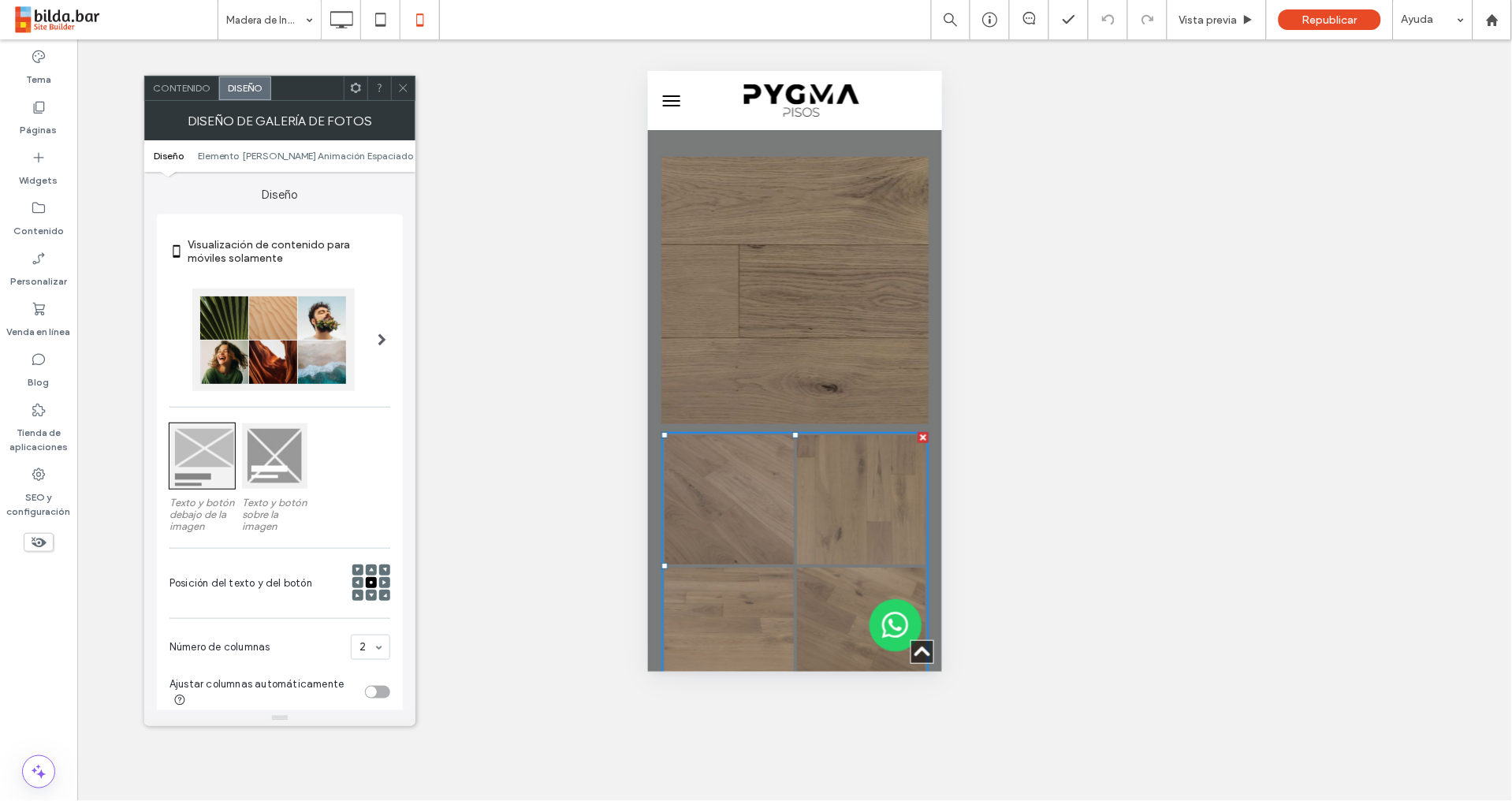
drag, startPoint x: 381, startPoint y: 686, endPoint x: 387, endPoint y: 697, distance: 12.5
click at [382, 686] on section "Ajustar columnas automáticamente" at bounding box center [280, 692] width 221 height 49
click at [382, 694] on div "toggle" at bounding box center [377, 692] width 25 height 13
drag, startPoint x: 1207, startPoint y: 323, endPoint x: 1161, endPoint y: 316, distance: 46.5
click at [1200, 324] on div "**********" at bounding box center [794, 421] width 1434 height 762
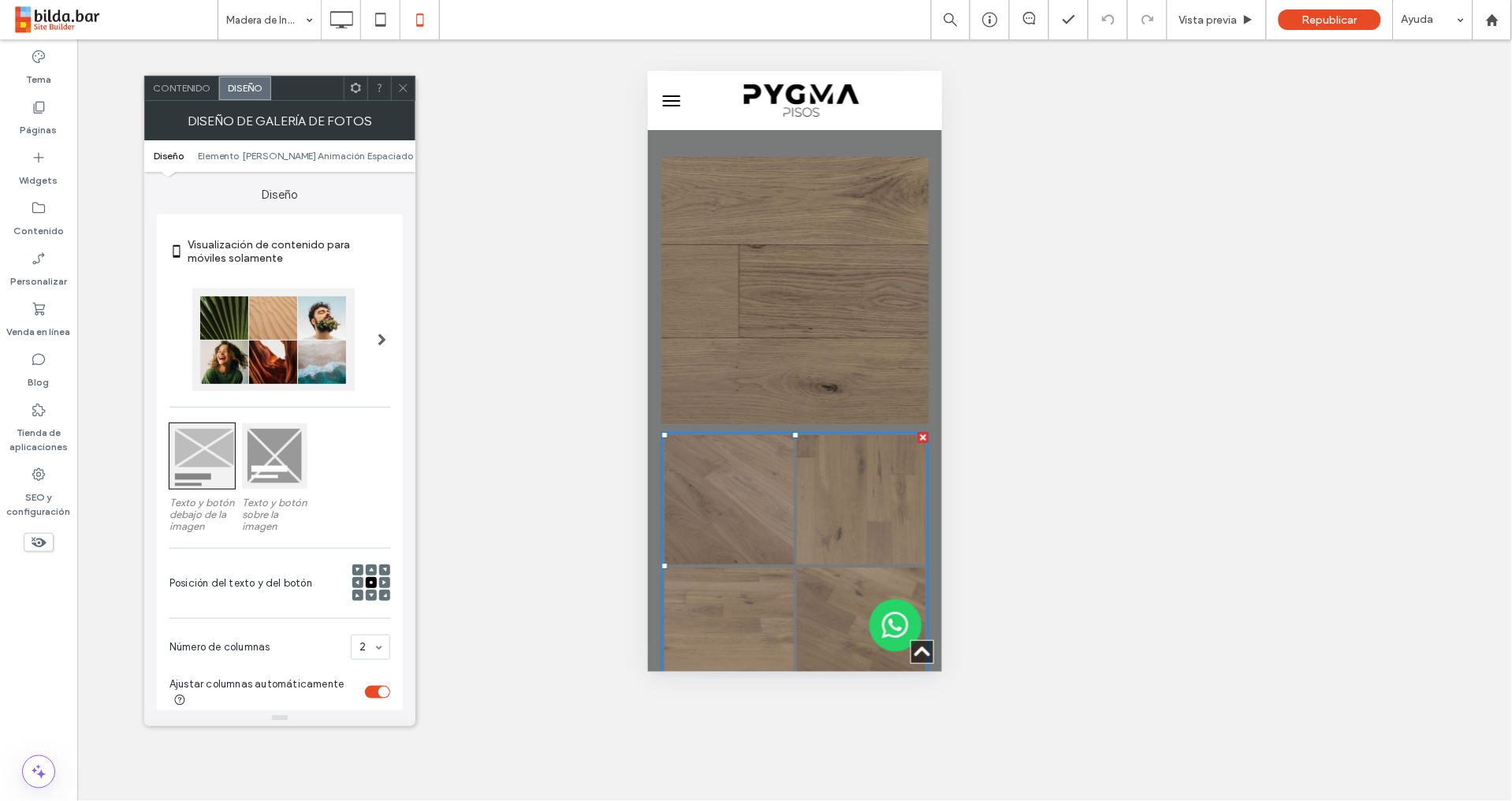
click at [199, 93] on span "Contenido" at bounding box center [181, 88] width 58 height 12
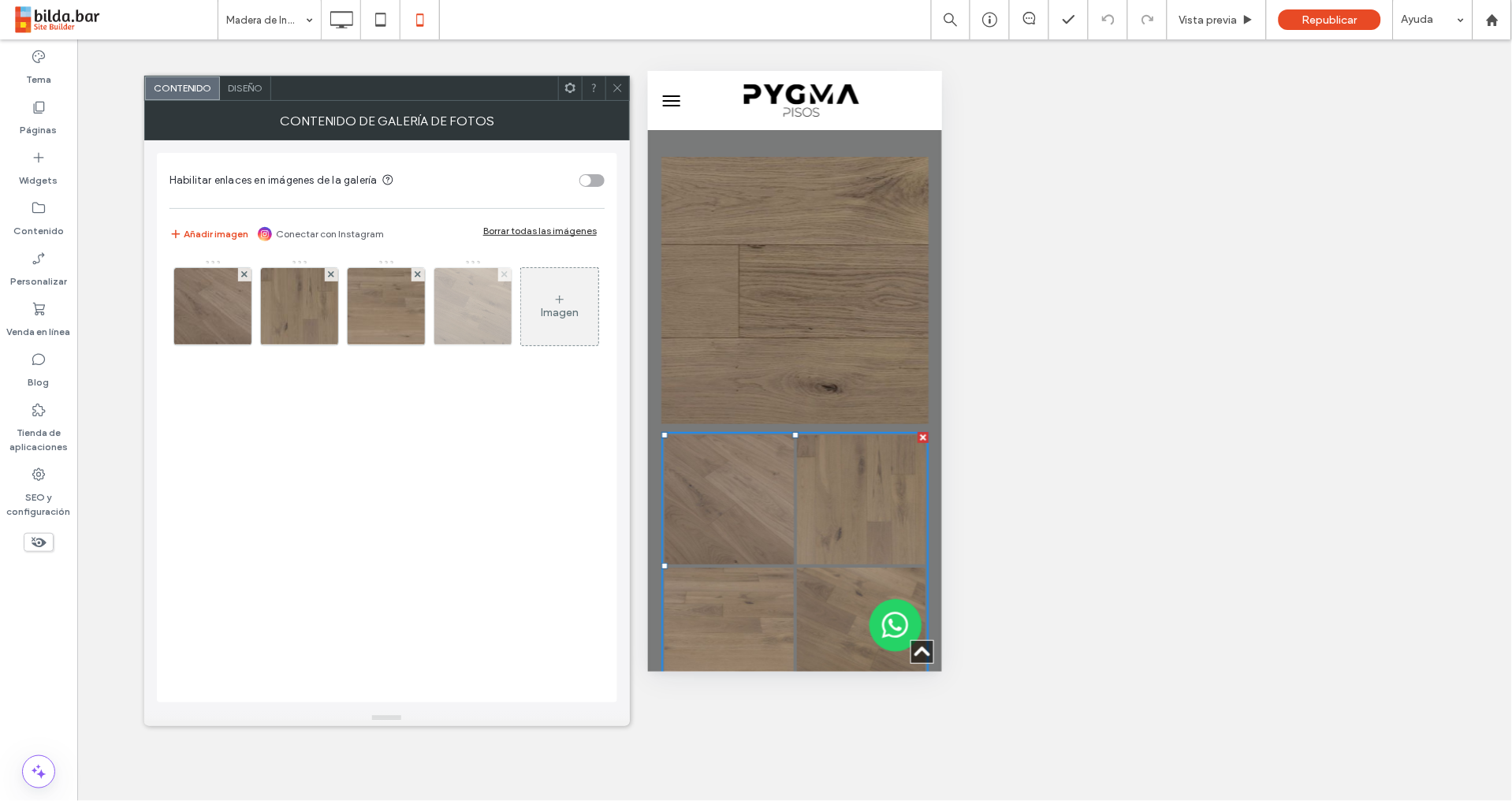
click at [504, 271] on icon at bounding box center [504, 275] width 6 height 6
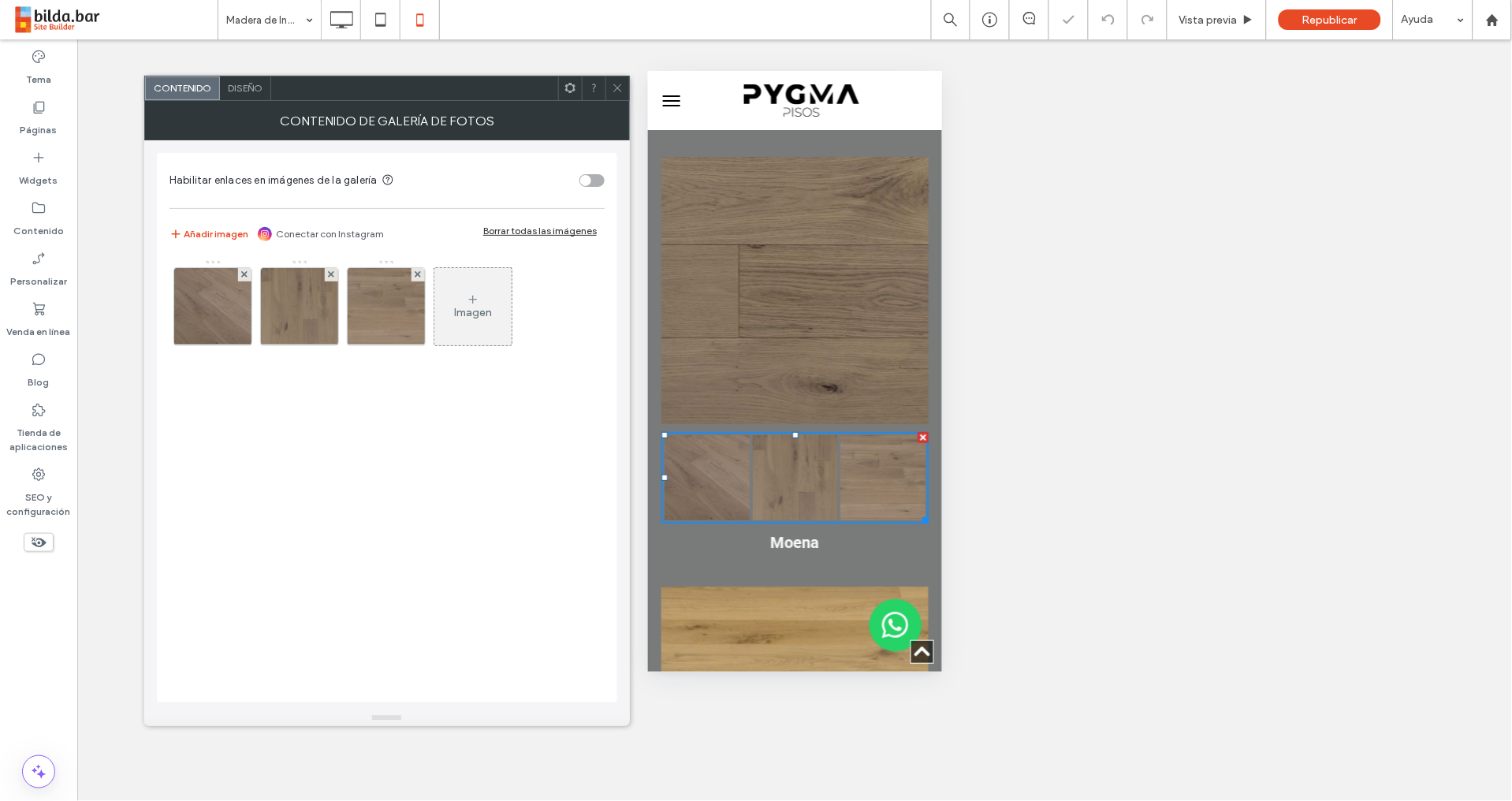
drag, startPoint x: 616, startPoint y: 82, endPoint x: 628, endPoint y: 102, distance: 23.3
click at [617, 82] on icon at bounding box center [617, 88] width 12 height 12
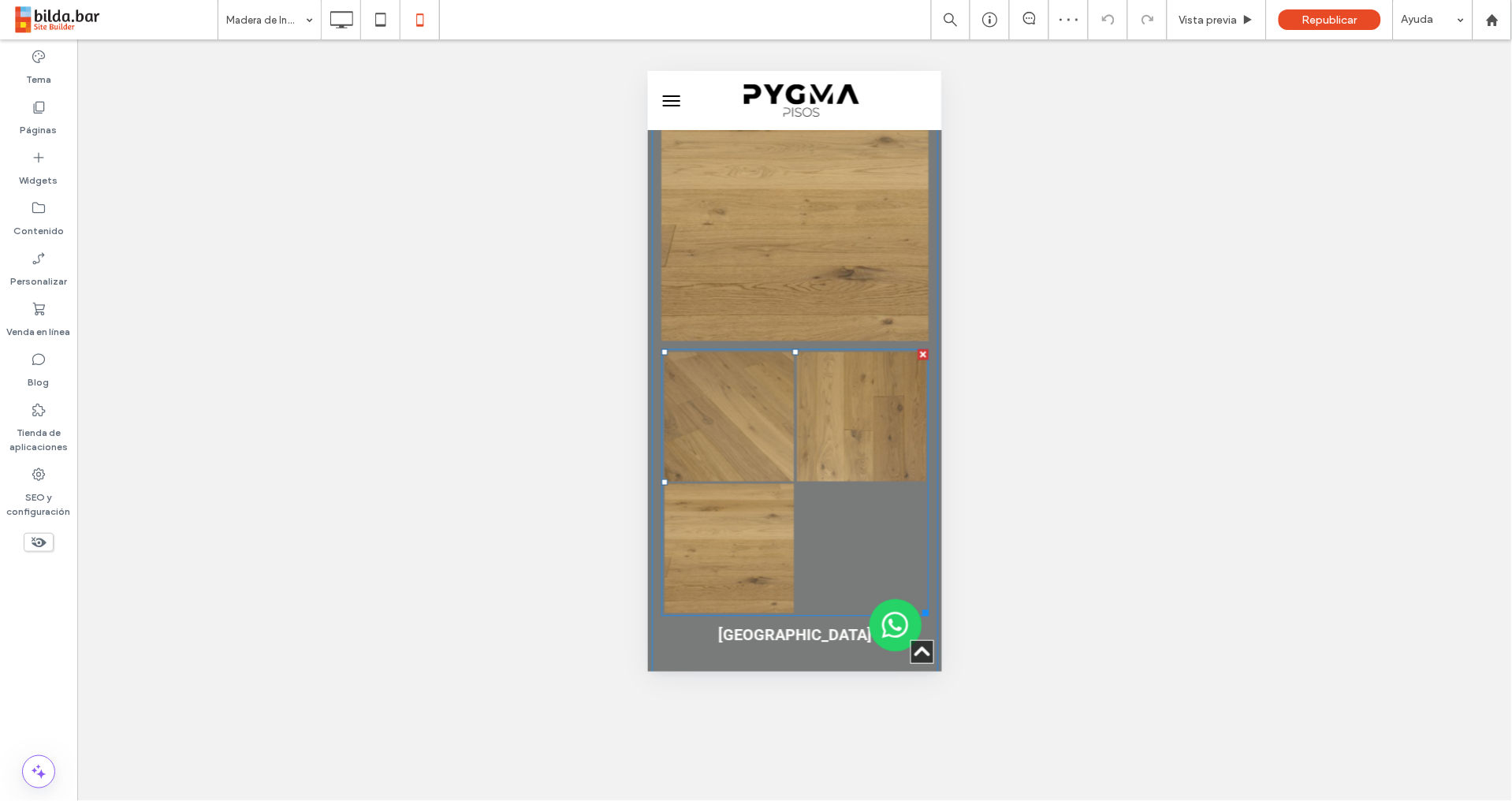
scroll to position [4003, 0]
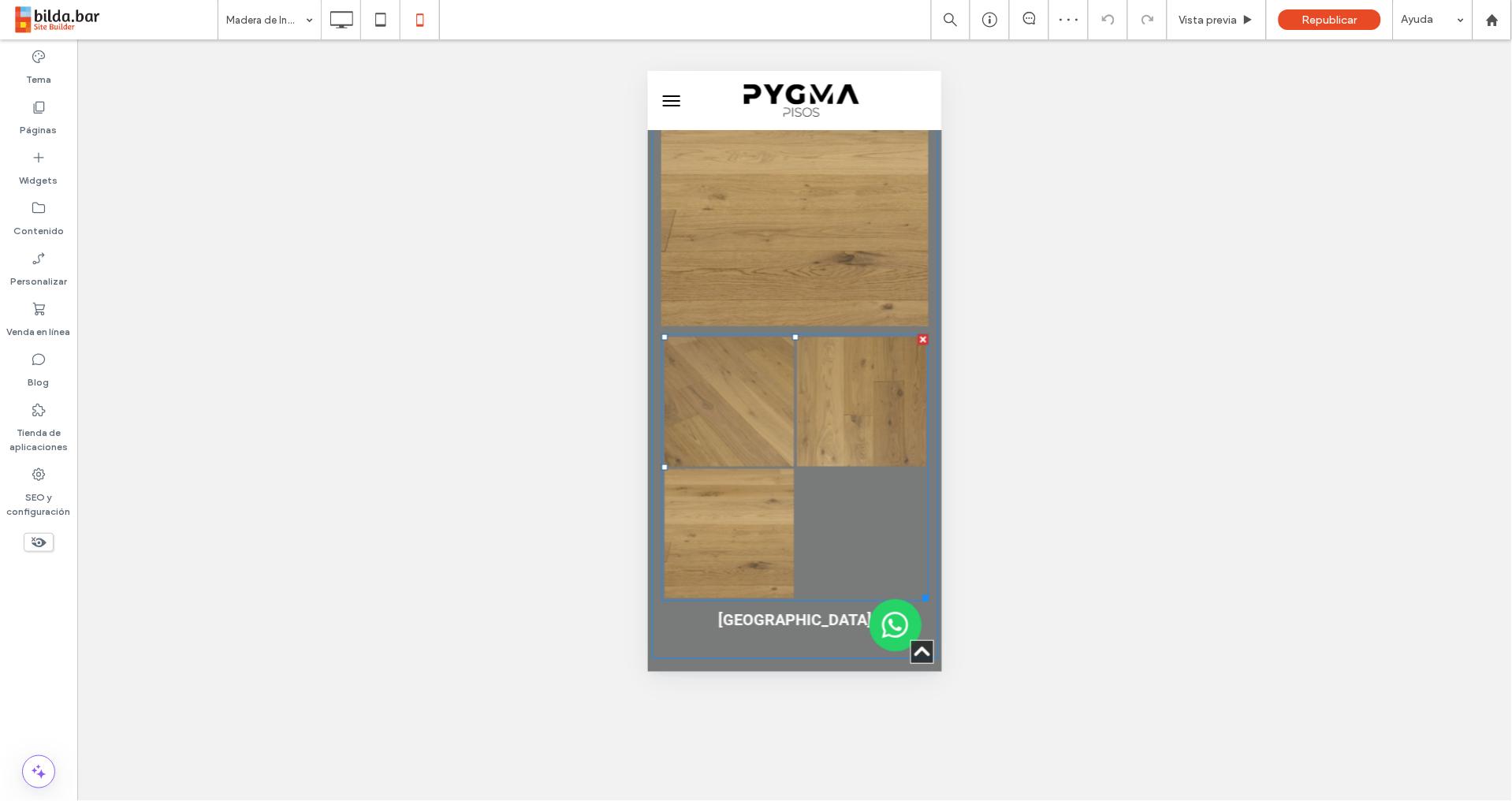
click at [797, 336] on link at bounding box center [860, 400] width 129 height 129
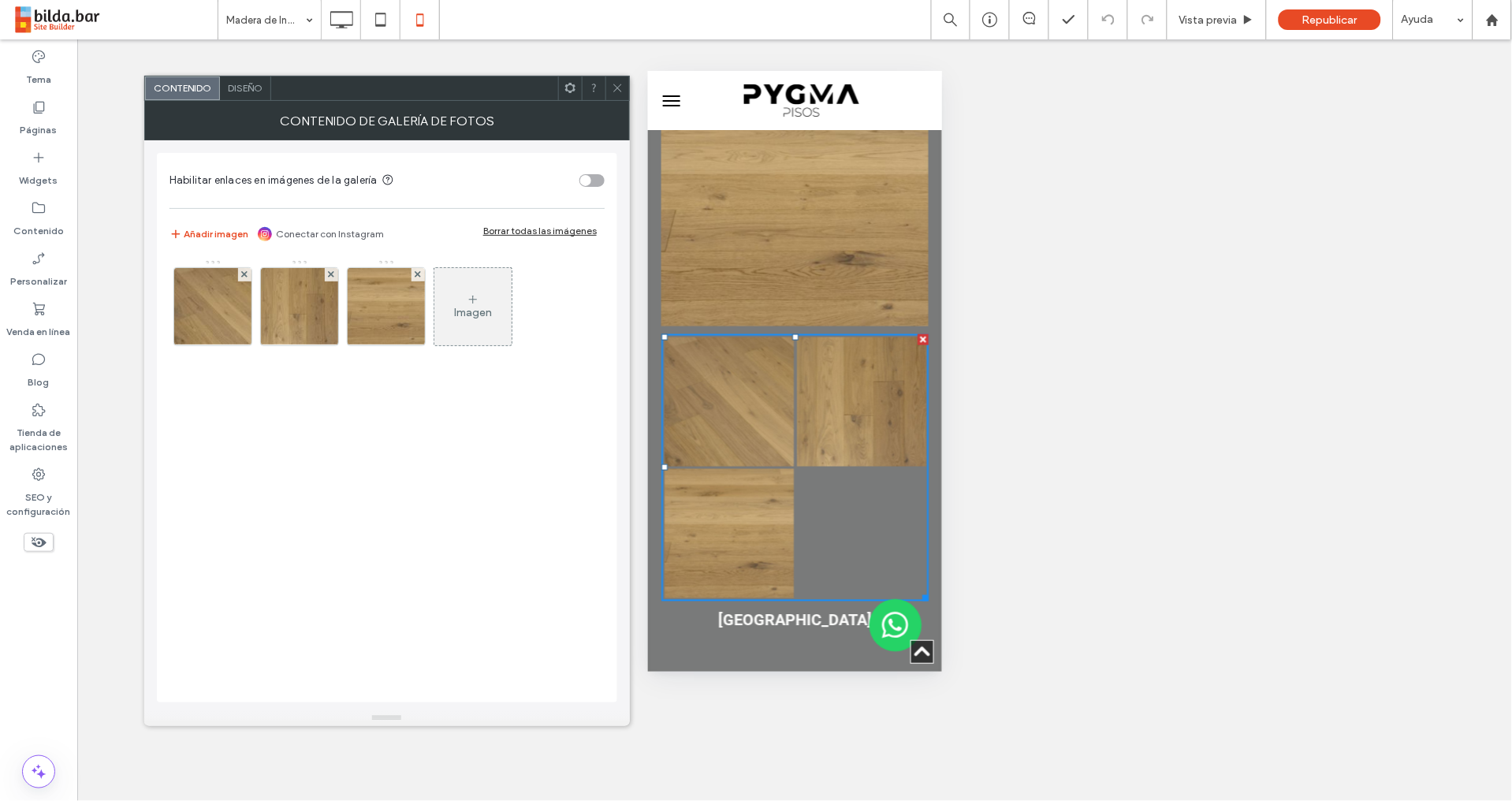
click at [247, 89] on span "Diseño" at bounding box center [244, 88] width 35 height 12
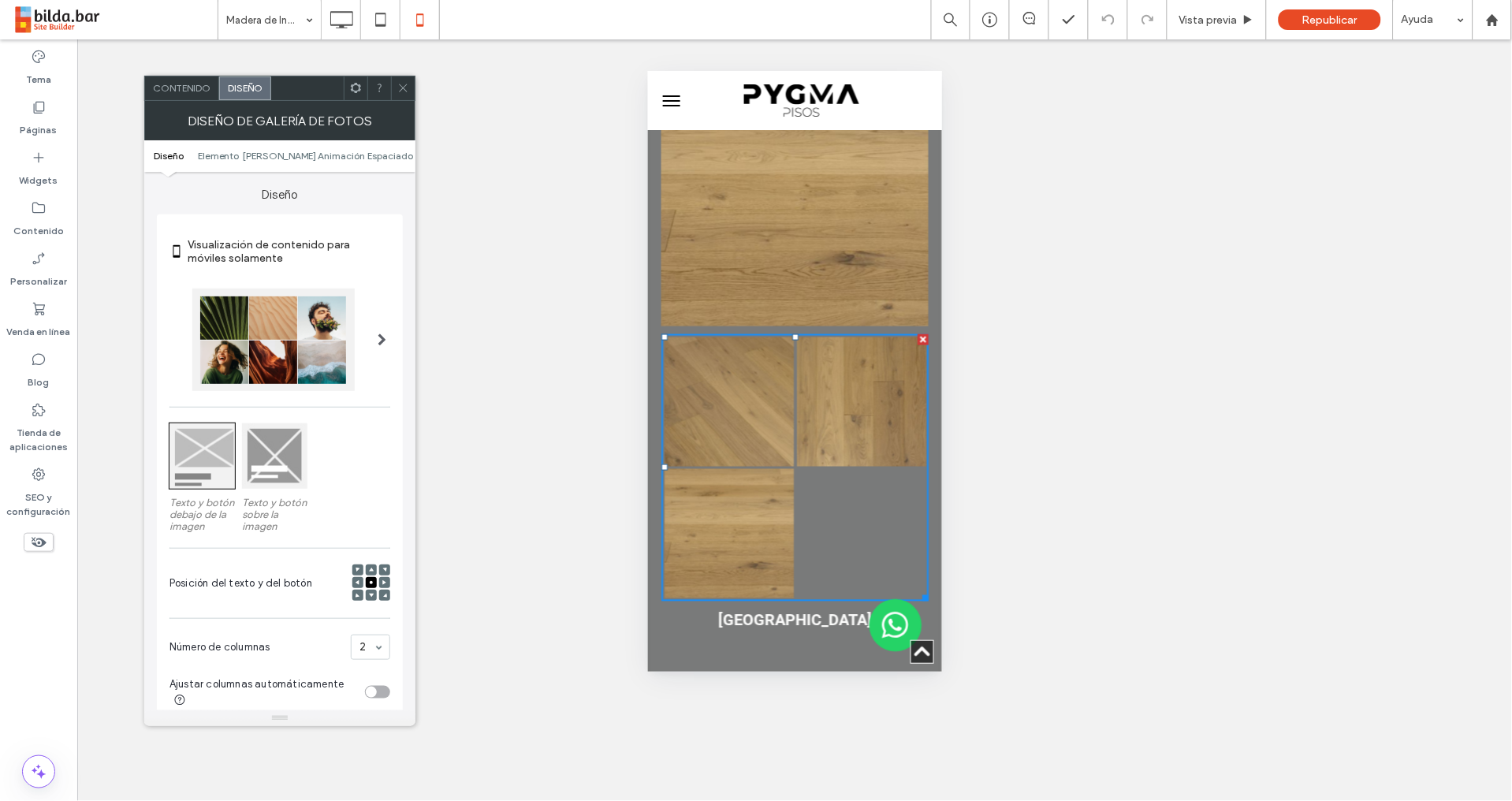
click at [382, 690] on div "toggle" at bounding box center [377, 692] width 25 height 13
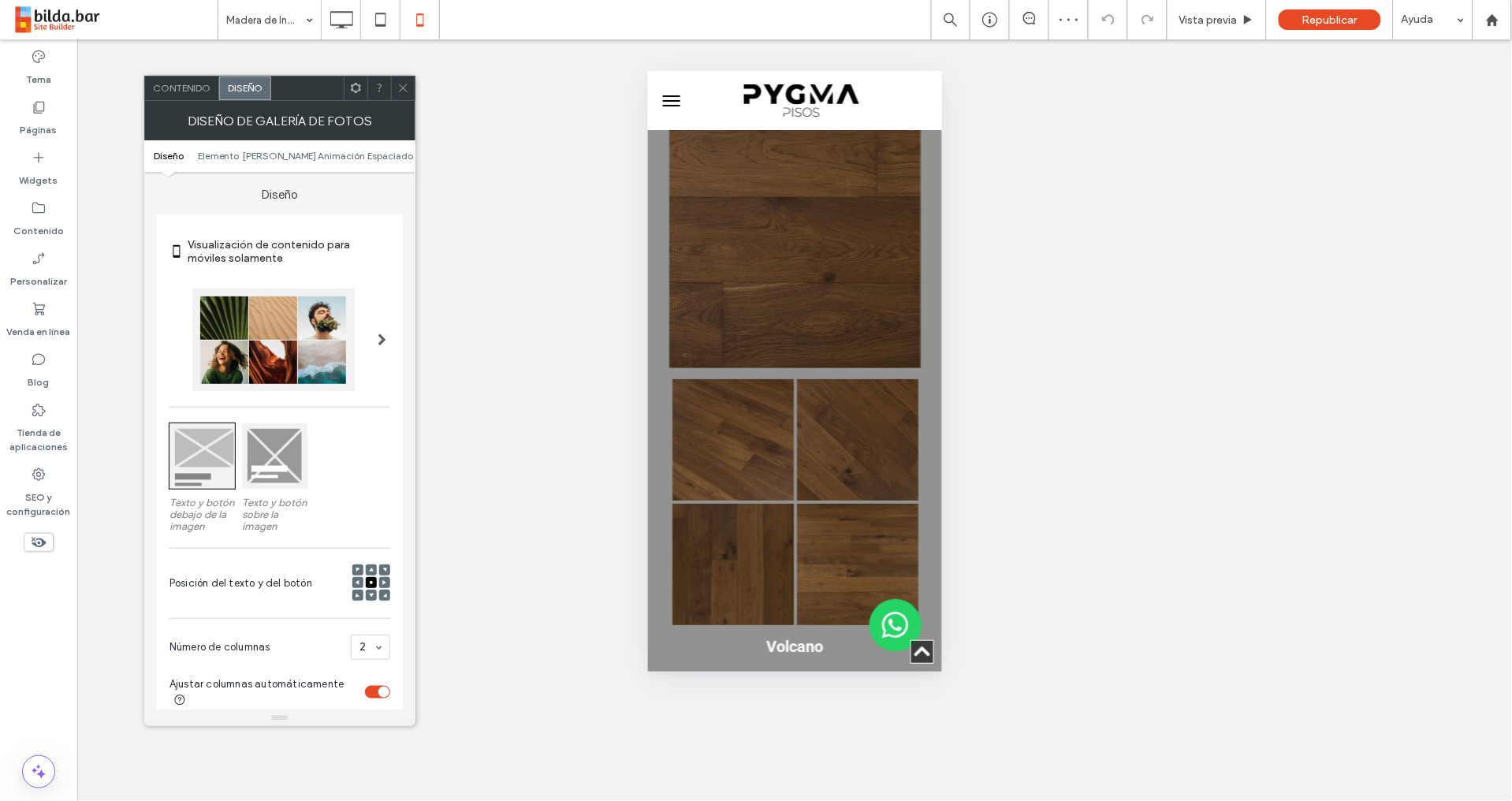
scroll to position [5081, 0]
drag, startPoint x: 845, startPoint y: 280, endPoint x: 828, endPoint y: 287, distance: 18.4
click at [845, 375] on link at bounding box center [856, 435] width 121 height 121
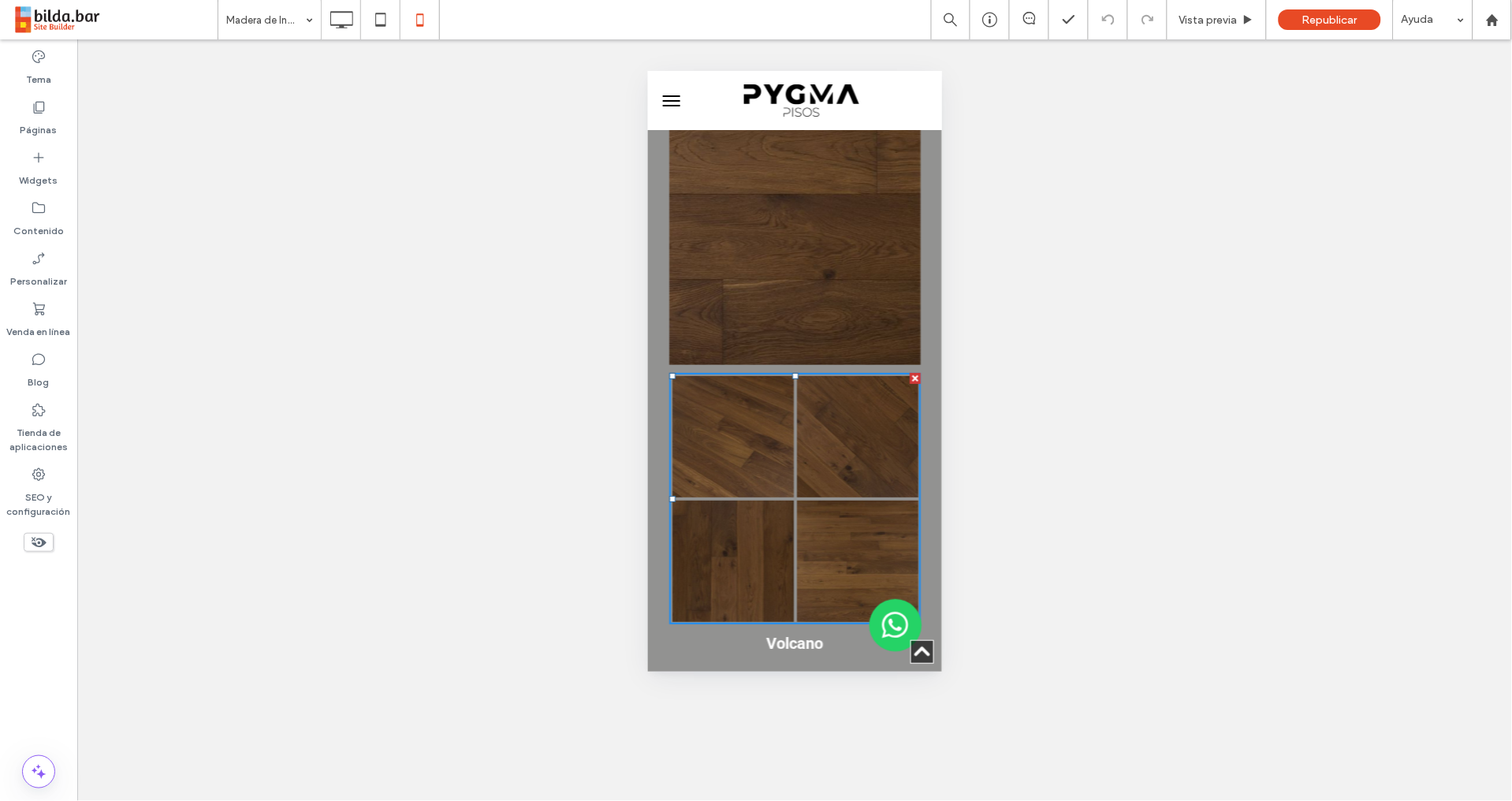
click at [684, 375] on link at bounding box center [732, 435] width 121 height 121
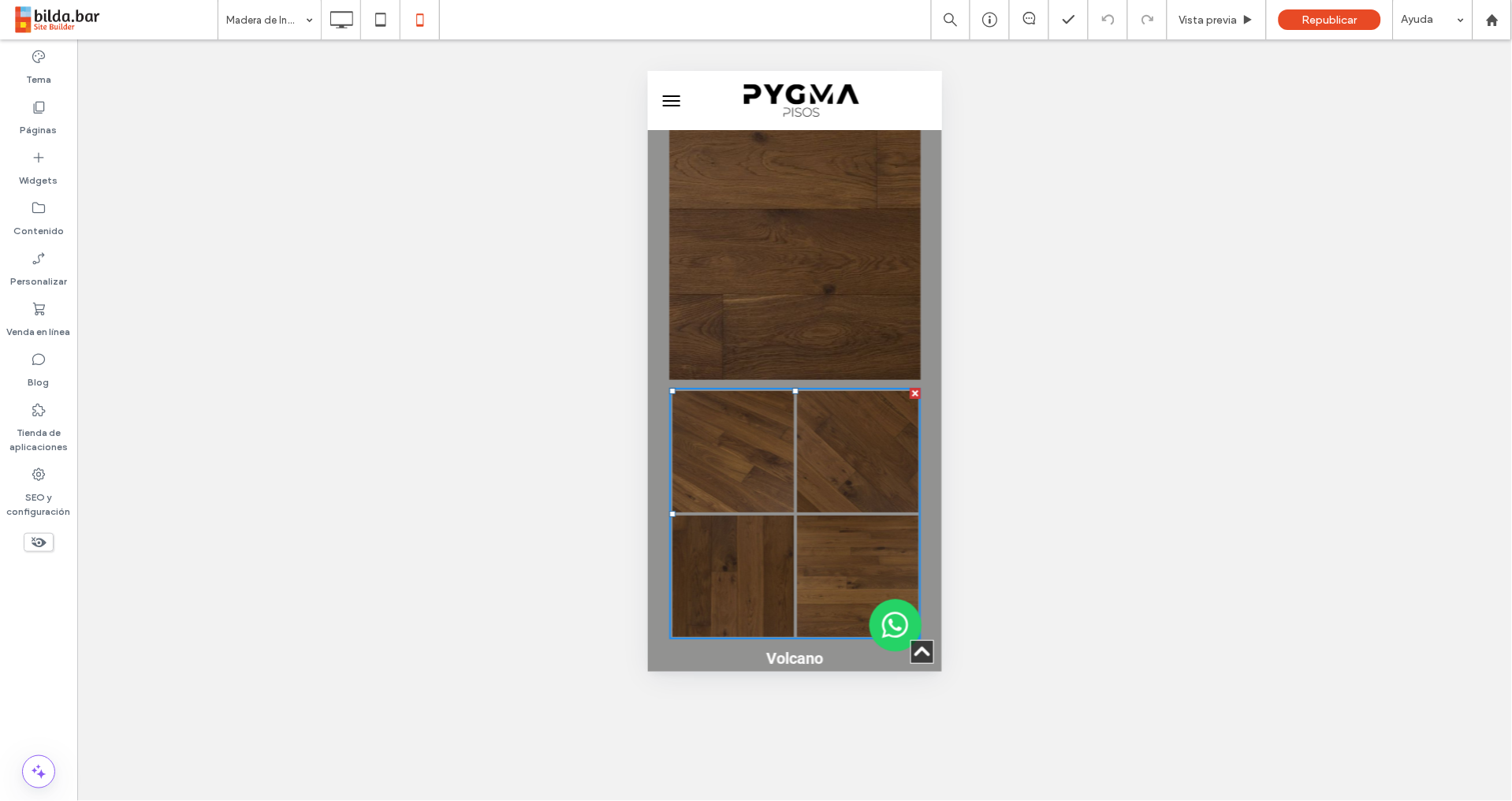
scroll to position [5067, 0]
drag, startPoint x: 788, startPoint y: 292, endPoint x: 751, endPoint y: 303, distance: 38.6
click at [787, 388] on div "Button Button" at bounding box center [794, 450] width 248 height 124
click at [713, 389] on link at bounding box center [732, 449] width 121 height 121
click at [814, 389] on link at bounding box center [856, 449] width 121 height 121
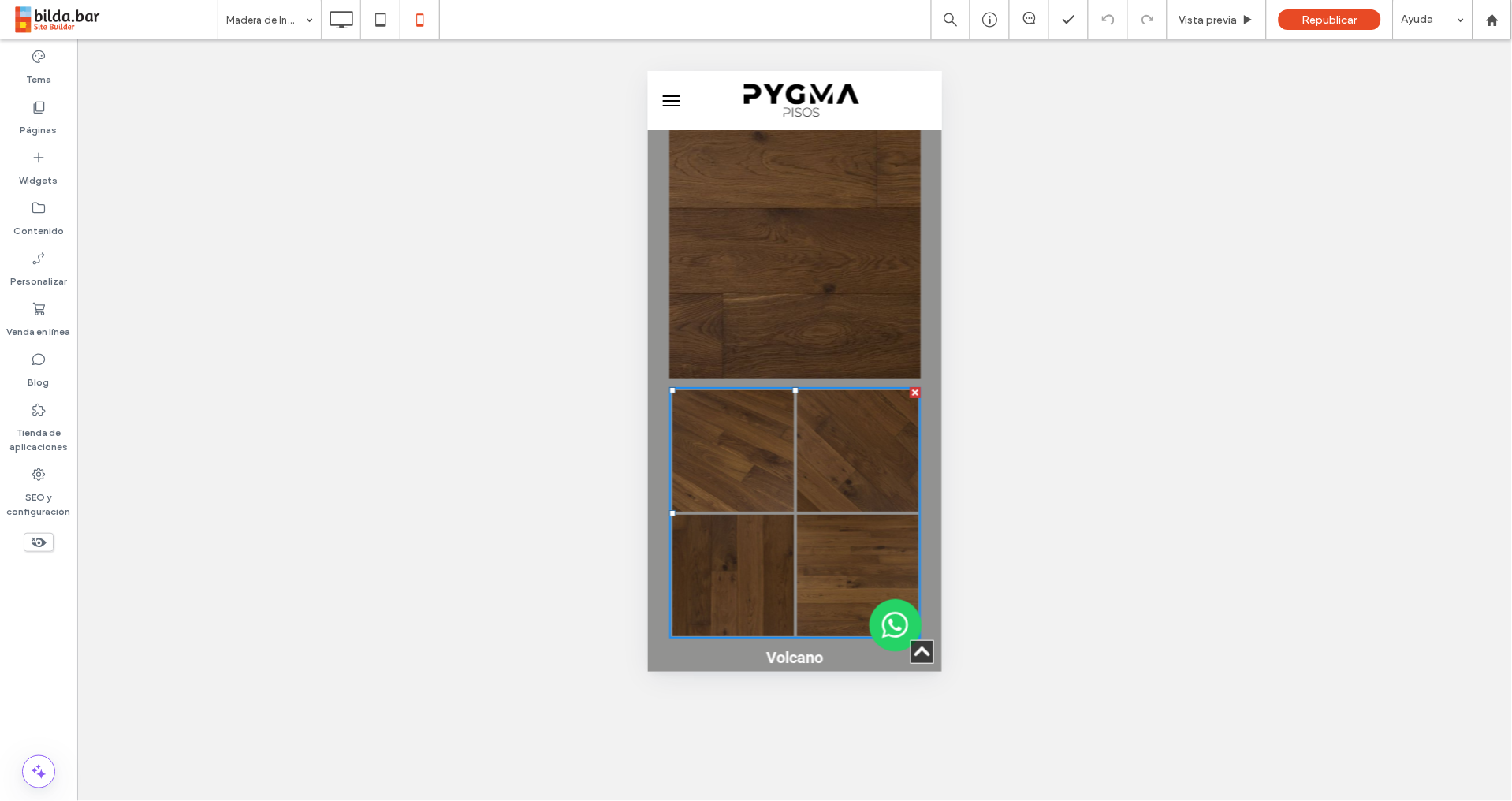
drag, startPoint x: 814, startPoint y: 201, endPoint x: 810, endPoint y: 210, distance: 9.8
click at [814, 201] on link at bounding box center [794, 253] width 252 height 252
drag, startPoint x: 800, startPoint y: 267, endPoint x: 789, endPoint y: 269, distance: 11.2
click at [799, 389] on link at bounding box center [856, 449] width 121 height 121
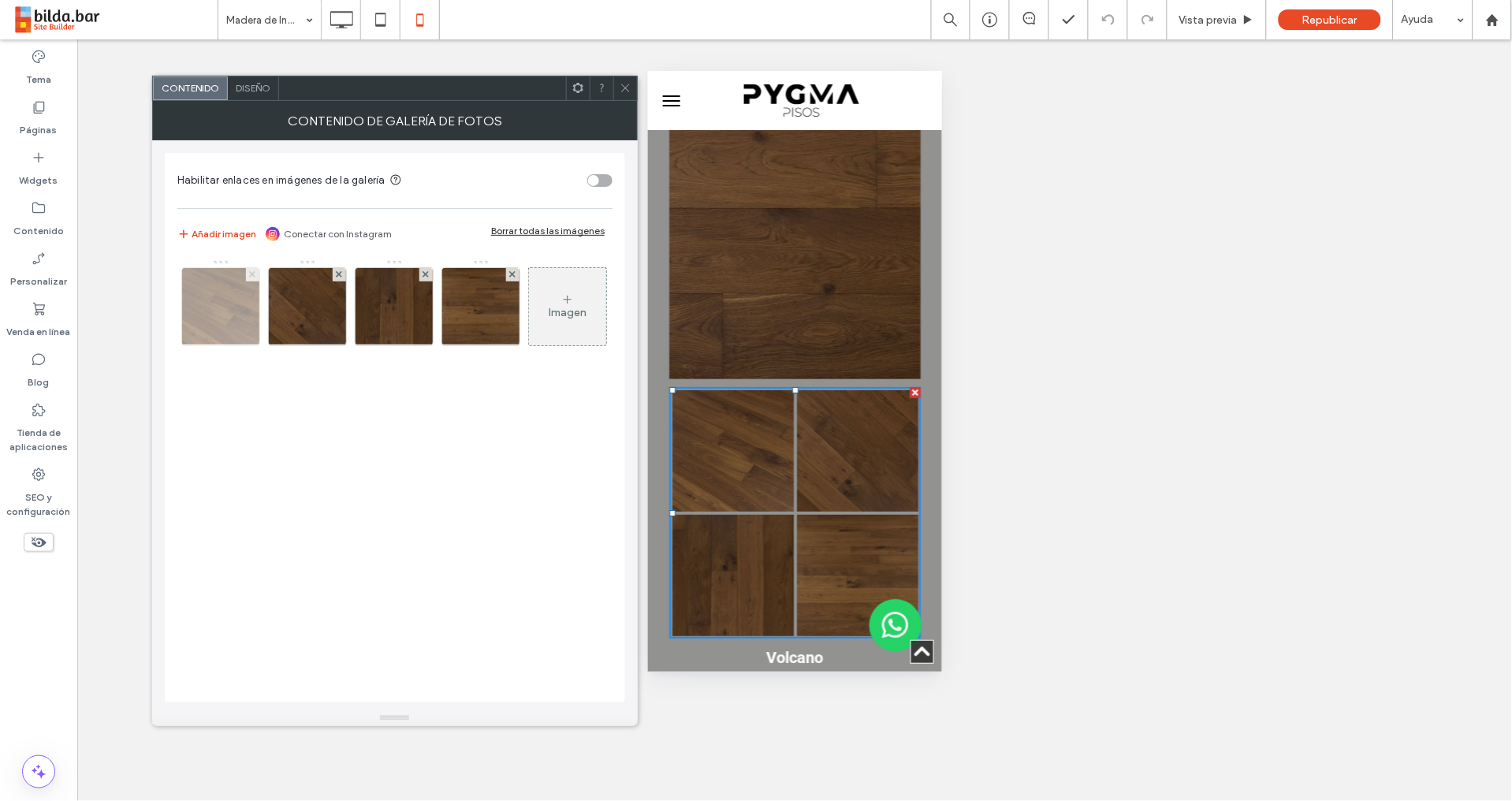
click at [250, 275] on icon at bounding box center [253, 275] width 6 height 6
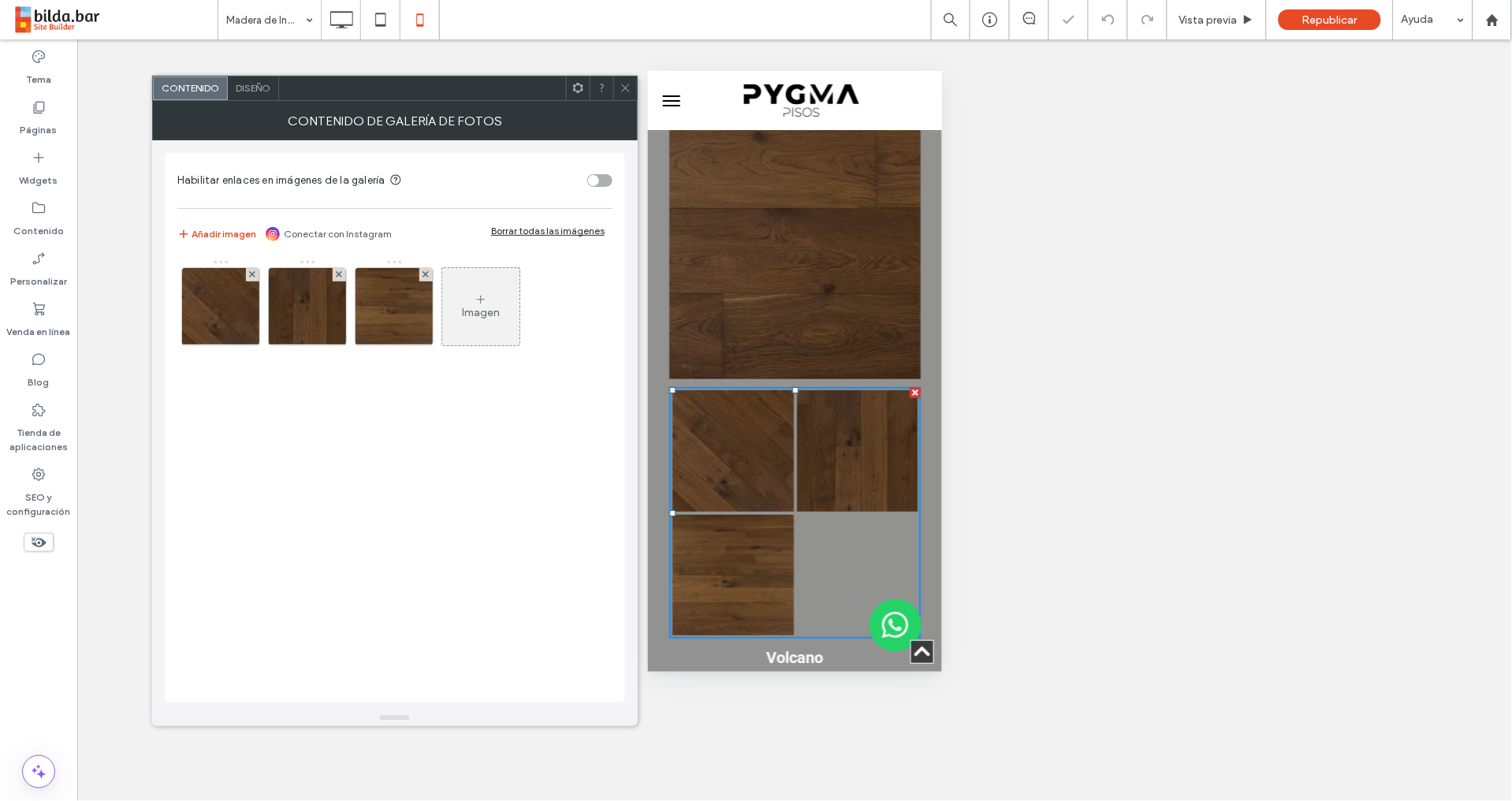
click at [256, 89] on span "Diseño" at bounding box center [253, 88] width 35 height 12
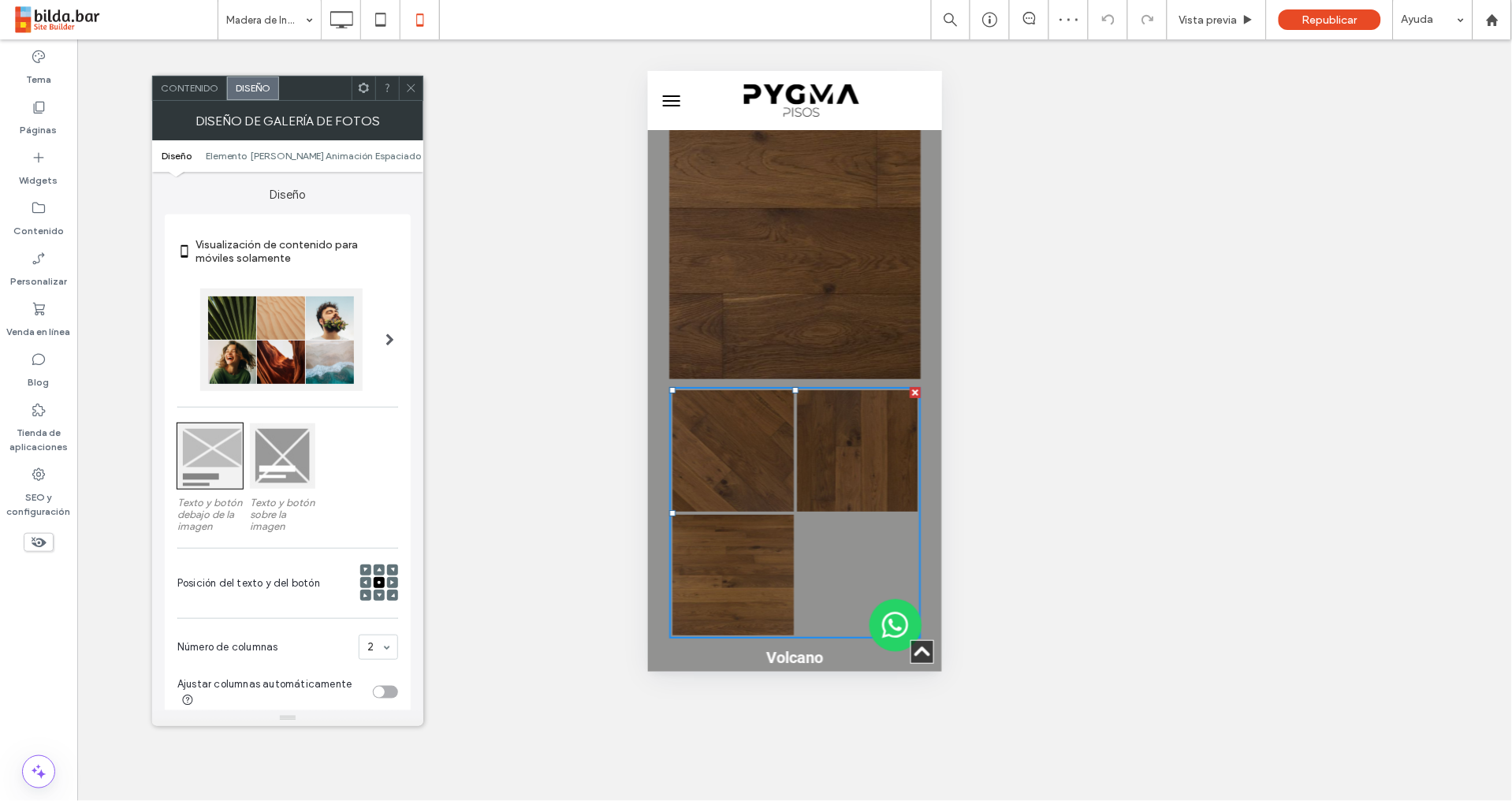
click at [388, 693] on div "toggle" at bounding box center [385, 692] width 25 height 13
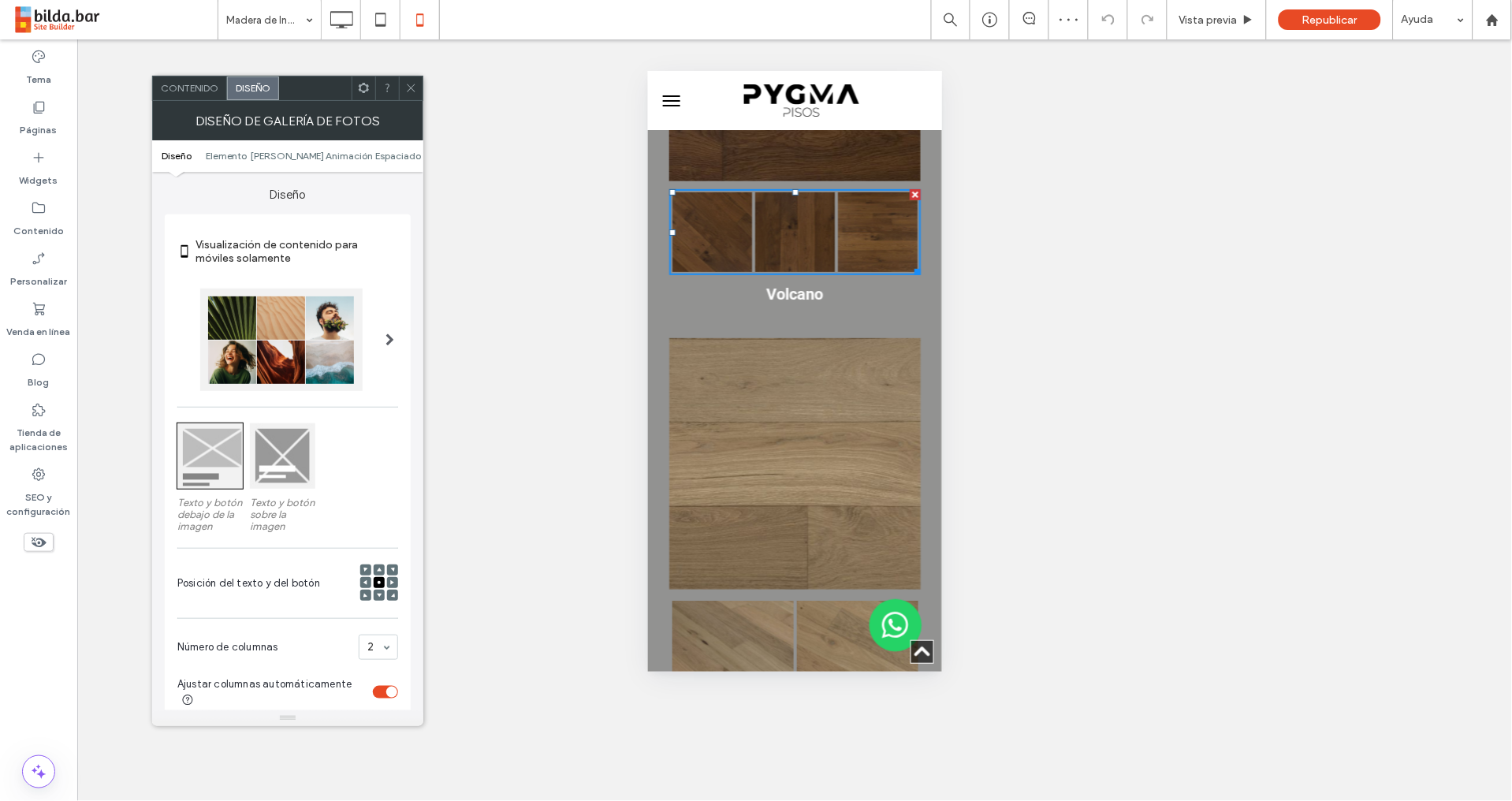
scroll to position [5269, 0]
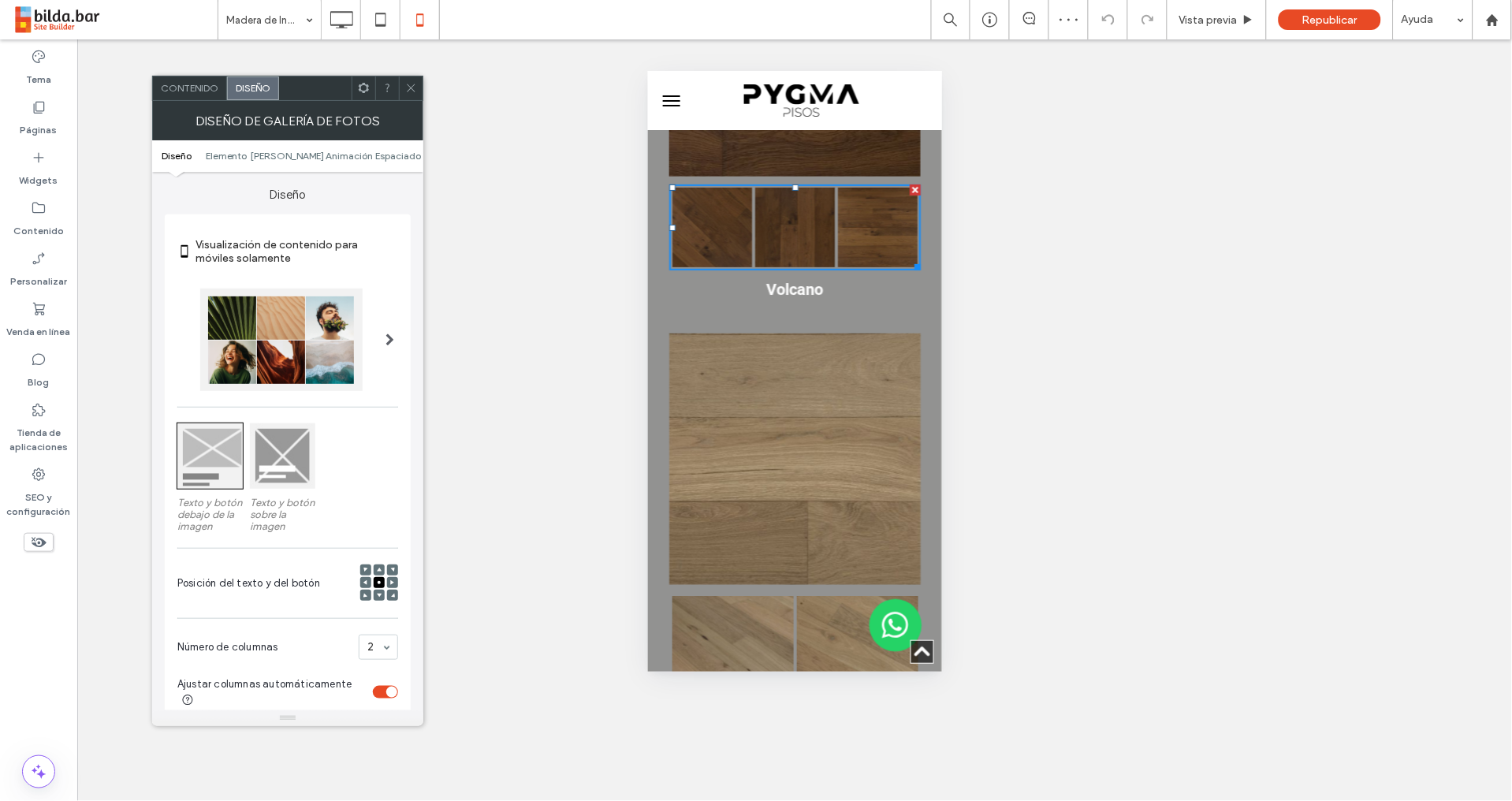
click at [801, 595] on link at bounding box center [856, 656] width 121 height 121
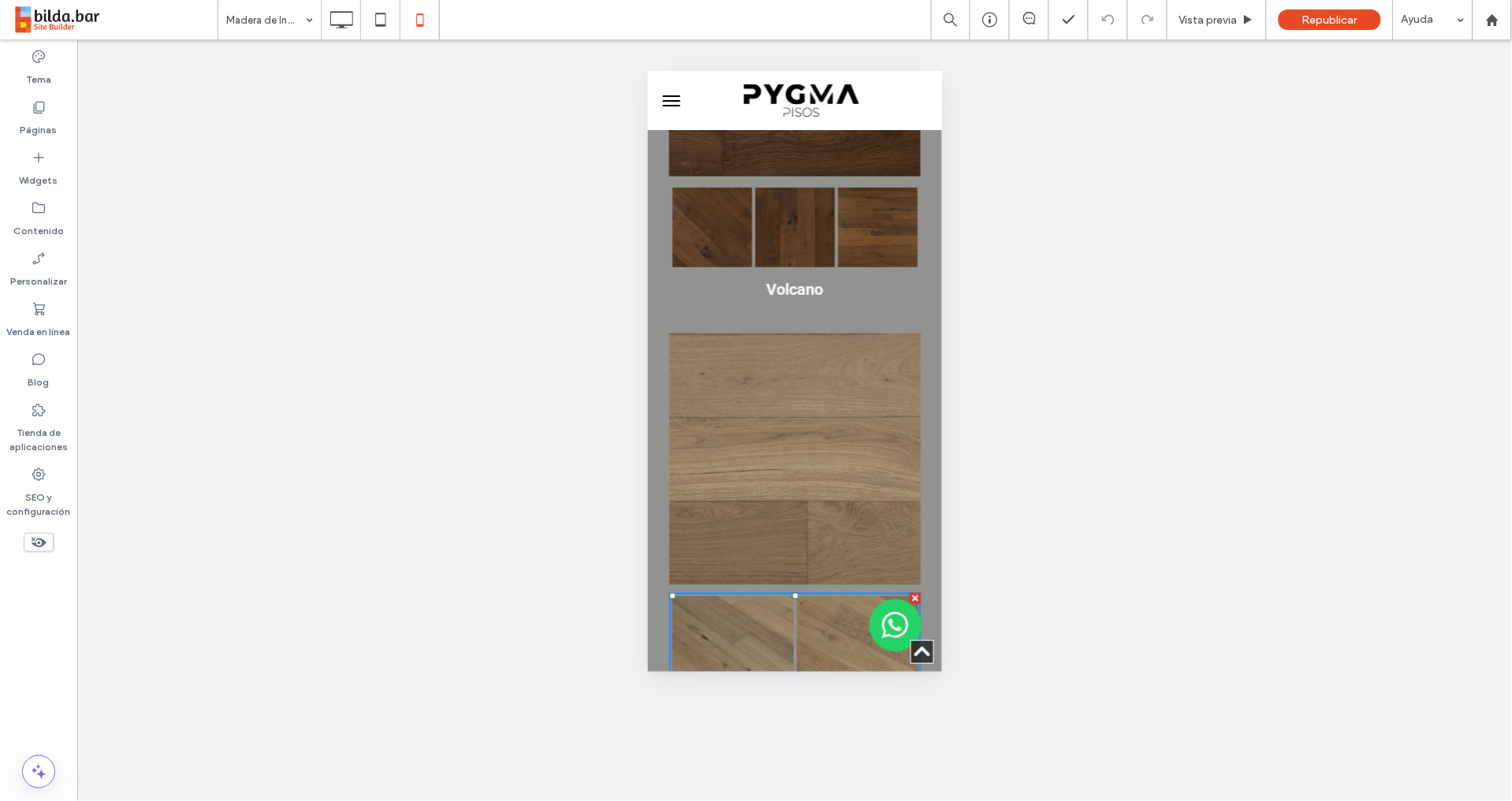
click at [747, 595] on link at bounding box center [732, 656] width 121 height 121
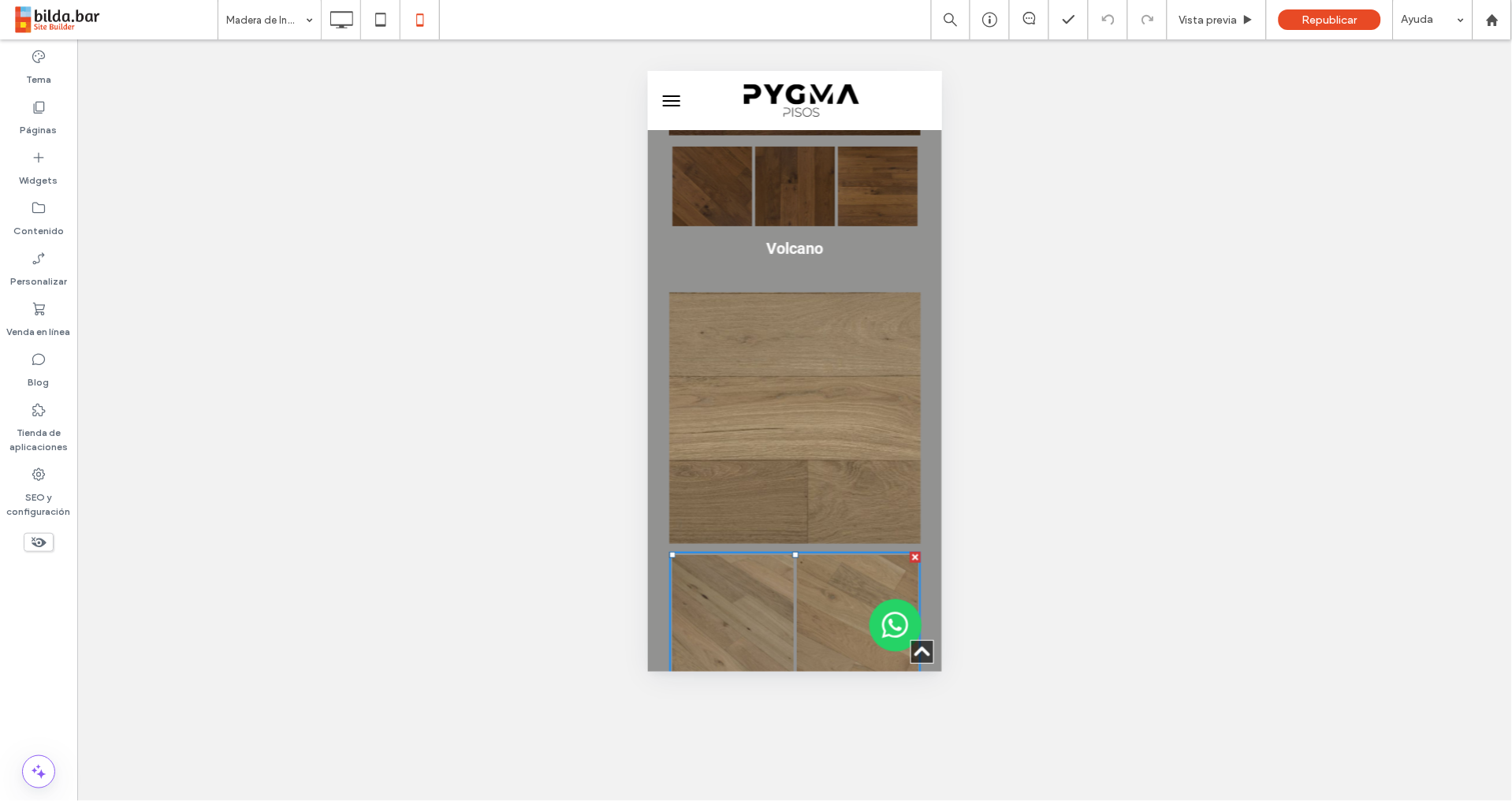
scroll to position [5312, 0]
click at [736, 552] on link at bounding box center [732, 613] width 121 height 121
click at [818, 301] on link at bounding box center [794, 416] width 252 height 252
click at [812, 552] on link at bounding box center [856, 613] width 121 height 121
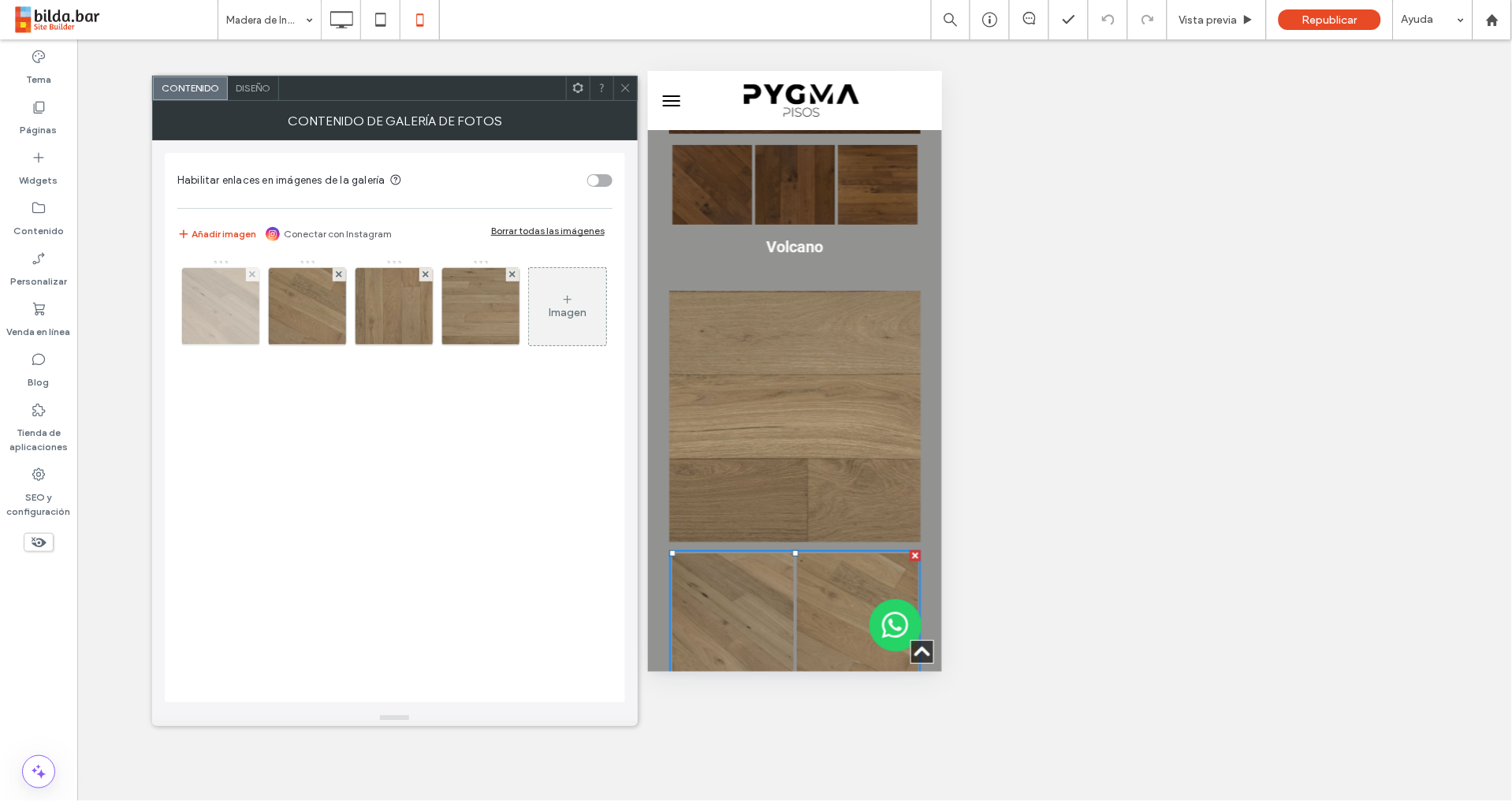
drag, startPoint x: 251, startPoint y: 275, endPoint x: 244, endPoint y: 266, distance: 11.4
click at [251, 275] on icon at bounding box center [253, 275] width 6 height 6
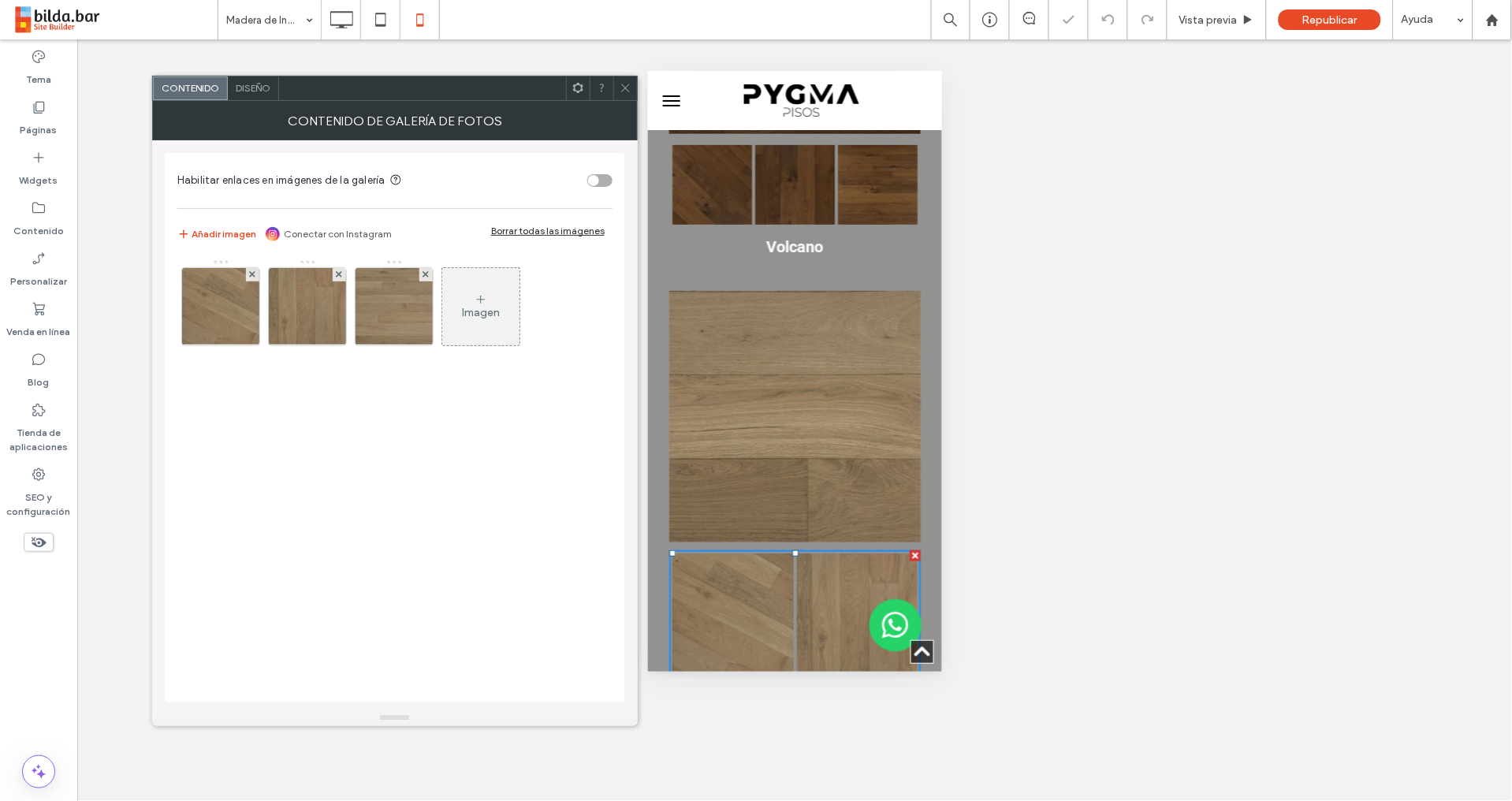
click at [256, 88] on span "Diseño" at bounding box center [253, 88] width 35 height 12
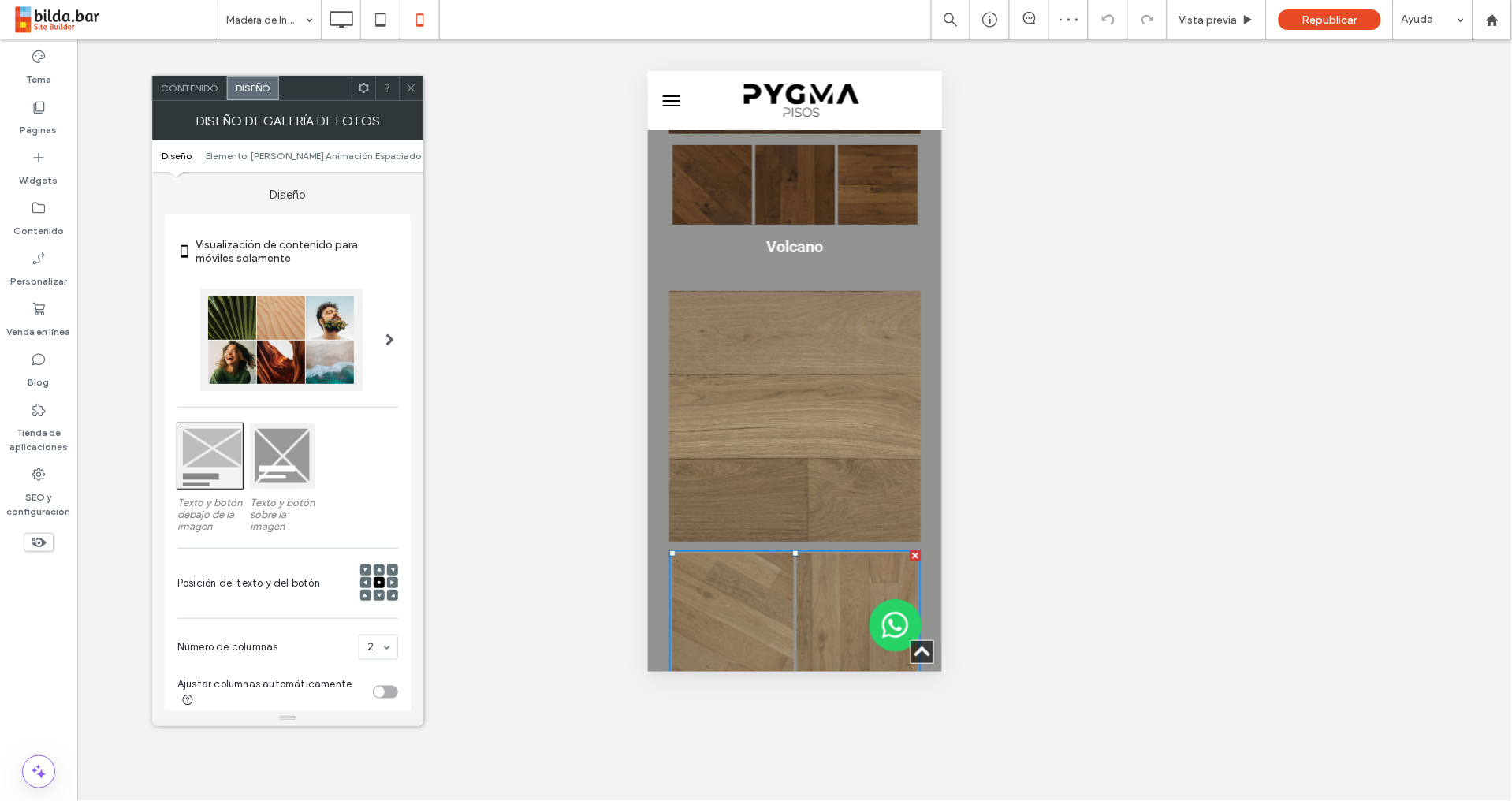
click at [391, 694] on div "toggle" at bounding box center [385, 692] width 25 height 13
drag, startPoint x: 411, startPoint y: 87, endPoint x: 428, endPoint y: 94, distance: 18.4
click at [413, 88] on icon at bounding box center [411, 88] width 12 height 12
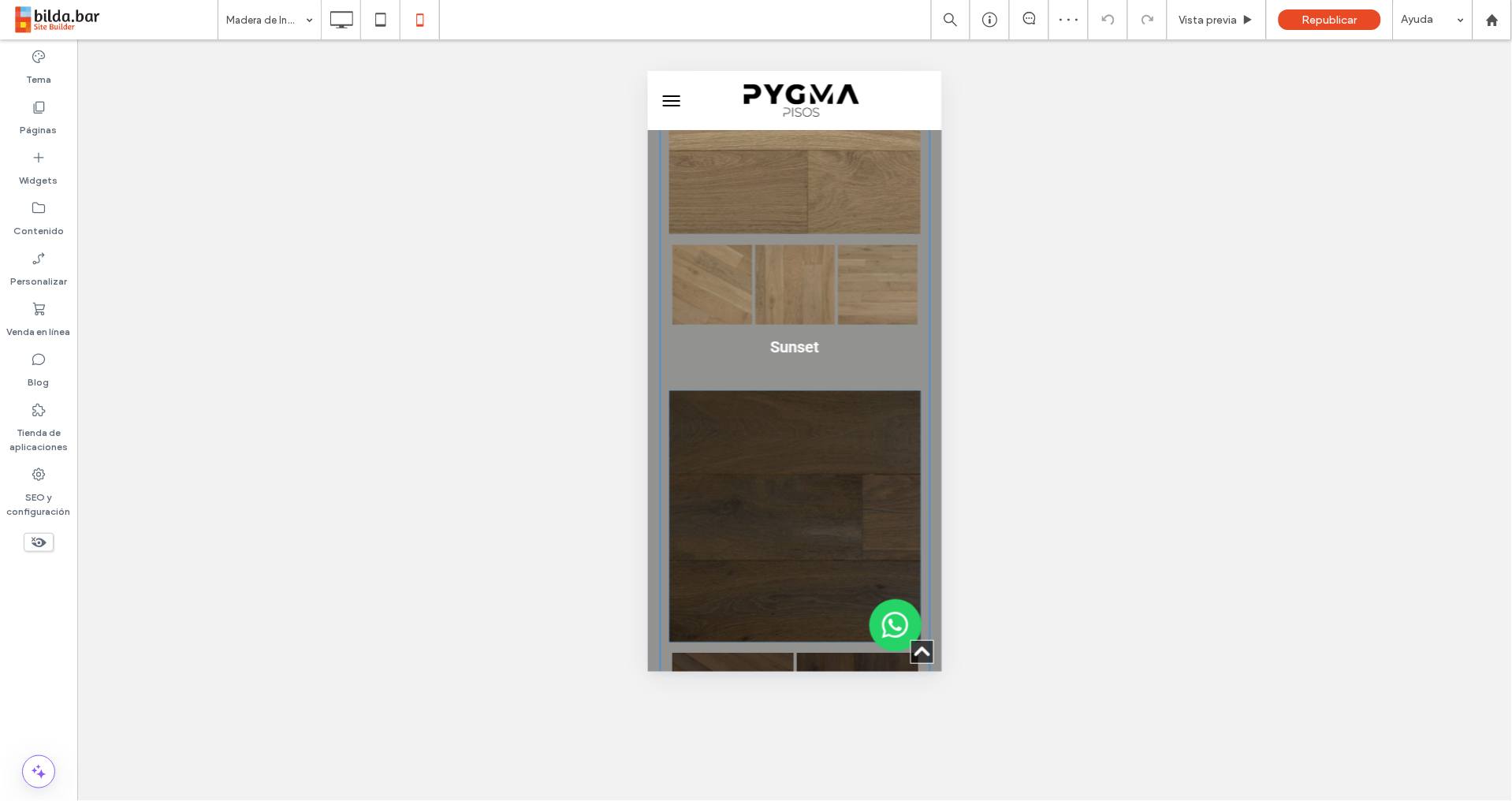
scroll to position [5662, 0]
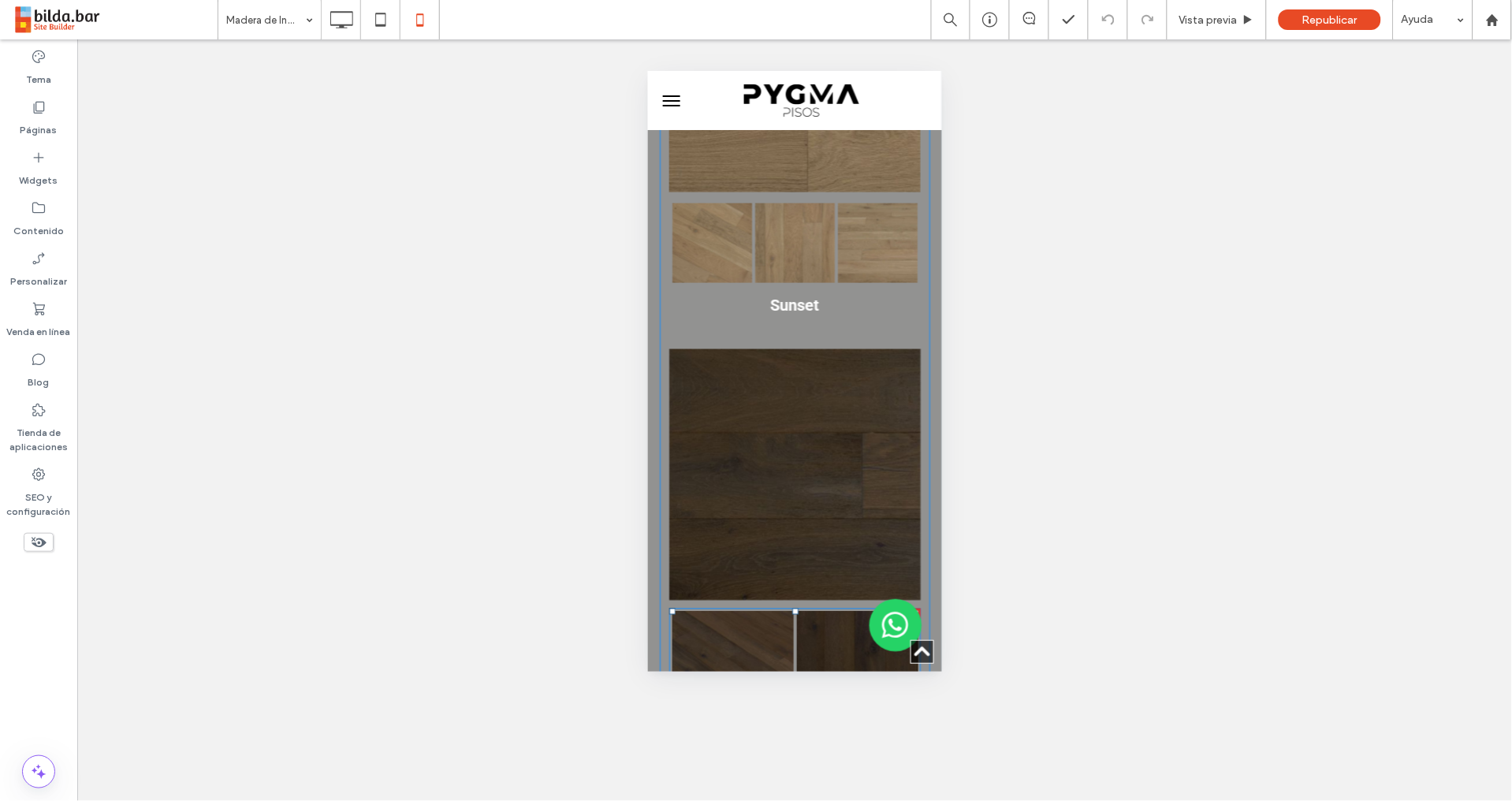
drag, startPoint x: 780, startPoint y: 503, endPoint x: 771, endPoint y: 494, distance: 12.7
click at [780, 611] on link at bounding box center [732, 671] width 121 height 121
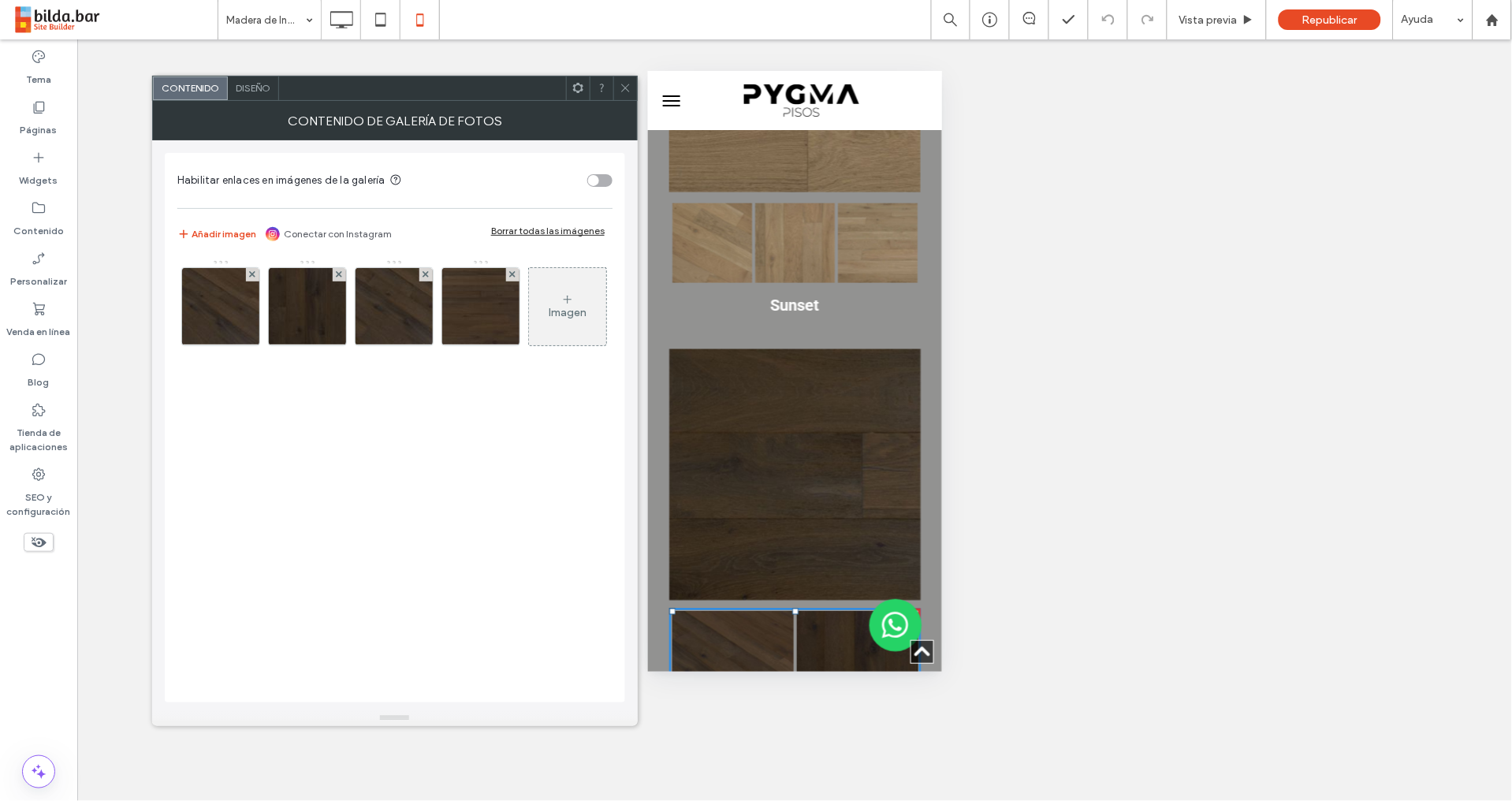
click at [254, 92] on span "Diseño" at bounding box center [253, 88] width 35 height 12
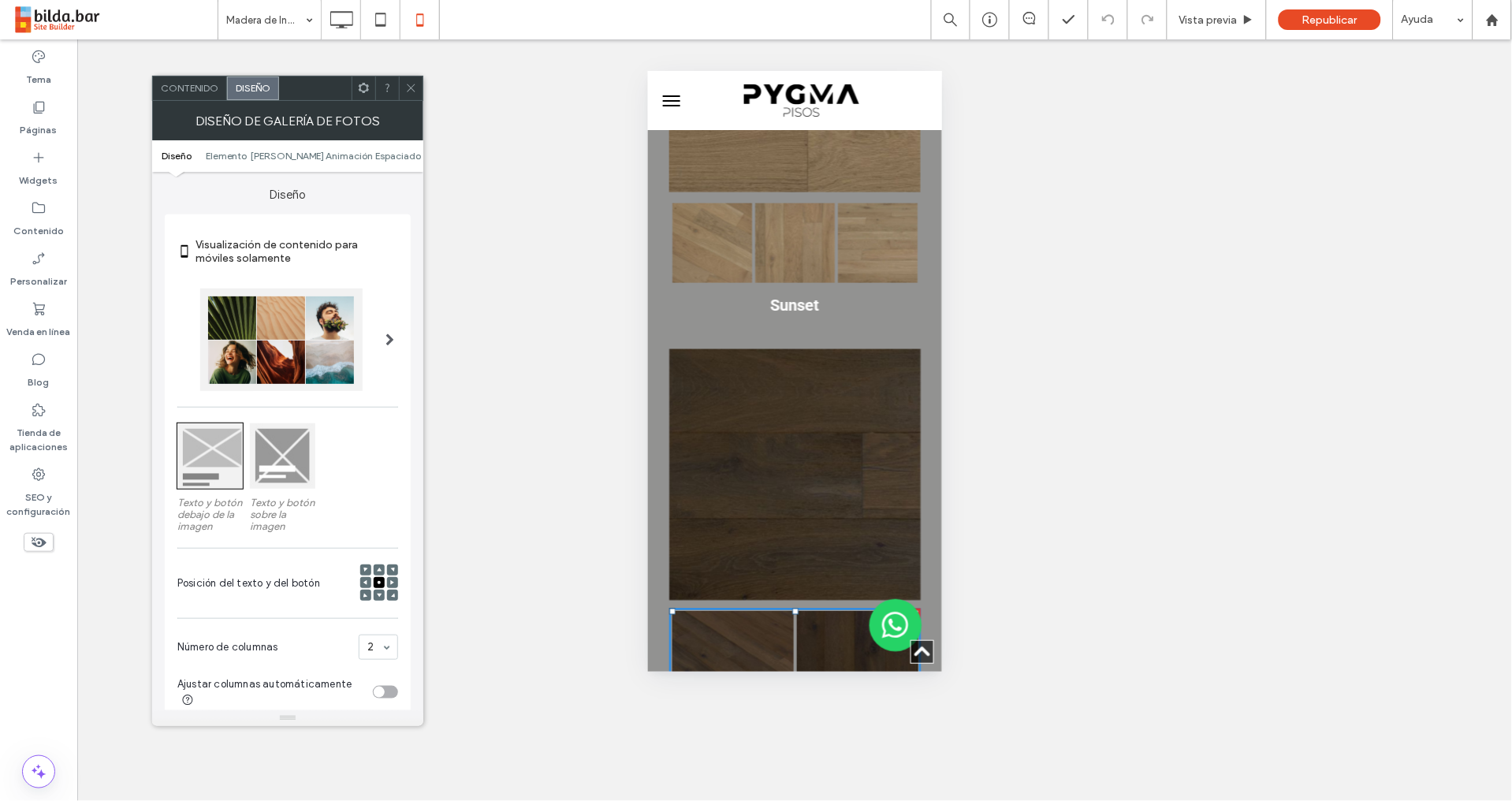
click at [201, 87] on span "Contenido" at bounding box center [189, 88] width 58 height 12
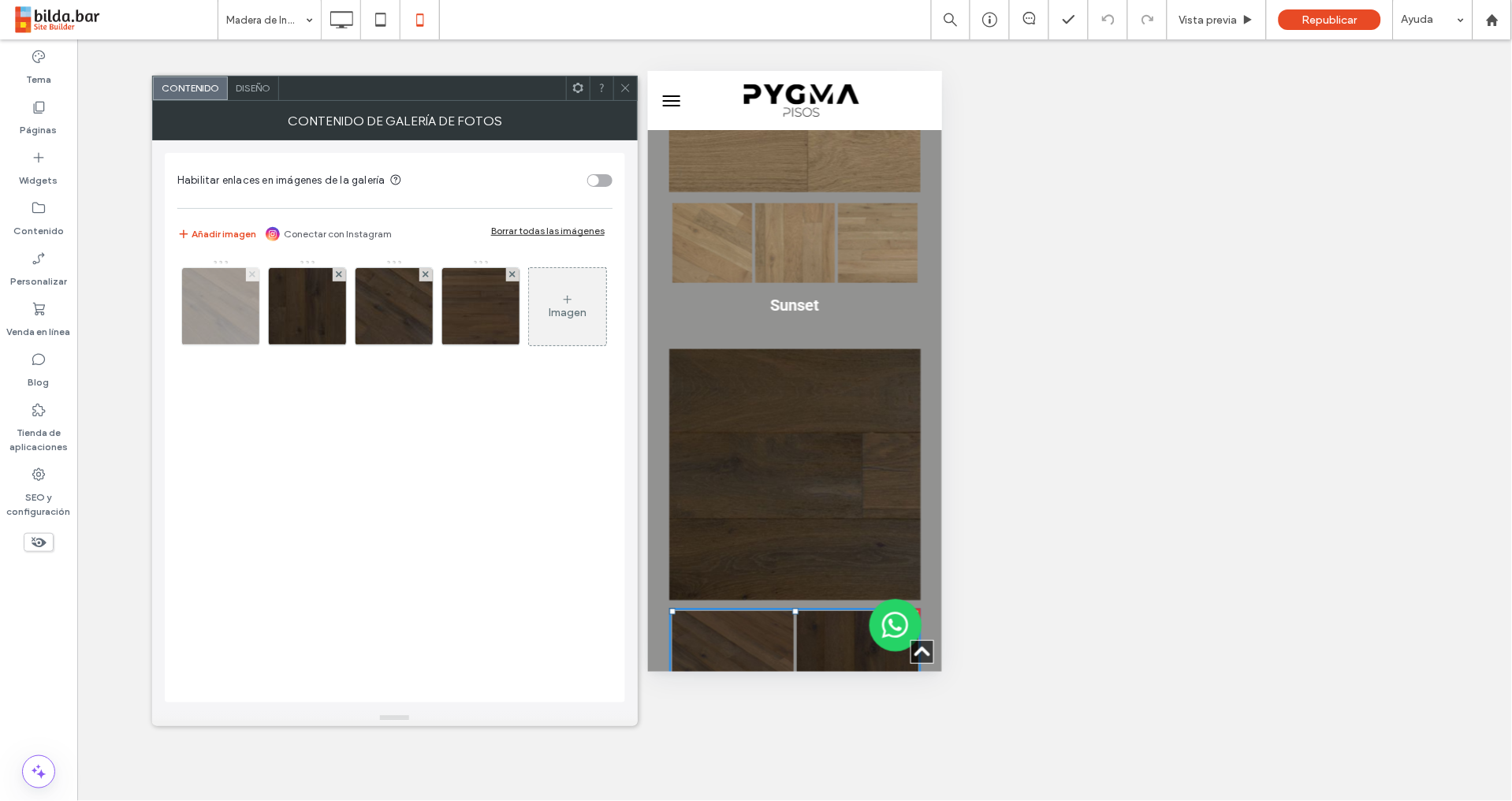
click at [252, 275] on use at bounding box center [253, 275] width 6 height 6
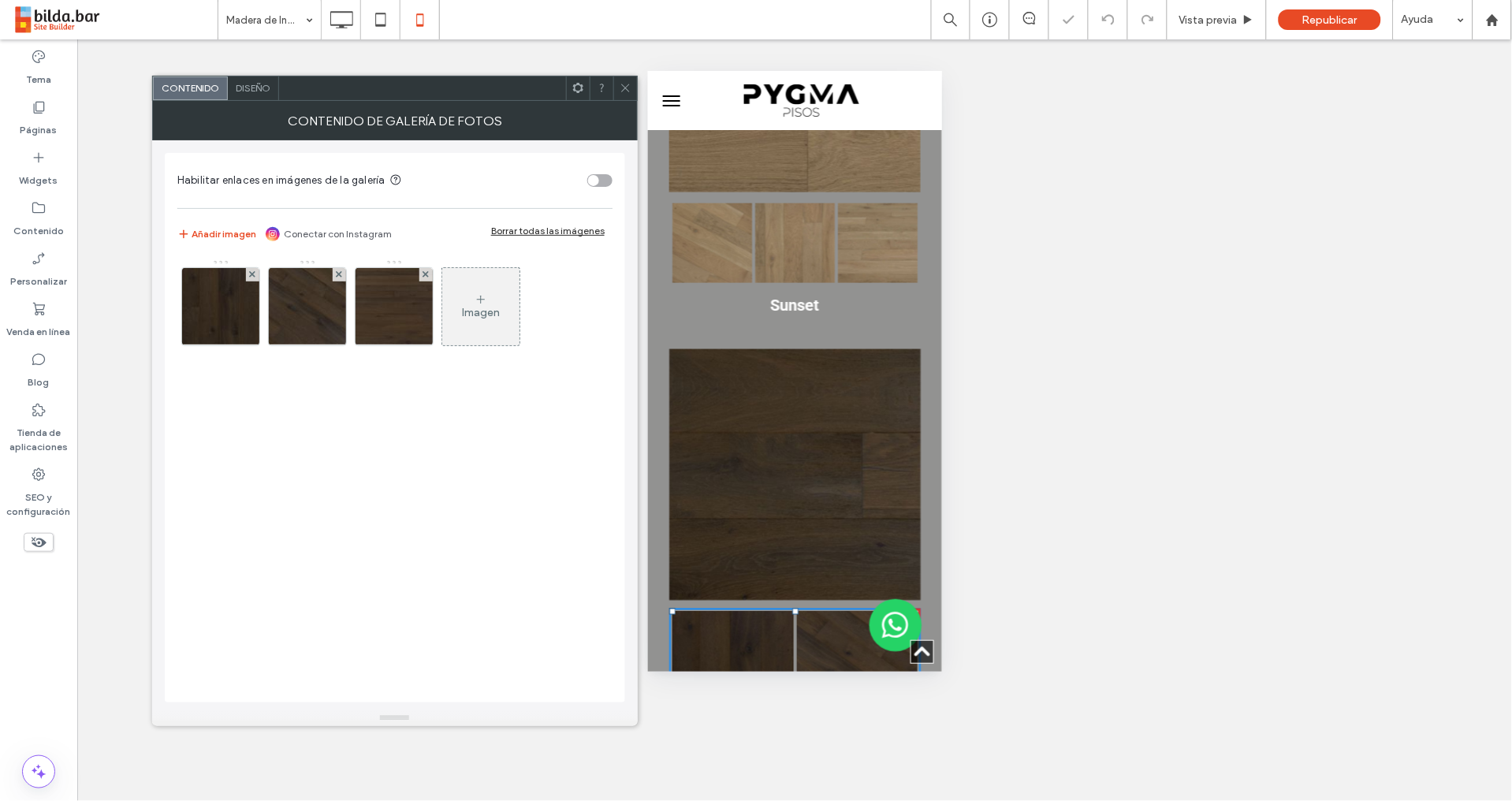
click at [258, 84] on span "Diseño" at bounding box center [253, 88] width 35 height 12
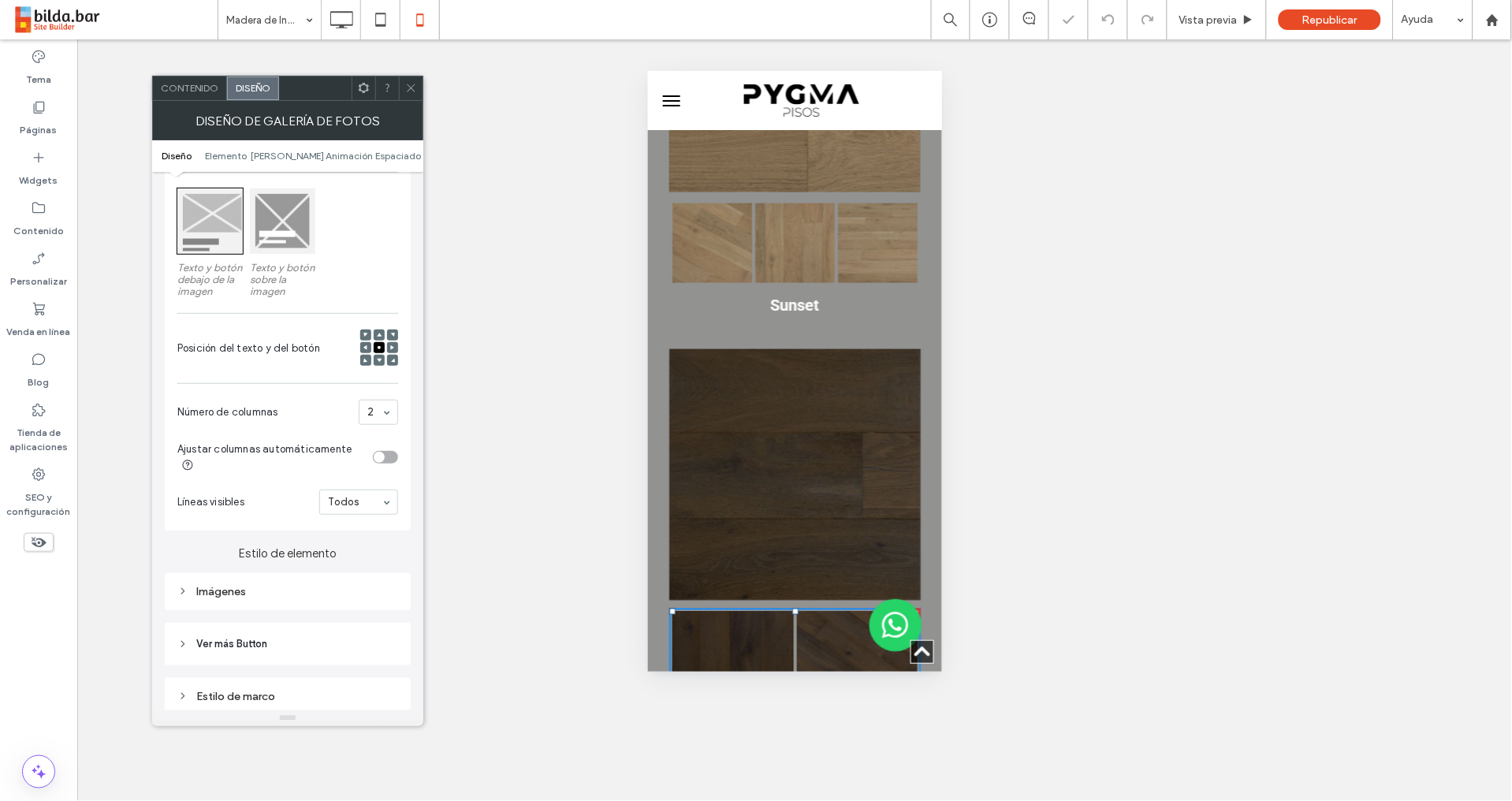
scroll to position [239, 0]
drag, startPoint x: 387, startPoint y: 457, endPoint x: 387, endPoint y: 448, distance: 9.0
click at [387, 457] on div "toggle" at bounding box center [385, 453] width 25 height 13
click at [412, 84] on icon at bounding box center [411, 88] width 12 height 12
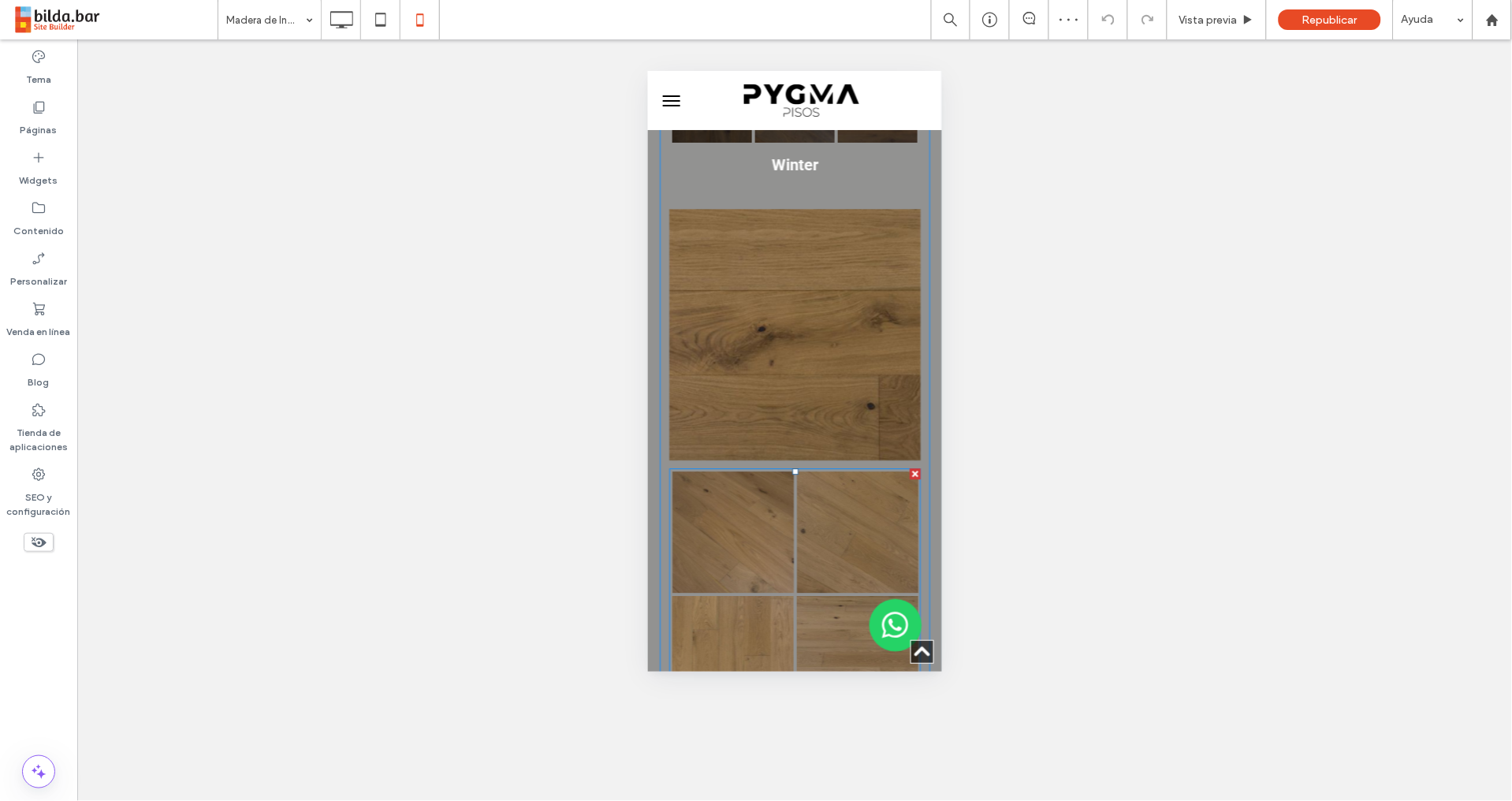
scroll to position [6222, 0]
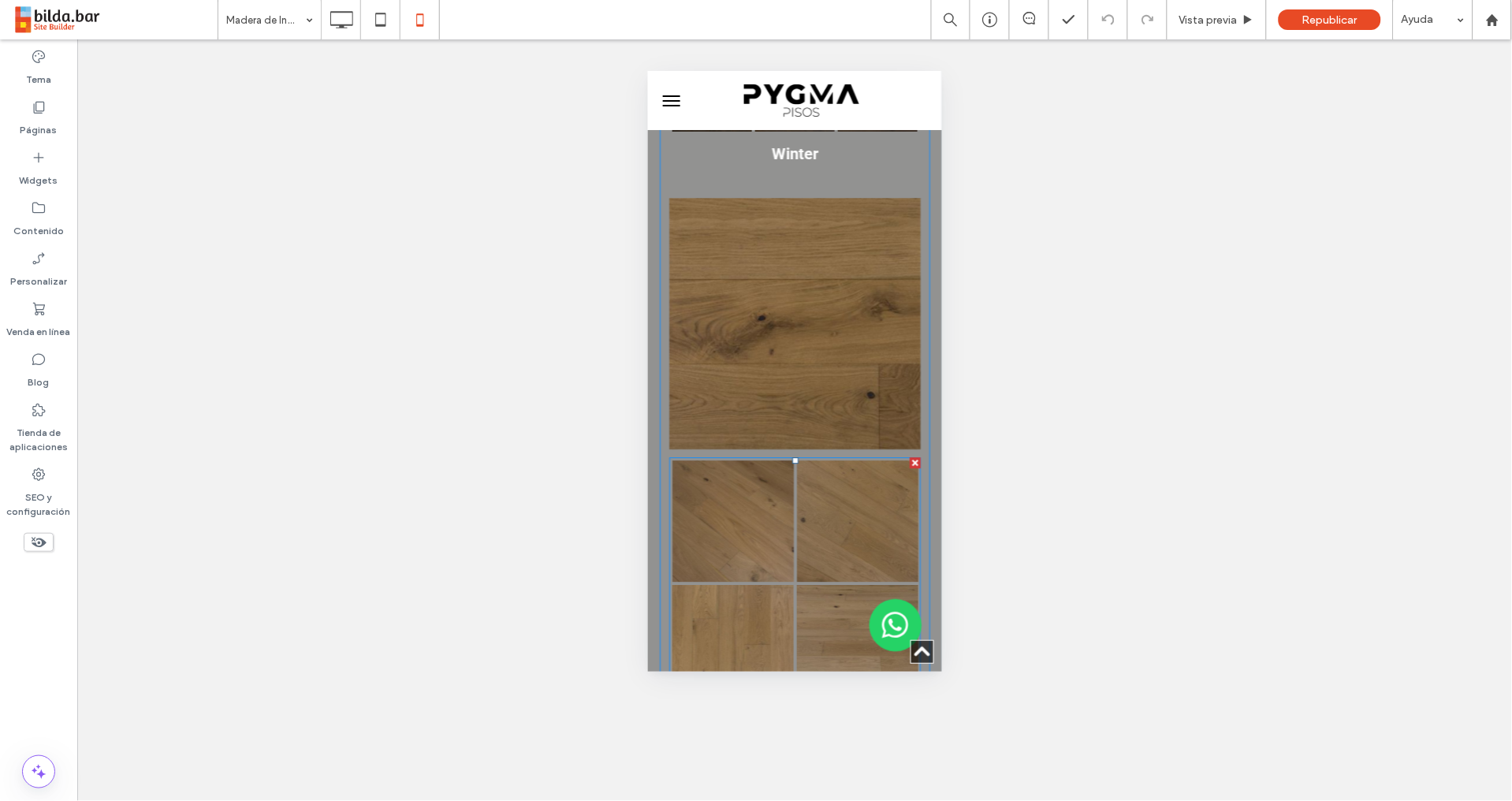
drag, startPoint x: 780, startPoint y: 336, endPoint x: 771, endPoint y: 331, distance: 10.3
click at [782, 460] on link at bounding box center [732, 520] width 121 height 121
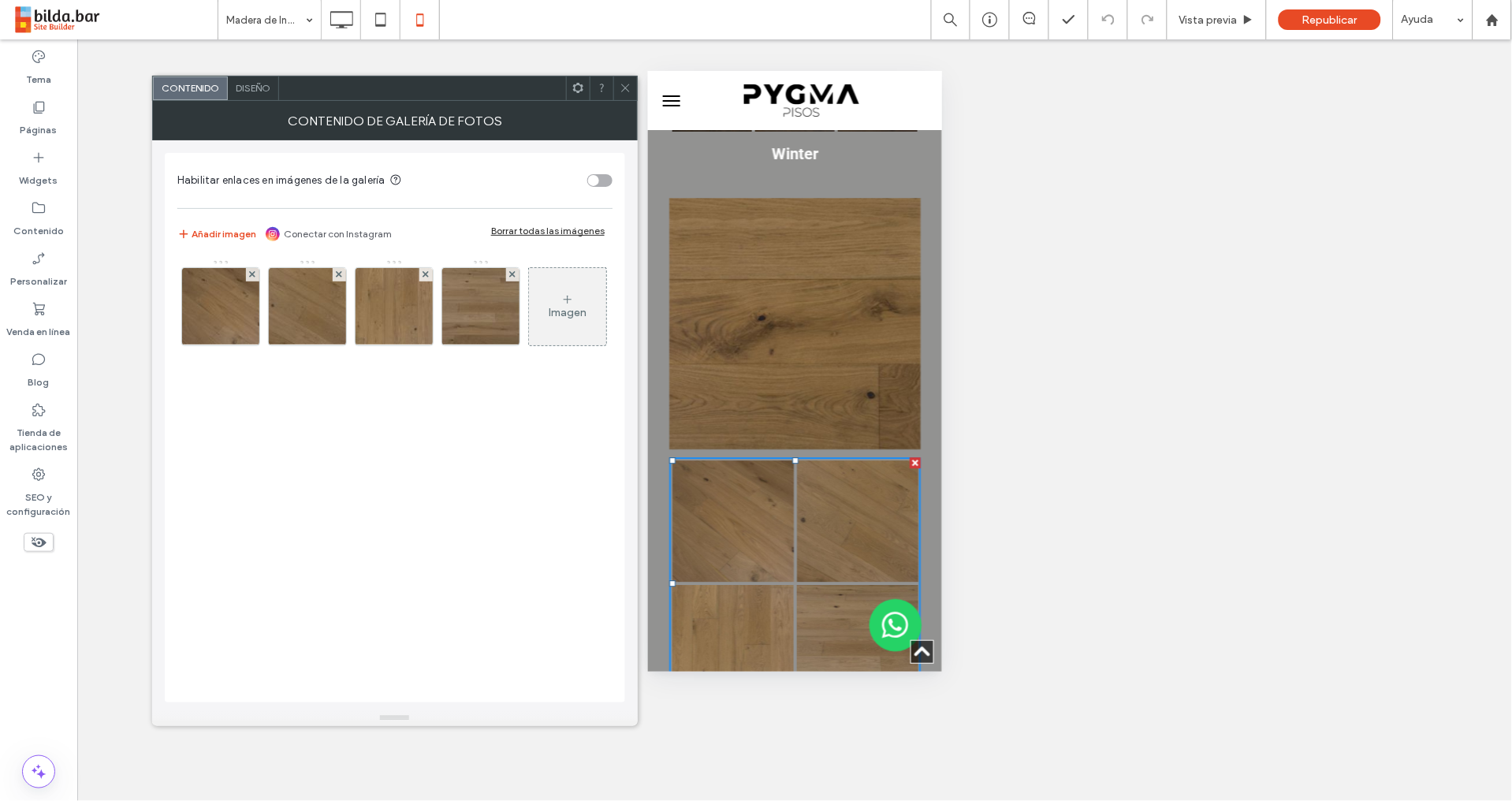
click at [254, 89] on span "Diseño" at bounding box center [253, 88] width 35 height 12
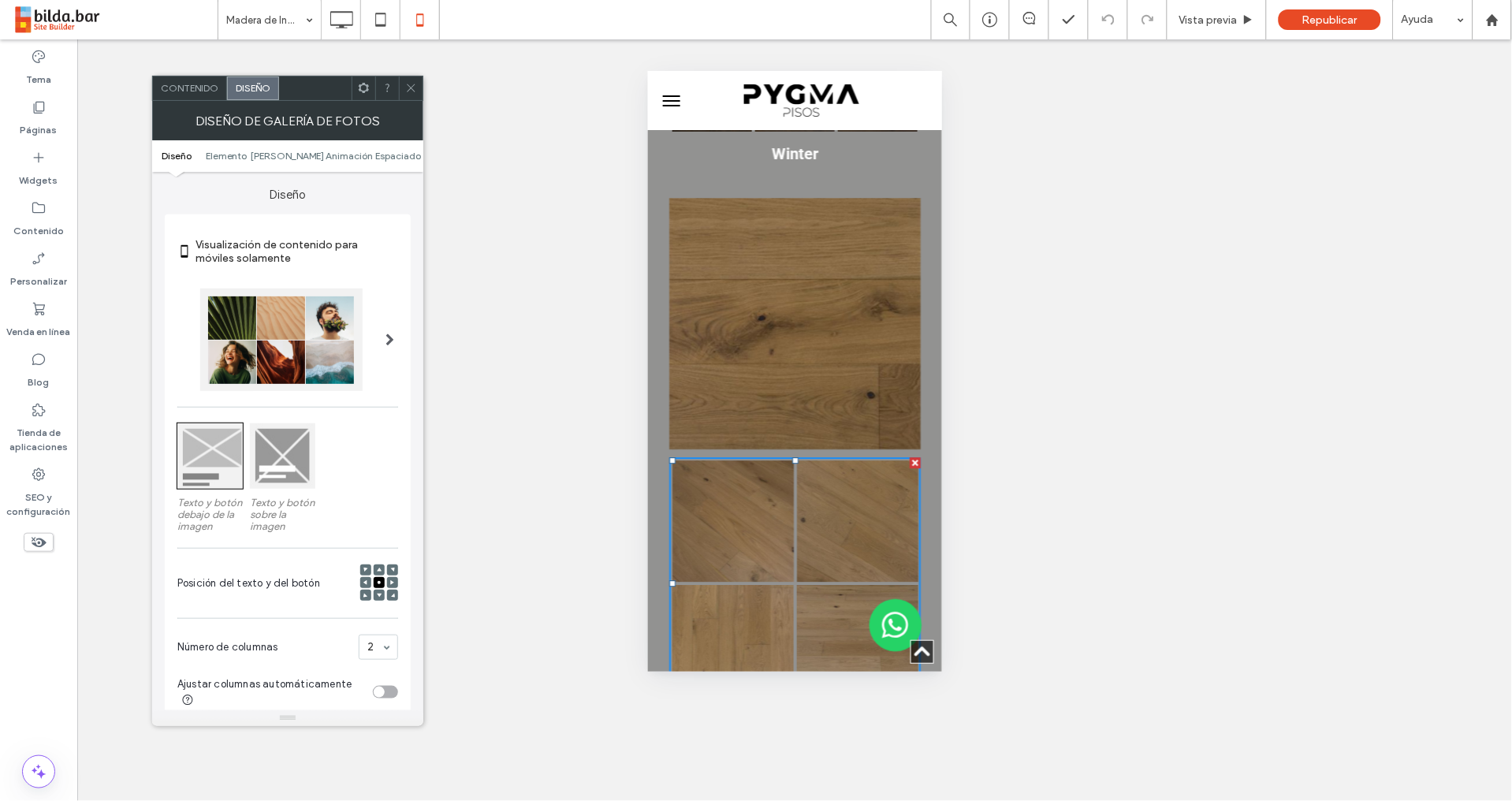
click at [388, 686] on section "Ajustar columnas automáticamente" at bounding box center [287, 692] width 221 height 49
drag, startPoint x: 388, startPoint y: 692, endPoint x: 386, endPoint y: 681, distance: 11.2
click at [389, 692] on div "toggle" at bounding box center [385, 692] width 25 height 13
click at [205, 87] on span "Contenido" at bounding box center [189, 88] width 58 height 12
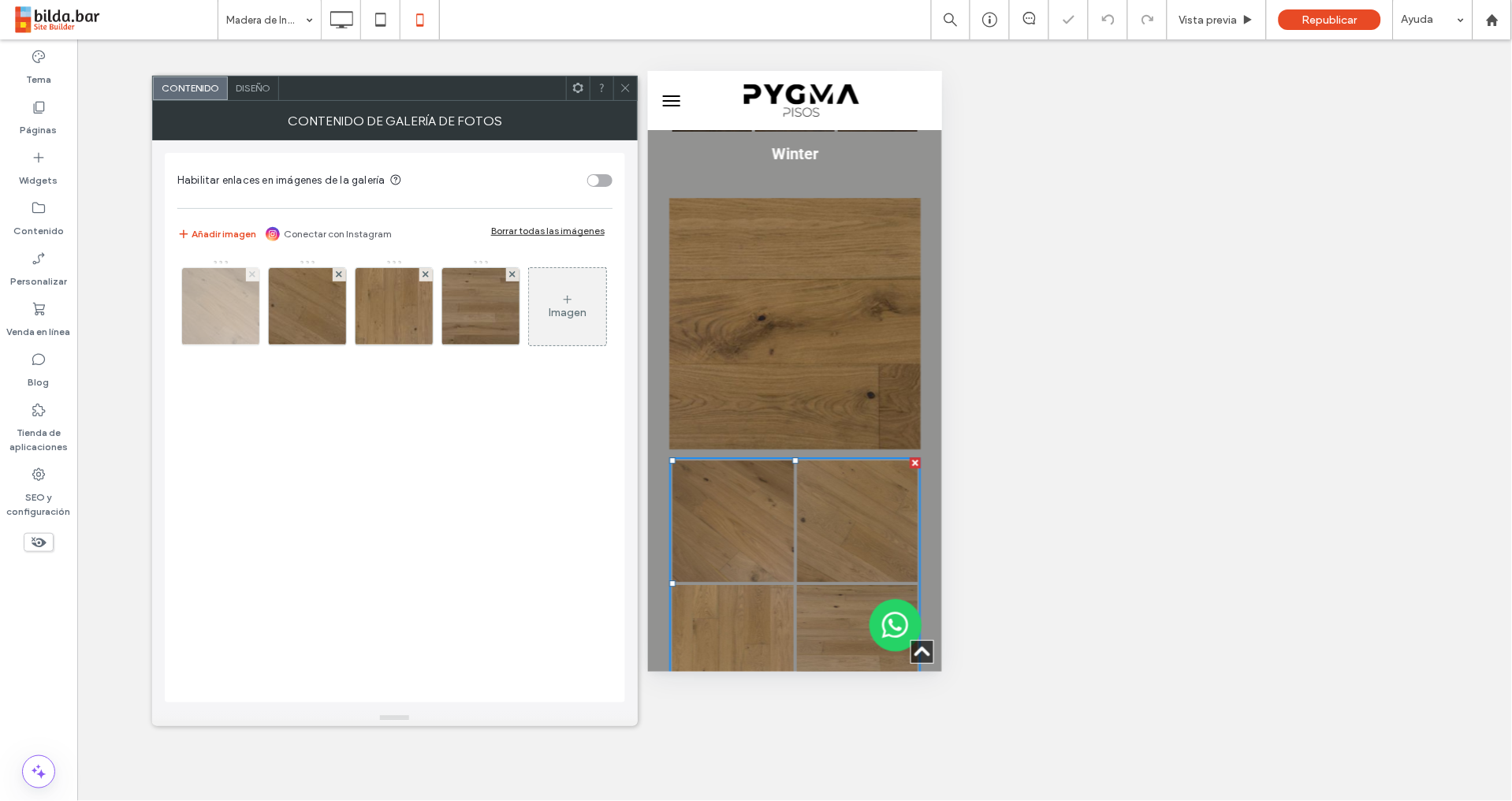
click at [252, 271] on icon at bounding box center [253, 275] width 6 height 6
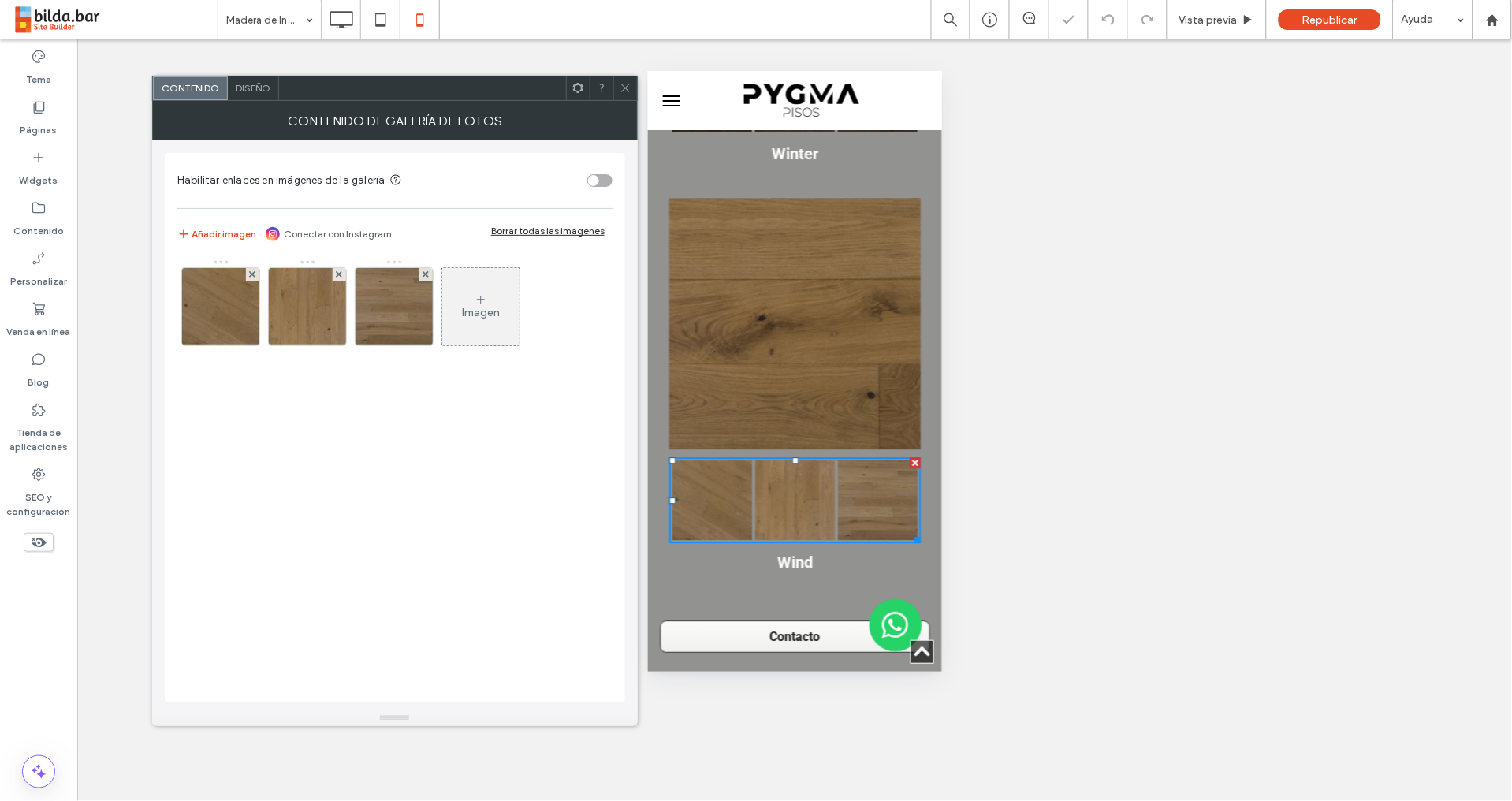
click at [626, 90] on icon at bounding box center [625, 88] width 12 height 12
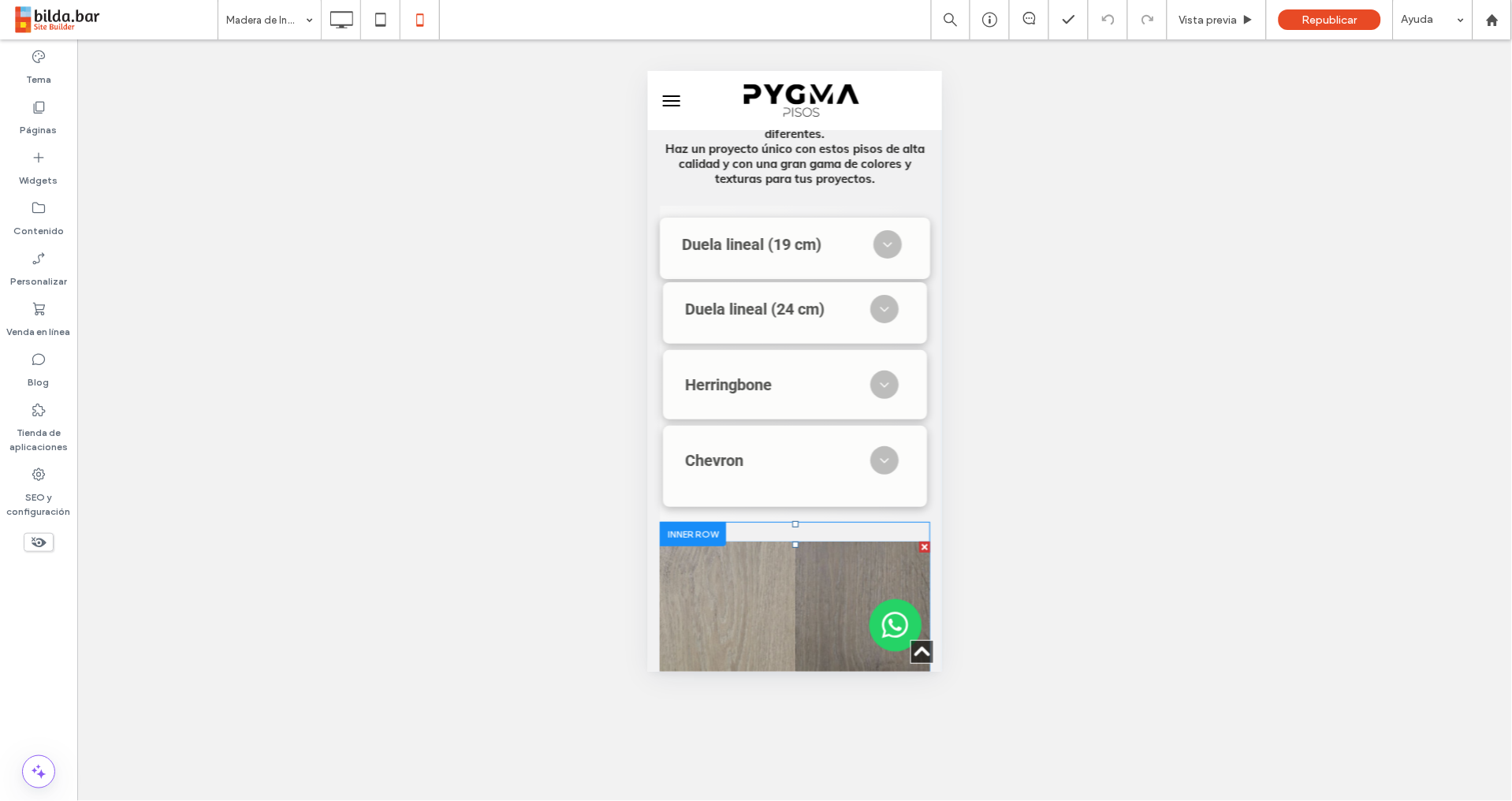
scroll to position [10173, 0]
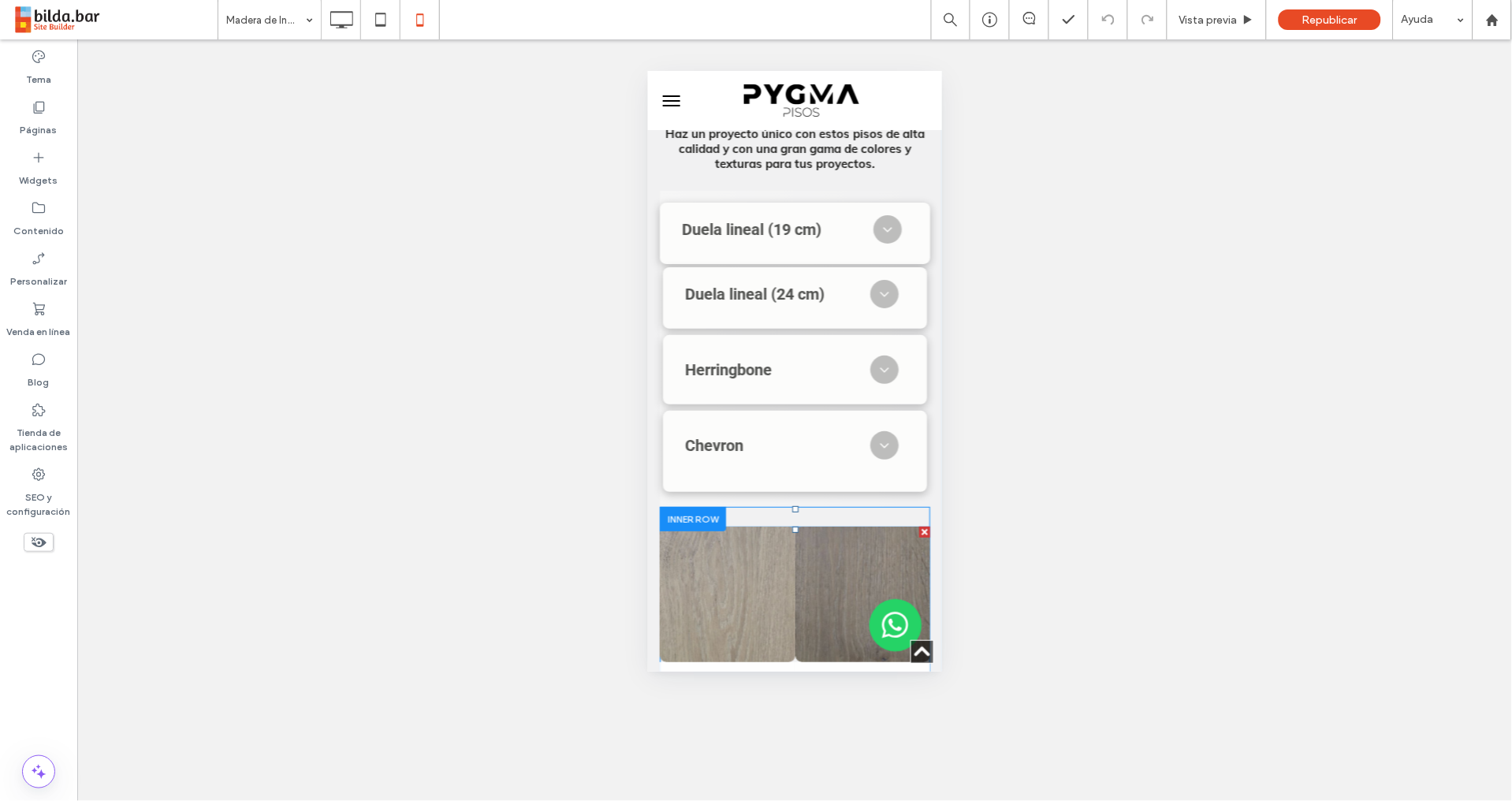
click at [771, 522] on link at bounding box center [727, 594] width 144 height 144
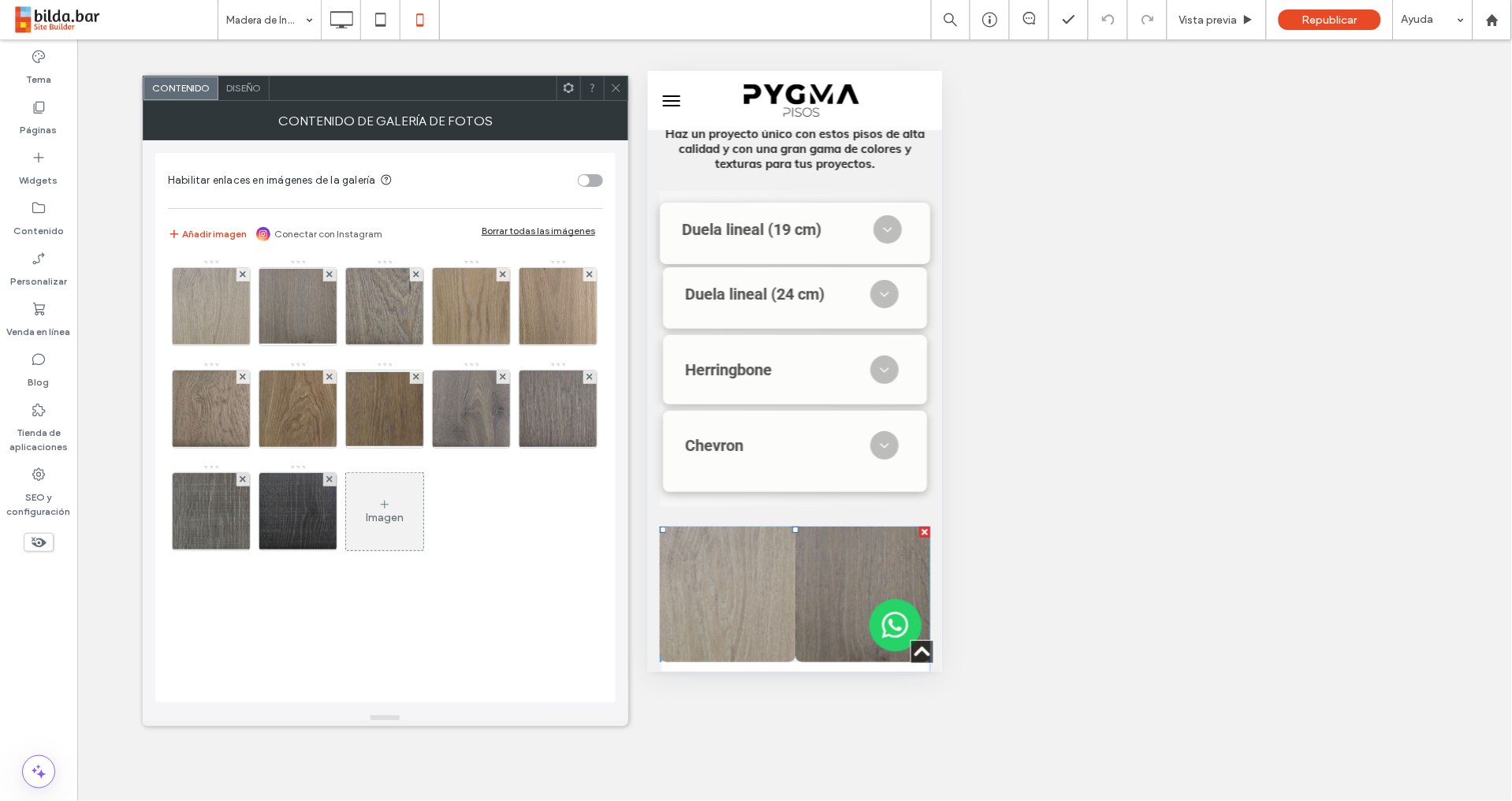
click at [248, 88] on span "Diseño" at bounding box center [244, 88] width 35 height 12
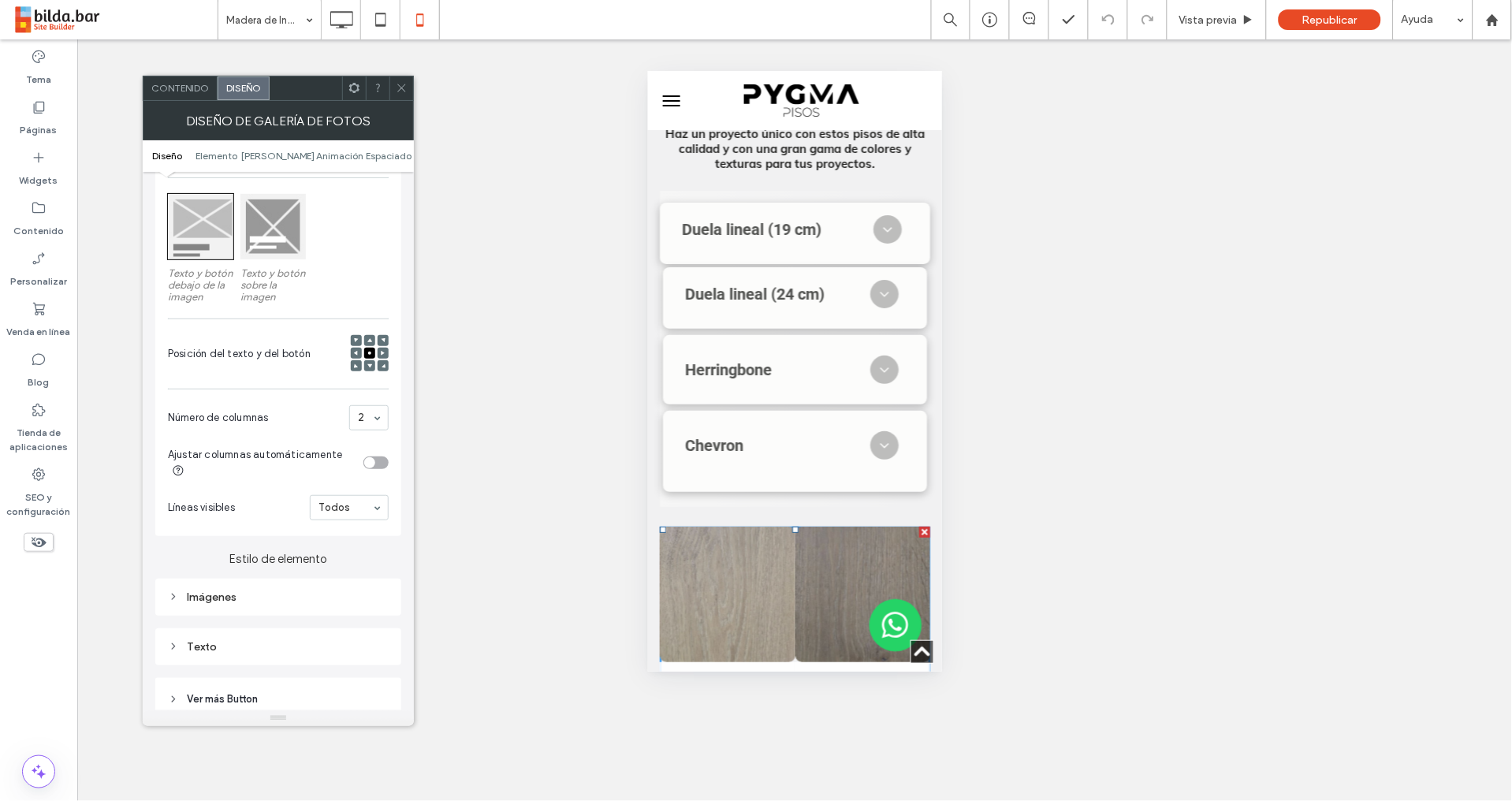
scroll to position [230, 0]
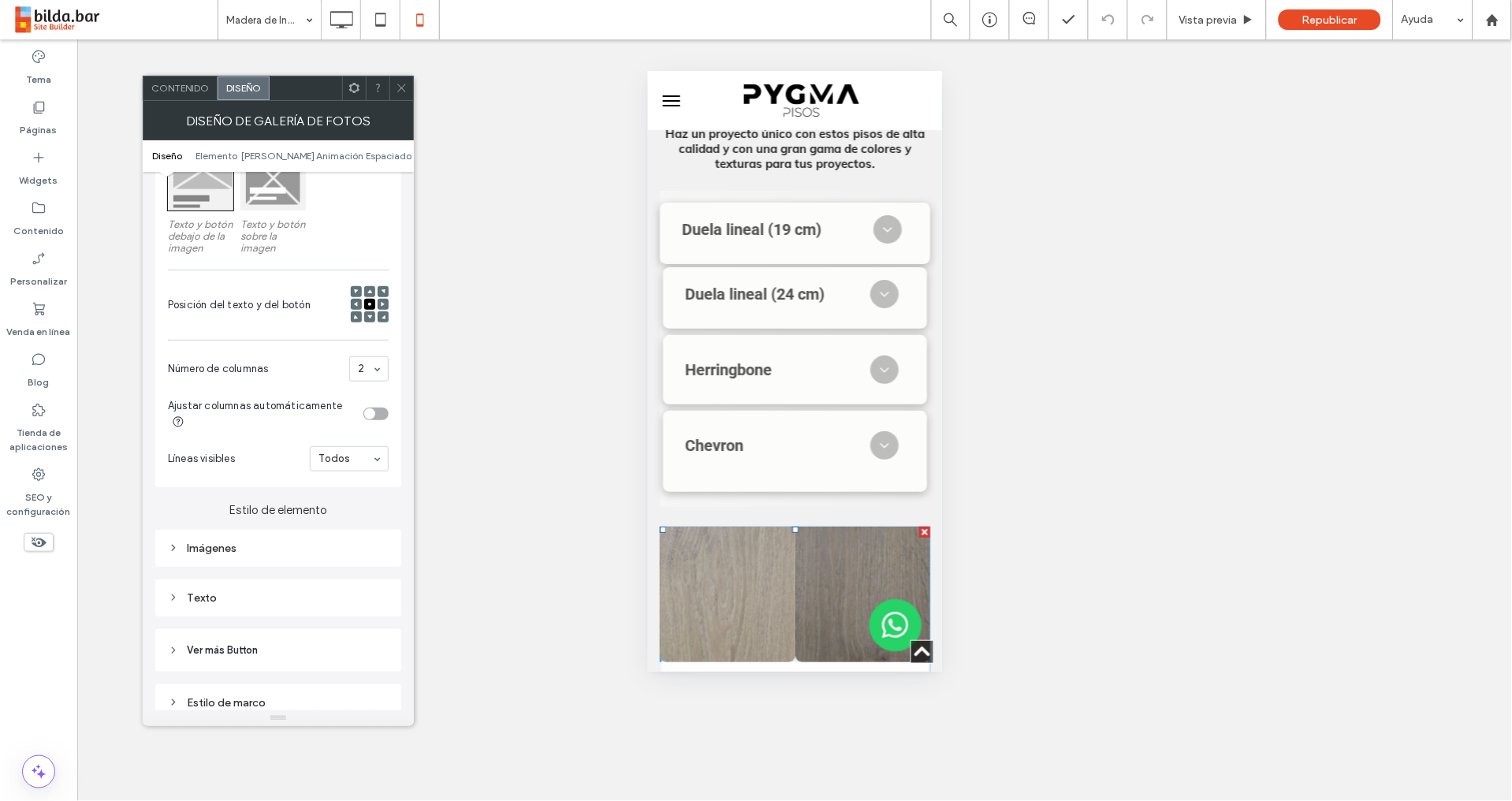
click at [228, 552] on div "Imágenes" at bounding box center [279, 548] width 221 height 13
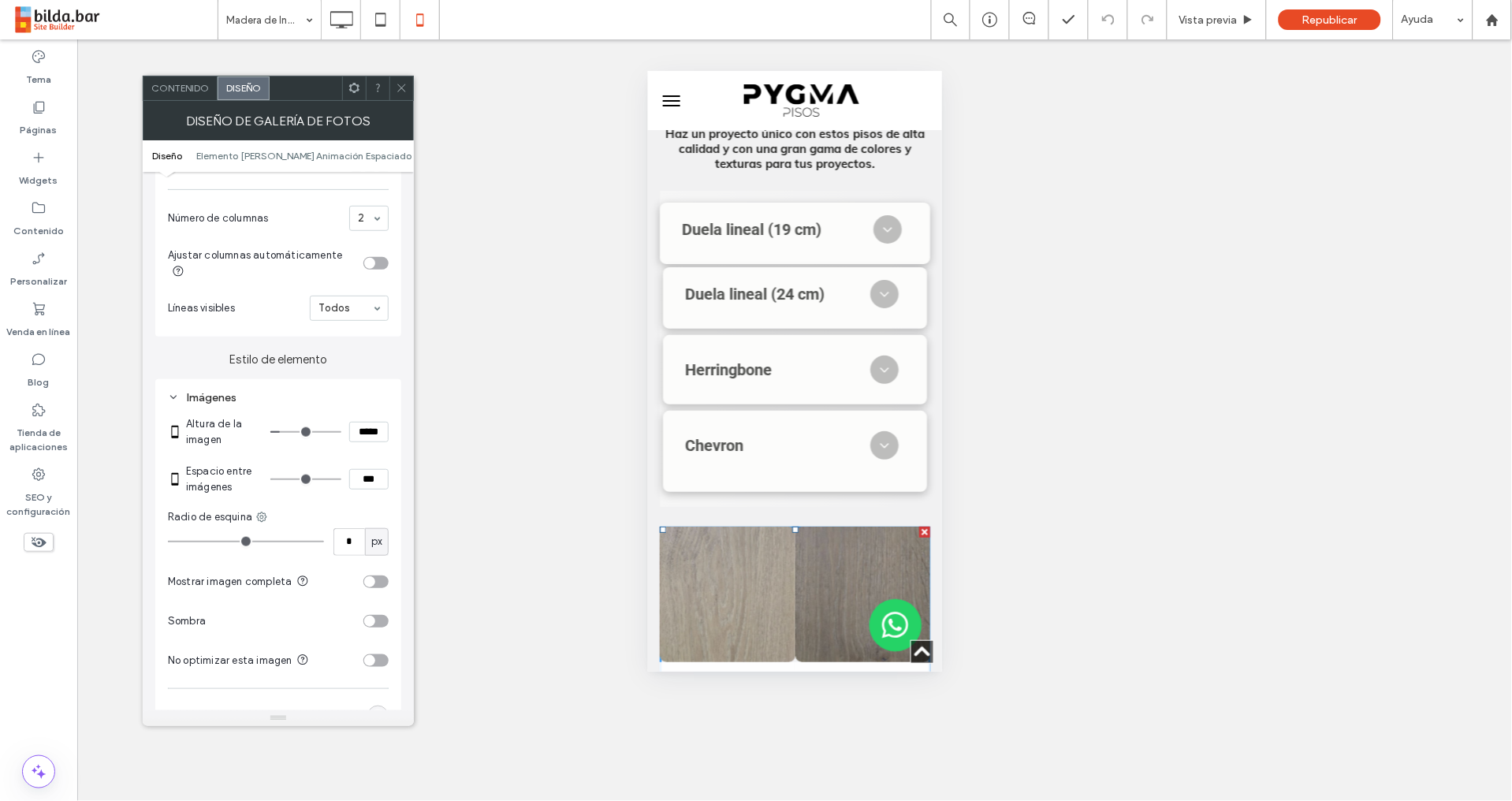
scroll to position [435, 0]
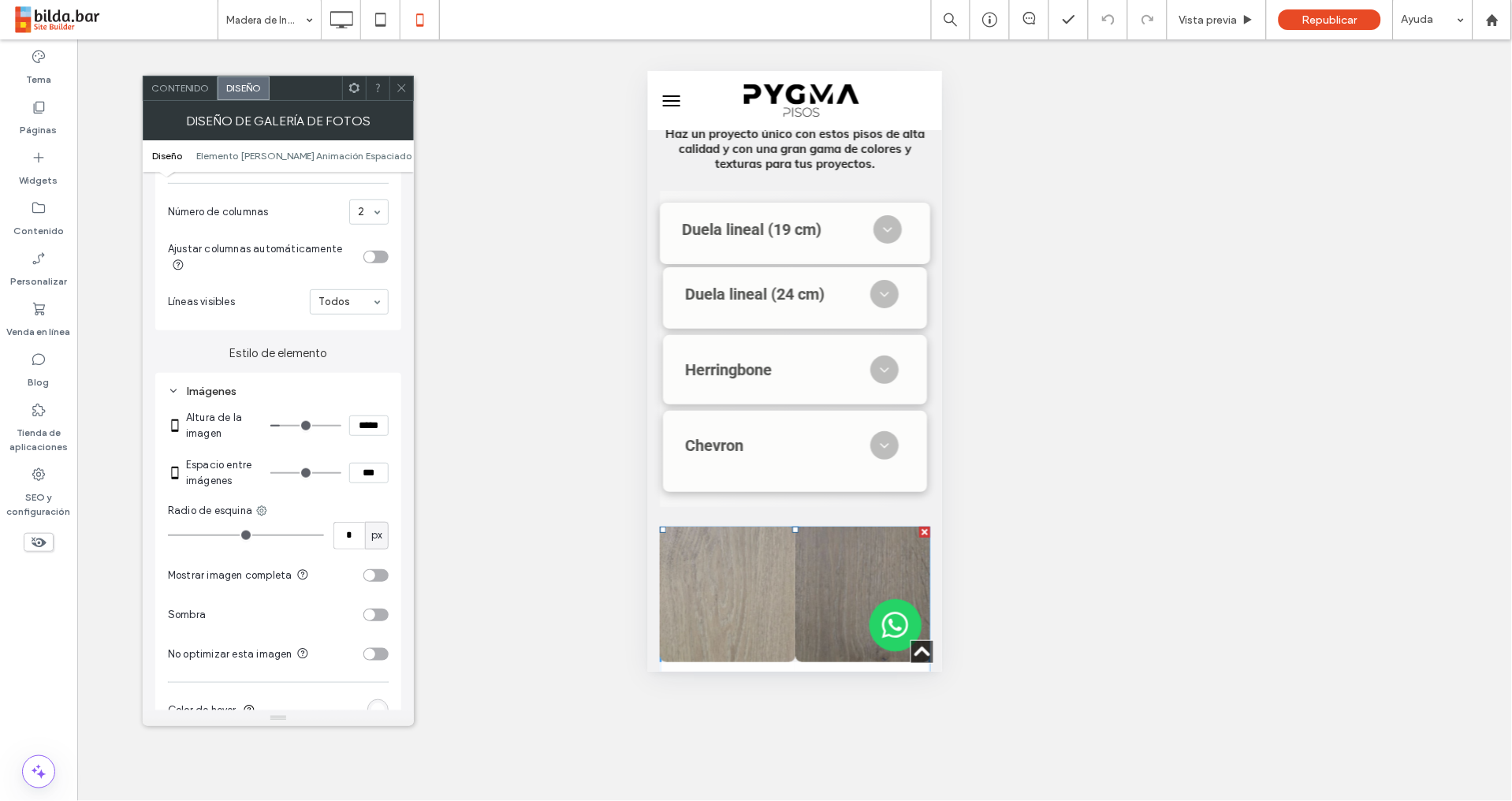
type input "*"
type input "***"
type input "*"
type input "***"
type input "*"
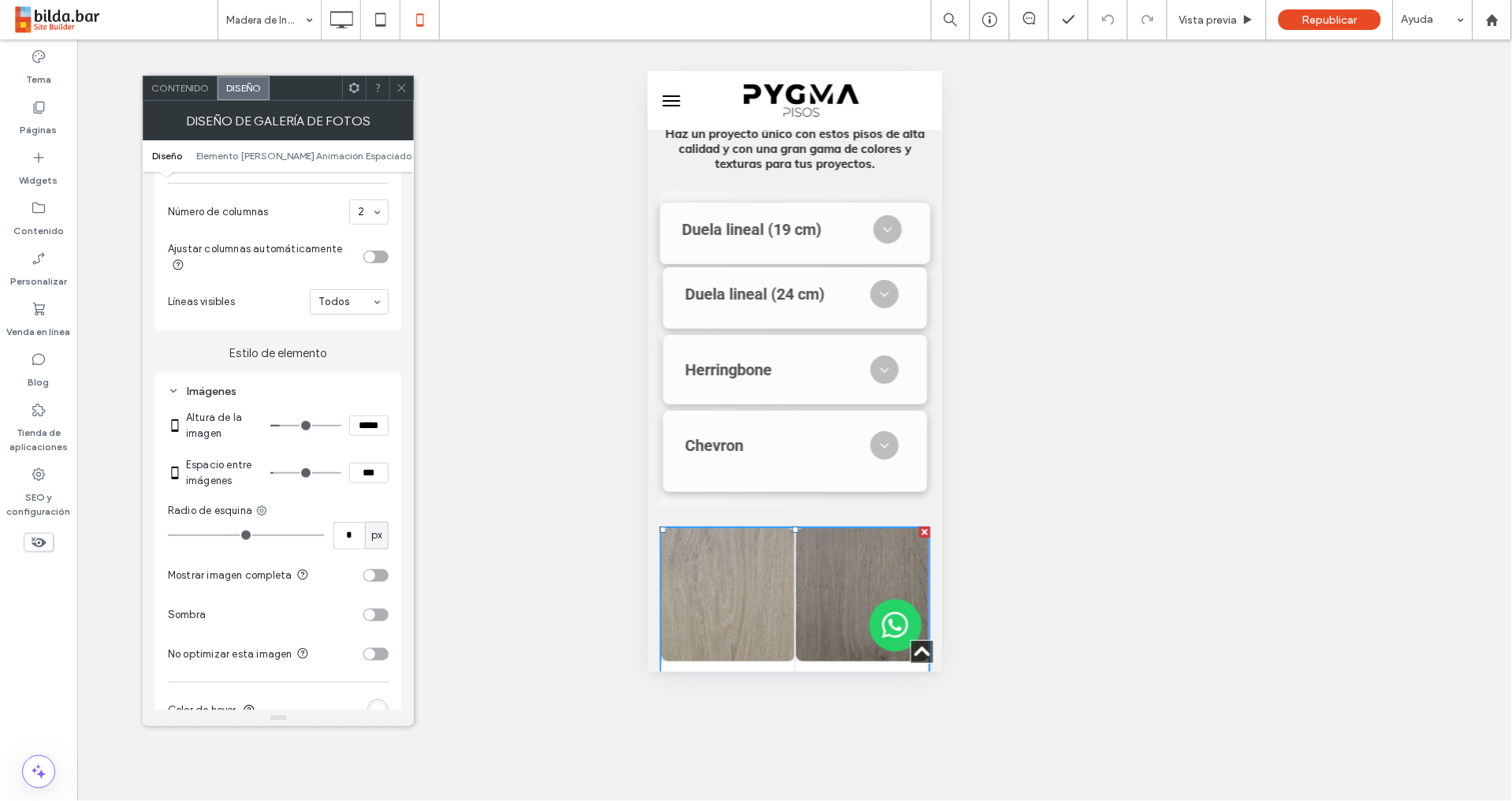
type input "***"
type input "*"
type input "***"
type input "*"
type input "***"
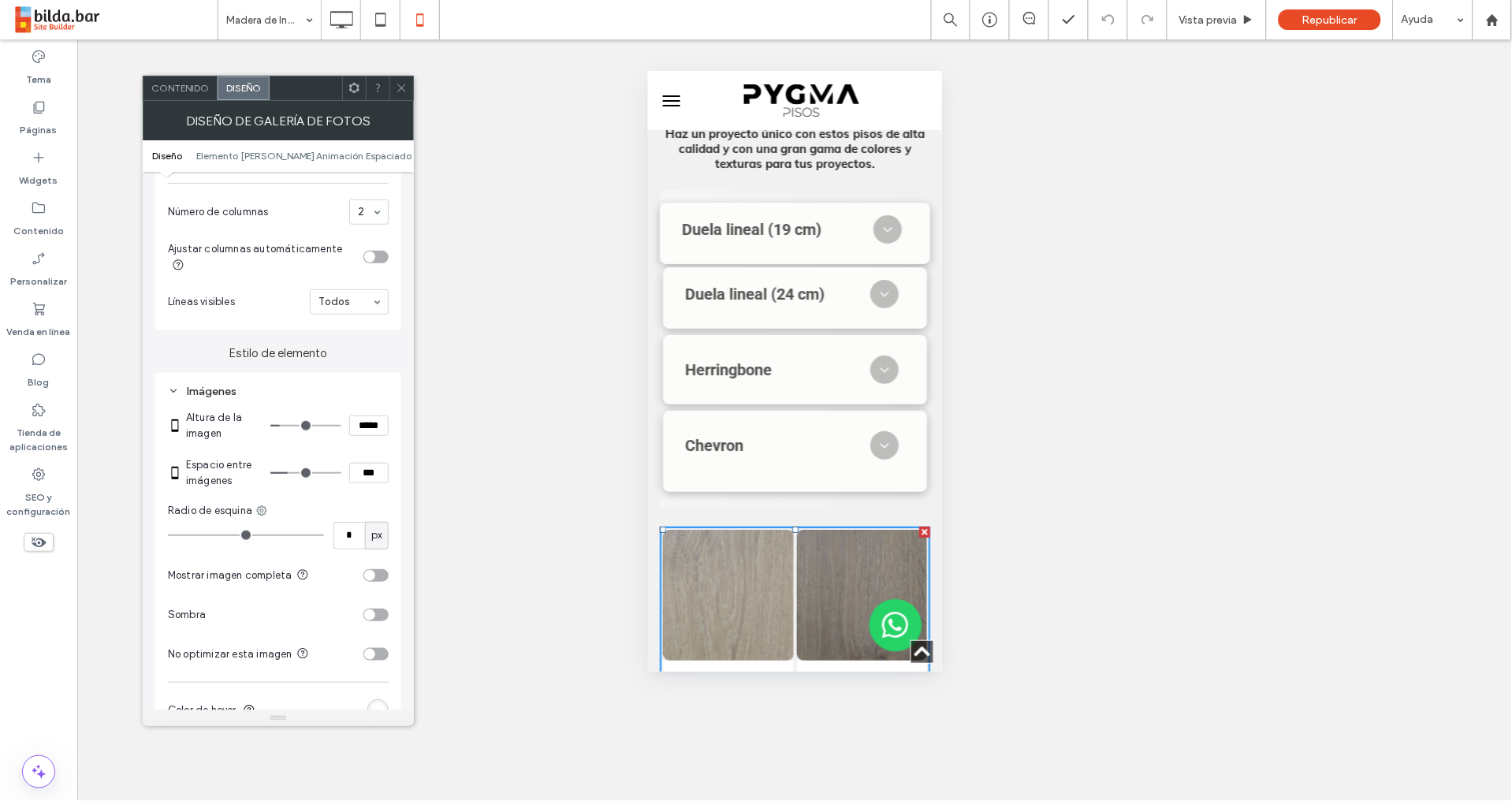
type input "*"
type input "***"
type input "*"
type input "***"
type input "*"
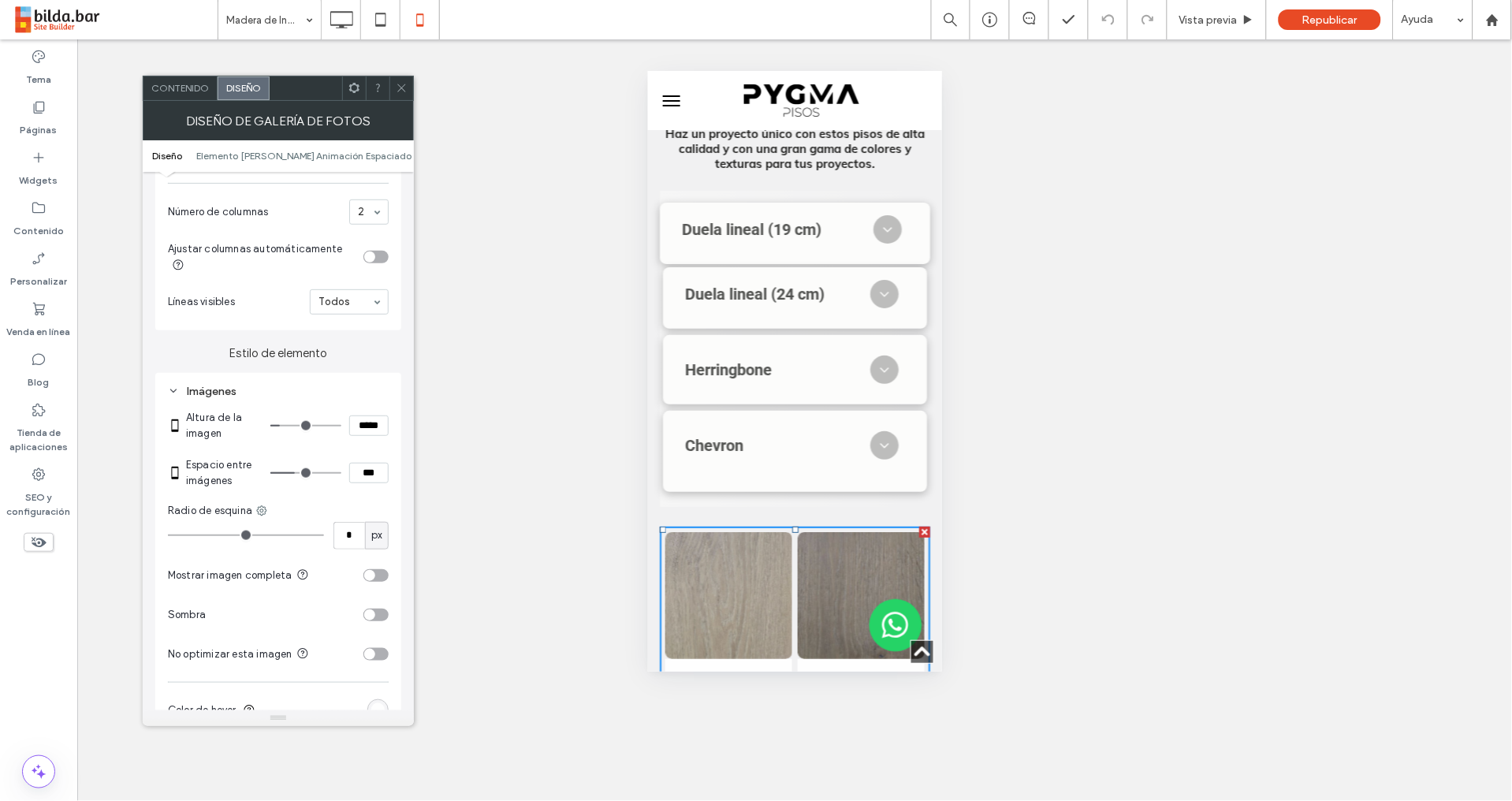
type input "***"
type input "*"
type input "***"
drag, startPoint x: 280, startPoint y: 471, endPoint x: 288, endPoint y: 473, distance: 8.2
type input "*"
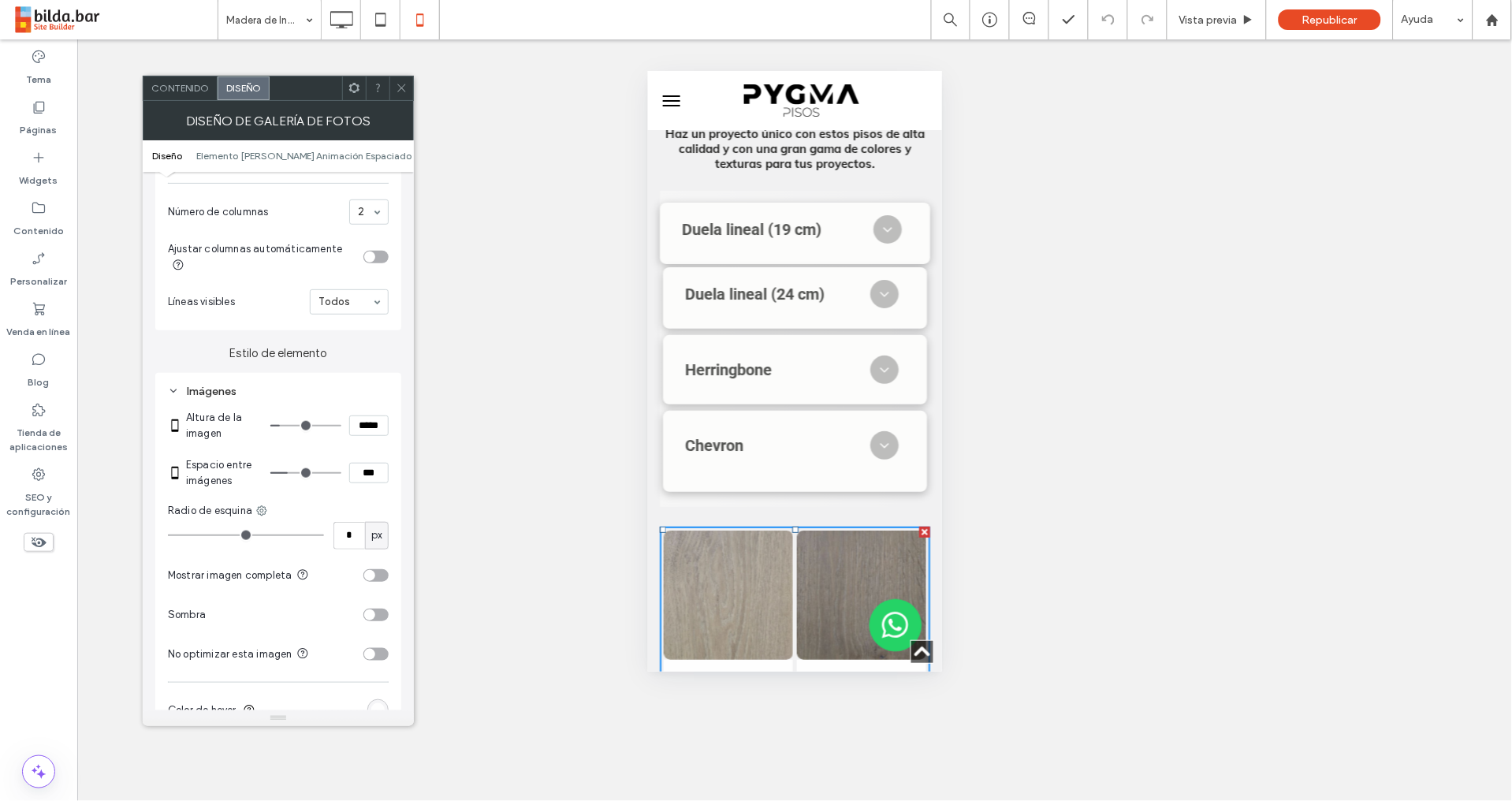
click at [291, 472] on input "range" at bounding box center [305, 473] width 71 height 2
click at [400, 84] on icon at bounding box center [401, 88] width 12 height 12
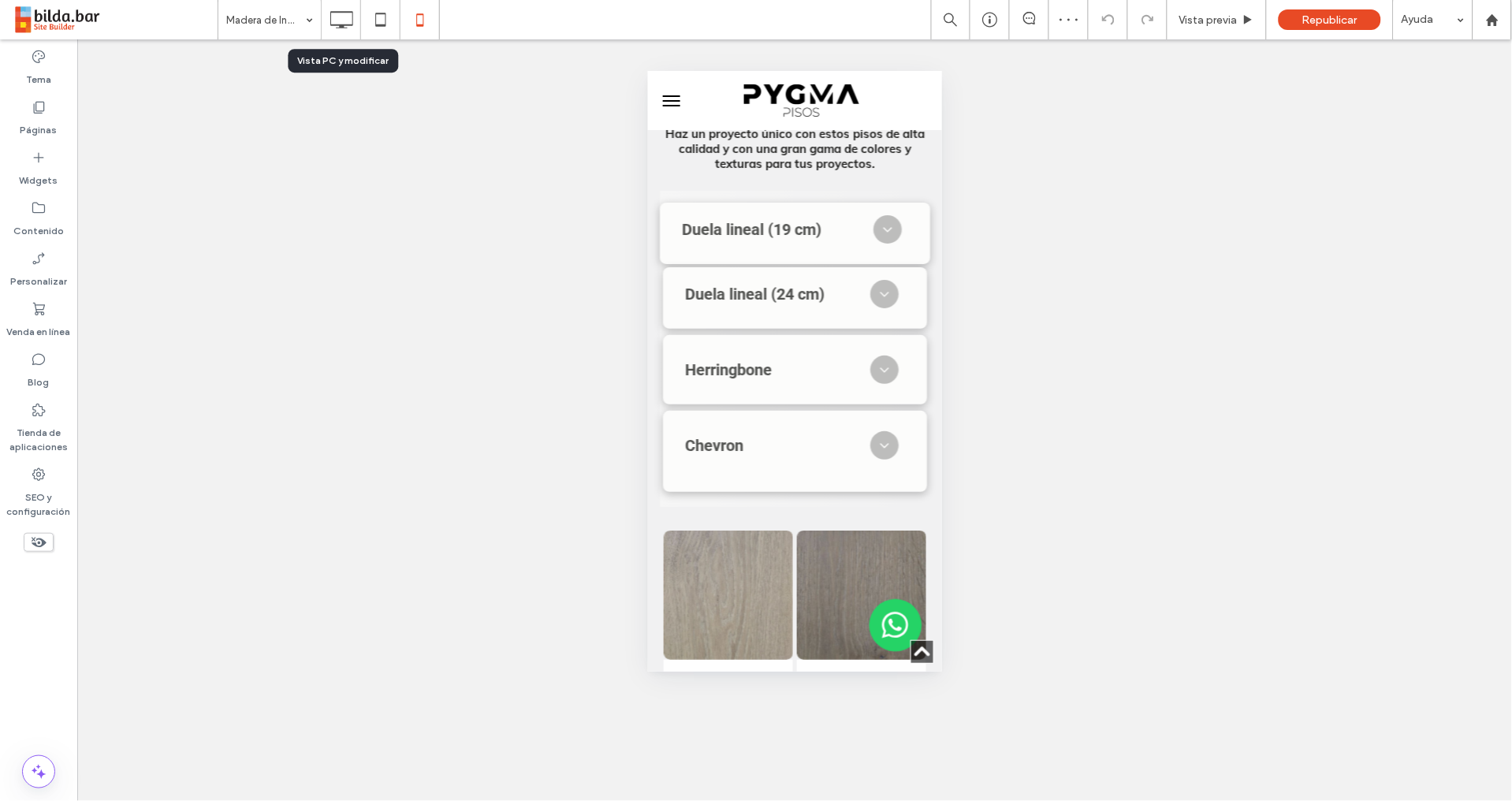
drag, startPoint x: 341, startPoint y: 16, endPoint x: 361, endPoint y: 21, distance: 20.6
click at [341, 15] on icon at bounding box center [341, 19] width 32 height 32
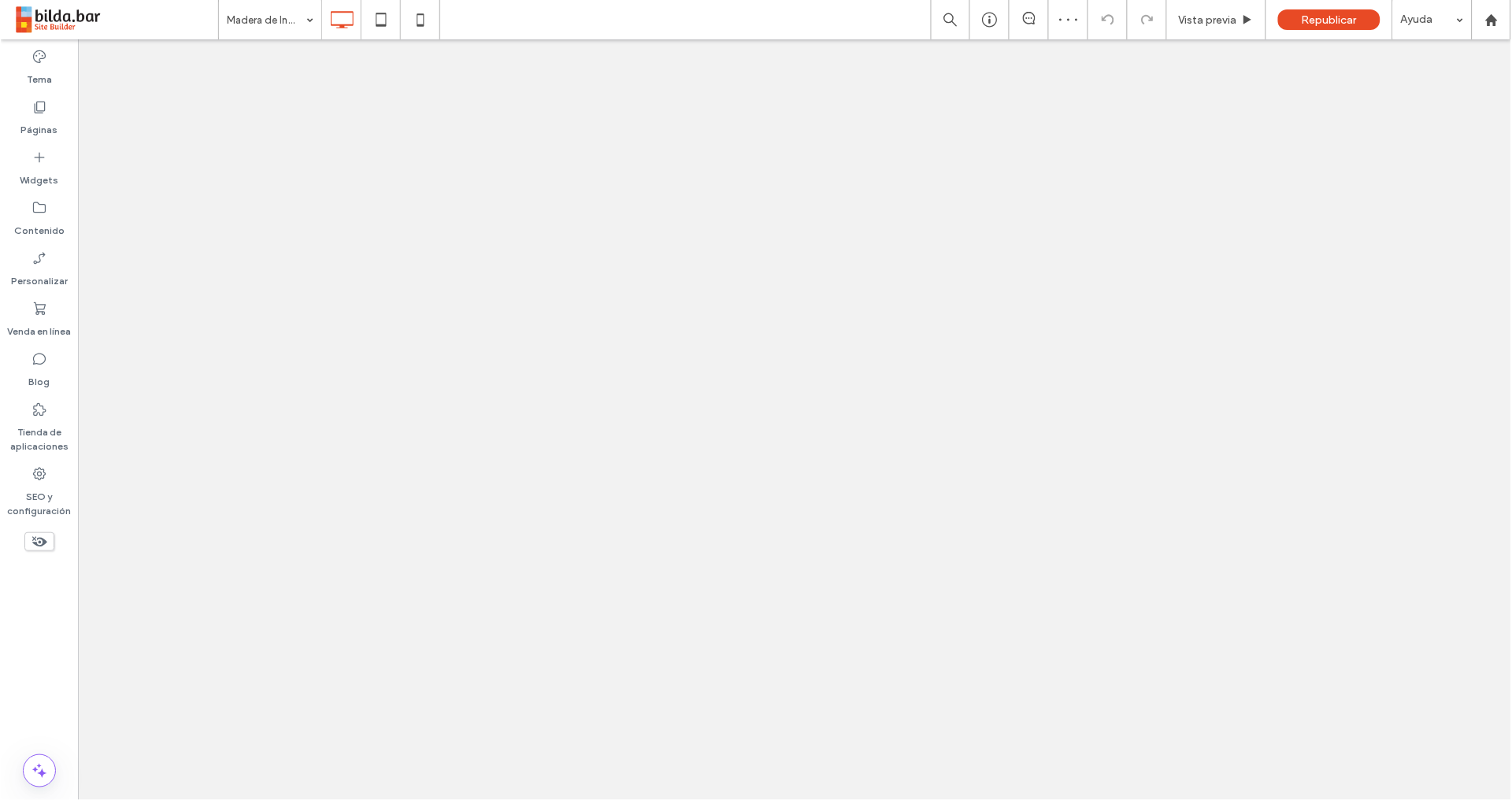
scroll to position [0, 0]
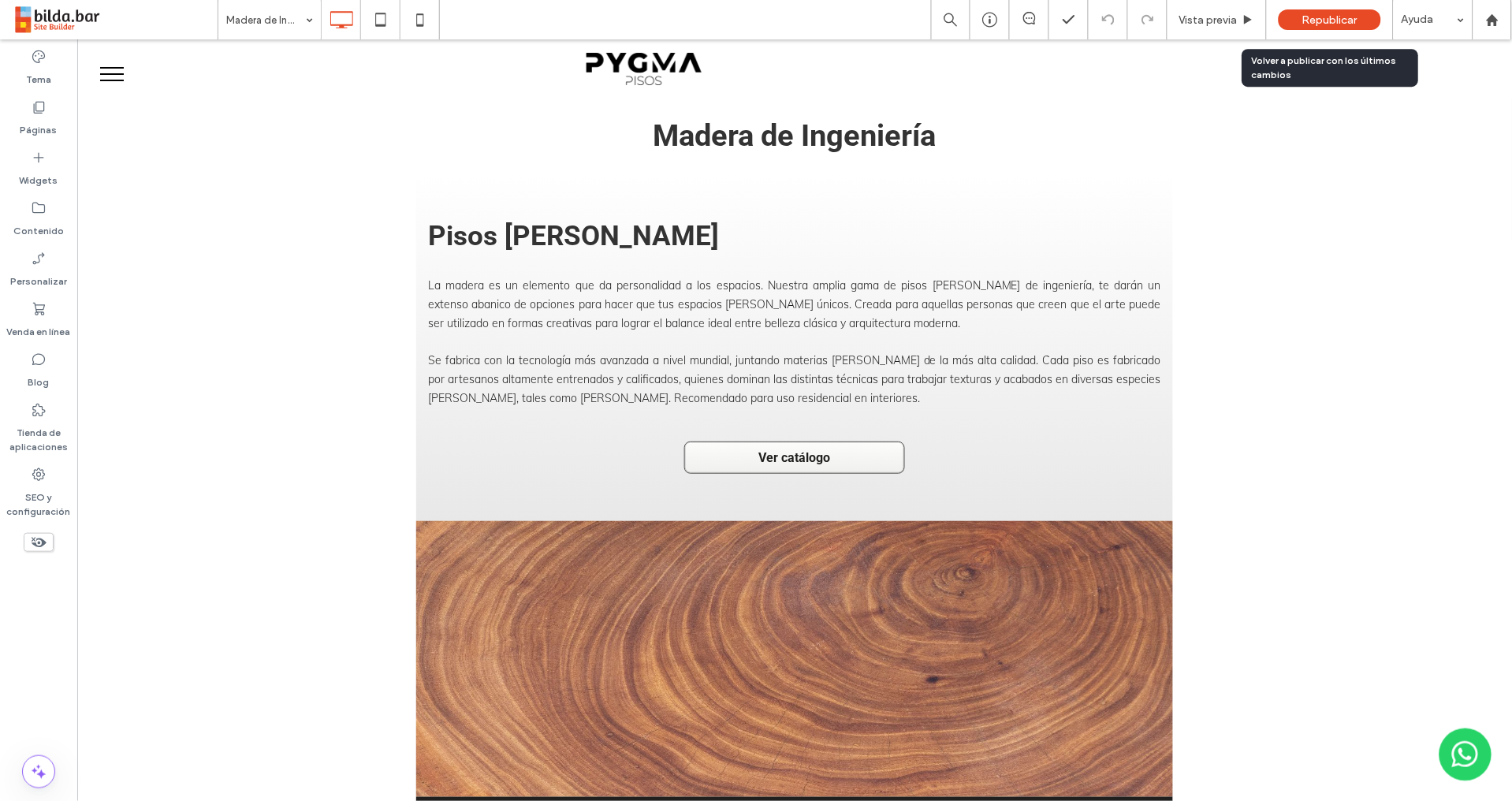
click at [1324, 24] on span "Republicar" at bounding box center [1329, 19] width 55 height 13
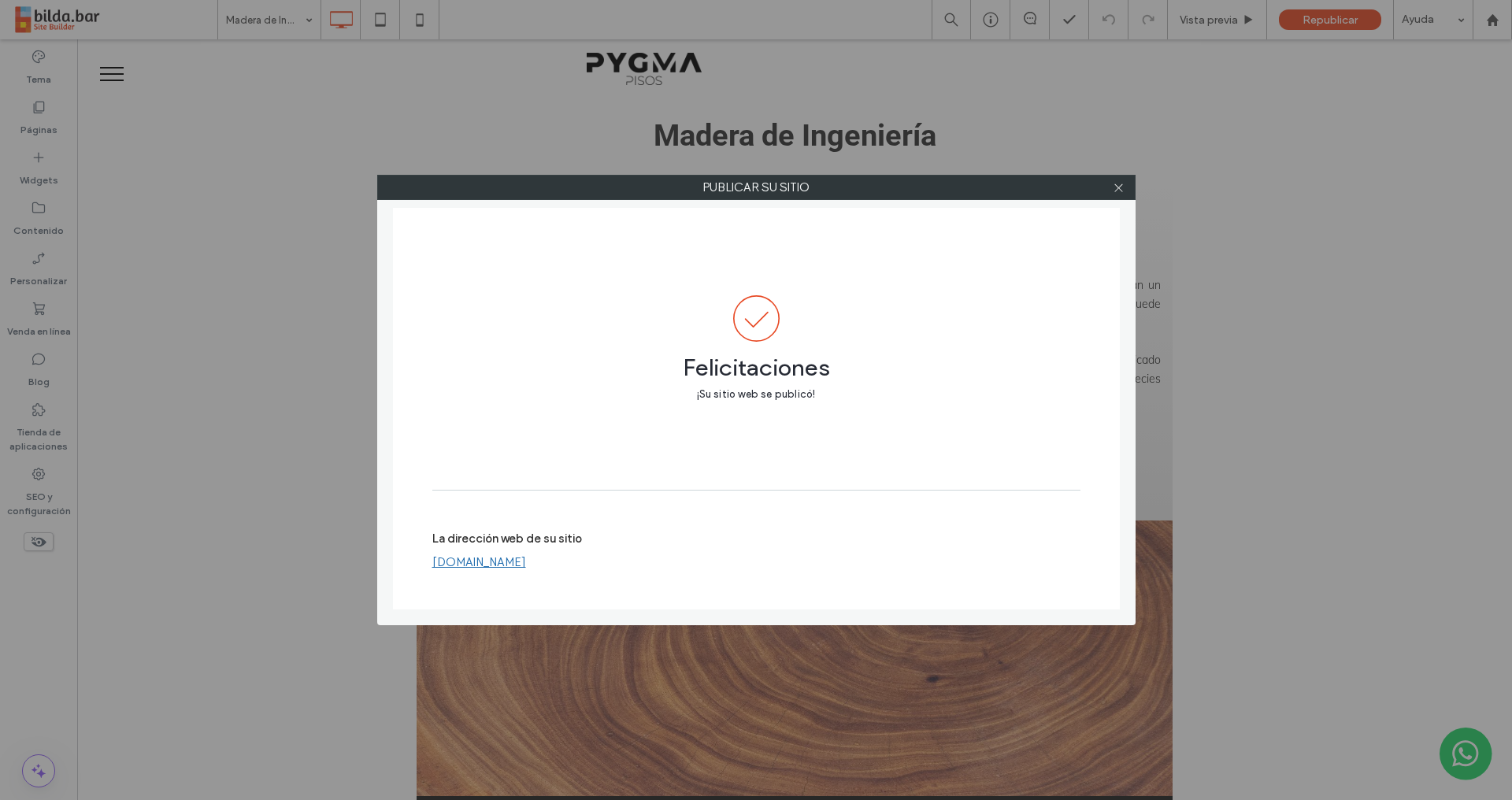
drag, startPoint x: 1122, startPoint y: 191, endPoint x: 1099, endPoint y: 187, distance: 23.3
click at [1120, 191] on icon at bounding box center [1118, 187] width 12 height 12
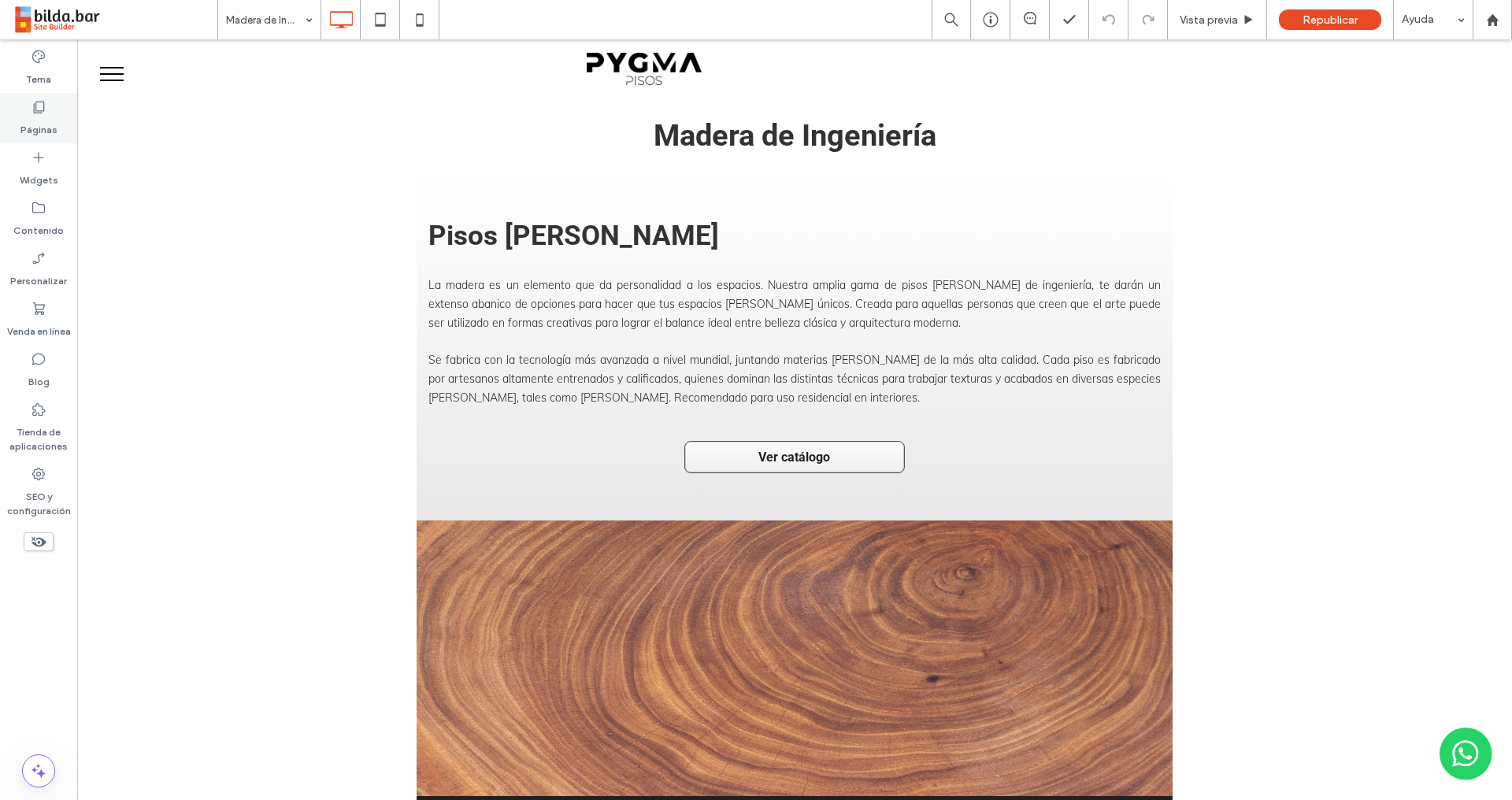
drag, startPoint x: 37, startPoint y: 110, endPoint x: 58, endPoint y: 127, distance: 27.0
click at [38, 110] on icon at bounding box center [38, 106] width 15 height 15
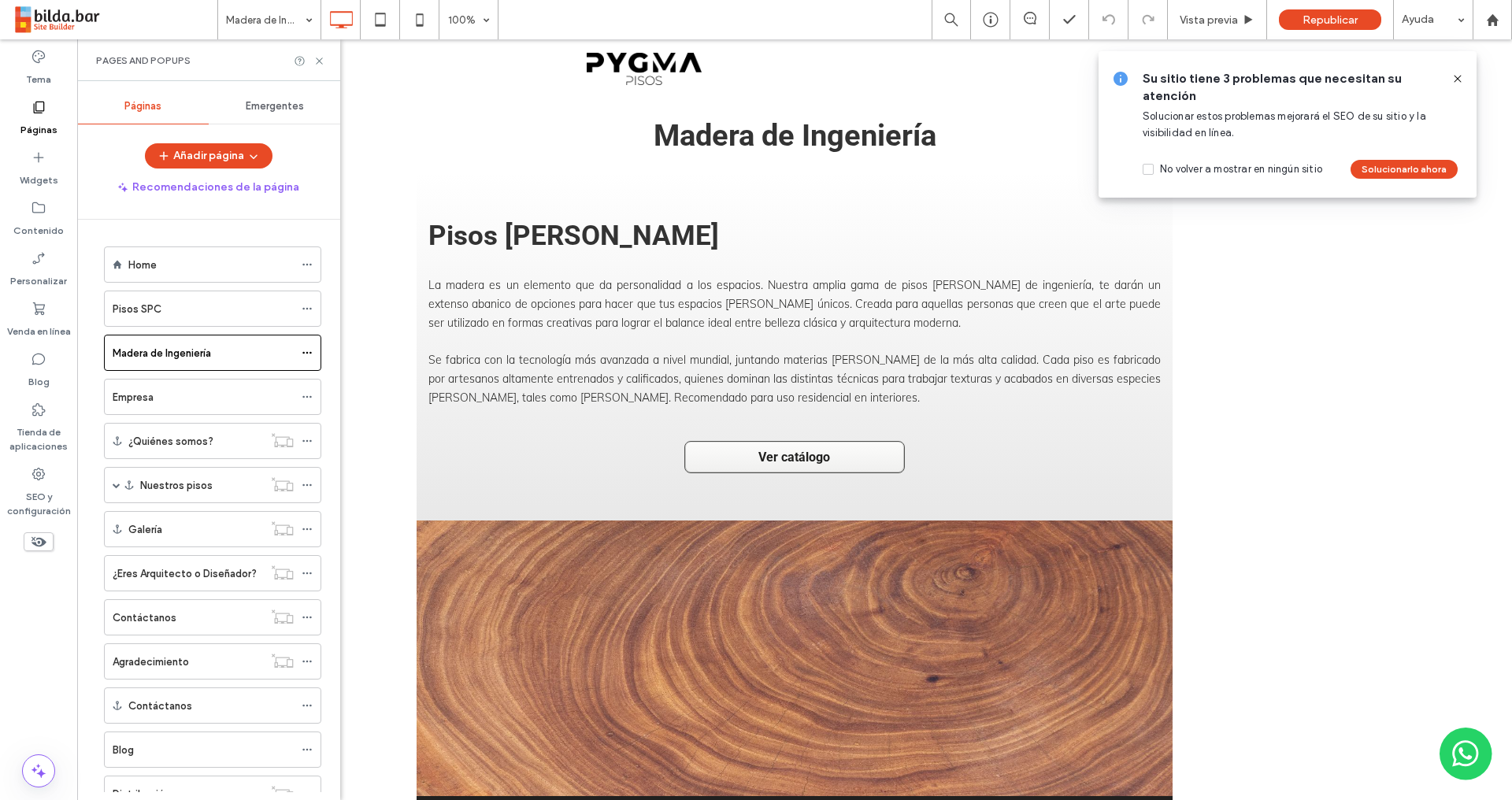
drag, startPoint x: 159, startPoint y: 265, endPoint x: 151, endPoint y: 263, distance: 8.2
click at [159, 263] on div "Home" at bounding box center [211, 265] width 165 height 16
click at [1463, 77] on div "Su sitio tiene 3 problemas que necesitan su atención Solucionar estos problemas…" at bounding box center [1287, 124] width 378 height 147
click at [1458, 77] on icon at bounding box center [1458, 79] width 13 height 13
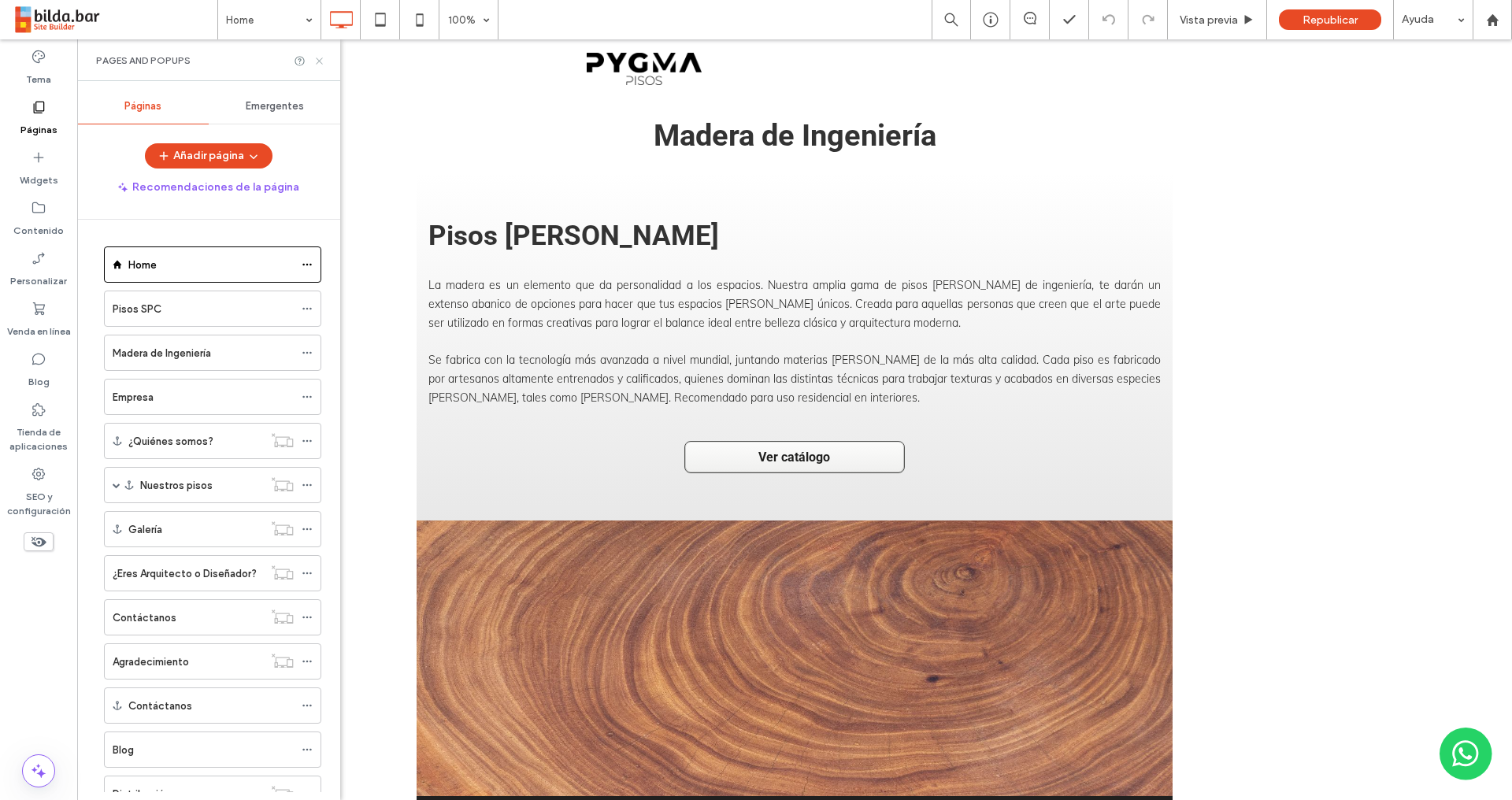
click at [320, 62] on icon at bounding box center [319, 61] width 12 height 12
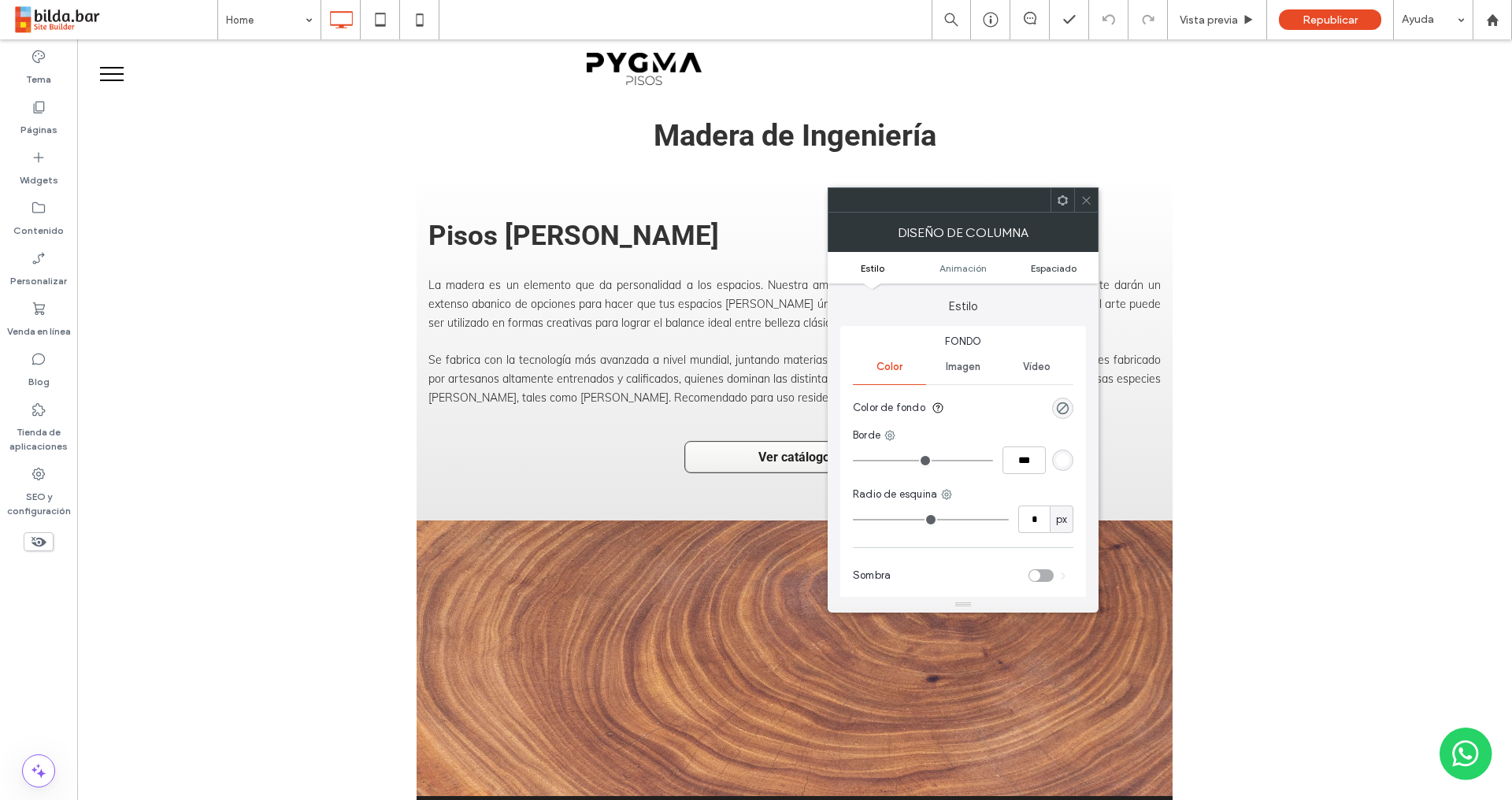
click at [1055, 267] on span "Espaciado" at bounding box center [1053, 268] width 45 height 12
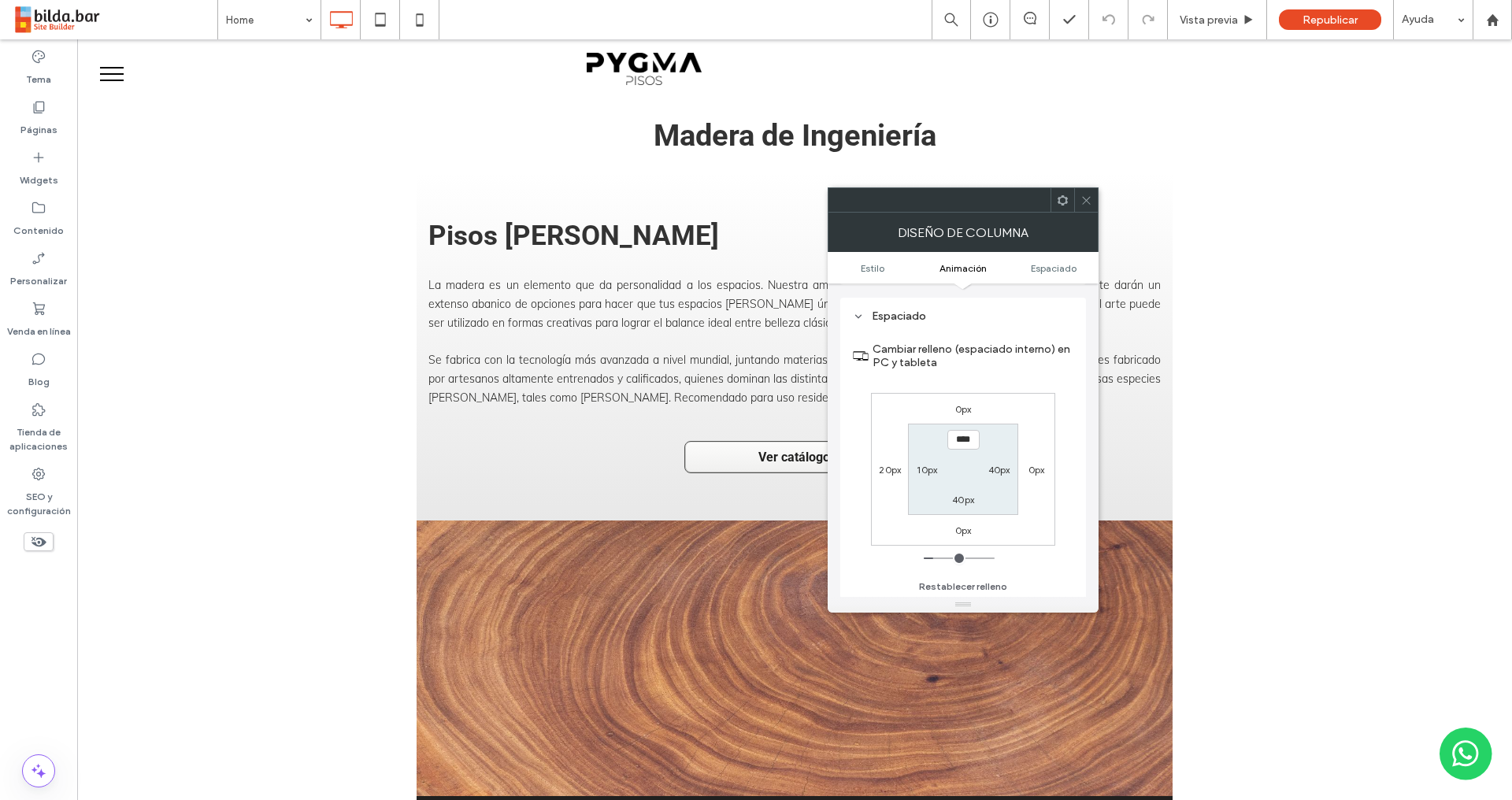
scroll to position [368, 0]
click at [887, 467] on label "20px" at bounding box center [889, 469] width 22 height 12
type input "**"
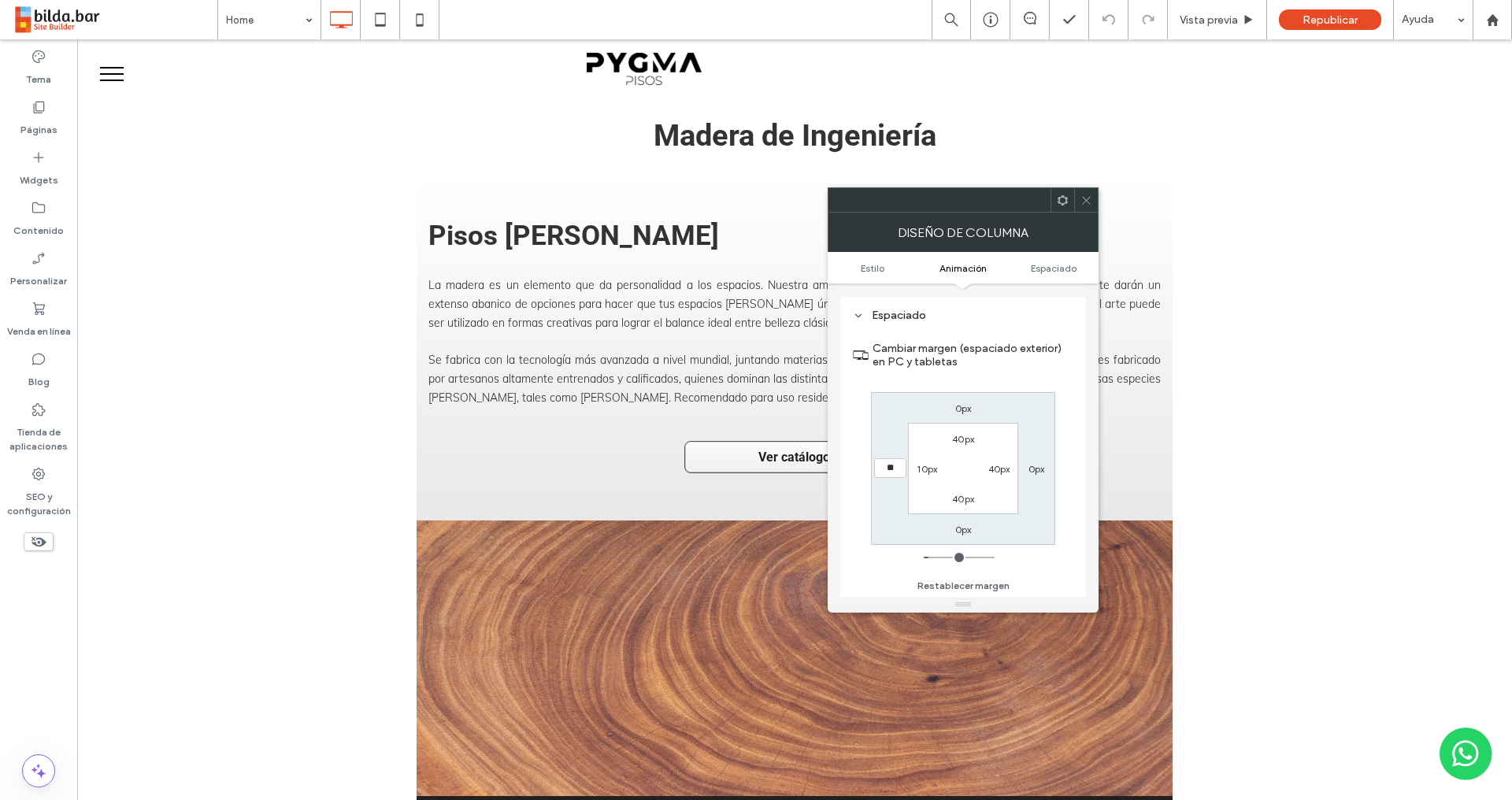
type input "**"
type input "****"
click at [1003, 469] on label "40px" at bounding box center [999, 469] width 22 height 12
type input "**"
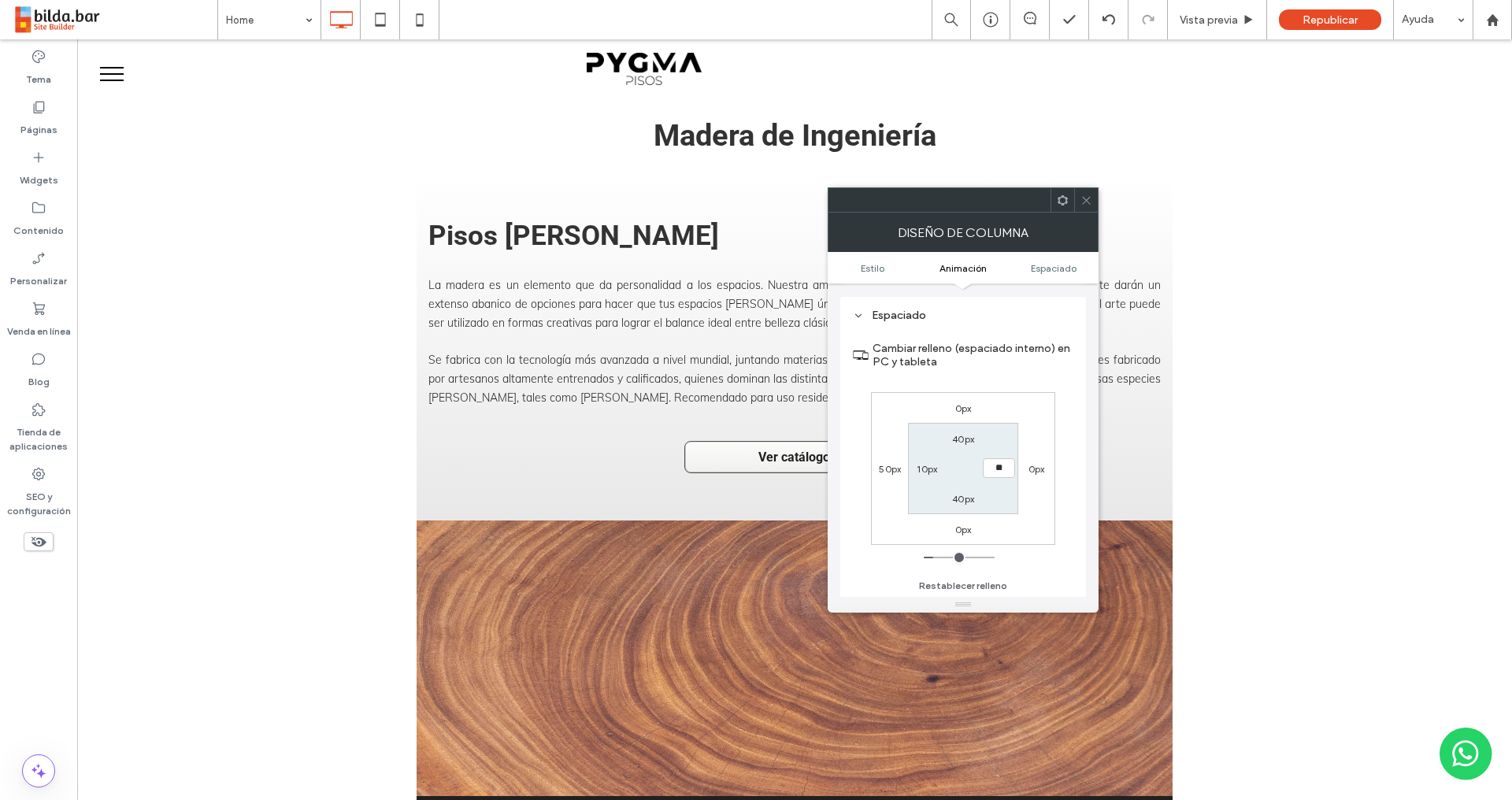
type input "**"
type input "****"
drag, startPoint x: 1085, startPoint y: 200, endPoint x: 1046, endPoint y: 200, distance: 39.0
click at [1085, 200] on icon at bounding box center [1086, 200] width 12 height 12
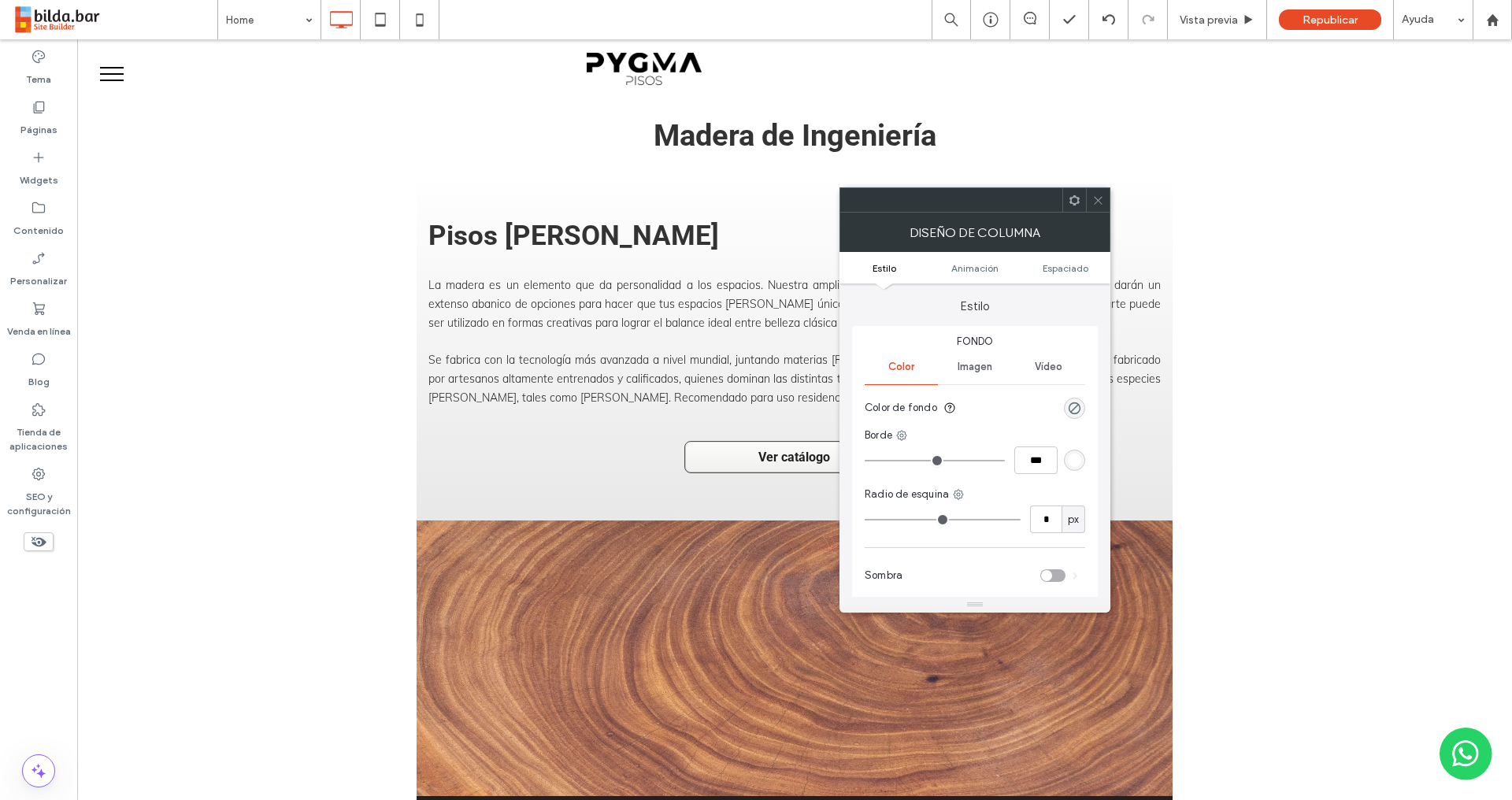
click at [1102, 200] on div at bounding box center [1097, 200] width 24 height 24
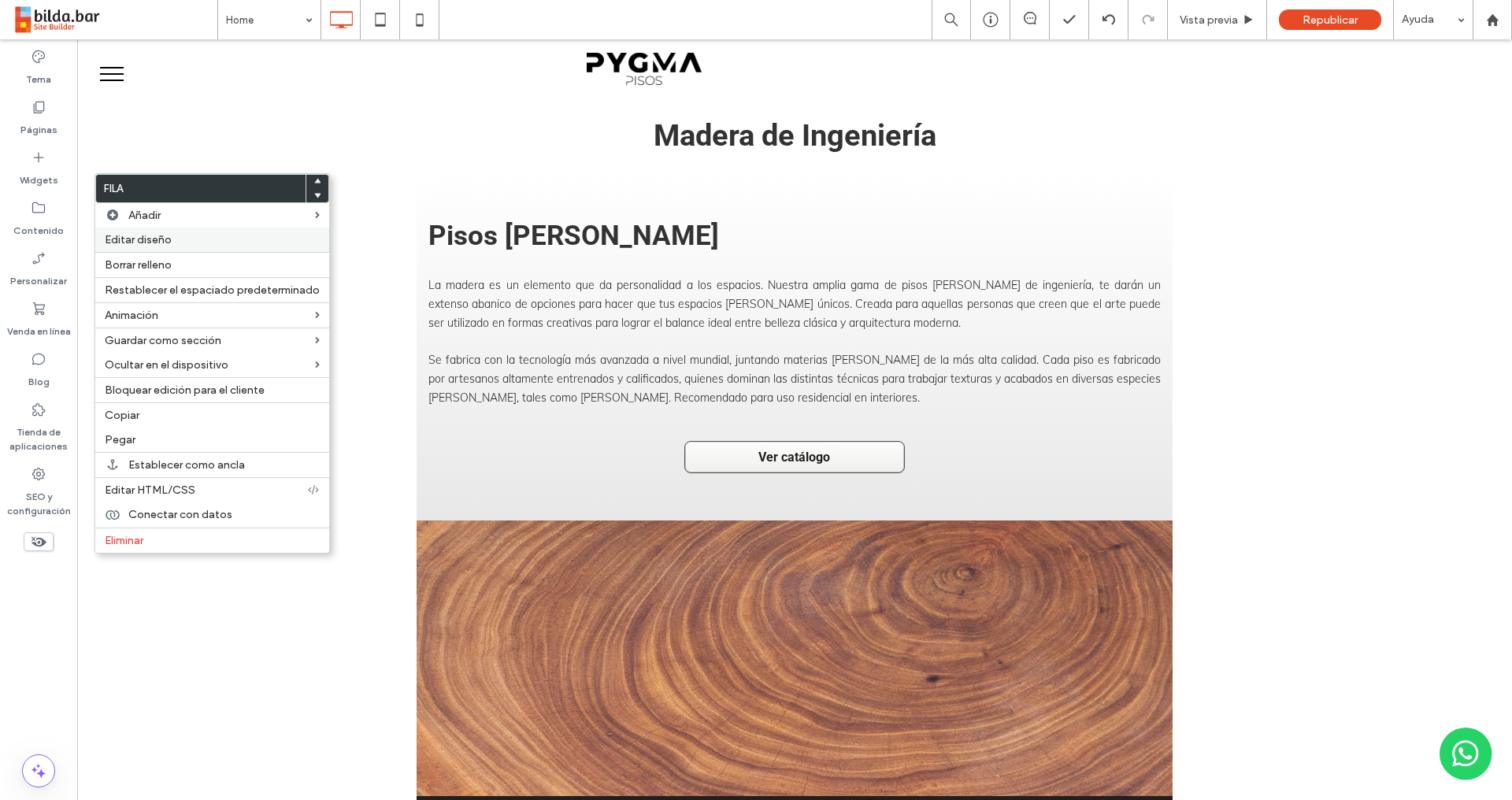
click at [145, 237] on span "Editar diseño" at bounding box center [138, 239] width 67 height 13
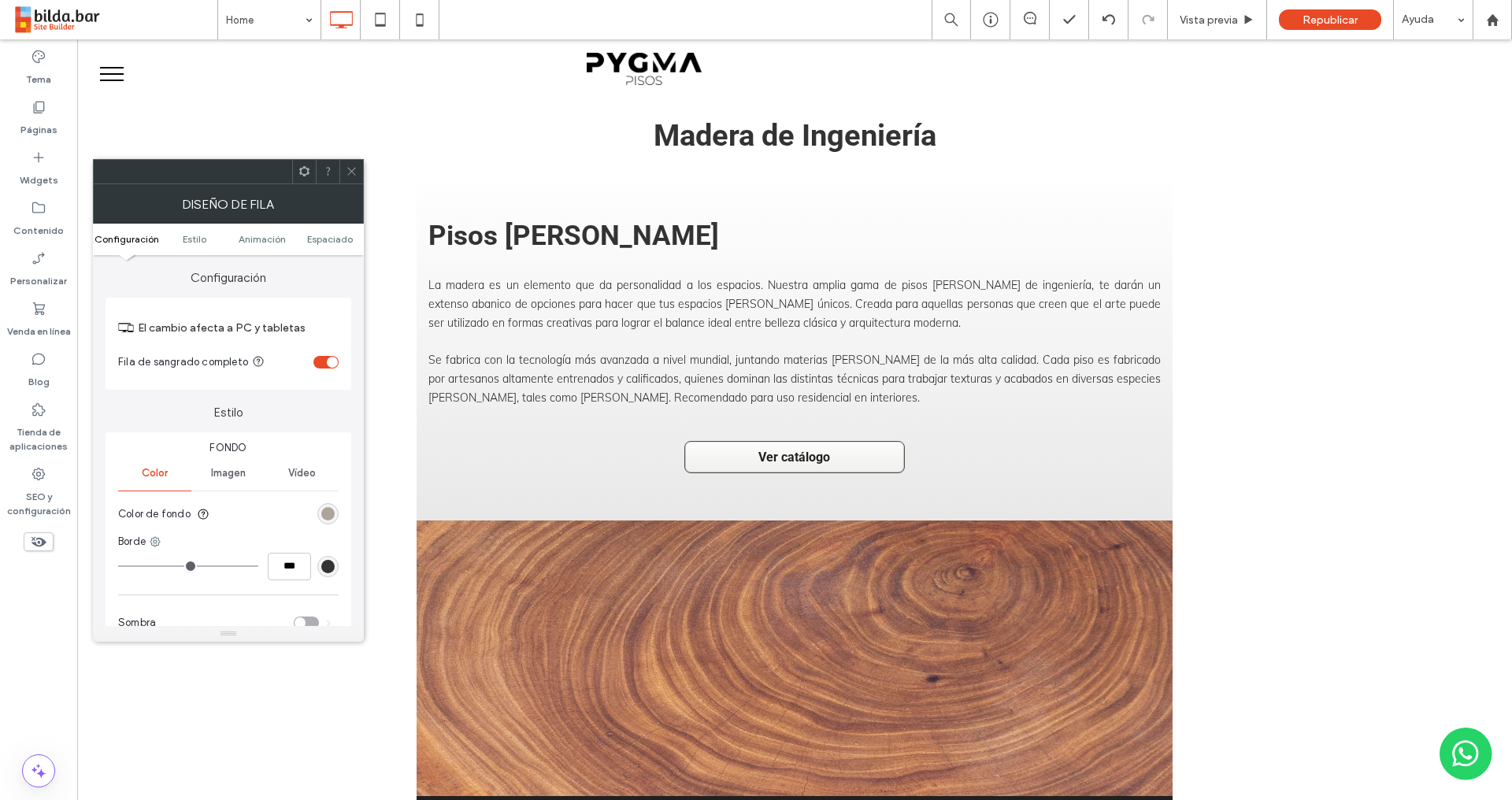
click at [327, 360] on div "toggle" at bounding box center [333, 363] width 11 height 11
click at [349, 165] on span at bounding box center [351, 171] width 12 height 24
click at [327, 238] on span "Espaciado" at bounding box center [330, 239] width 45 height 12
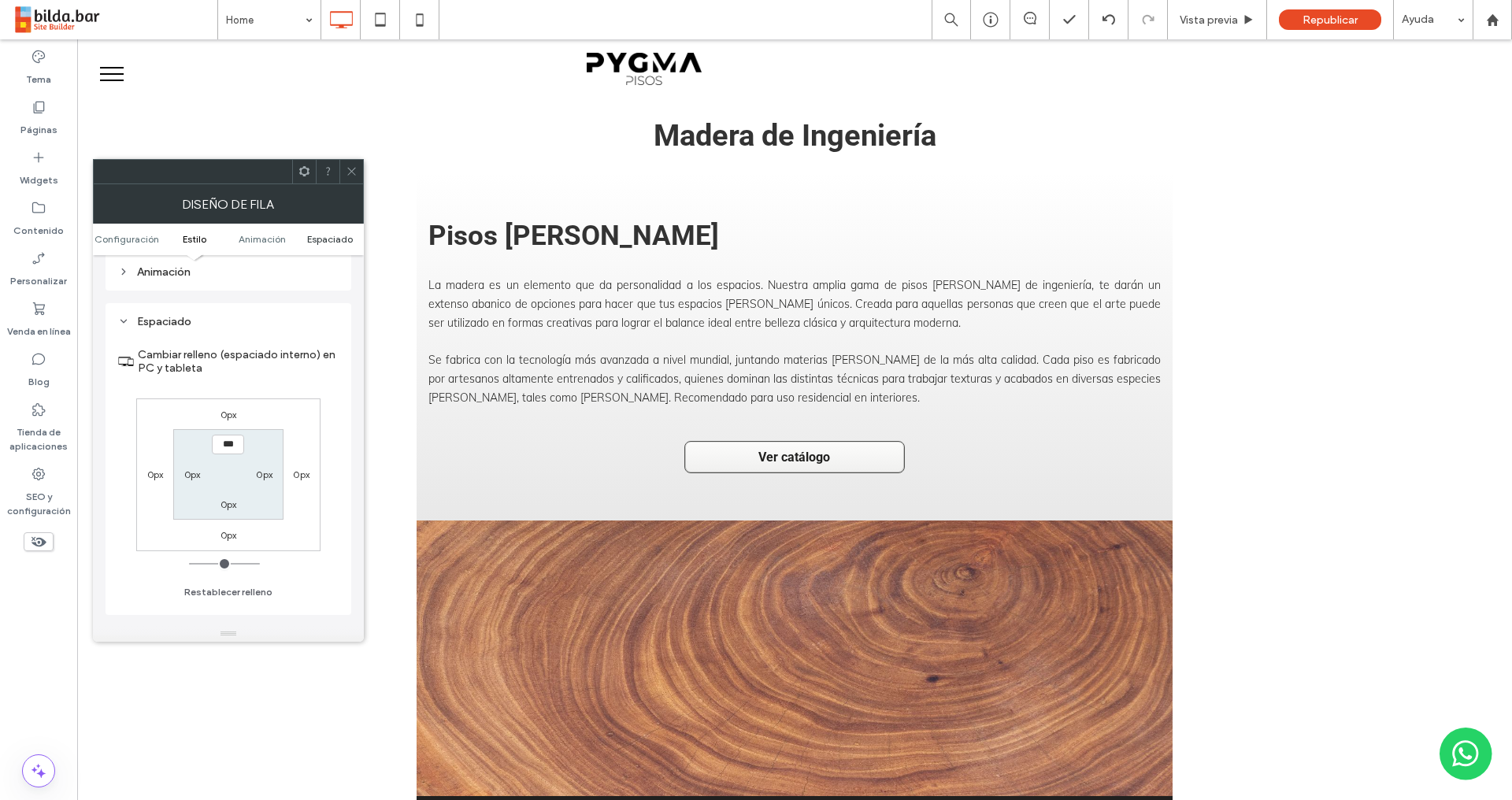
scroll to position [444, 0]
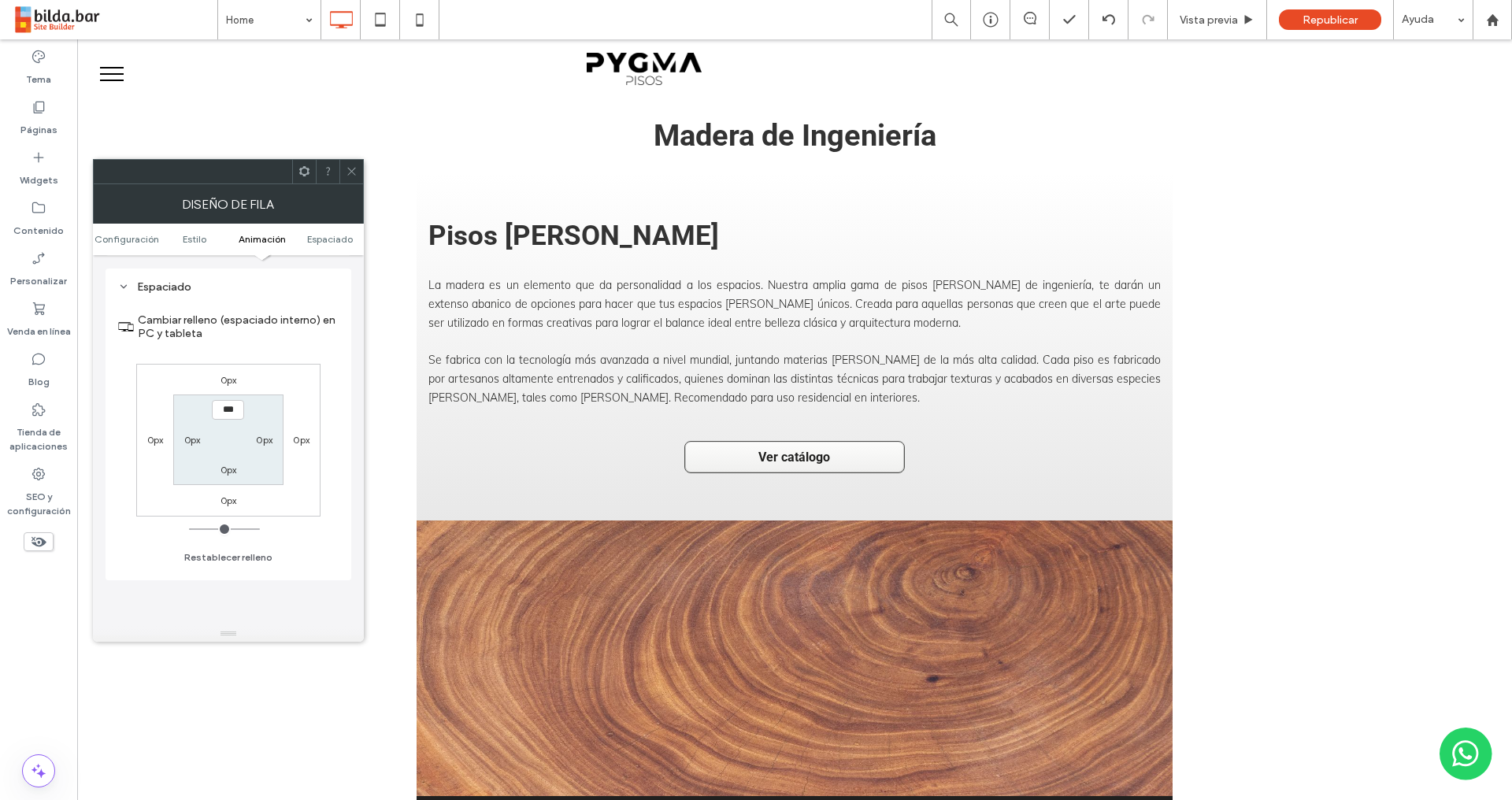
click at [355, 174] on icon at bounding box center [351, 171] width 12 height 12
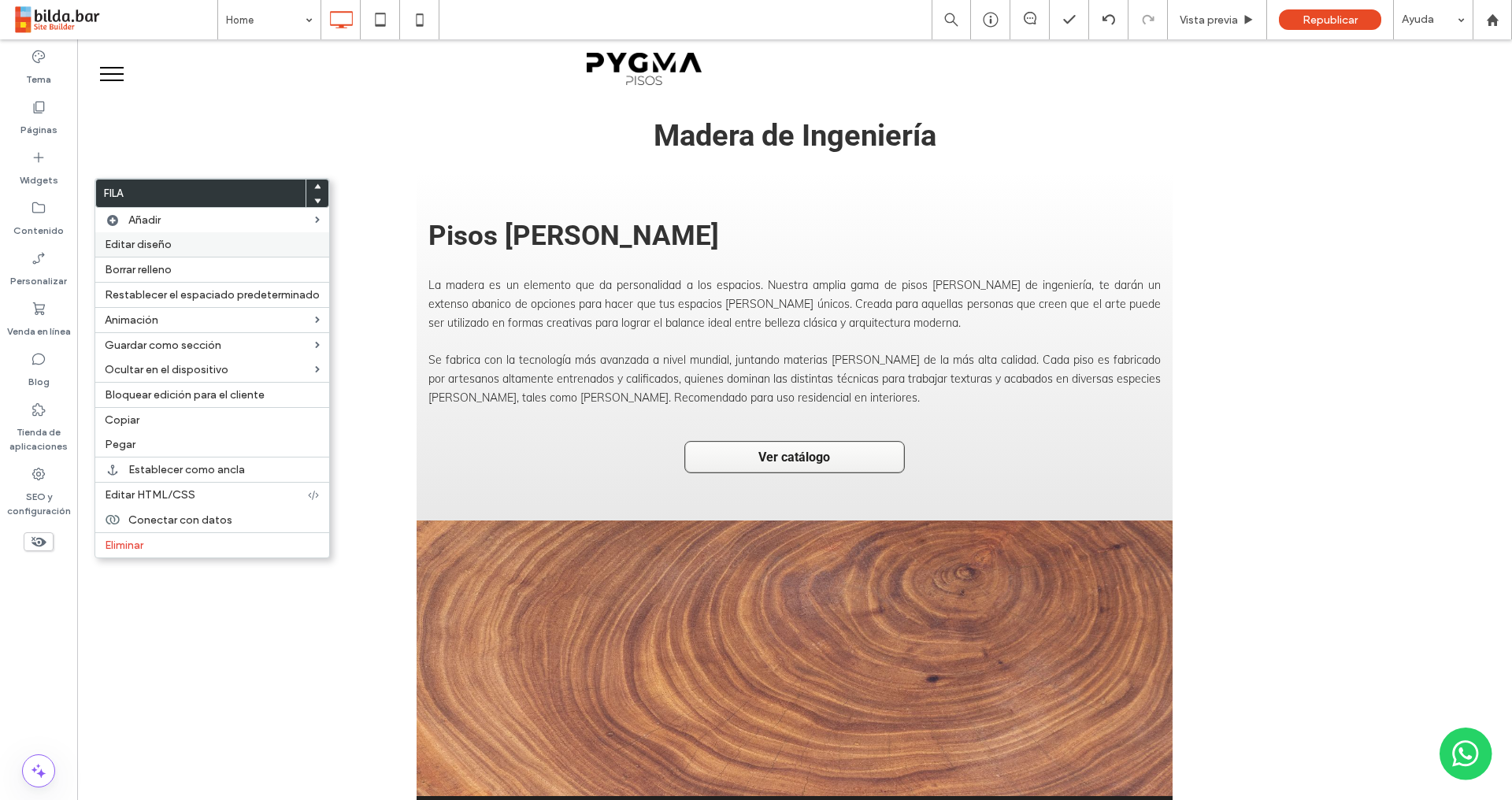
click at [185, 241] on label "Editar diseño" at bounding box center [212, 244] width 215 height 13
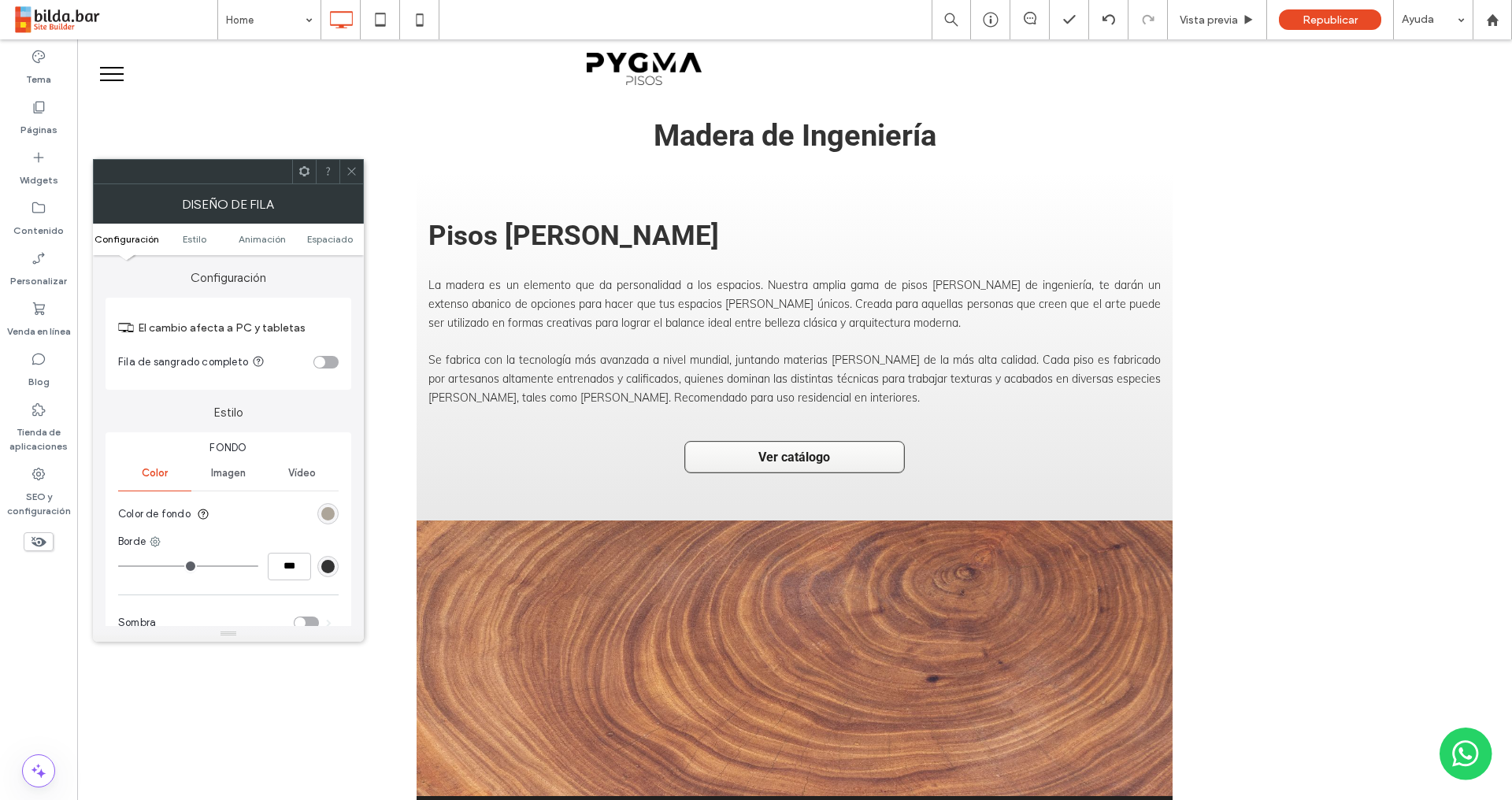
click at [332, 360] on div "toggle" at bounding box center [325, 363] width 25 height 13
drag, startPoint x: 352, startPoint y: 174, endPoint x: 306, endPoint y: 366, distance: 197.4
click at [312, 387] on div "Diseño de fila Configuración Estilo Animación Espaciado Configuración El cambio…" at bounding box center [229, 400] width 271 height 483
drag, startPoint x: 351, startPoint y: 171, endPoint x: 359, endPoint y: 178, distance: 10.6
click at [354, 170] on icon at bounding box center [351, 171] width 12 height 12
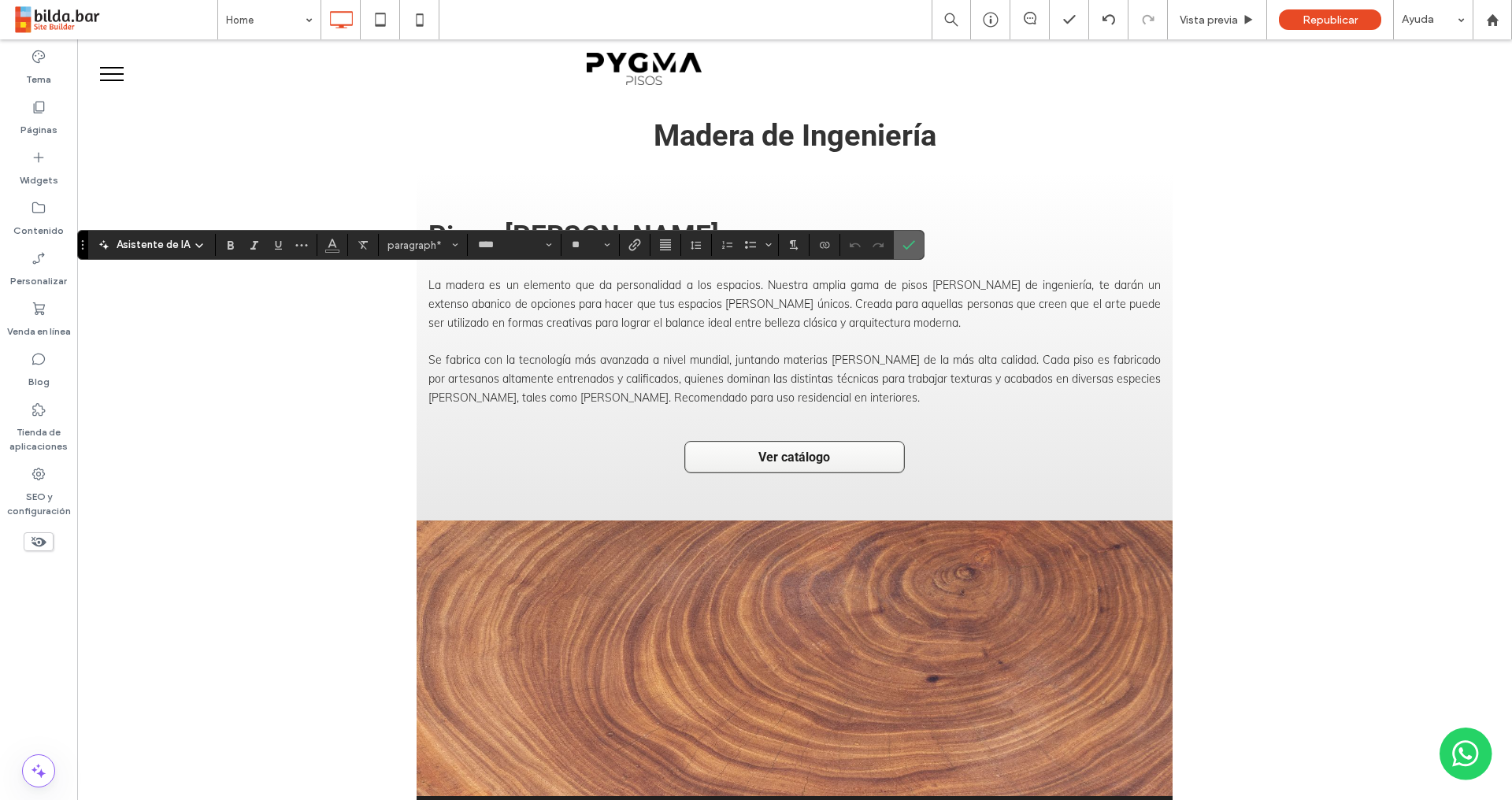
click at [913, 243] on icon "Confirmar" at bounding box center [908, 245] width 13 height 13
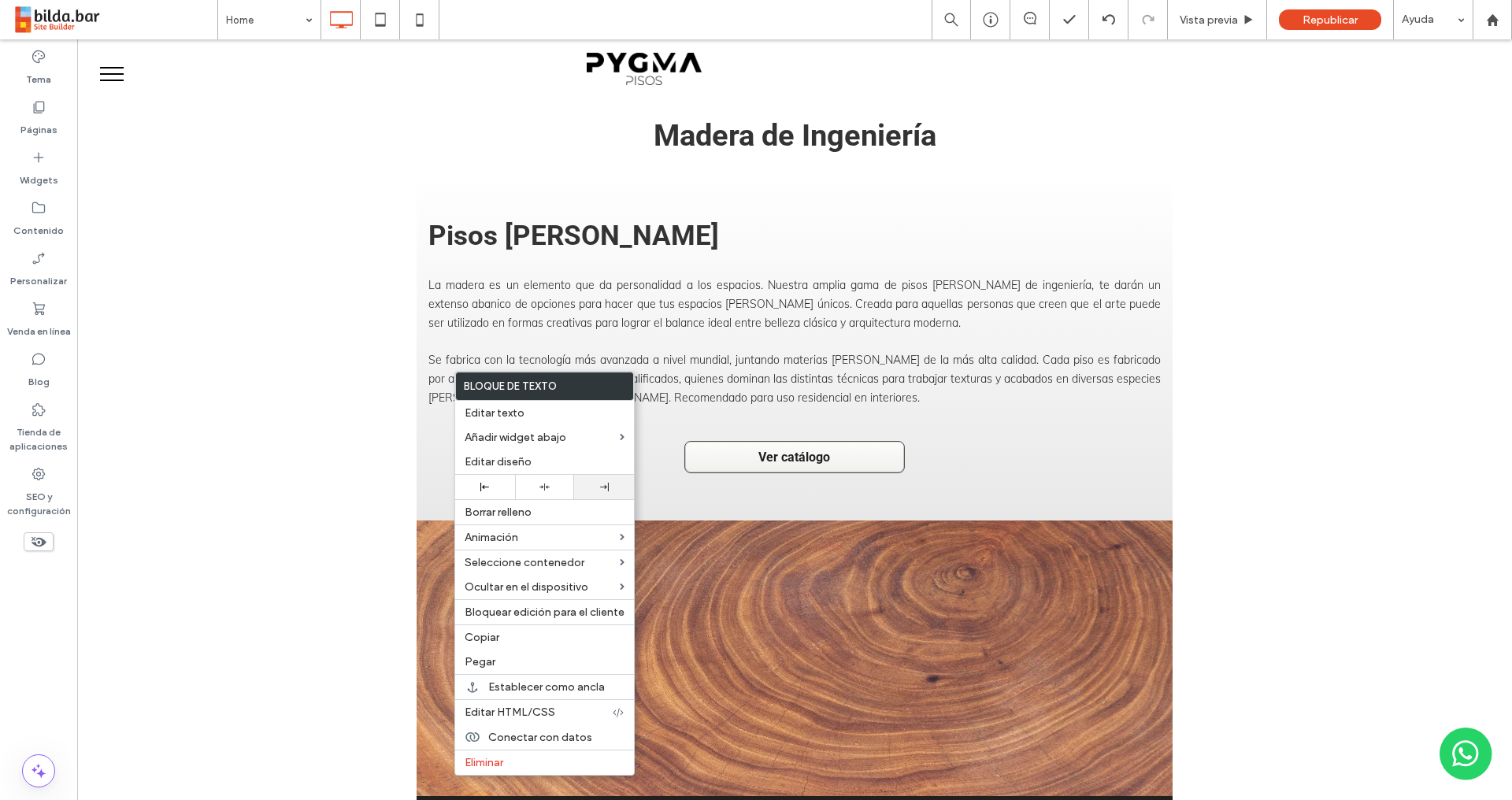
click at [604, 487] on use at bounding box center [604, 487] width 9 height 9
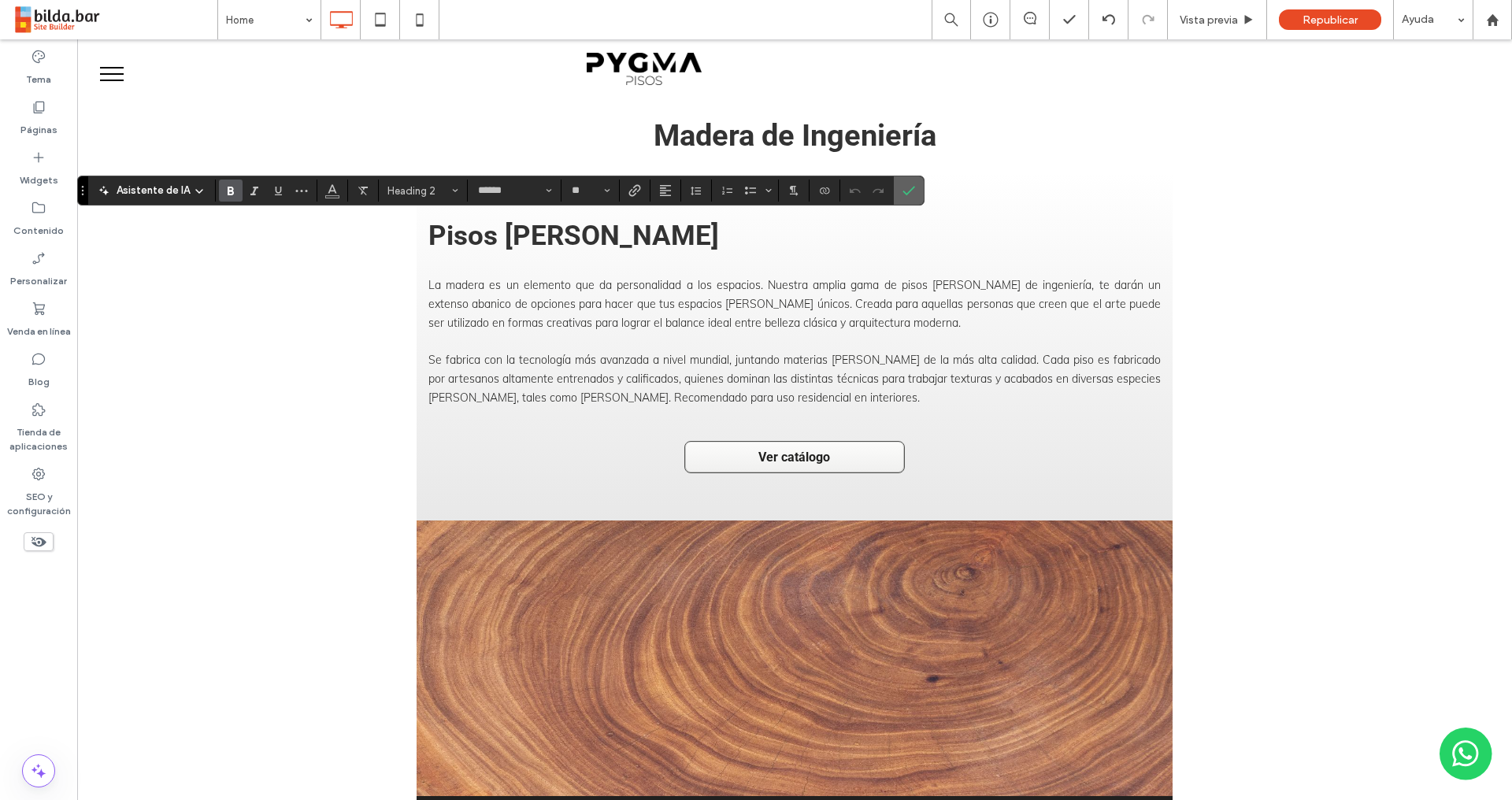
click at [914, 188] on label "Confirmar" at bounding box center [908, 190] width 24 height 28
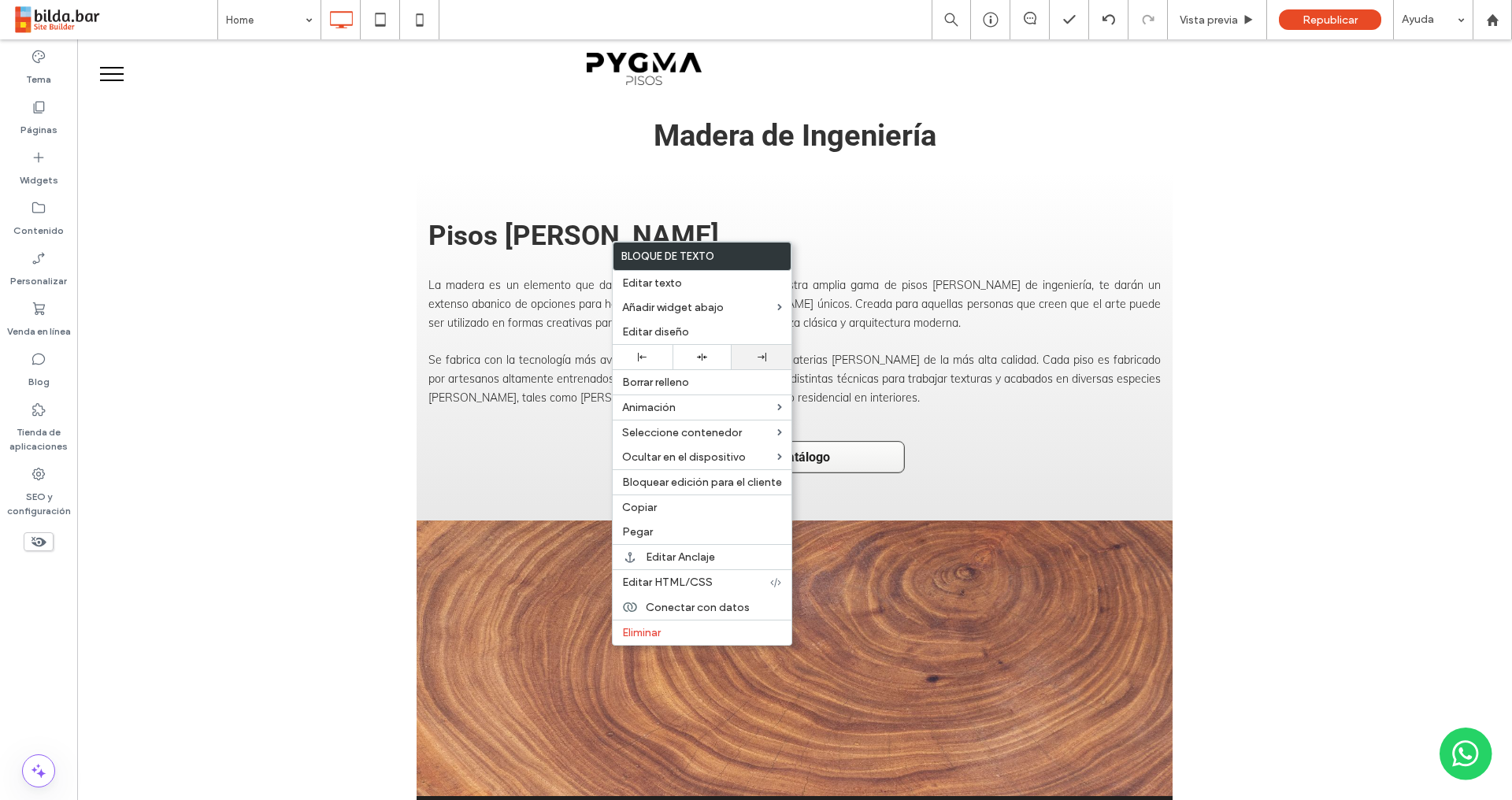
click at [758, 354] on icon at bounding box center [762, 357] width 9 height 9
click at [752, 358] on div at bounding box center [761, 357] width 44 height 9
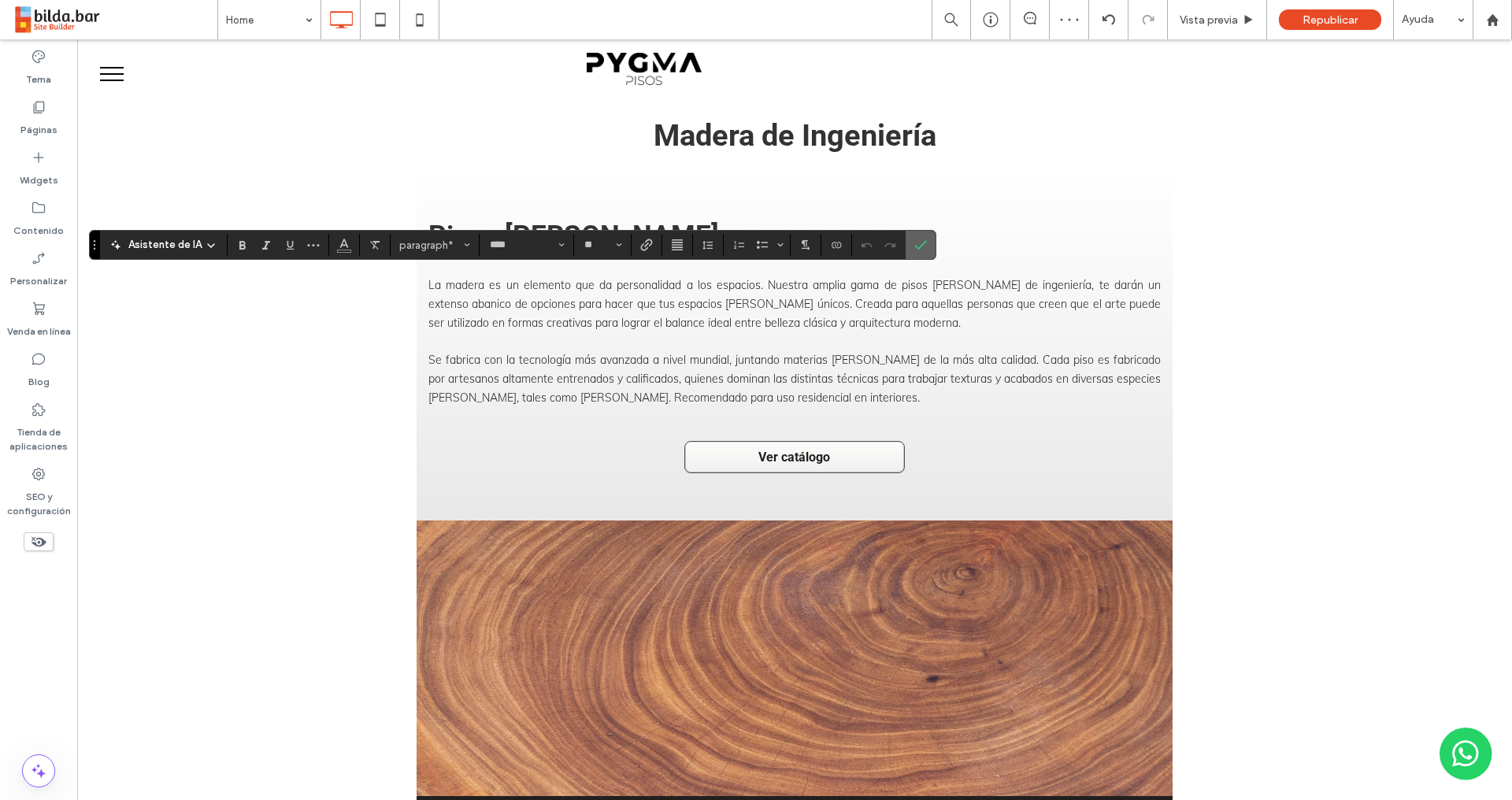
click at [927, 241] on label "Confirmar" at bounding box center [920, 244] width 24 height 28
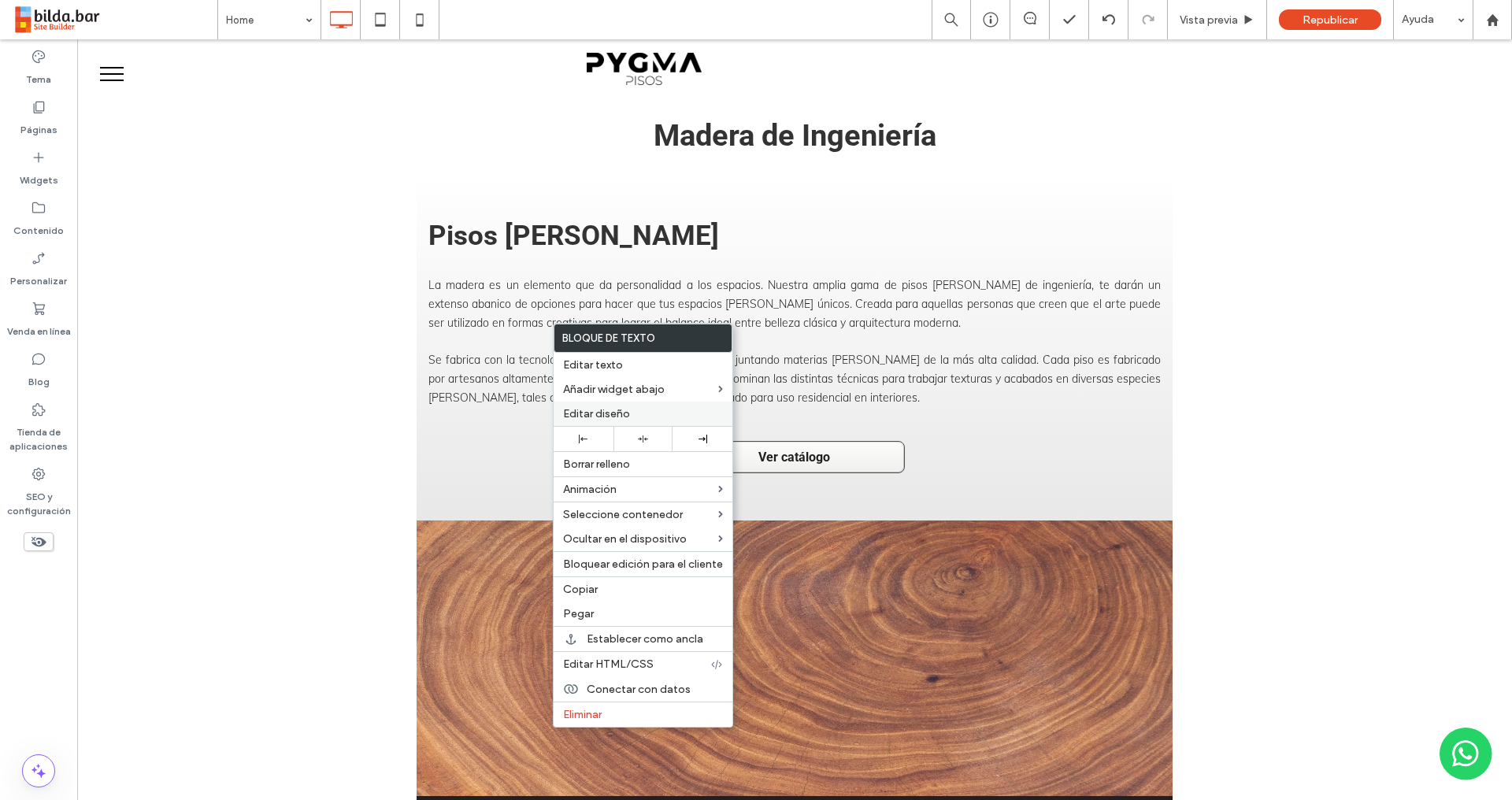
click at [619, 411] on span "Editar diseño" at bounding box center [596, 414] width 67 height 13
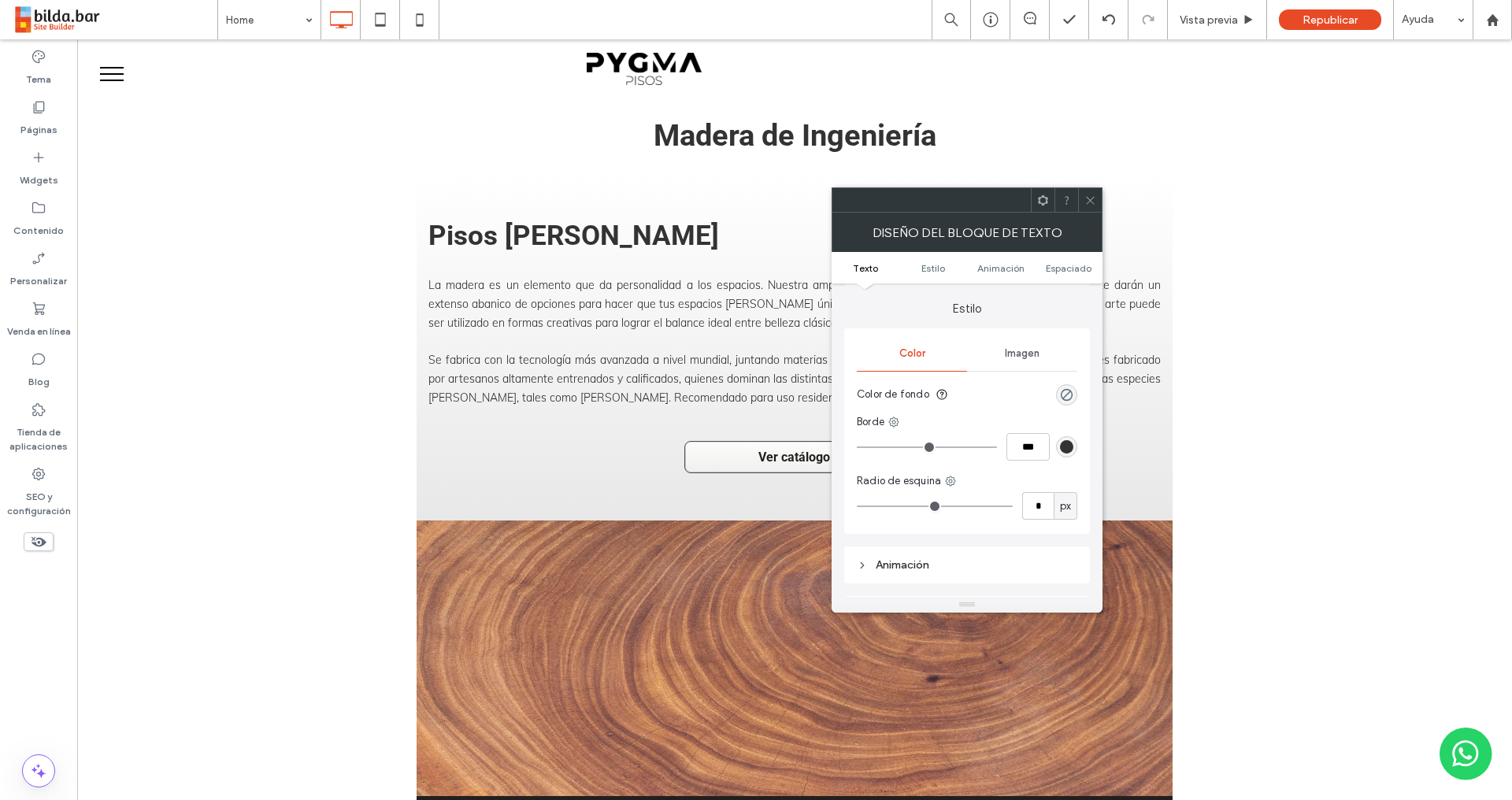
scroll to position [0, 0]
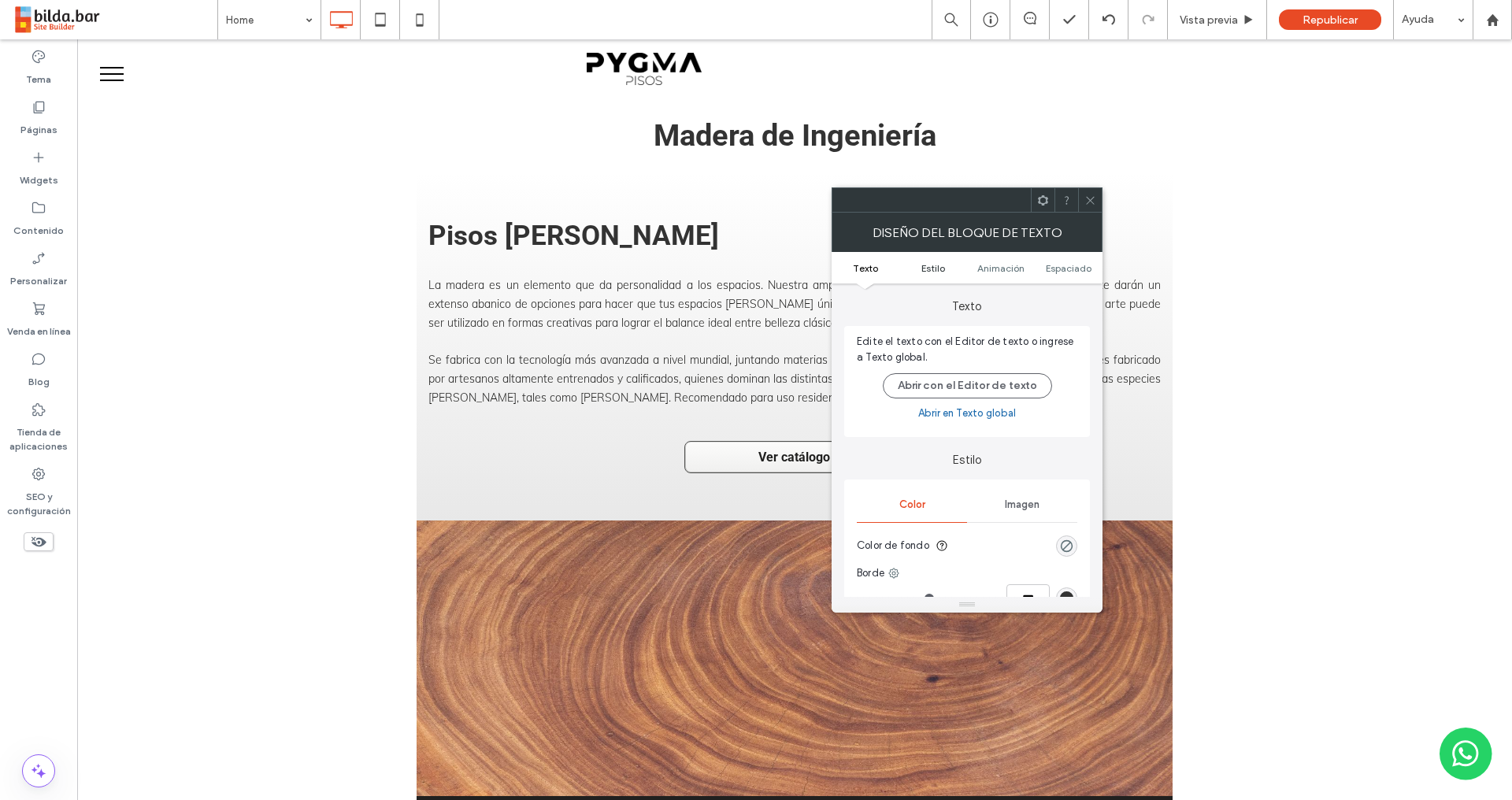
click at [938, 269] on span "Estilo" at bounding box center [933, 268] width 24 height 12
click at [929, 275] on ul "Texto Estilo Animación Espaciado" at bounding box center [967, 268] width 271 height 32
click at [935, 267] on span "Estilo" at bounding box center [933, 268] width 24 height 12
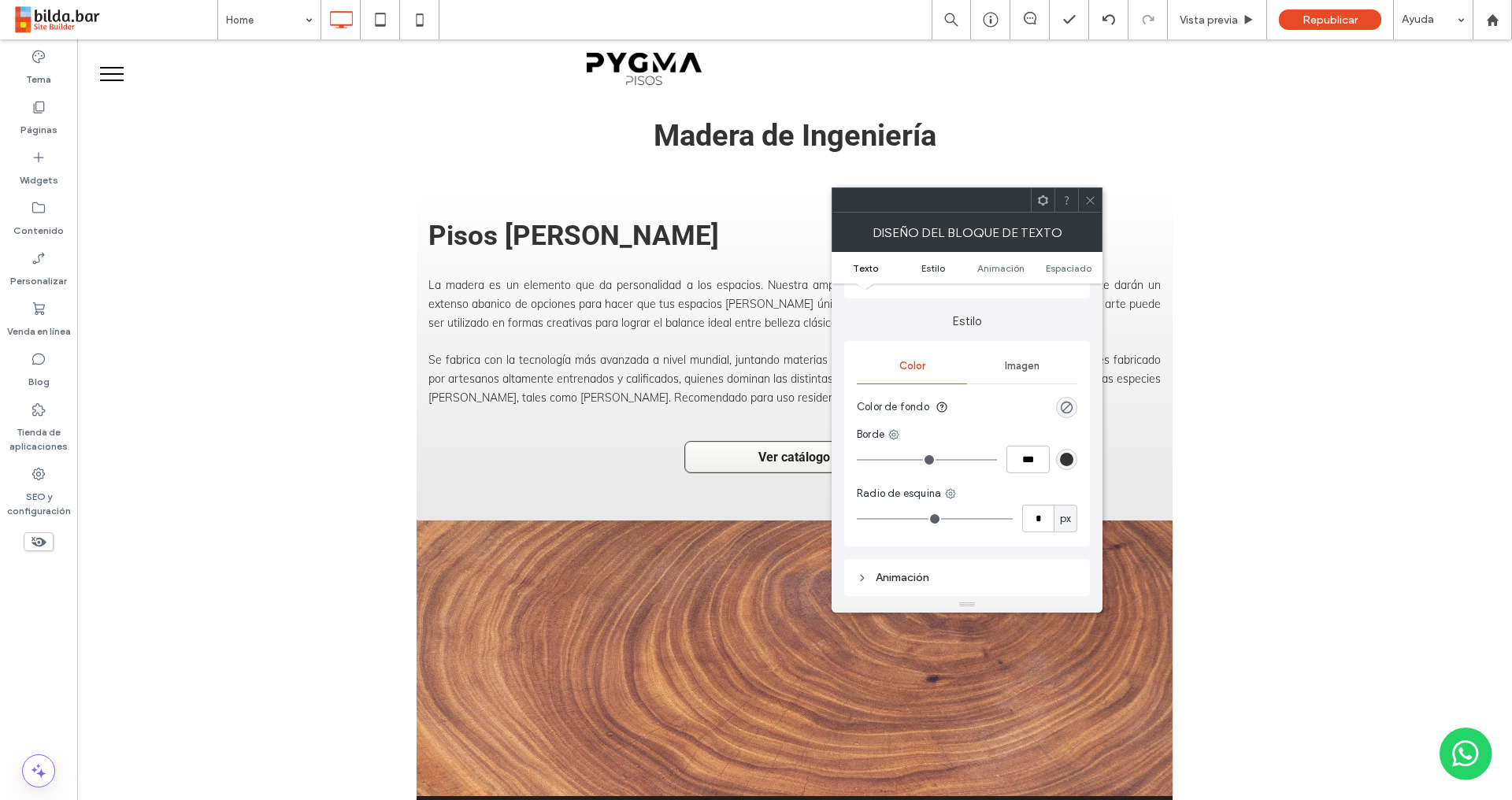
scroll to position [153, 0]
click at [999, 264] on span "Animación" at bounding box center [1000, 268] width 47 height 12
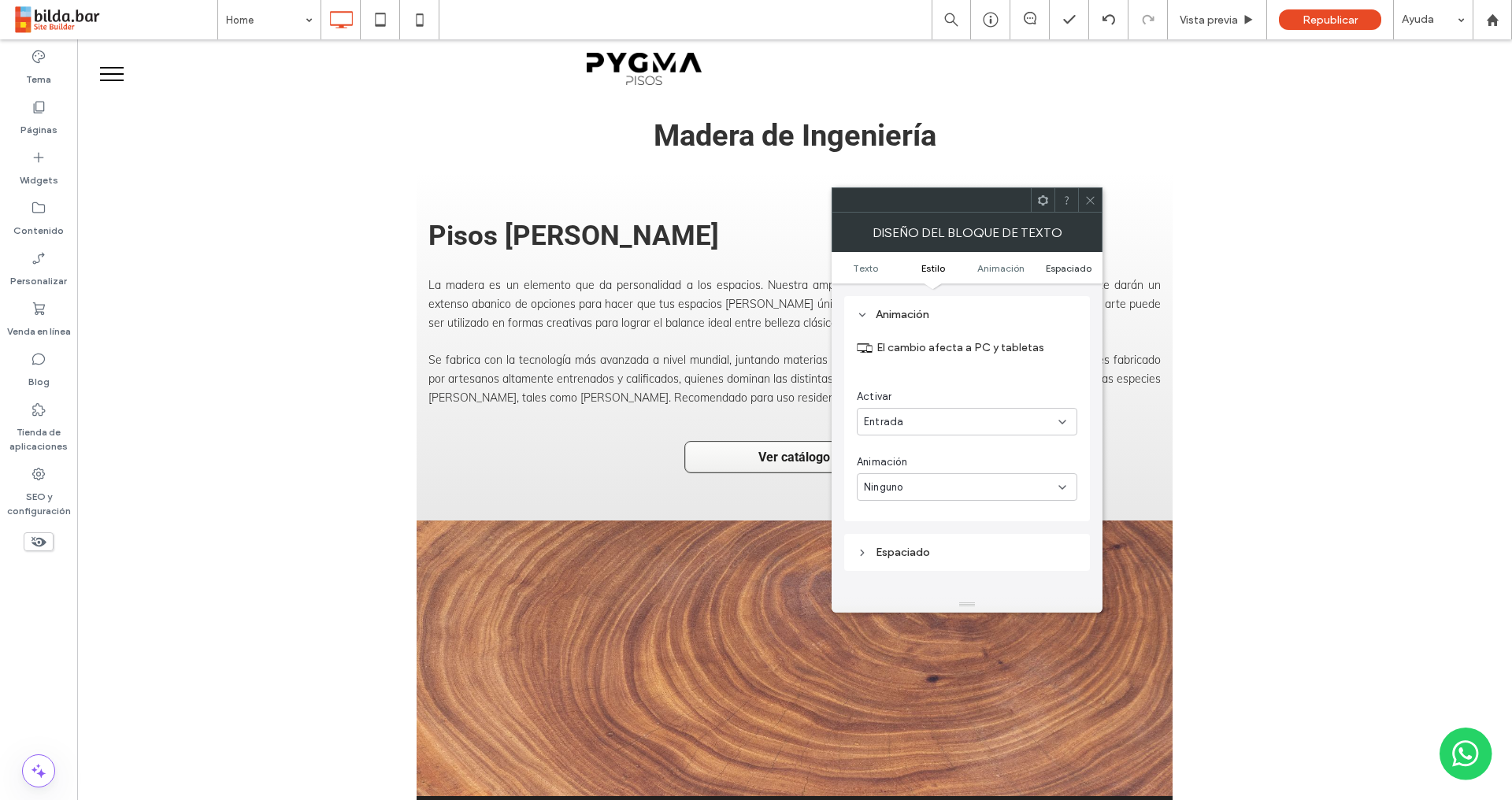
click at [1063, 270] on span "Espaciado" at bounding box center [1068, 268] width 45 height 12
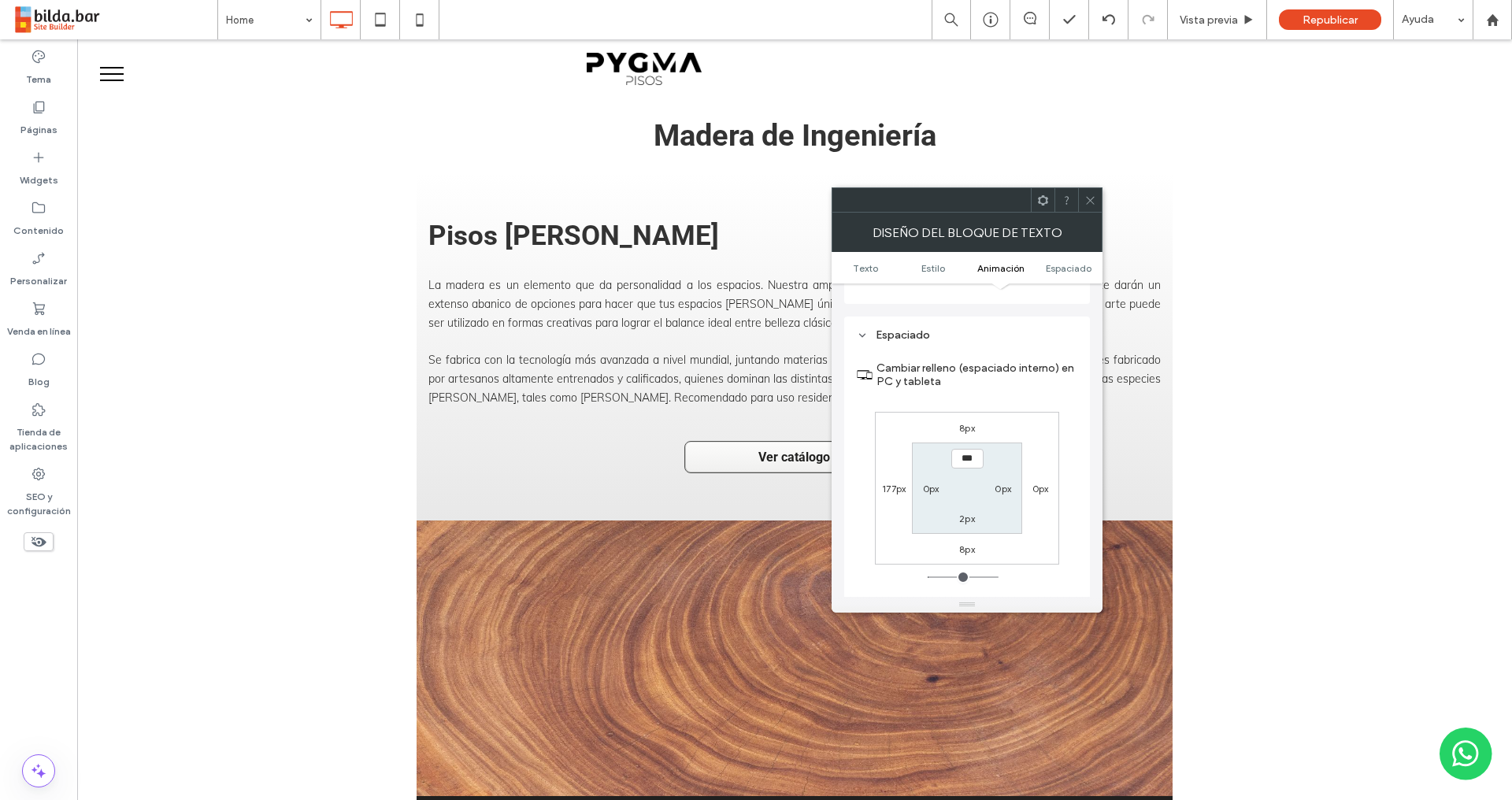
scroll to position [639, 0]
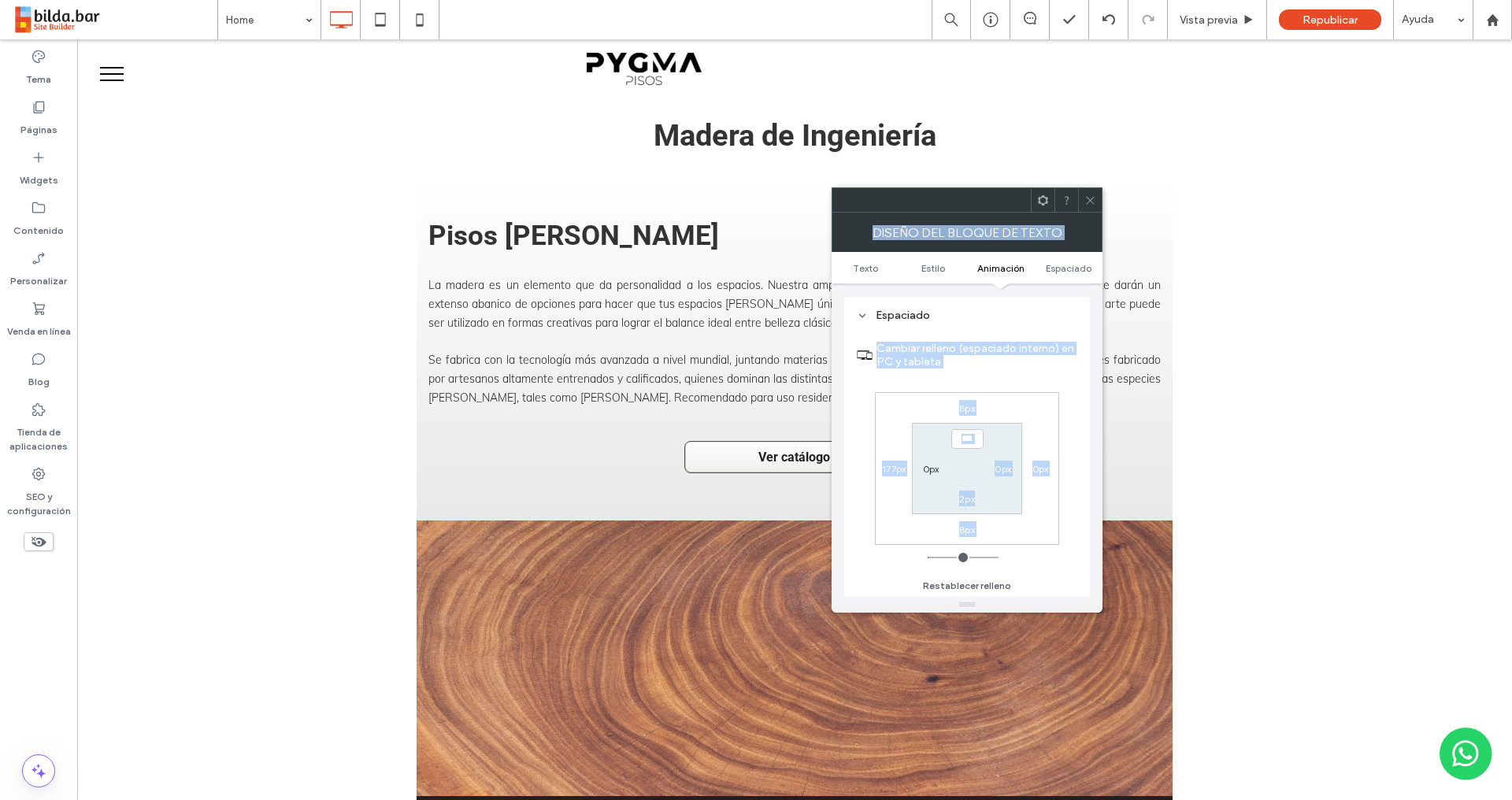
drag, startPoint x: 1094, startPoint y: 200, endPoint x: 915, endPoint y: 465, distance: 319.8
click at [916, 467] on div "Diseño del bloque de texto Texto Estilo Animación Espaciado Texto Edite el text…" at bounding box center [967, 400] width 271 height 425
drag, startPoint x: 1093, startPoint y: 200, endPoint x: 1079, endPoint y: 201, distance: 14.0
click at [1093, 201] on icon at bounding box center [1089, 200] width 12 height 12
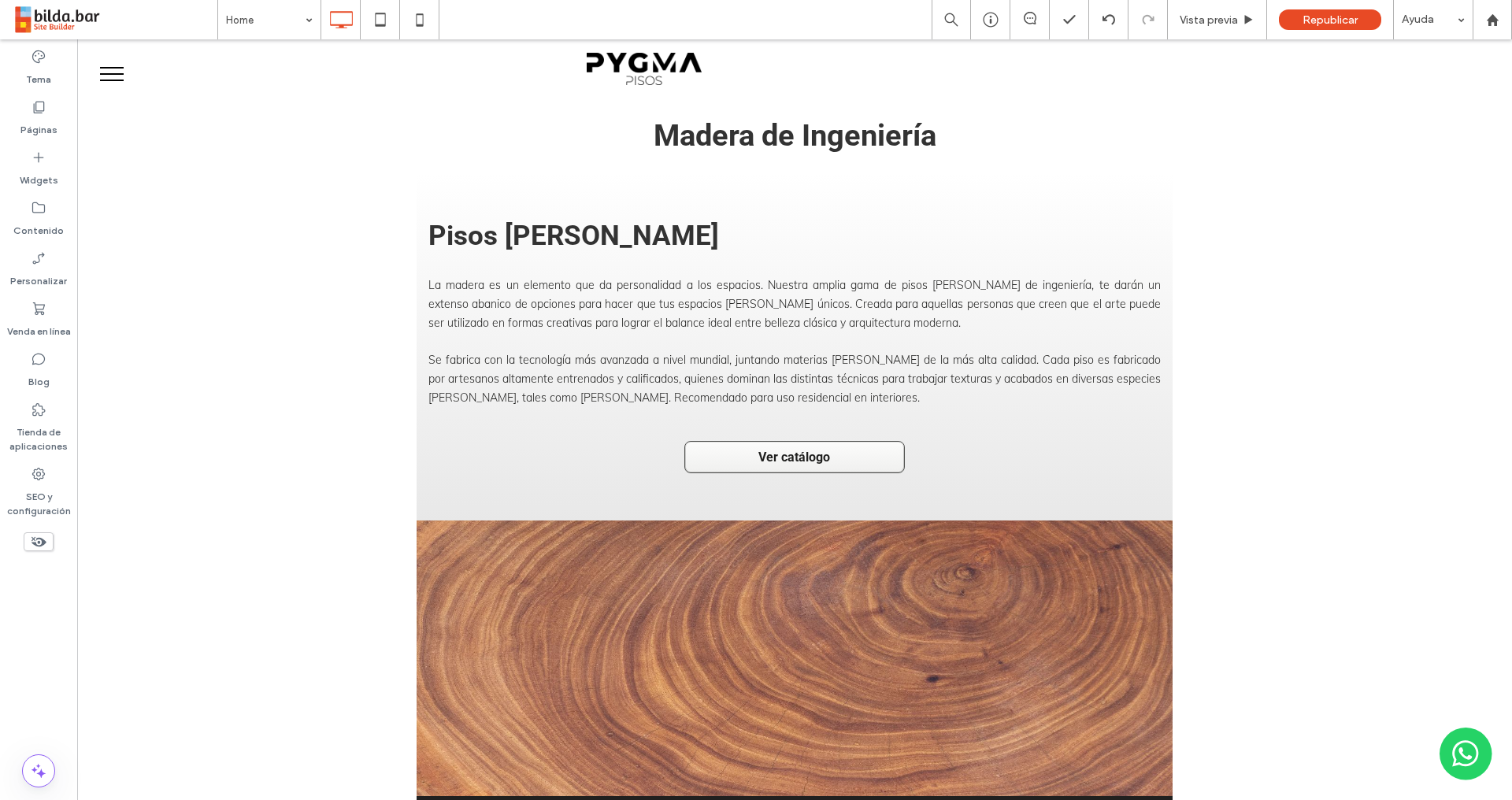
type input "******"
type input "**"
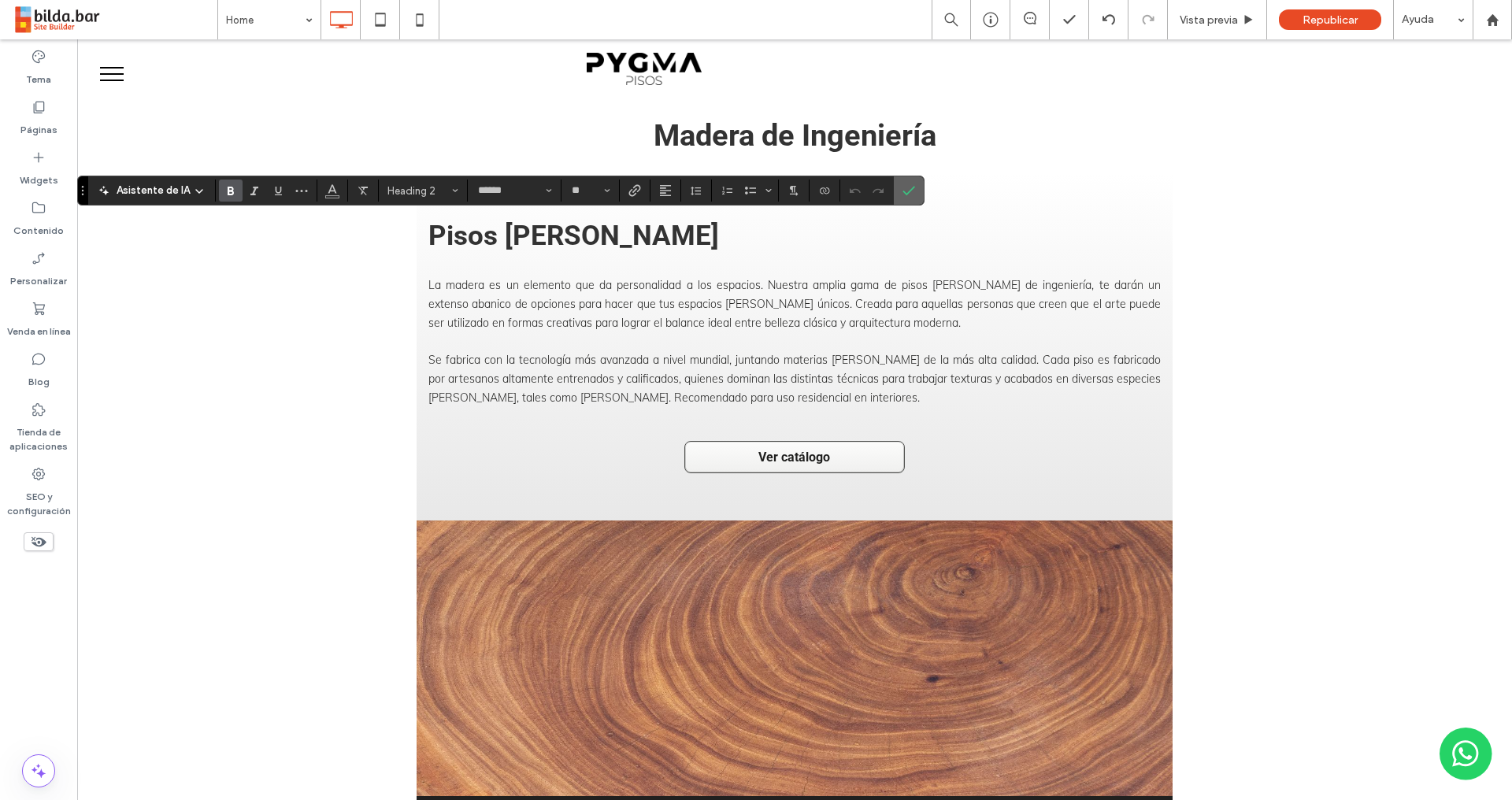
click at [904, 190] on icon "Confirmar" at bounding box center [908, 191] width 13 height 13
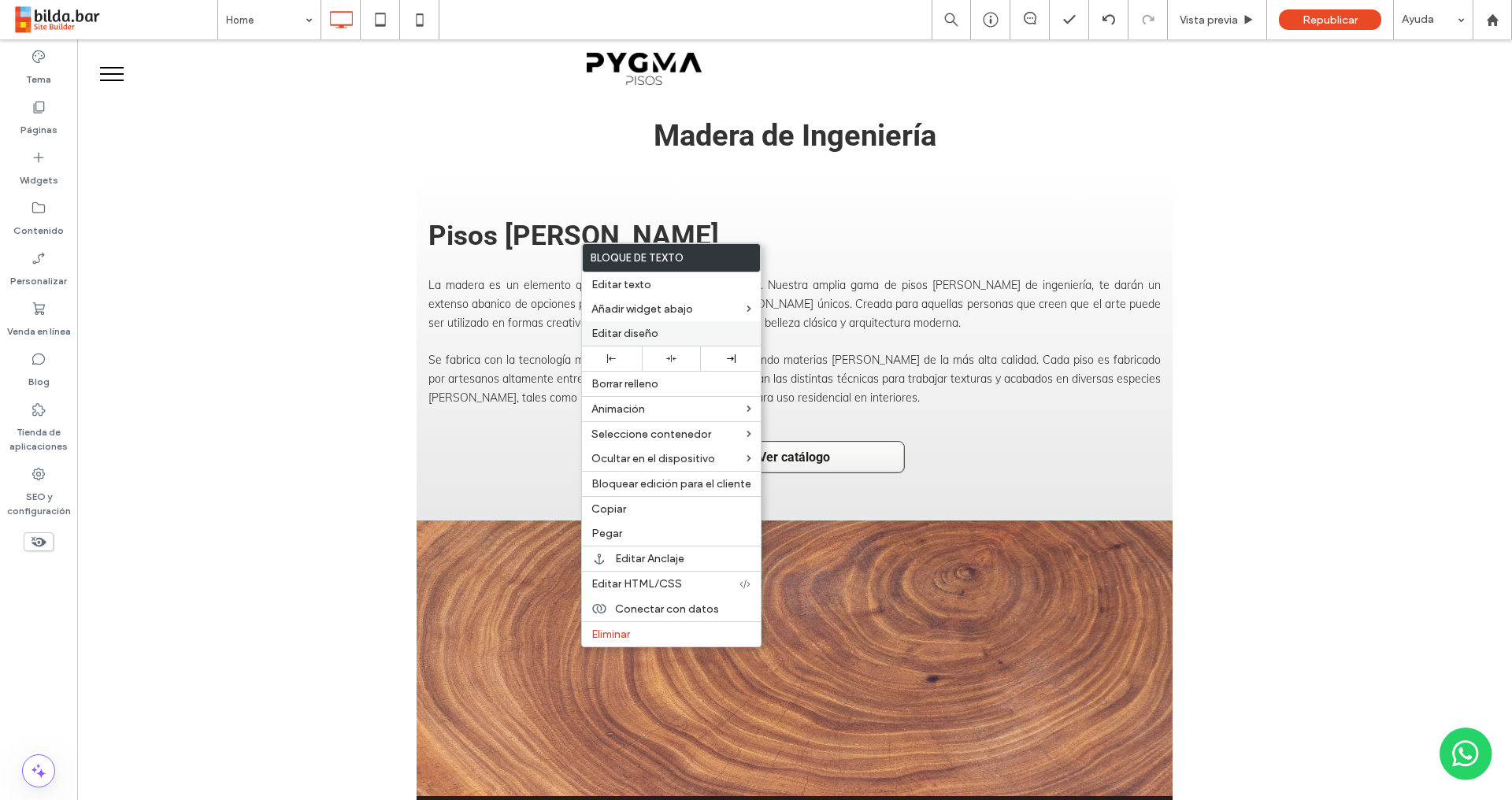
click at [631, 329] on span "Editar diseño" at bounding box center [625, 333] width 67 height 13
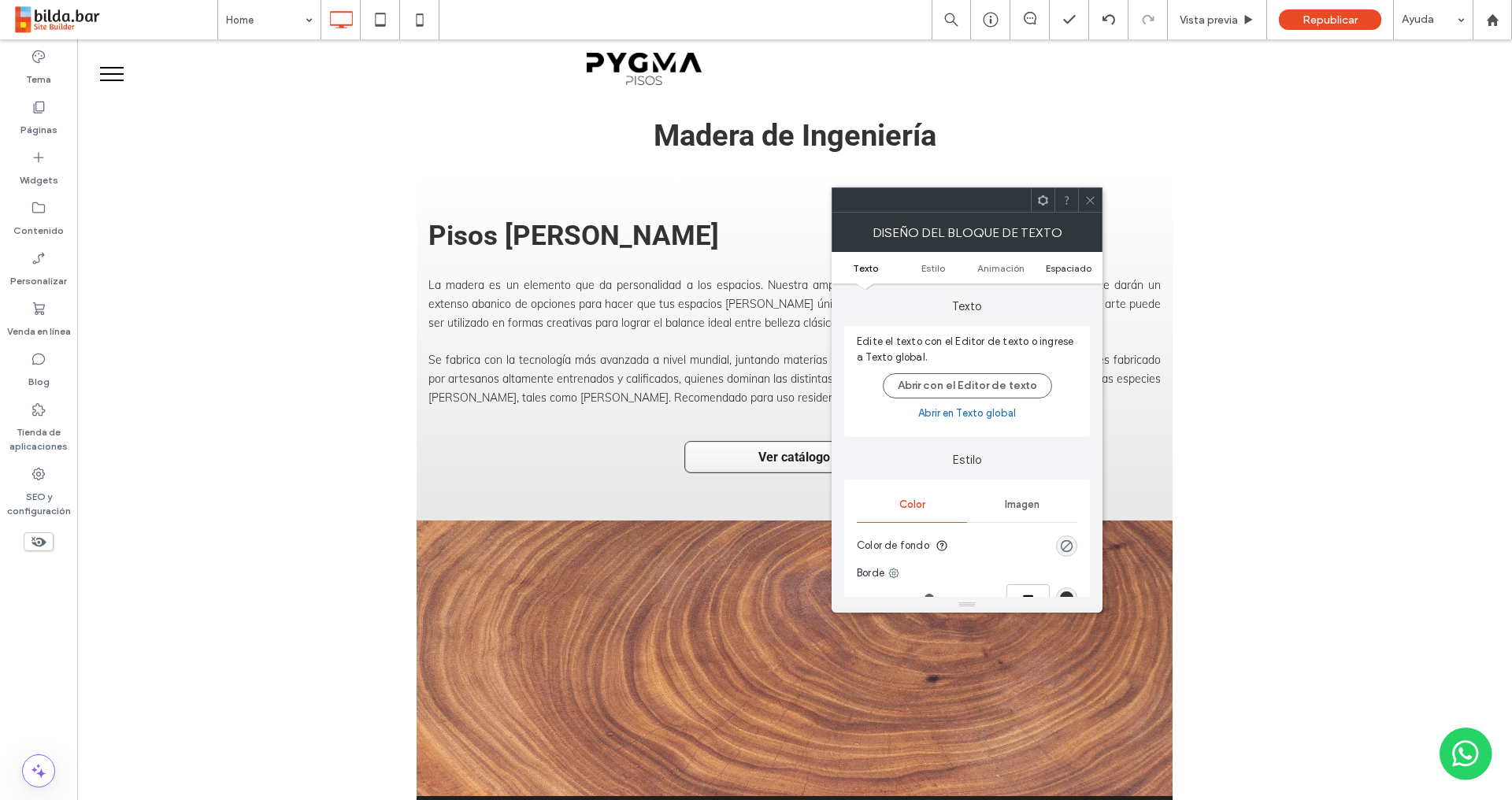
drag, startPoint x: 1065, startPoint y: 261, endPoint x: 1049, endPoint y: 270, distance: 18.4
click at [1065, 262] on span "Espaciado" at bounding box center [1068, 268] width 45 height 12
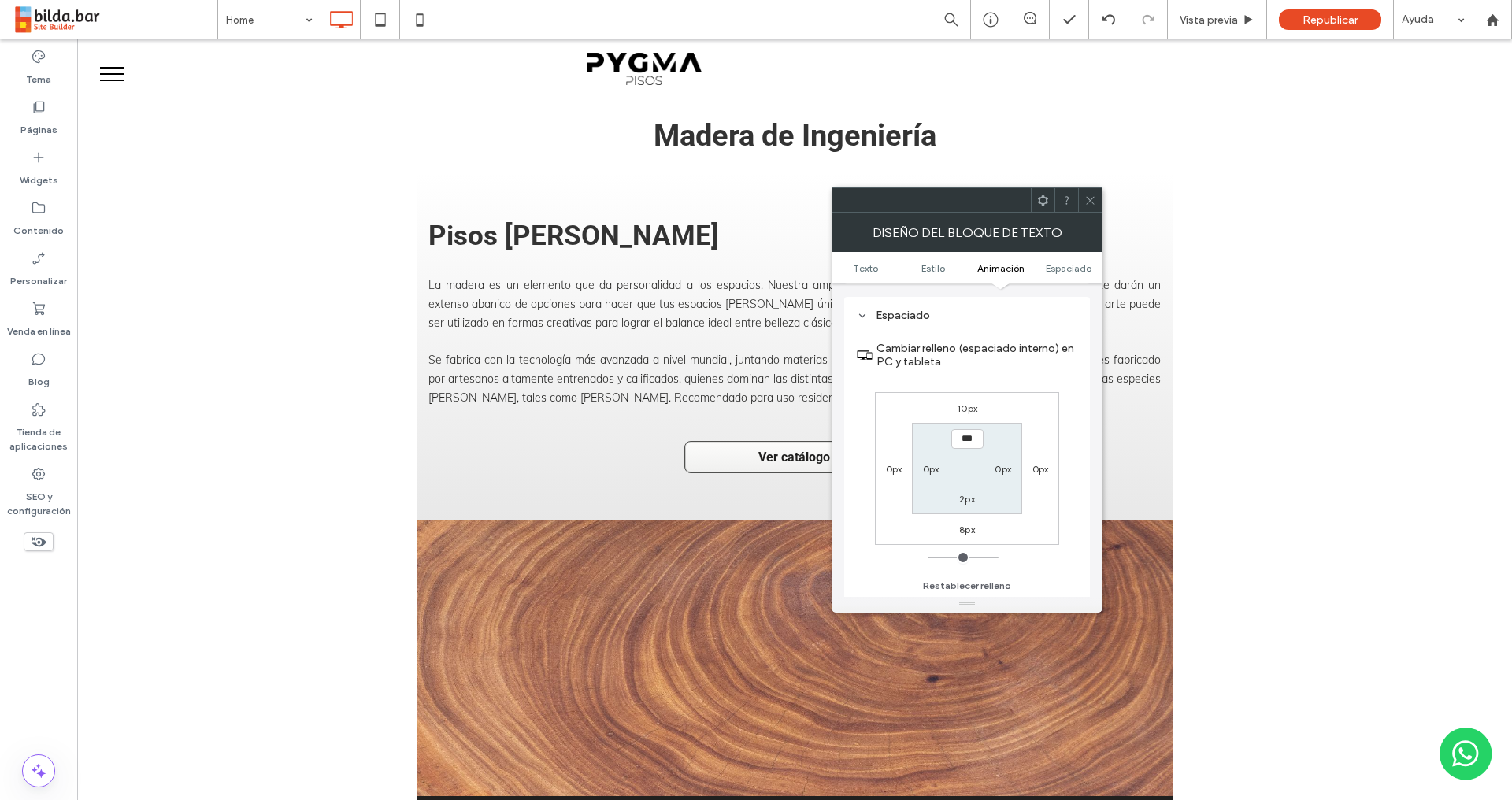
scroll to position [451, 0]
click at [903, 472] on div "0px" at bounding box center [893, 467] width 37 height 15
click at [896, 468] on label "0px" at bounding box center [894, 468] width 16 height 12
type input "*"
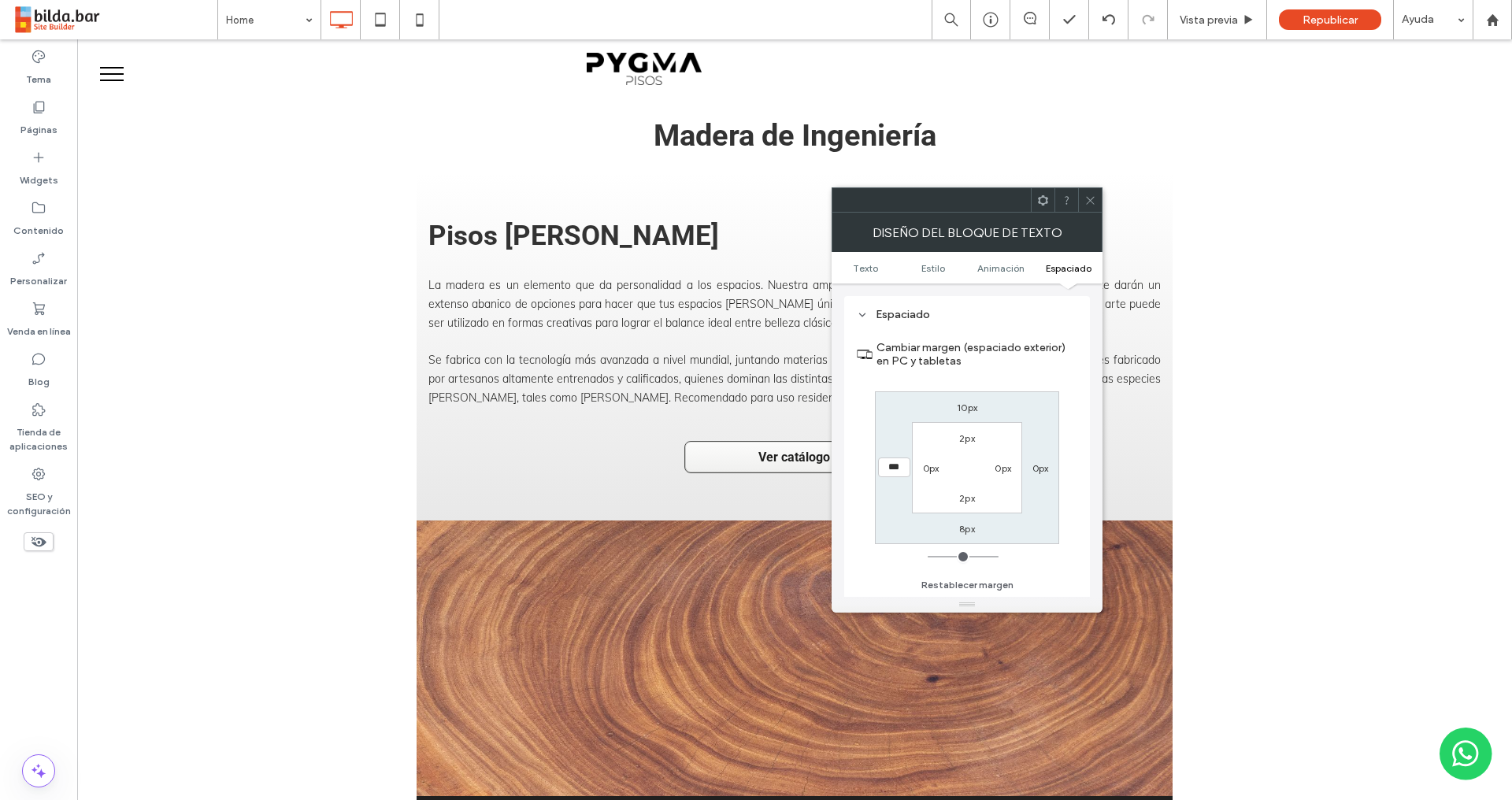
type input "***"
type input "*****"
drag, startPoint x: 1093, startPoint y: 202, endPoint x: 1068, endPoint y: 211, distance: 26.6
click at [1093, 202] on icon at bounding box center [1089, 200] width 12 height 12
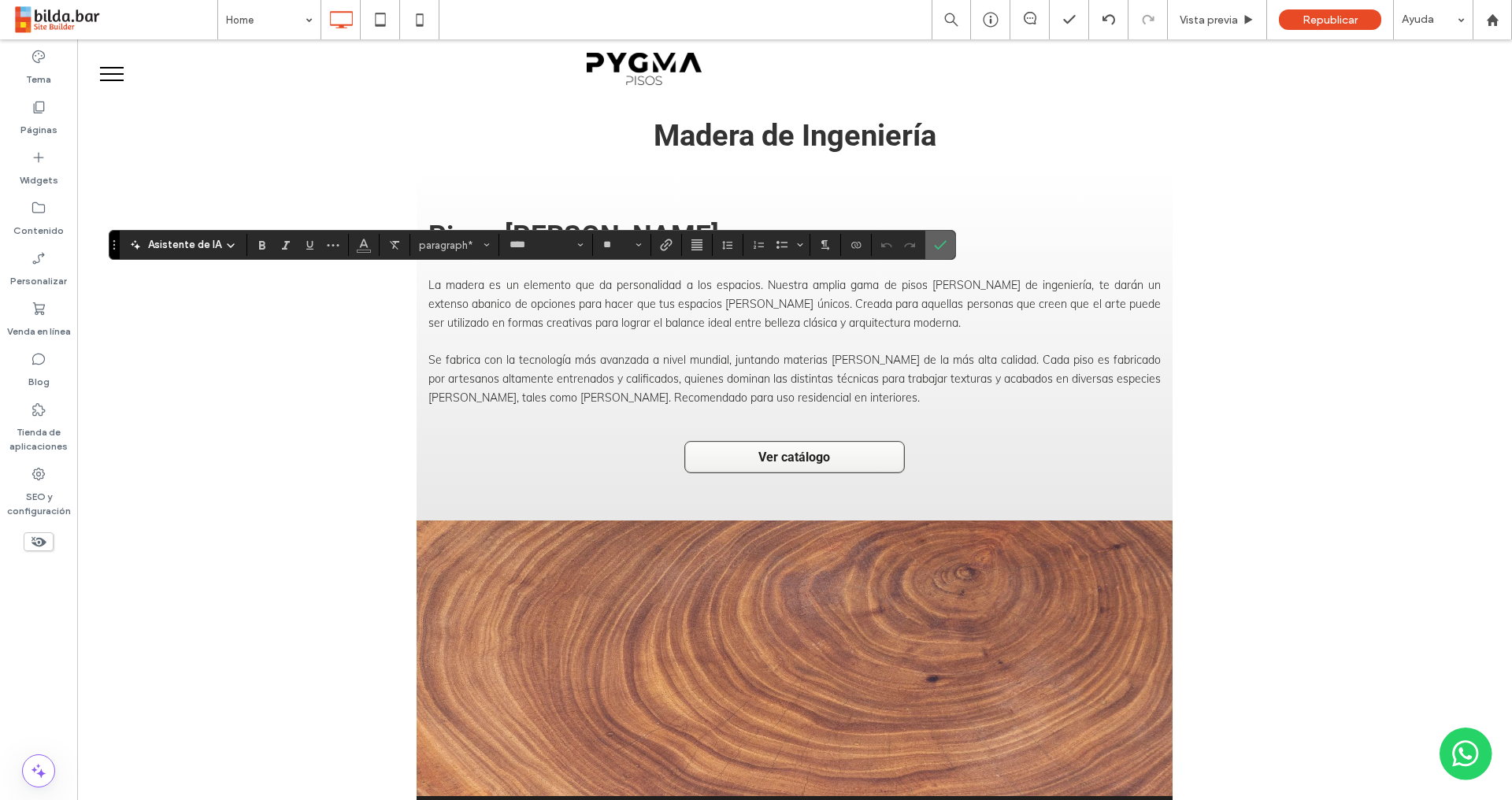
click at [943, 243] on use "Confirmar" at bounding box center [940, 245] width 13 height 10
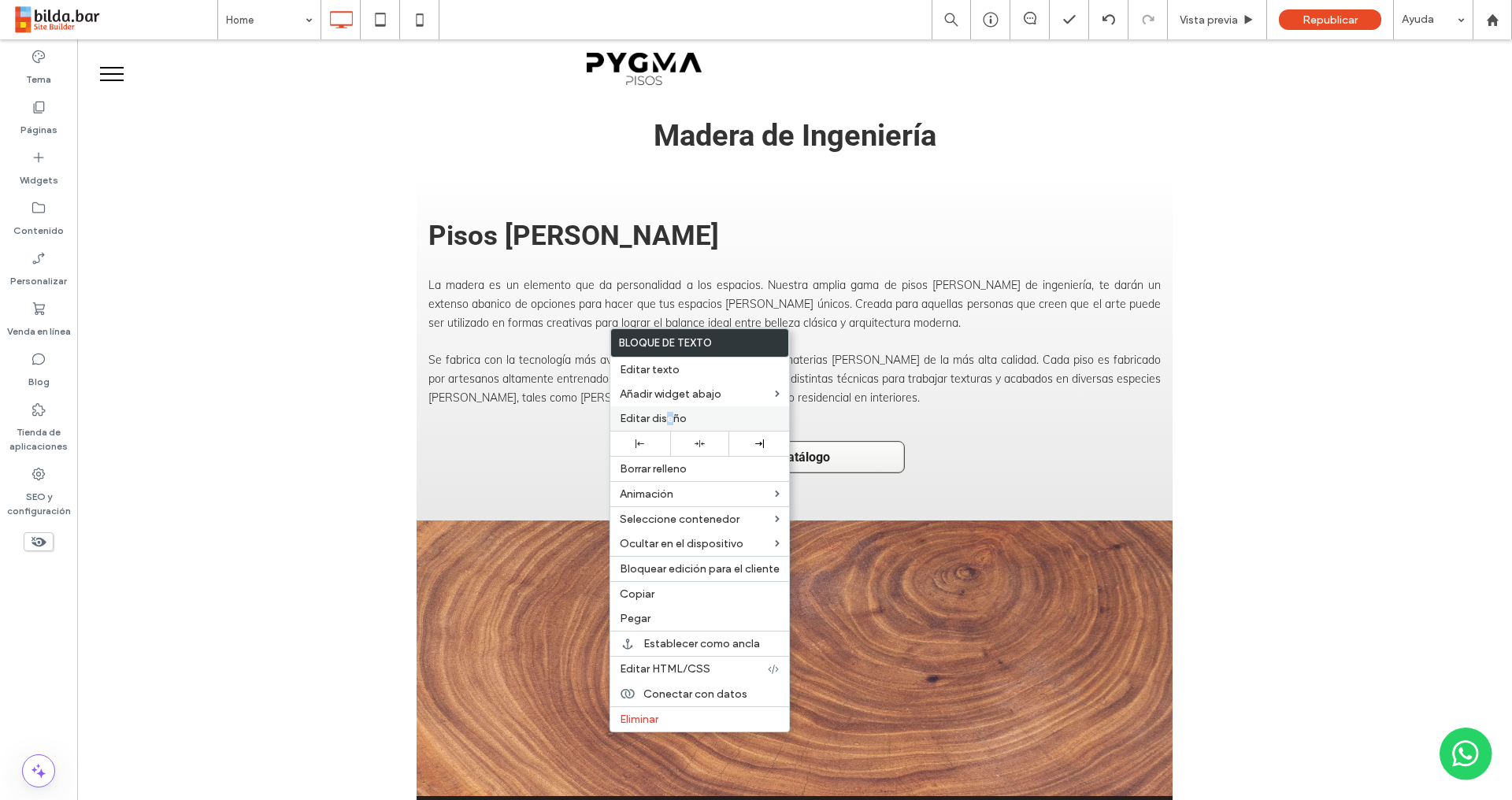
click at [669, 418] on span "Editar diseño" at bounding box center [653, 419] width 67 height 13
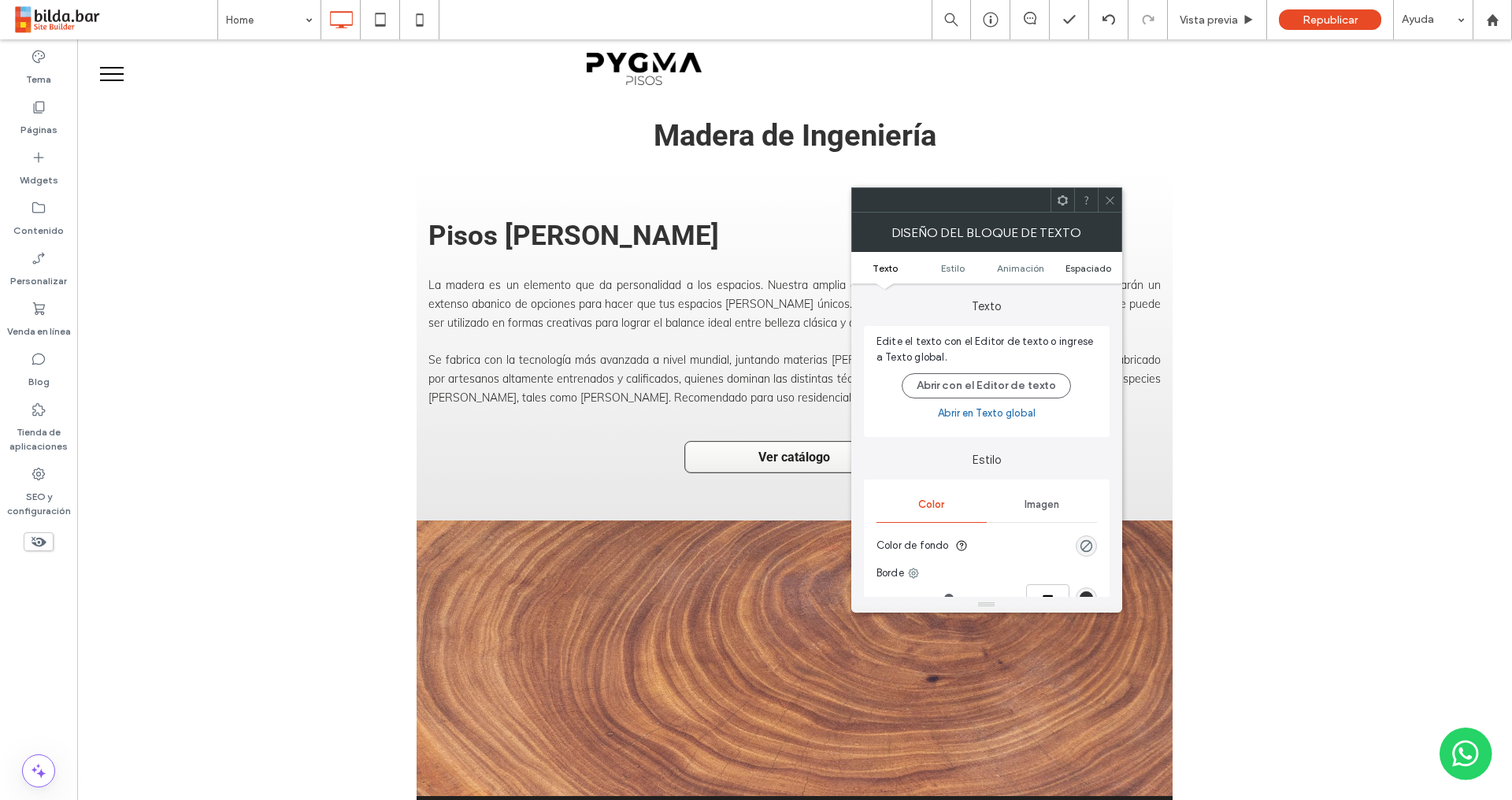
click at [1090, 269] on span "Espaciado" at bounding box center [1088, 268] width 45 height 12
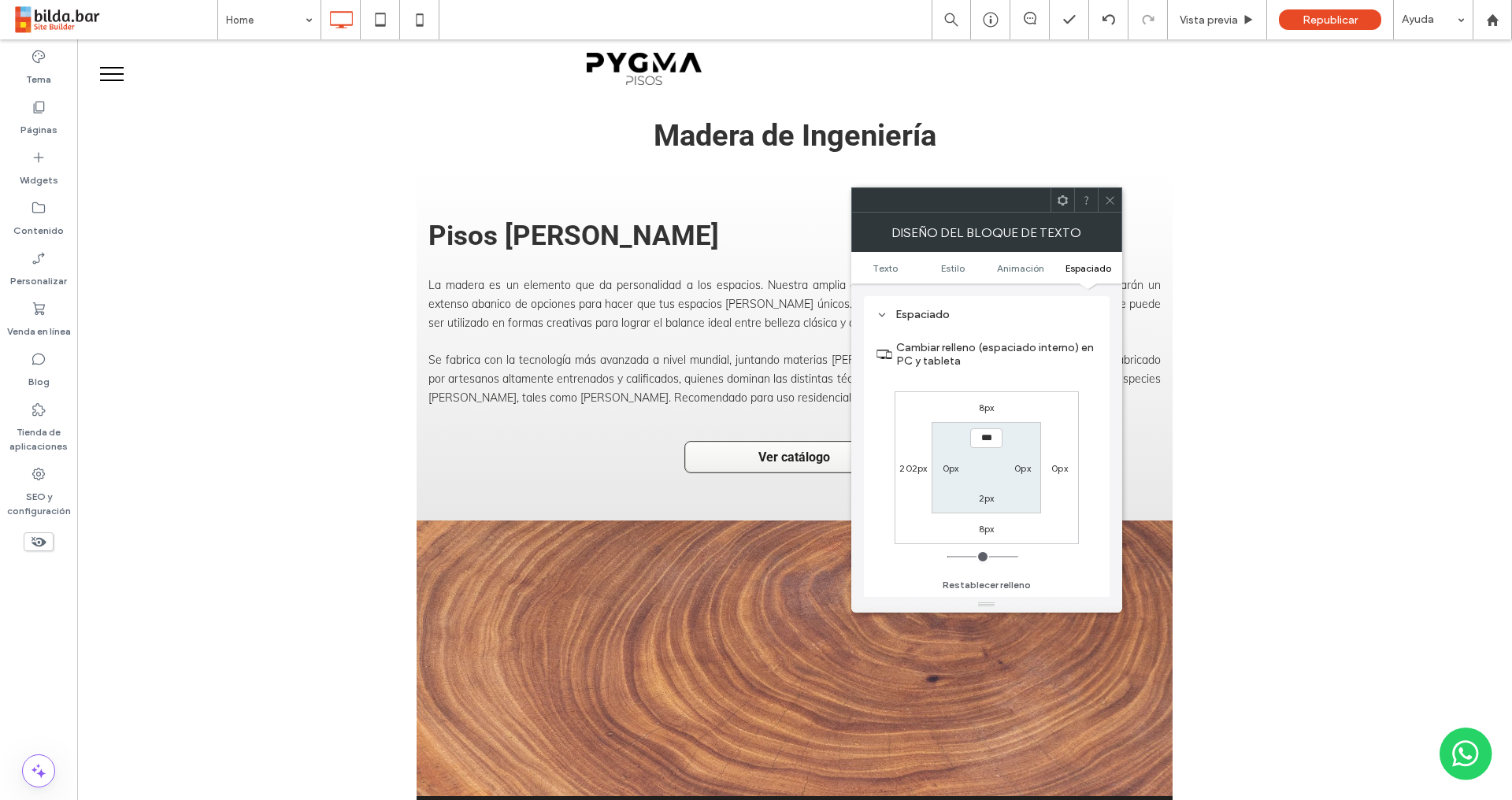
click at [917, 465] on label "202px" at bounding box center [913, 468] width 28 height 12
type input "***"
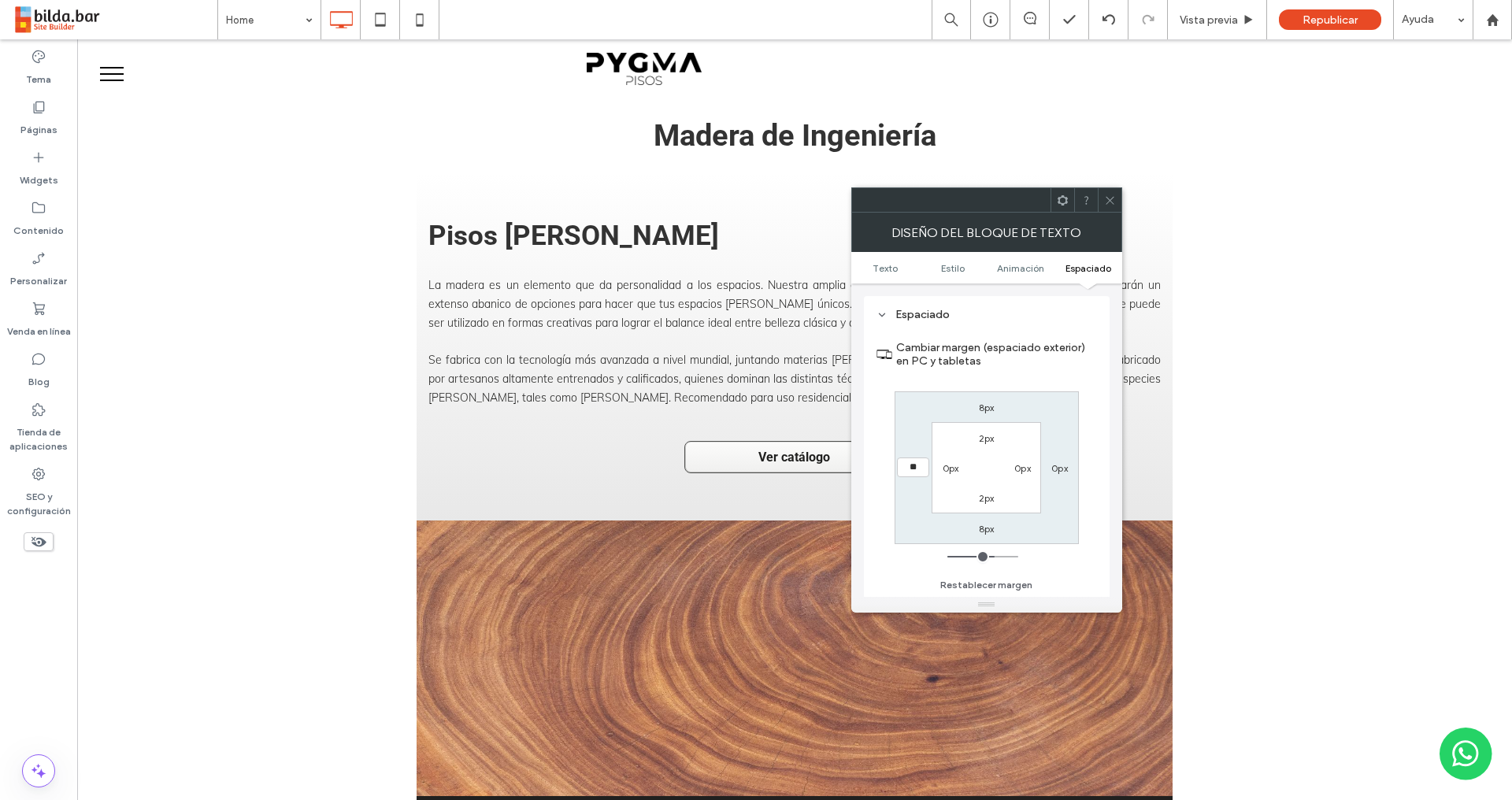
type input "**"
type input "*****"
type input "***"
click at [1108, 197] on icon at bounding box center [1110, 200] width 12 height 12
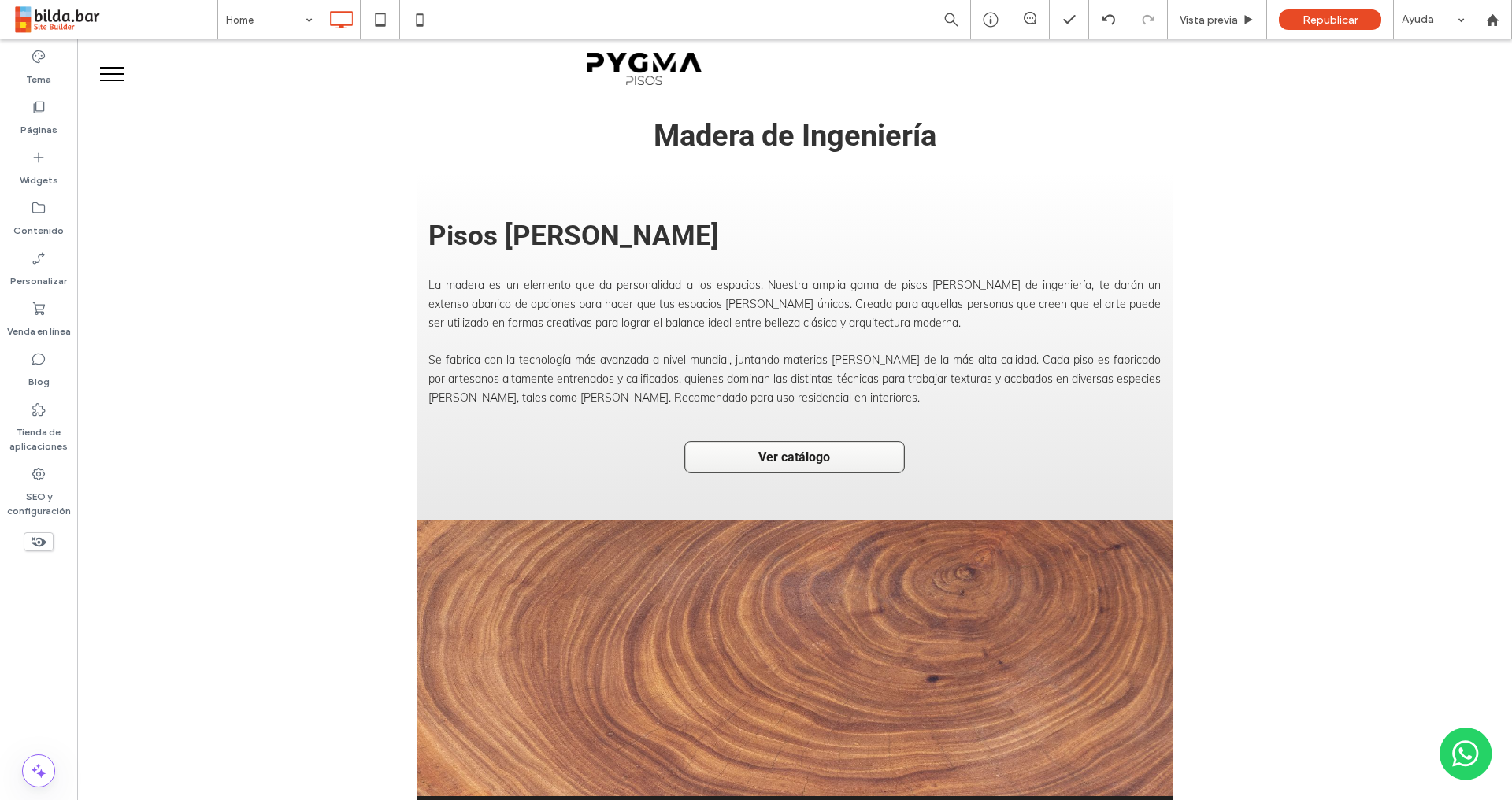
type input "******"
type input "**"
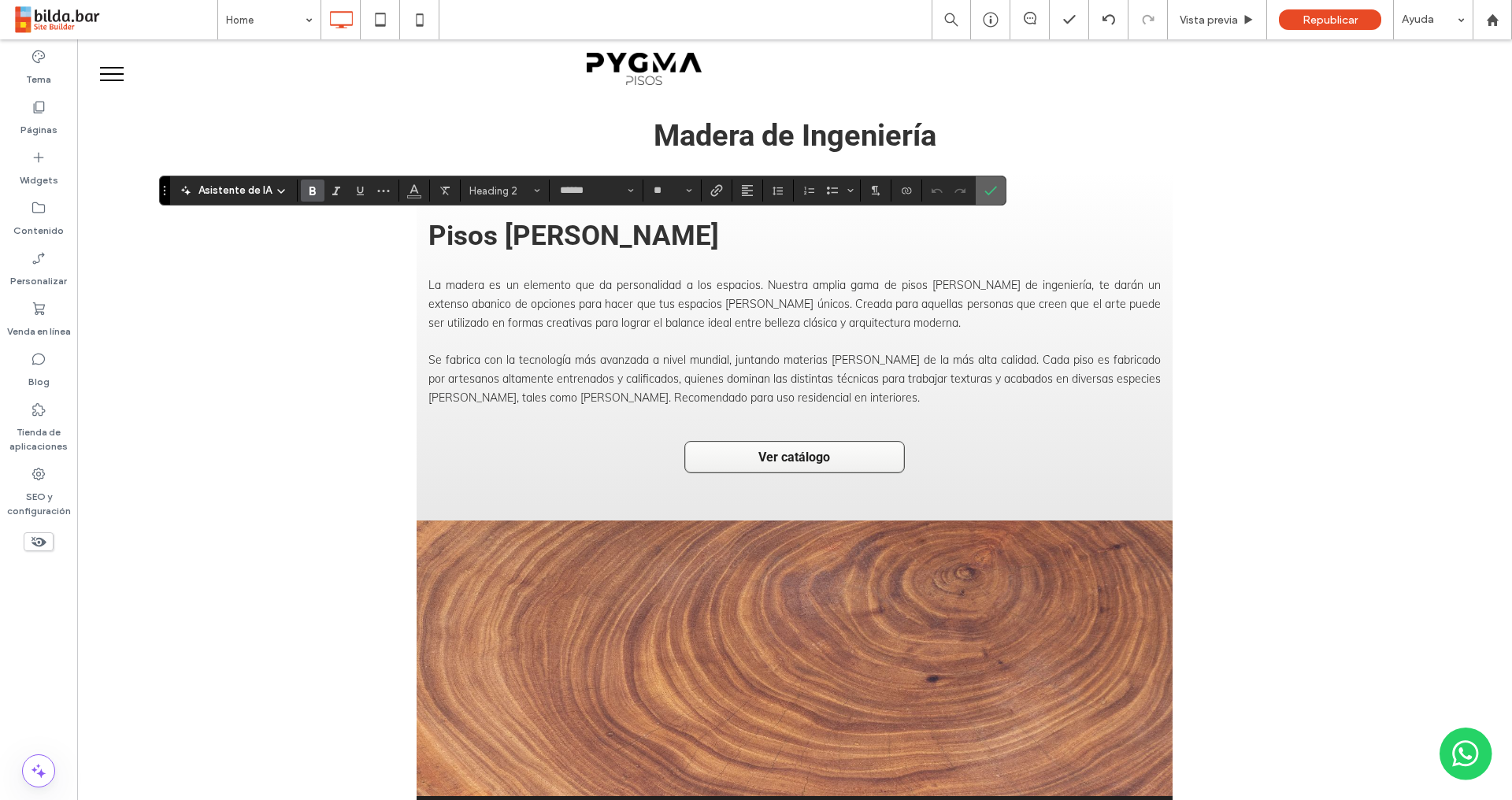
click at [993, 188] on label "Confirmar" at bounding box center [990, 190] width 24 height 28
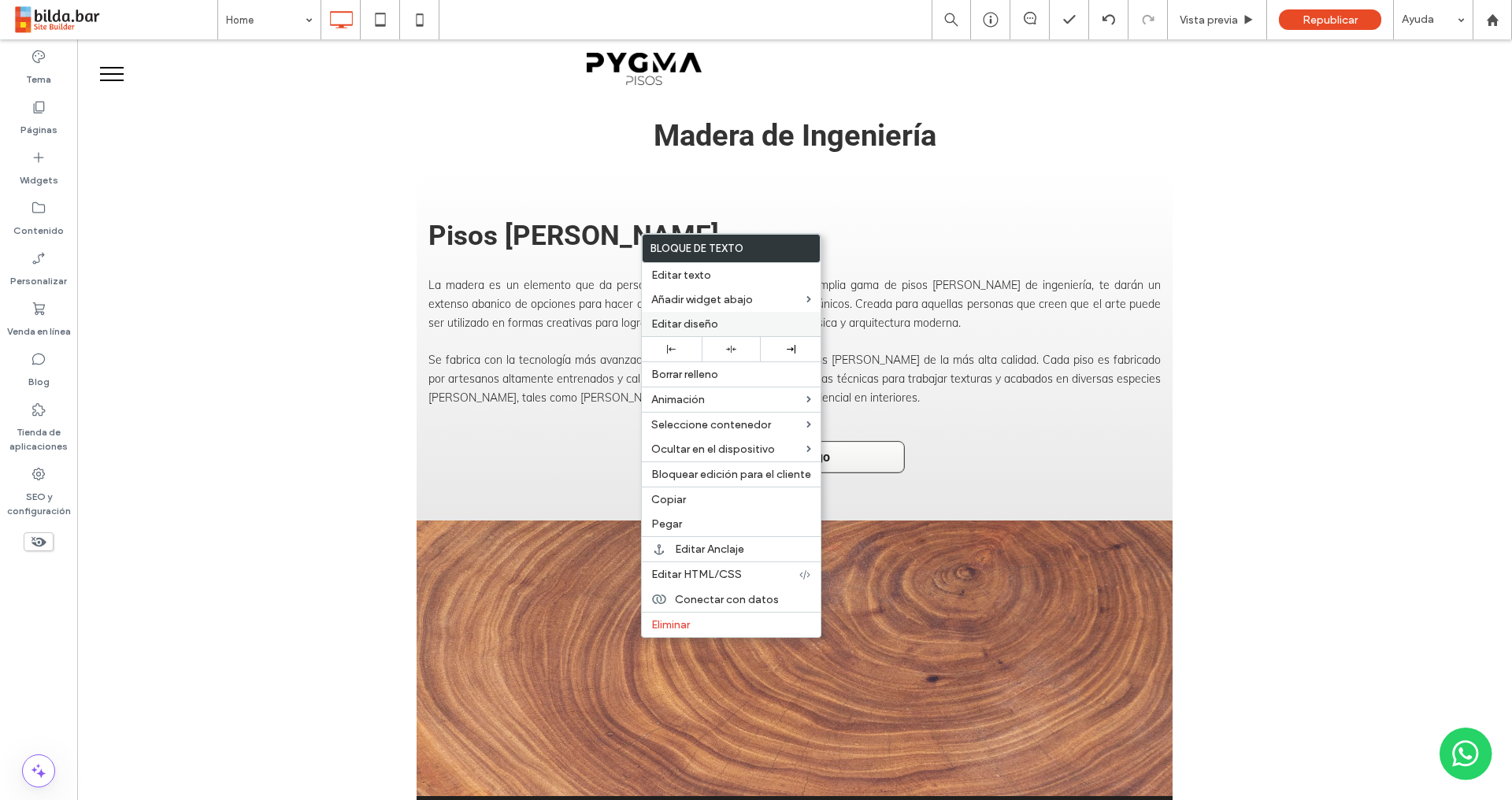
click at [698, 322] on span "Editar diseño" at bounding box center [685, 324] width 67 height 13
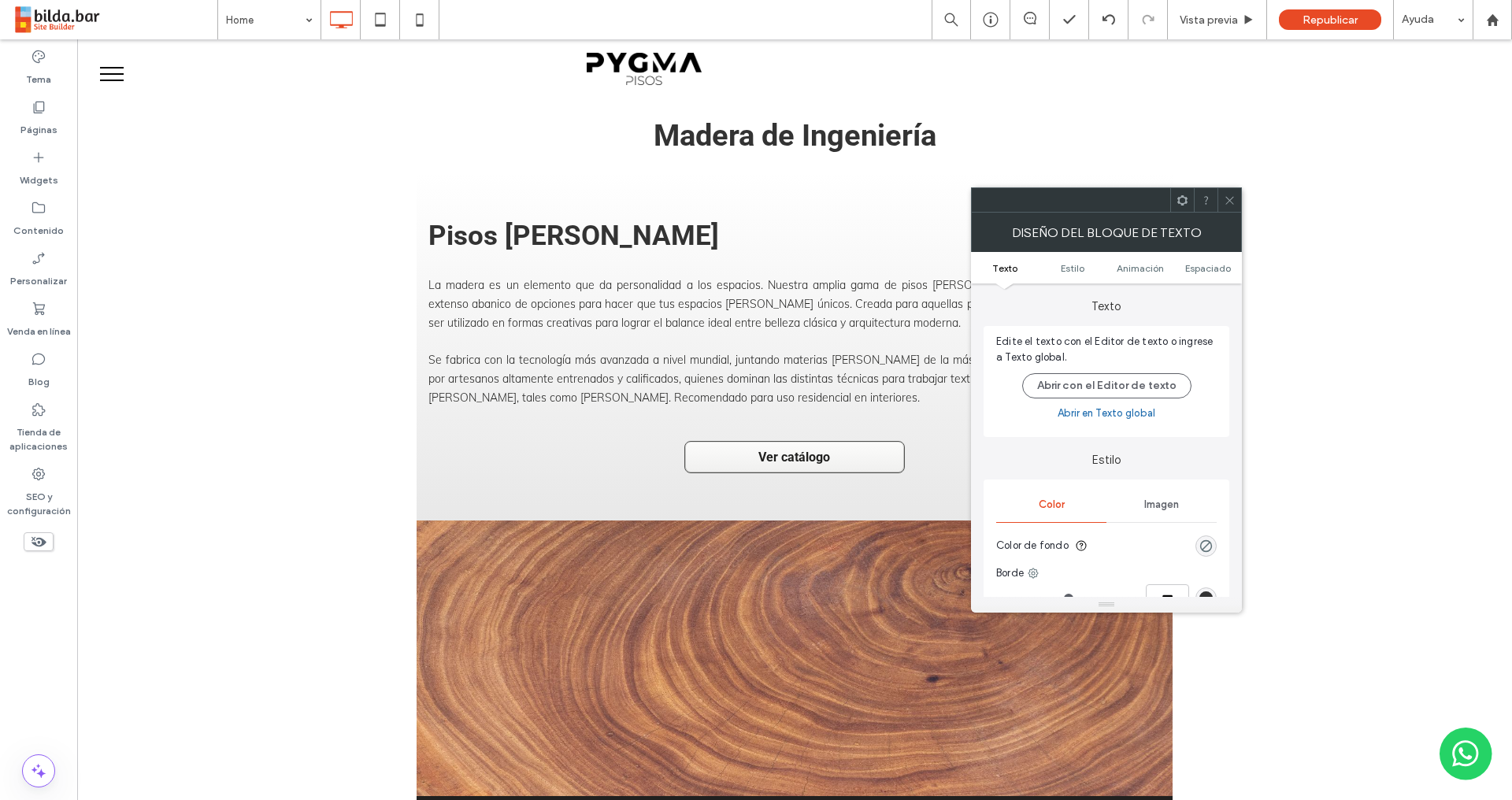
click at [1210, 258] on ul "Texto Estilo Animación Espaciado" at bounding box center [1106, 268] width 271 height 32
click at [1208, 267] on span "Espaciado" at bounding box center [1208, 268] width 45 height 12
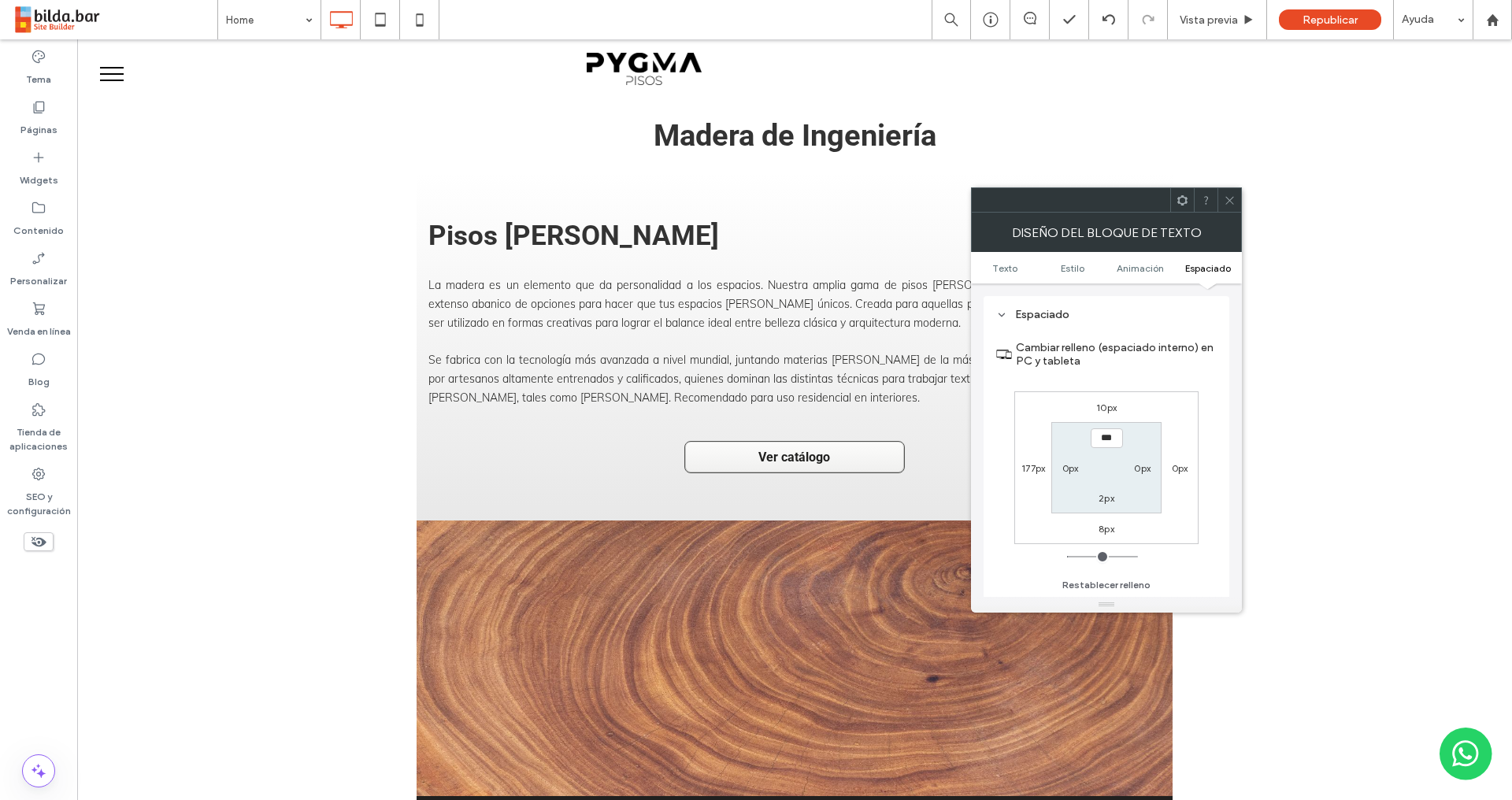
click at [1038, 470] on label "177px" at bounding box center [1033, 468] width 24 height 12
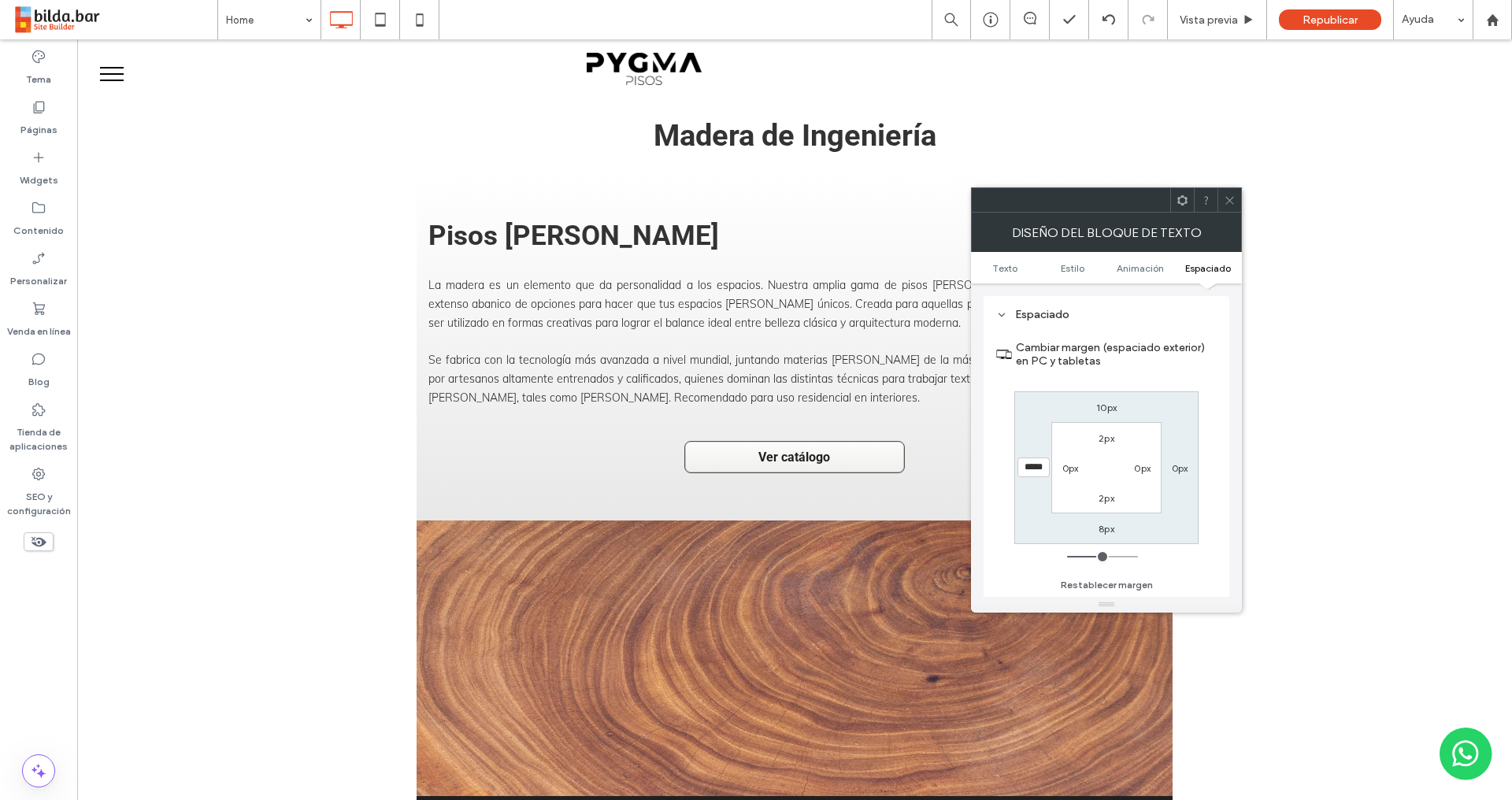
type input "***"
type input "*"
type input "***"
click at [1232, 197] on icon at bounding box center [1229, 200] width 12 height 12
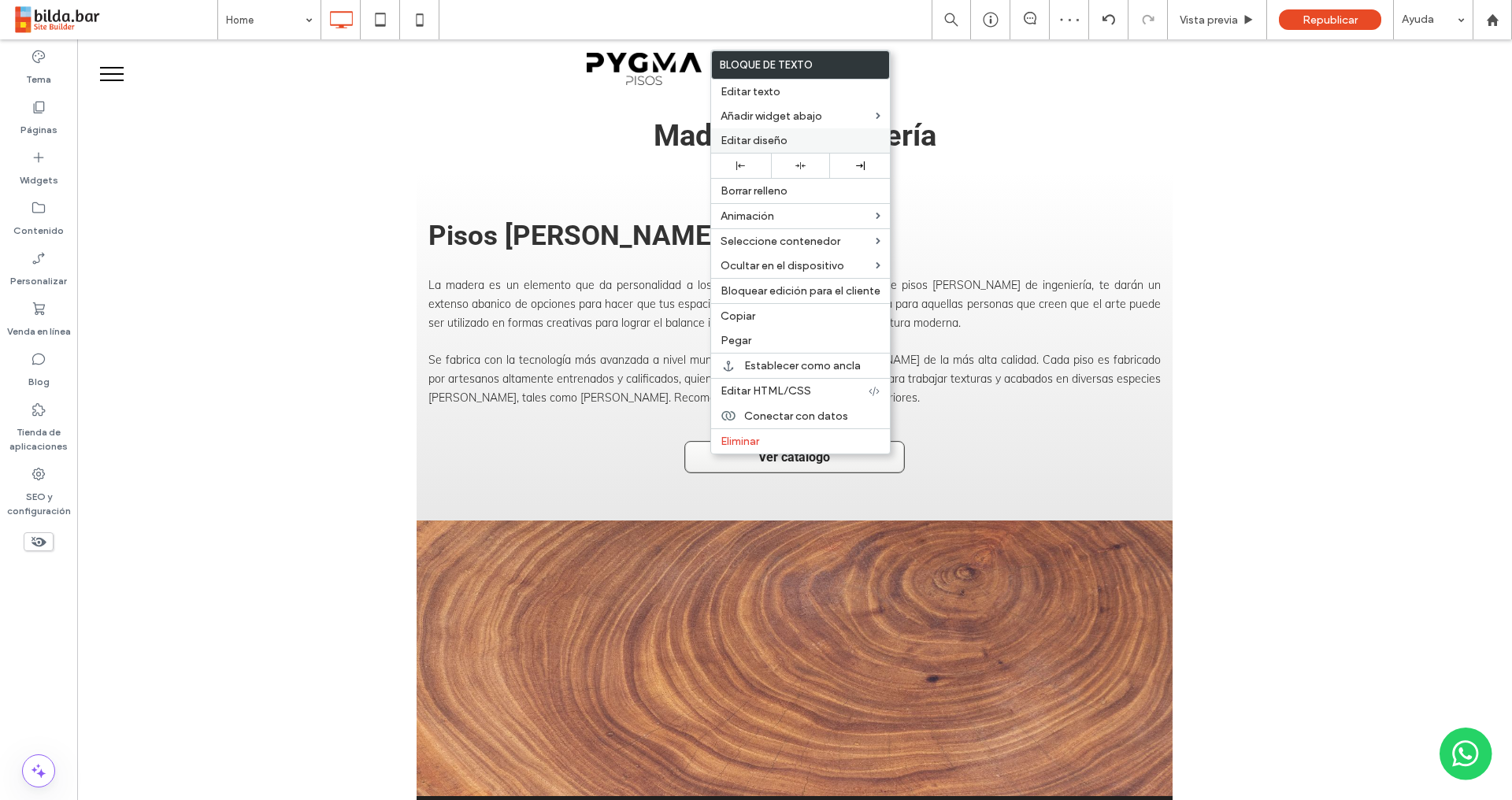
click at [763, 136] on span "Editar diseño" at bounding box center [754, 140] width 67 height 13
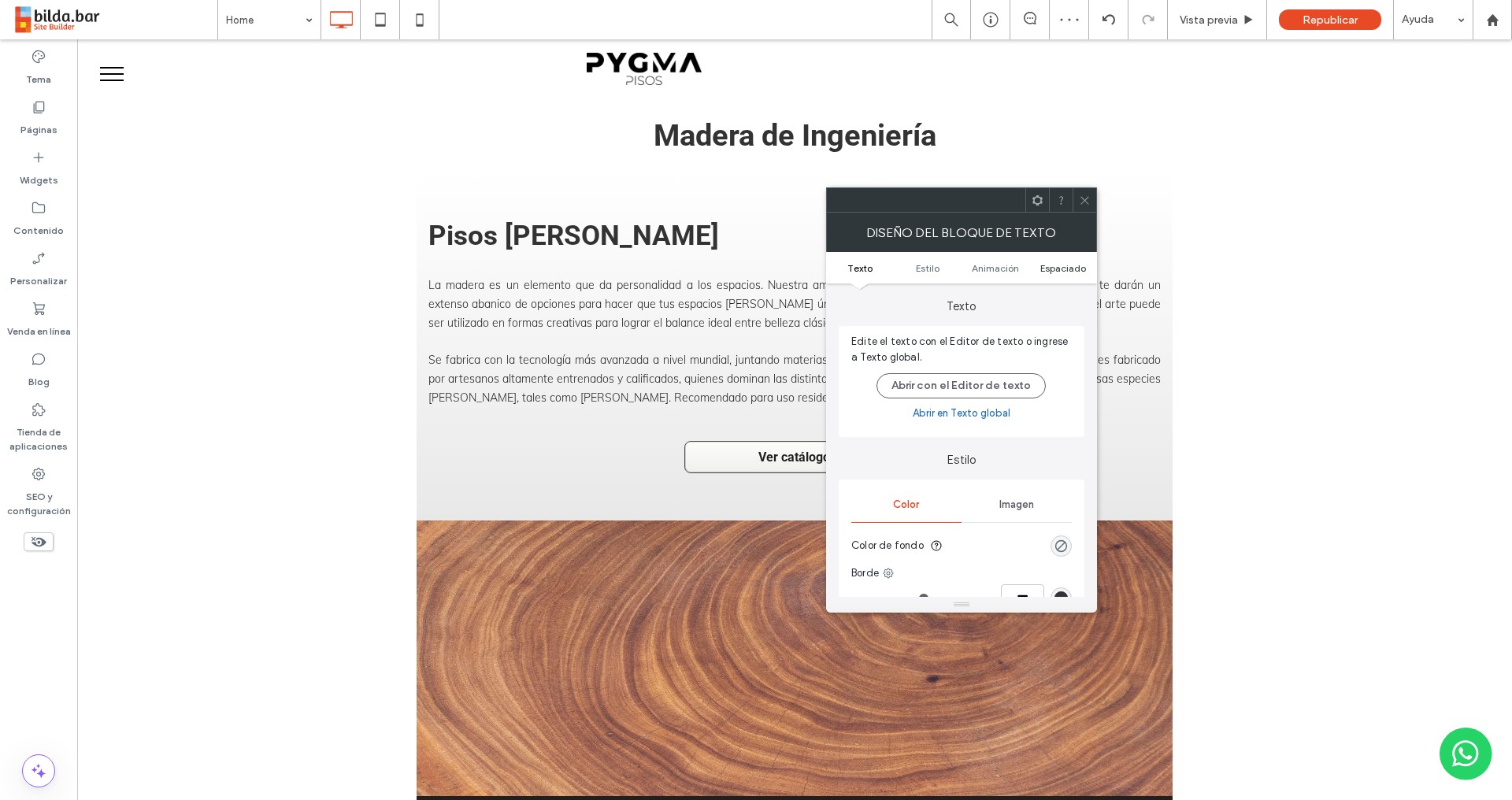
drag, startPoint x: 1066, startPoint y: 265, endPoint x: 1052, endPoint y: 268, distance: 14.3
click at [1065, 266] on span "Espaciado" at bounding box center [1063, 268] width 45 height 12
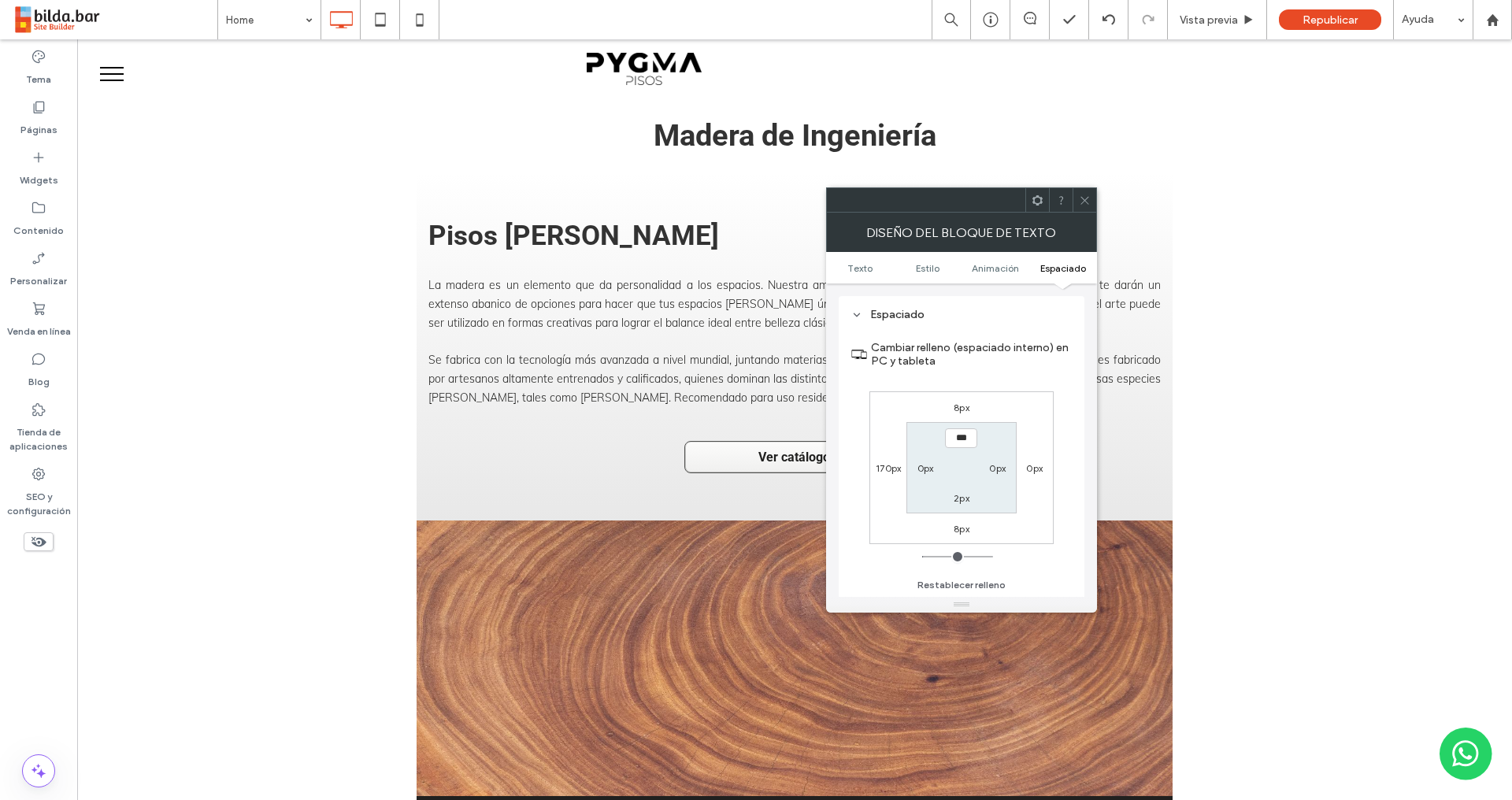
click at [890, 468] on label "170px" at bounding box center [887, 468] width 25 height 12
type input "***"
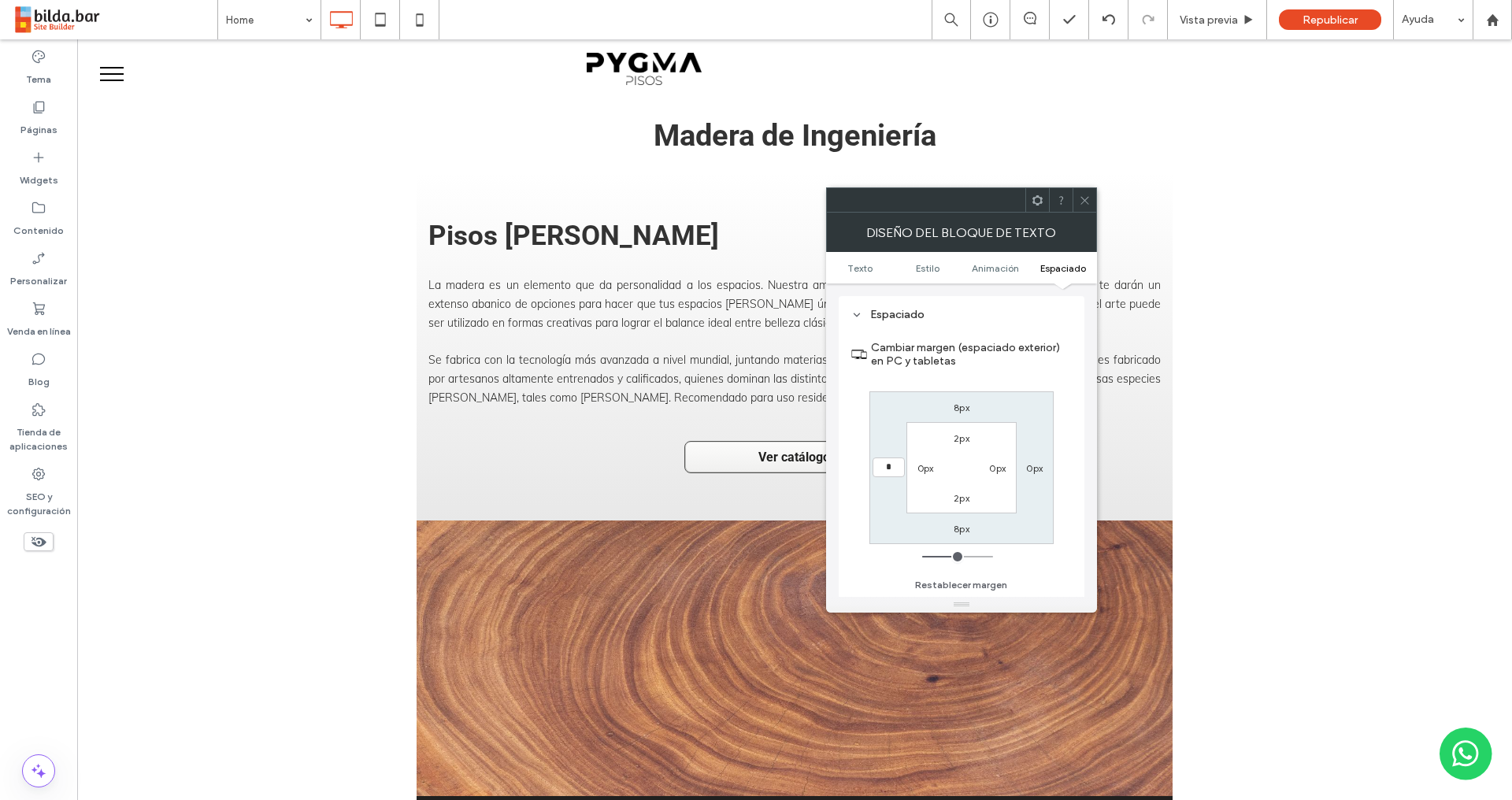
type input "*"
type input "***"
click at [1085, 200] on icon at bounding box center [1085, 200] width 12 height 12
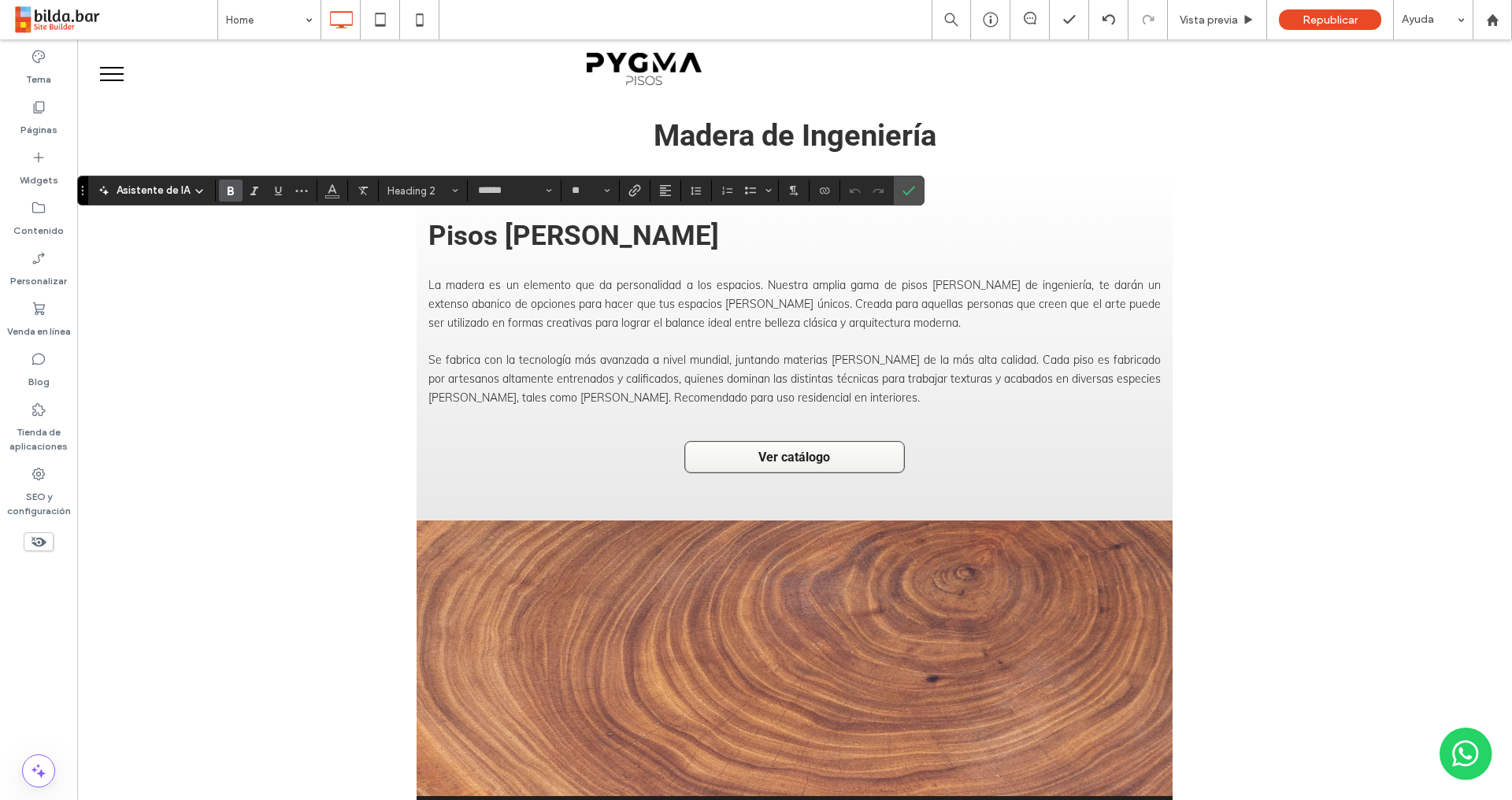
click at [856, 178] on div "Asistente de IA Heading 2 ****** **" at bounding box center [500, 190] width 847 height 30
click at [905, 187] on icon "Confirmar" at bounding box center [908, 191] width 13 height 13
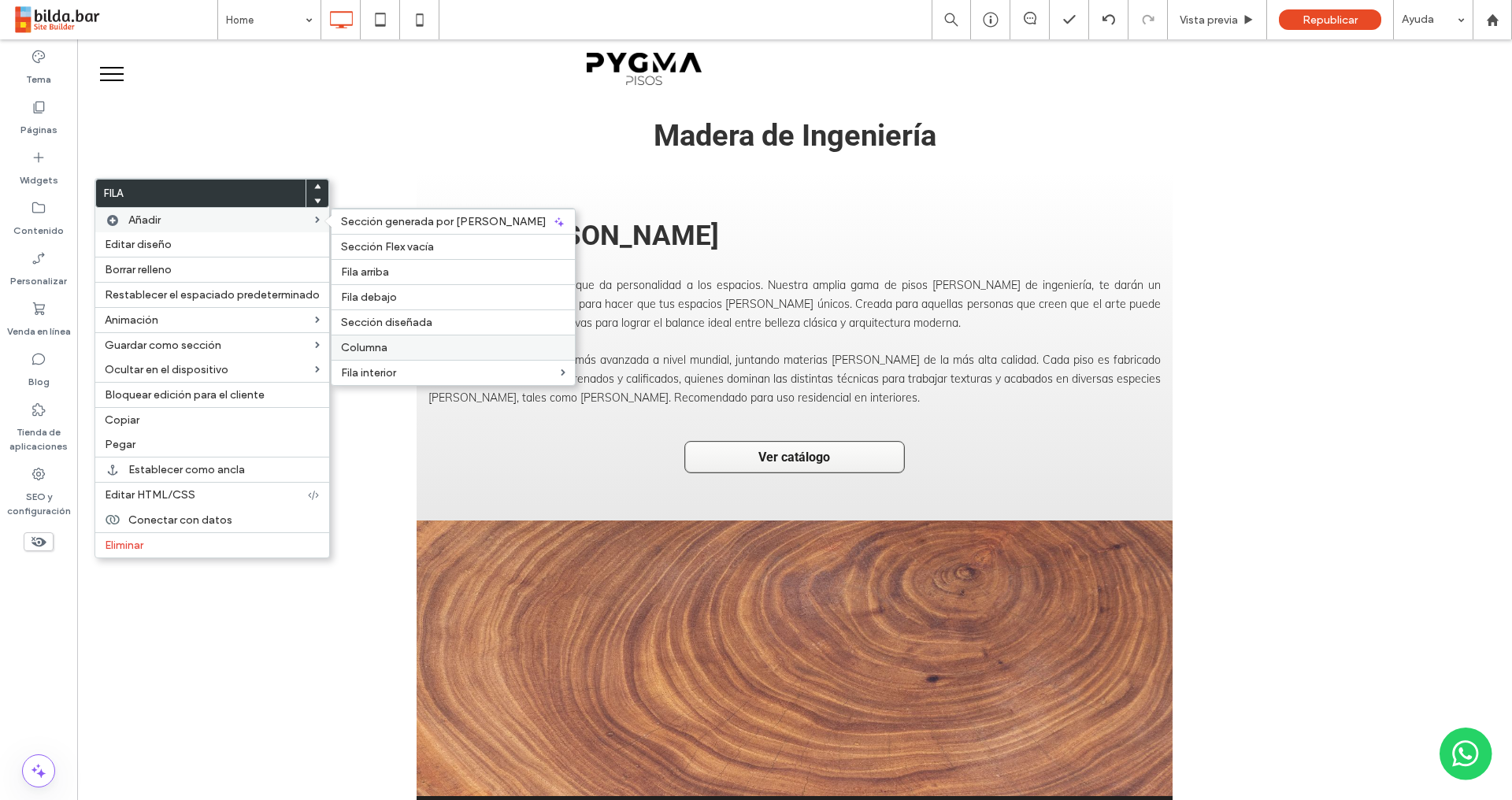
click at [359, 348] on span "Columna" at bounding box center [363, 347] width 46 height 13
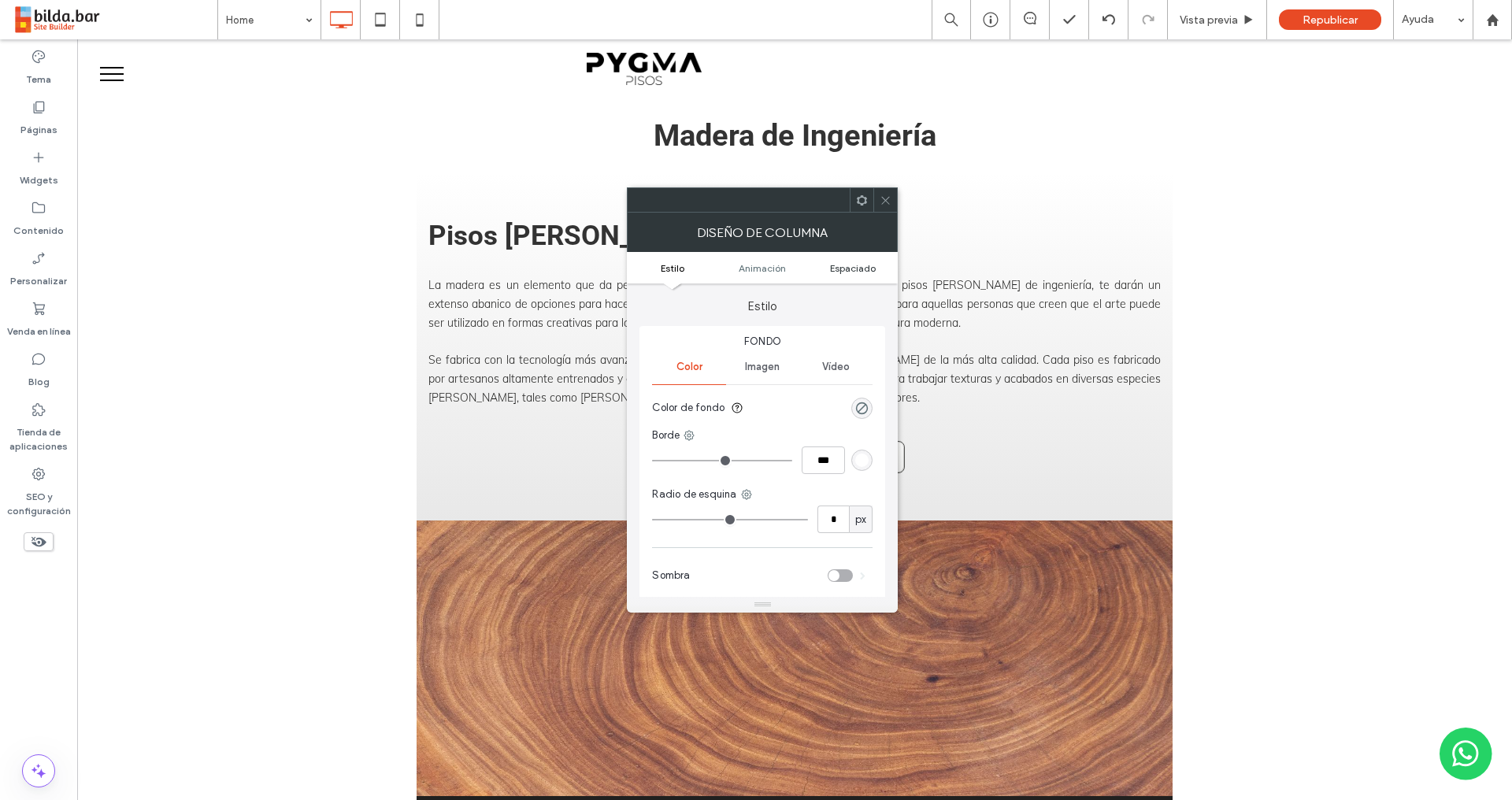
click at [850, 273] on span "Espaciado" at bounding box center [853, 268] width 45 height 12
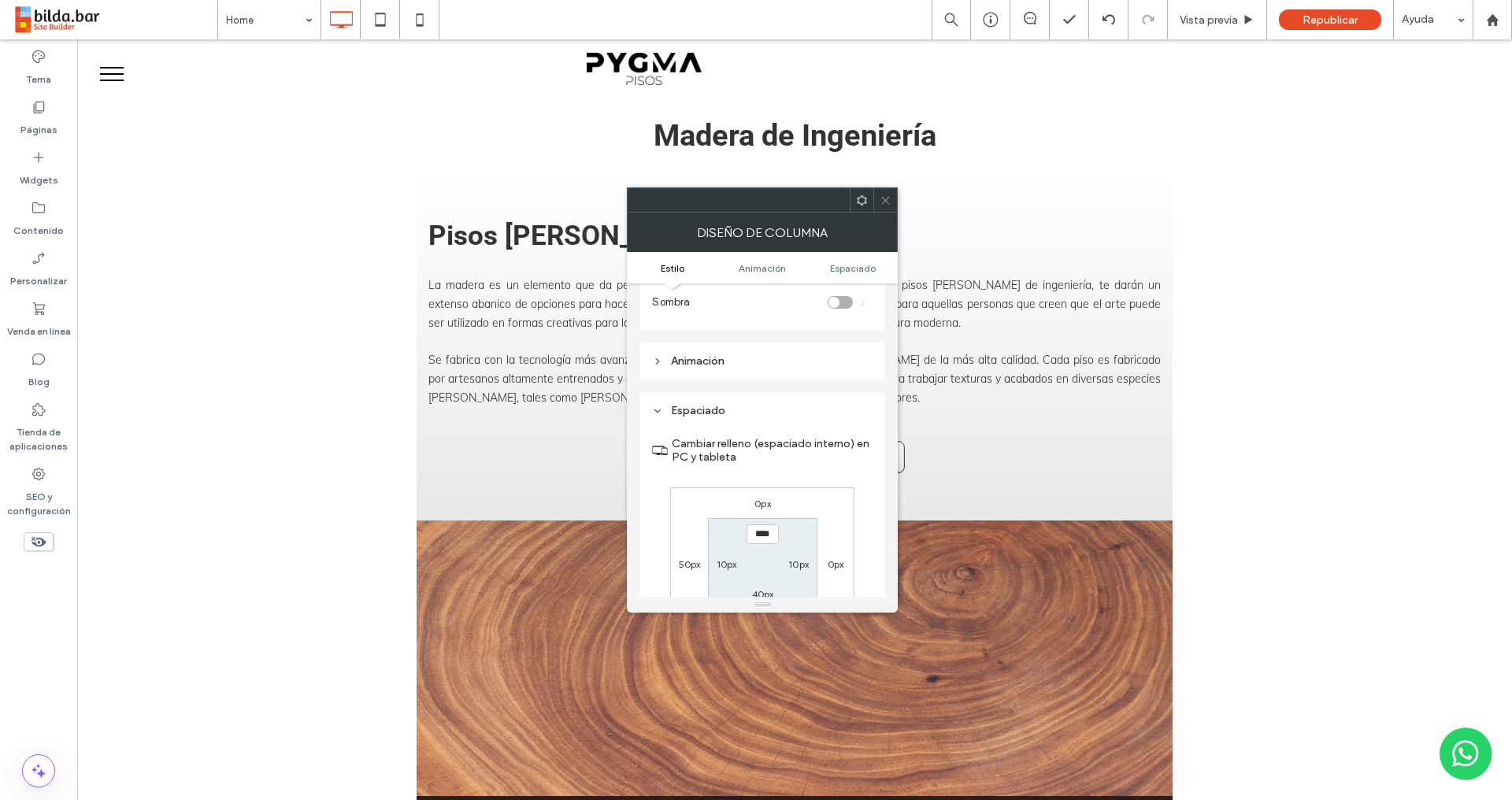
scroll to position [368, 0]
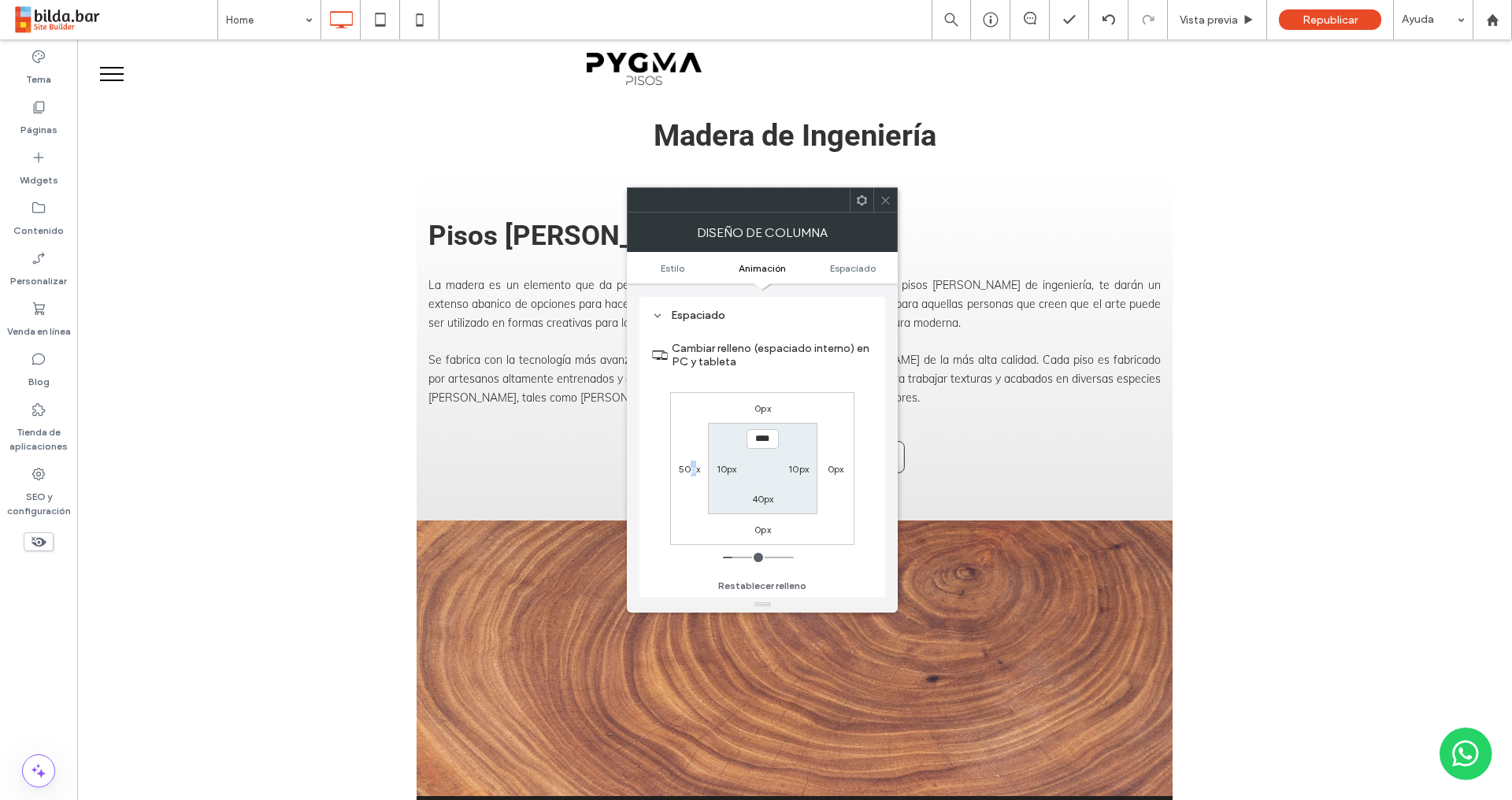
click at [692, 471] on label "50px" at bounding box center [689, 469] width 22 height 12
type input "**"
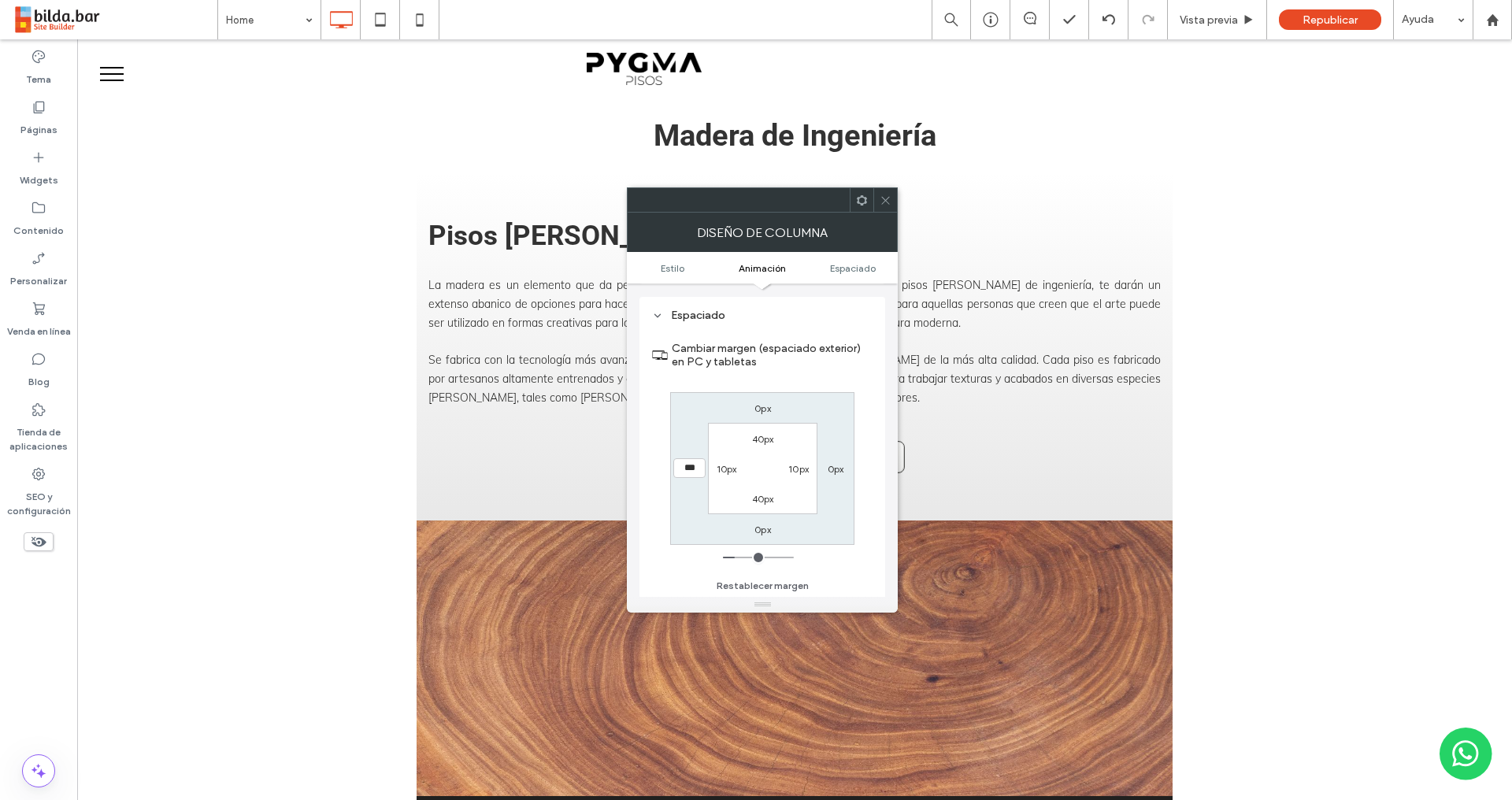
type input "***"
type input "*****"
drag, startPoint x: 879, startPoint y: 200, endPoint x: 888, endPoint y: 196, distance: 9.8
click at [879, 200] on icon at bounding box center [885, 200] width 12 height 12
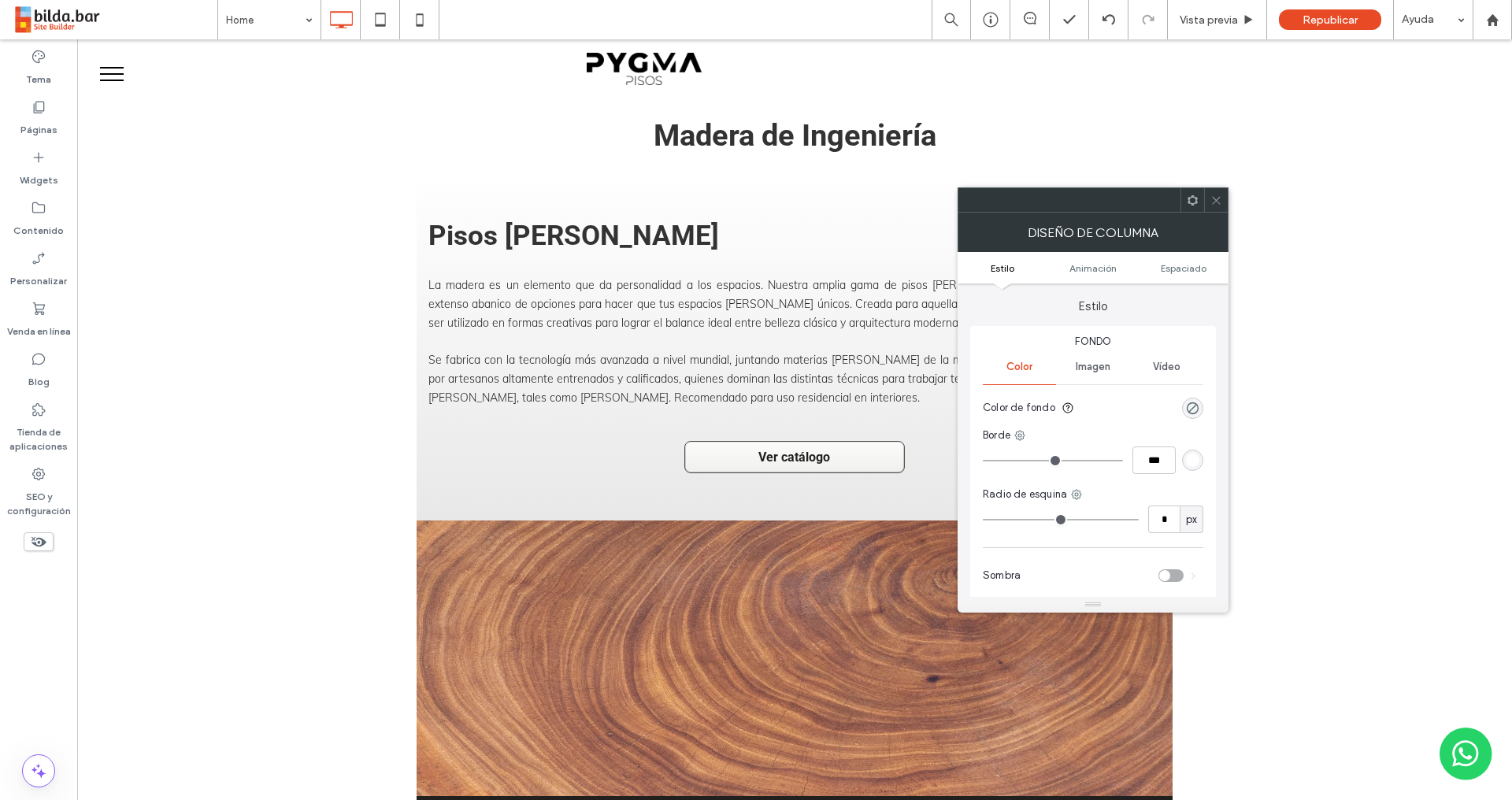
click at [1177, 261] on ul "Estilo Animación Espaciado" at bounding box center [1093, 268] width 271 height 32
click at [1183, 261] on ul "Estilo Animación Espaciado" at bounding box center [1093, 268] width 271 height 32
click at [1186, 273] on span "Espaciado" at bounding box center [1183, 268] width 45 height 12
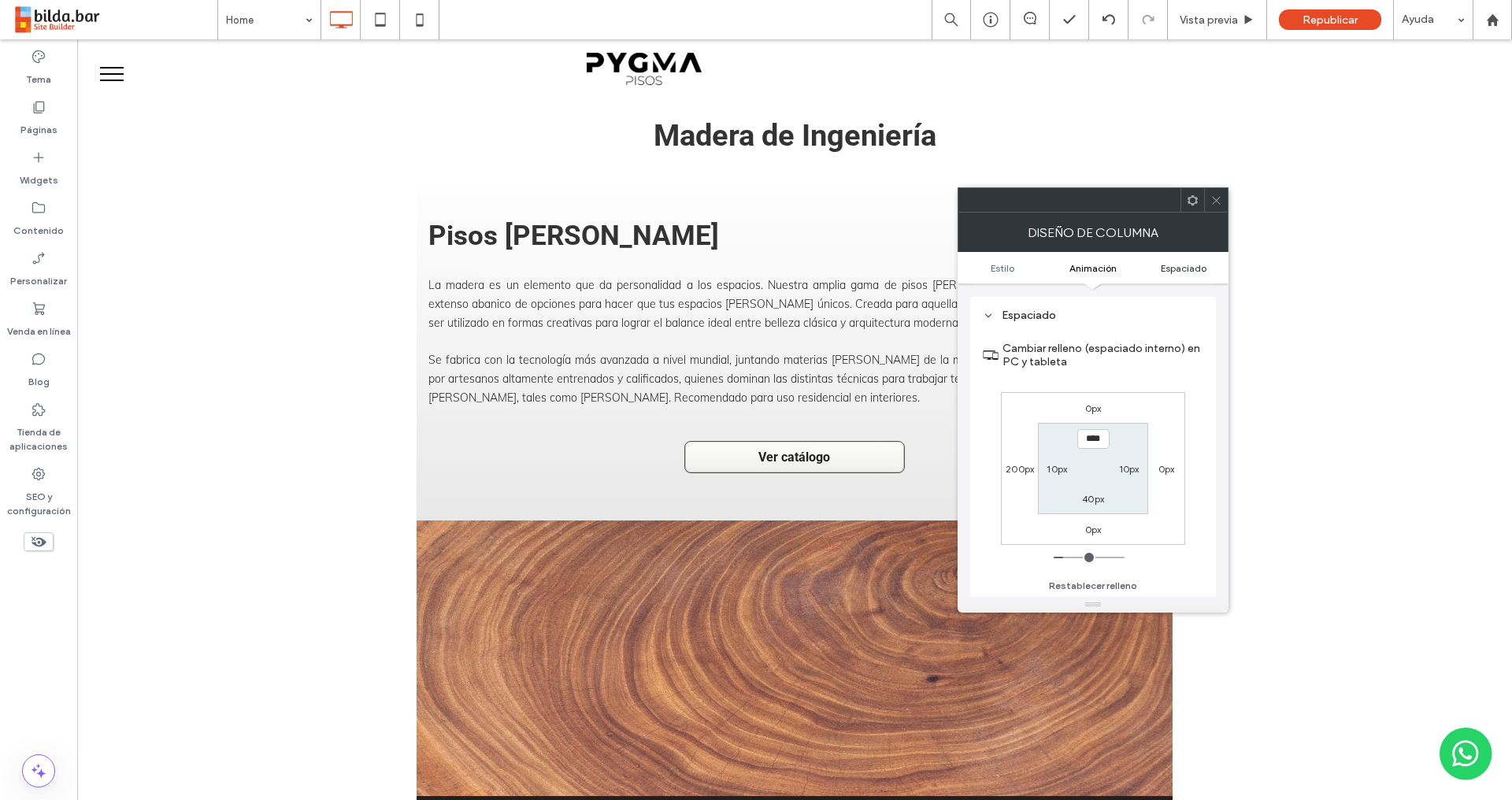
click at [1188, 269] on span "Espaciado" at bounding box center [1183, 268] width 45 height 12
drag, startPoint x: 1213, startPoint y: 202, endPoint x: 1204, endPoint y: 203, distance: 9.1
click at [1213, 202] on icon at bounding box center [1216, 200] width 12 height 12
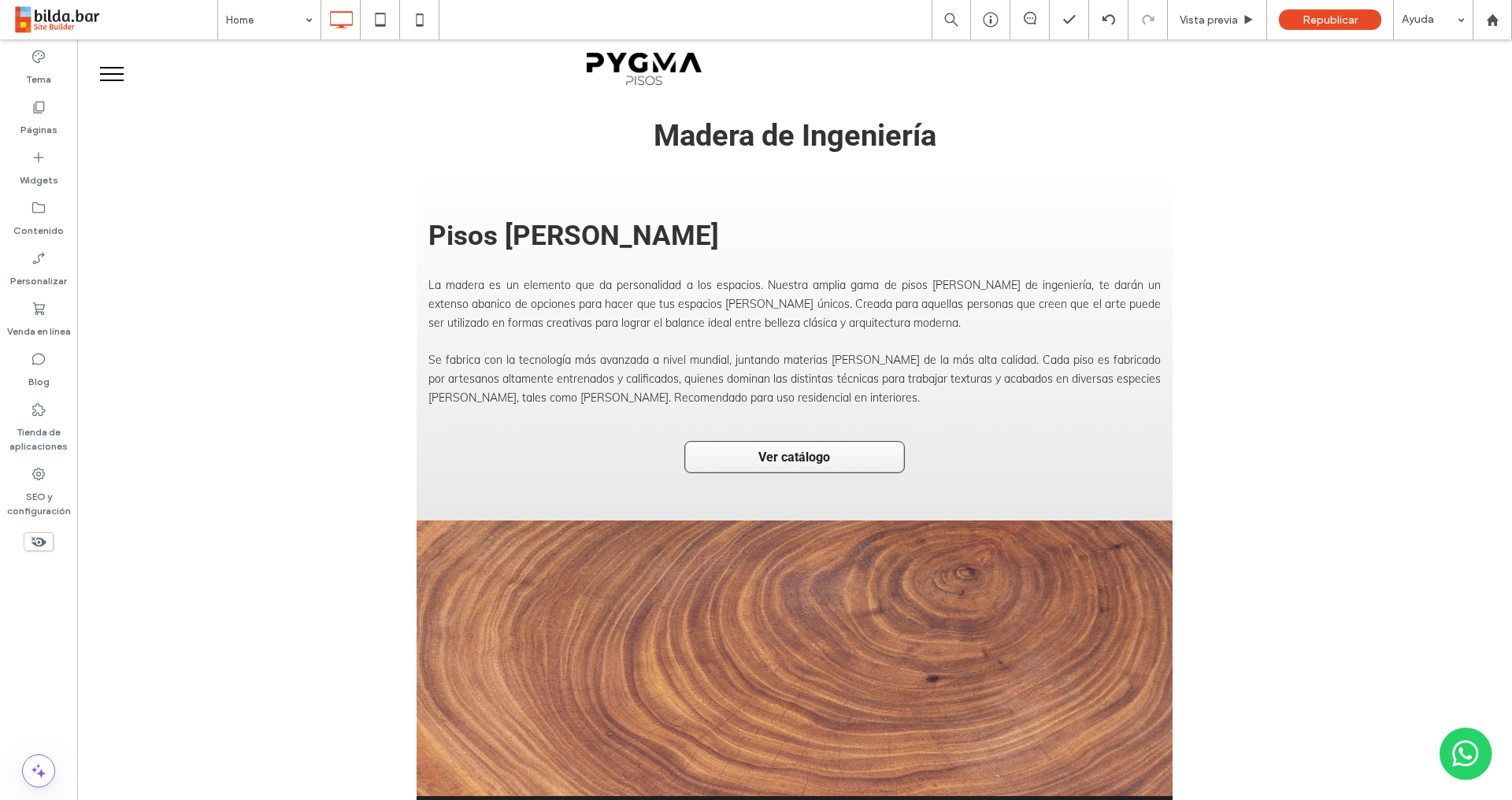
type input "******"
type input "**"
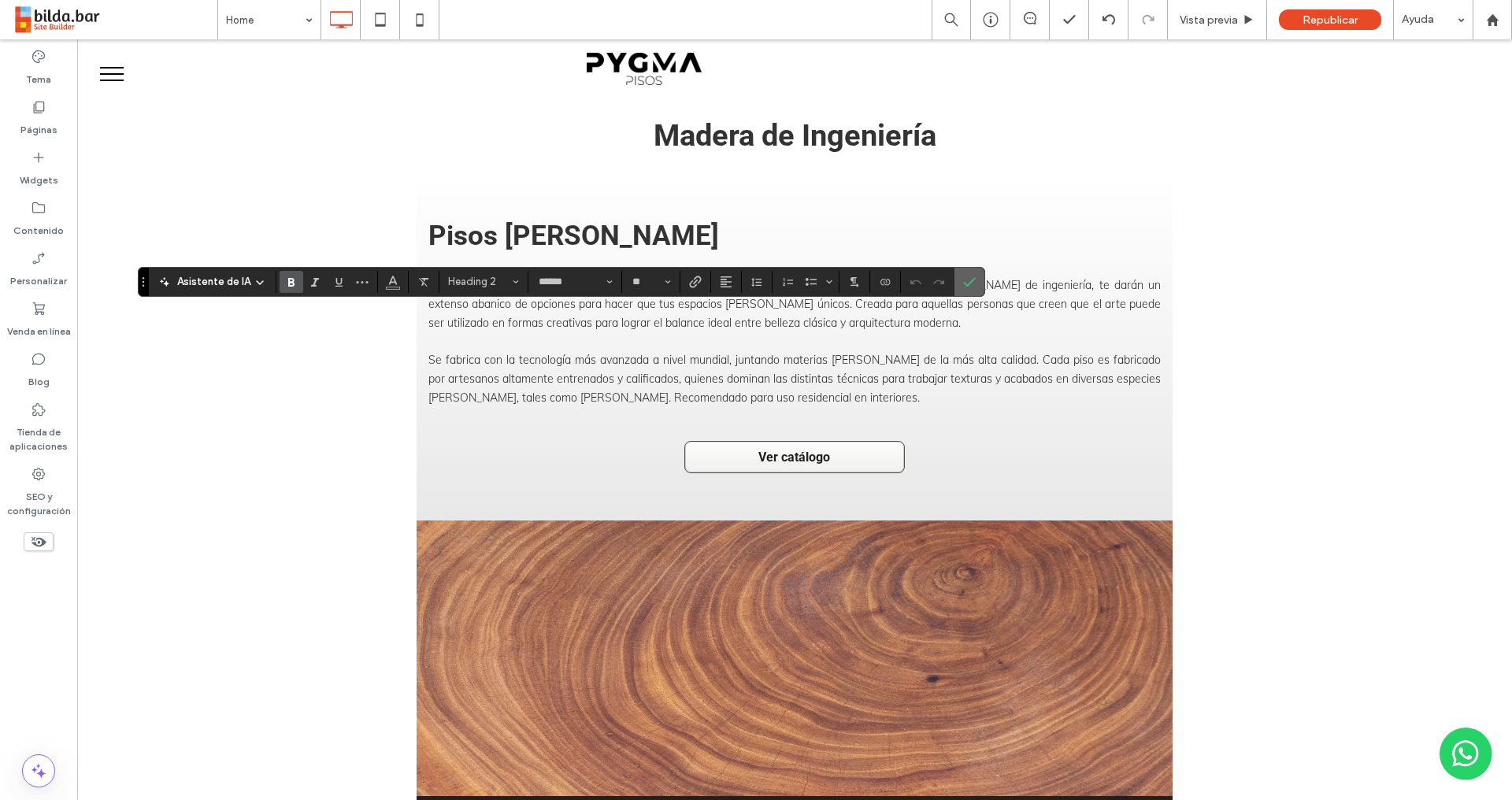
click at [963, 286] on icon "Confirmar" at bounding box center [969, 282] width 13 height 13
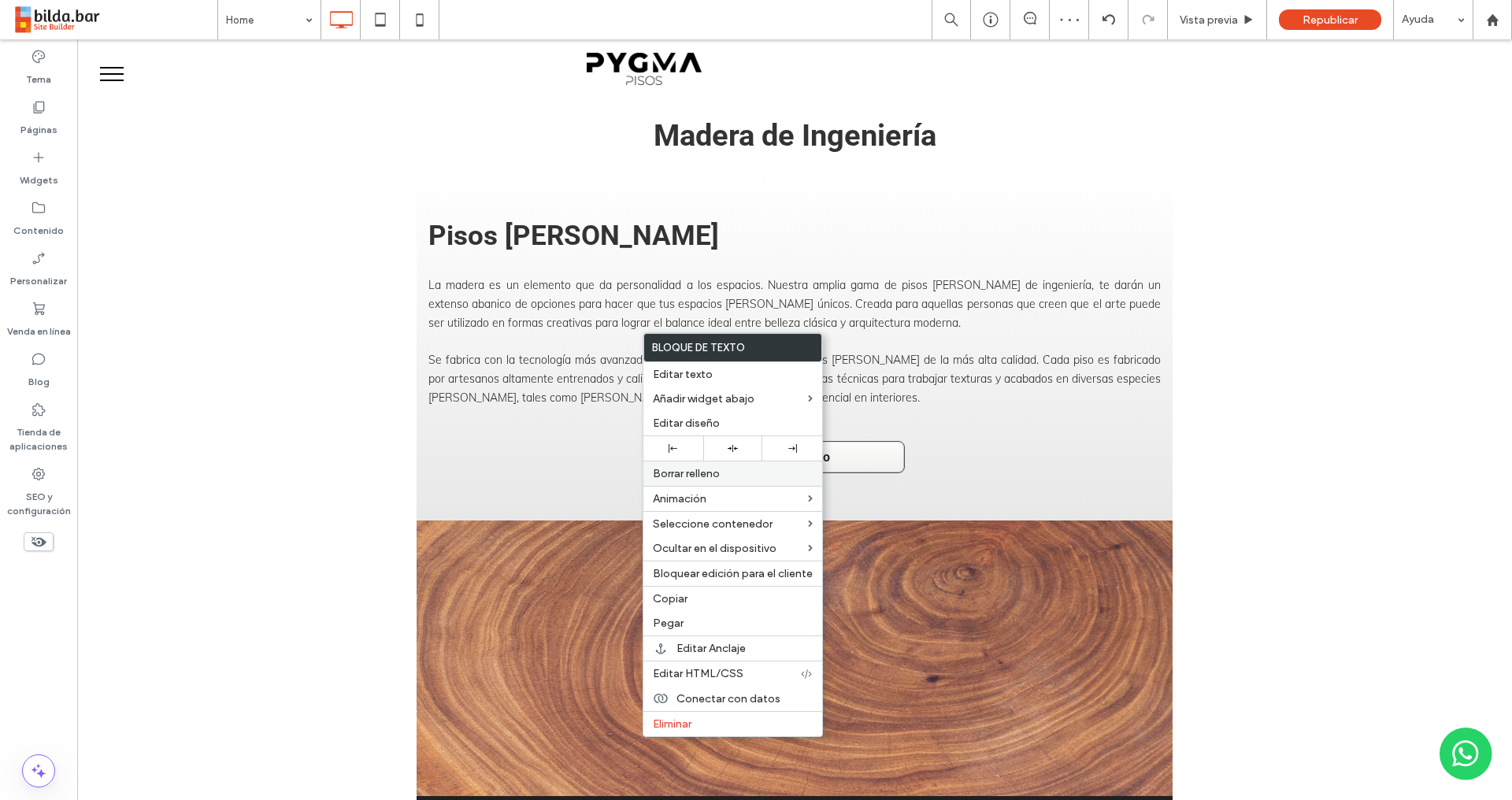
drag, startPoint x: 693, startPoint y: 466, endPoint x: 675, endPoint y: 429, distance: 41.1
click at [693, 467] on div "Borrar relleno" at bounding box center [732, 473] width 178 height 25
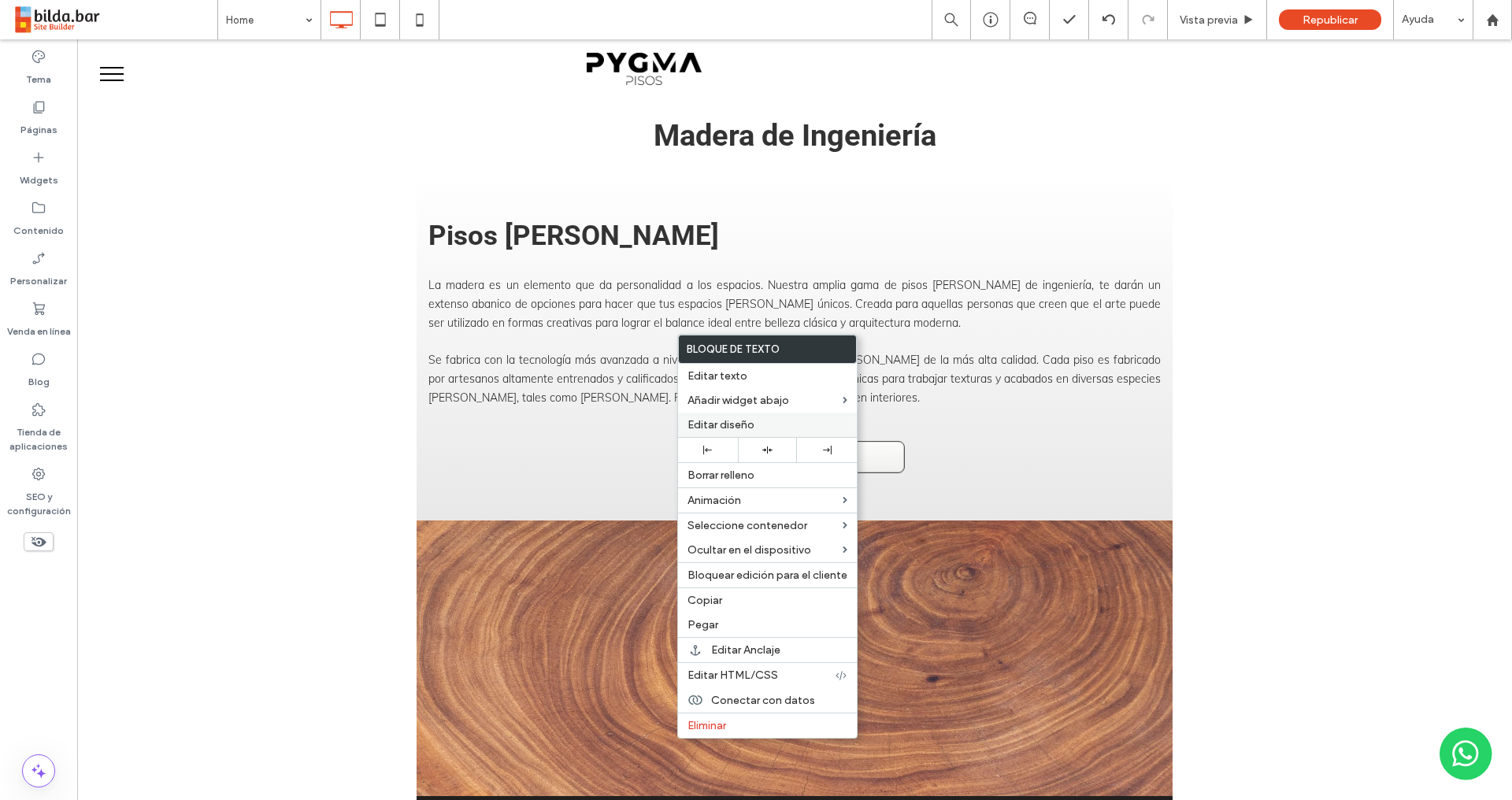
click at [758, 422] on label "Editar diseño" at bounding box center [767, 424] width 160 height 13
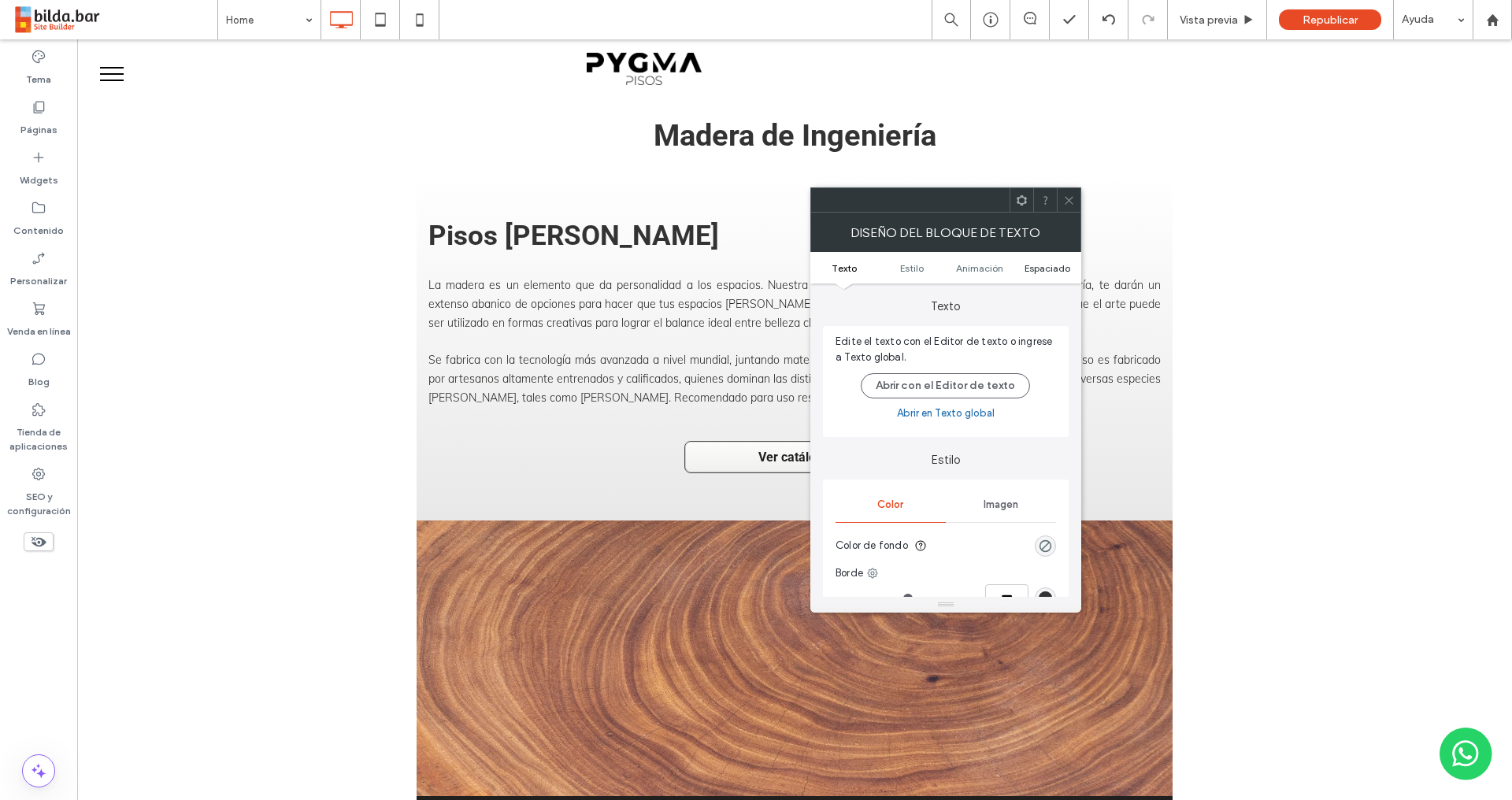
click at [1045, 269] on span "Espaciado" at bounding box center [1047, 268] width 45 height 12
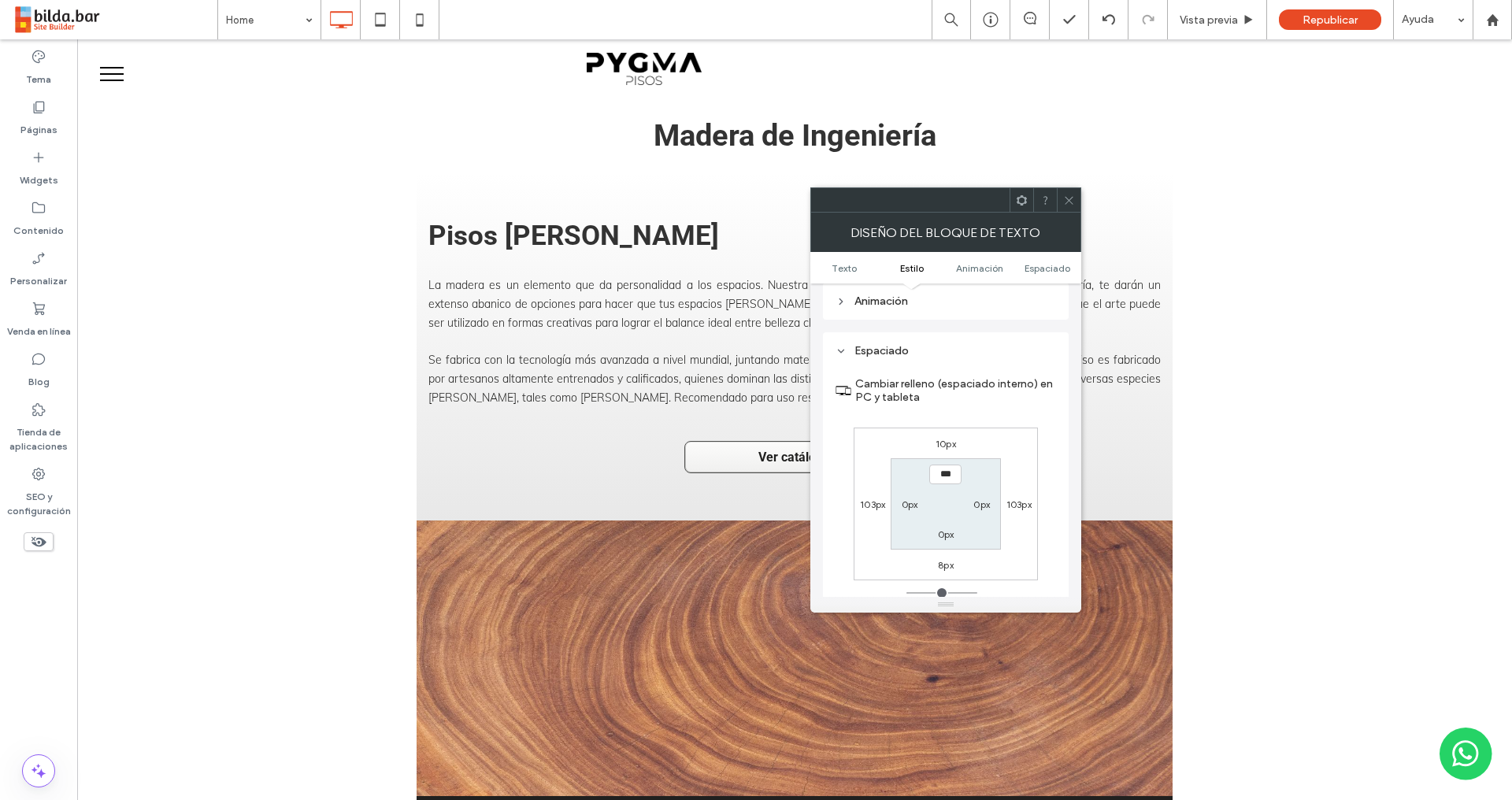
scroll to position [451, 0]
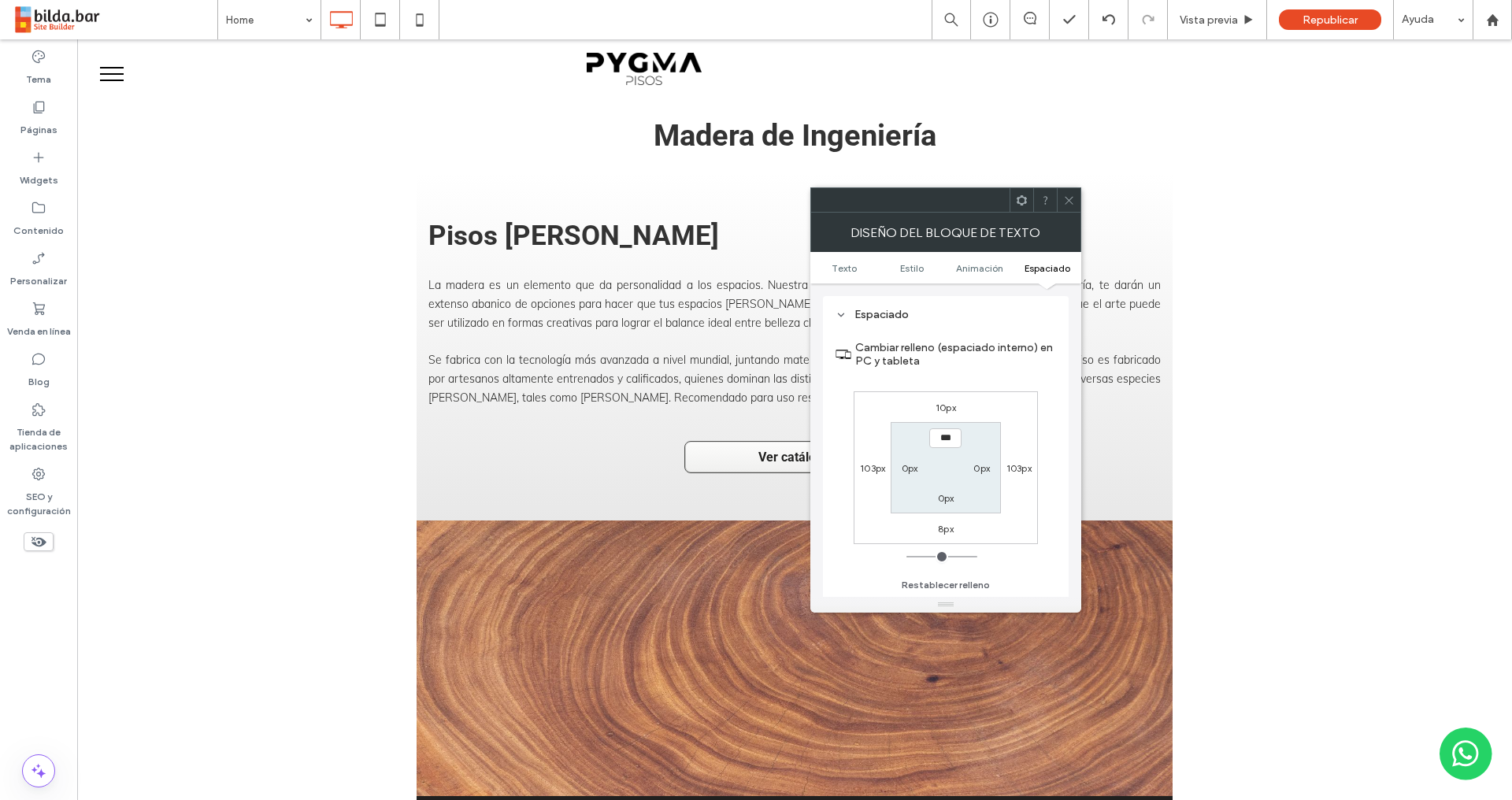
click at [876, 467] on label "103px" at bounding box center [872, 468] width 25 height 12
type input "***"
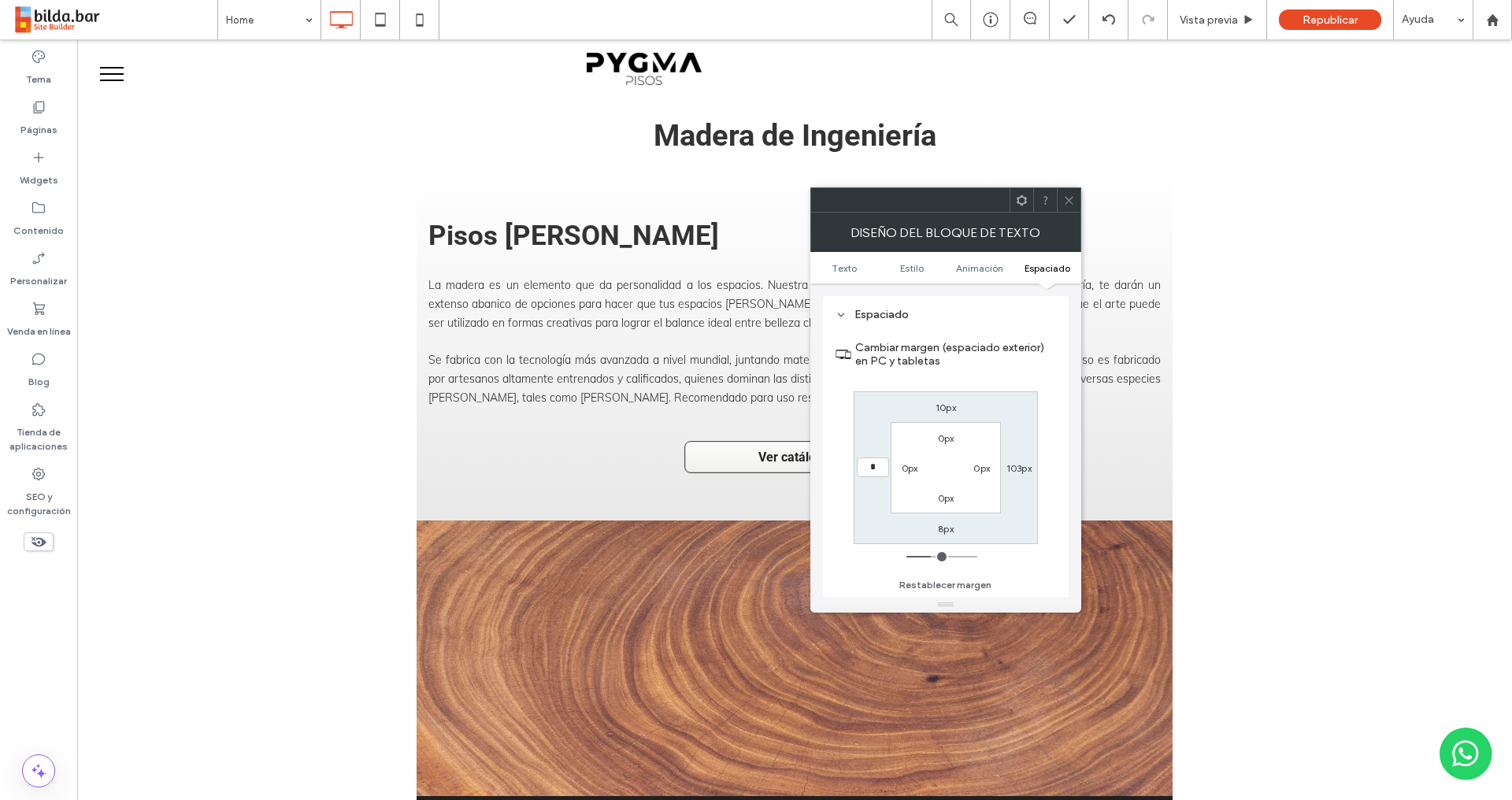
type input "*"
type input "***"
drag, startPoint x: 1020, startPoint y: 464, endPoint x: 1043, endPoint y: 460, distance: 23.3
click at [1021, 463] on label "103px" at bounding box center [1018, 468] width 25 height 12
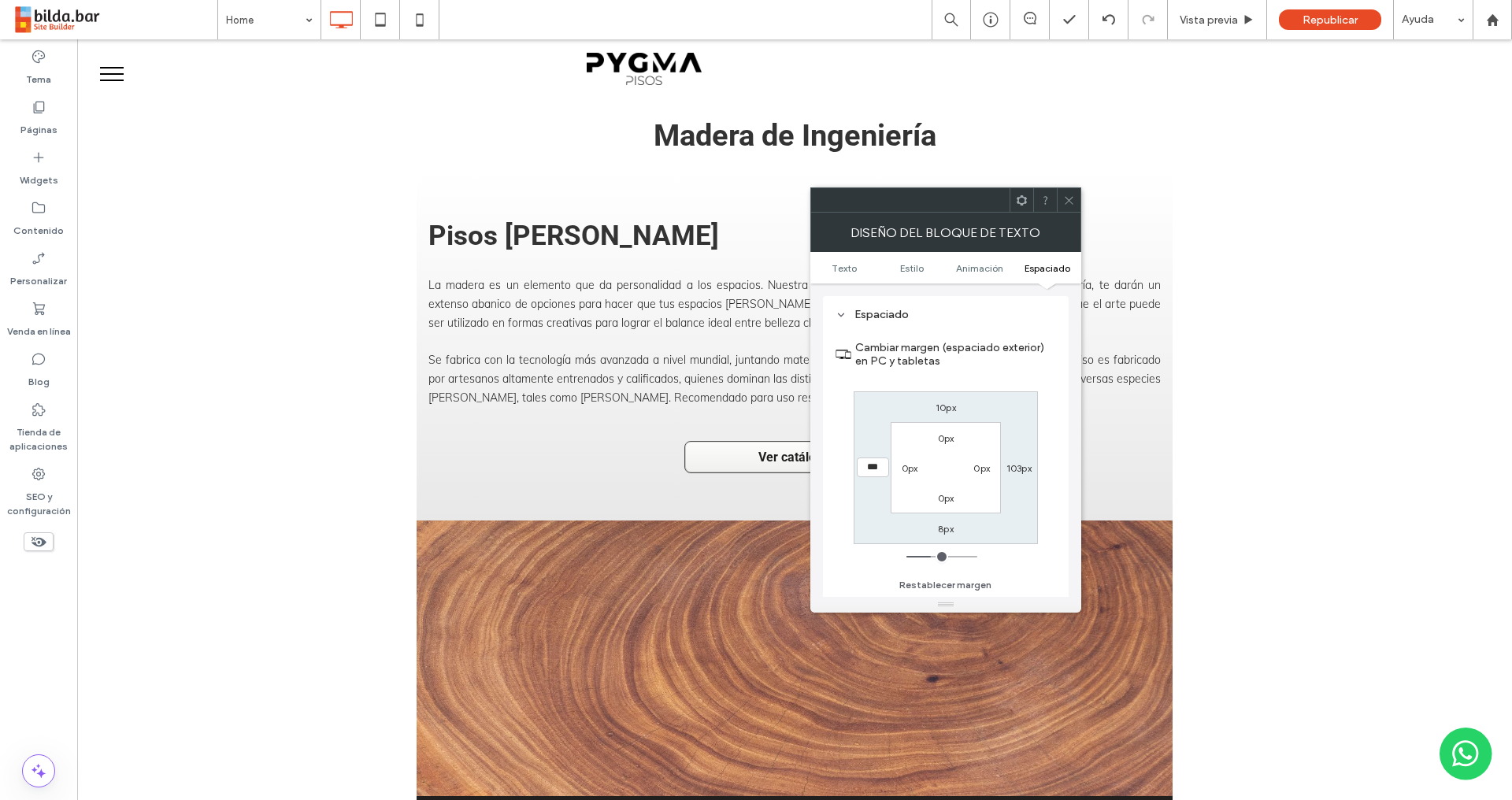
type input "***"
type input "*"
type input "***"
drag, startPoint x: 1059, startPoint y: 443, endPoint x: 1029, endPoint y: 424, distance: 35.5
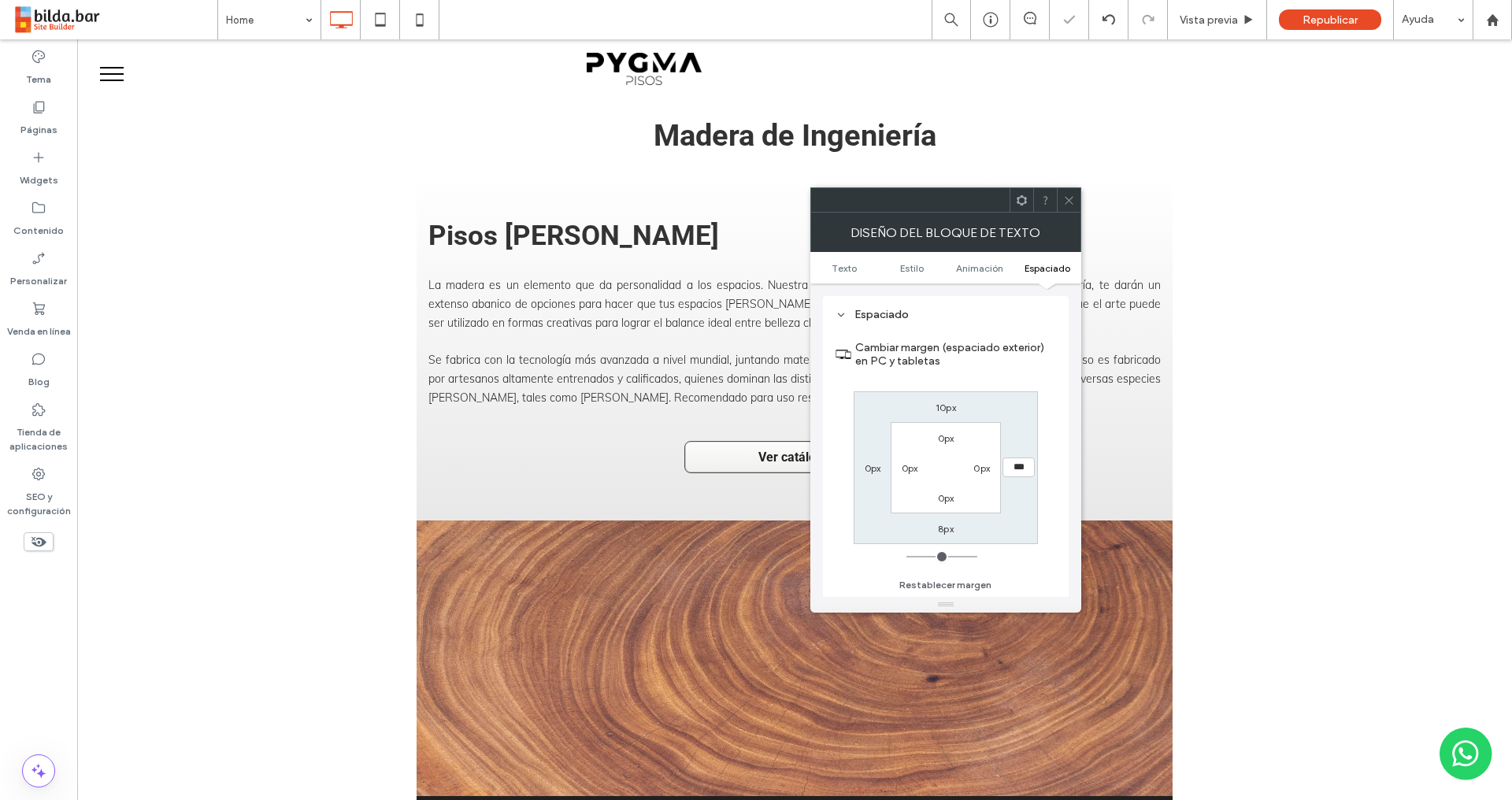
click at [1058, 443] on div "Espaciado Cambiar margen (espaciado exterior) en PC y tabletas 10px *** 8px 0px…" at bounding box center [945, 452] width 246 height 312
click at [1068, 204] on icon at bounding box center [1068, 200] width 12 height 12
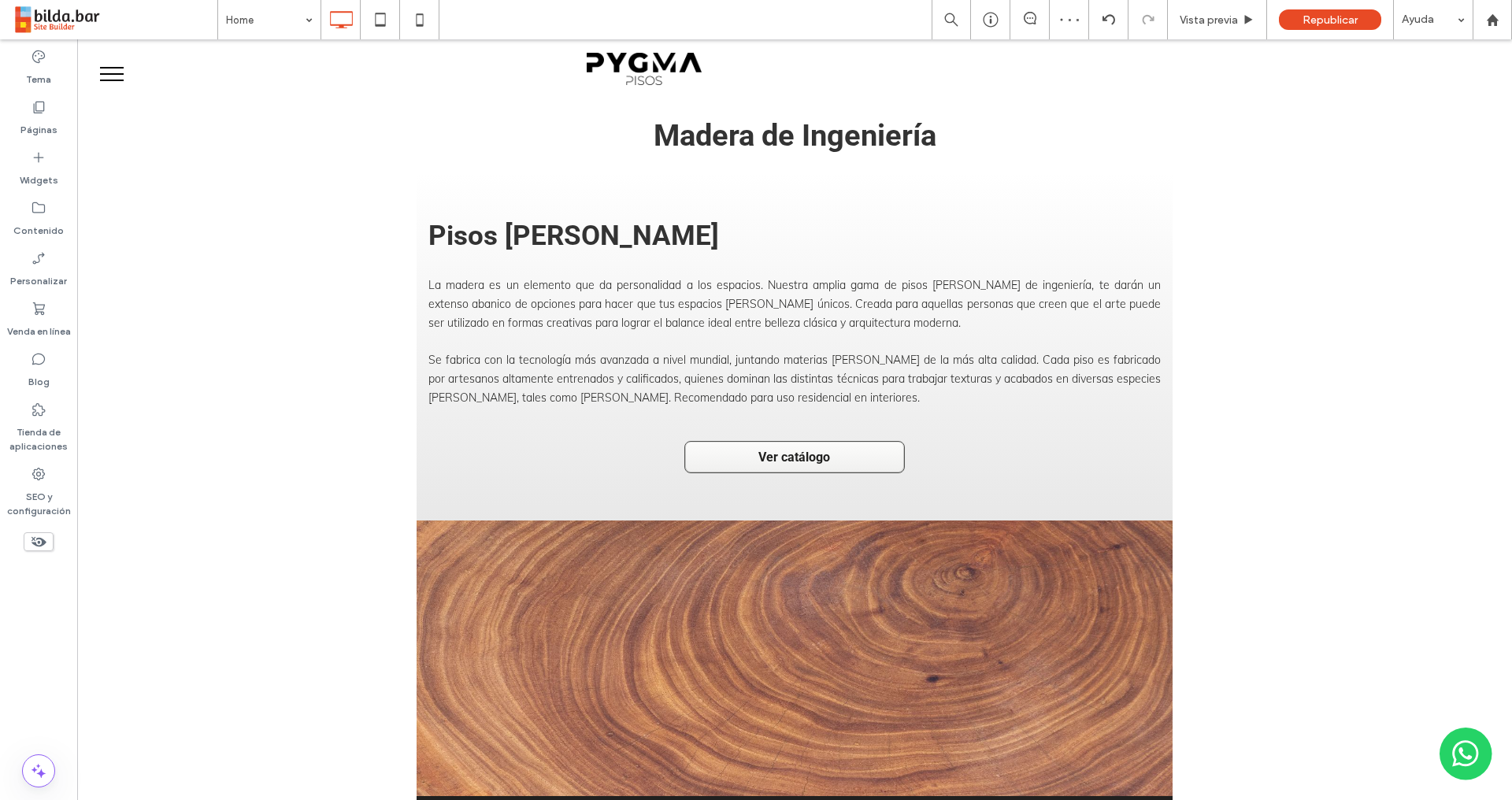
type input "****"
type input "**"
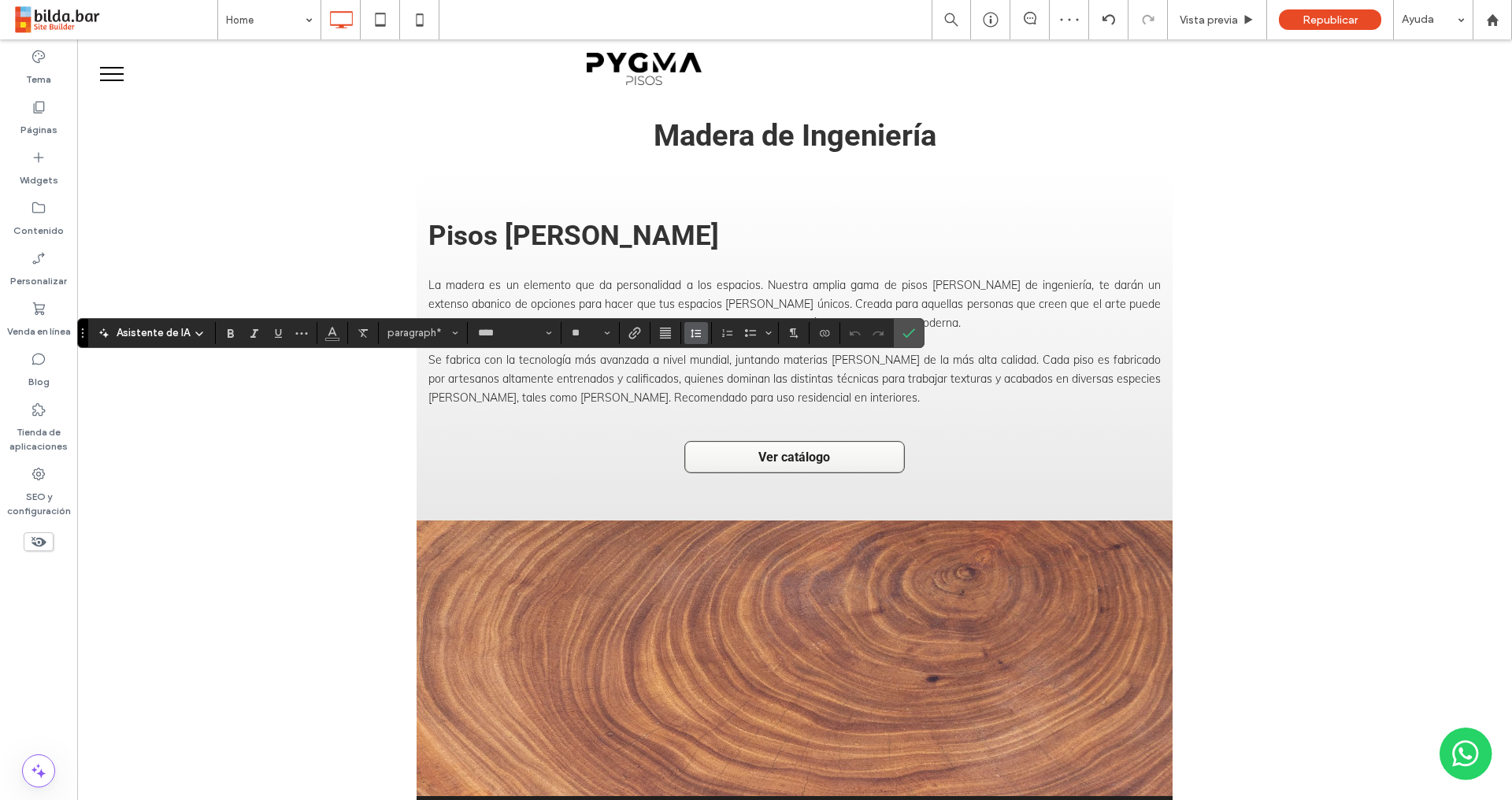
click at [684, 326] on button "Altura de la línea" at bounding box center [695, 333] width 24 height 22
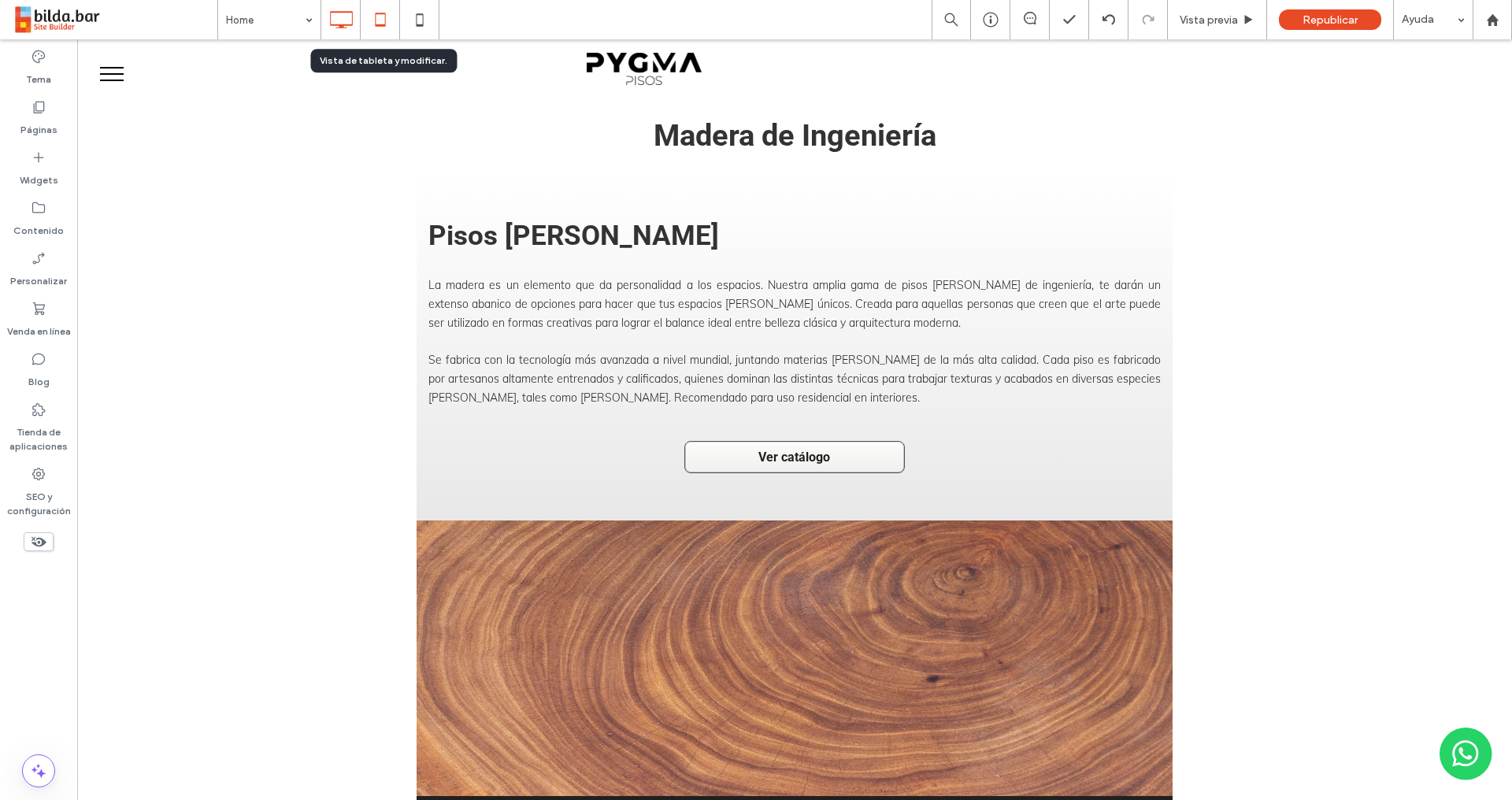
click at [381, 20] on icon at bounding box center [380, 19] width 32 height 32
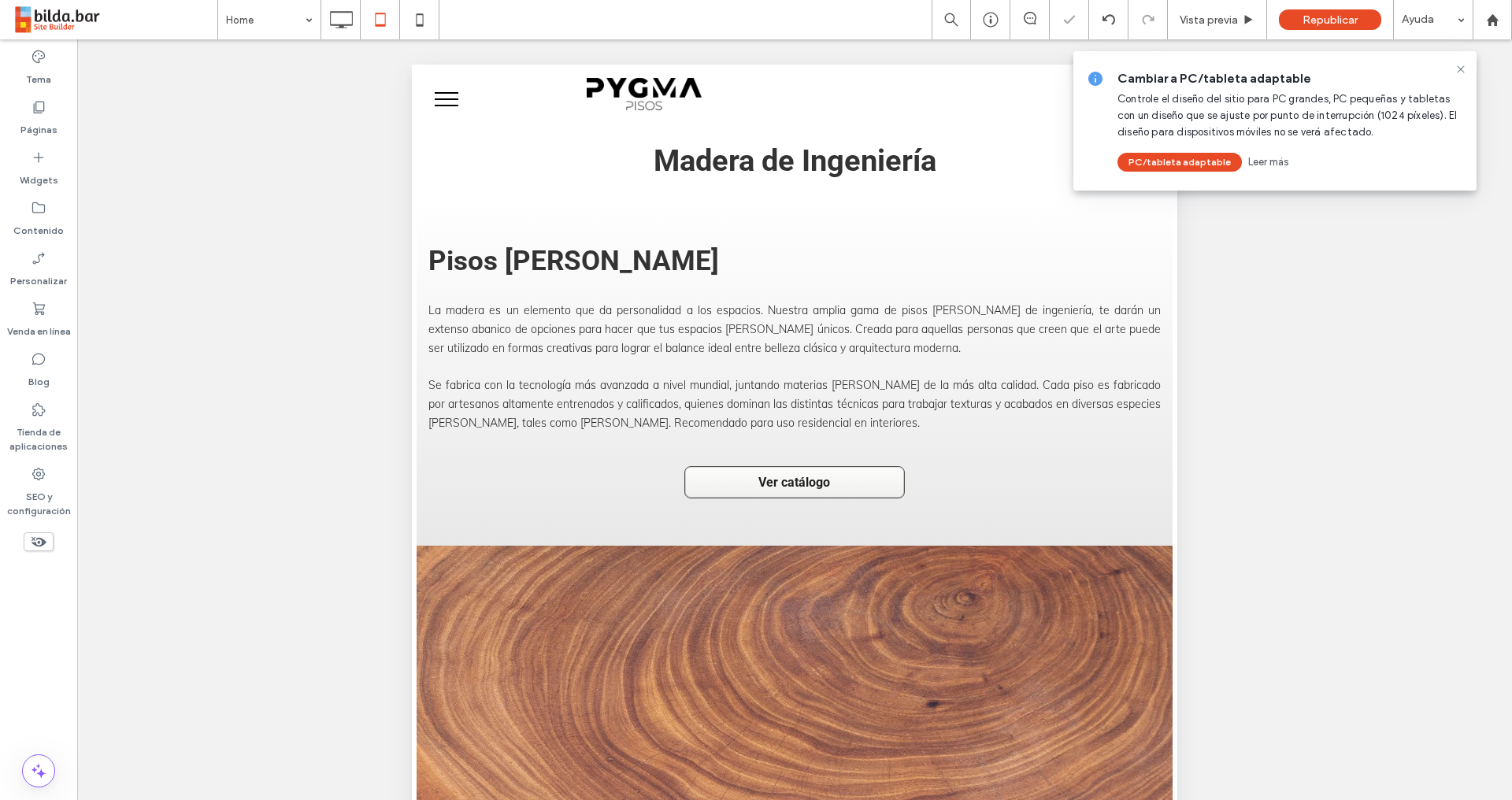
click at [1466, 68] on div at bounding box center [1460, 70] width 19 height 13
drag, startPoint x: 1459, startPoint y: 67, endPoint x: 1415, endPoint y: 76, distance: 44.9
click at [1459, 67] on icon at bounding box center [1461, 70] width 13 height 13
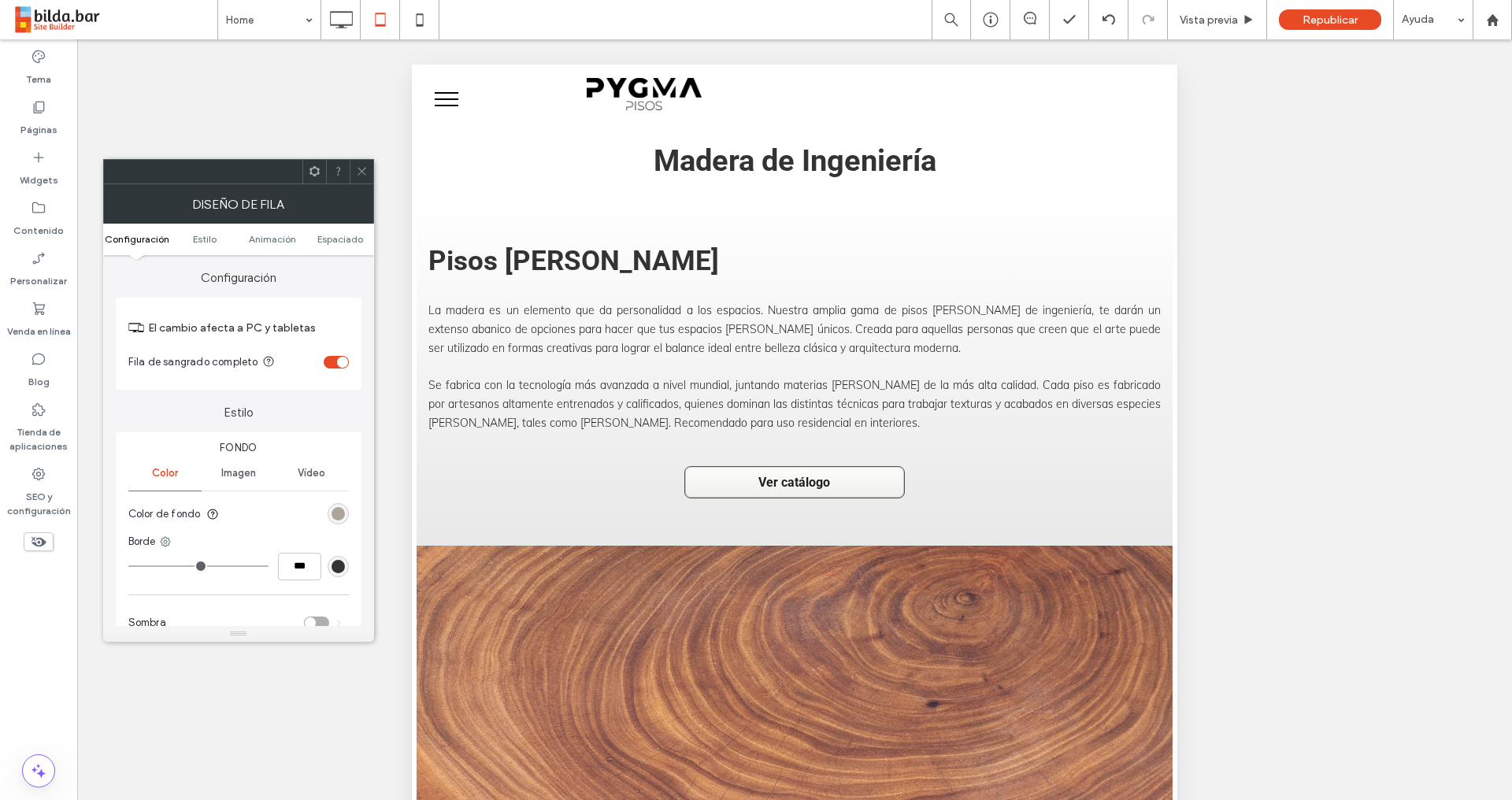
drag, startPoint x: 365, startPoint y: 170, endPoint x: 397, endPoint y: 171, distance: 32.0
click at [367, 172] on icon at bounding box center [362, 171] width 12 height 12
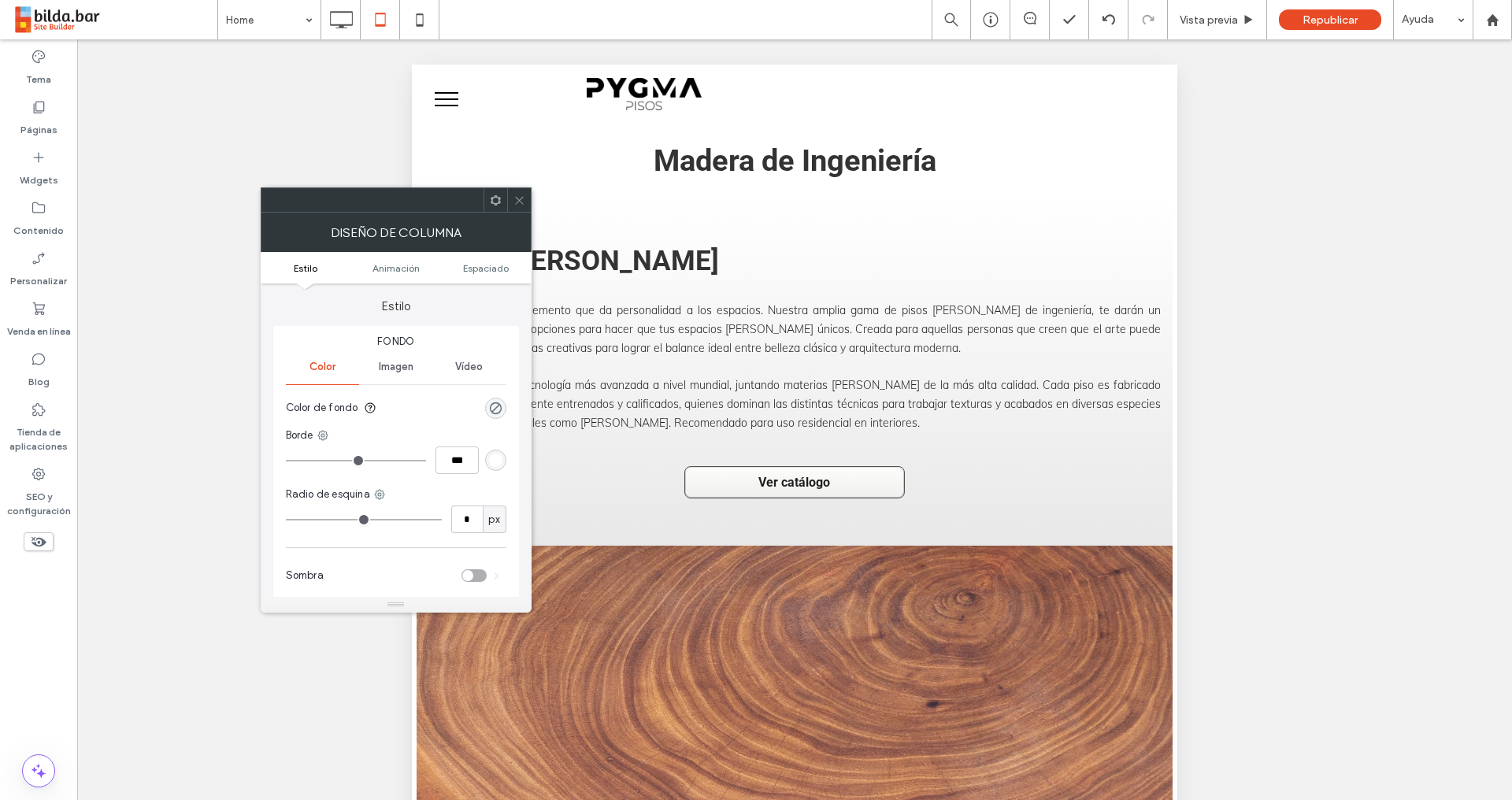
drag, startPoint x: 489, startPoint y: 267, endPoint x: 479, endPoint y: 276, distance: 13.5
click at [489, 268] on span "Espaciado" at bounding box center [486, 268] width 45 height 12
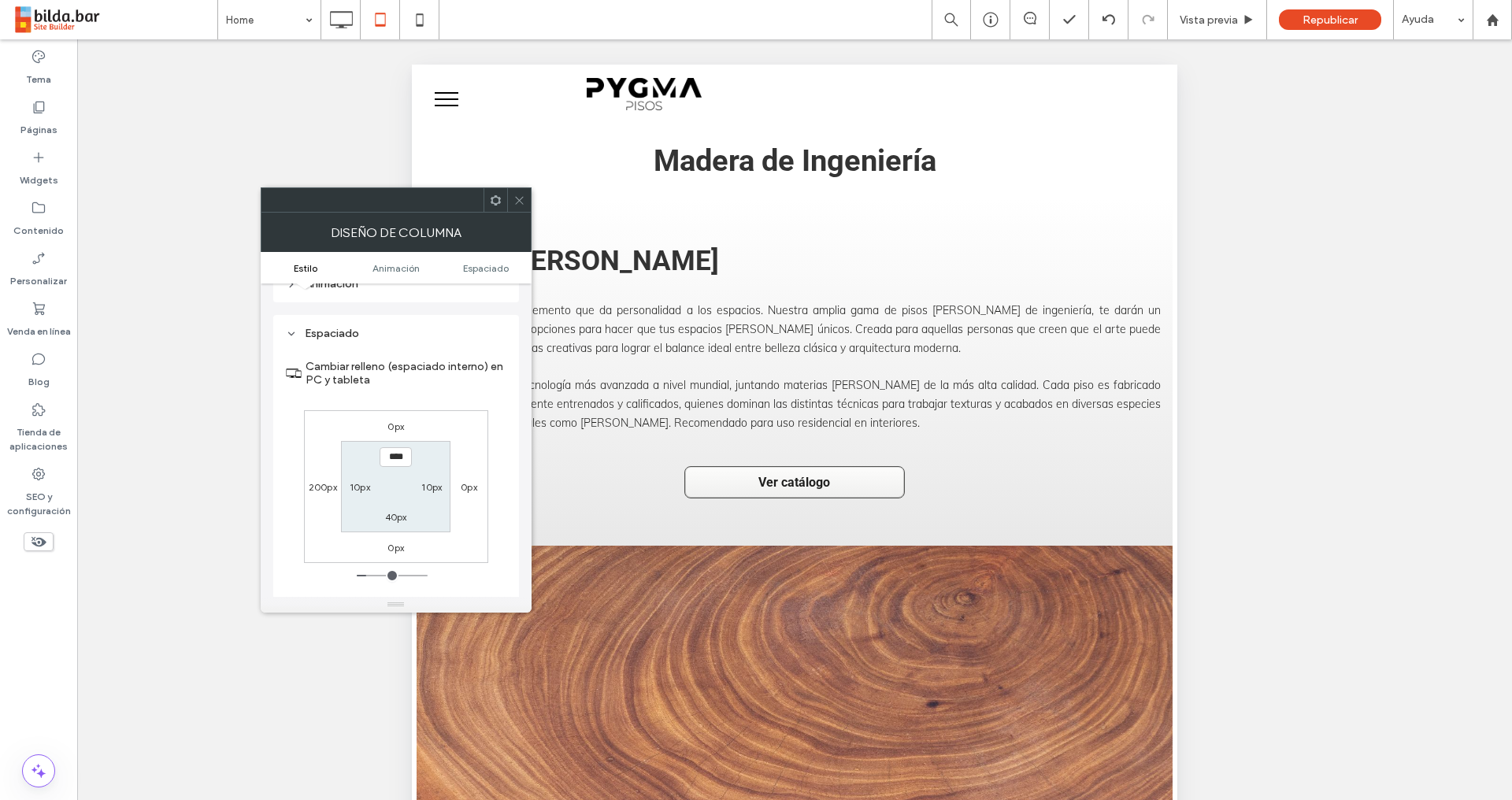
scroll to position [368, 0]
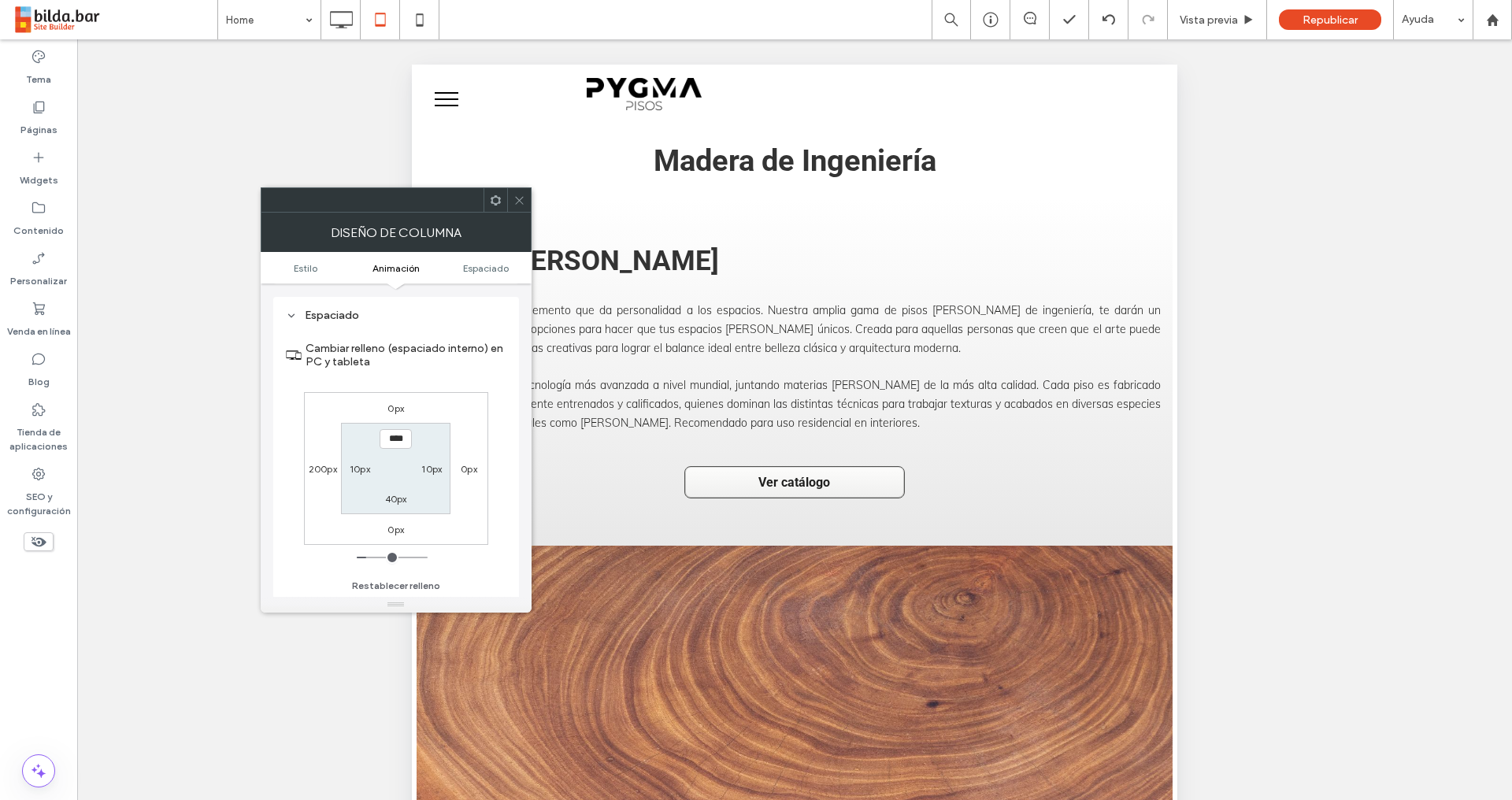
click at [323, 468] on label "200px" at bounding box center [322, 469] width 28 height 12
type input "***"
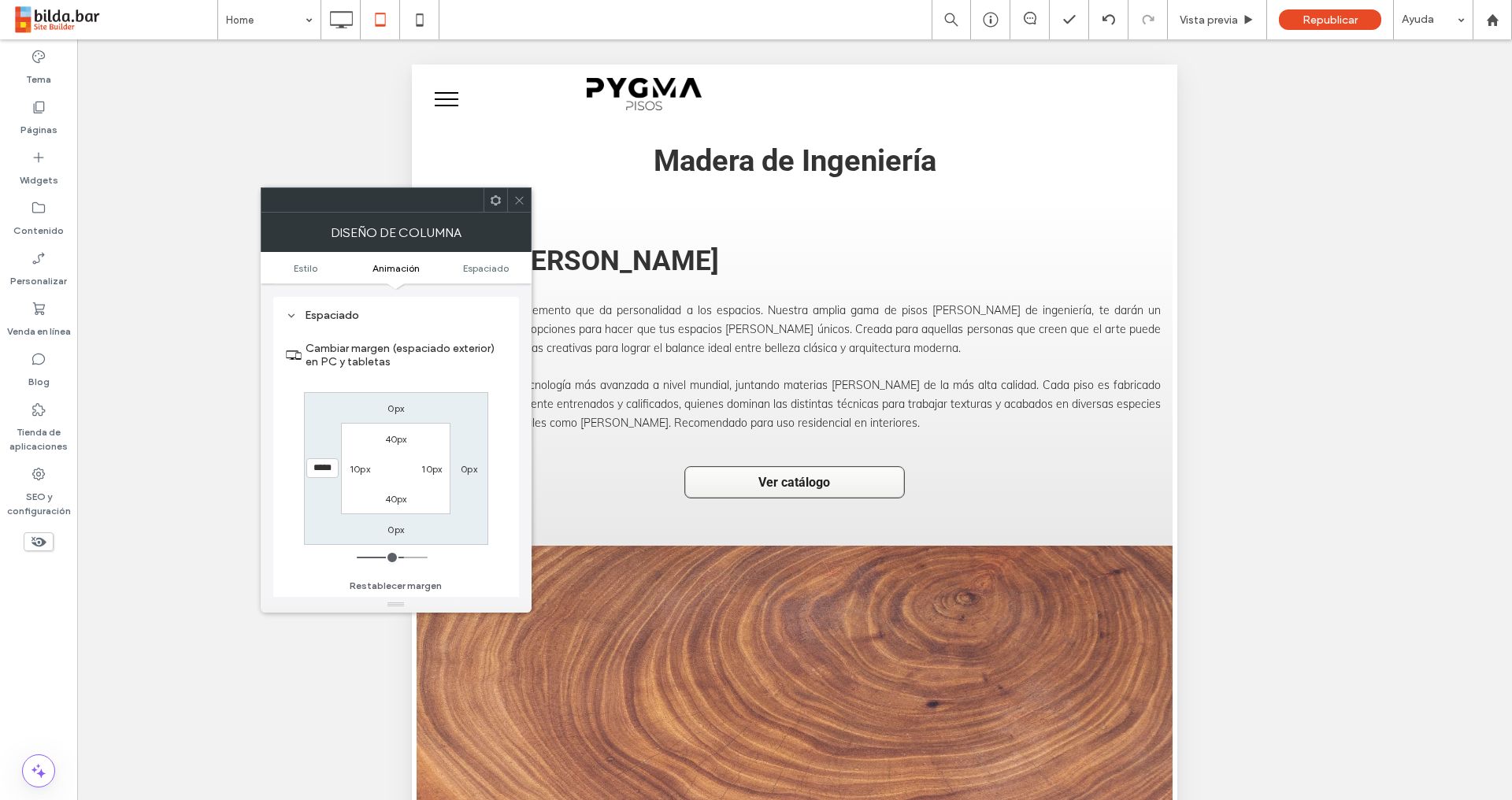
type input "*"
type input "**"
type input "****"
drag, startPoint x: 515, startPoint y: 199, endPoint x: 519, endPoint y: 189, distance: 10.8
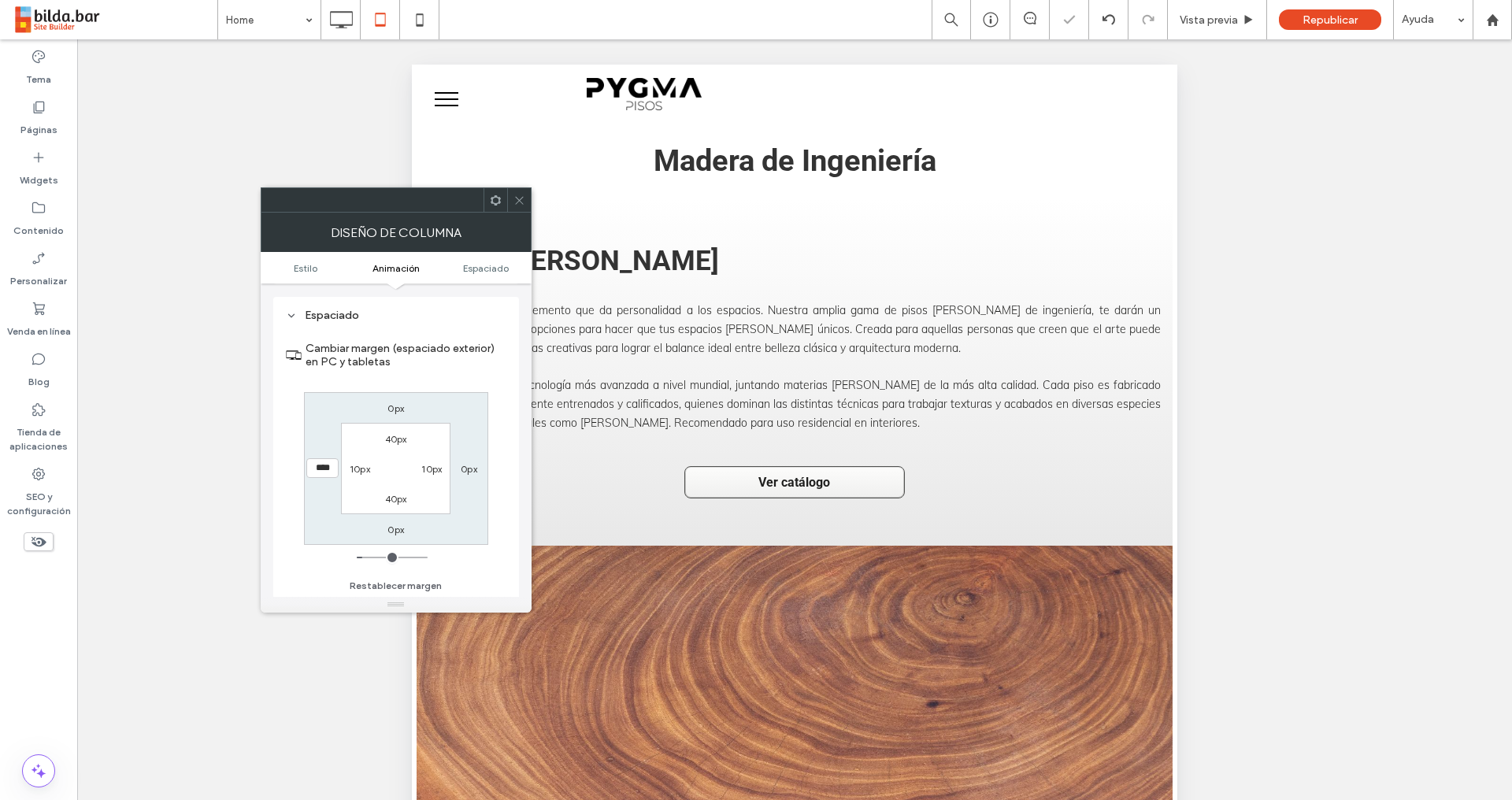
click at [516, 199] on icon at bounding box center [519, 200] width 12 height 12
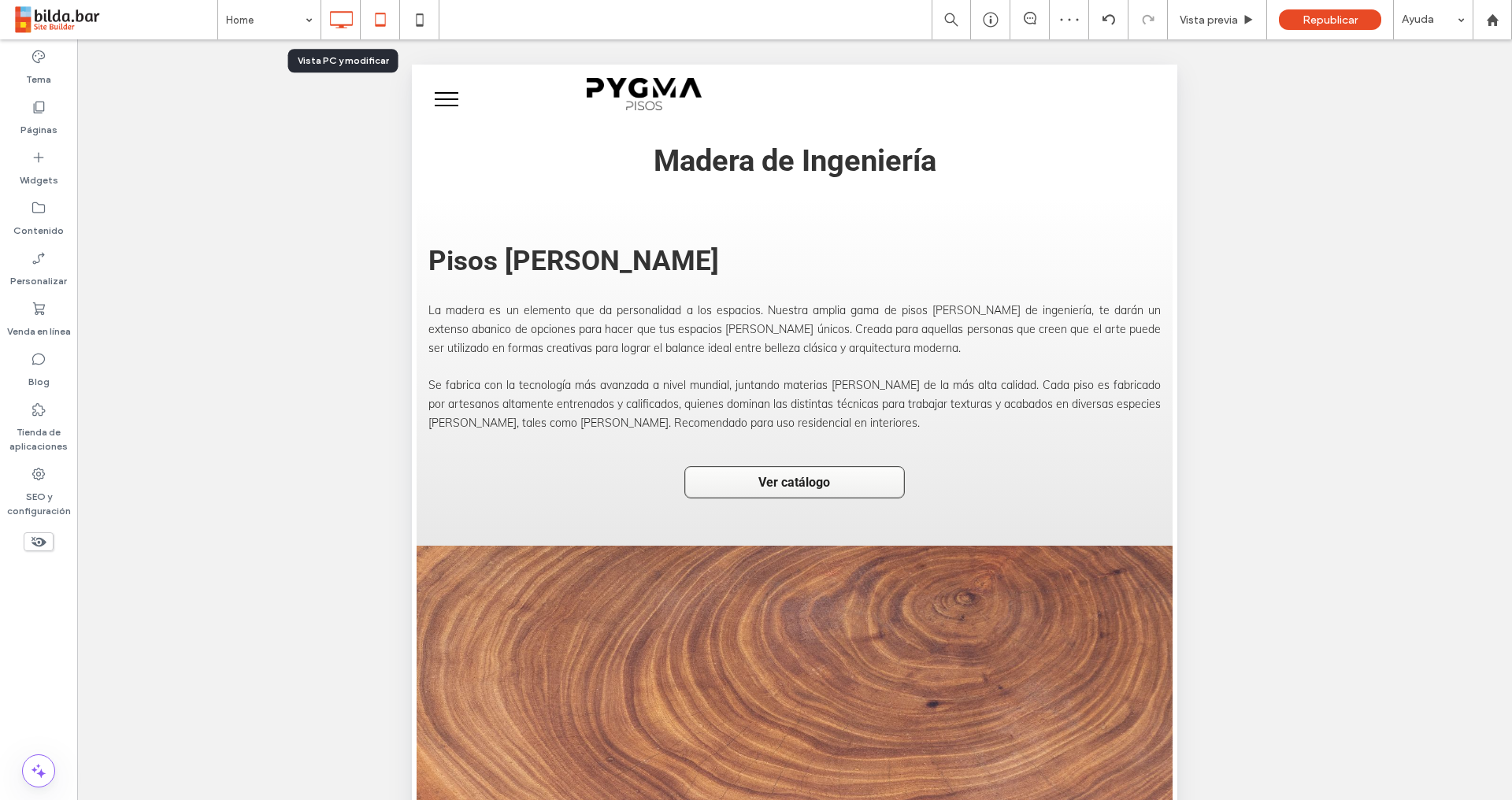
click at [341, 23] on icon at bounding box center [341, 19] width 32 height 32
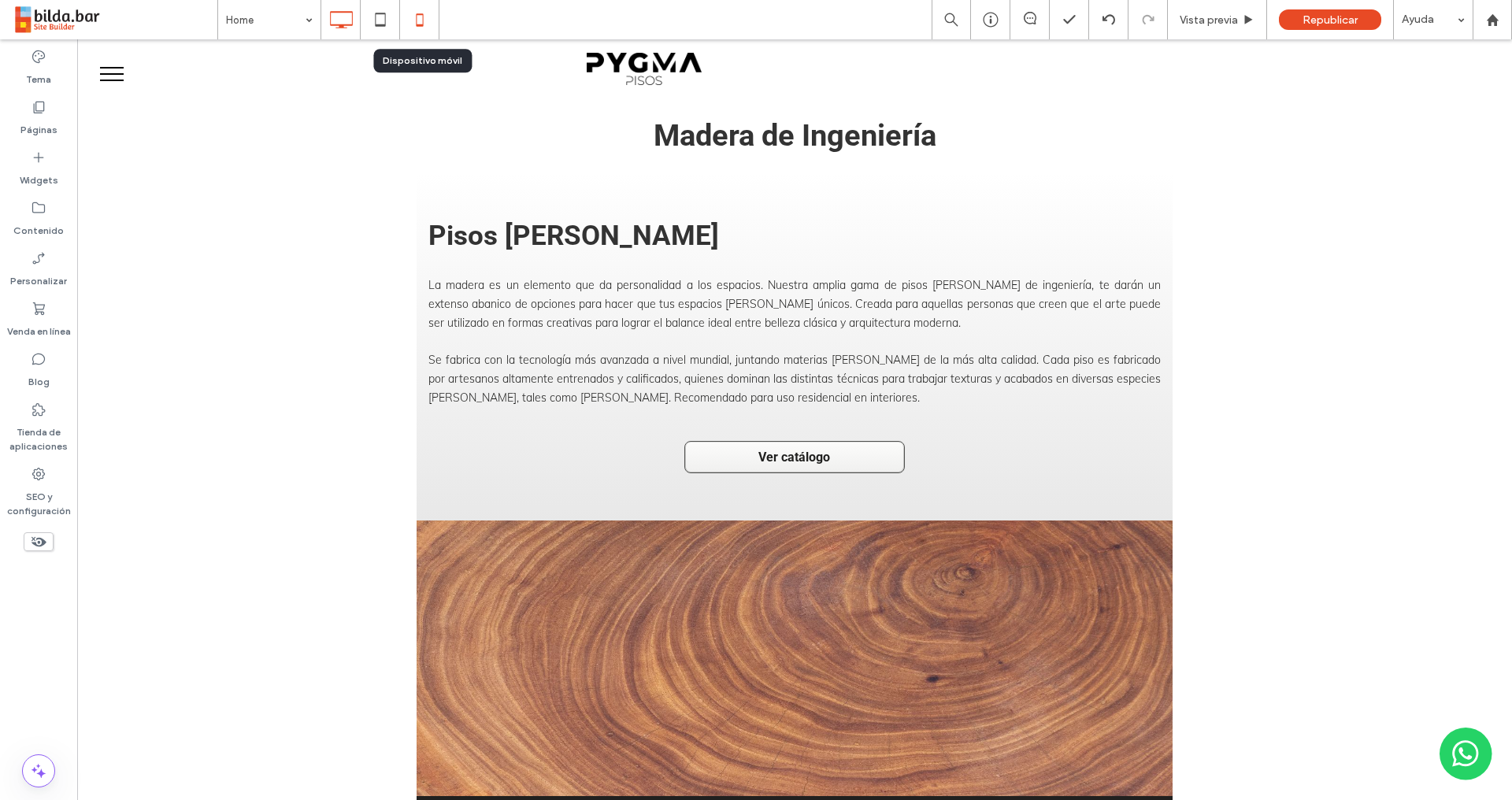
click at [422, 20] on use at bounding box center [419, 19] width 7 height 13
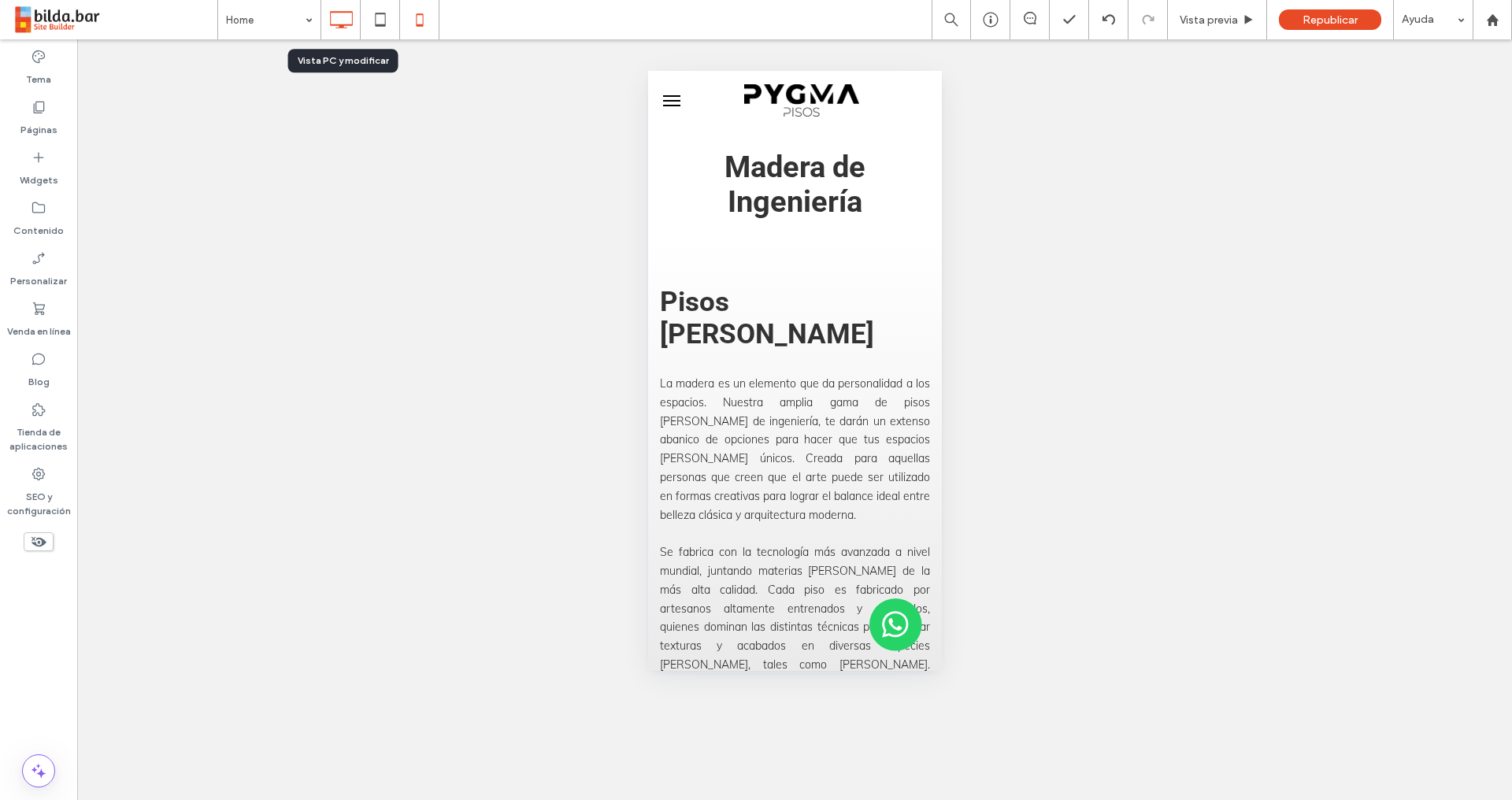
click at [350, 11] on use at bounding box center [341, 19] width 23 height 17
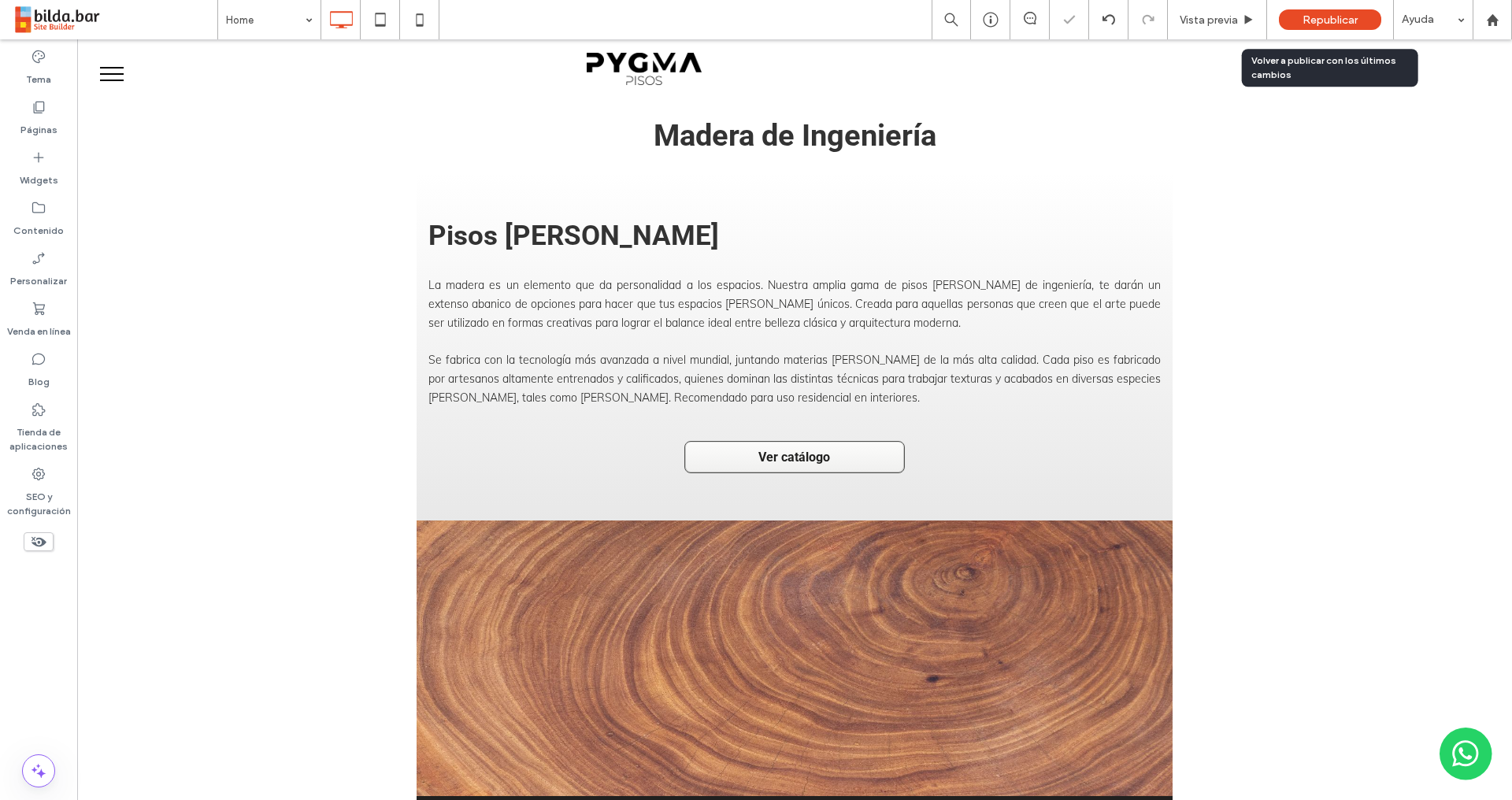
click at [1338, 20] on span "Republicar" at bounding box center [1329, 19] width 55 height 13
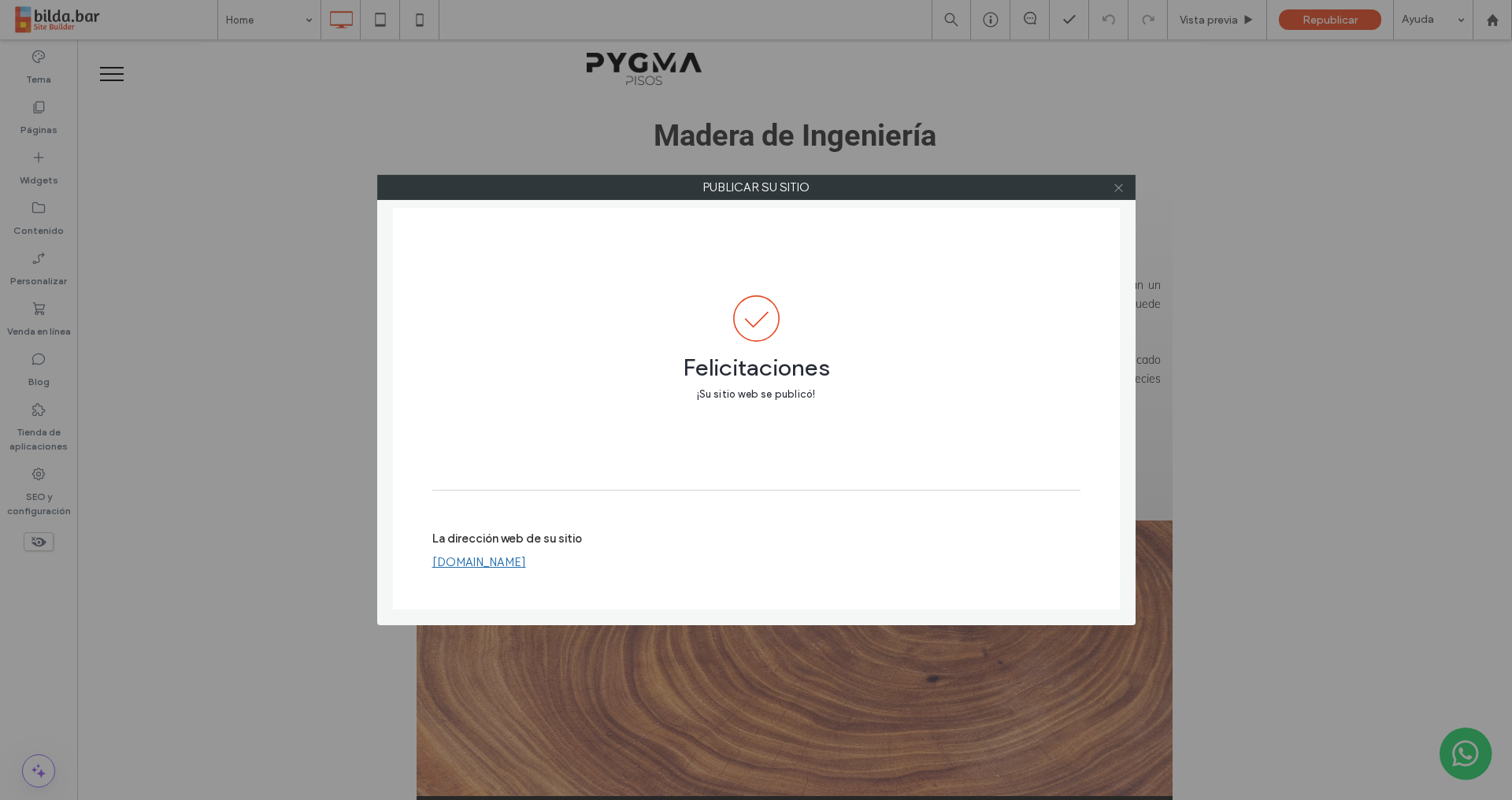
click at [1117, 187] on icon at bounding box center [1118, 187] width 12 height 12
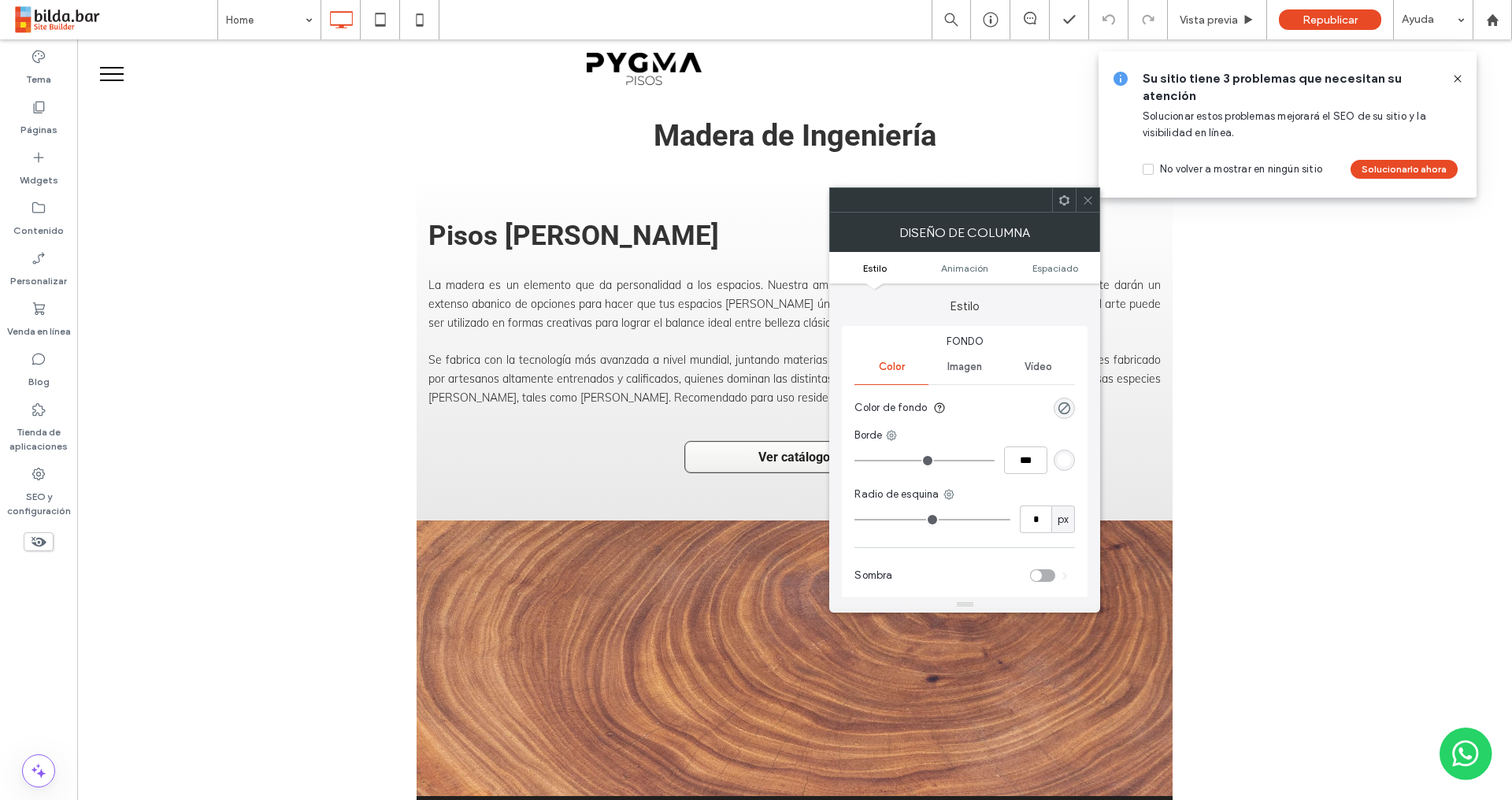
click at [1089, 197] on icon at bounding box center [1088, 200] width 12 height 12
click at [1045, 267] on span "Espaciado" at bounding box center [1055, 268] width 45 height 12
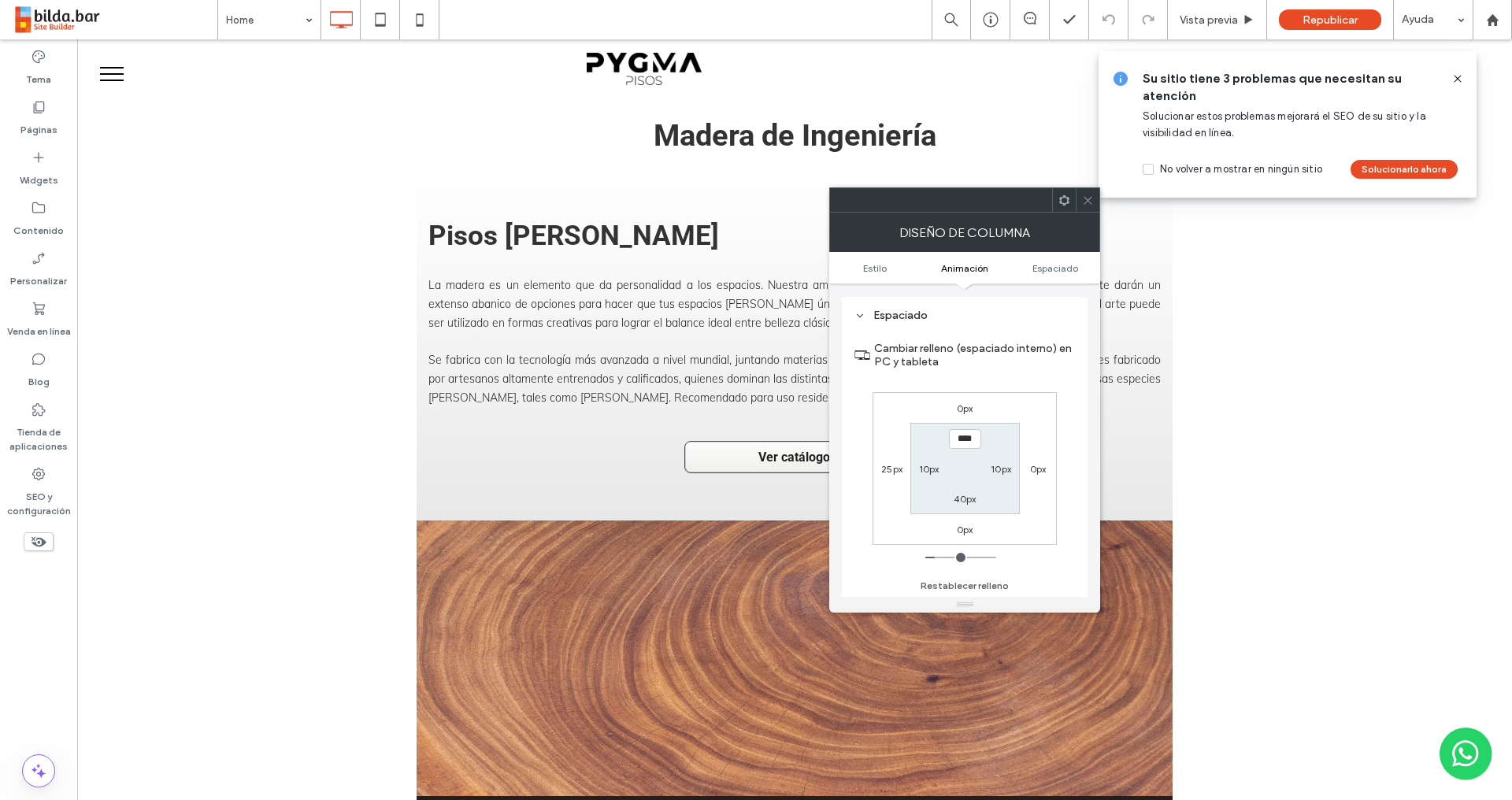
click at [1066, 204] on icon at bounding box center [1063, 200] width 12 height 12
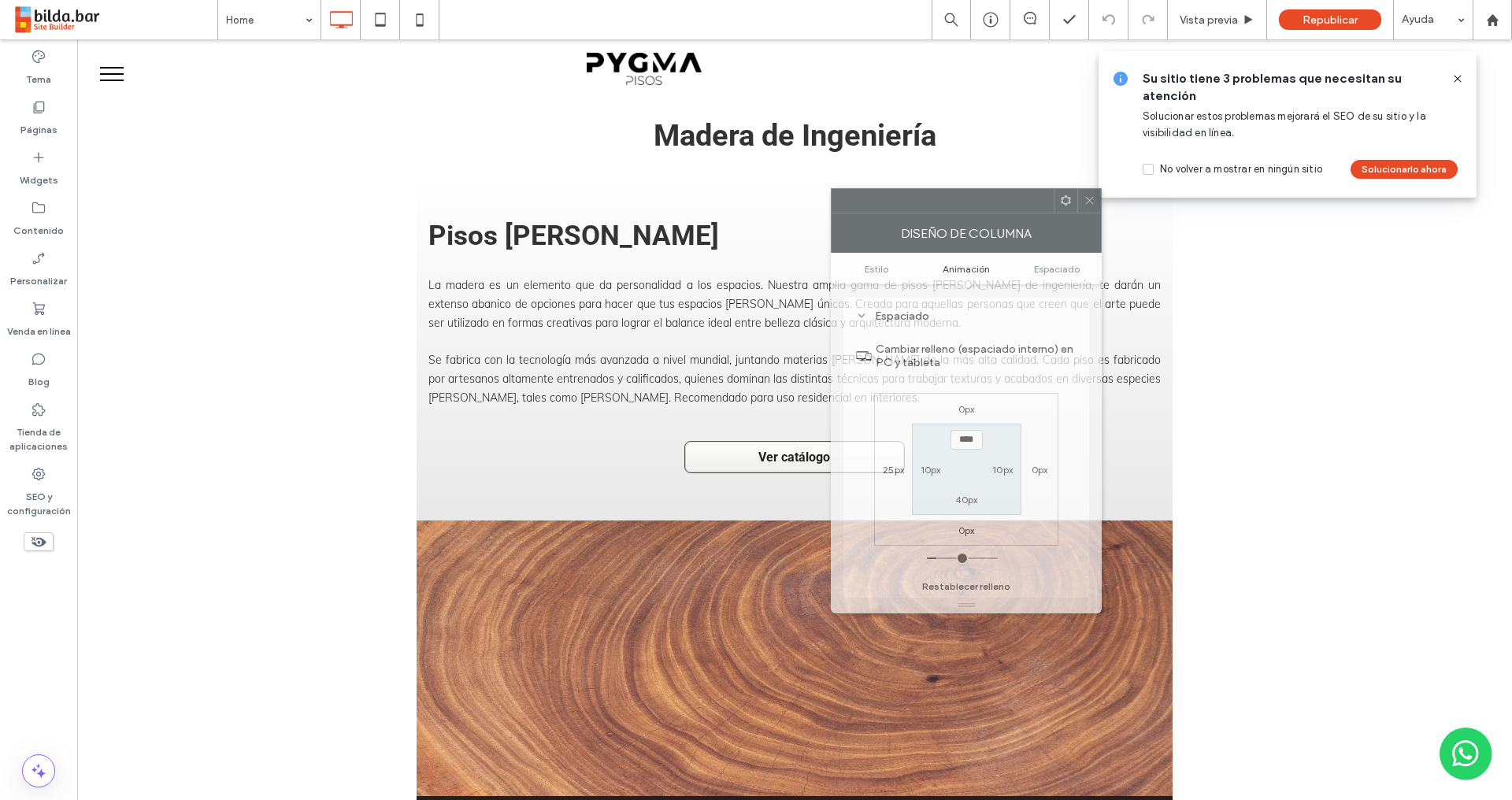
click at [976, 197] on div at bounding box center [943, 200] width 222 height 24
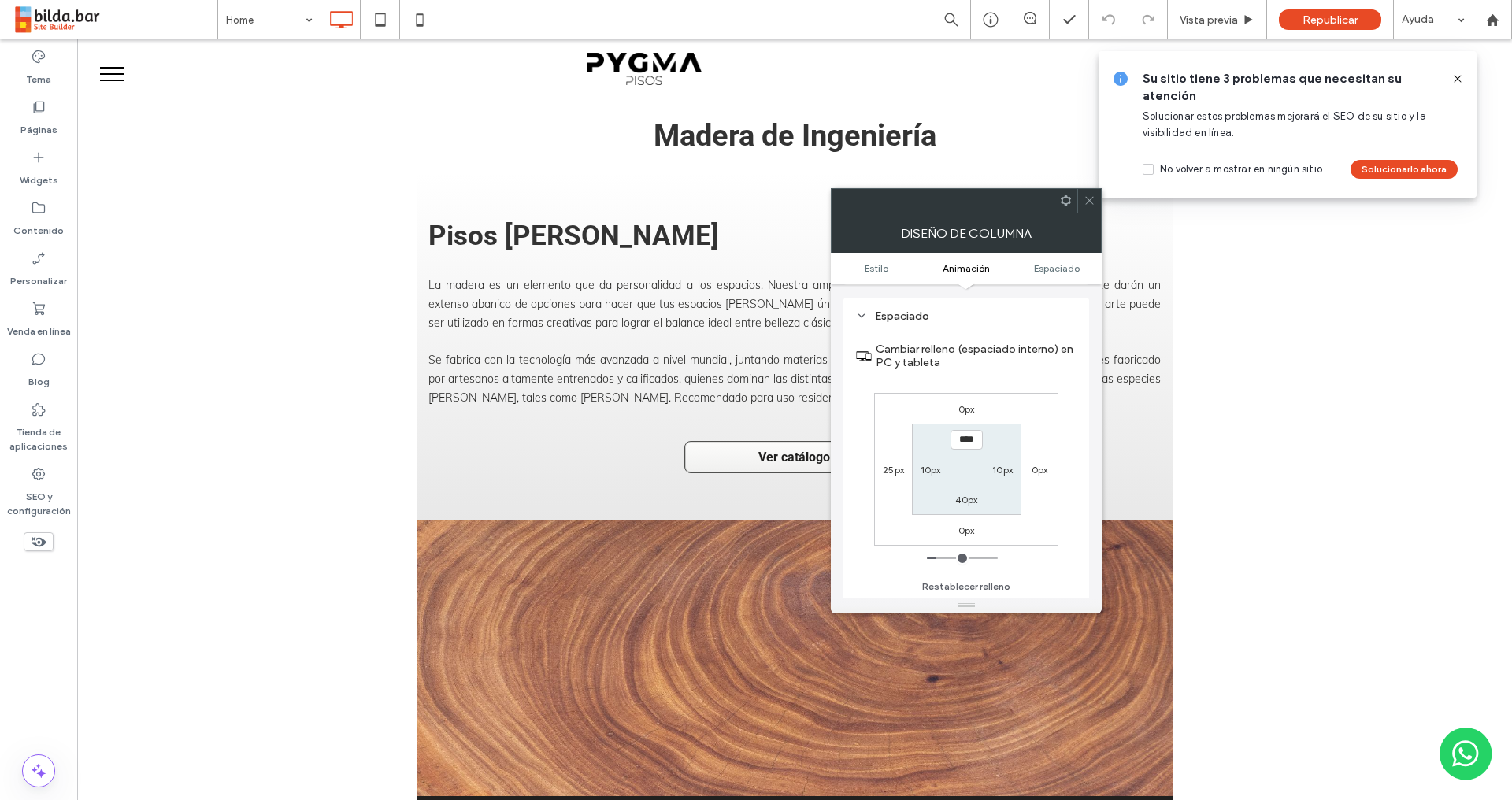
drag, startPoint x: 893, startPoint y: 468, endPoint x: 887, endPoint y: 480, distance: 13.4
click at [892, 468] on label "25px" at bounding box center [893, 470] width 21 height 12
type input "**"
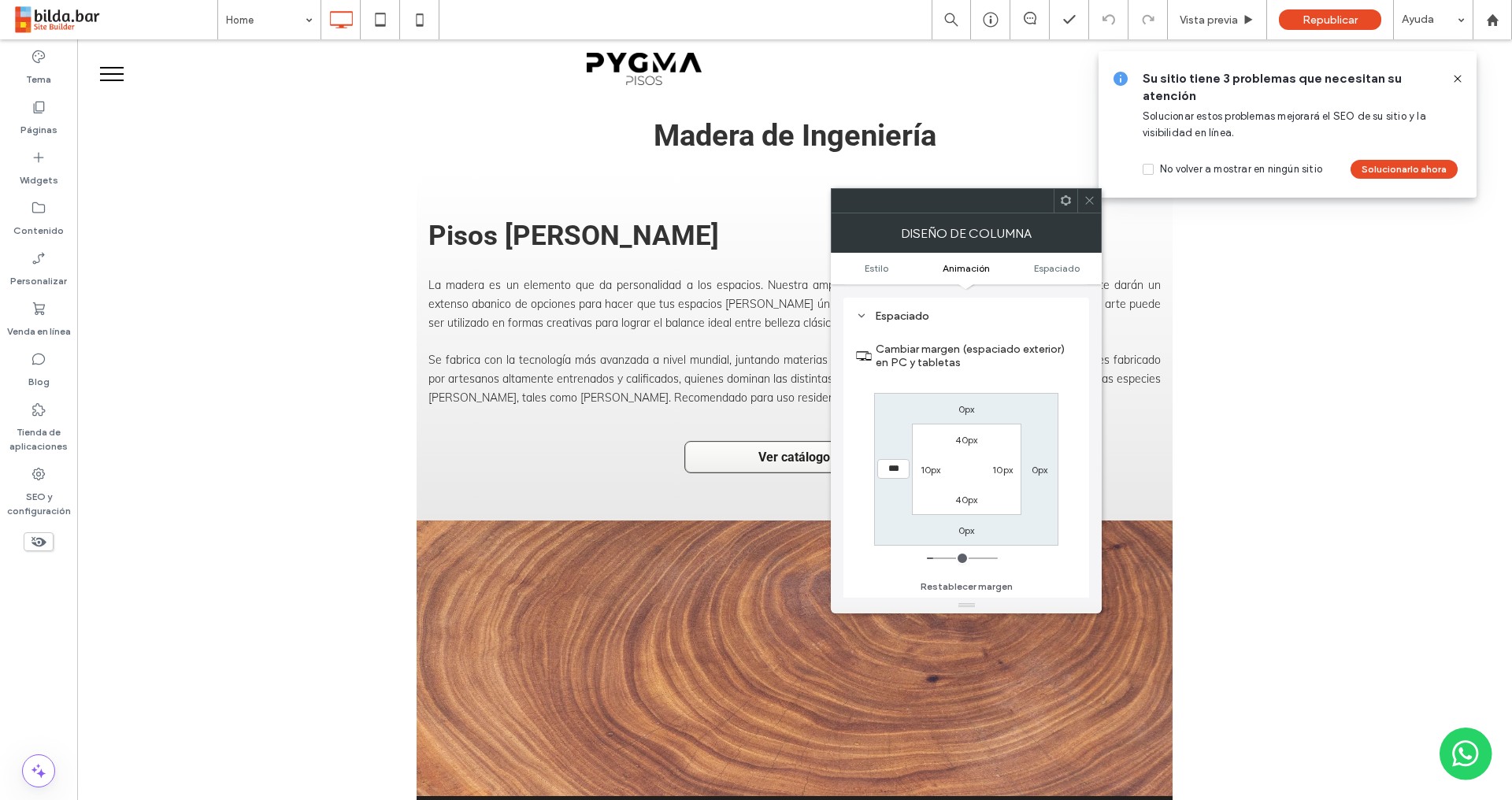
type input "***"
type input "*****"
click at [1088, 203] on icon at bounding box center [1089, 200] width 12 height 12
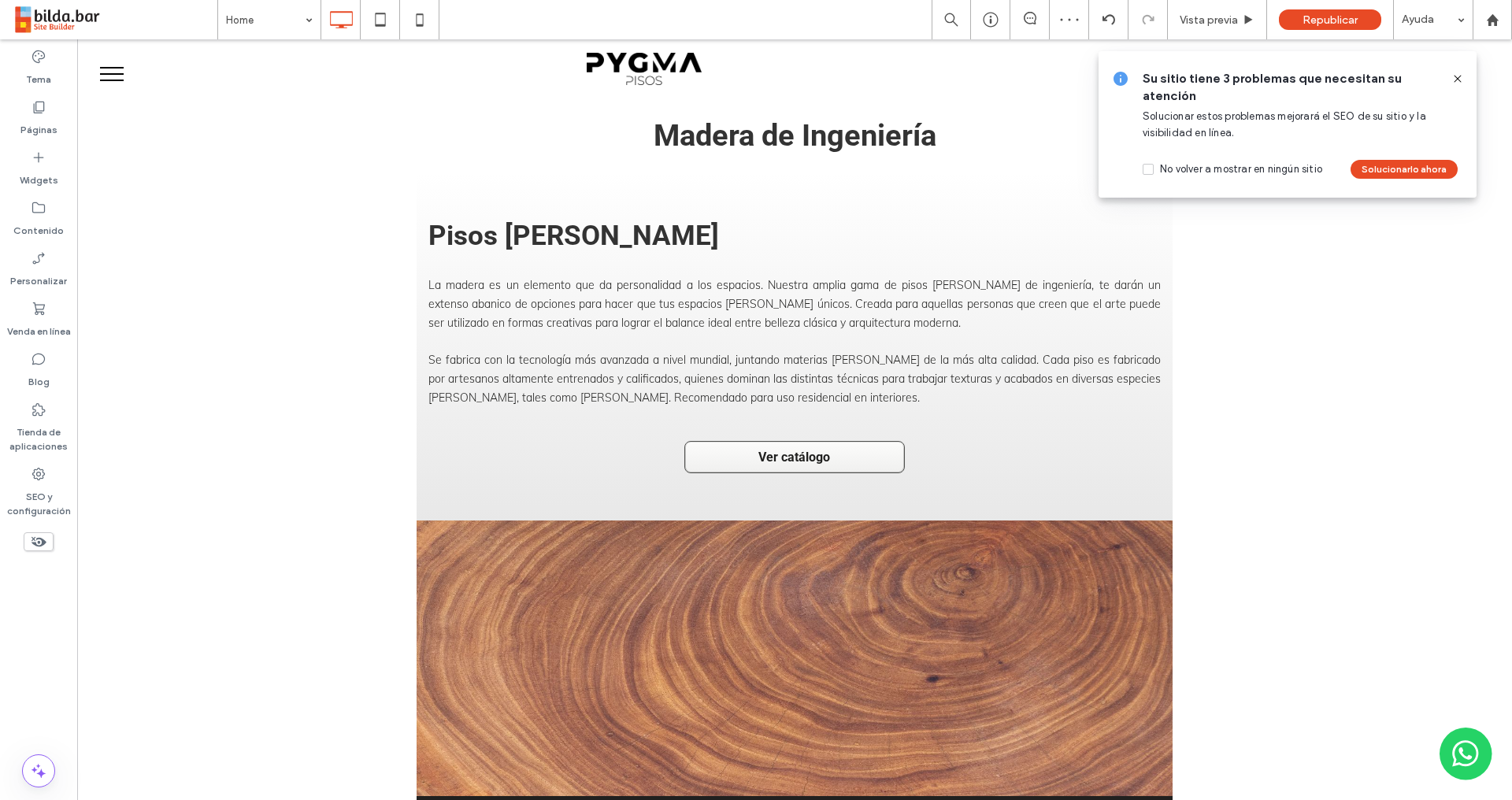
click at [1458, 79] on icon at bounding box center [1458, 79] width 13 height 13
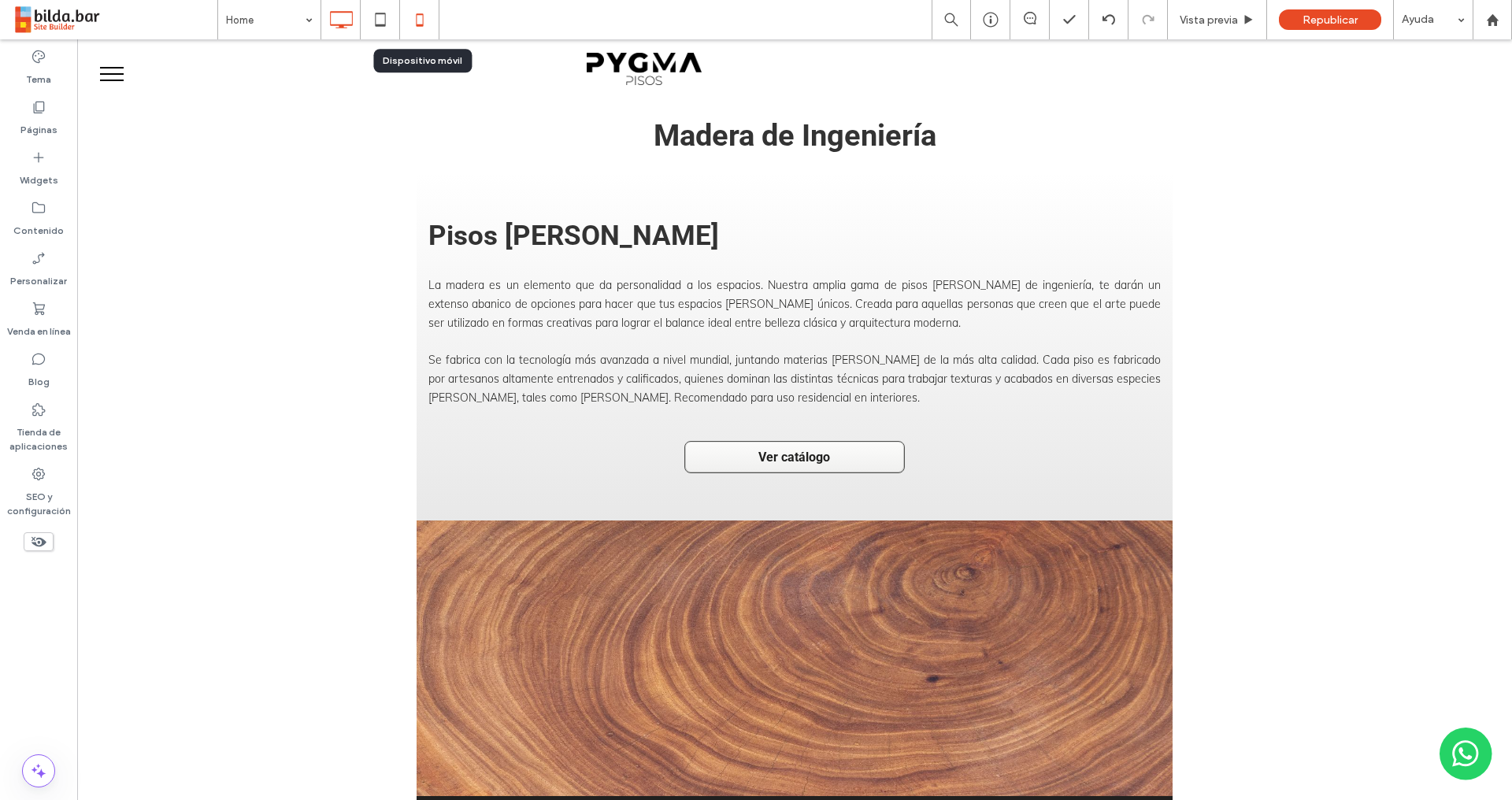
click at [435, 9] on icon at bounding box center [419, 19] width 32 height 32
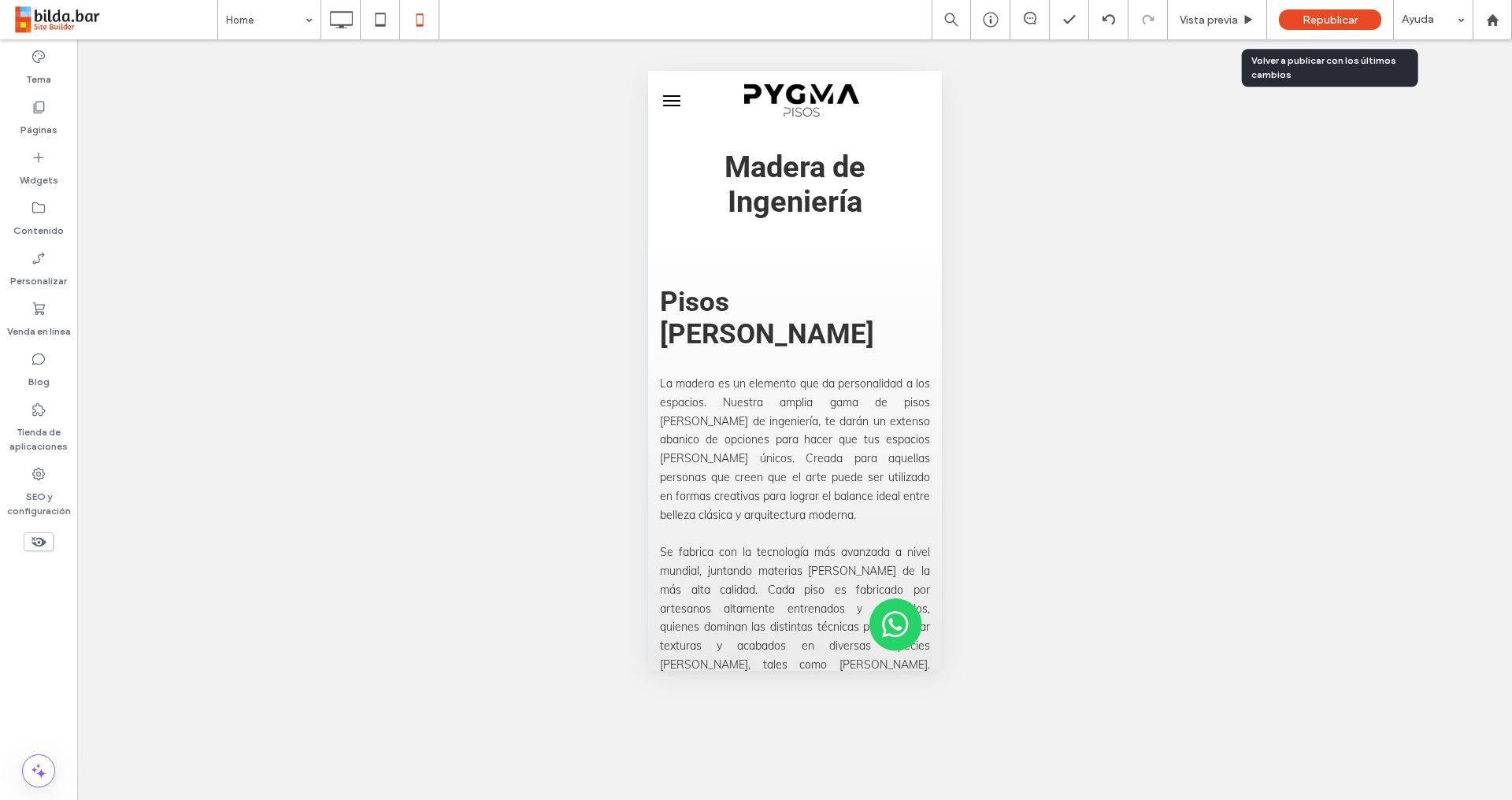
click at [1322, 15] on span "Republicar" at bounding box center [1329, 19] width 55 height 13
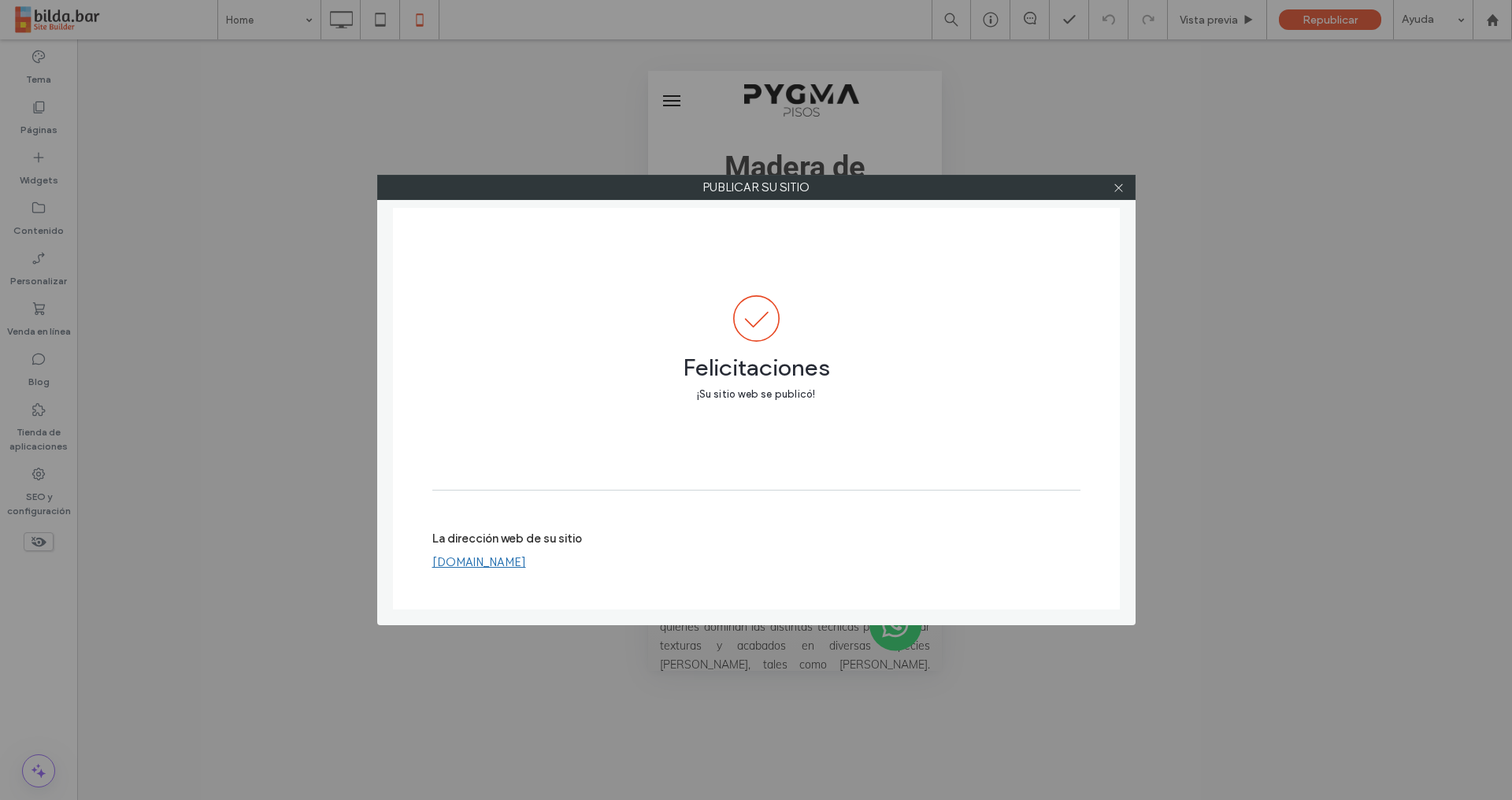
drag, startPoint x: 1117, startPoint y: 187, endPoint x: 1107, endPoint y: 191, distance: 10.8
click at [1116, 187] on icon at bounding box center [1118, 187] width 12 height 12
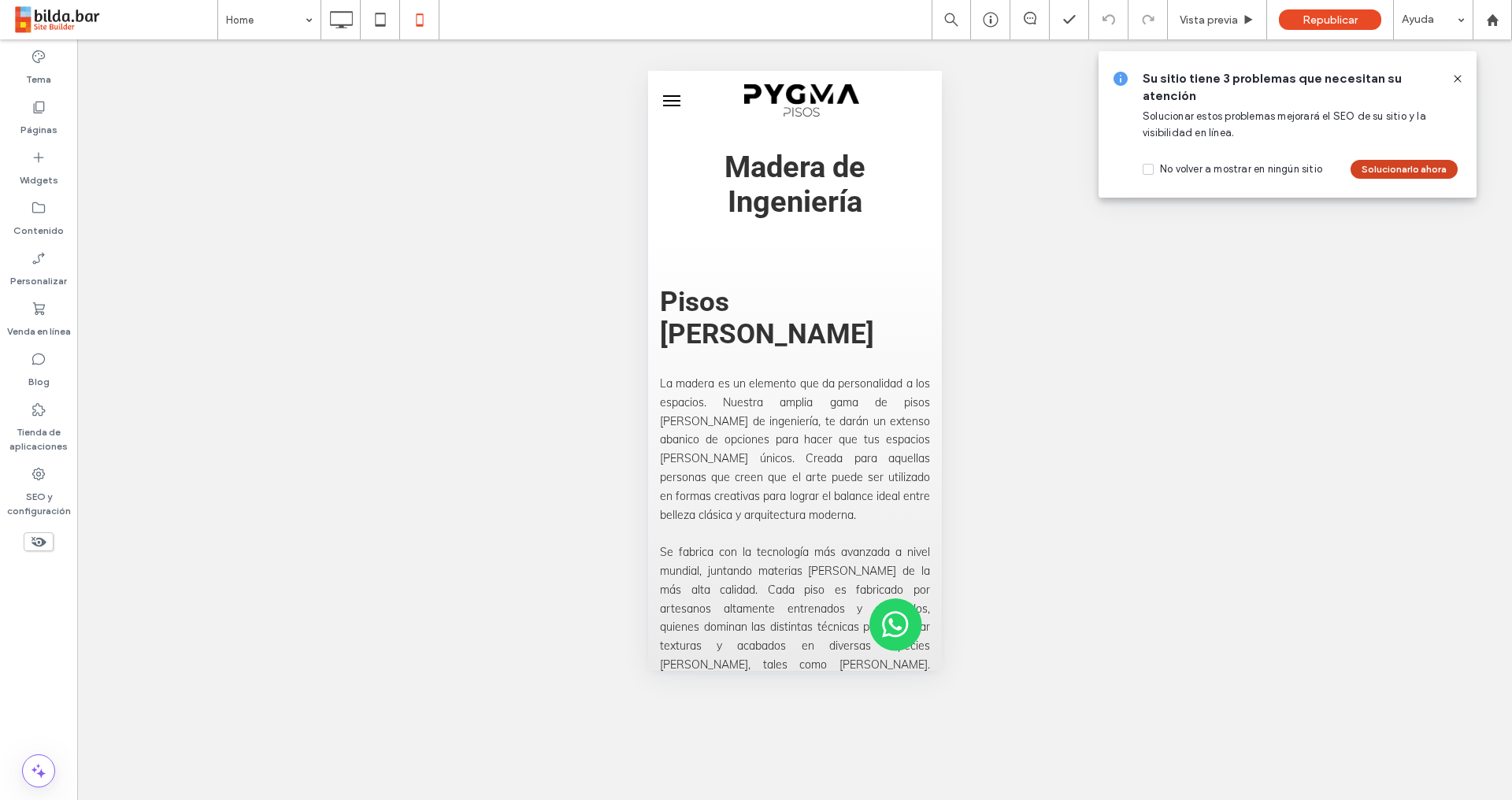
click at [1385, 168] on button "Solucionarlo ahora" at bounding box center [1404, 169] width 107 height 19
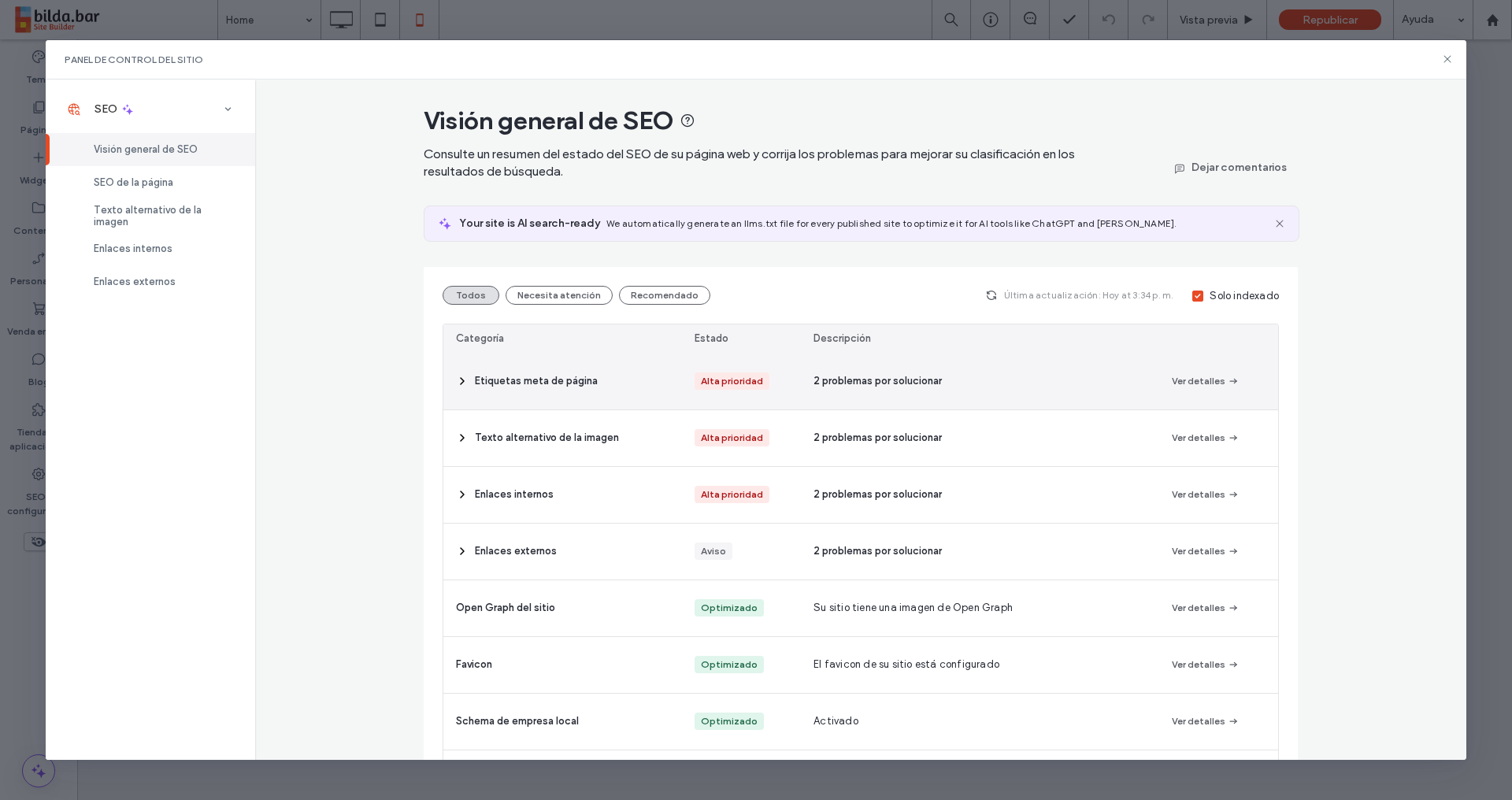
drag, startPoint x: 458, startPoint y: 384, endPoint x: 486, endPoint y: 363, distance: 35.0
click at [458, 384] on icon at bounding box center [462, 381] width 13 height 13
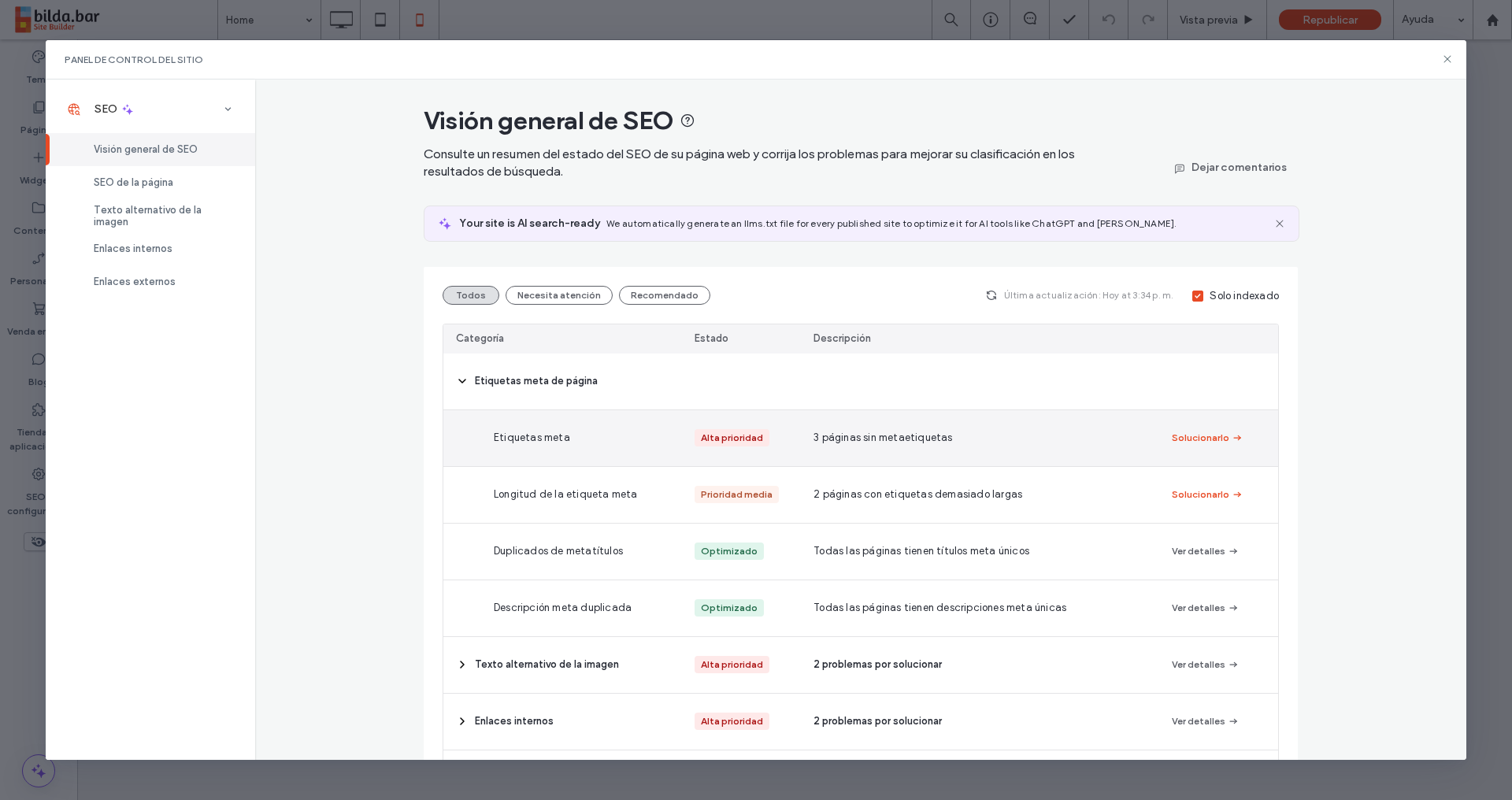
click at [1191, 435] on button "Solucionarlo" at bounding box center [1207, 437] width 71 height 19
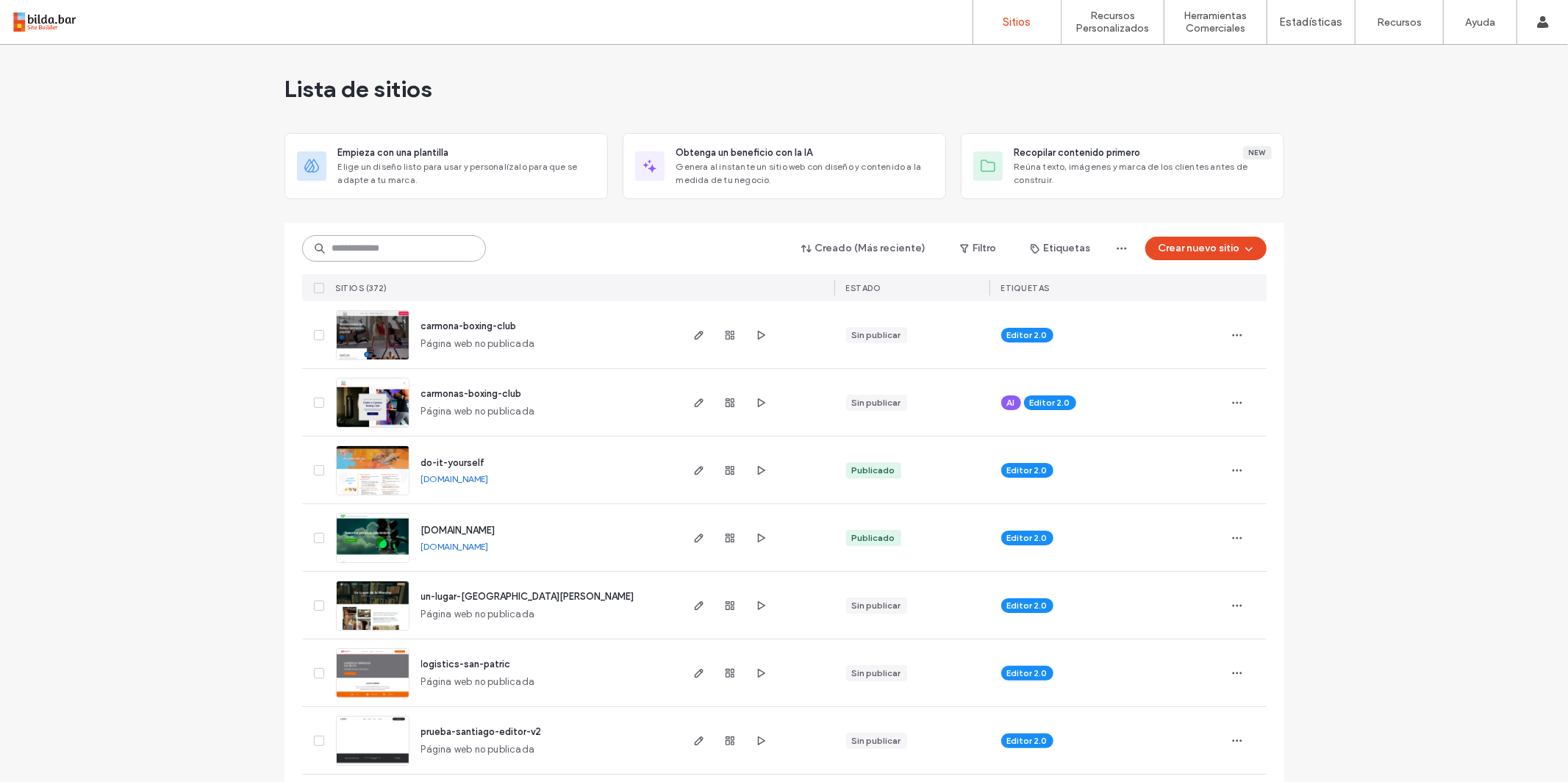
click at [428, 244] on input at bounding box center [394, 248] width 184 height 26
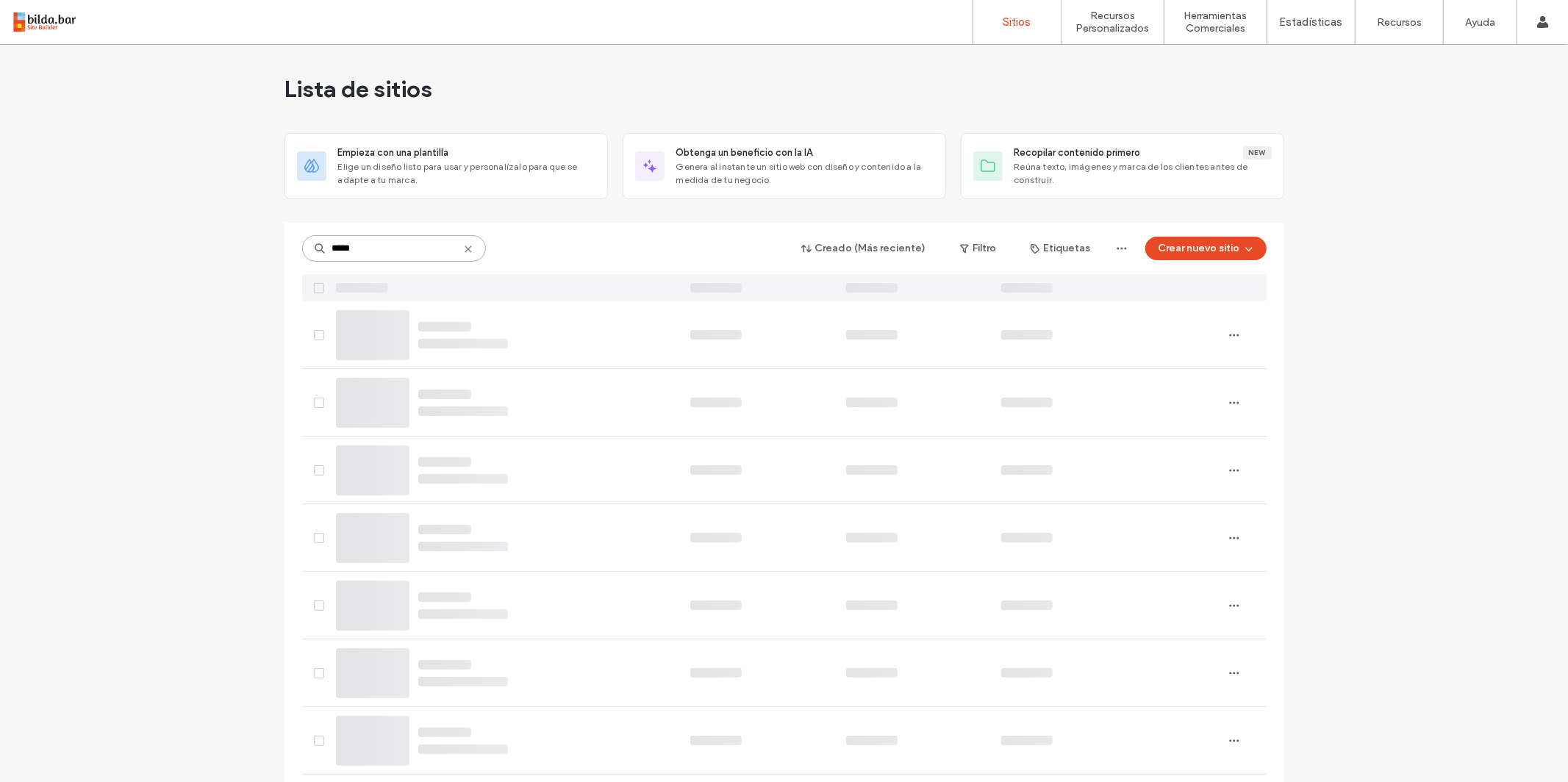
type input "*****"
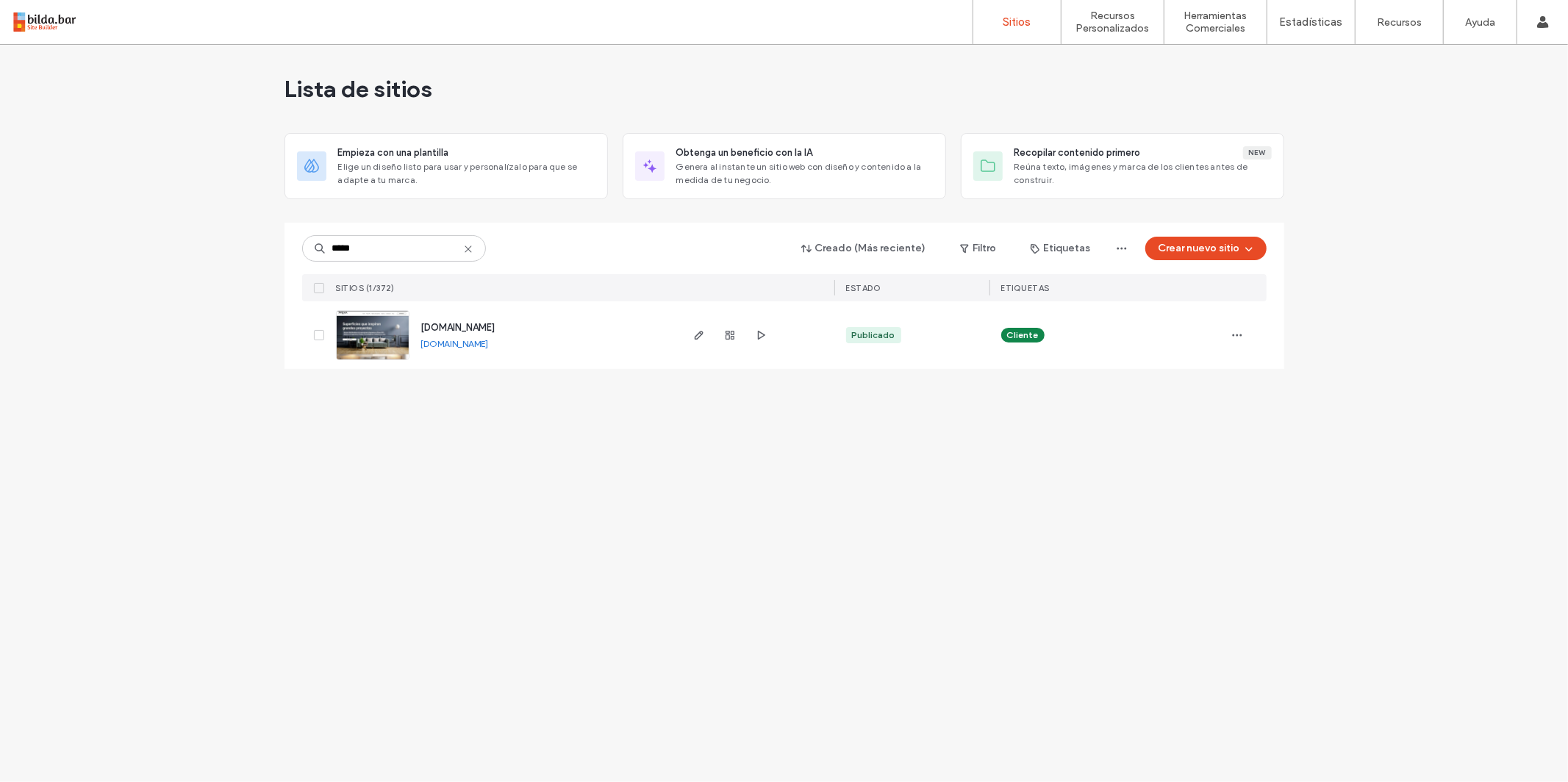
click at [489, 325] on span "[DOMAIN_NAME]" at bounding box center [458, 327] width 74 height 11
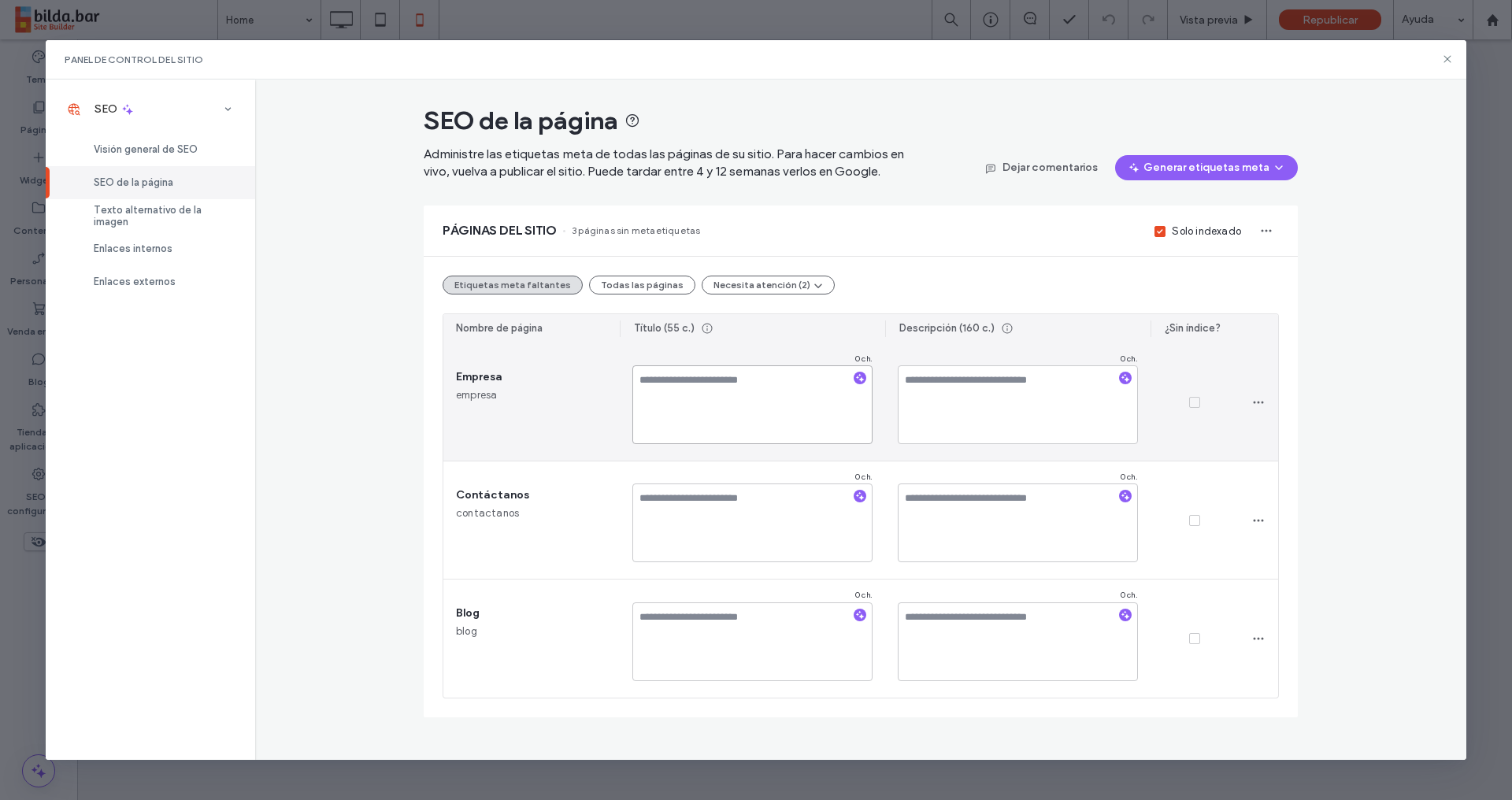
click at [714, 409] on textarea at bounding box center [752, 404] width 240 height 79
click at [707, 421] on textarea at bounding box center [752, 404] width 240 height 79
drag, startPoint x: 977, startPoint y: 386, endPoint x: 964, endPoint y: 389, distance: 13.3
click at [974, 386] on textarea at bounding box center [1017, 404] width 240 height 79
paste textarea "**********"
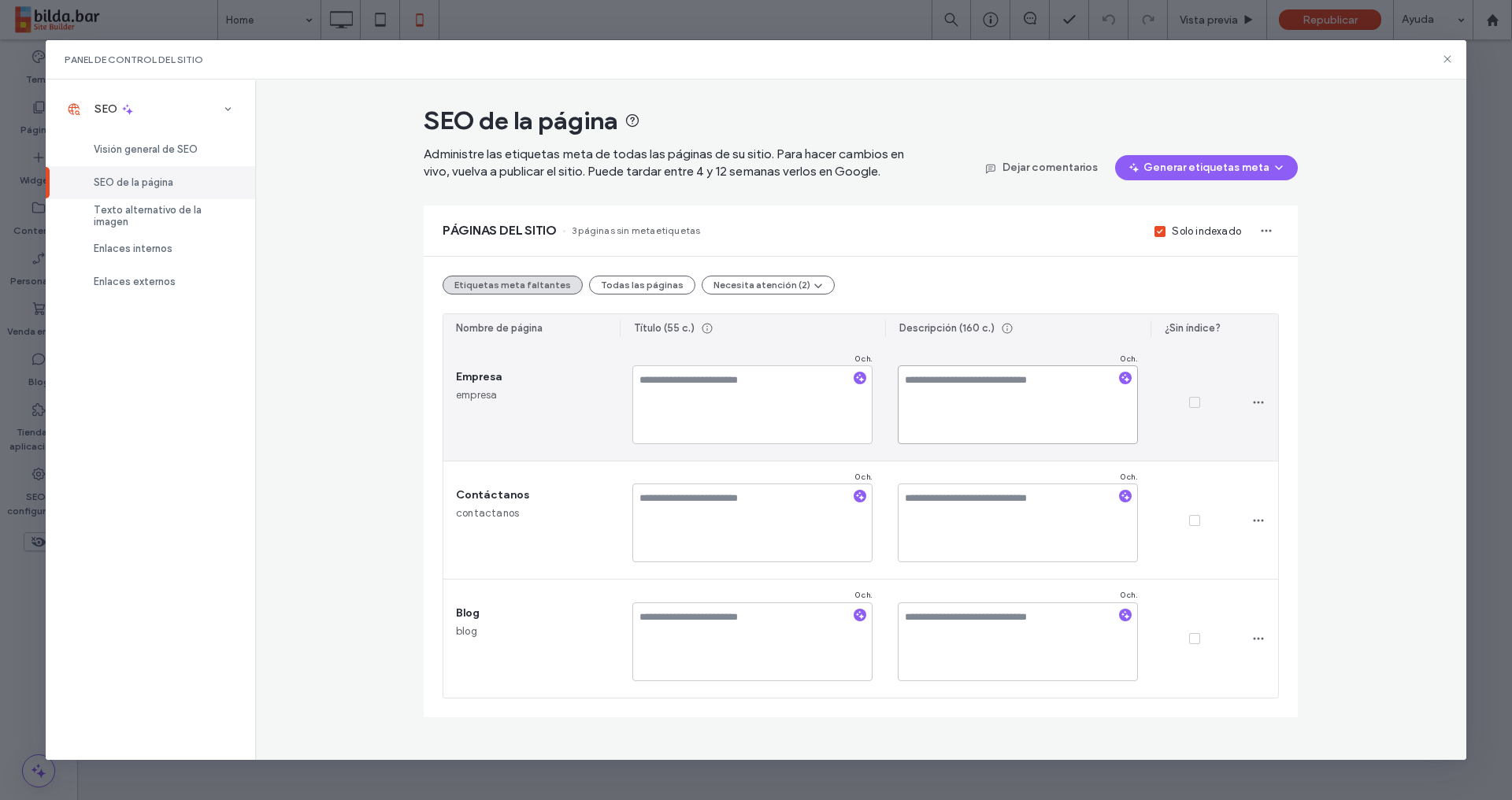
type textarea "**********"
click at [694, 411] on textarea at bounding box center [752, 404] width 240 height 79
paste textarea "**********"
type textarea "**********"
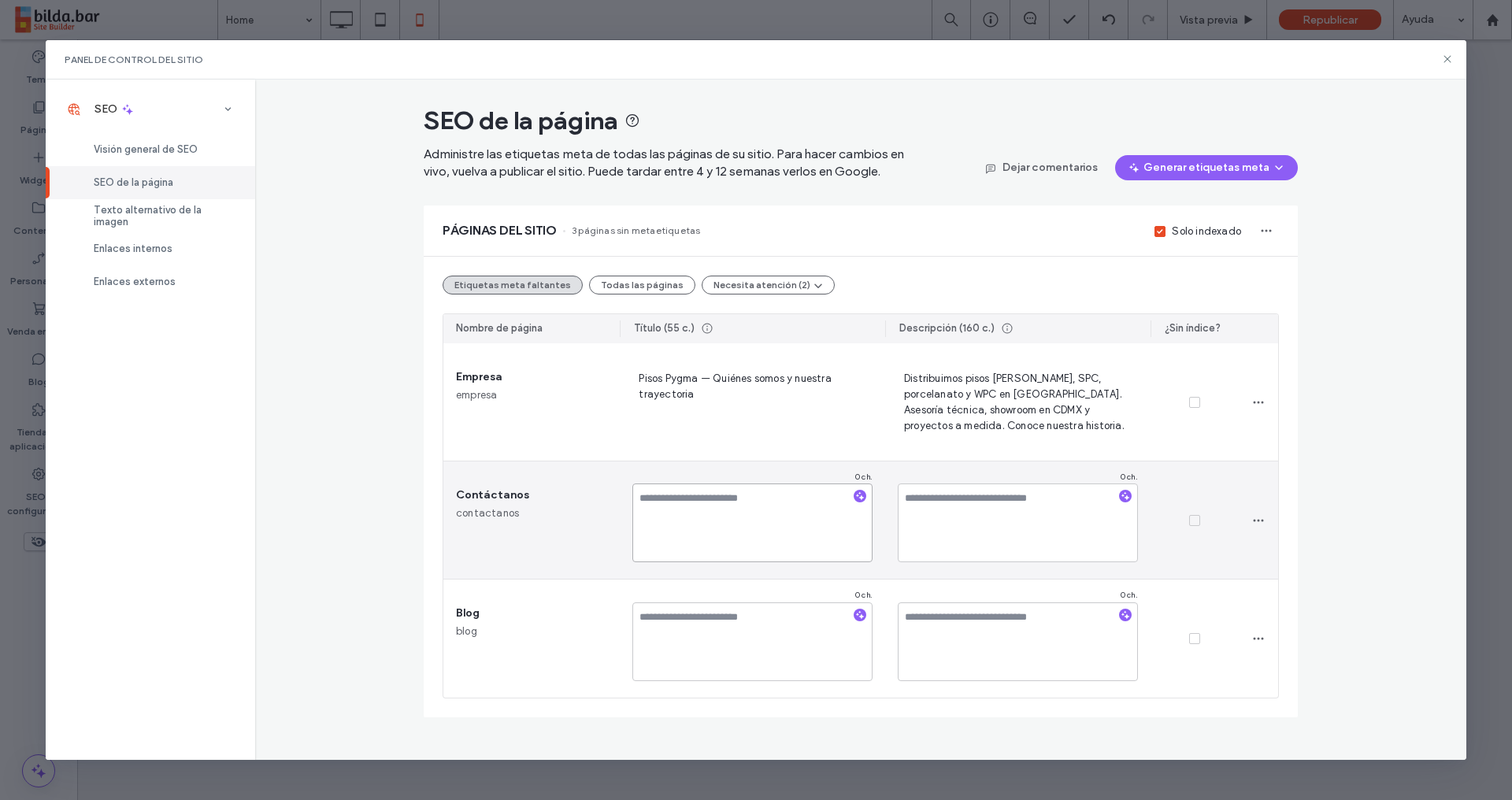
click at [737, 517] on textarea at bounding box center [752, 523] width 240 height 79
paste textarea "**********"
type textarea "**********"
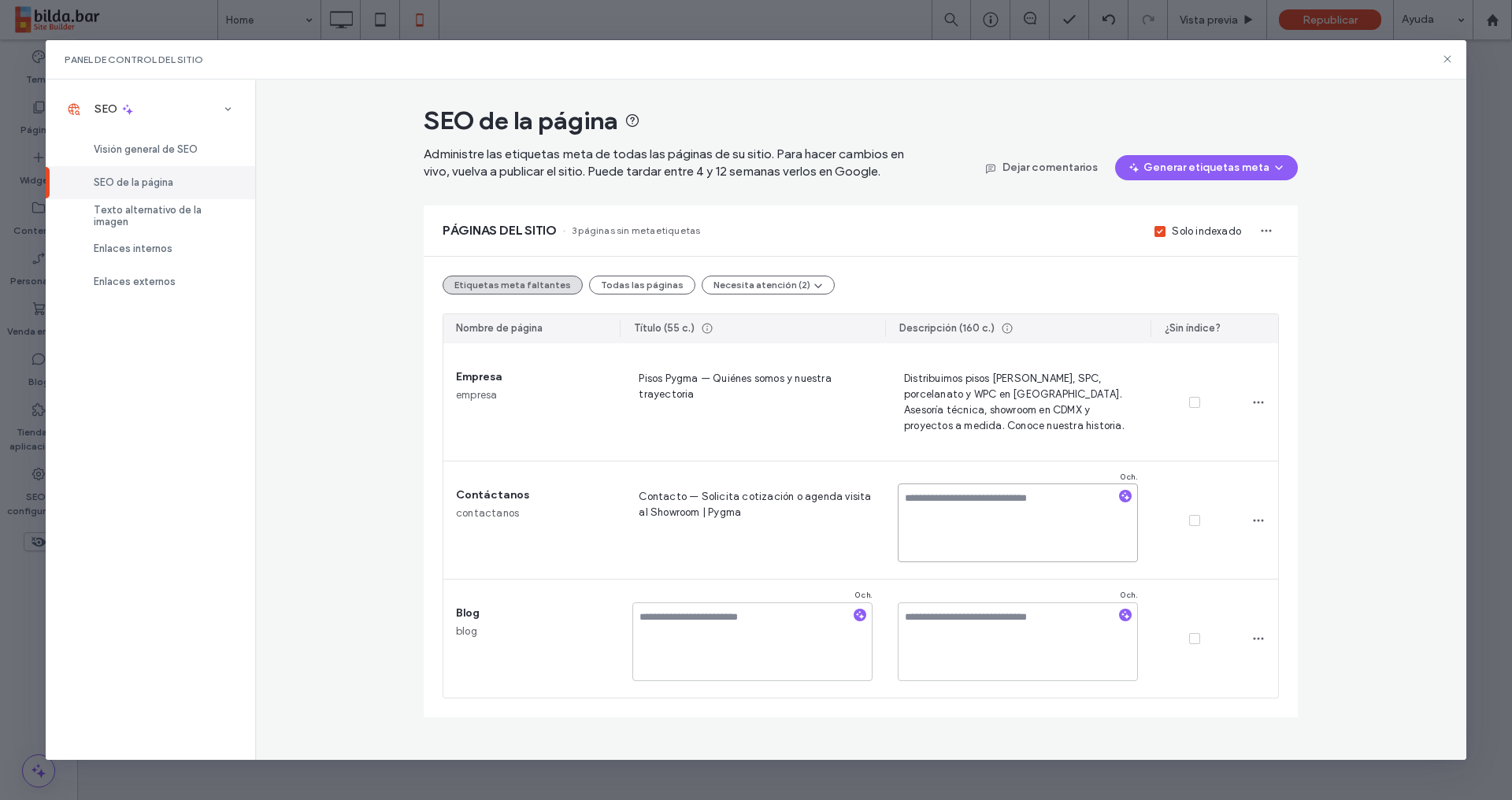
click at [1030, 527] on textarea at bounding box center [1017, 523] width 240 height 79
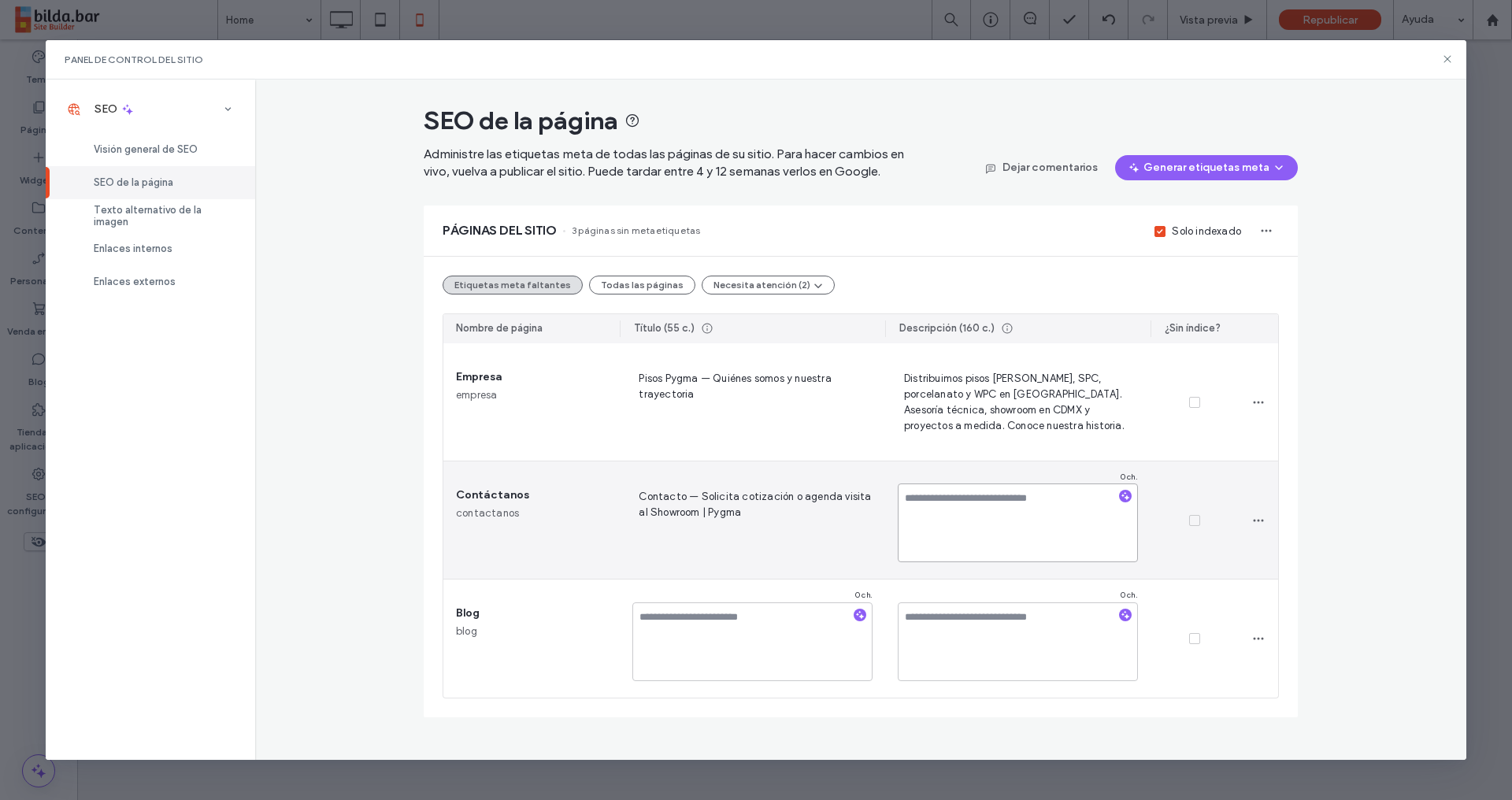
paste textarea "**********"
type textarea "**********"
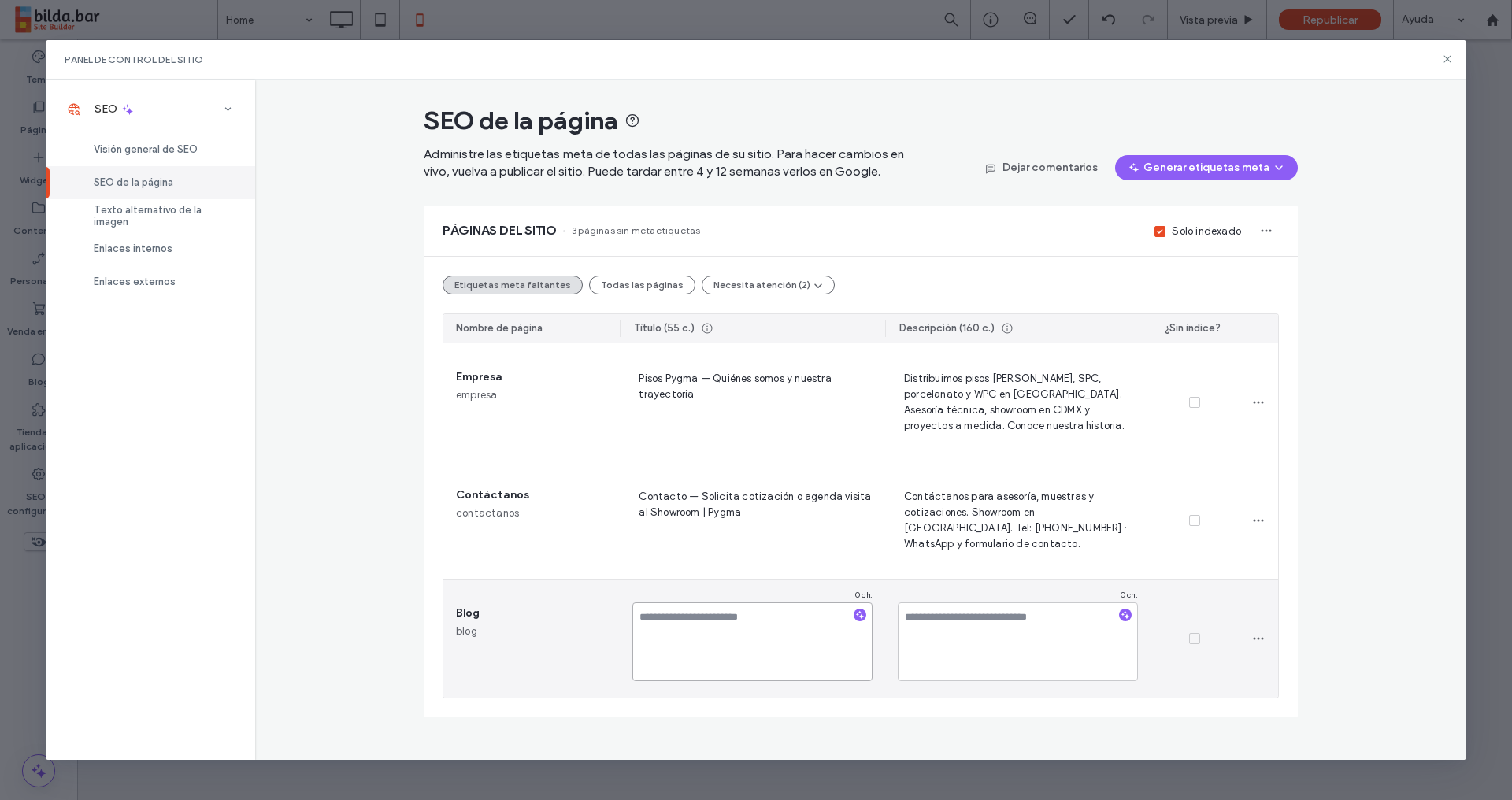
click at [775, 656] on textarea at bounding box center [752, 641] width 240 height 79
click at [970, 666] on textarea at bounding box center [1017, 641] width 240 height 79
paste textarea "**********"
type textarea "**********"
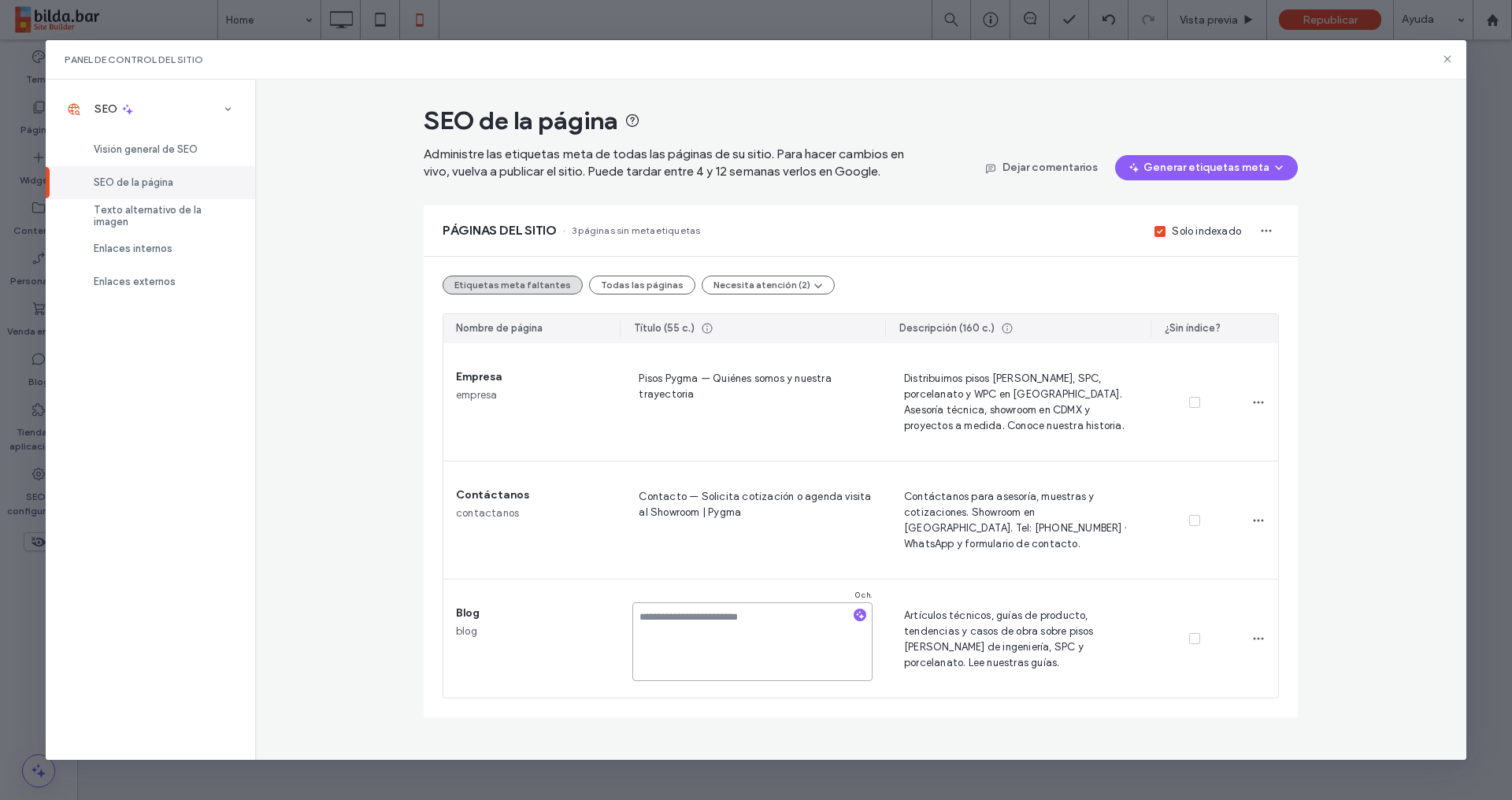
click at [711, 647] on textarea at bounding box center [752, 641] width 240 height 79
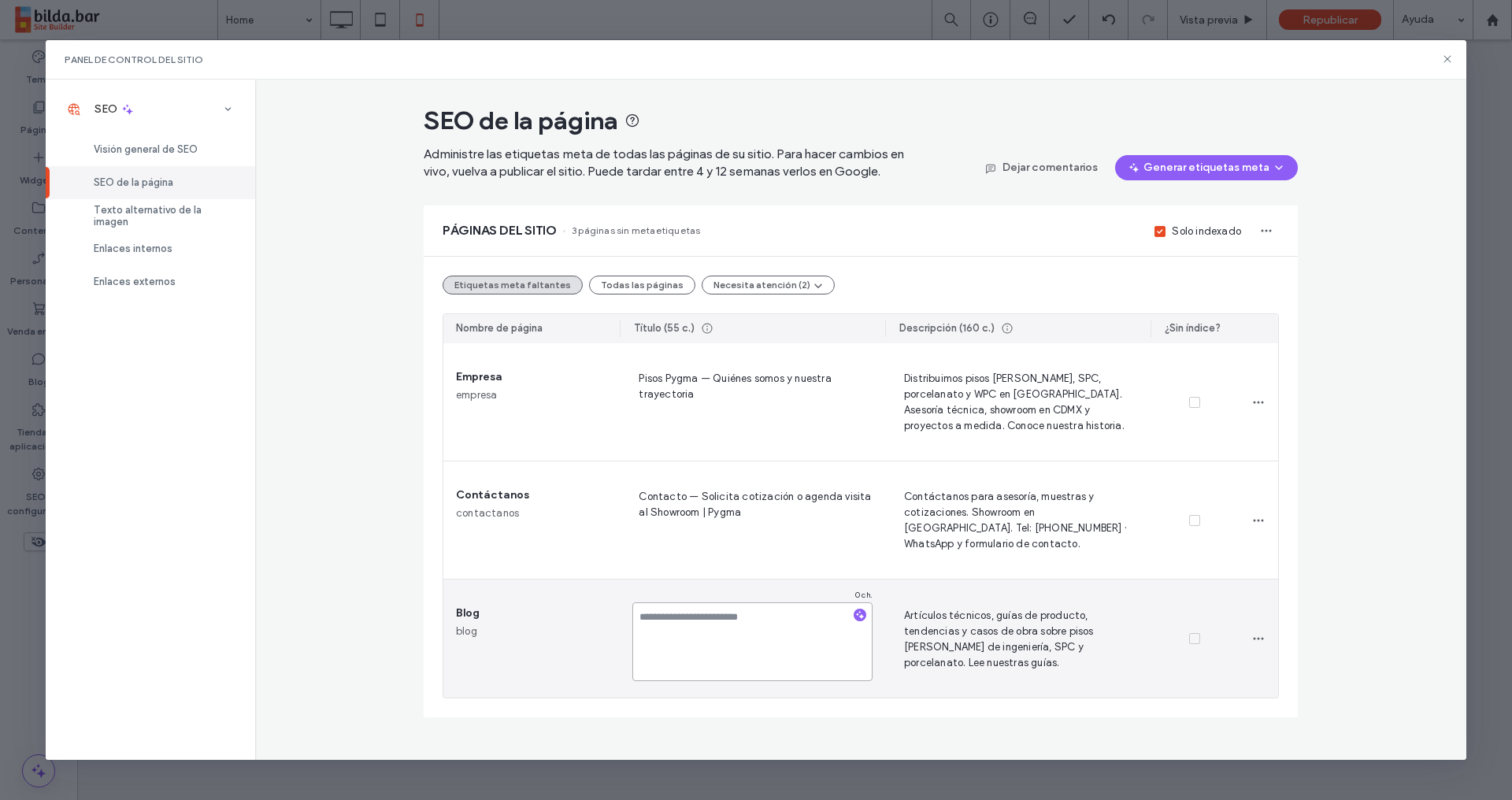
paste textarea "**********"
click at [778, 634] on textarea "**********" at bounding box center [752, 641] width 240 height 79
drag, startPoint x: 740, startPoint y: 631, endPoint x: 844, endPoint y: 631, distance: 104.0
click at [866, 628] on textarea "**********" at bounding box center [752, 641] width 240 height 79
drag, startPoint x: 669, startPoint y: 623, endPoint x: 684, endPoint y: 620, distance: 15.3
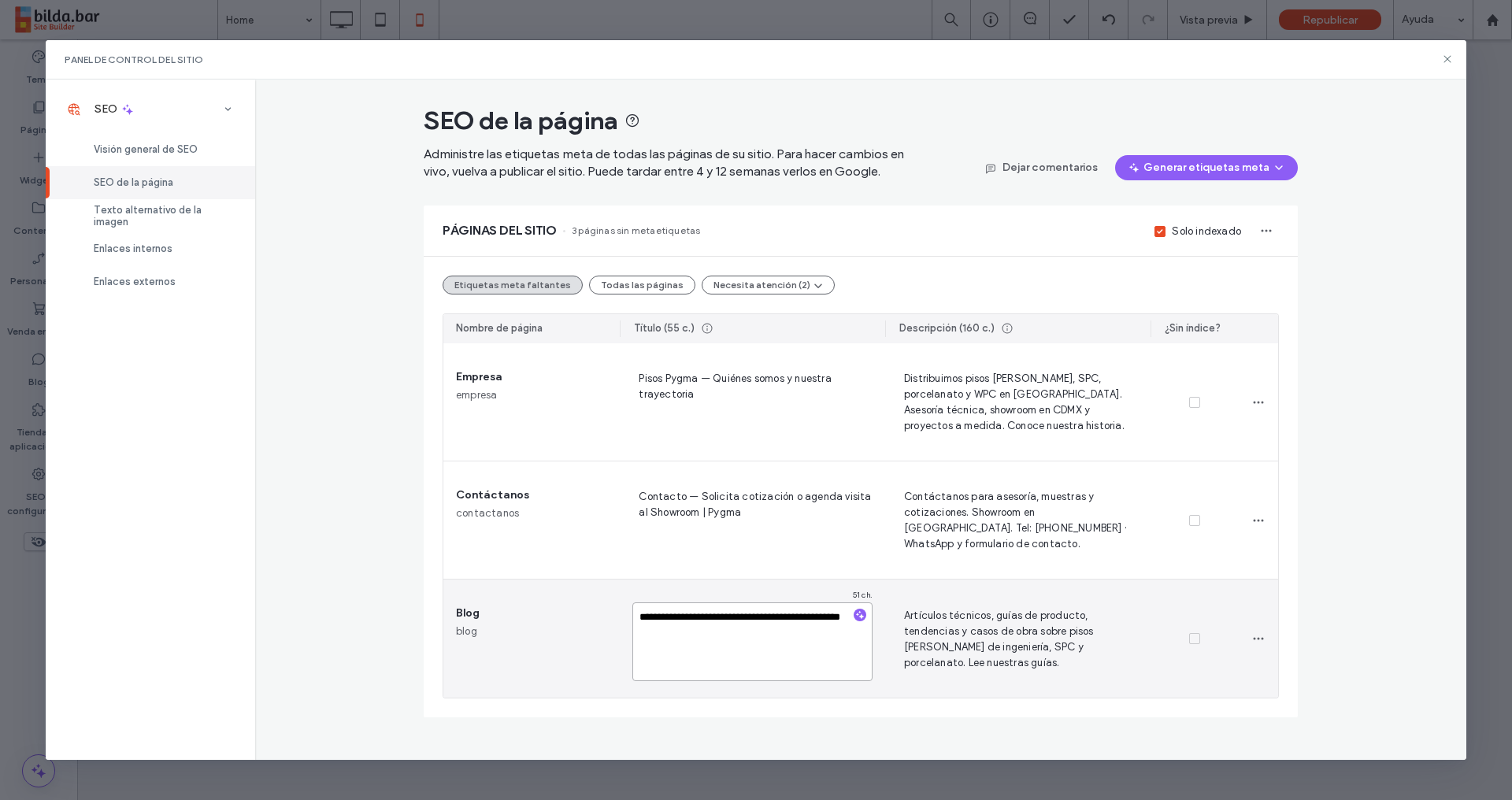
click at [694, 619] on textarea "**********" at bounding box center [752, 641] width 240 height 79
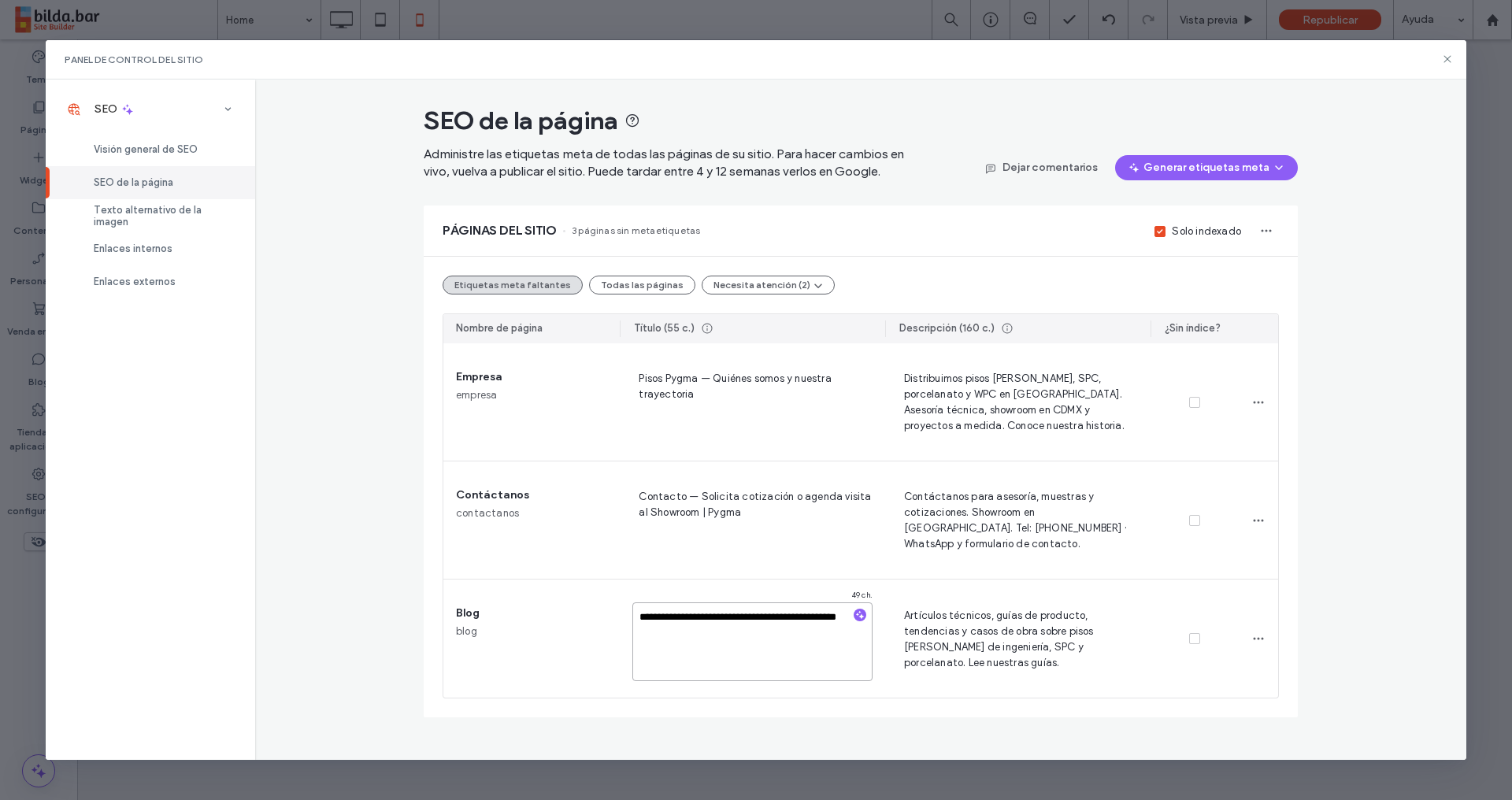
type textarea "**********"
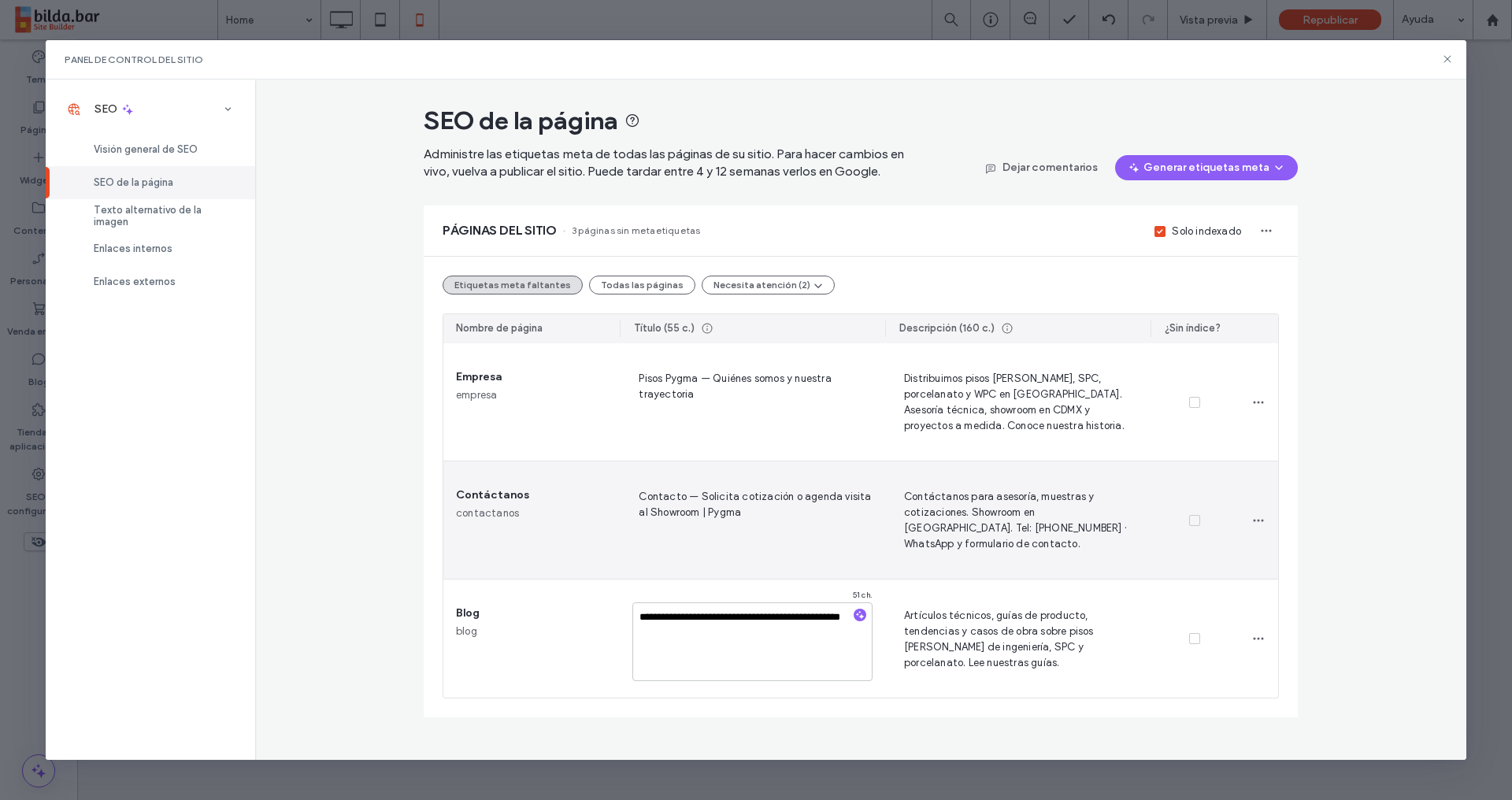
click at [791, 518] on span "Contacto — Solicita cotización o agenda visita al Showroom | Pygma" at bounding box center [752, 520] width 240 height 65
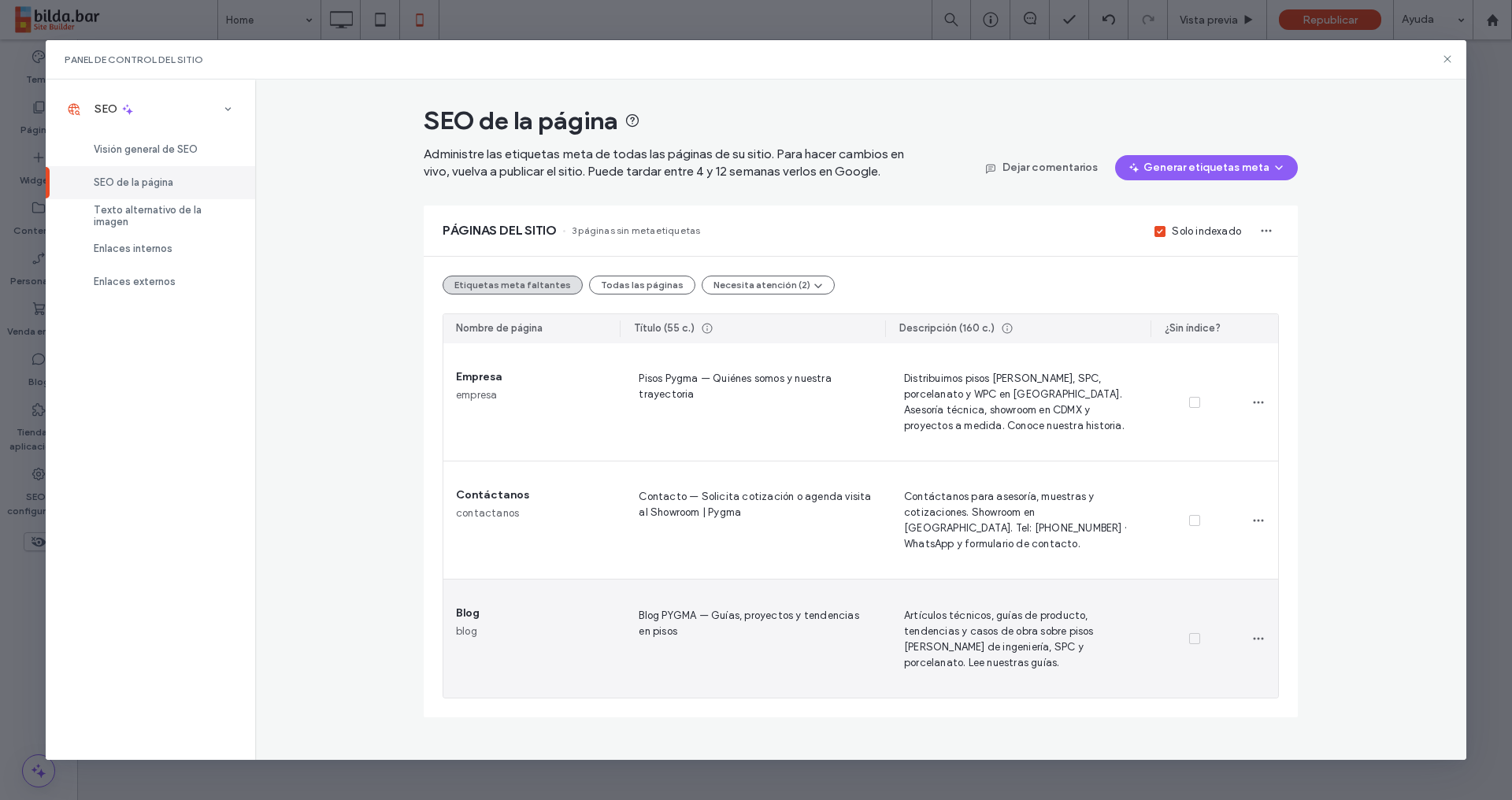
click at [682, 611] on span "Blog PYGMA — Guías, proyectos y tendencias en pisos" at bounding box center [752, 639] width 240 height 65
drag, startPoint x: 688, startPoint y: 616, endPoint x: 655, endPoint y: 629, distance: 35.5
click at [662, 622] on textarea "**********" at bounding box center [752, 641] width 240 height 79
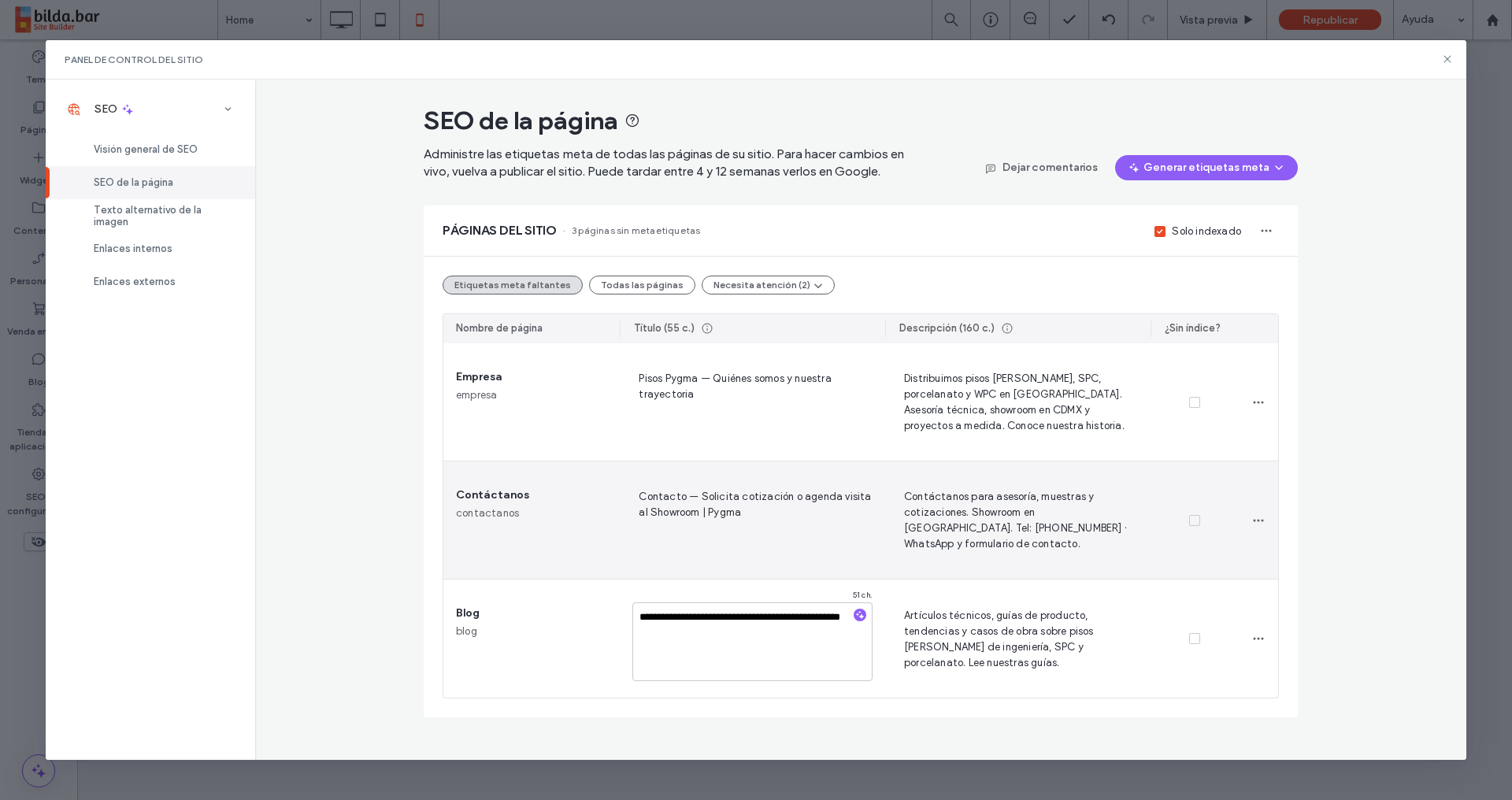
click at [715, 519] on span "Contacto — Solicita cotización o agenda visita al Showroom | Pygma" at bounding box center [752, 520] width 240 height 65
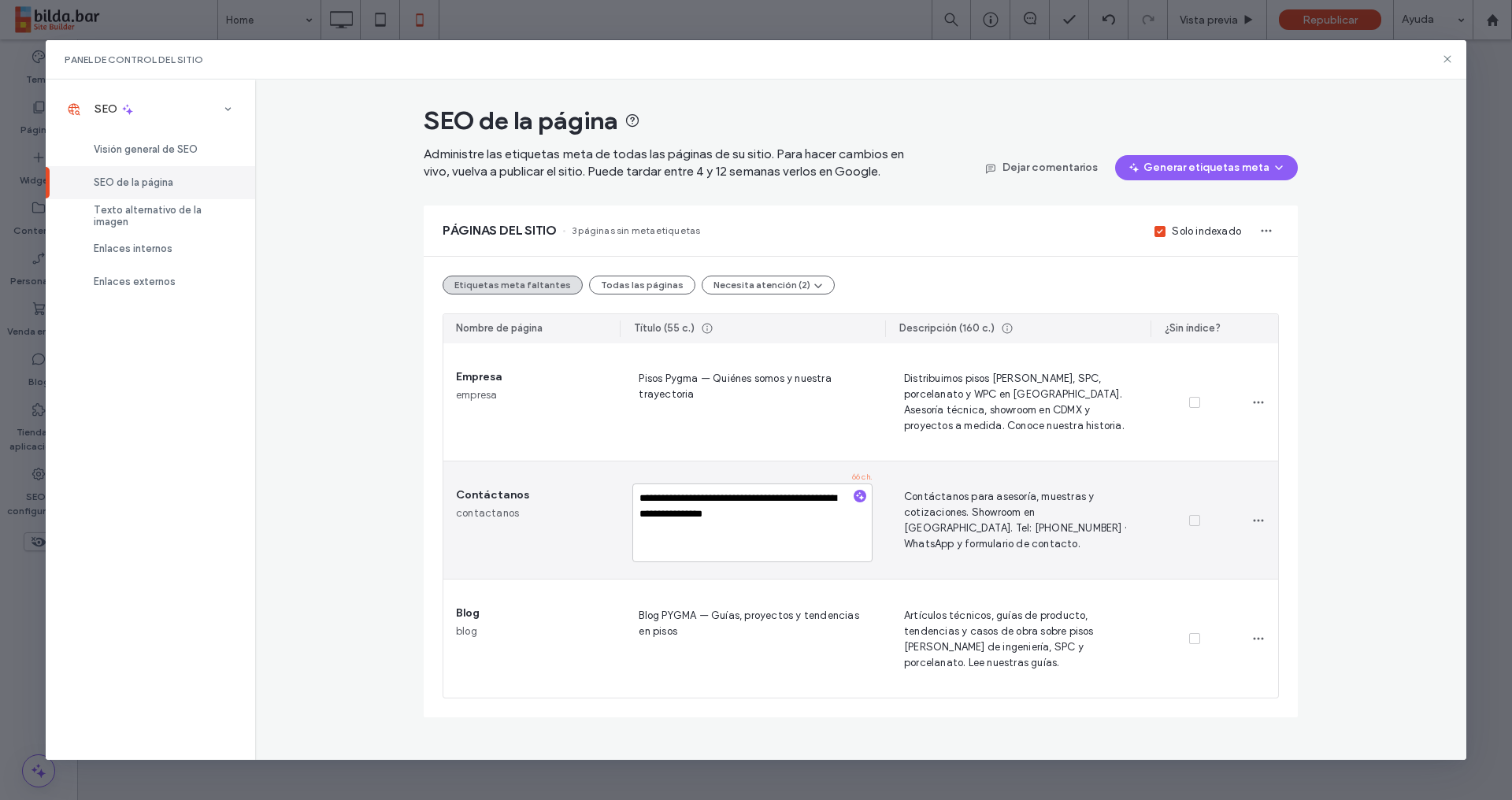
drag, startPoint x: 745, startPoint y: 517, endPoint x: 795, endPoint y: 497, distance: 53.9
click at [795, 514] on textarea "**********" at bounding box center [752, 523] width 240 height 79
type textarea "**********"
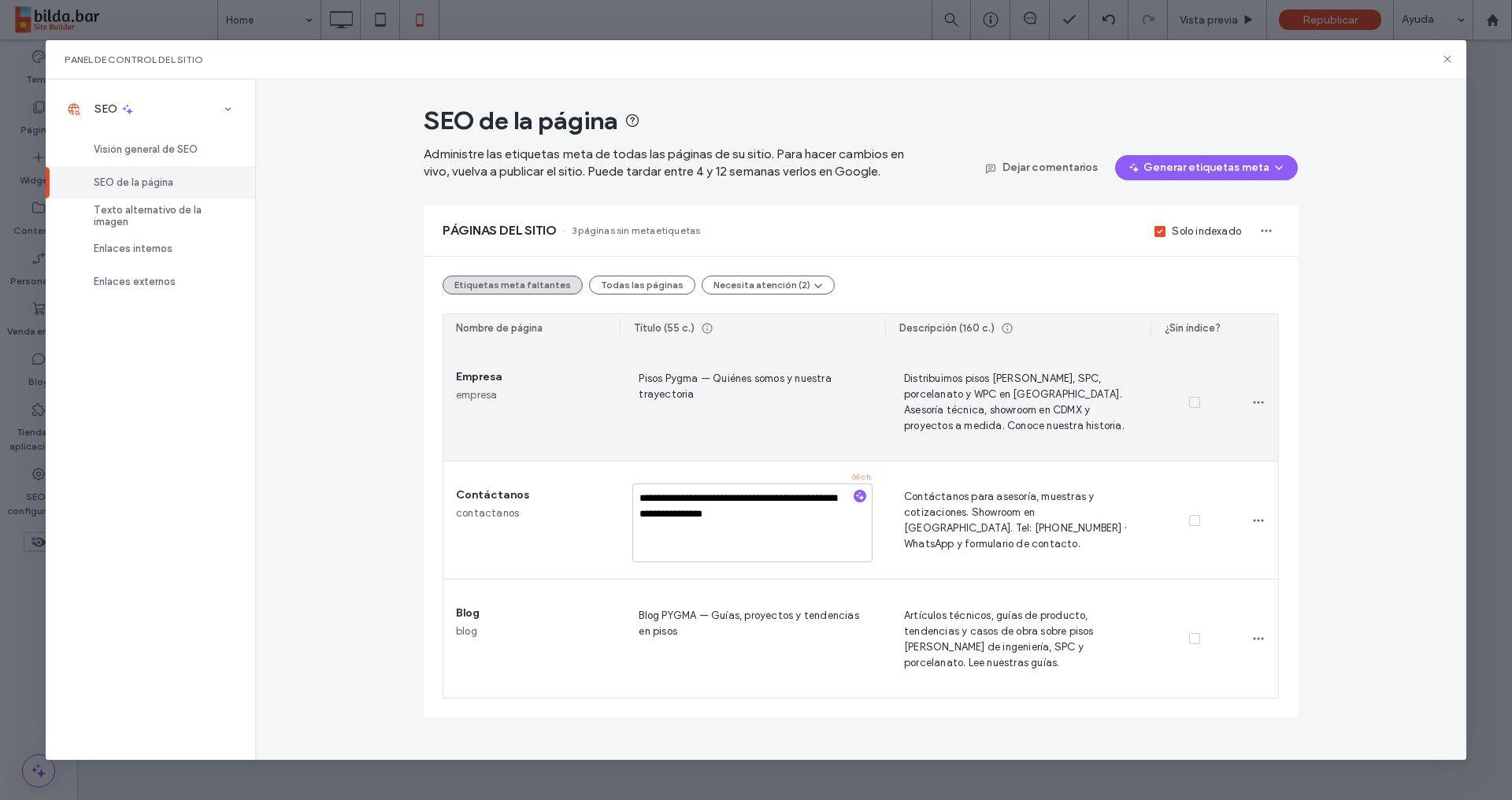
click at [715, 382] on span "Pisos Pygma — Quiénes somos y nuestra trayectoria" at bounding box center [752, 402] width 240 height 65
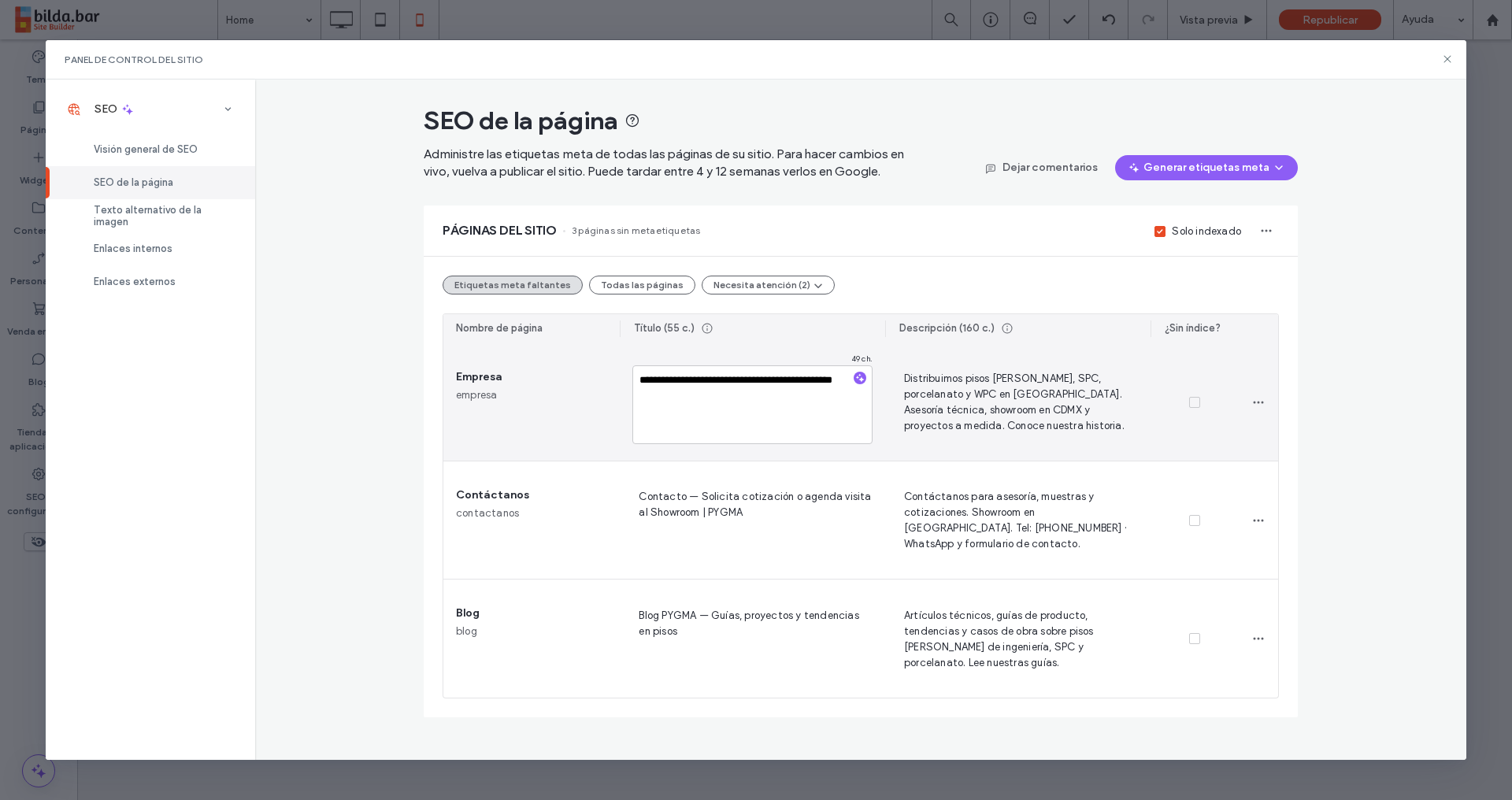
drag, startPoint x: 672, startPoint y: 383, endPoint x: 694, endPoint y: 384, distance: 22.0
click at [700, 384] on textarea "**********" at bounding box center [752, 404] width 240 height 79
type textarea "**********"
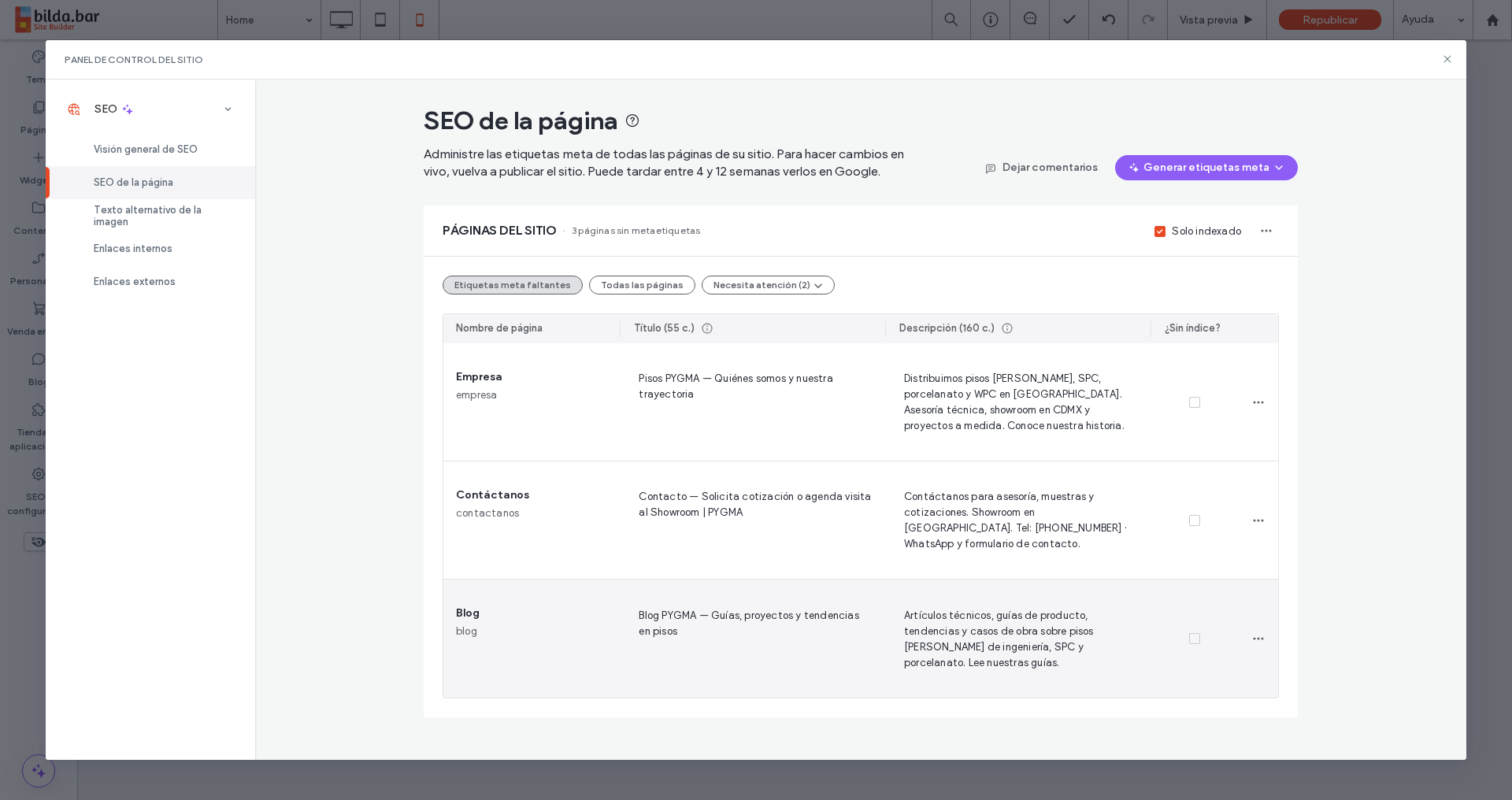
click at [749, 630] on span "Blog PYGMA — Guías, proyectos y tendencias en pisos" at bounding box center [752, 639] width 240 height 65
click at [713, 622] on textarea "**********" at bounding box center [752, 641] width 240 height 79
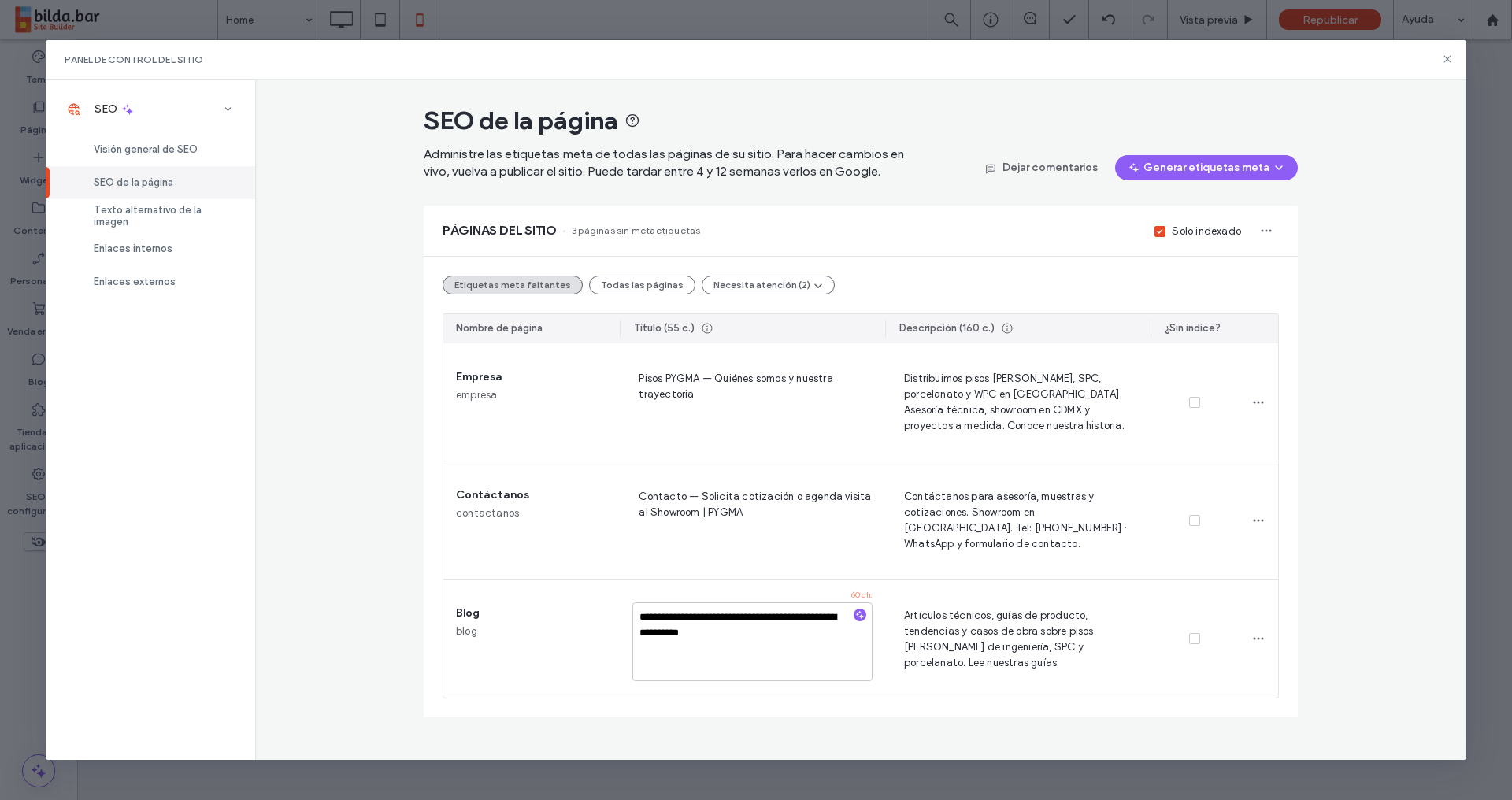
type textarea "**********"
drag, startPoint x: 1376, startPoint y: 578, endPoint x: 1353, endPoint y: 561, distance: 28.6
click at [1372, 576] on div "**********" at bounding box center [861, 419] width 1212 height 681
click at [165, 178] on span "SEO de la página" at bounding box center [133, 182] width 79 height 12
click at [197, 213] on span "Texto alternativo de la imagen" at bounding box center [165, 215] width 143 height 24
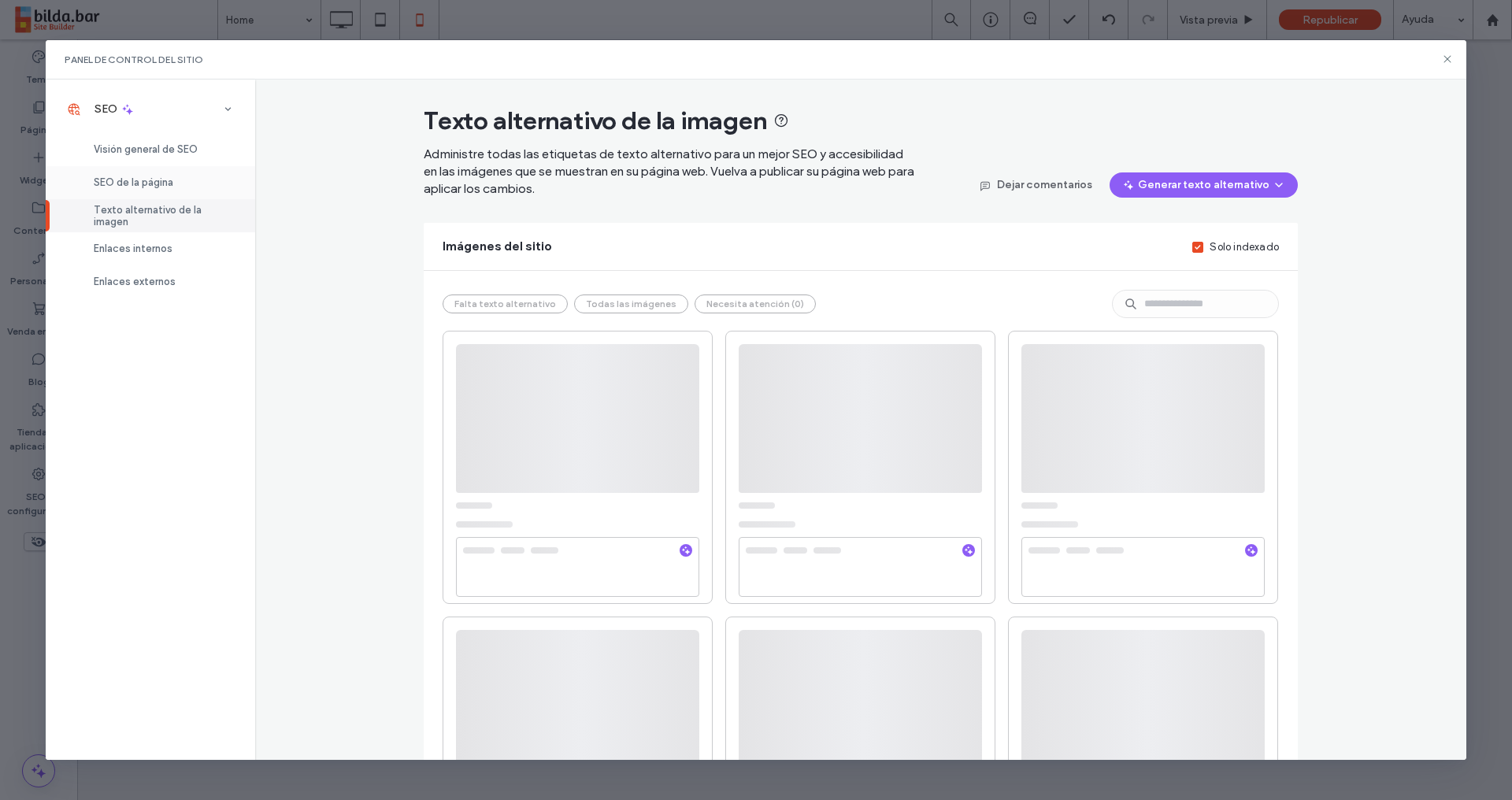
click at [176, 180] on div "SEO de la página" at bounding box center [150, 183] width 209 height 33
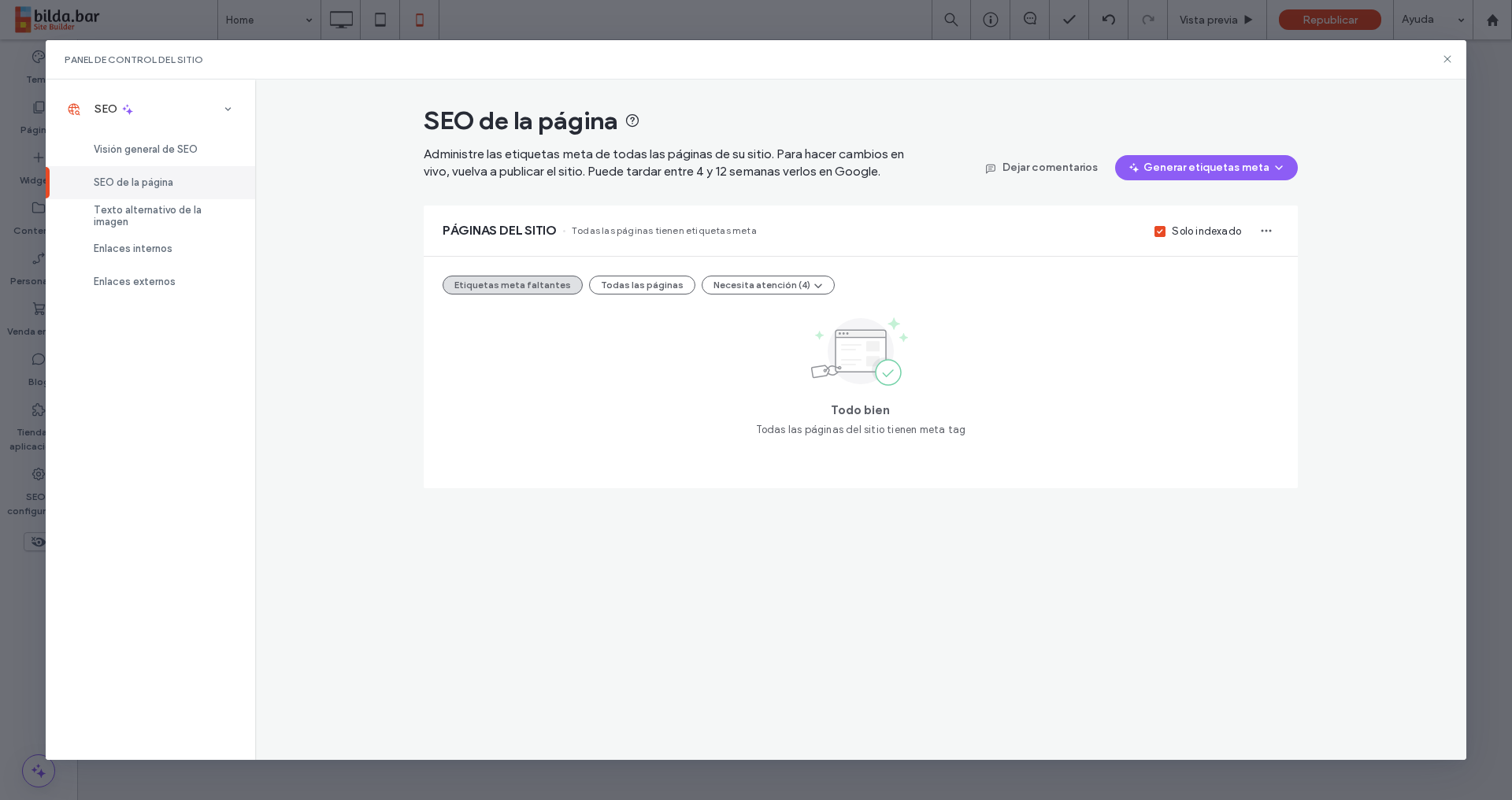
drag, startPoint x: 612, startPoint y: 277, endPoint x: 639, endPoint y: 273, distance: 27.3
click at [615, 277] on button "Todas las páginas" at bounding box center [642, 285] width 106 height 19
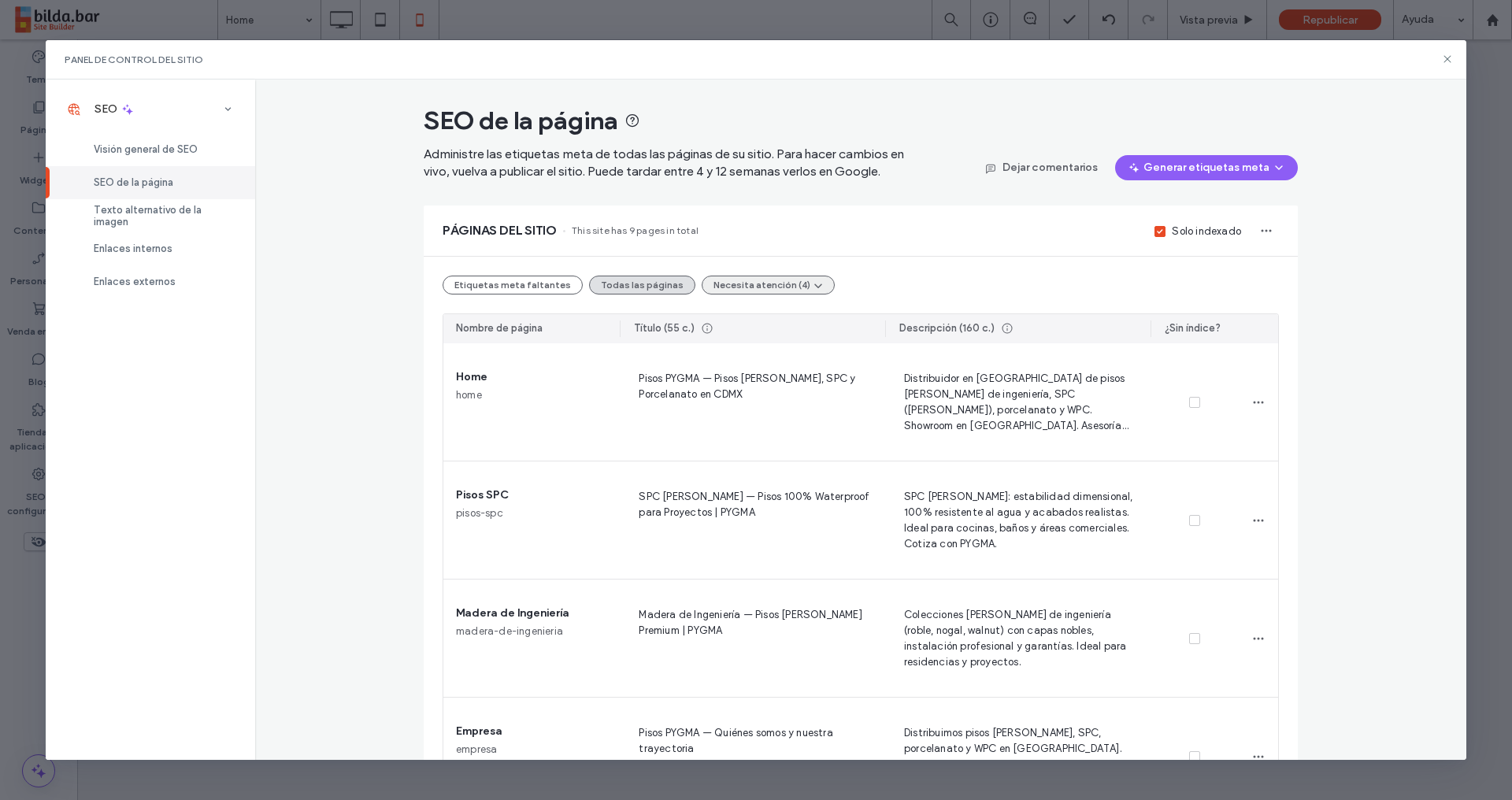
click at [758, 283] on button "Necesita atención (4)" at bounding box center [768, 285] width 133 height 19
click at [784, 323] on span "Etiquetas demasiado largas (4)" at bounding box center [772, 322] width 154 height 15
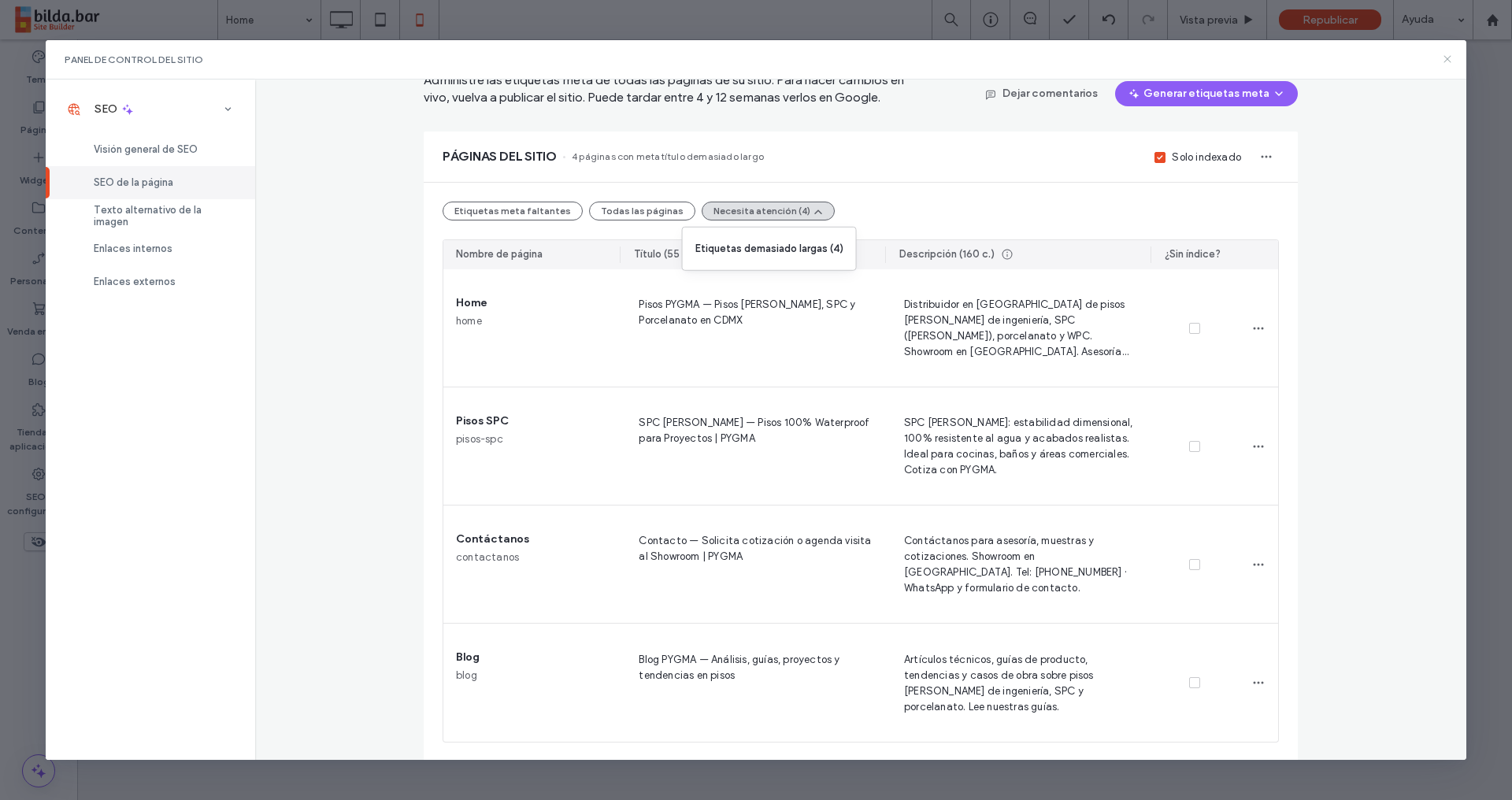
click at [1449, 53] on icon at bounding box center [1447, 59] width 13 height 13
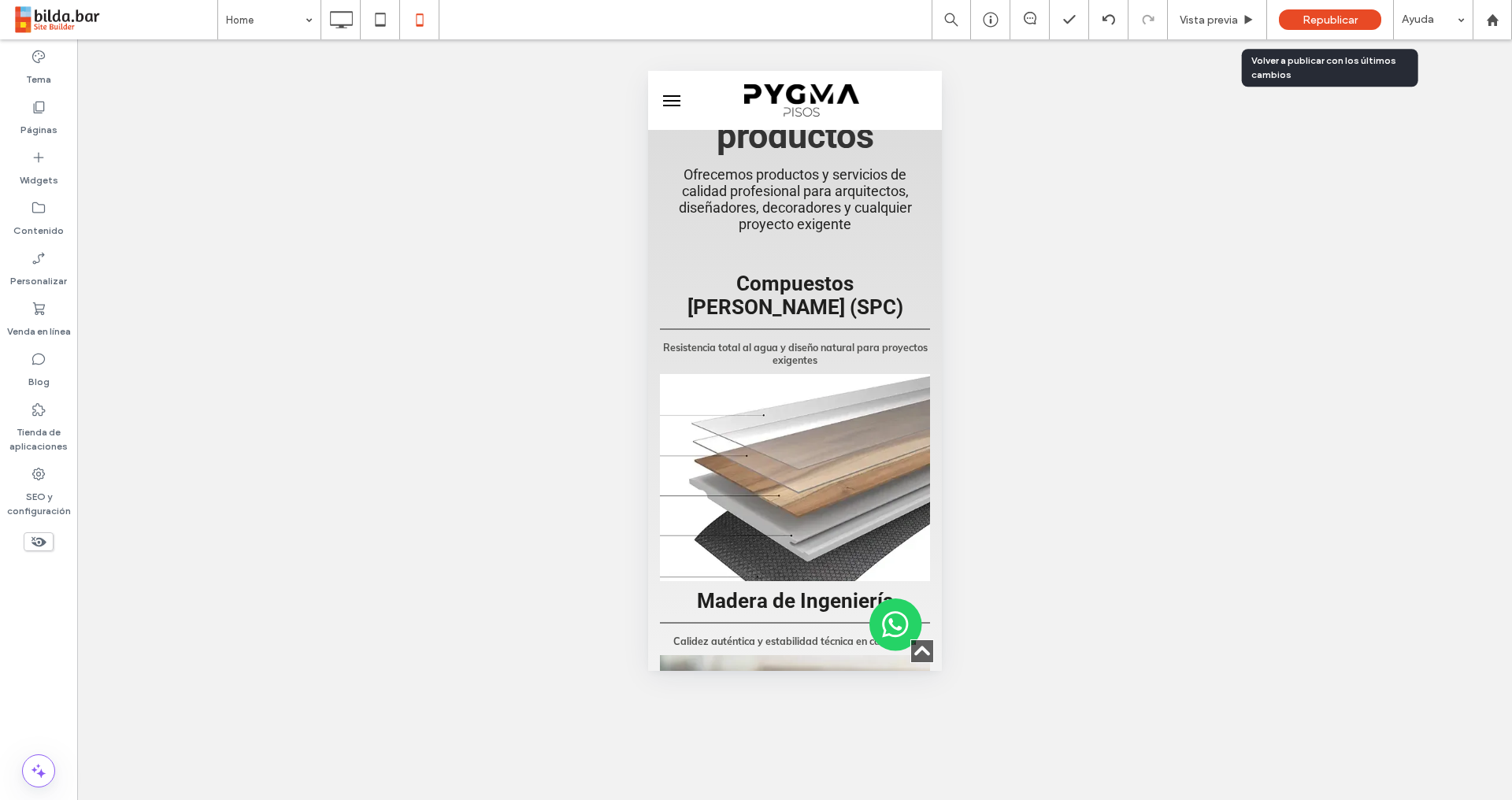
drag, startPoint x: 1334, startPoint y: 20, endPoint x: 1322, endPoint y: 21, distance: 12.0
click at [1334, 19] on span "Republicar" at bounding box center [1329, 19] width 55 height 13
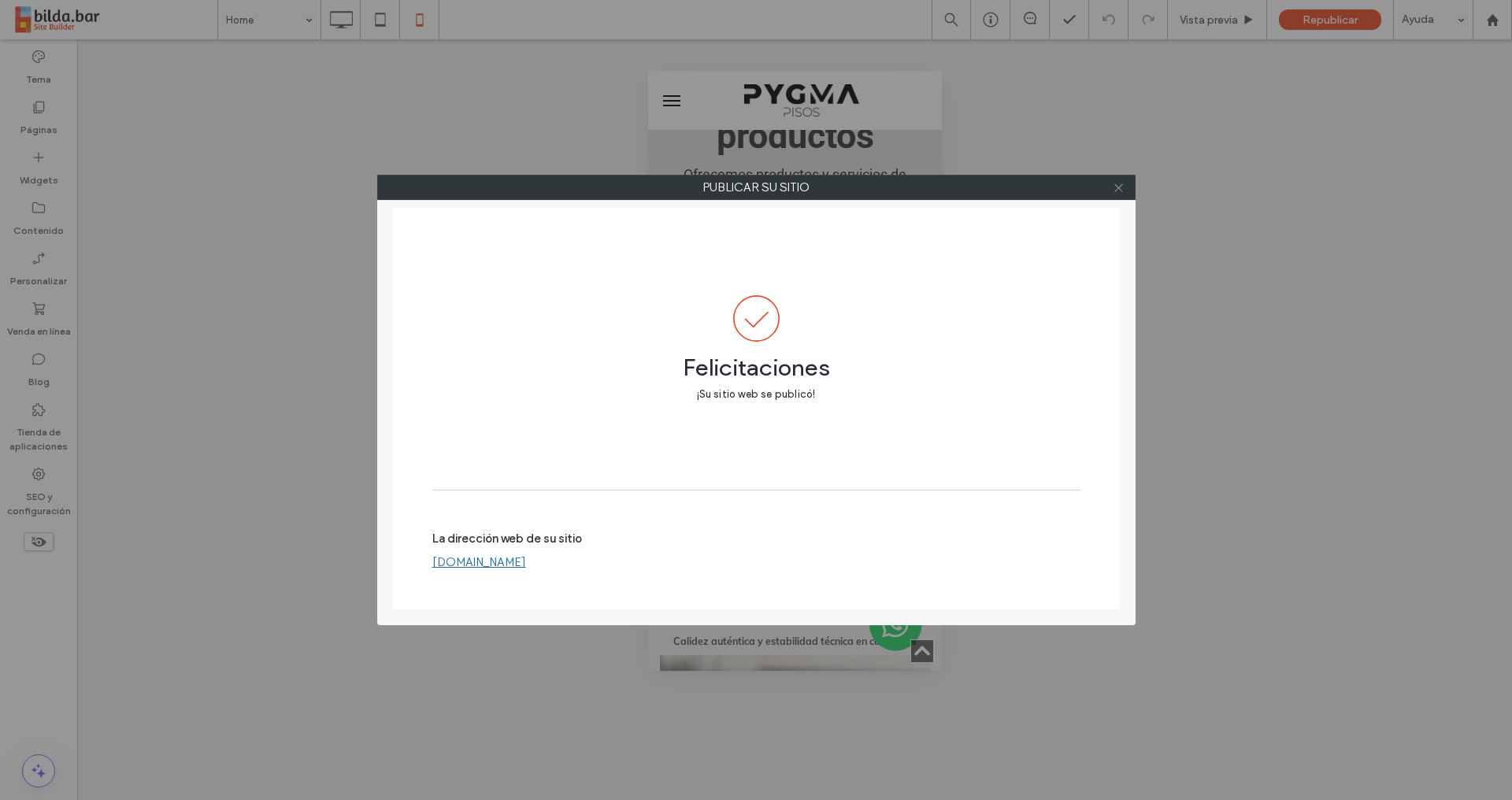
click at [1120, 191] on icon at bounding box center [1118, 187] width 12 height 12
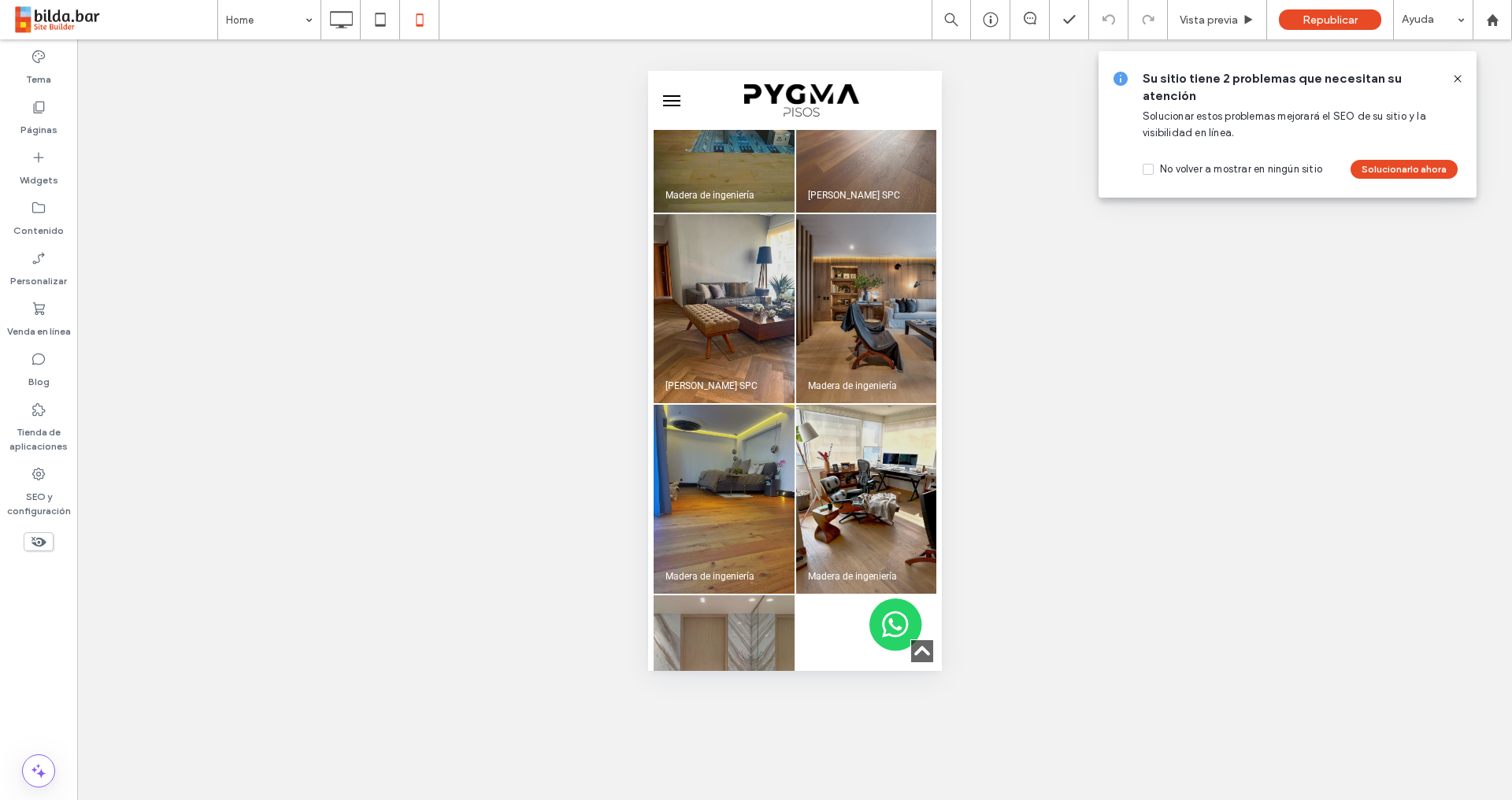
scroll to position [7286, 0]
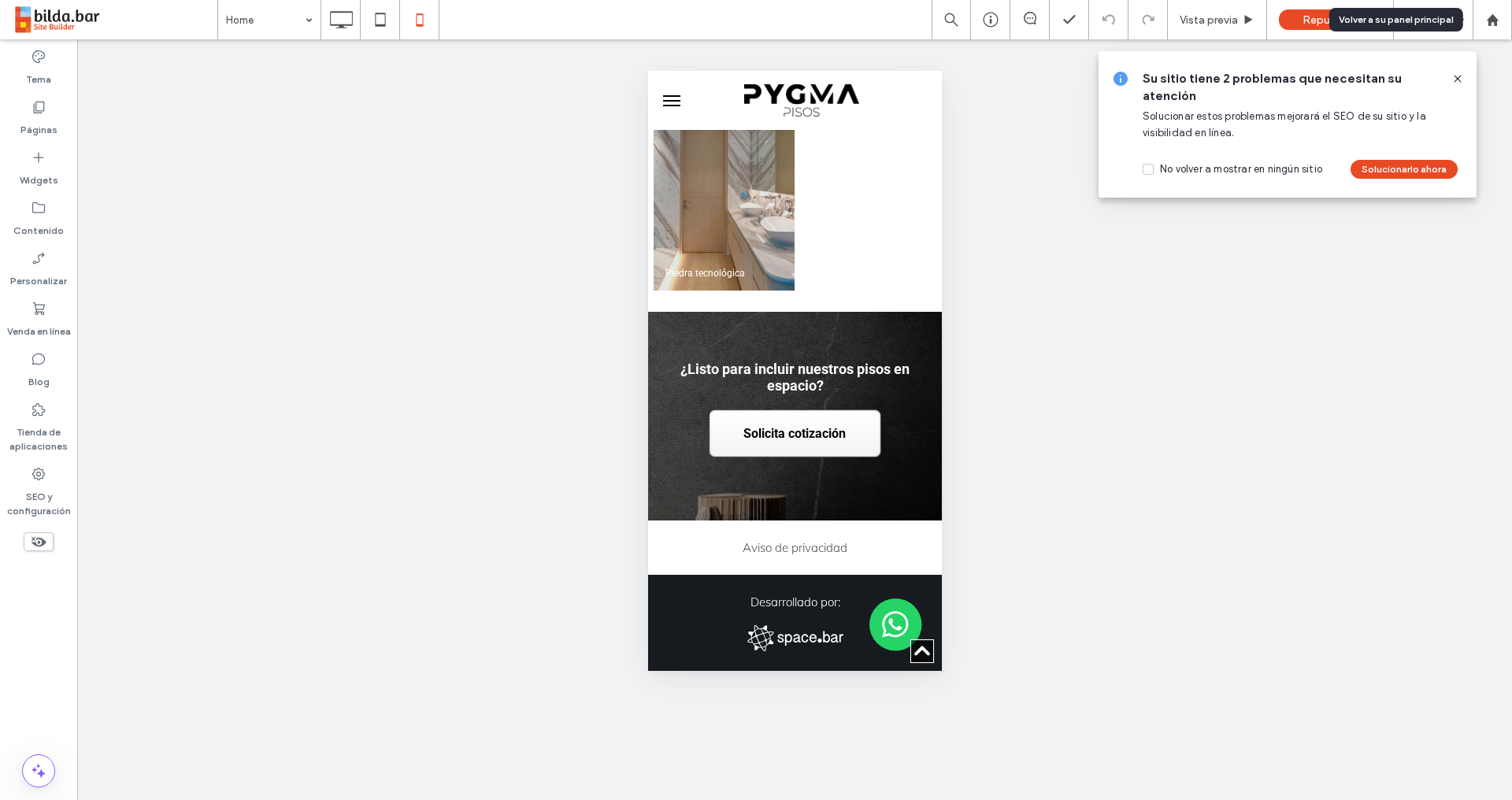
drag, startPoint x: 1486, startPoint y: 21, endPoint x: 1463, endPoint y: 27, distance: 23.8
click at [1486, 21] on icon at bounding box center [1492, 19] width 13 height 13
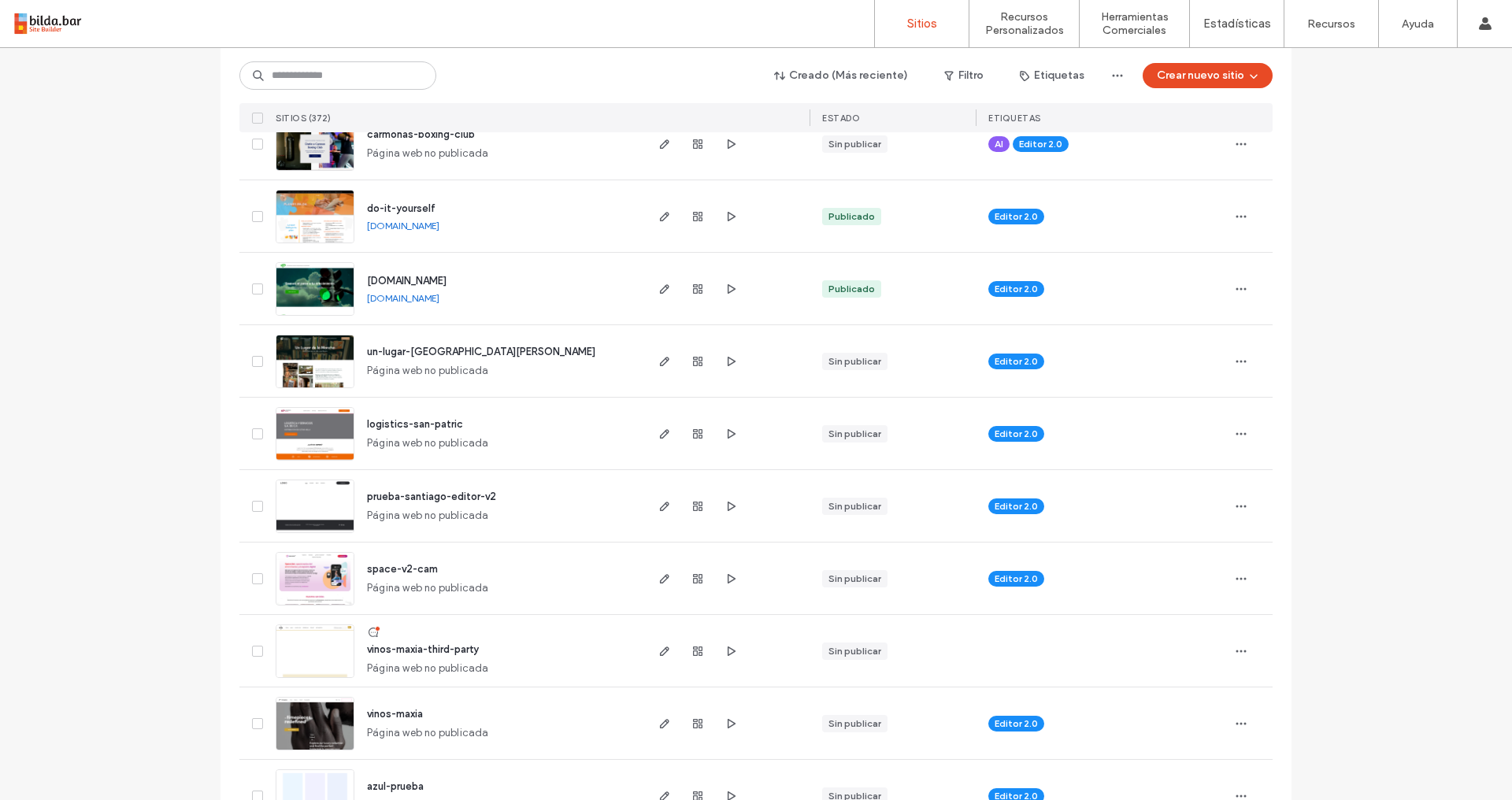
scroll to position [161, 0]
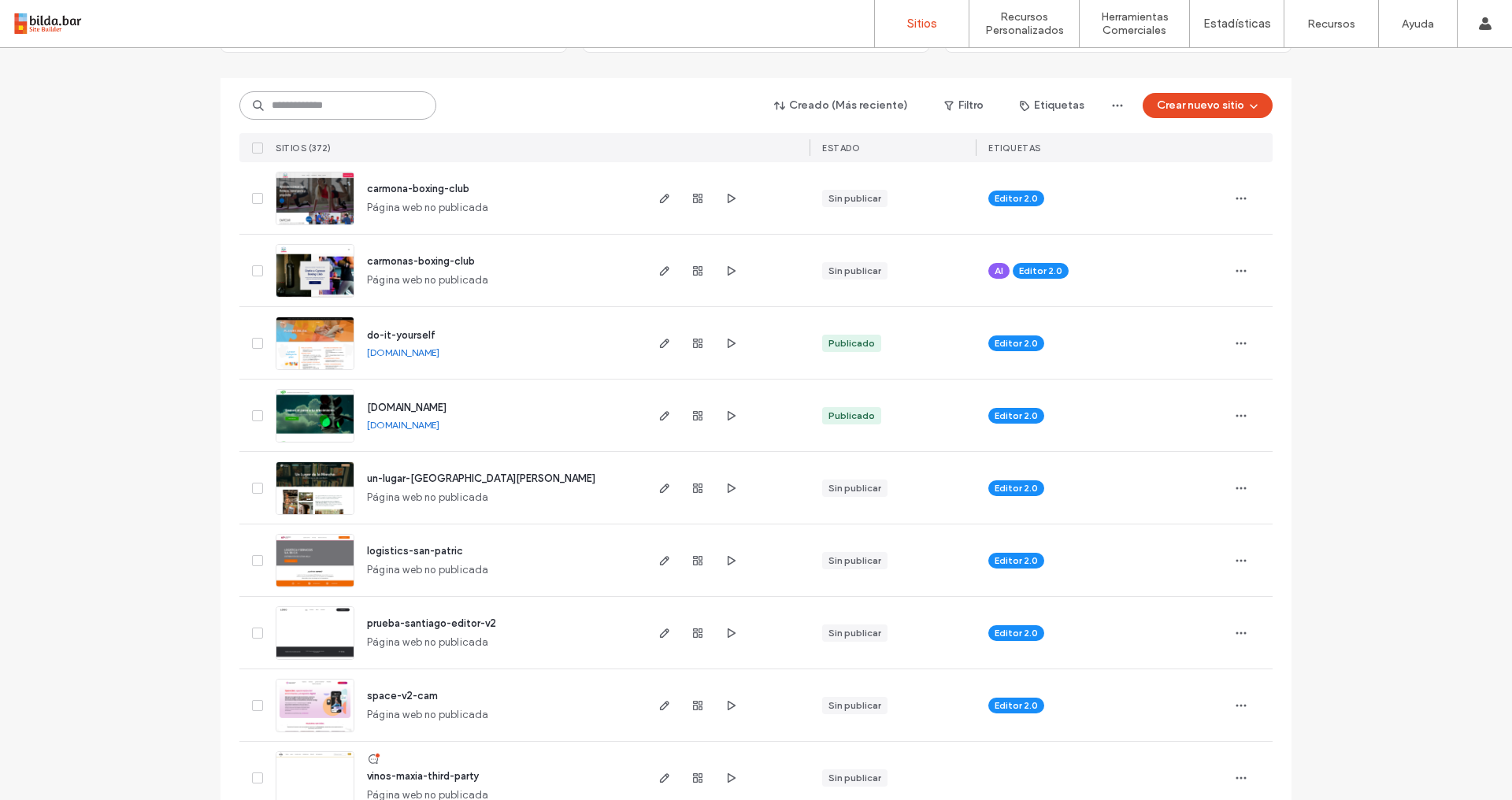
click at [339, 106] on input at bounding box center [337, 105] width 197 height 28
type input "*****"
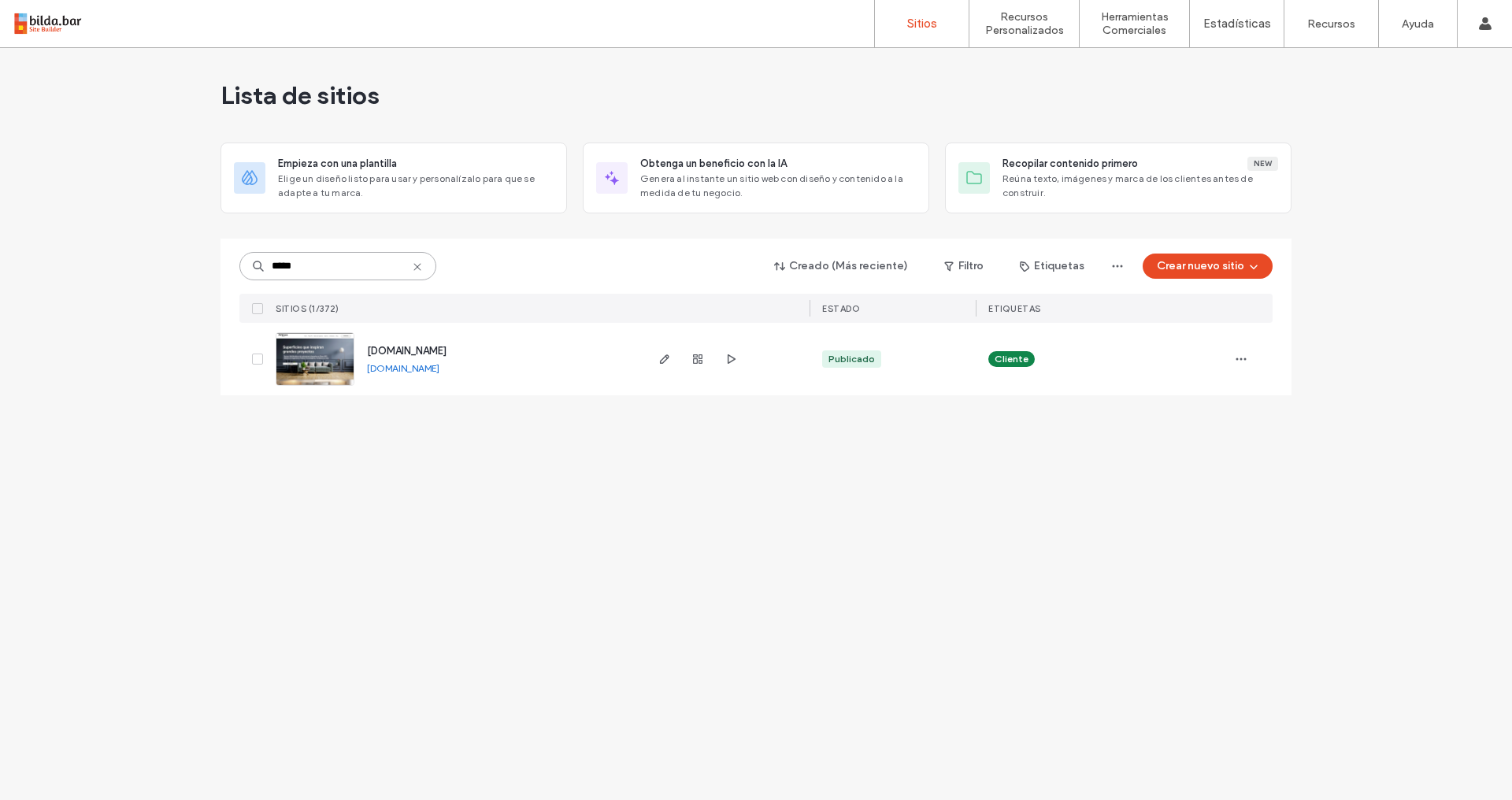
scroll to position [0, 0]
click at [666, 359] on icon "button" at bounding box center [664, 359] width 13 height 13
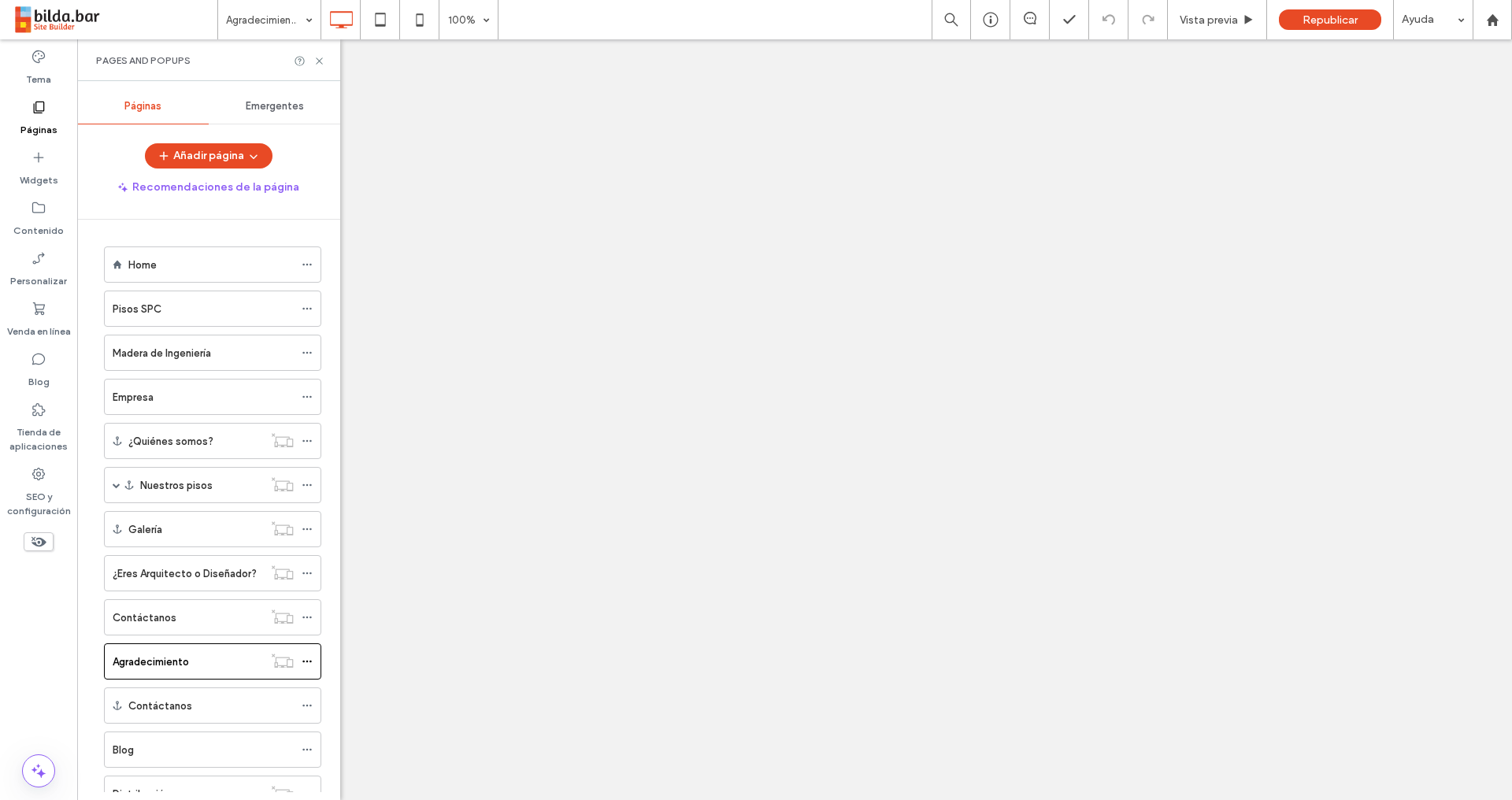
click at [820, 426] on div at bounding box center [756, 400] width 1512 height 800
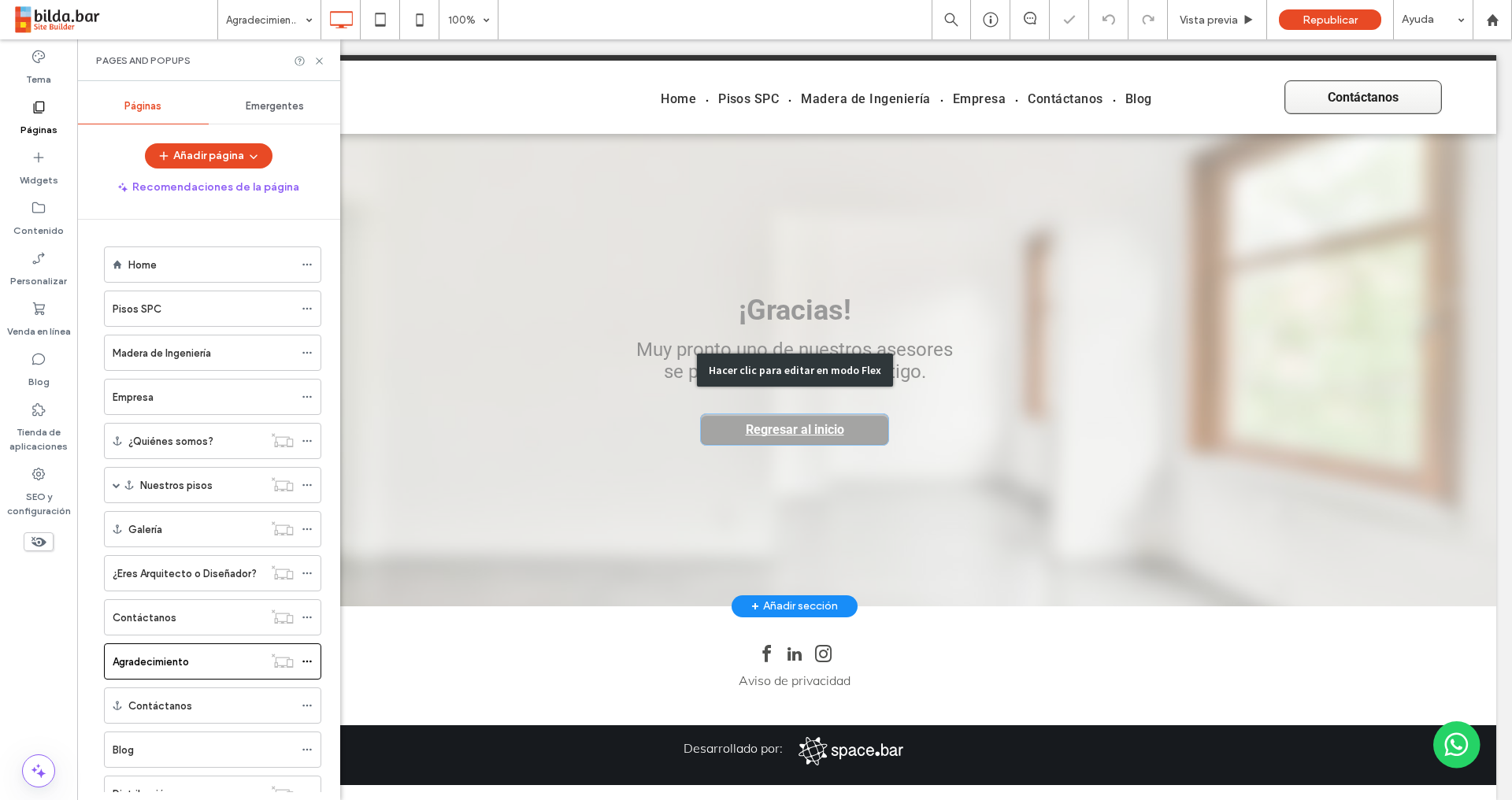
click at [853, 422] on div "Hacer clic para editar en modo Flex" at bounding box center [795, 370] width 1403 height 472
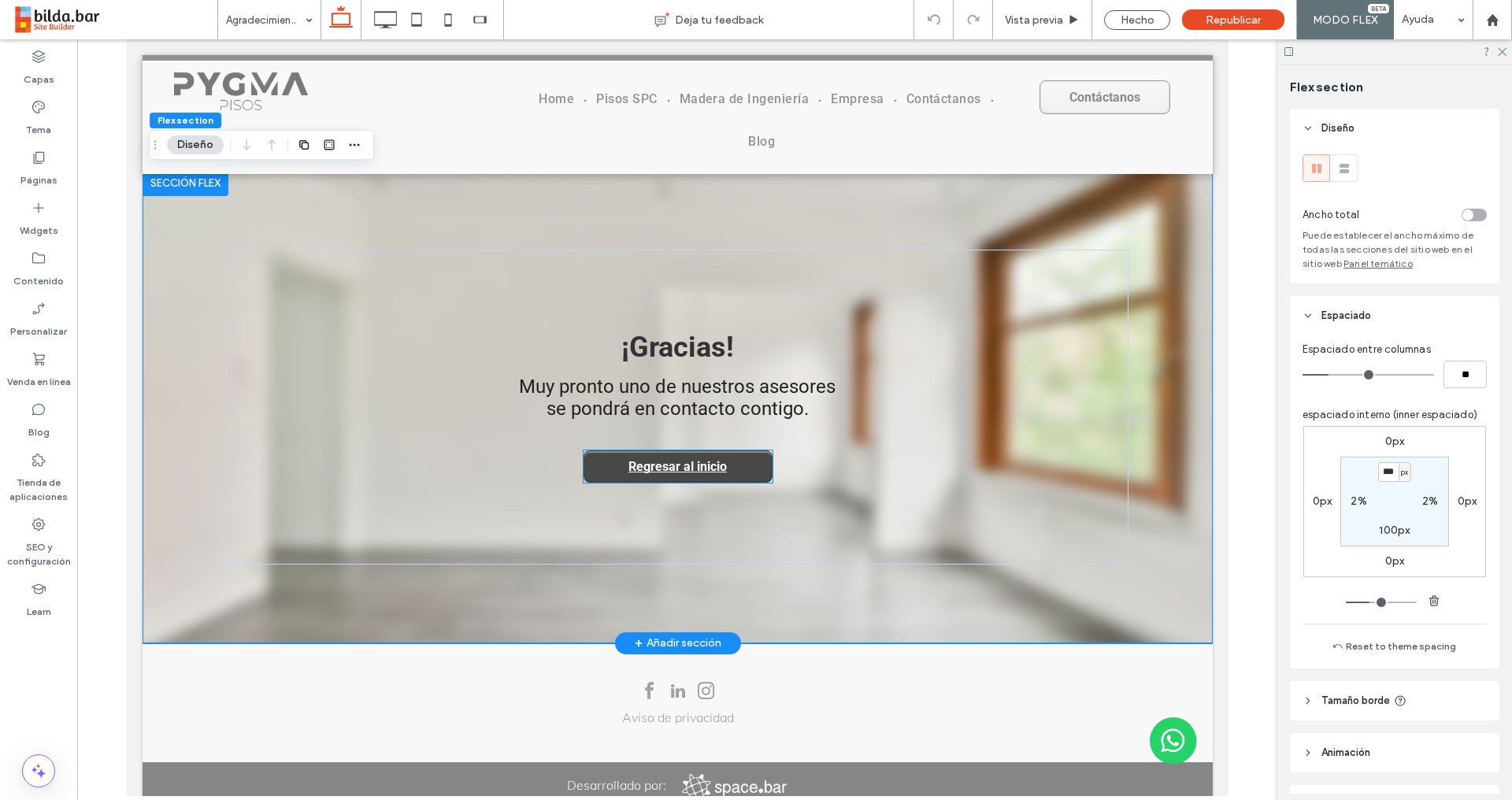
click at [709, 475] on span "Regresar al inicio" at bounding box center [677, 467] width 110 height 31
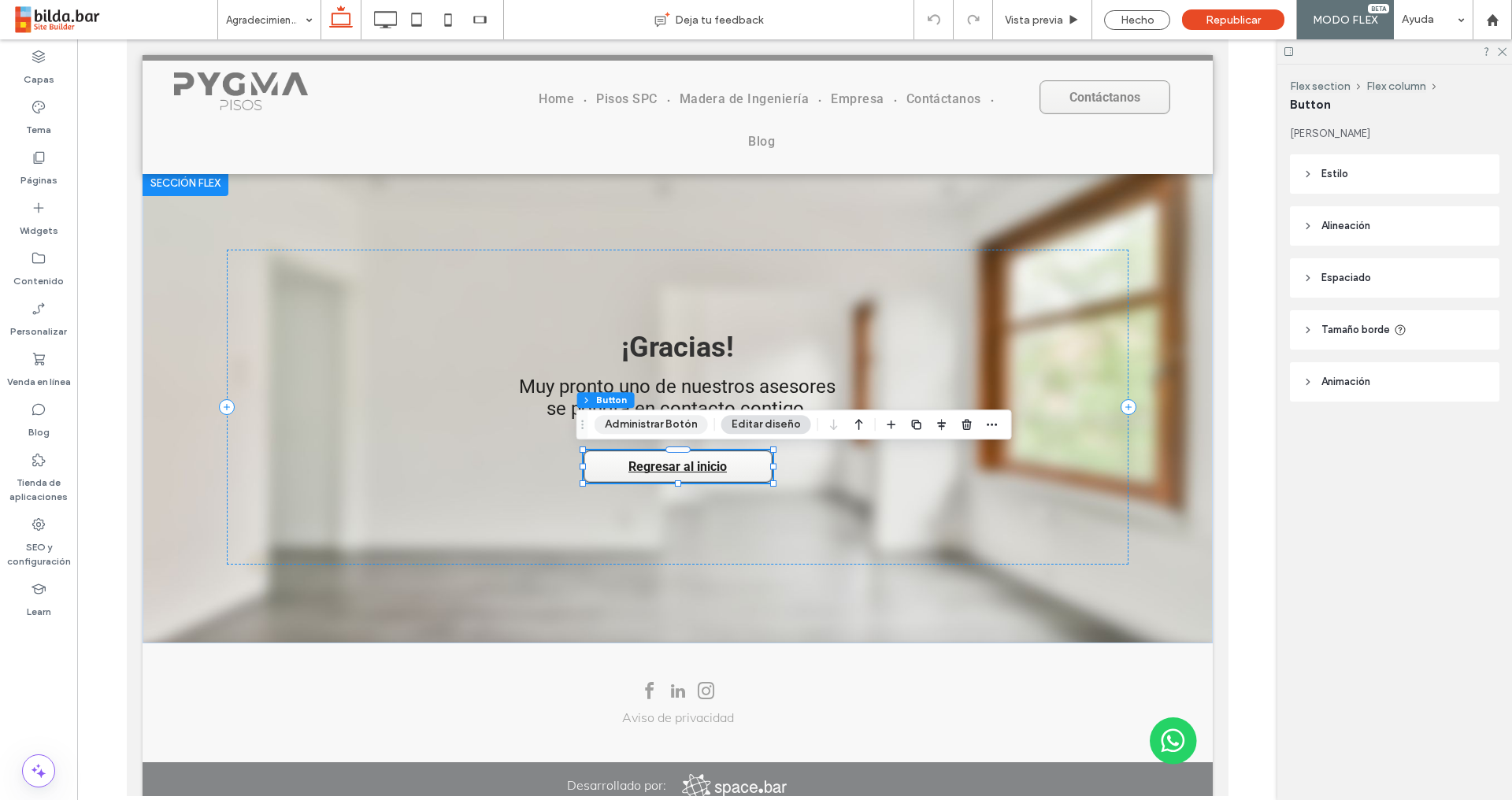
click at [677, 425] on button "Administrar Botón" at bounding box center [651, 424] width 114 height 19
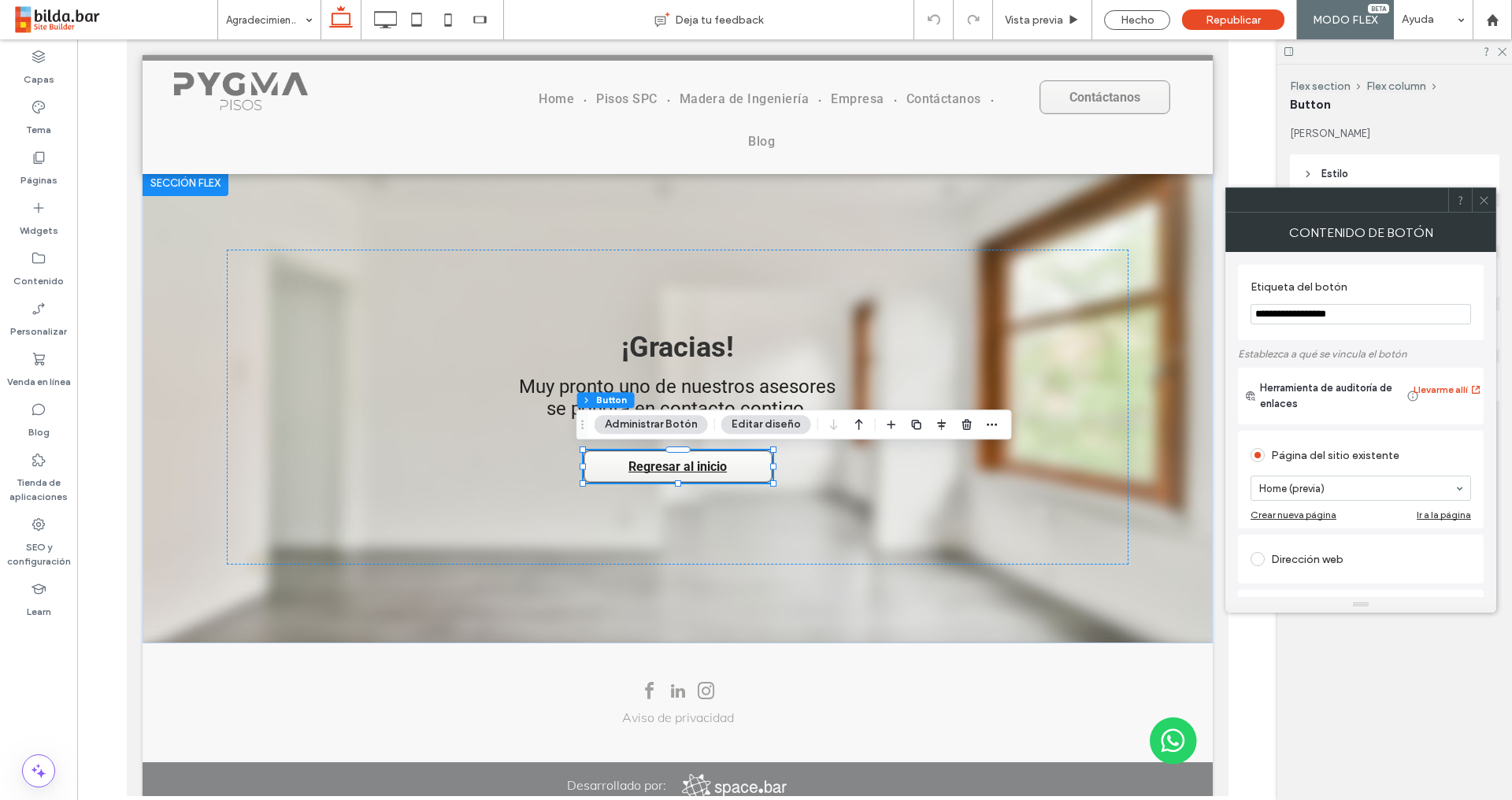
drag, startPoint x: 1386, startPoint y: 488, endPoint x: 1377, endPoint y: 491, distance: 9.5
click at [1482, 204] on icon at bounding box center [1484, 200] width 12 height 12
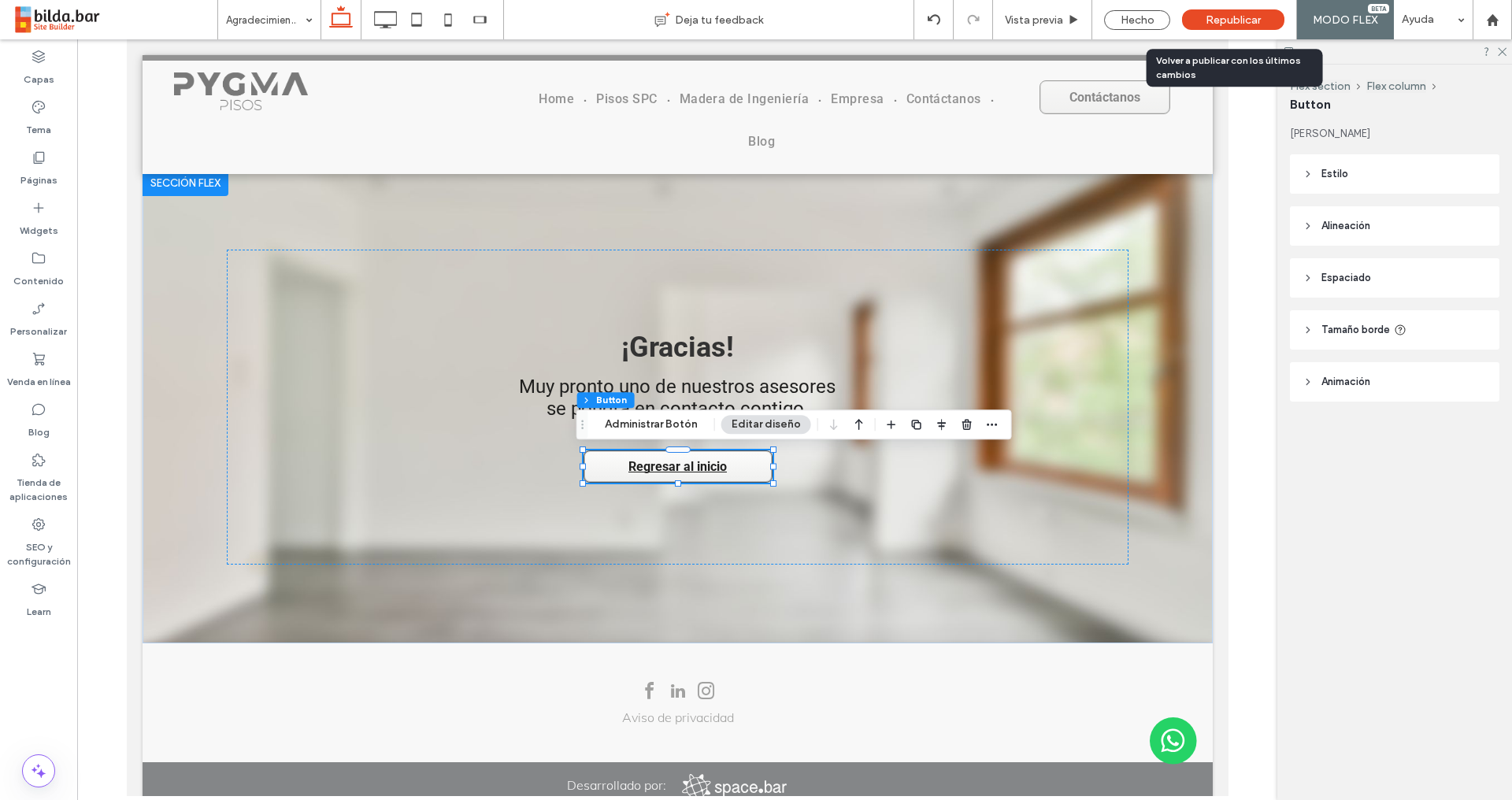
click at [1241, 15] on span "Republicar" at bounding box center [1233, 19] width 55 height 13
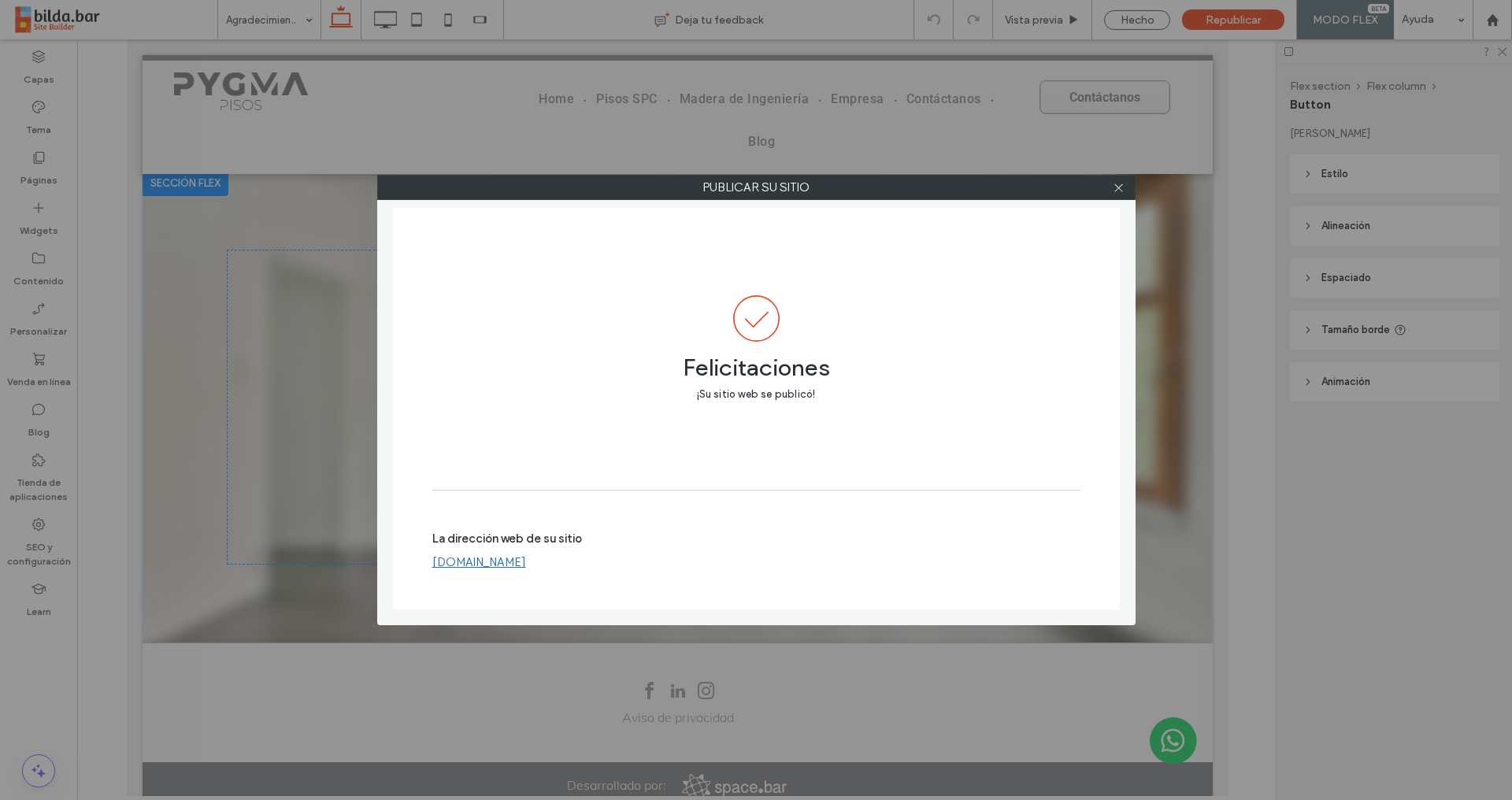
drag, startPoint x: 1120, startPoint y: 191, endPoint x: 1184, endPoint y: 149, distance: 76.6
click at [1121, 190] on icon at bounding box center [1118, 187] width 12 height 12
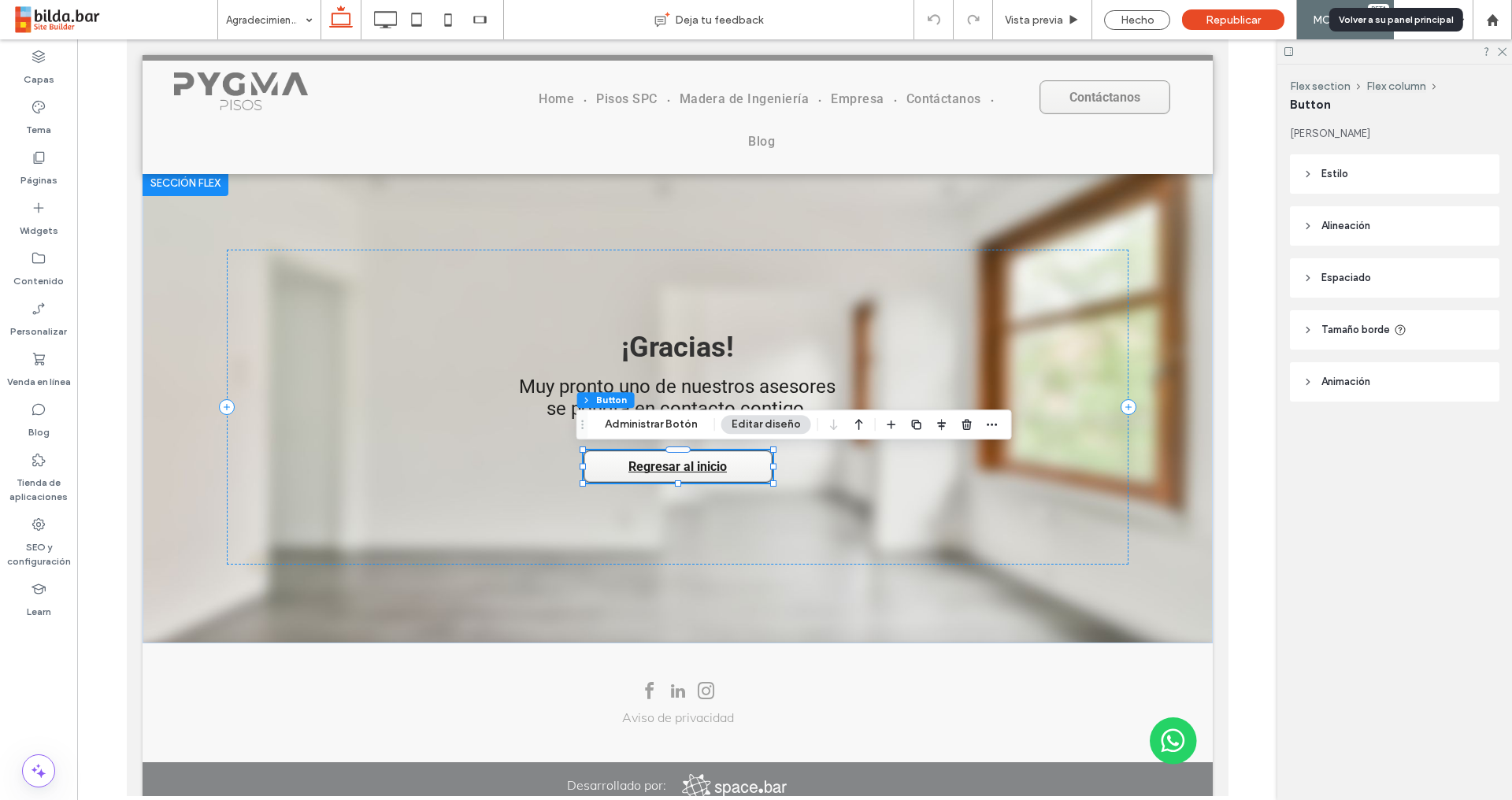
click at [1485, 24] on icon at bounding box center [1492, 19] width 13 height 13
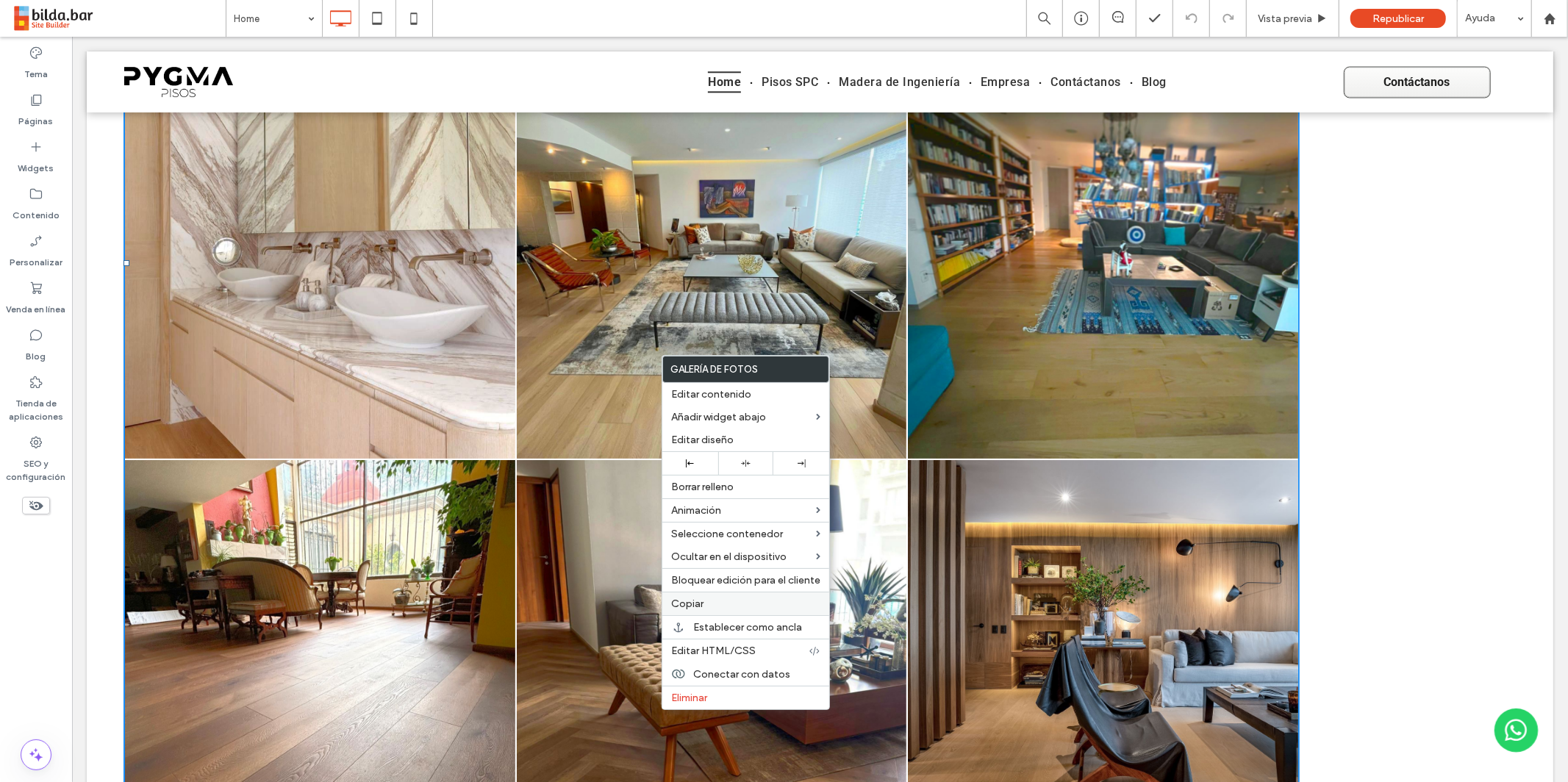
drag, startPoint x: 688, startPoint y: 600, endPoint x: 665, endPoint y: 592, distance: 24.4
click at [688, 600] on span "Copiar" at bounding box center [687, 603] width 33 height 12
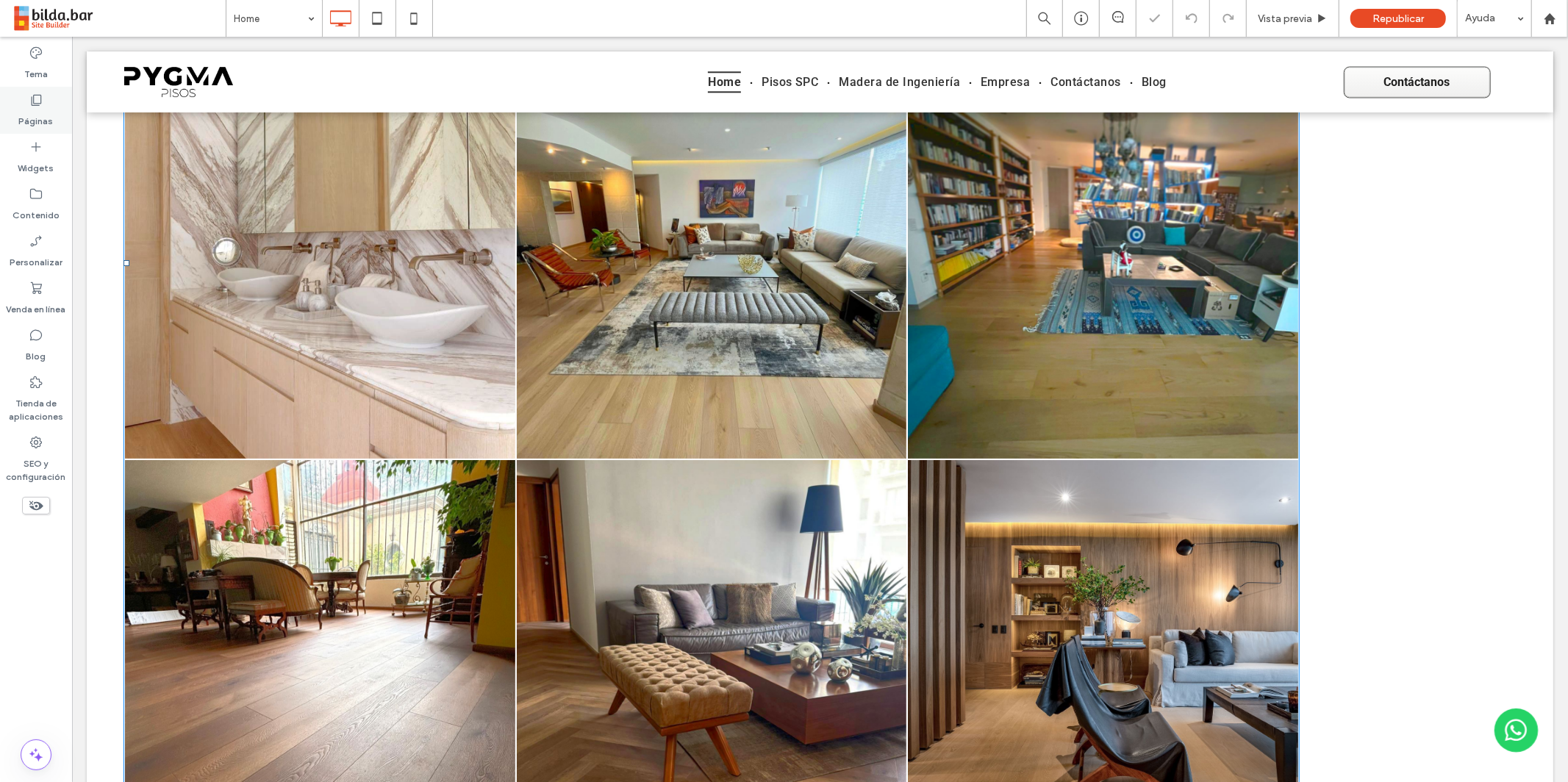
click at [45, 112] on label "Páginas" at bounding box center [36, 117] width 35 height 20
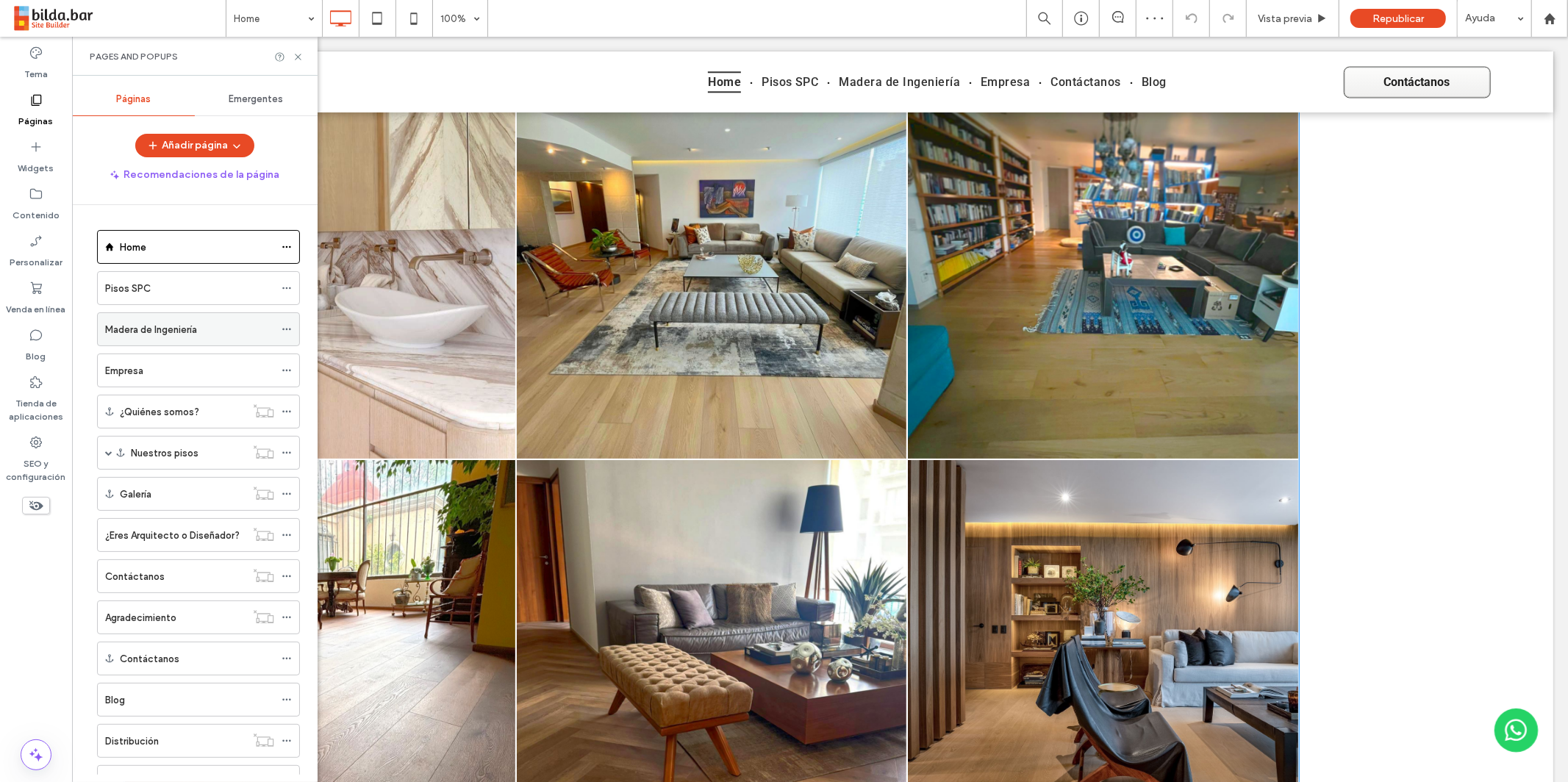
click at [177, 329] on label "Madera de Ingeniería" at bounding box center [151, 329] width 92 height 26
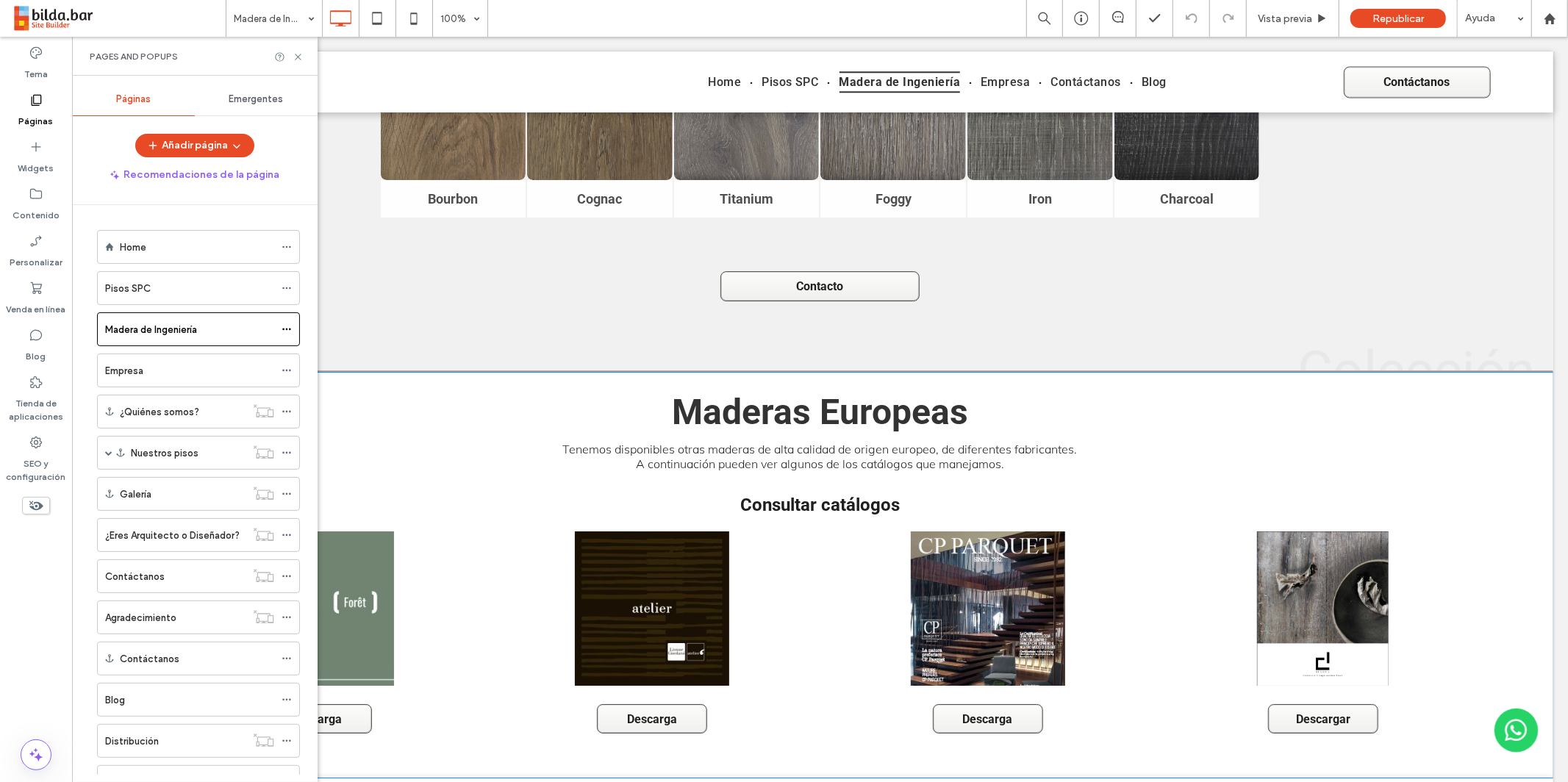
scroll to position [3983, 0]
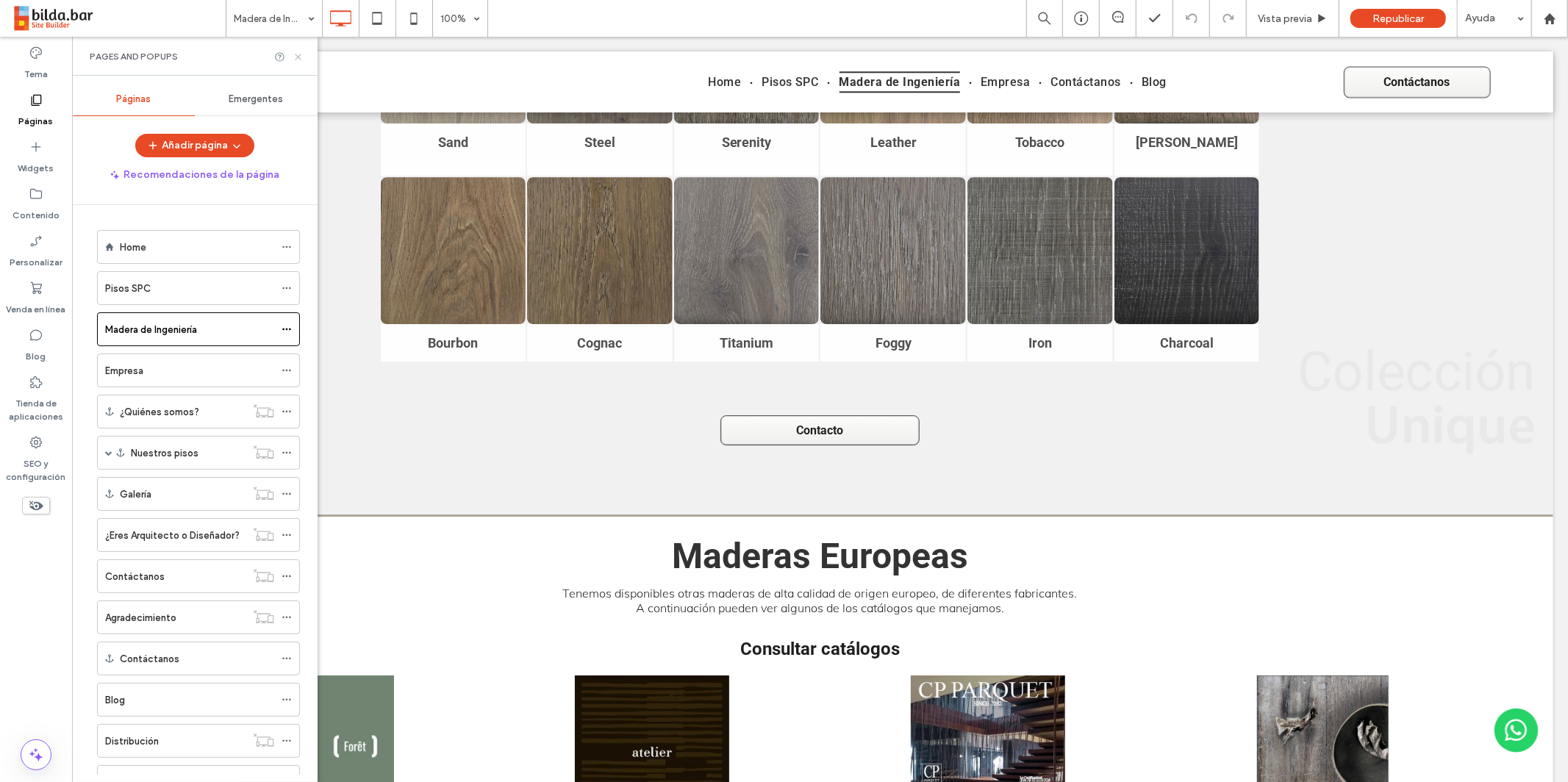
click at [301, 61] on icon at bounding box center [298, 57] width 11 height 11
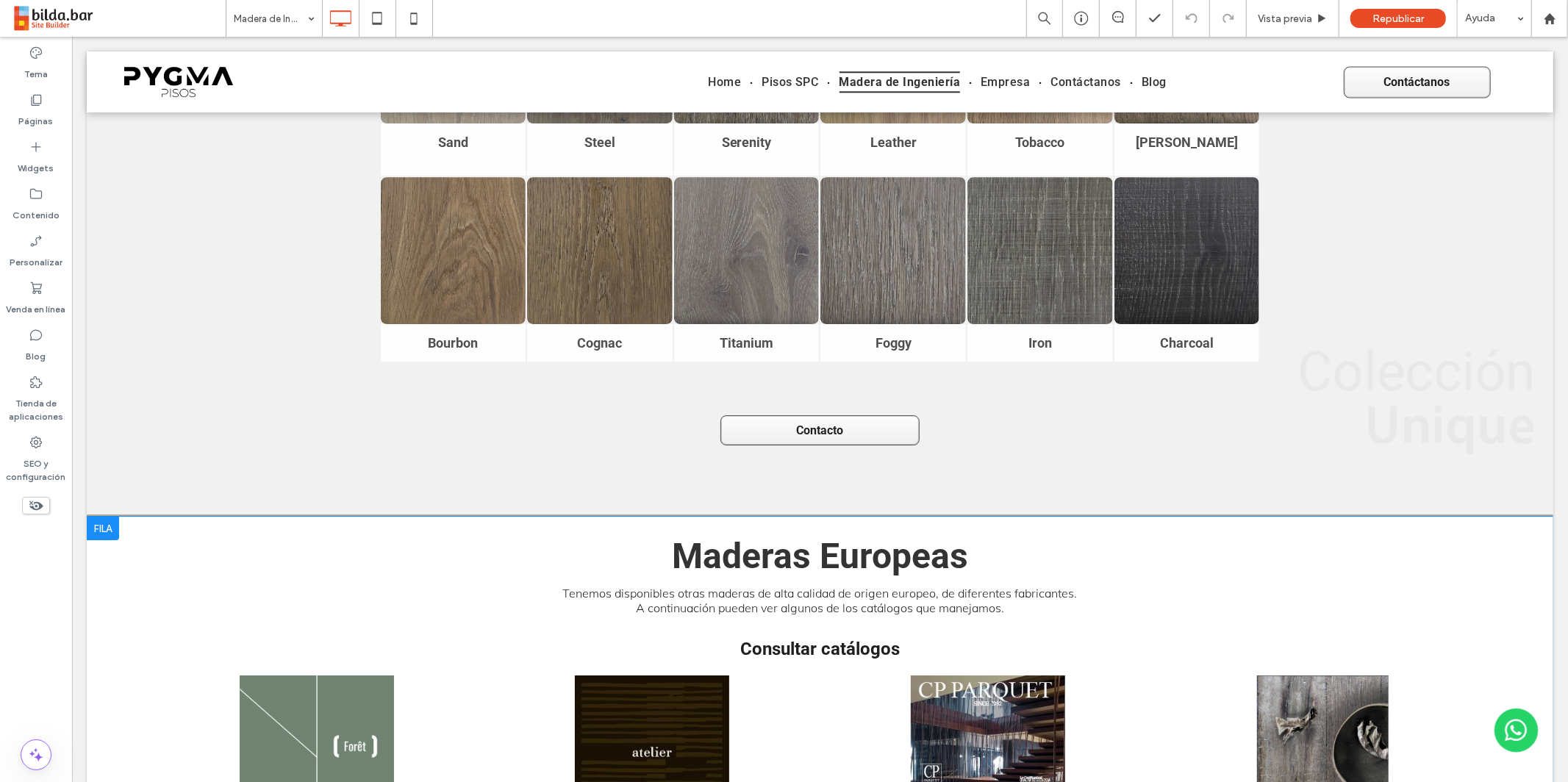
click at [103, 516] on div at bounding box center [102, 527] width 33 height 23
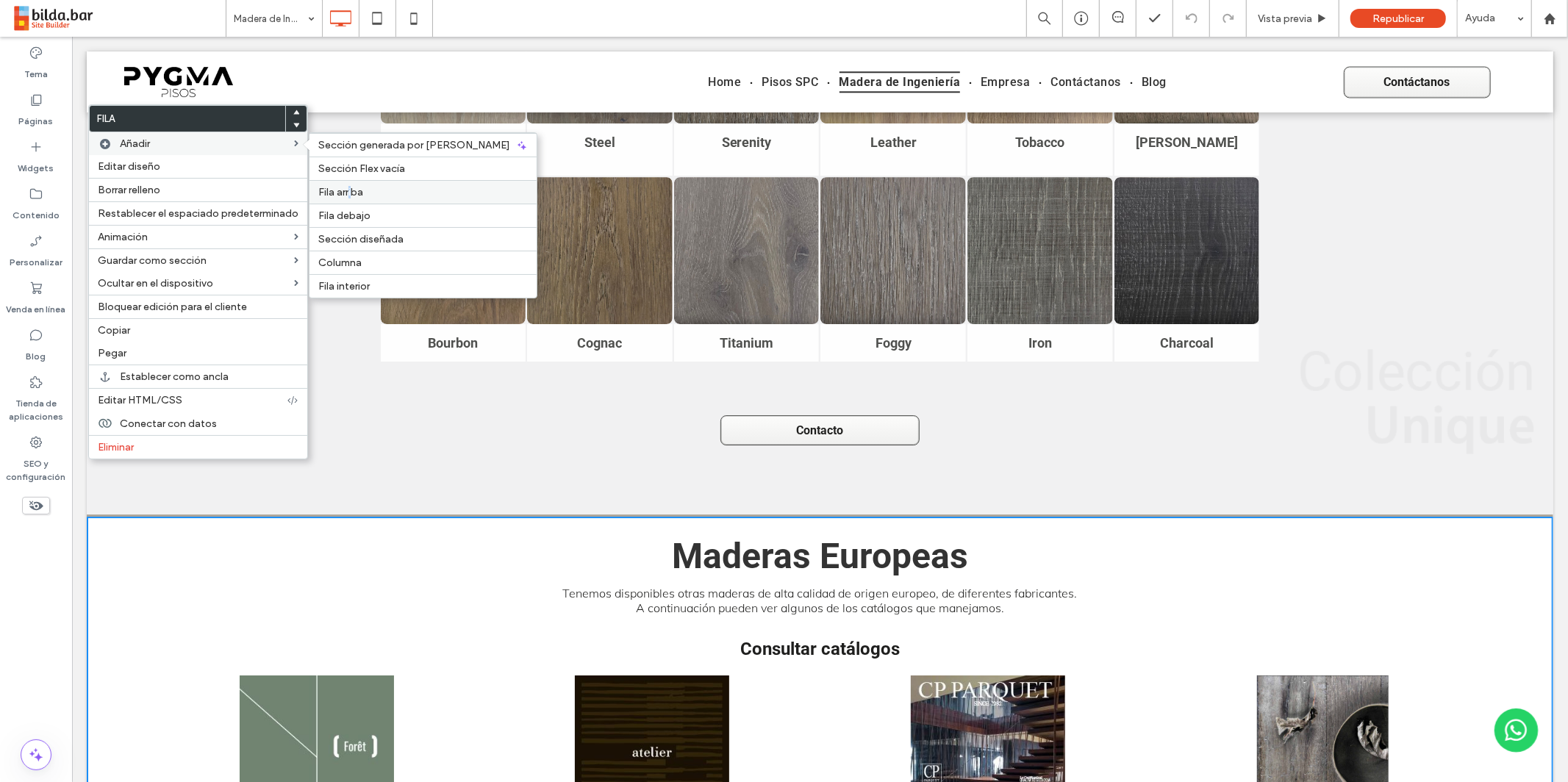
click at [348, 190] on span "Fila arriba" at bounding box center [340, 192] width 45 height 12
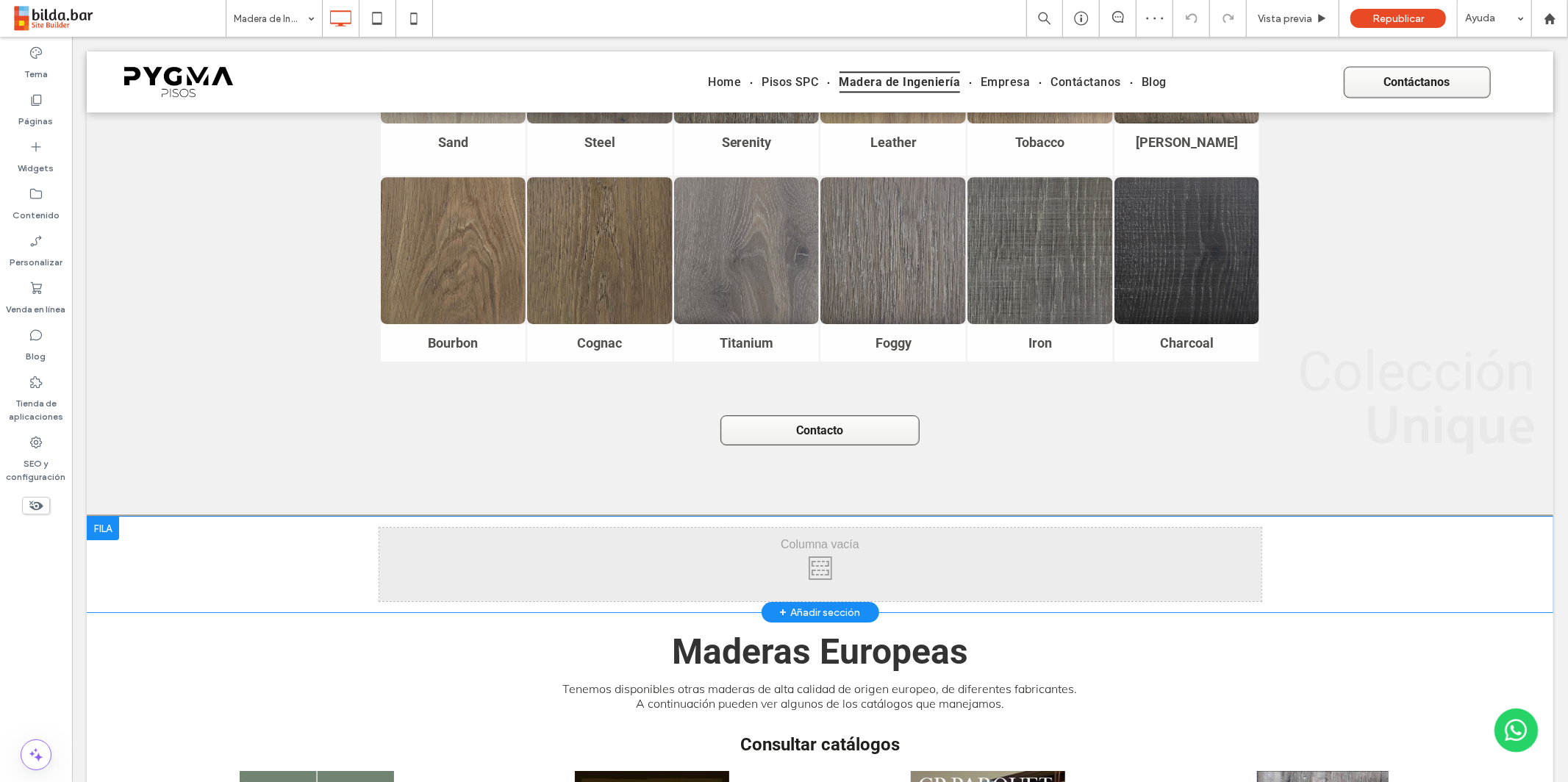
click at [108, 516] on div at bounding box center [102, 527] width 33 height 23
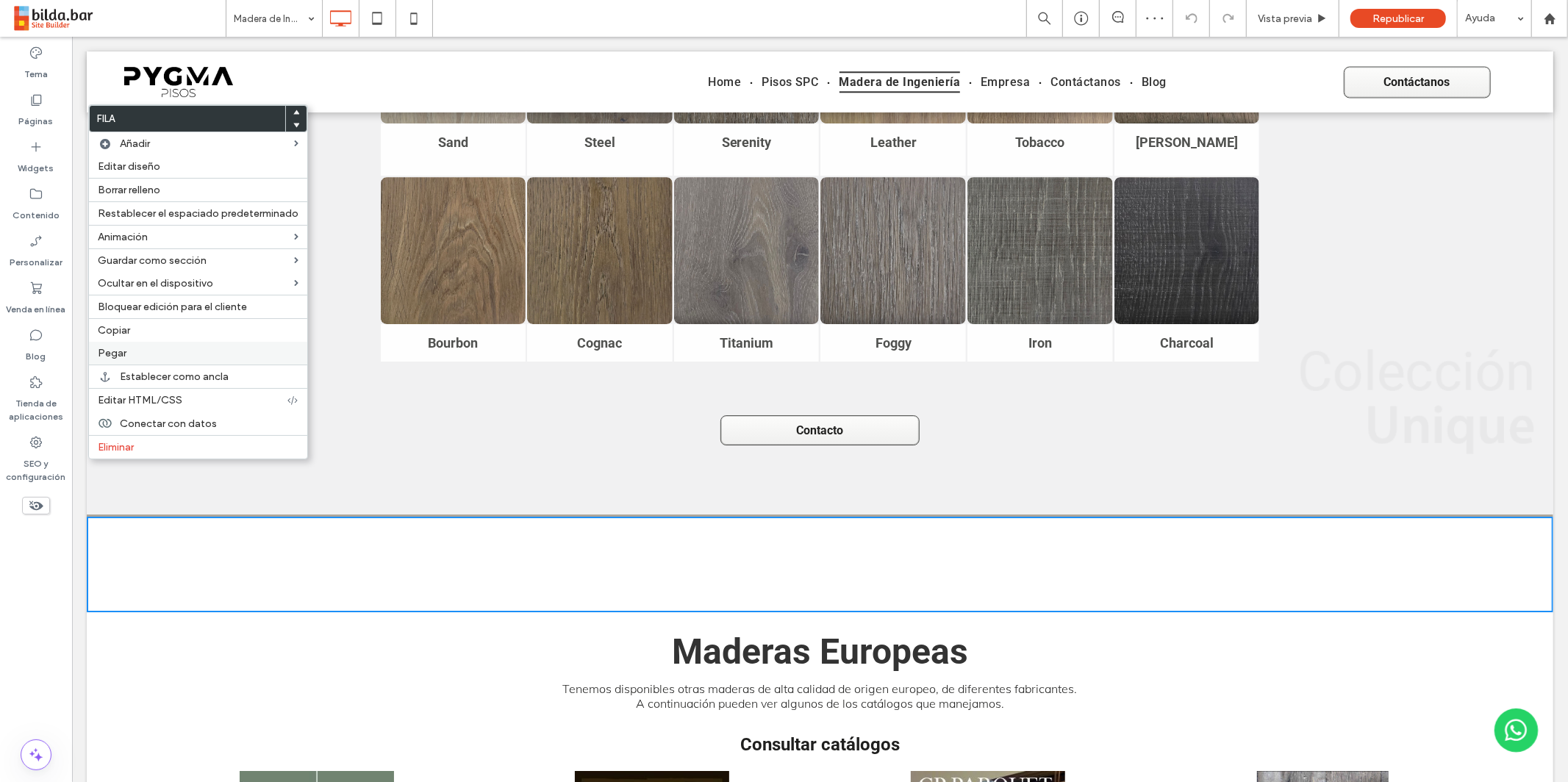
click at [114, 355] on span "Pegar" at bounding box center [112, 353] width 29 height 12
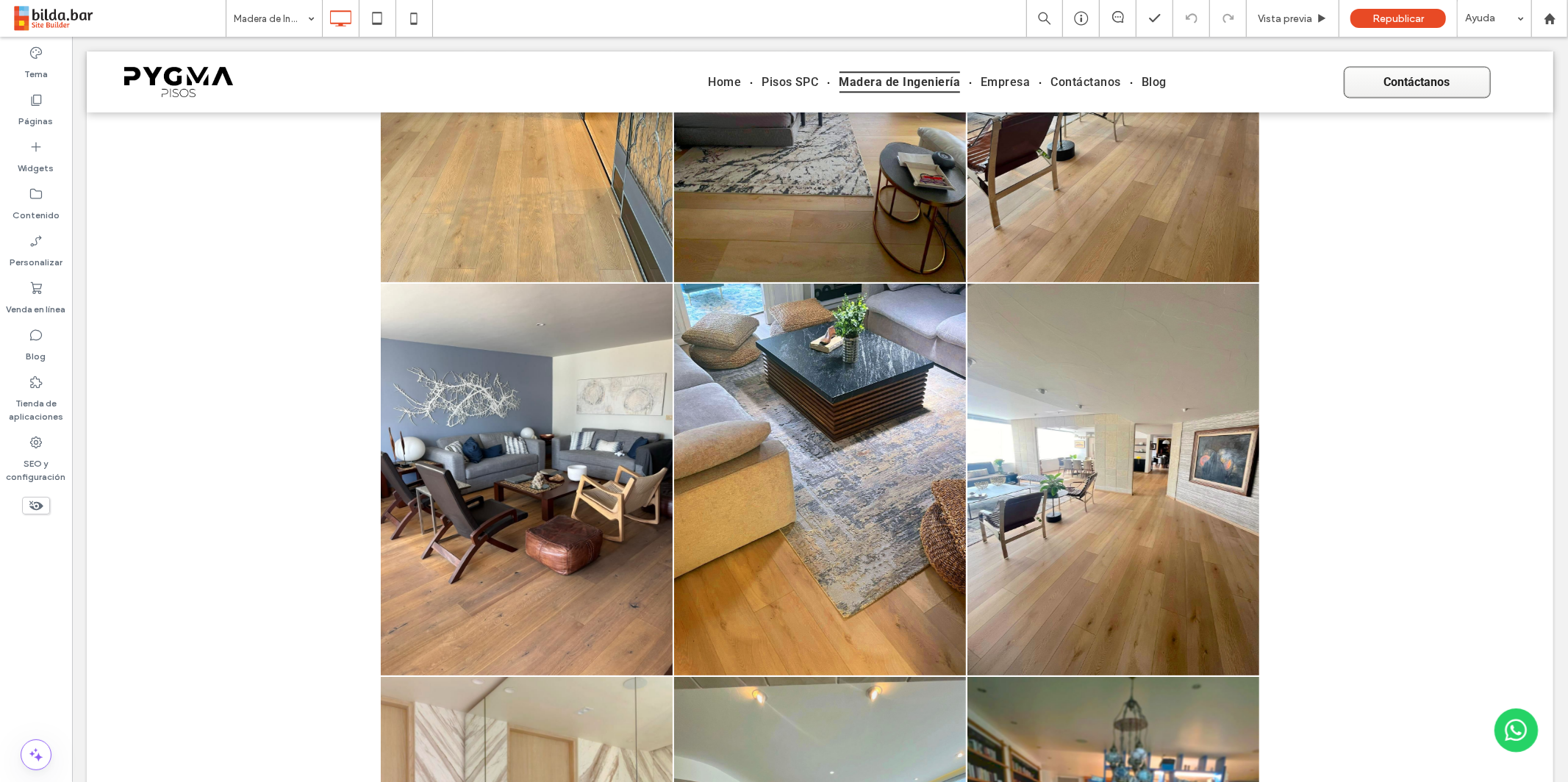
scroll to position [4834, 0]
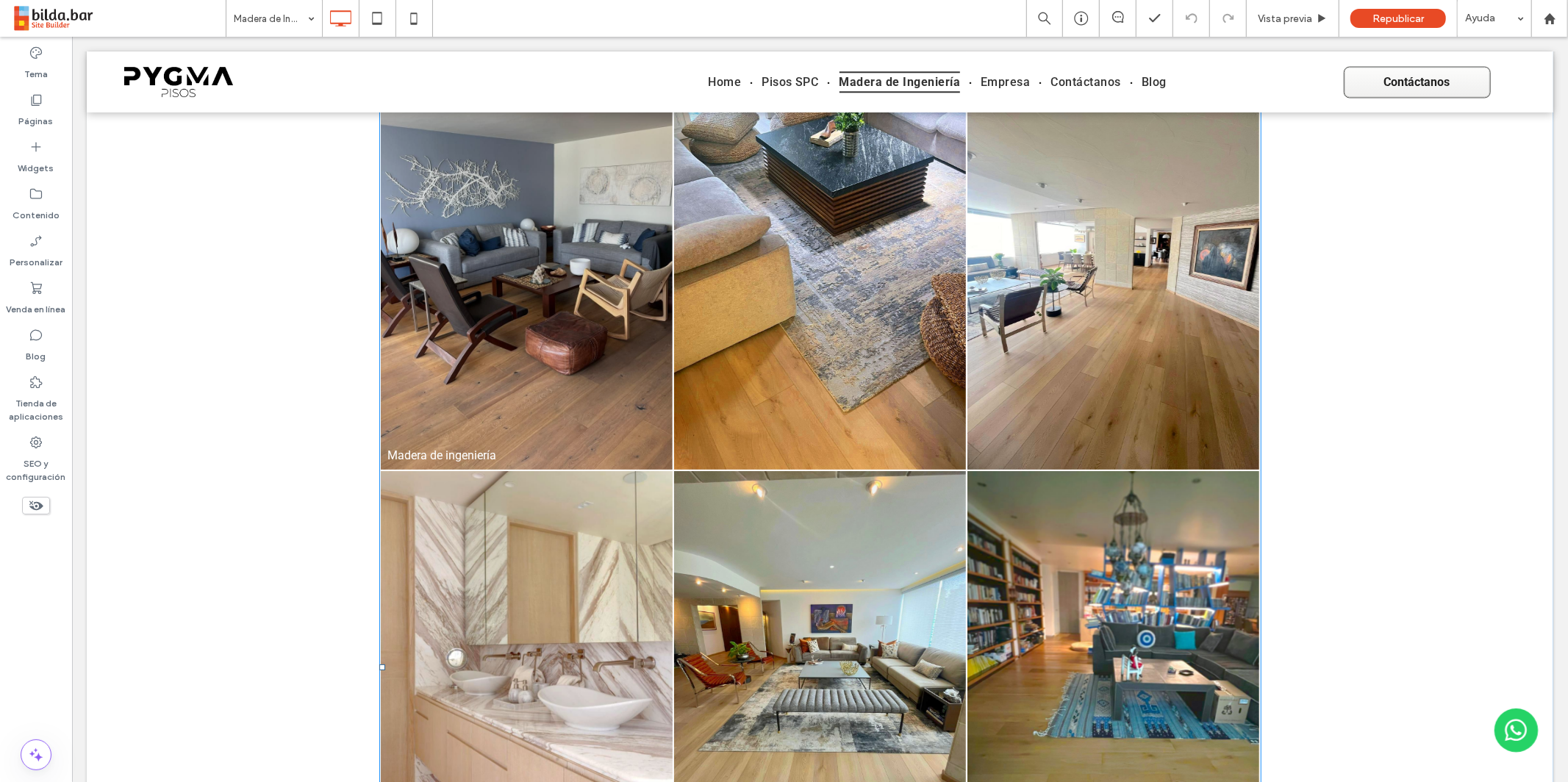
click at [589, 327] on link at bounding box center [526, 273] width 310 height 415
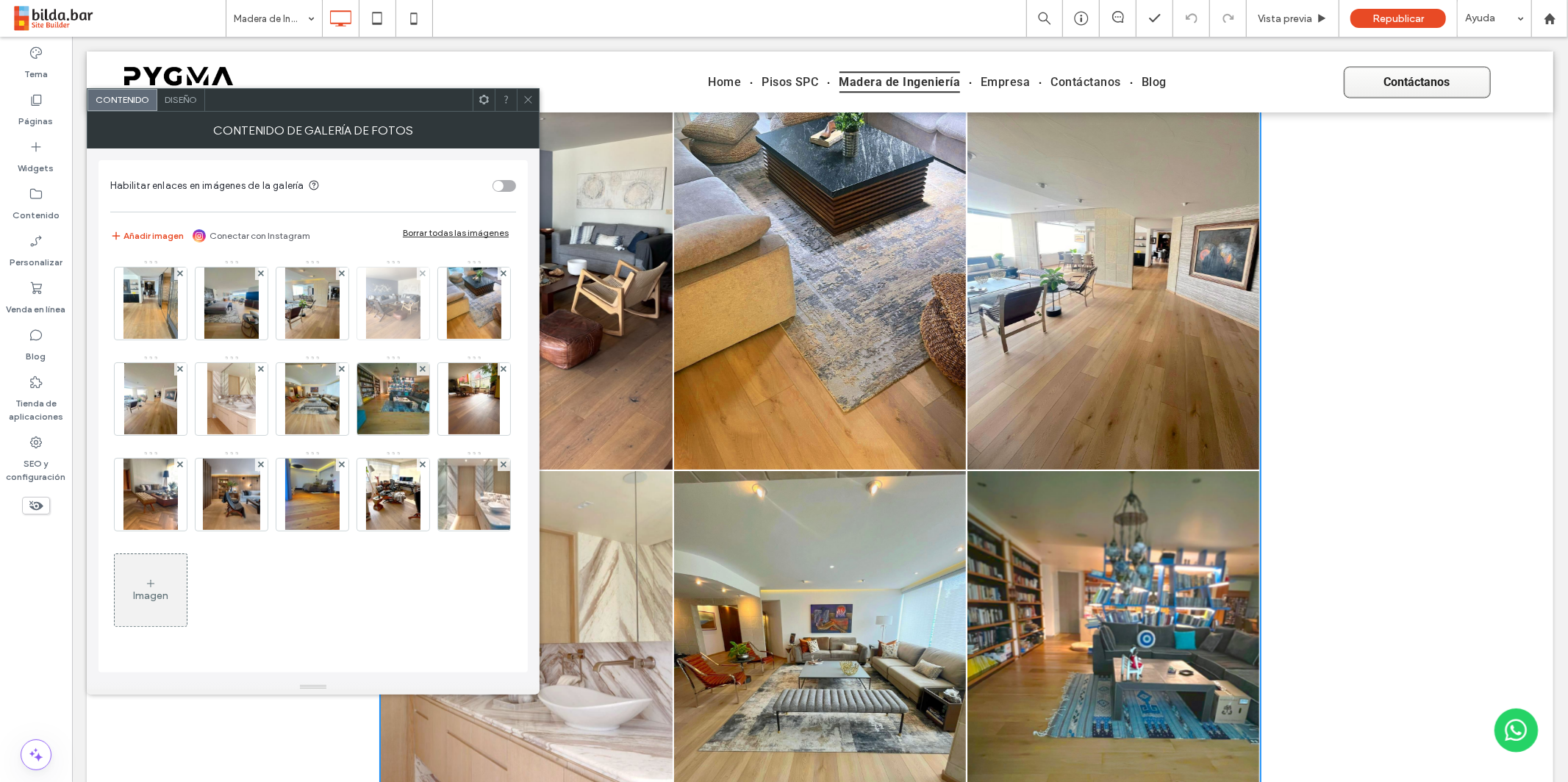
click at [161, 296] on img at bounding box center [151, 303] width 55 height 72
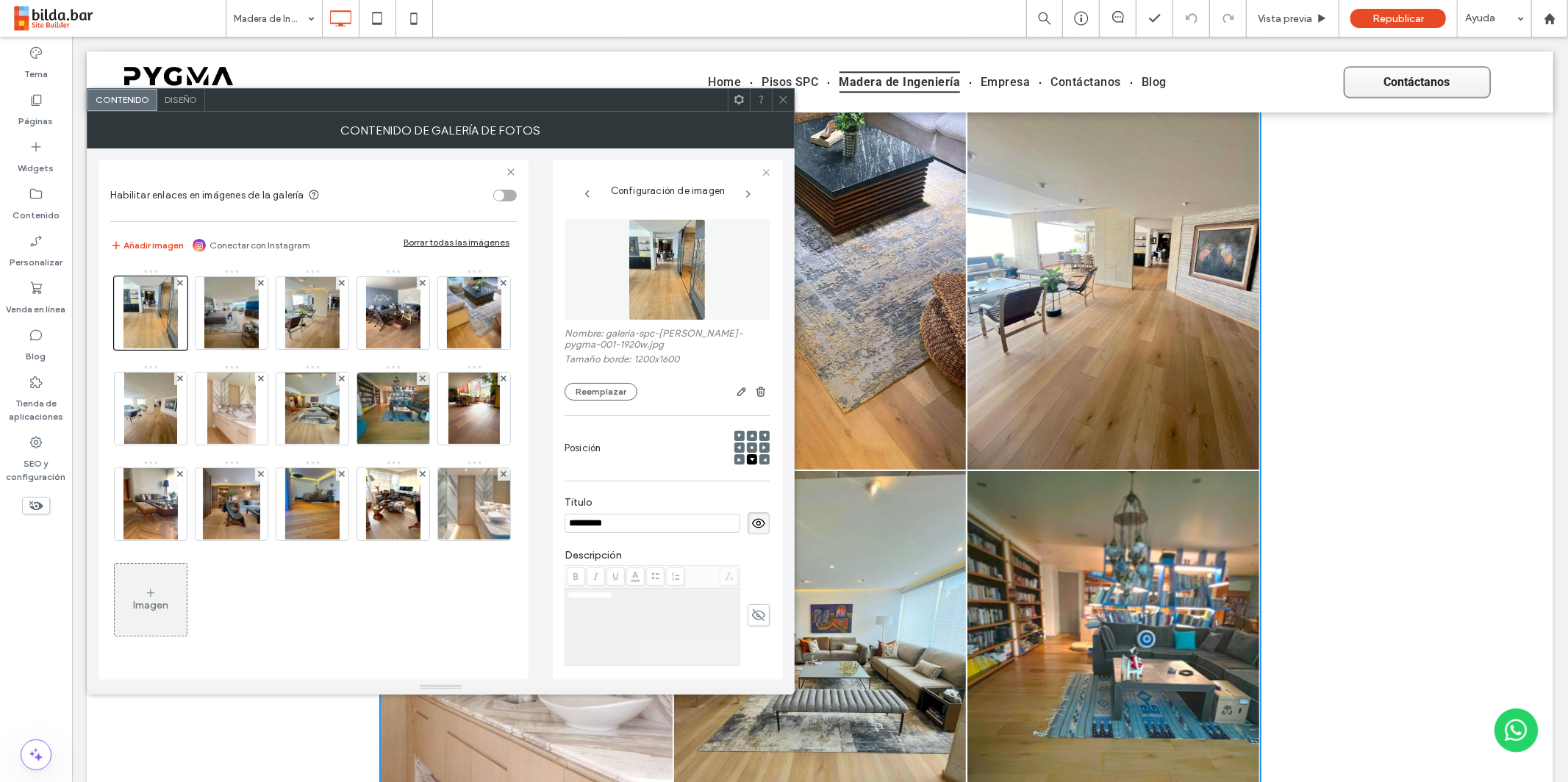
scroll to position [0, 0]
click at [180, 283] on use at bounding box center [180, 283] width 6 height 6
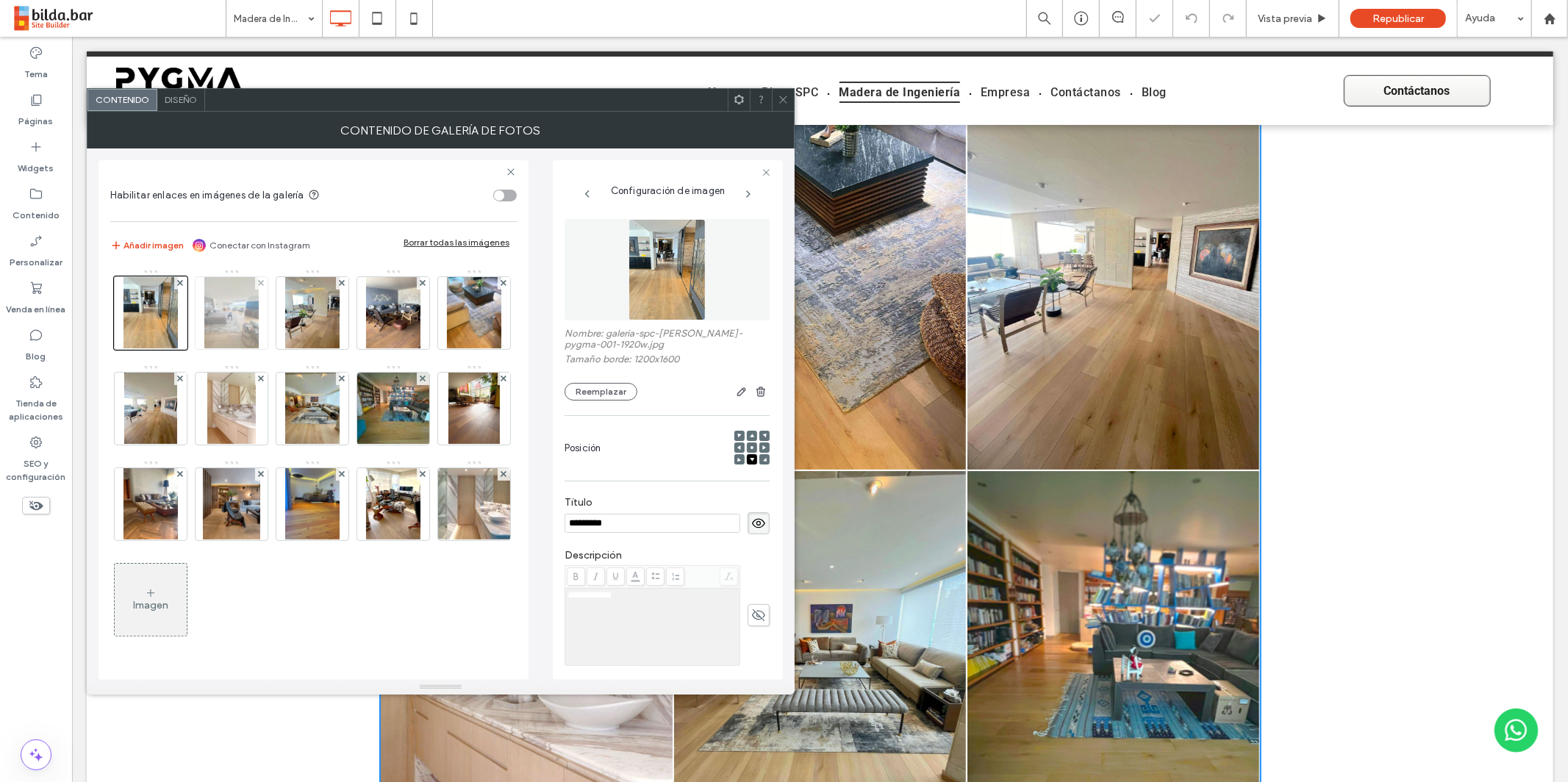
scroll to position [5227, 0]
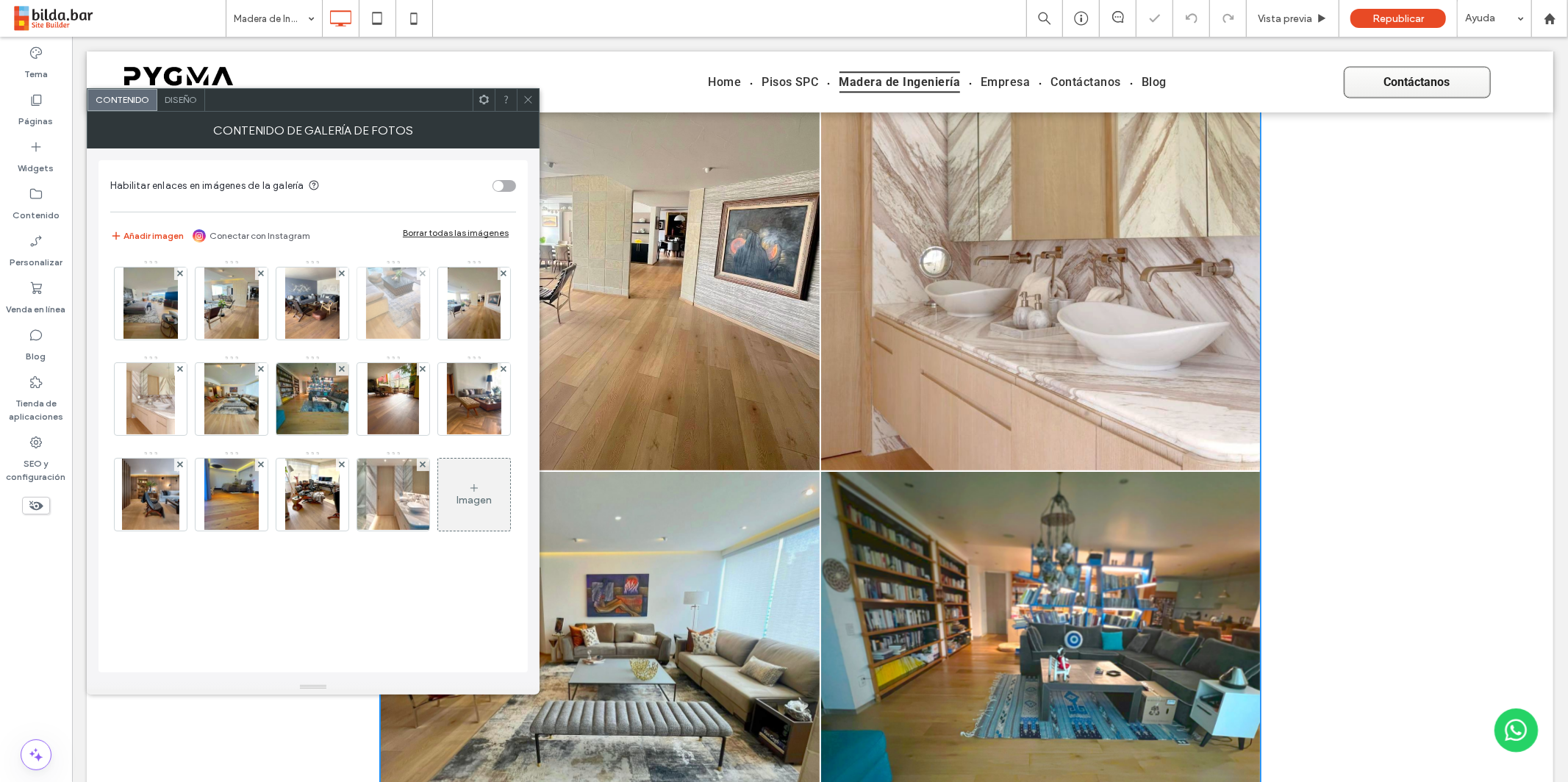
click at [163, 297] on img at bounding box center [151, 303] width 55 height 72
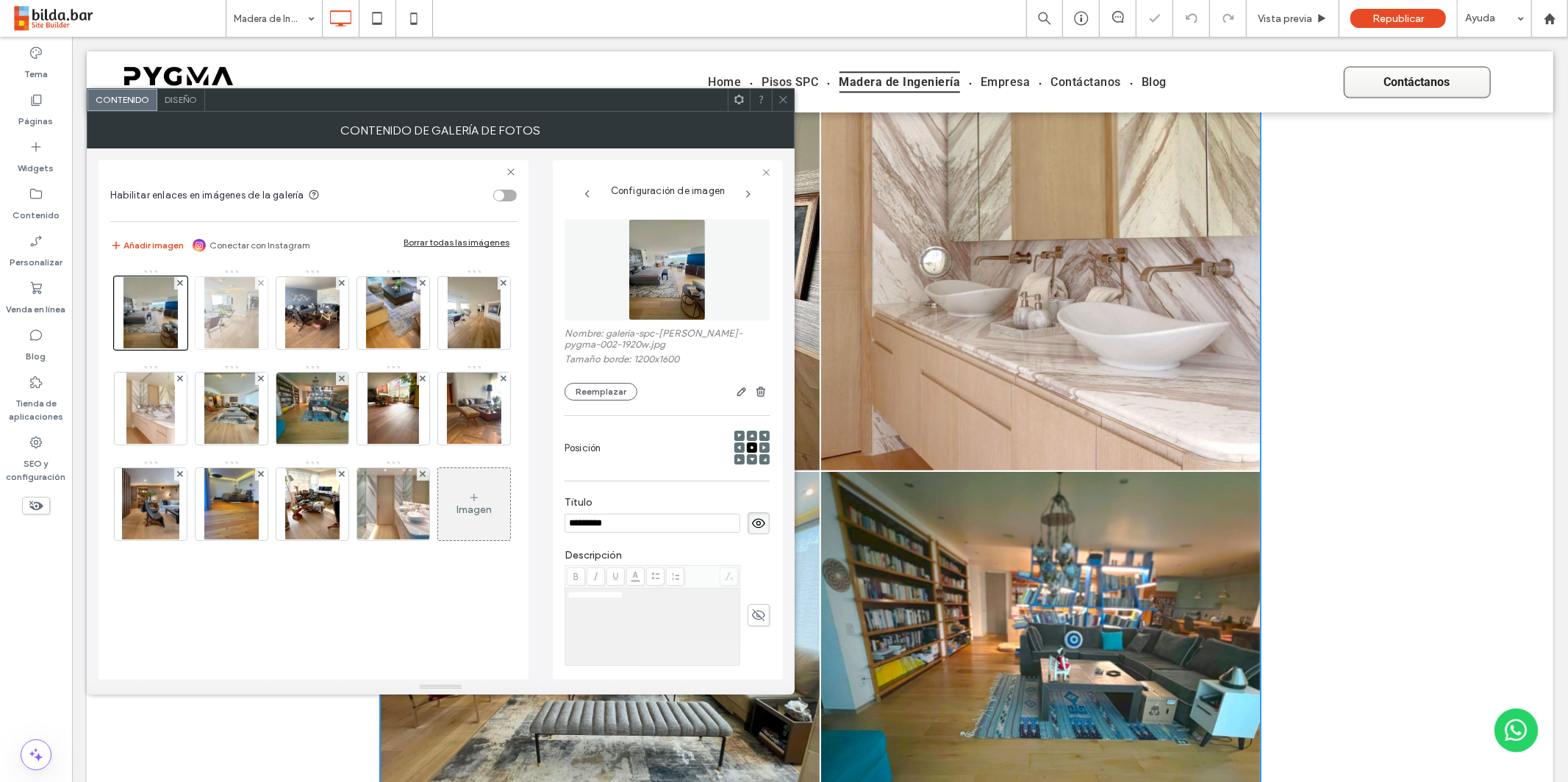
scroll to position [0, 0]
click at [180, 282] on use at bounding box center [180, 283] width 6 height 6
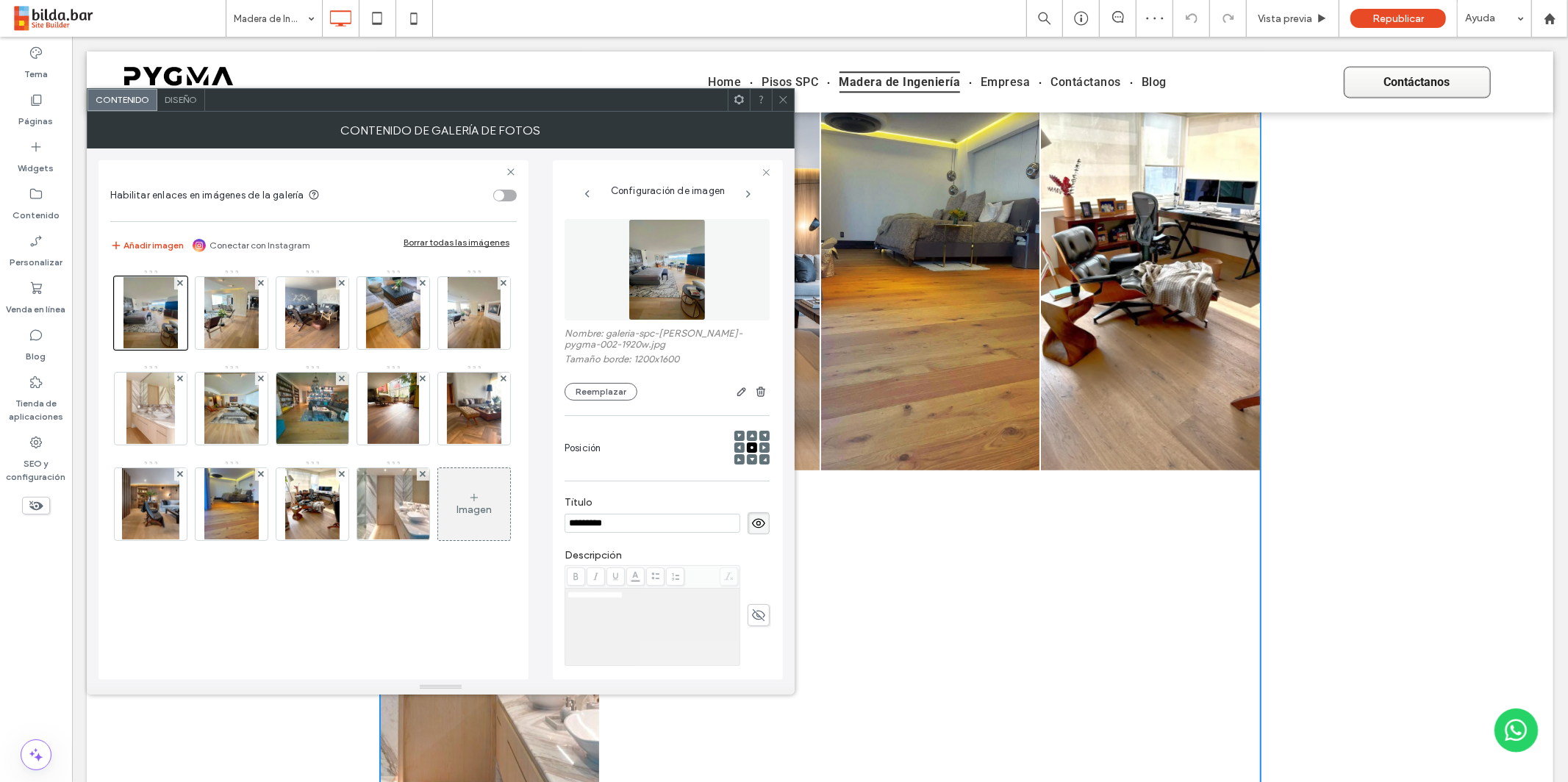
scroll to position [4637, 0]
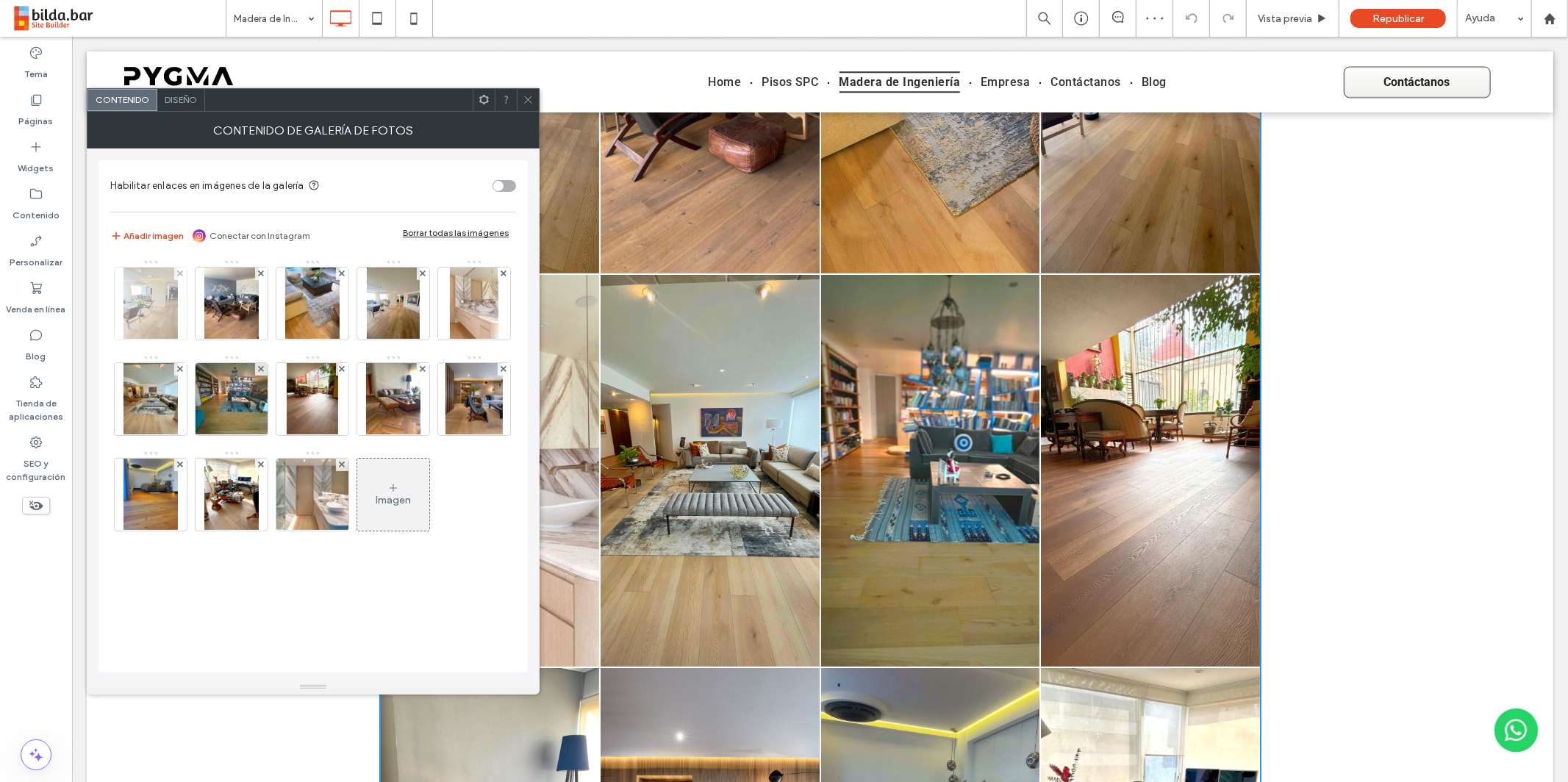
drag, startPoint x: 170, startPoint y: 298, endPoint x: 181, endPoint y: 278, distance: 22.8
click at [170, 297] on img at bounding box center [151, 303] width 55 height 72
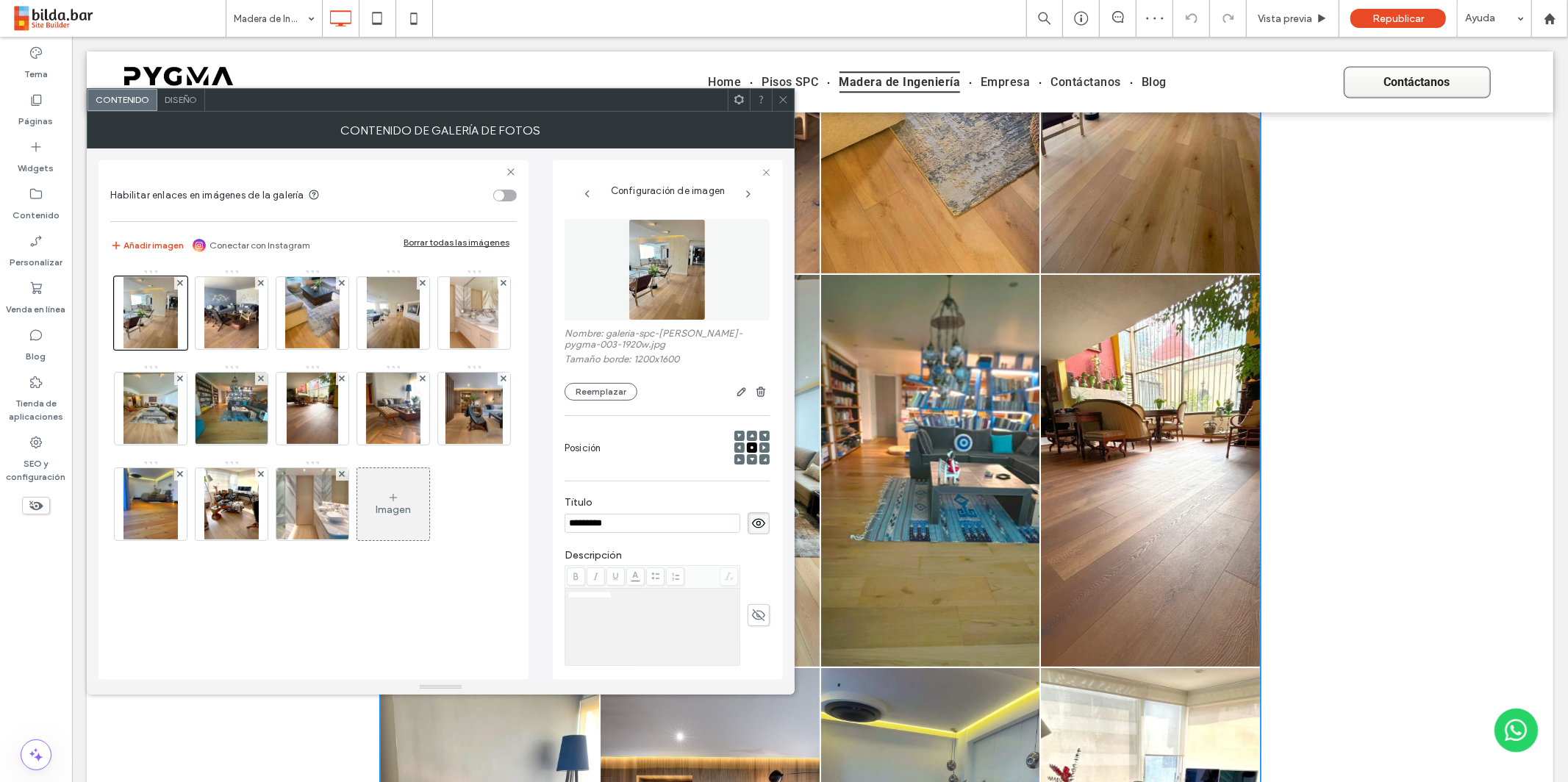
scroll to position [0, 0]
drag, startPoint x: 180, startPoint y: 281, endPoint x: 174, endPoint y: 288, distance: 9.2
click at [179, 281] on icon at bounding box center [180, 283] width 6 height 6
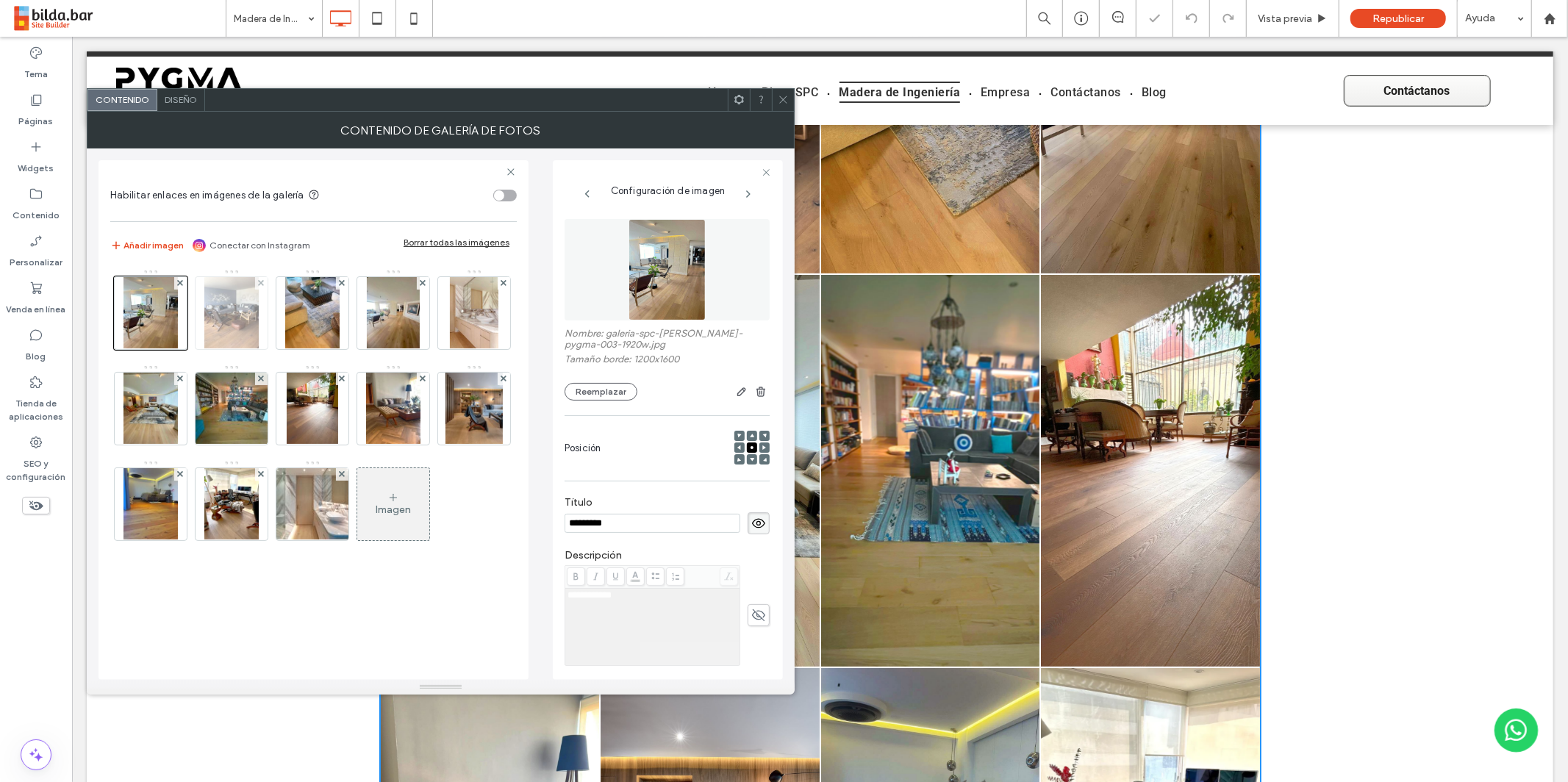
scroll to position [4441, 0]
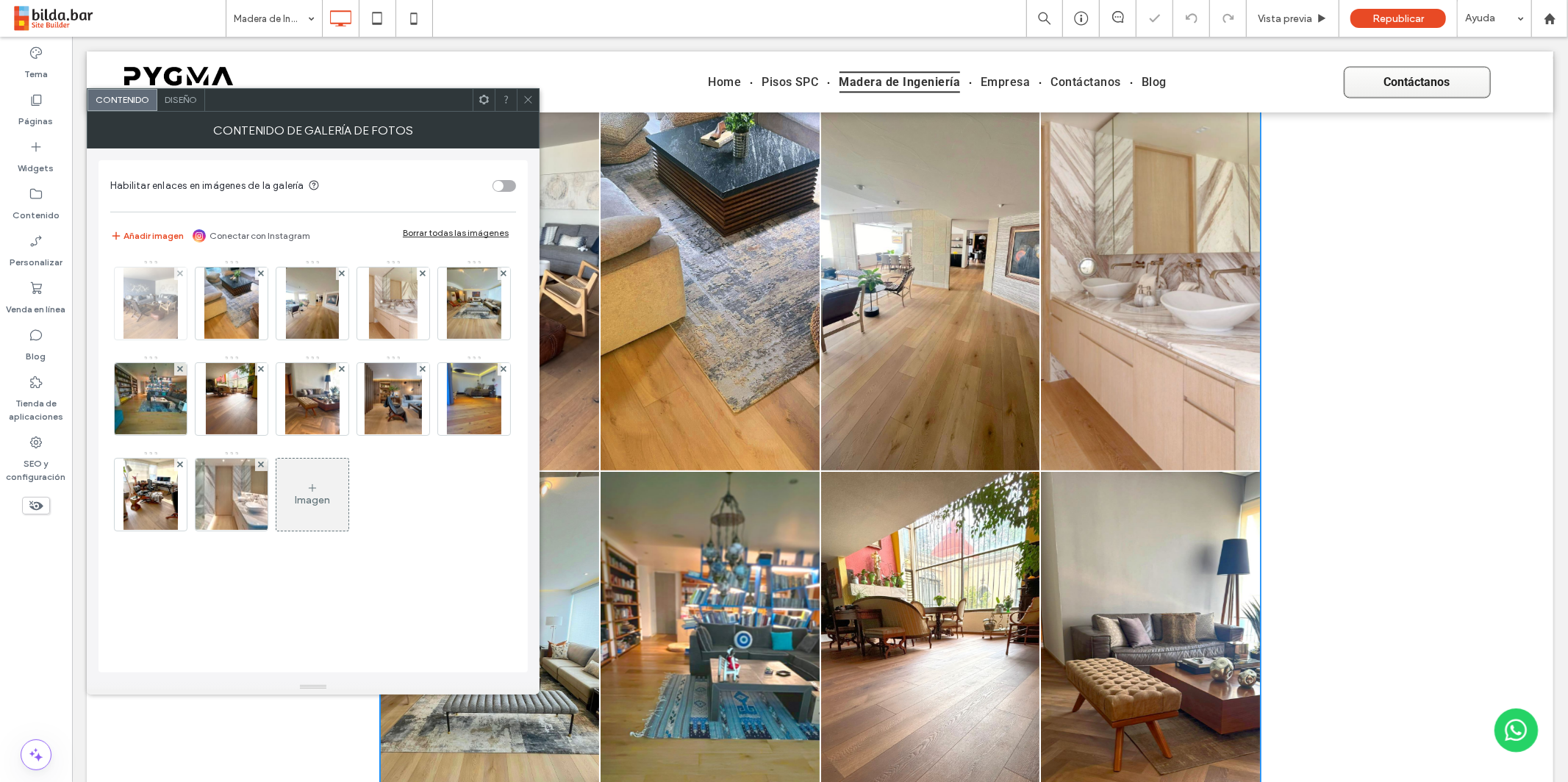
click at [166, 304] on img at bounding box center [151, 303] width 55 height 72
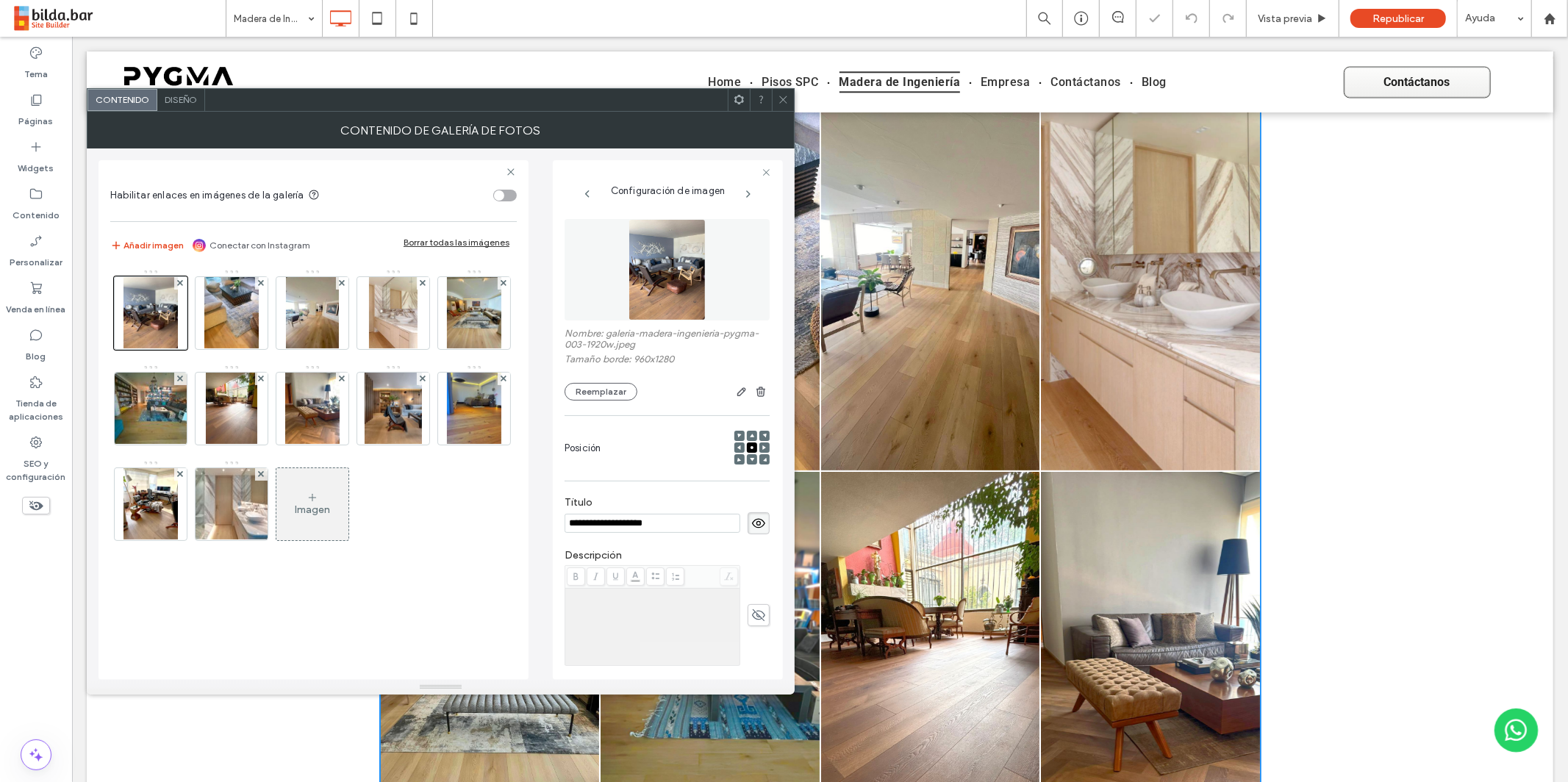
scroll to position [0, 0]
drag, startPoint x: 182, startPoint y: 282, endPoint x: 257, endPoint y: 322, distance: 85.0
click at [268, 327] on div "Imagen" at bounding box center [313, 412] width 405 height 287
click at [239, 318] on img at bounding box center [232, 313] width 55 height 72
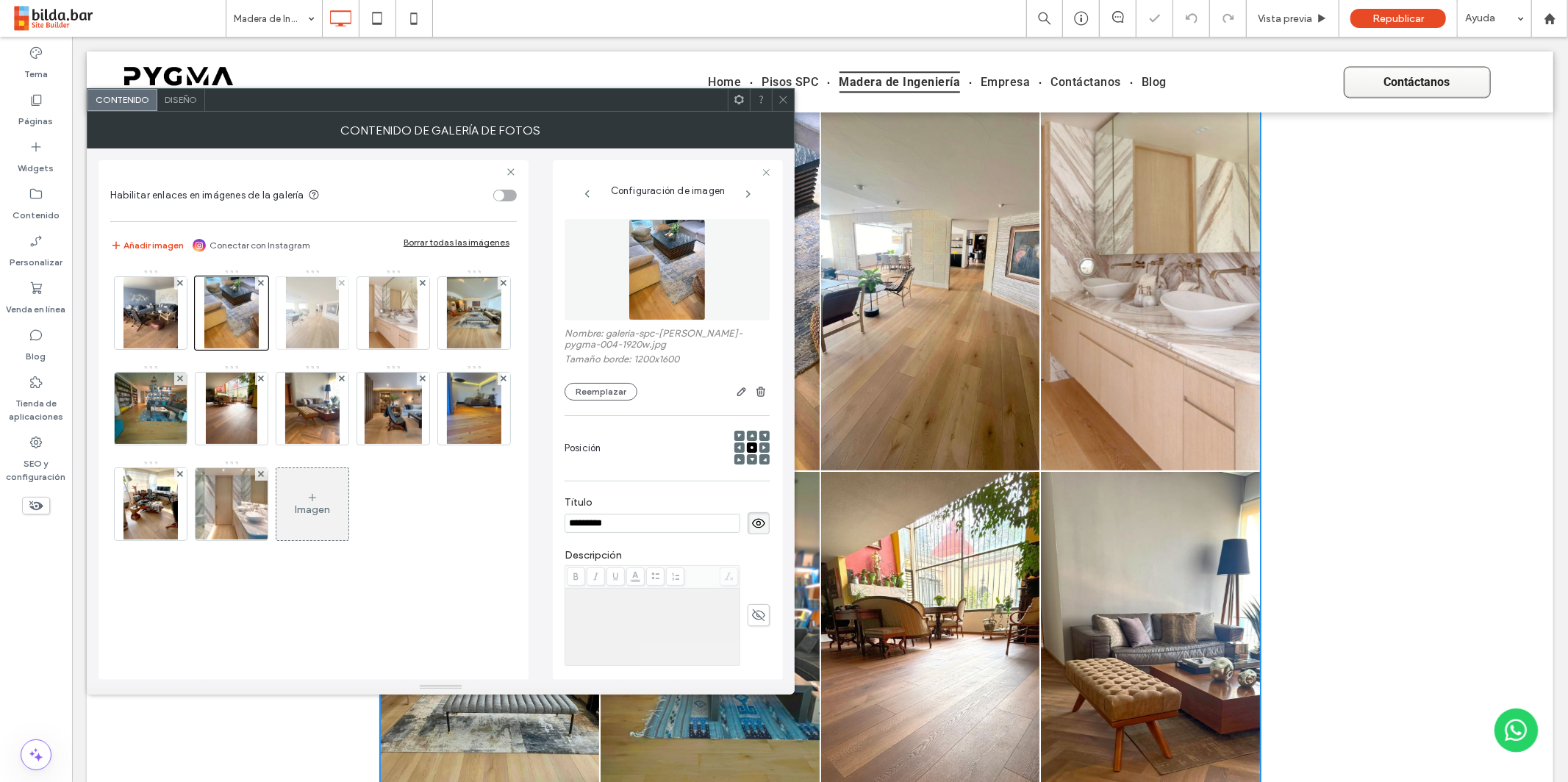
drag, startPoint x: 262, startPoint y: 279, endPoint x: 281, endPoint y: 279, distance: 19.0
click at [261, 279] on span at bounding box center [261, 283] width 6 height 12
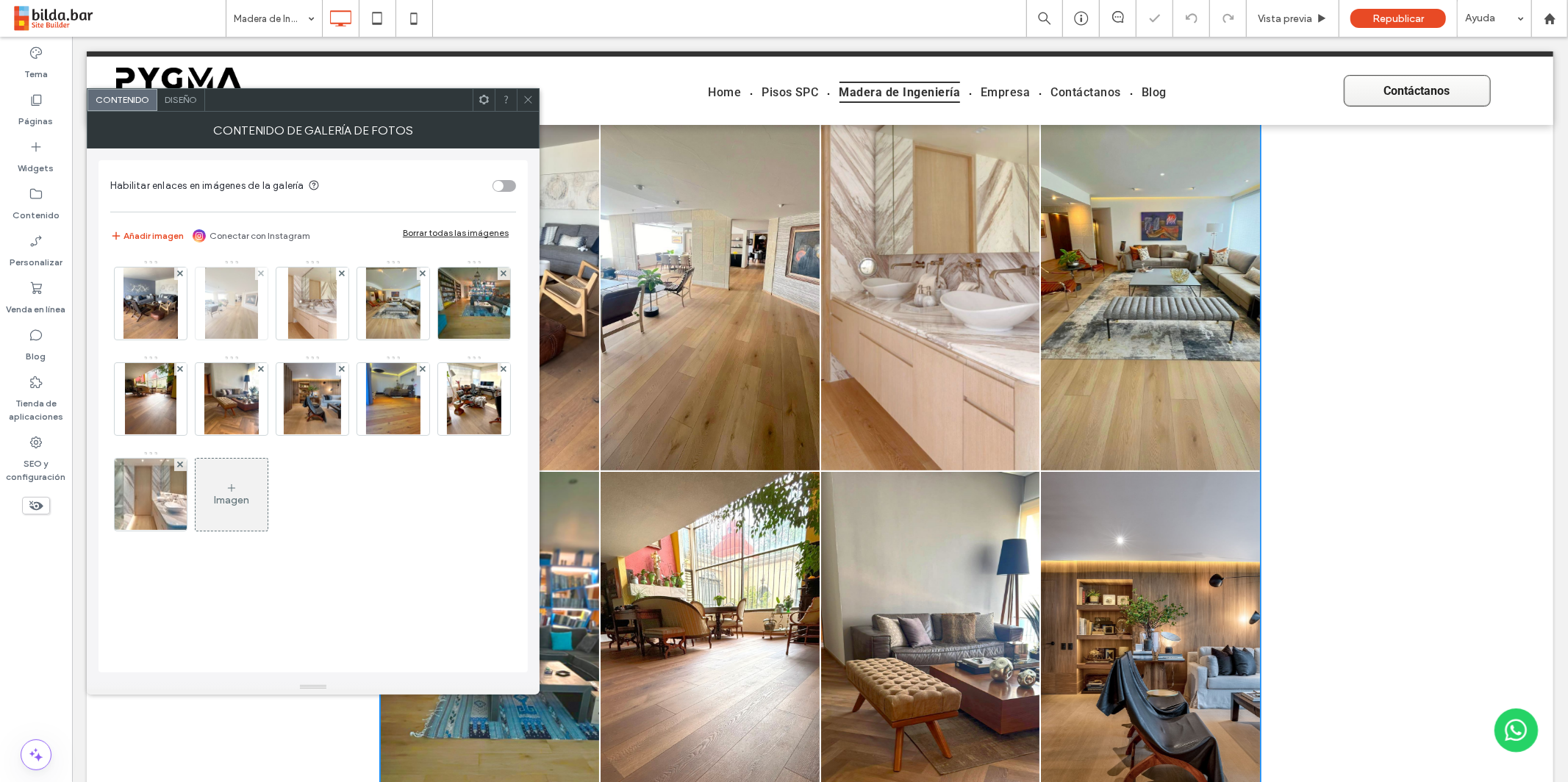
click at [237, 298] on img at bounding box center [232, 303] width 53 height 72
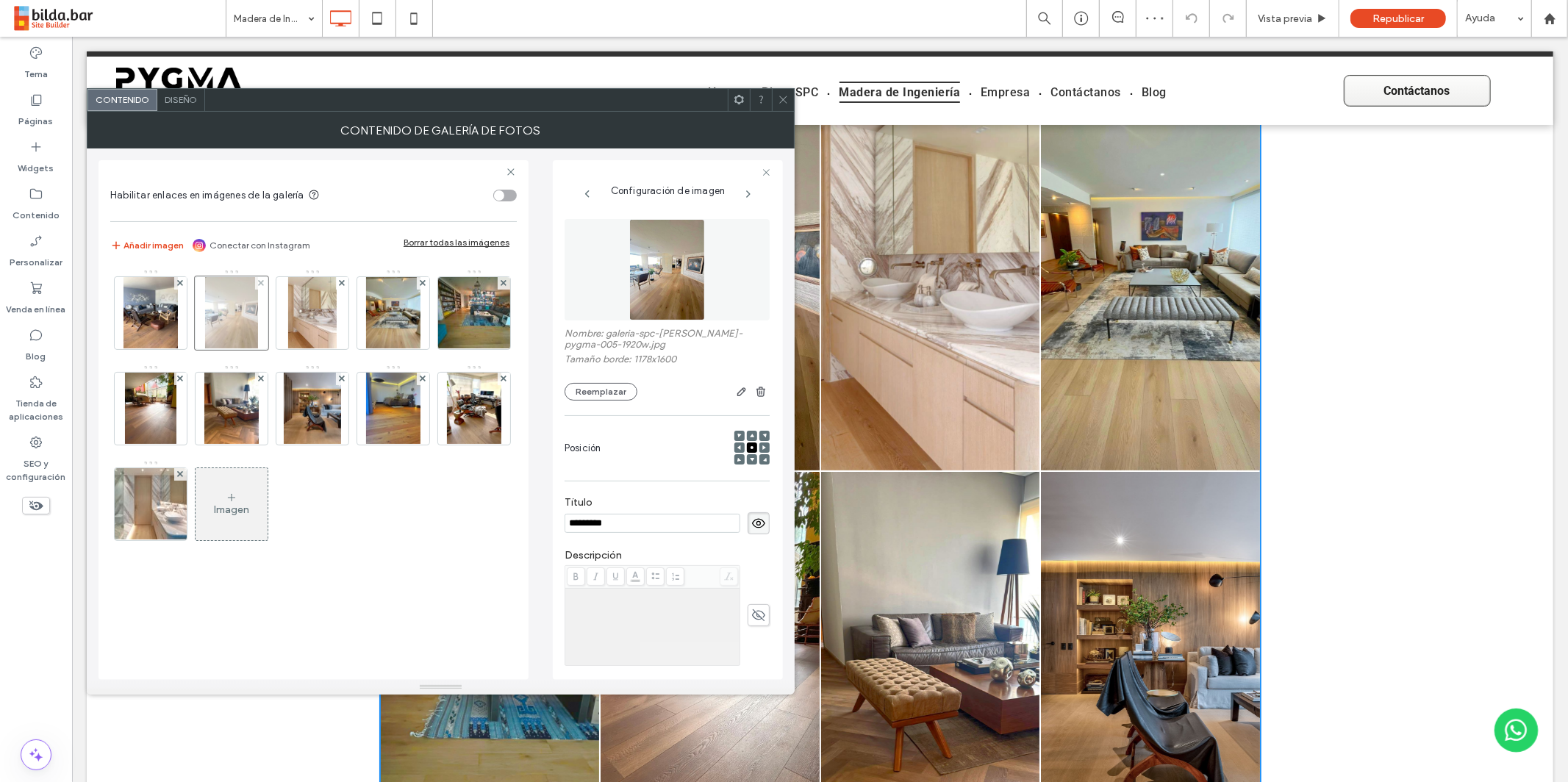
click at [242, 321] on div at bounding box center [231, 313] width 73 height 73
click at [262, 279] on span at bounding box center [261, 283] width 6 height 12
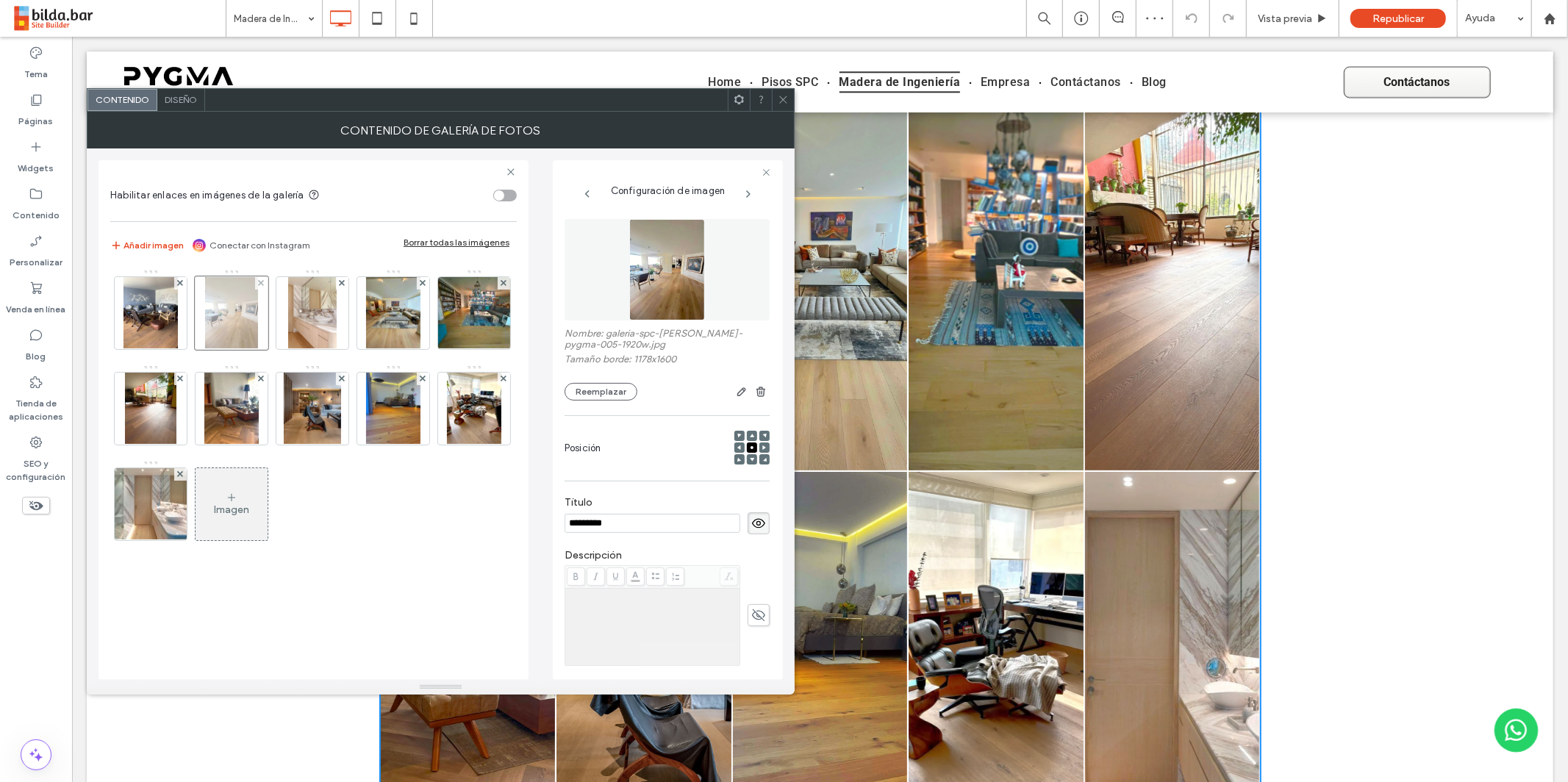
scroll to position [4245, 0]
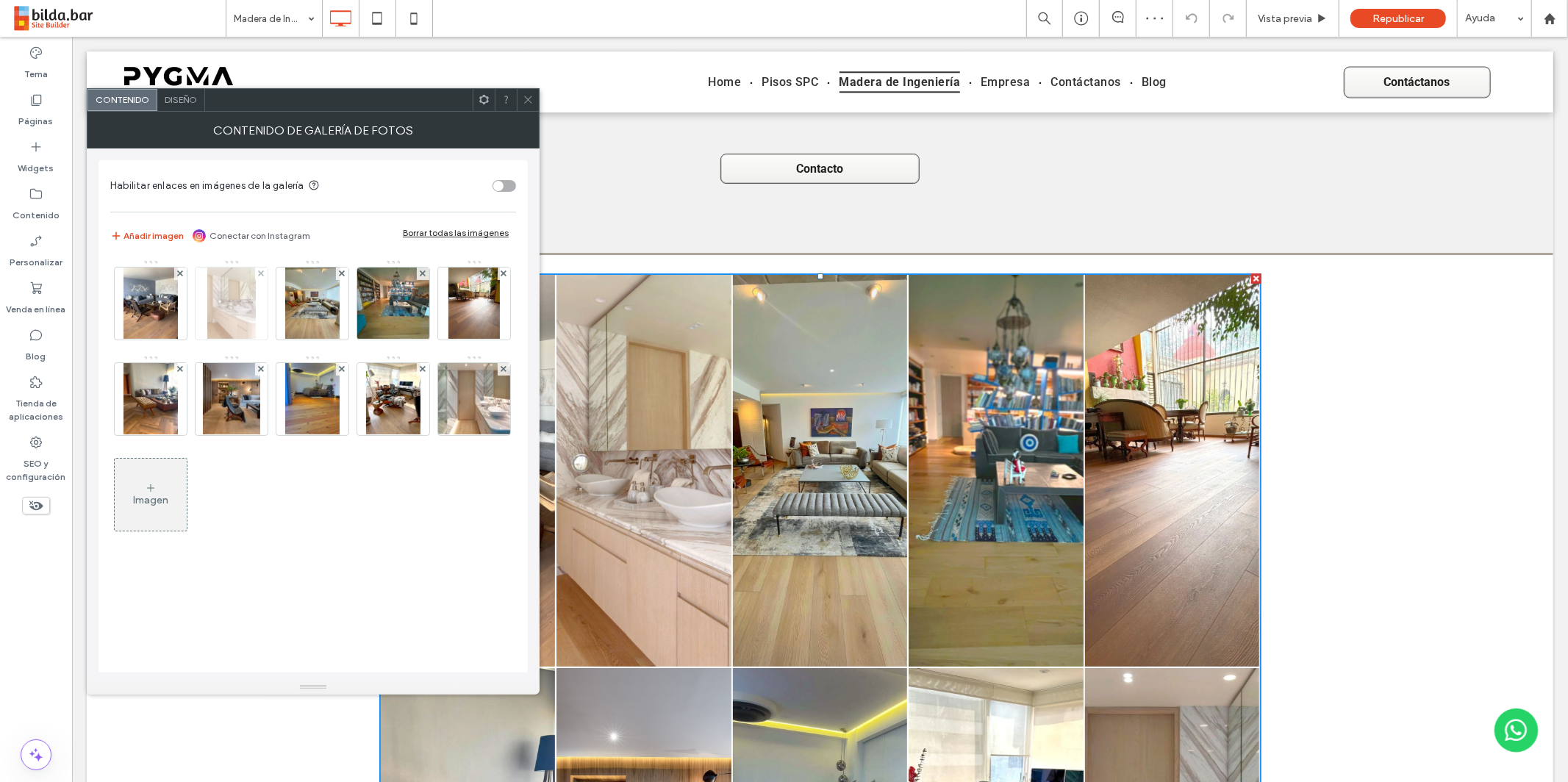
click at [247, 312] on img at bounding box center [231, 303] width 48 height 72
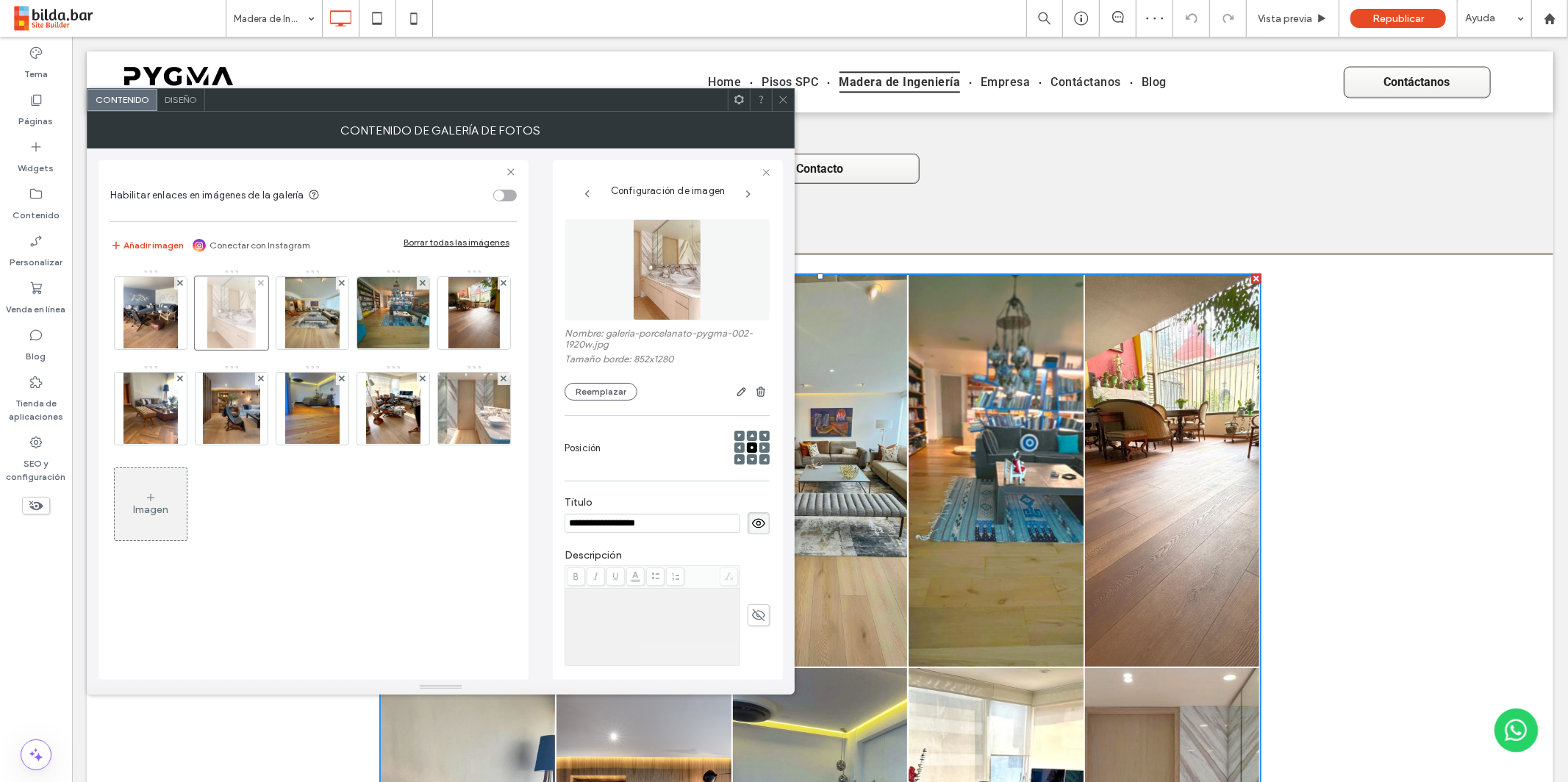
scroll to position [0, 0]
click at [262, 282] on use at bounding box center [261, 283] width 6 height 6
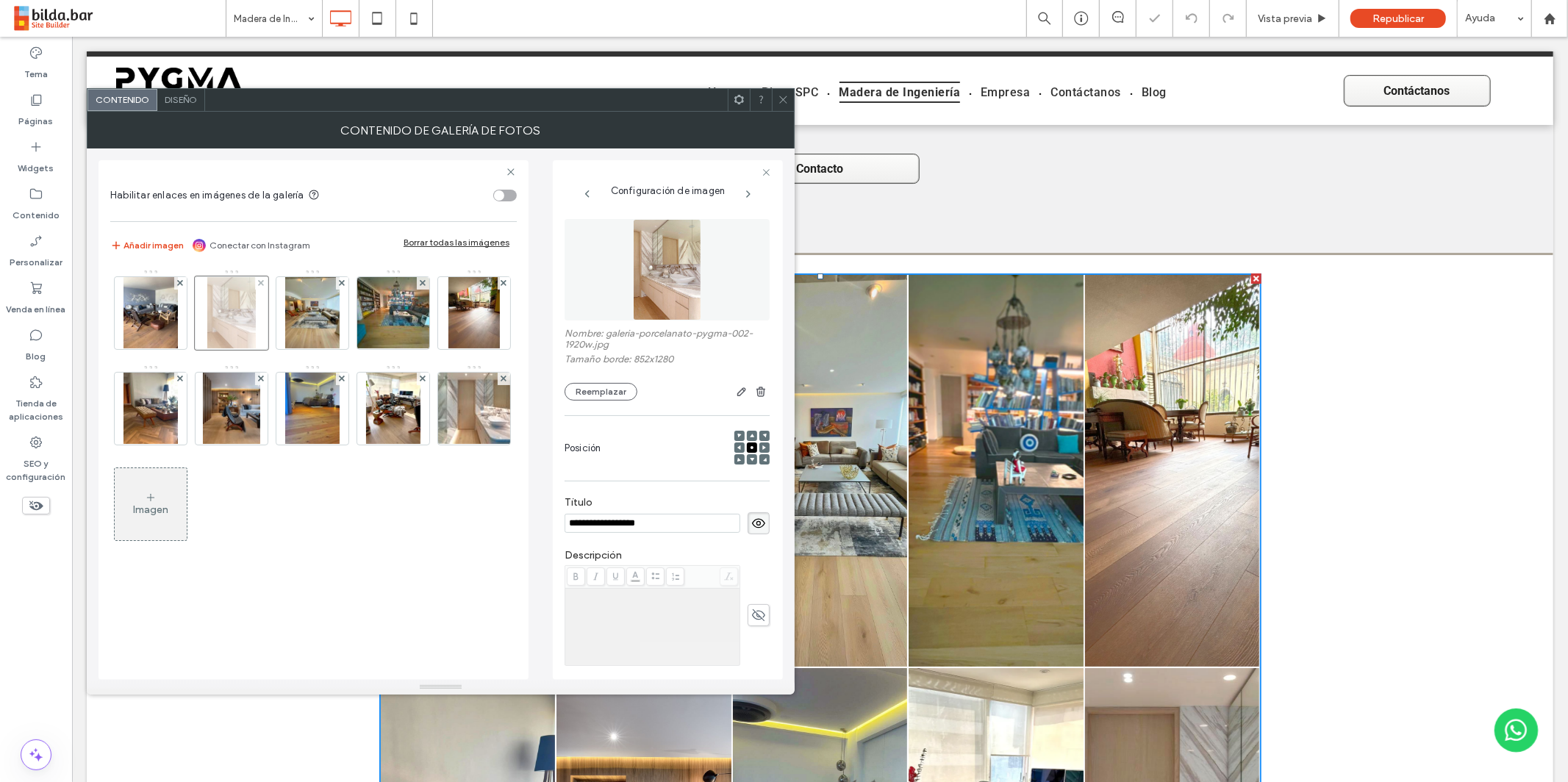
scroll to position [4441, 0]
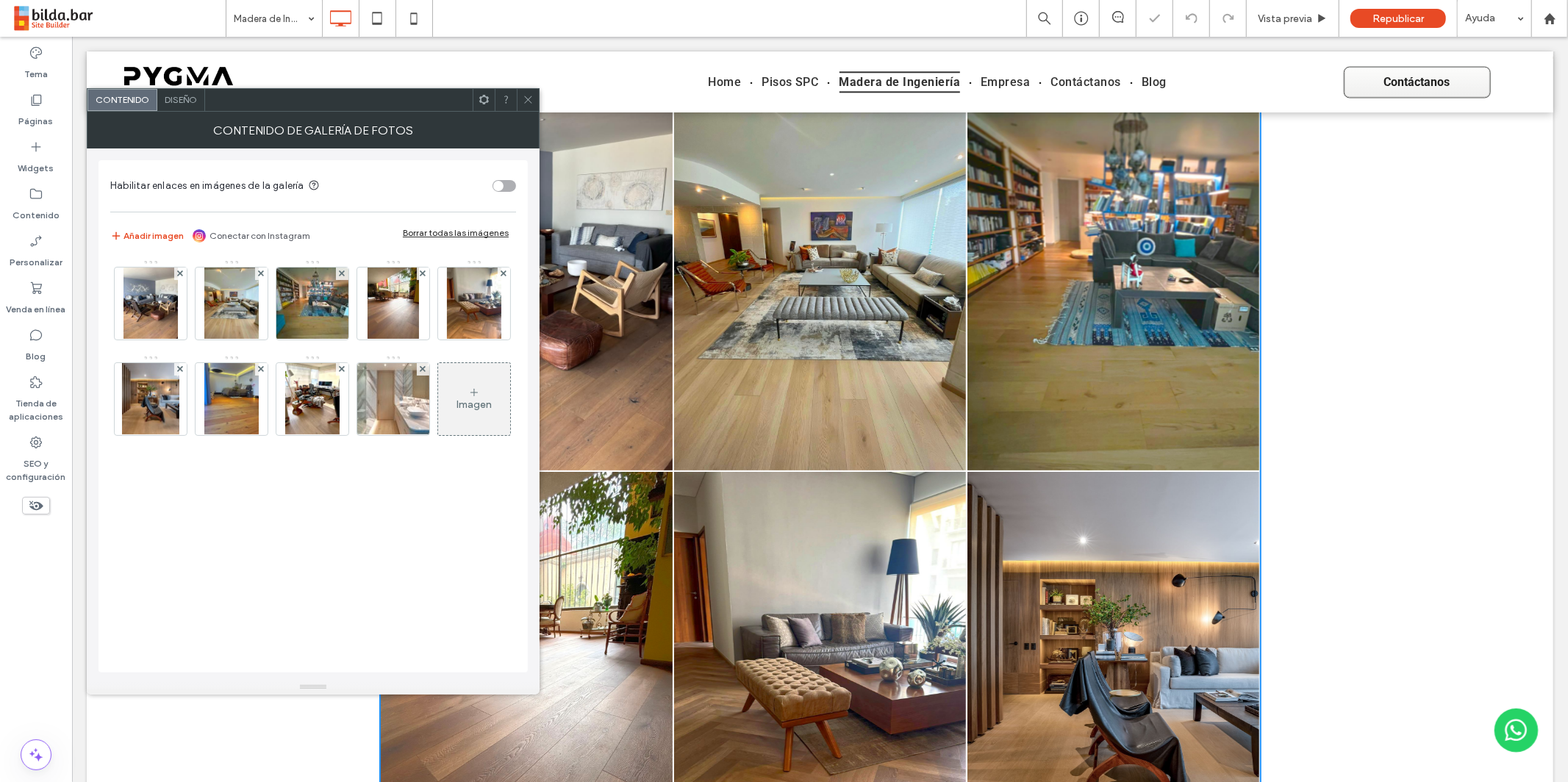
click at [248, 309] on img at bounding box center [232, 303] width 55 height 72
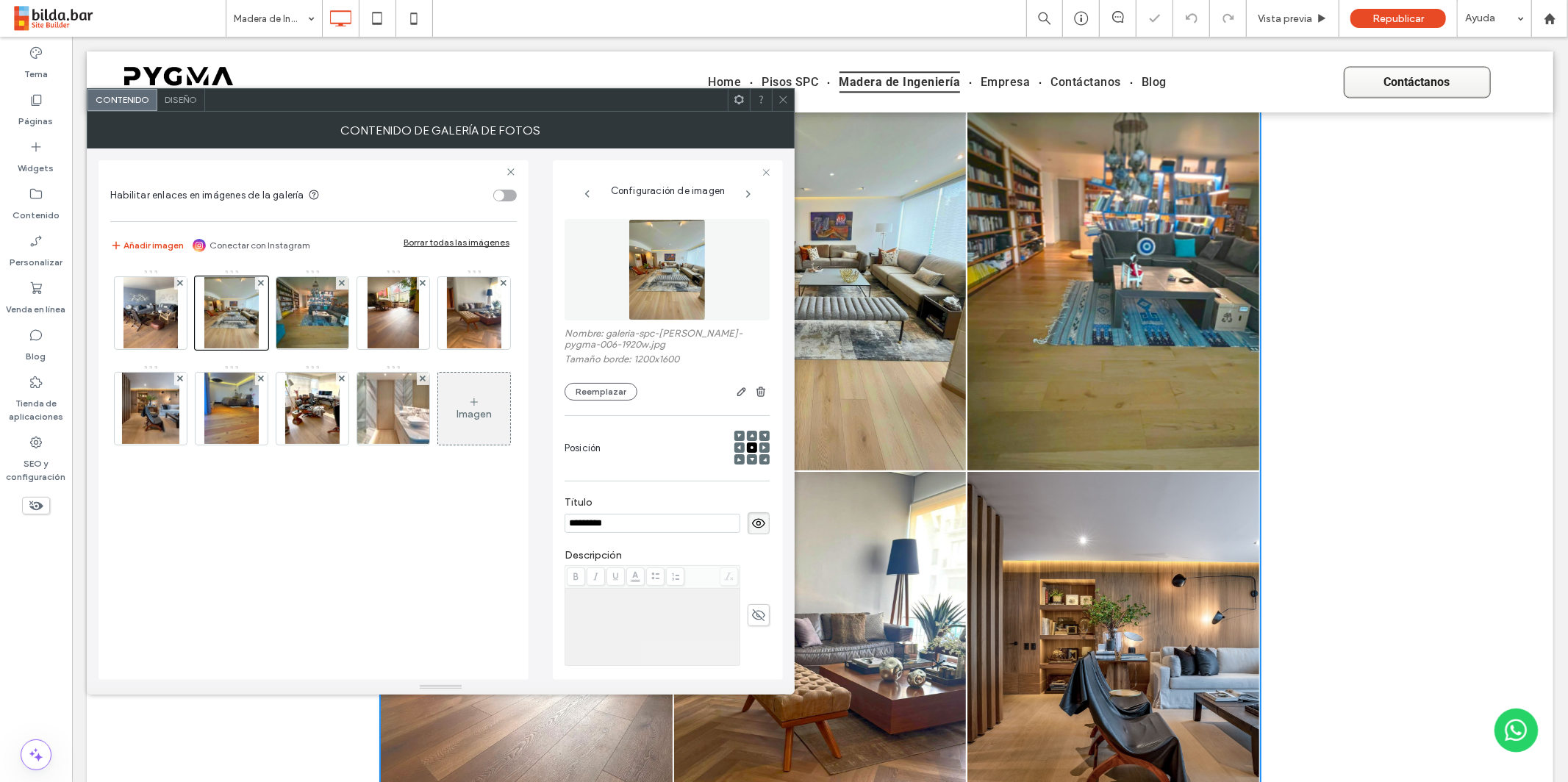
scroll to position [0, 0]
drag, startPoint x: 262, startPoint y: 282, endPoint x: 261, endPoint y: 302, distance: 20.0
click at [262, 282] on use at bounding box center [261, 283] width 6 height 6
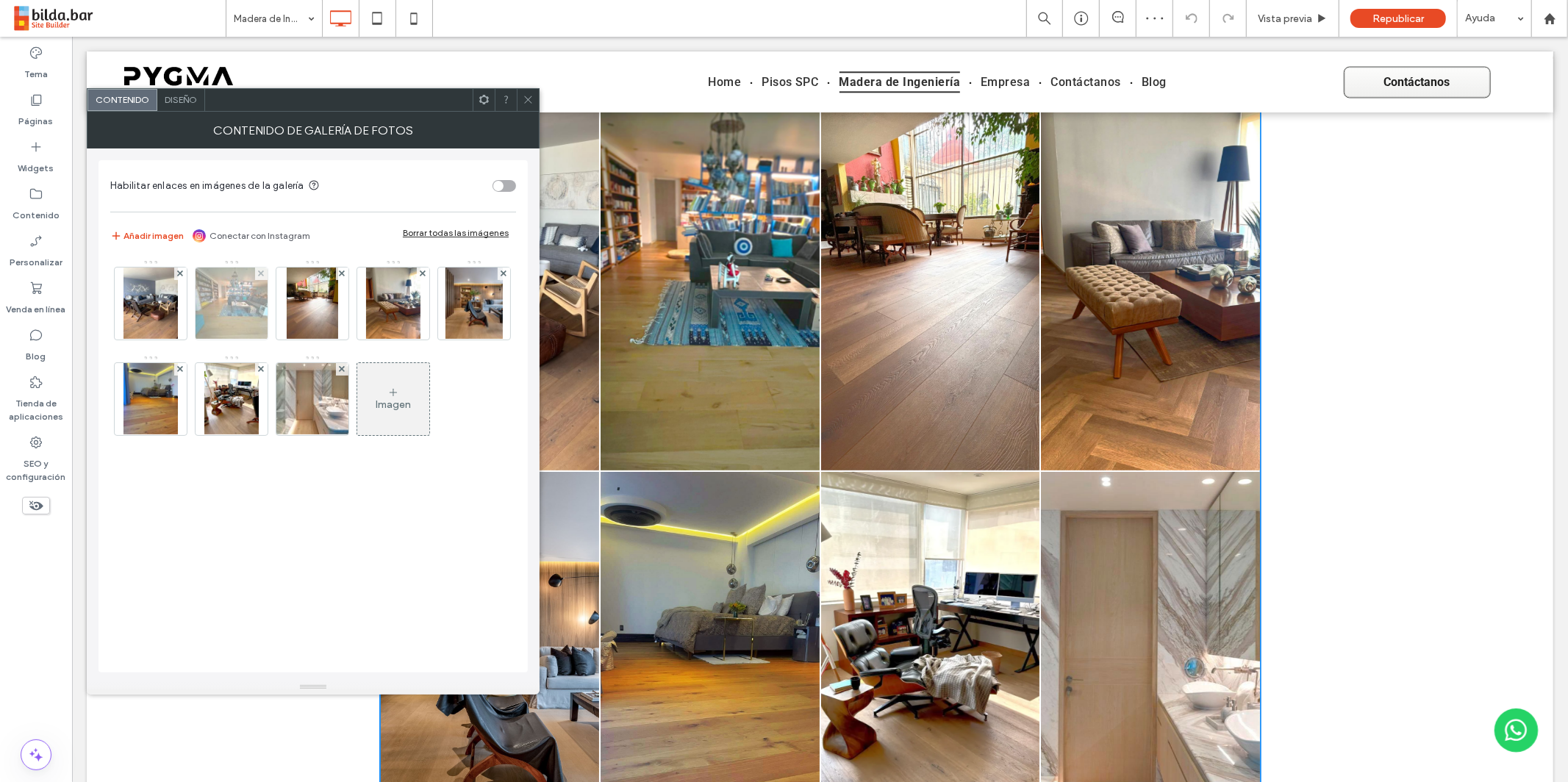
scroll to position [4245, 0]
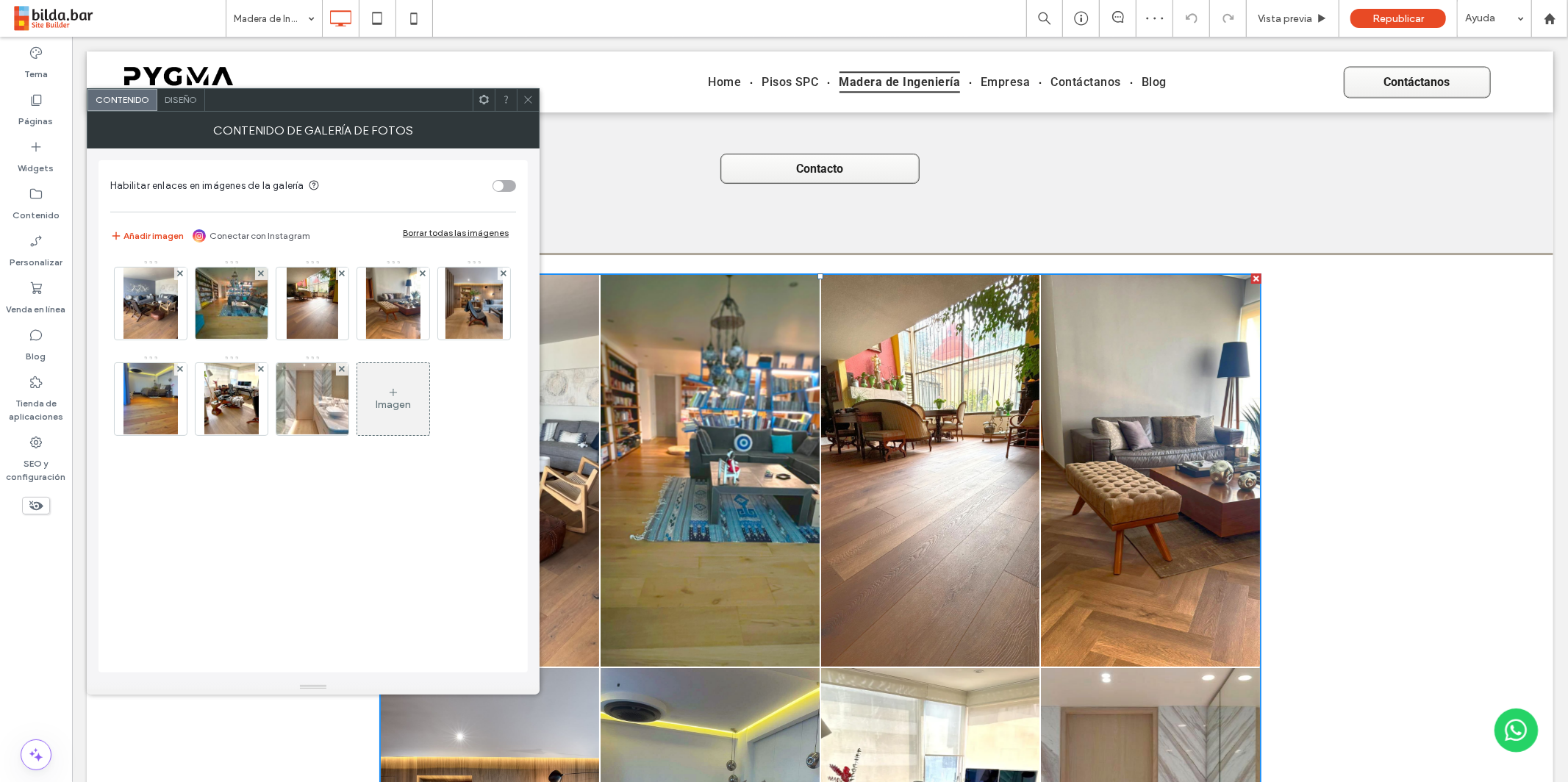
click at [239, 307] on img at bounding box center [232, 303] width 96 height 72
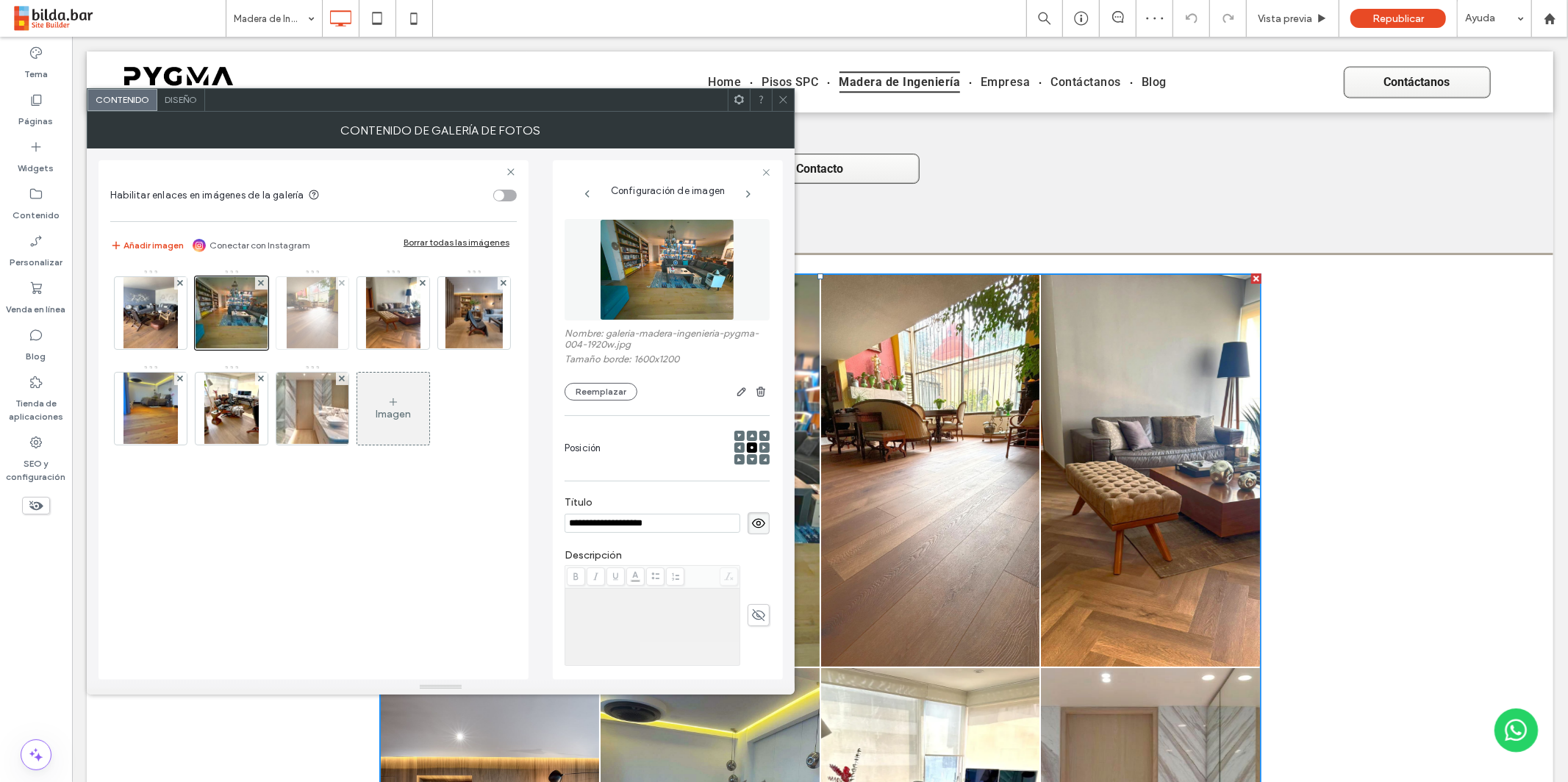
scroll to position [0, 0]
click at [314, 307] on img at bounding box center [313, 313] width 52 height 72
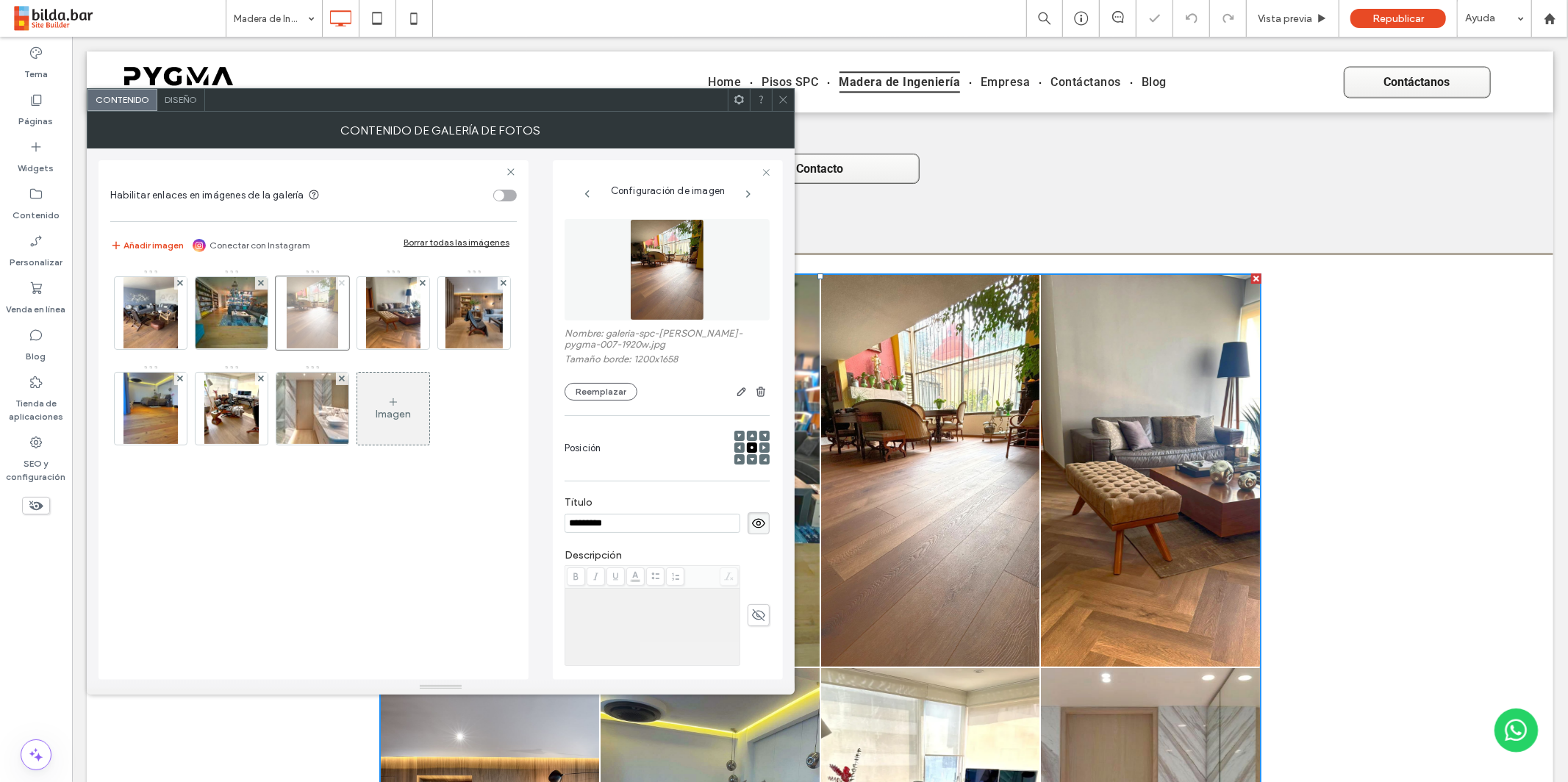
drag, startPoint x: 339, startPoint y: 279, endPoint x: 339, endPoint y: 287, distance: 8.0
click at [340, 280] on icon at bounding box center [342, 283] width 6 height 6
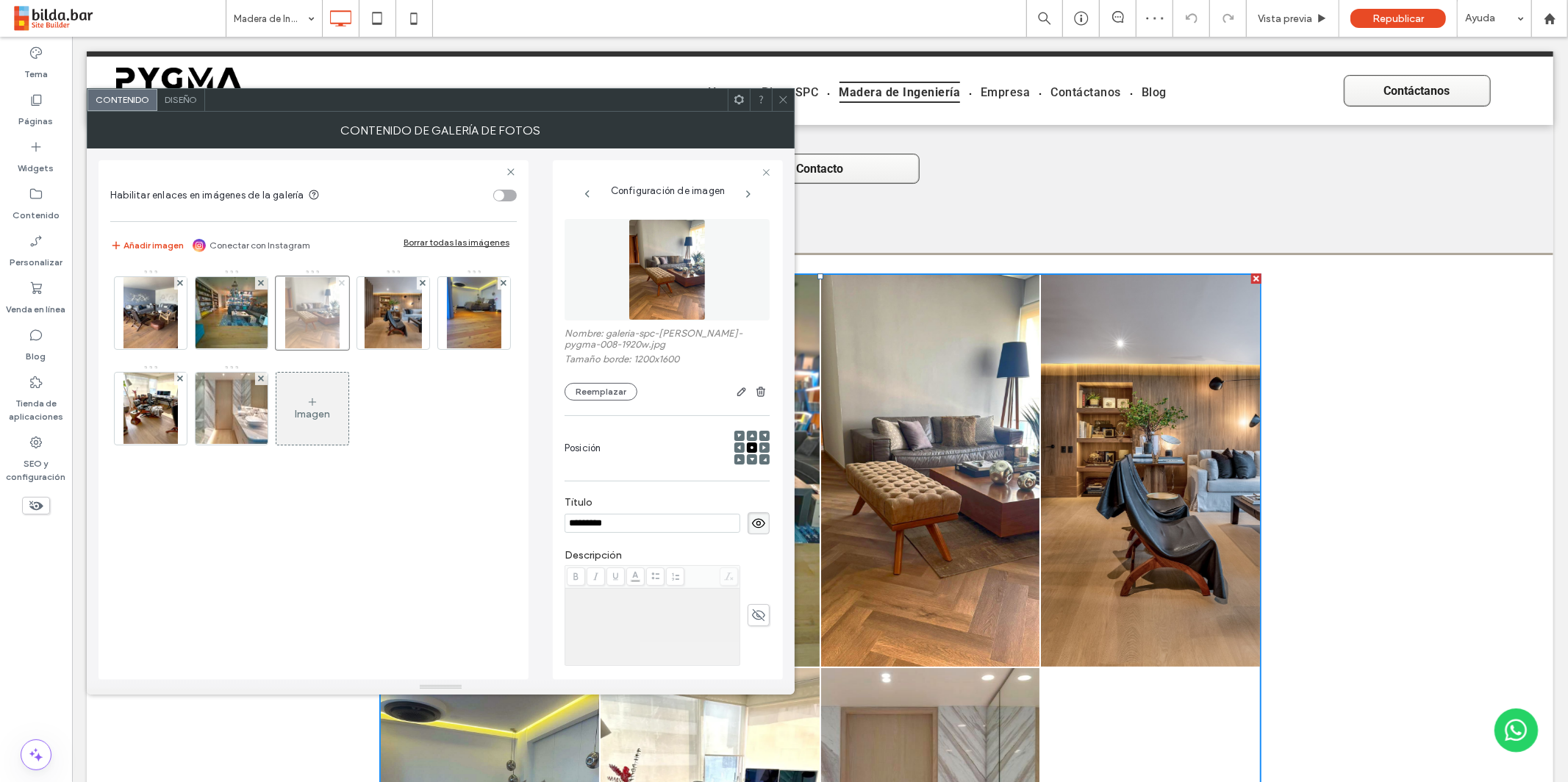
click at [344, 281] on icon at bounding box center [342, 283] width 6 height 6
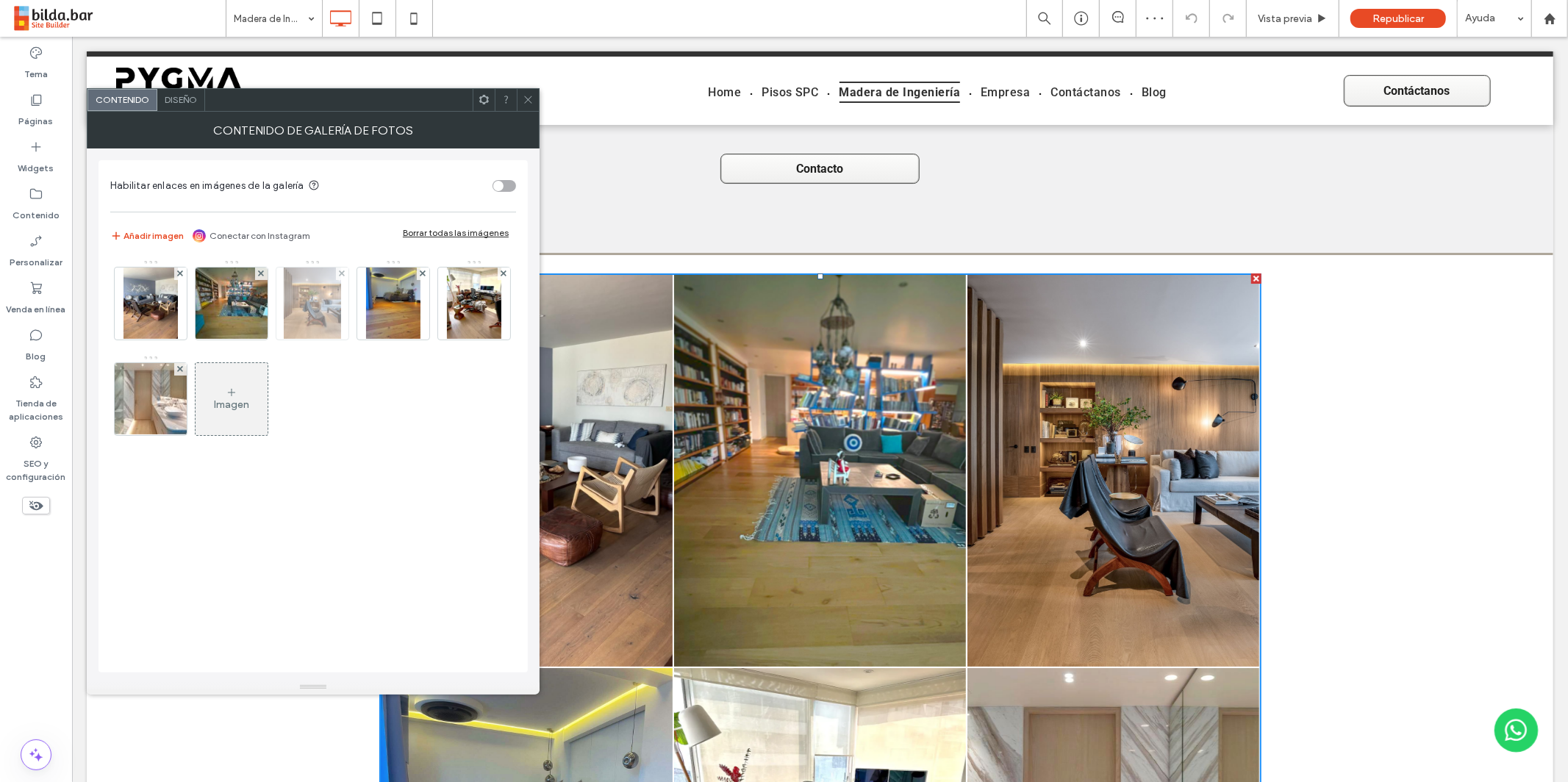
click at [328, 312] on img at bounding box center [313, 303] width 58 height 72
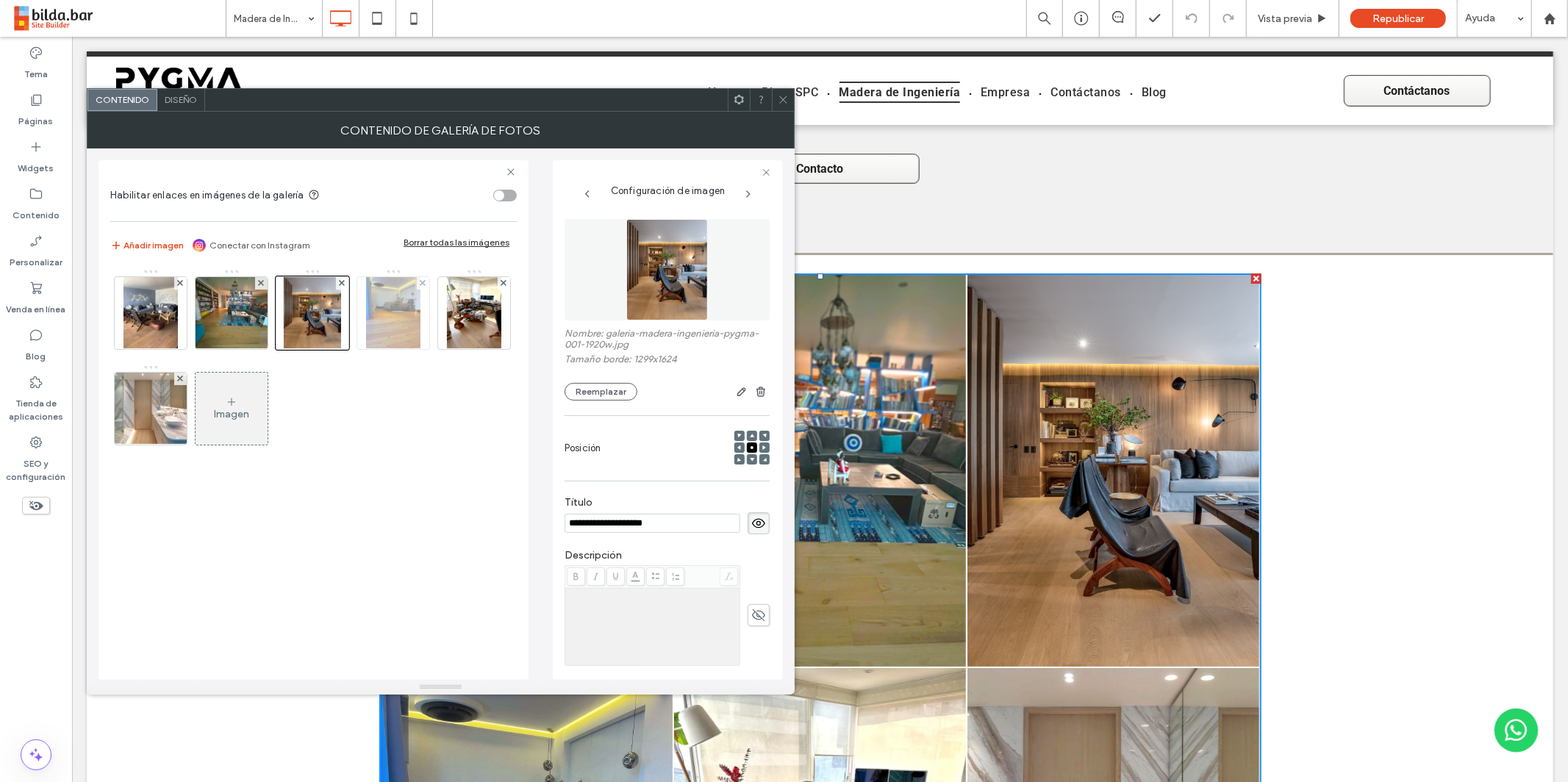
click at [397, 317] on img at bounding box center [393, 313] width 55 height 72
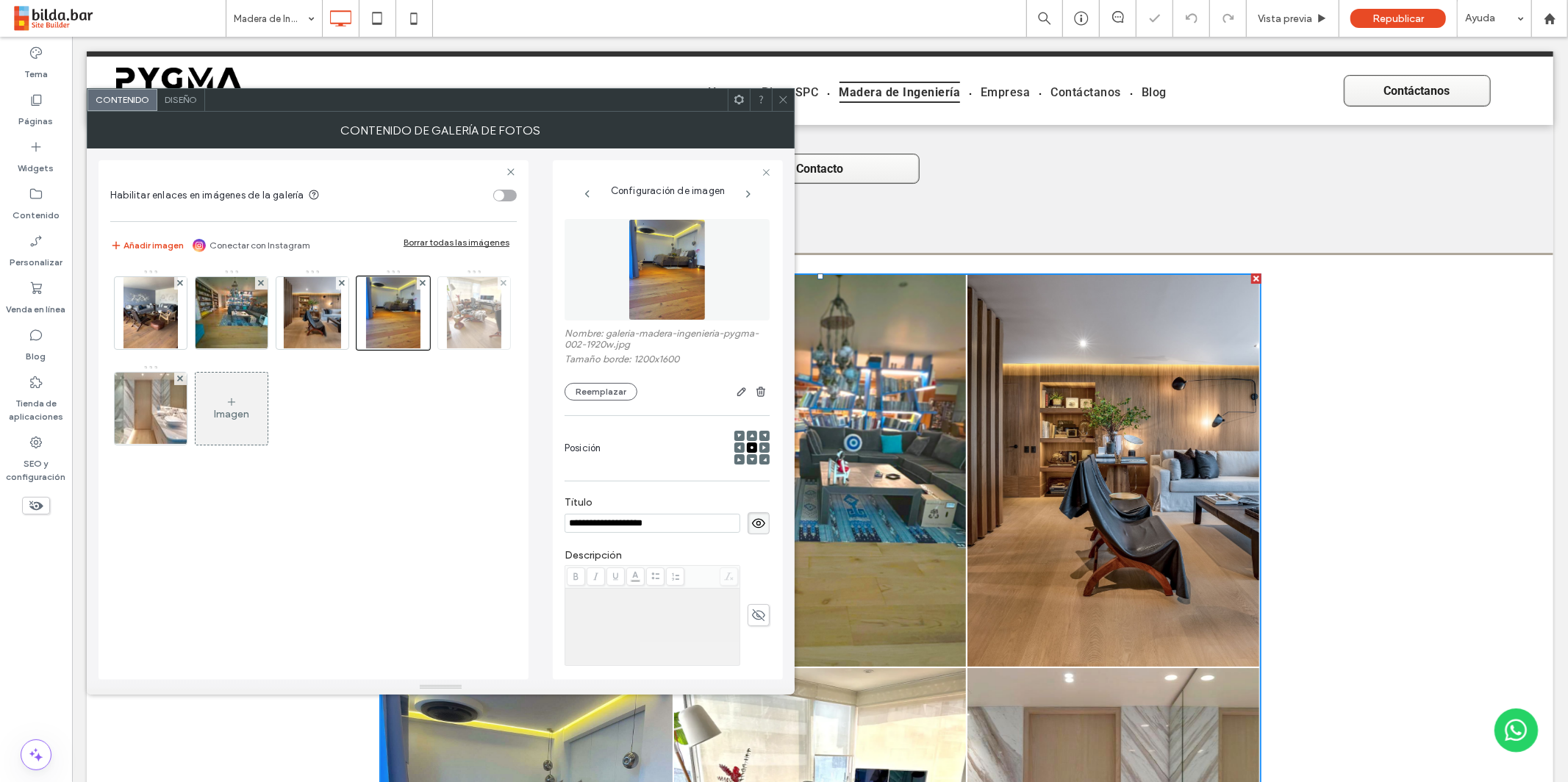
click at [447, 349] on img at bounding box center [474, 313] width 55 height 72
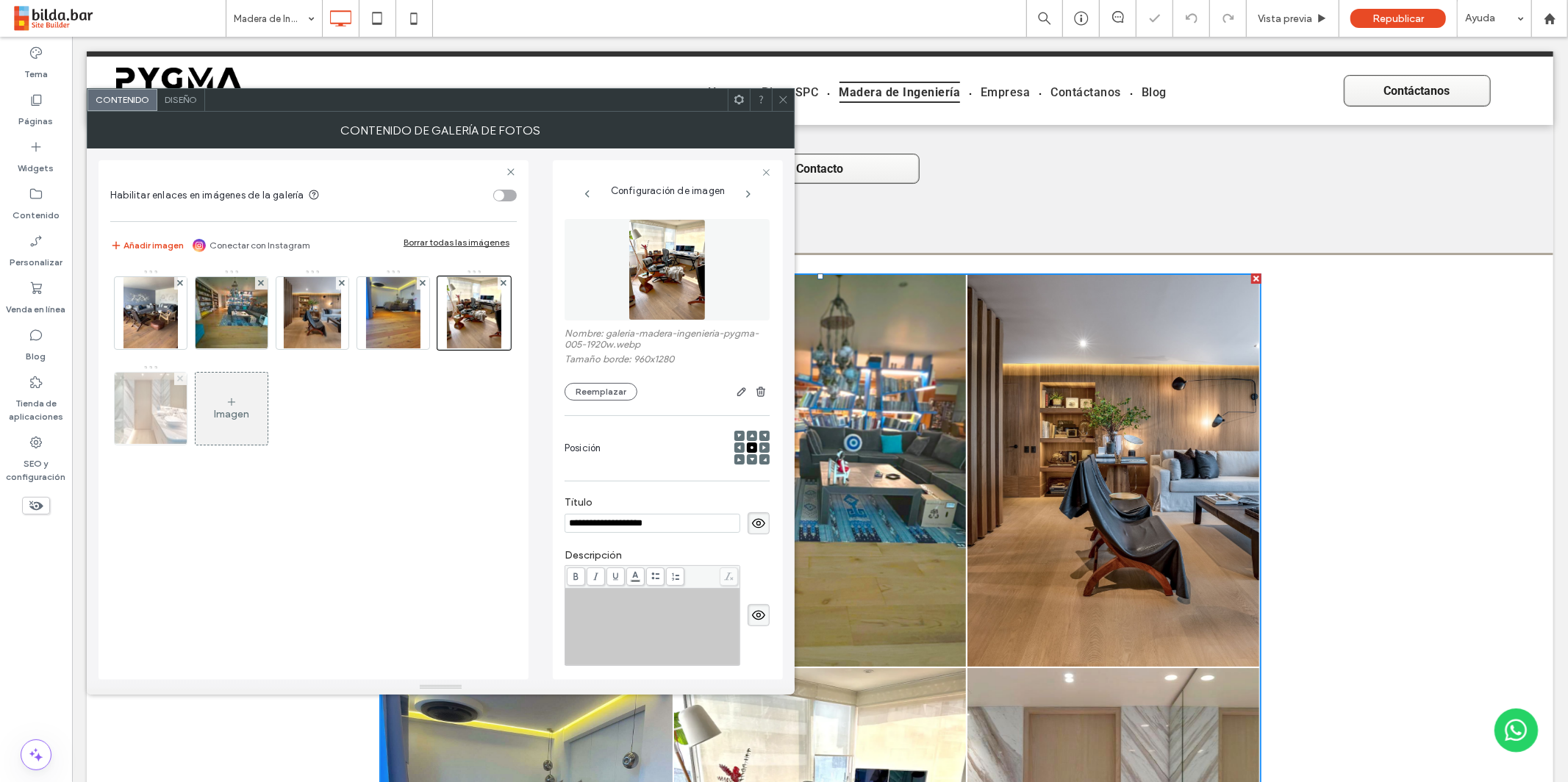
click at [183, 378] on use at bounding box center [180, 379] width 6 height 6
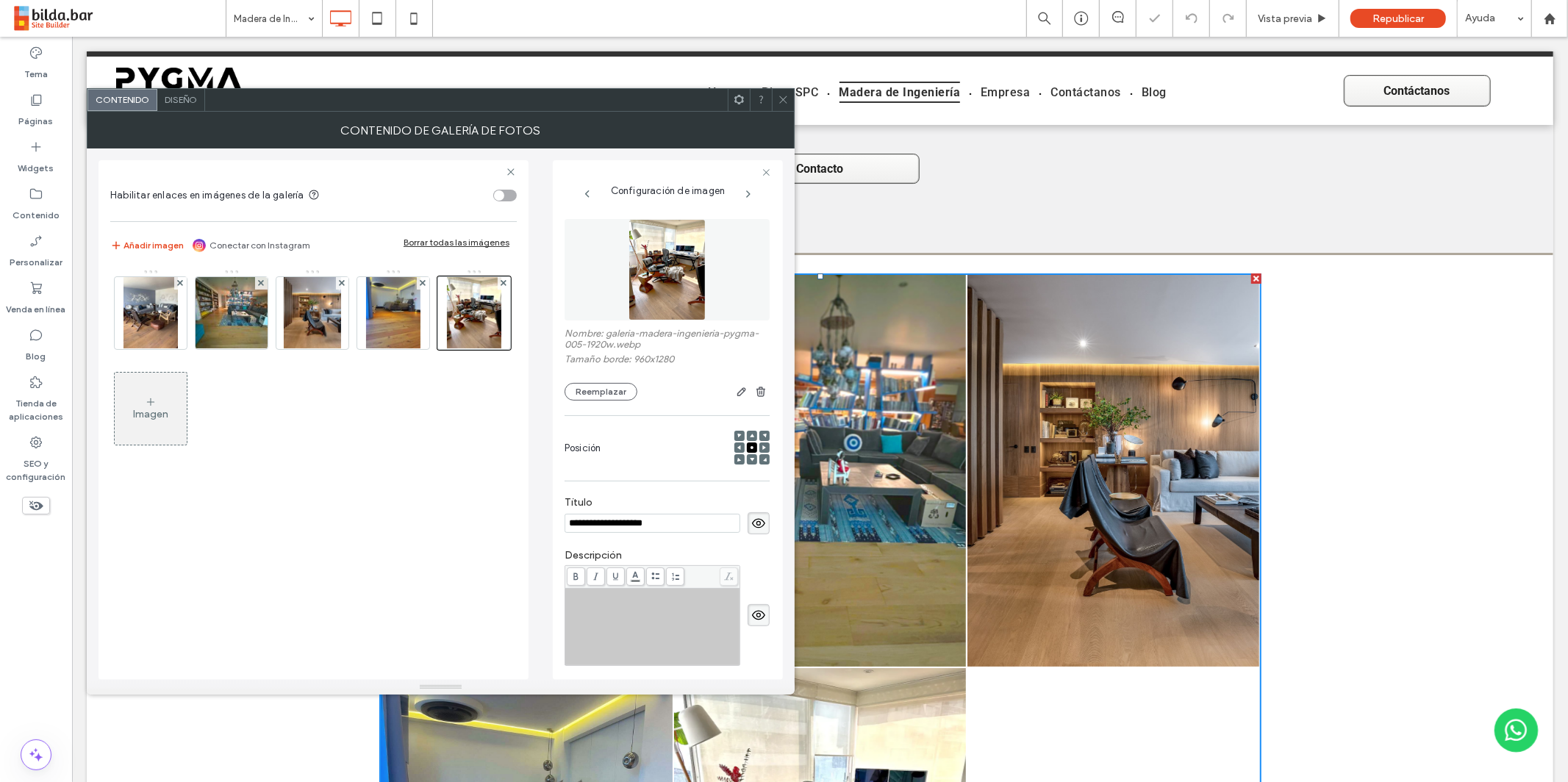
scroll to position [4049, 0]
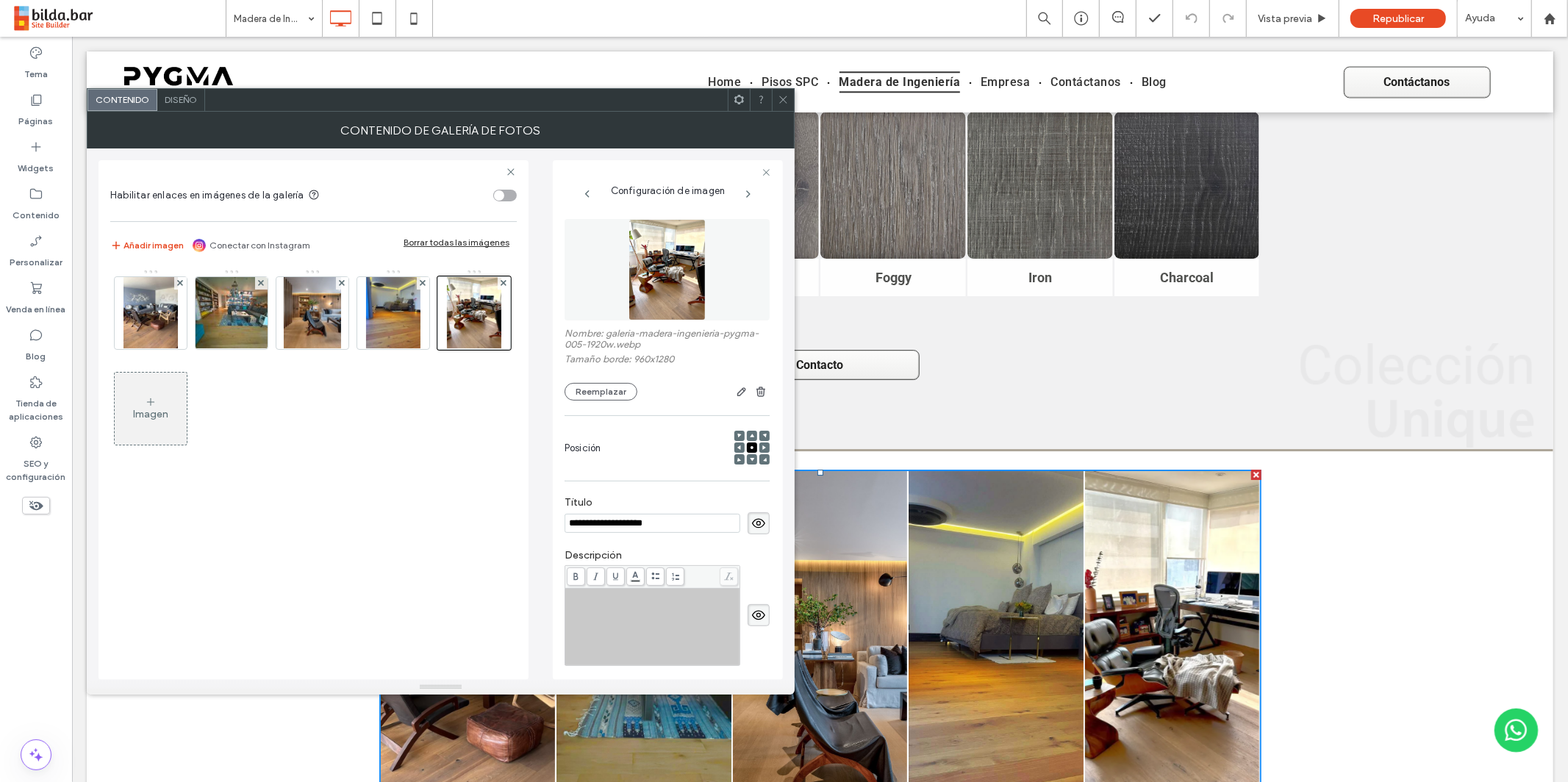
click at [183, 98] on span "Diseño" at bounding box center [180, 99] width 33 height 11
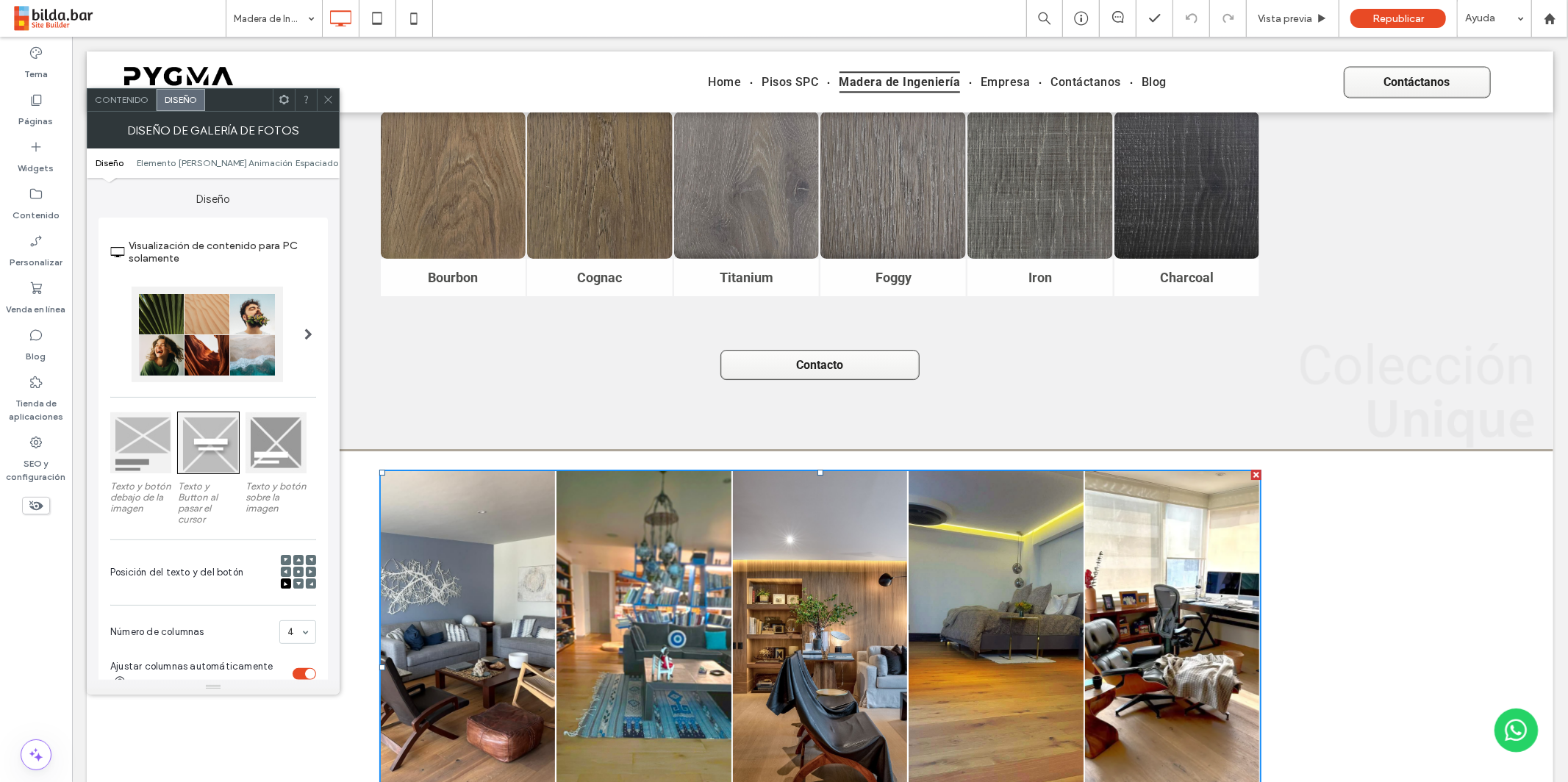
drag, startPoint x: 303, startPoint y: 628, endPoint x: 314, endPoint y: 618, distance: 14.9
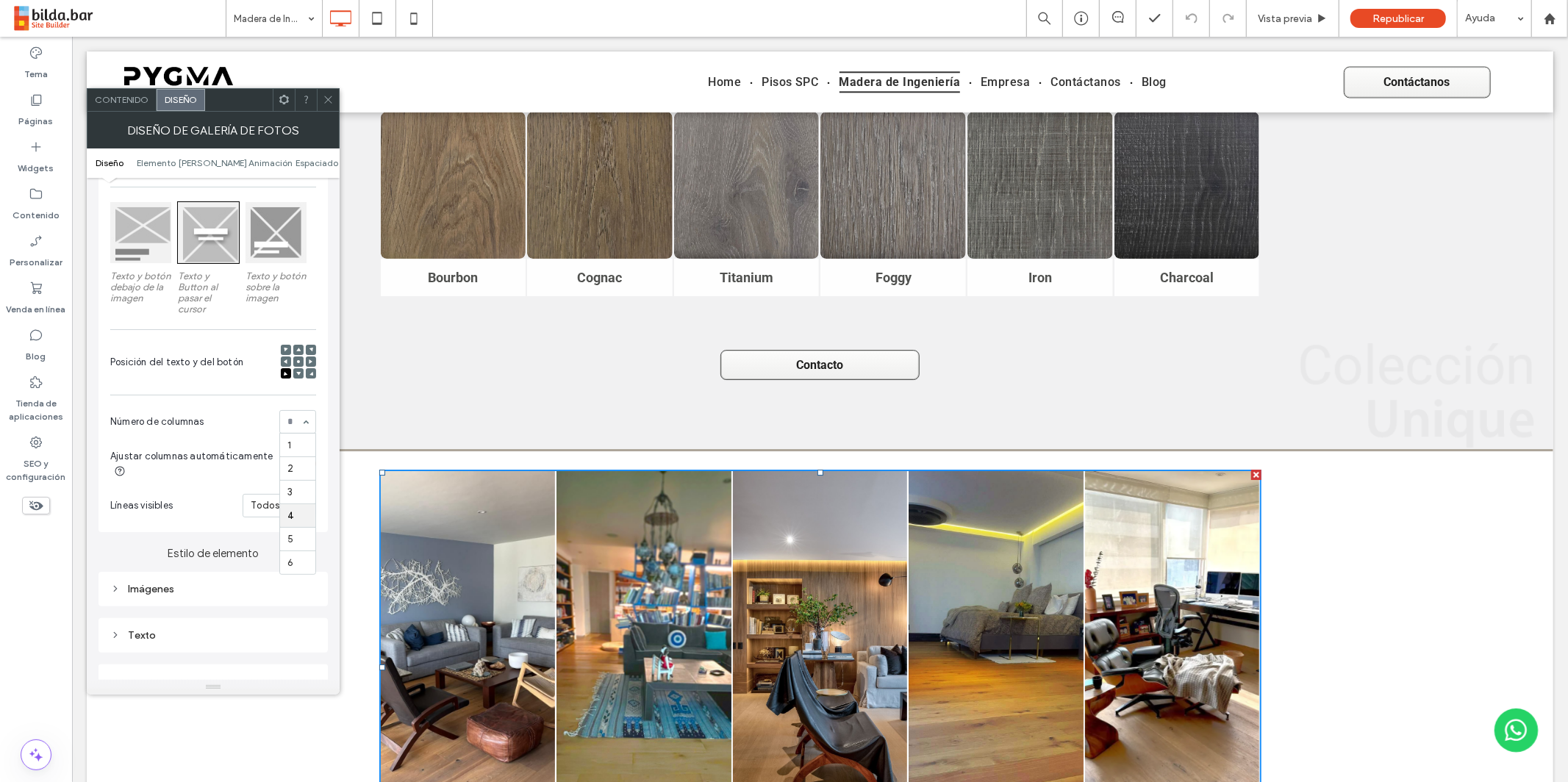
scroll to position [208, 0]
drag, startPoint x: 292, startPoint y: 541, endPoint x: 298, endPoint y: 531, distance: 11.7
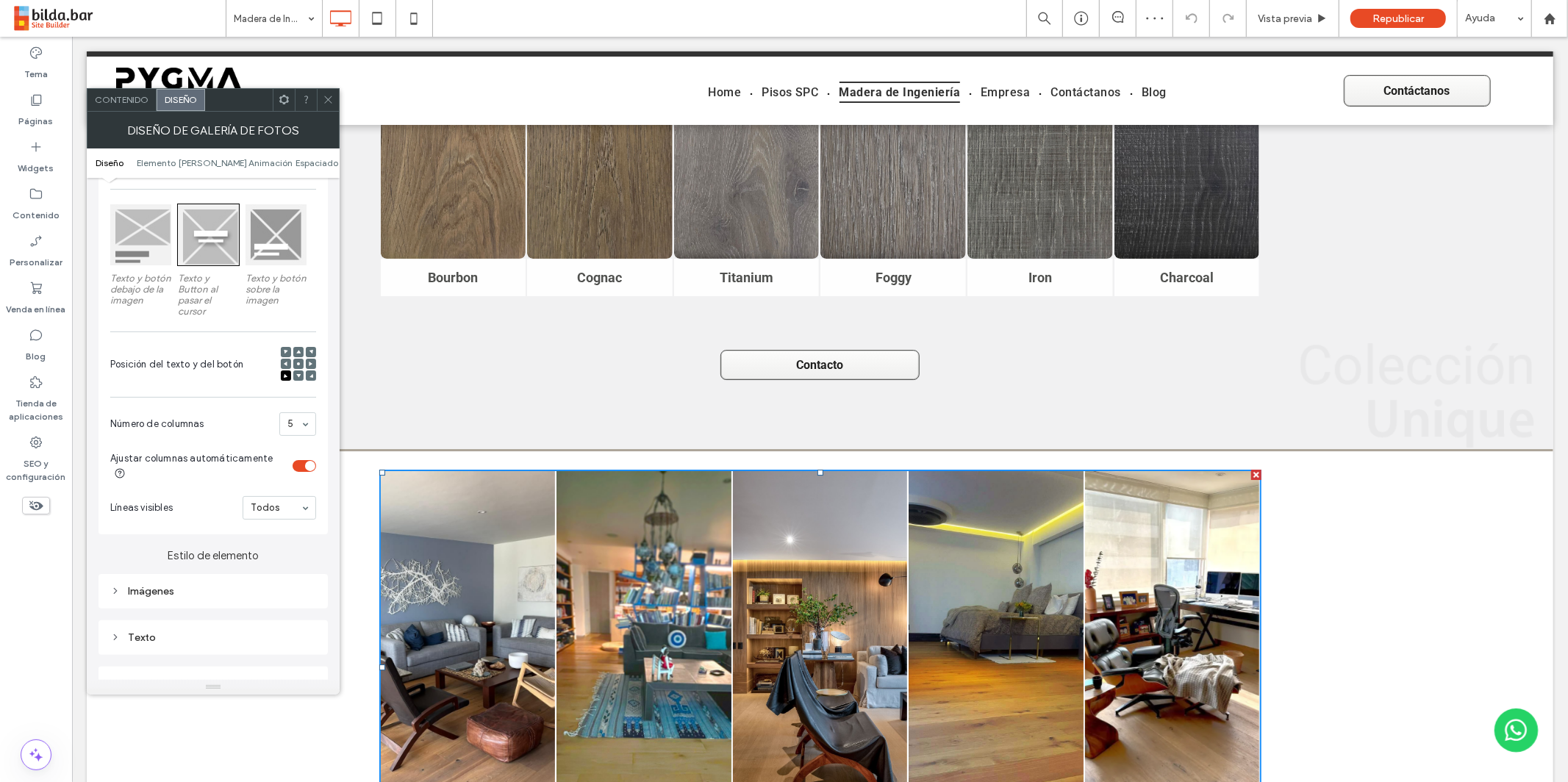
click at [312, 429] on div "5" at bounding box center [298, 423] width 37 height 23
drag, startPoint x: 308, startPoint y: 466, endPoint x: 305, endPoint y: 479, distance: 13.3
click at [308, 466] on div "toggle" at bounding box center [311, 466] width 11 height 11
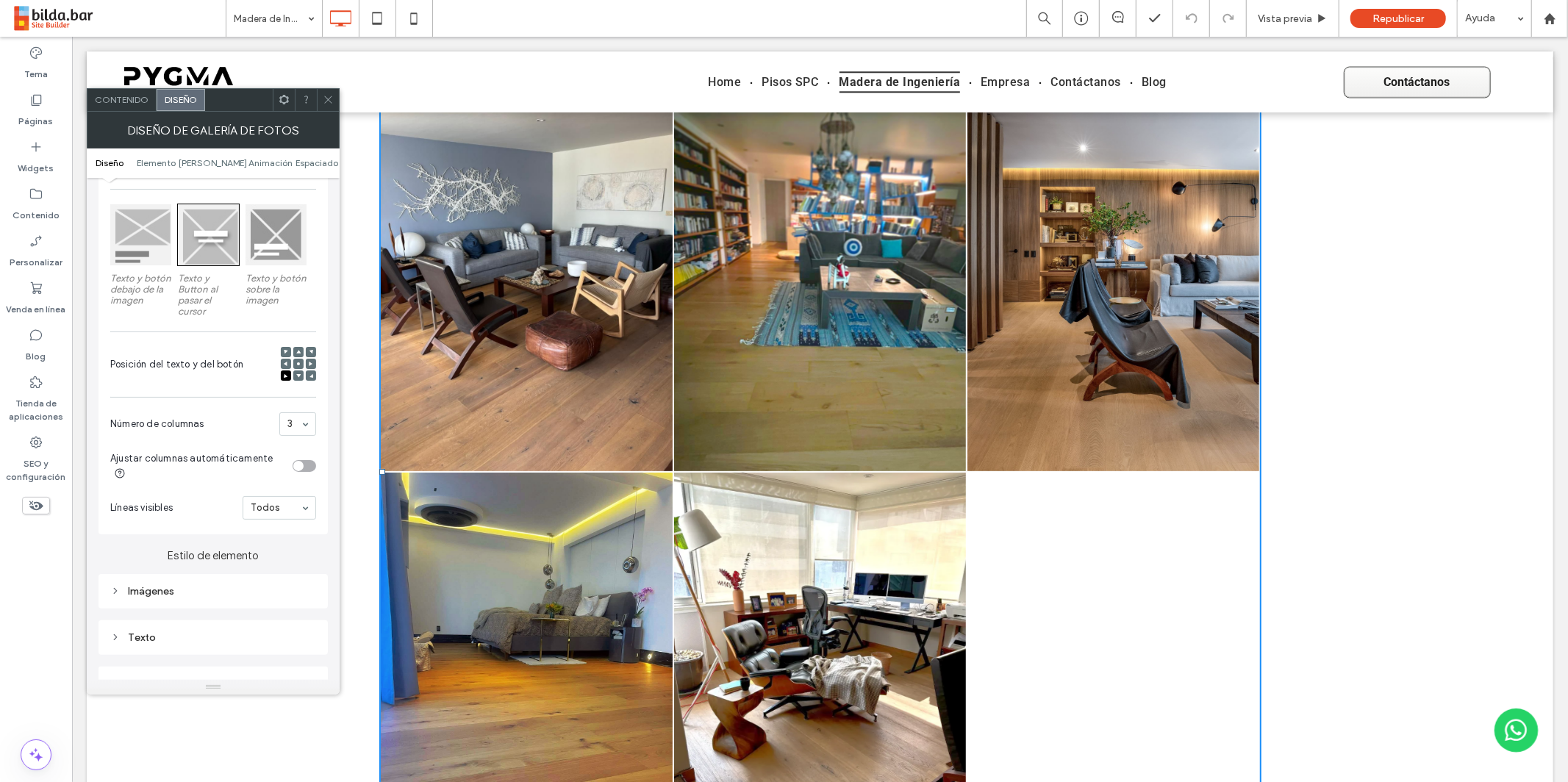
scroll to position [0, 0]
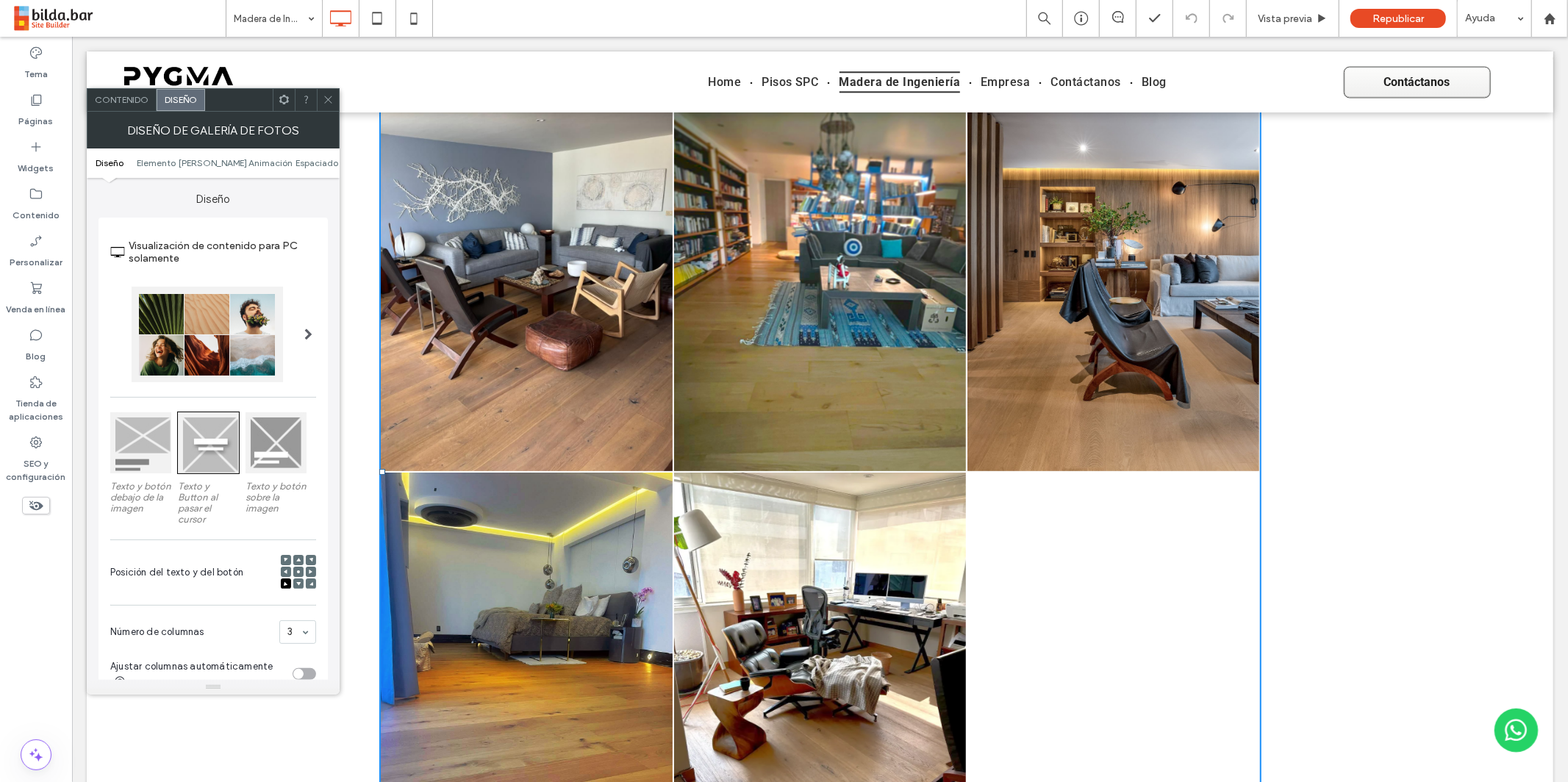
click at [245, 340] on div at bounding box center [208, 335] width 151 height 95
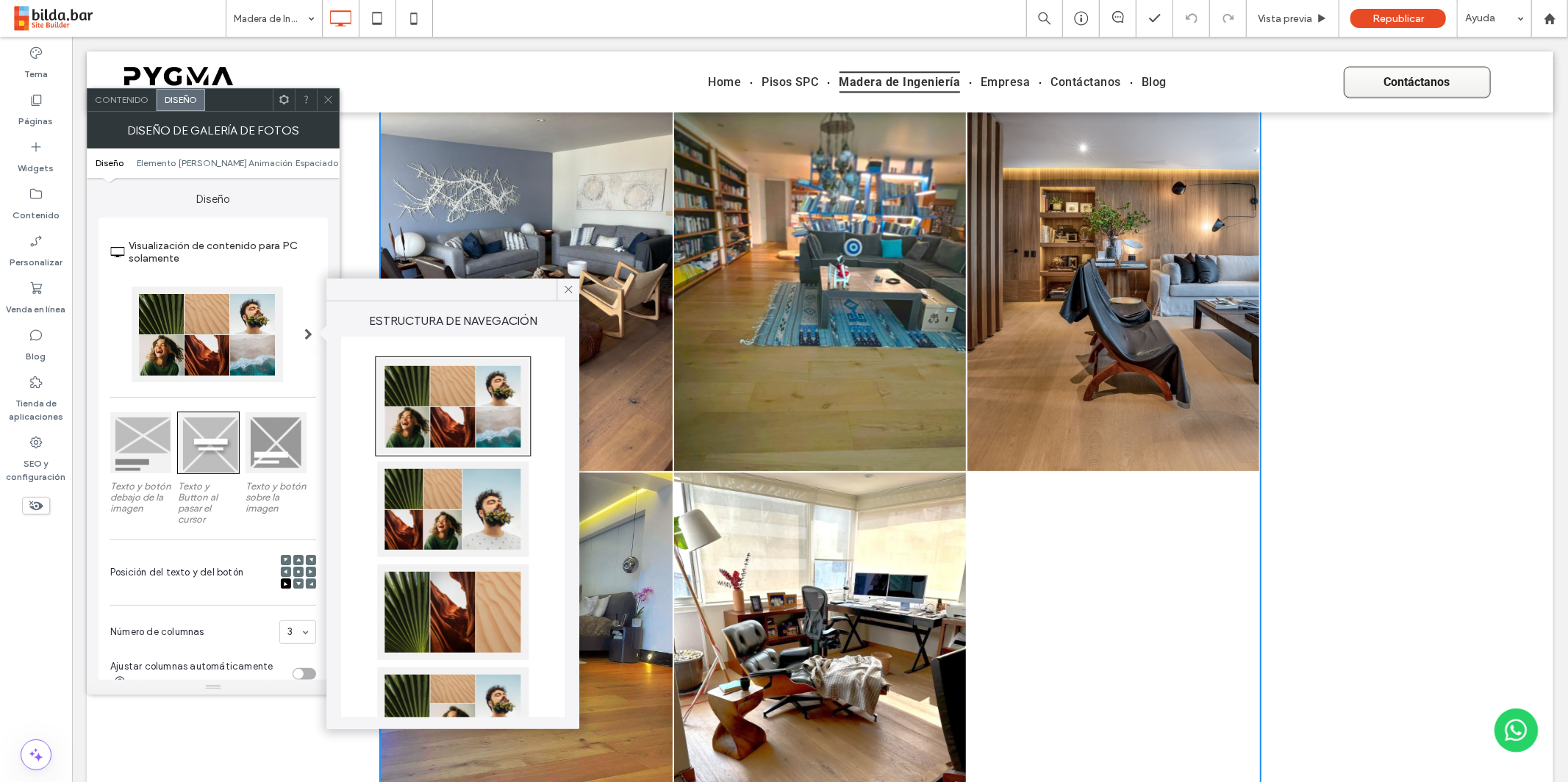
click at [483, 530] on div at bounding box center [453, 509] width 151 height 95
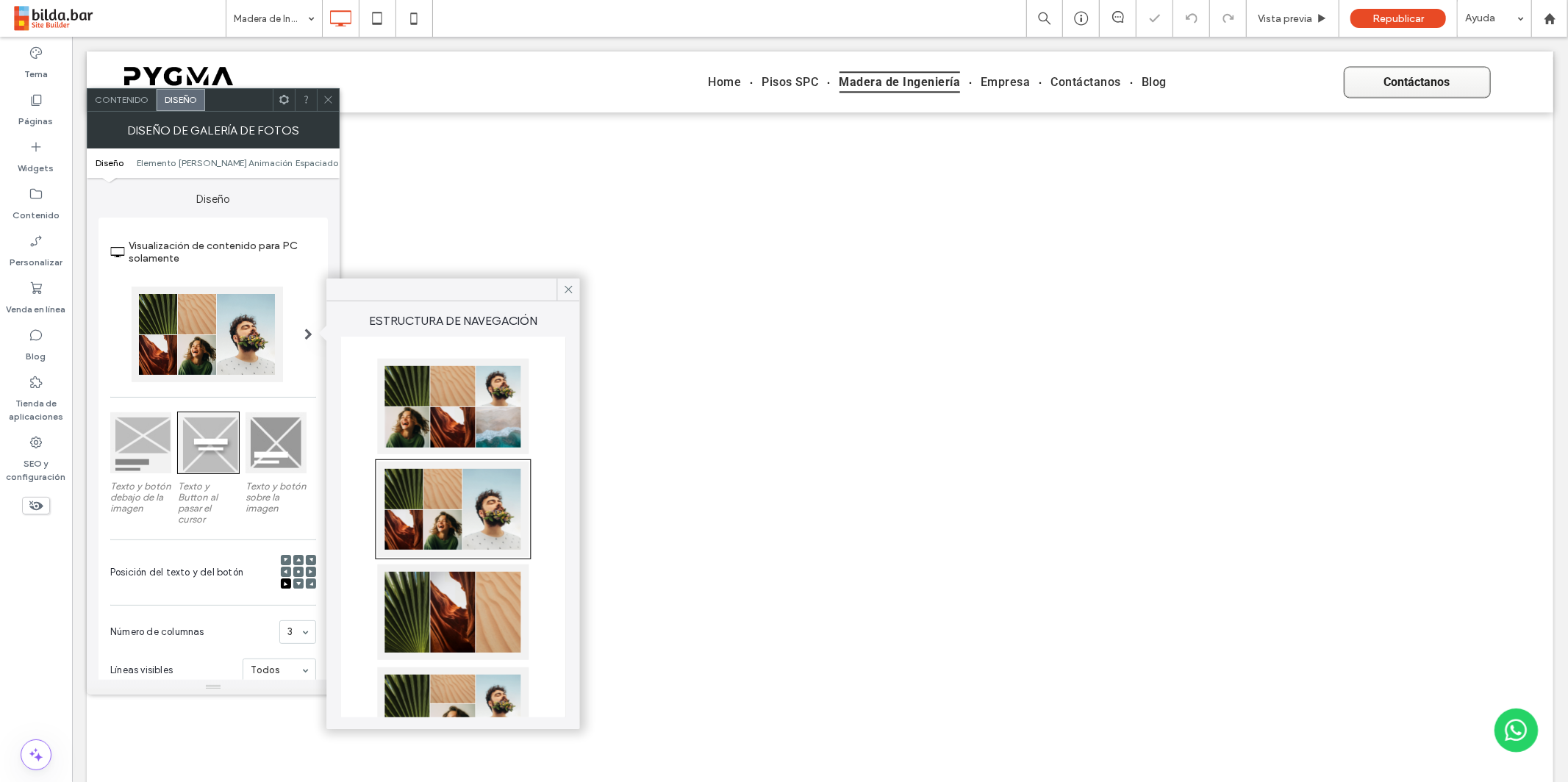
scroll to position [4195, 0]
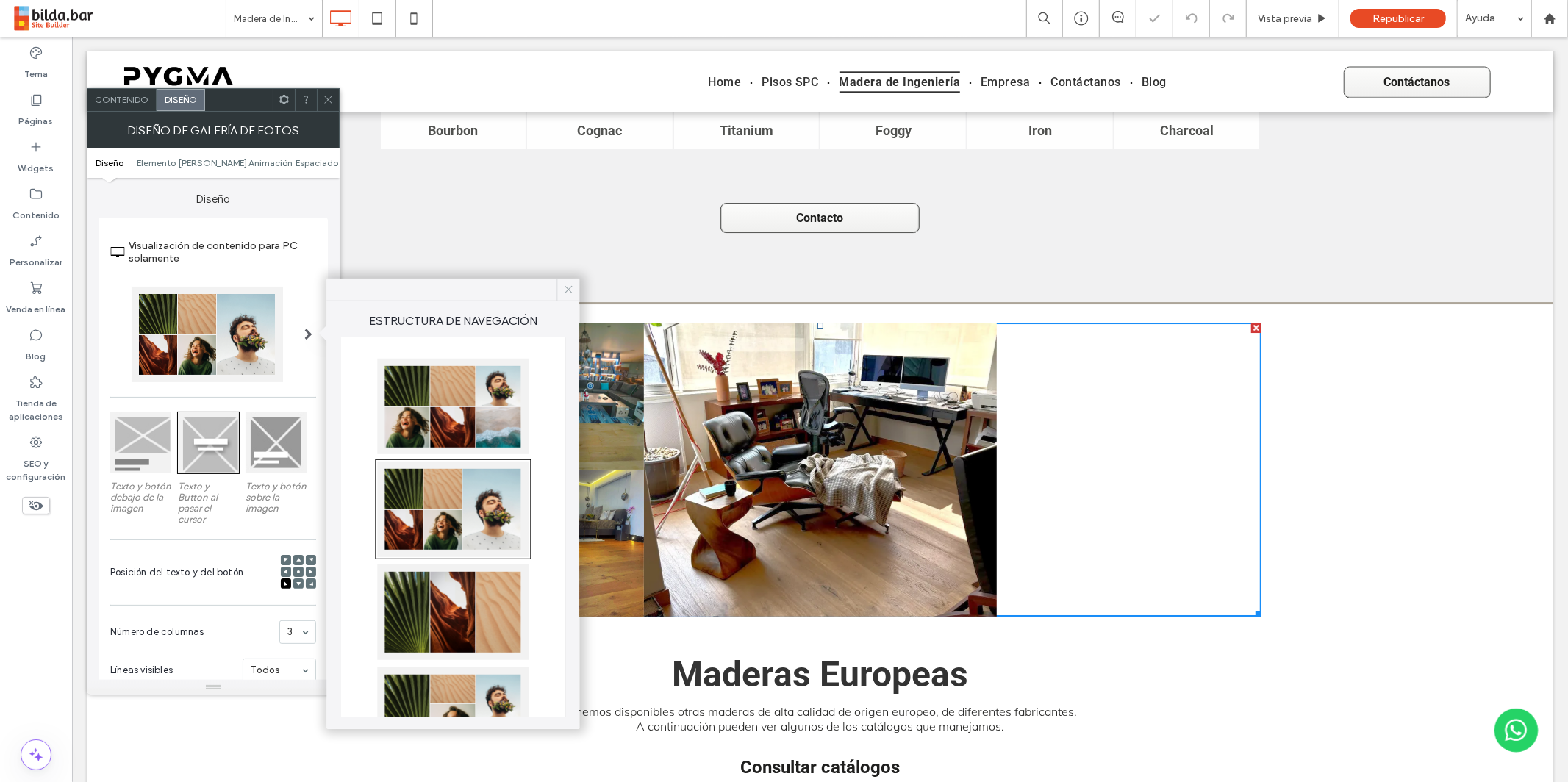
click at [572, 289] on icon at bounding box center [568, 289] width 13 height 13
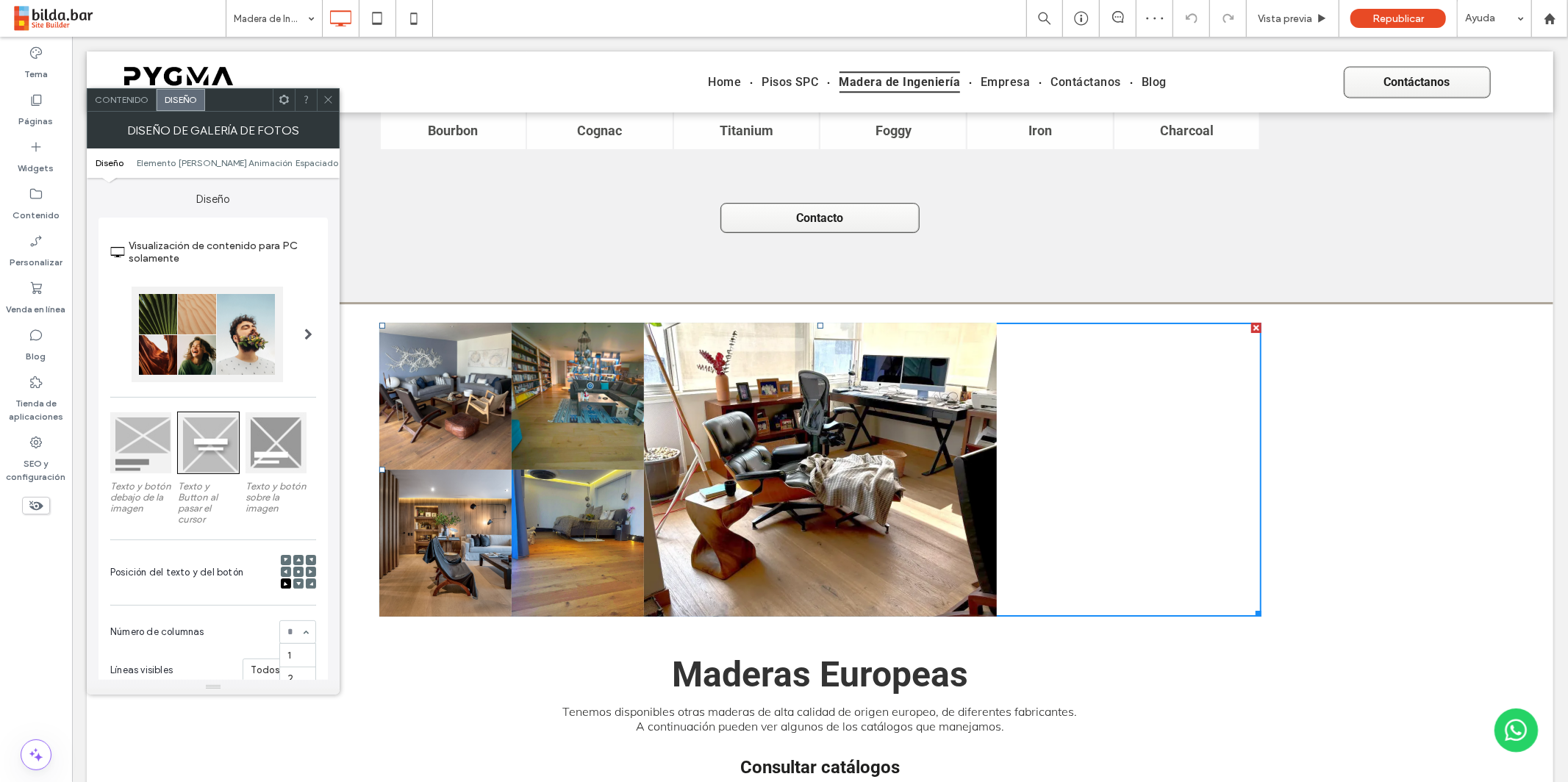
drag, startPoint x: 241, startPoint y: 612, endPoint x: 233, endPoint y: 601, distance: 13.6
click at [240, 612] on div "Visualización de contenido para PC solamente Texto y botón debajo de la imagen …" at bounding box center [213, 456] width 230 height 479
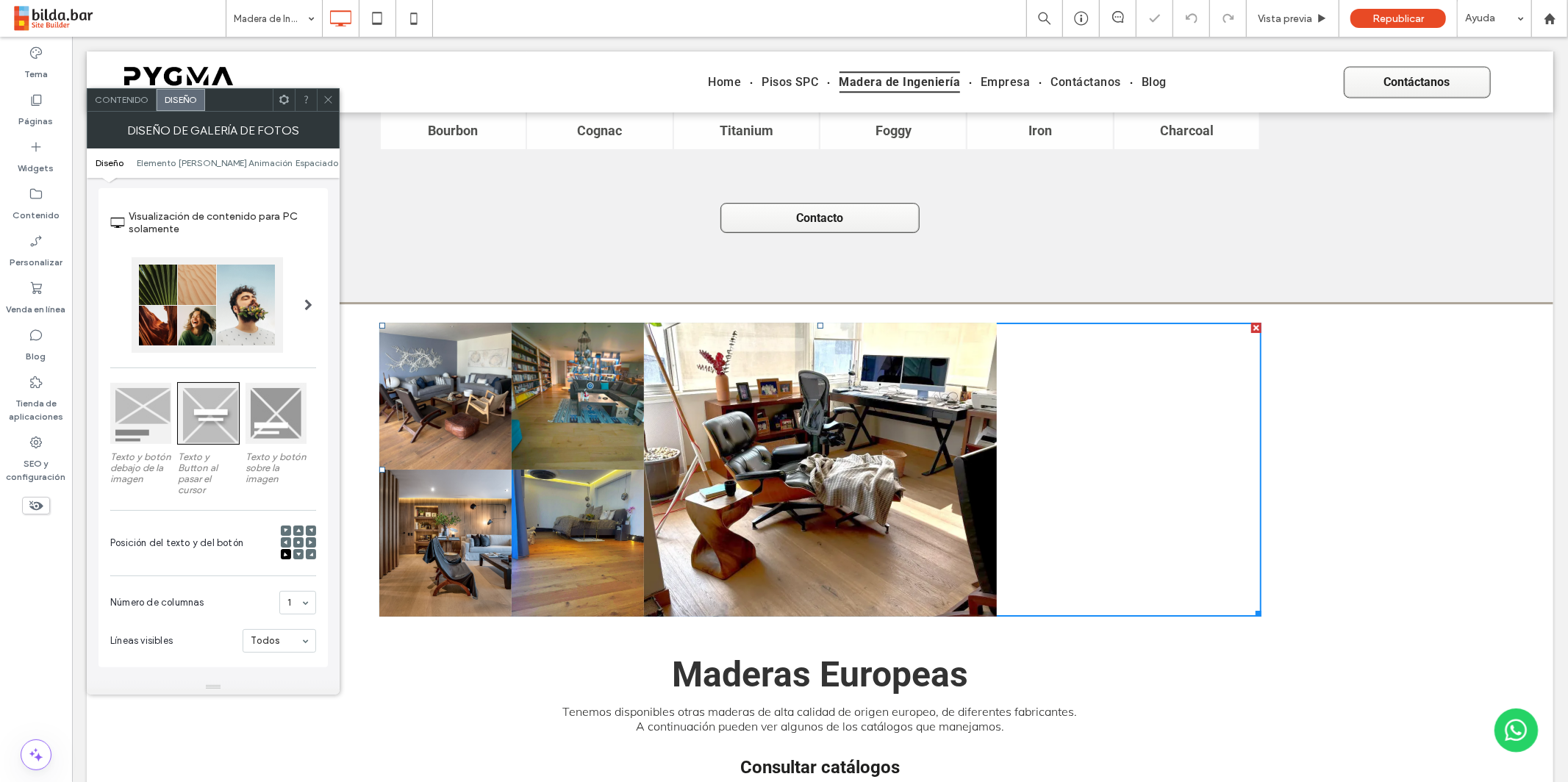
scroll to position [4930, 0]
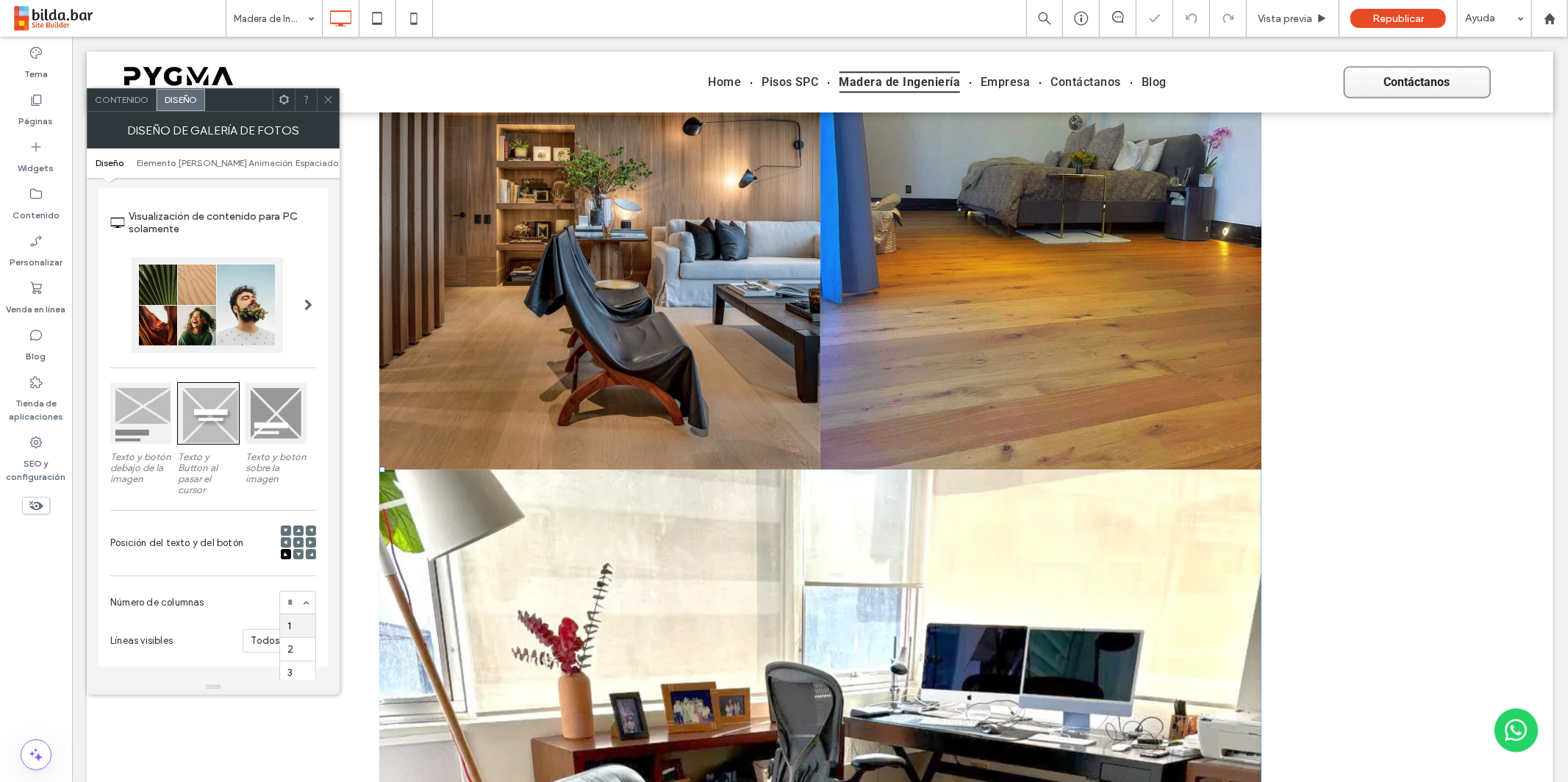
drag, startPoint x: 302, startPoint y: 609, endPoint x: 303, endPoint y: 619, distance: 10.0
click at [303, 609] on div "1 2 3 4 5 6" at bounding box center [298, 602] width 37 height 23
drag, startPoint x: 304, startPoint y: 648, endPoint x: 315, endPoint y: 625, distance: 25.5
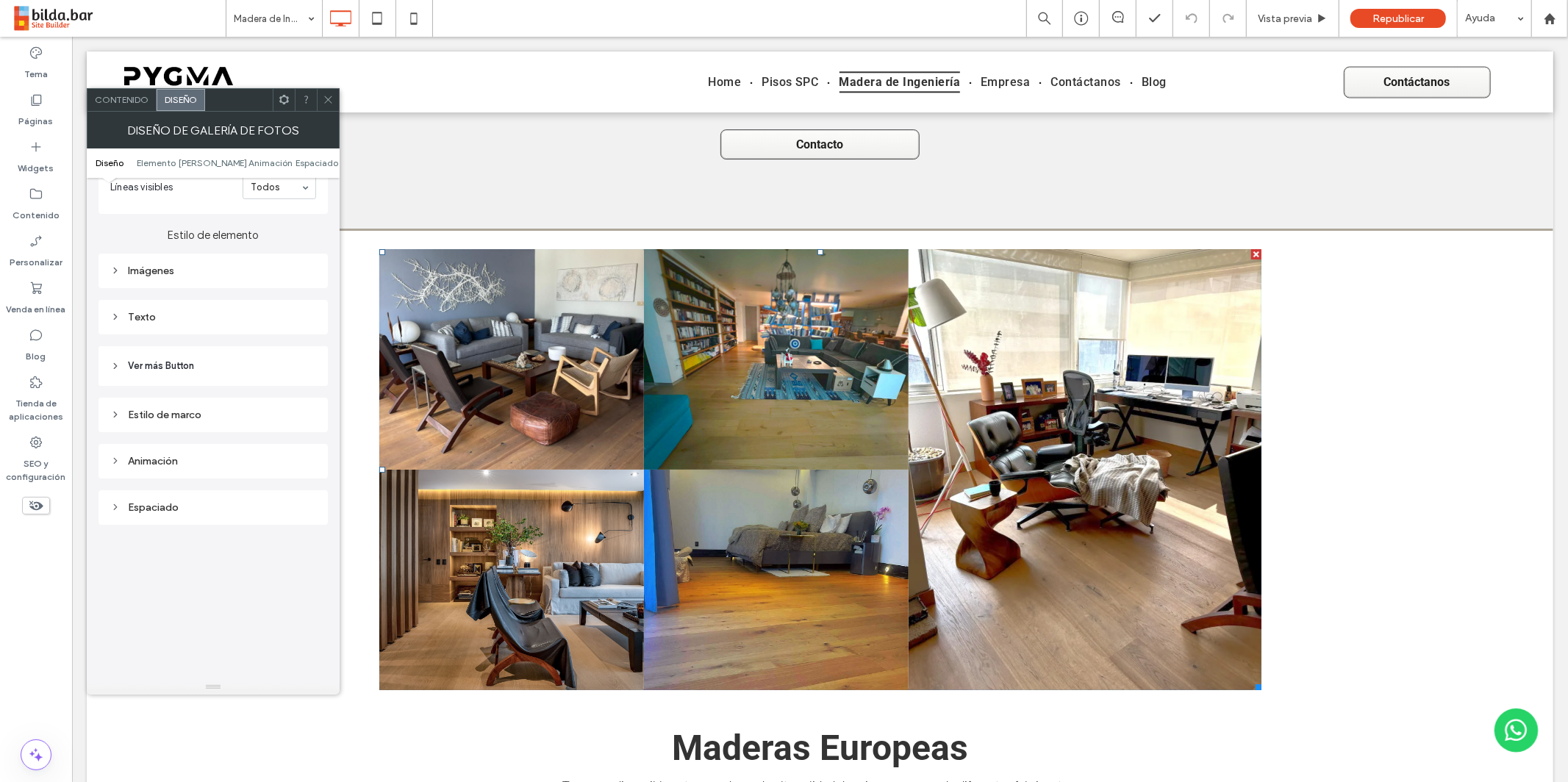
scroll to position [484, 0]
click at [162, 267] on div "Imágenes" at bounding box center [214, 269] width 206 height 12
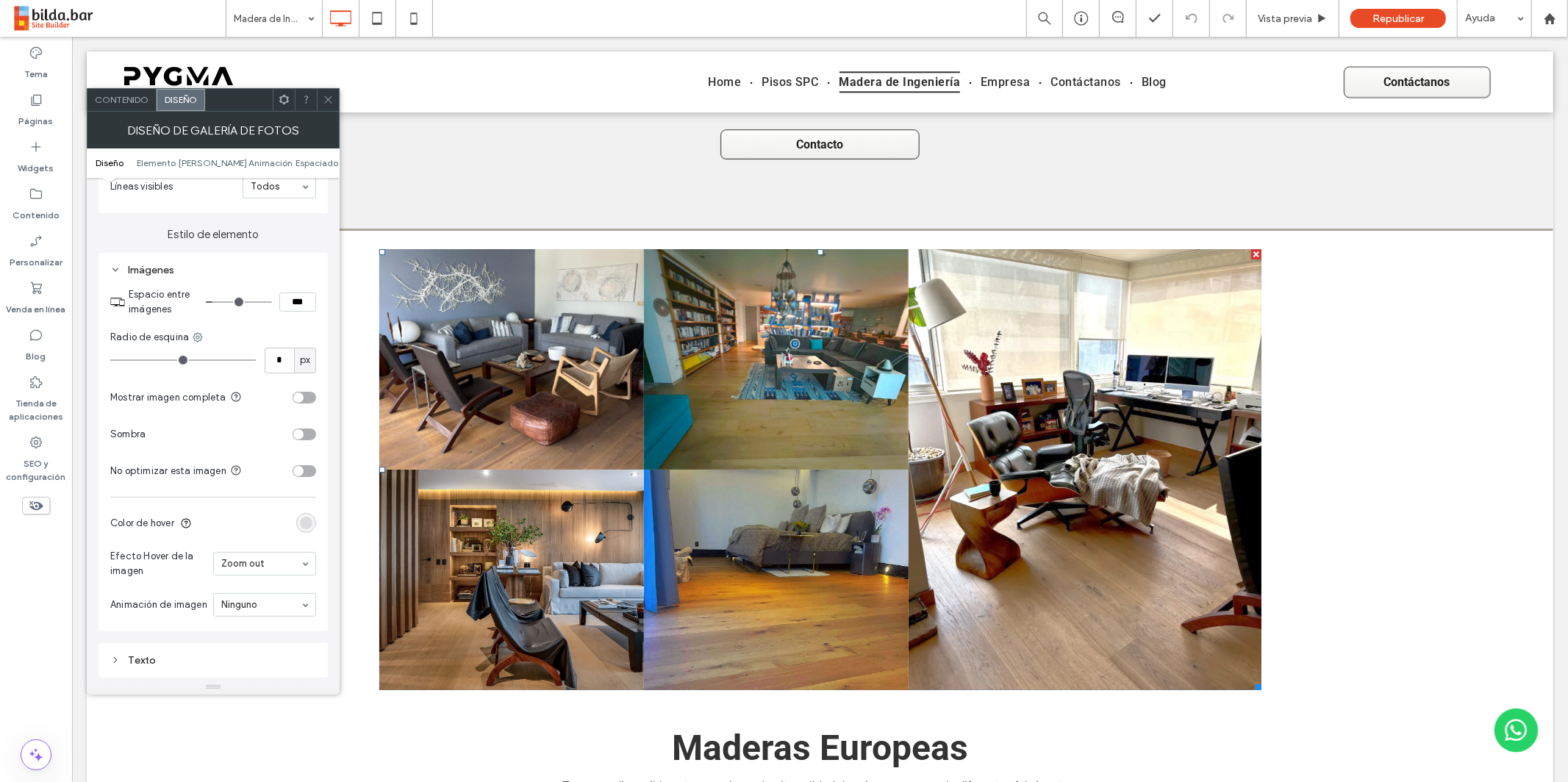
type input "*"
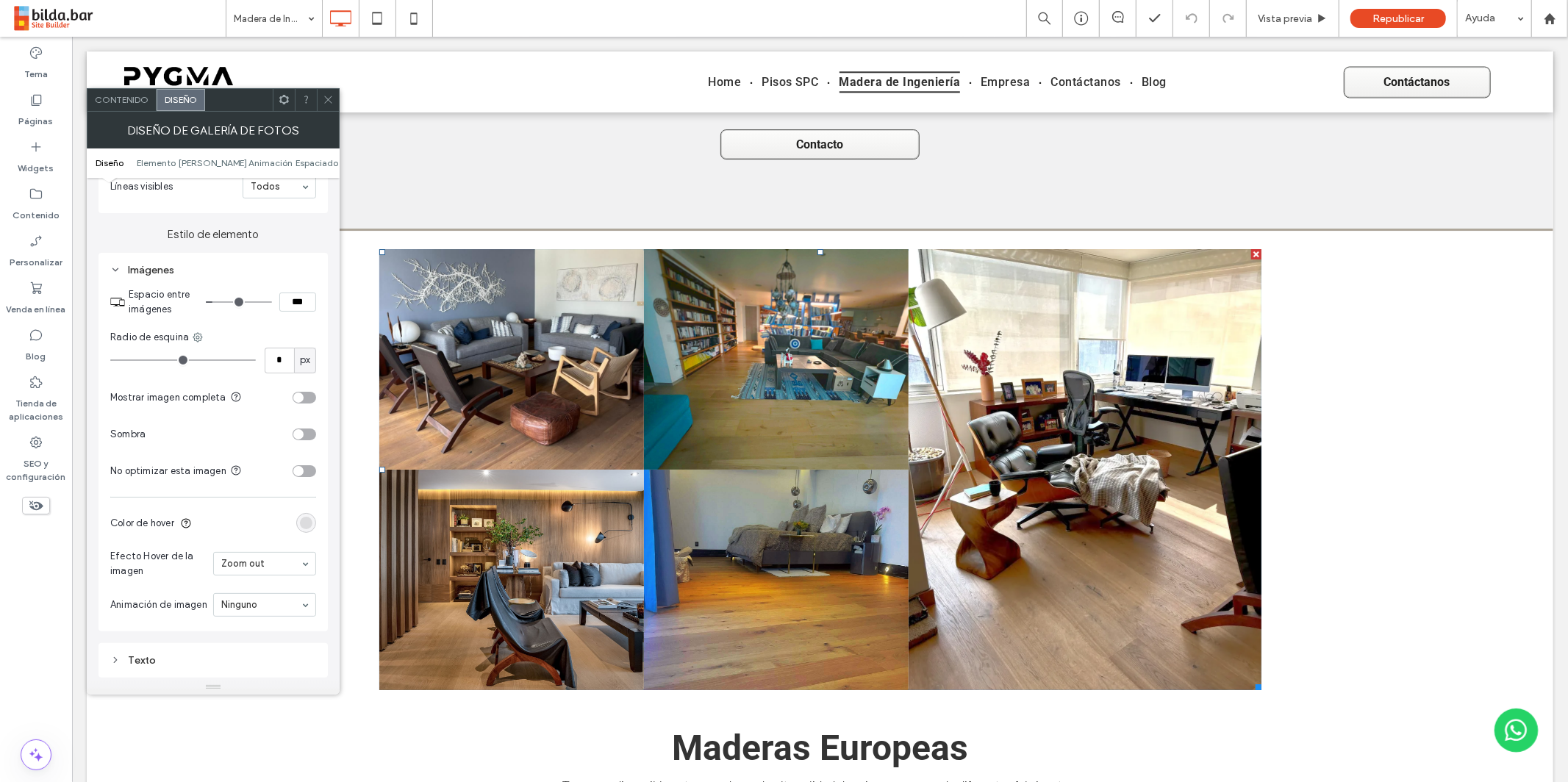
type input "*"
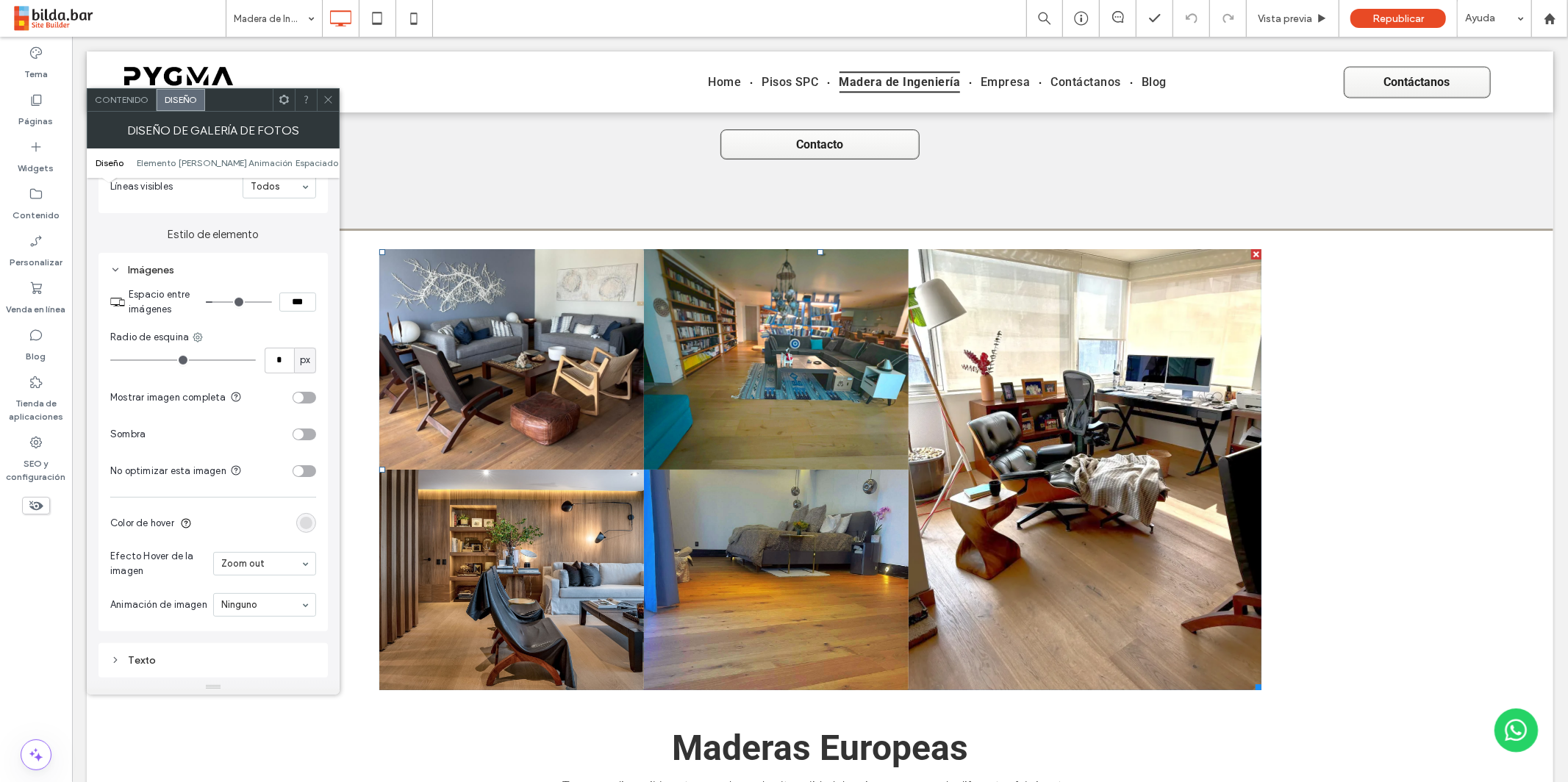
type input "*"
click at [123, 361] on input "range" at bounding box center [183, 360] width 145 height 2
type input "*"
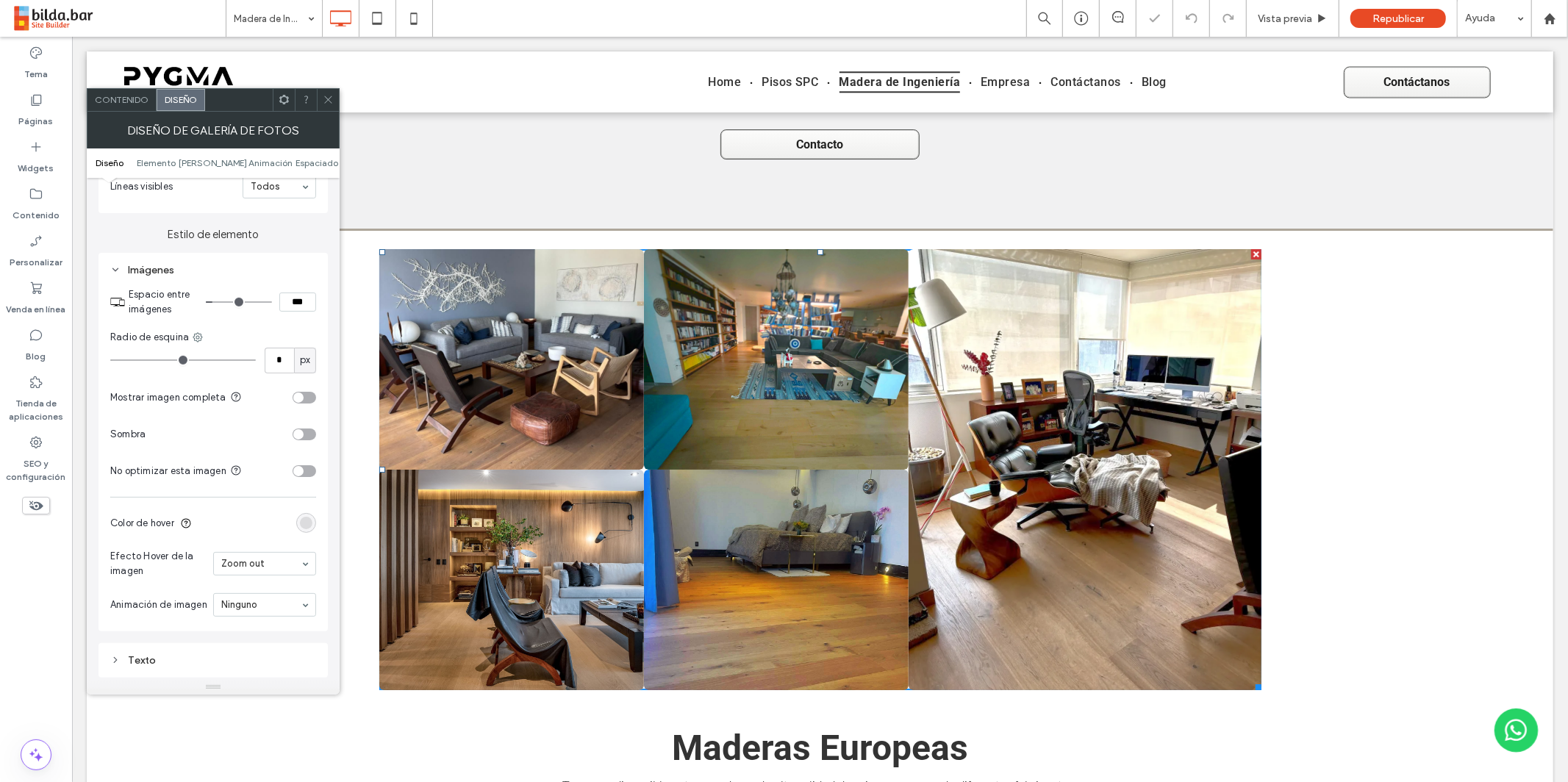
type input "*"
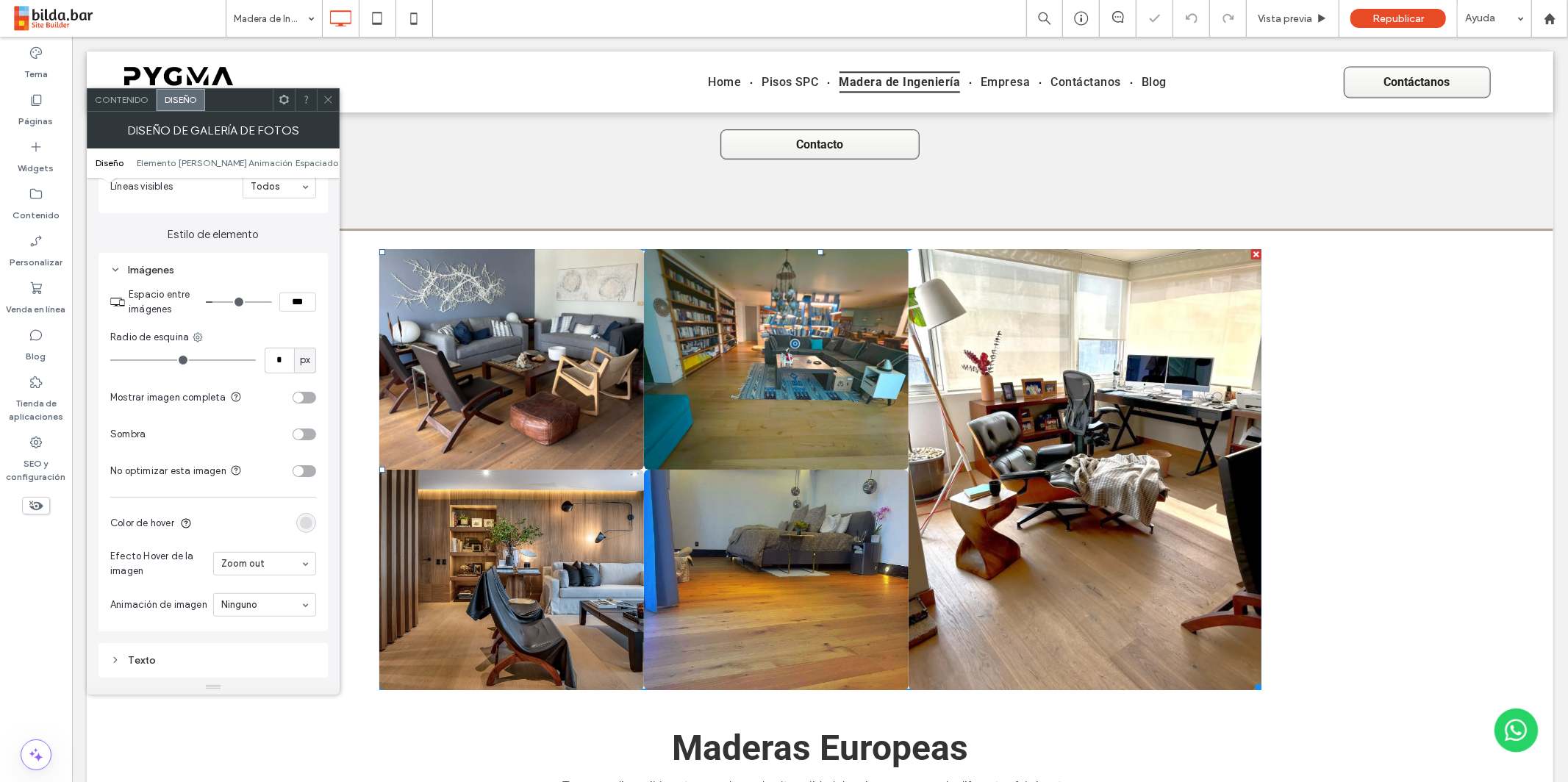
type input "*"
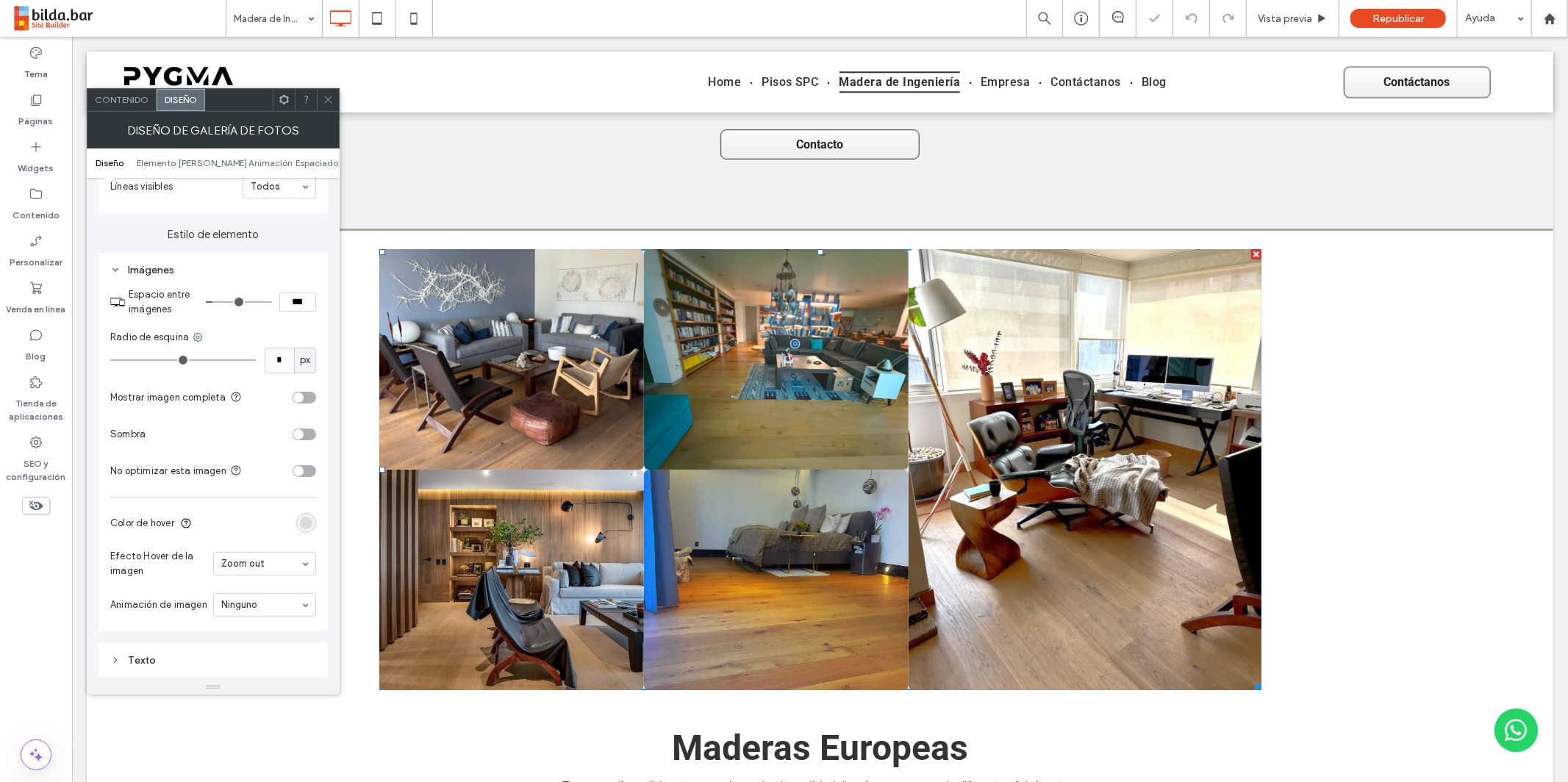
drag, startPoint x: 127, startPoint y: 362, endPoint x: 118, endPoint y: 341, distance: 22.8
click at [93, 362] on div "Diseño Visualización de contenido para PC solamente Texto y botón debajo de la …" at bounding box center [214, 428] width 253 height 502
type input "*"
type input "***"
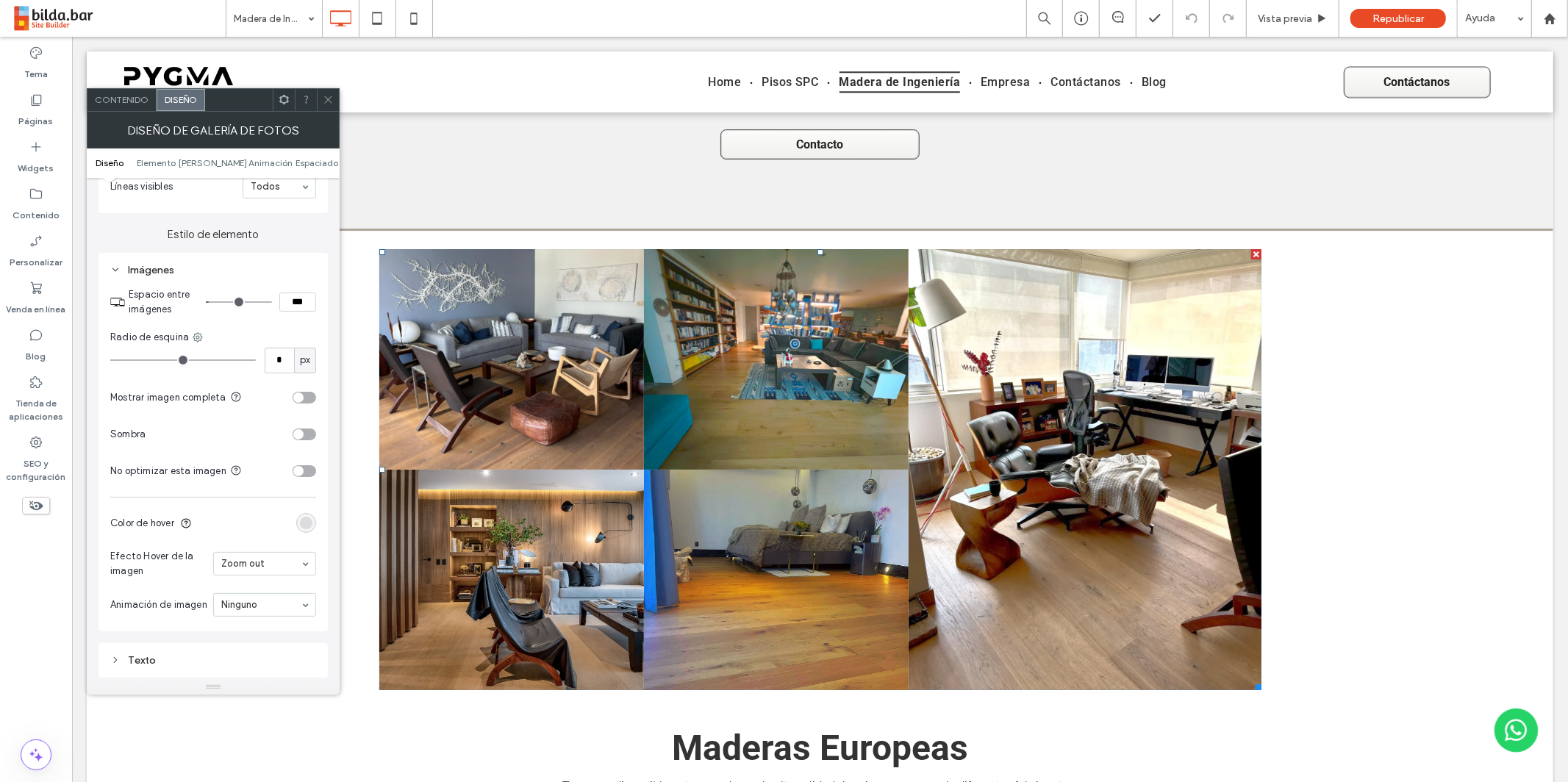
scroll to position [4270, 0]
type input "*"
type input "***"
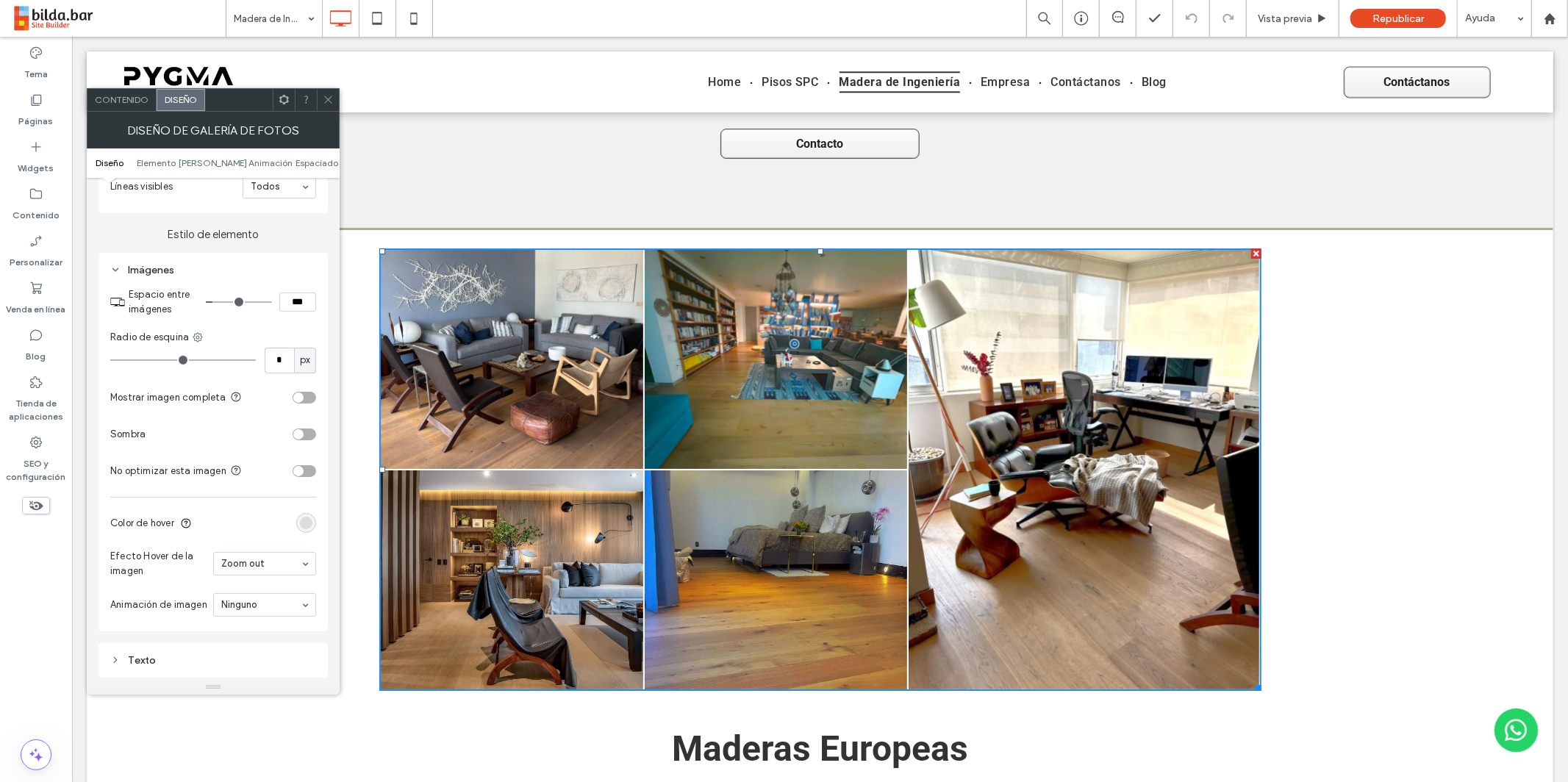
click at [216, 302] on input "range" at bounding box center [239, 302] width 66 height 2
drag, startPoint x: 331, startPoint y: 99, endPoint x: 311, endPoint y: 154, distance: 58.5
click at [331, 99] on icon at bounding box center [328, 99] width 11 height 11
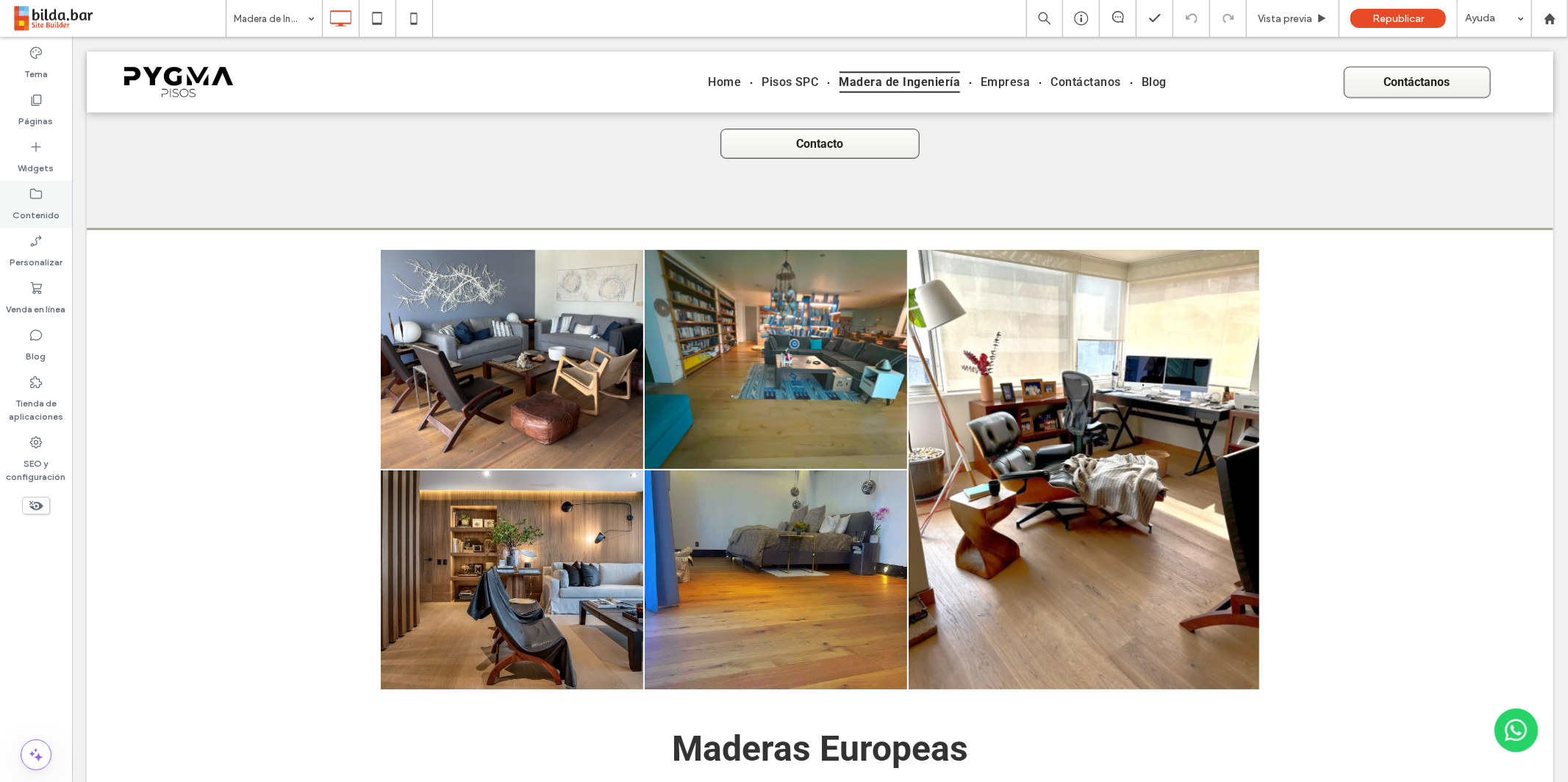
click at [46, 150] on div "Widgets" at bounding box center [36, 157] width 72 height 47
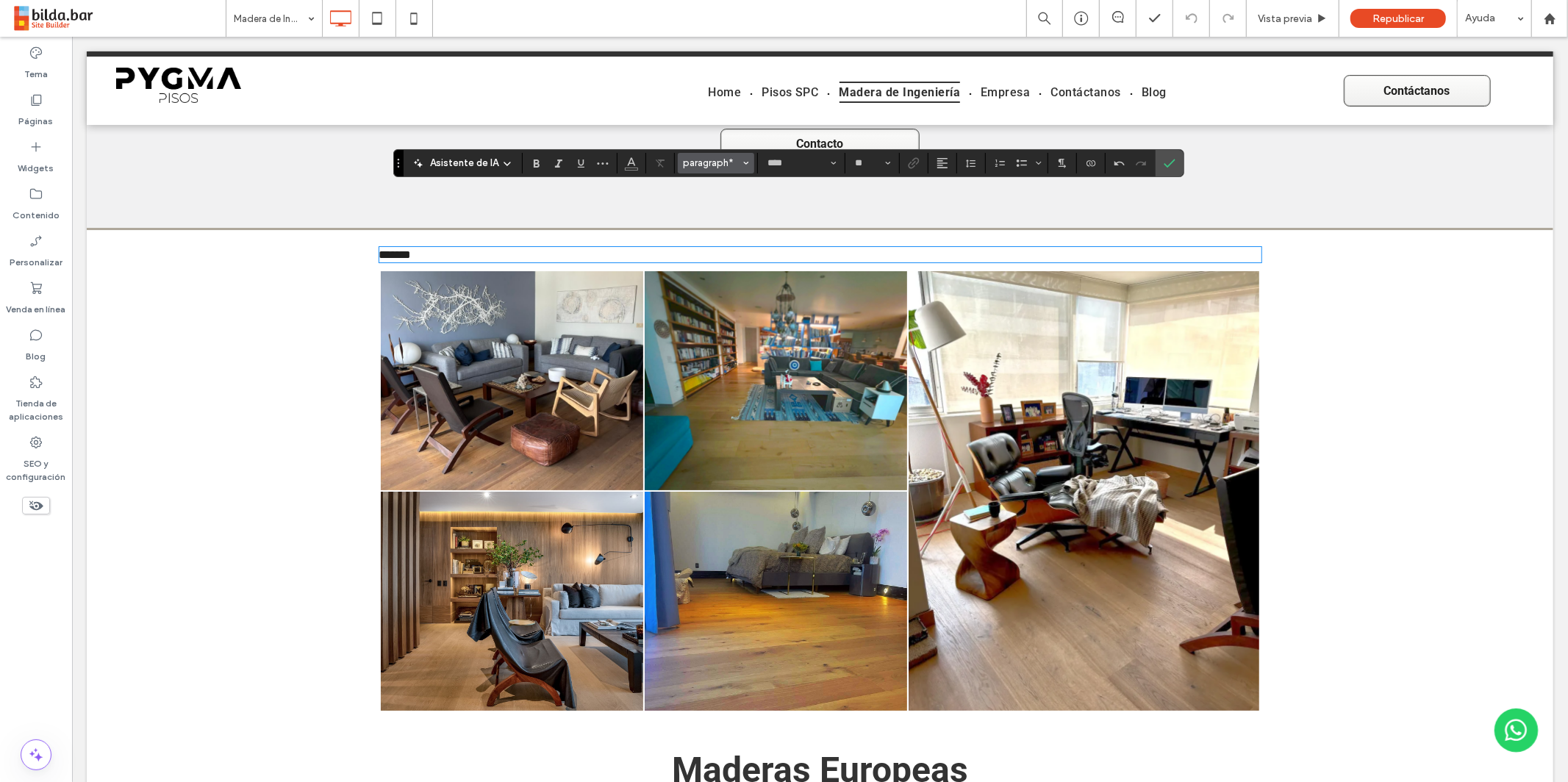
click at [744, 164] on span "Estilos" at bounding box center [746, 163] width 6 height 19
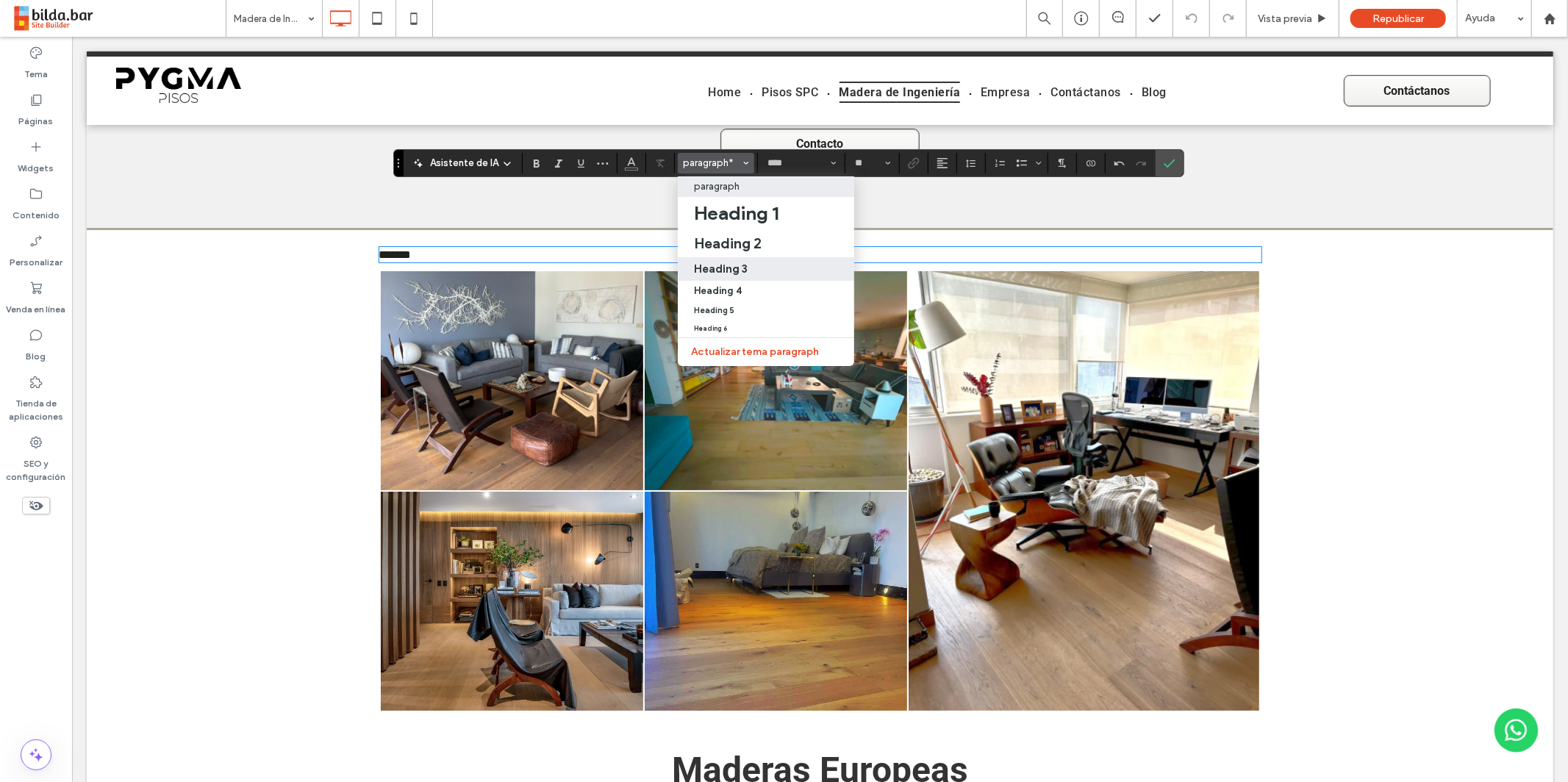
click h3 "Heading 3"
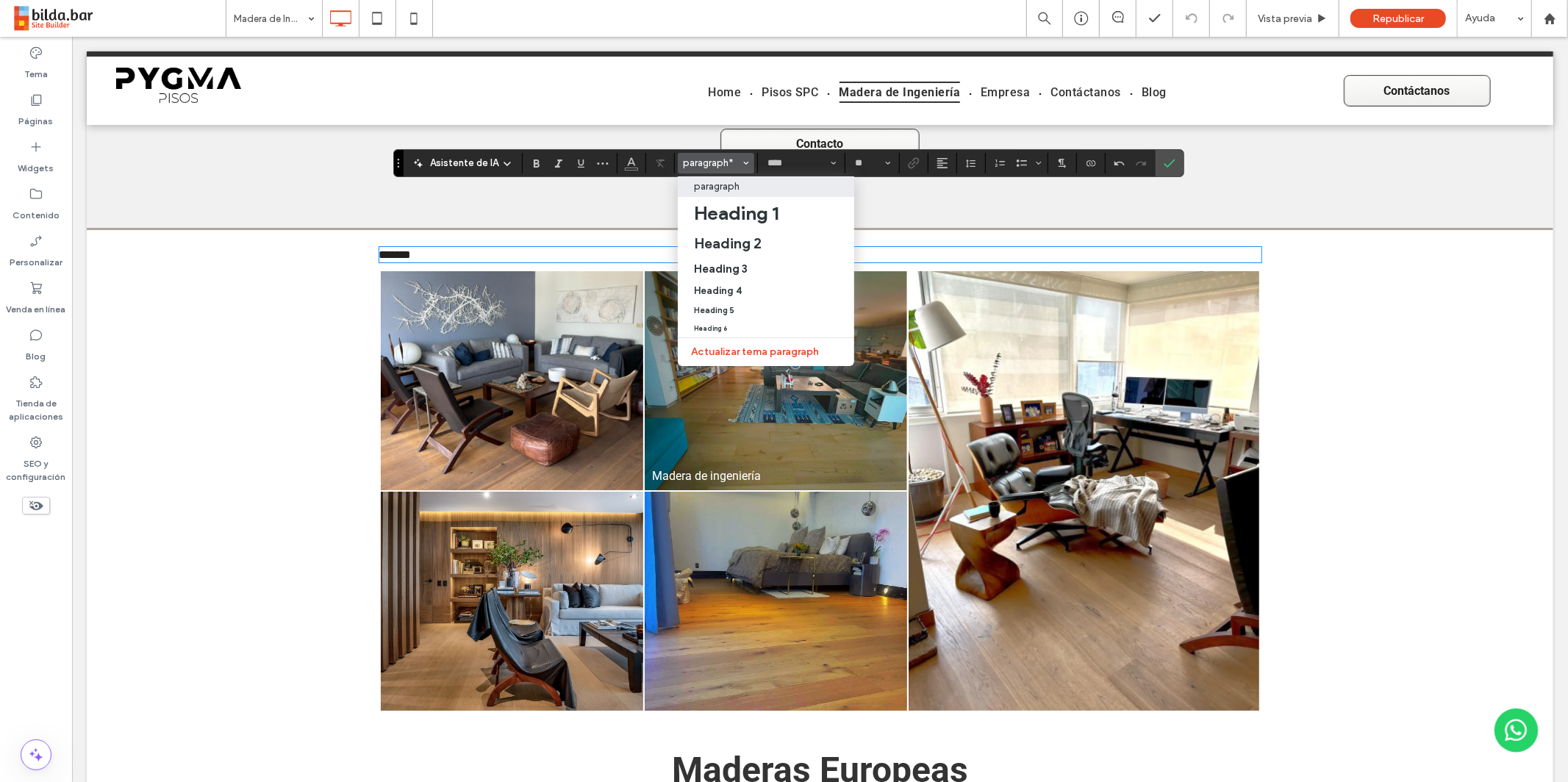
type input "******"
type input "**"
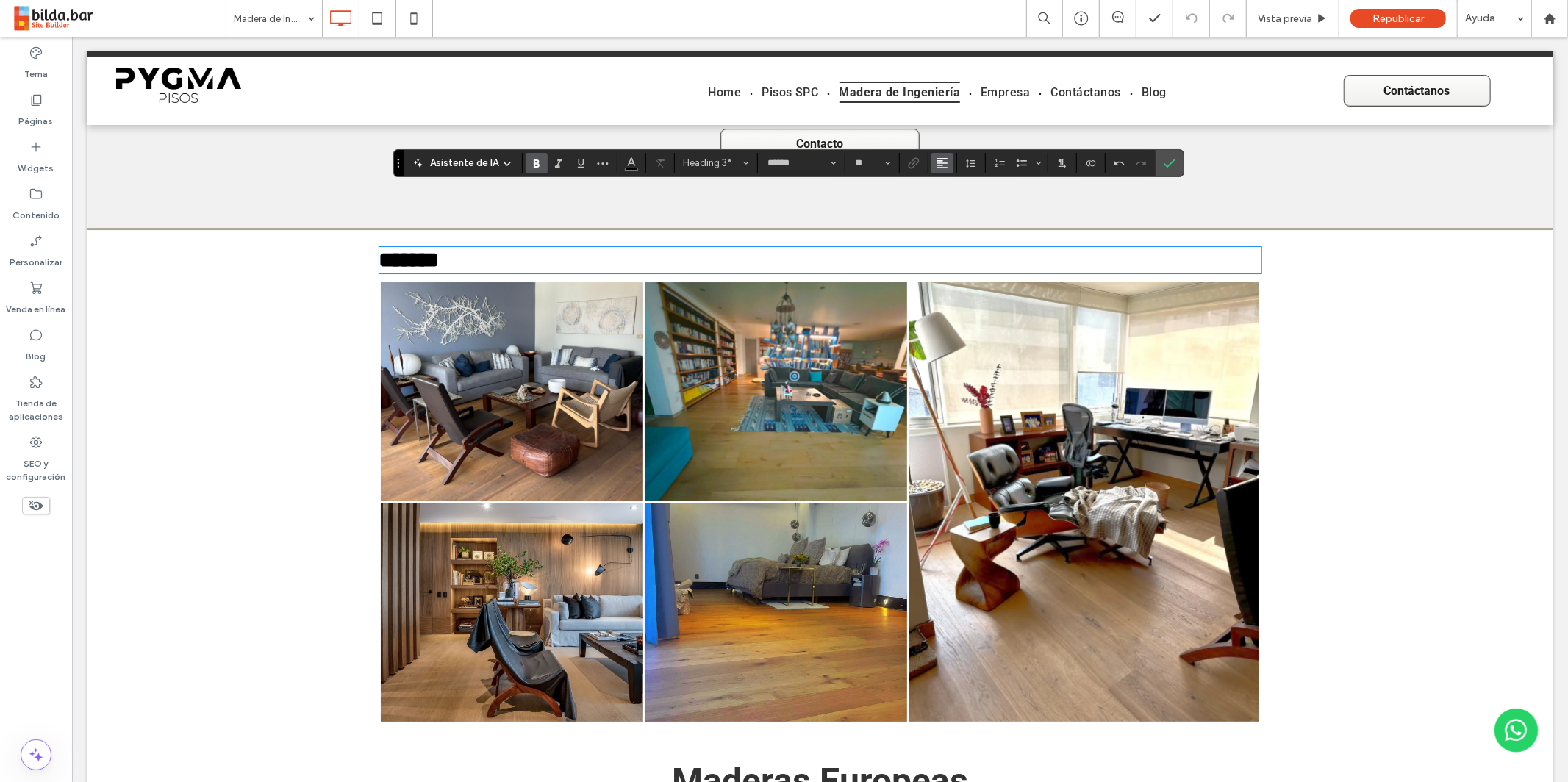
click use "Alineación"
click icon "ui.textEditor.alignment.center"
click icon "Confirmar"
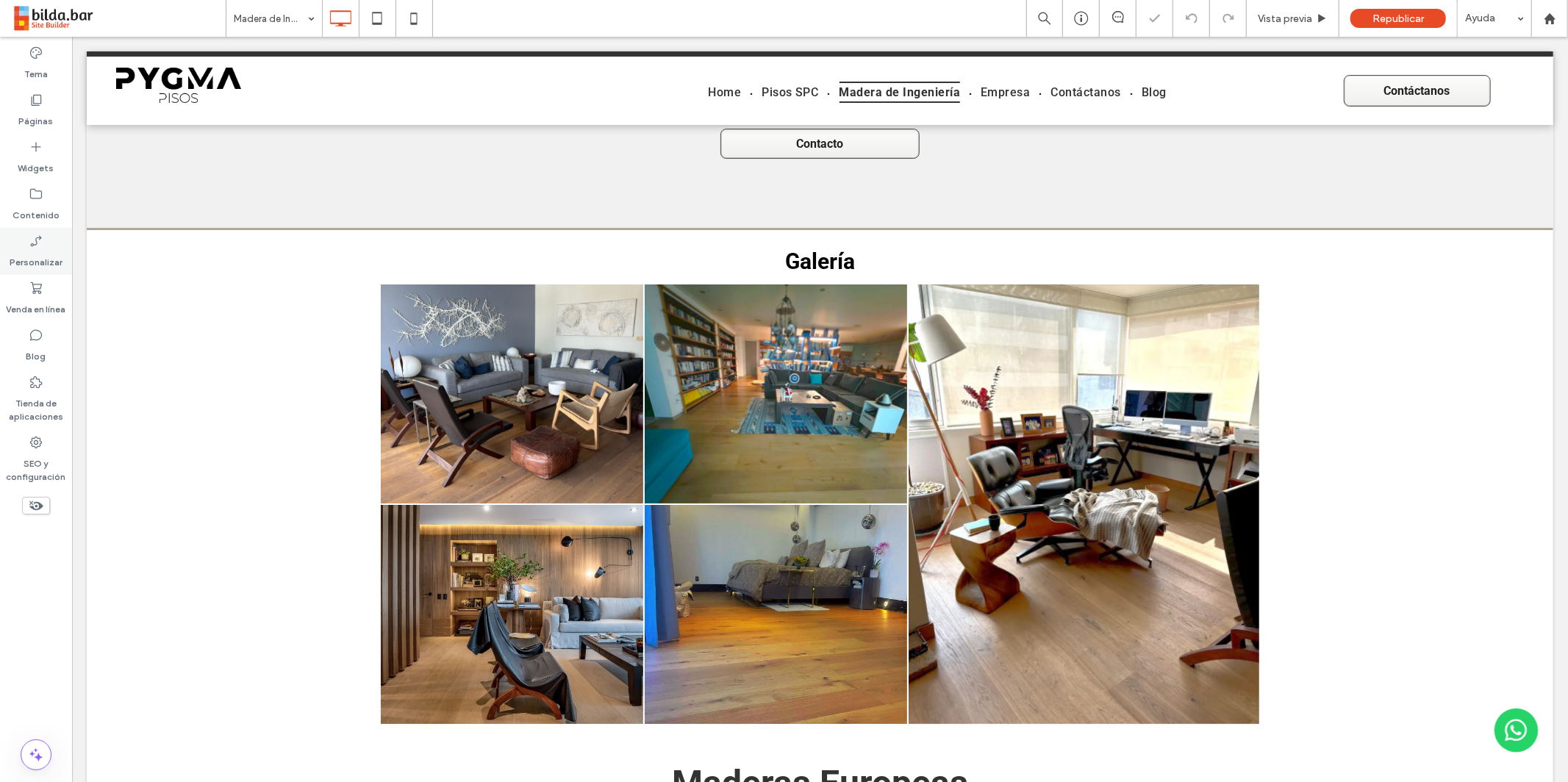
drag, startPoint x: 39, startPoint y: 153, endPoint x: 49, endPoint y: 238, distance: 85.6
click icon
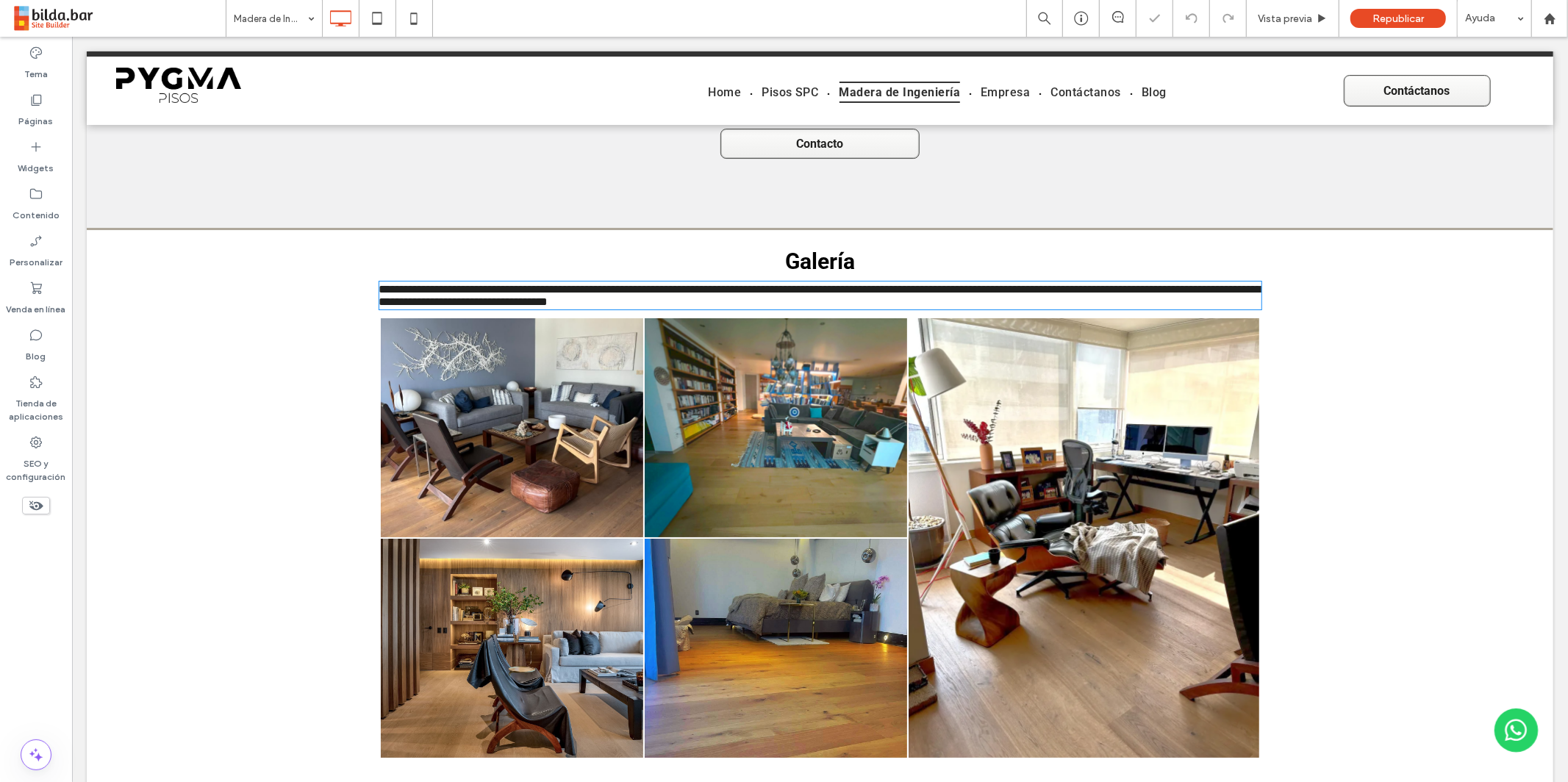
type input "****"
type input "**"
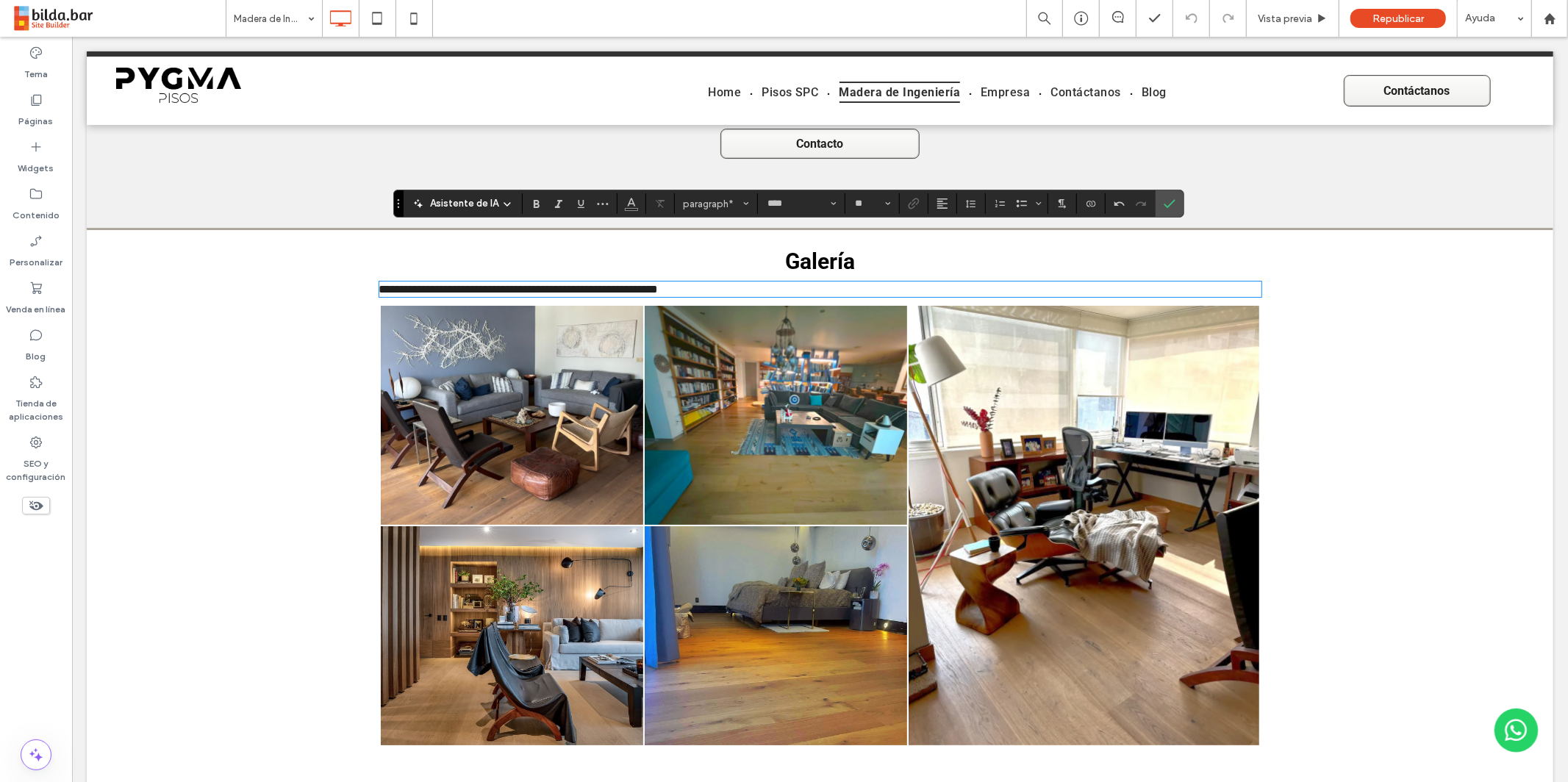
click span "**********"
drag, startPoint x: 433, startPoint y: 196, endPoint x: 418, endPoint y: 208, distance: 19.2
click span "**********"
drag, startPoint x: 673, startPoint y: 186, endPoint x: 682, endPoint y: 185, distance: 9.1
click div "**********"
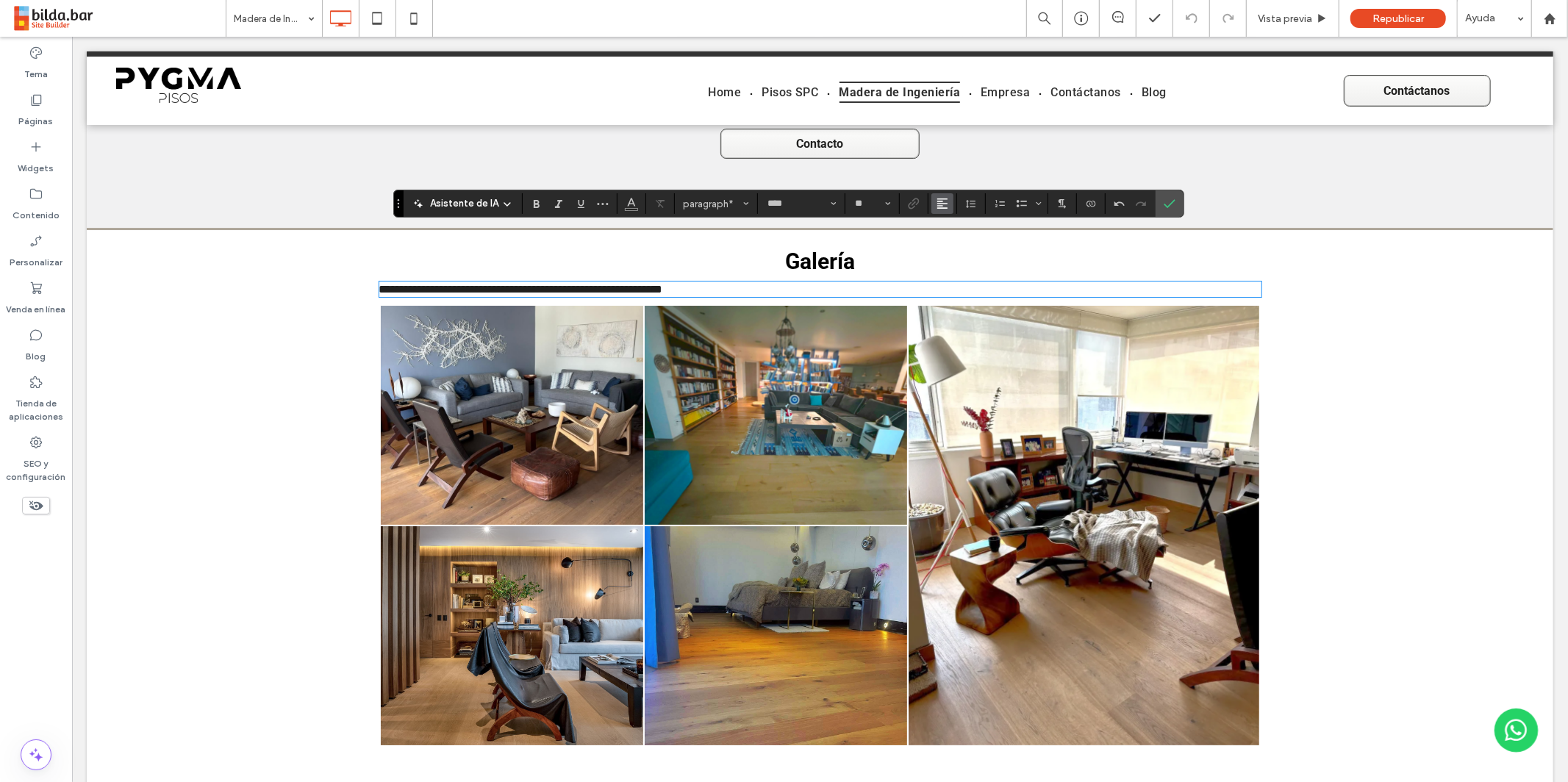
click icon "Alineación"
click use "ui.textEditor.alignment.center"
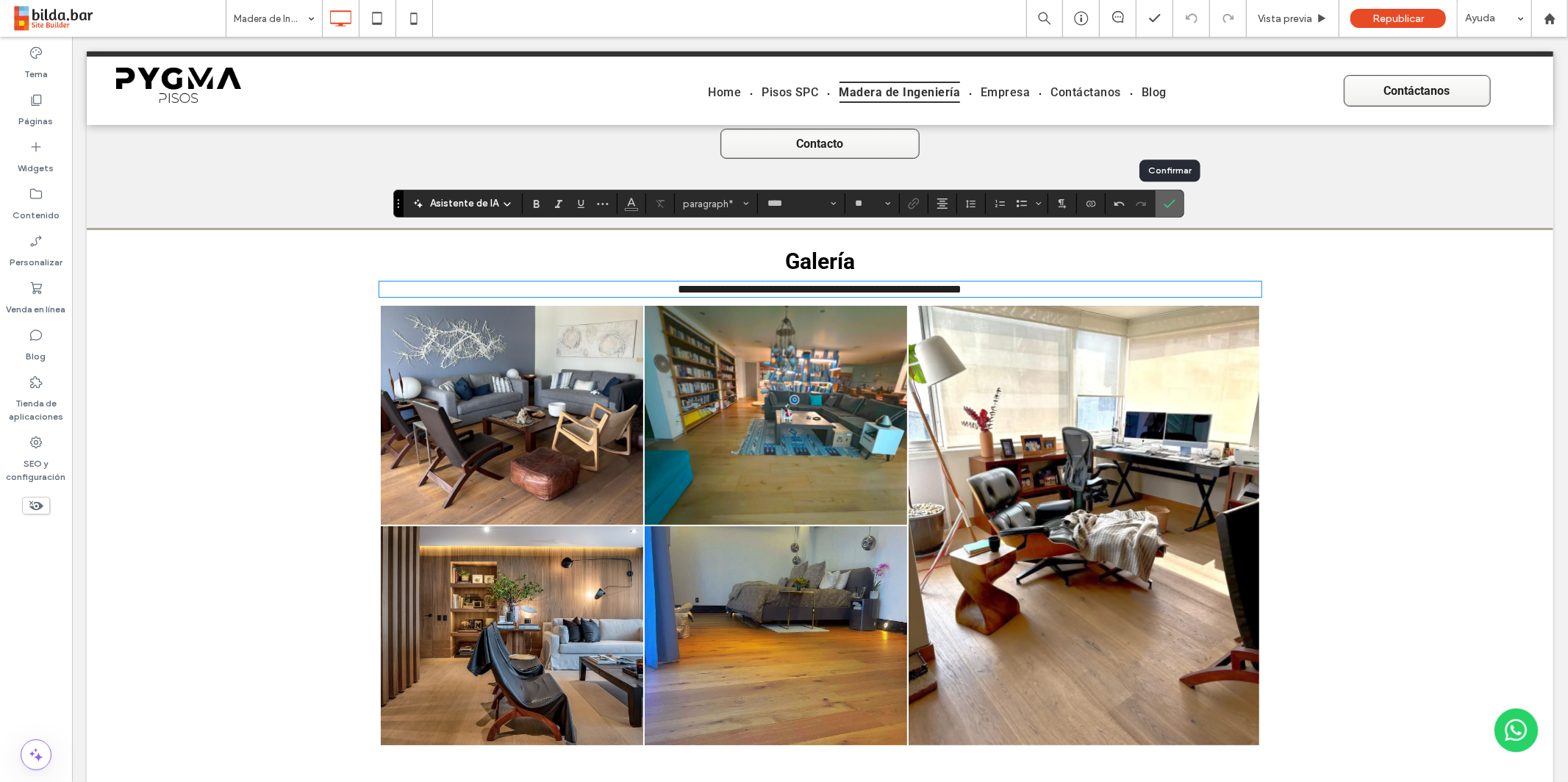
click icon "Confirmar"
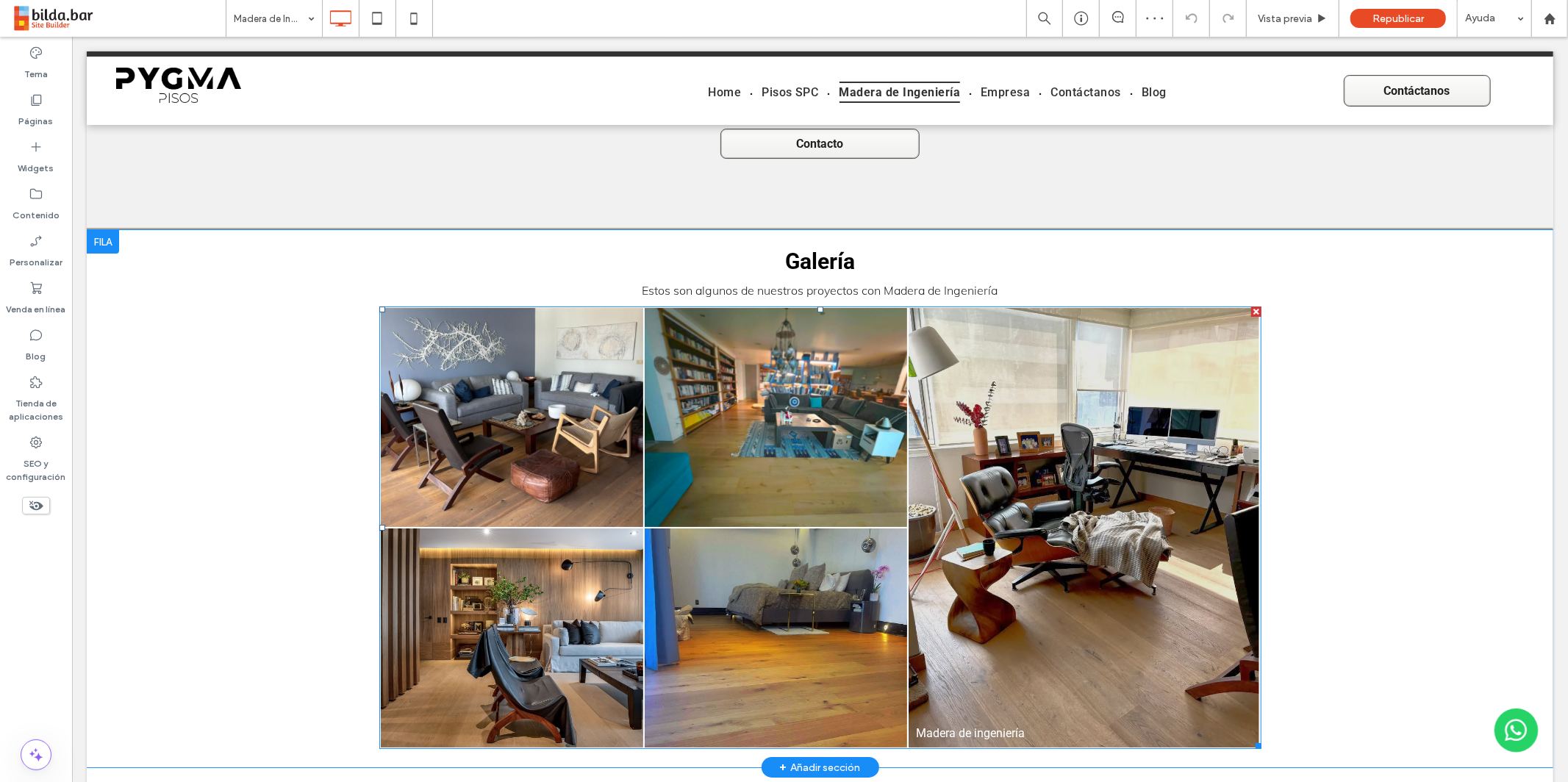
drag, startPoint x: 1106, startPoint y: 294, endPoint x: 1092, endPoint y: 291, distance: 14.3
click link
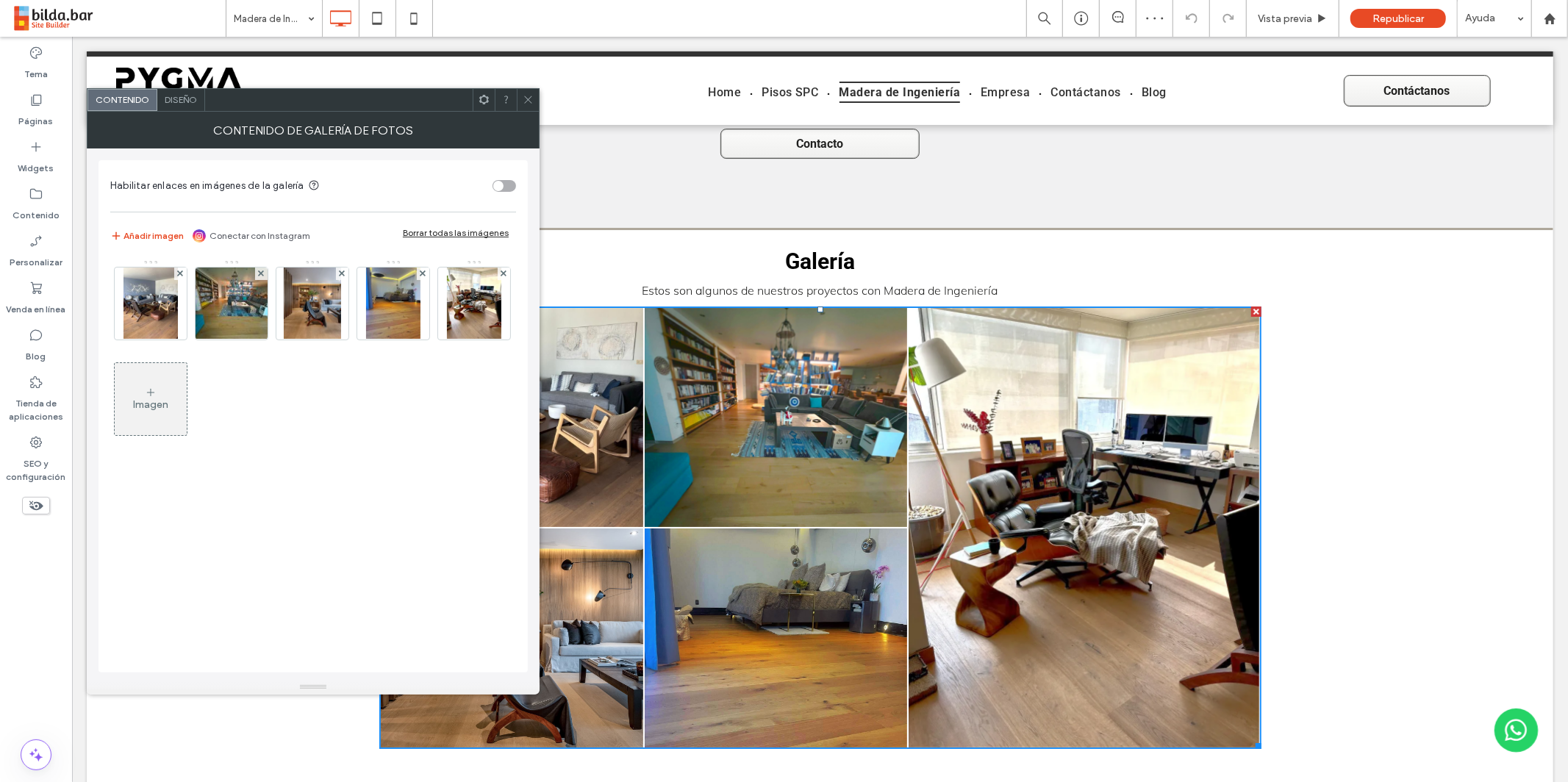
click div "Diseño"
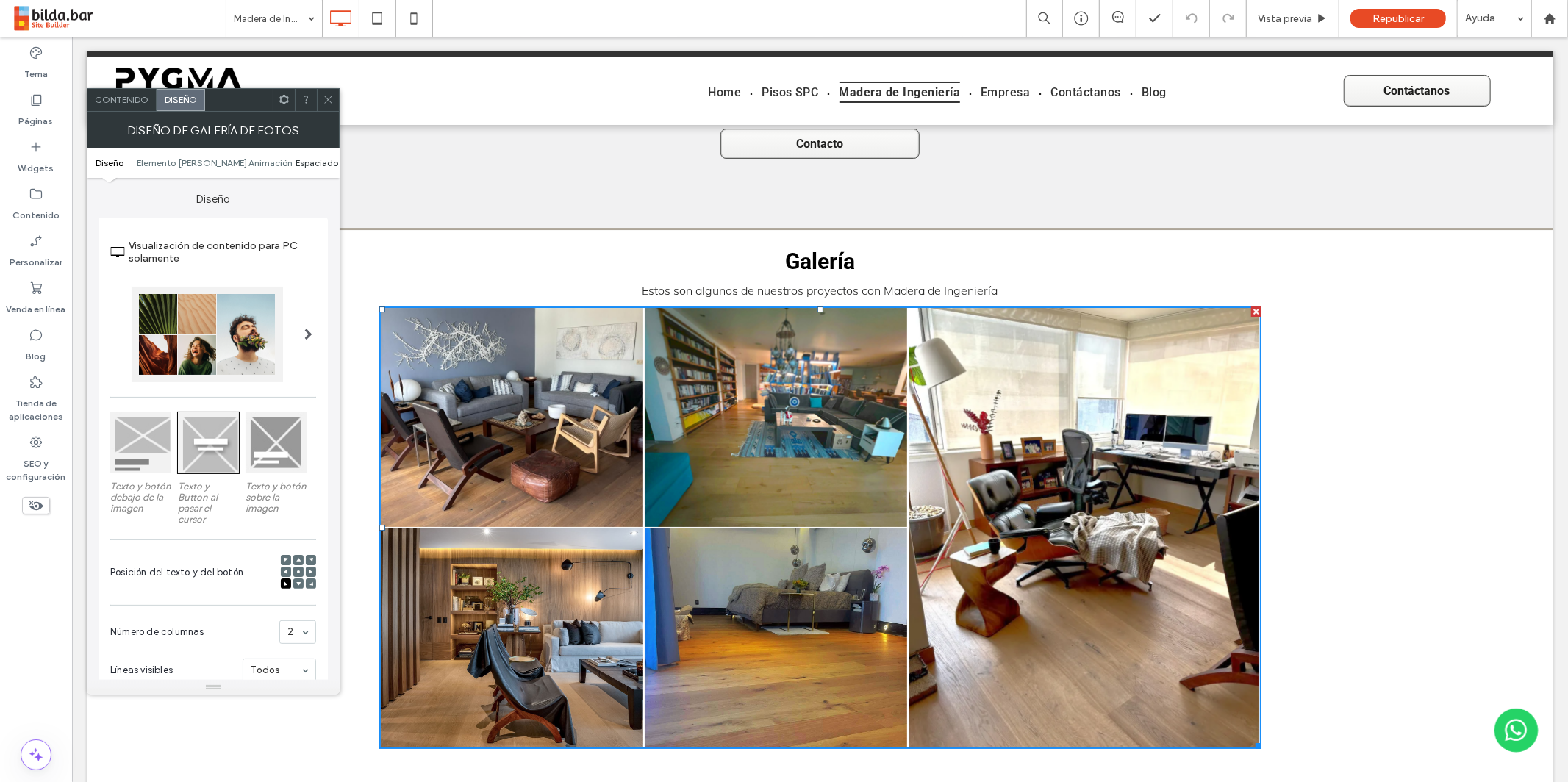
click span "Espaciado"
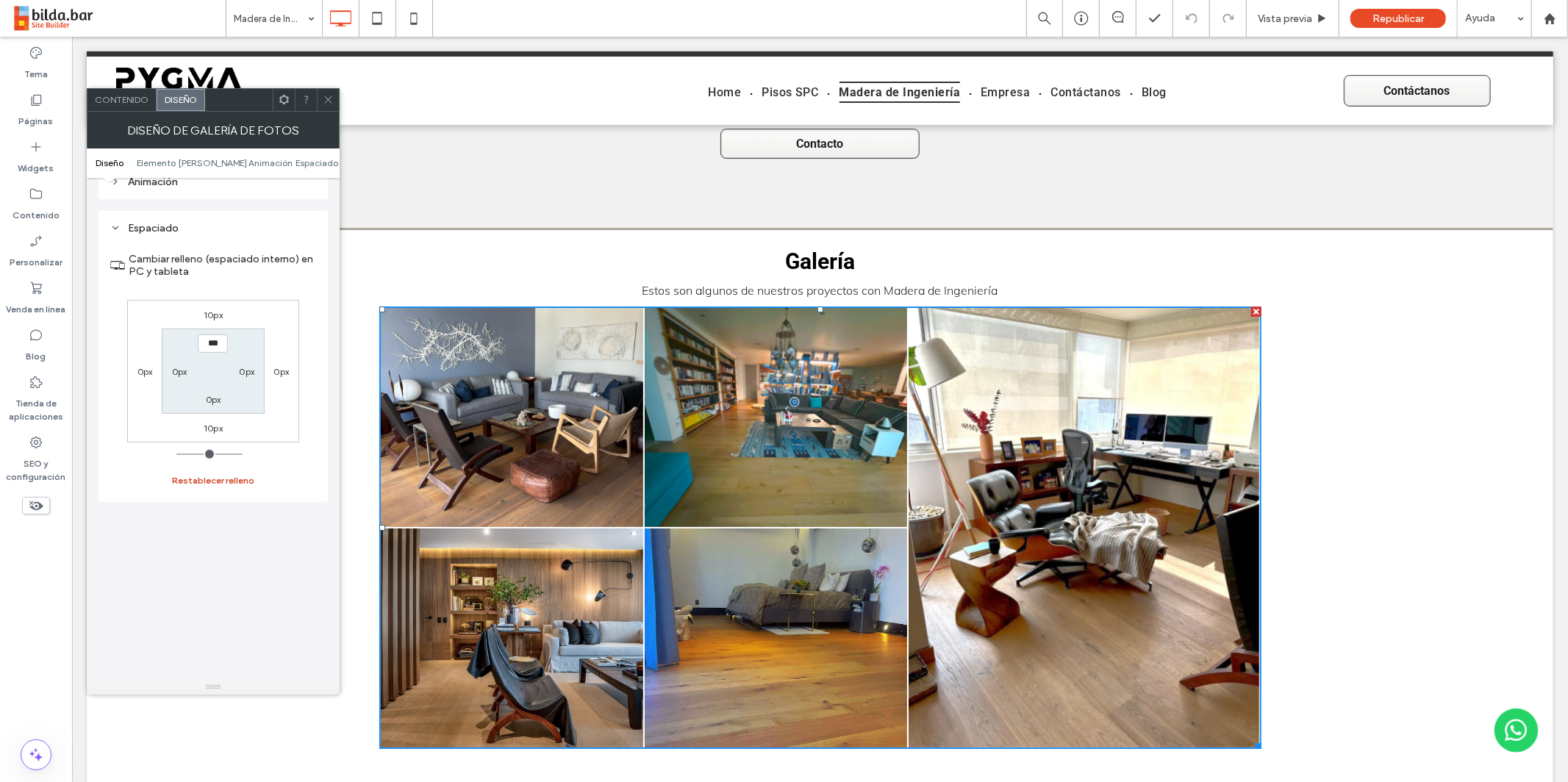
scroll to position [784, 0]
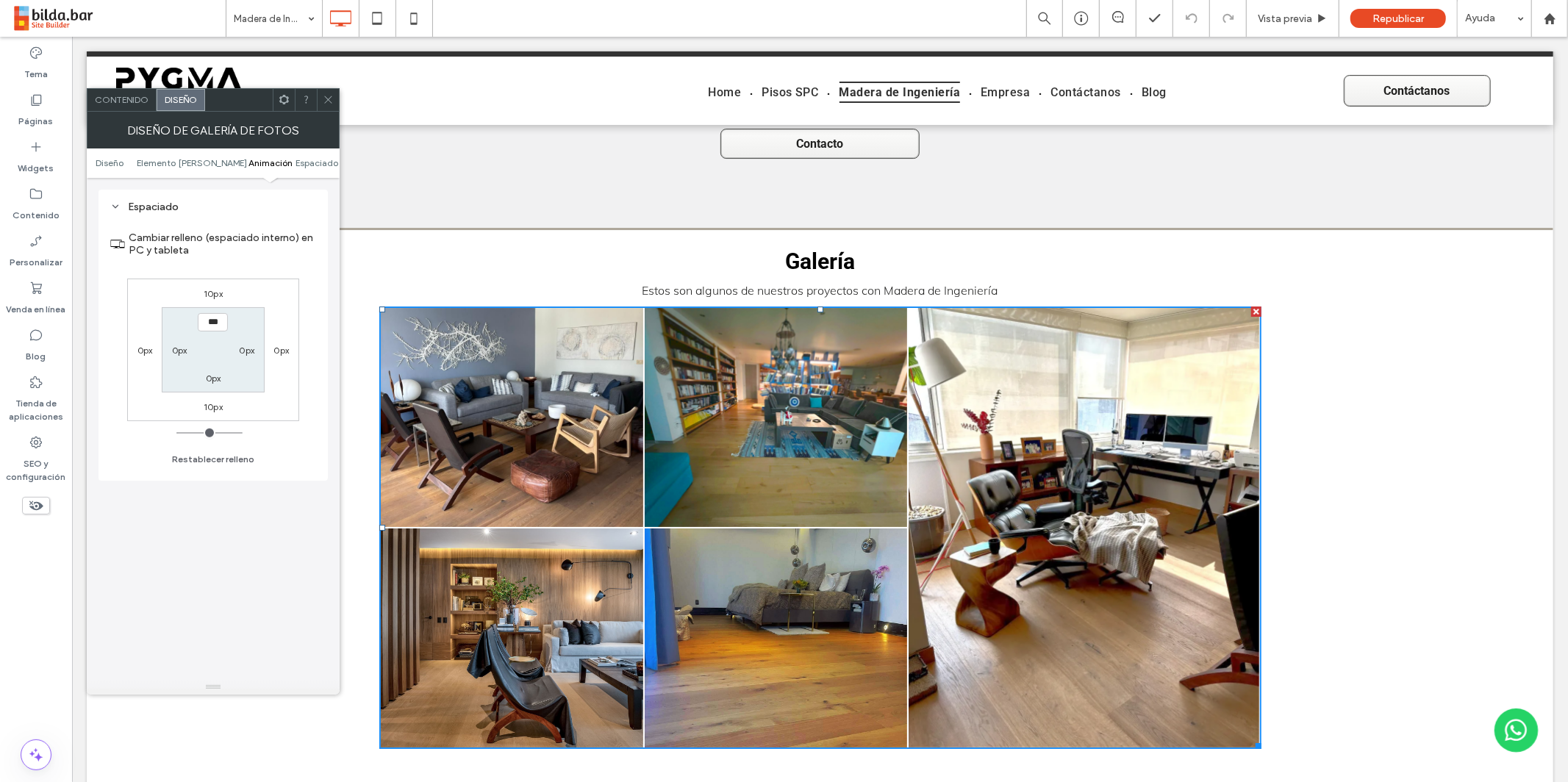
click label "10px"
type input "**"
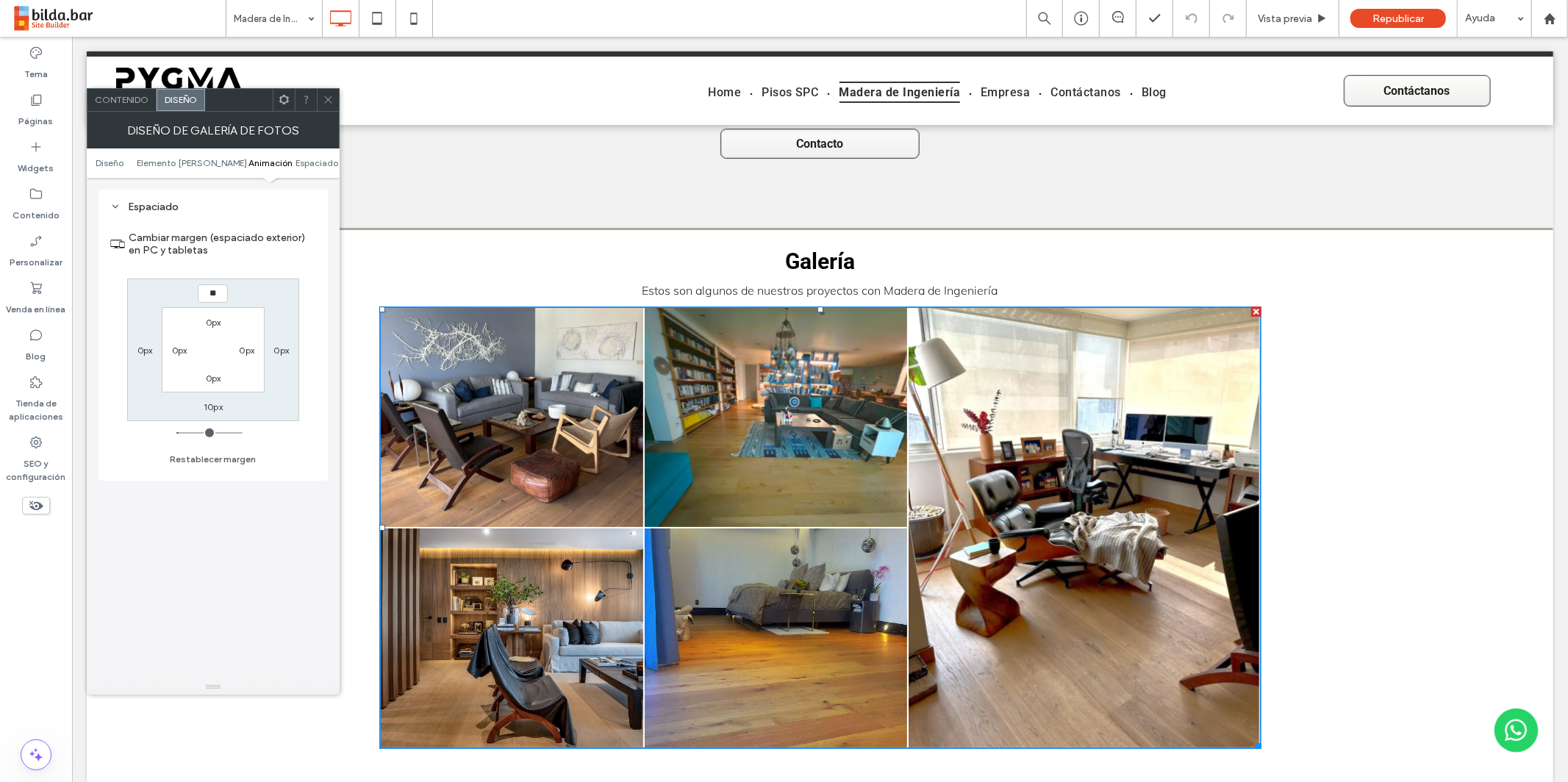
type input "**"
type input "****"
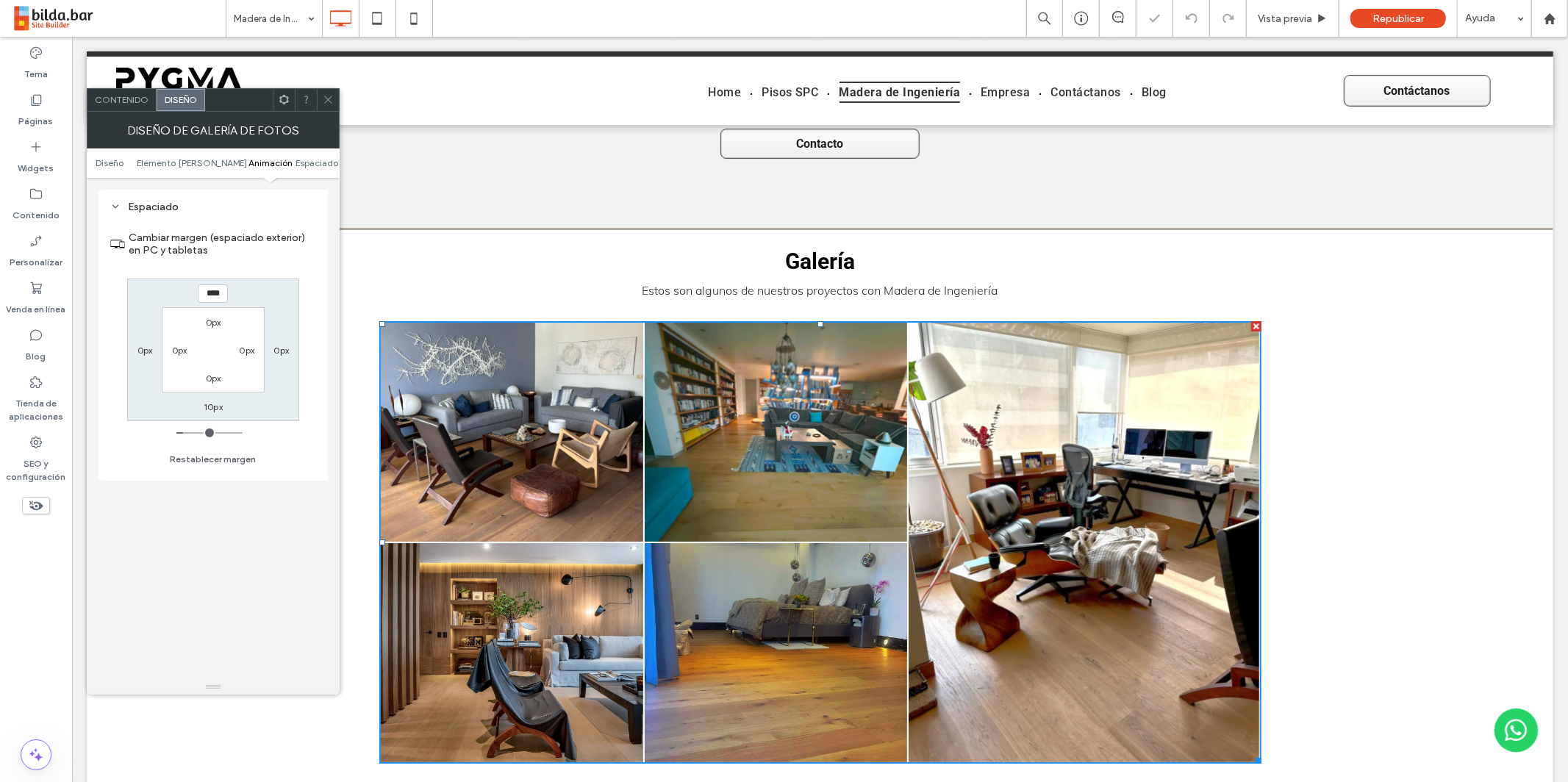
drag, startPoint x: 327, startPoint y: 98, endPoint x: 337, endPoint y: 105, distance: 12.2
click icon
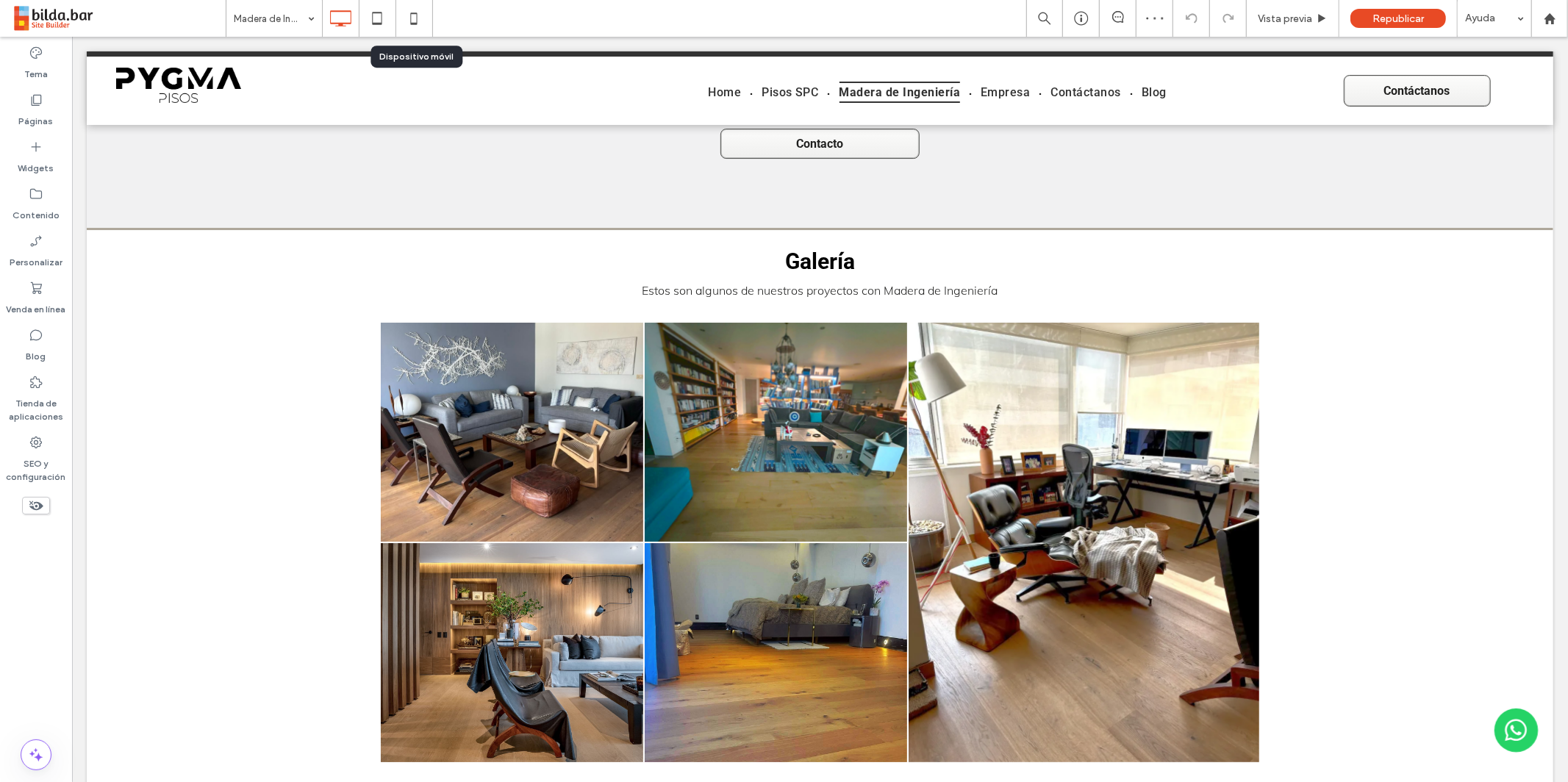
drag, startPoint x: 412, startPoint y: 20, endPoint x: 429, endPoint y: 61, distance: 44.4
click icon
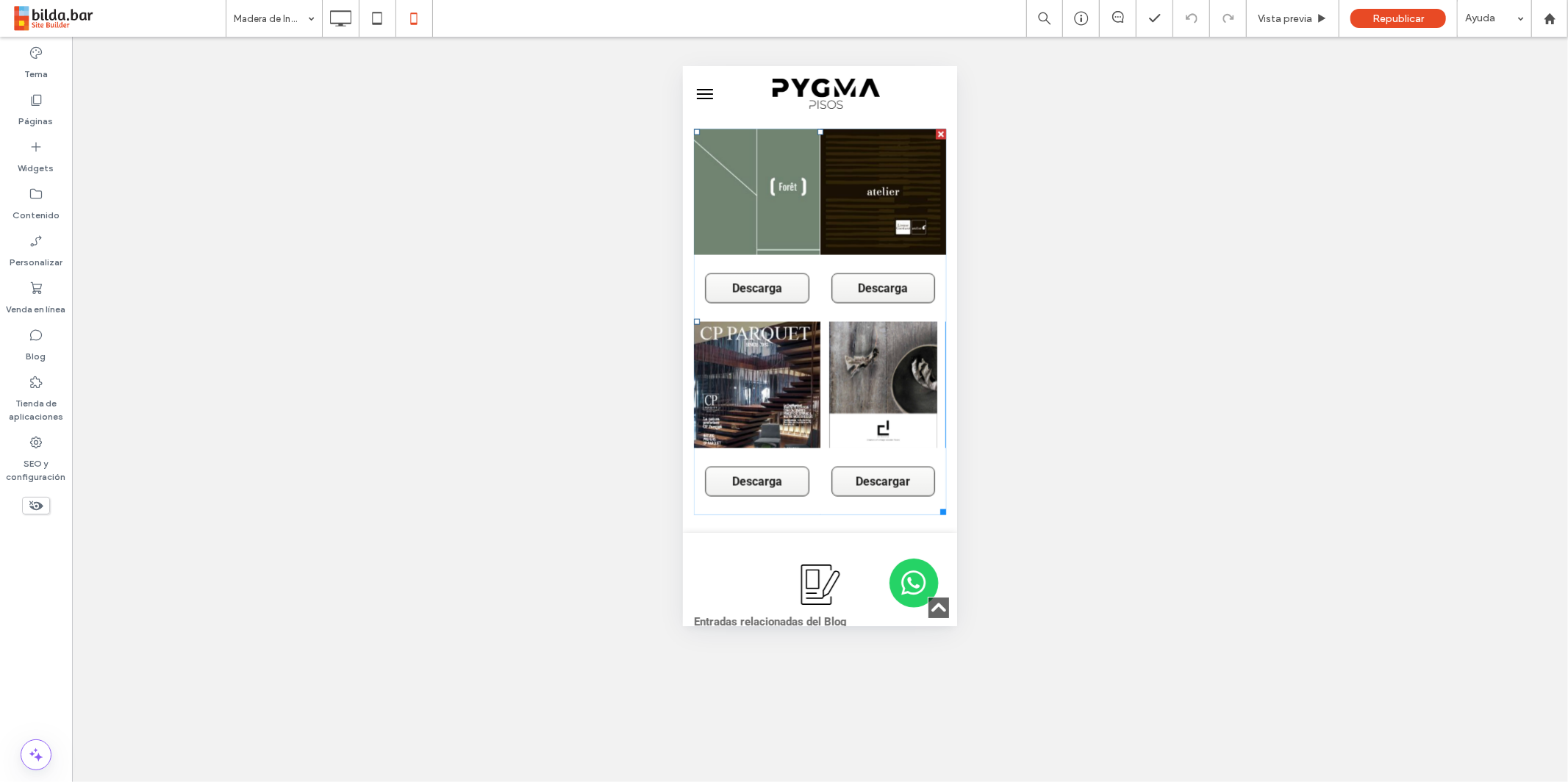
scroll to position [11685, 0]
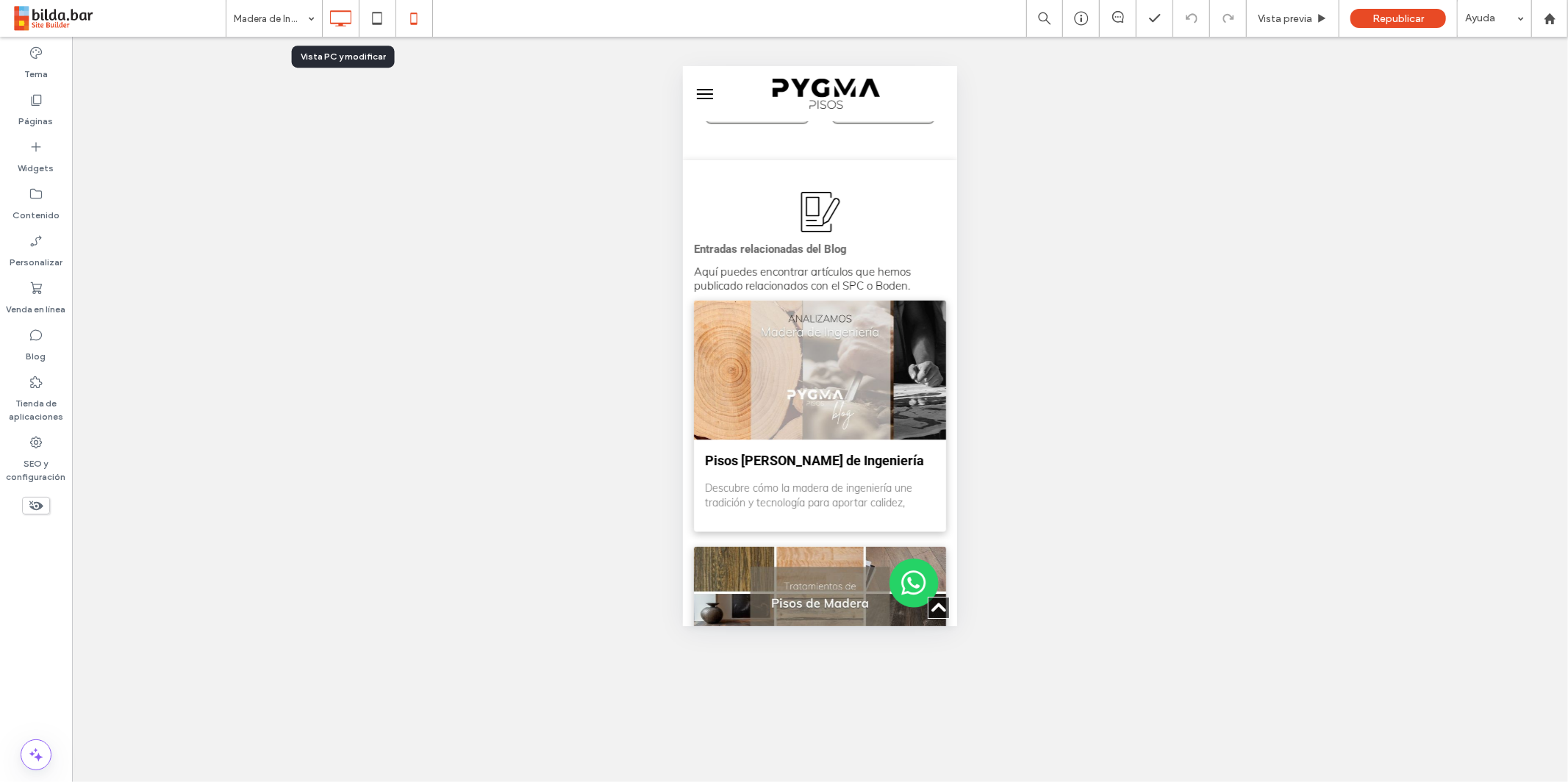
click icon
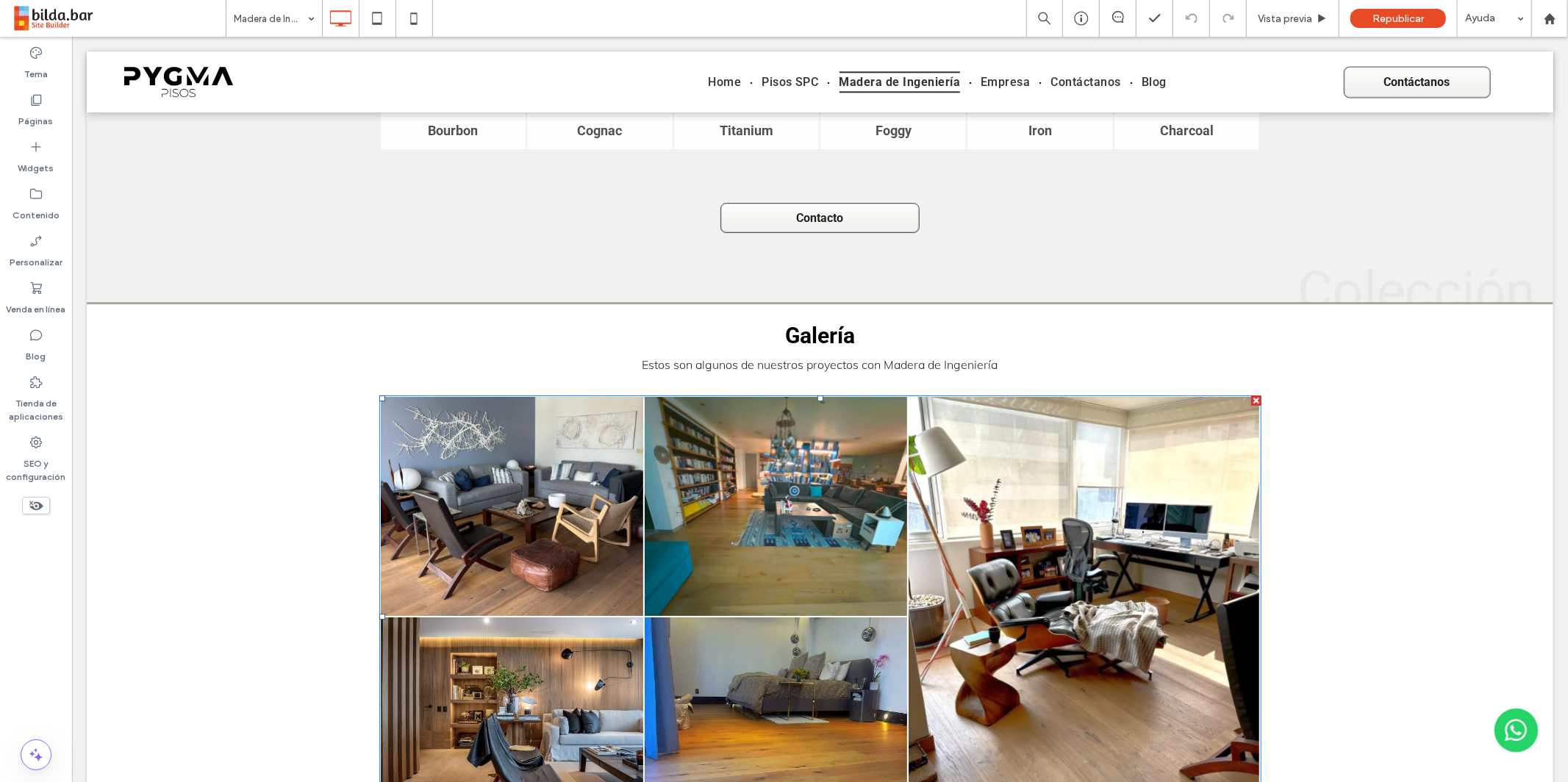
scroll to position [4183, 0]
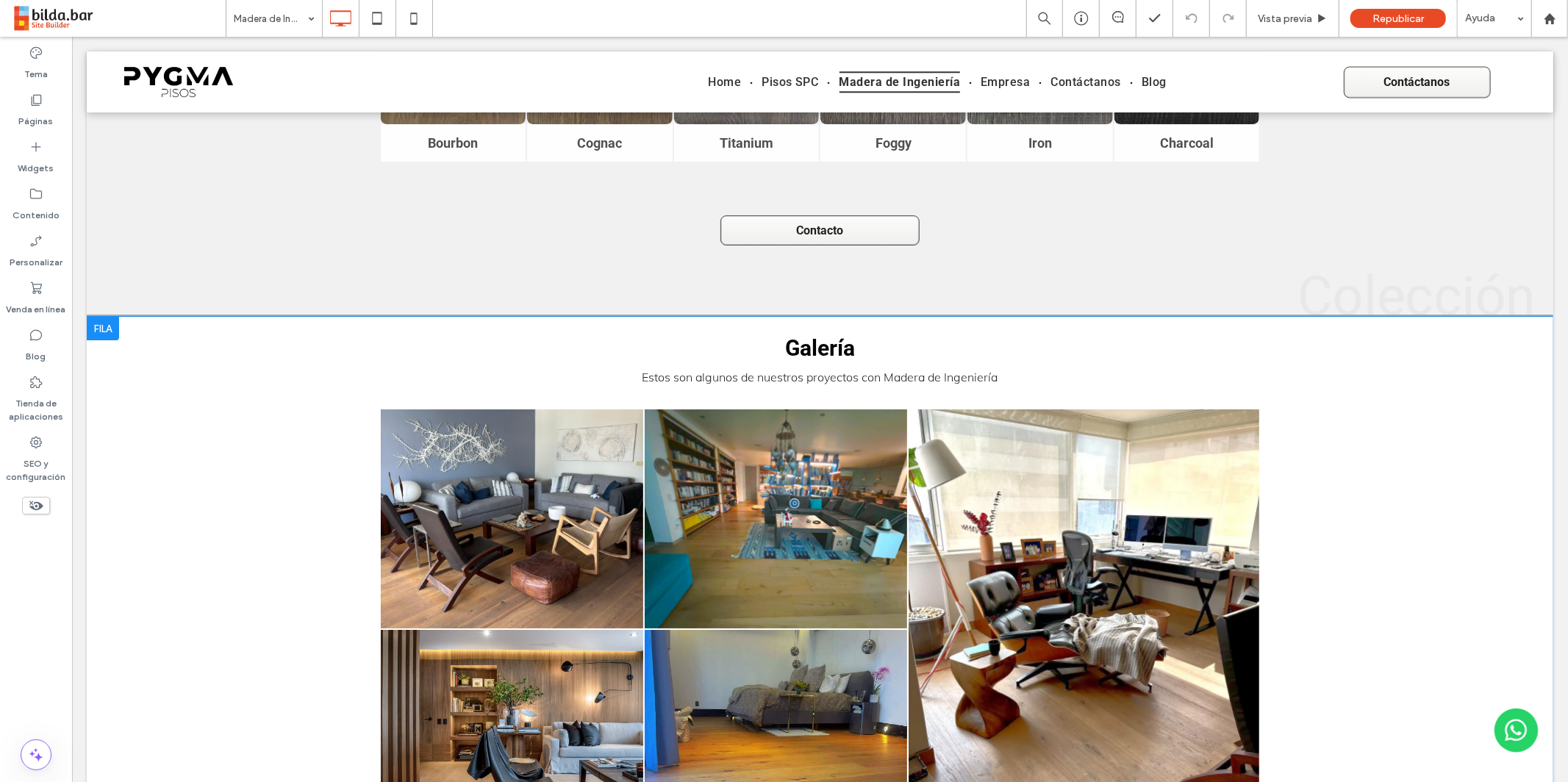
click div
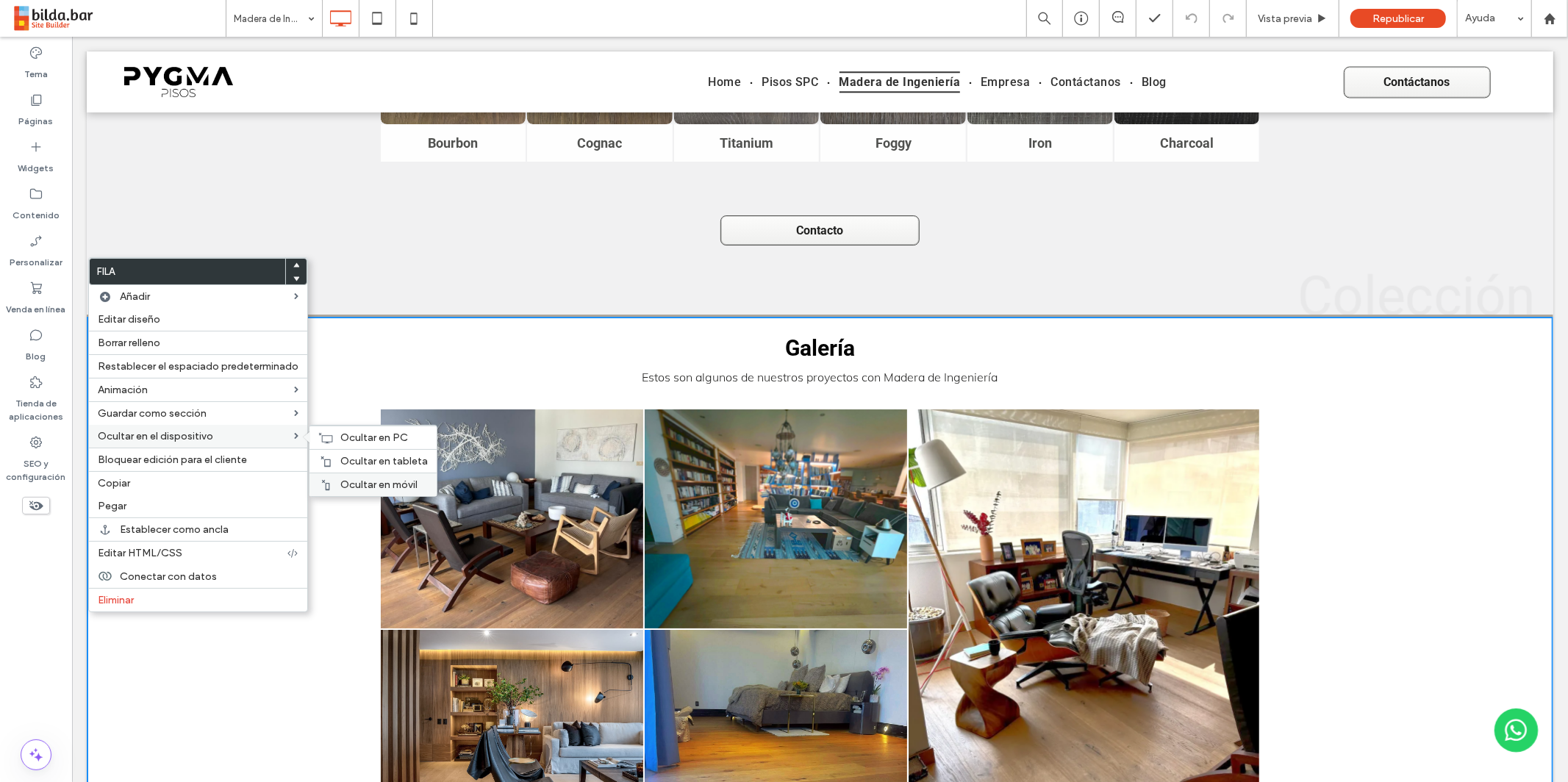
click div "Ocultar en móvil"
click span "Ocultar en móvil"
click use
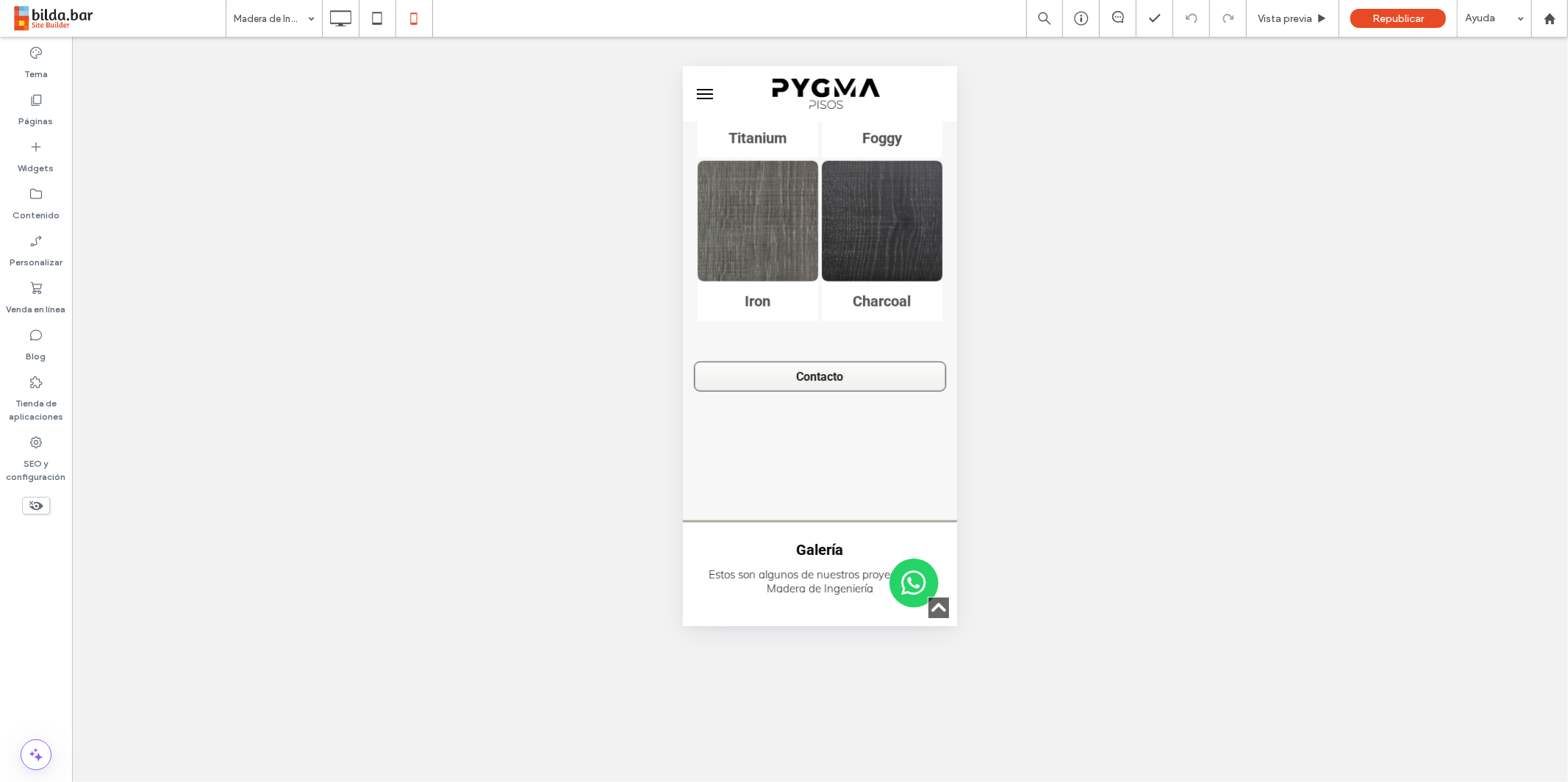
scroll to position [10649, 0]
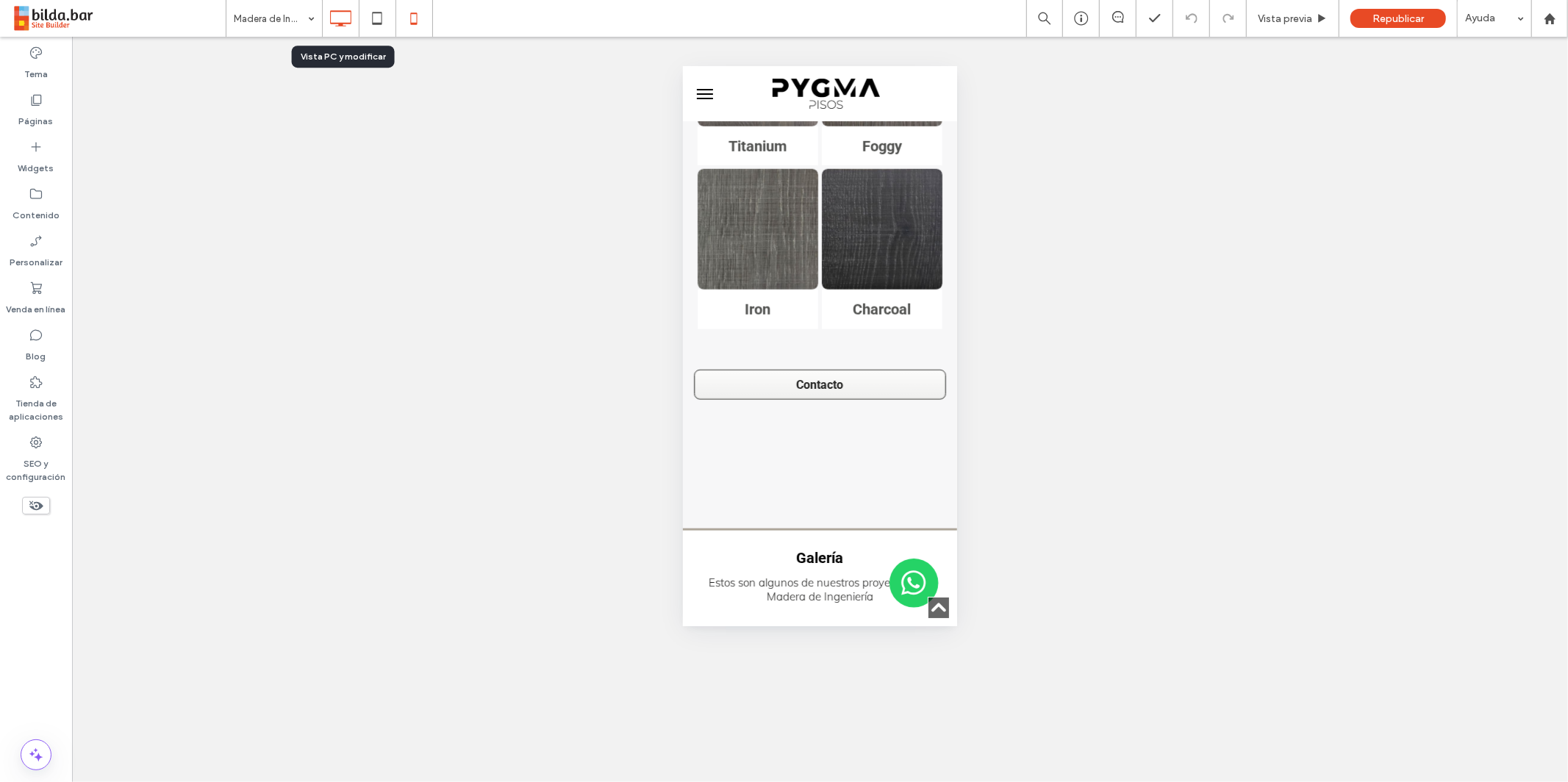
click icon
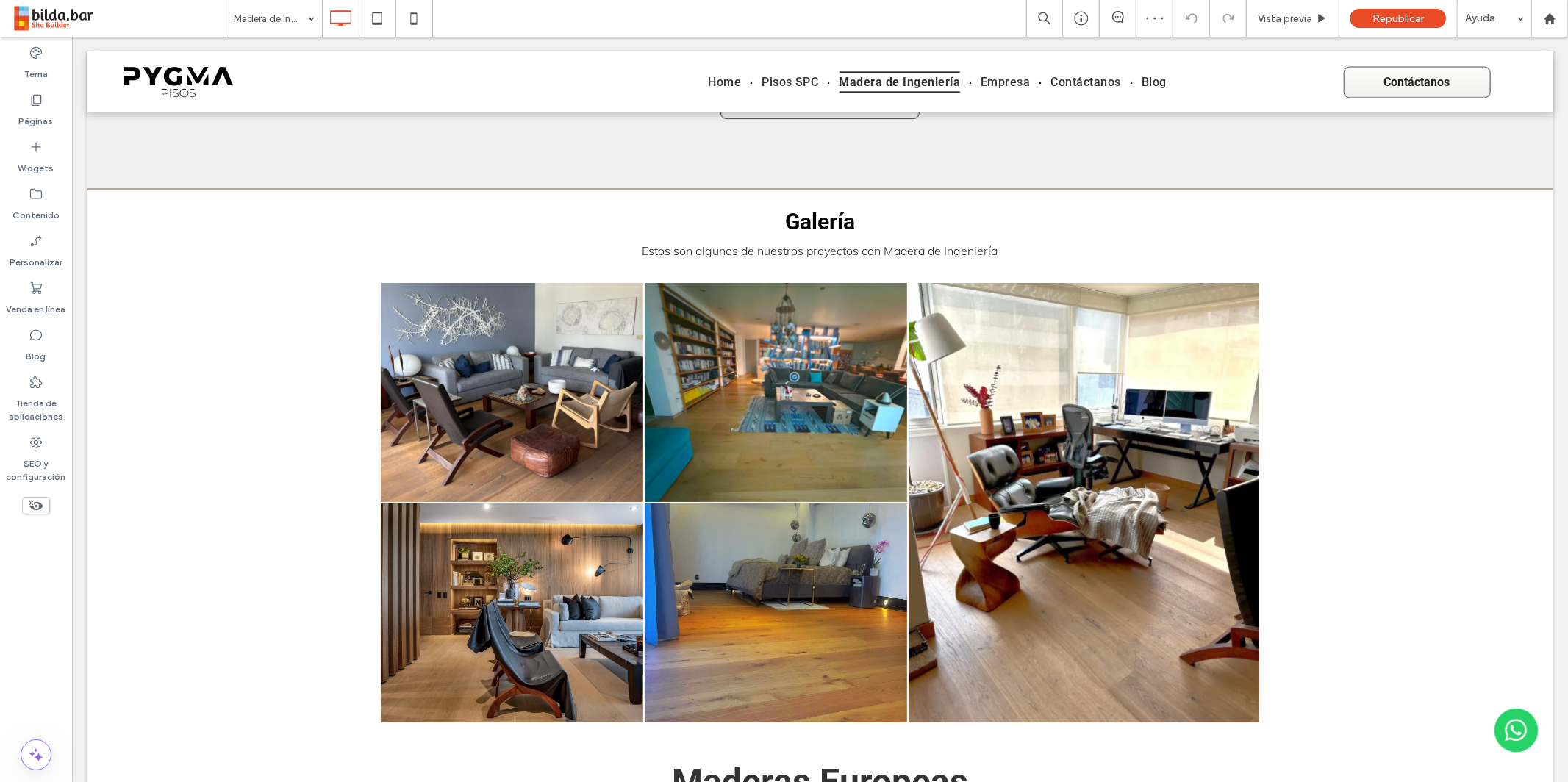
scroll to position [4309, 0]
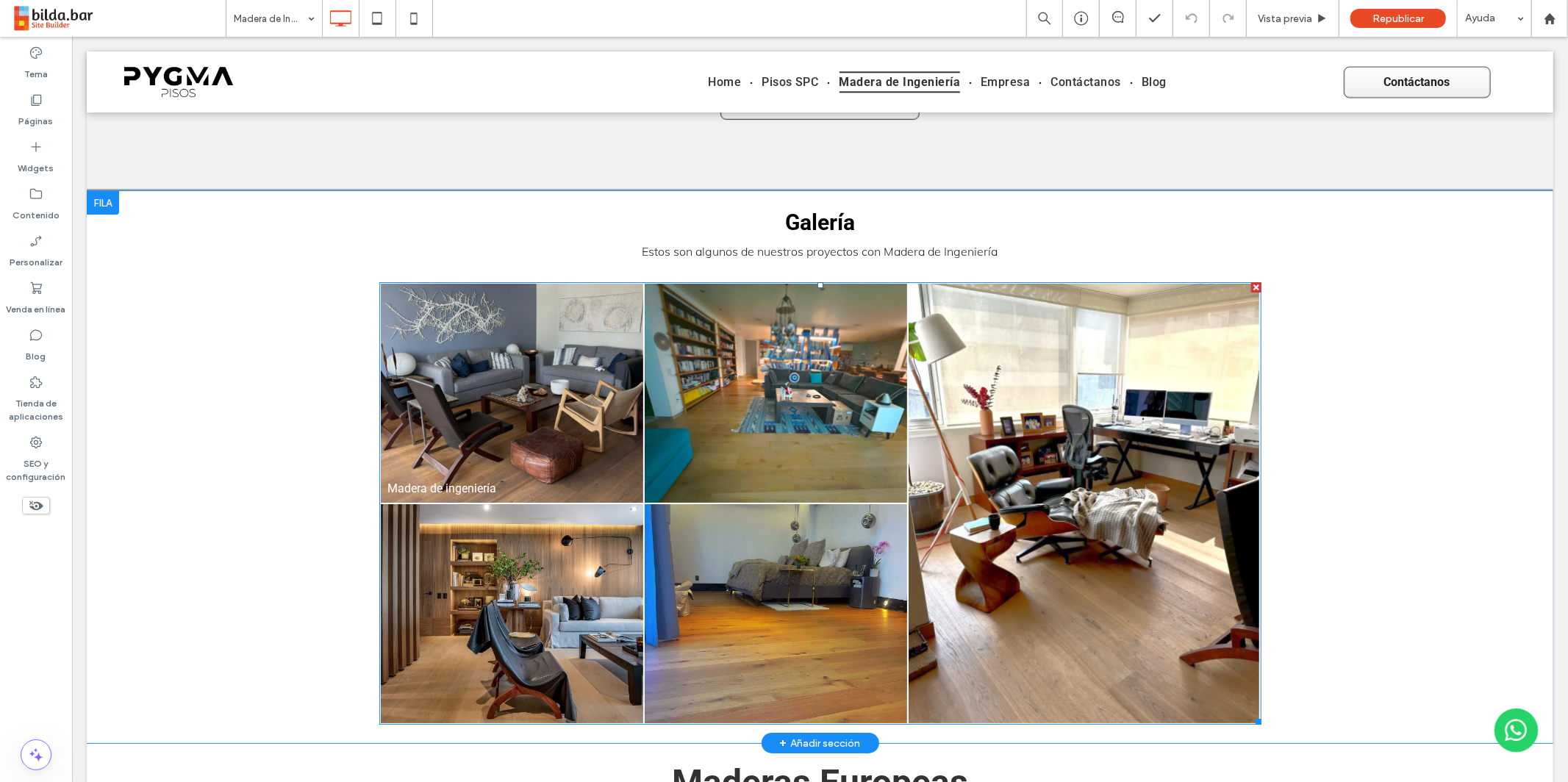
click link
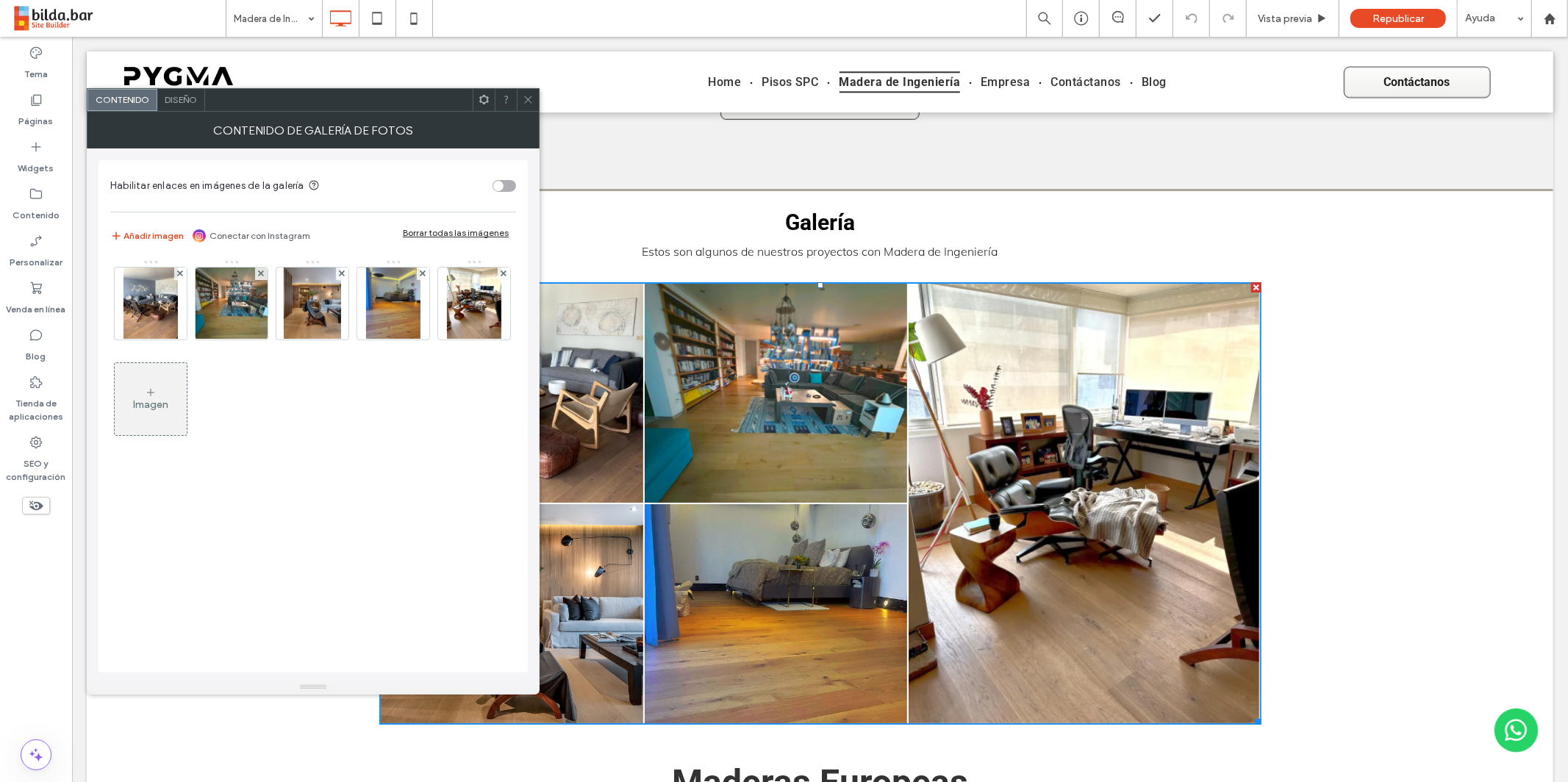
click icon
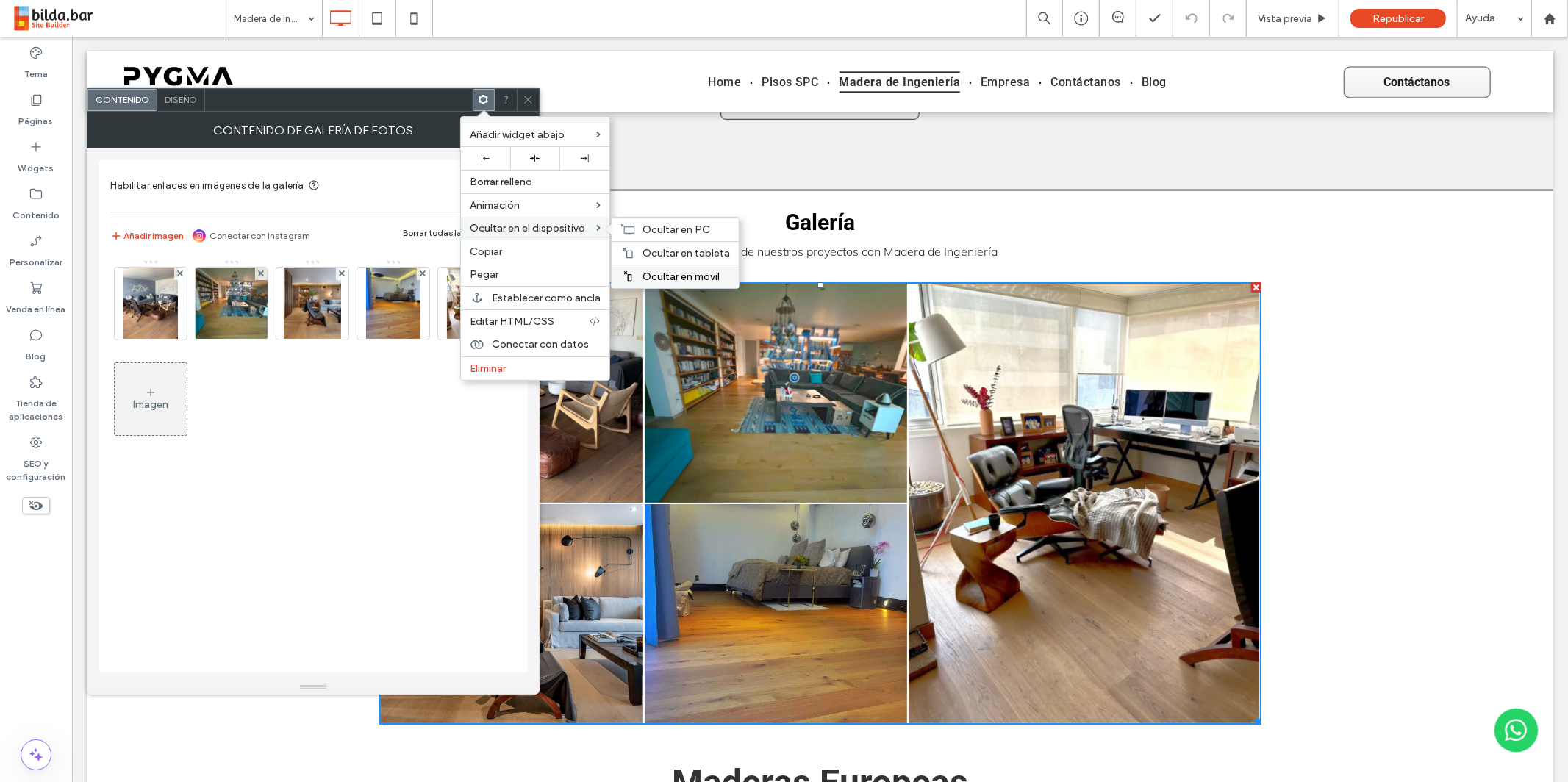
click span "Ocultar en móvil"
click icon
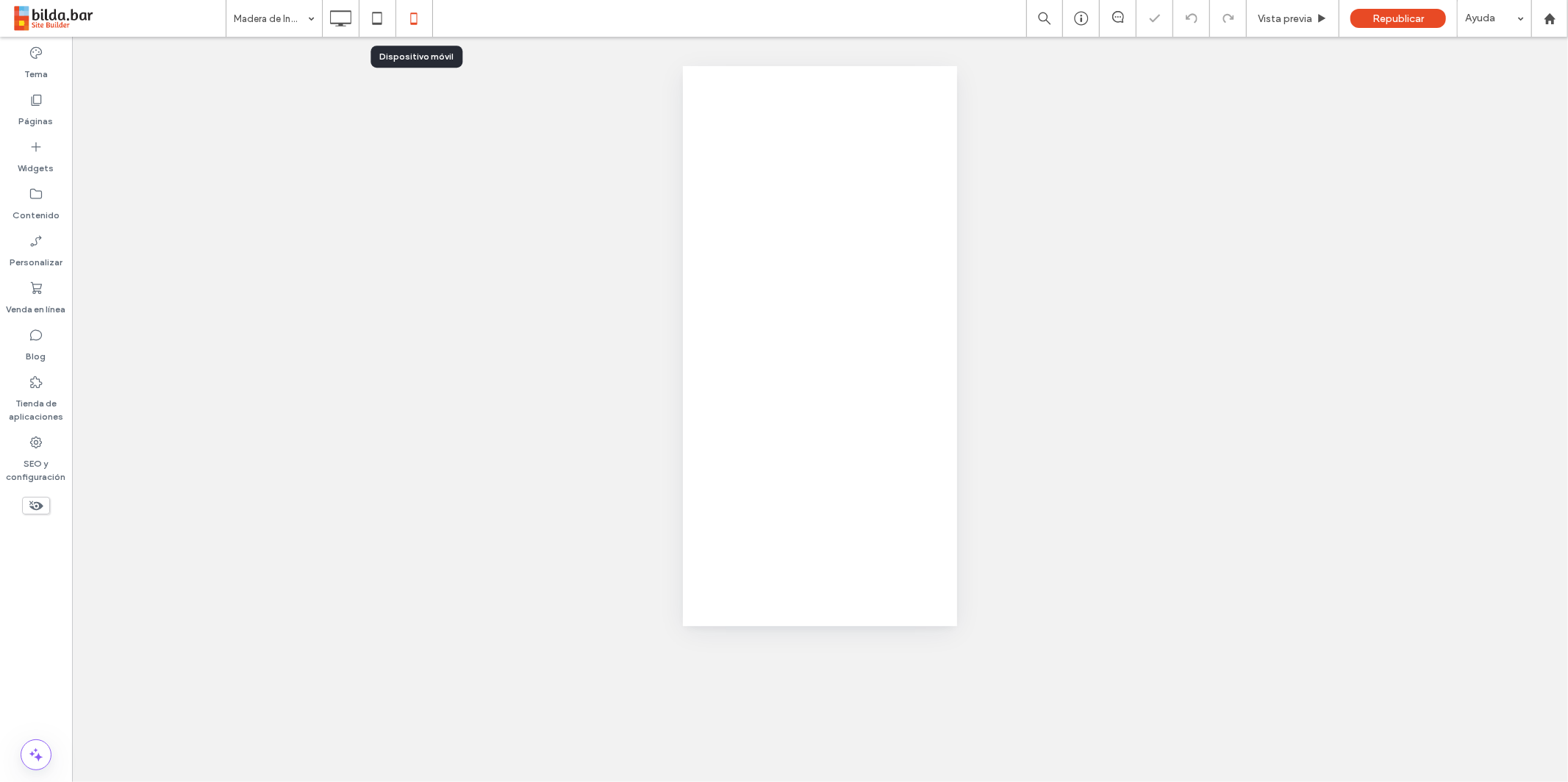
scroll to position [0, 0]
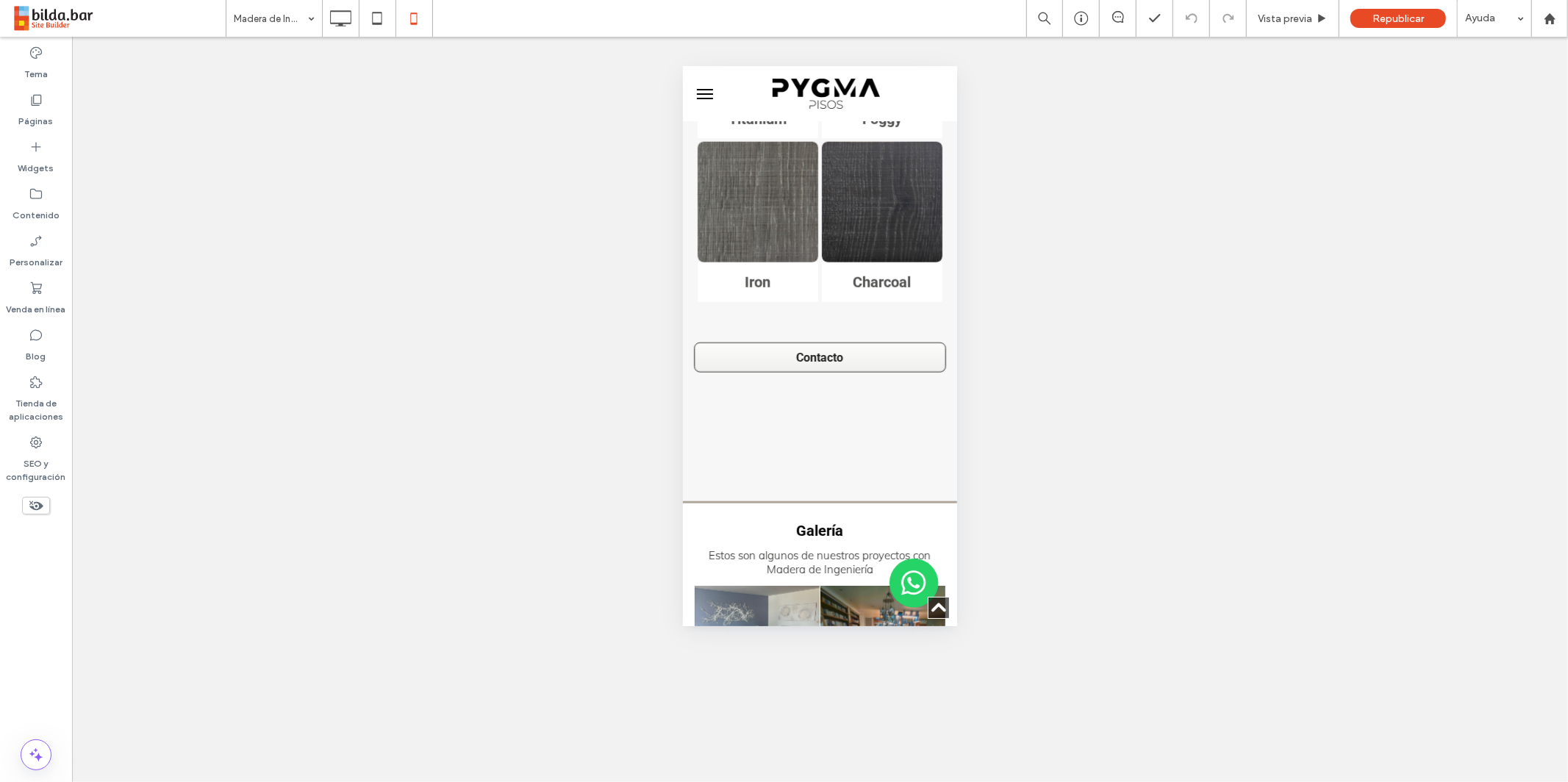
scroll to position [10678, 0]
drag, startPoint x: 855, startPoint y: 310, endPoint x: 846, endPoint y: 313, distance: 9.5
click at [854, 580] on link at bounding box center [882, 646] width 133 height 132
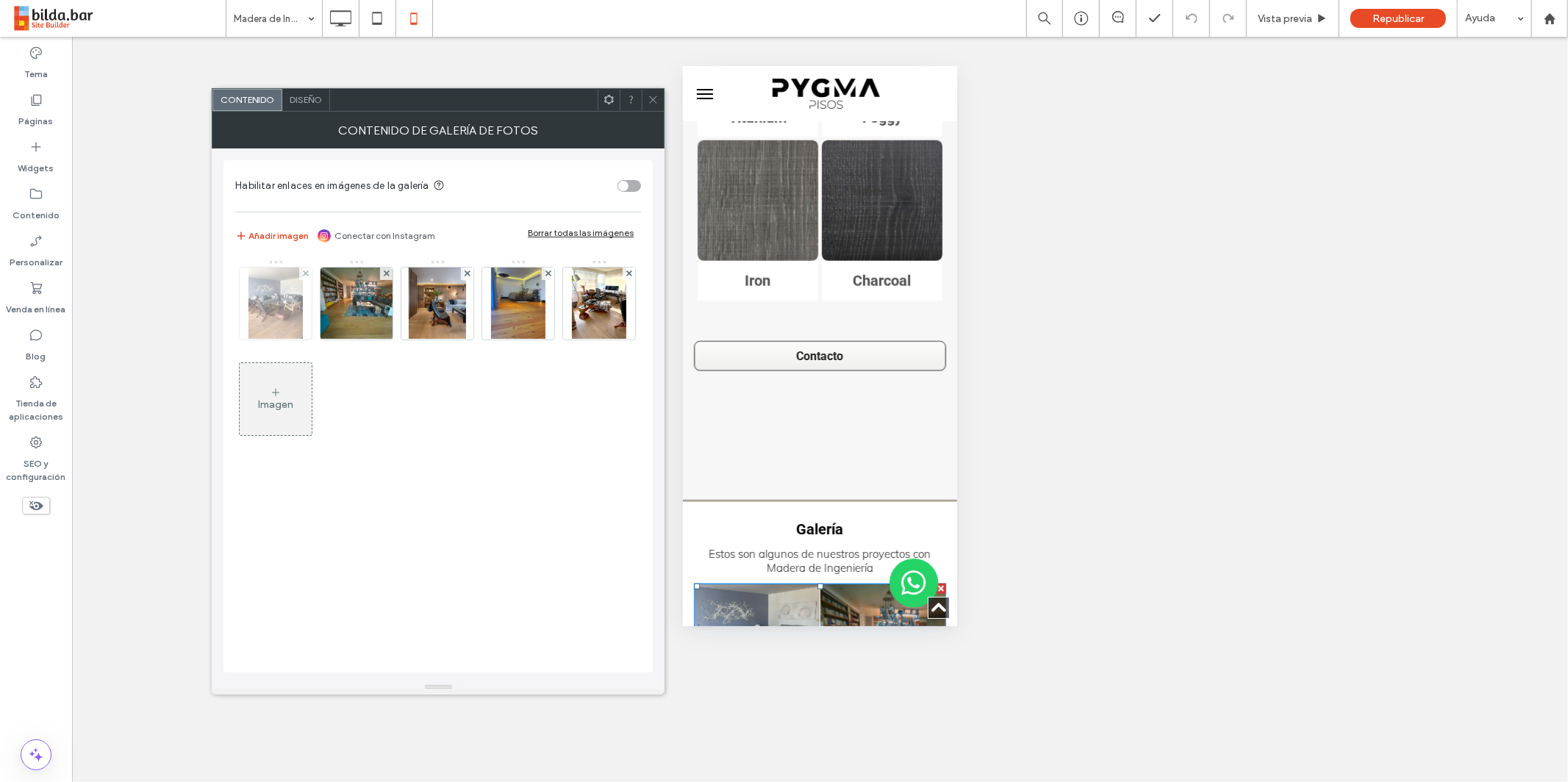
click at [264, 312] on img at bounding box center [276, 303] width 55 height 72
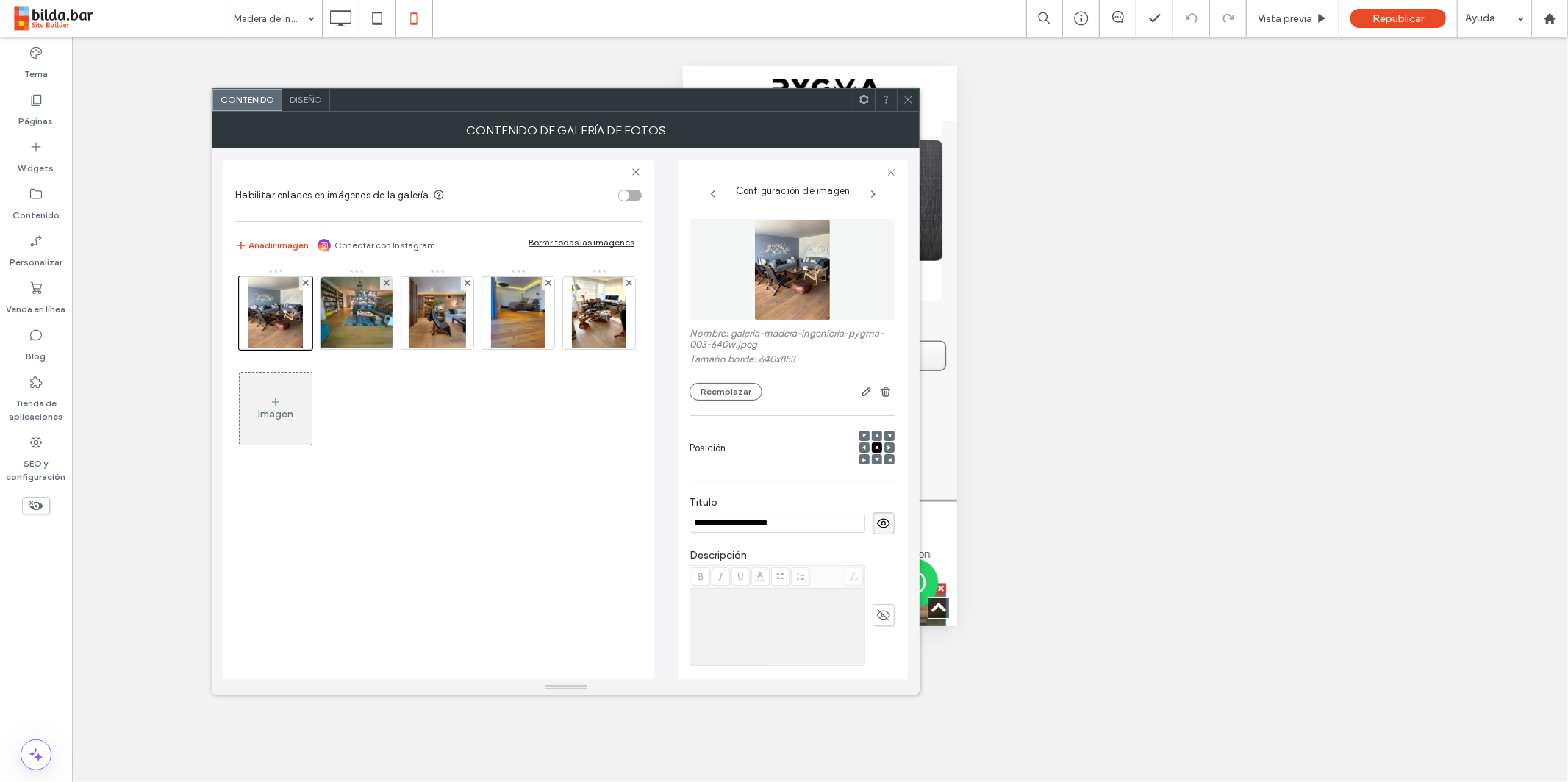
scroll to position [0, 0]
click at [876, 527] on icon at bounding box center [883, 522] width 14 height 16
click at [368, 324] on img at bounding box center [357, 313] width 96 height 72
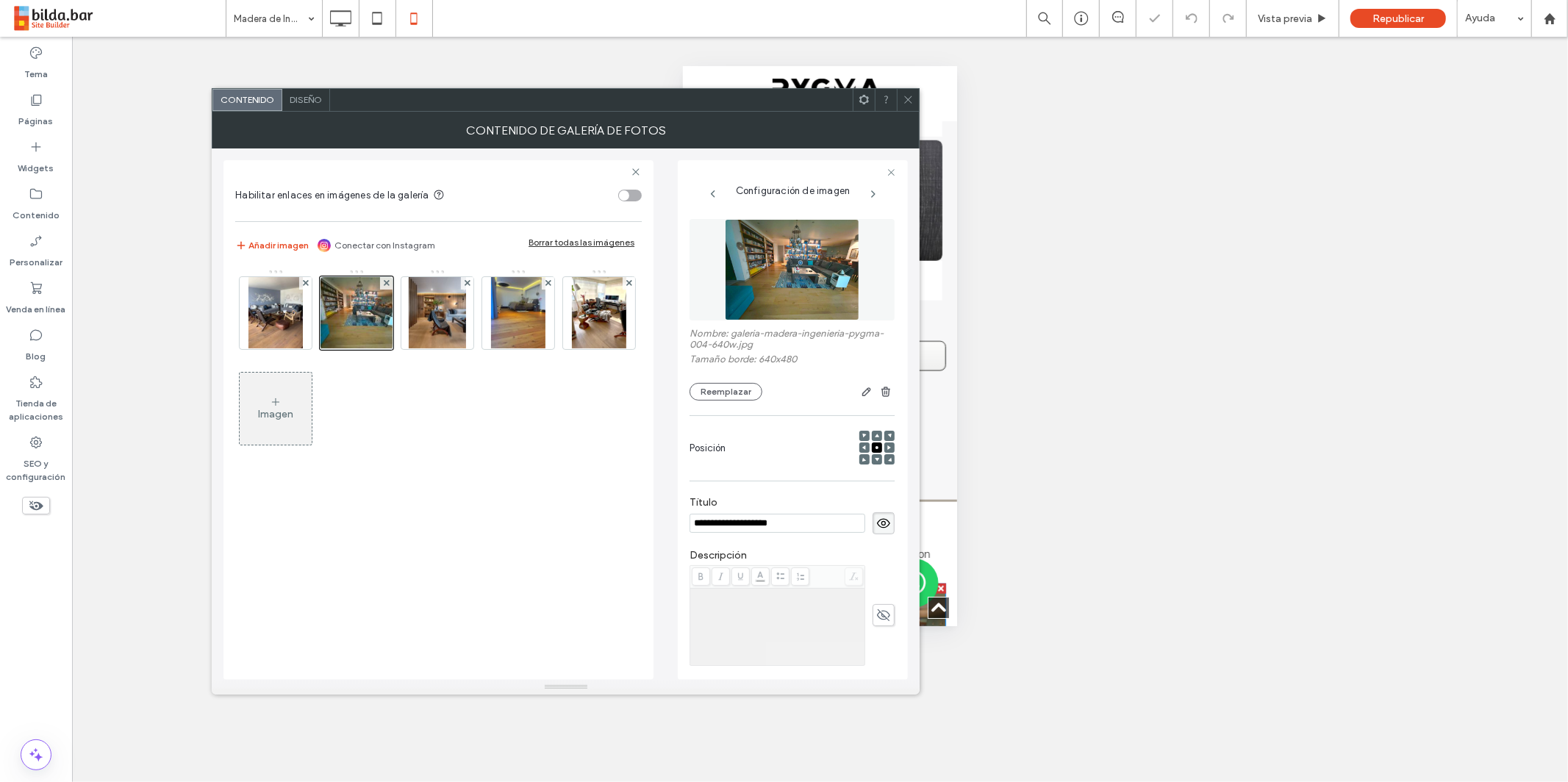
click at [883, 525] on span at bounding box center [883, 522] width 22 height 22
click at [458, 325] on img at bounding box center [438, 313] width 58 height 72
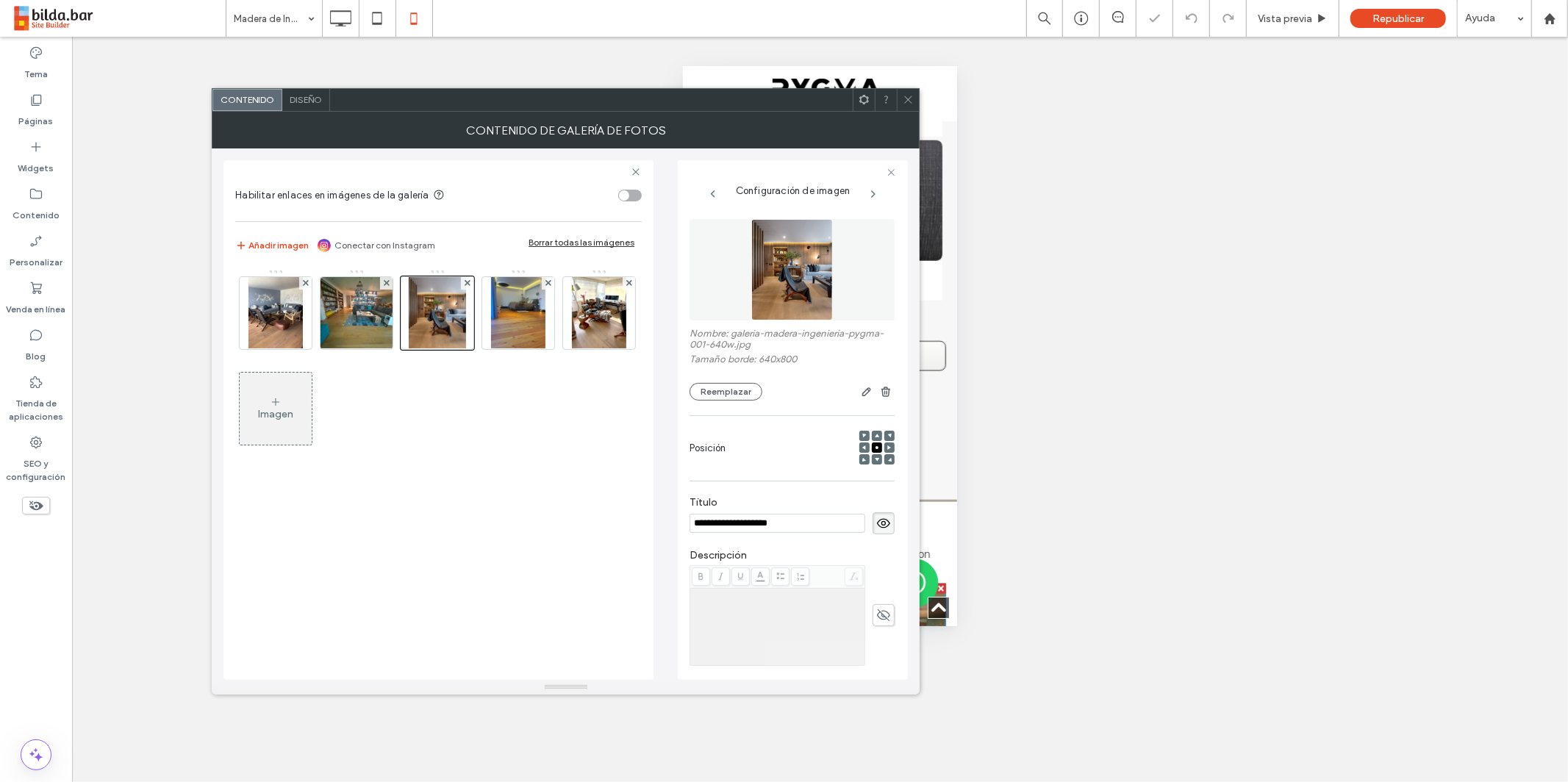
drag, startPoint x: 874, startPoint y: 523, endPoint x: 863, endPoint y: 513, distance: 14.9
click at [876, 522] on icon at bounding box center [883, 522] width 14 height 16
click at [517, 331] on img at bounding box center [518, 313] width 55 height 72
drag, startPoint x: 878, startPoint y: 524, endPoint x: 850, endPoint y: 508, distance: 32.2
click at [876, 524] on icon at bounding box center [883, 522] width 14 height 16
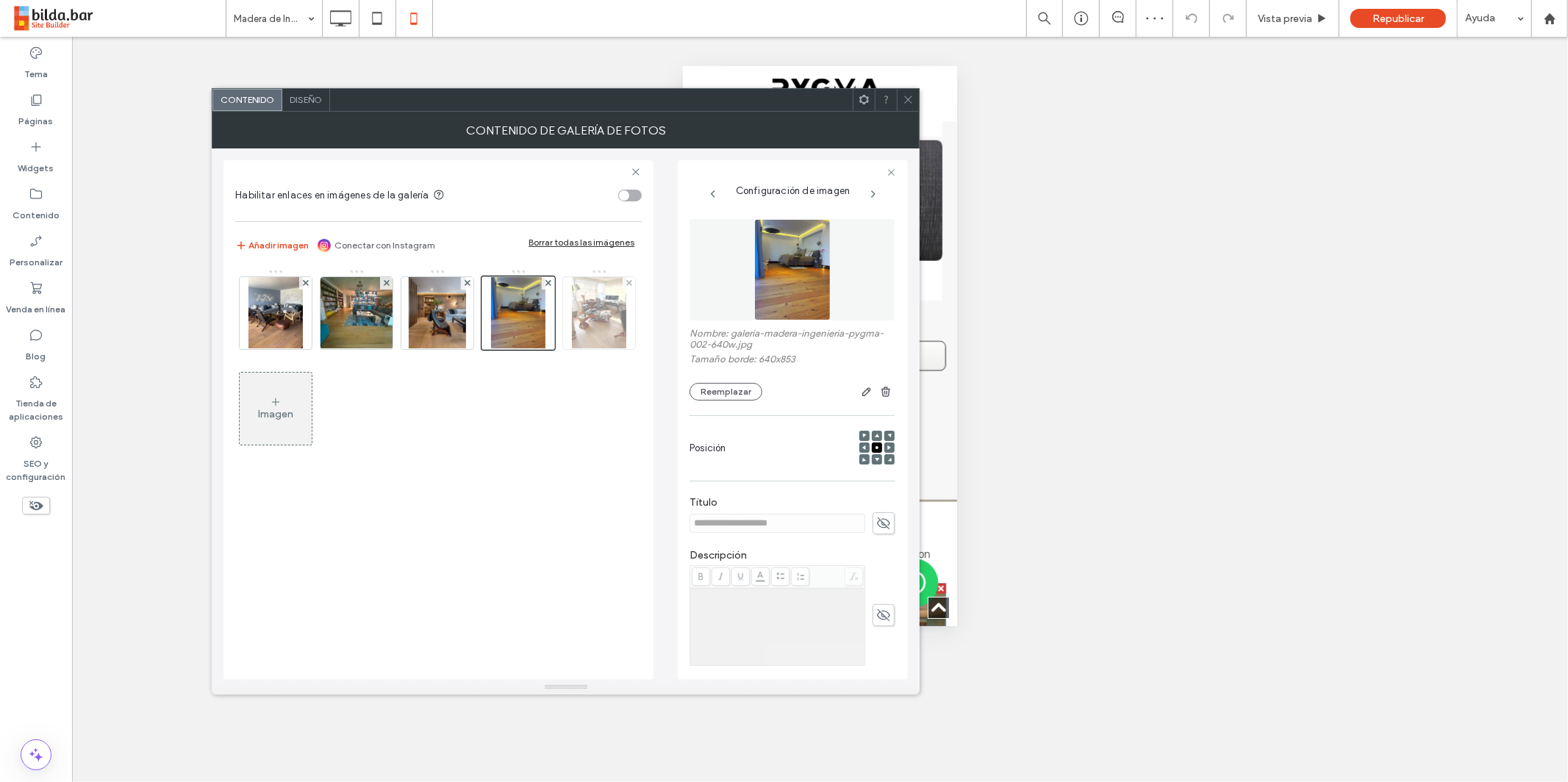
drag, startPoint x: 298, startPoint y: 407, endPoint x: 312, endPoint y: 409, distance: 14.1
click at [572, 349] on img at bounding box center [599, 313] width 55 height 72
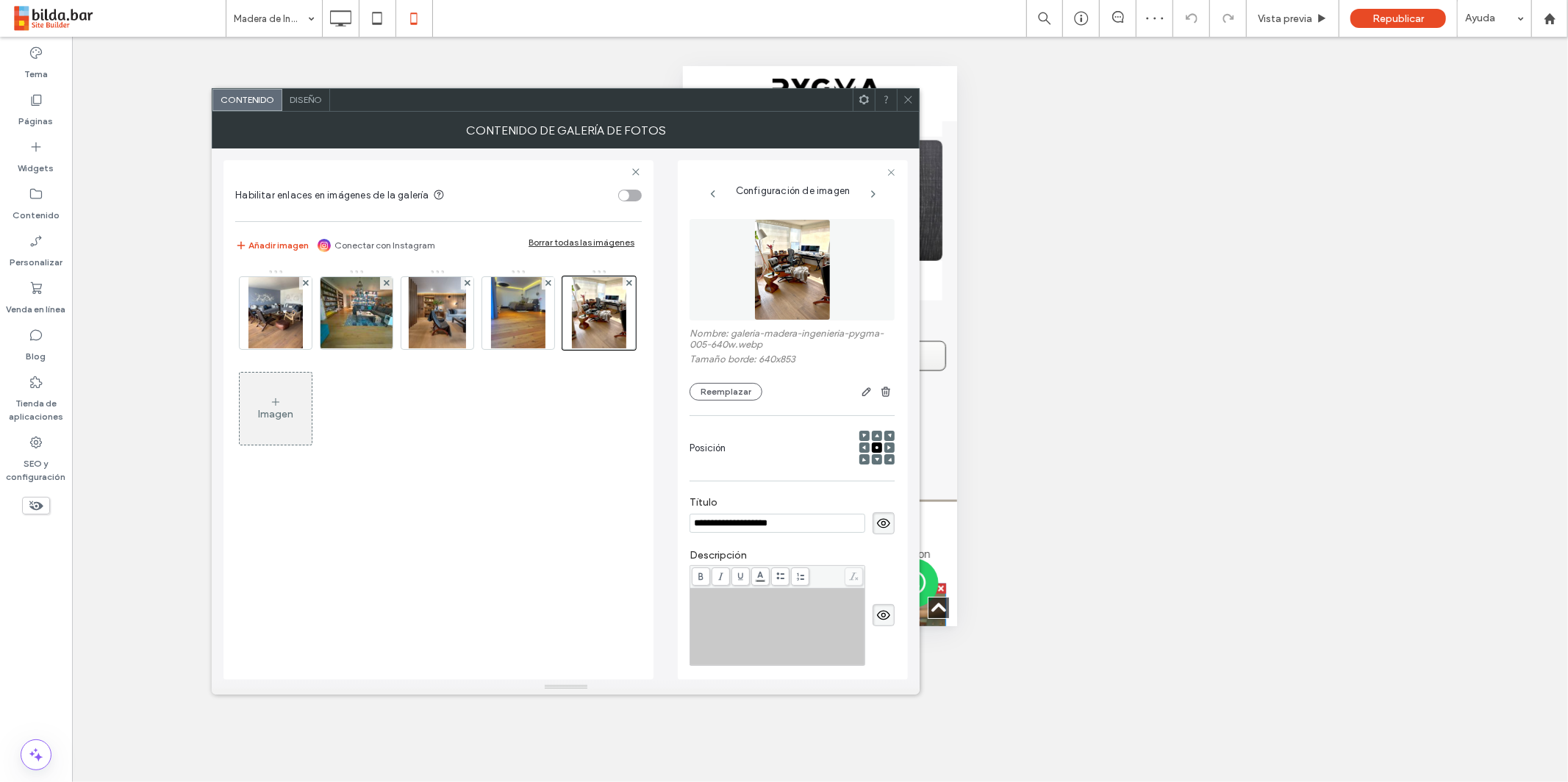
click at [876, 522] on icon at bounding box center [883, 522] width 14 height 16
click at [911, 99] on icon at bounding box center [908, 99] width 11 height 11
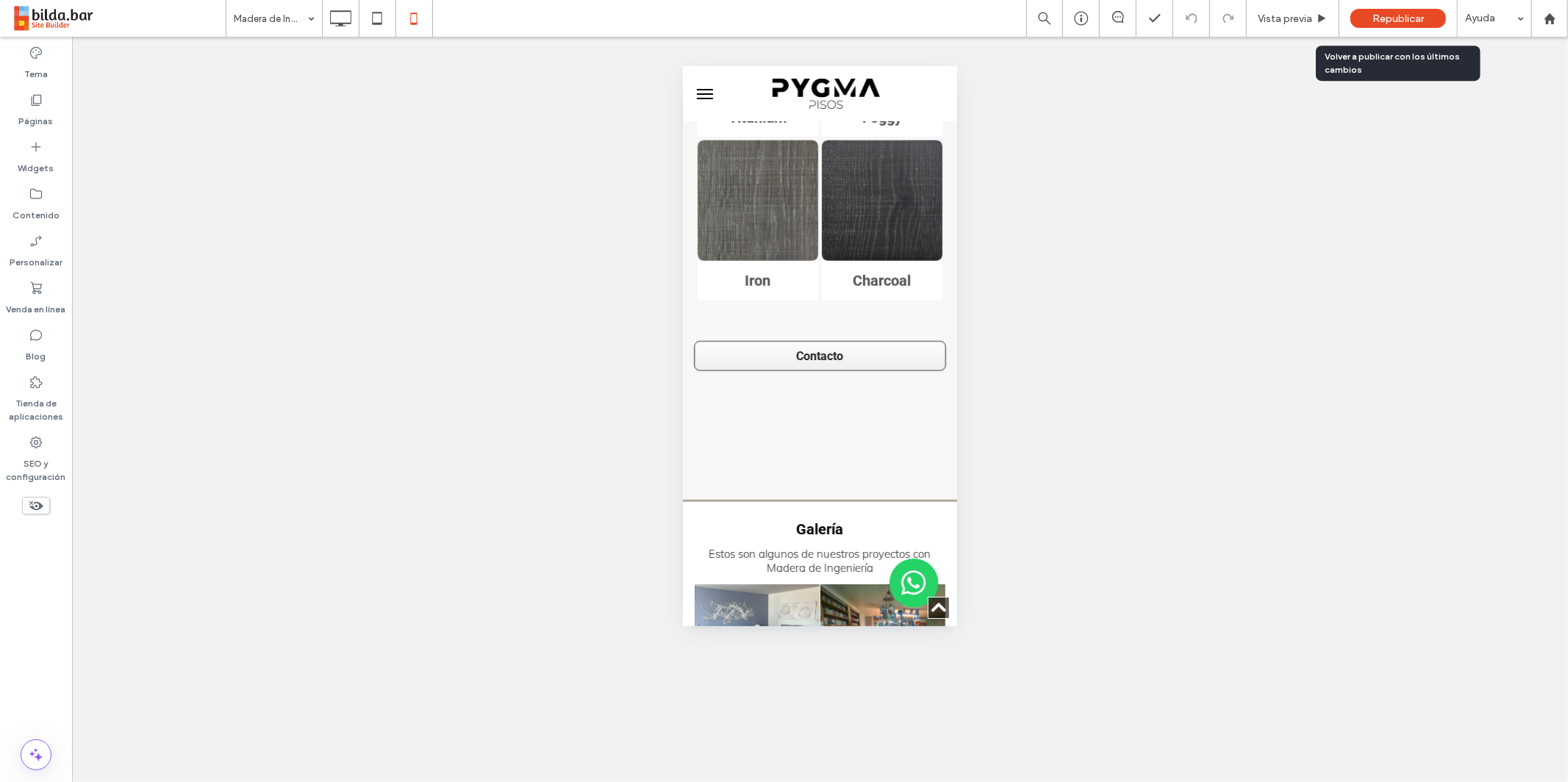
drag, startPoint x: 1409, startPoint y: 14, endPoint x: 1392, endPoint y: 17, distance: 17.3
click at [1407, 16] on span "Republicar" at bounding box center [1398, 18] width 52 height 12
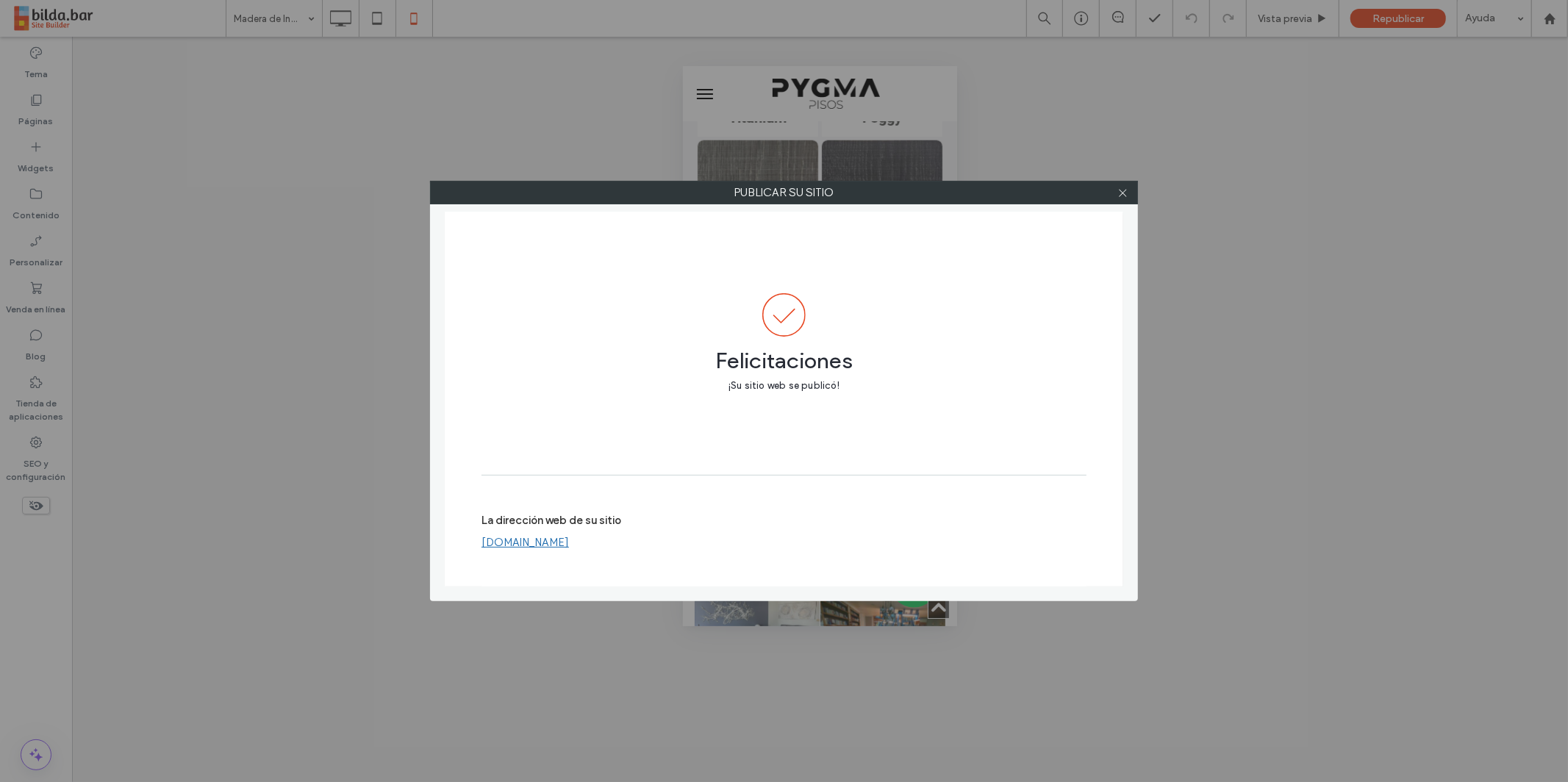
drag, startPoint x: 1123, startPoint y: 194, endPoint x: 1112, endPoint y: 196, distance: 11.2
click at [1122, 195] on icon at bounding box center [1123, 192] width 11 height 11
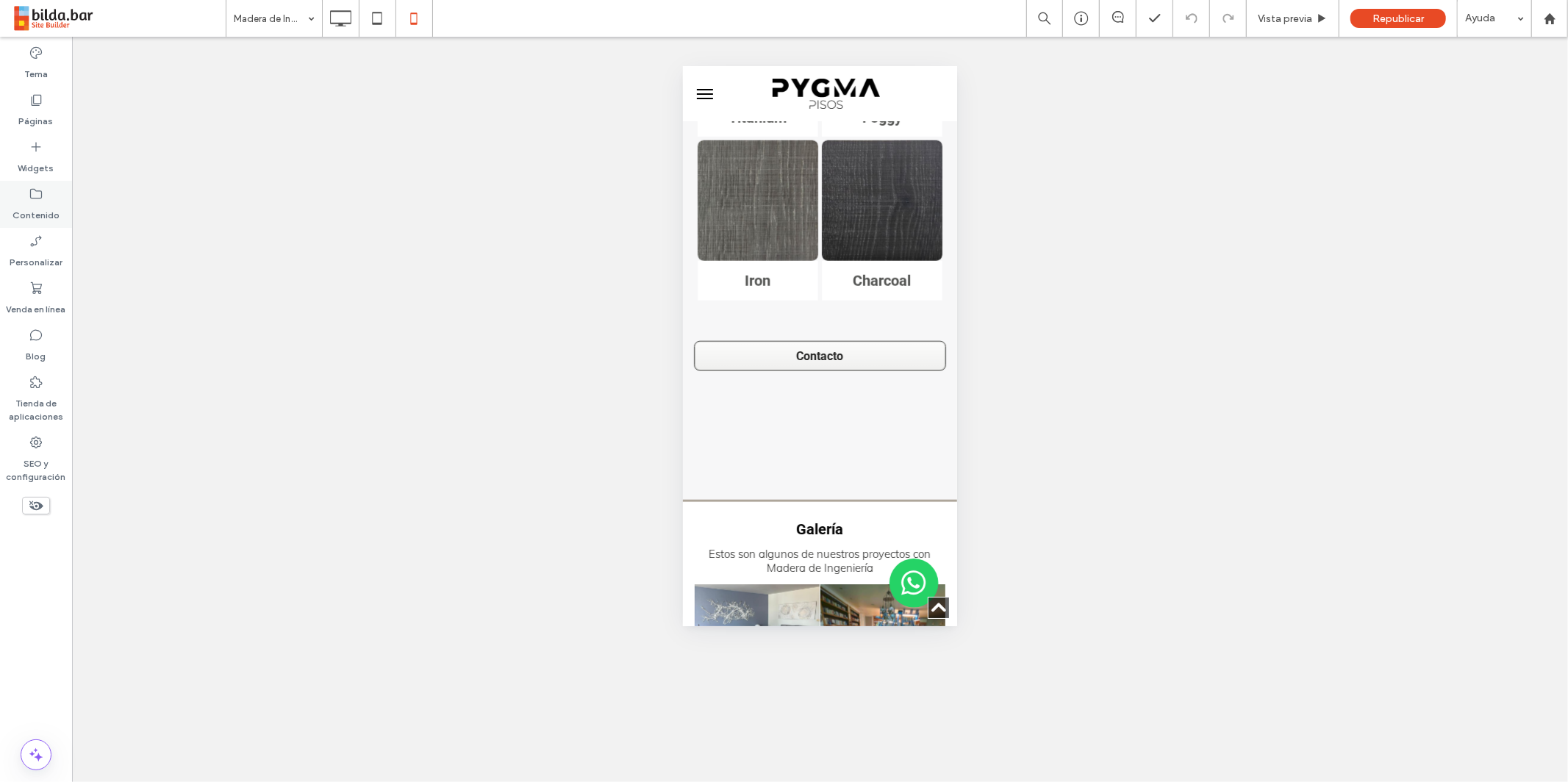
click at [39, 203] on label "Contenido" at bounding box center [36, 211] width 47 height 20
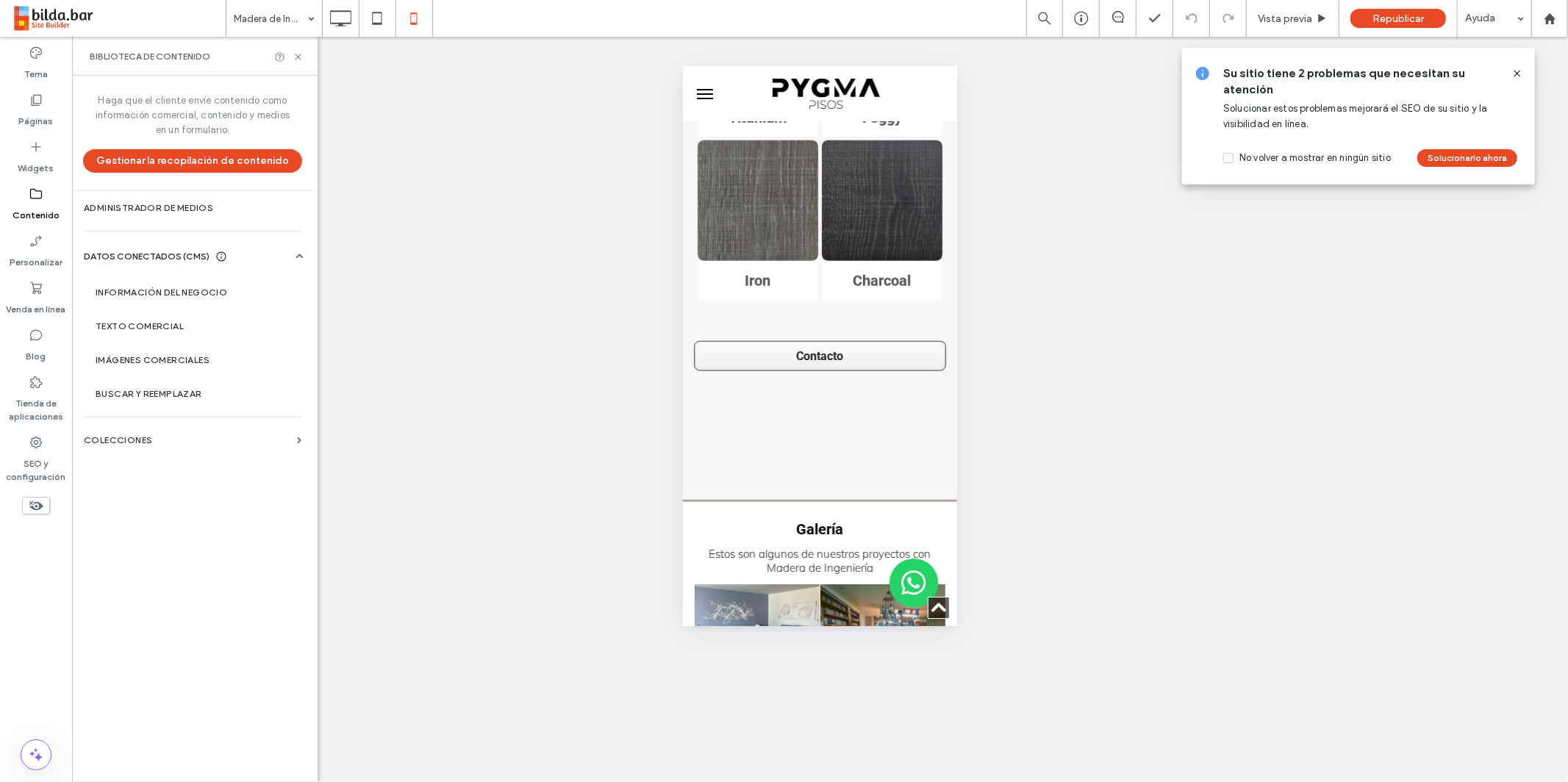
drag, startPoint x: 24, startPoint y: 192, endPoint x: 32, endPoint y: 186, distance: 10.0
click at [24, 192] on div "Contenido" at bounding box center [36, 204] width 72 height 47
click at [34, 105] on icon at bounding box center [36, 99] width 14 height 14
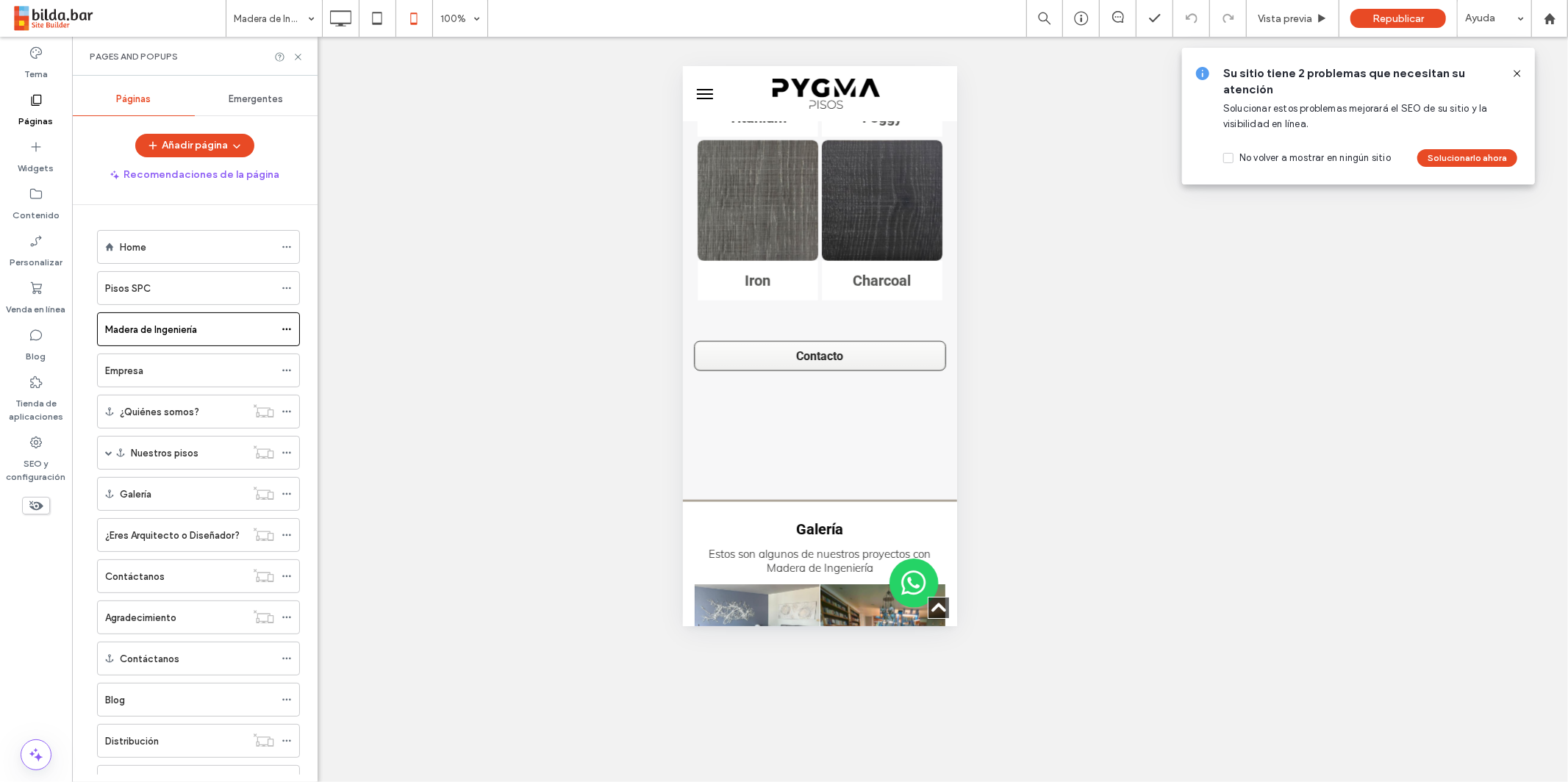
click at [176, 370] on div "Empresa" at bounding box center [189, 370] width 169 height 15
click at [183, 287] on div at bounding box center [784, 391] width 1568 height 782
click at [148, 285] on label "Pisos SPC" at bounding box center [128, 288] width 45 height 26
click at [345, 16] on icon at bounding box center [340, 18] width 30 height 30
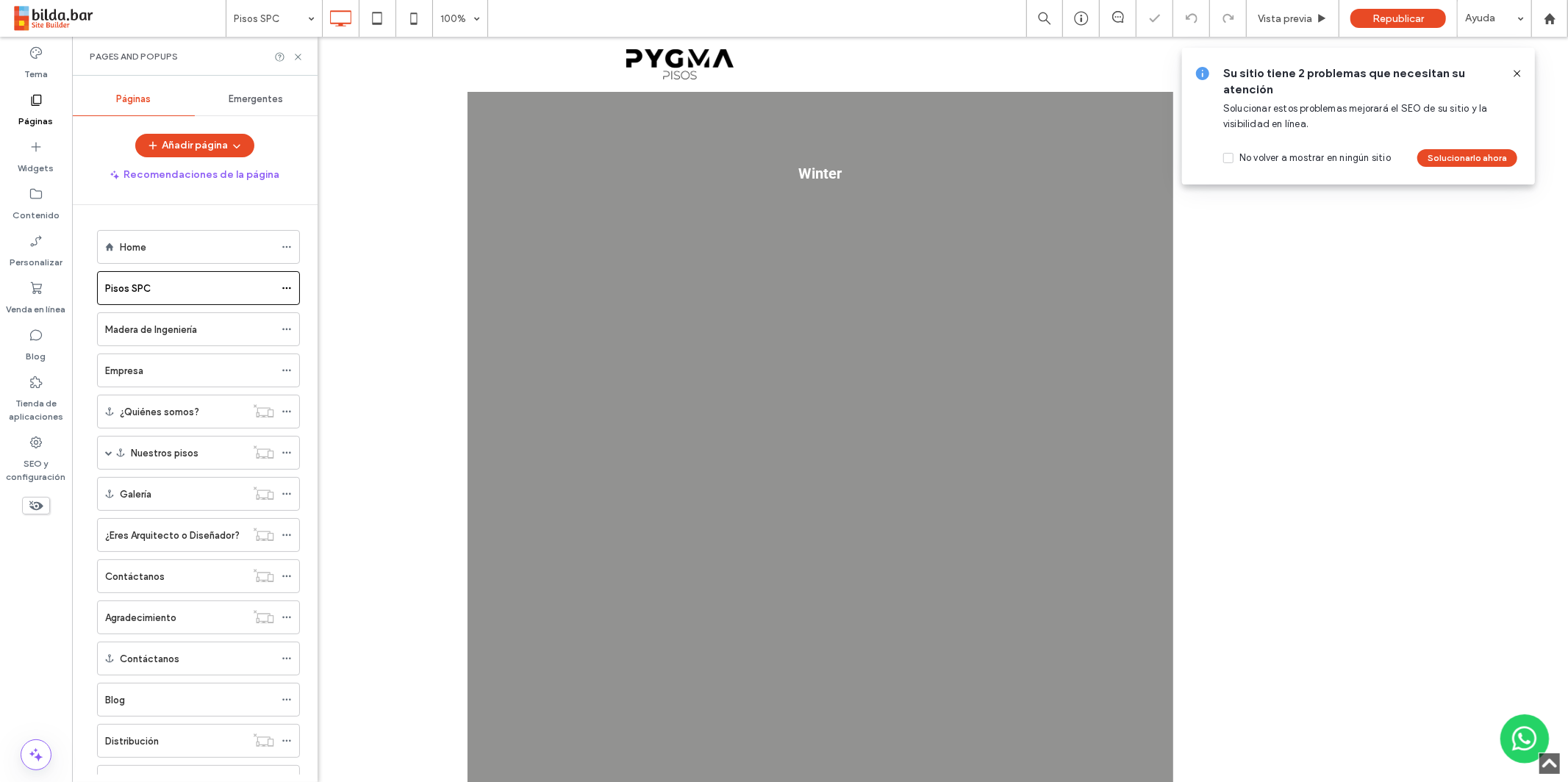
click at [1516, 70] on icon at bounding box center [1518, 73] width 12 height 12
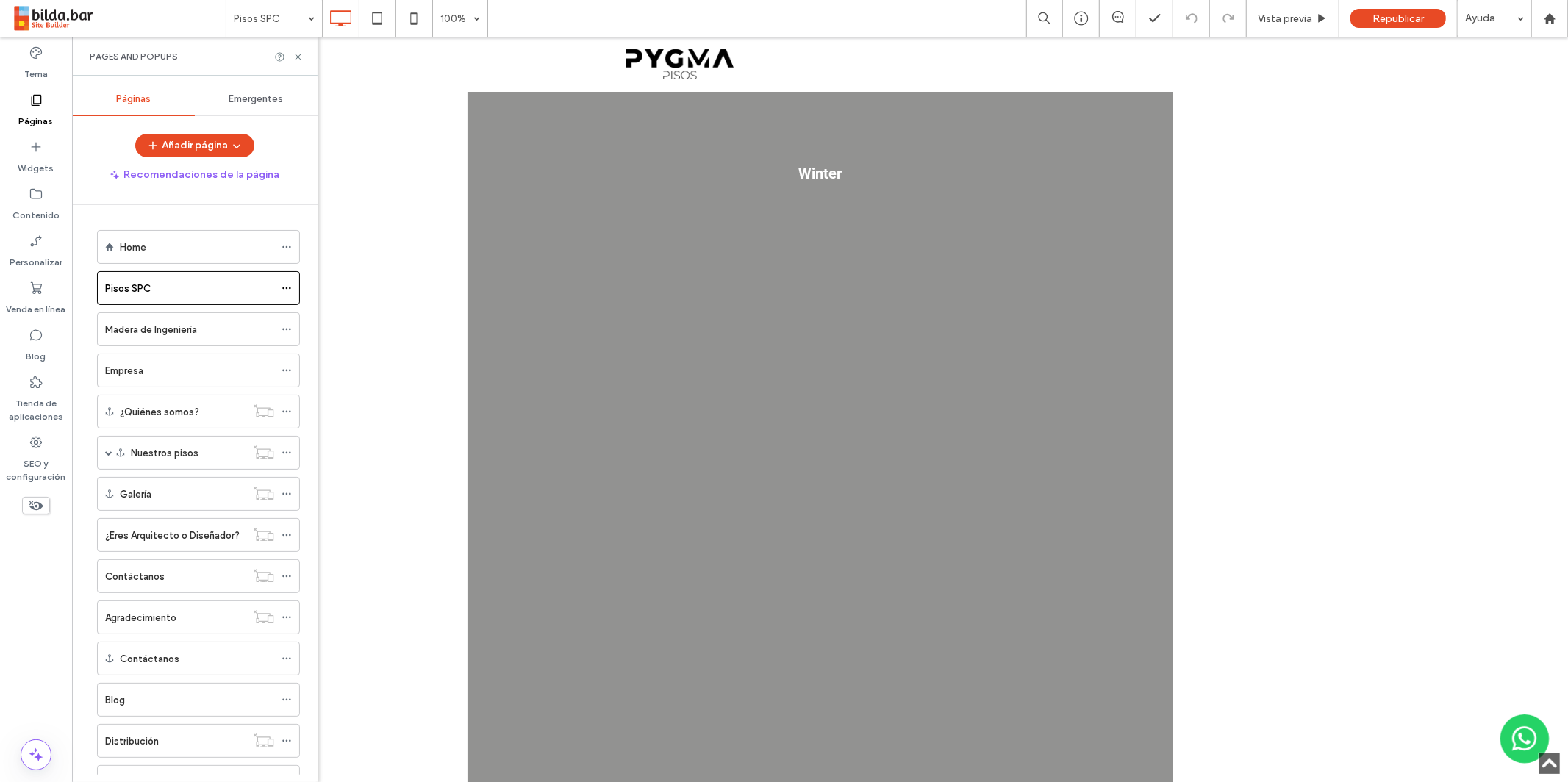
click at [301, 51] on div "Pages and Popups" at bounding box center [195, 56] width 245 height 39
click at [301, 55] on icon at bounding box center [298, 57] width 11 height 11
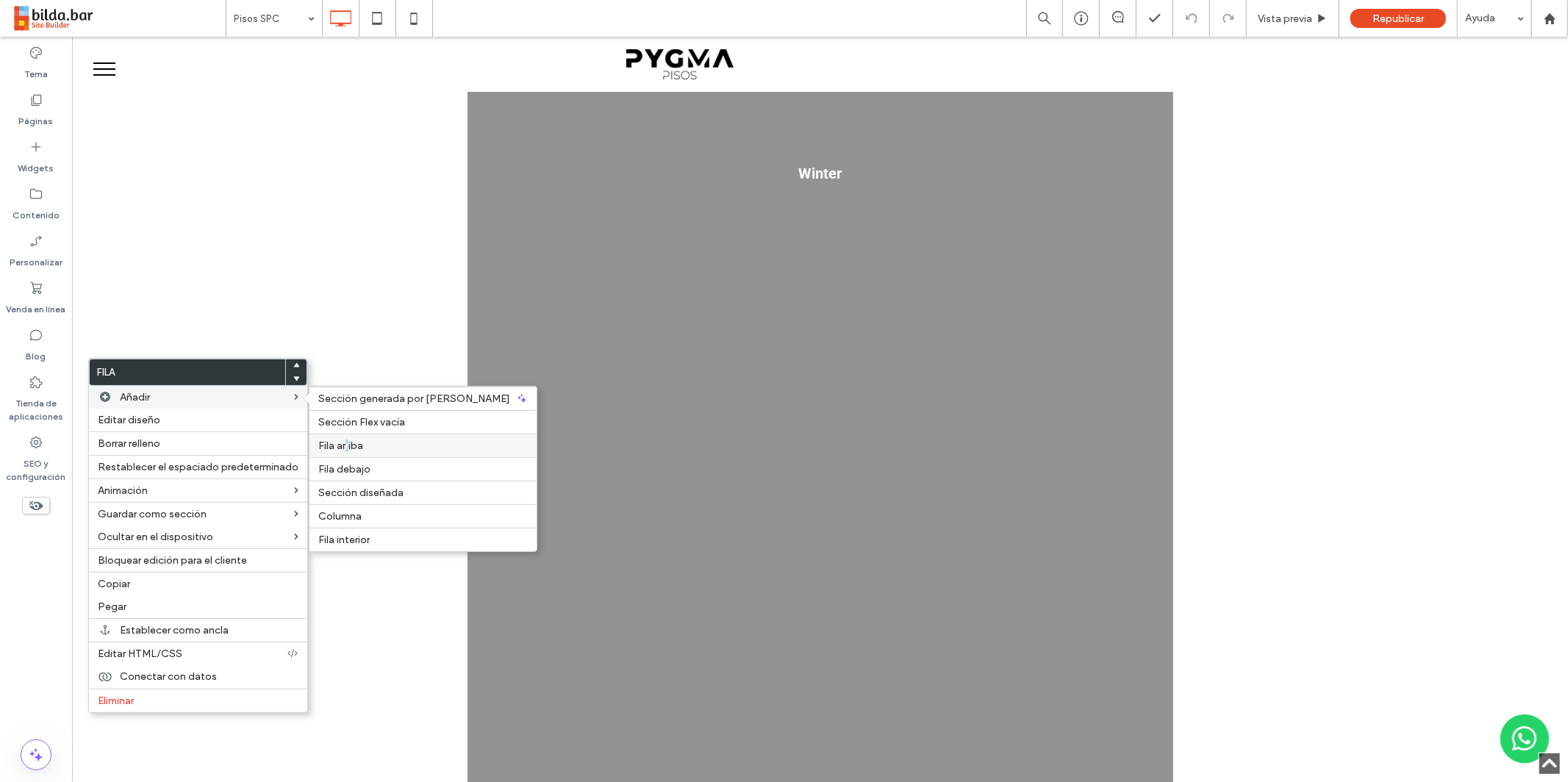
click at [345, 441] on span "Fila arriba" at bounding box center [340, 445] width 45 height 12
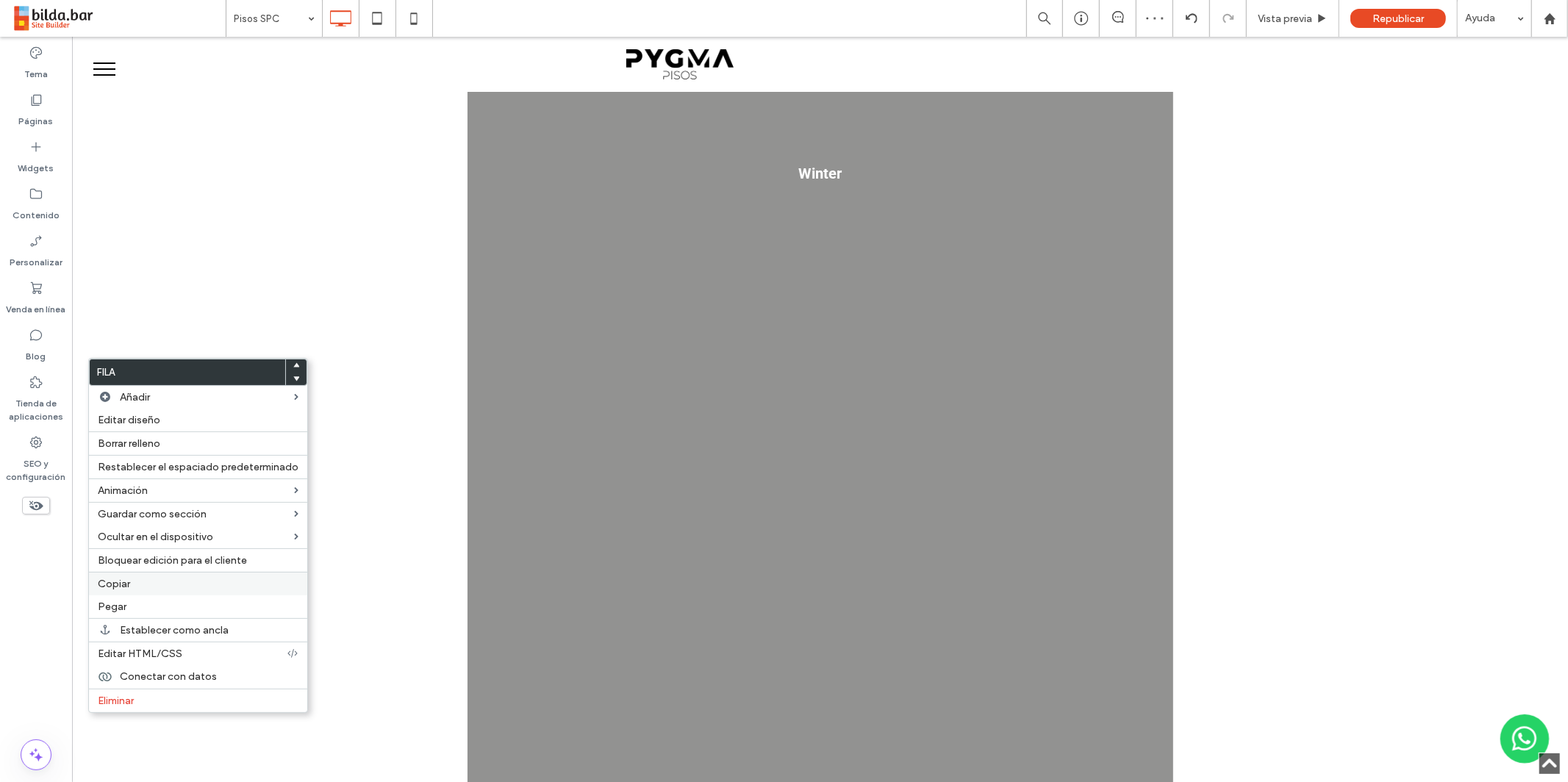
drag, startPoint x: 128, startPoint y: 602, endPoint x: 136, endPoint y: 591, distance: 13.6
click at [128, 602] on label "Pegar" at bounding box center [198, 606] width 201 height 12
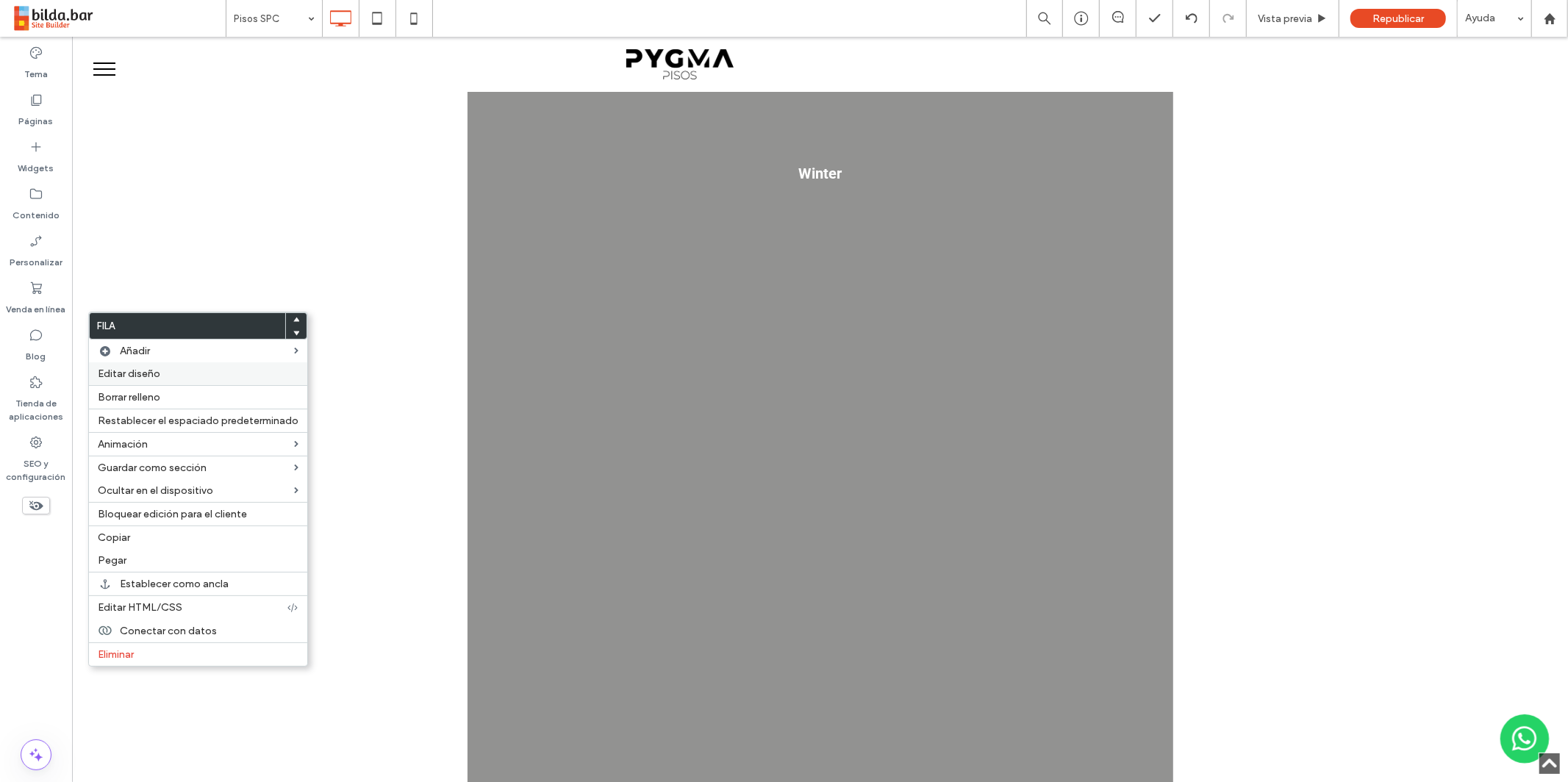
click at [153, 369] on span "Editar diseño" at bounding box center [129, 373] width 62 height 12
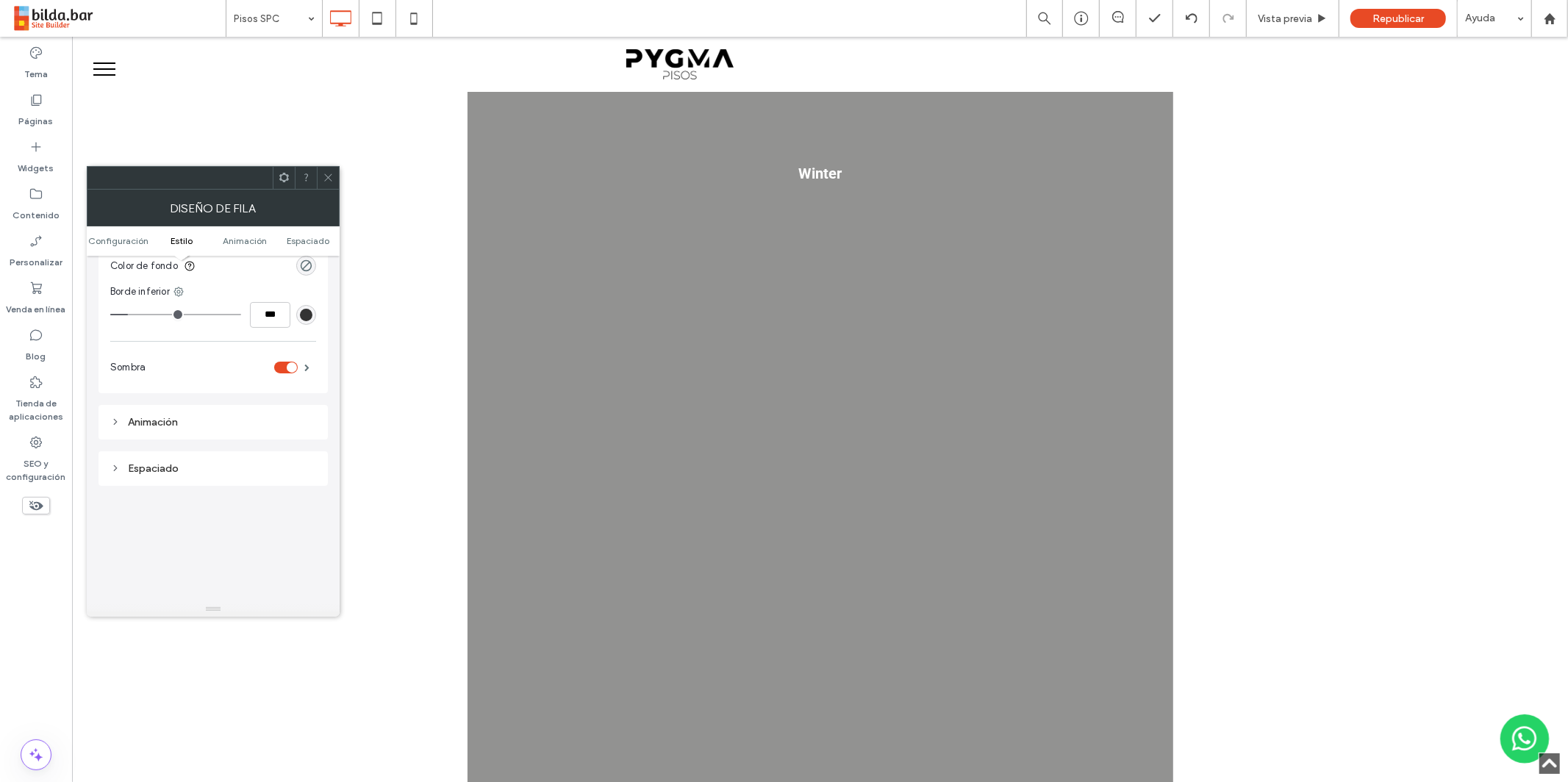
scroll to position [111, 0]
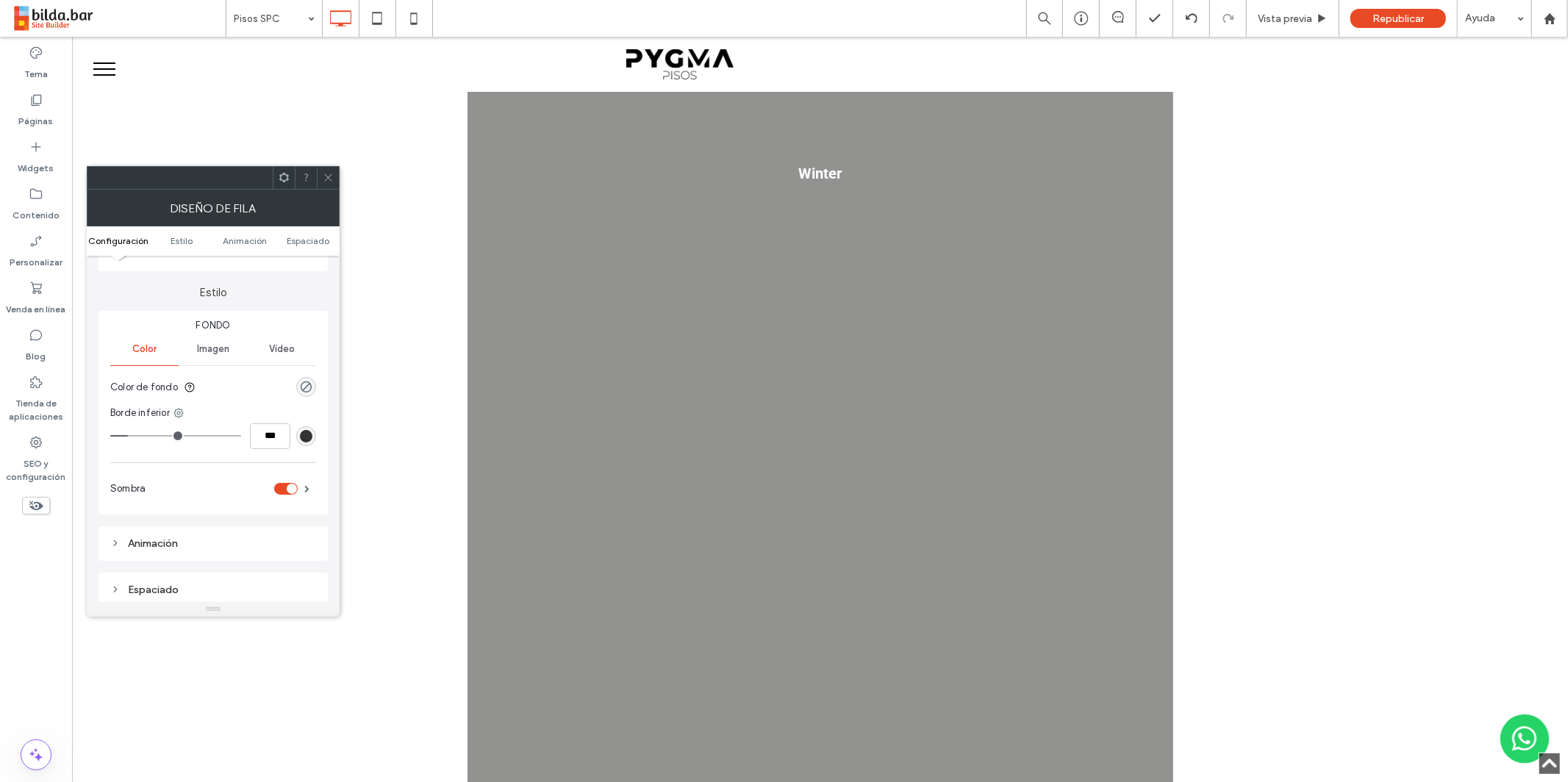
drag, startPoint x: 291, startPoint y: 486, endPoint x: 293, endPoint y: 474, distance: 12.2
click at [291, 486] on div "toggle" at bounding box center [292, 489] width 11 height 11
click at [326, 173] on icon at bounding box center [328, 177] width 11 height 11
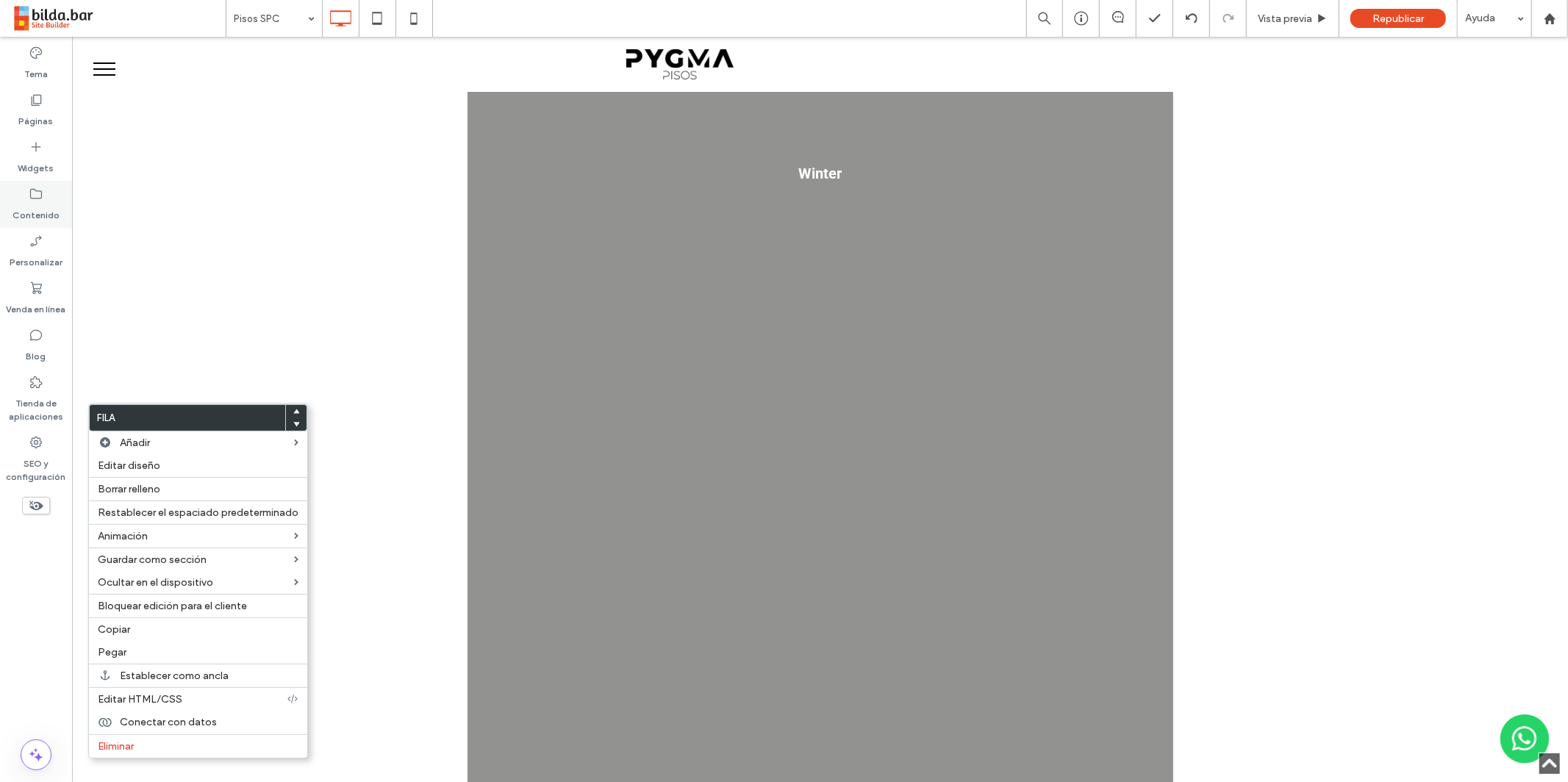
click at [41, 157] on label "Widgets" at bounding box center [36, 164] width 36 height 20
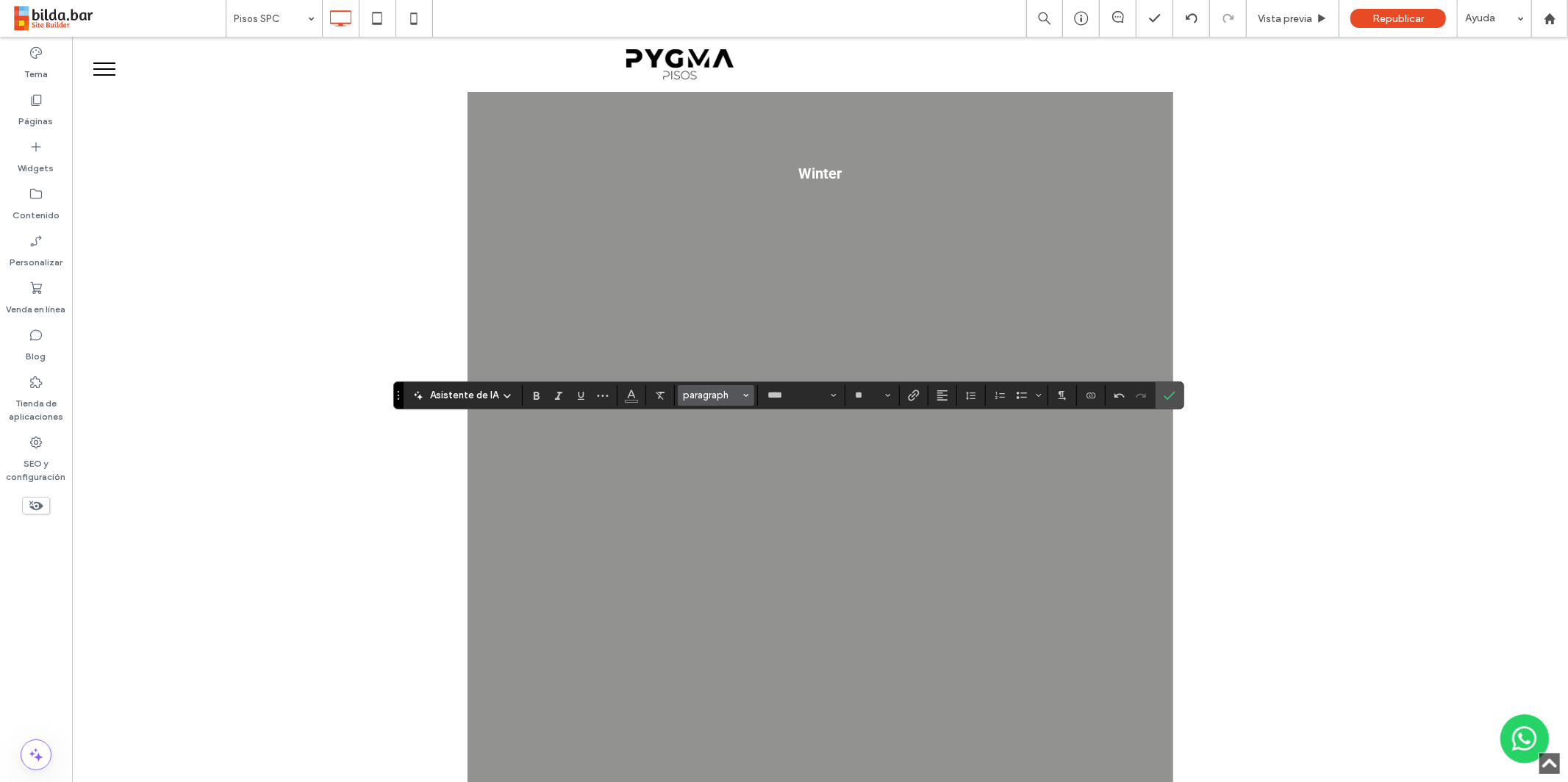
click at [745, 400] on span "Estilos" at bounding box center [746, 395] width 6 height 19
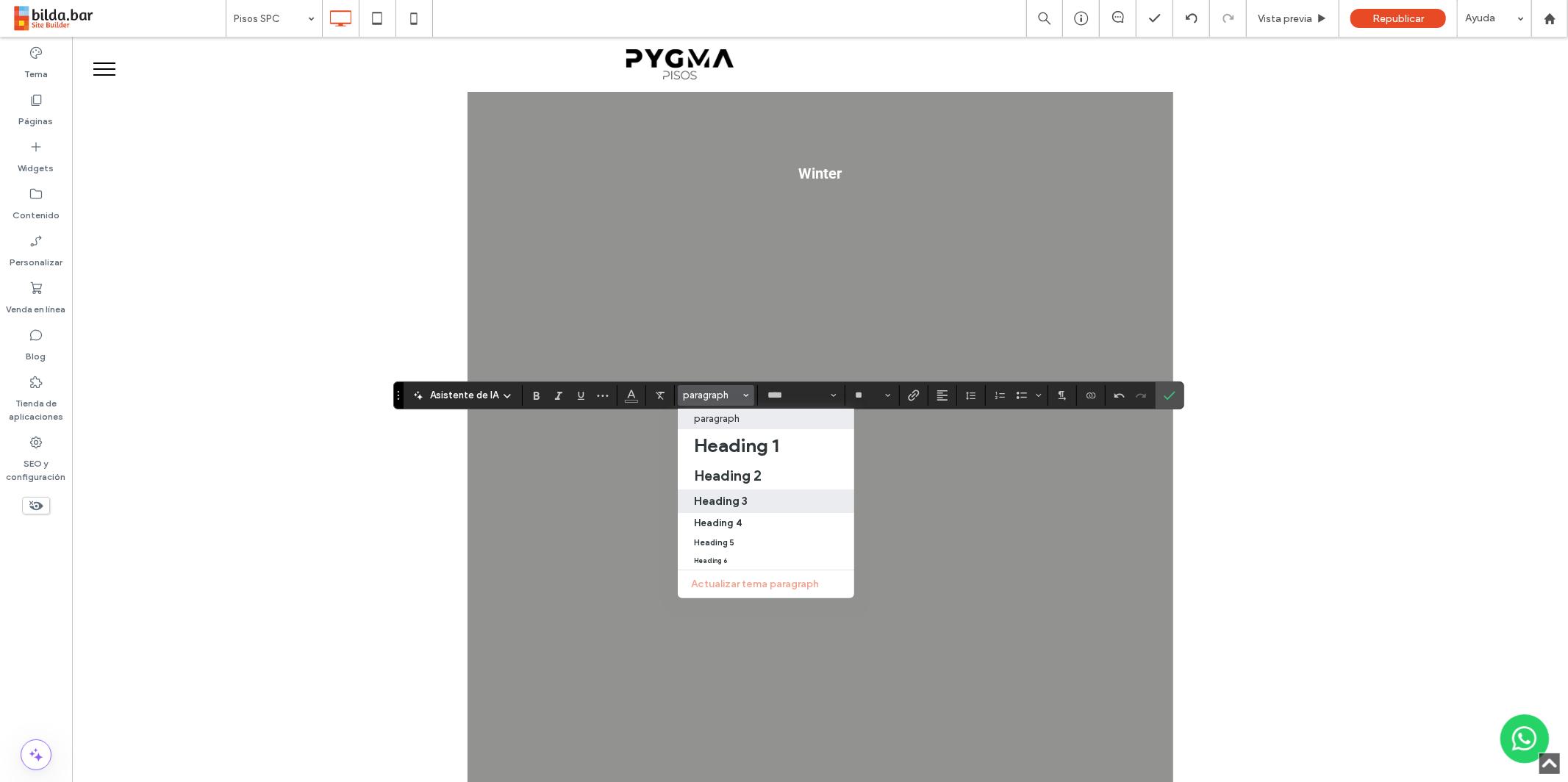
click at [741, 495] on h3 "Heading 3" at bounding box center [720, 500] width 54 height 14
type input "******"
type input "**"
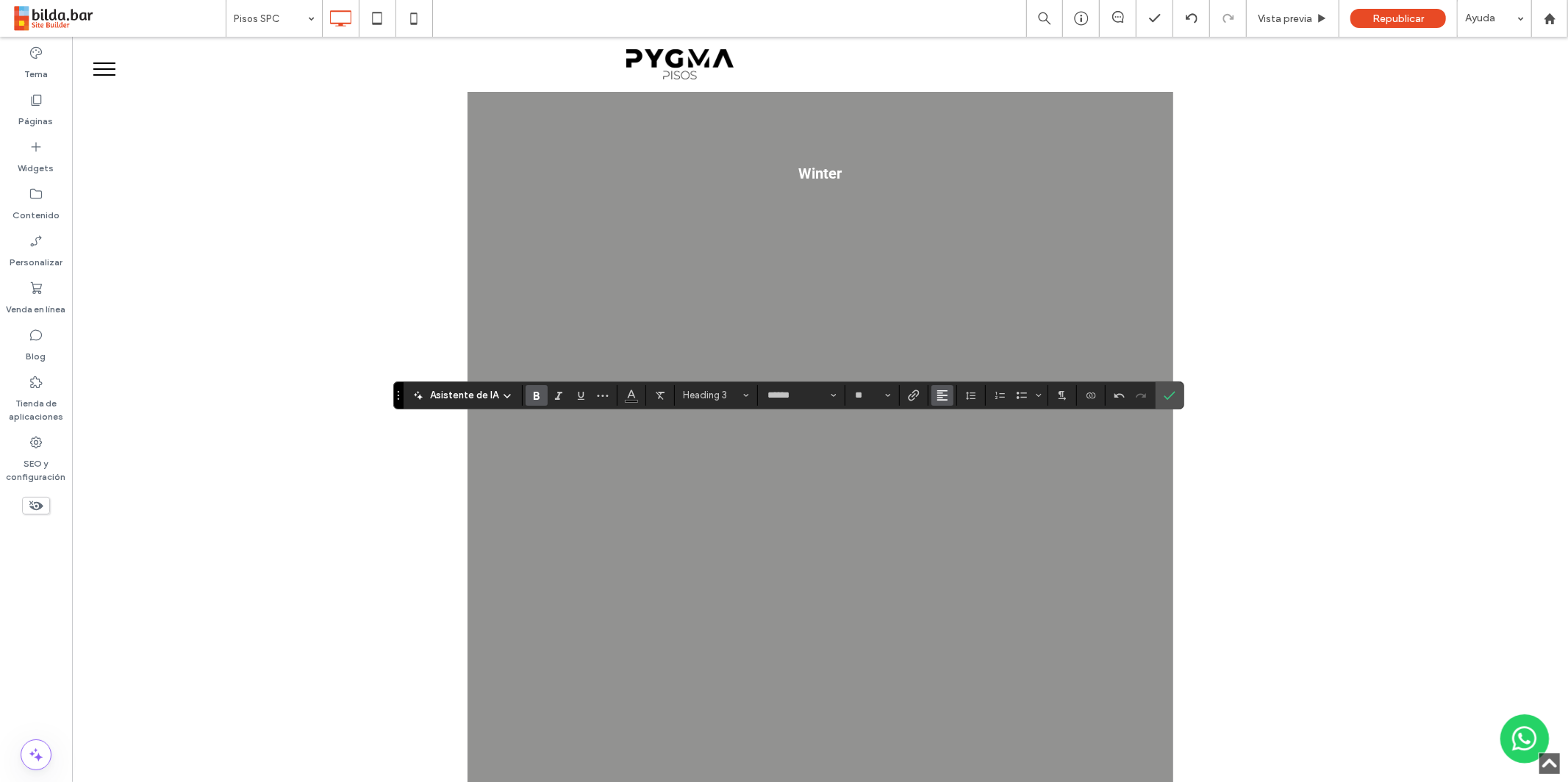
click at [945, 399] on use "Alineación" at bounding box center [942, 395] width 11 height 11
click at [952, 440] on icon "ui.textEditor.alignment.center" at bounding box center [954, 441] width 12 height 12
click at [42, 149] on icon at bounding box center [36, 146] width 14 height 14
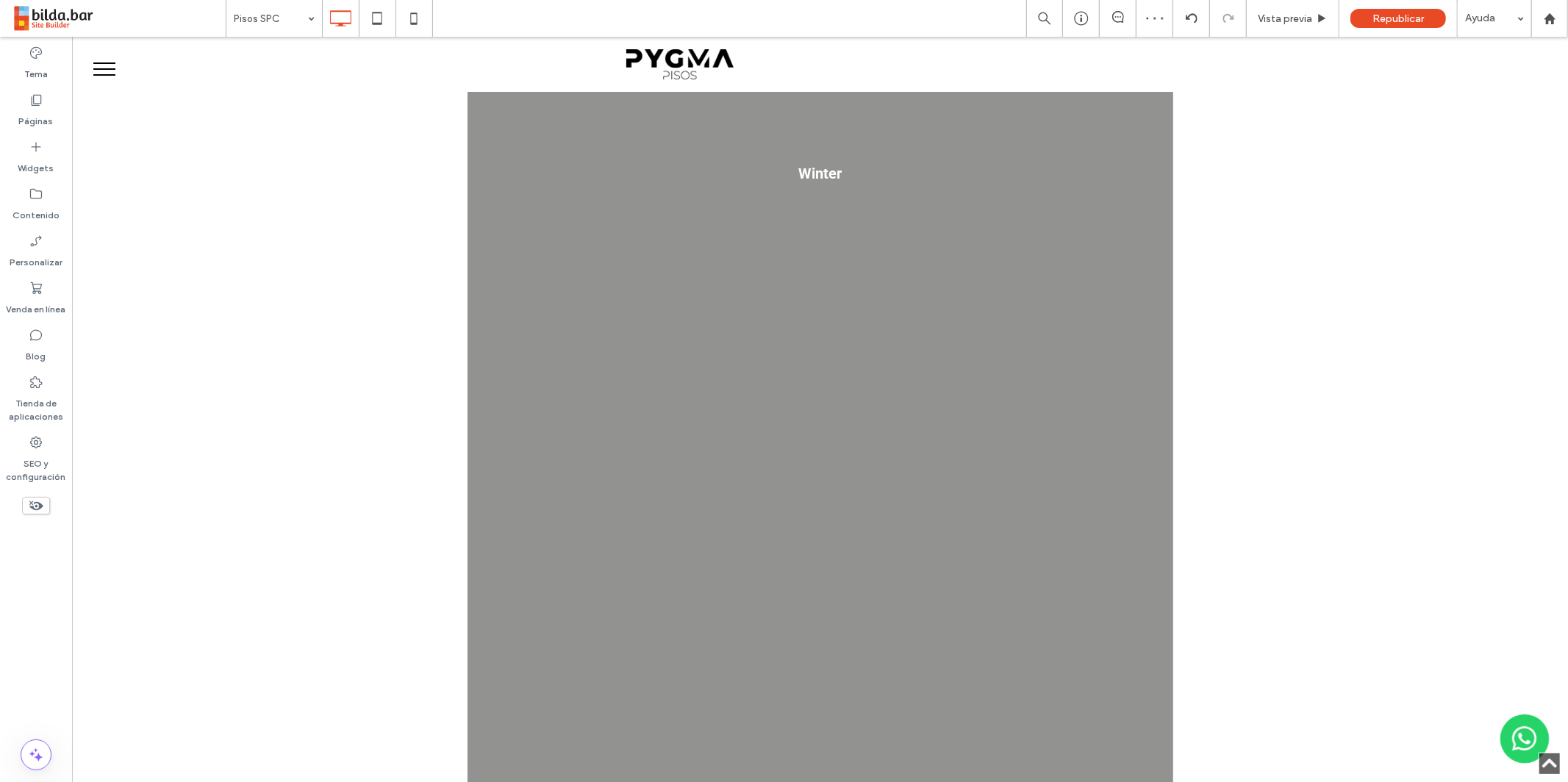
type input "****"
type input "**"
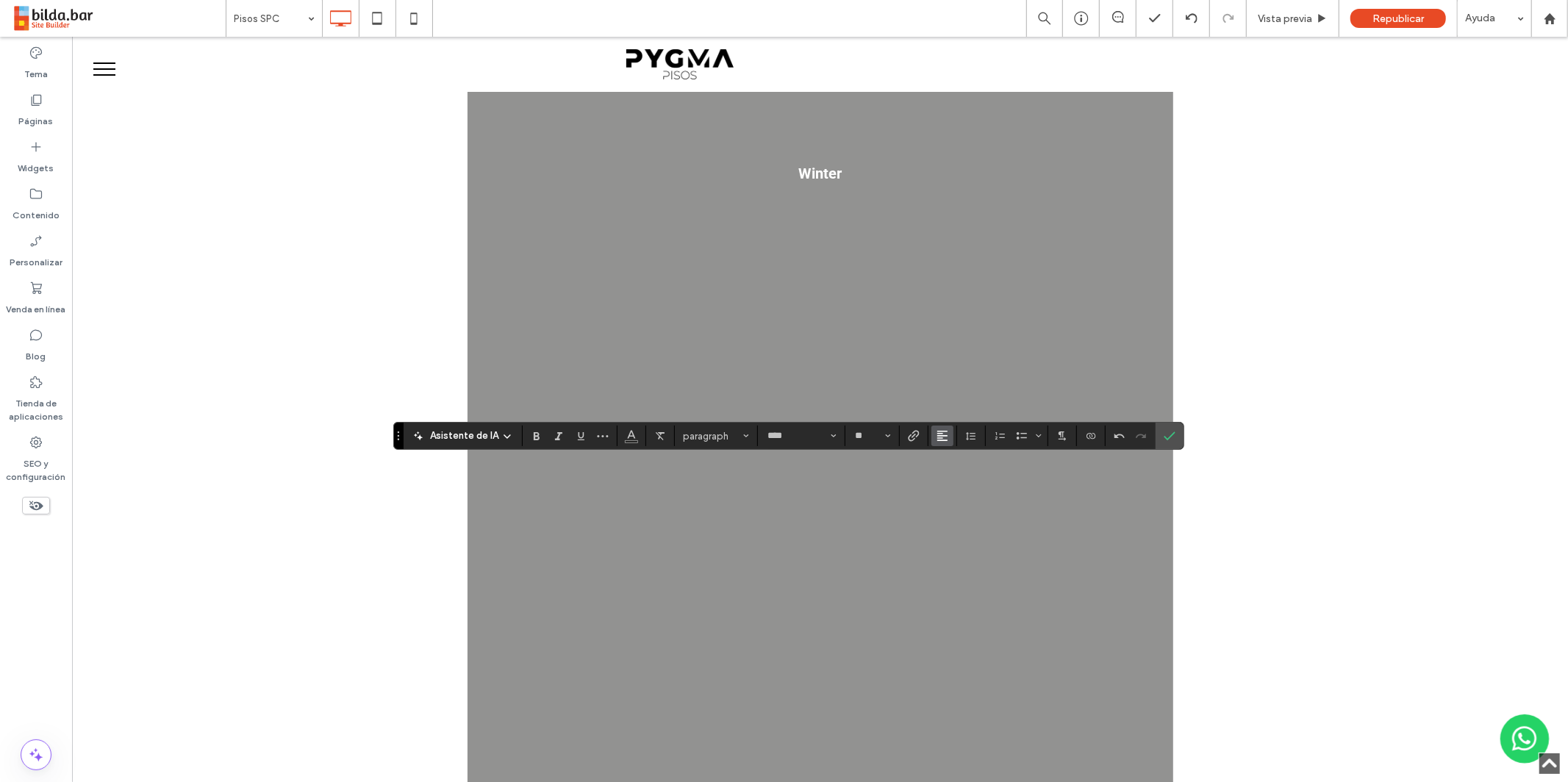
click at [945, 439] on use "Alineación" at bounding box center [942, 436] width 11 height 11
click at [952, 483] on icon "ui.textEditor.alignment.center" at bounding box center [954, 481] width 12 height 12
click at [1173, 433] on label "Confirmar" at bounding box center [1170, 435] width 22 height 26
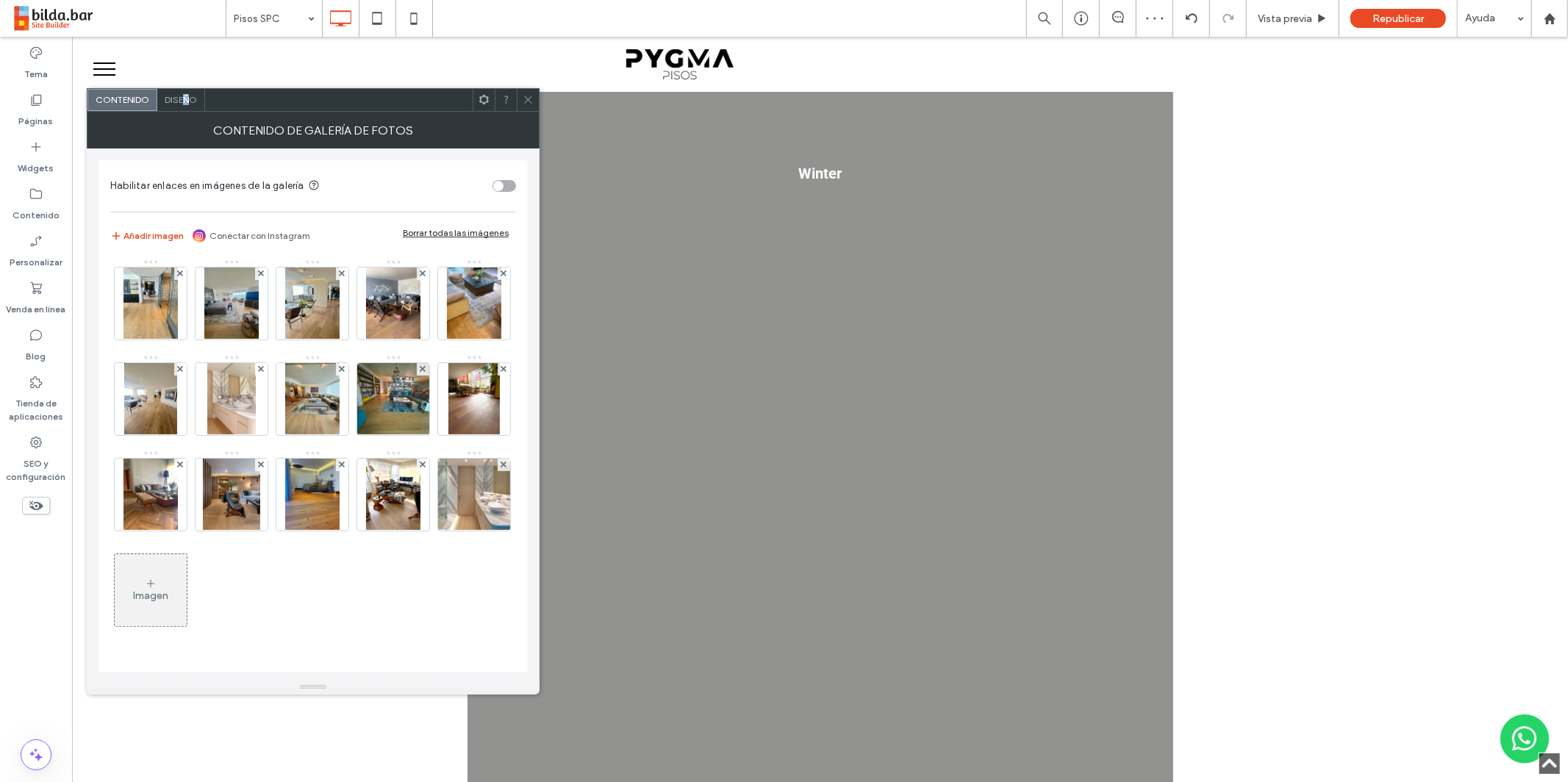
click at [187, 96] on span "Diseño" at bounding box center [180, 99] width 33 height 11
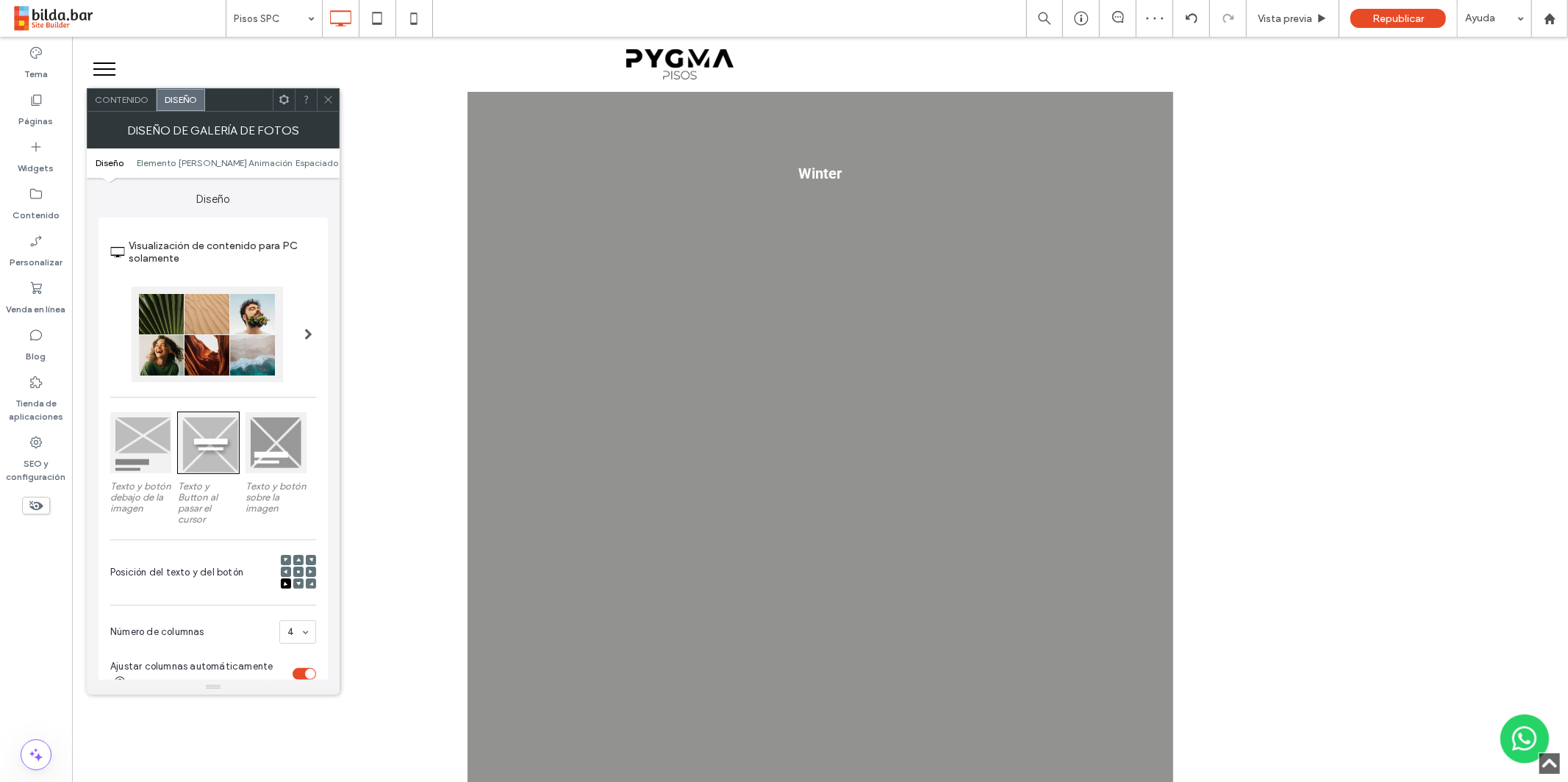
drag, startPoint x: 309, startPoint y: 168, endPoint x: 310, endPoint y: 182, distance: 14.0
click at [309, 168] on ul "Diseño Elemento [PERSON_NAME] Espaciado" at bounding box center [214, 163] width 253 height 30
drag, startPoint x: 322, startPoint y: 157, endPoint x: 312, endPoint y: 165, distance: 12.8
click at [322, 158] on span "Espaciado" at bounding box center [317, 163] width 42 height 11
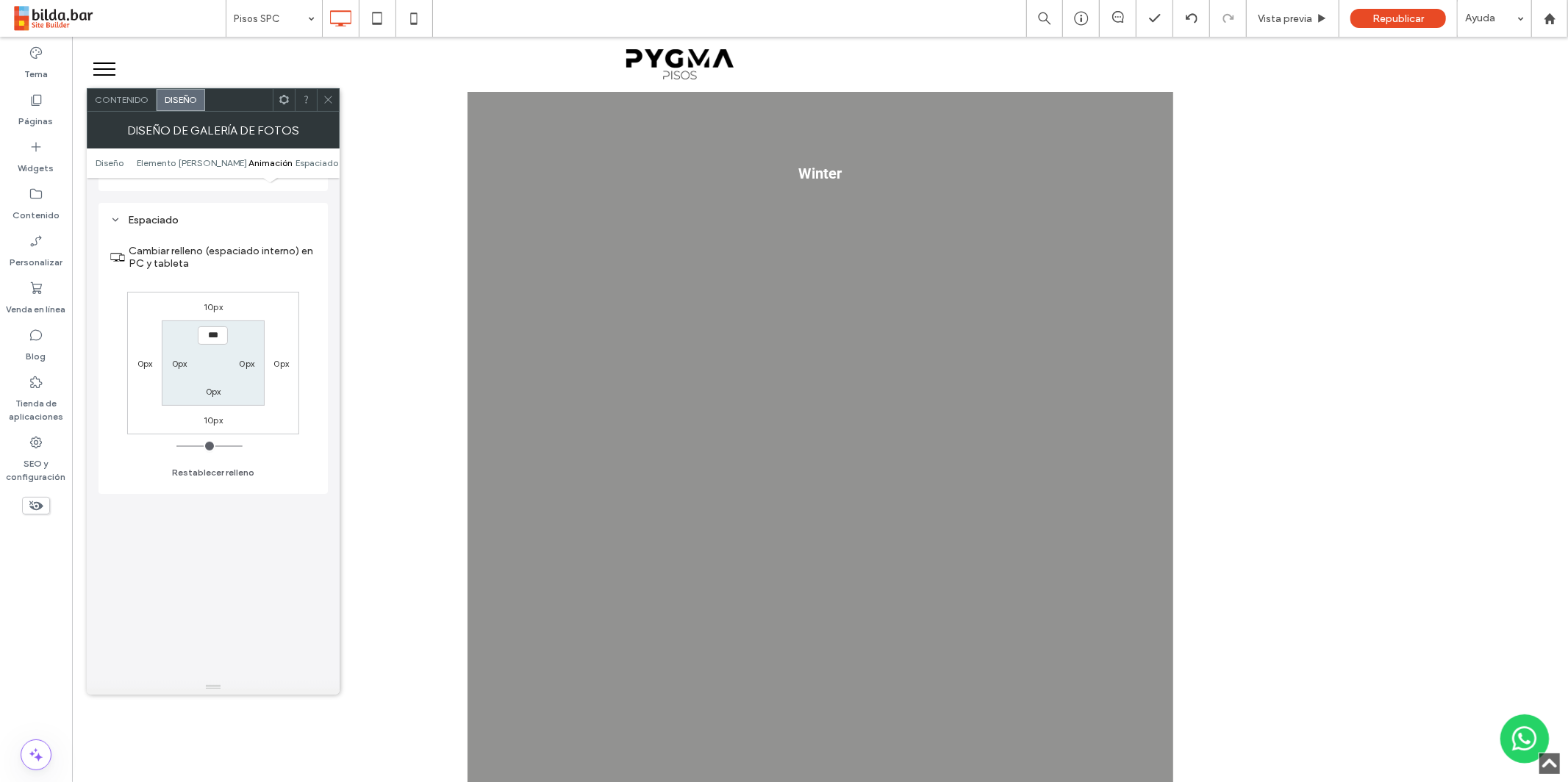
scroll to position [829, 0]
click at [215, 288] on label "10px" at bounding box center [213, 293] width 19 height 11
type input "**"
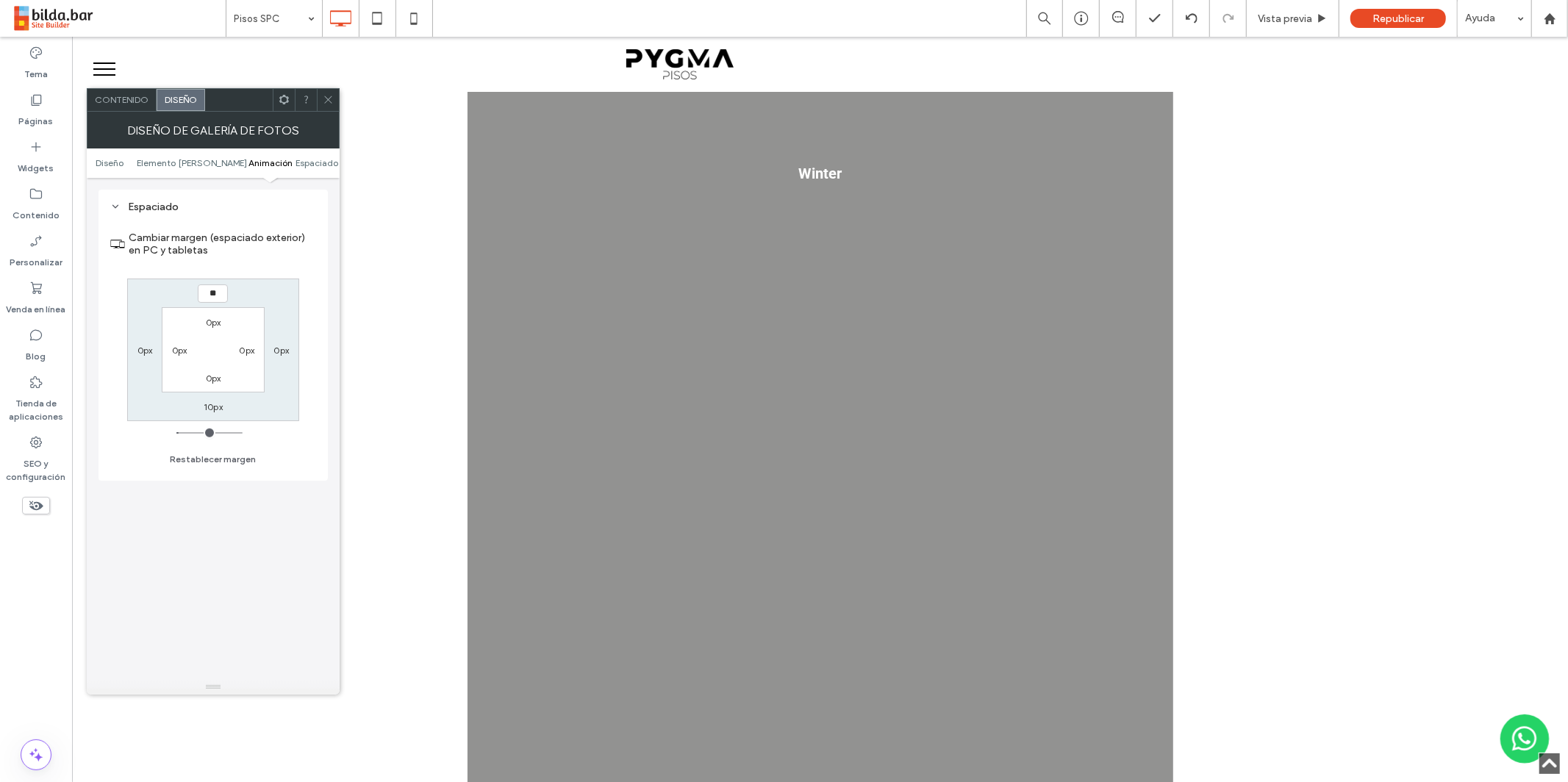
type input "**"
type input "****"
click at [287, 95] on icon at bounding box center [284, 99] width 11 height 11
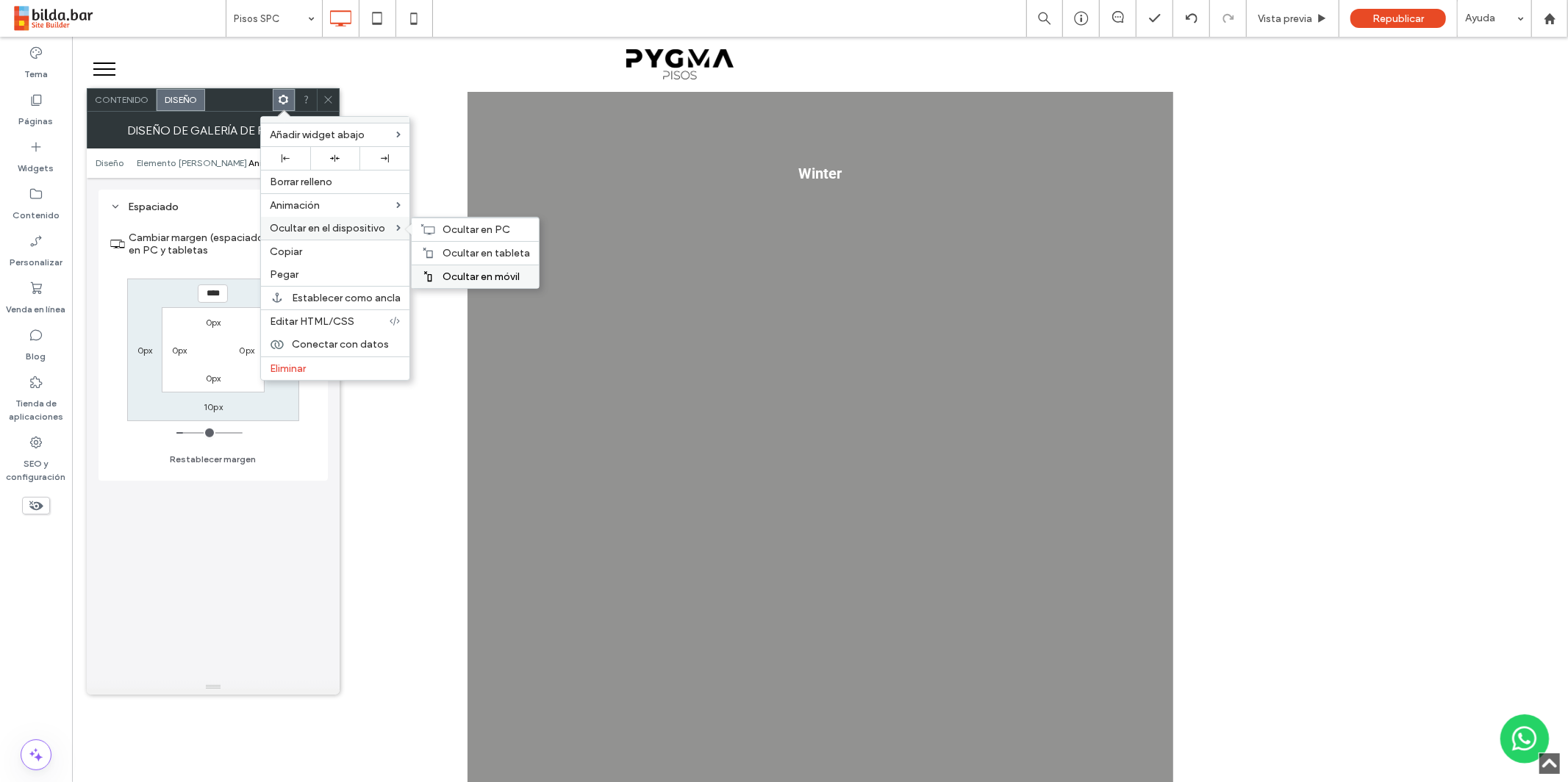
drag, startPoint x: 458, startPoint y: 270, endPoint x: 445, endPoint y: 282, distance: 17.7
click at [458, 270] on span "Ocultar en móvil" at bounding box center [481, 276] width 77 height 12
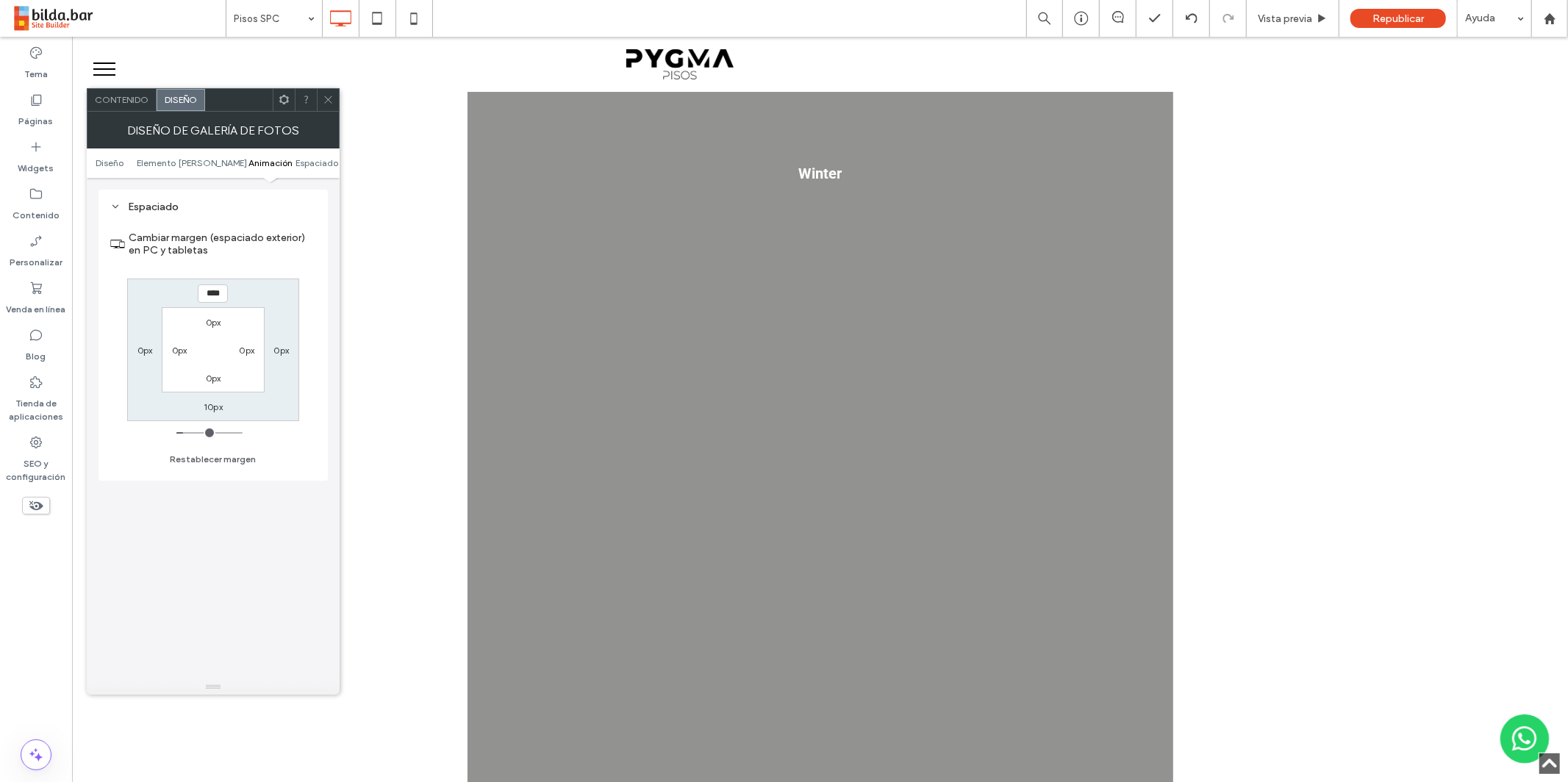
click at [145, 104] on span "Contenido" at bounding box center [121, 99] width 54 height 11
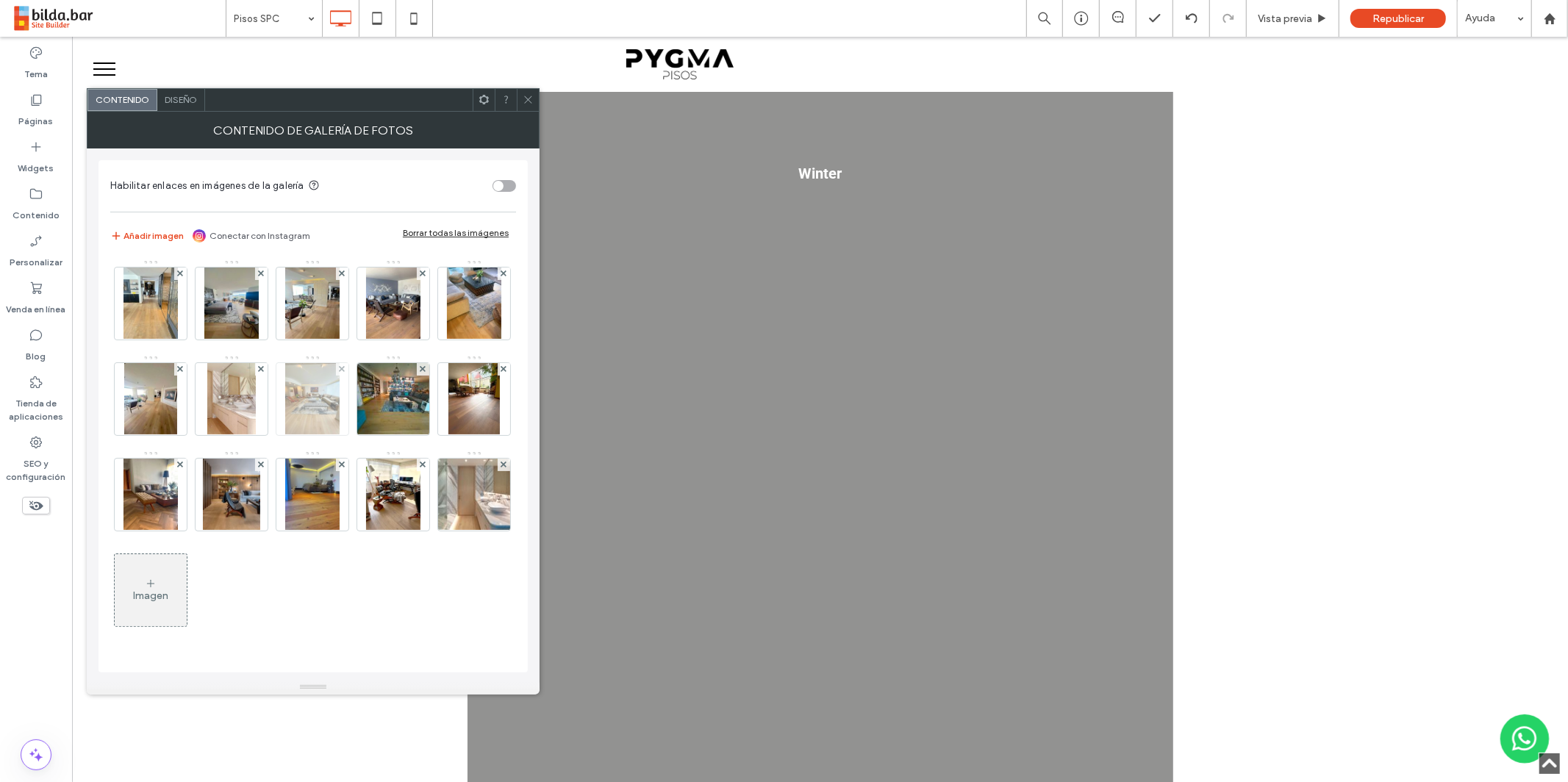
click at [447, 339] on img at bounding box center [474, 303] width 55 height 72
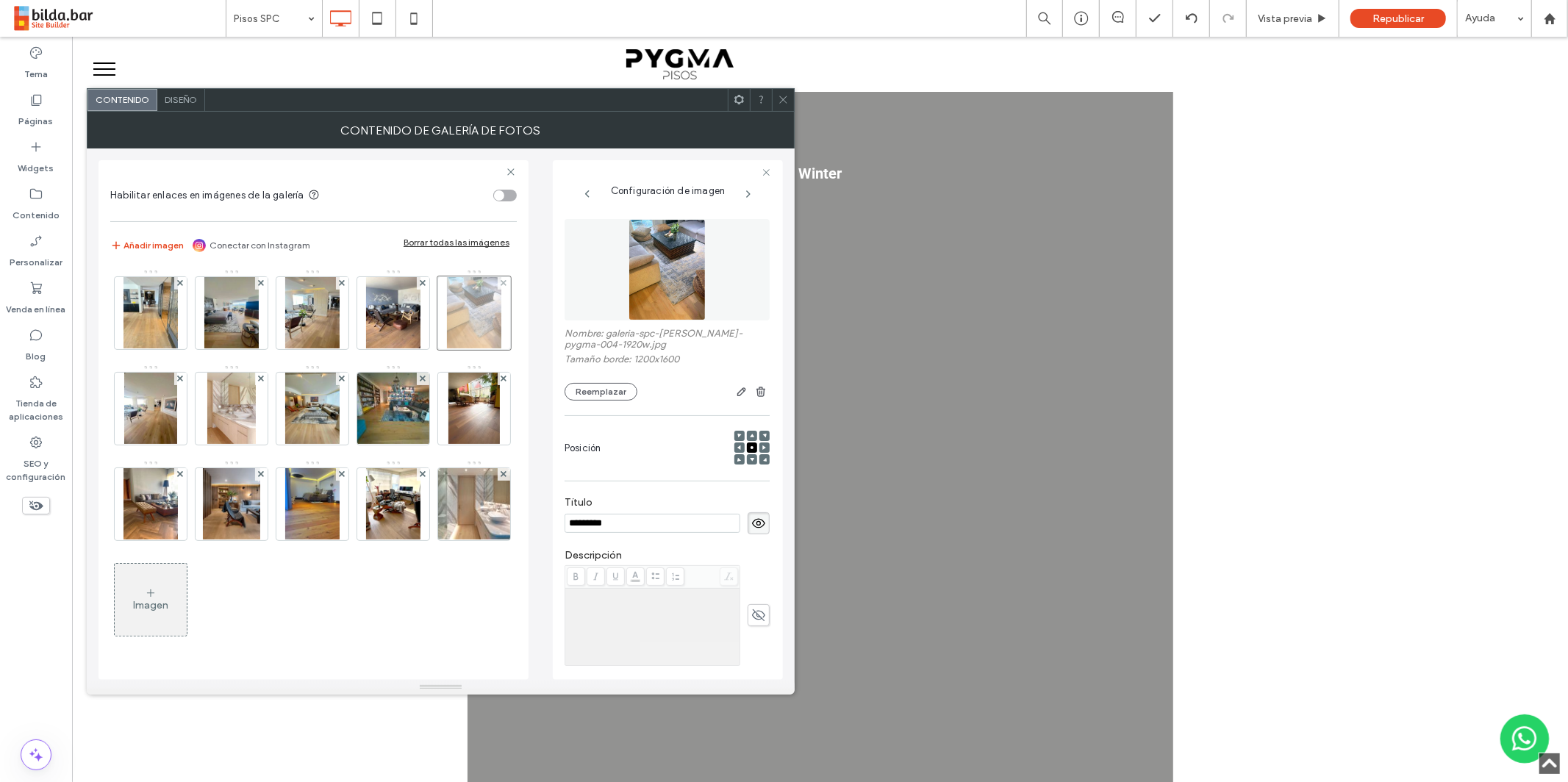
scroll to position [0, 0]
click at [177, 402] on img at bounding box center [151, 408] width 53 height 72
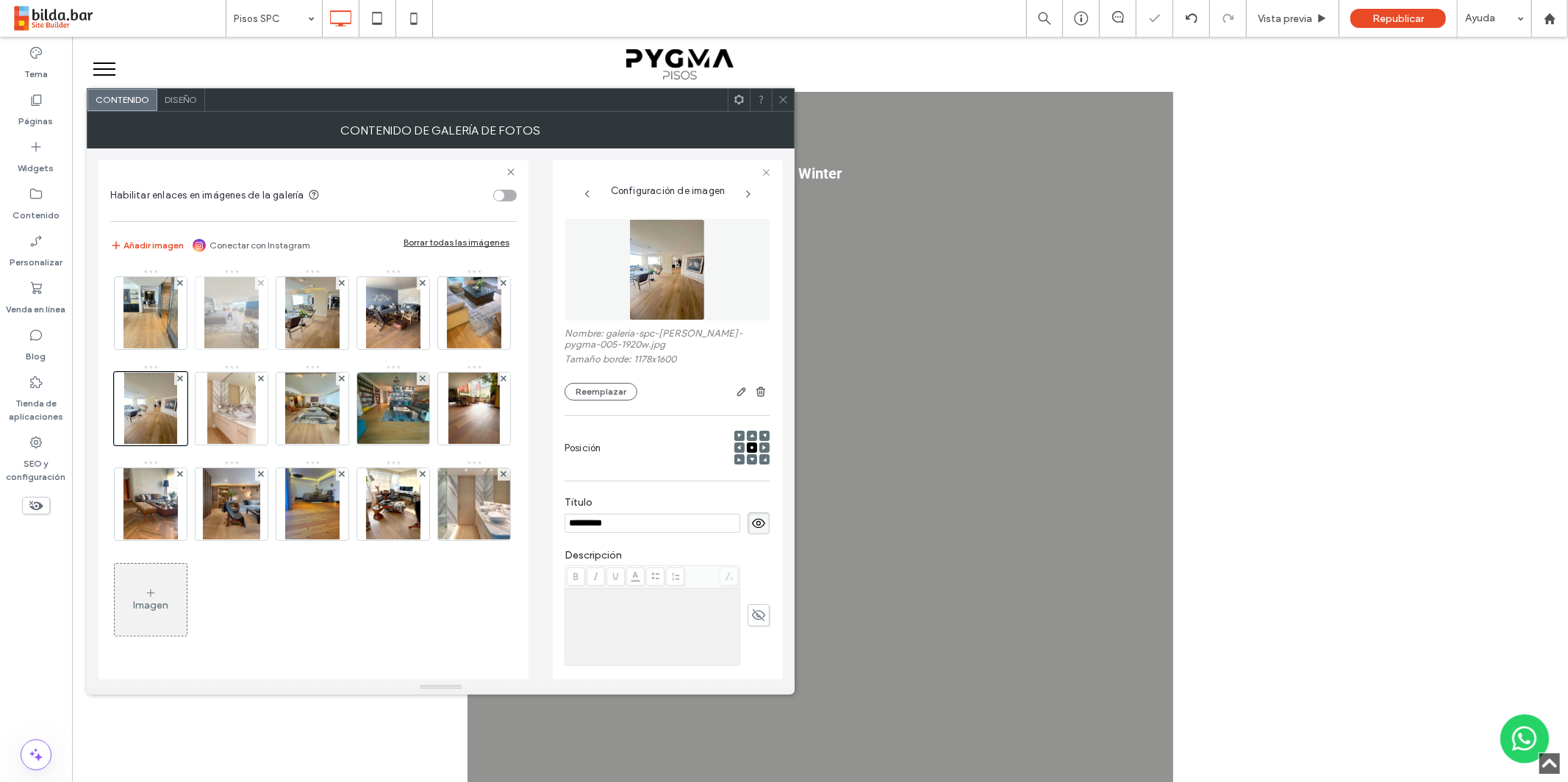
click at [239, 314] on img at bounding box center [232, 313] width 55 height 72
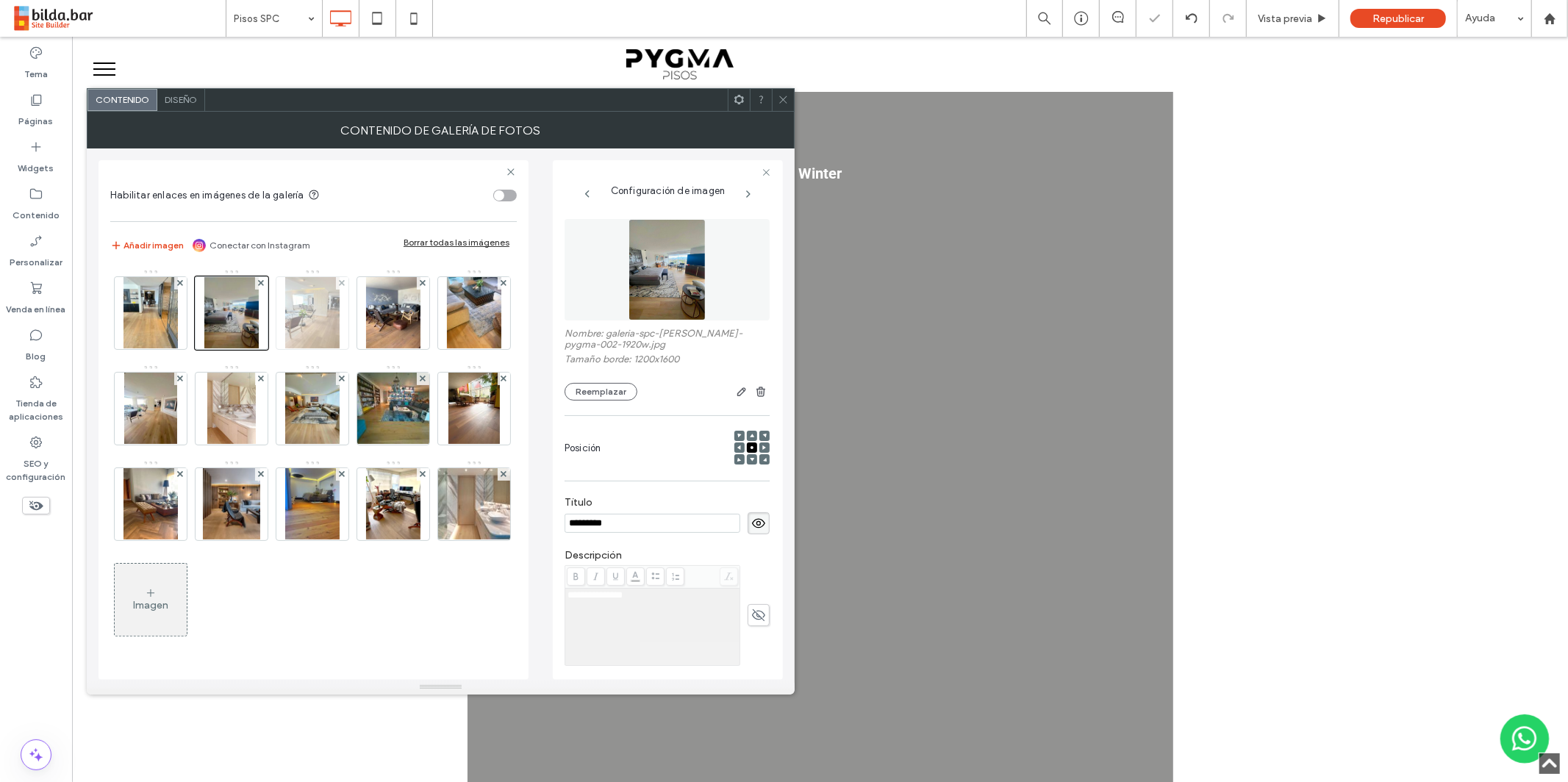
click at [298, 321] on img at bounding box center [313, 313] width 55 height 72
click at [322, 327] on div at bounding box center [312, 313] width 73 height 73
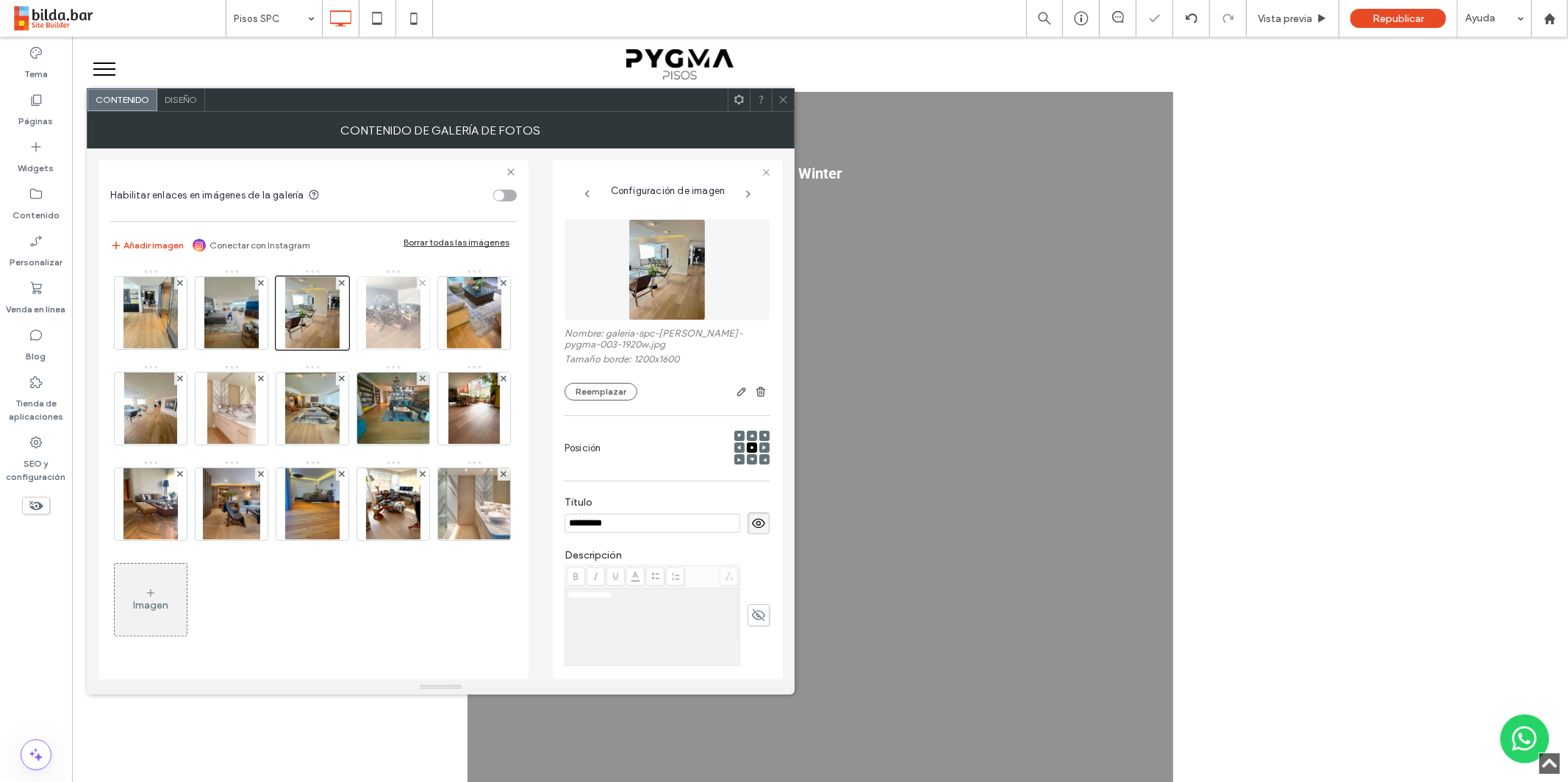
click at [401, 319] on img at bounding box center [393, 313] width 55 height 72
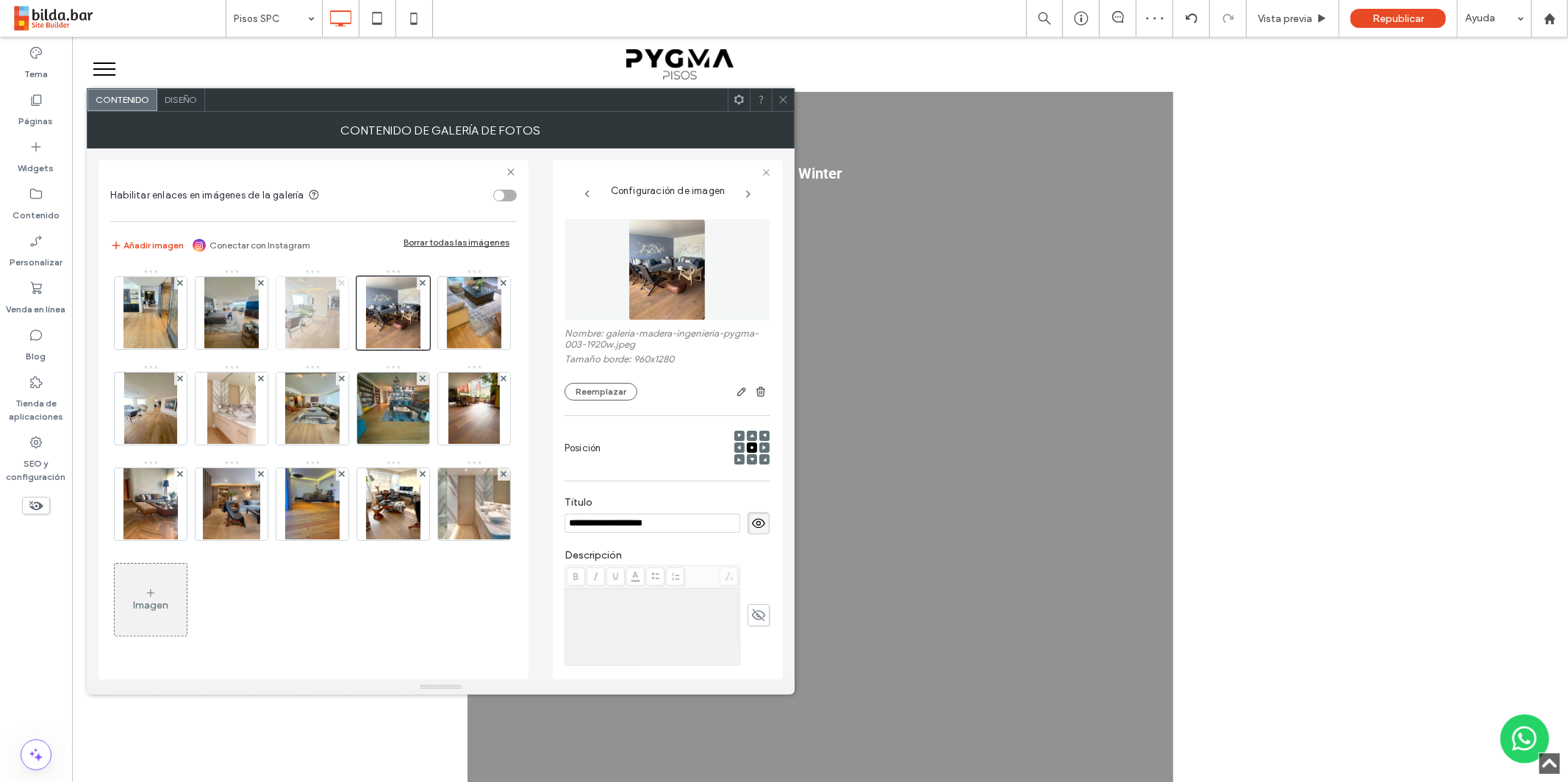
click at [340, 284] on icon at bounding box center [342, 283] width 6 height 6
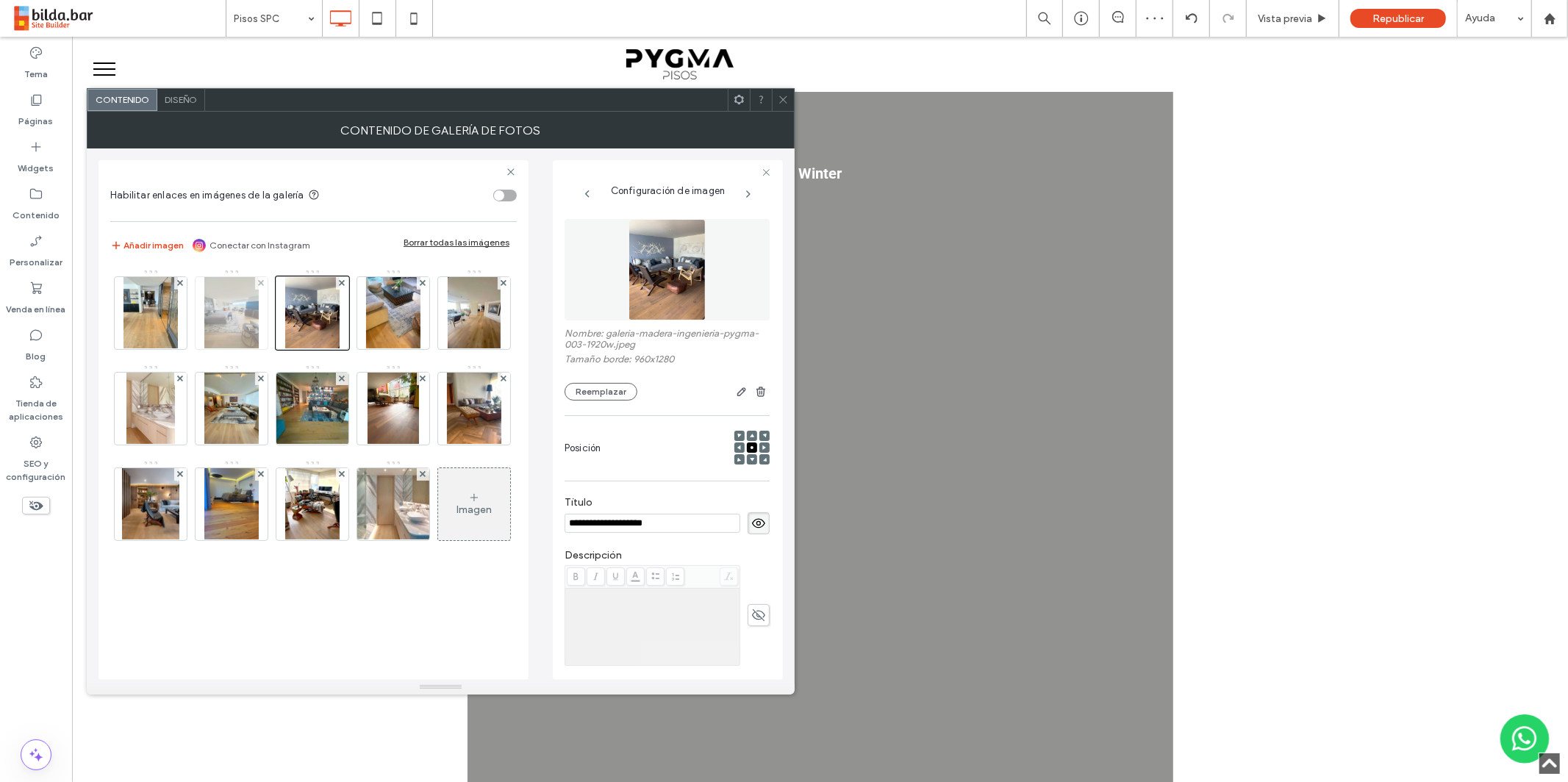
drag, startPoint x: 261, startPoint y: 283, endPoint x: 246, endPoint y: 282, distance: 15.0
click at [261, 282] on use at bounding box center [261, 283] width 6 height 6
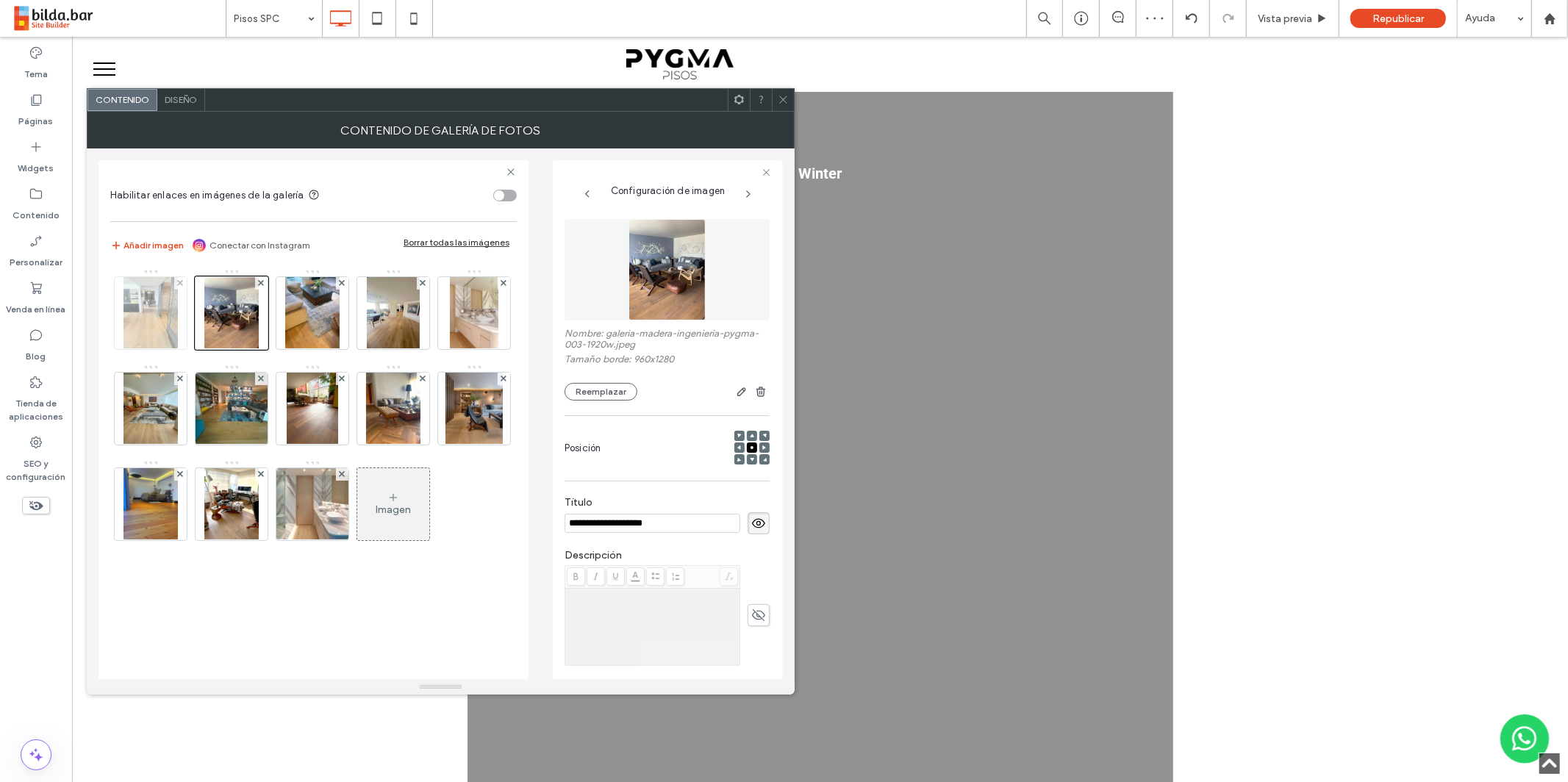
drag, startPoint x: 180, startPoint y: 282, endPoint x: 166, endPoint y: 294, distance: 18.4
click at [180, 282] on use at bounding box center [180, 283] width 6 height 6
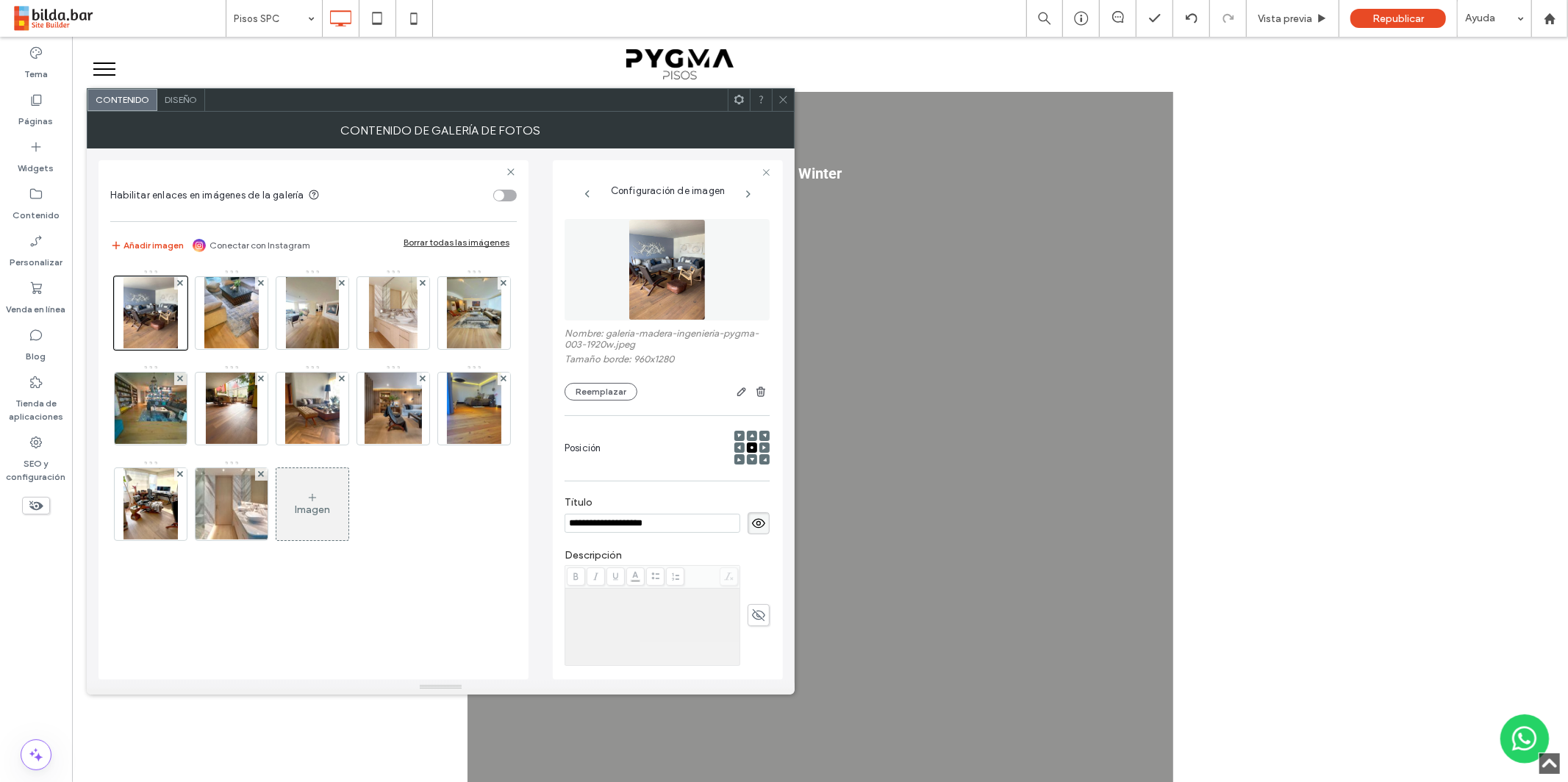
click at [787, 105] on span at bounding box center [783, 99] width 11 height 22
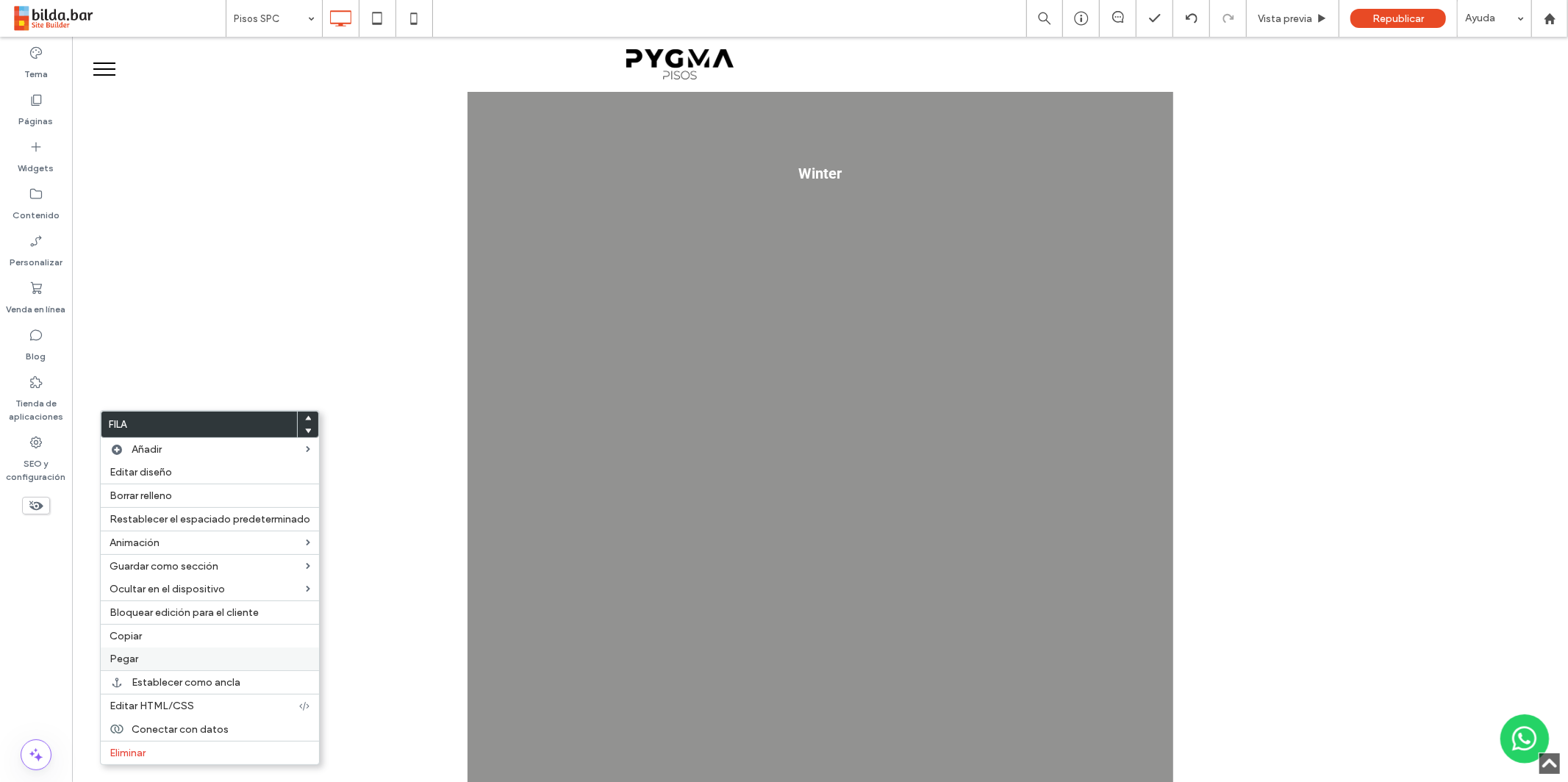
drag, startPoint x: 140, startPoint y: 659, endPoint x: 160, endPoint y: 650, distance: 21.9
click at [140, 659] on label "Pegar" at bounding box center [210, 659] width 201 height 12
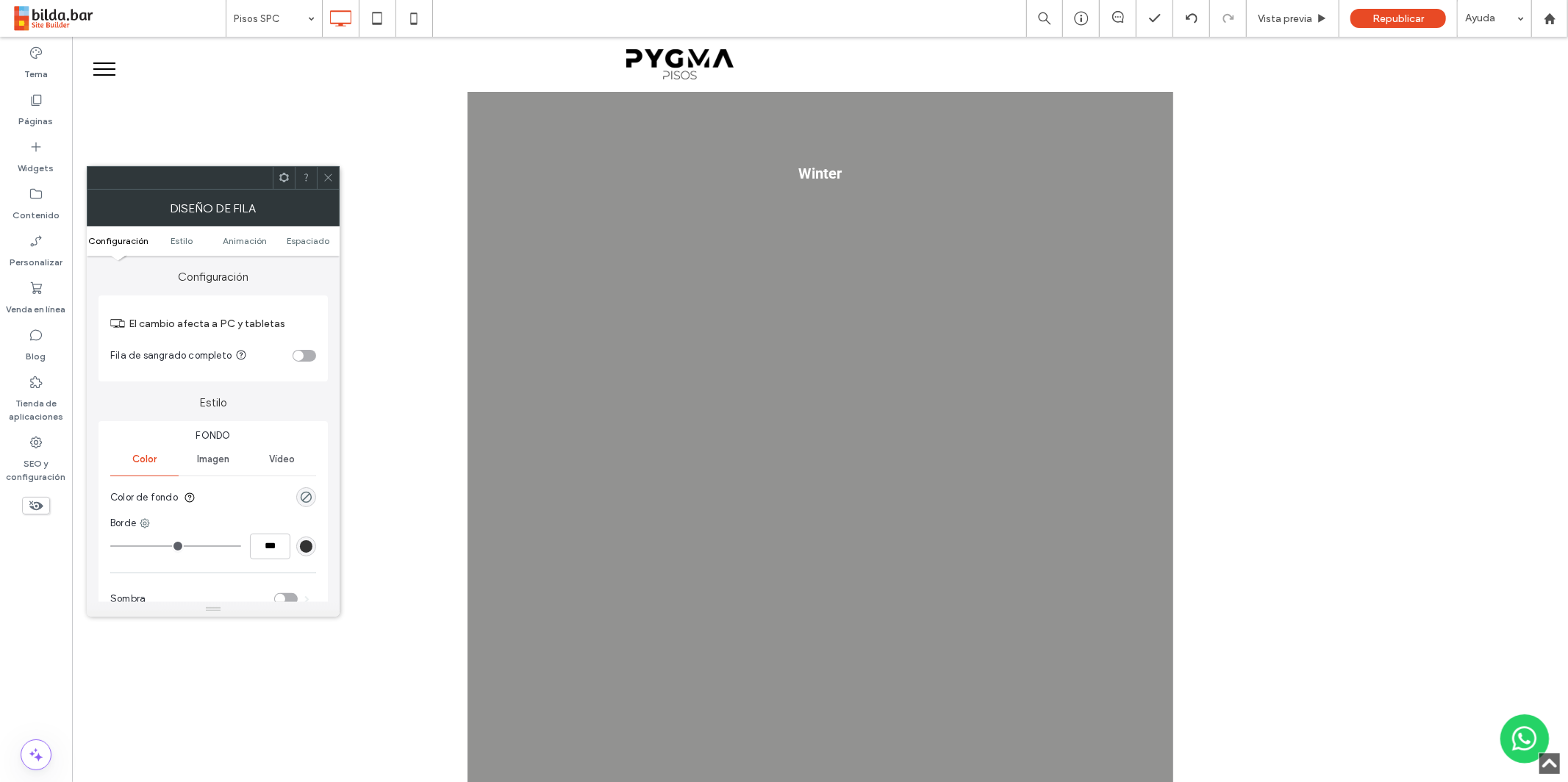
click at [330, 178] on icon at bounding box center [328, 177] width 11 height 11
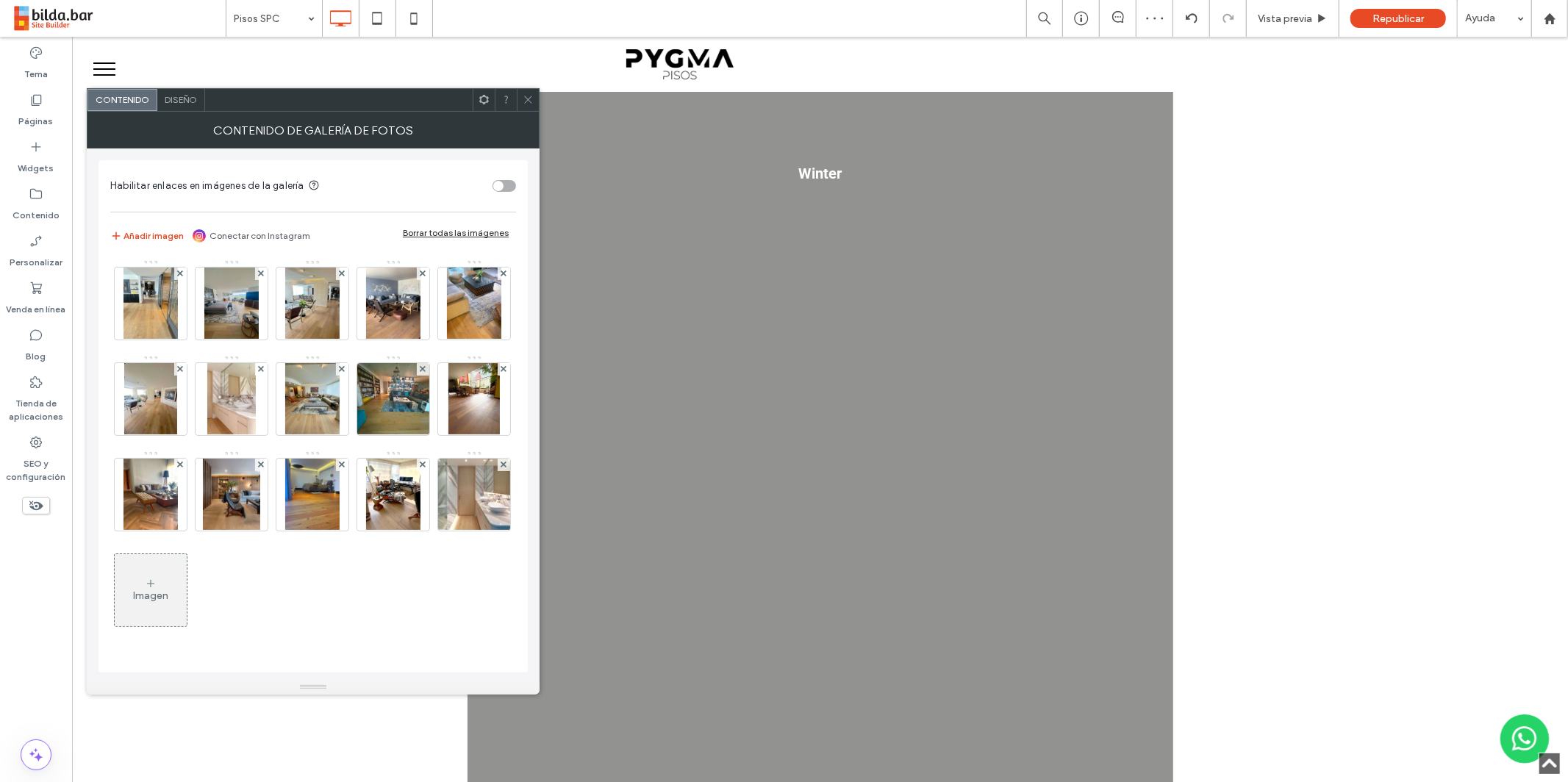
click at [487, 98] on use at bounding box center [484, 99] width 10 height 10
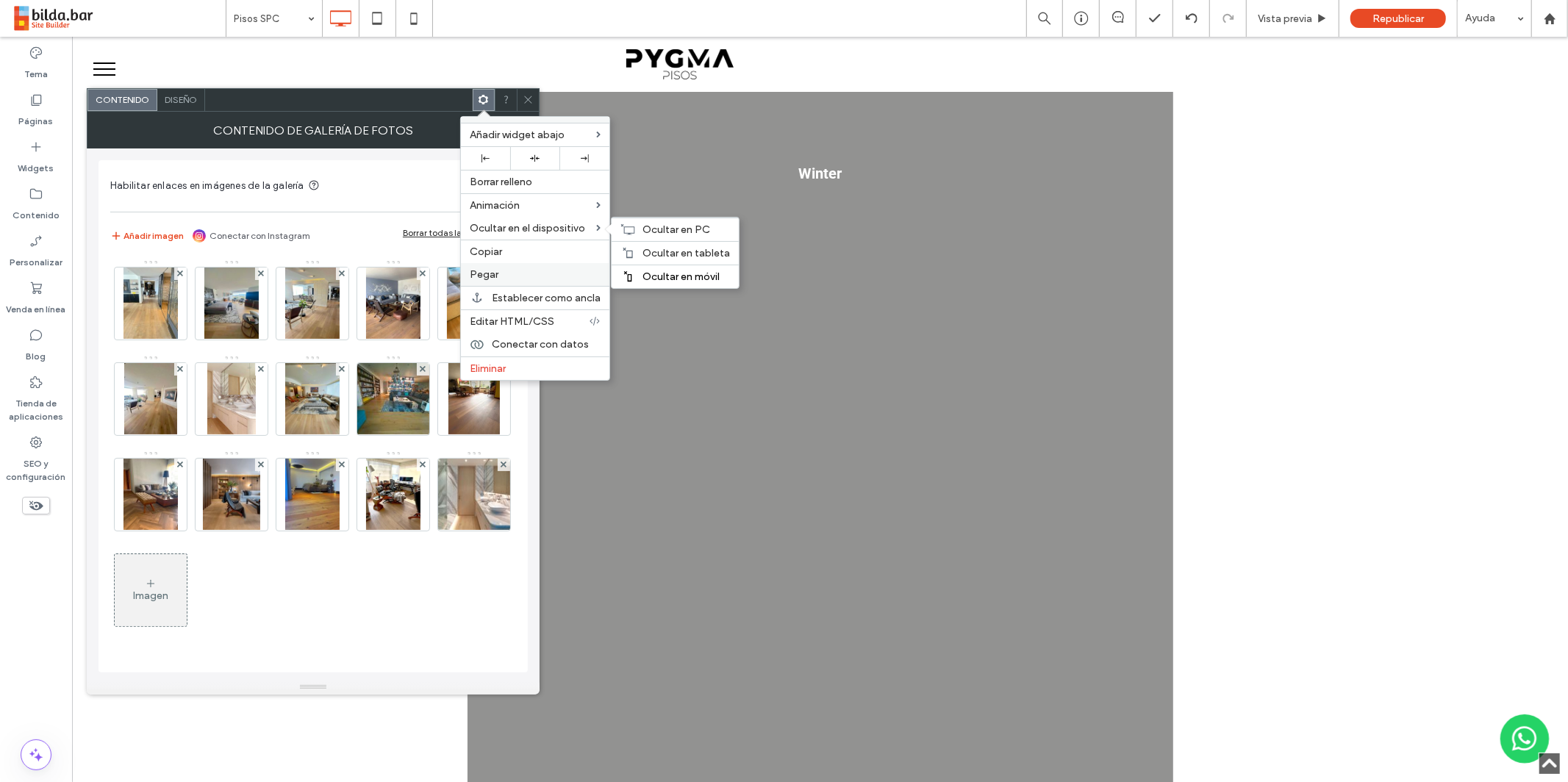
drag, startPoint x: 626, startPoint y: 274, endPoint x: 605, endPoint y: 276, distance: 21.1
click at [626, 274] on icon at bounding box center [628, 276] width 12 height 12
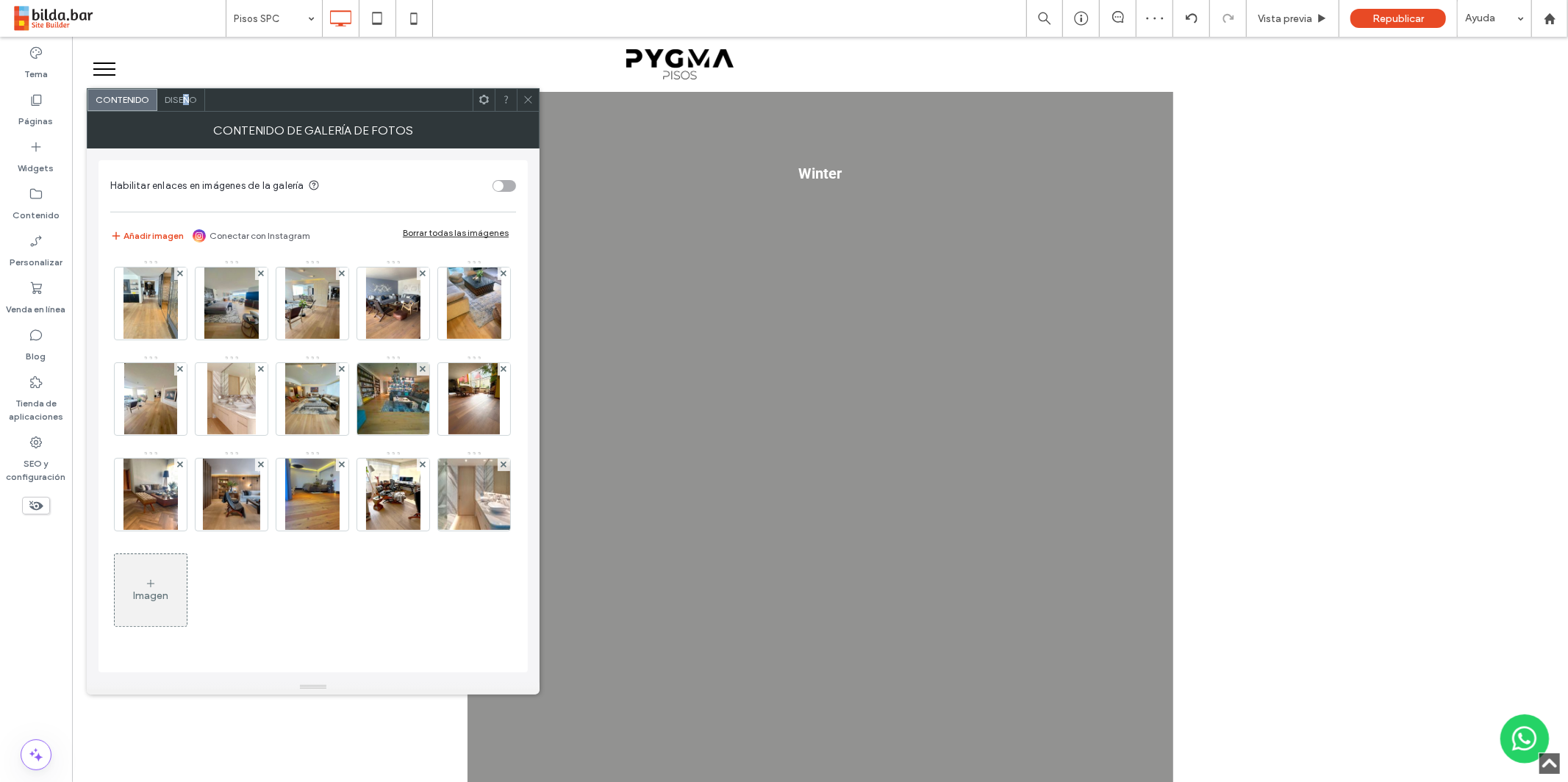
click at [187, 99] on span "Diseño" at bounding box center [180, 99] width 33 height 11
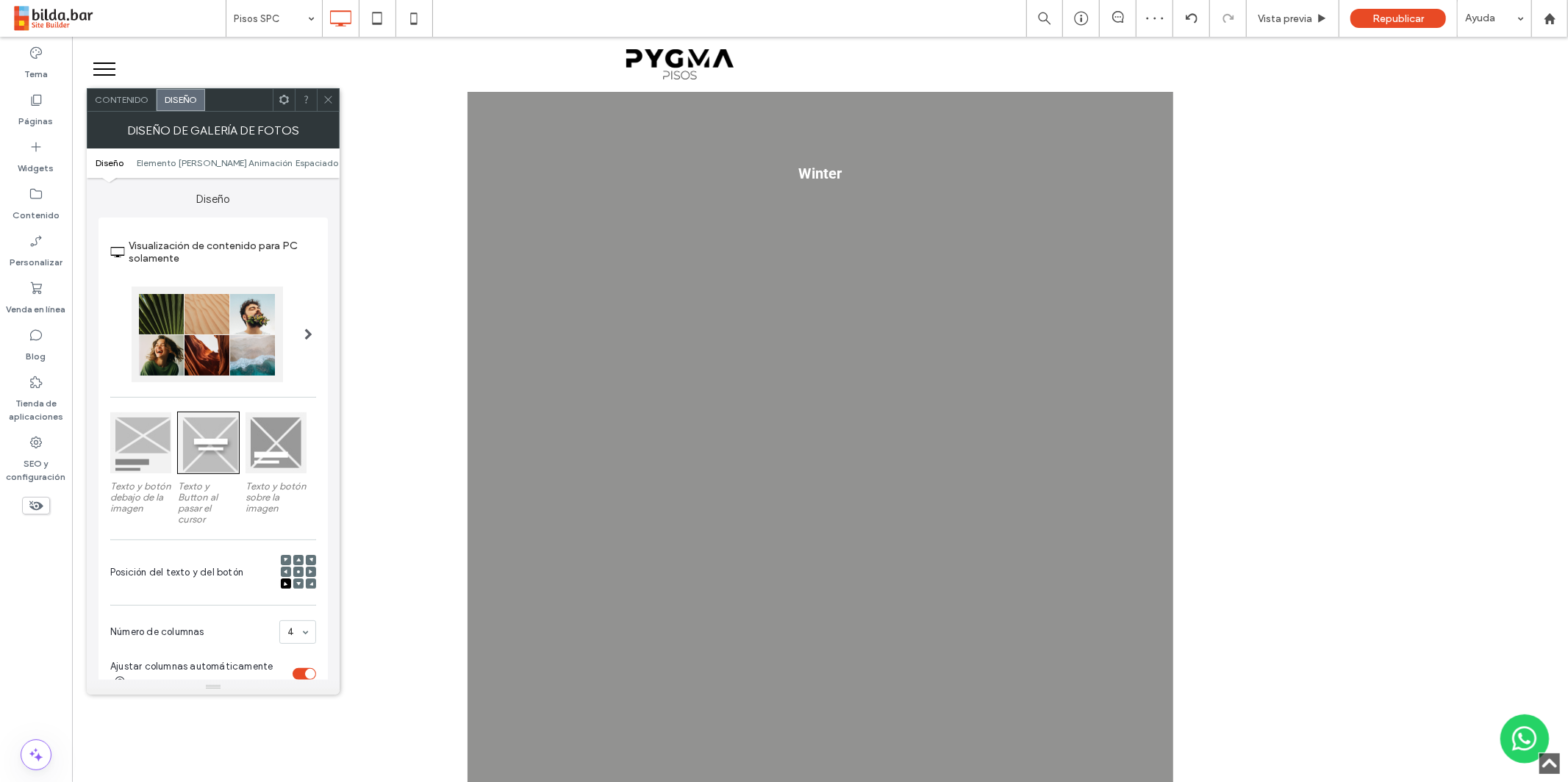
click at [311, 170] on ul "Diseño Elemento [PERSON_NAME] Espaciado" at bounding box center [214, 163] width 253 height 30
click at [316, 164] on span "Espaciado" at bounding box center [317, 163] width 42 height 11
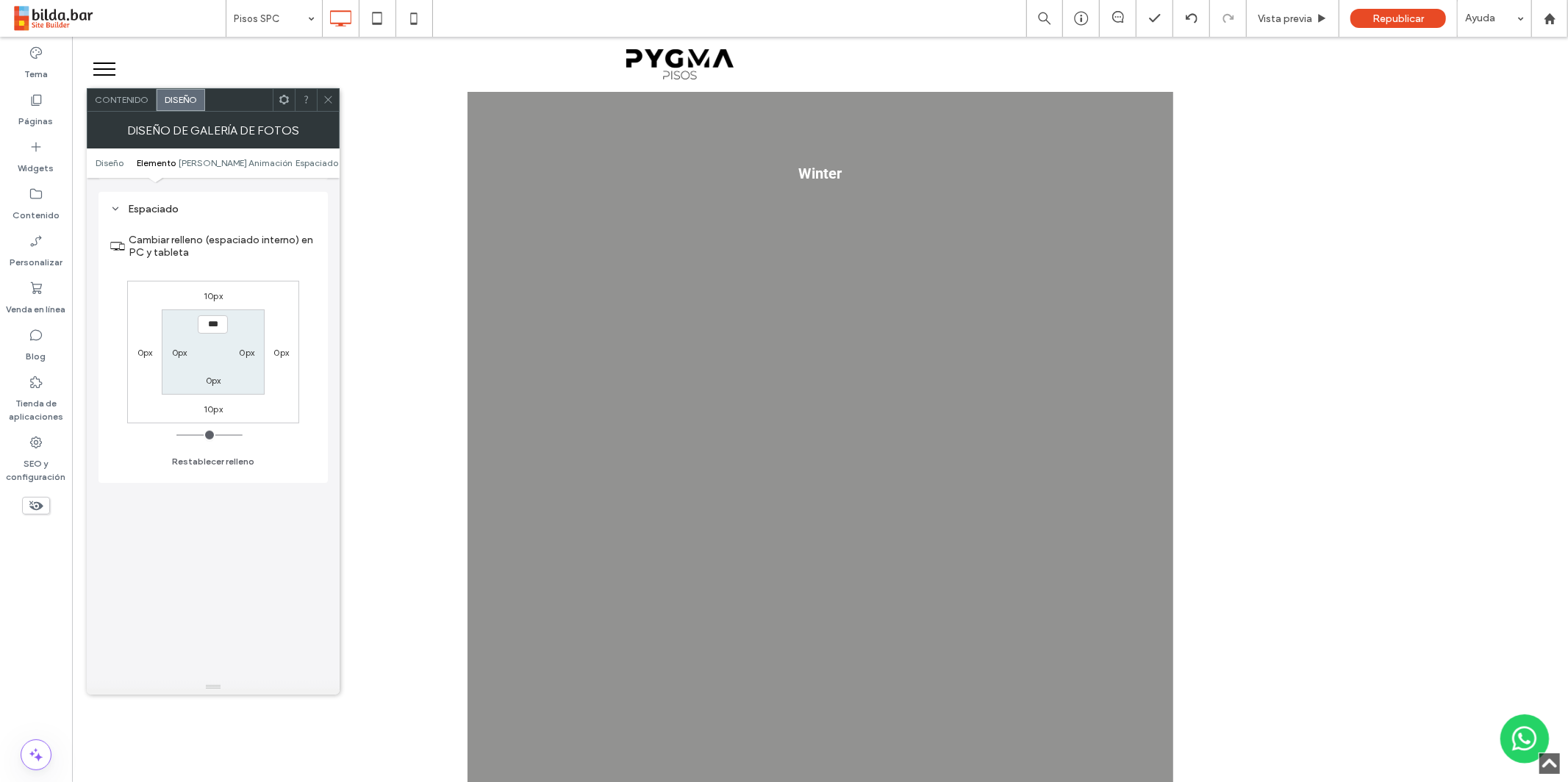
scroll to position [829, 0]
drag, startPoint x: 211, startPoint y: 293, endPoint x: 190, endPoint y: 311, distance: 27.7
click at [211, 294] on label "10px" at bounding box center [213, 293] width 19 height 11
type input "**"
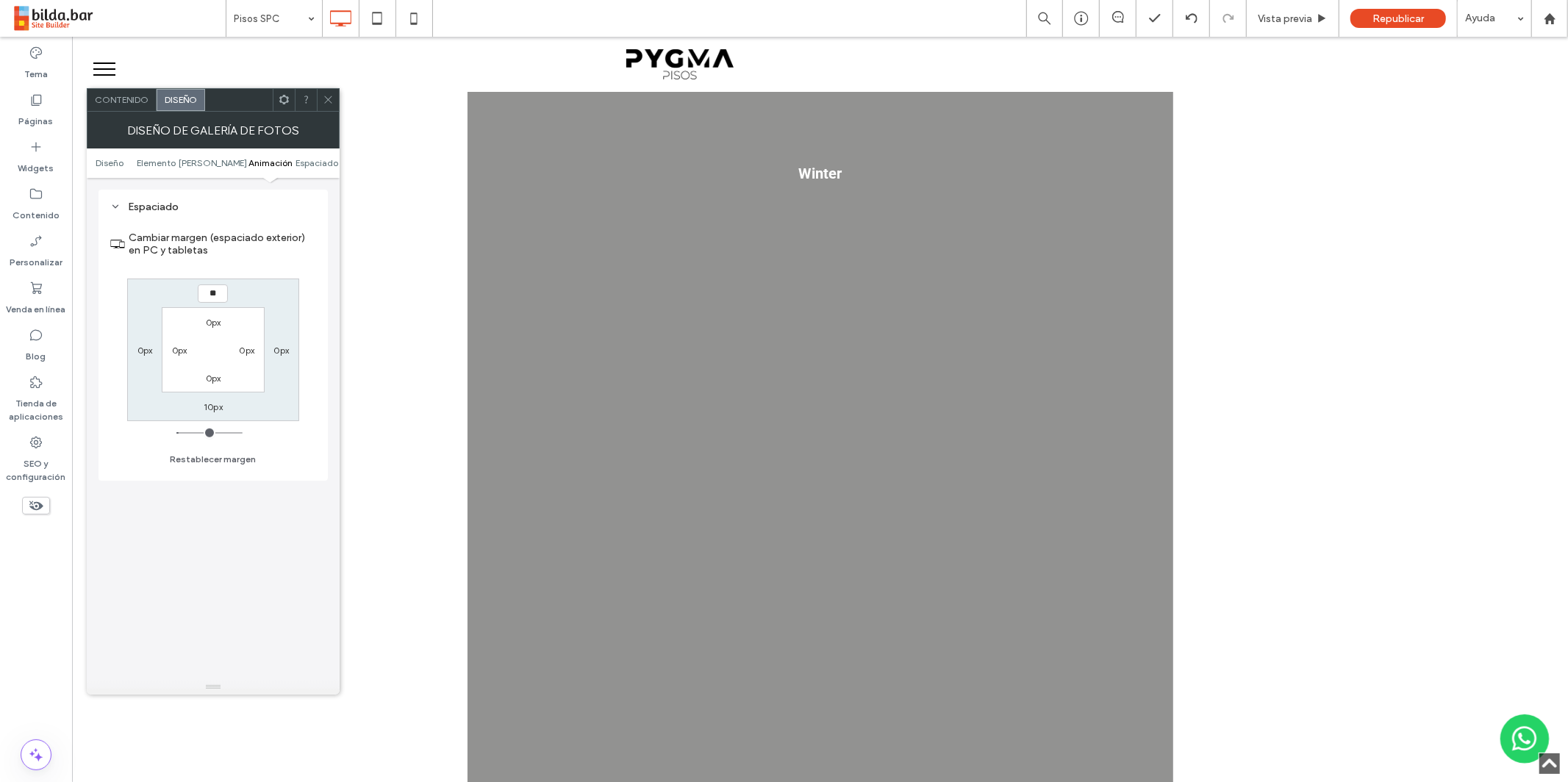
type input "**"
type input "****"
click at [210, 401] on label "10px" at bounding box center [213, 407] width 19 height 11
type input "**"
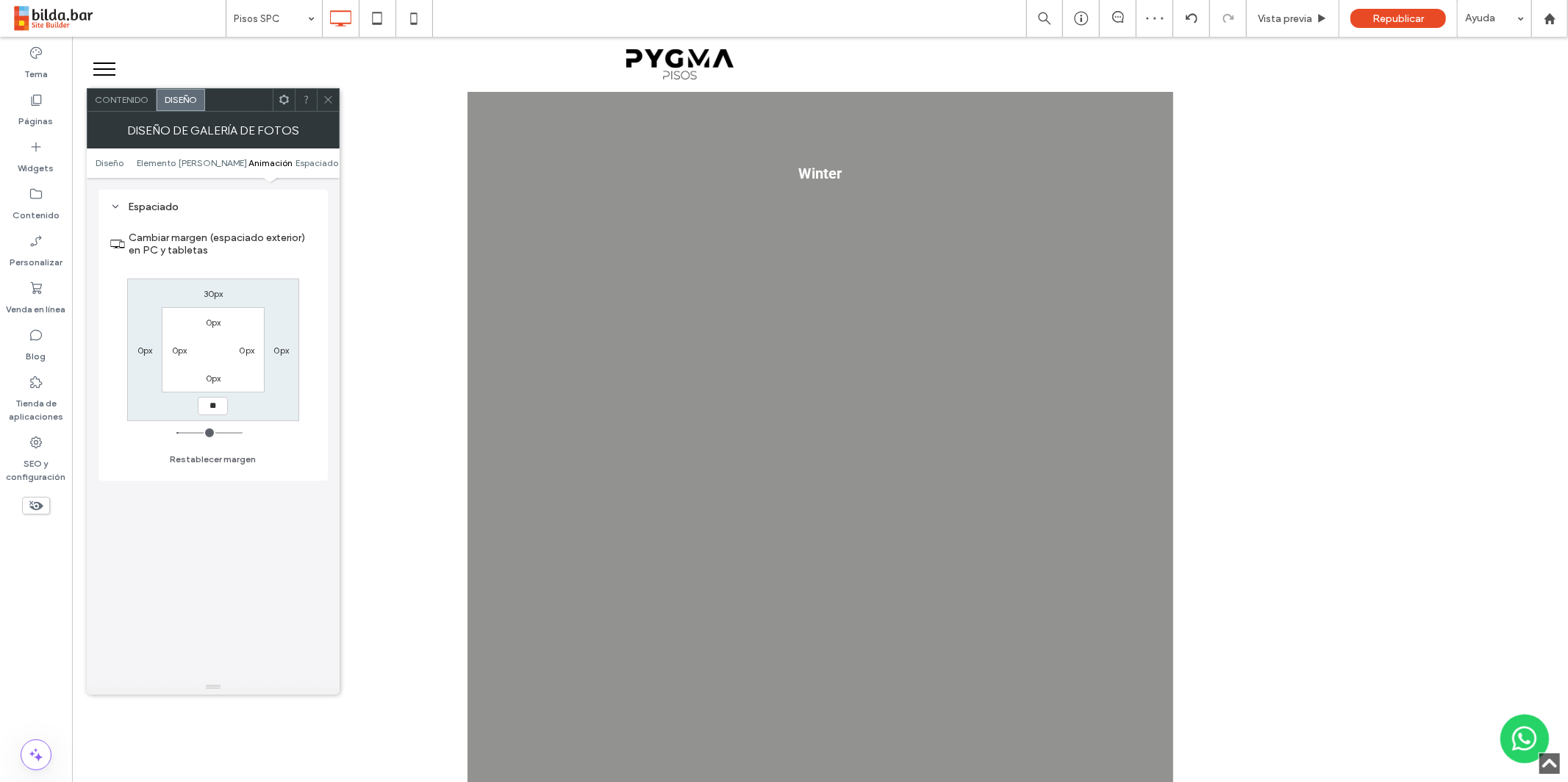
type input "**"
type input "****"
click at [123, 101] on span "Contenido" at bounding box center [121, 99] width 54 height 11
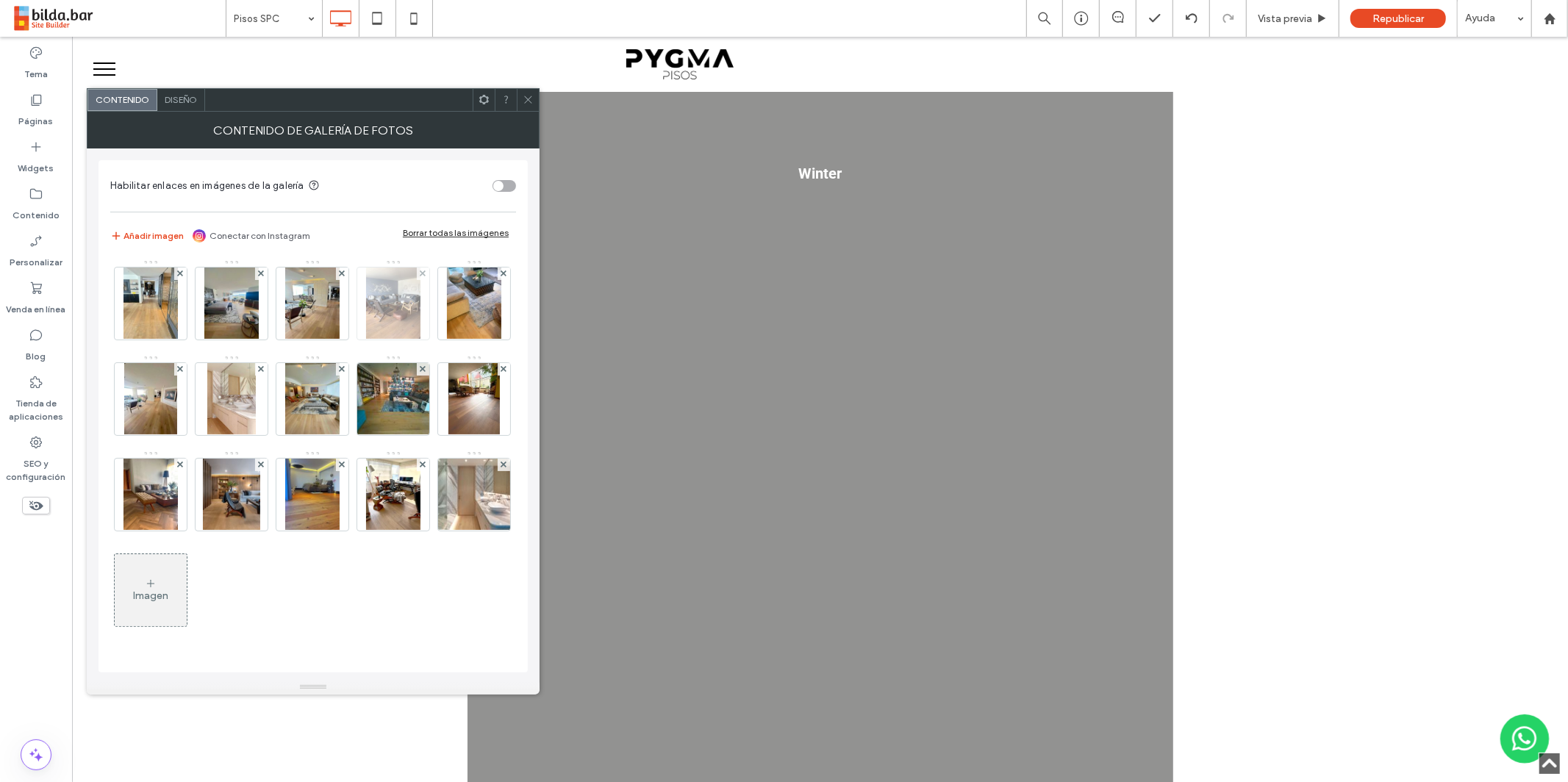
click at [395, 299] on img at bounding box center [393, 303] width 55 height 72
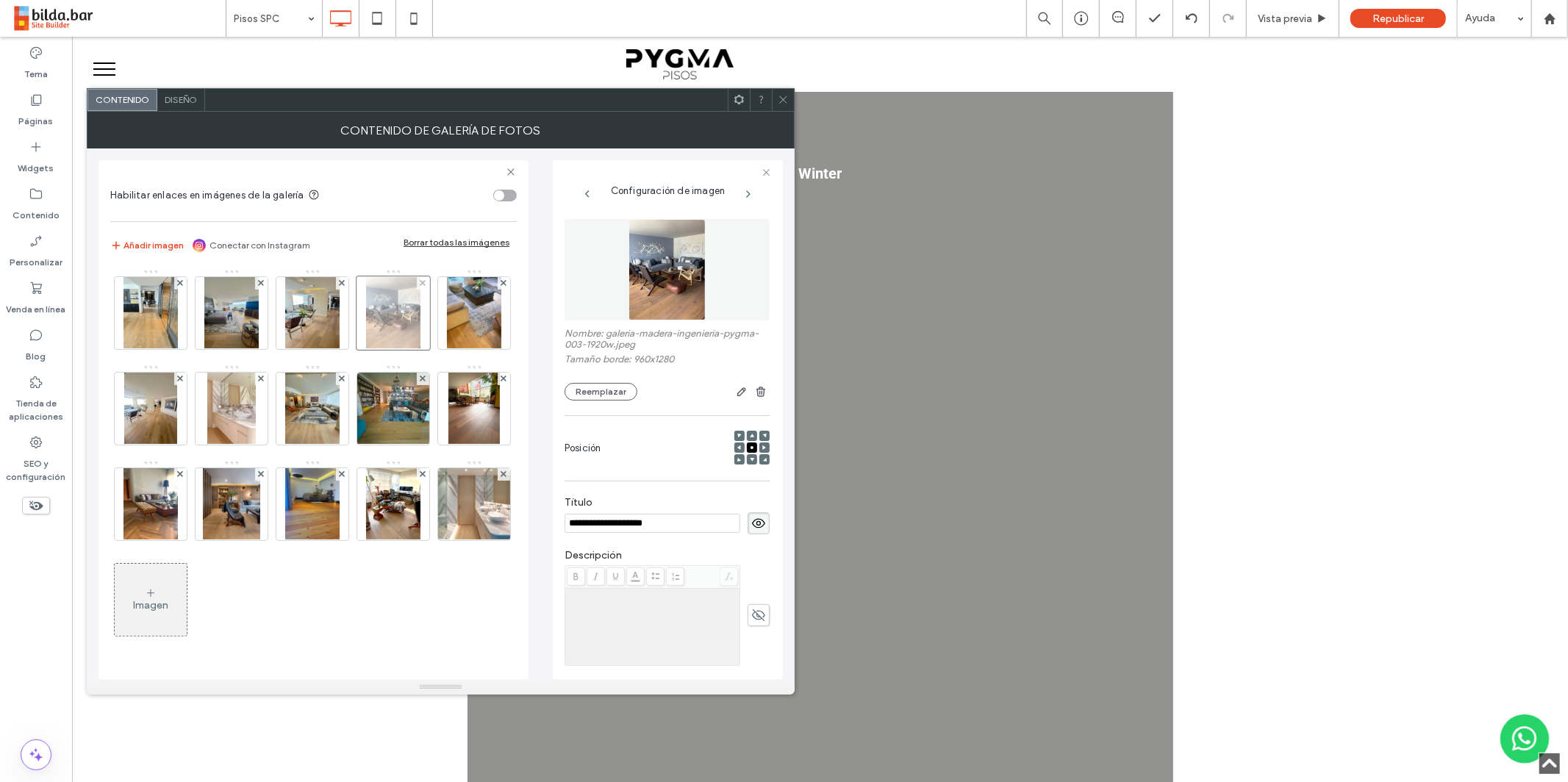
scroll to position [0, 0]
drag, startPoint x: 423, startPoint y: 282, endPoint x: 407, endPoint y: 299, distance: 23.3
click at [423, 282] on icon at bounding box center [423, 283] width 6 height 6
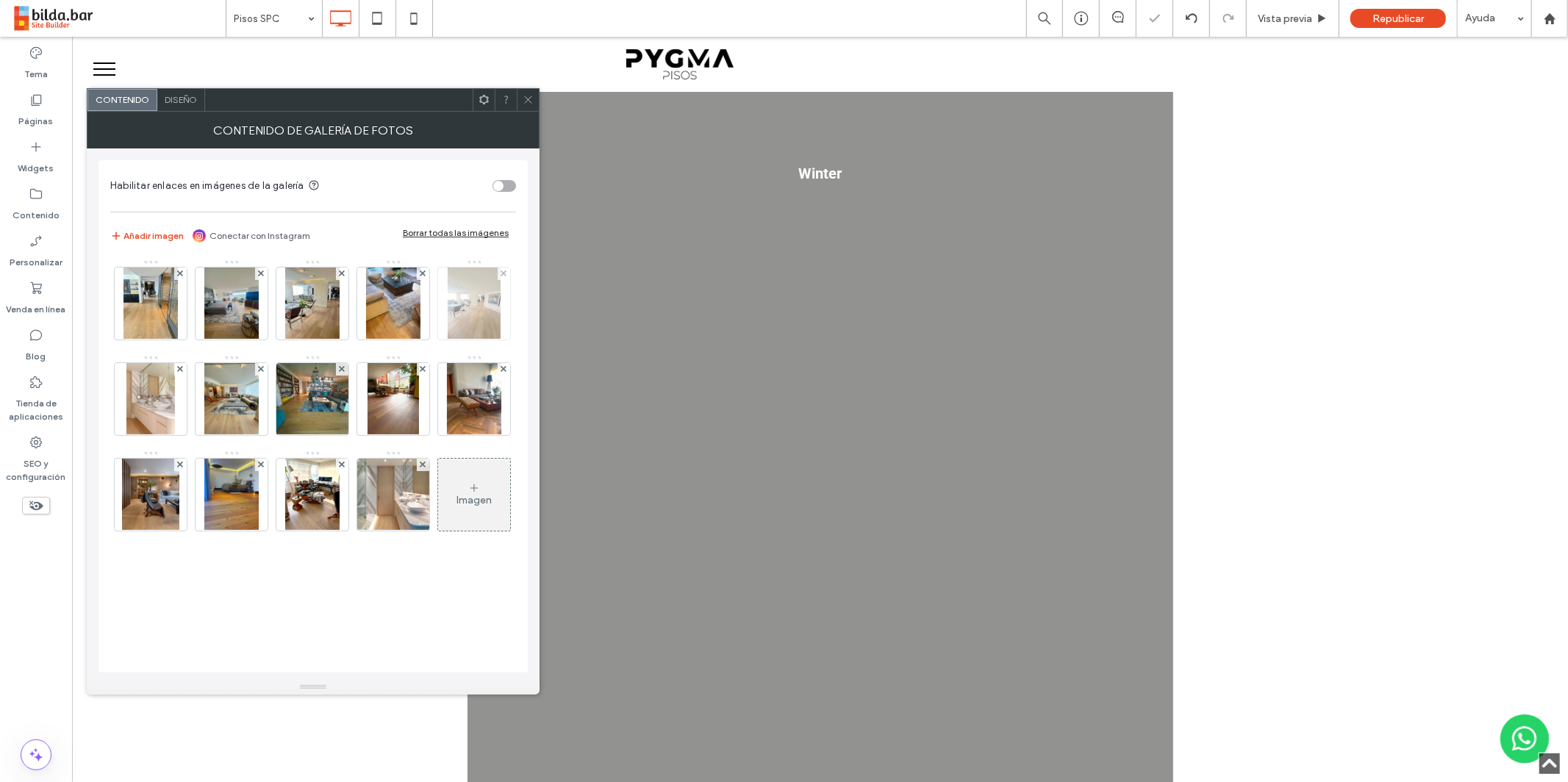
click at [448, 339] on img at bounding box center [474, 303] width 53 height 72
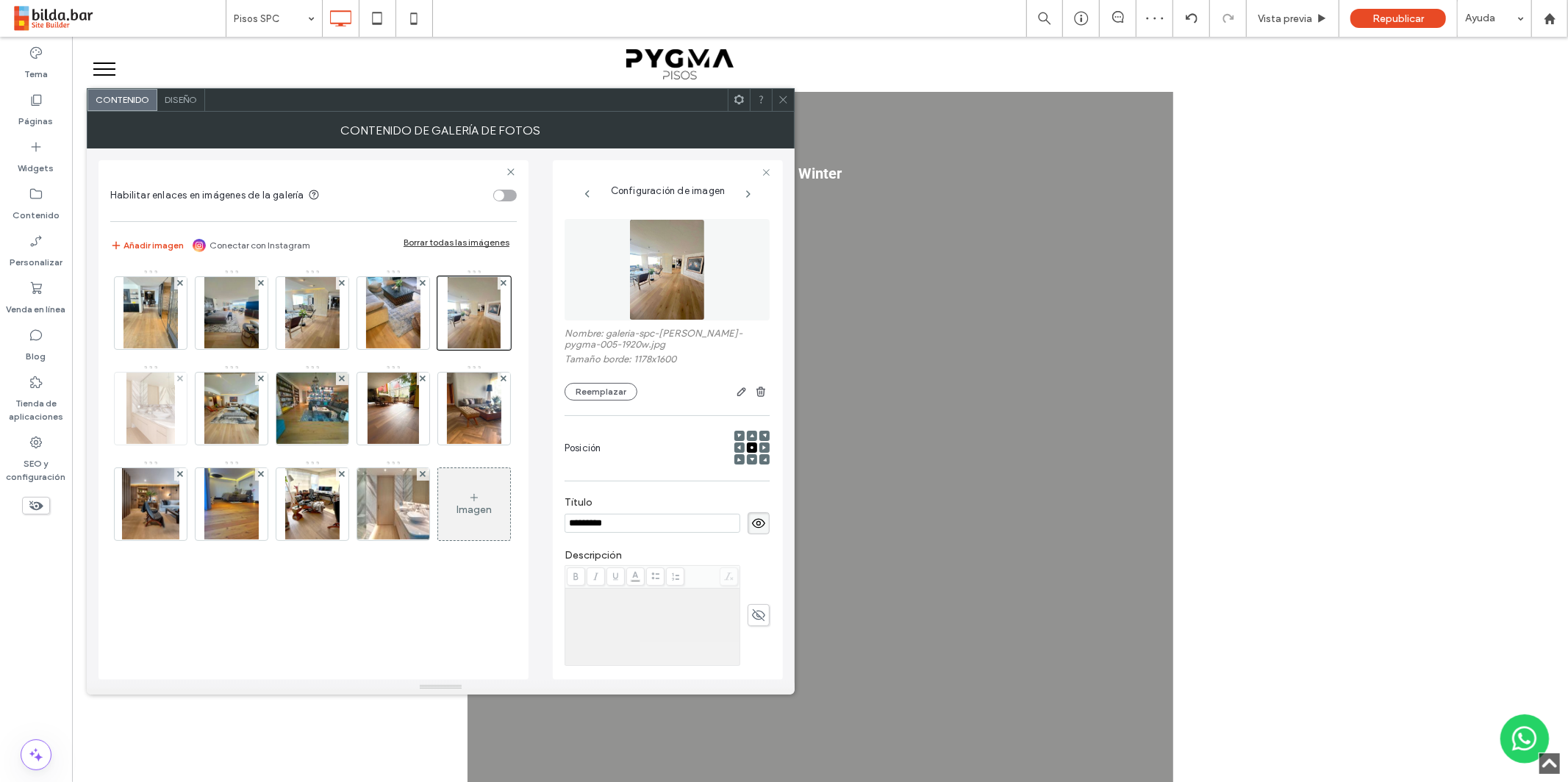
click at [174, 413] on img at bounding box center [150, 408] width 48 height 72
click at [183, 376] on icon at bounding box center [180, 379] width 6 height 6
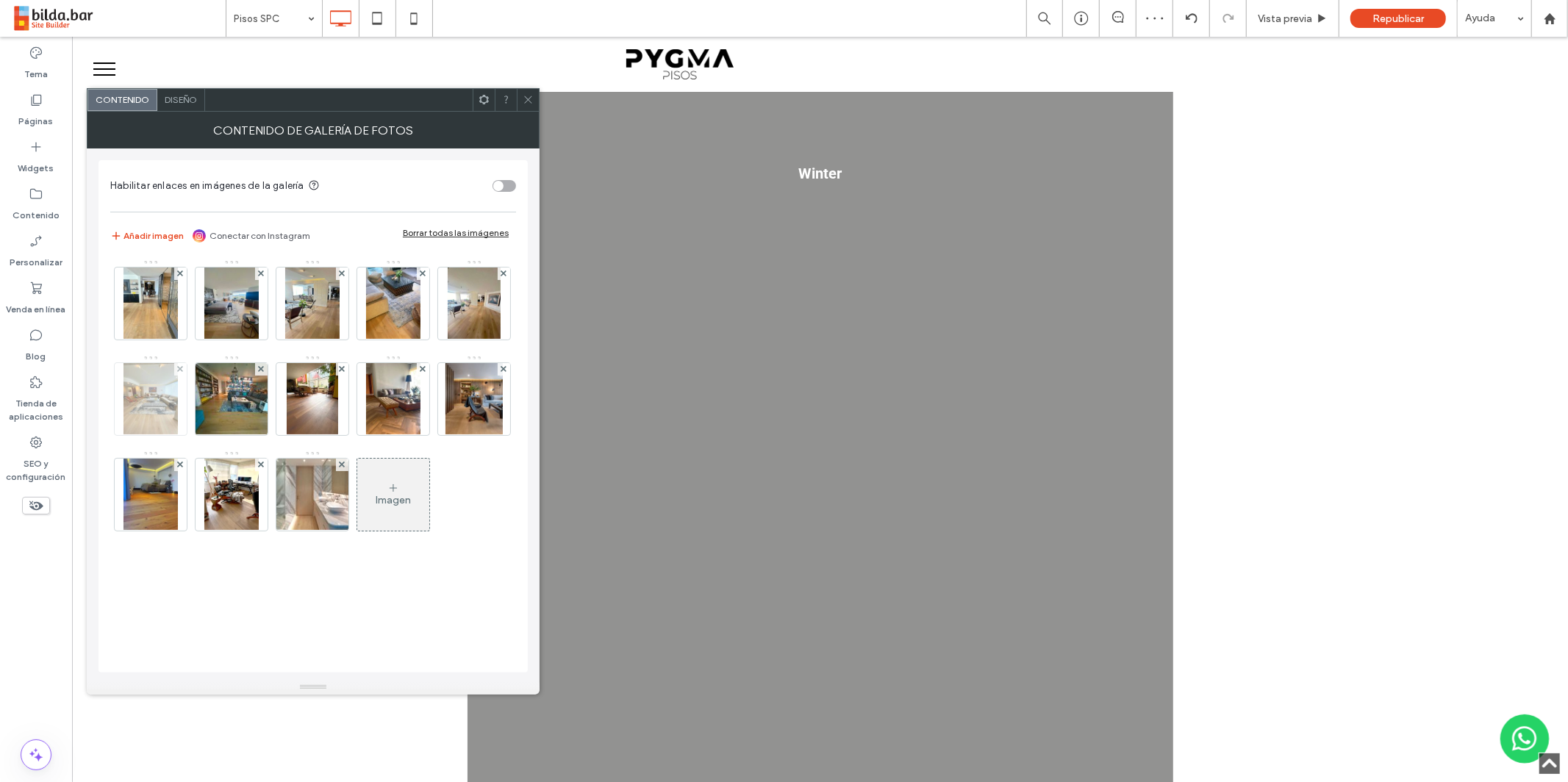
click at [178, 403] on img at bounding box center [151, 398] width 55 height 72
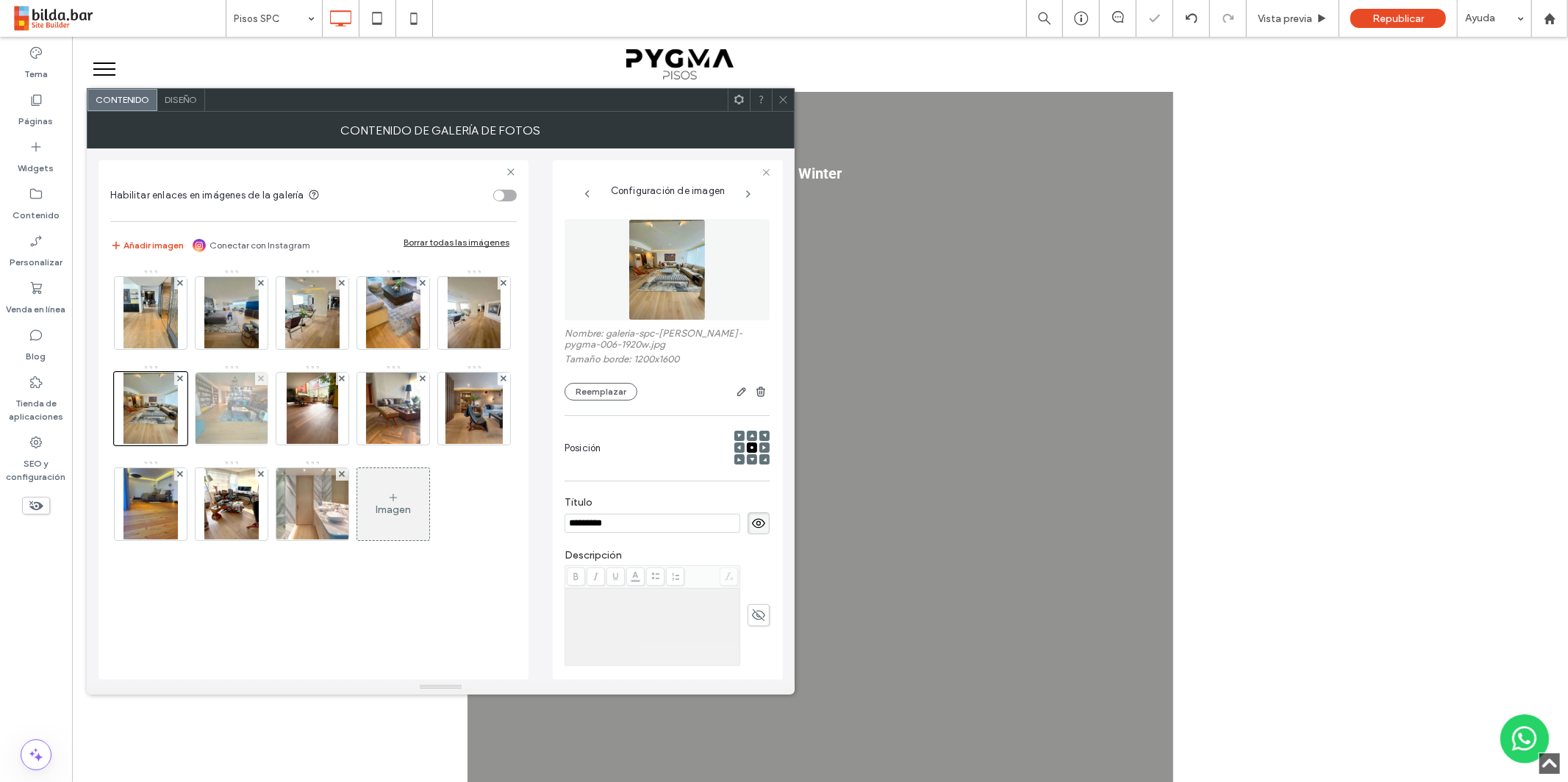
click at [280, 410] on img at bounding box center [232, 408] width 96 height 72
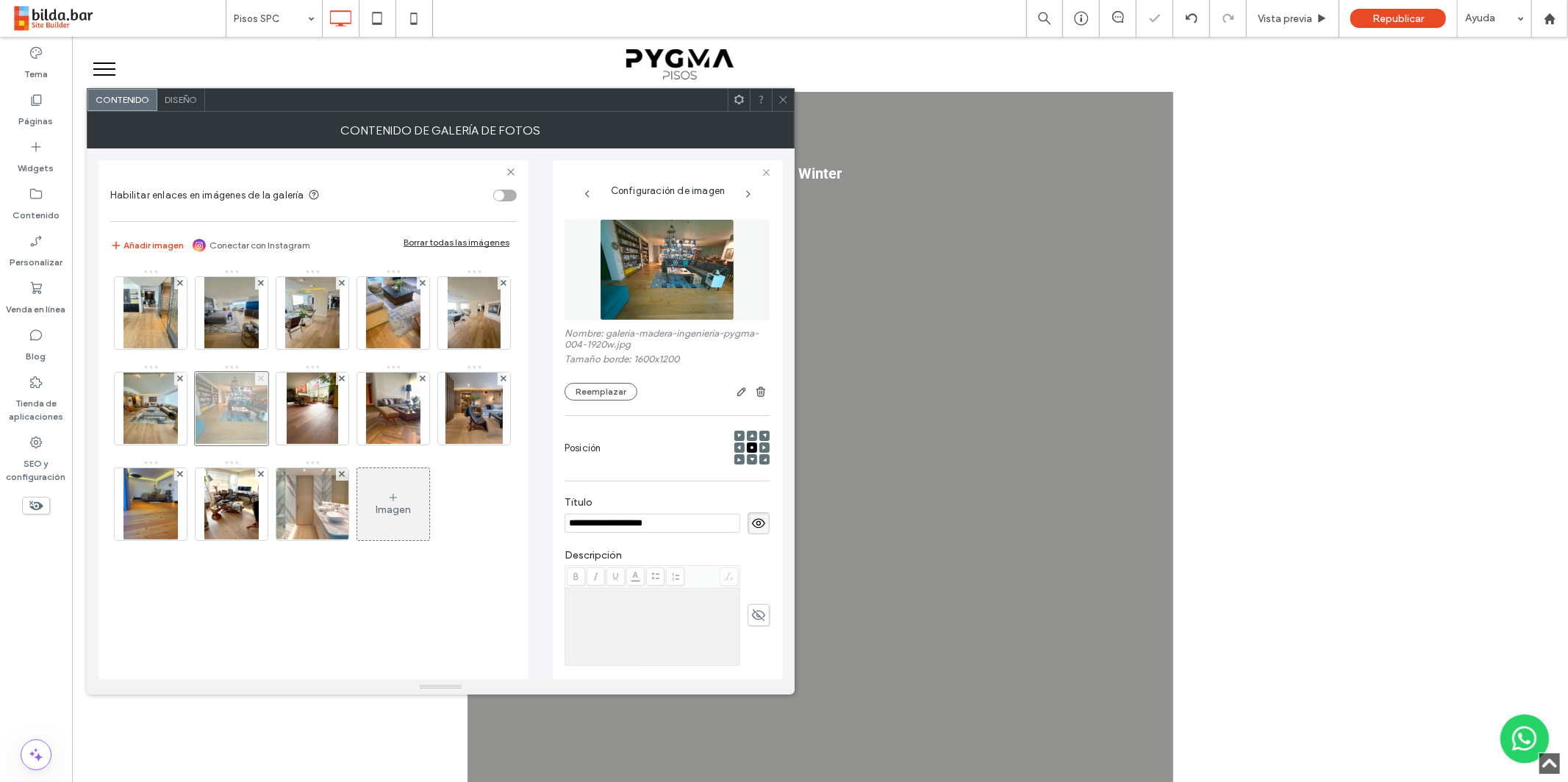
click at [264, 378] on icon at bounding box center [261, 379] width 6 height 6
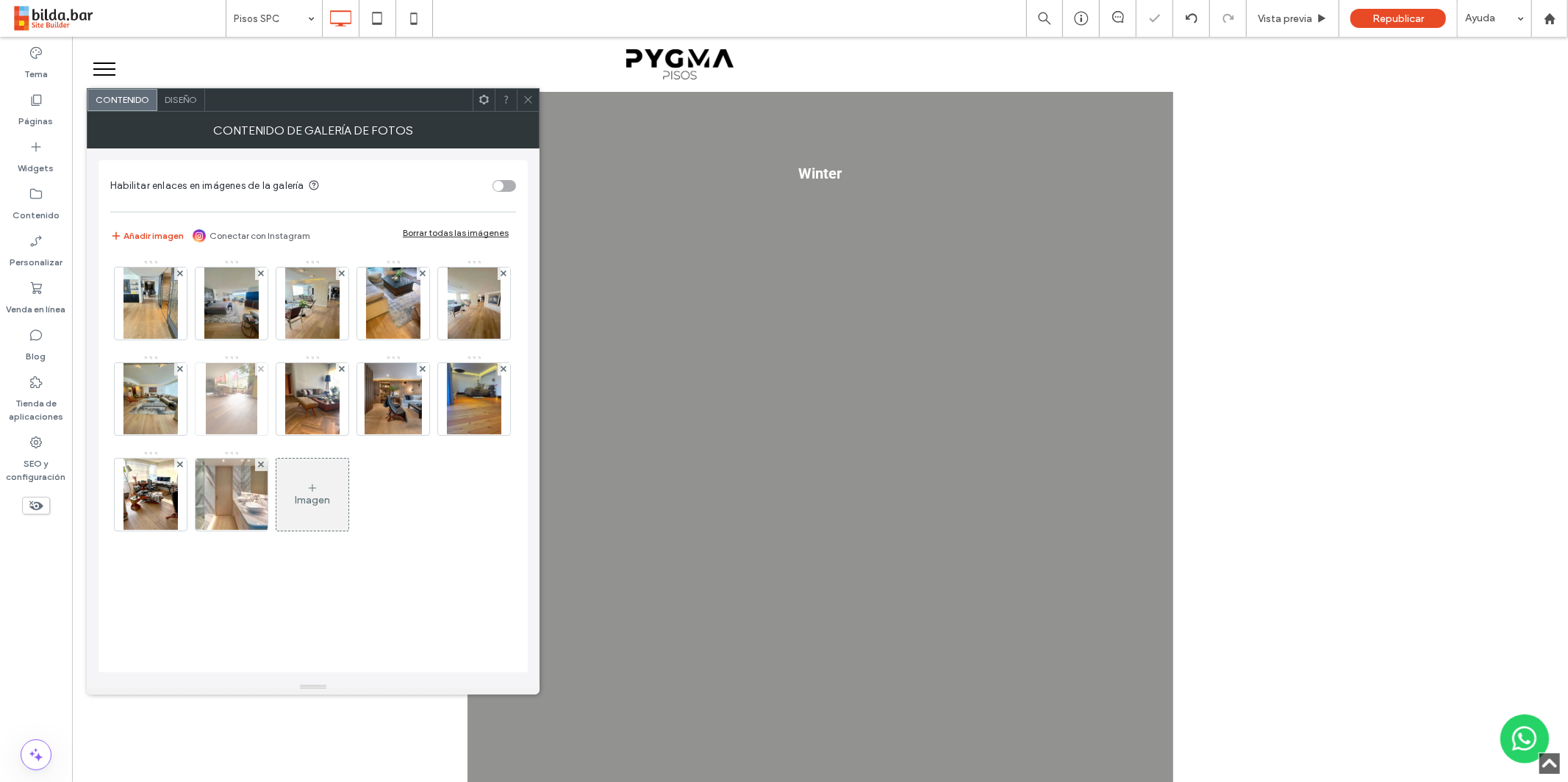
click at [258, 400] on img at bounding box center [232, 398] width 52 height 72
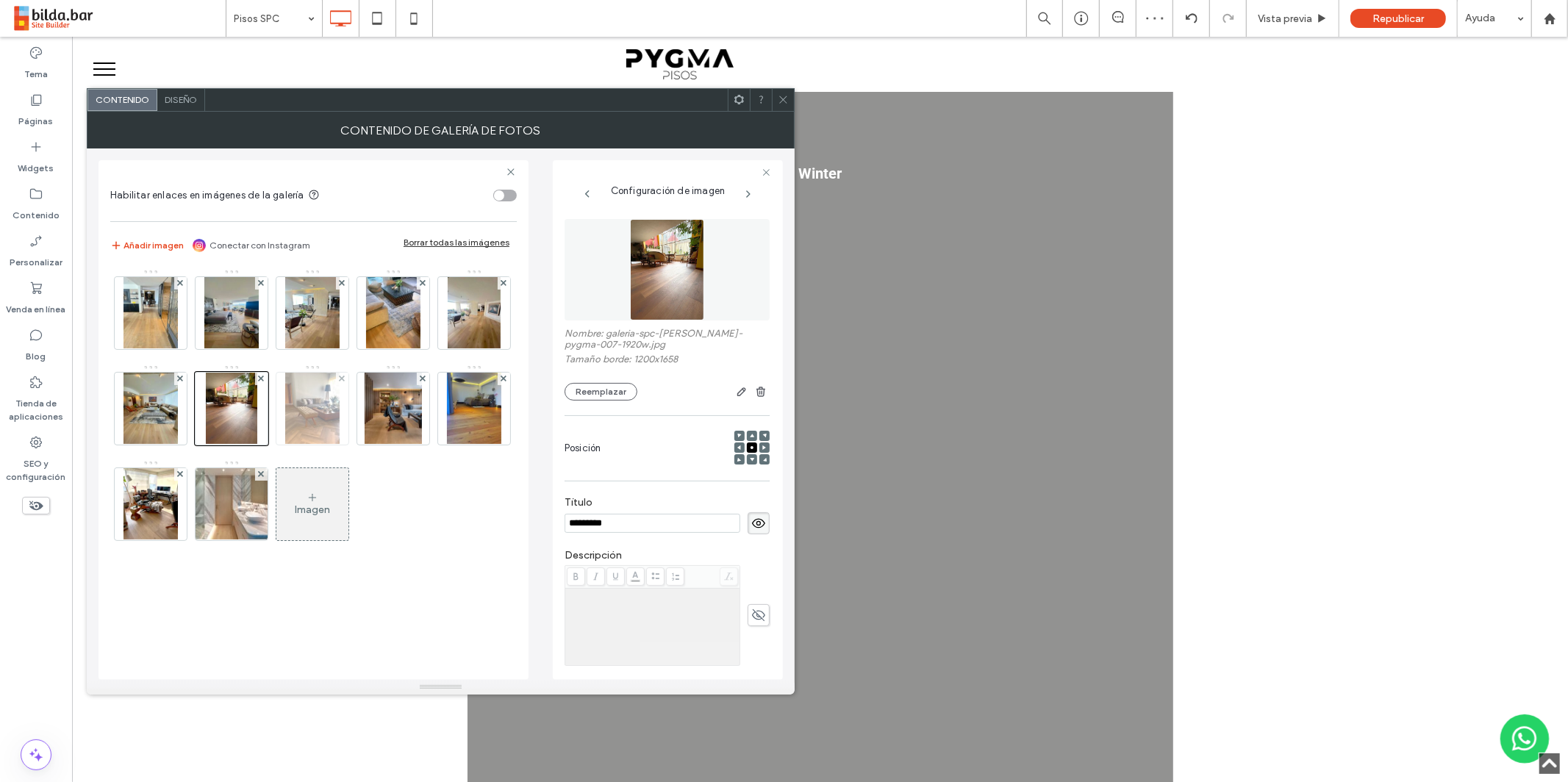
click at [339, 400] on img at bounding box center [313, 408] width 55 height 72
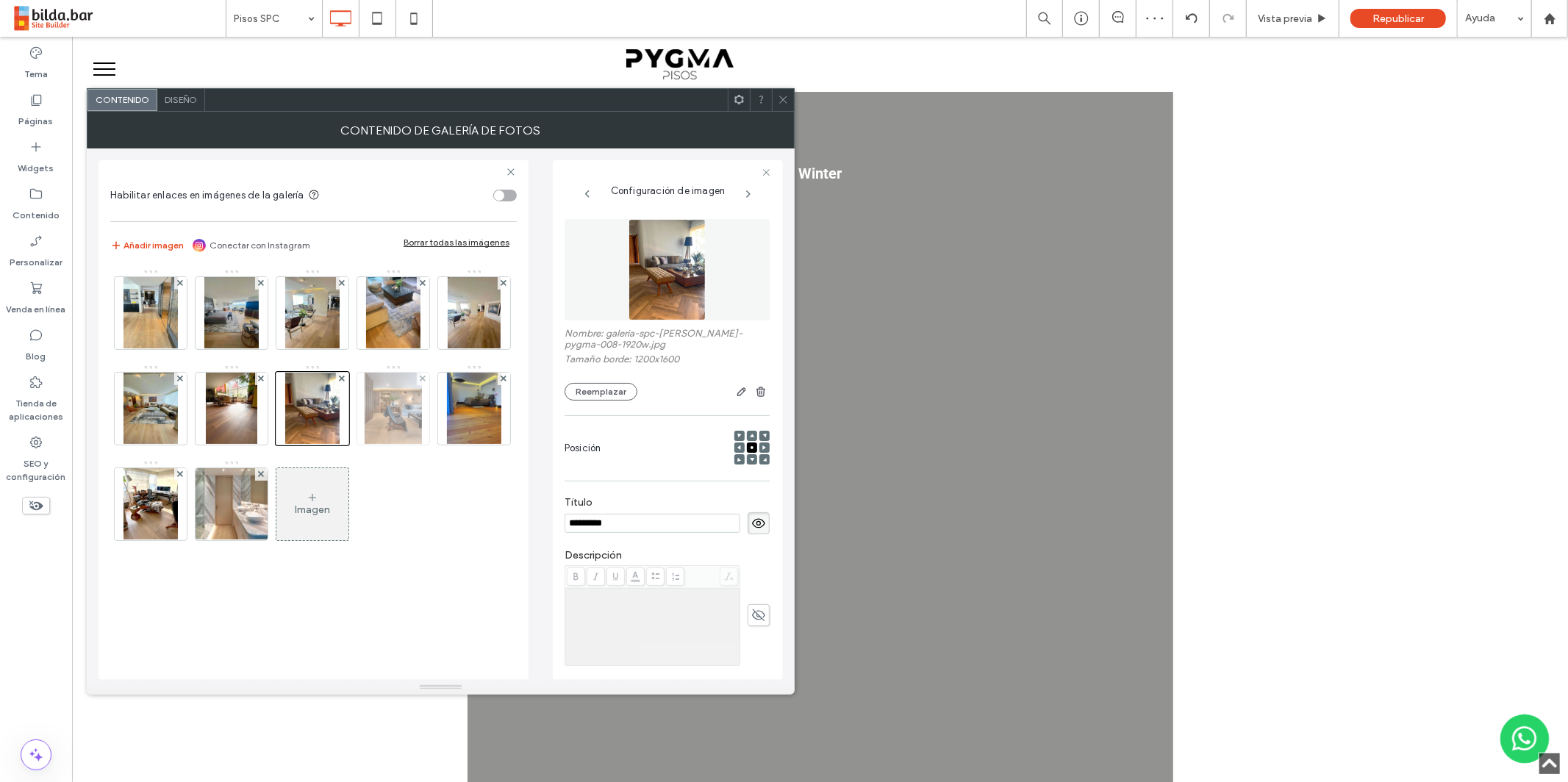
click at [364, 444] on img at bounding box center [393, 408] width 58 height 72
click at [420, 382] on icon at bounding box center [423, 379] width 6 height 6
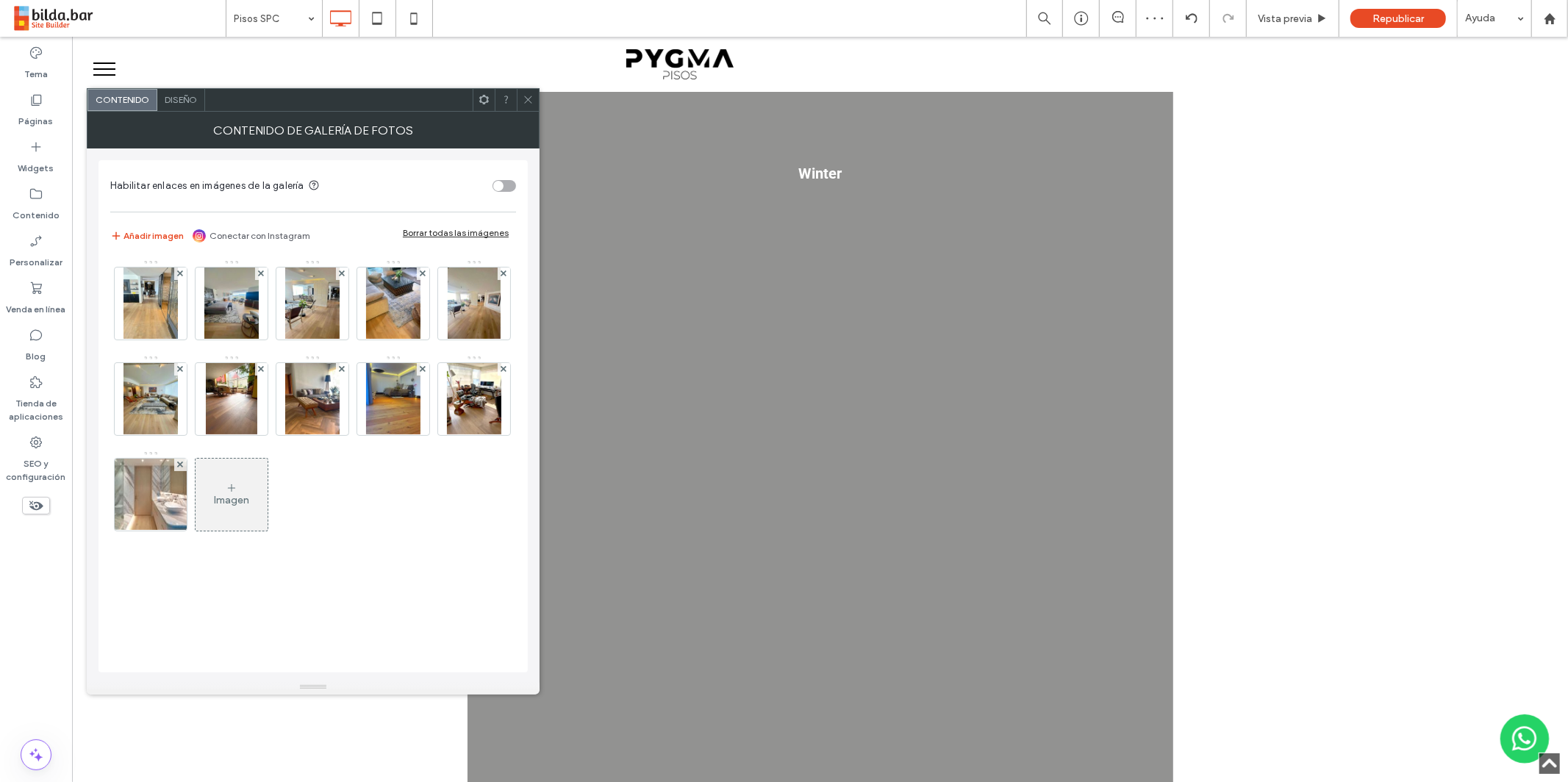
click at [366, 435] on img at bounding box center [393, 398] width 55 height 72
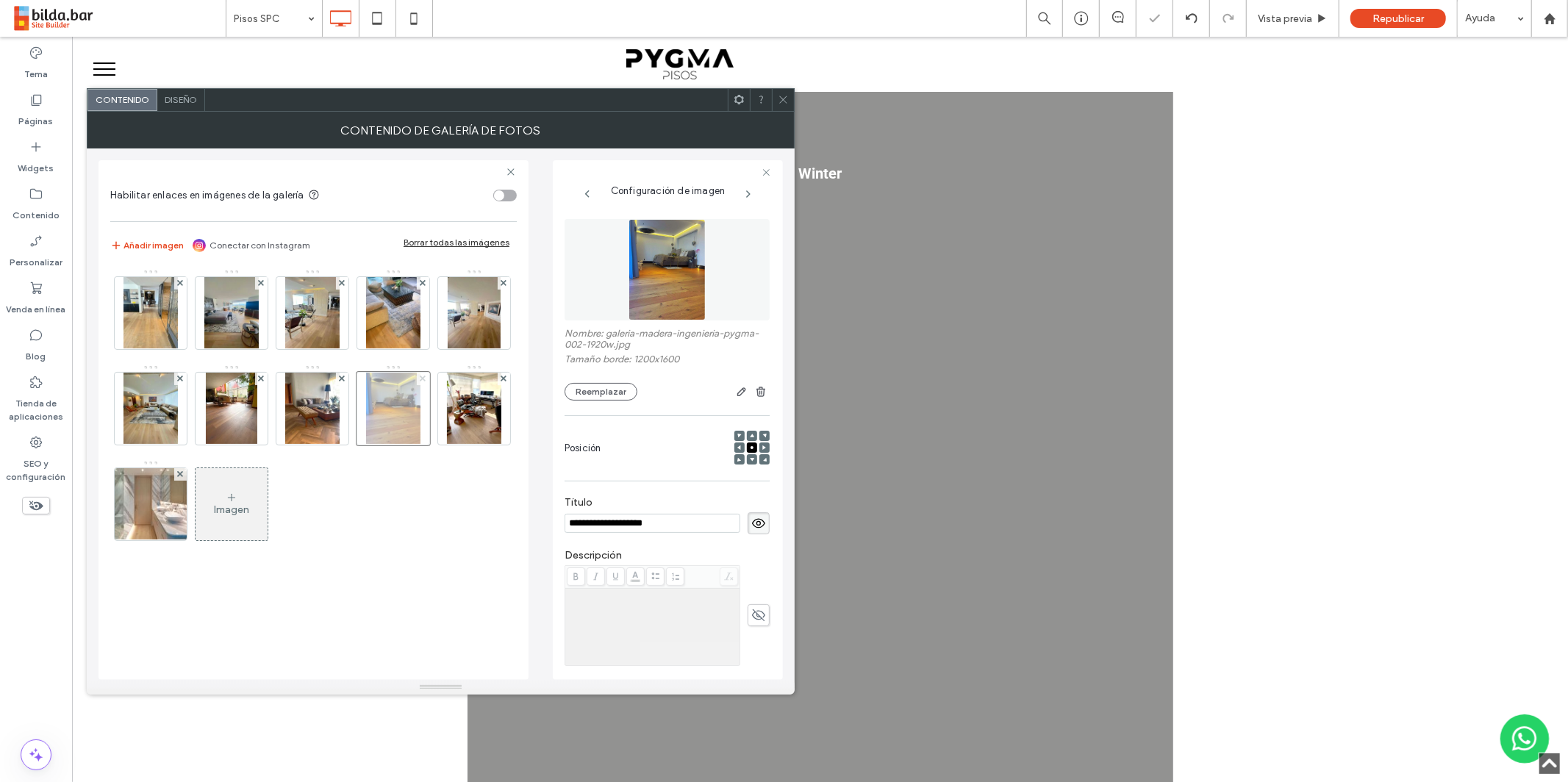
click at [420, 382] on use at bounding box center [423, 379] width 6 height 6
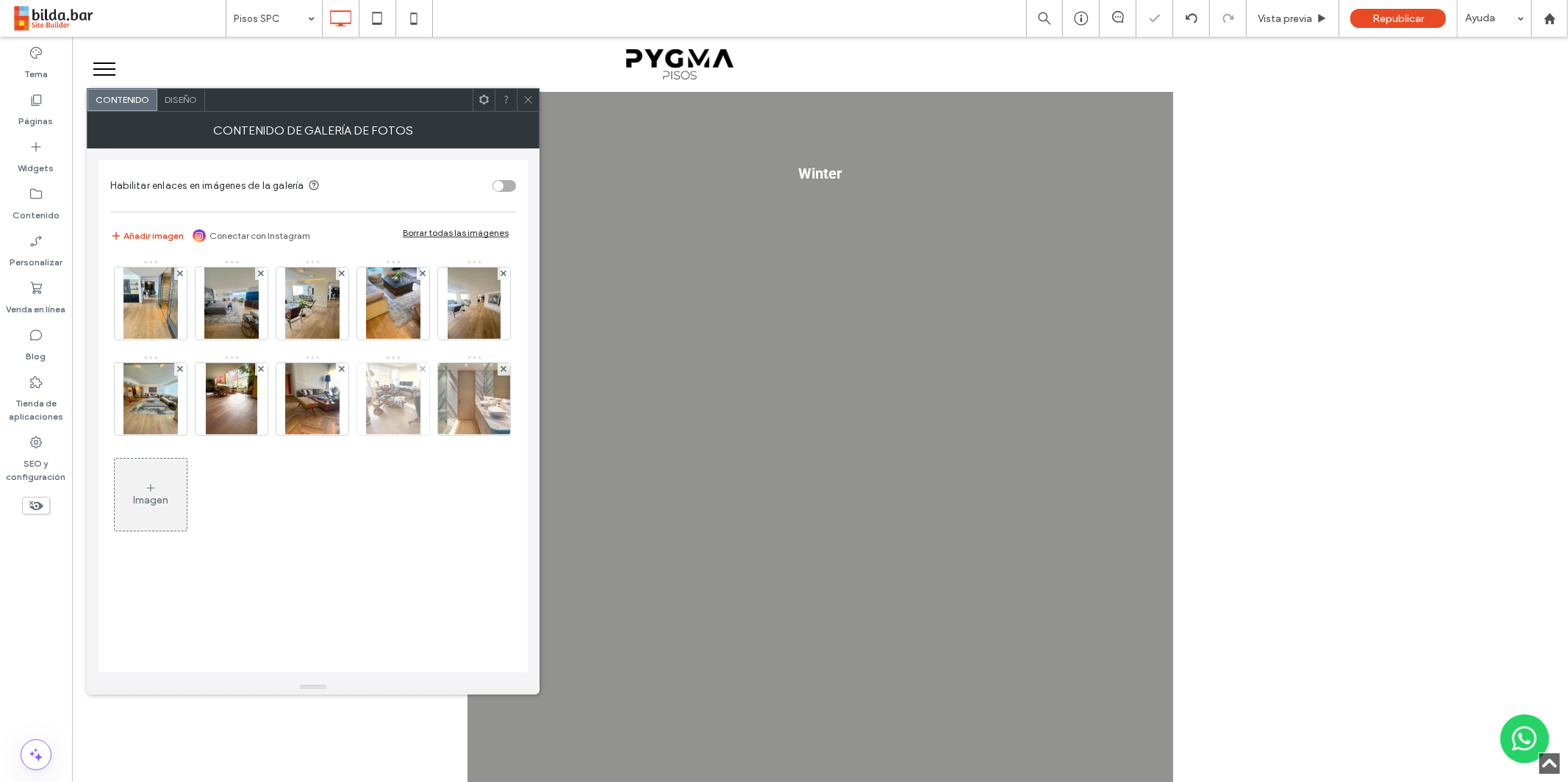
click at [366, 435] on img at bounding box center [393, 398] width 55 height 72
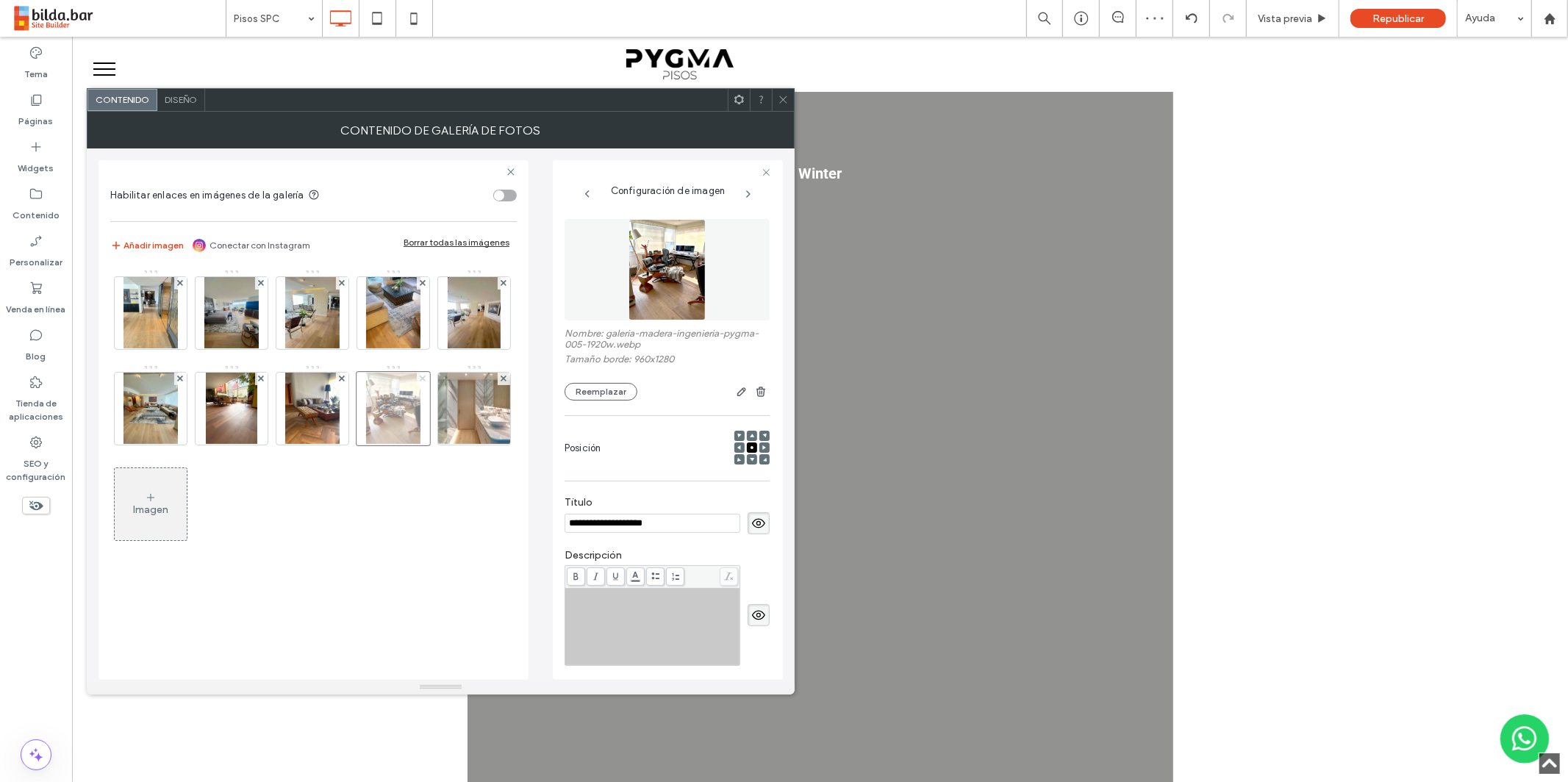
click at [420, 382] on icon at bounding box center [423, 379] width 6 height 6
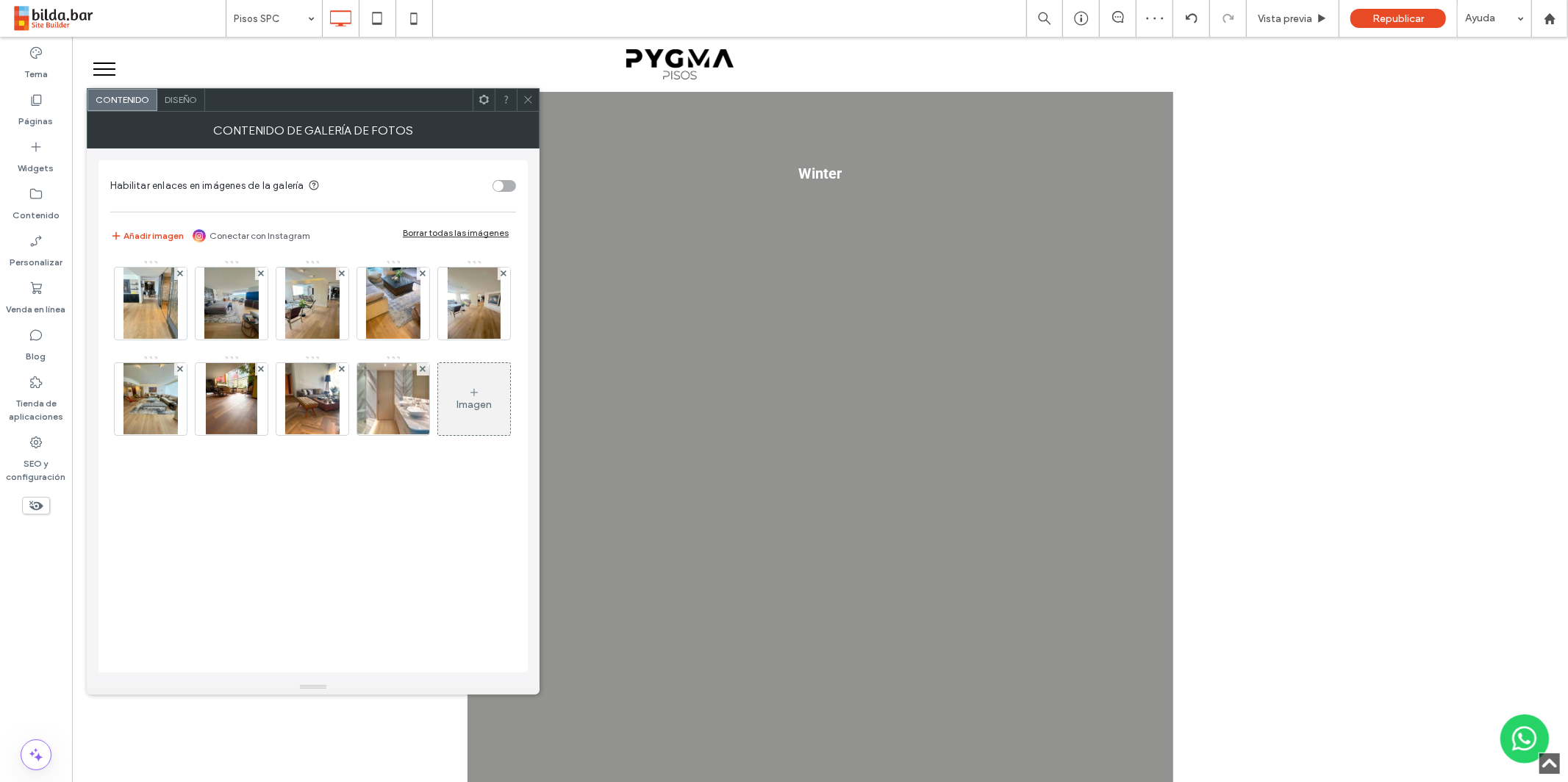
click at [339, 435] on img at bounding box center [393, 398] width 108 height 72
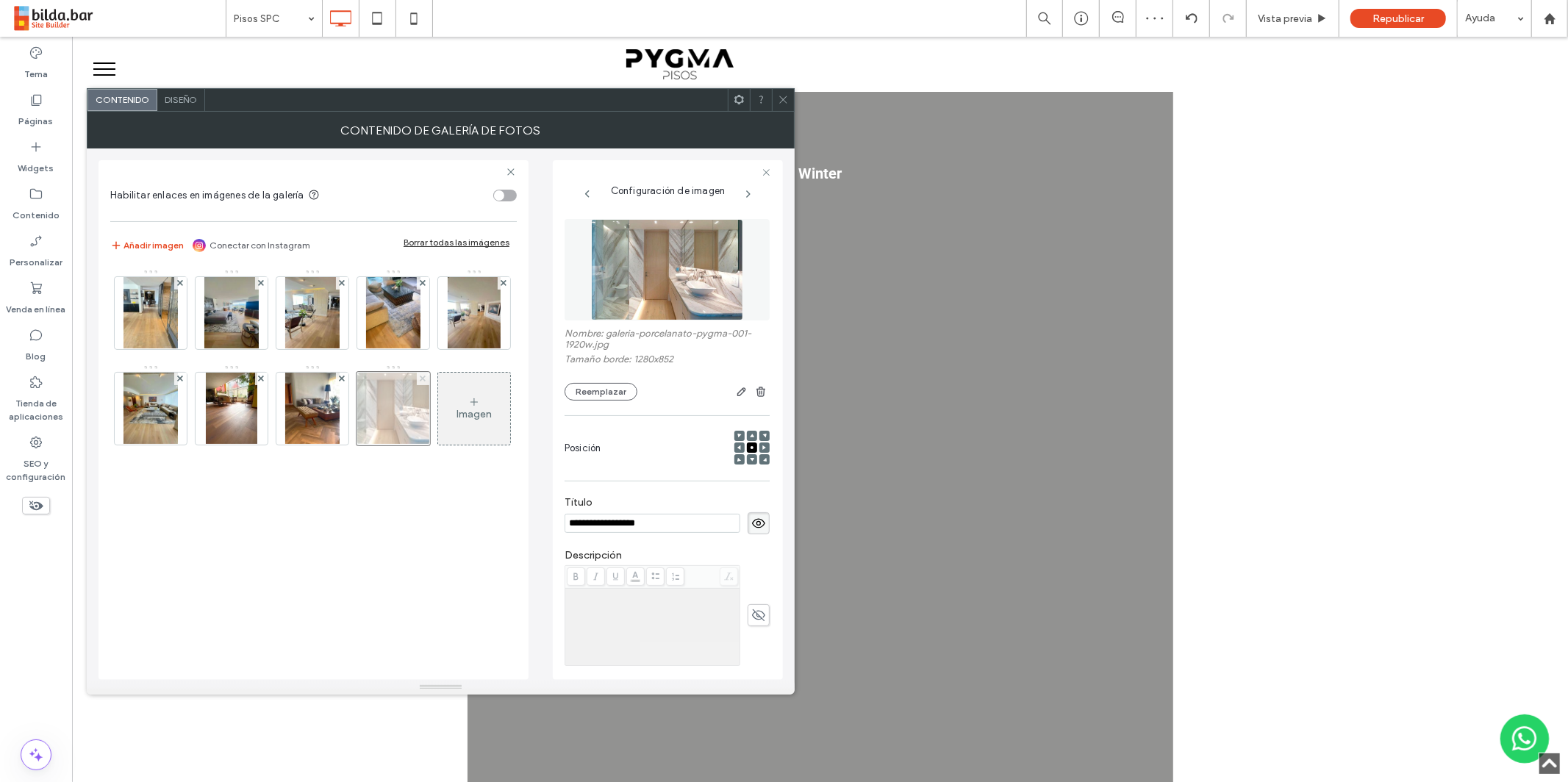
drag, startPoint x: 180, startPoint y: 472, endPoint x: 186, endPoint y: 460, distance: 13.4
click at [420, 382] on icon at bounding box center [423, 379] width 6 height 6
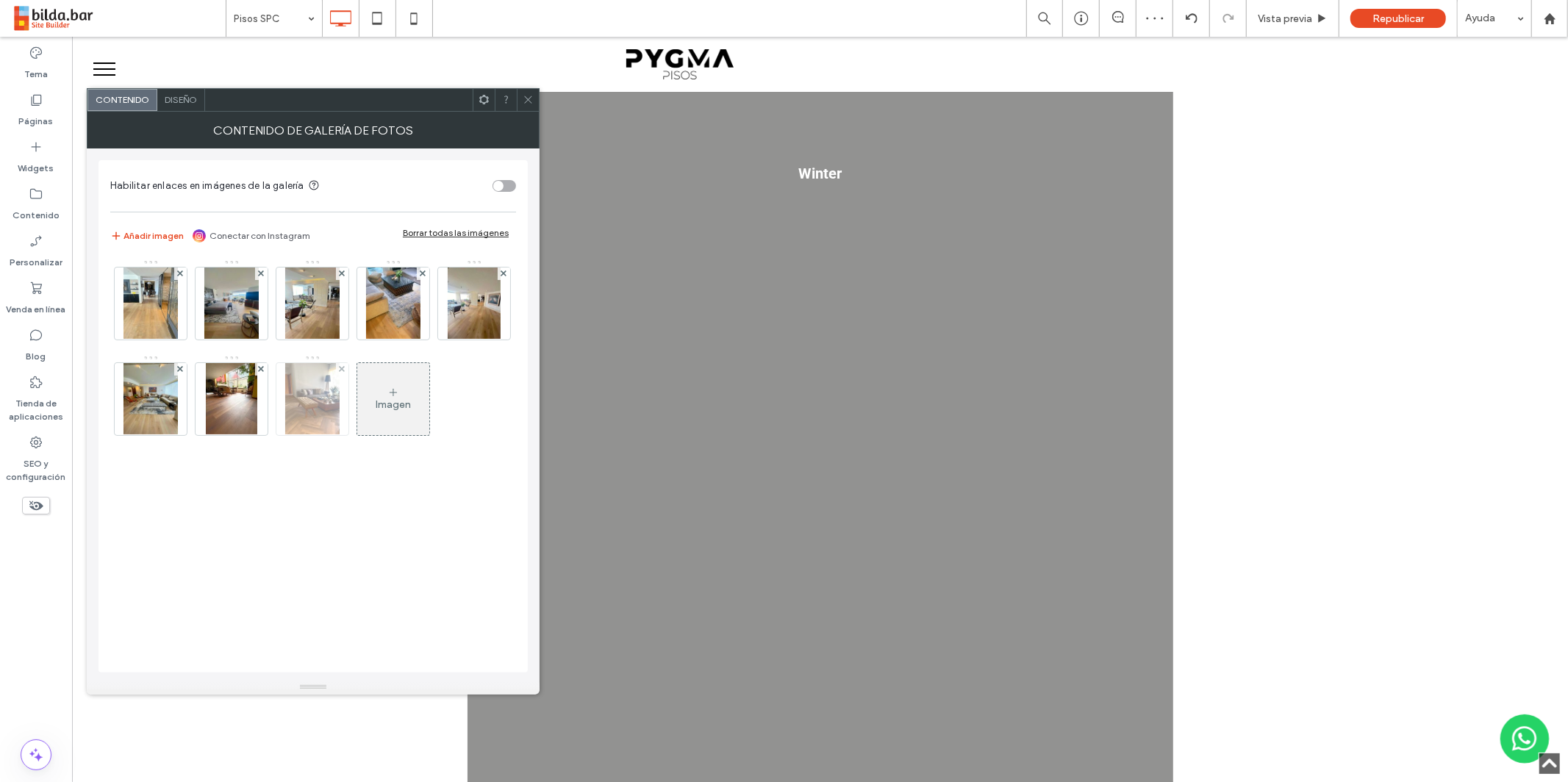
drag, startPoint x: 388, startPoint y: 393, endPoint x: 355, endPoint y: 402, distance: 34.2
click at [339, 394] on img at bounding box center [313, 398] width 55 height 72
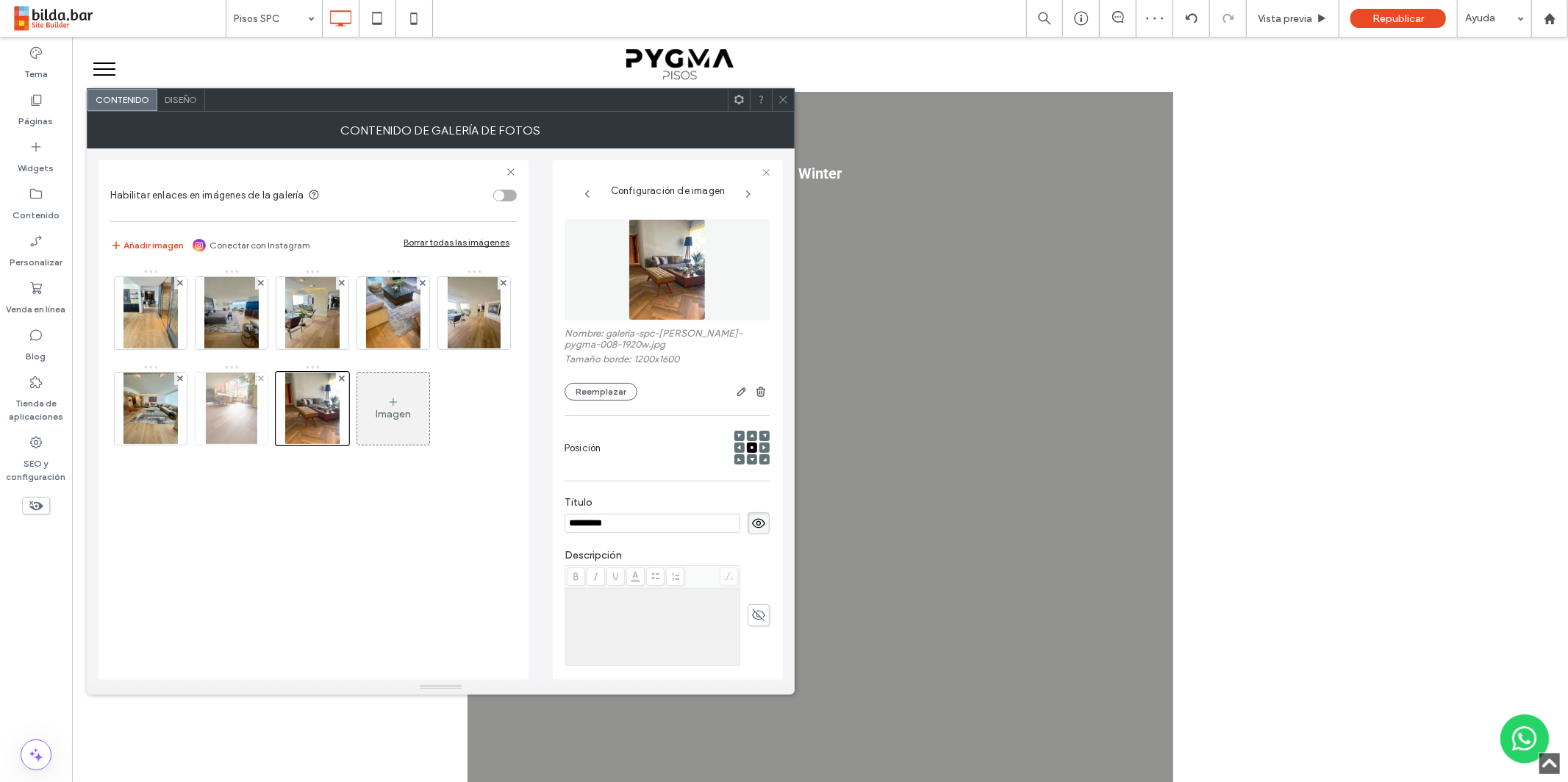
click at [258, 419] on img at bounding box center [232, 408] width 52 height 72
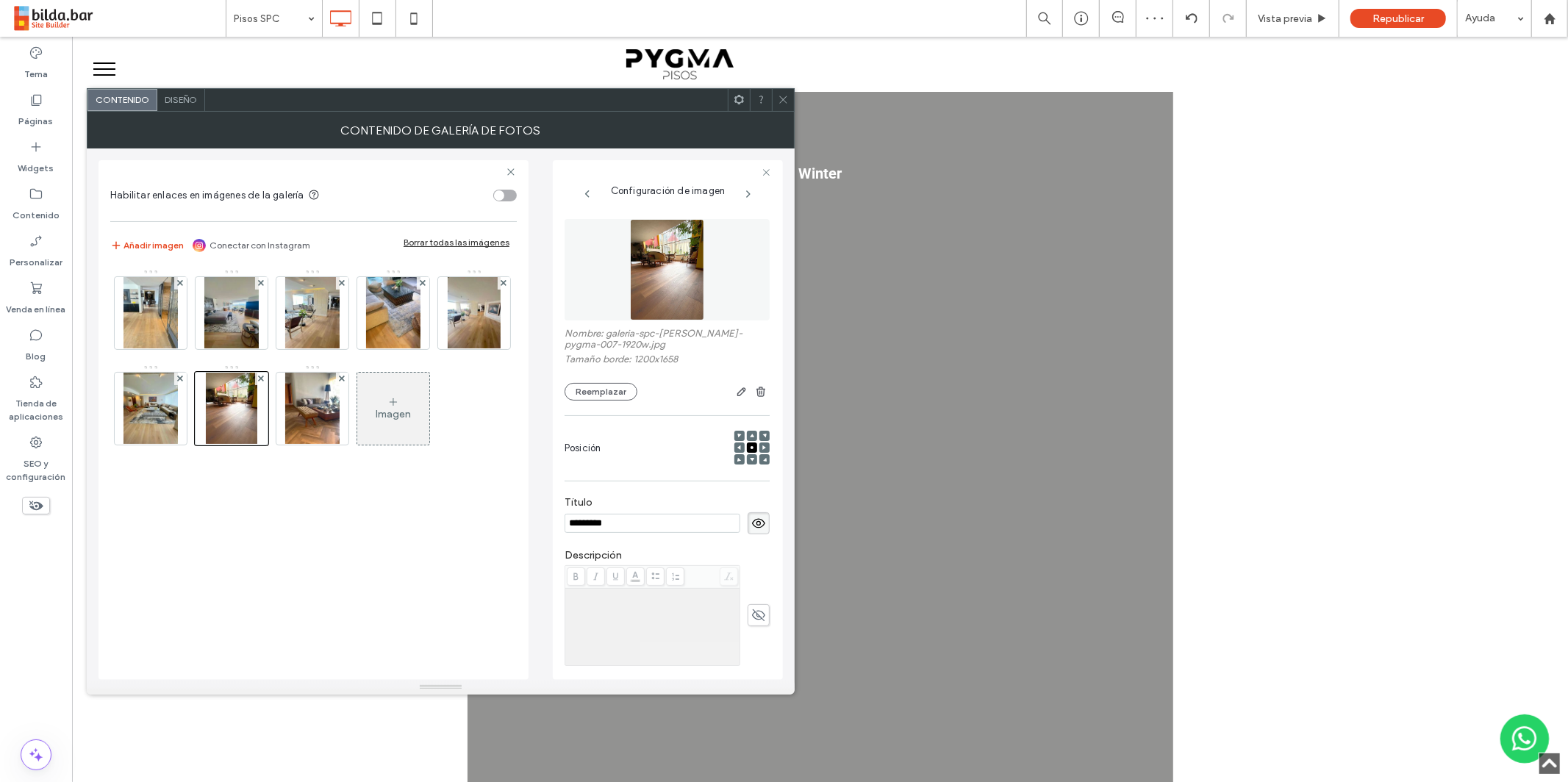
drag, startPoint x: 237, startPoint y: 412, endPoint x: 189, endPoint y: 412, distance: 48.0
click at [178, 412] on img at bounding box center [151, 408] width 55 height 72
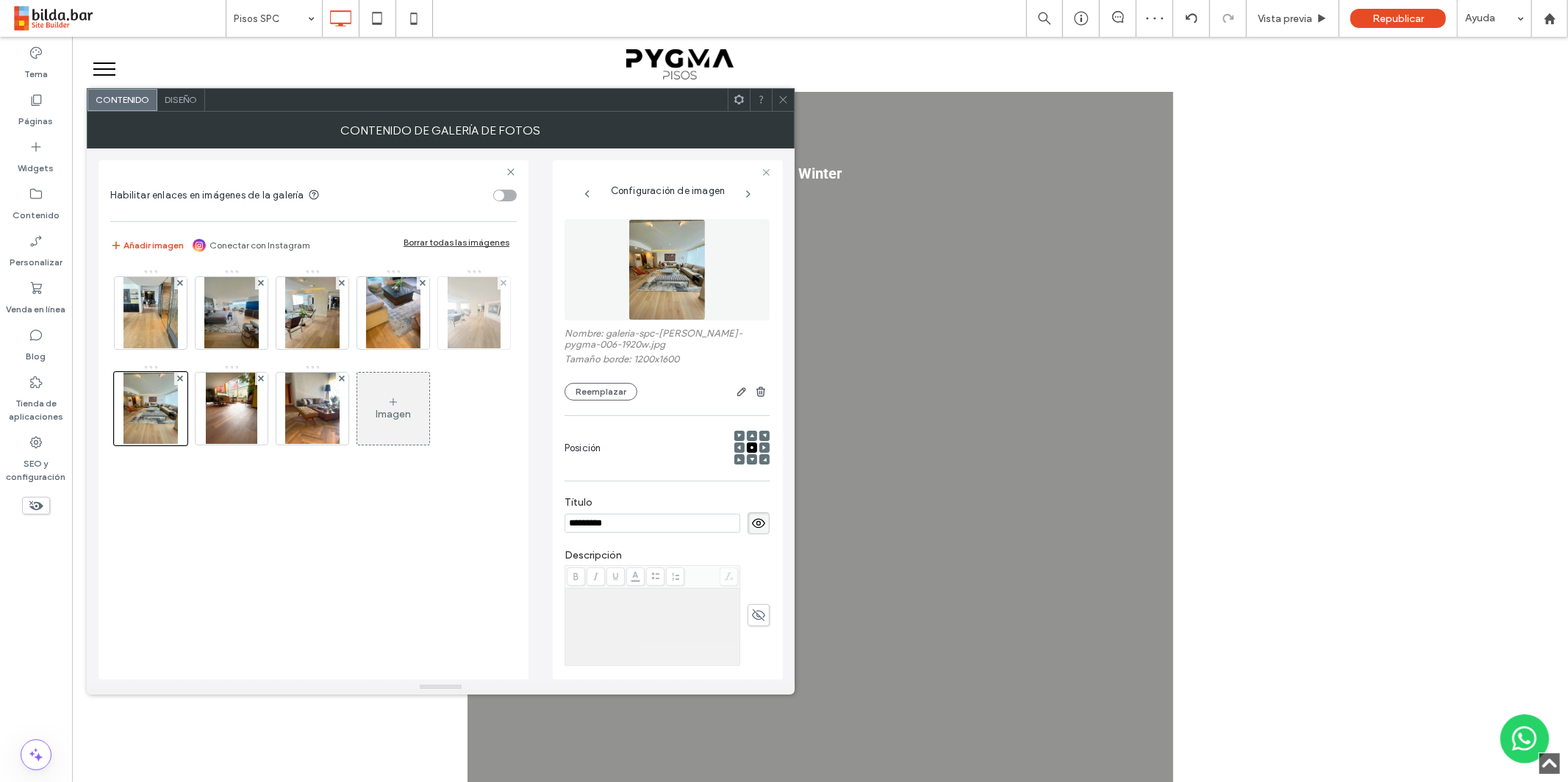
click at [448, 349] on img at bounding box center [474, 313] width 53 height 72
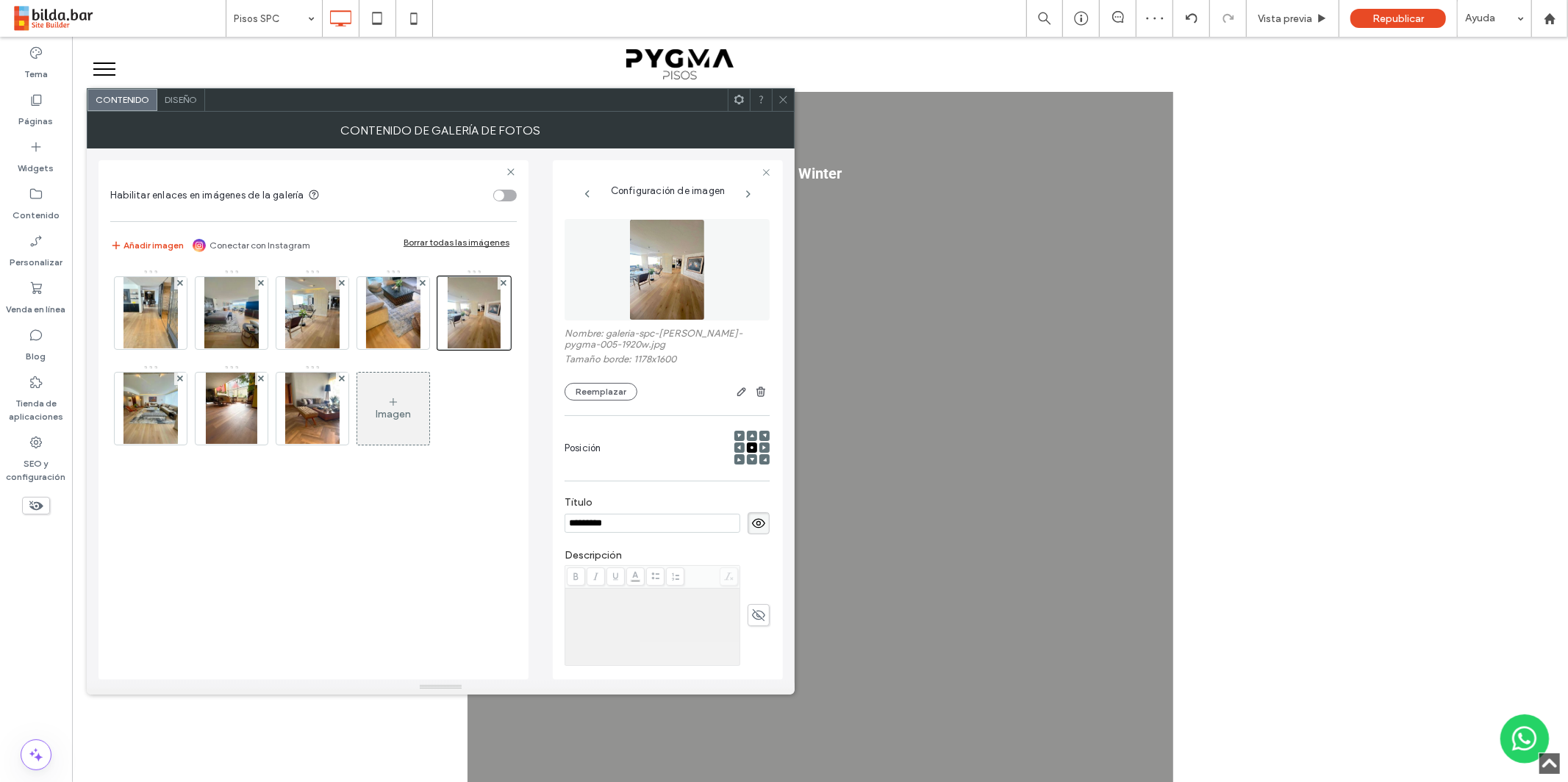
click at [749, 534] on span at bounding box center [758, 522] width 22 height 22
click at [178, 409] on img at bounding box center [151, 408] width 55 height 72
click at [753, 527] on icon at bounding box center [758, 522] width 14 height 16
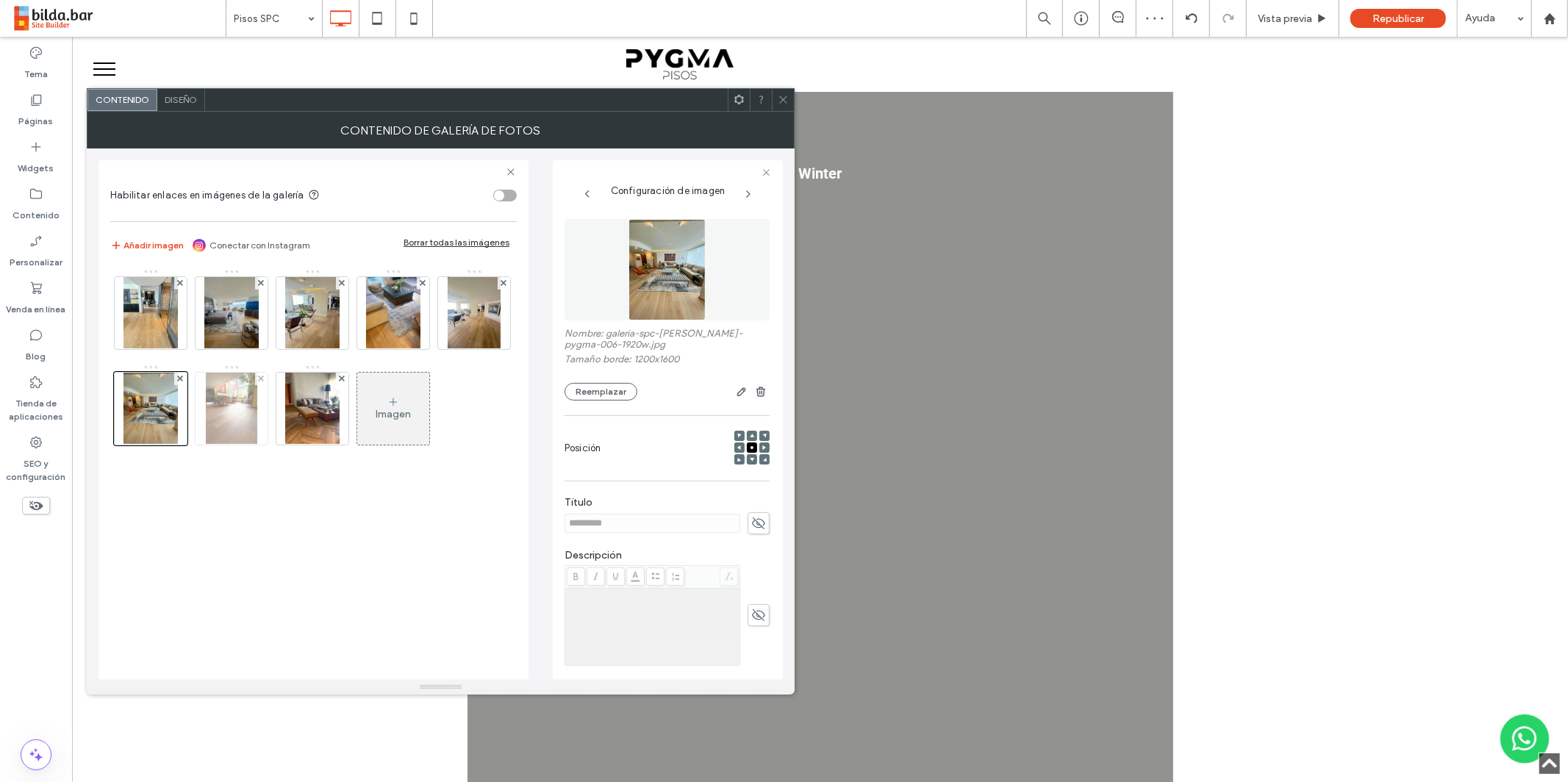
click at [258, 417] on img at bounding box center [232, 408] width 52 height 72
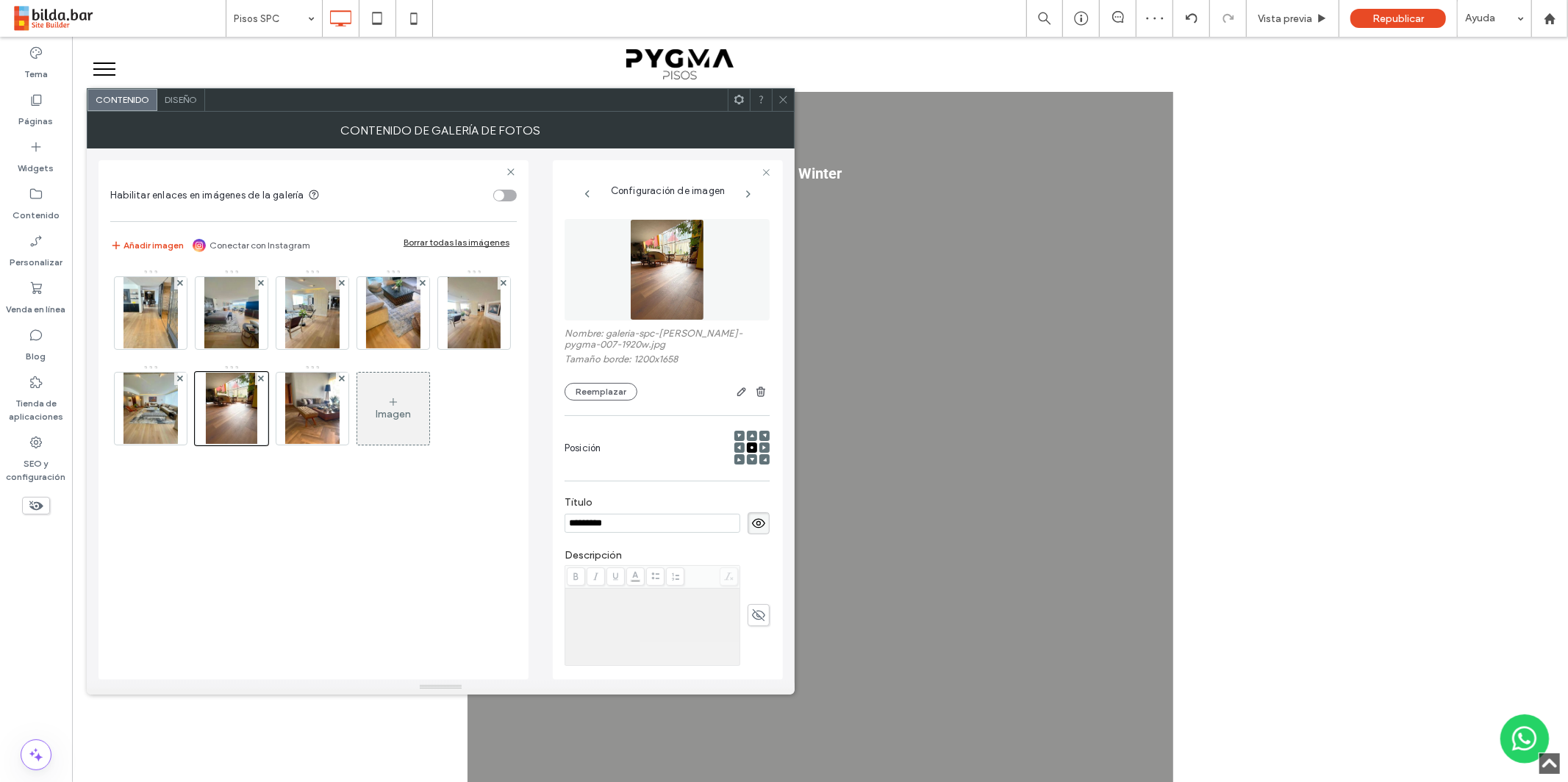
click at [754, 517] on icon at bounding box center [758, 522] width 14 height 16
click at [339, 412] on img at bounding box center [313, 408] width 55 height 72
click at [752, 524] on use at bounding box center [758, 522] width 13 height 10
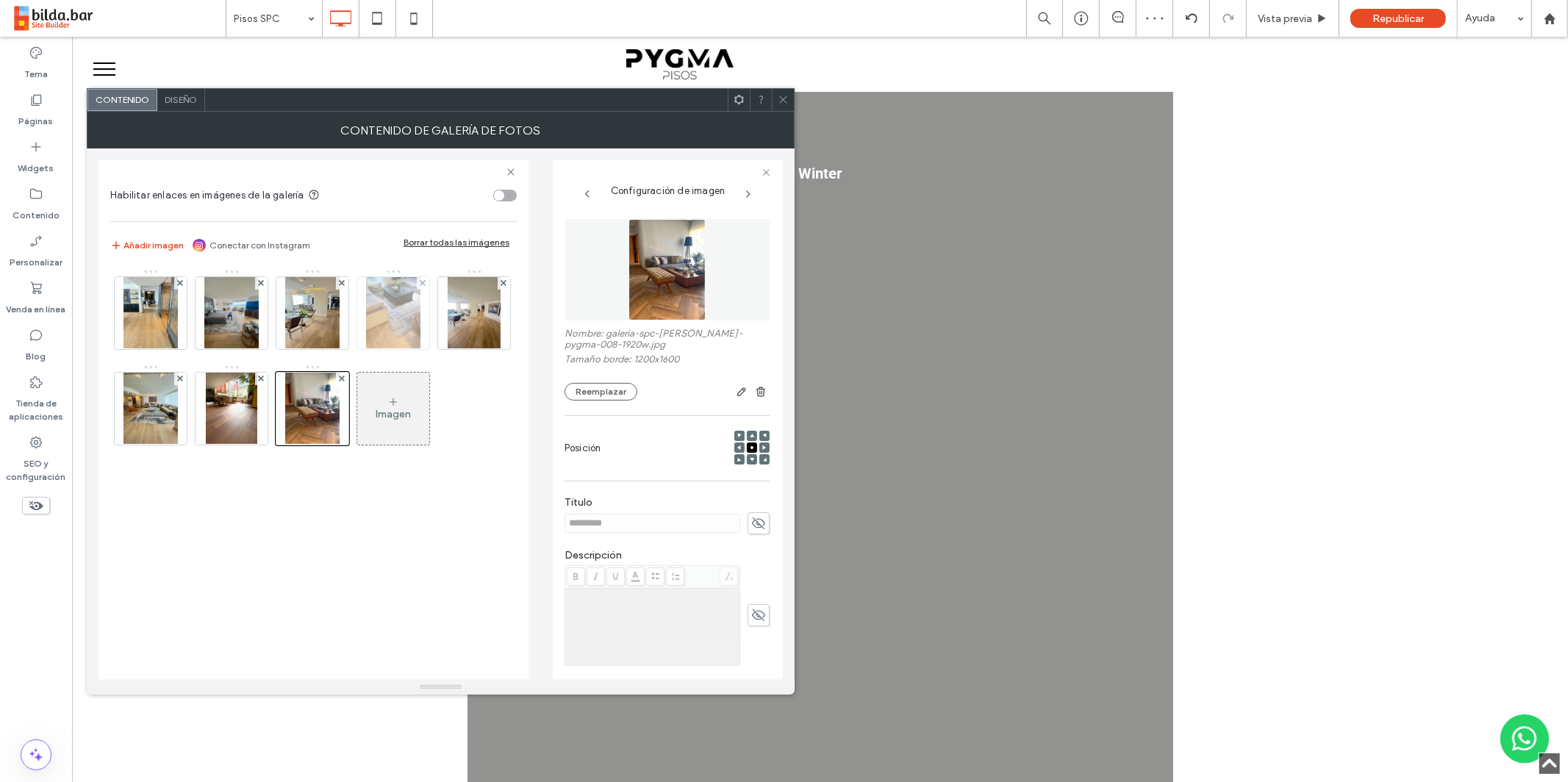
click at [406, 313] on img at bounding box center [393, 313] width 55 height 72
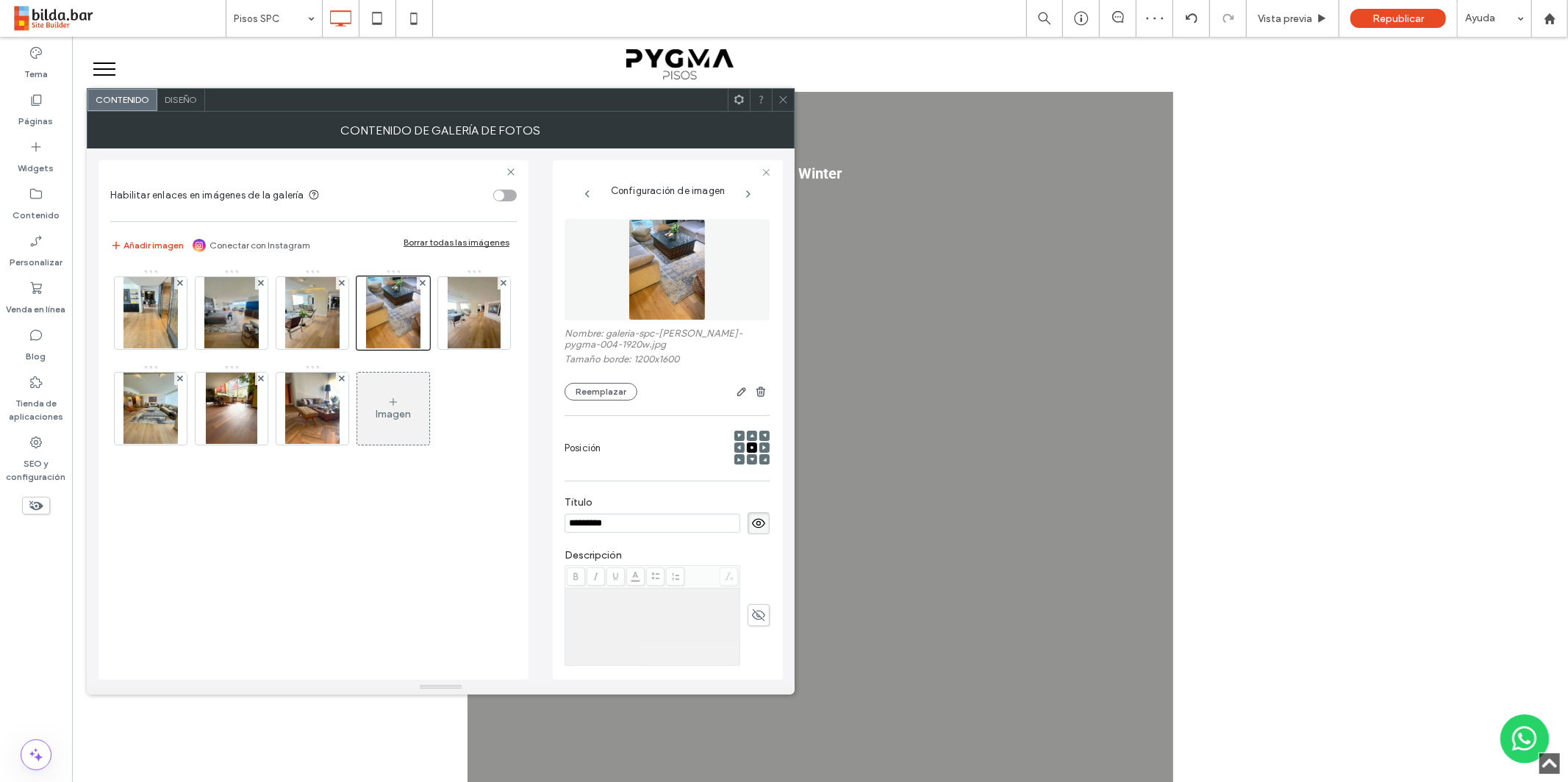
drag, startPoint x: 751, startPoint y: 522, endPoint x: 690, endPoint y: 491, distance: 68.4
click at [751, 522] on icon at bounding box center [758, 522] width 14 height 16
drag, startPoint x: 750, startPoint y: 522, endPoint x: 718, endPoint y: 512, distance: 33.5
click at [751, 522] on icon at bounding box center [758, 522] width 14 height 16
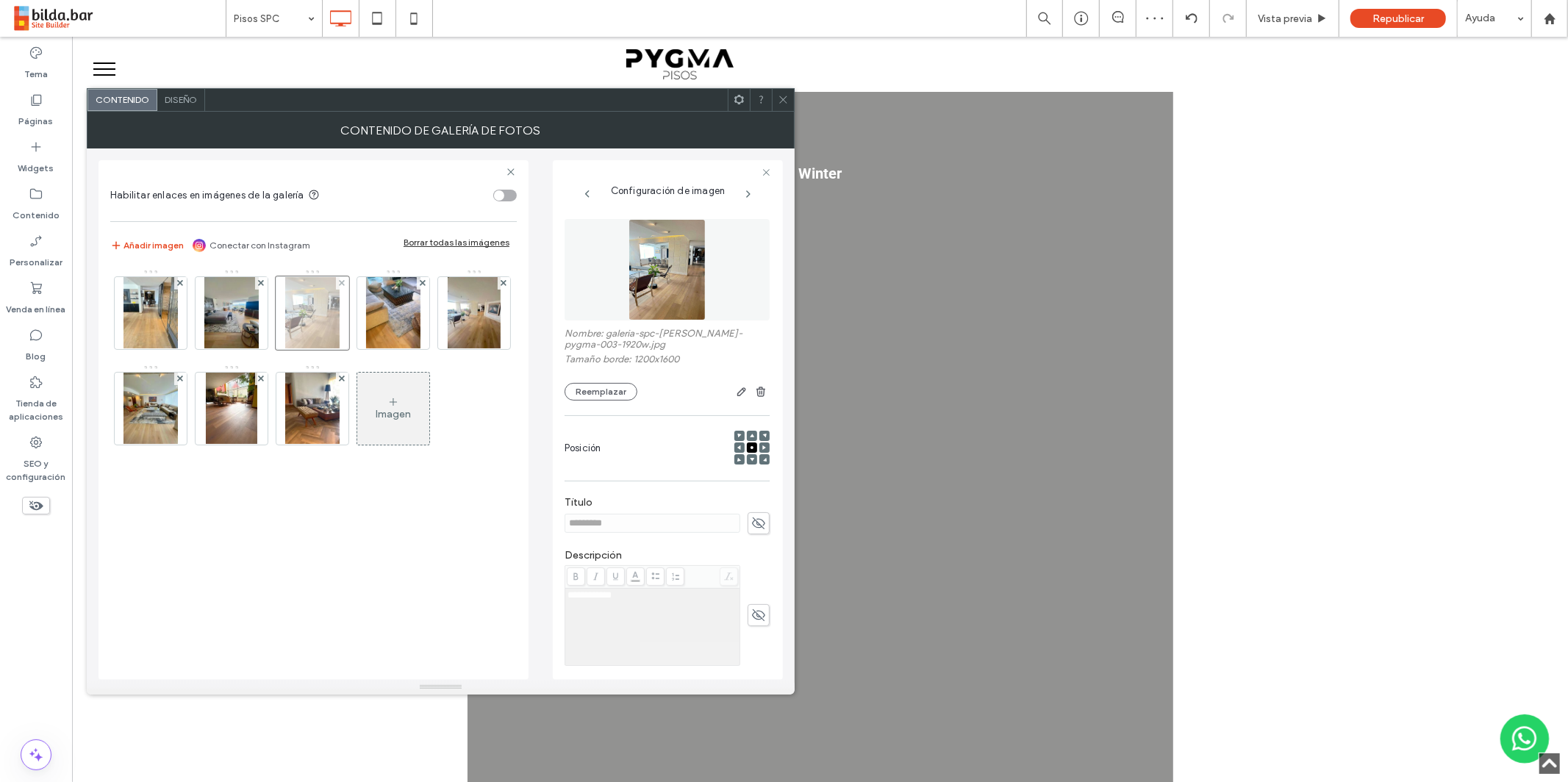
drag, startPoint x: 248, startPoint y: 317, endPoint x: 280, endPoint y: 330, distance: 34.5
click at [249, 318] on img at bounding box center [232, 313] width 55 height 72
drag, startPoint x: 748, startPoint y: 522, endPoint x: 676, endPoint y: 505, distance: 74.0
click at [751, 522] on icon at bounding box center [758, 522] width 14 height 16
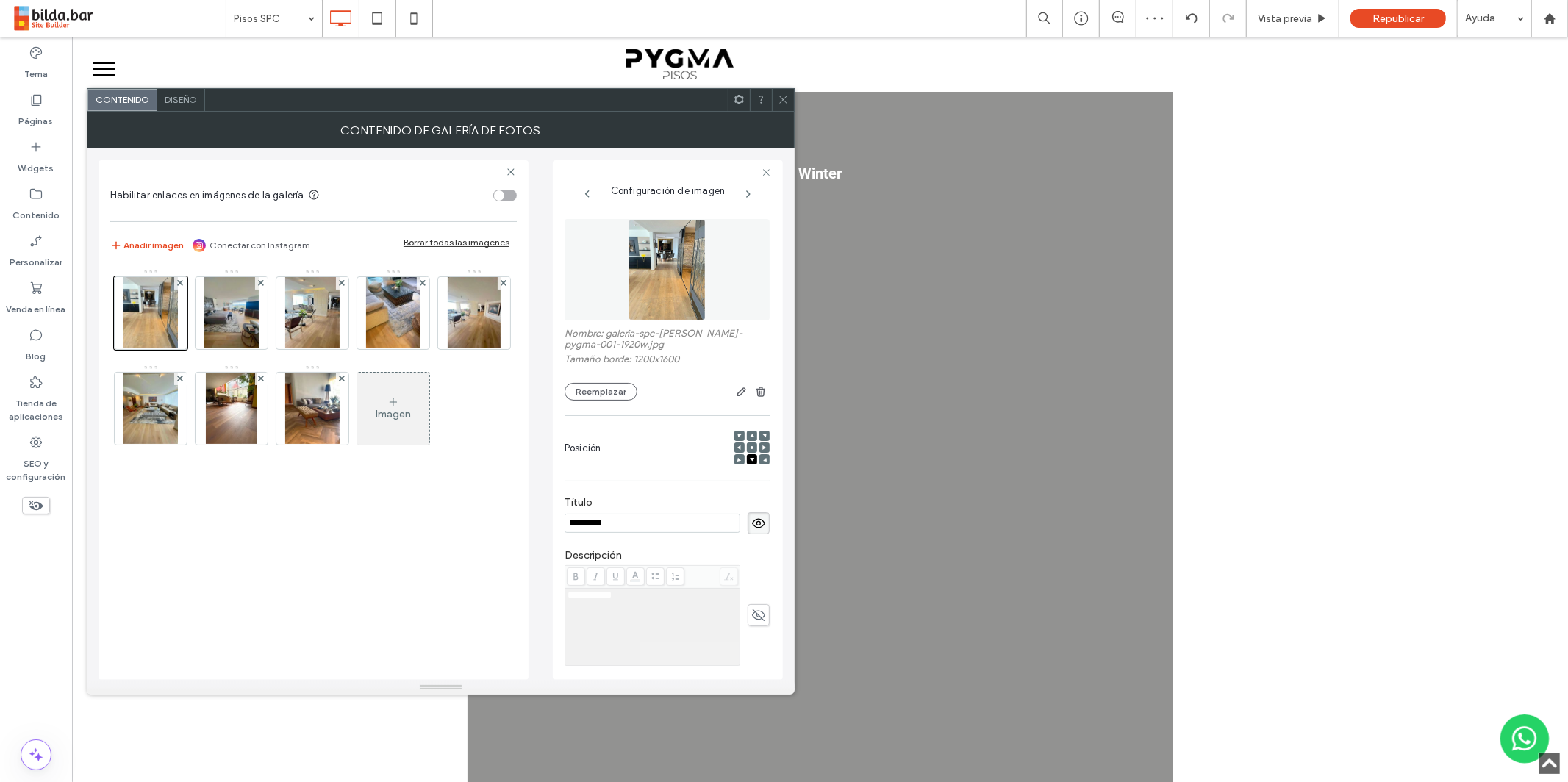
drag, startPoint x: 751, startPoint y: 520, endPoint x: 742, endPoint y: 518, distance: 9.2
click at [751, 521] on icon at bounding box center [758, 522] width 14 height 16
click at [183, 104] on span "Diseño" at bounding box center [180, 99] width 33 height 11
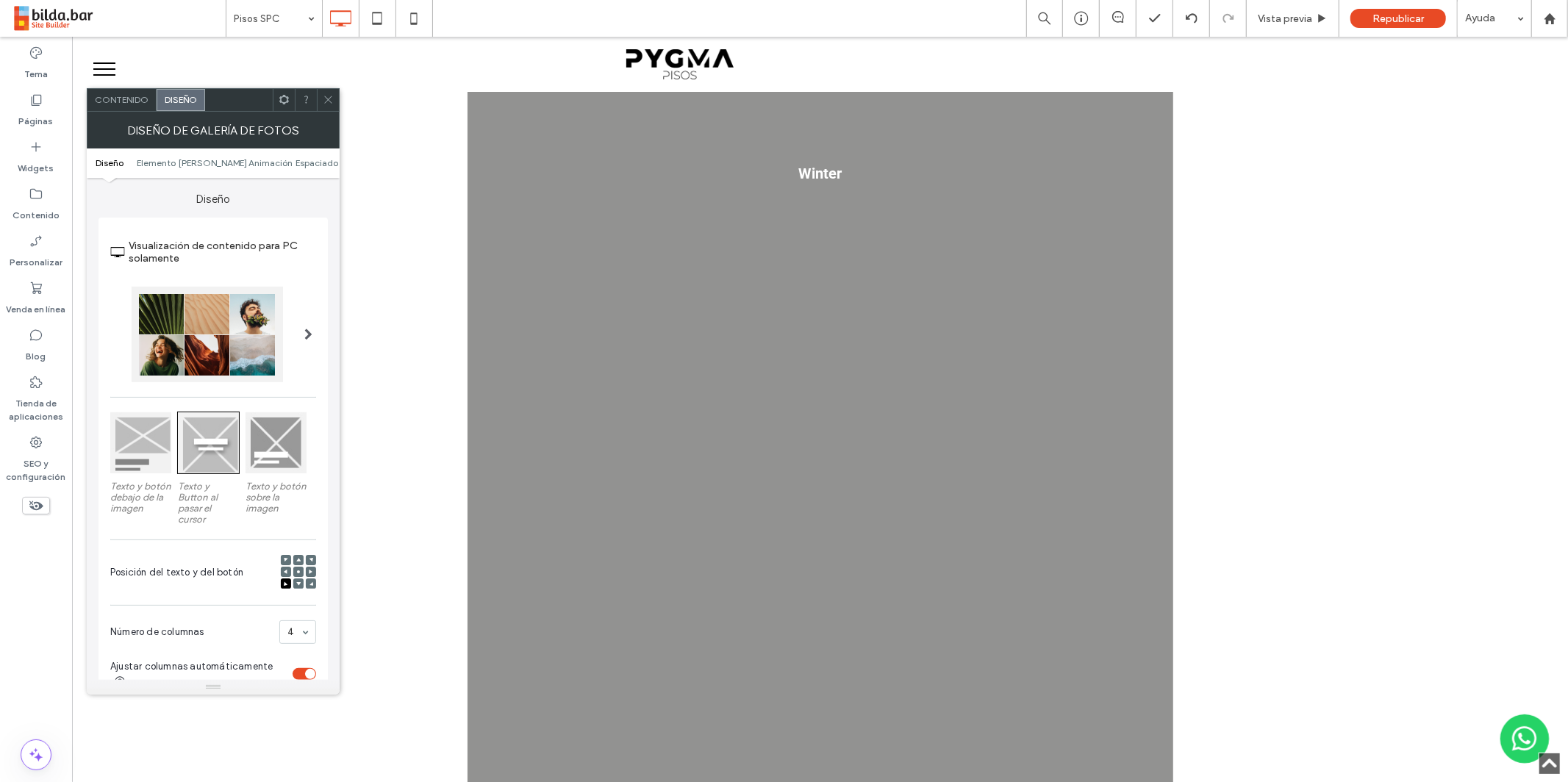
click at [263, 322] on div at bounding box center [208, 335] width 151 height 95
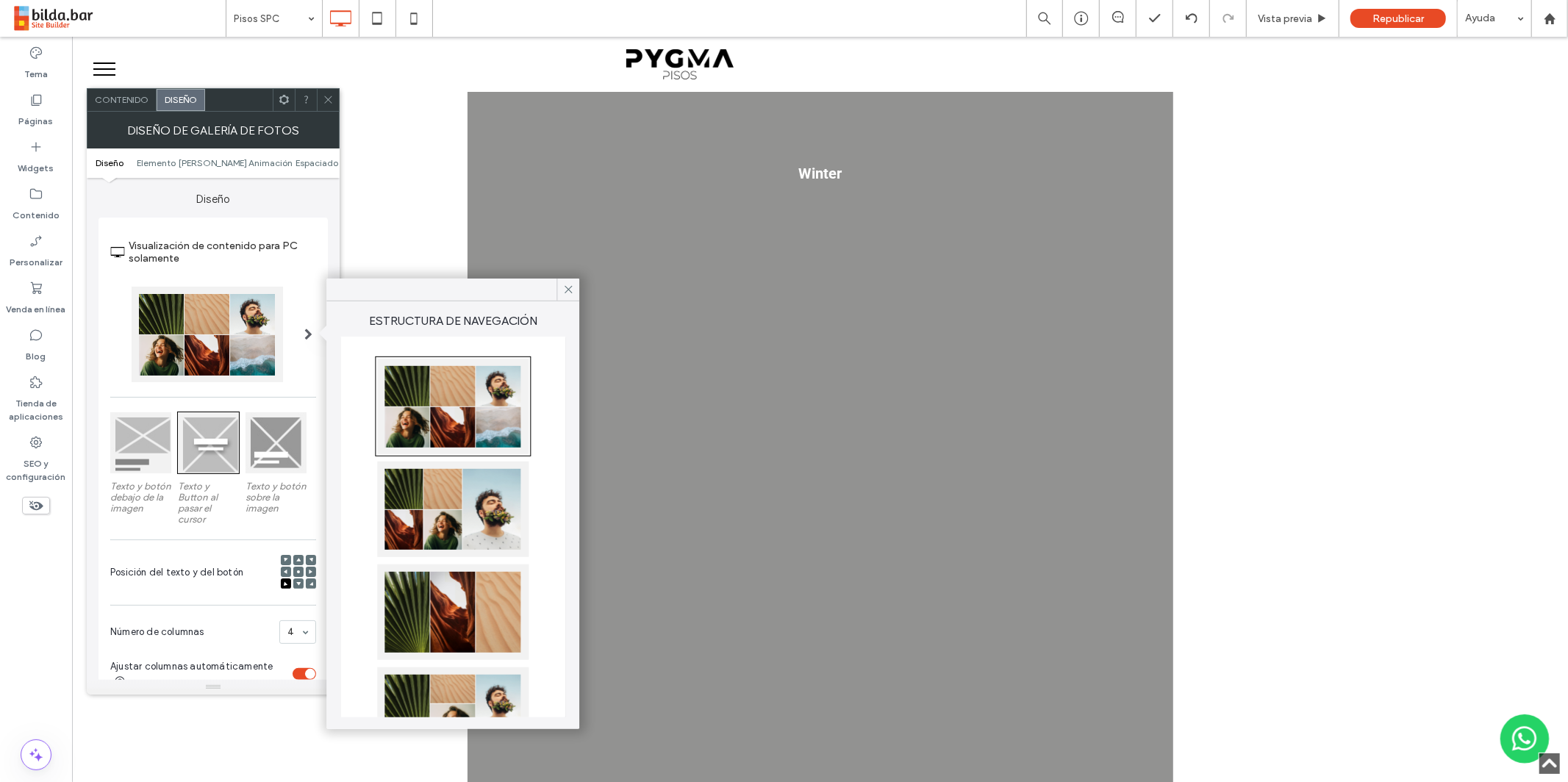
drag, startPoint x: 481, startPoint y: 504, endPoint x: 489, endPoint y: 478, distance: 27.2
click at [481, 504] on div at bounding box center [453, 509] width 151 height 95
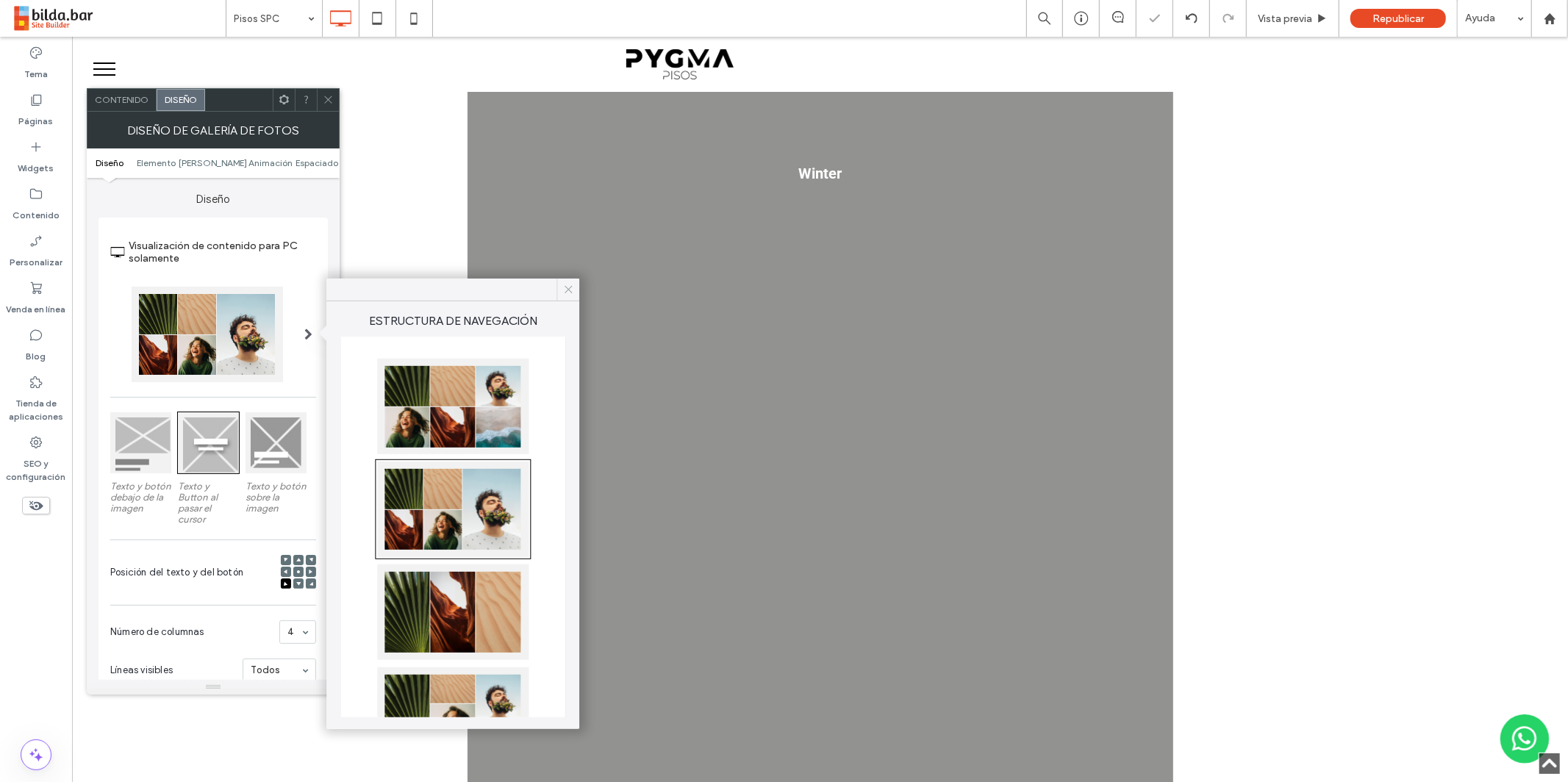
click at [569, 287] on icon at bounding box center [568, 289] width 13 height 13
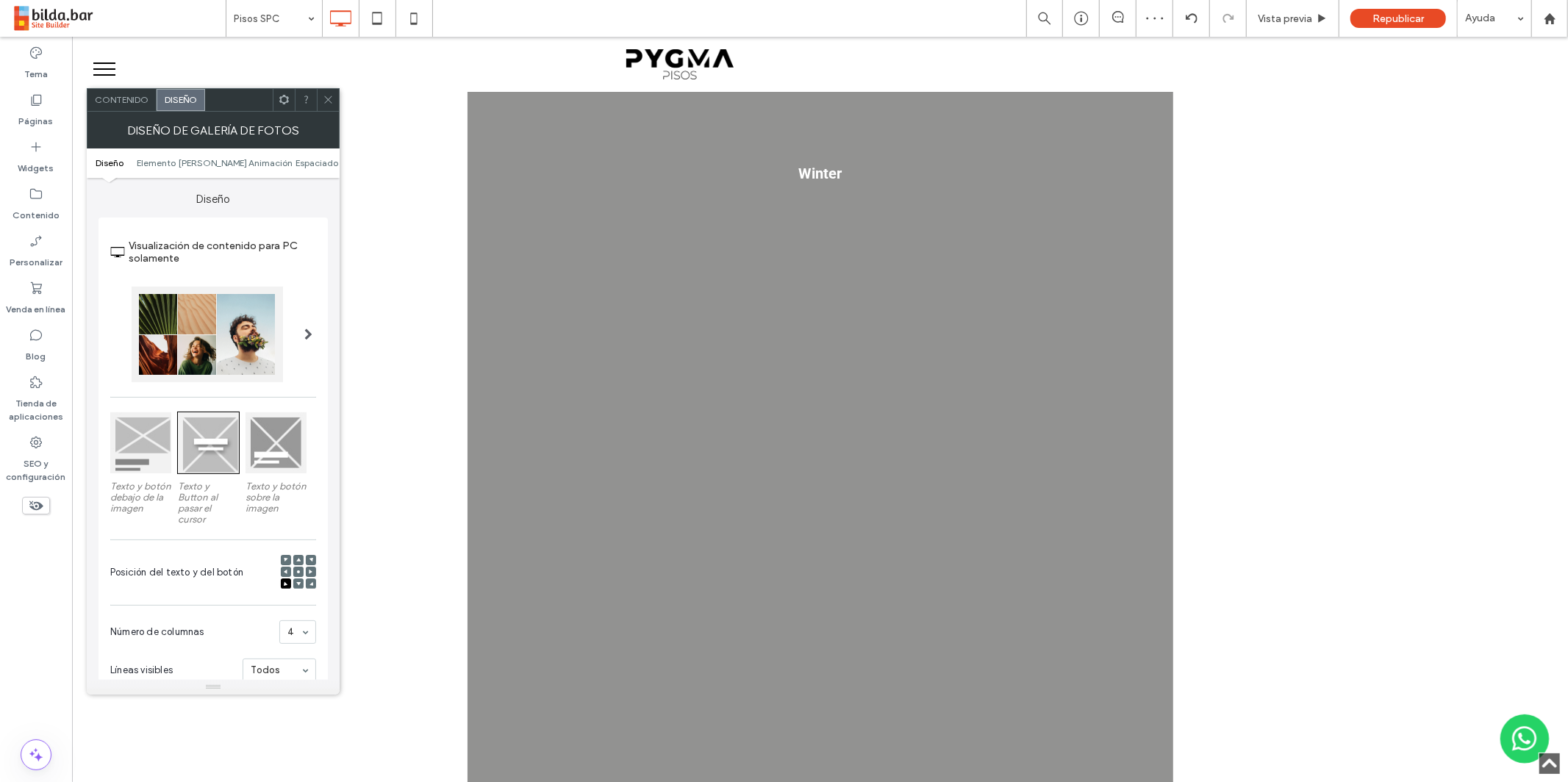
drag, startPoint x: 295, startPoint y: 632, endPoint x: 296, endPoint y: 640, distance: 8.1
drag, startPoint x: 297, startPoint y: 671, endPoint x: 297, endPoint y: 660, distance: 11.0
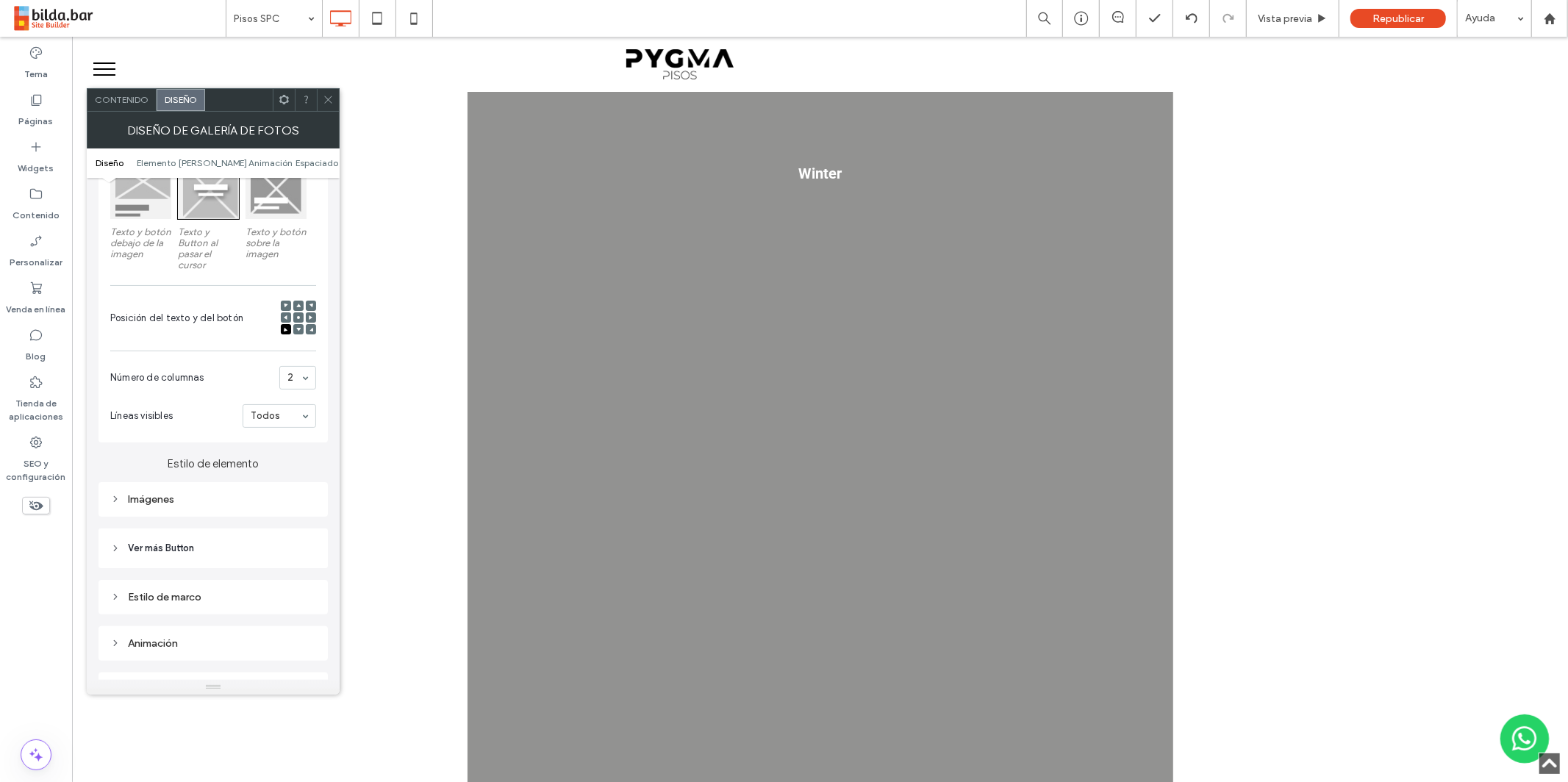
scroll to position [252, 0]
drag, startPoint x: 302, startPoint y: 372, endPoint x: 305, endPoint y: 387, distance: 15.3
click at [303, 372] on div "1 2 3 4 5 6" at bounding box center [298, 379] width 37 height 23
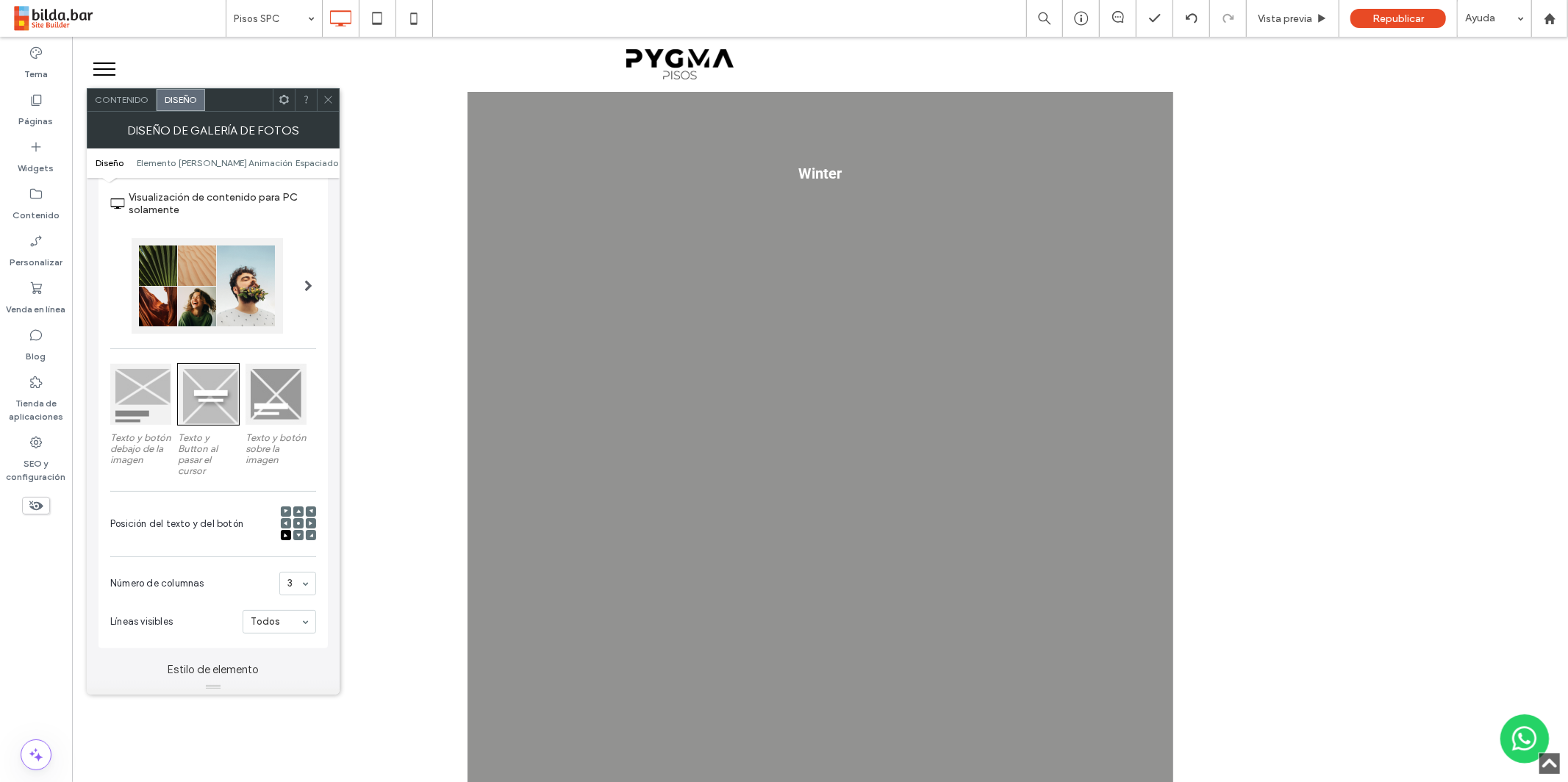
scroll to position [53, 0]
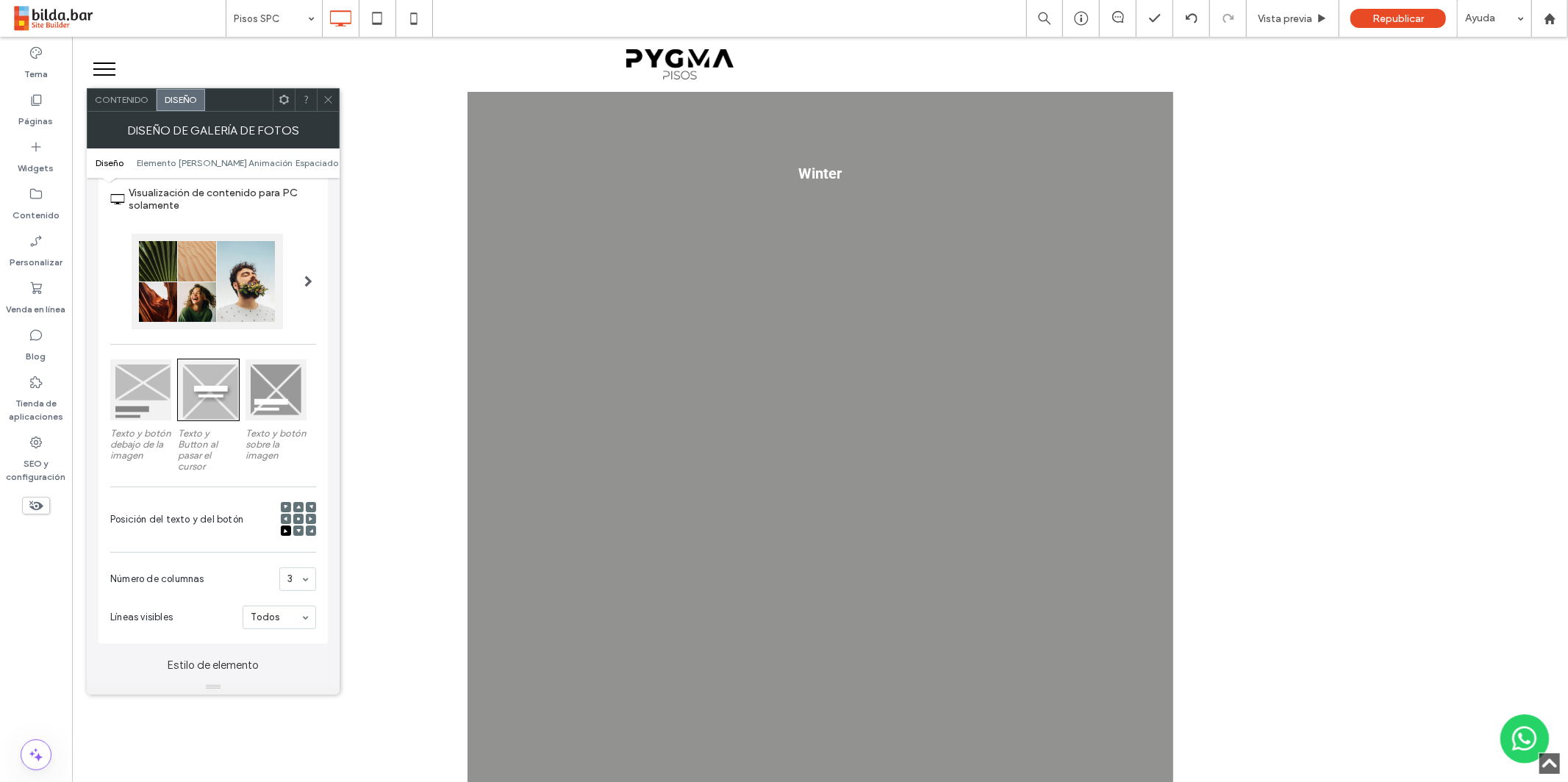
click at [275, 296] on div at bounding box center [208, 282] width 151 height 95
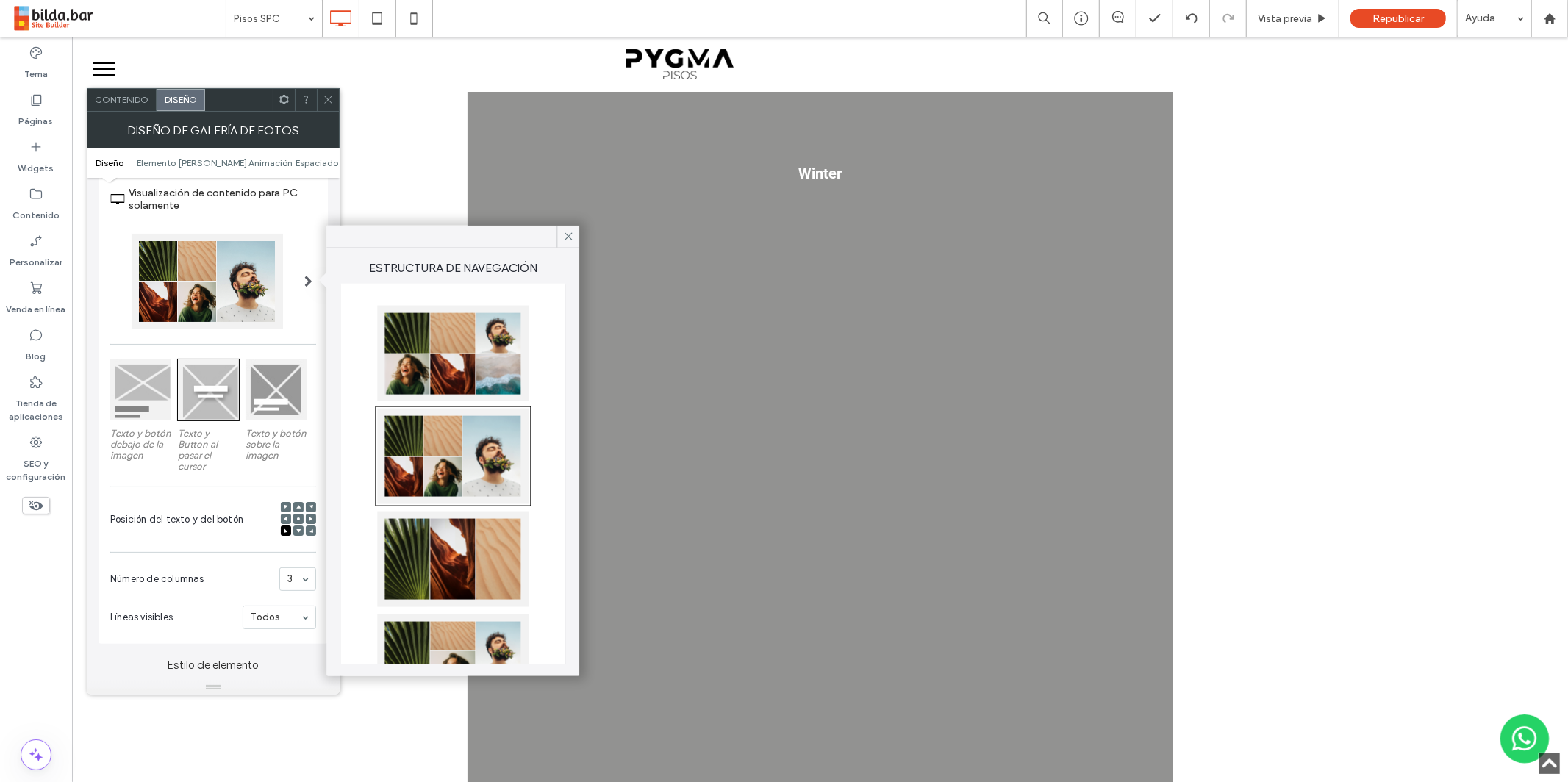
drag, startPoint x: 486, startPoint y: 636, endPoint x: 504, endPoint y: 604, distance: 36.7
click at [487, 634] on div at bounding box center [453, 662] width 151 height 95
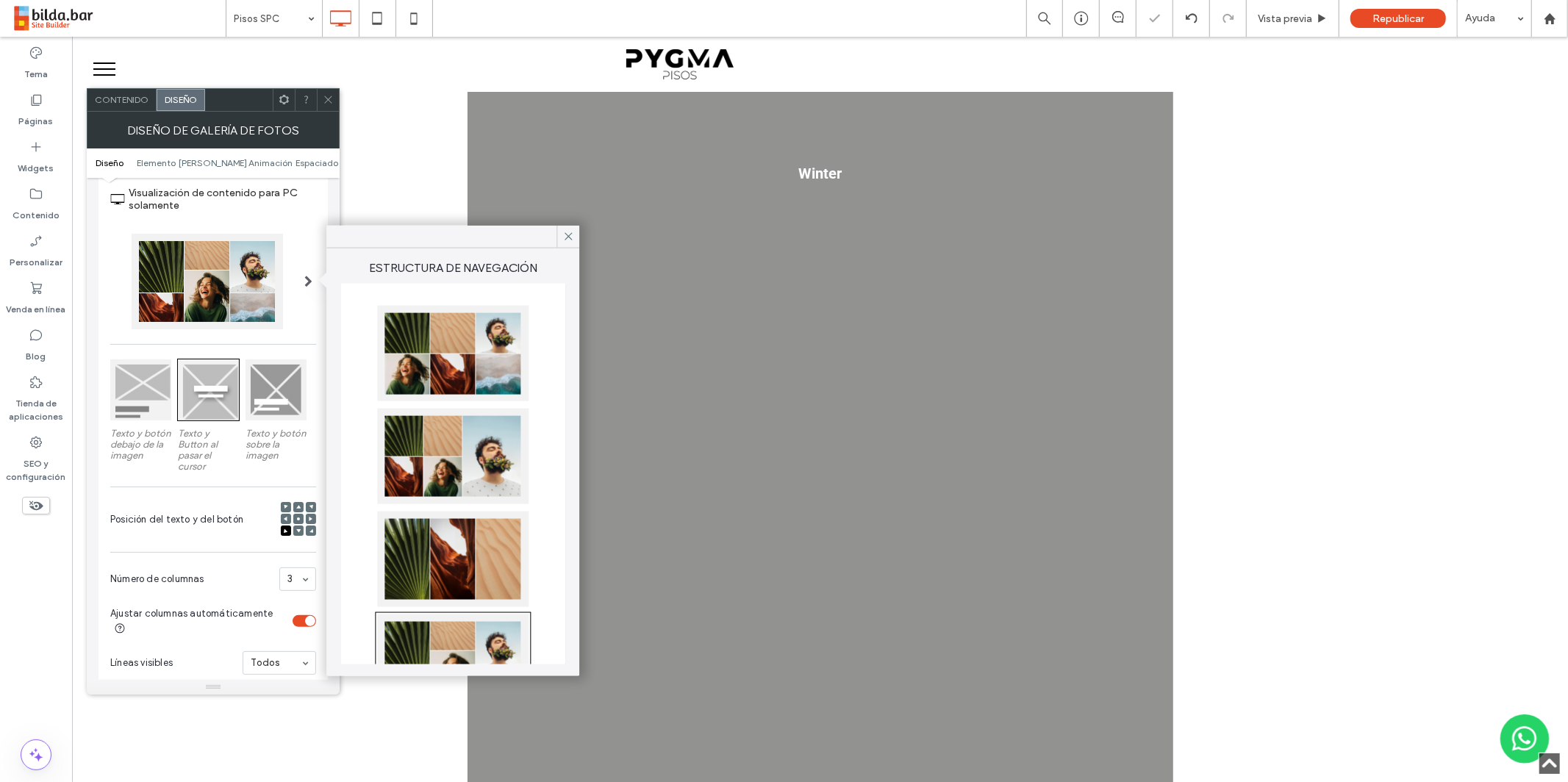
drag, startPoint x: 299, startPoint y: 574, endPoint x: 305, endPoint y: 587, distance: 14.3
drag, startPoint x: 296, startPoint y: 671, endPoint x: 315, endPoint y: 631, distance: 44.3
click at [568, 232] on icon at bounding box center [568, 236] width 13 height 13
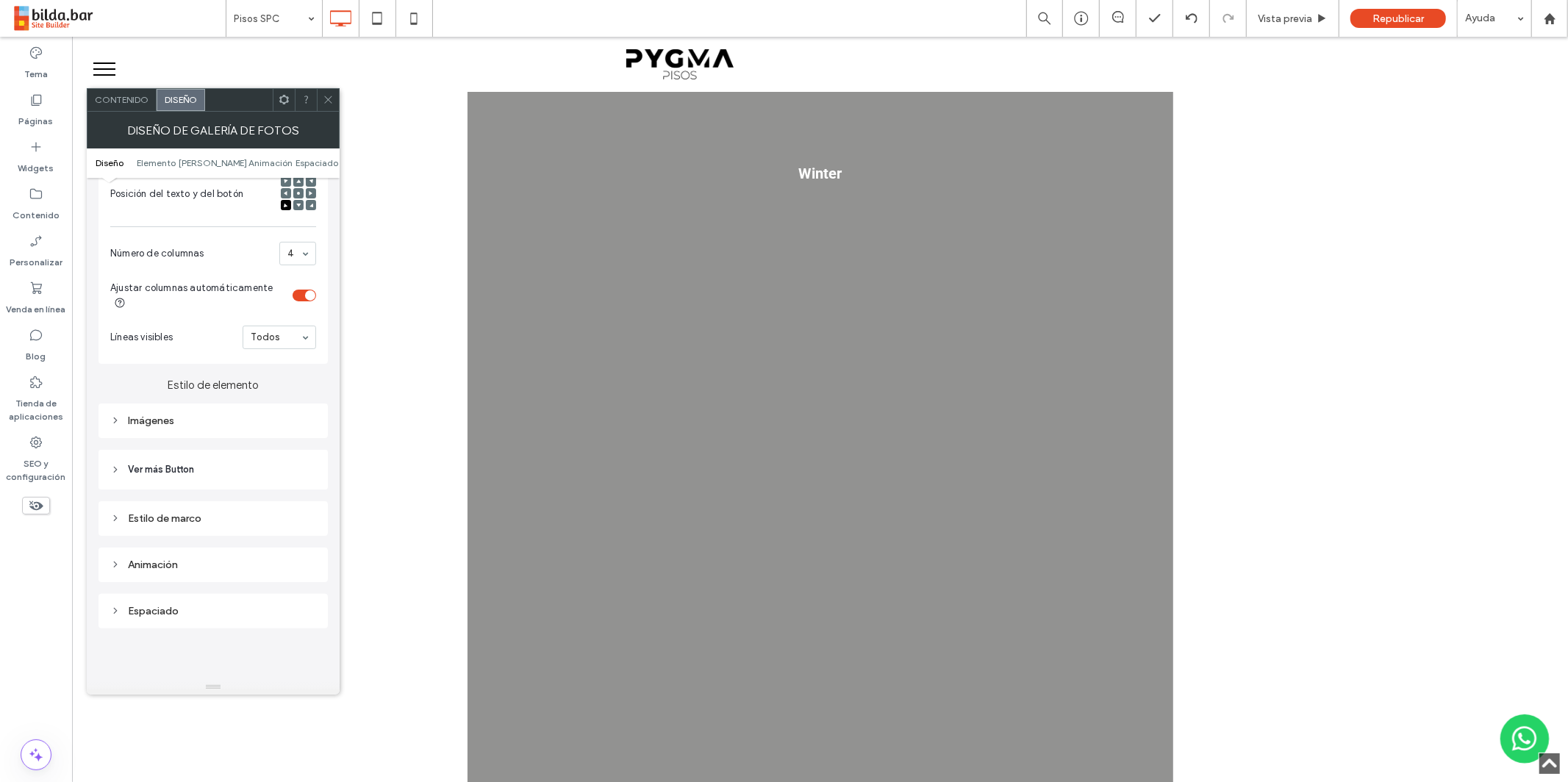
scroll to position [379, 0]
click at [136, 419] on div "Imágenes" at bounding box center [214, 419] width 206 height 12
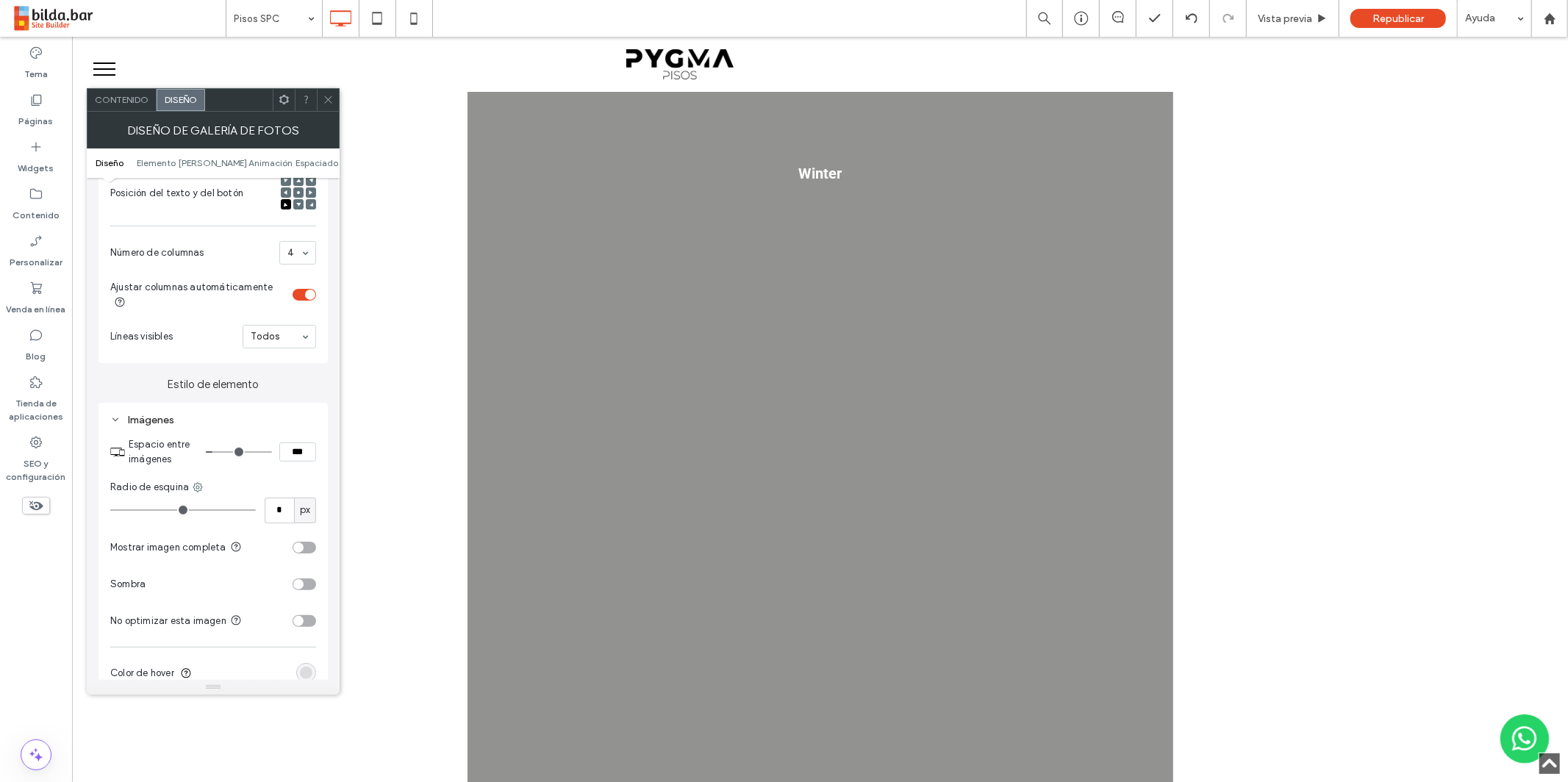
type input "*"
type input "***"
type input "*"
type input "***"
click at [216, 451] on input "range" at bounding box center [239, 452] width 66 height 2
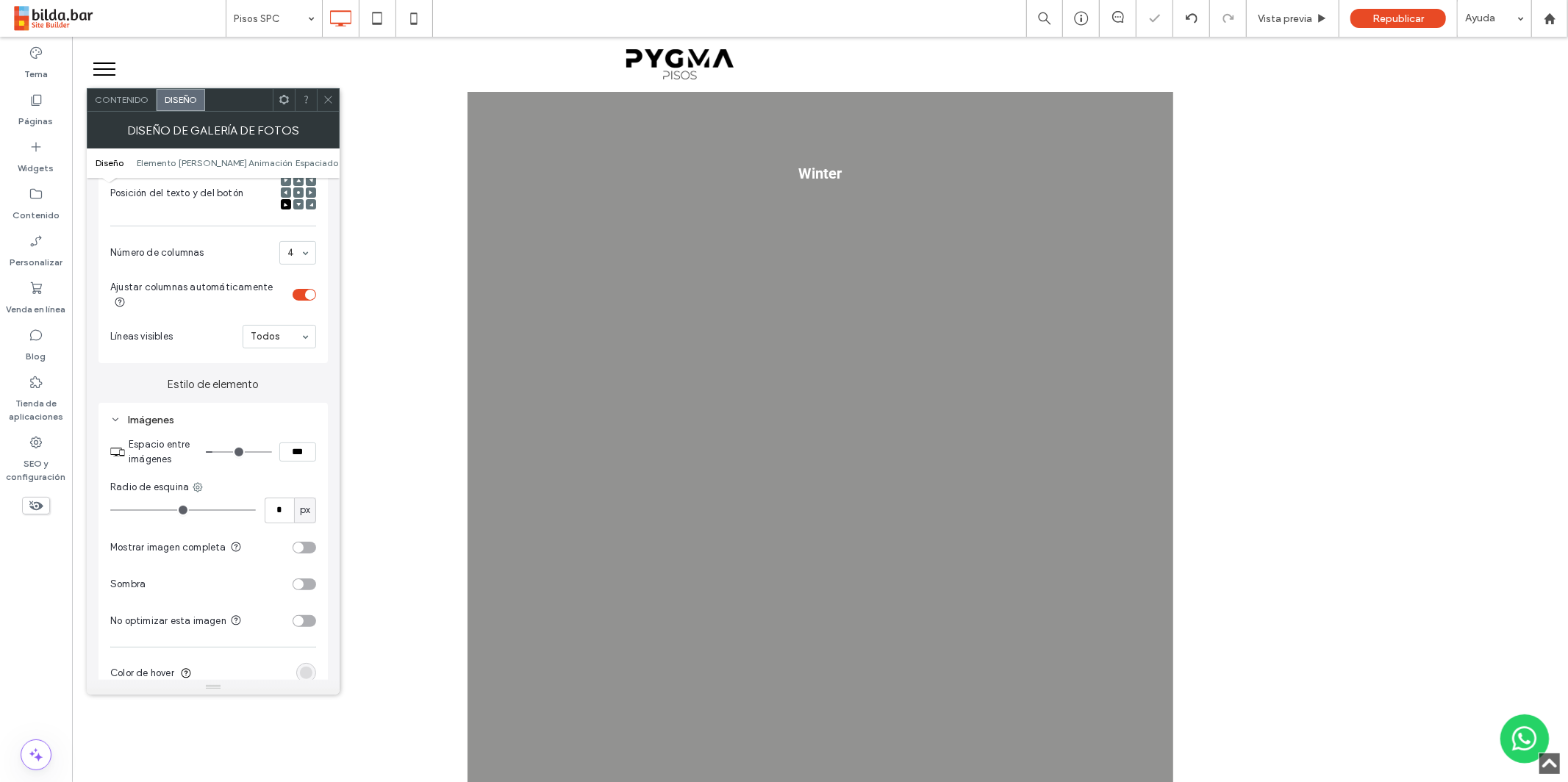
drag, startPoint x: 327, startPoint y: 95, endPoint x: 338, endPoint y: 118, distance: 25.5
click at [328, 95] on icon at bounding box center [328, 99] width 11 height 11
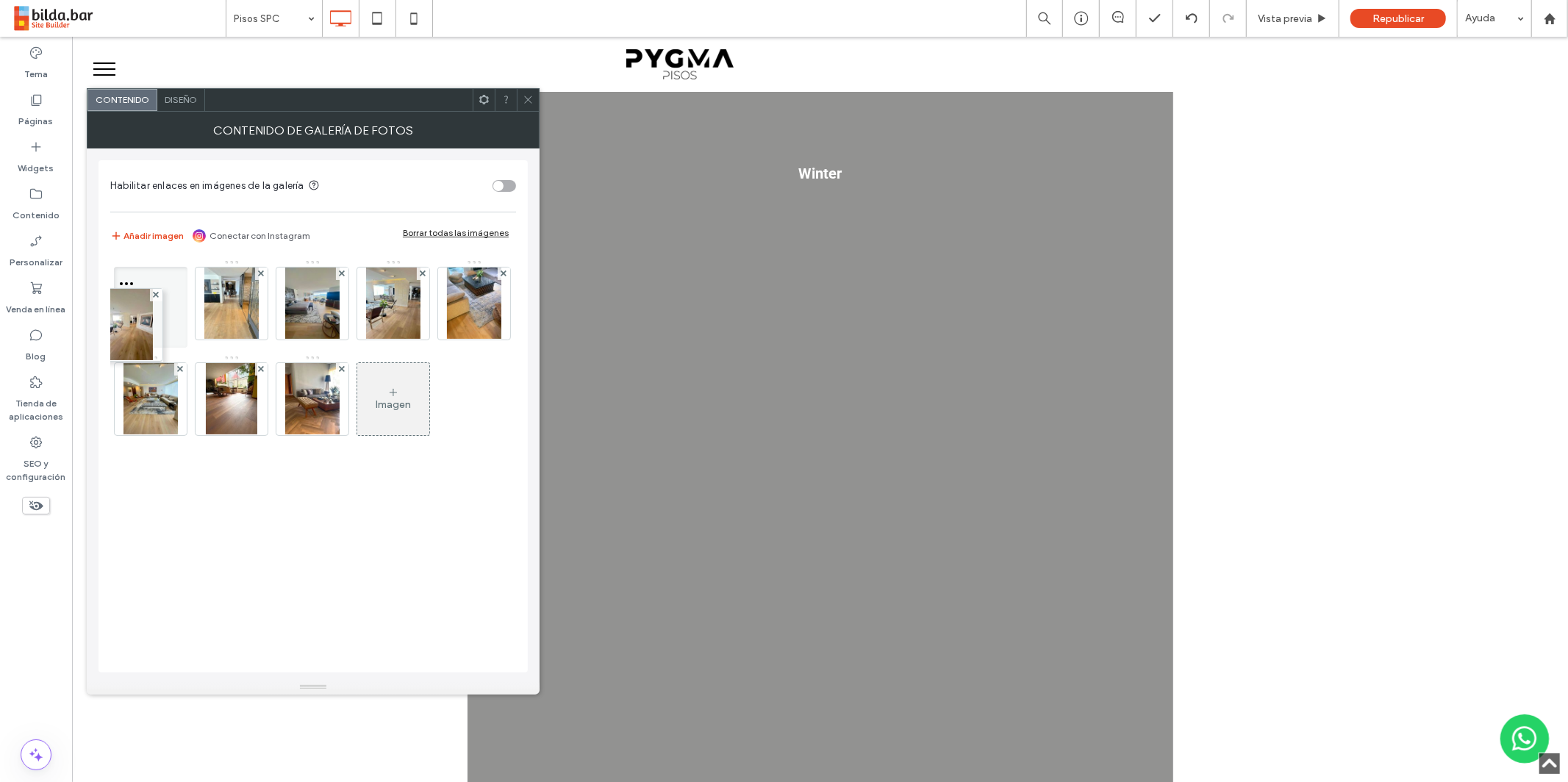
drag, startPoint x: 146, startPoint y: 381, endPoint x: 100, endPoint y: 325, distance: 72.5
drag, startPoint x: 339, startPoint y: 545, endPoint x: 339, endPoint y: 529, distance: 16.0
click at [339, 450] on div "Imagen" at bounding box center [313, 355] width 404 height 191
drag, startPoint x: 529, startPoint y: 98, endPoint x: 518, endPoint y: 98, distance: 11.0
click at [529, 98] on use at bounding box center [528, 100] width 8 height 8
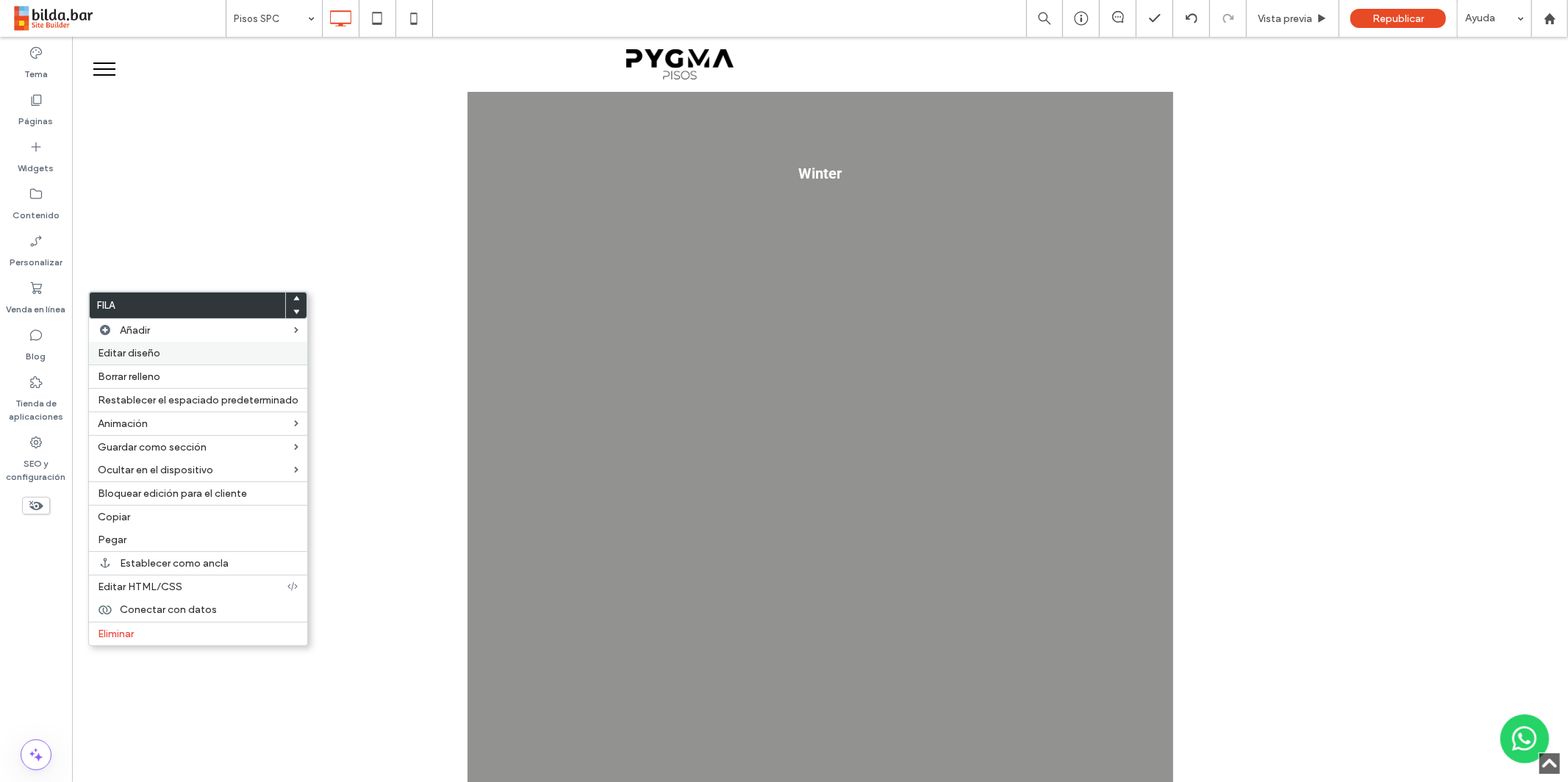
click at [142, 354] on span "Editar diseño" at bounding box center [129, 353] width 62 height 12
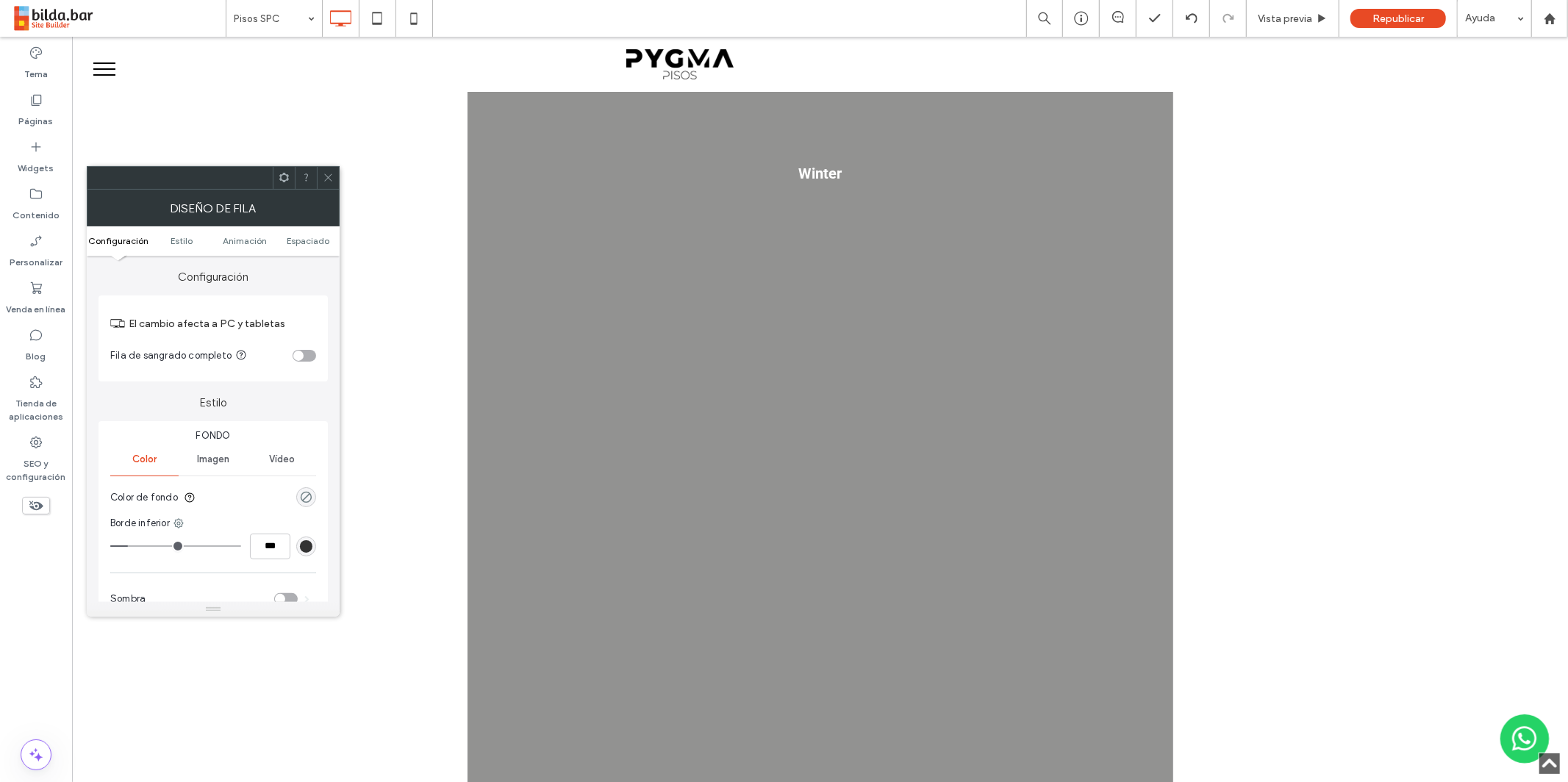
click at [303, 496] on div "rgba(0, 0, 0, 0)" at bounding box center [306, 497] width 12 height 12
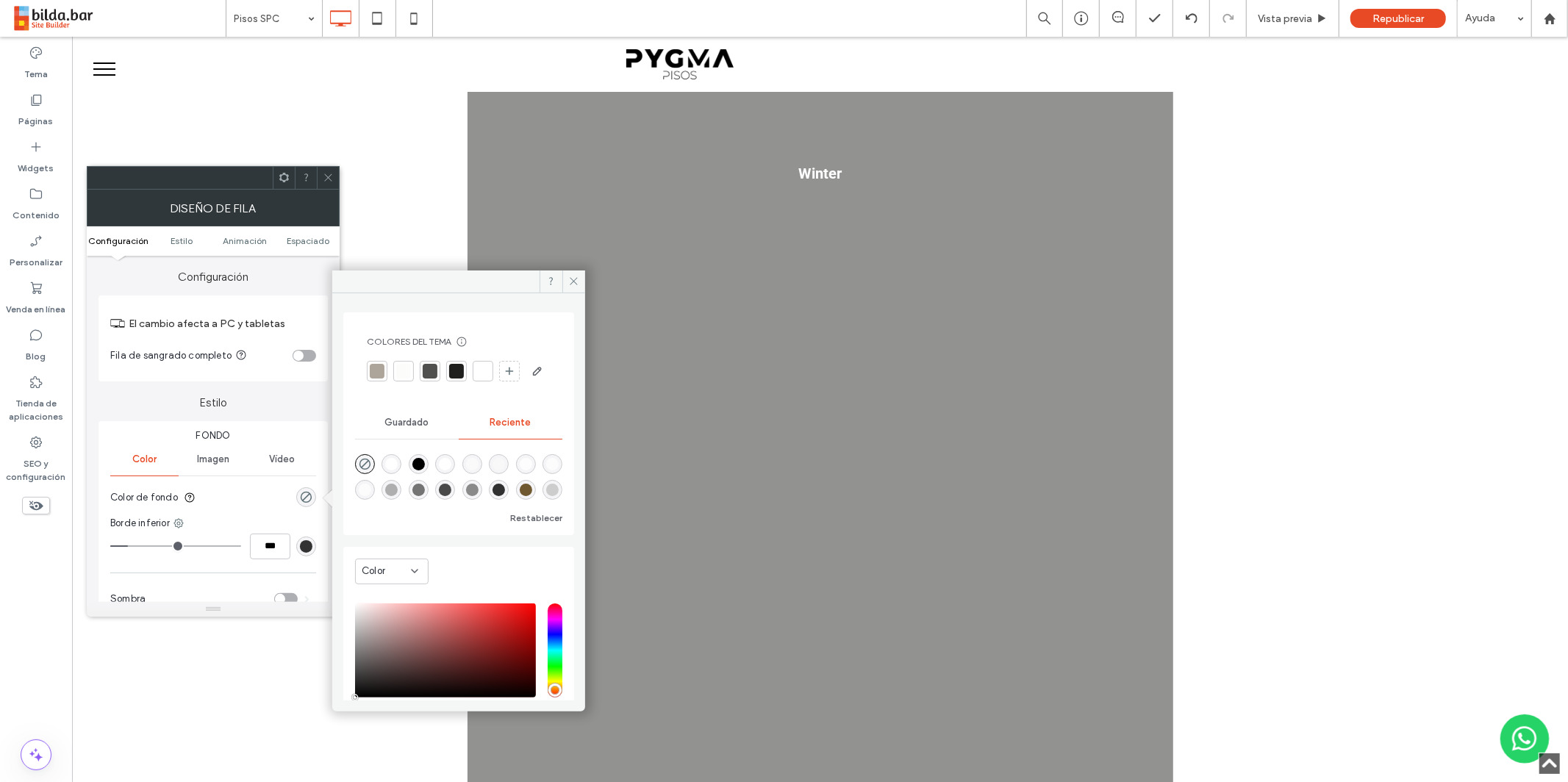
click at [389, 470] on div "rgba(255, 255, 255, 1)" at bounding box center [392, 464] width 12 height 12
type input "*******"
type input "***"
type input "****"
click at [363, 496] on div "rgba(255, 255, 255, 0.7)" at bounding box center [365, 490] width 12 height 12
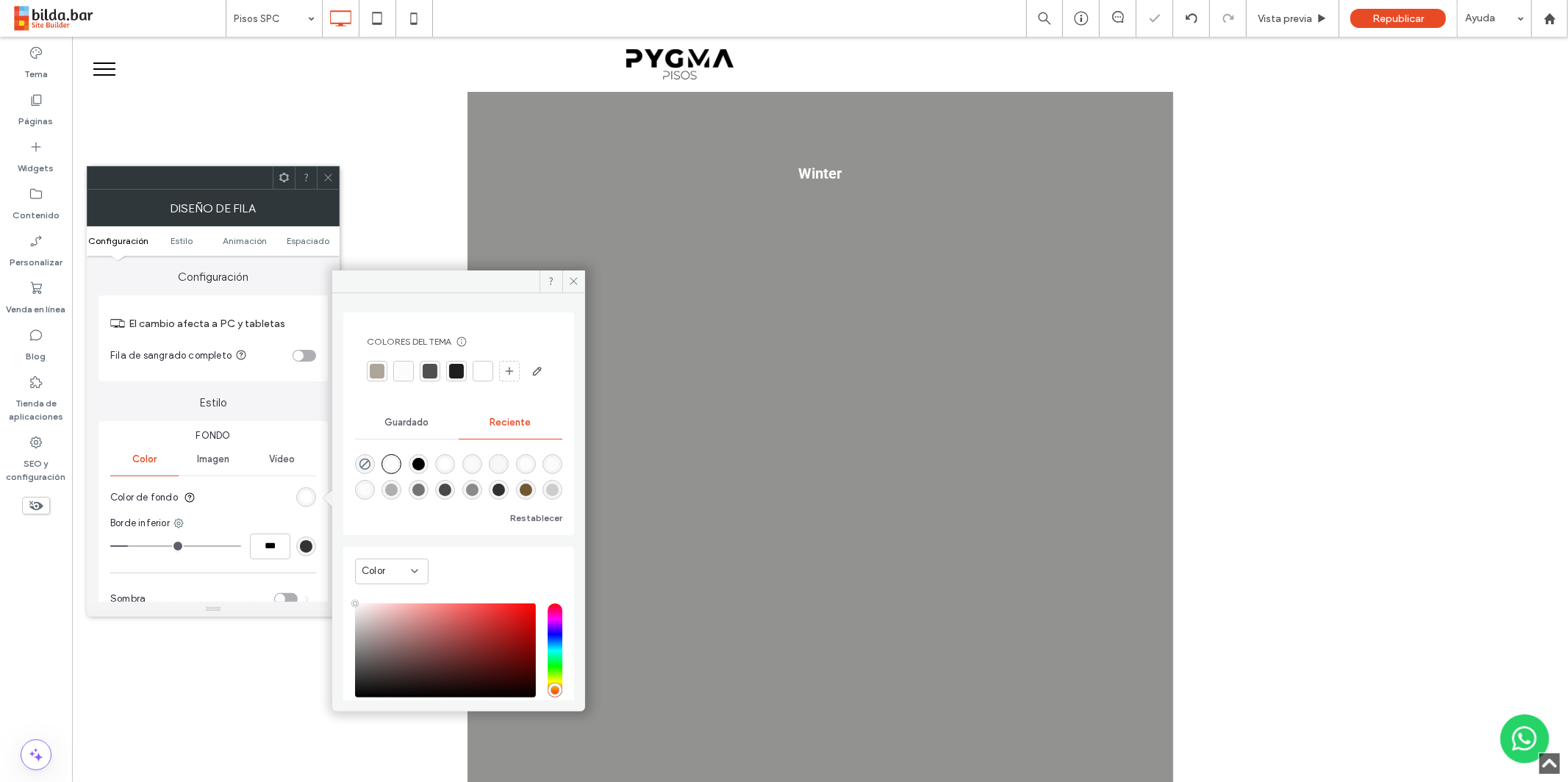
type input "**"
type input "***"
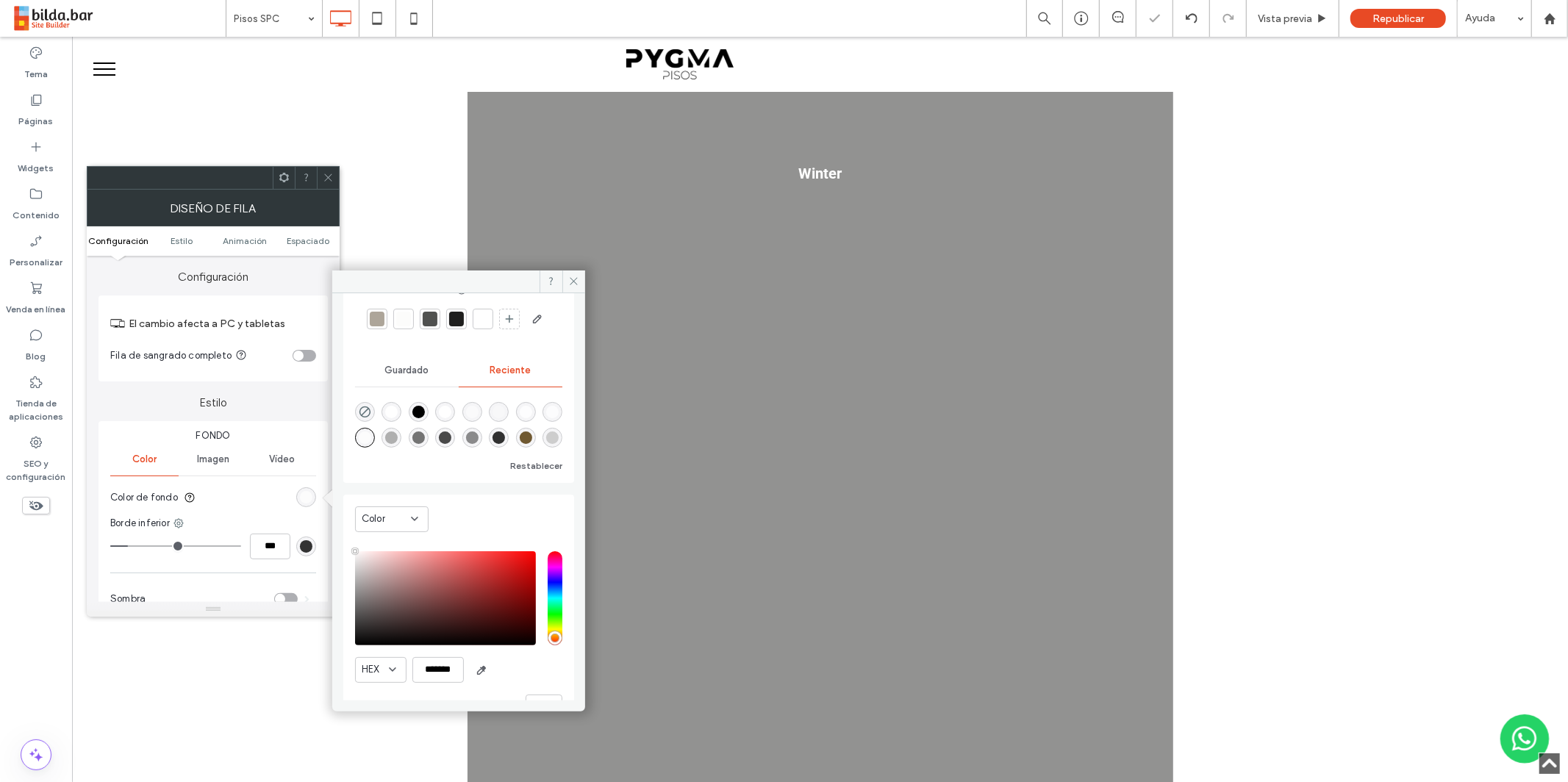
scroll to position [116, 0]
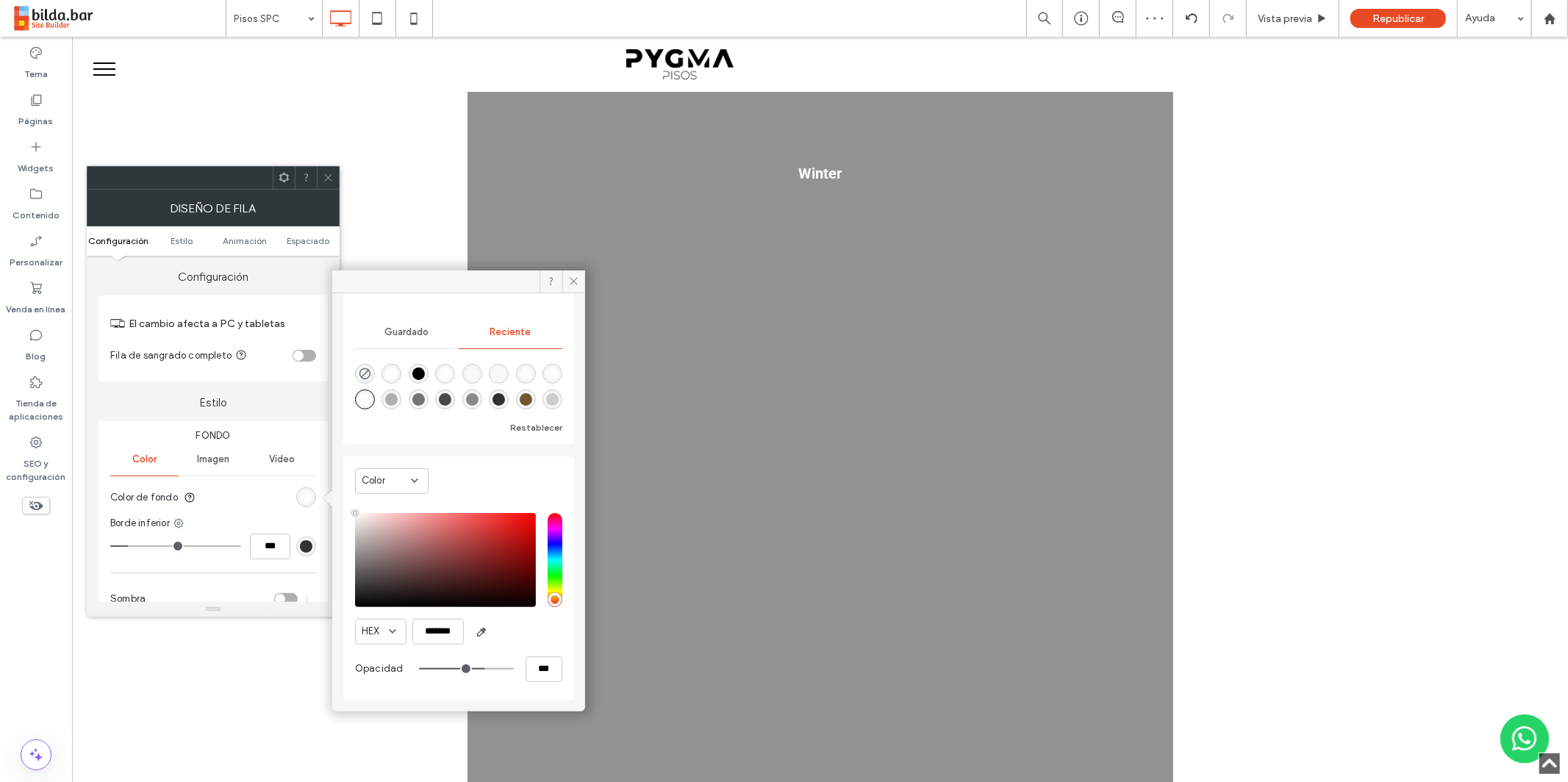
type input "**"
type input "***"
type input "**"
type input "***"
type input "**"
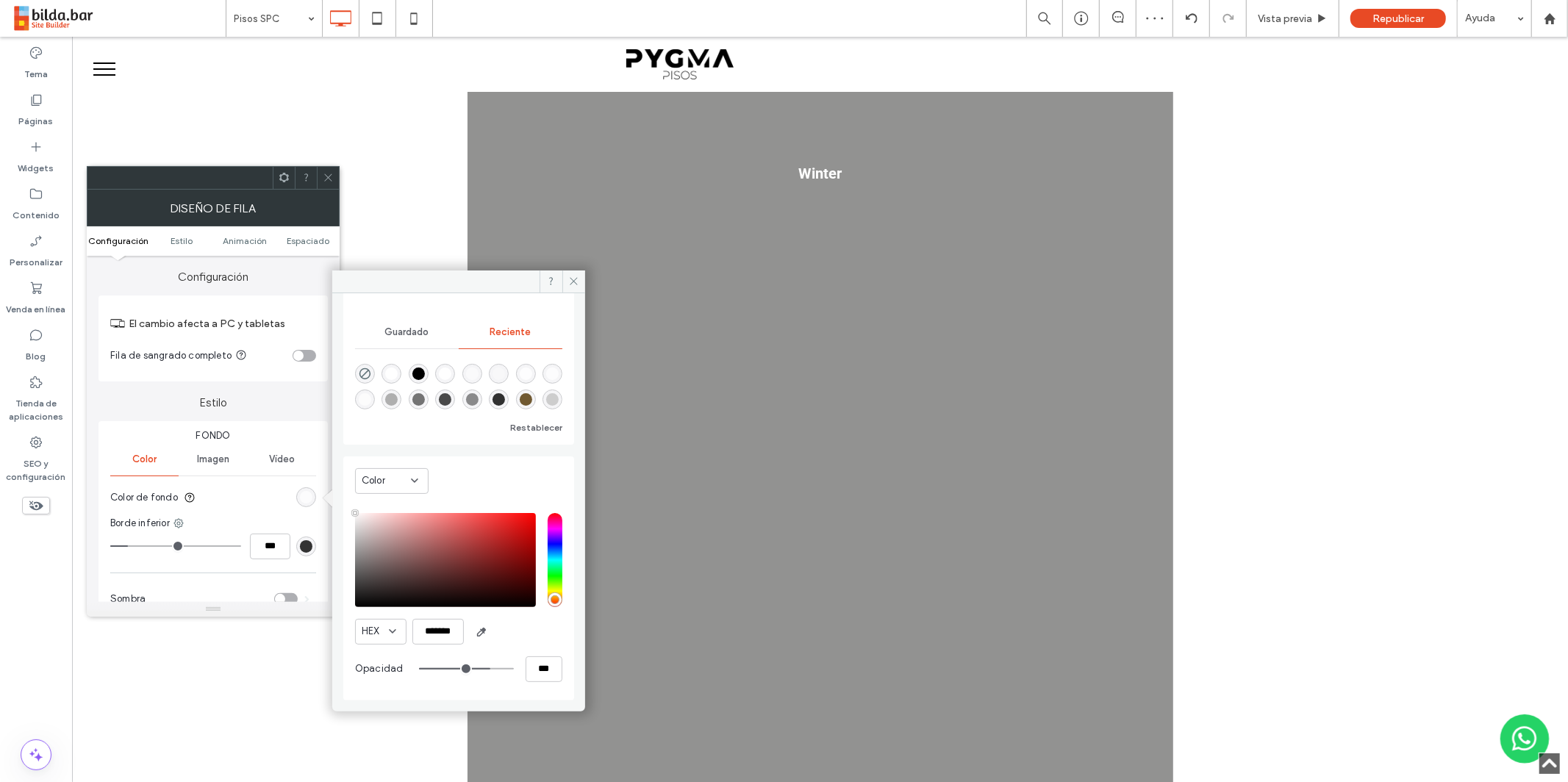
type input "***"
type input "**"
type input "***"
type input "**"
type input "***"
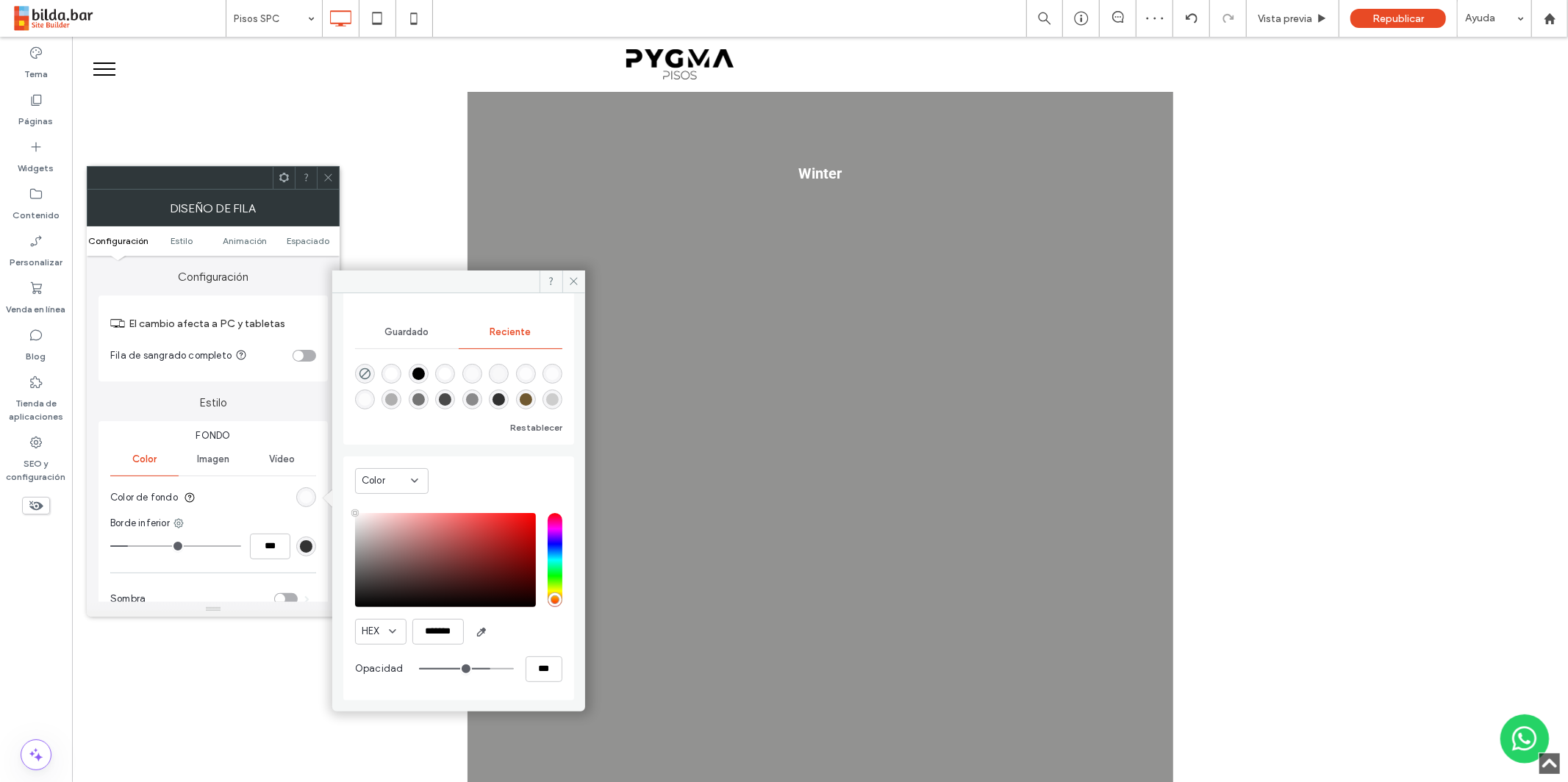
type input "**"
type input "***"
type input "**"
type input "***"
type input "**"
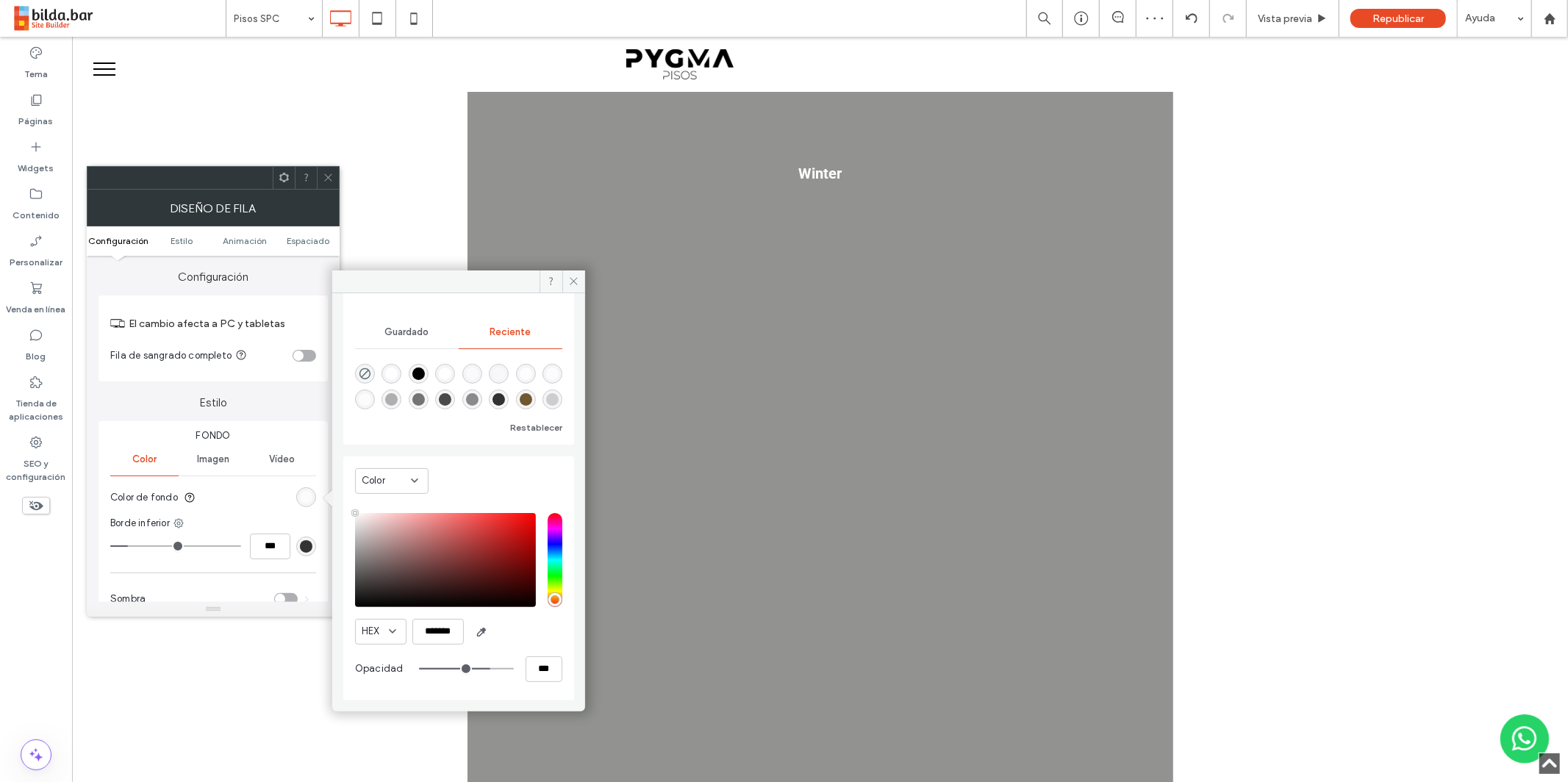
type input "***"
type input "**"
type input "***"
type input "**"
type input "***"
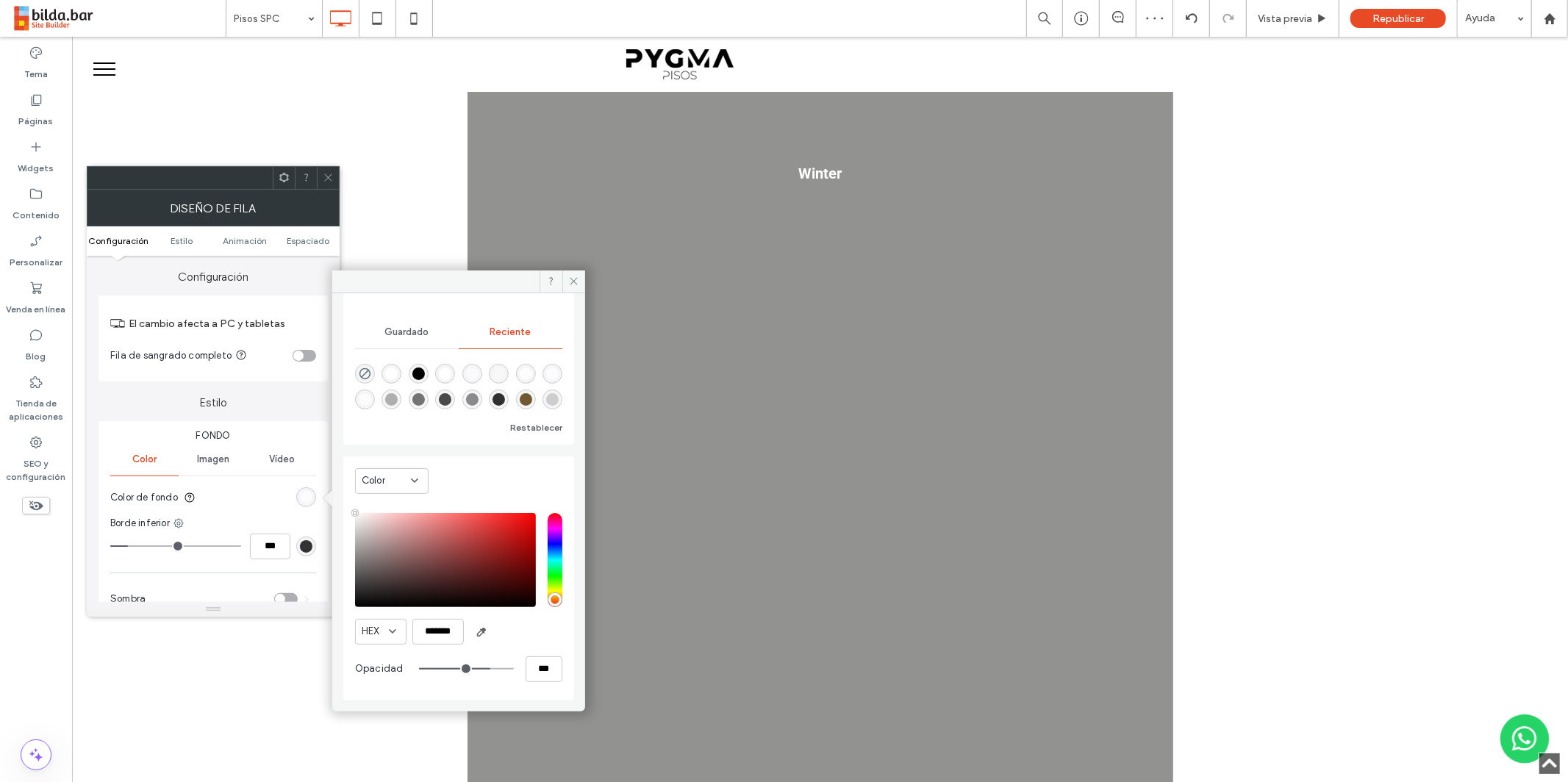
type input "***"
type input "****"
drag, startPoint x: 479, startPoint y: 667, endPoint x: 512, endPoint y: 666, distance: 33.0
click at [512, 668] on div "****" at bounding box center [490, 669] width 143 height 26
type input "***"
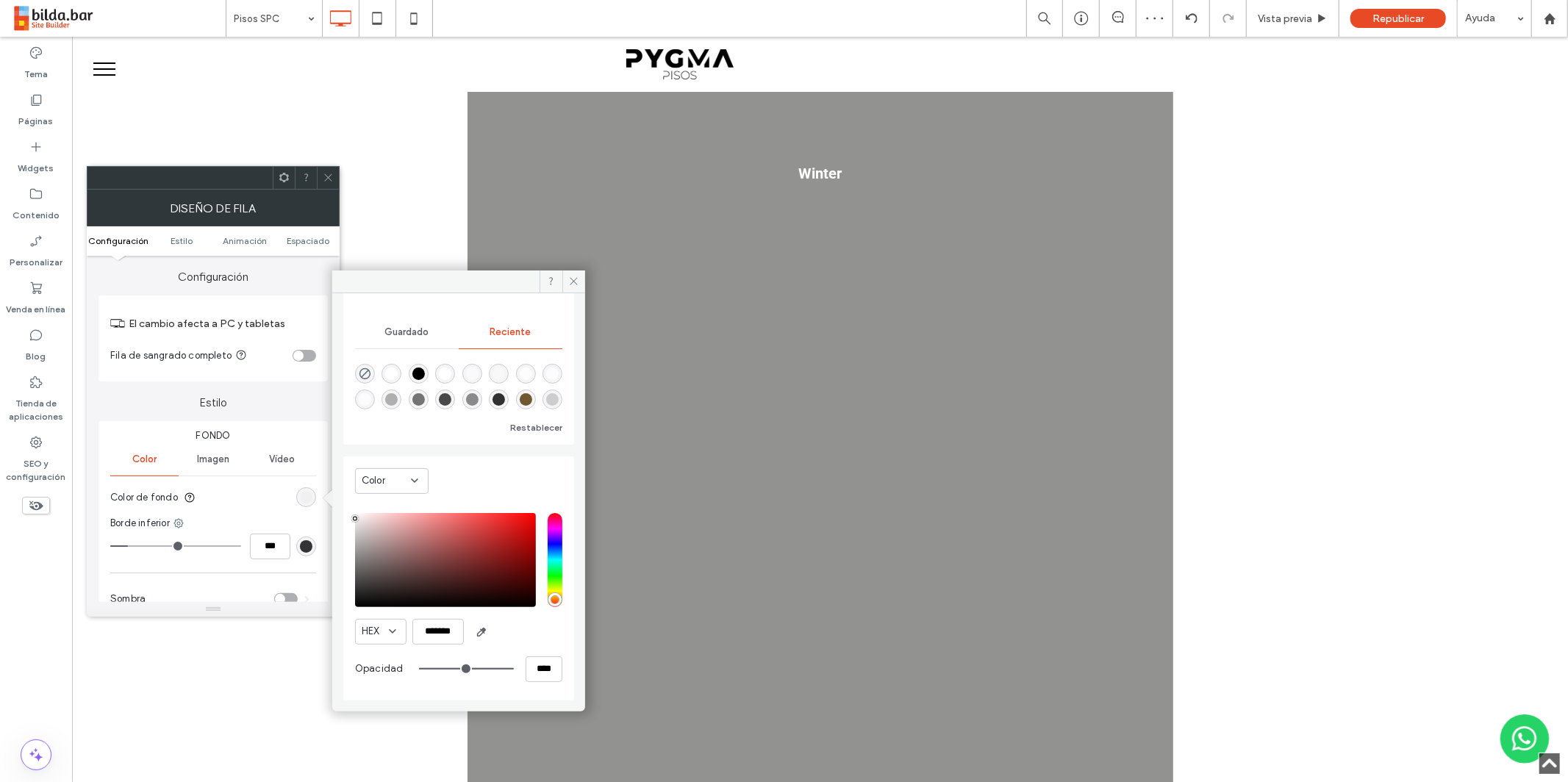
type input "*******"
drag, startPoint x: 354, startPoint y: 513, endPoint x: 345, endPoint y: 515, distance: 9.2
click at [351, 516] on div "Color HEX ******* Opacidad ****" at bounding box center [458, 578] width 231 height 244
click at [575, 276] on icon at bounding box center [573, 281] width 11 height 11
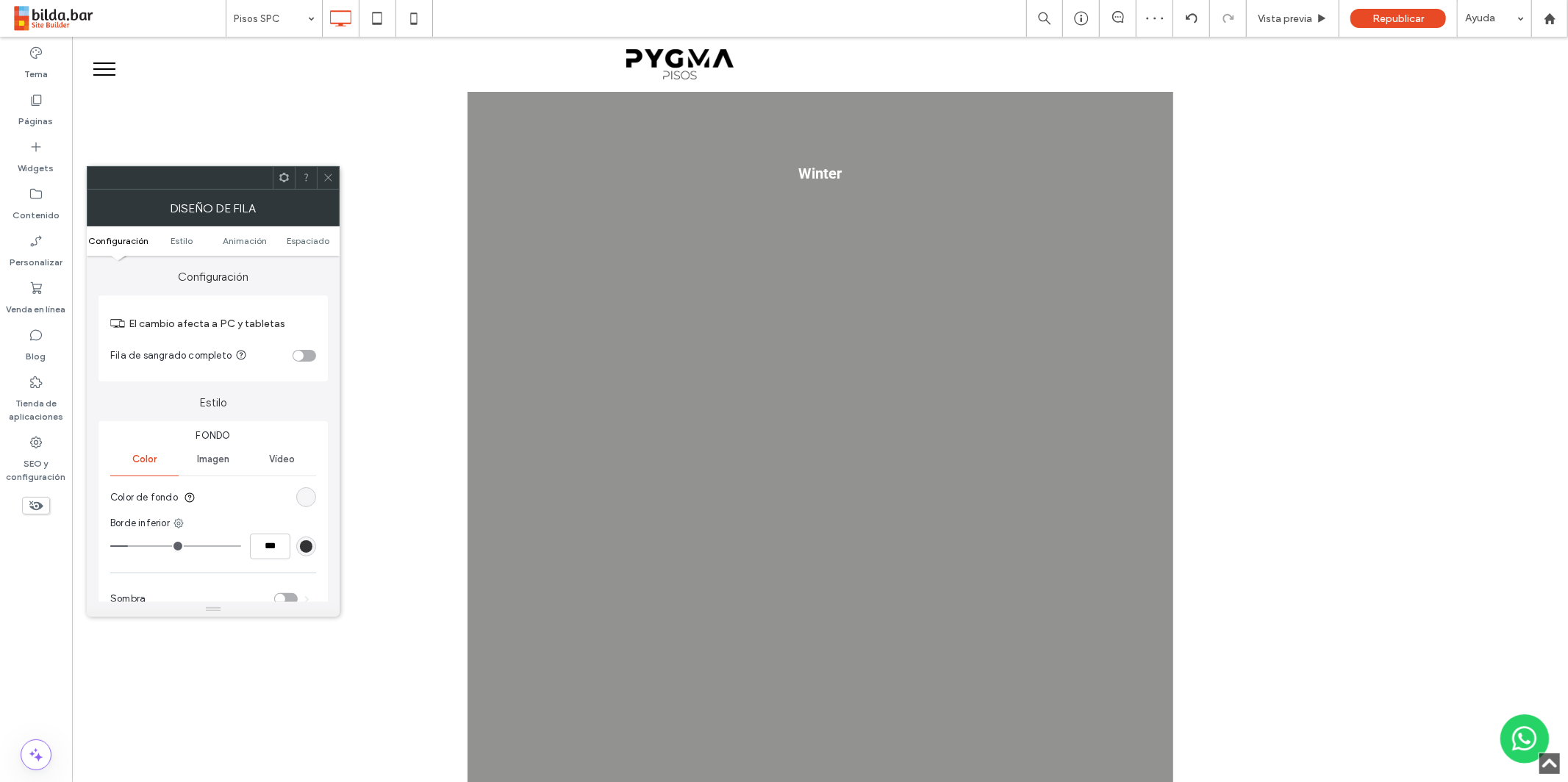
click at [331, 172] on icon at bounding box center [328, 177] width 11 height 11
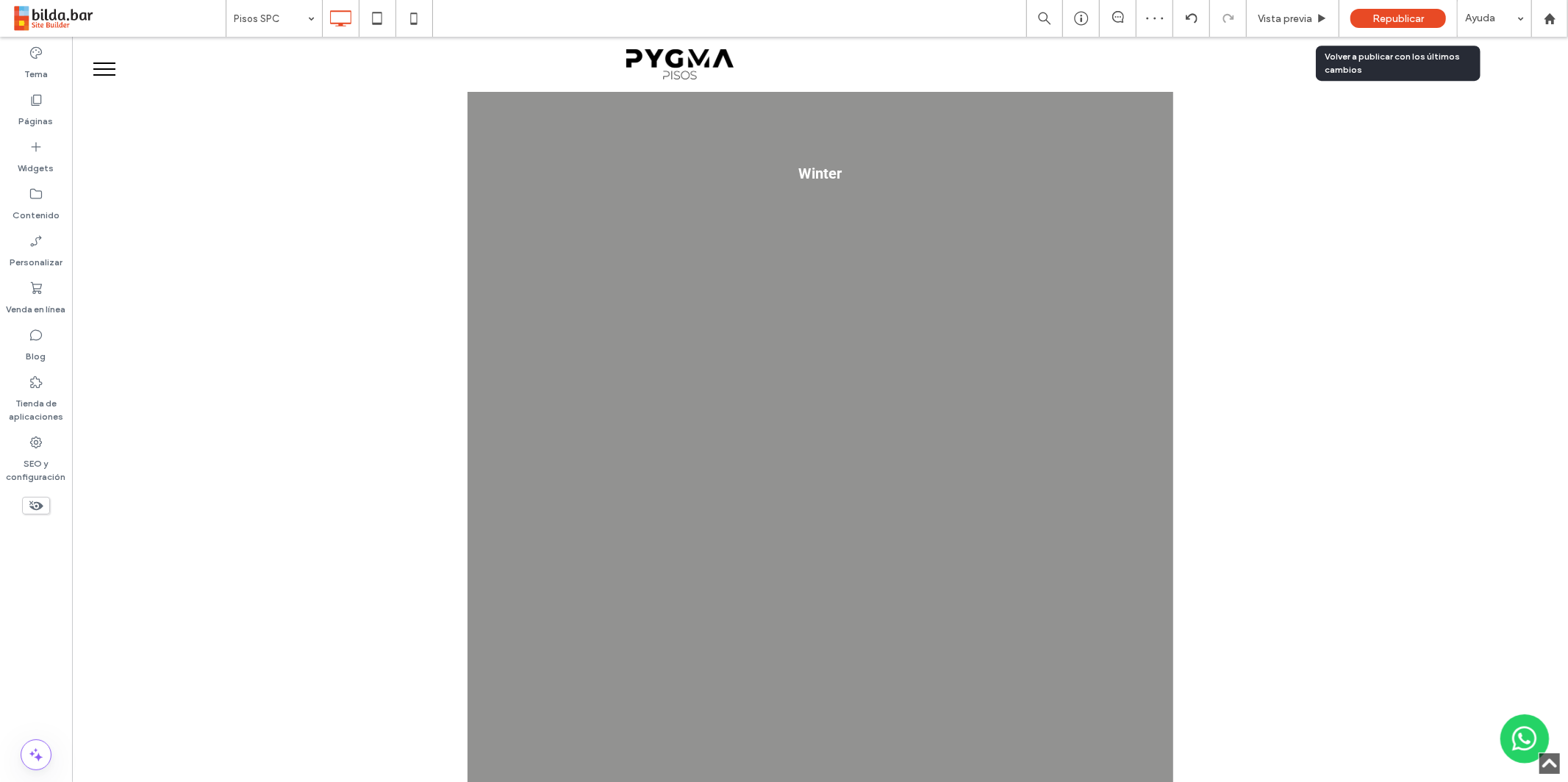
click at [1395, 13] on span "Republicar" at bounding box center [1398, 18] width 52 height 12
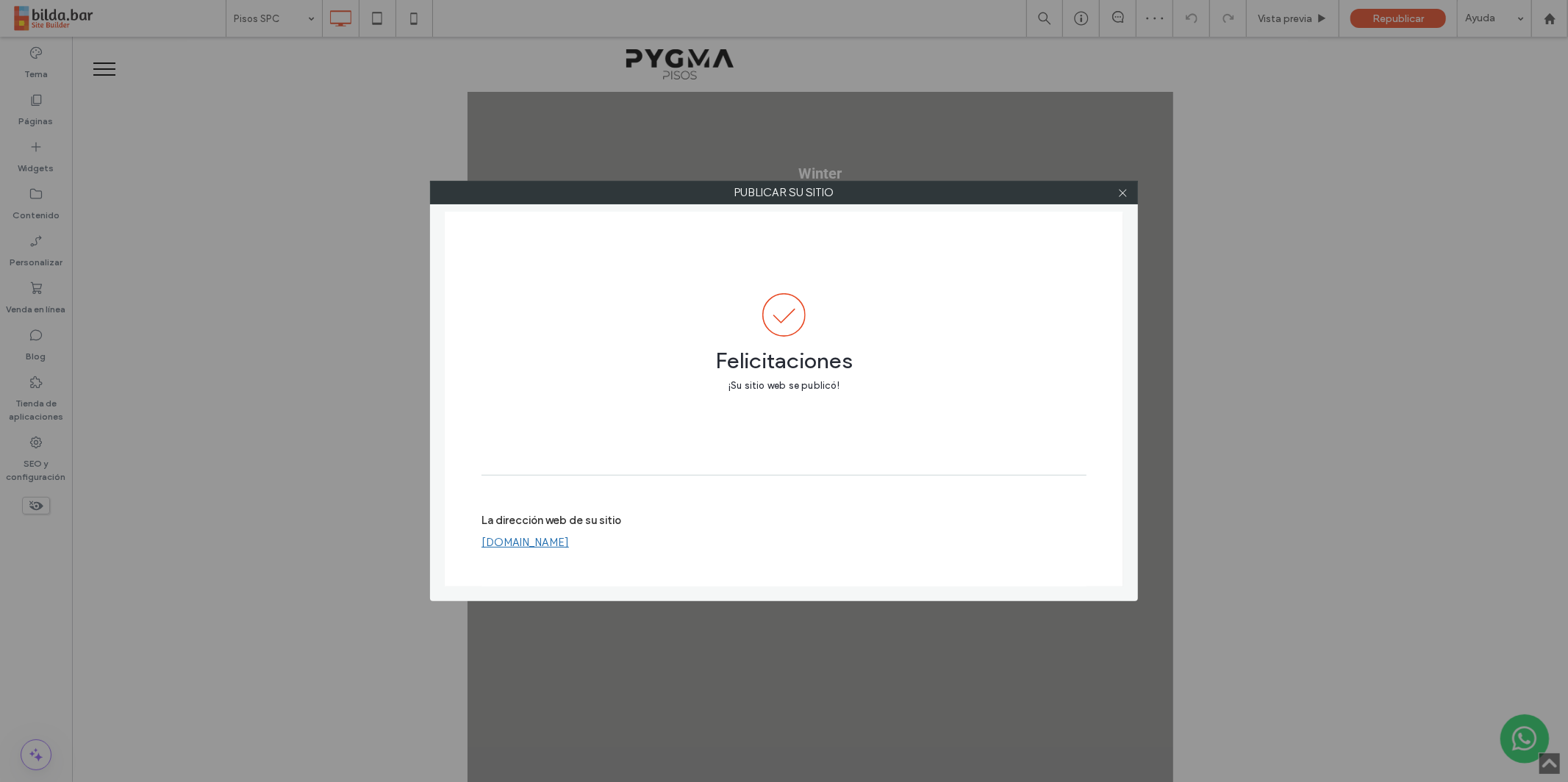
drag, startPoint x: 1120, startPoint y: 193, endPoint x: 1146, endPoint y: 139, distance: 59.9
click at [1120, 192] on icon at bounding box center [1123, 192] width 11 height 11
